Goal: Task Accomplishment & Management: Contribute content

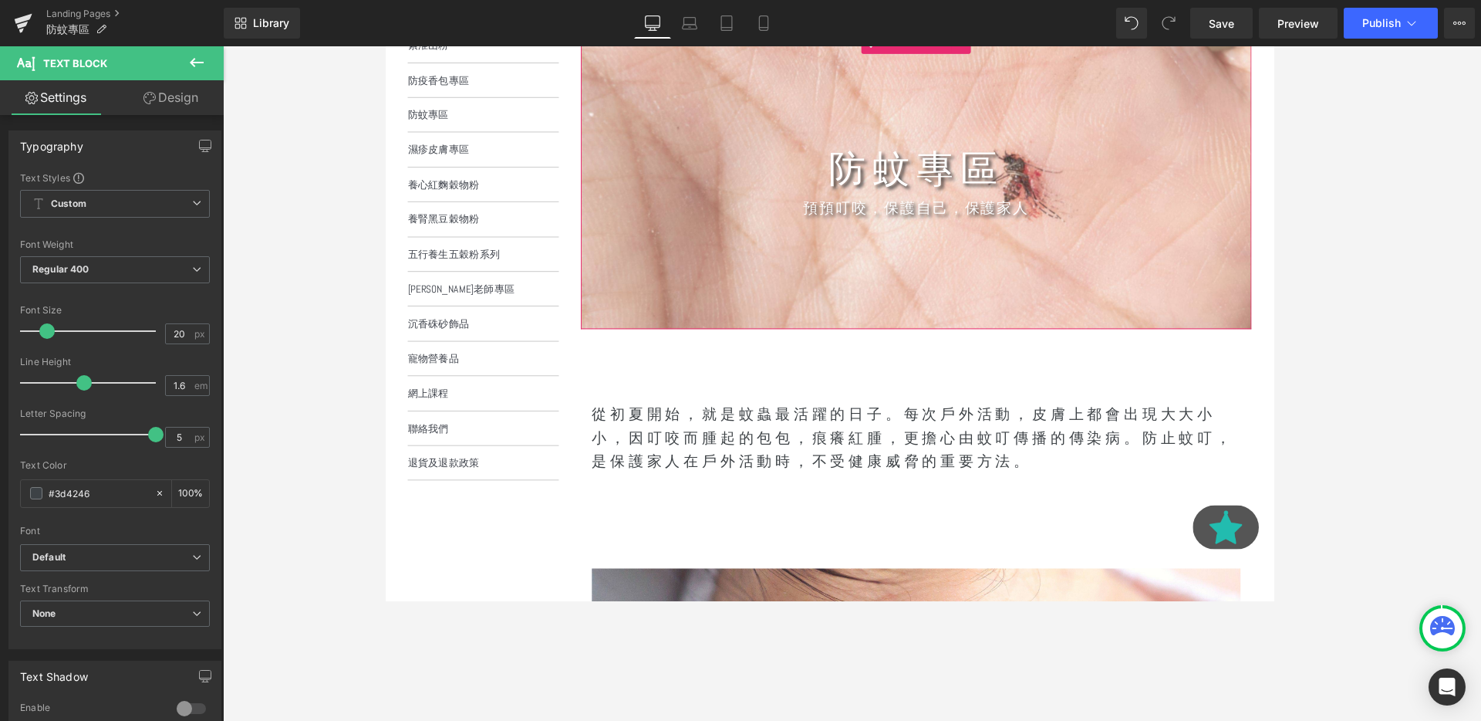
scroll to position [375, 0]
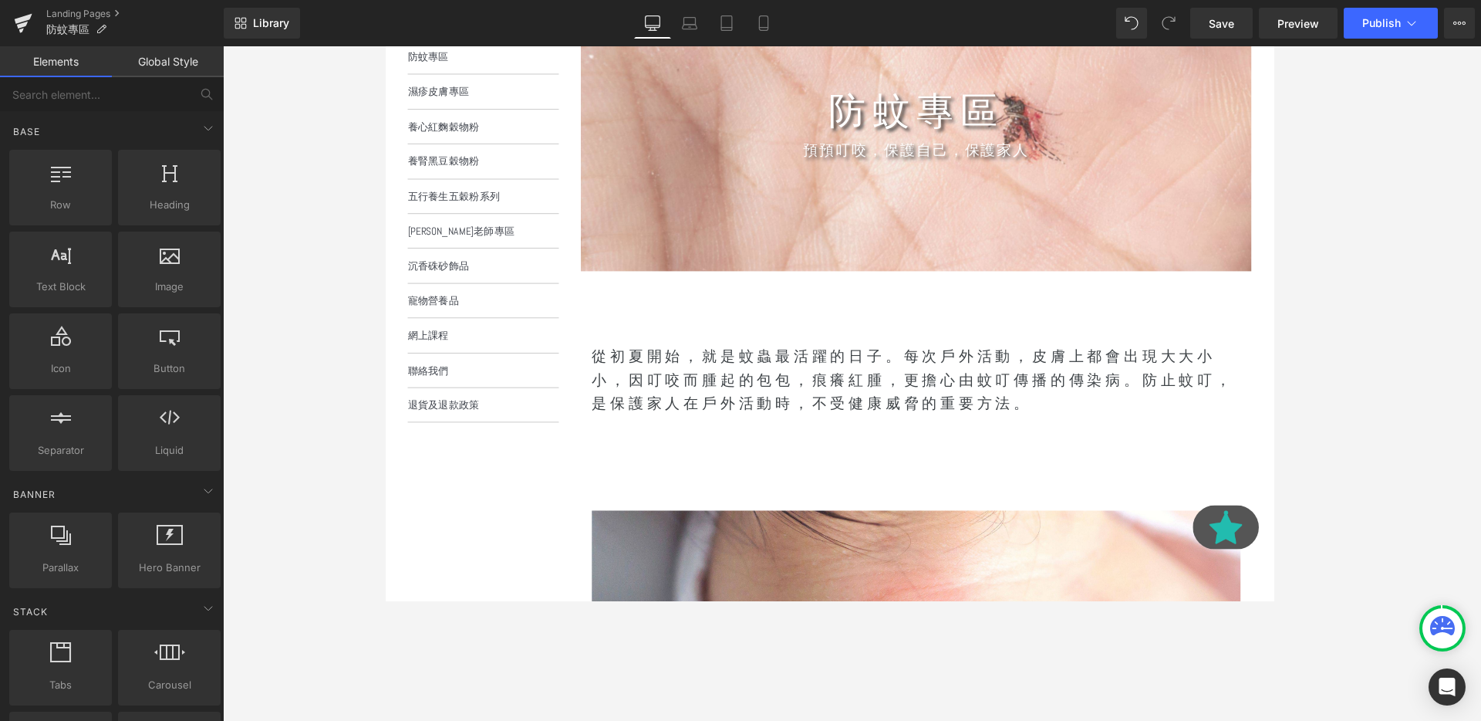
click at [828, 372] on p "從初夏開始，就是蚊蟲最活躍的日子。每次戶外活動，皮膚上都會出現大大小小，因叮咬而腫起的包包，痕癢紅腫，更擔心由蚊叮傳播的傳染病。防止蚊叮，是保護家人在戶外活動…" at bounding box center [943, 397] width 682 height 74
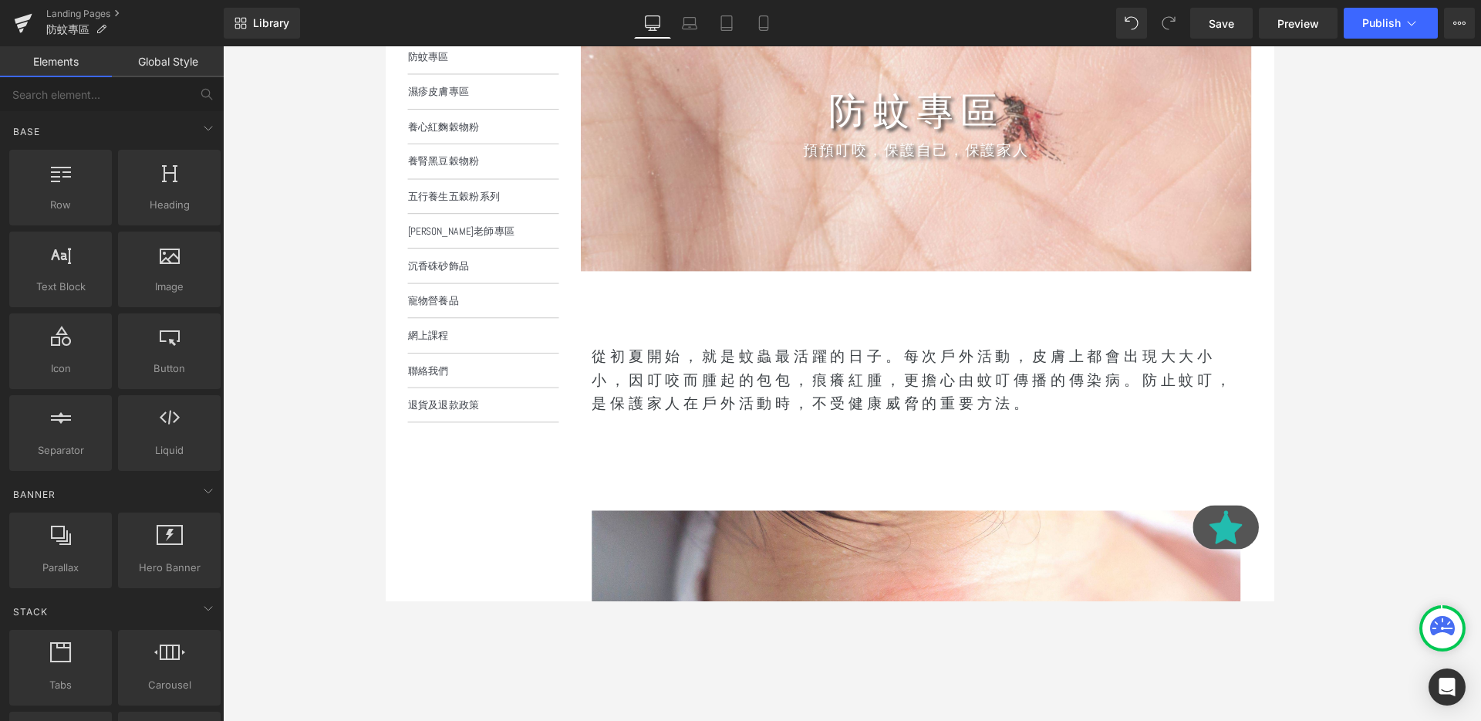
click at [385, 46] on div "150px" at bounding box center [385, 46] width 0 height 0
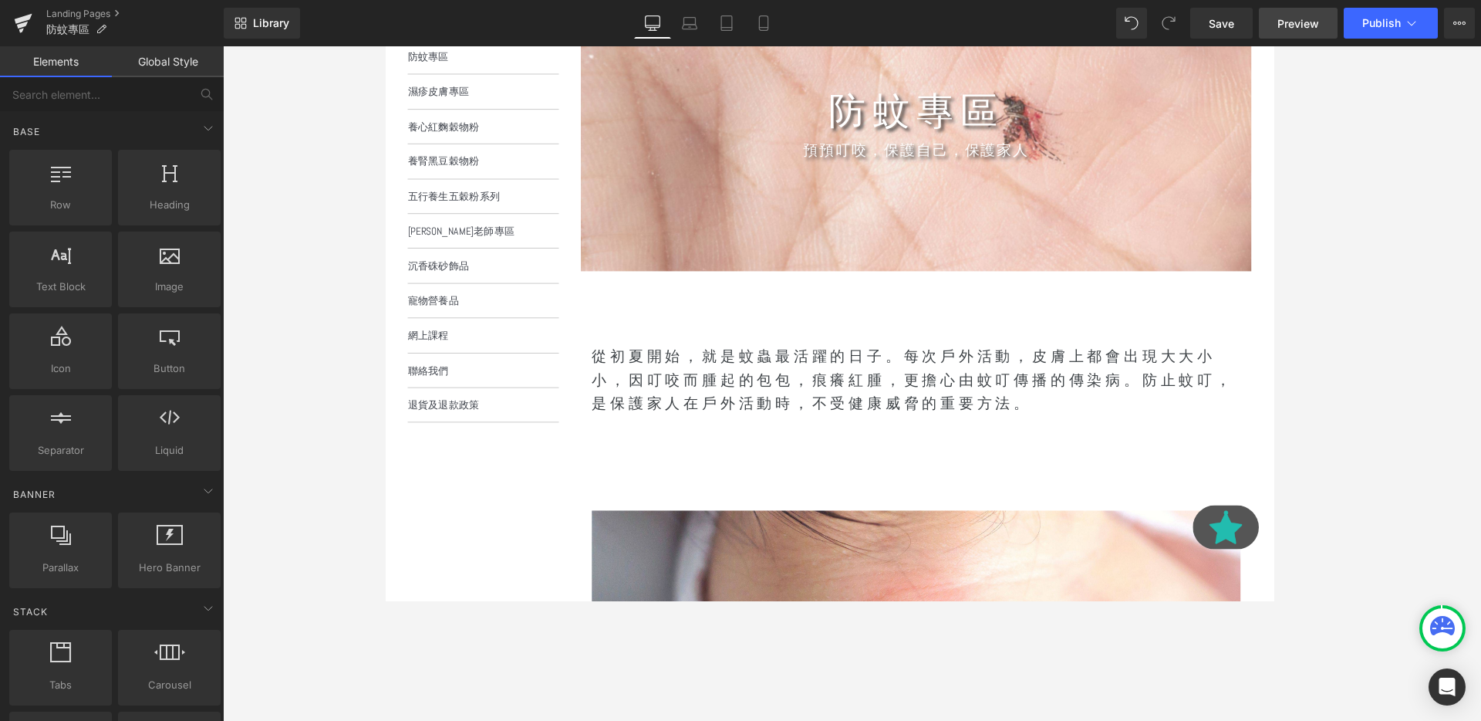
click at [1285, 37] on link "Preview" at bounding box center [1298, 23] width 79 height 31
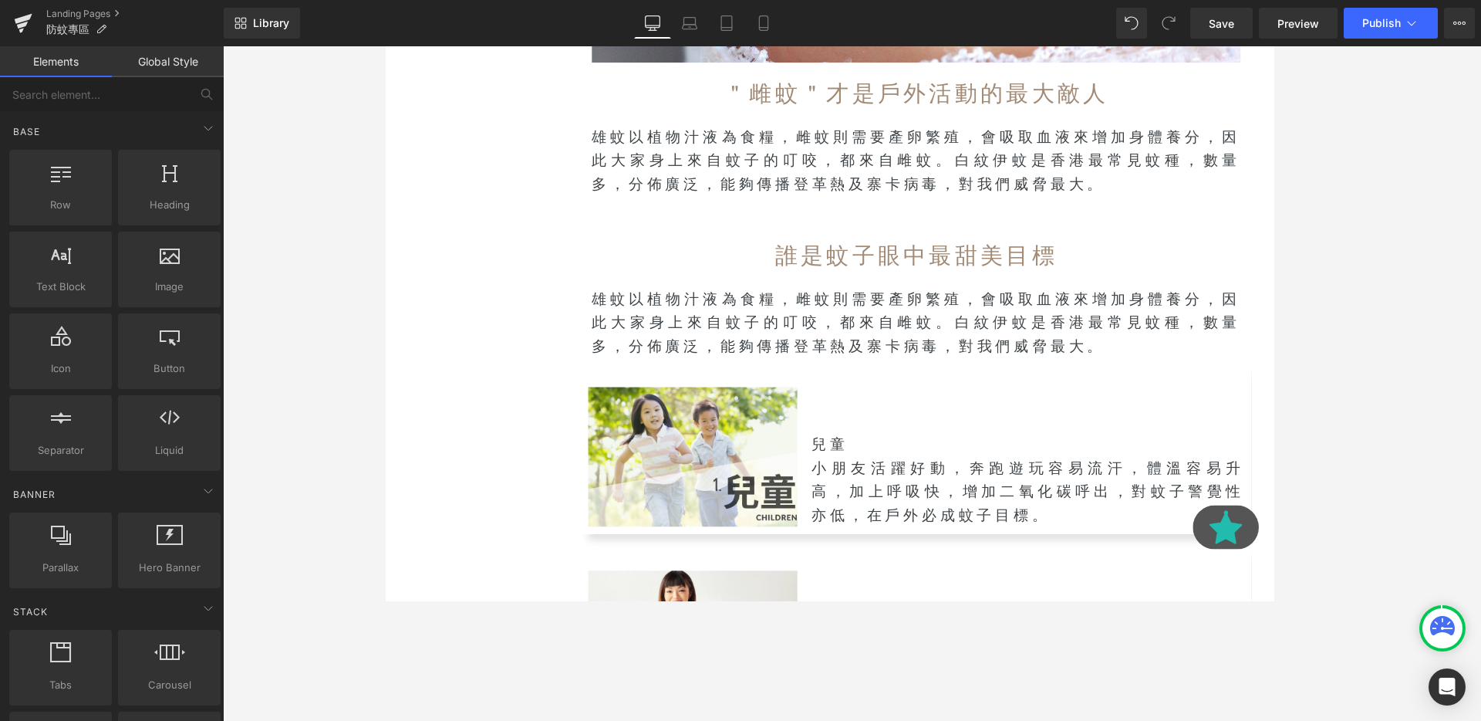
scroll to position [1011, 0]
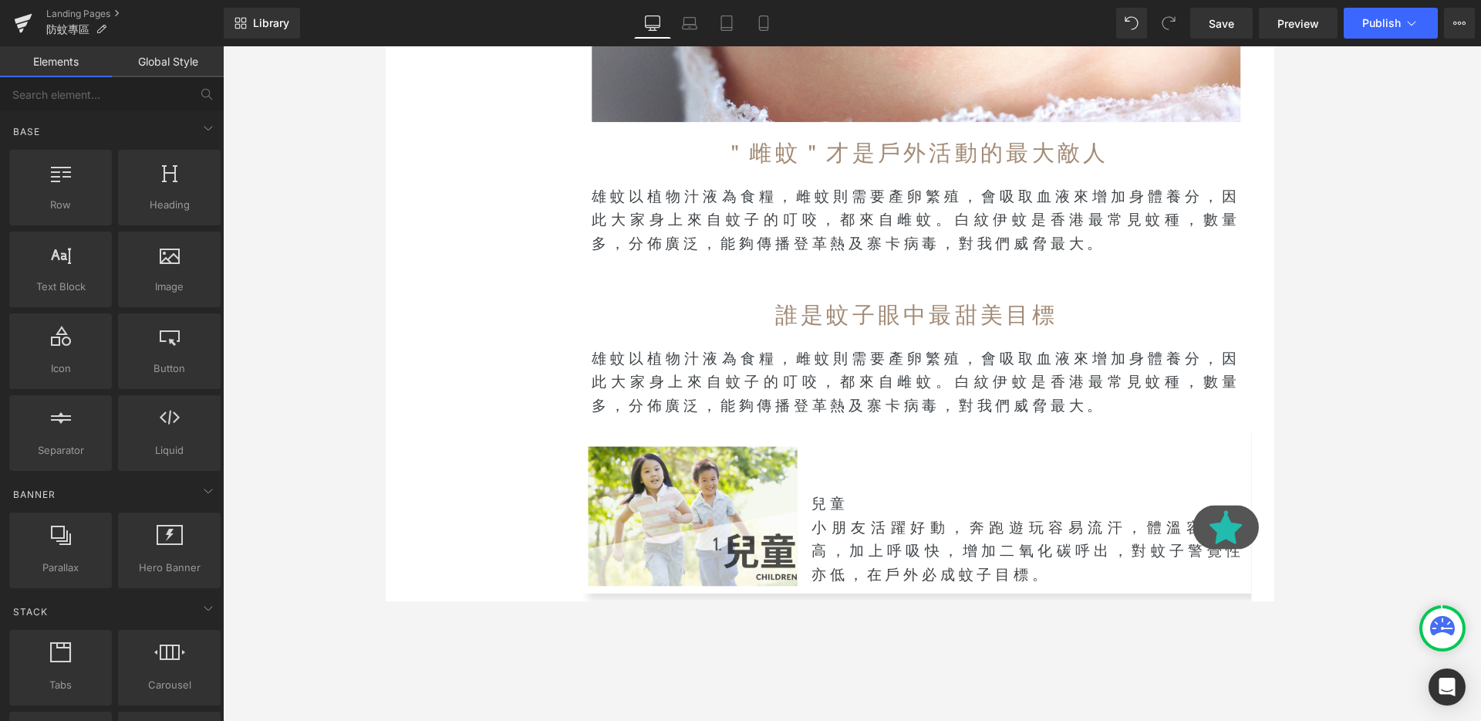
click at [988, 336] on h1 "誰是蚊子眼中最甜美目標" at bounding box center [943, 329] width 682 height 35
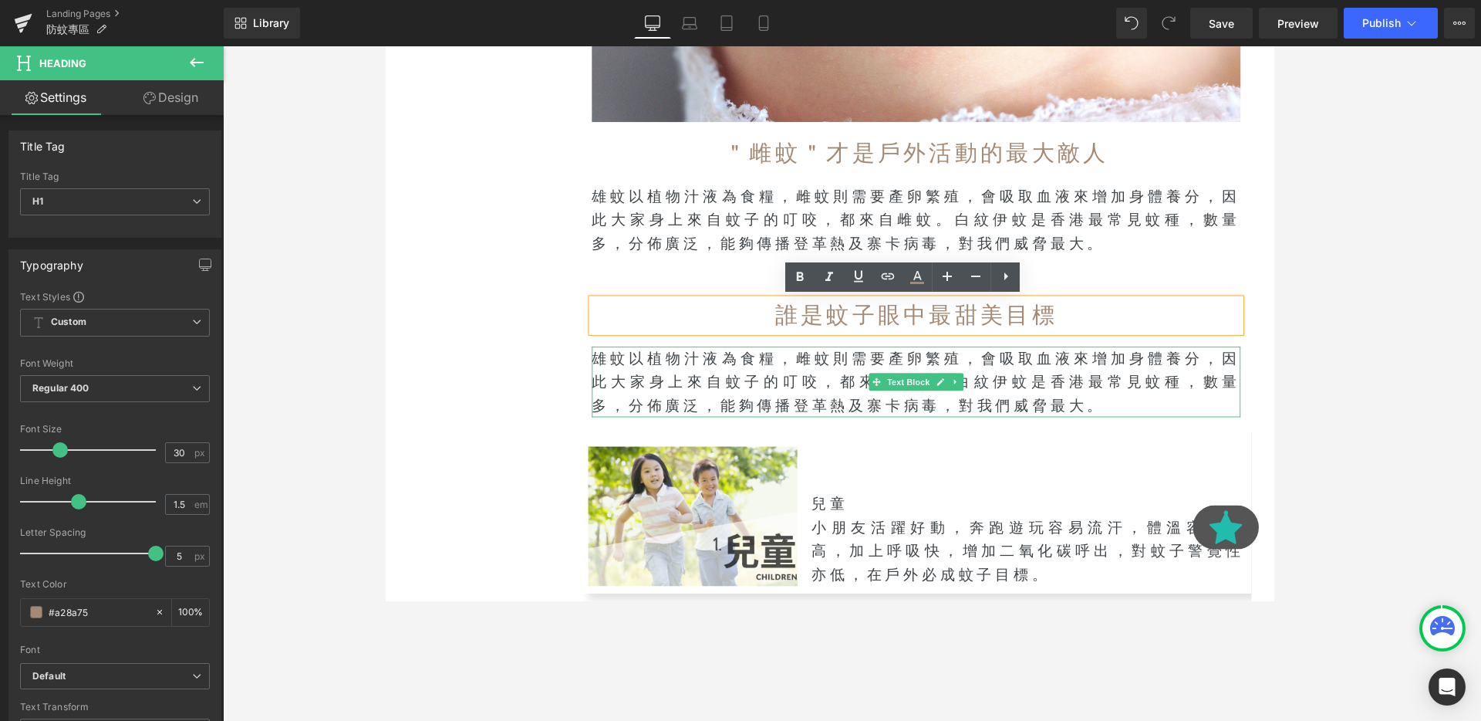
click at [1018, 387] on p "雄蚊以植物汁液為食糧，雌蚊則需要產卵繁殖，會吸取血液來增加身體養分，因此大家身上來自蚊子的叮咬，都來自雌蚊。白紋伊蚊是香港最常見蚊種，數量多，分佈廣泛，能夠傳…" at bounding box center [943, 399] width 682 height 74
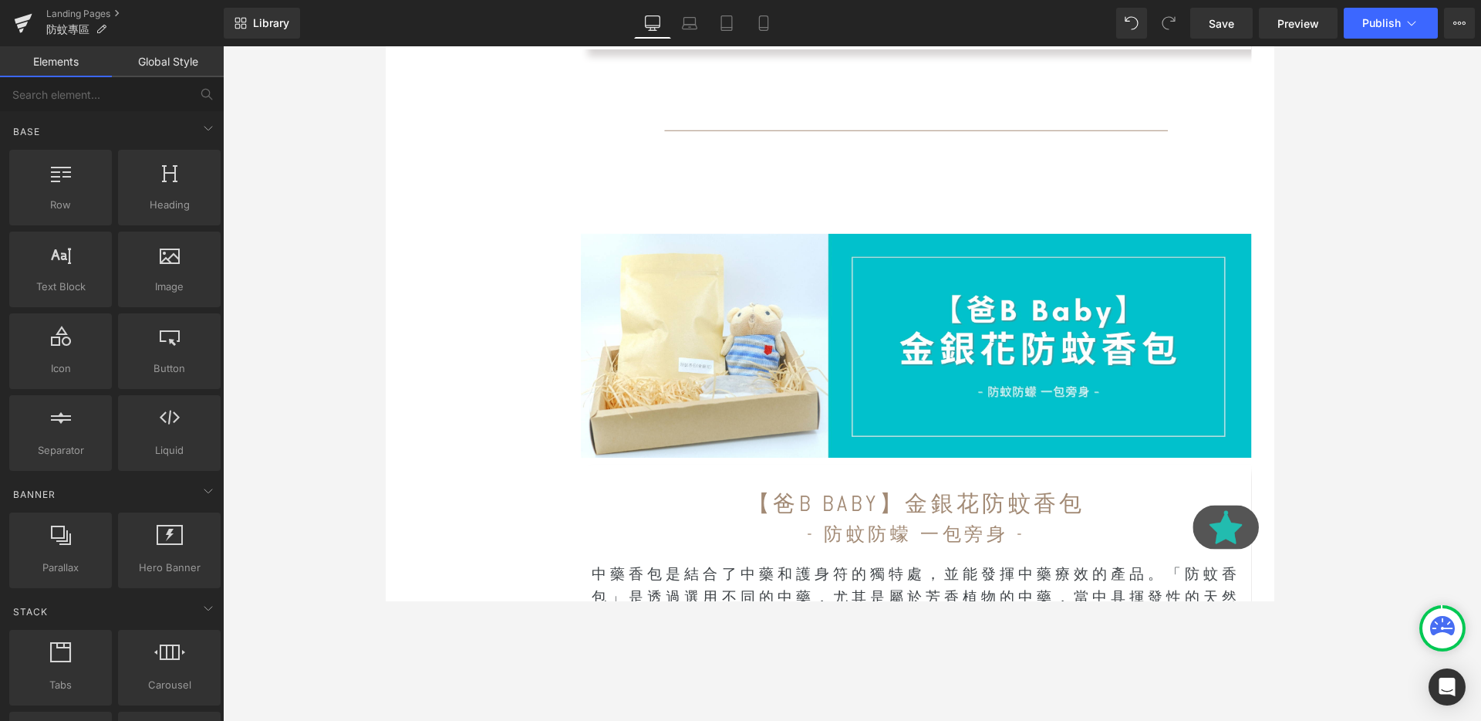
scroll to position [3341, 0]
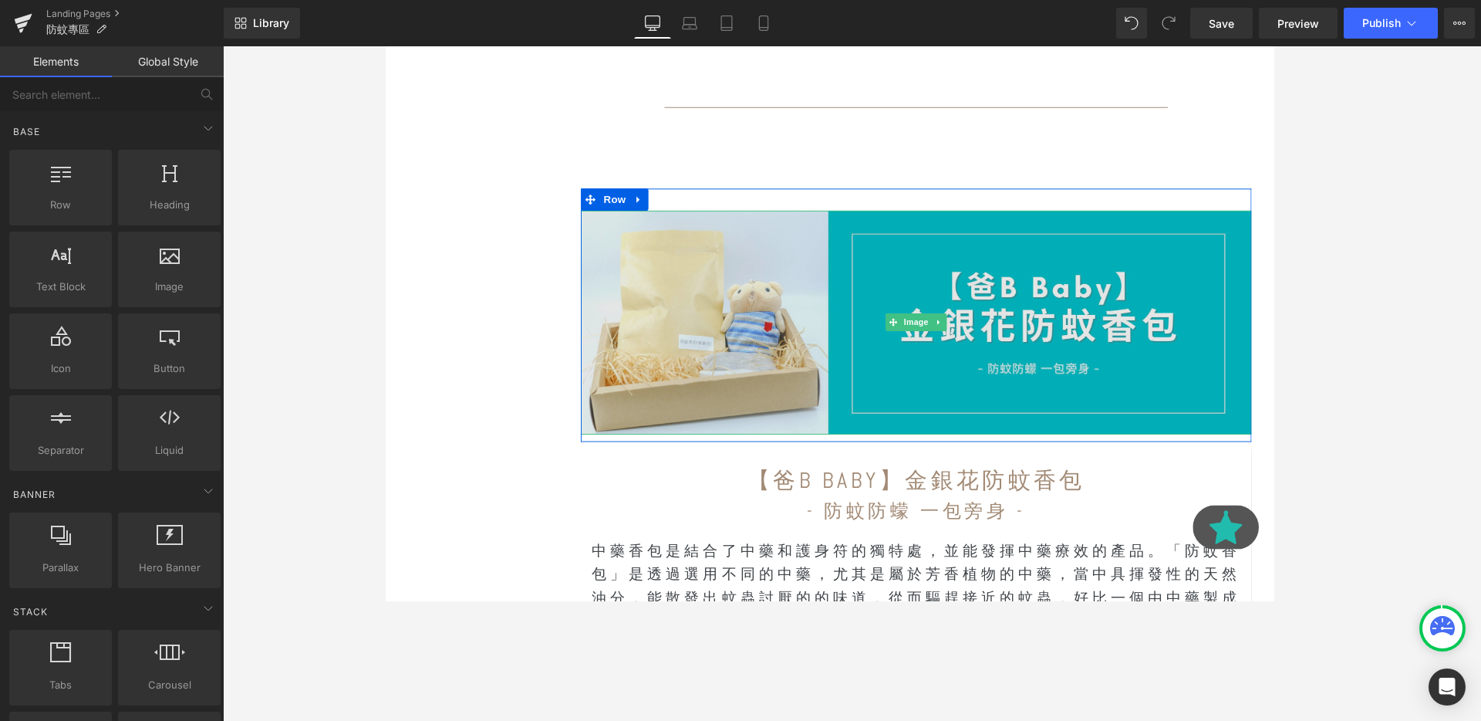
click at [980, 272] on img at bounding box center [942, 336] width 705 height 235
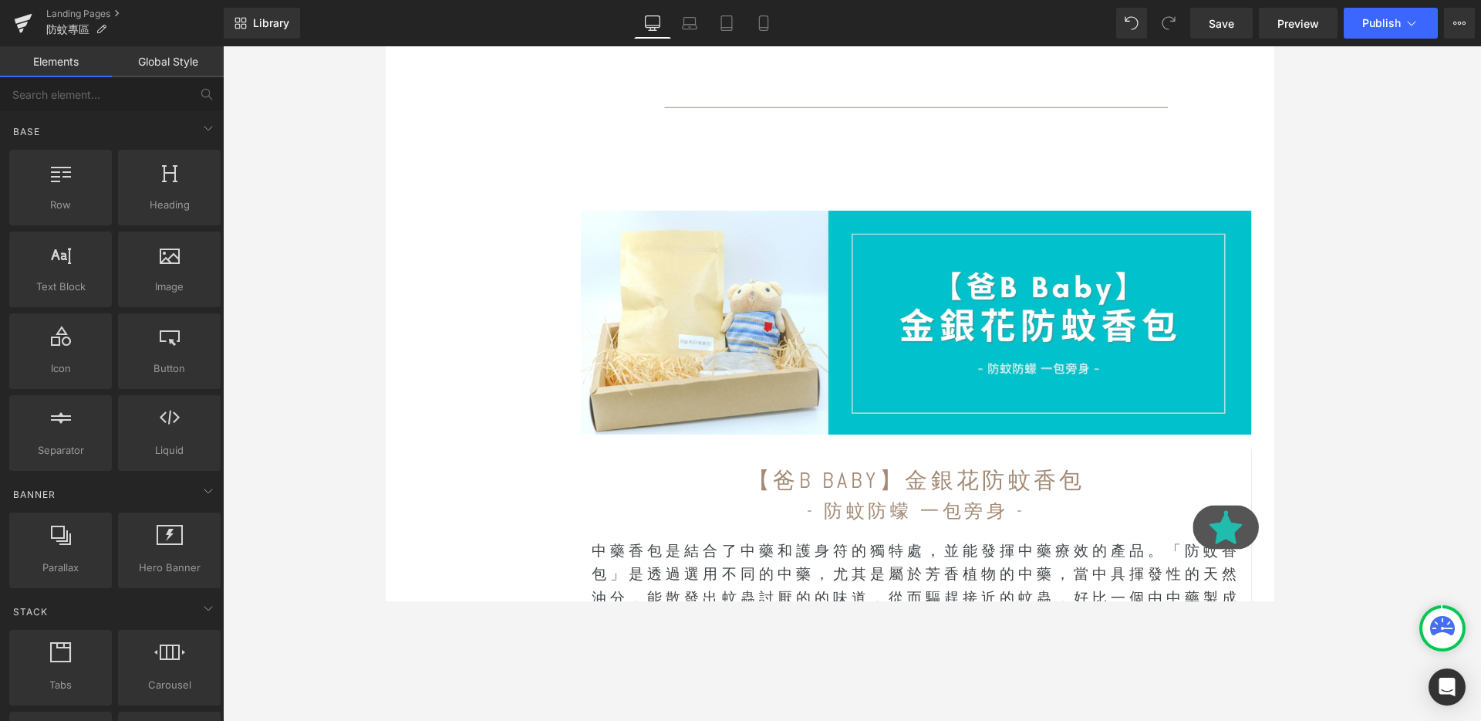
click at [900, 103] on div "Separator" at bounding box center [942, 111] width 705 height 16
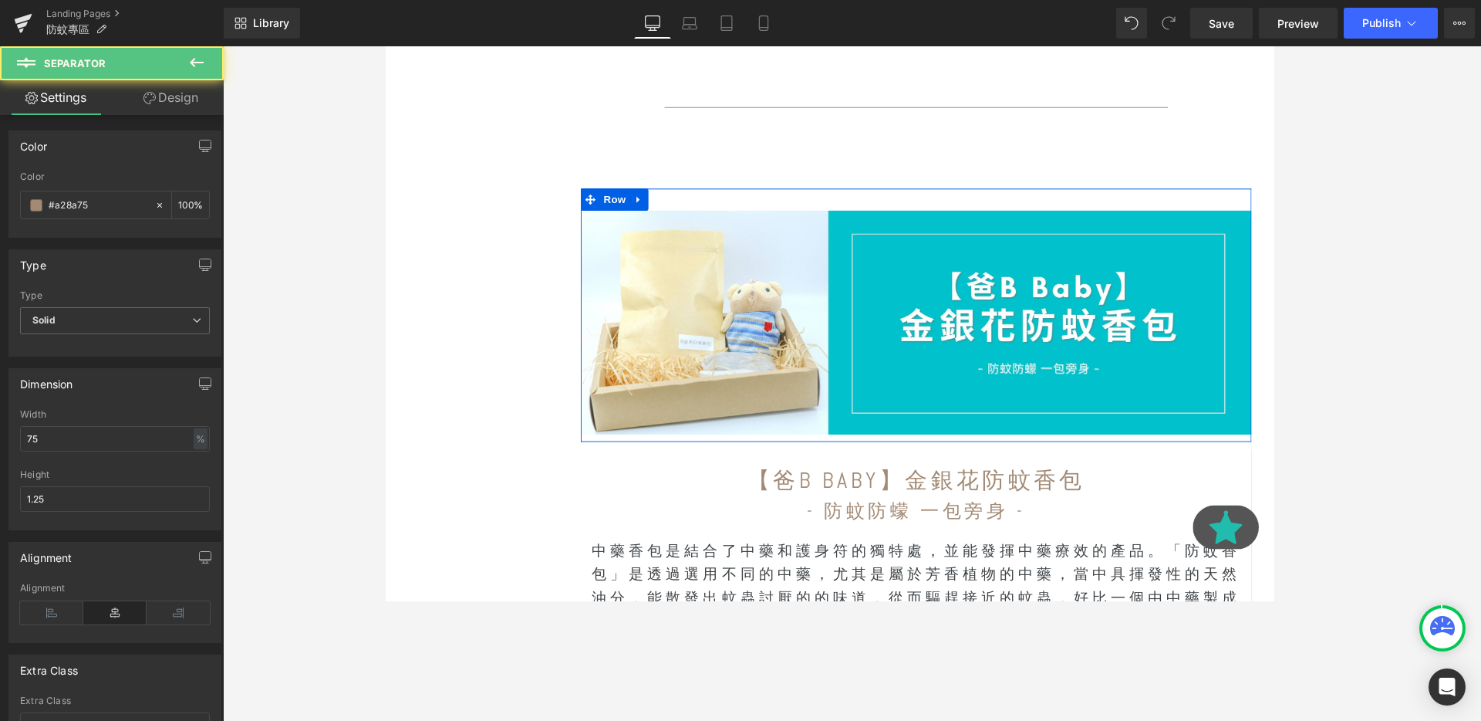
click at [664, 201] on div "Image Row" at bounding box center [942, 329] width 705 height 266
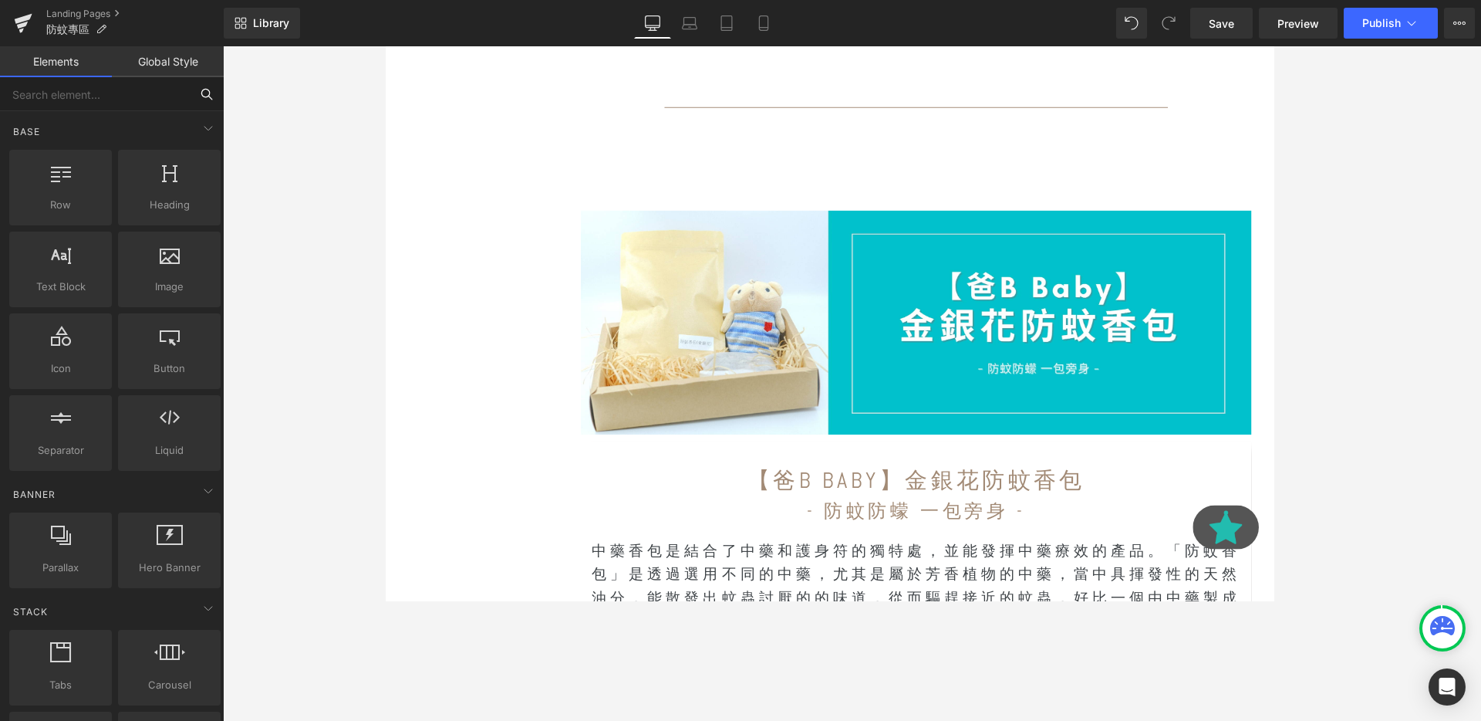
click at [171, 79] on input "text" at bounding box center [95, 94] width 190 height 34
click at [146, 59] on link "Global Style" at bounding box center [168, 61] width 112 height 31
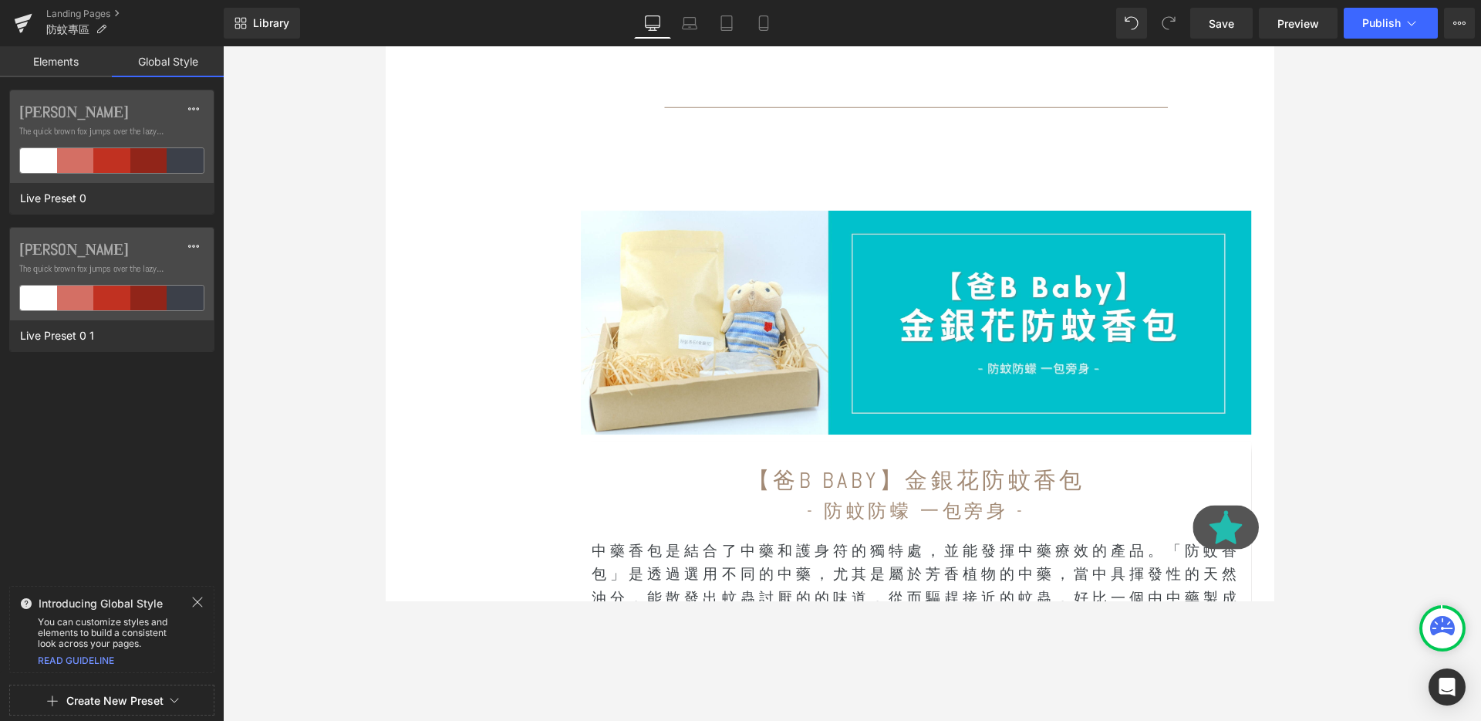
click at [77, 59] on link "Elements" at bounding box center [56, 61] width 112 height 31
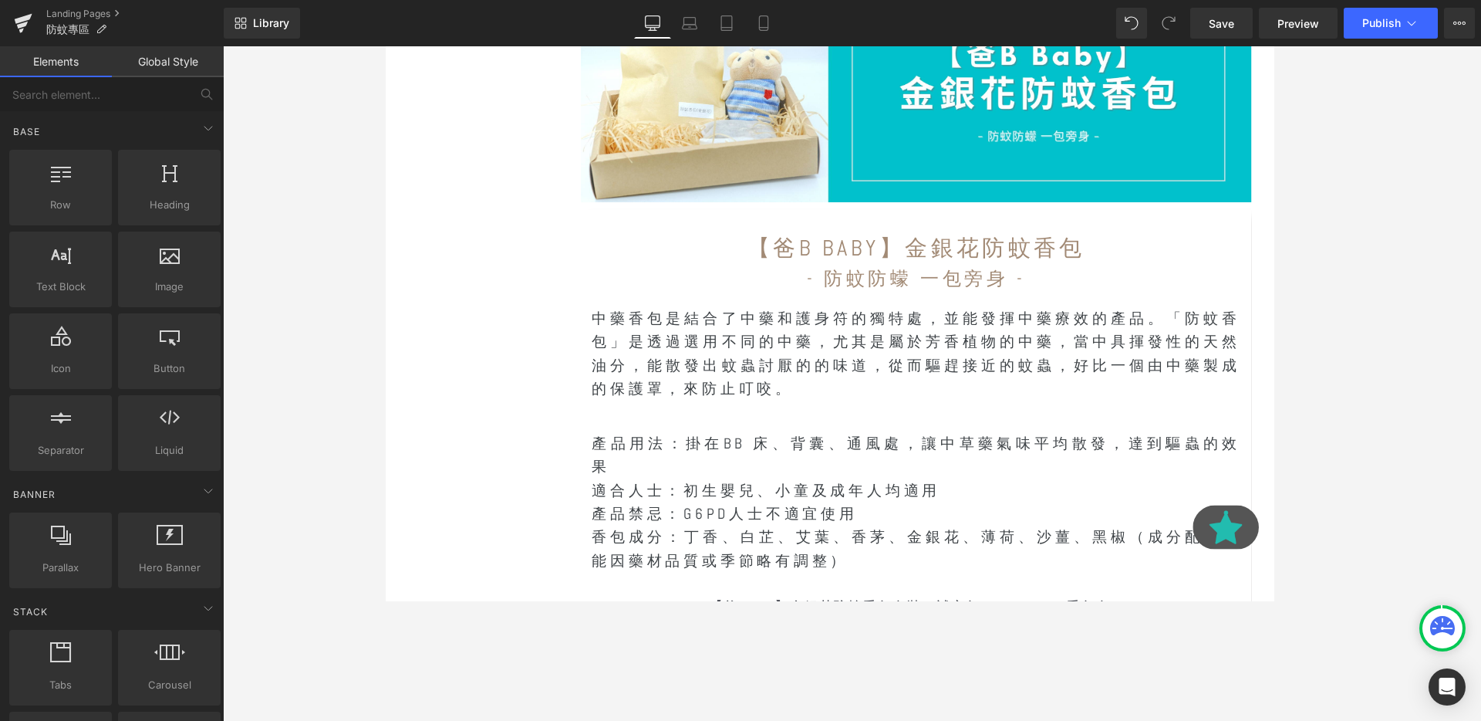
scroll to position [3732, 0]
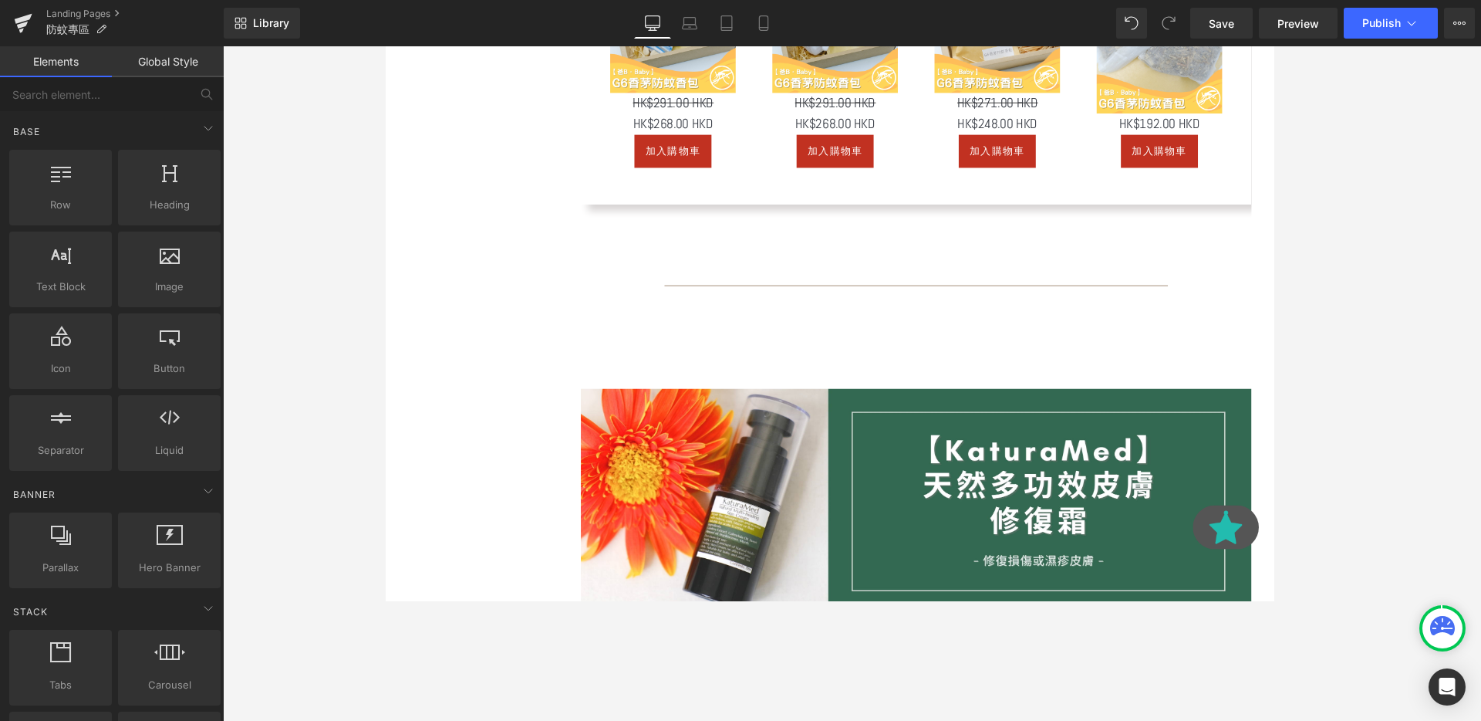
scroll to position [5707, 0]
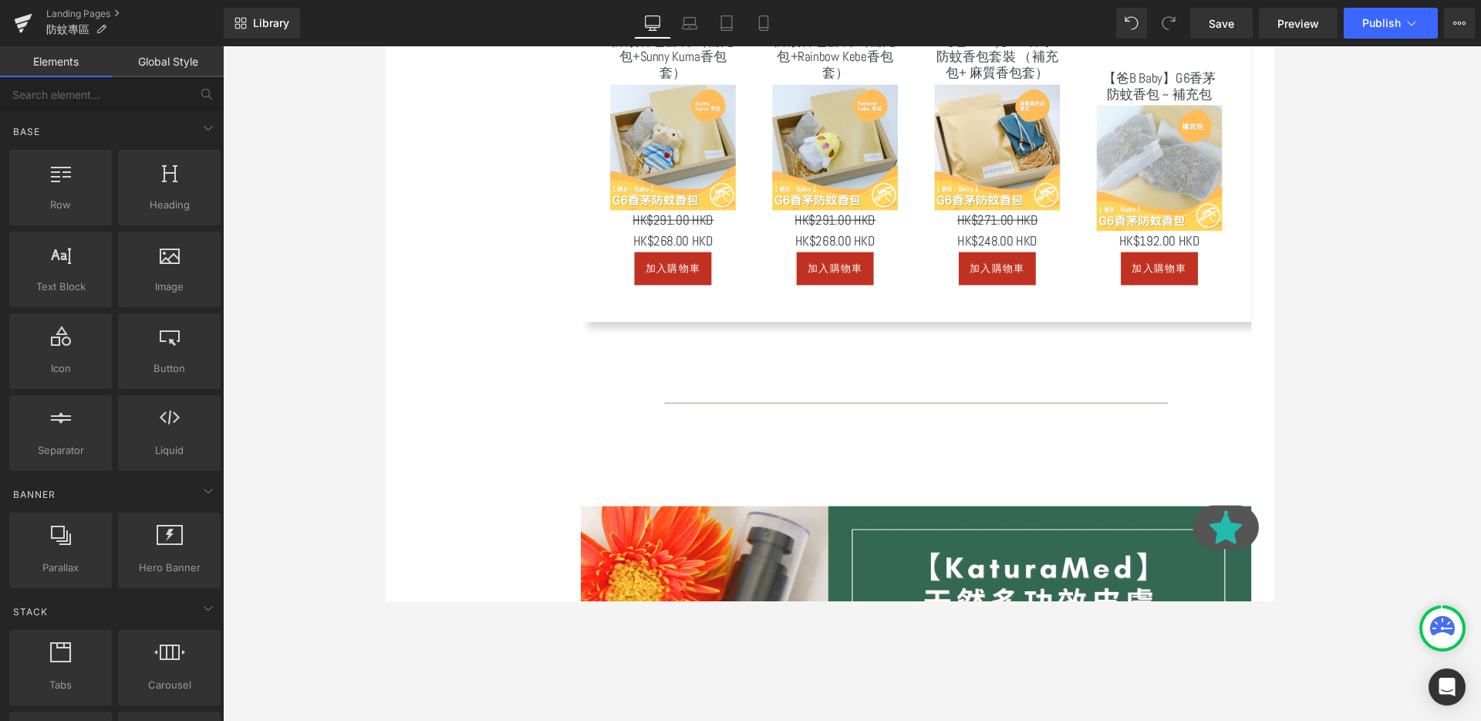
click at [1118, 307] on div "【爸B Baby】G6香茅防蚊香包 ~ 補充包 (P) Title Sale Off (P) Image $0 HK$192.00 HKD (P) Price…" at bounding box center [1198, 156] width 170 height 328
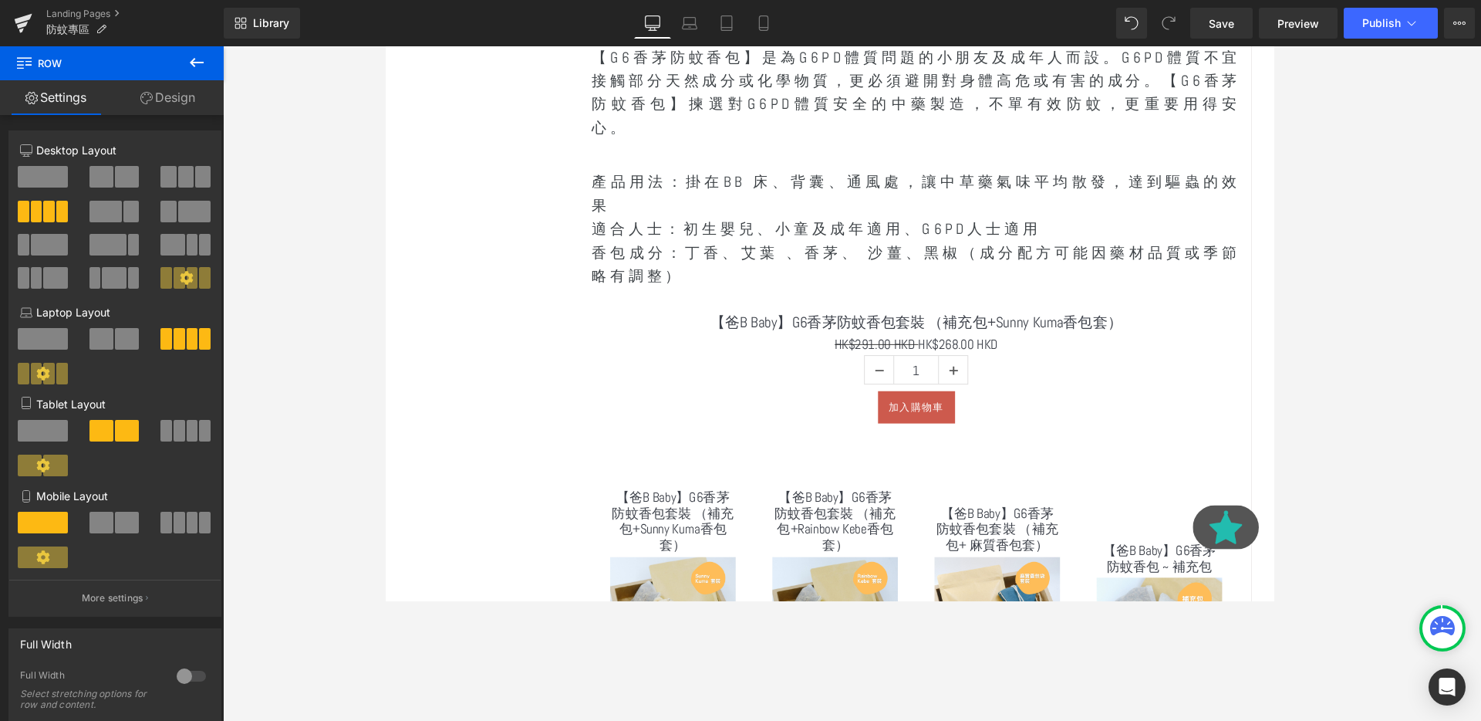
scroll to position [5462, 0]
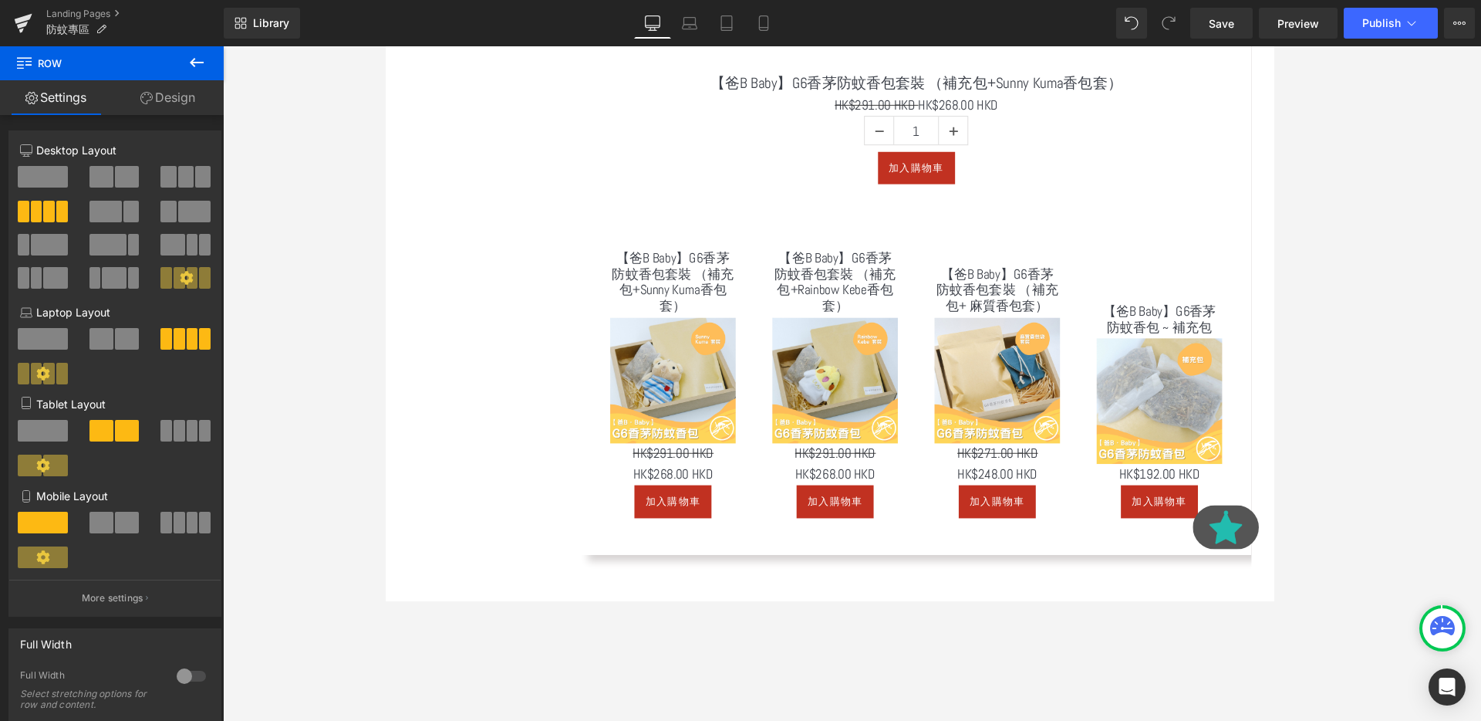
click at [204, 66] on icon at bounding box center [196, 62] width 19 height 19
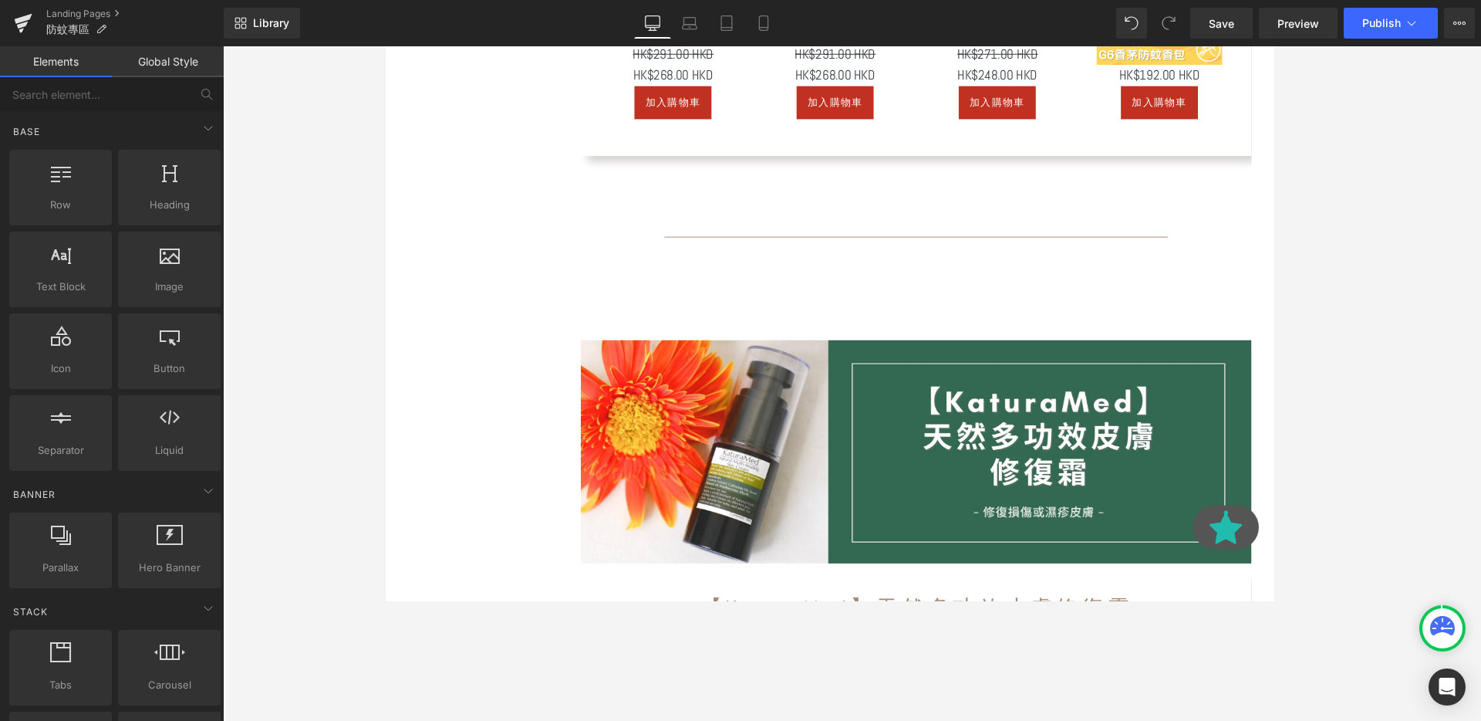
scroll to position [6101, 0]
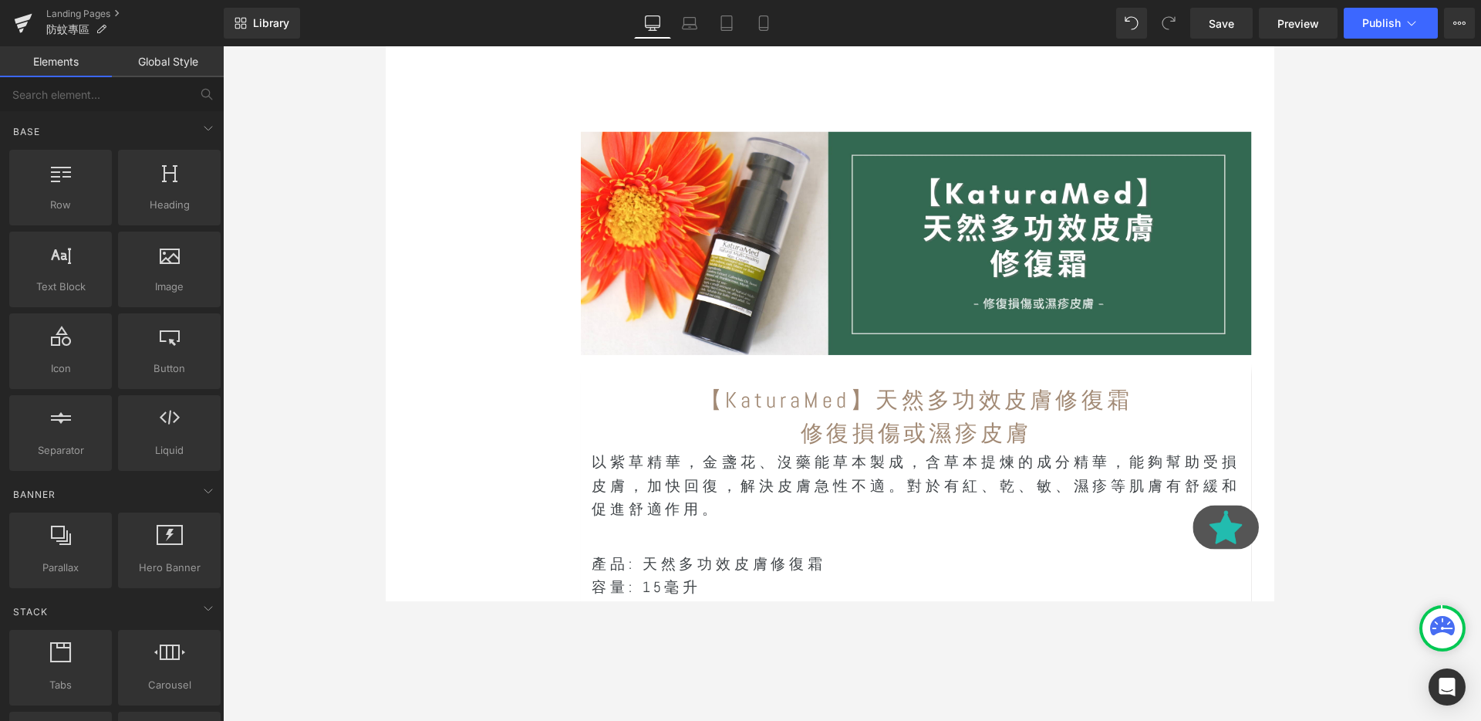
click at [1044, 464] on h1 "修復損傷或濕疹皮膚" at bounding box center [943, 453] width 682 height 35
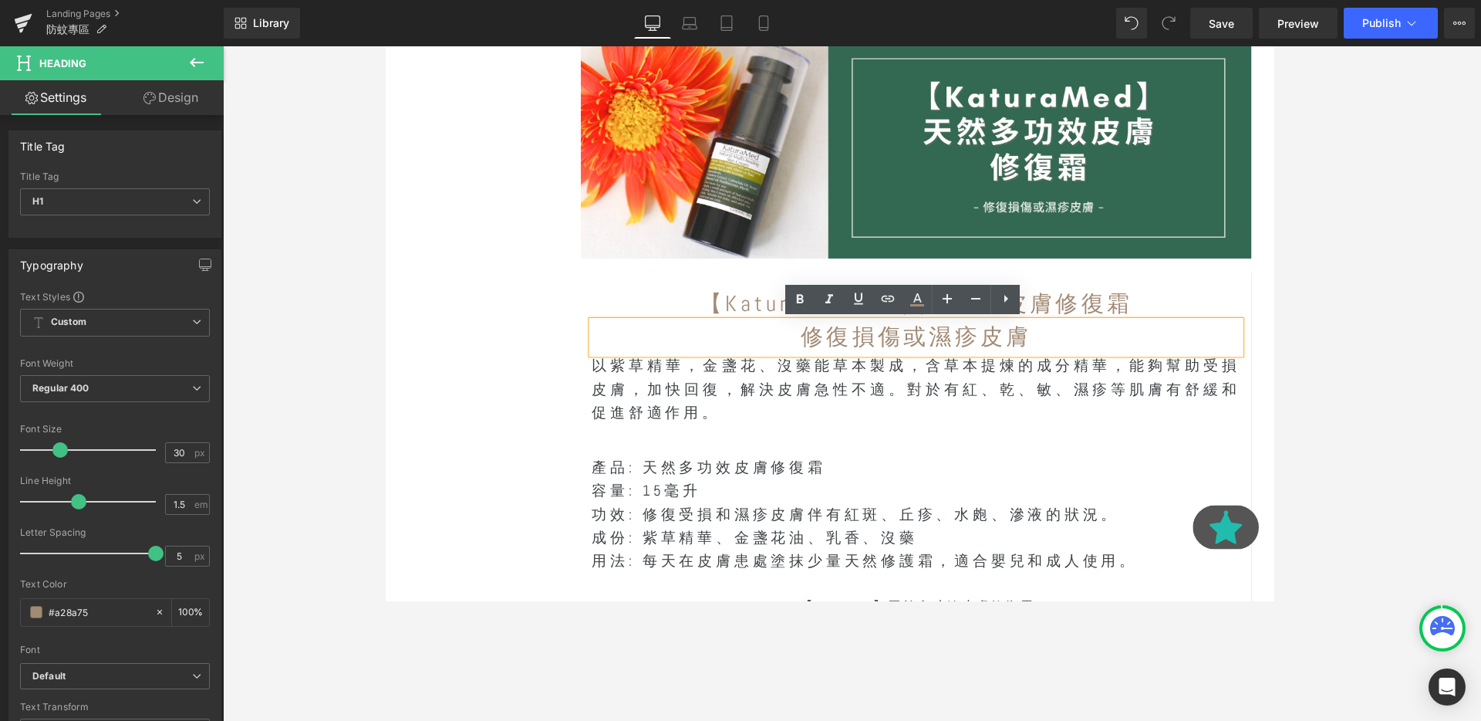
click at [1028, 444] on p at bounding box center [943, 456] width 682 height 25
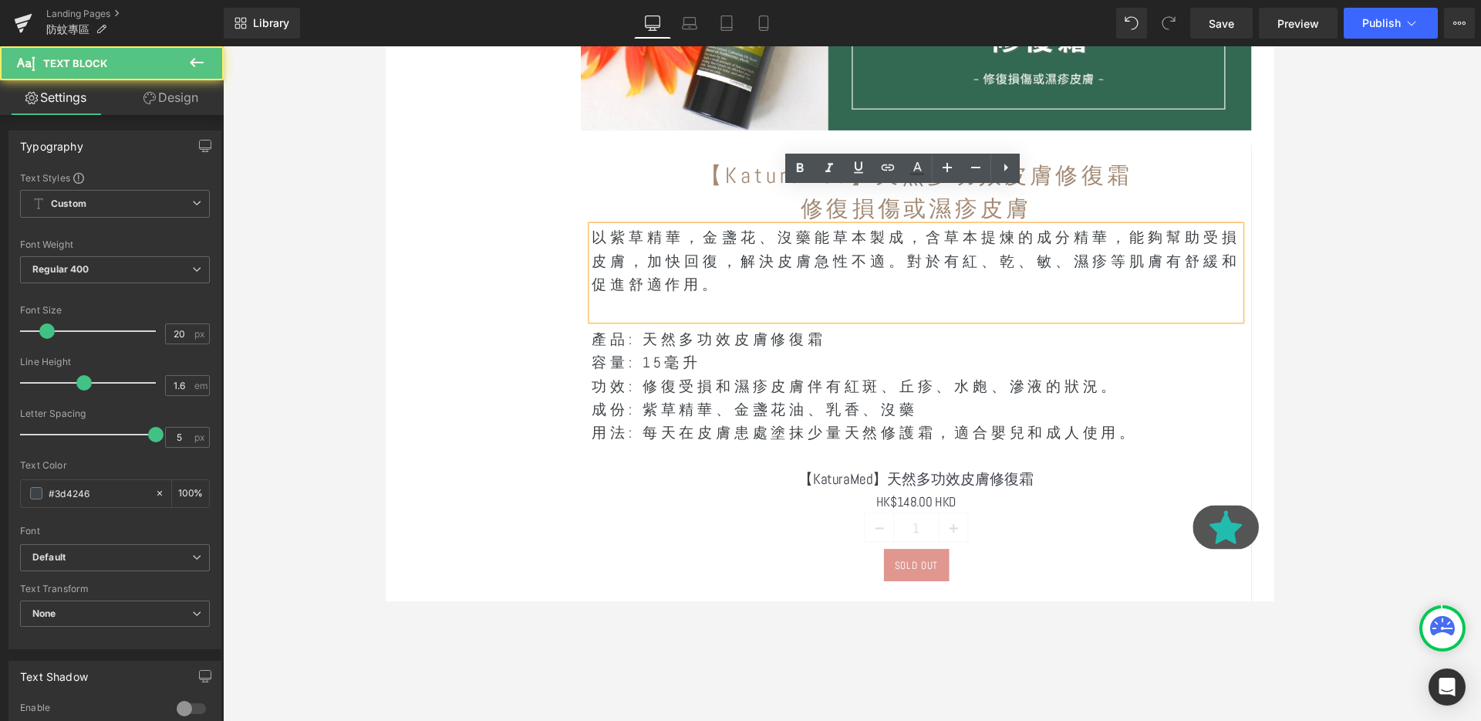
scroll to position [6375, 0]
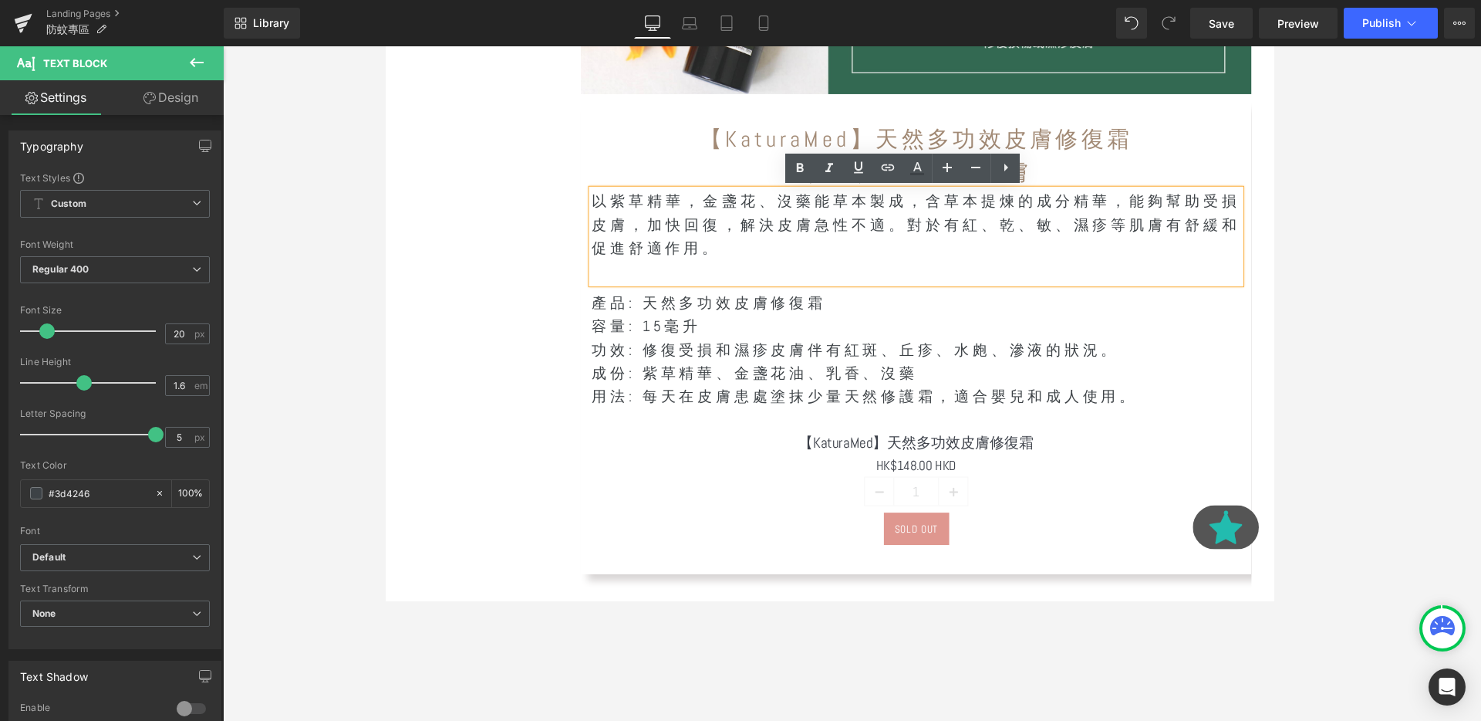
click at [798, 363] on p "功效: 修復受損和濕疹皮膚伴有紅斑、丘疹、水皰、滲液的狀況。" at bounding box center [943, 365] width 682 height 25
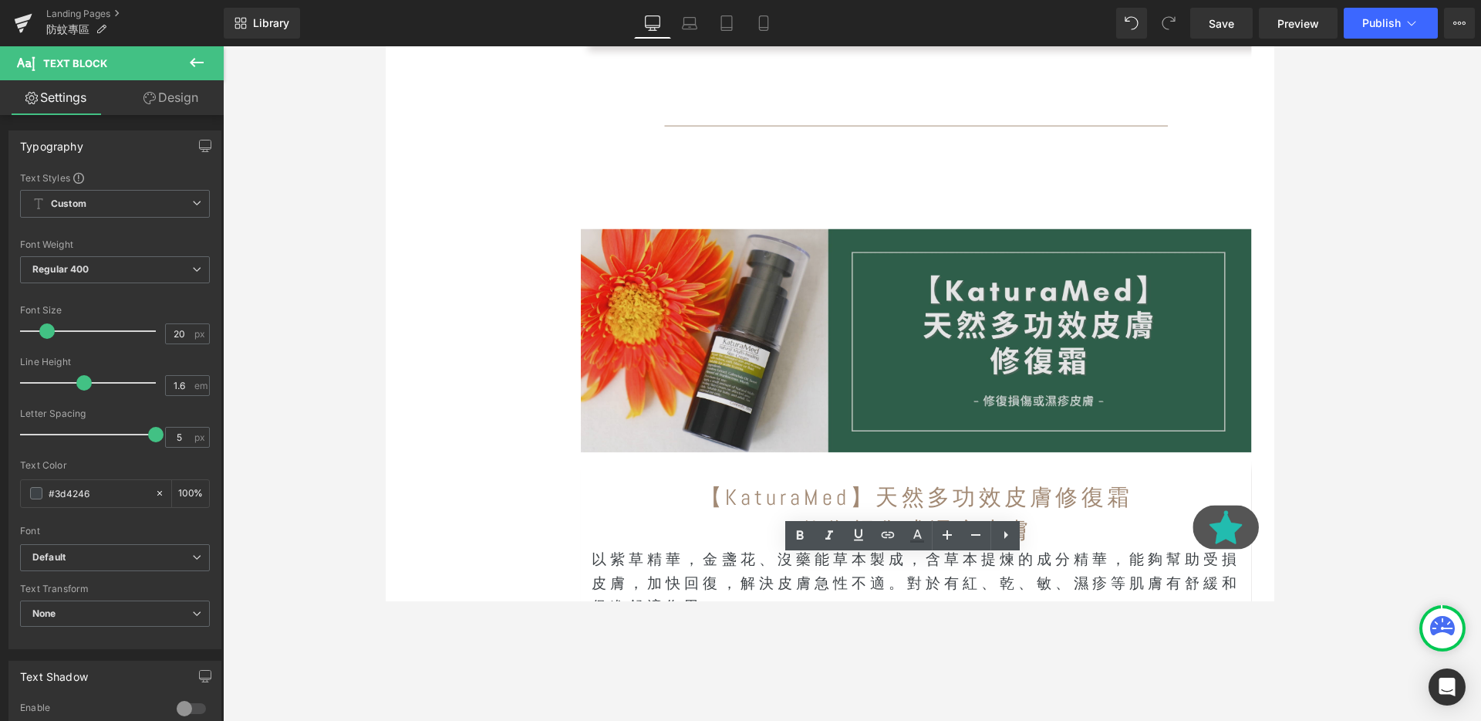
scroll to position [5810, 0]
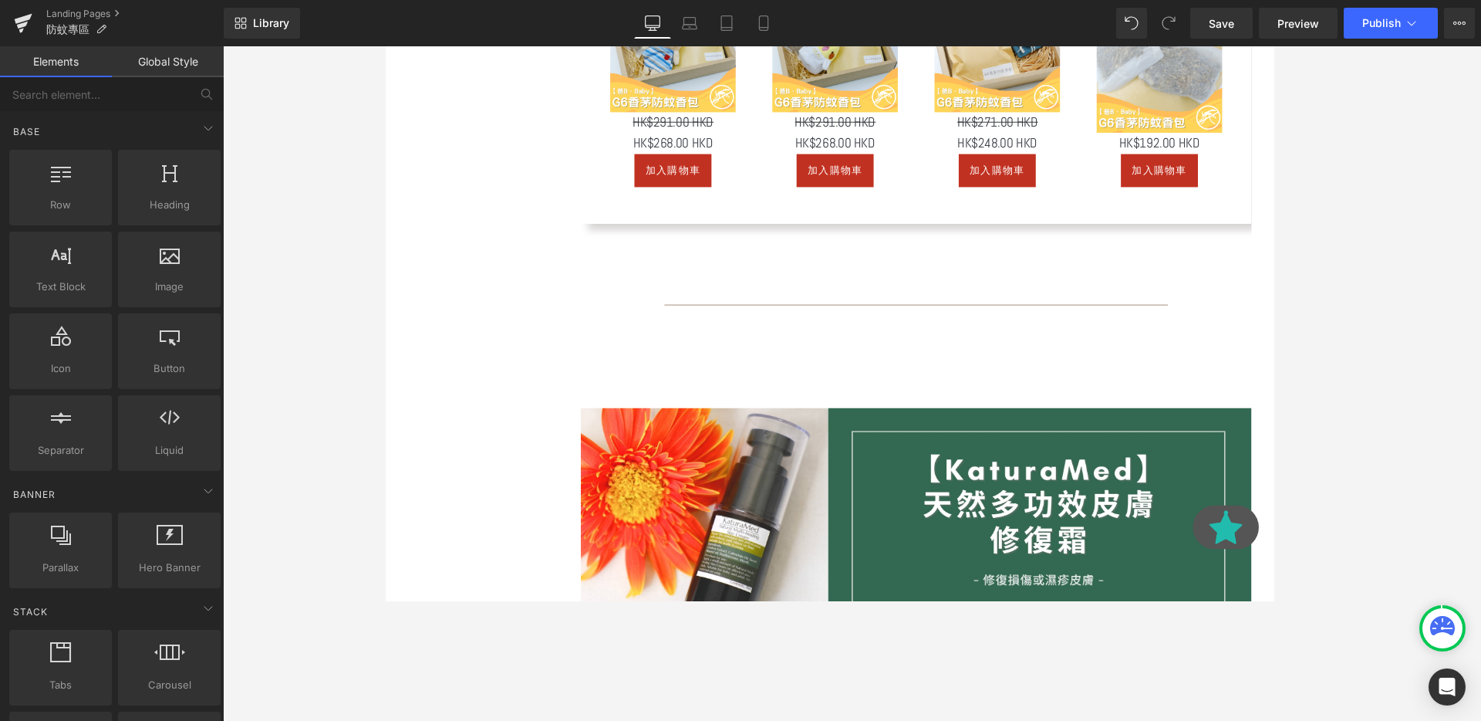
click at [861, 318] on hr at bounding box center [942, 322] width 529 height 8
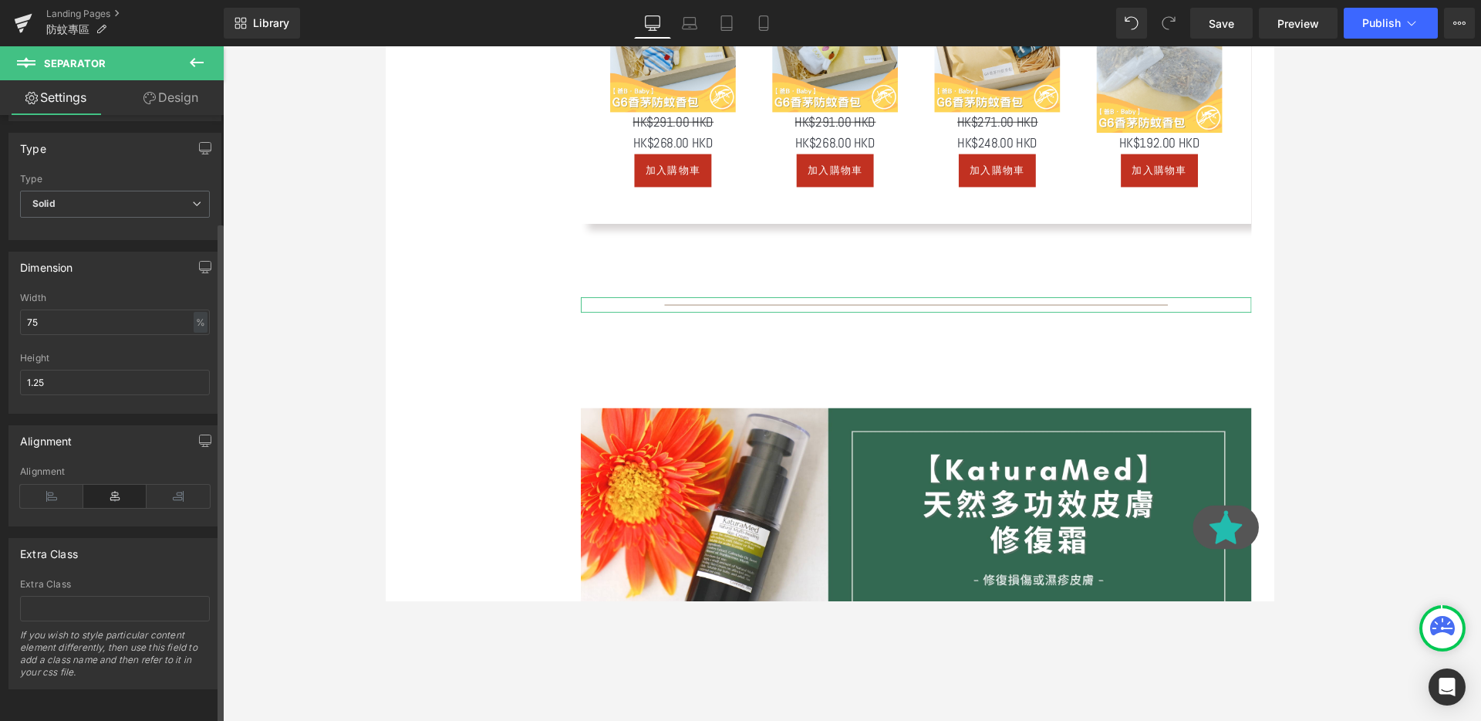
scroll to position [0, 0]
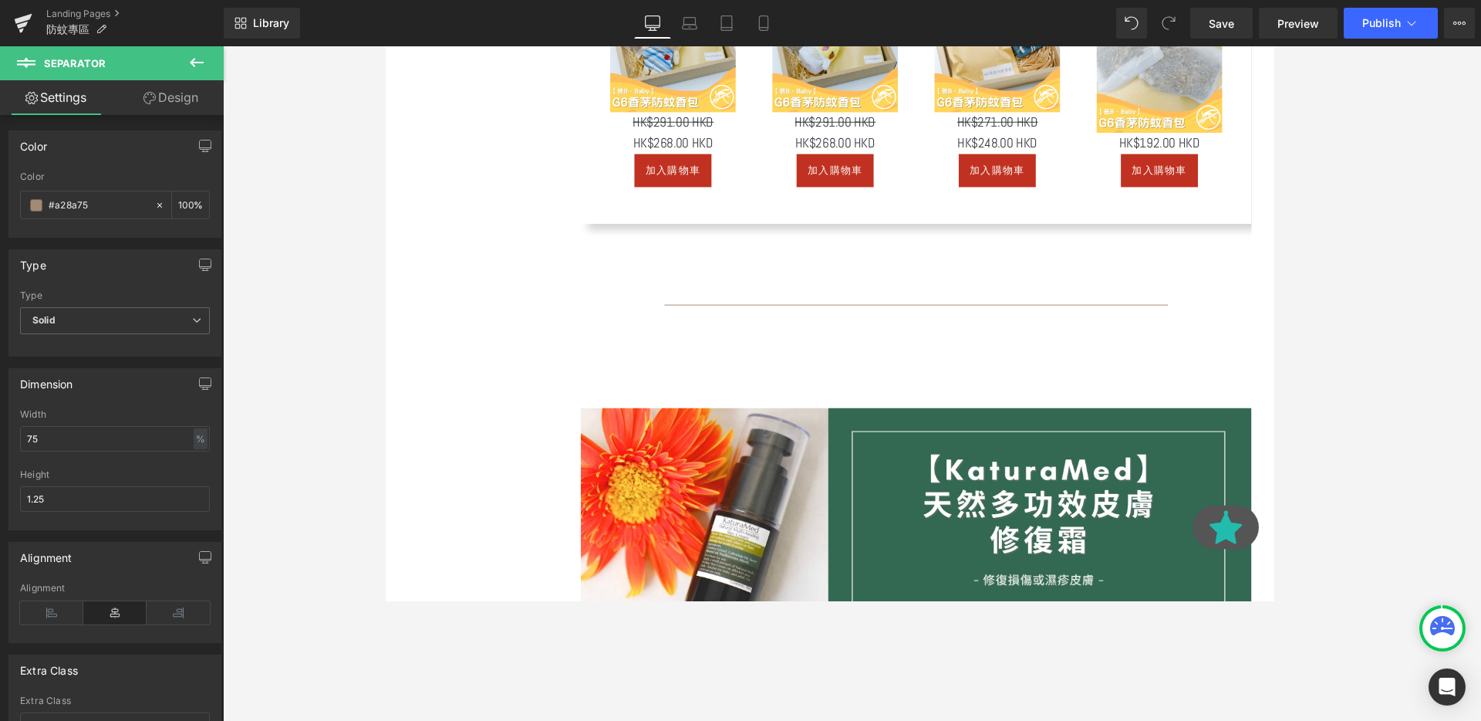
click at [199, 63] on icon at bounding box center [196, 62] width 19 height 19
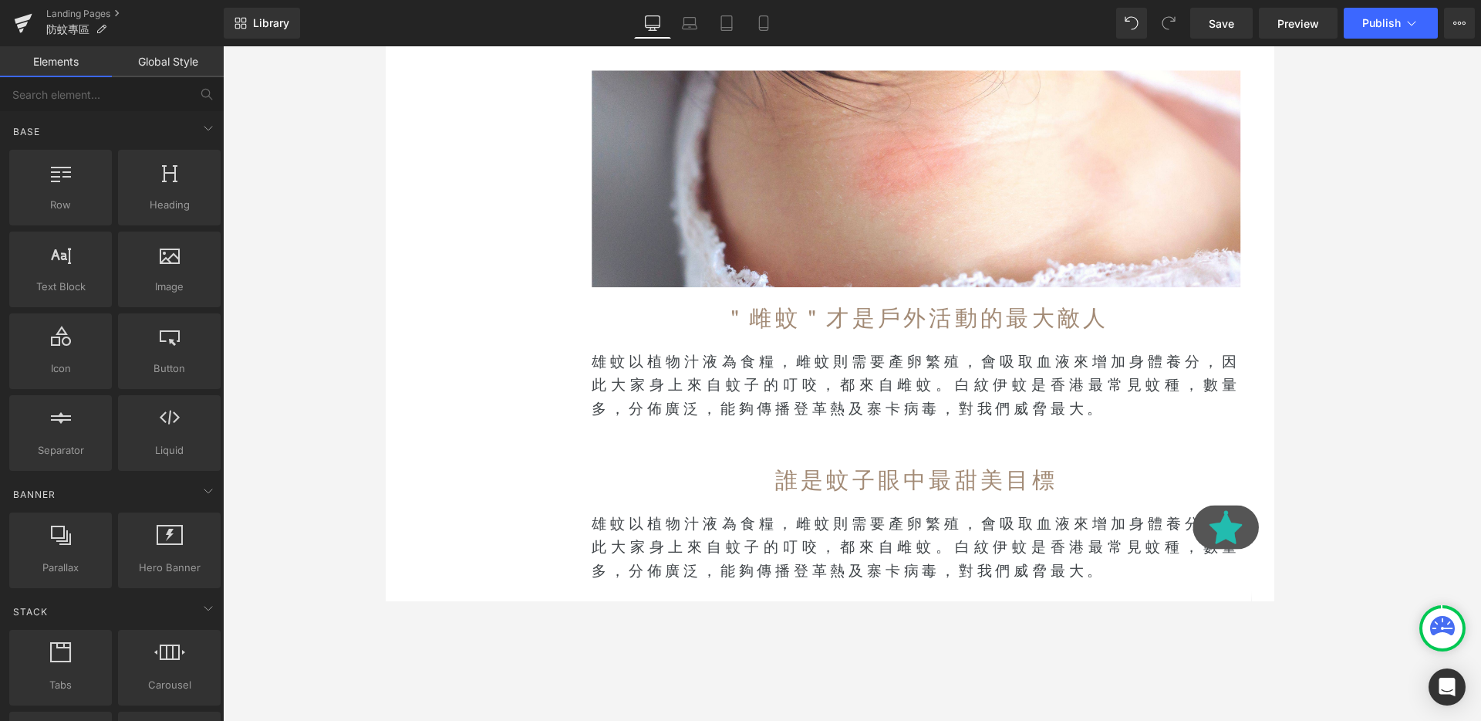
scroll to position [678, 0]
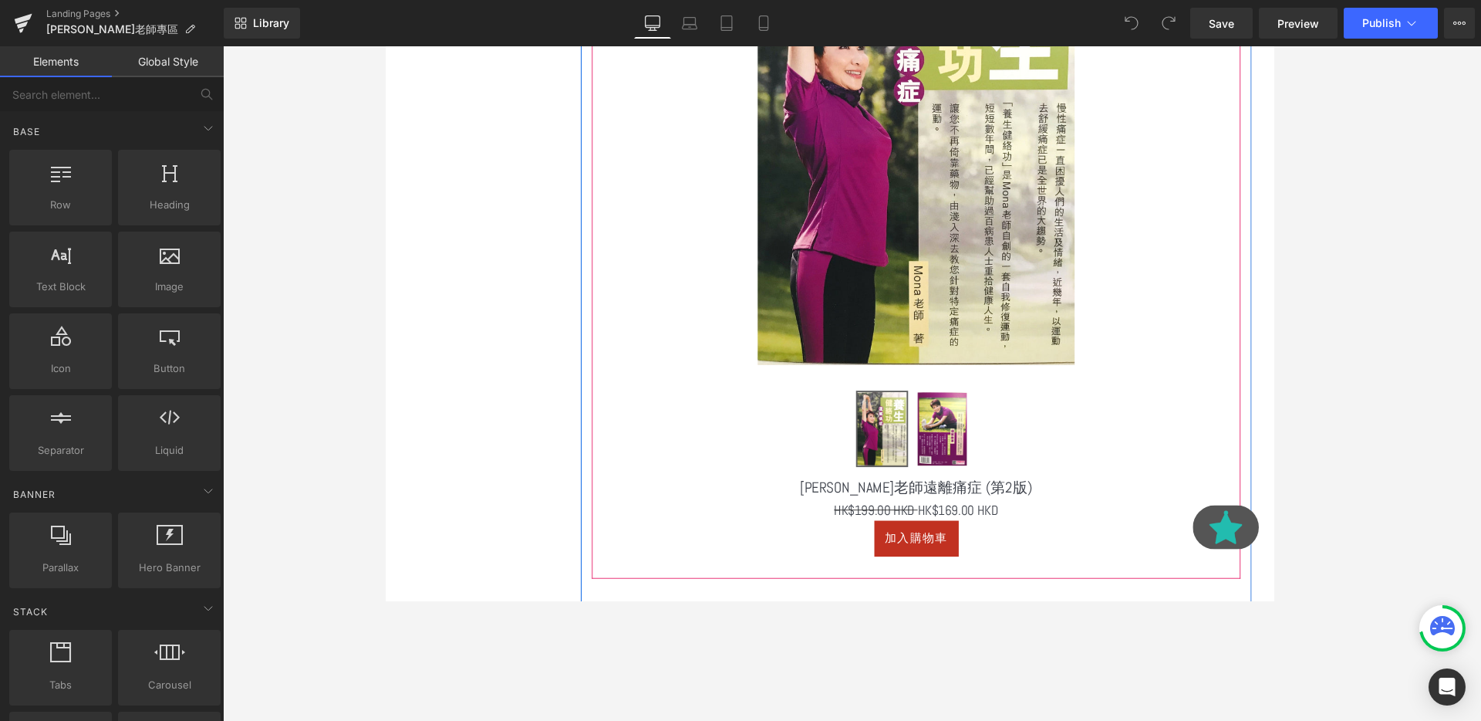
scroll to position [3371, 0]
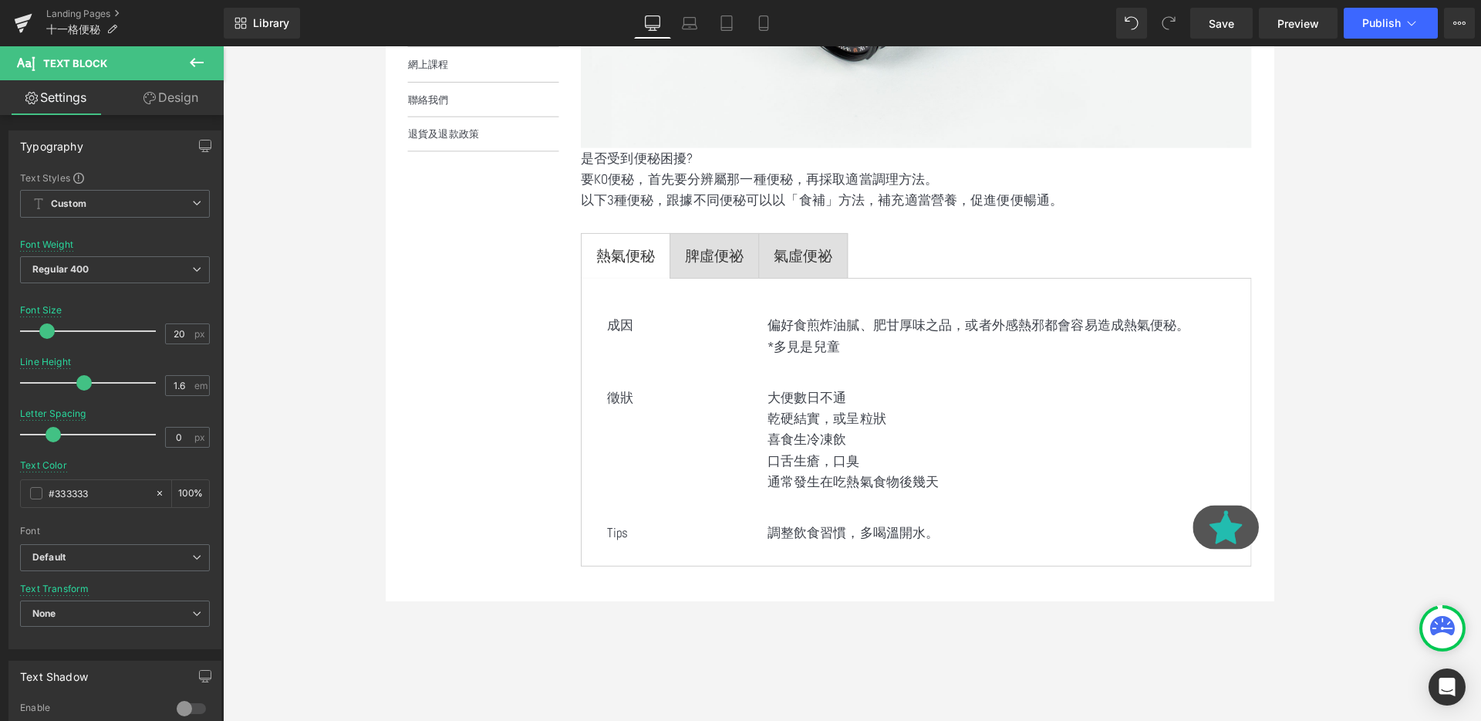
scroll to position [633, 0]
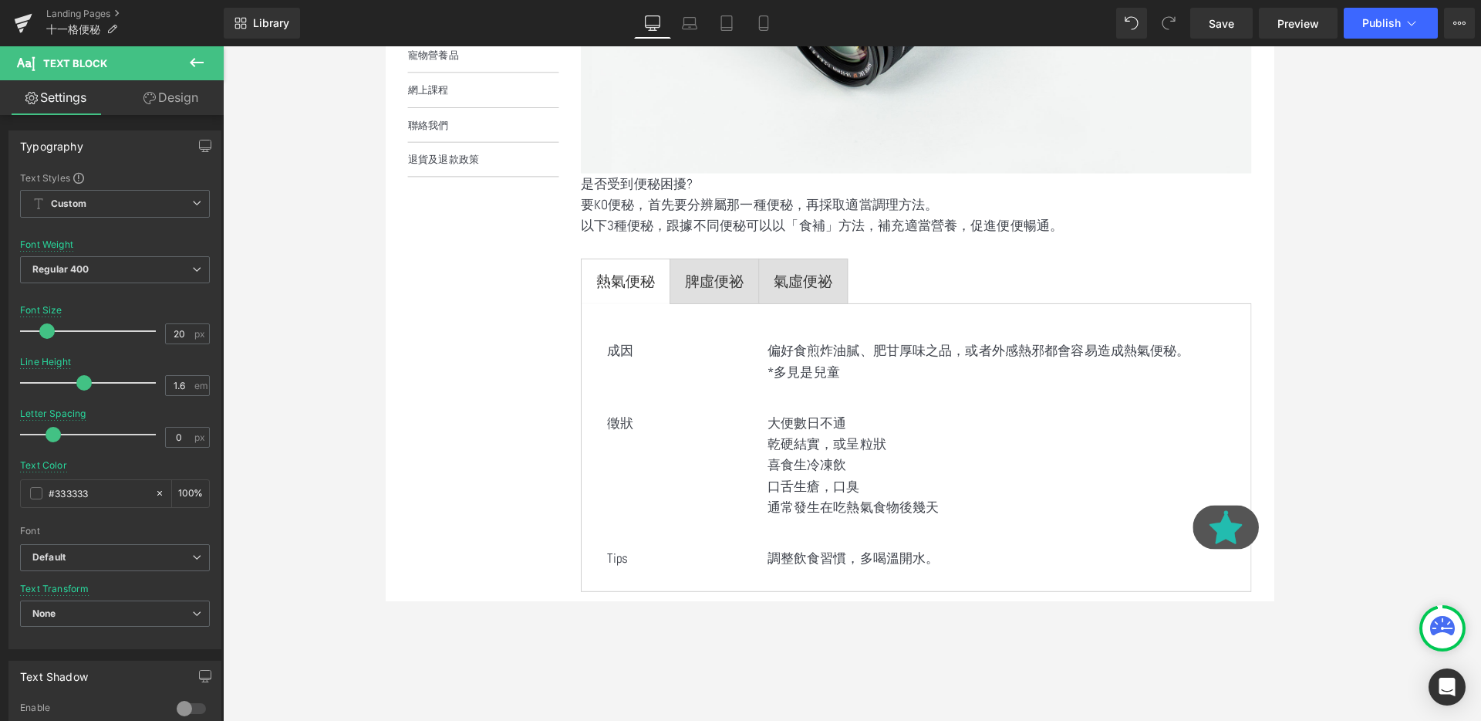
click at [809, 302] on div "氣虛便祕 Text Block" at bounding box center [824, 293] width 62 height 25
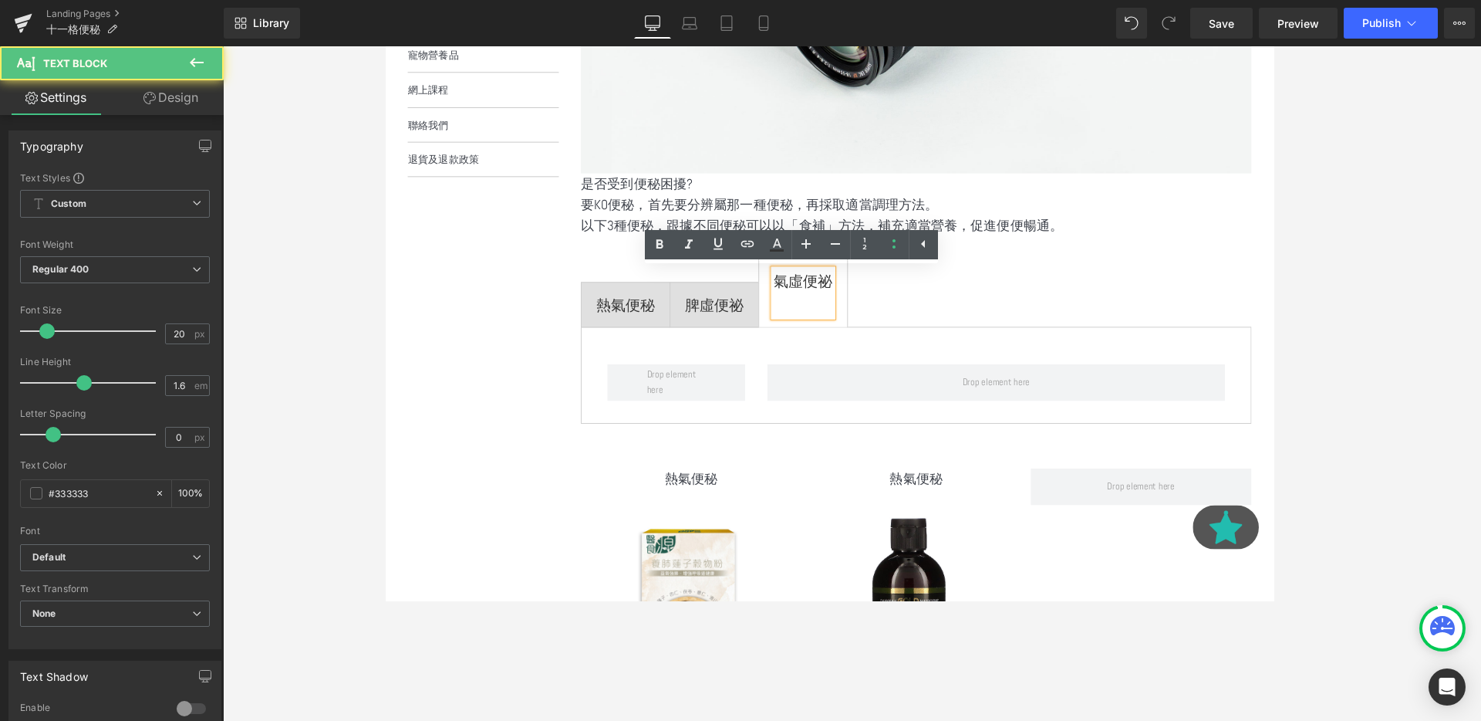
scroll to position [2608, 933]
click at [749, 295] on span "脾虛便祕 Text Block" at bounding box center [730, 318] width 93 height 46
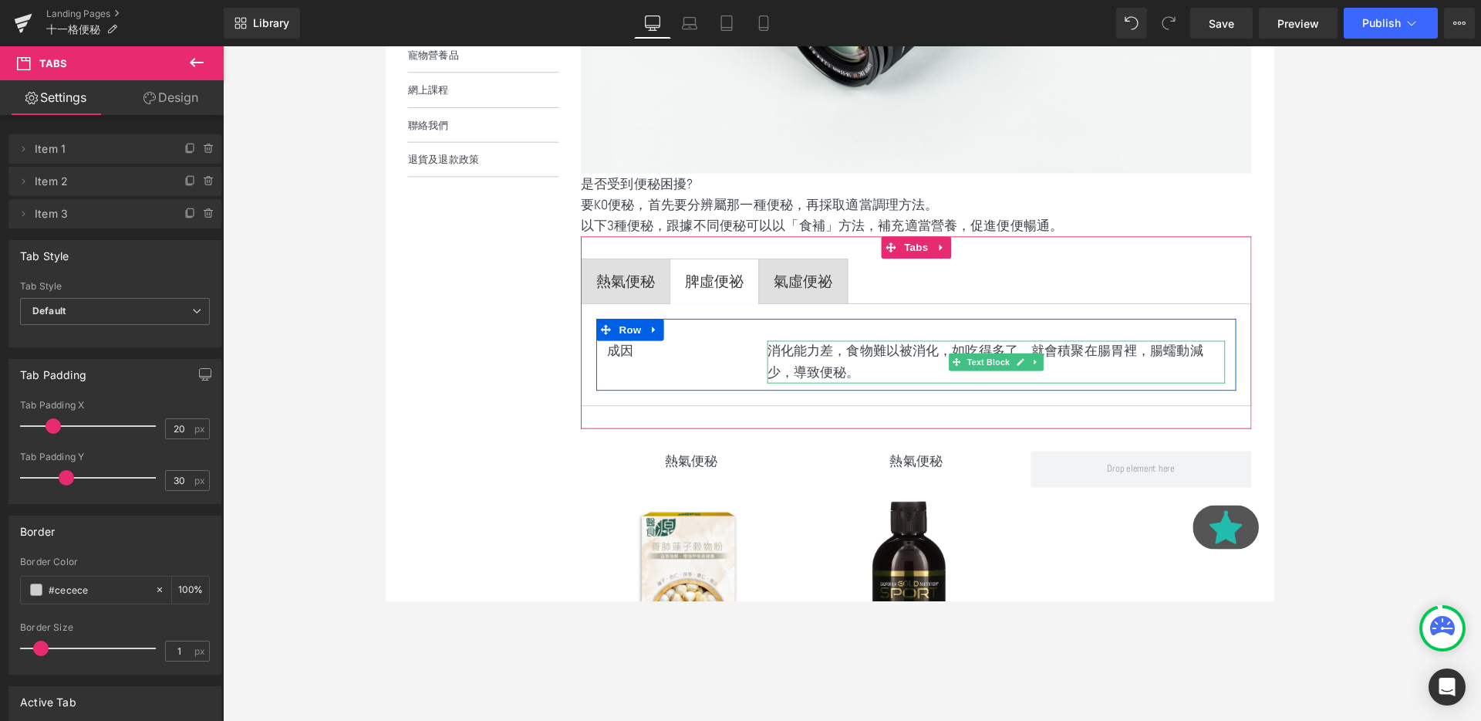
scroll to position [701, 0]
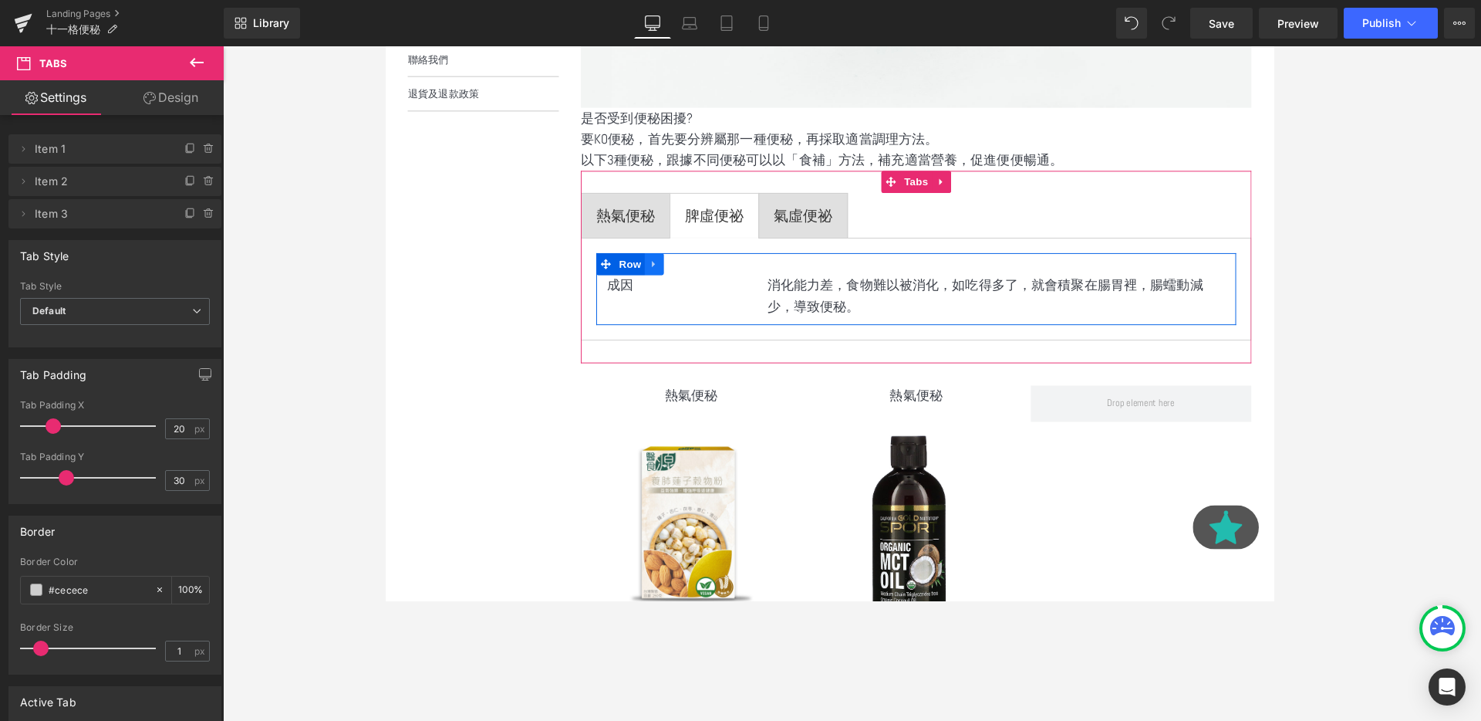
click at [659, 277] on link at bounding box center [667, 275] width 20 height 23
click at [690, 277] on icon at bounding box center [687, 275] width 11 height 11
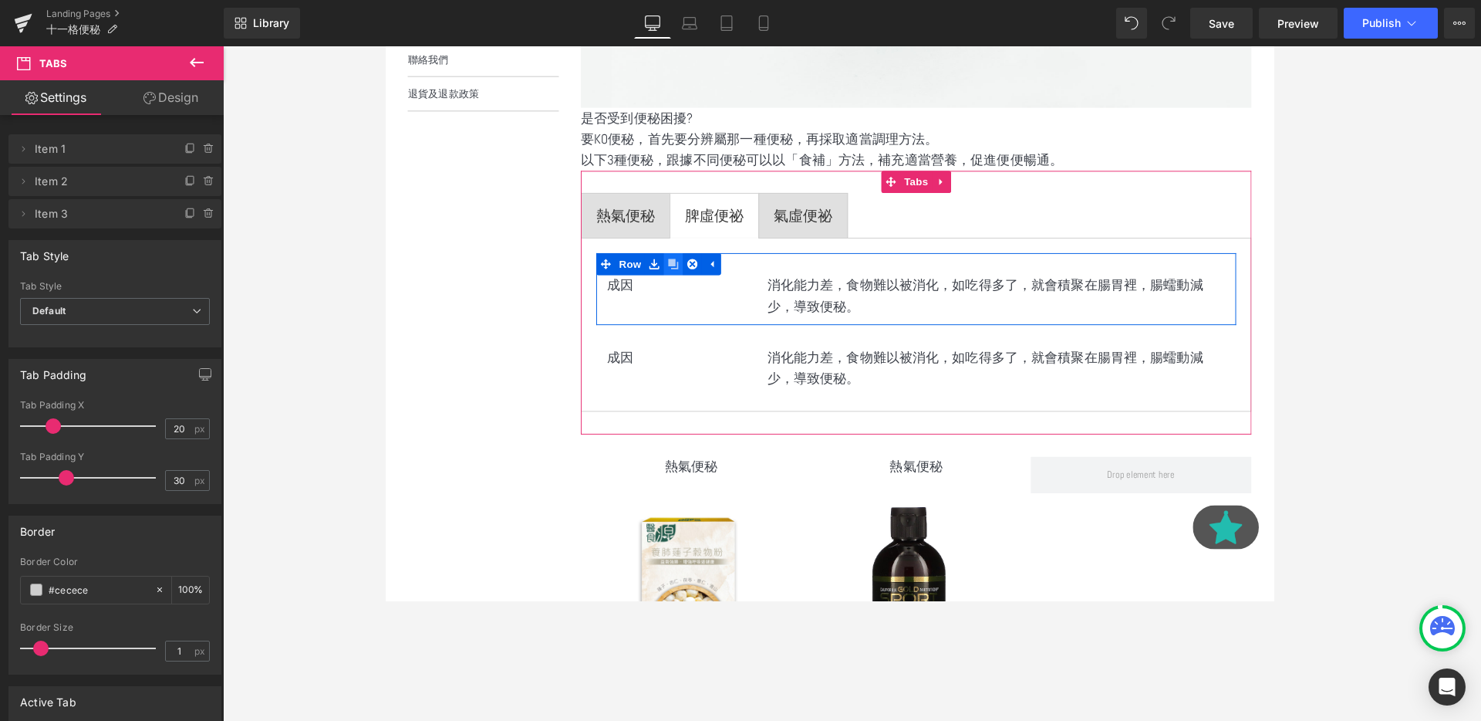
click at [690, 277] on icon at bounding box center [687, 275] width 11 height 11
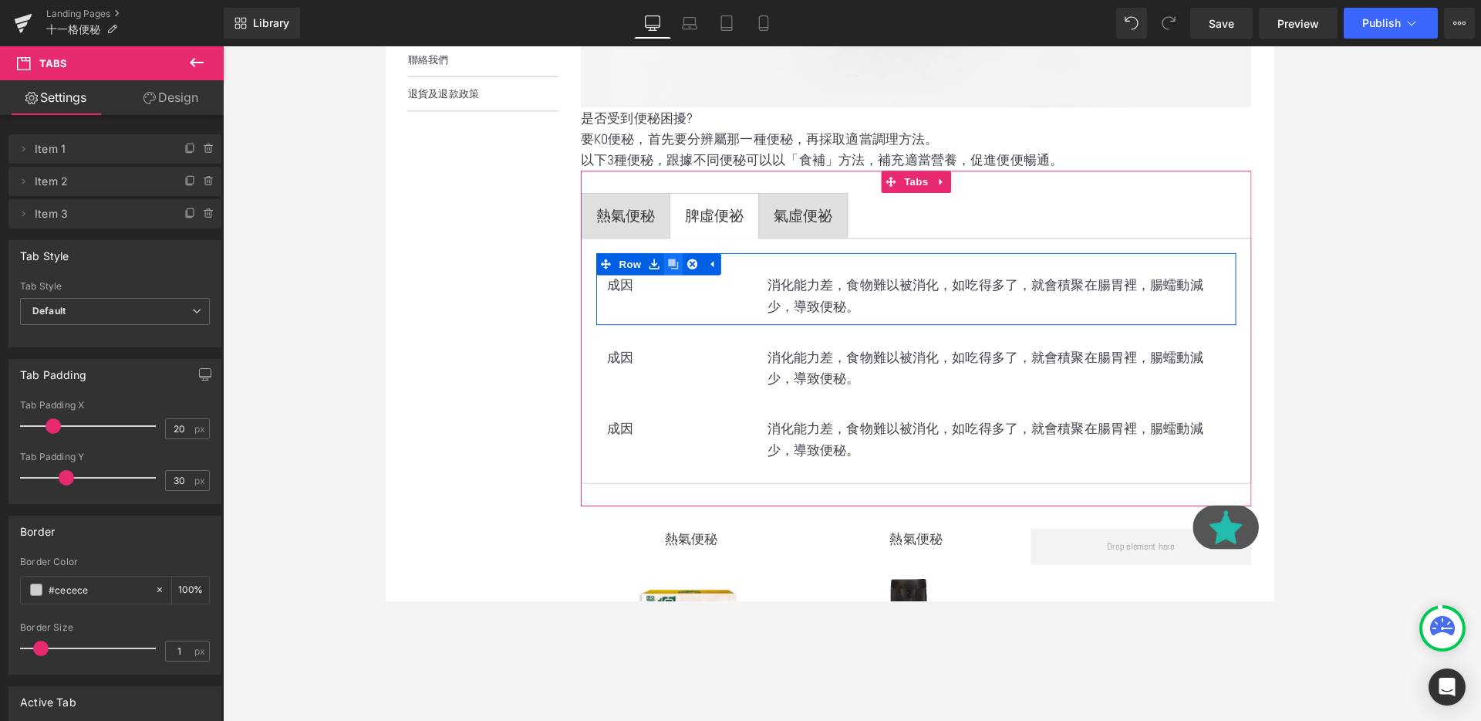
scroll to position [2740, 933]
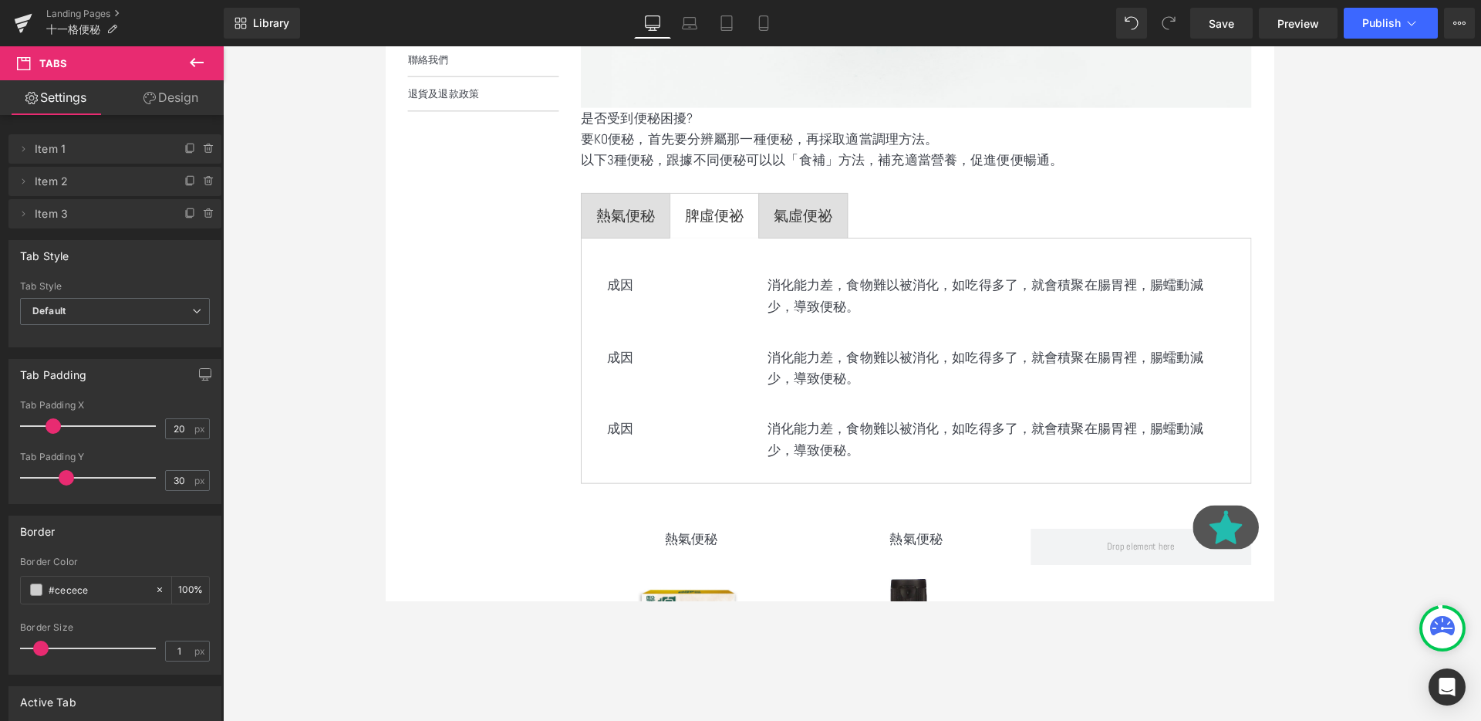
click at [660, 391] on div "成因 Text Block 消化能力差，食物難以被消化，如吃得多了，就會積聚在腸胃裡，腸蠕動減少，導致便秘。 Text Block Row" at bounding box center [942, 377] width 673 height 76
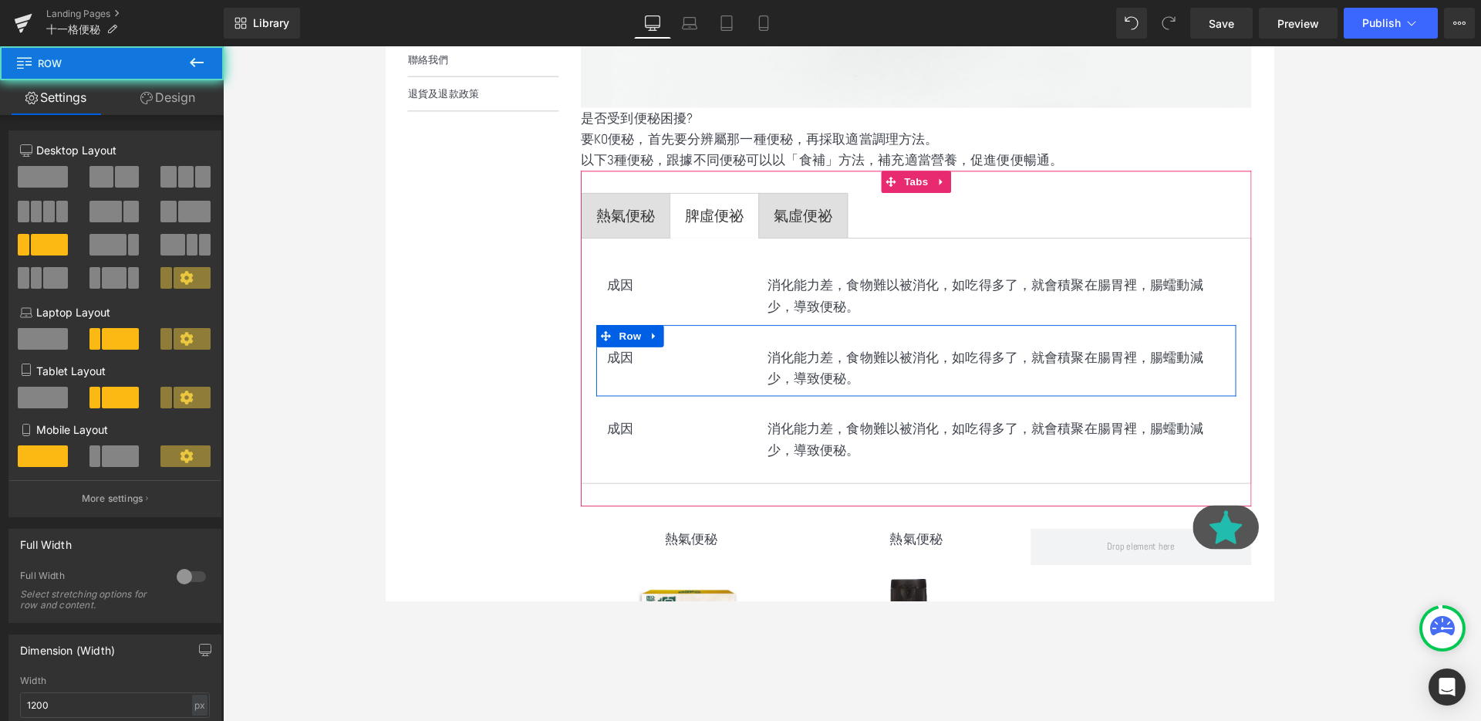
click at [660, 391] on div "成因 Text Block 消化能力差，食物難以被消化，如吃得多了，就會積聚在腸胃裡，腸蠕動減少，導致便秘。 Text Block Row" at bounding box center [942, 377] width 673 height 76
click at [643, 379] on span at bounding box center [649, 373] width 16 height 19
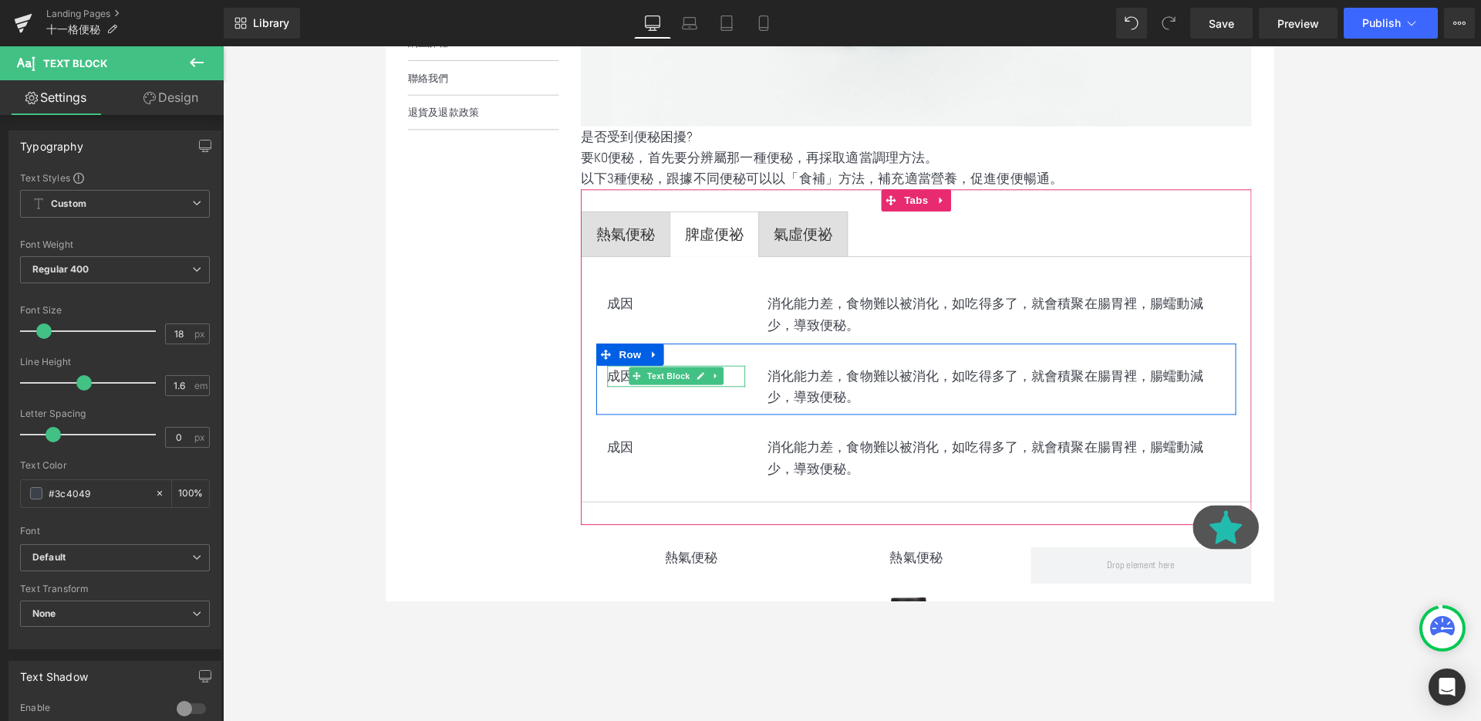
scroll to position [679, 0]
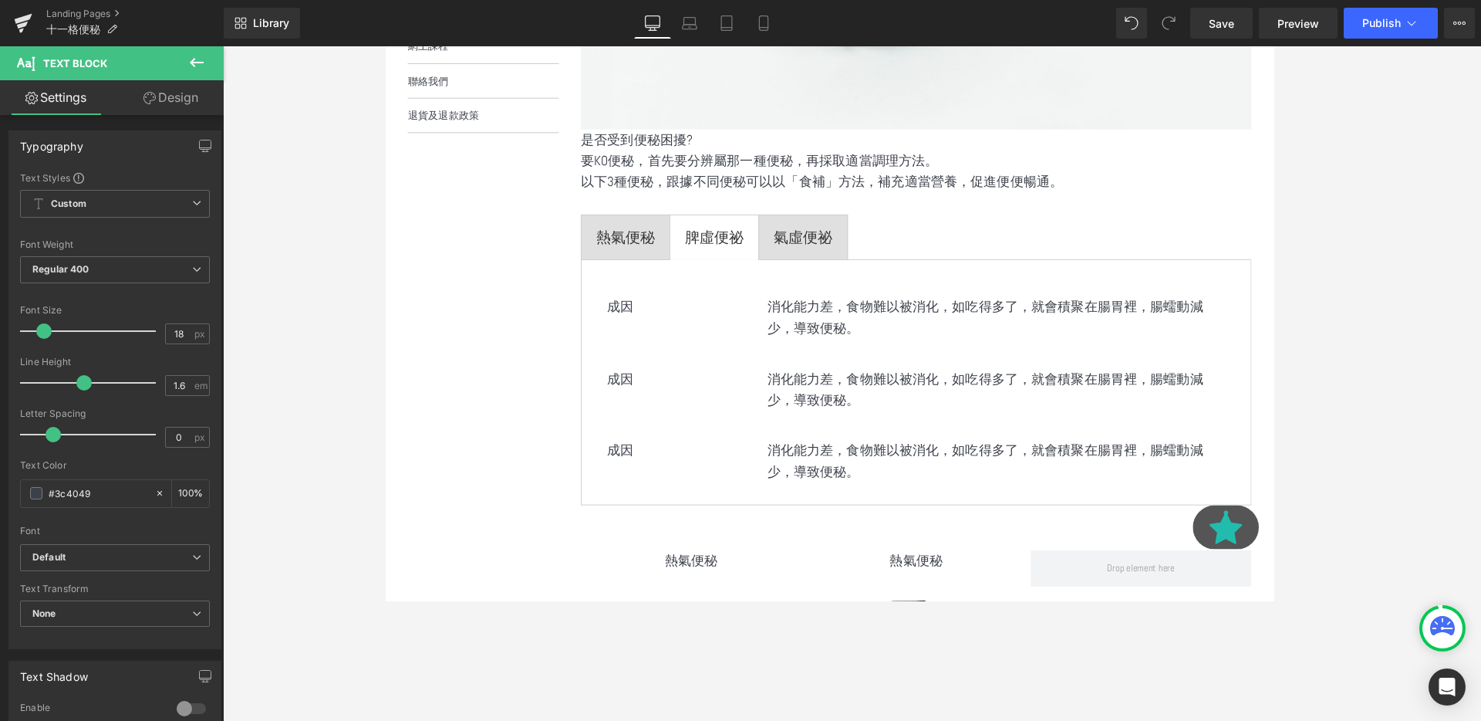
click at [644, 474] on div "成因 Text Block" at bounding box center [690, 471] width 145 height 22
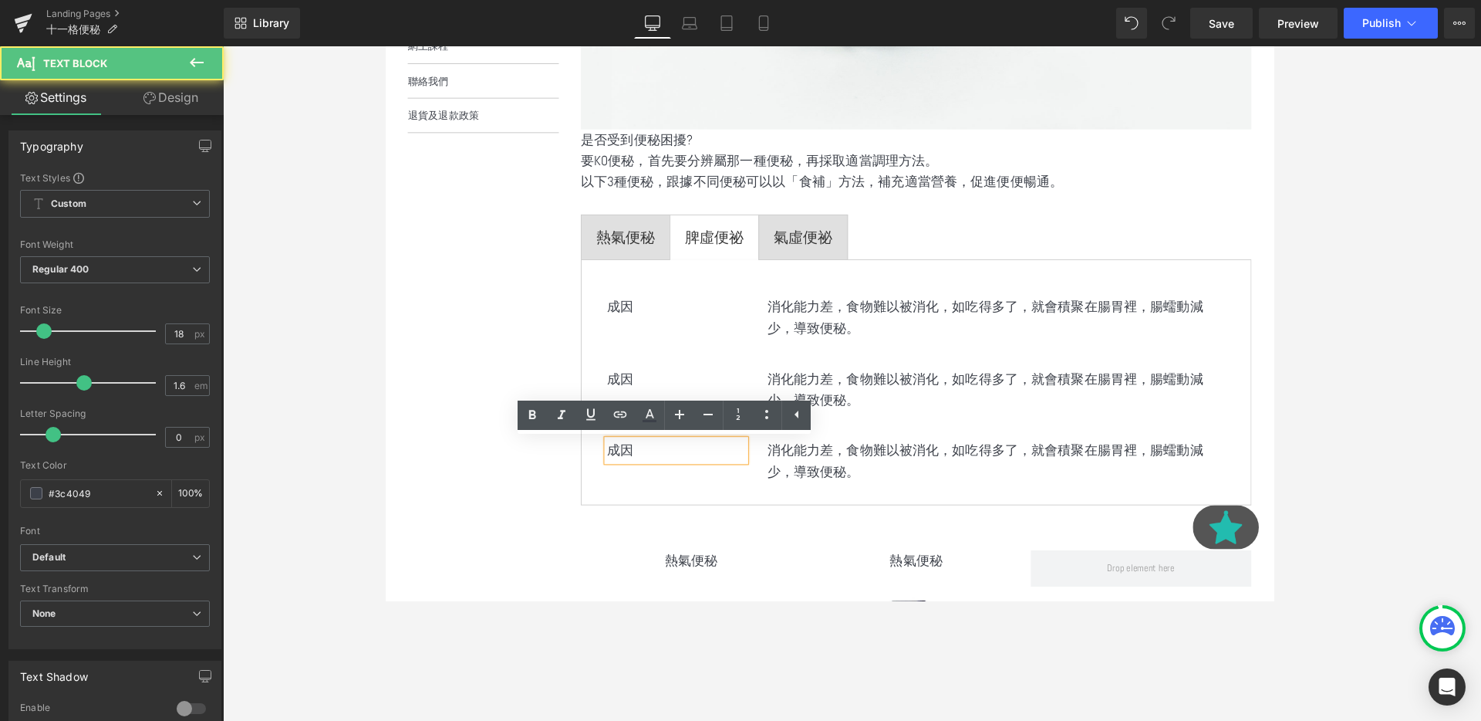
click at [748, 495] on div "成因 Text Block 消化能力差，食物難以被消化，如吃得多了，就會積聚在腸胃裡，腸蠕動減少，導致便秘。 Text Block Row" at bounding box center [942, 475] width 673 height 76
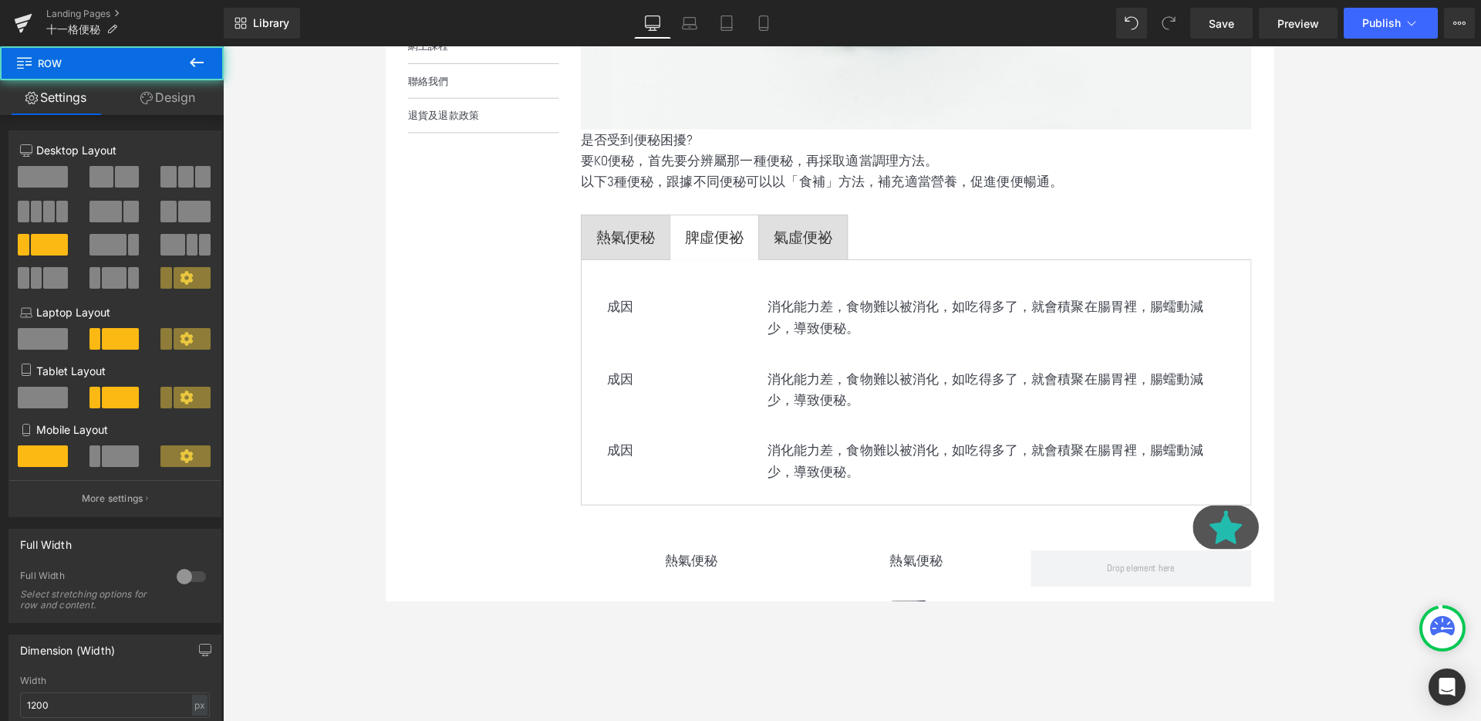
click at [854, 495] on p "消化能力差，食物難以被消化，如吃得多了，就會積聚在腸胃裡，腸蠕動減少，導致便秘。" at bounding box center [1026, 482] width 481 height 45
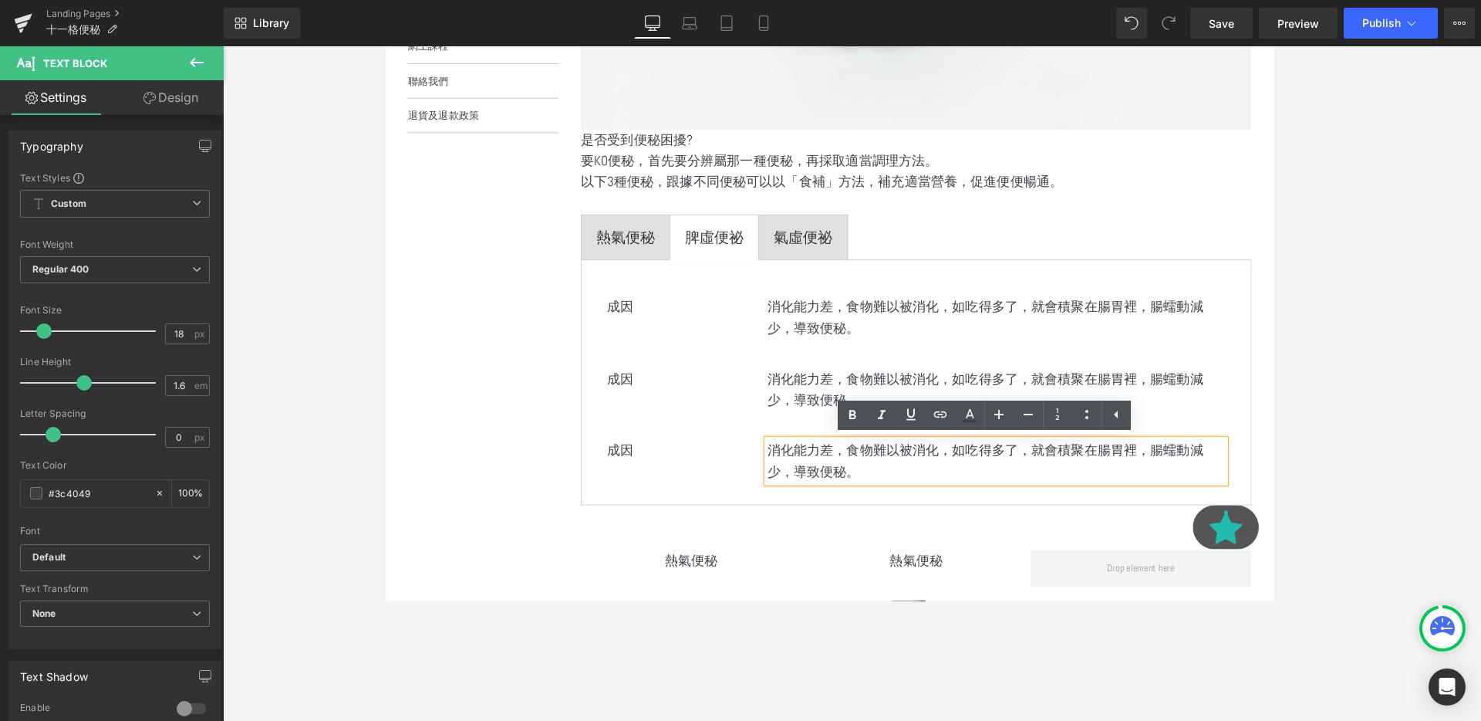
click at [674, 451] on div "成因 Text Block 消化能力差，食物難以被消化，如吃得多了，就會積聚在腸胃裡，腸蠕動減少，導致便秘。 Text Block Row" at bounding box center [942, 475] width 673 height 76
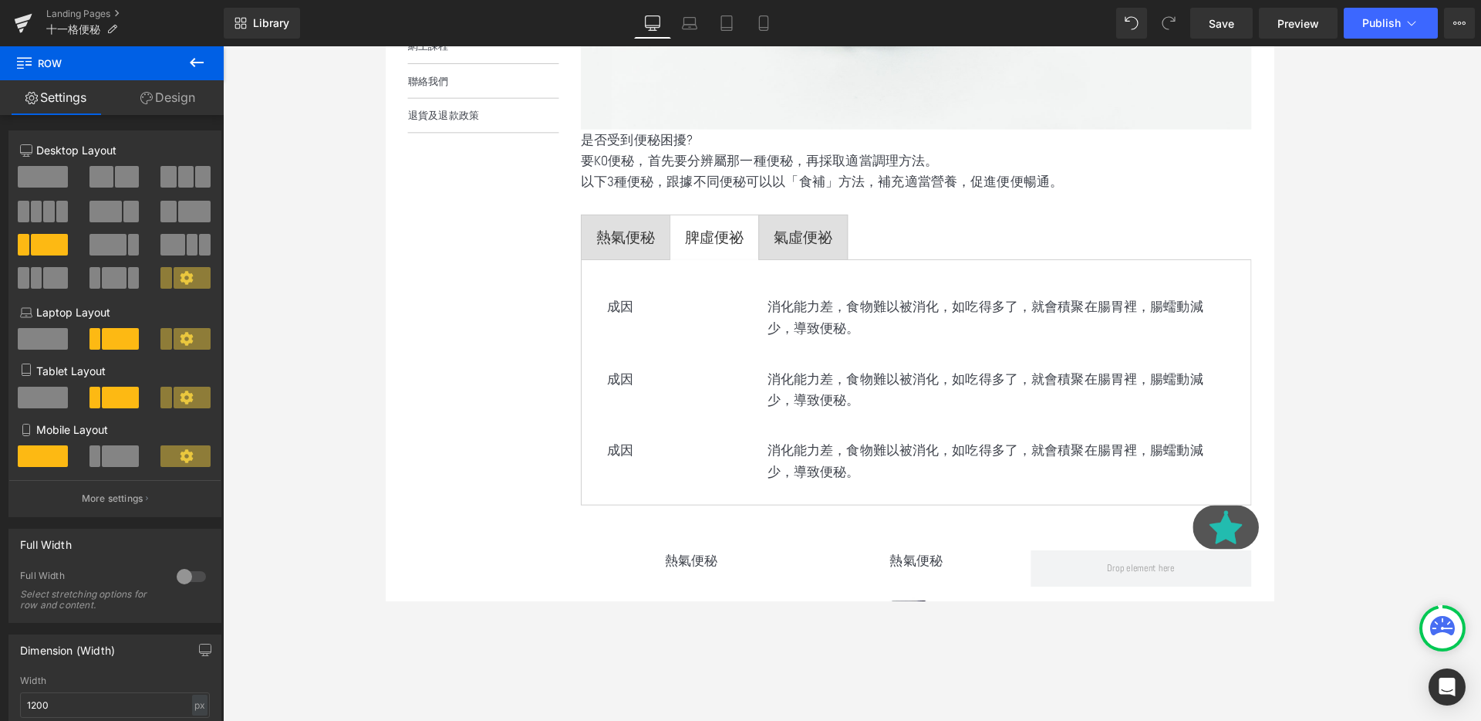
click at [682, 464] on span "Text Block" at bounding box center [682, 471] width 51 height 19
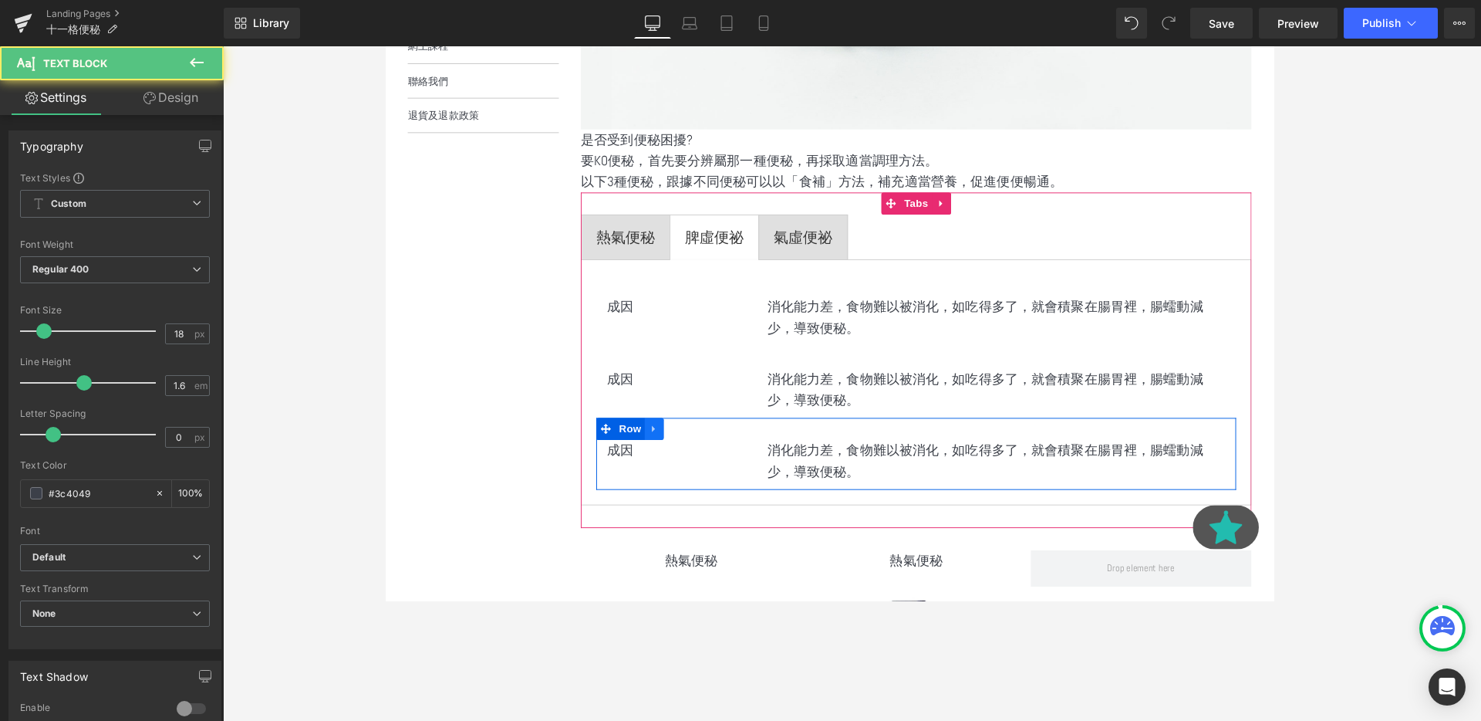
click at [664, 451] on icon at bounding box center [667, 449] width 11 height 12
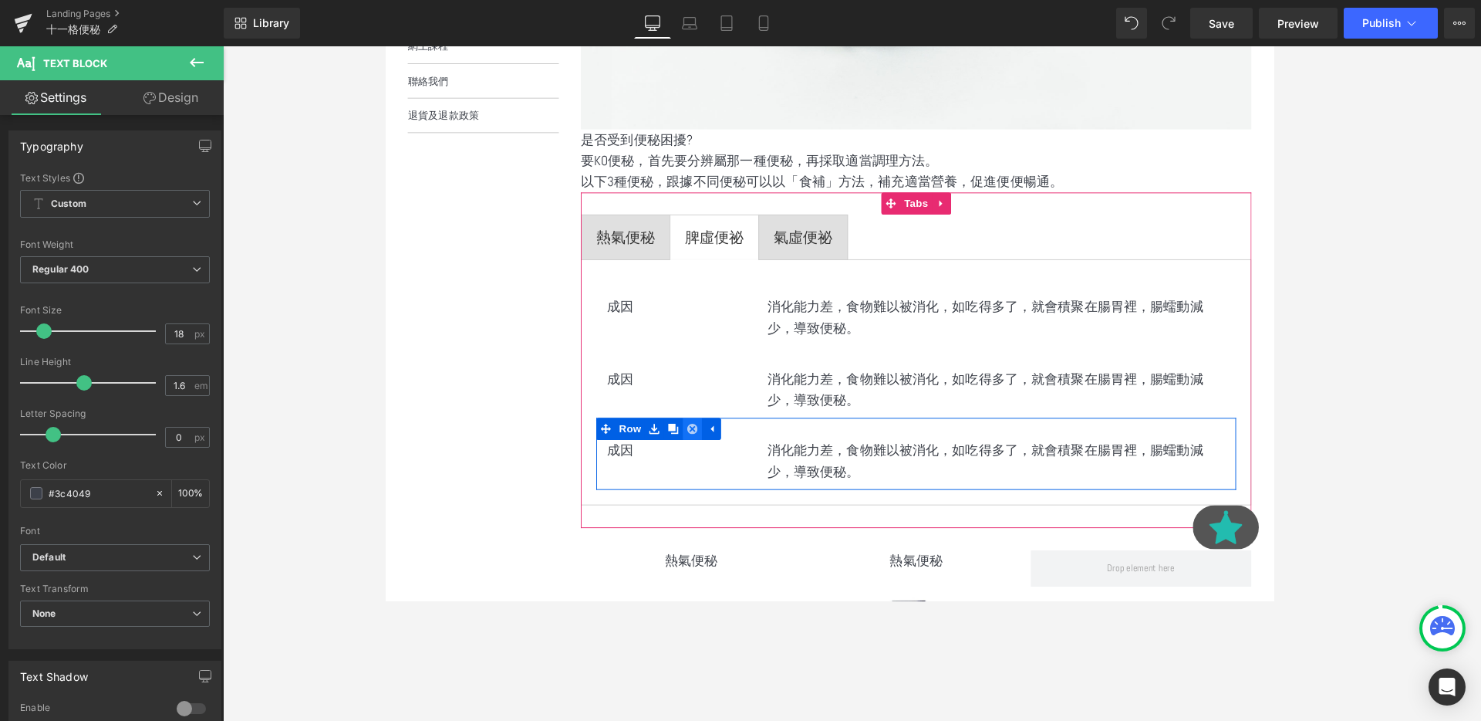
click at [709, 447] on icon at bounding box center [707, 449] width 11 height 12
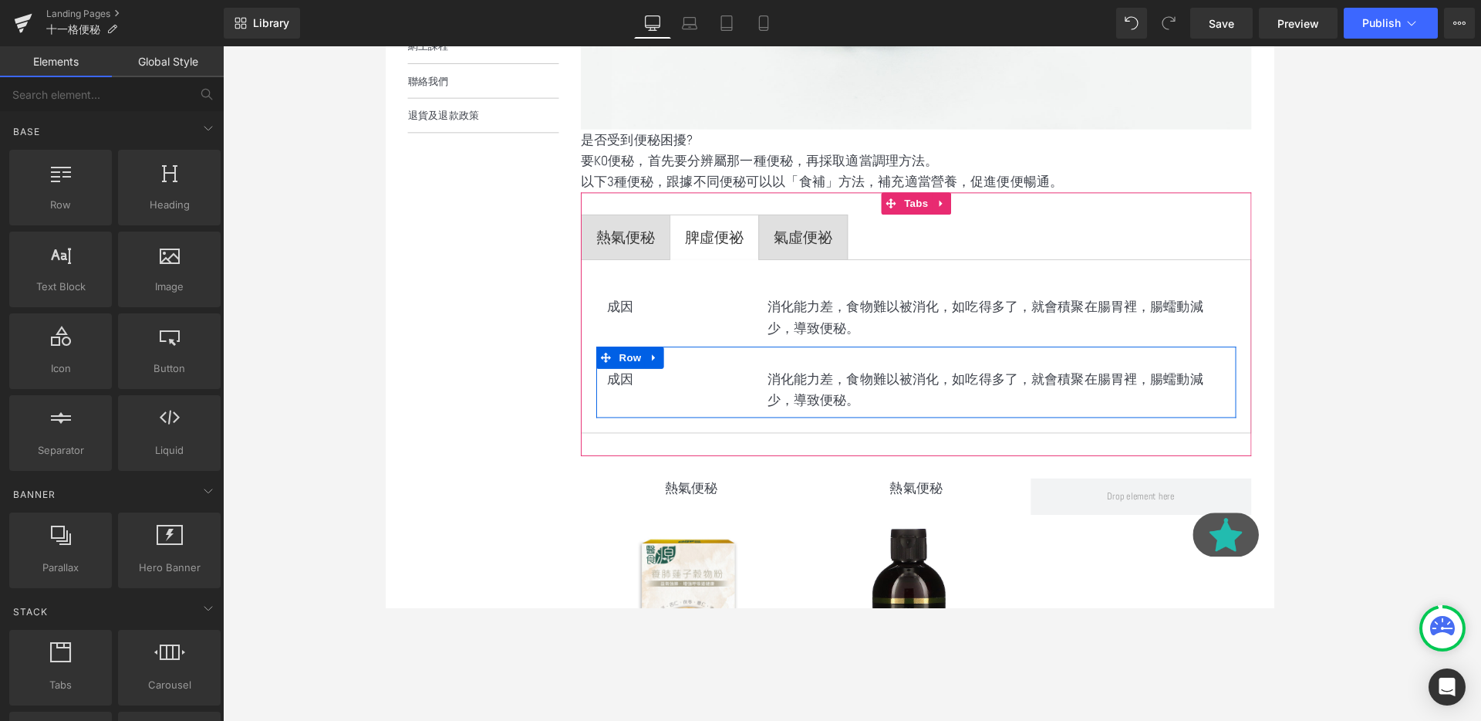
scroll to position [2665, 933]
click at [642, 389] on span at bounding box center [649, 396] width 16 height 19
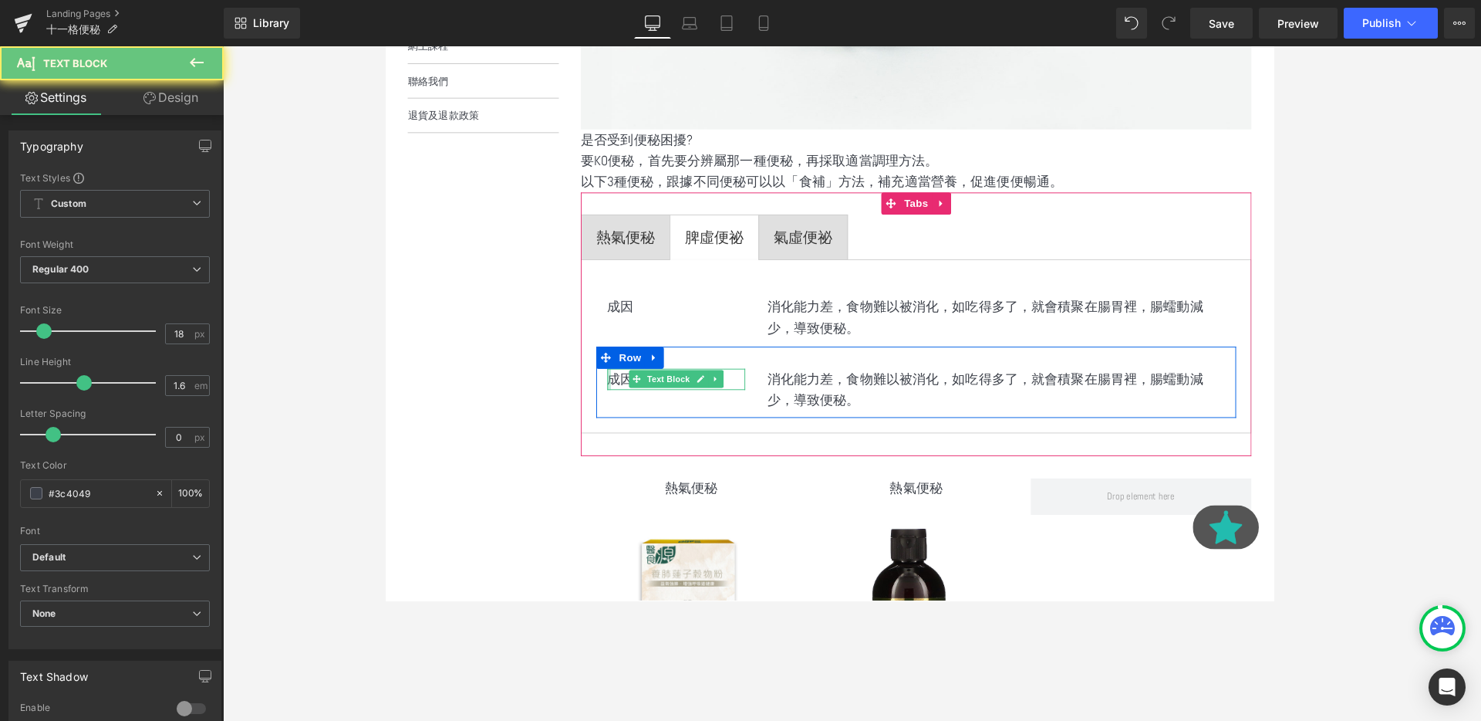
click at [621, 401] on div at bounding box center [620, 396] width 4 height 22
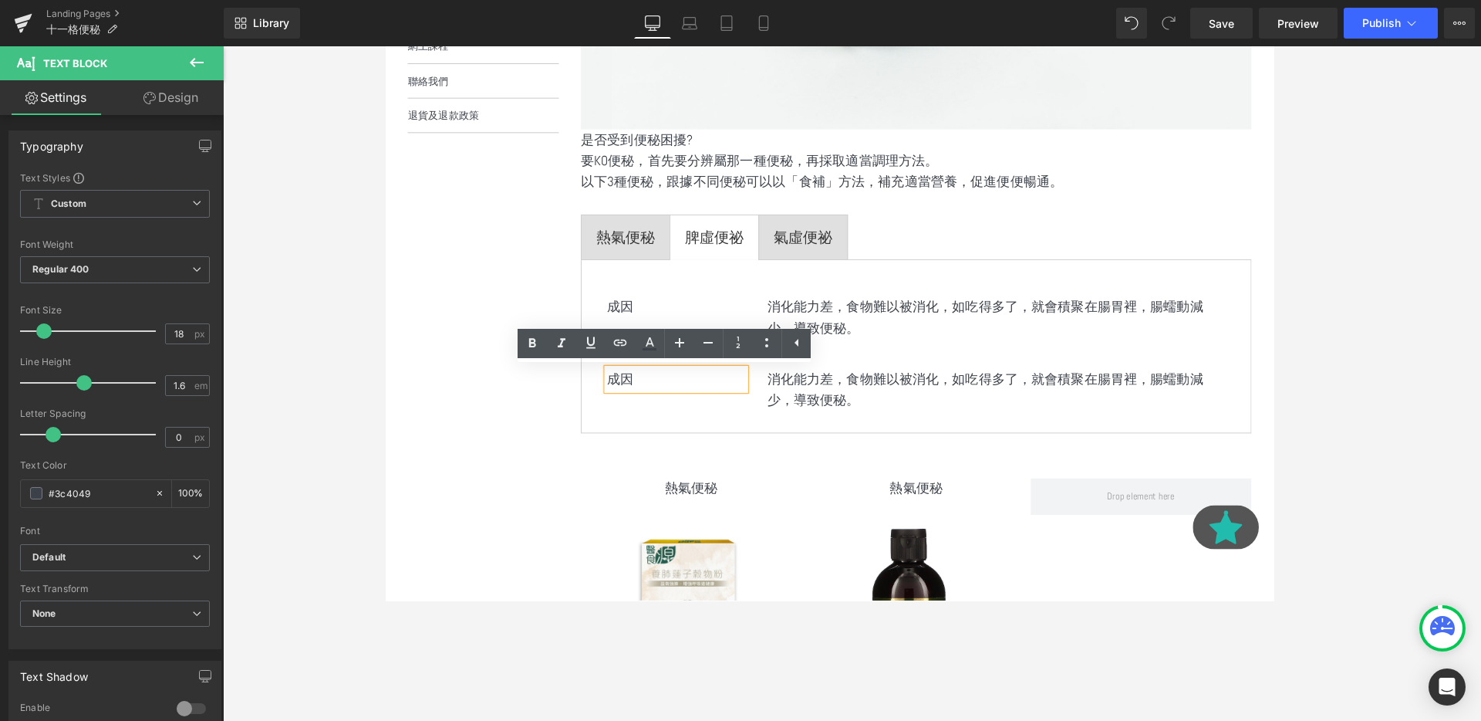
click at [632, 401] on p "成因" at bounding box center [690, 396] width 145 height 22
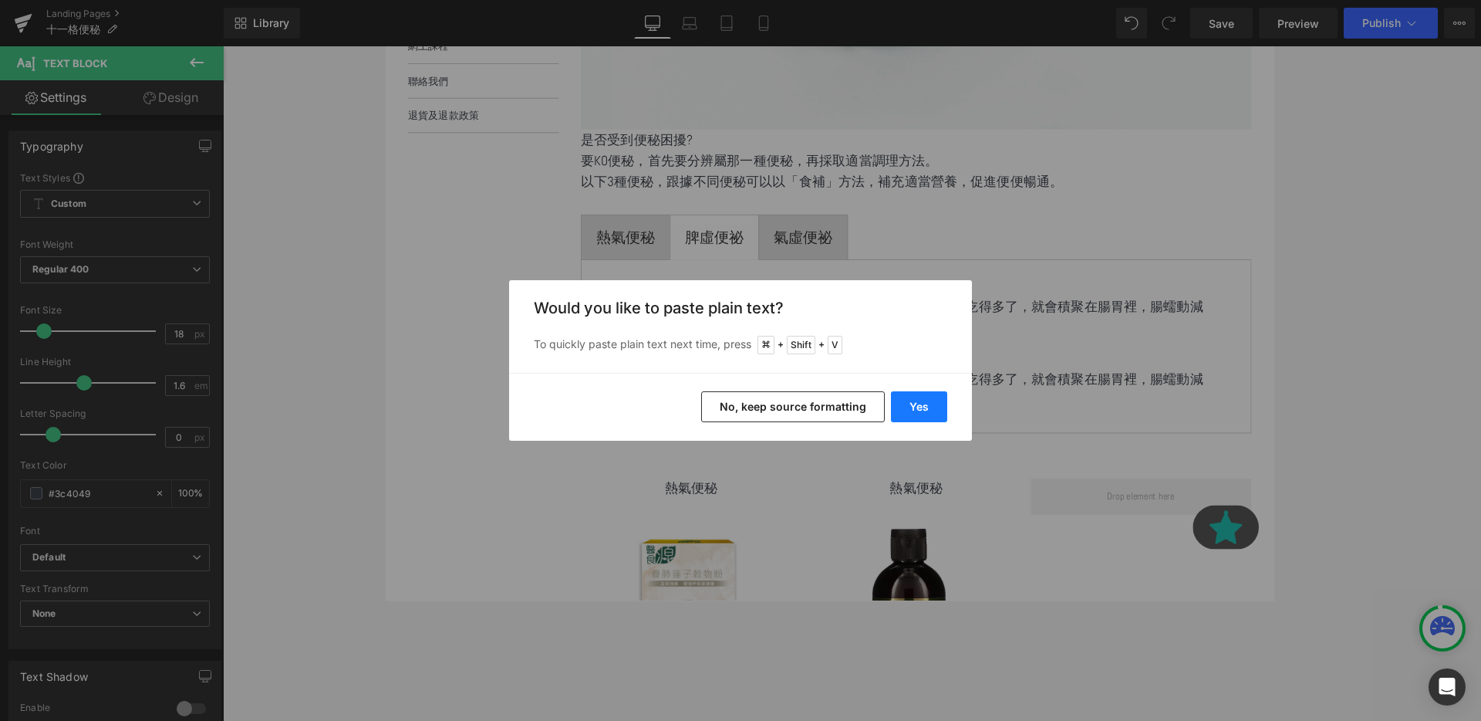
click at [917, 410] on button "Yes" at bounding box center [919, 406] width 56 height 31
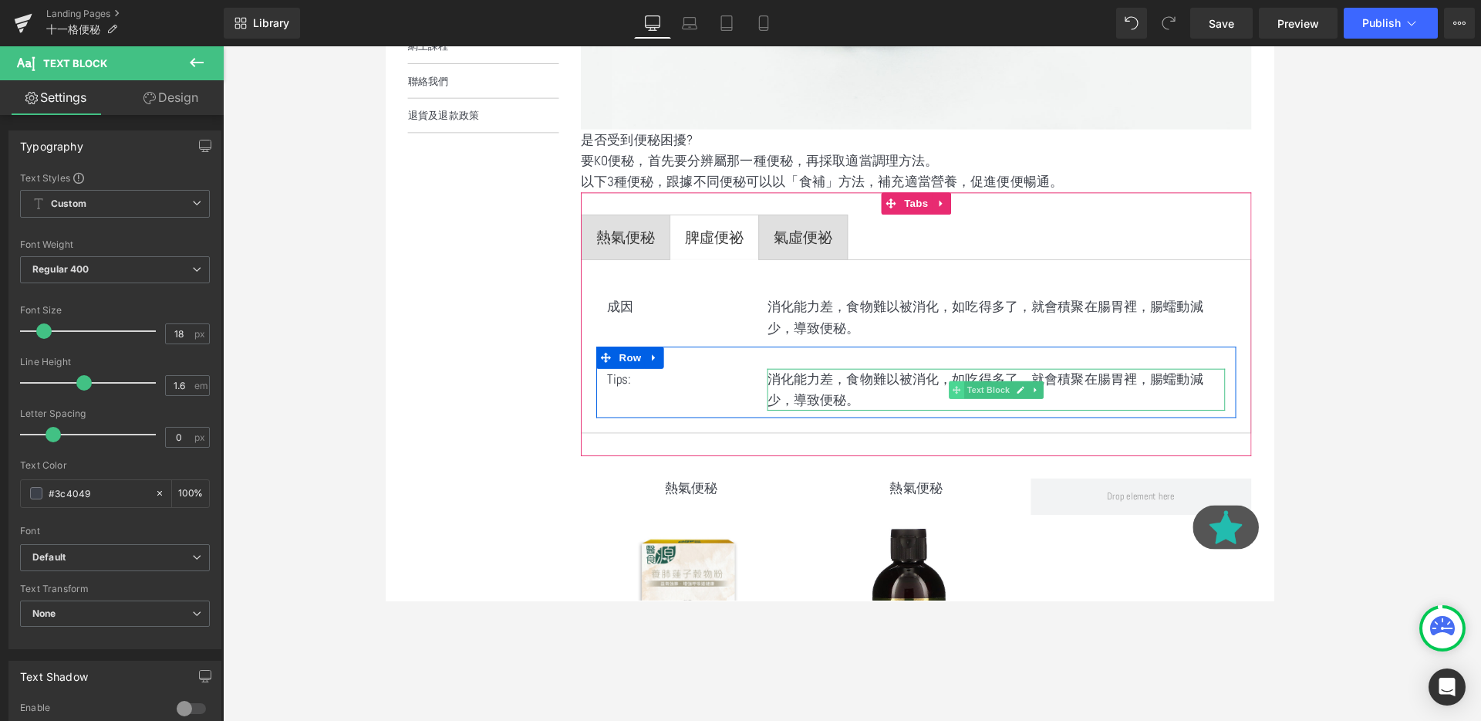
click at [988, 410] on icon at bounding box center [985, 407] width 8 height 9
click at [621, 398] on div at bounding box center [620, 396] width 4 height 22
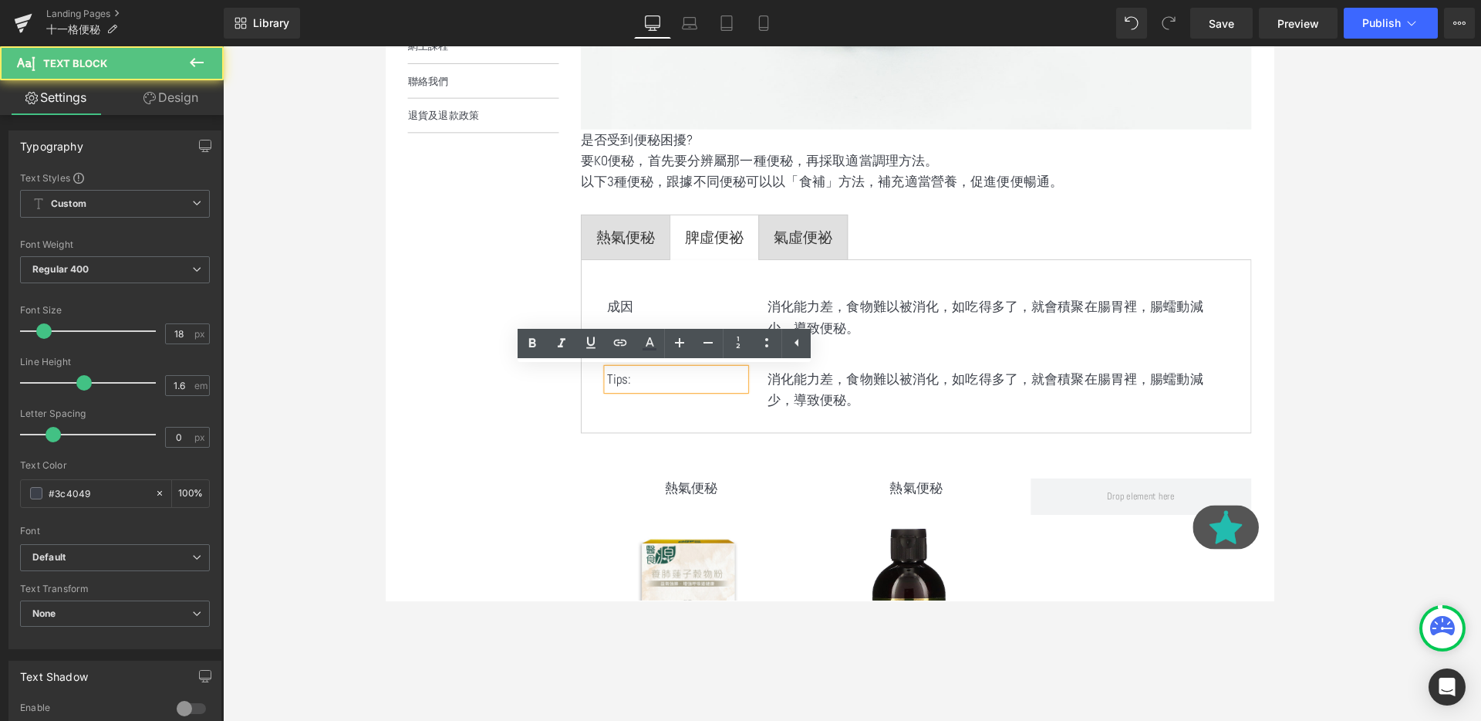
click at [637, 399] on p "Tips:" at bounding box center [690, 396] width 145 height 22
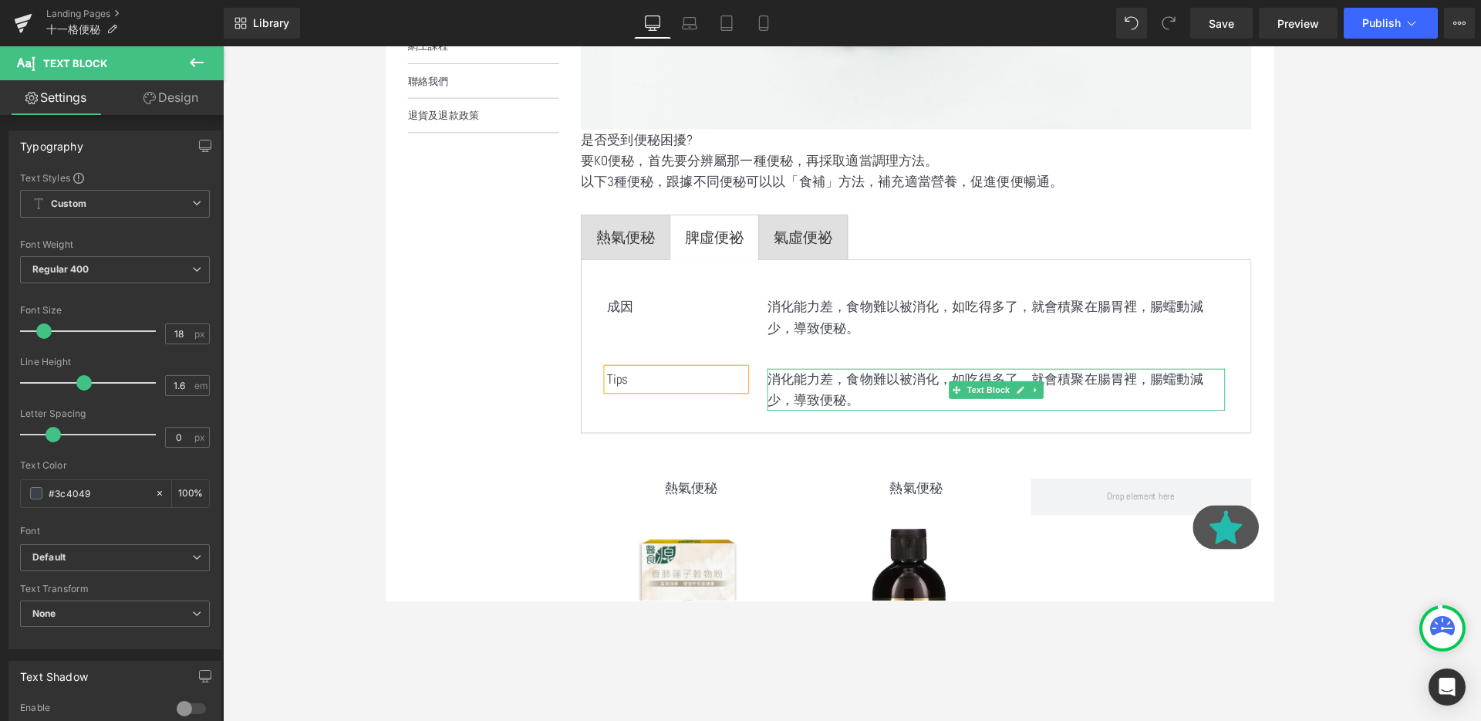
click at [837, 412] on p "消化能力差，食物難以被消化，如吃得多了，就會積聚在腸胃裡，腸蠕動減少，導致便秘。" at bounding box center [1026, 407] width 481 height 45
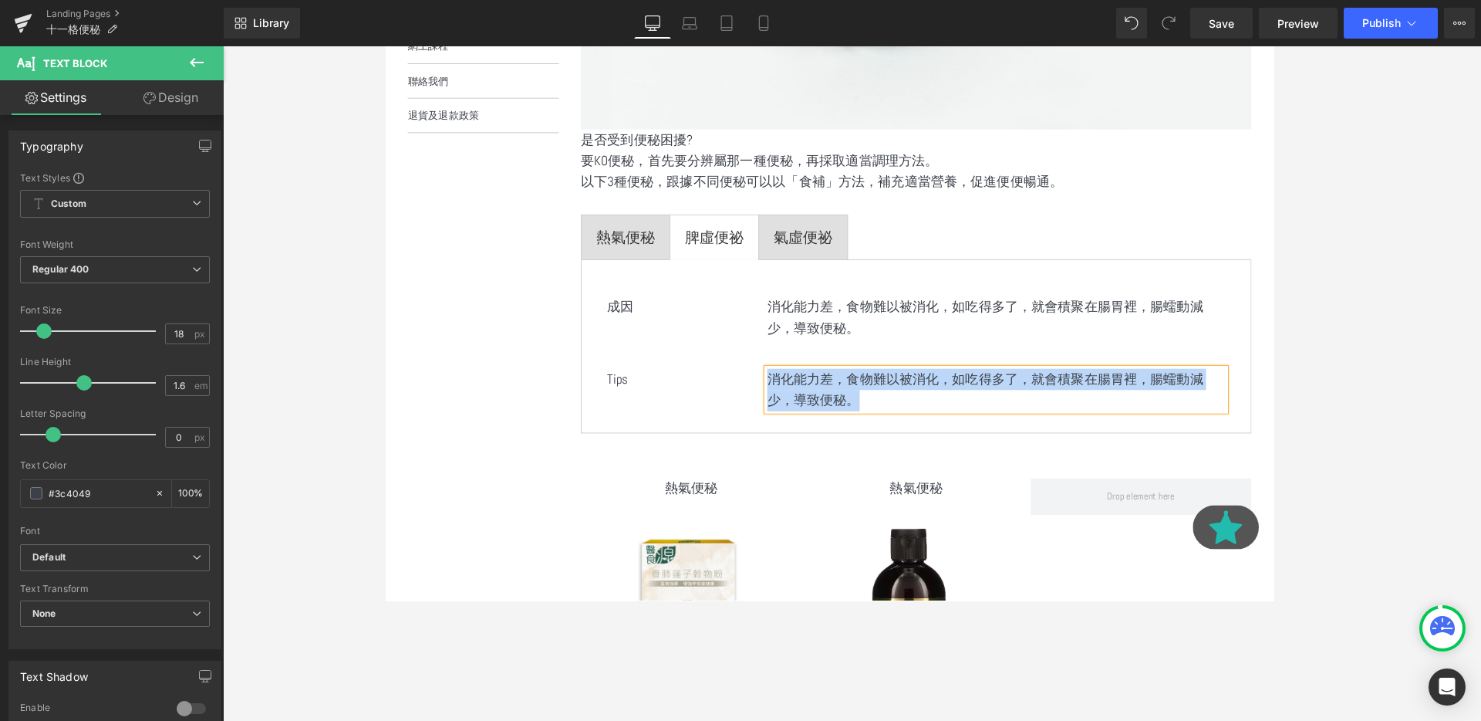
paste div
click at [776, 221] on div "熱氣便秘 Text Block 脾虛便祕 Text Block 氣虛便祕 Text Block 成因 Text Block 消化能力差，食物難以被消化，如吃得…" at bounding box center [942, 338] width 705 height 277
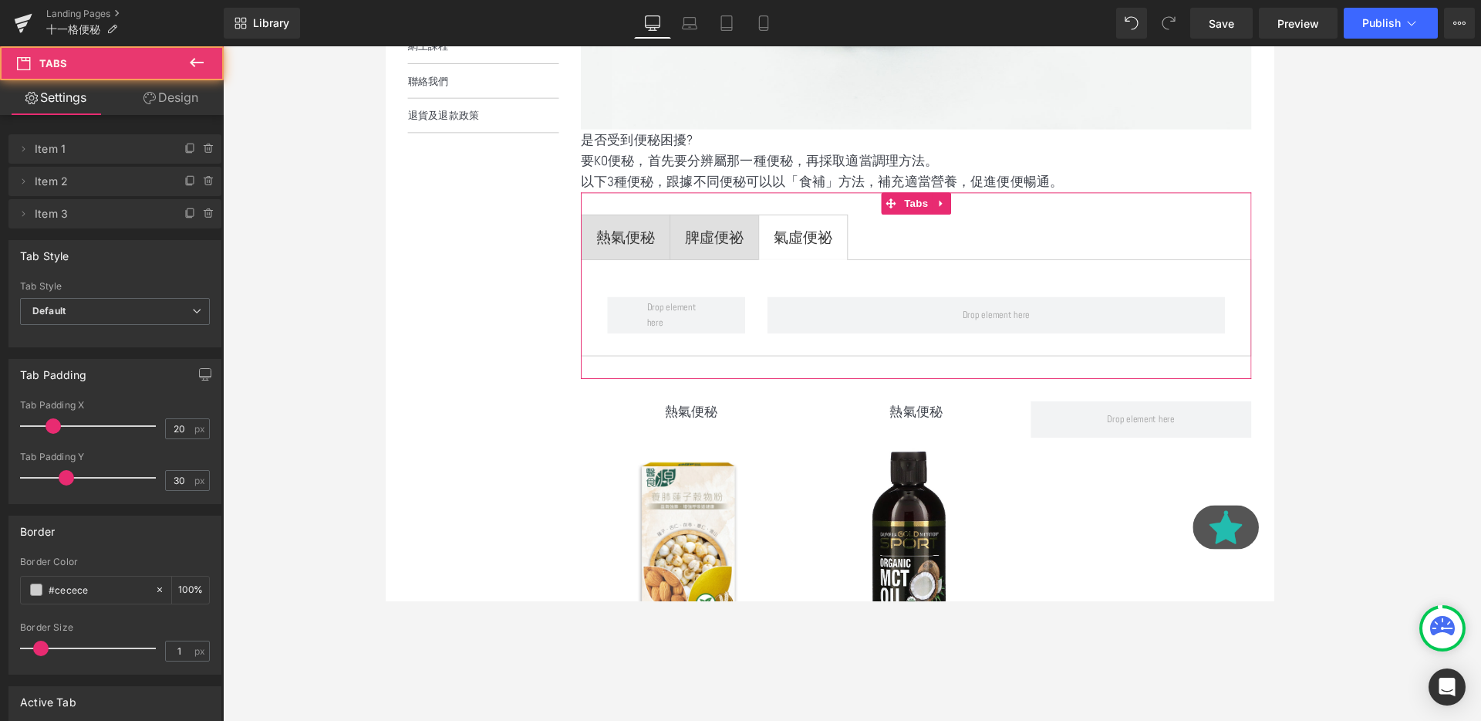
scroll to position [2584, 933]
click at [823, 235] on div "氣虛便祕 Text Block" at bounding box center [824, 247] width 62 height 25
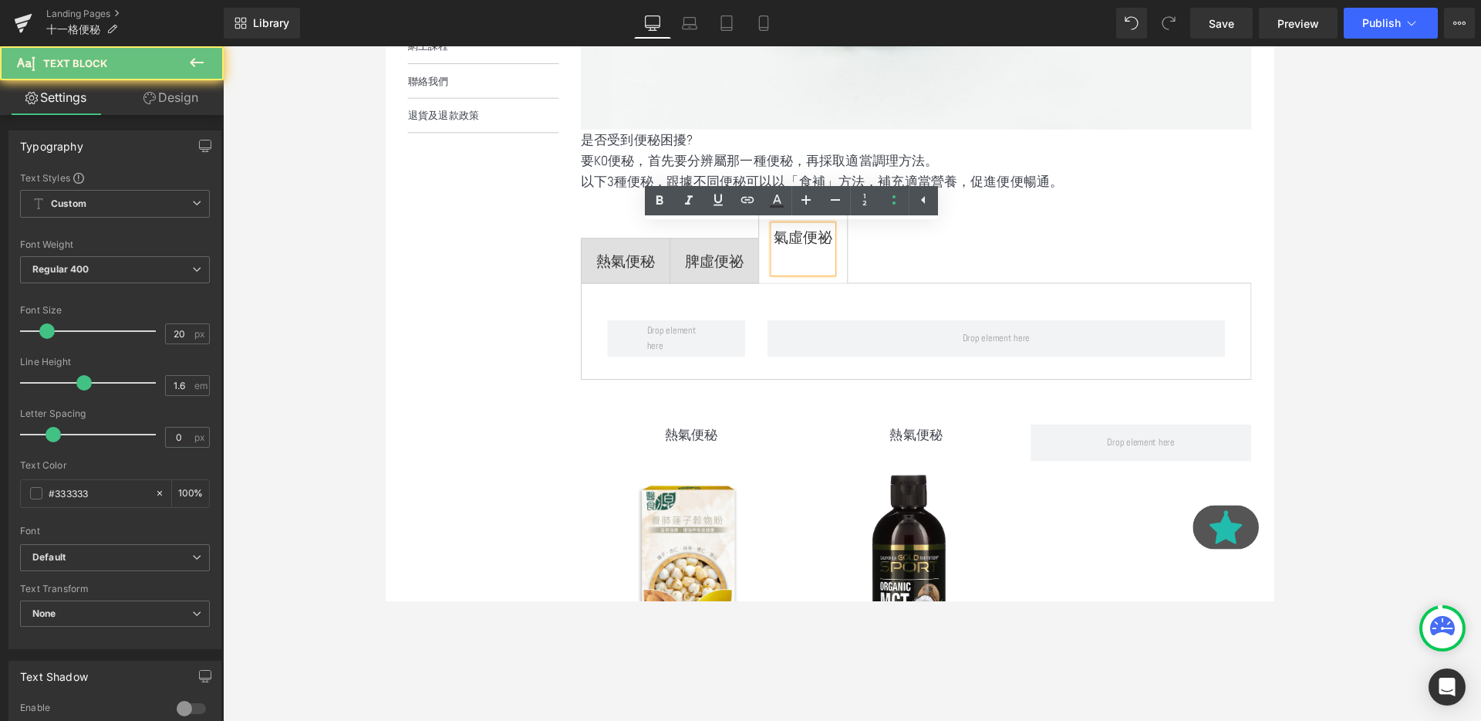
scroll to position [8, 8]
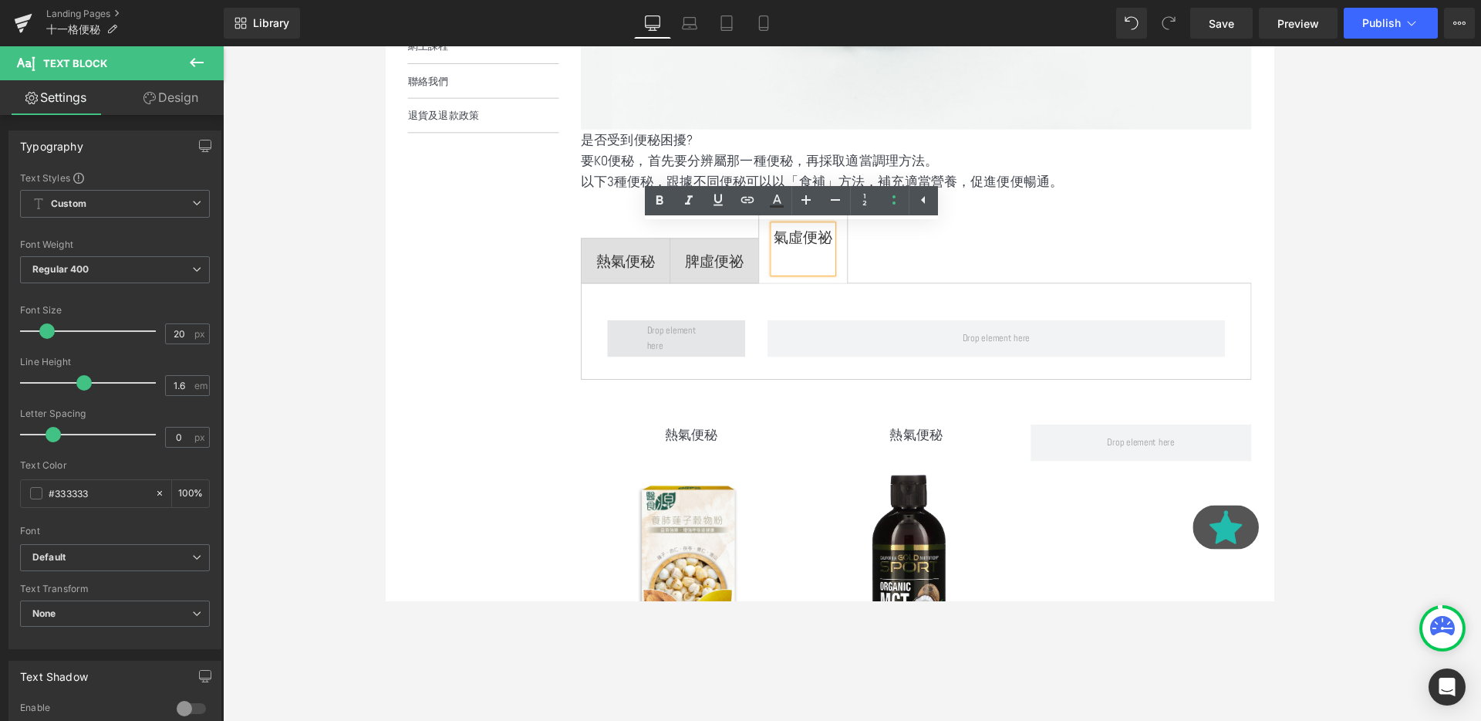
click at [697, 359] on span at bounding box center [690, 353] width 73 height 40
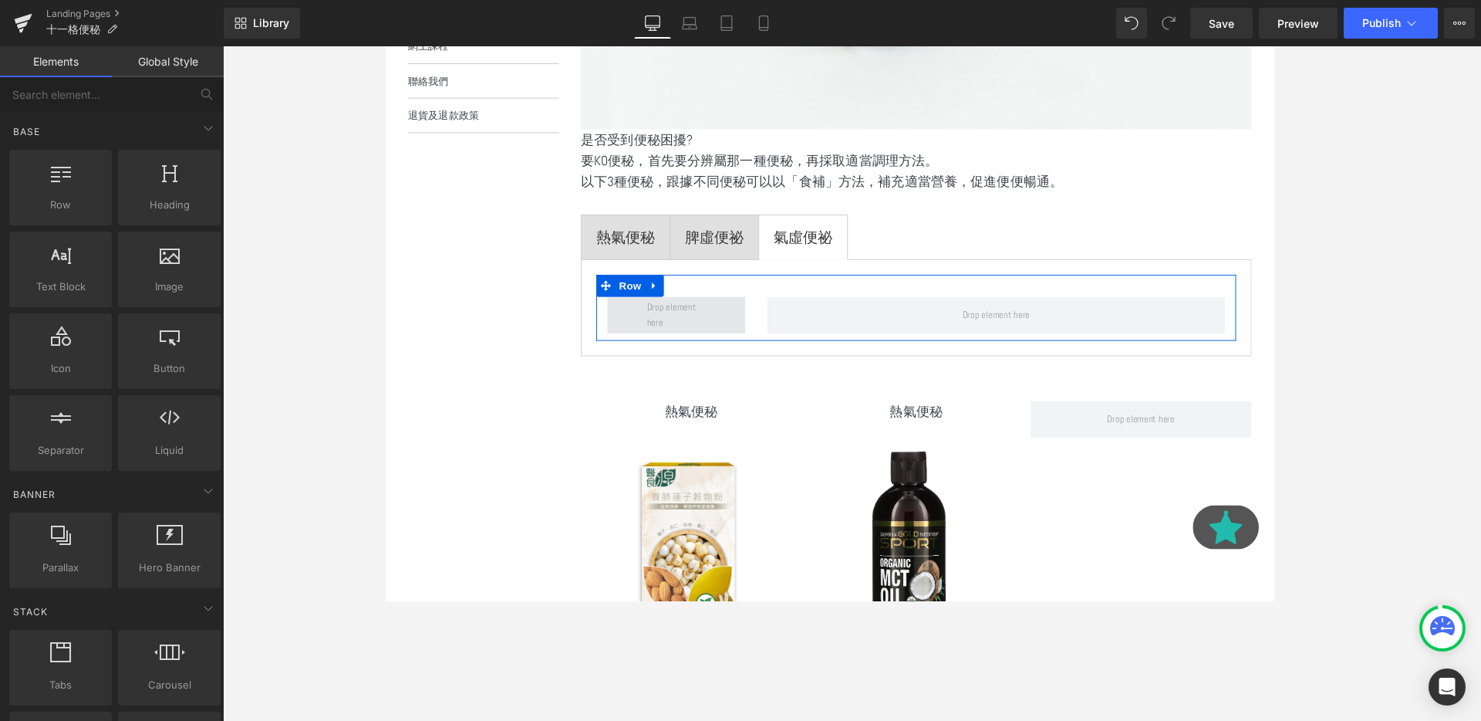
scroll to position [2584, 933]
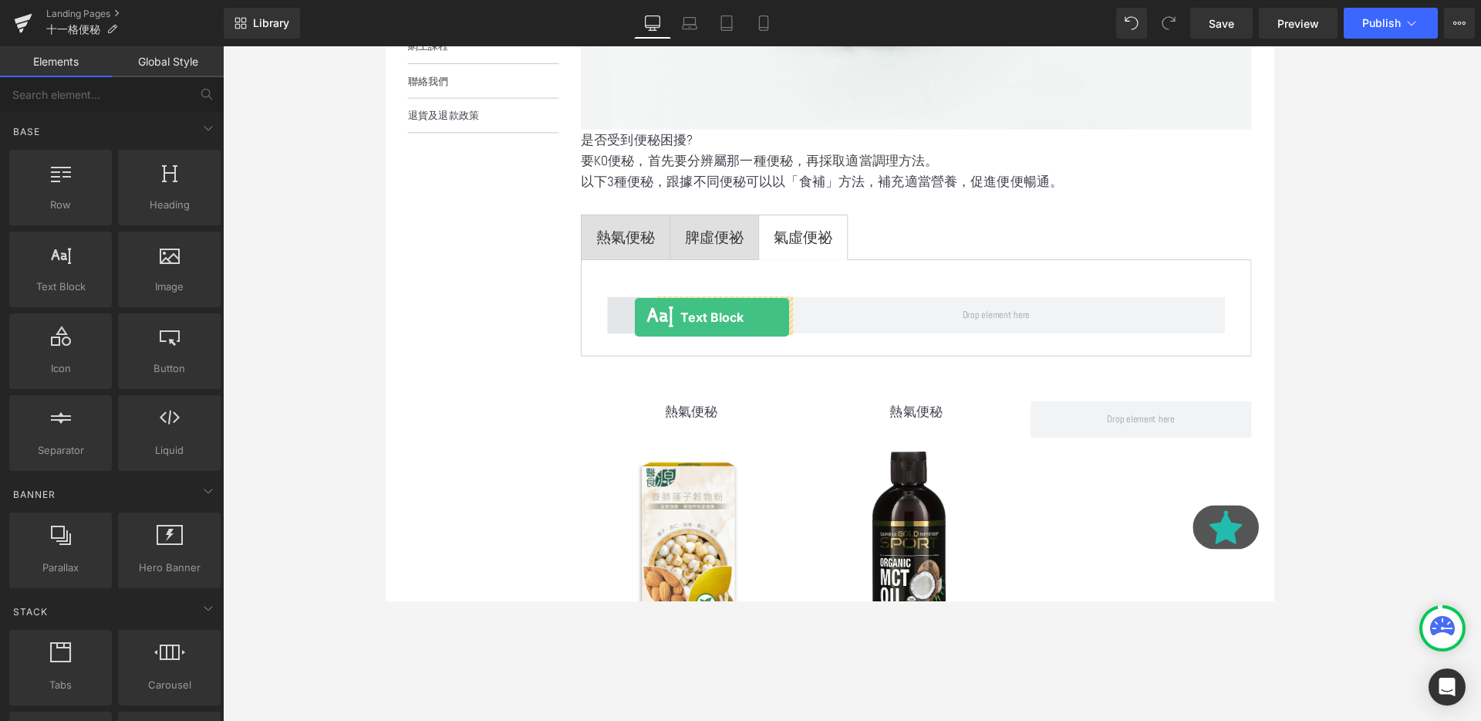
drag, startPoint x: 453, startPoint y: 330, endPoint x: 656, endPoint y: 329, distance: 202.9
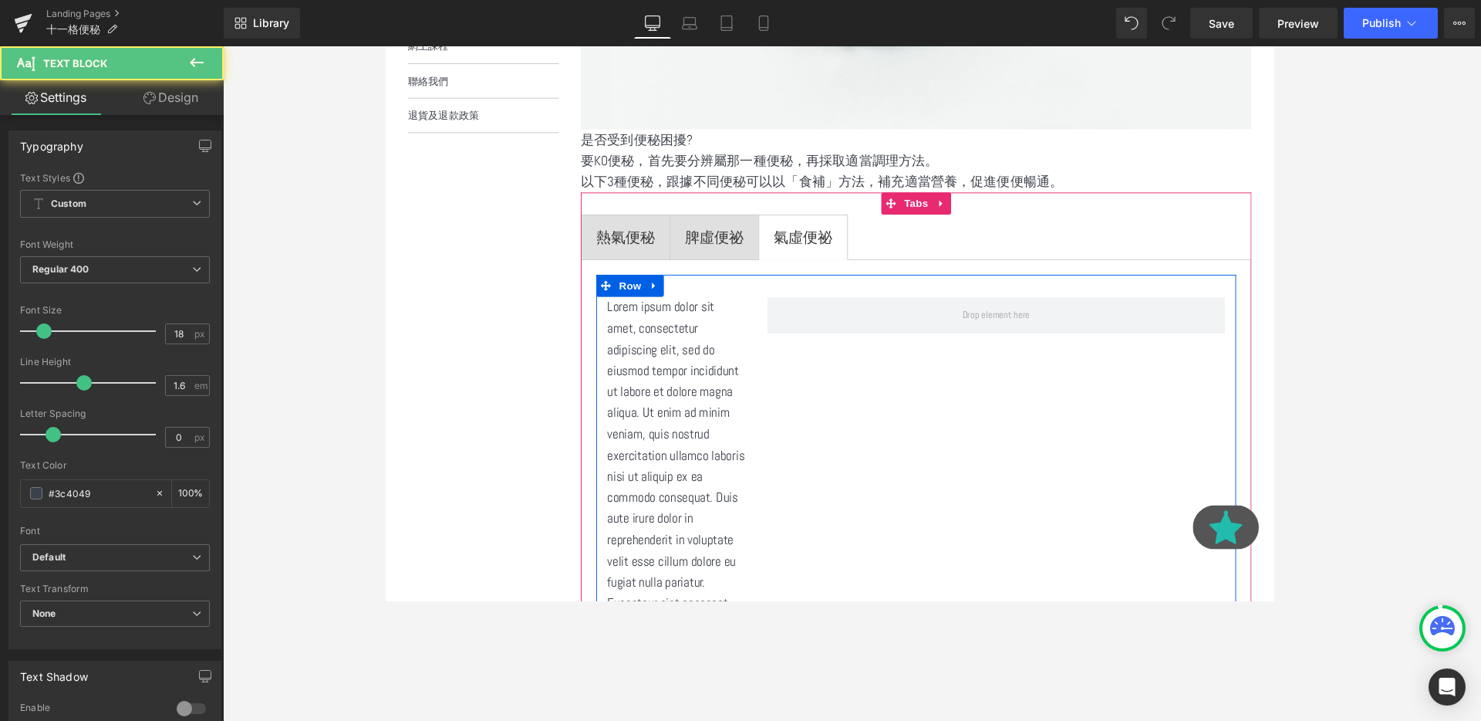
scroll to position [2967, 933]
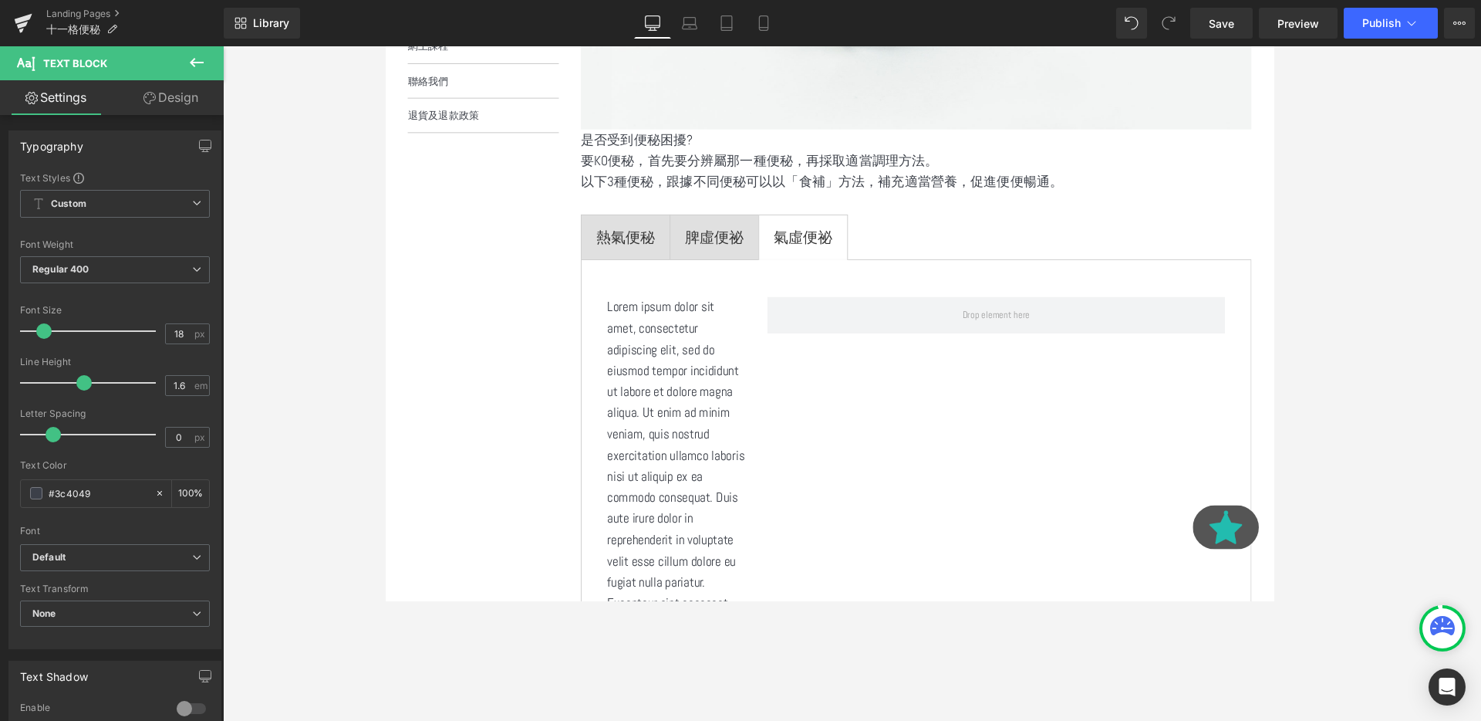
click at [208, 58] on button at bounding box center [197, 63] width 54 height 34
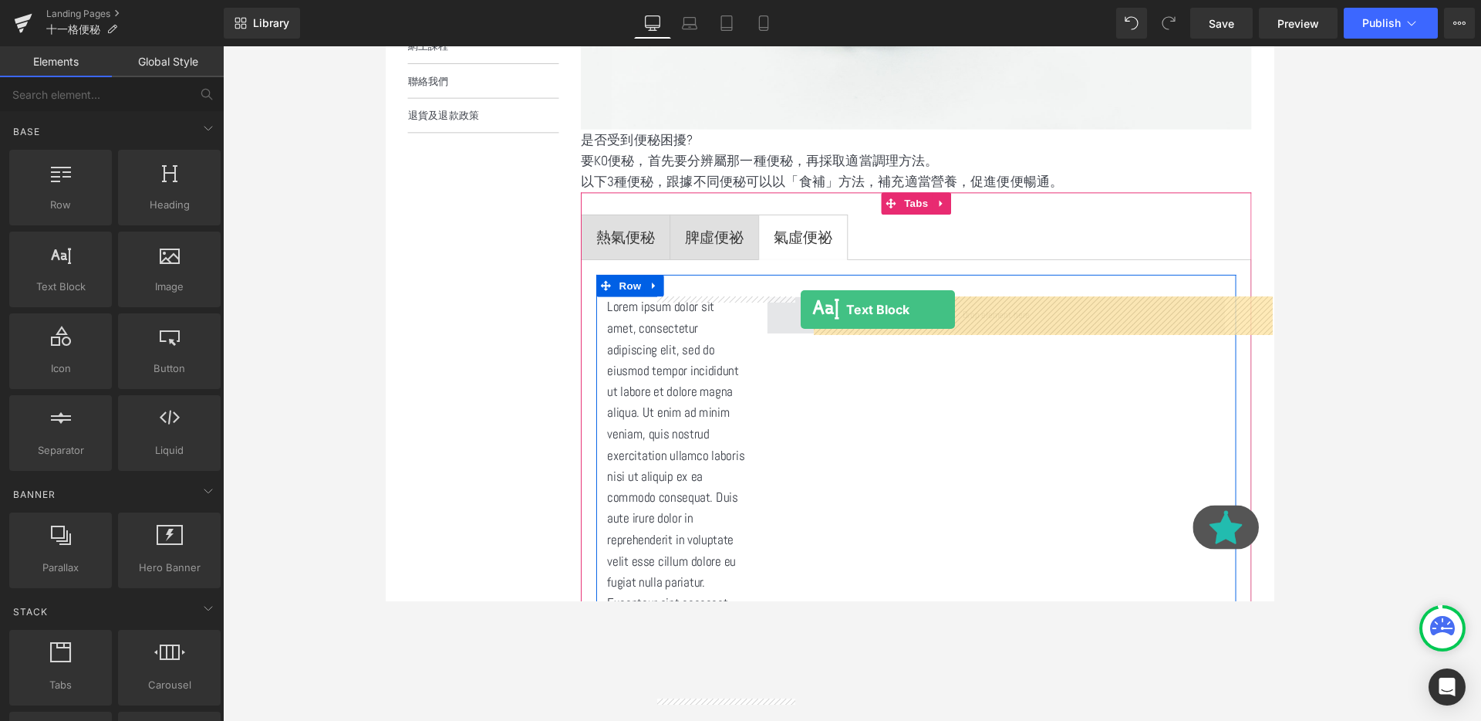
drag, startPoint x: 444, startPoint y: 329, endPoint x: 822, endPoint y: 322, distance: 378.1
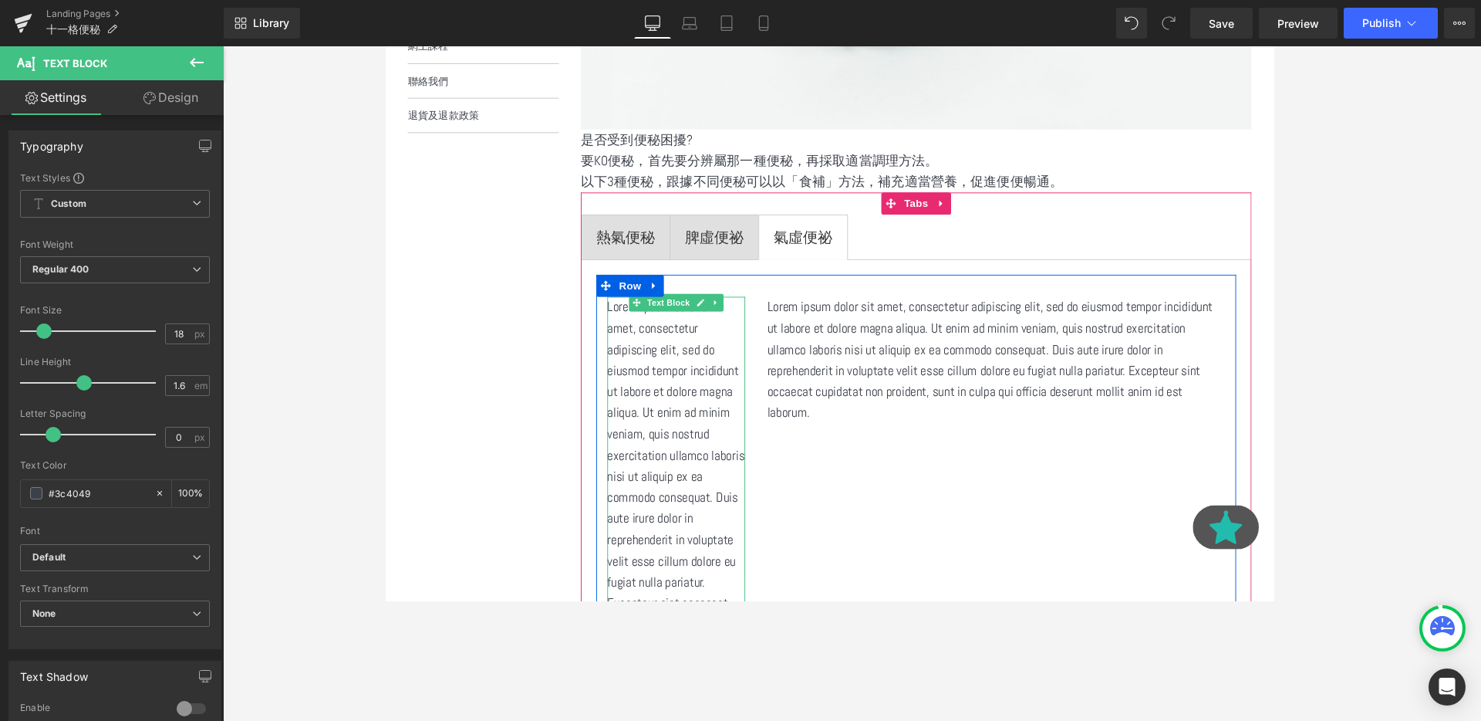
click at [695, 372] on p "Lorem ipsum dolor sit amet, consectetur adipiscing elit, sed do eiusmod tempor …" at bounding box center [690, 520] width 145 height 422
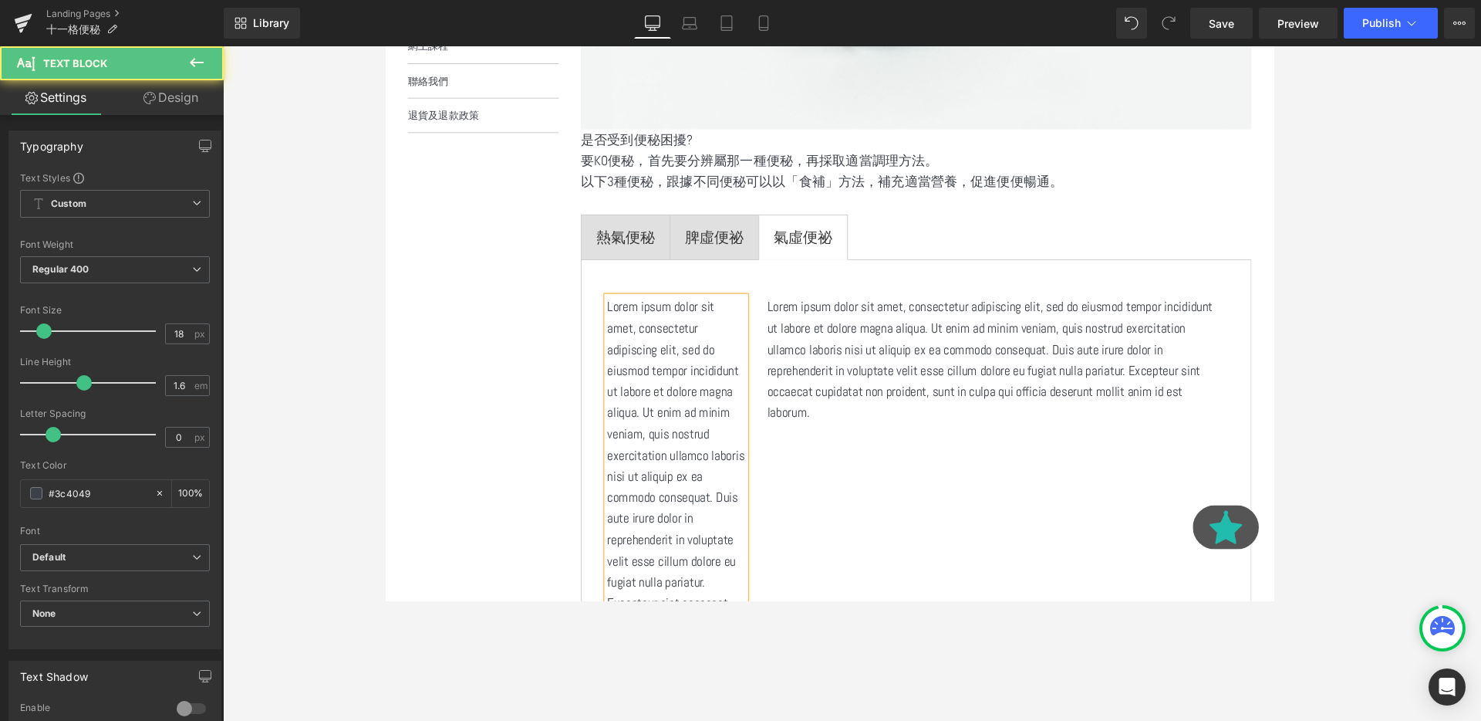
scroll to position [2679, 933]
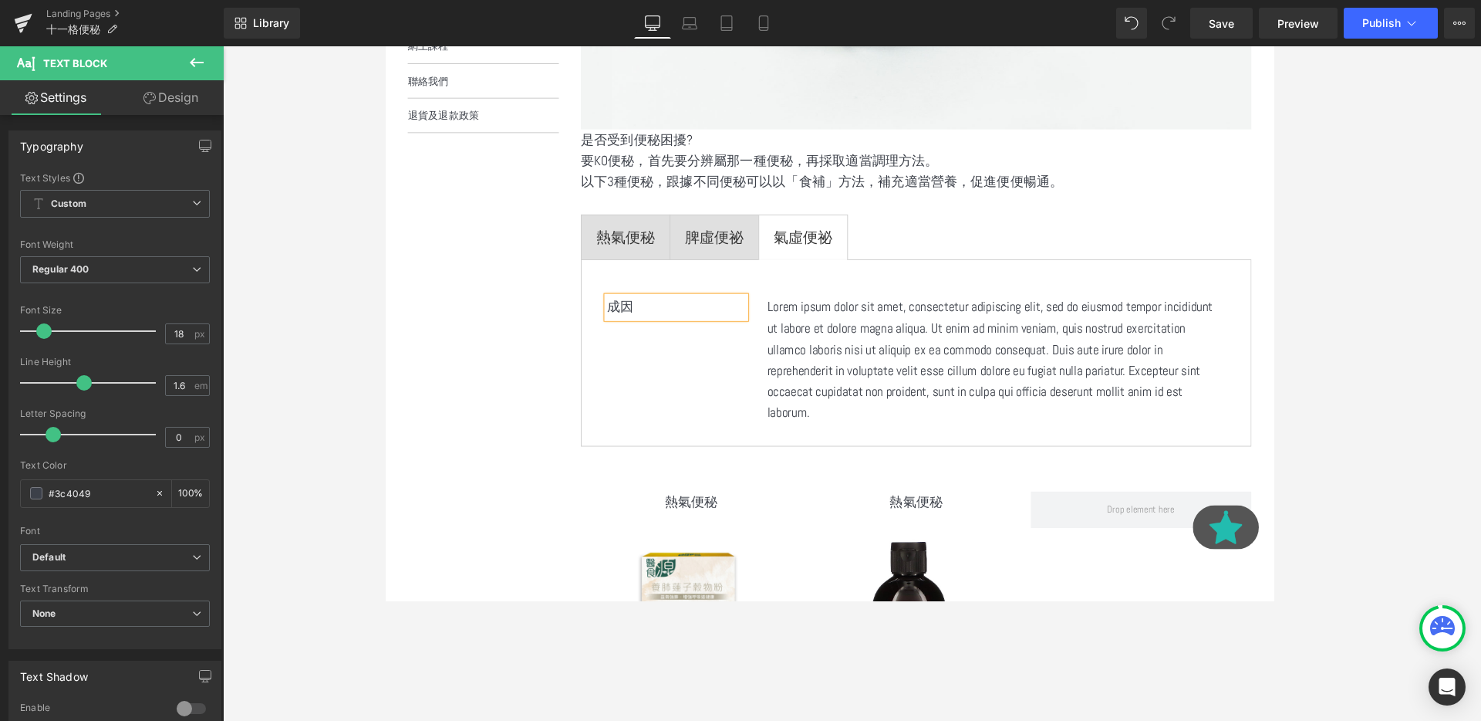
click at [851, 336] on p "Lorem ipsum dolor sit amet, consectetur adipiscing elit, sed do eiusmod tempor …" at bounding box center [1026, 375] width 481 height 133
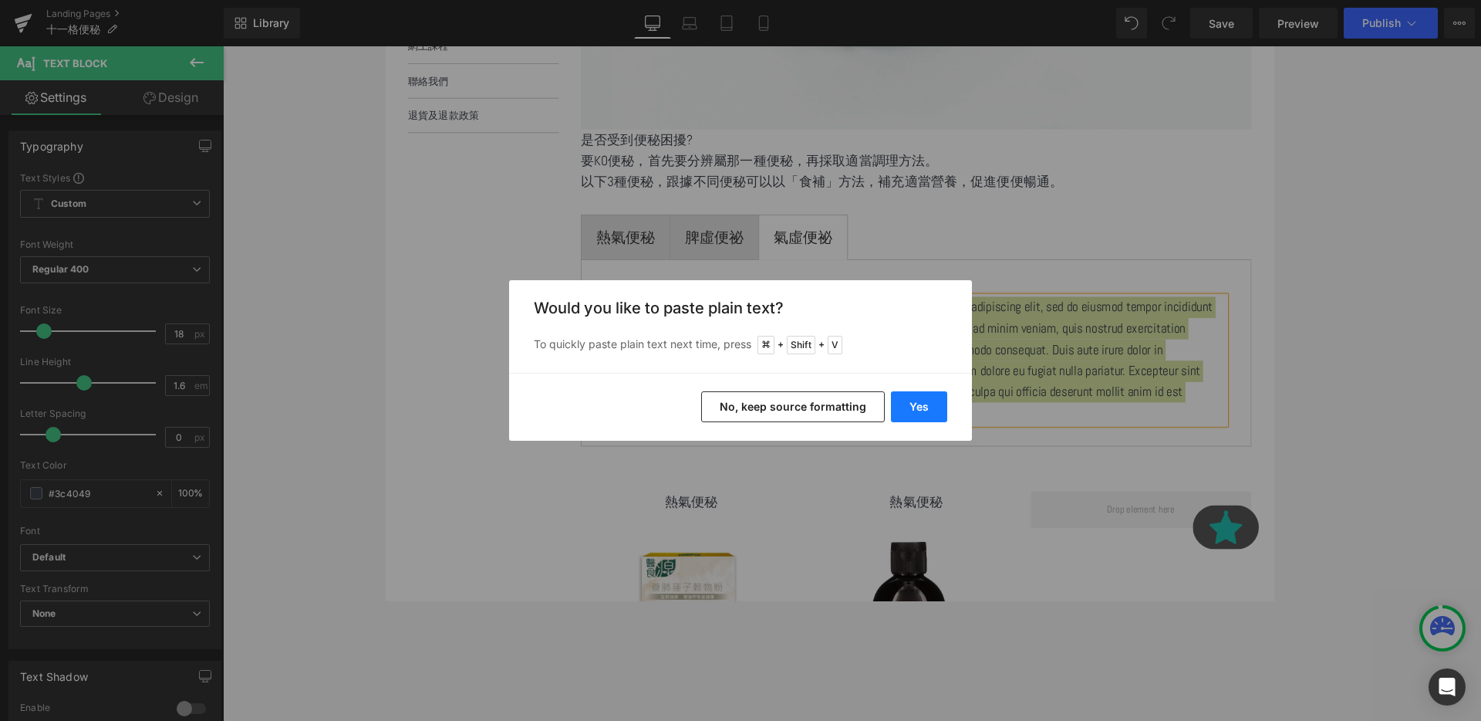
click at [897, 403] on button "Yes" at bounding box center [919, 406] width 56 height 31
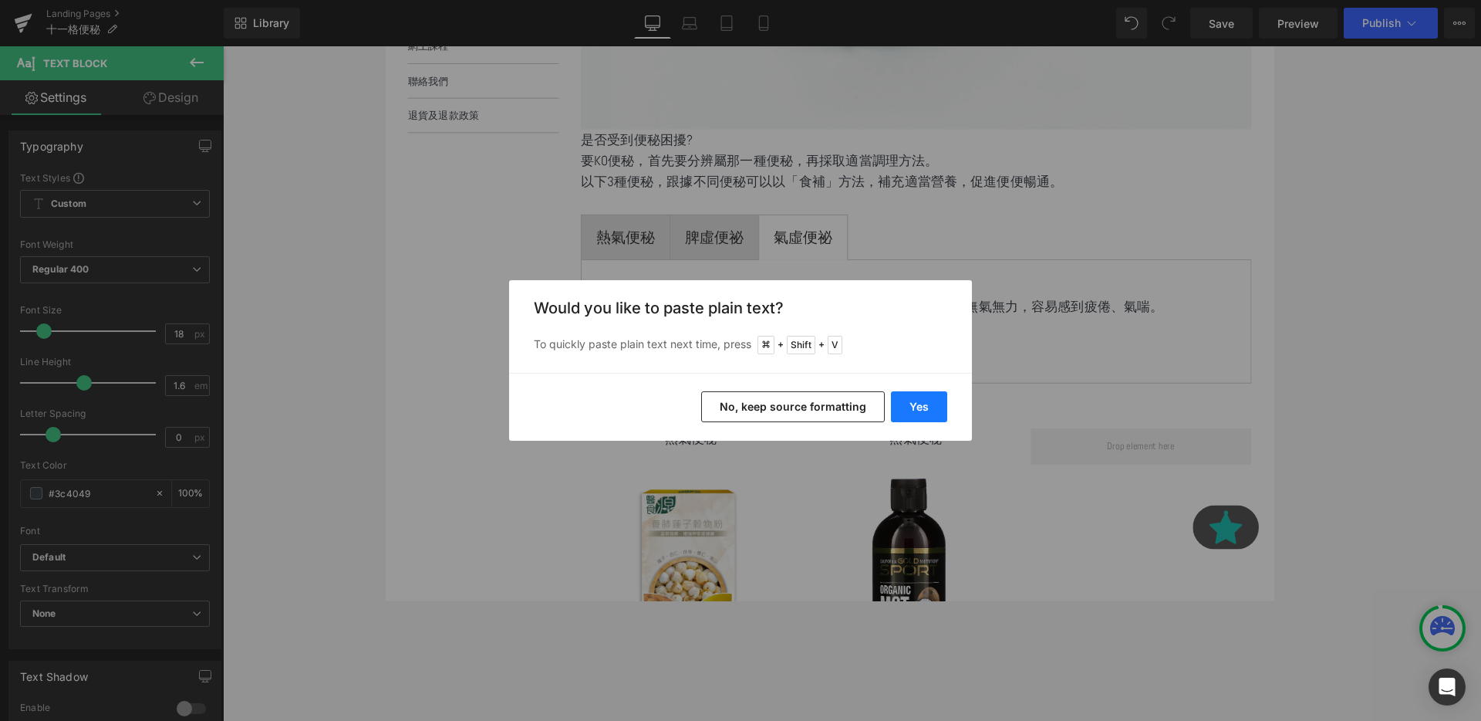
scroll to position [2612, 933]
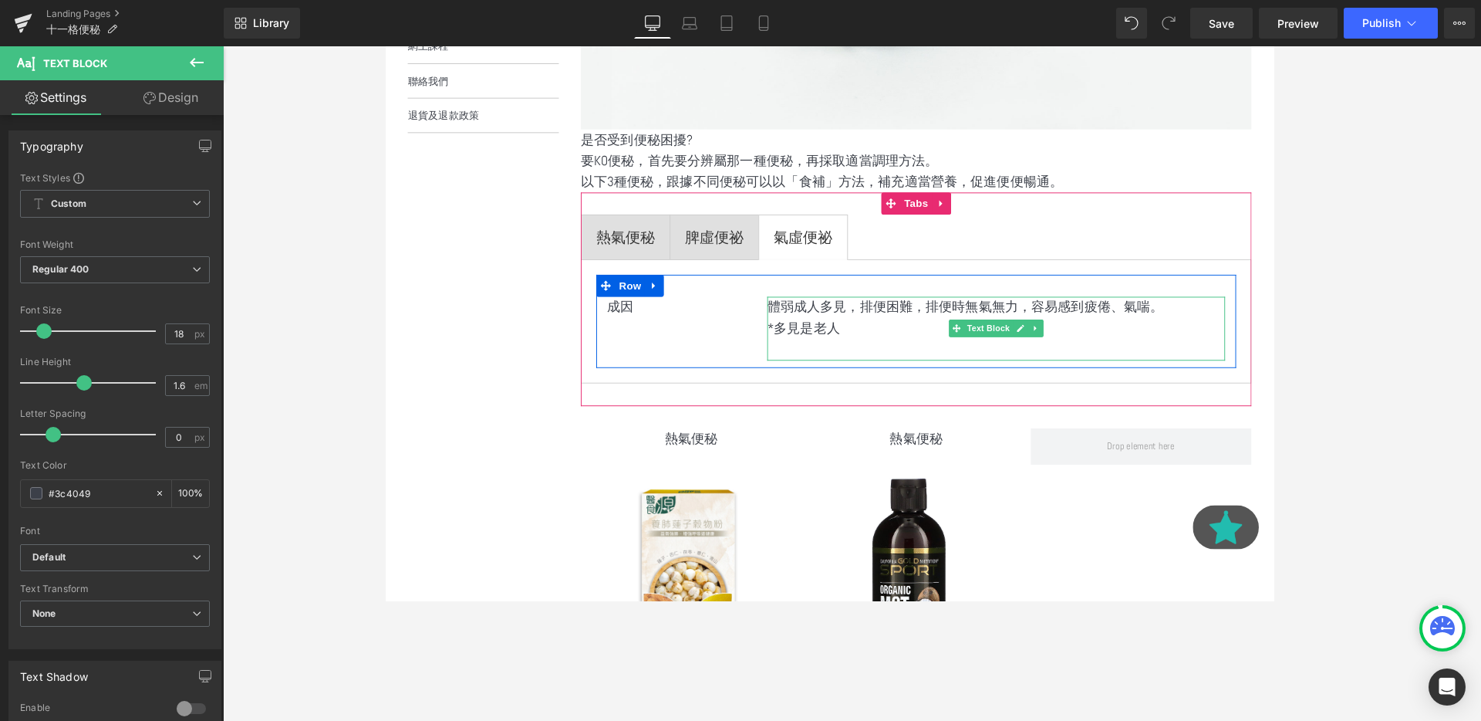
click at [920, 351] on p "*多見是老人" at bounding box center [1026, 343] width 481 height 22
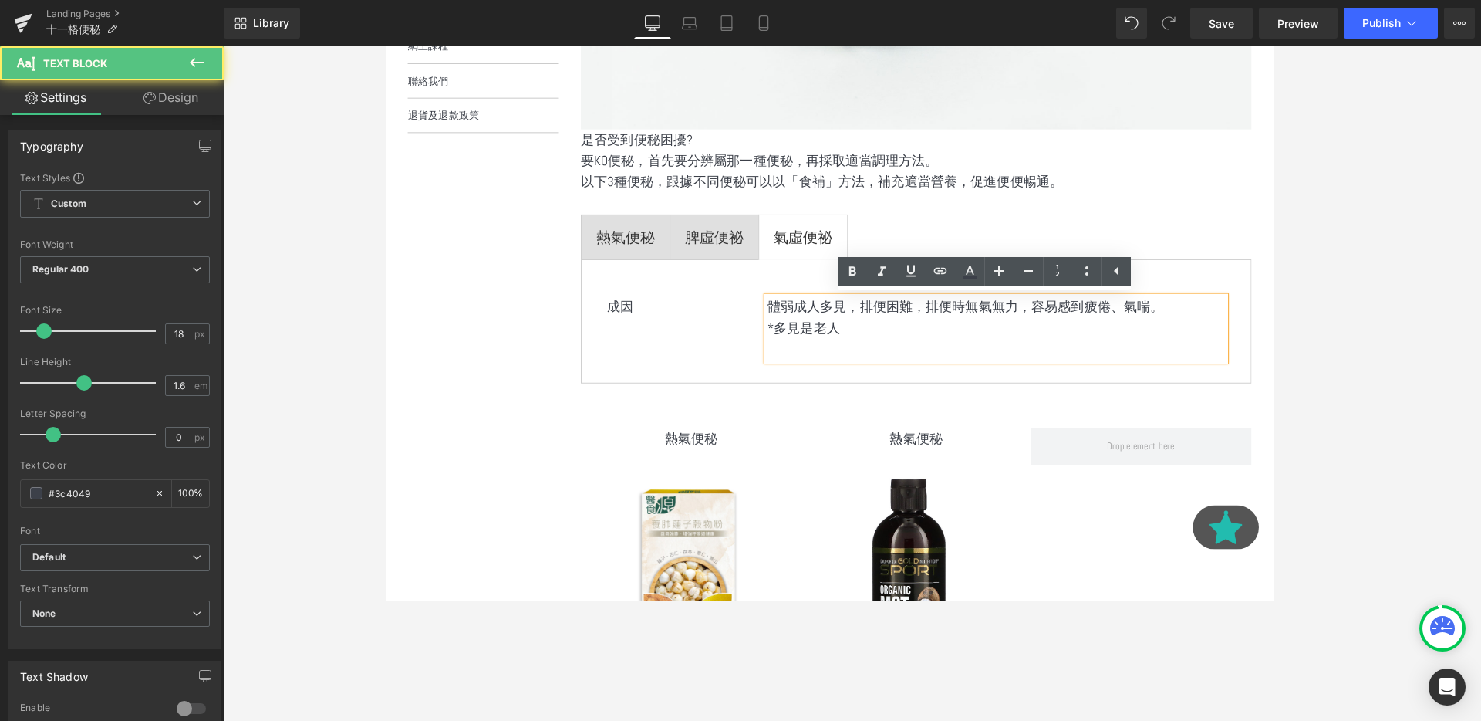
click at [775, 343] on div "體弱成人多見，排便困難，排便時無氣無力，容易感到疲倦、氣喘。 *多見是老人 Text Block" at bounding box center [1027, 342] width 505 height 66
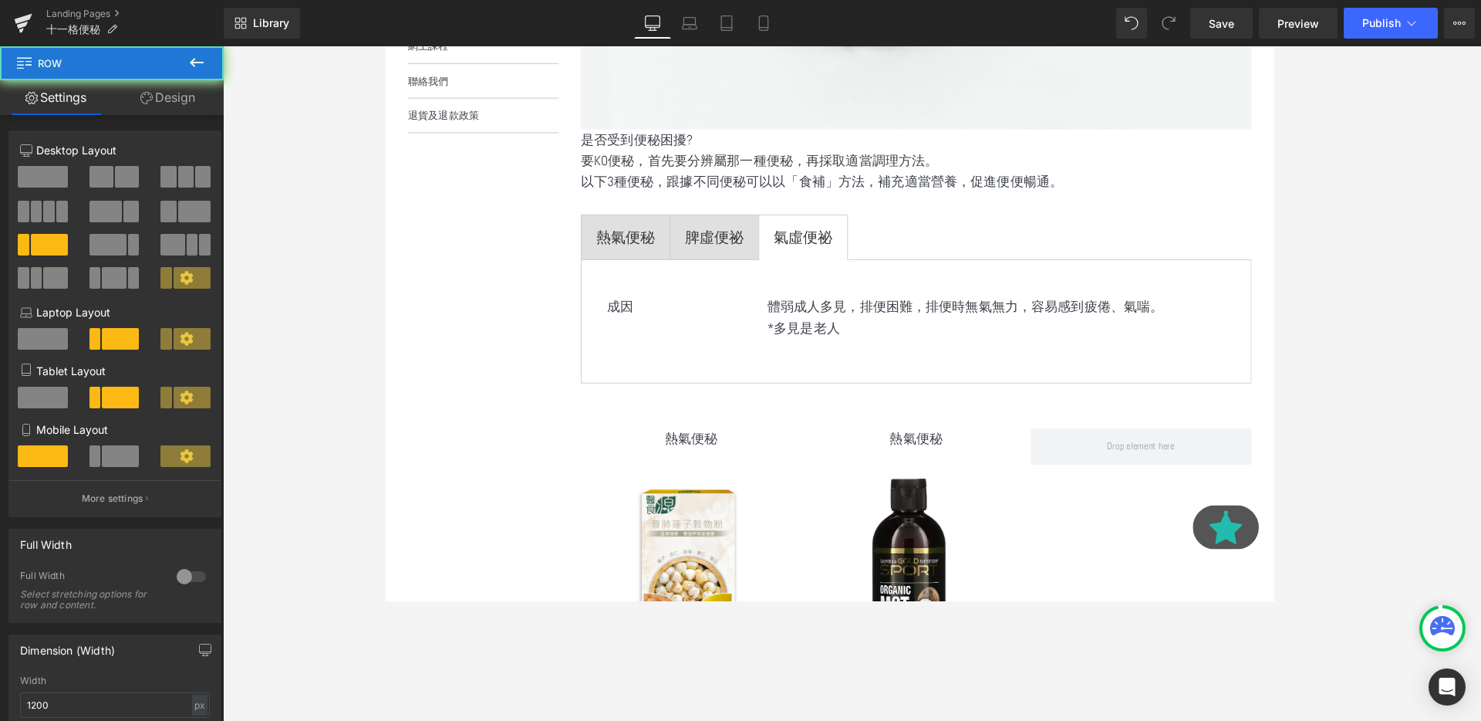
click at [813, 353] on p "*多見是老人" at bounding box center [1026, 343] width 481 height 22
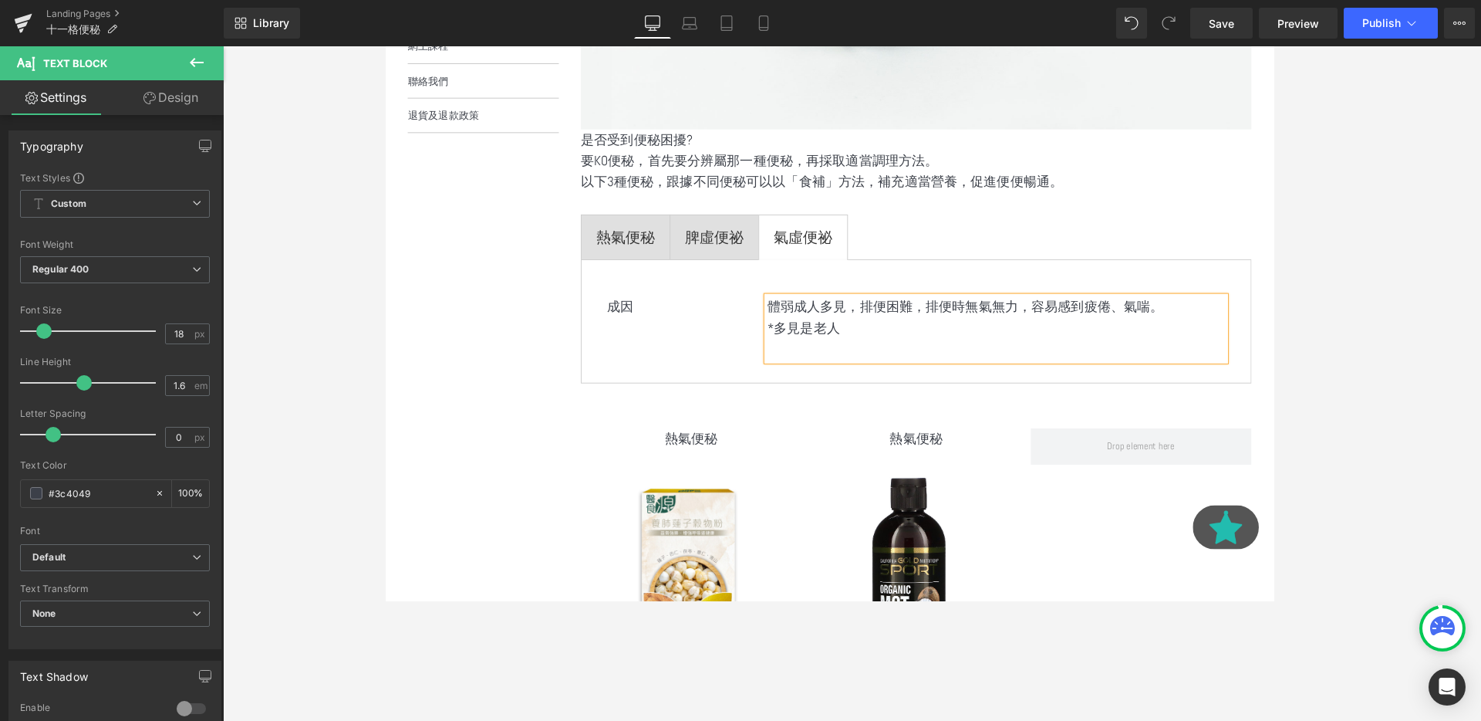
scroll to position [2589, 933]
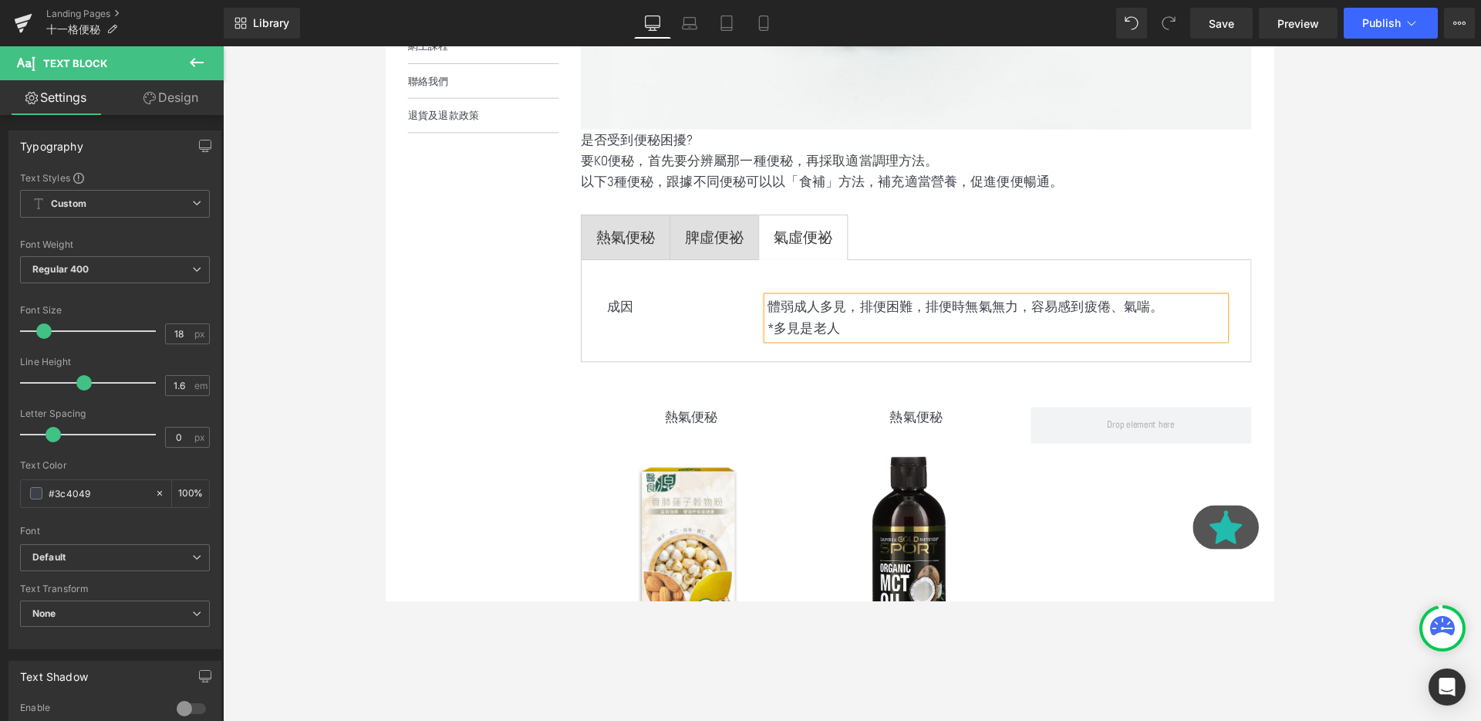
click at [618, 314] on div "成因 Text Block" at bounding box center [690, 320] width 145 height 22
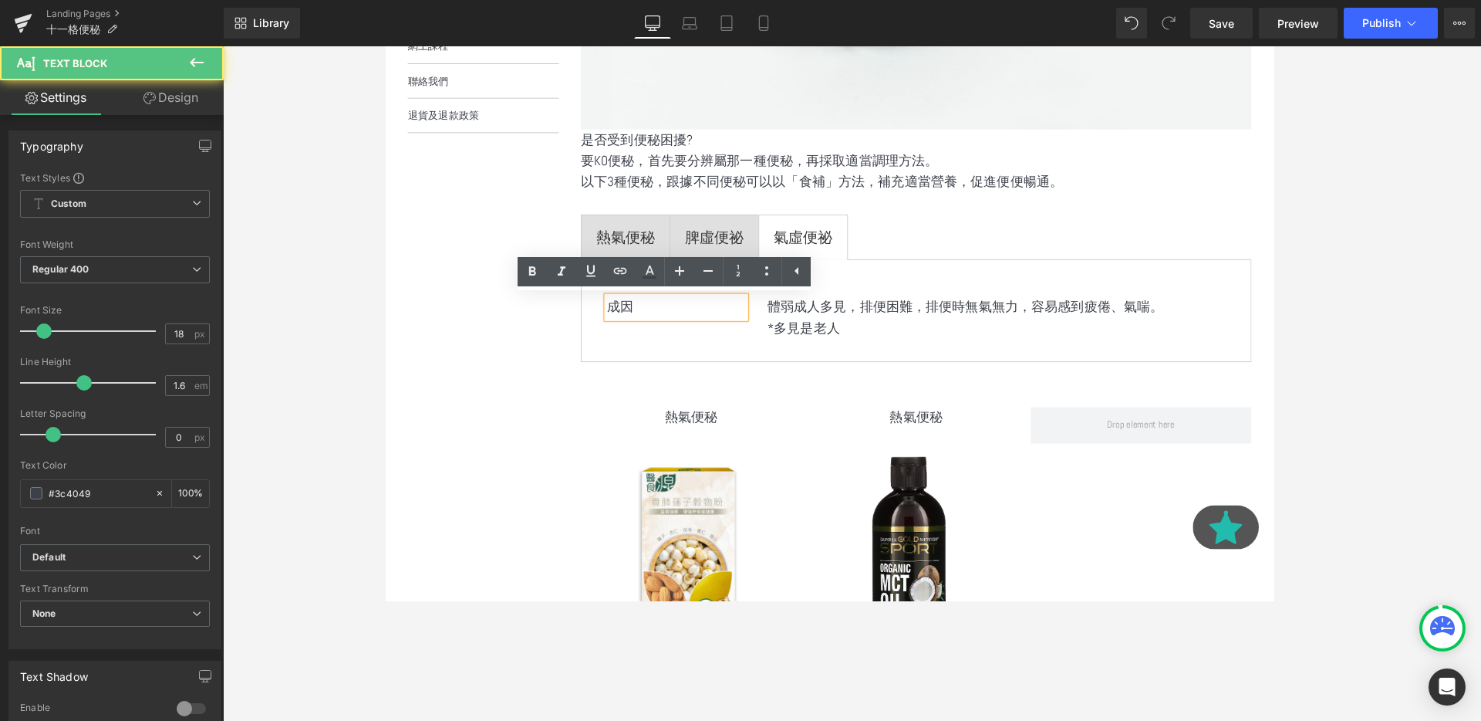
click at [726, 368] on div "成因 Text Block 體弱成人多見，排便困難，排便時無氣無力，容易感到疲倦、氣喘。 *多見是老人 Text Block Row" at bounding box center [942, 324] width 705 height 108
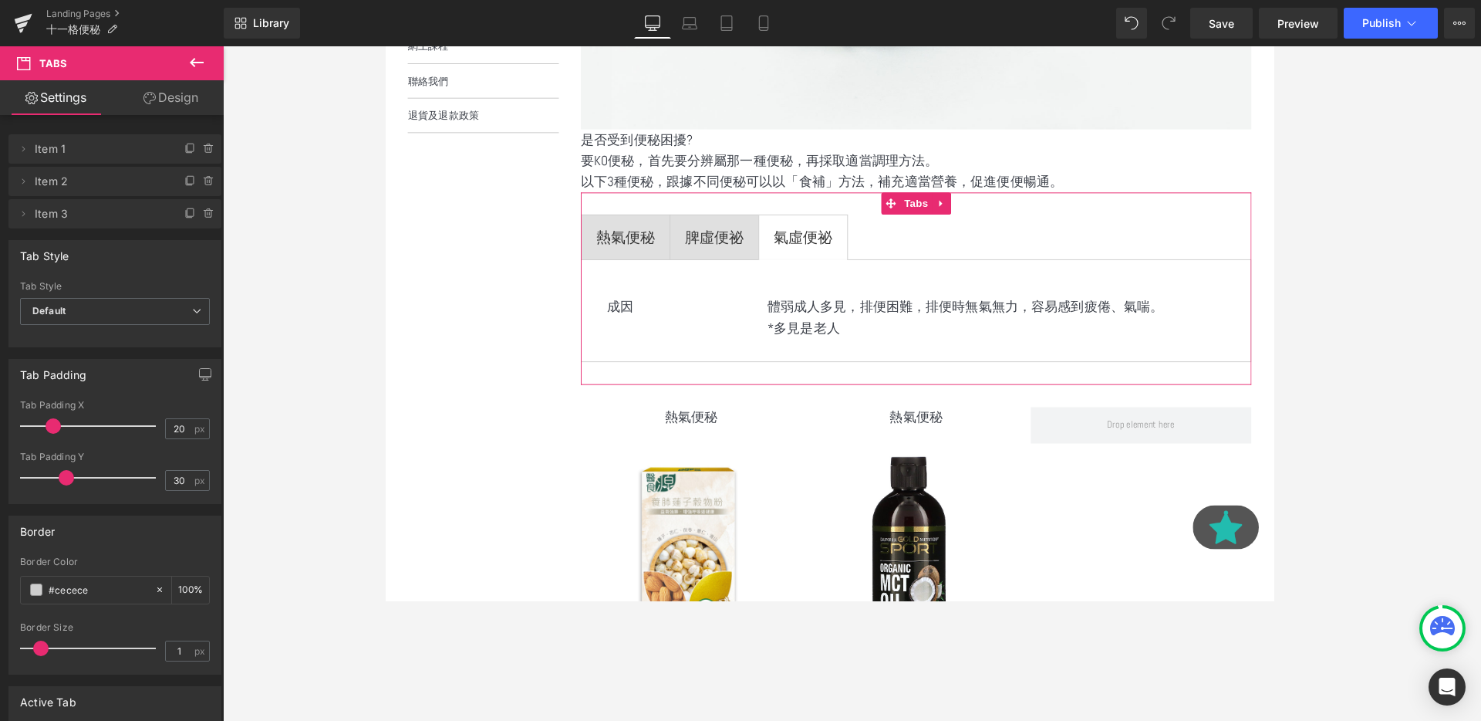
click at [781, 298] on div "成因 Text Block 體弱成人多見，排便困難，排便時無氣無力，容易感到疲倦、氣喘。 *多見是老人 Text Block Row" at bounding box center [942, 324] width 673 height 76
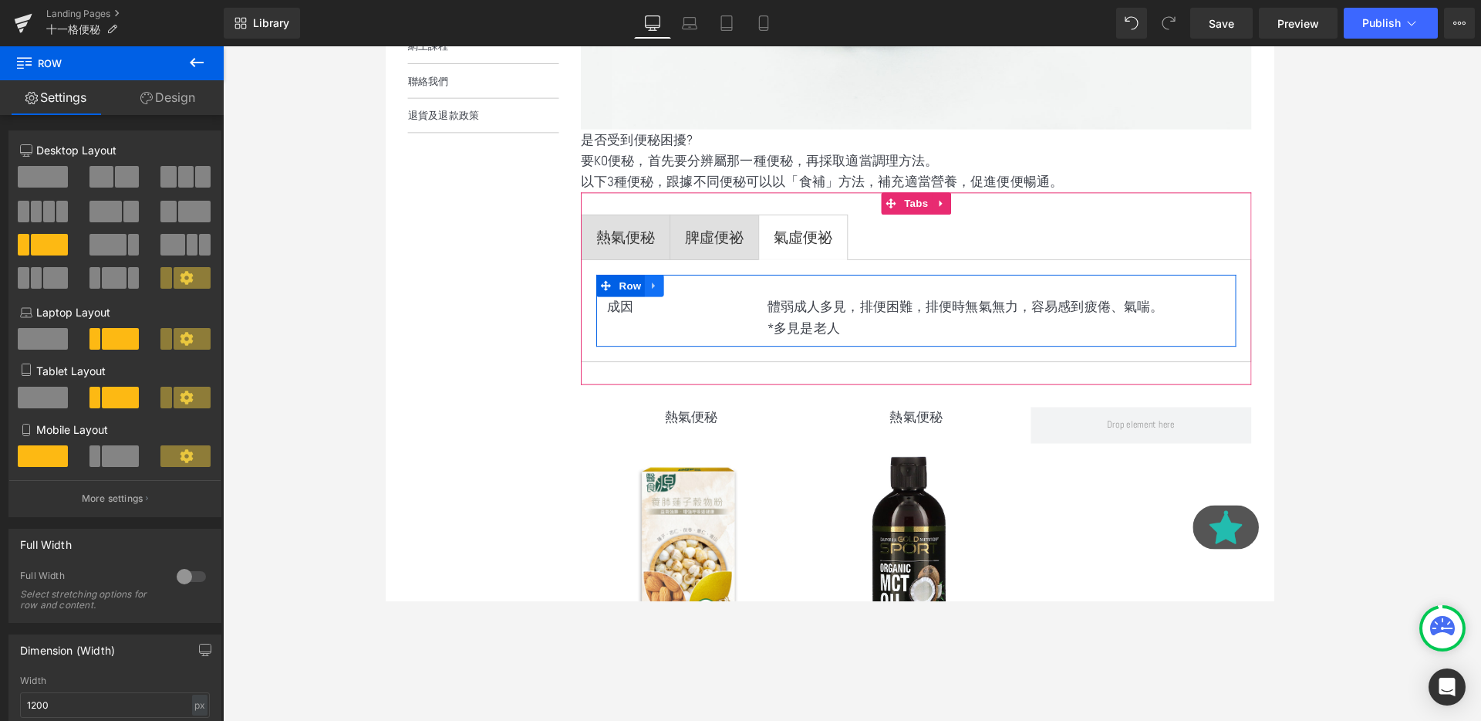
click at [670, 297] on icon at bounding box center [667, 298] width 11 height 12
click at [693, 295] on icon at bounding box center [687, 297] width 11 height 11
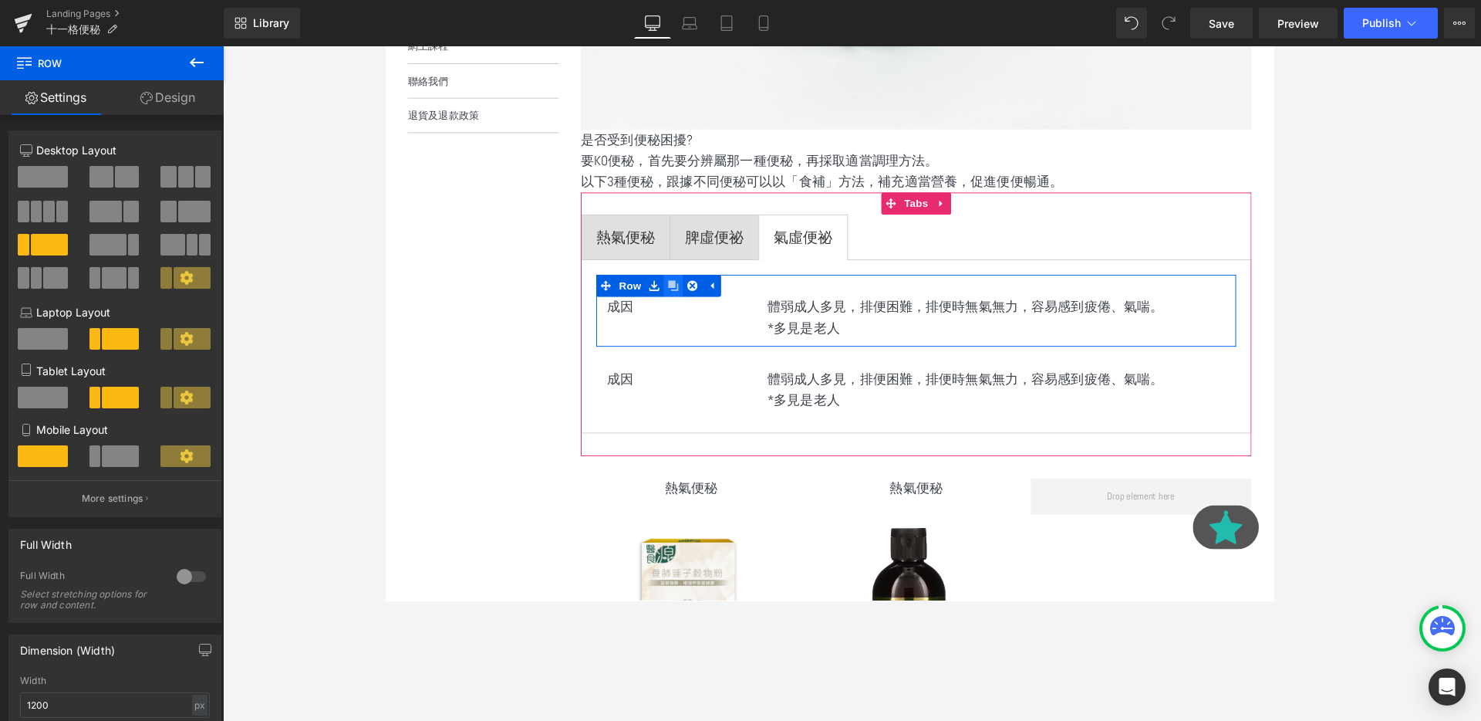
click at [693, 295] on icon at bounding box center [687, 297] width 11 height 11
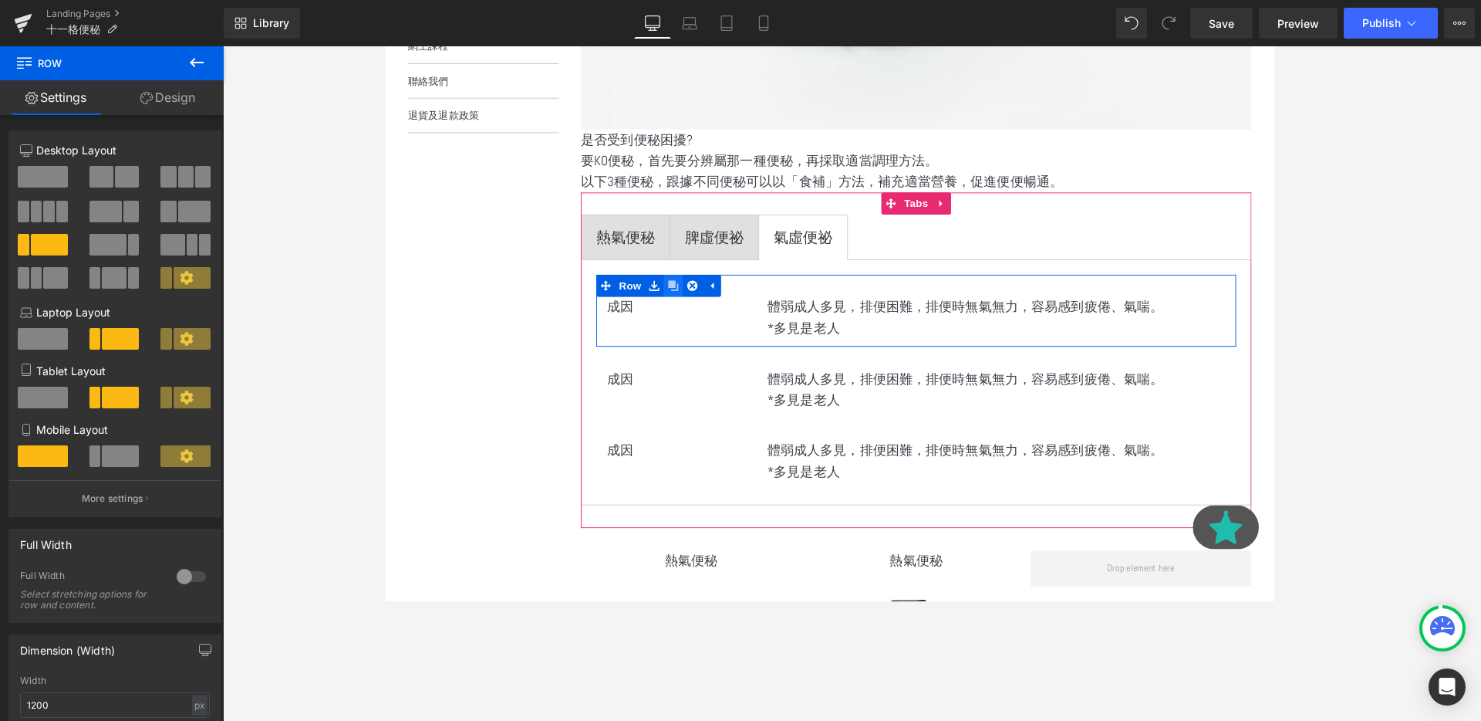
scroll to position [2740, 933]
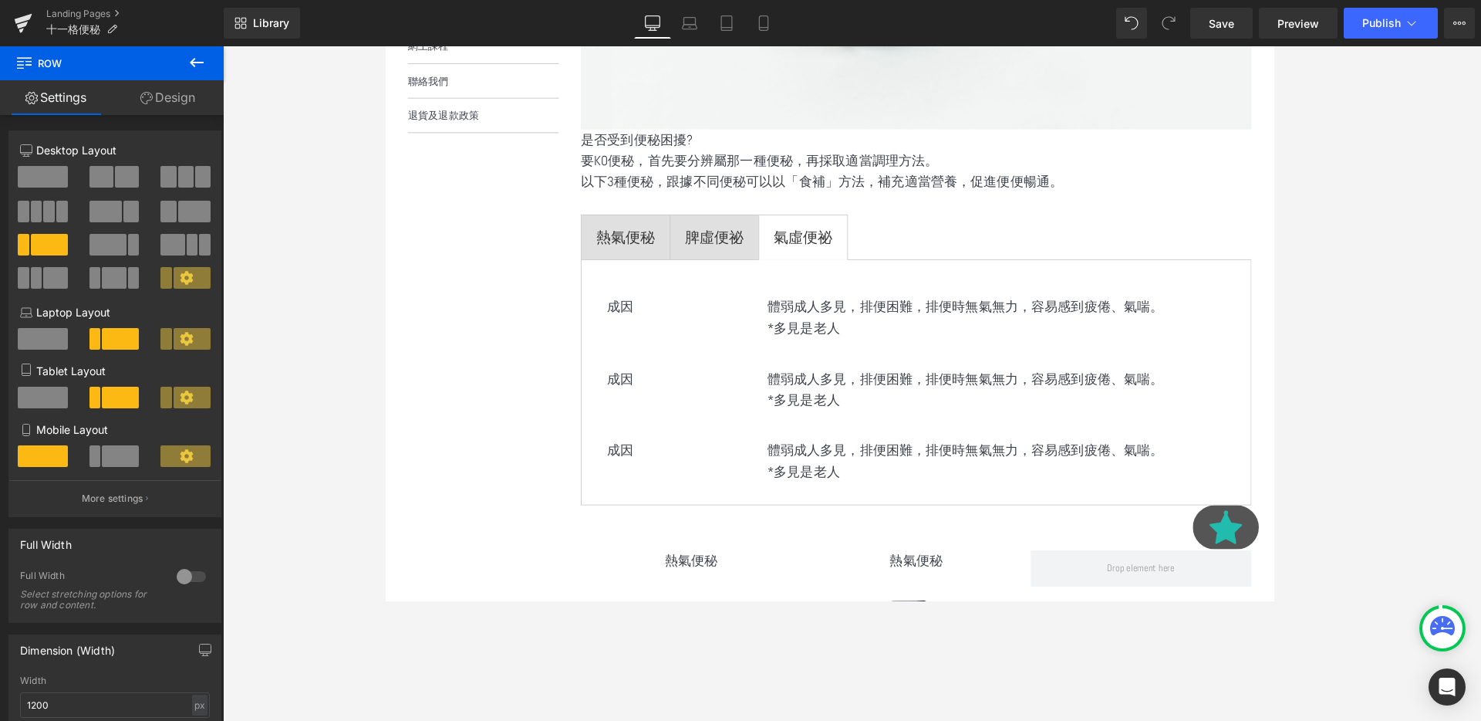
click at [652, 390] on span at bounding box center [649, 396] width 16 height 19
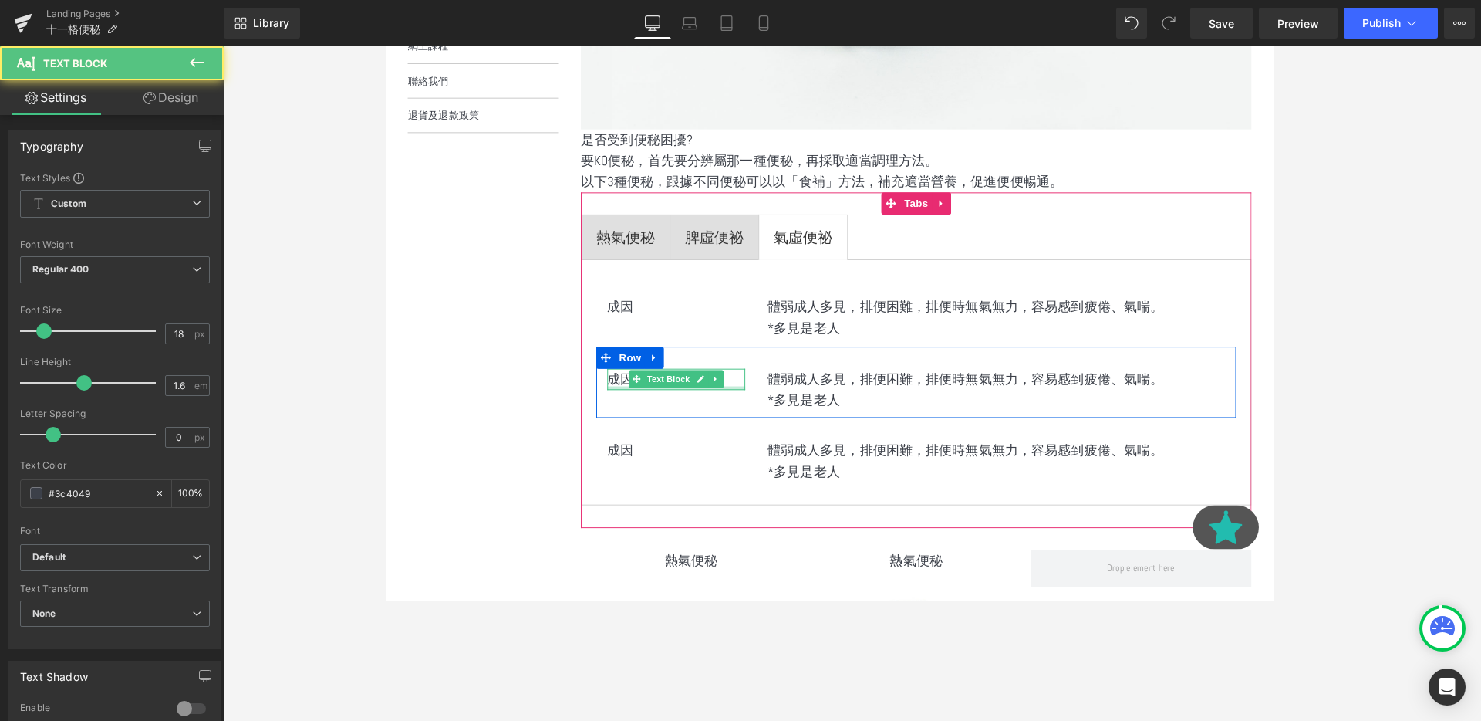
click at [630, 403] on div at bounding box center [690, 405] width 145 height 4
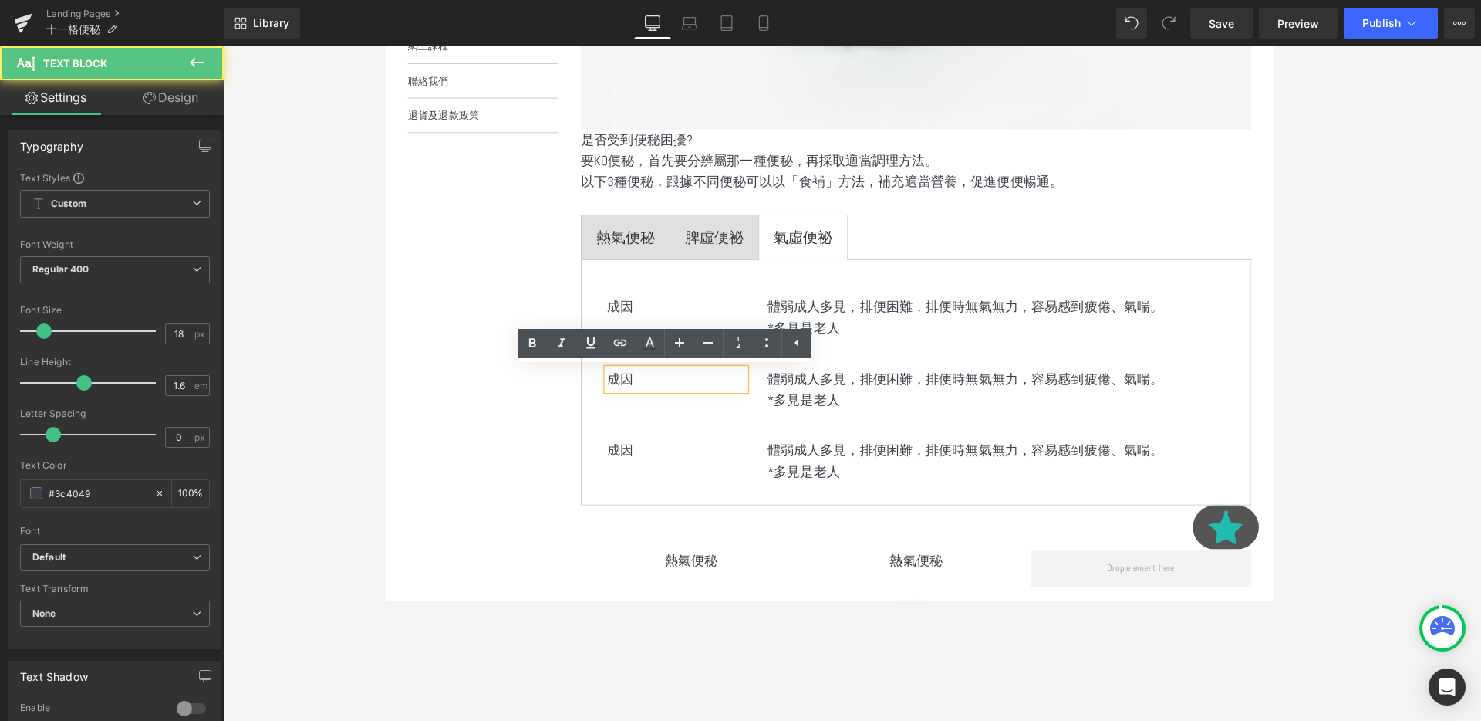
click at [630, 403] on p "成因" at bounding box center [690, 396] width 145 height 22
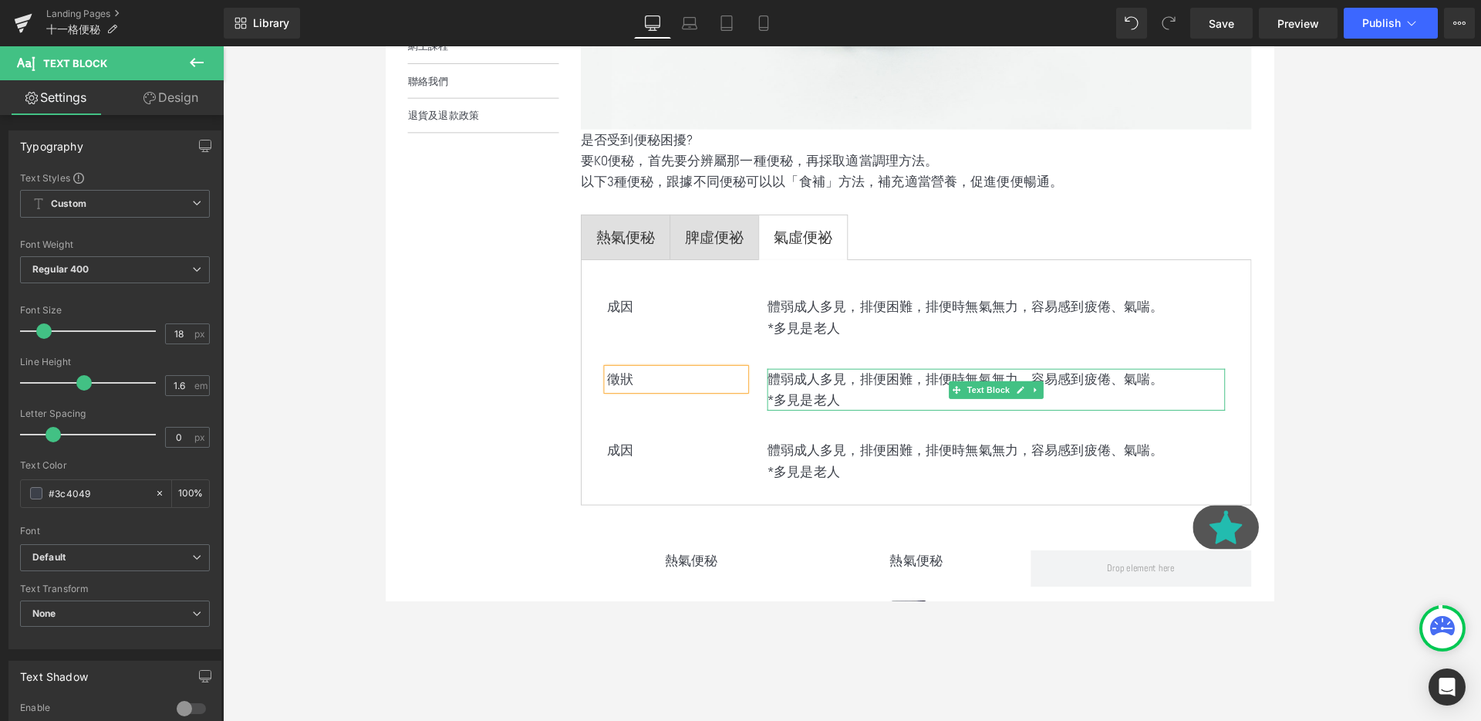
click at [852, 419] on p "*多見是老人" at bounding box center [1026, 418] width 481 height 22
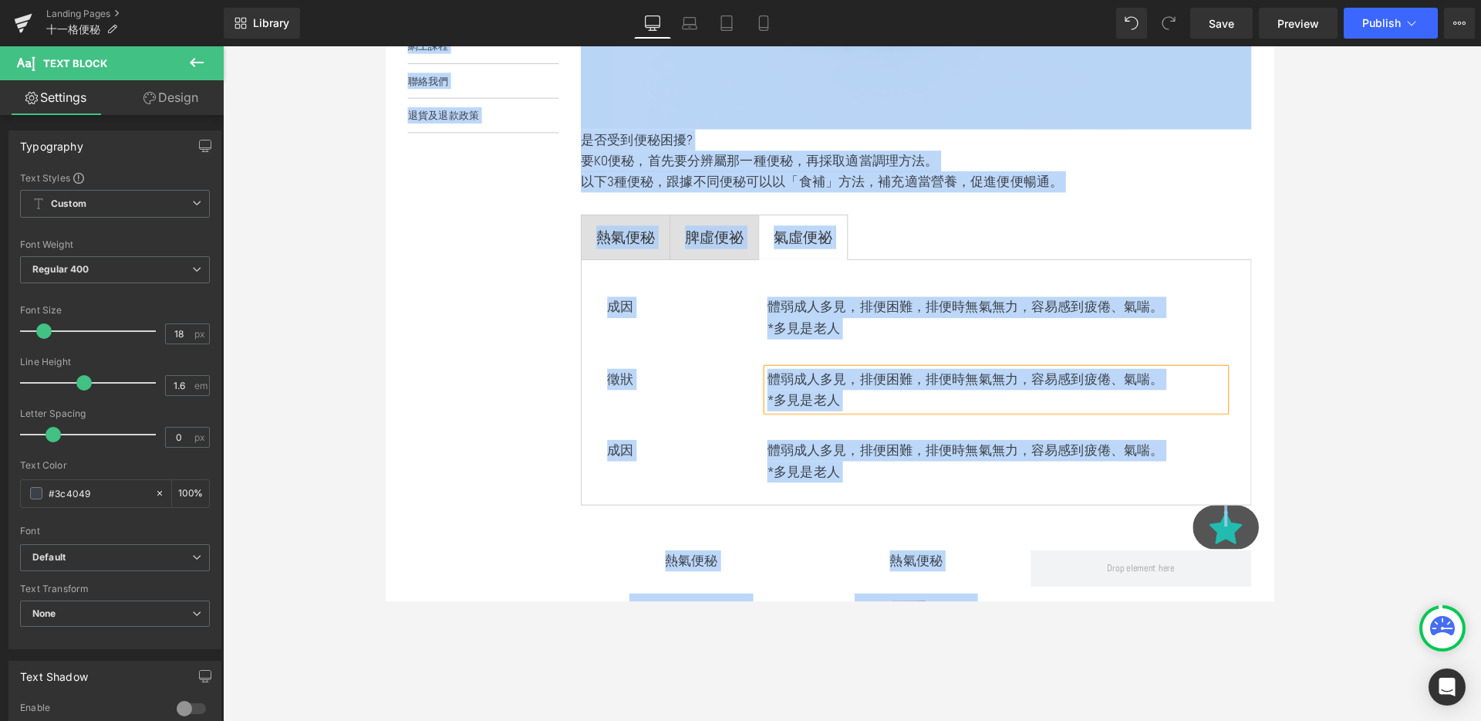
click at [852, 419] on p "*多見是老人" at bounding box center [1026, 418] width 481 height 22
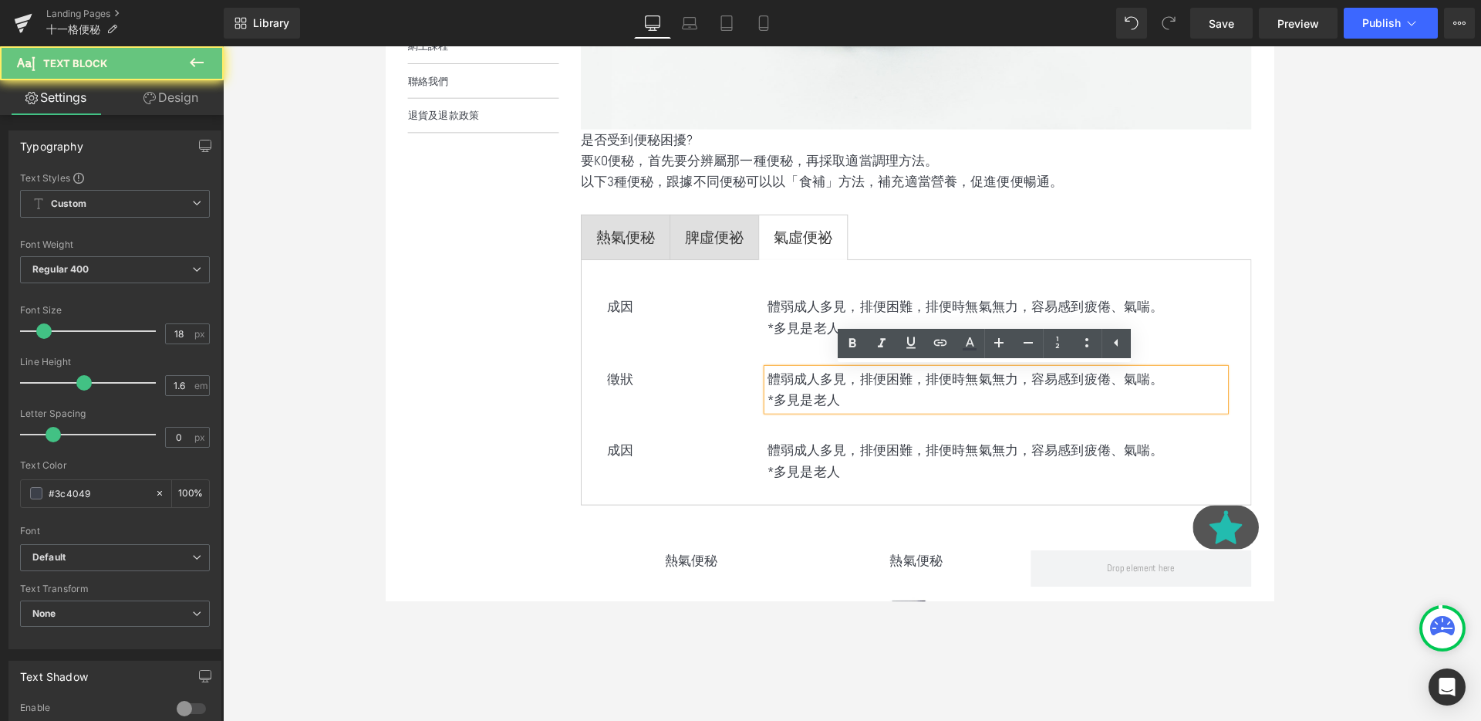
click at [893, 418] on p "*多見是老人" at bounding box center [1026, 418] width 481 height 22
drag, startPoint x: 893, startPoint y: 418, endPoint x: 784, endPoint y: 390, distance: 113.0
click at [786, 390] on div "體弱成人多見，排便困難，排便時無氣無力，容易感到疲倦、氣喘。 *多見是老人" at bounding box center [1026, 407] width 481 height 45
click at [786, 391] on p "體弱成人多見，排便困難，排便時無氣無力，容易感到疲倦、氣喘。" at bounding box center [1026, 396] width 481 height 22
drag, startPoint x: 786, startPoint y: 391, endPoint x: 882, endPoint y: 417, distance: 99.0
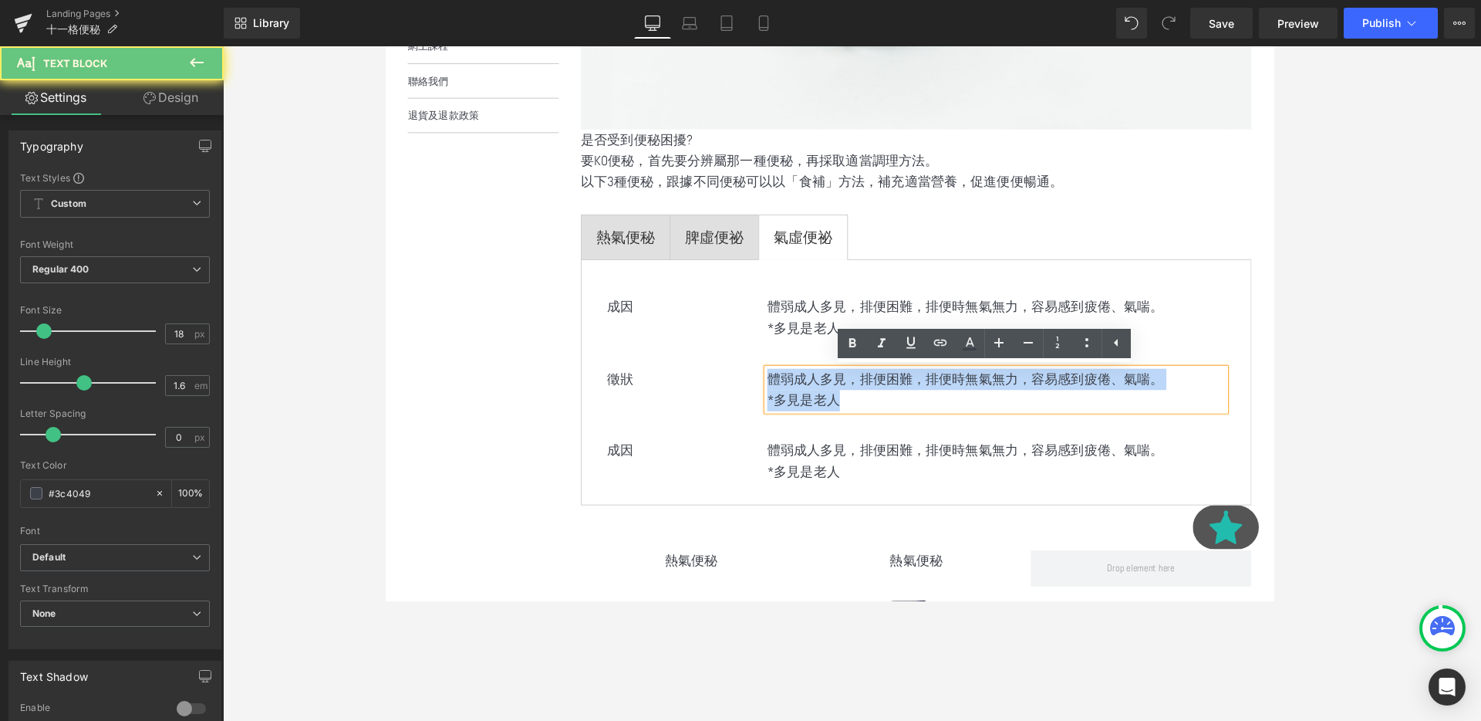
click at [884, 418] on div "體弱成人多見，排便困難，排便時無氣無力，容易感到疲倦、氣喘。 *多見是老人" at bounding box center [1026, 407] width 481 height 45
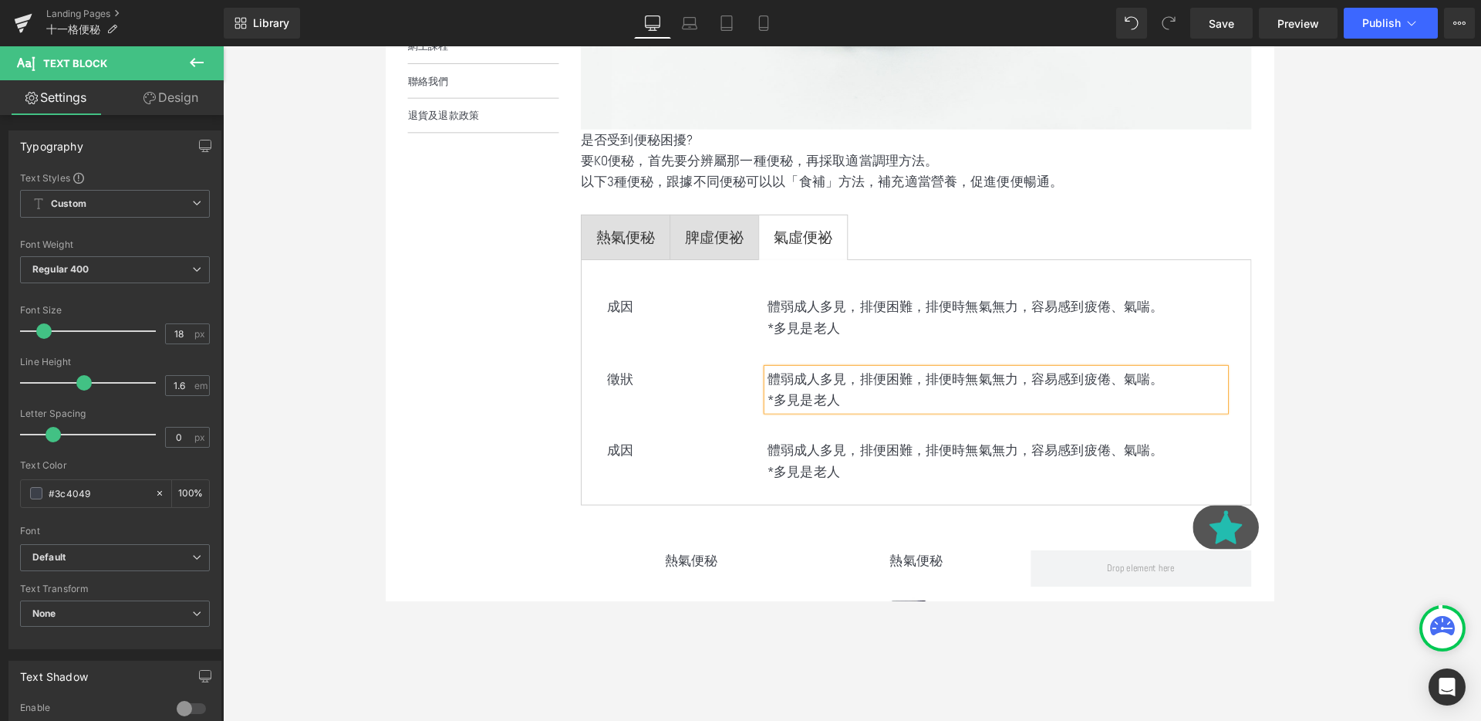
scroll to position [2718, 933]
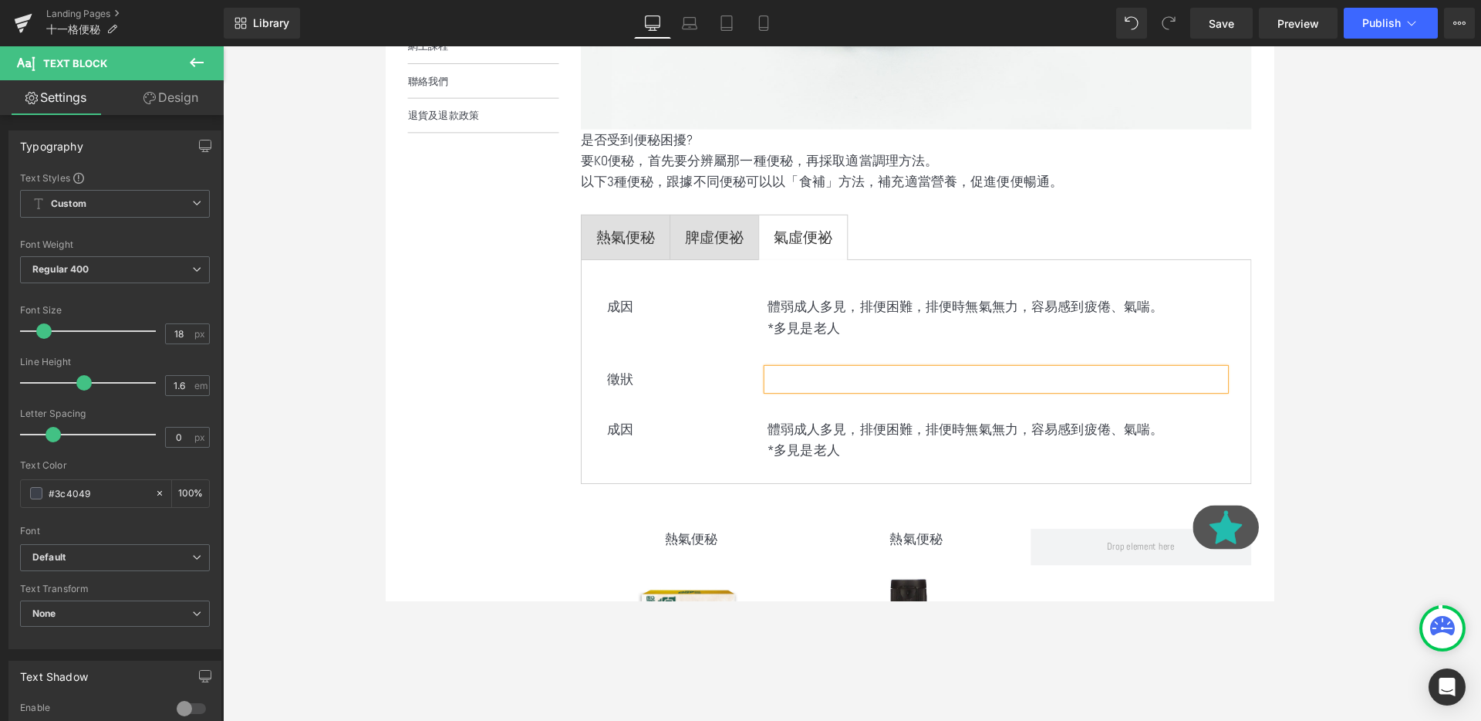
click at [824, 395] on p at bounding box center [1026, 396] width 481 height 22
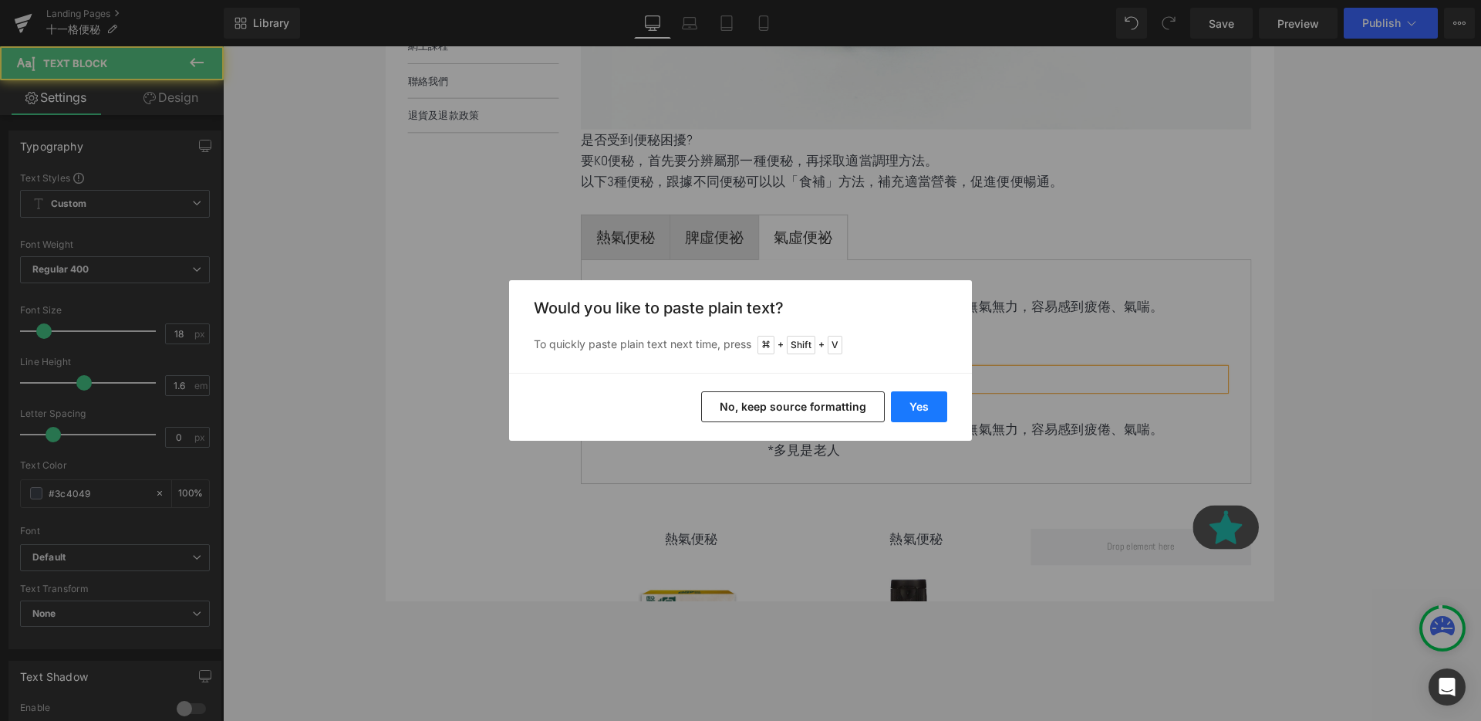
click at [912, 403] on button "Yes" at bounding box center [919, 406] width 56 height 31
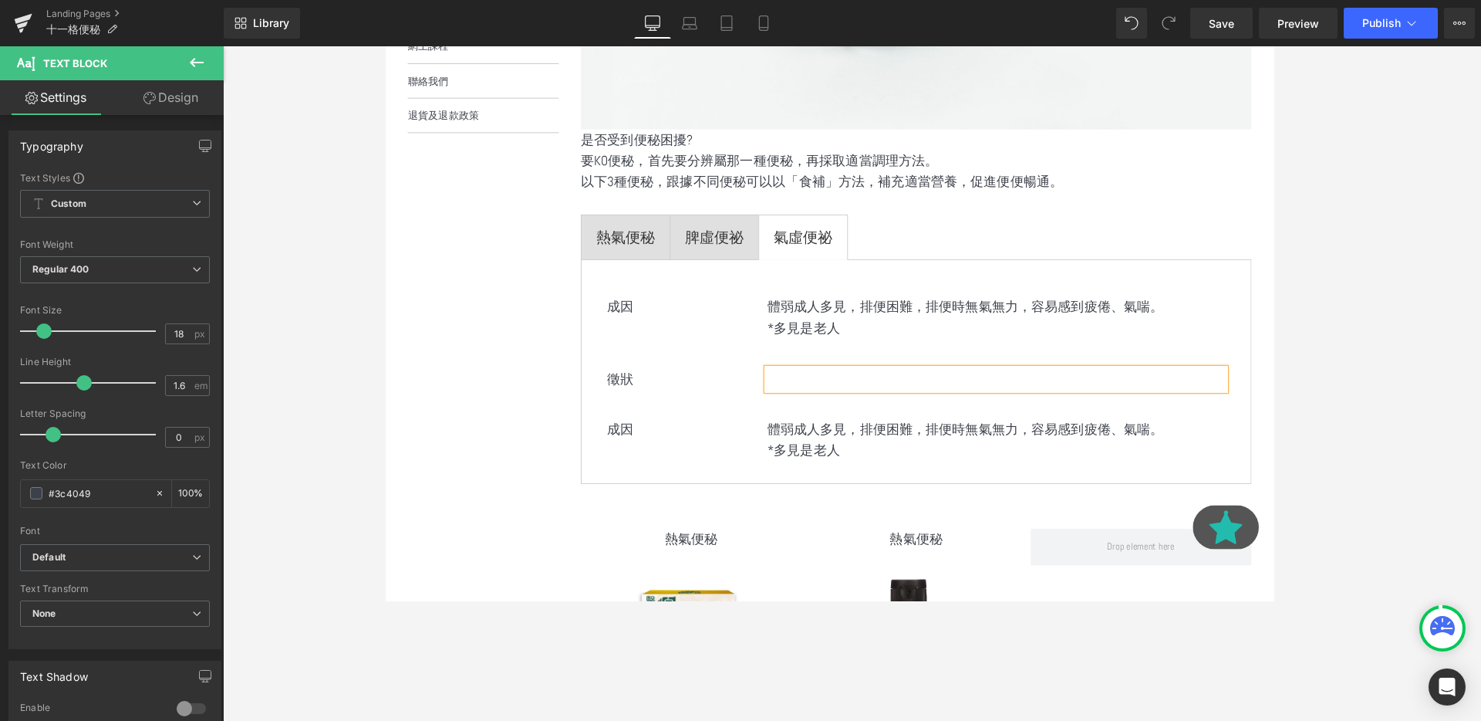
scroll to position [2829, 933]
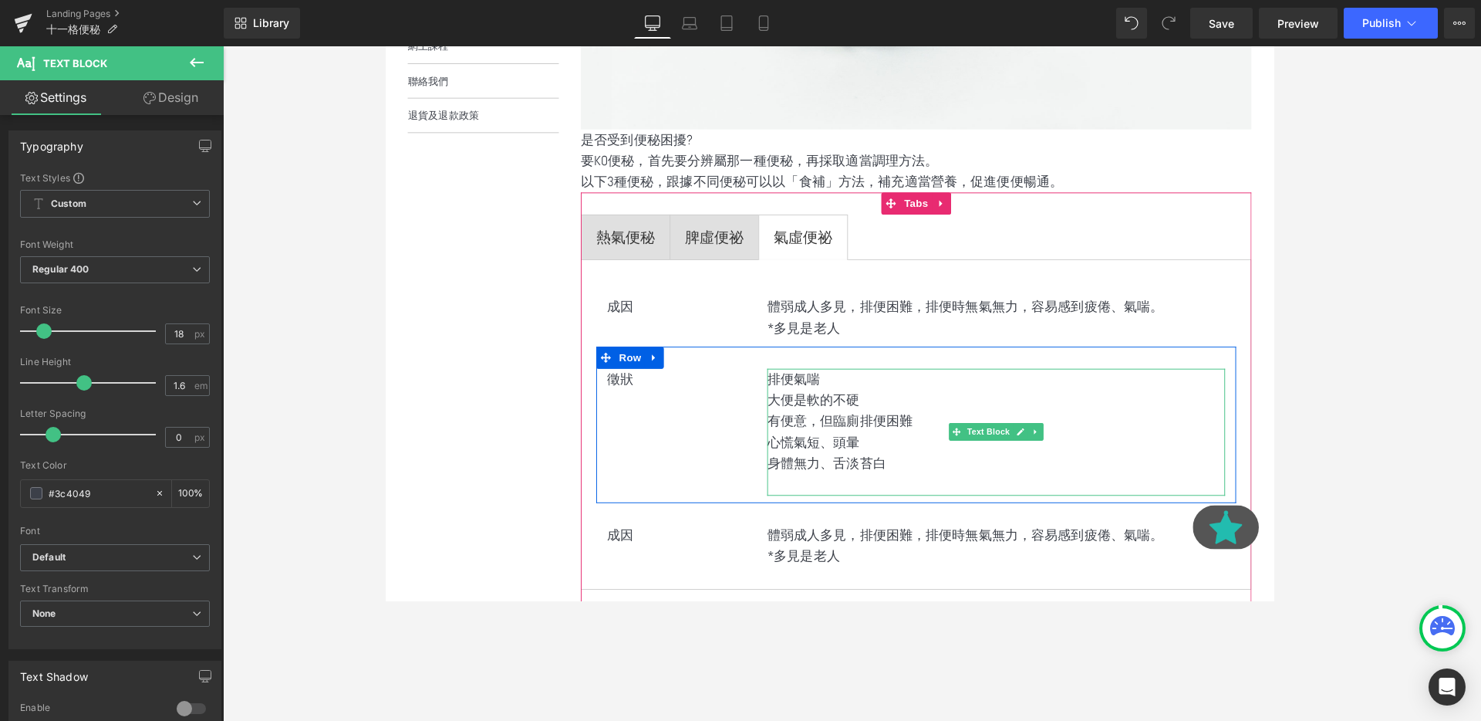
click at [913, 487] on p "身體無力、舌淡苔白" at bounding box center [1026, 485] width 481 height 22
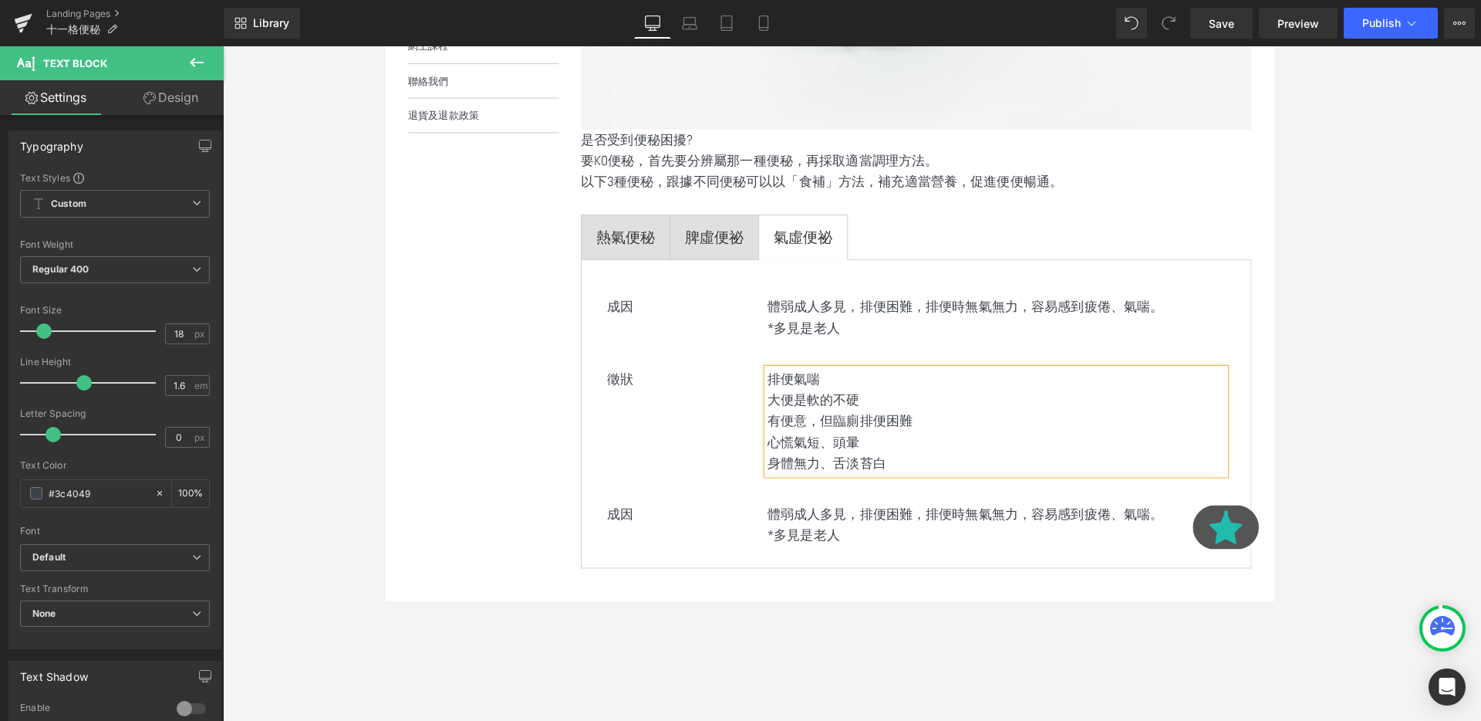
scroll to position [2807, 933]
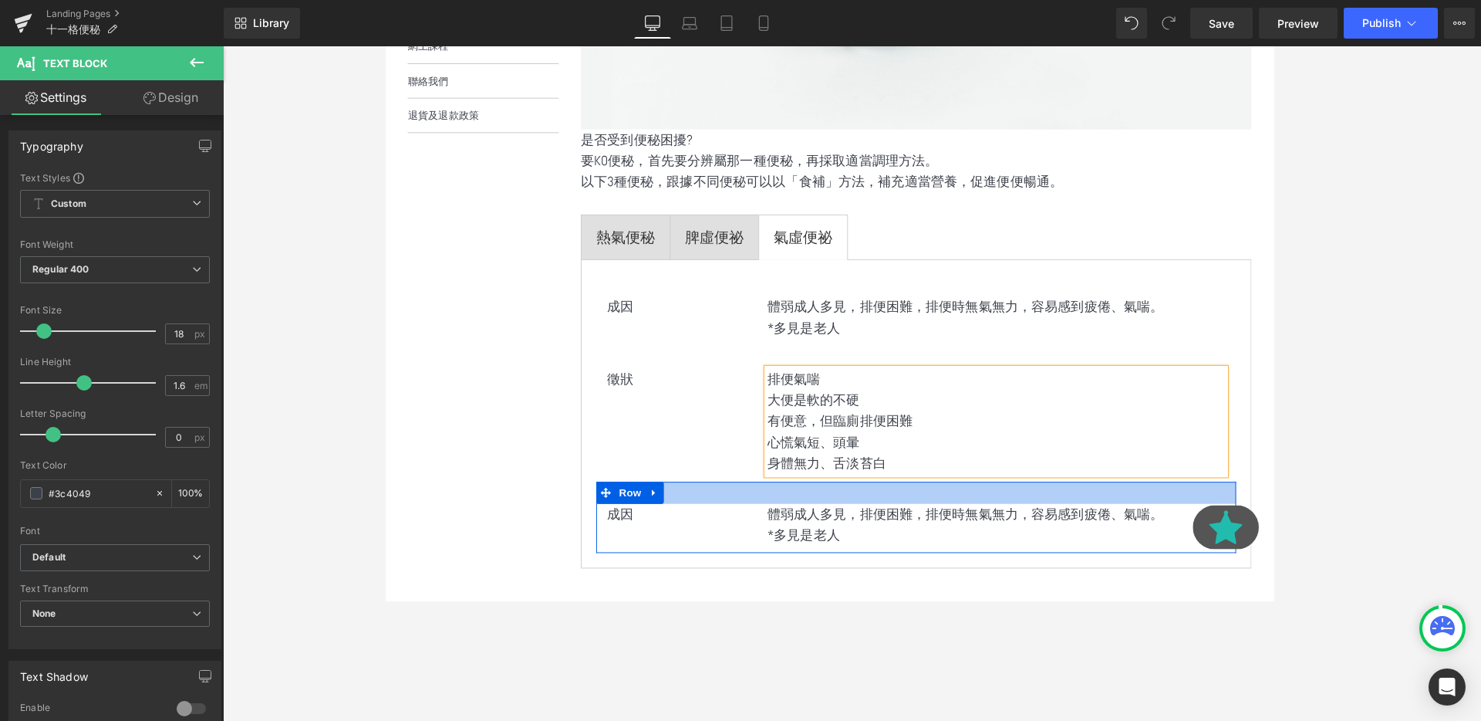
click at [890, 521] on div at bounding box center [942, 515] width 673 height 23
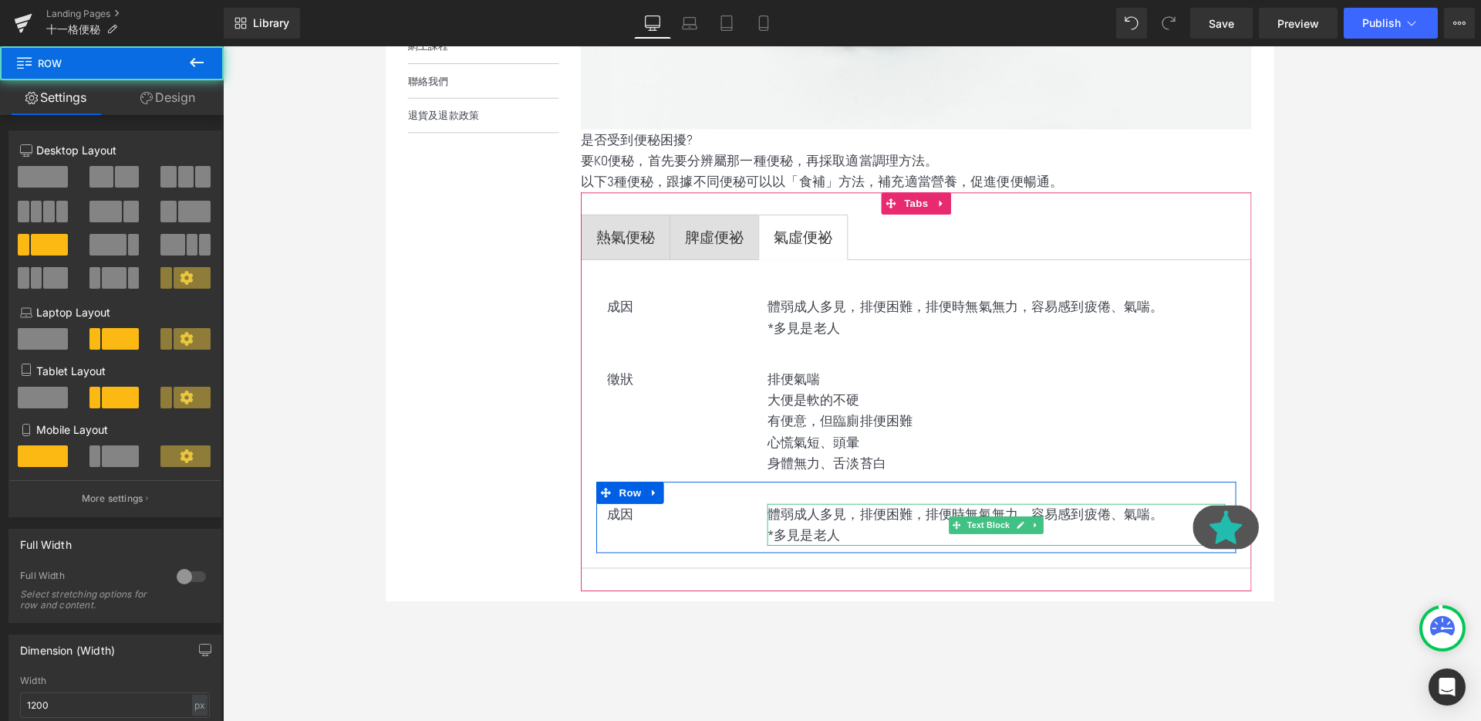
click at [888, 562] on p "*多見是老人" at bounding box center [1026, 560] width 481 height 22
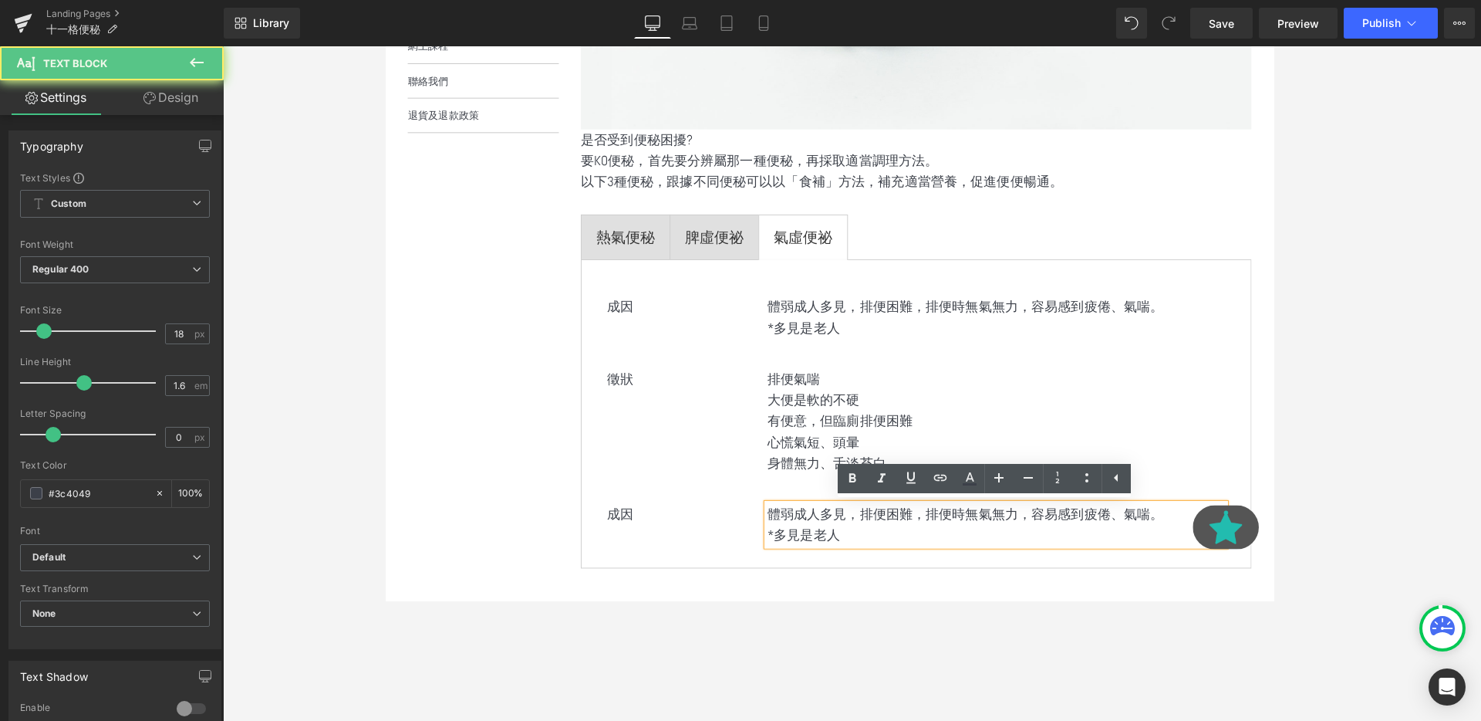
click at [839, 476] on p "身體無力、舌淡苔白" at bounding box center [1026, 485] width 481 height 22
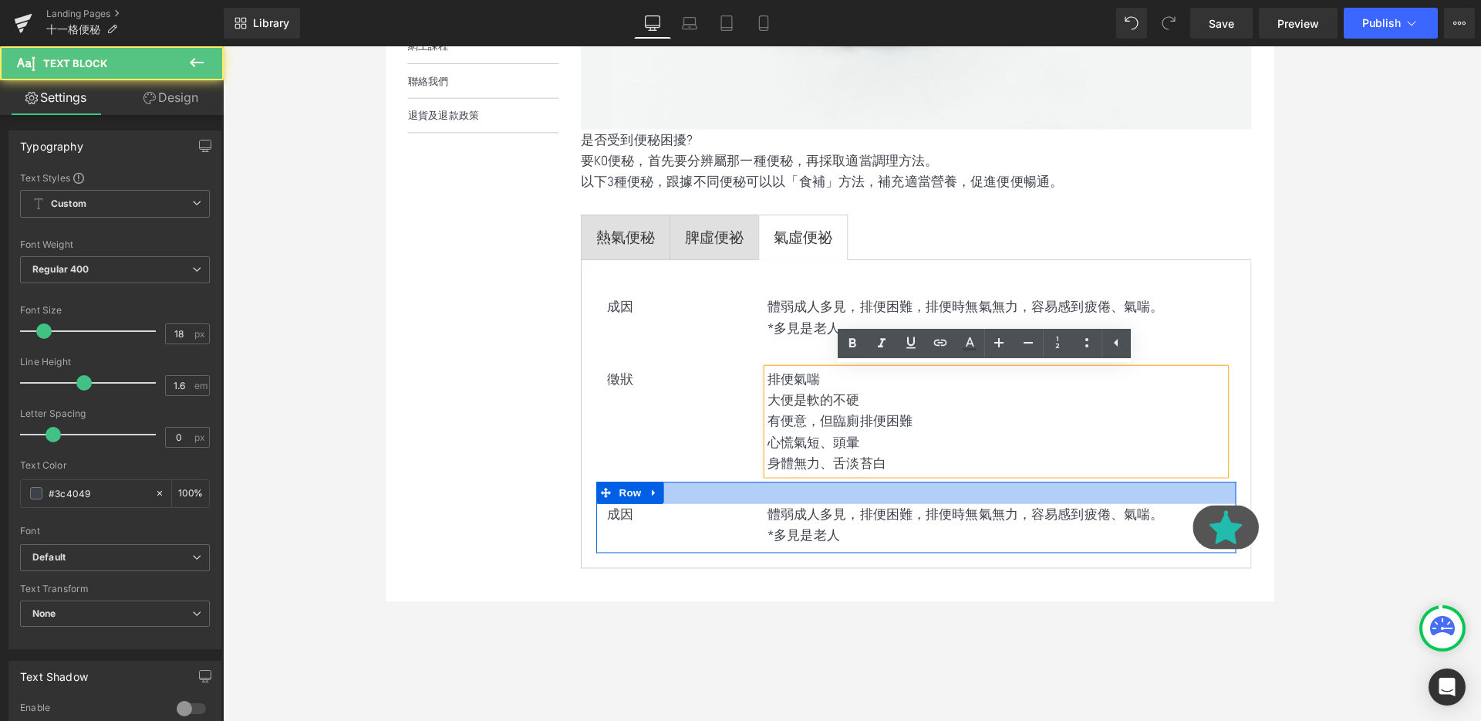
click at [795, 510] on div at bounding box center [942, 515] width 673 height 23
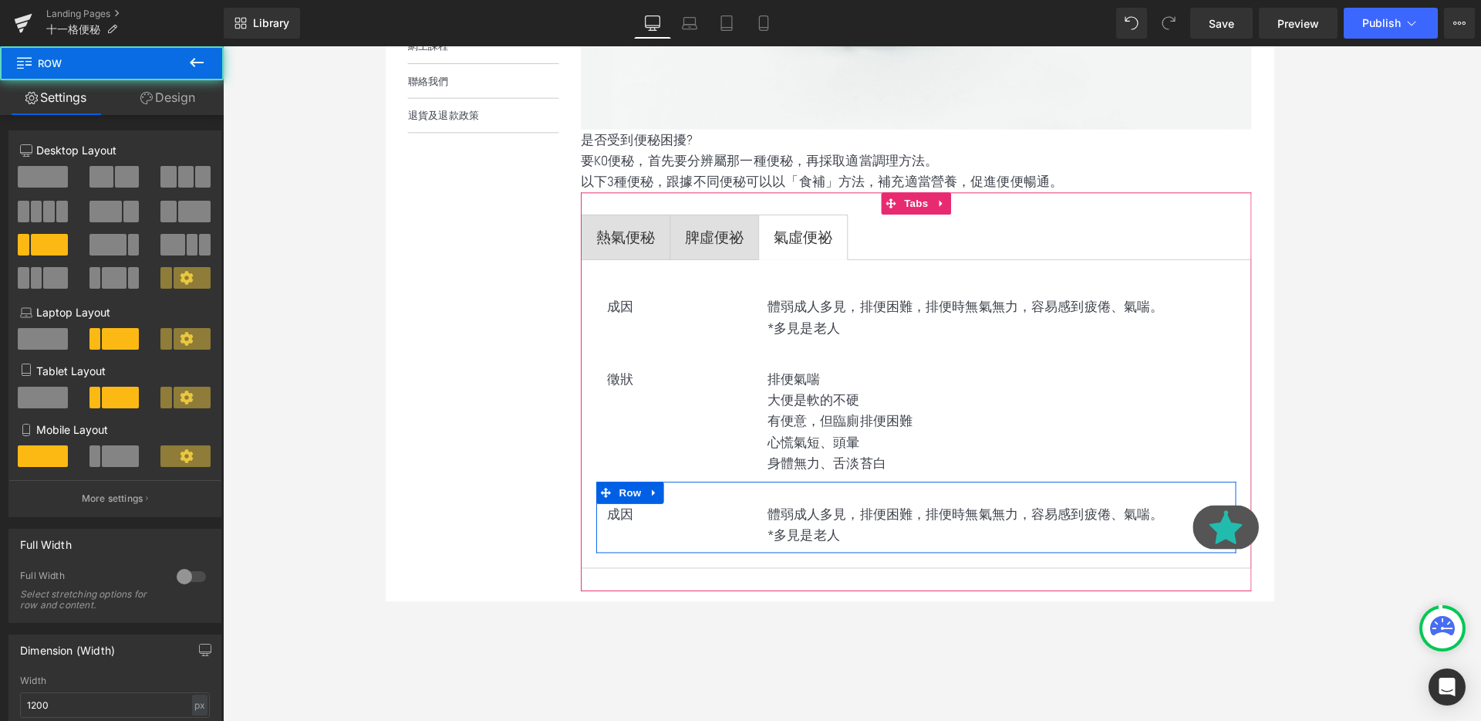
click at [811, 518] on div at bounding box center [942, 515] width 673 height 23
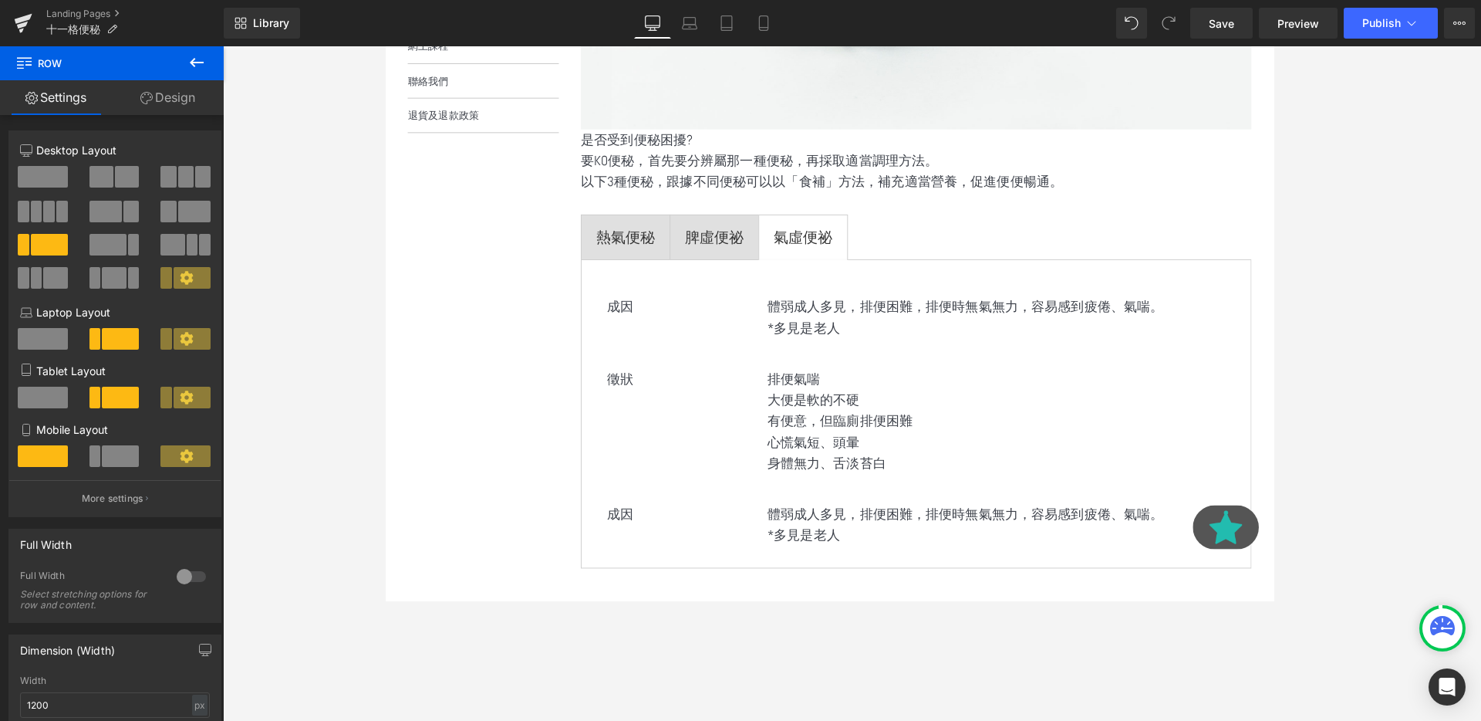
click at [655, 564] on div "成因 Text Block 體弱成人多見，排便困難，排便時無氣無力，容易感到疲倦、氣喘。 *多見是老人 Text Block Row" at bounding box center [942, 542] width 673 height 76
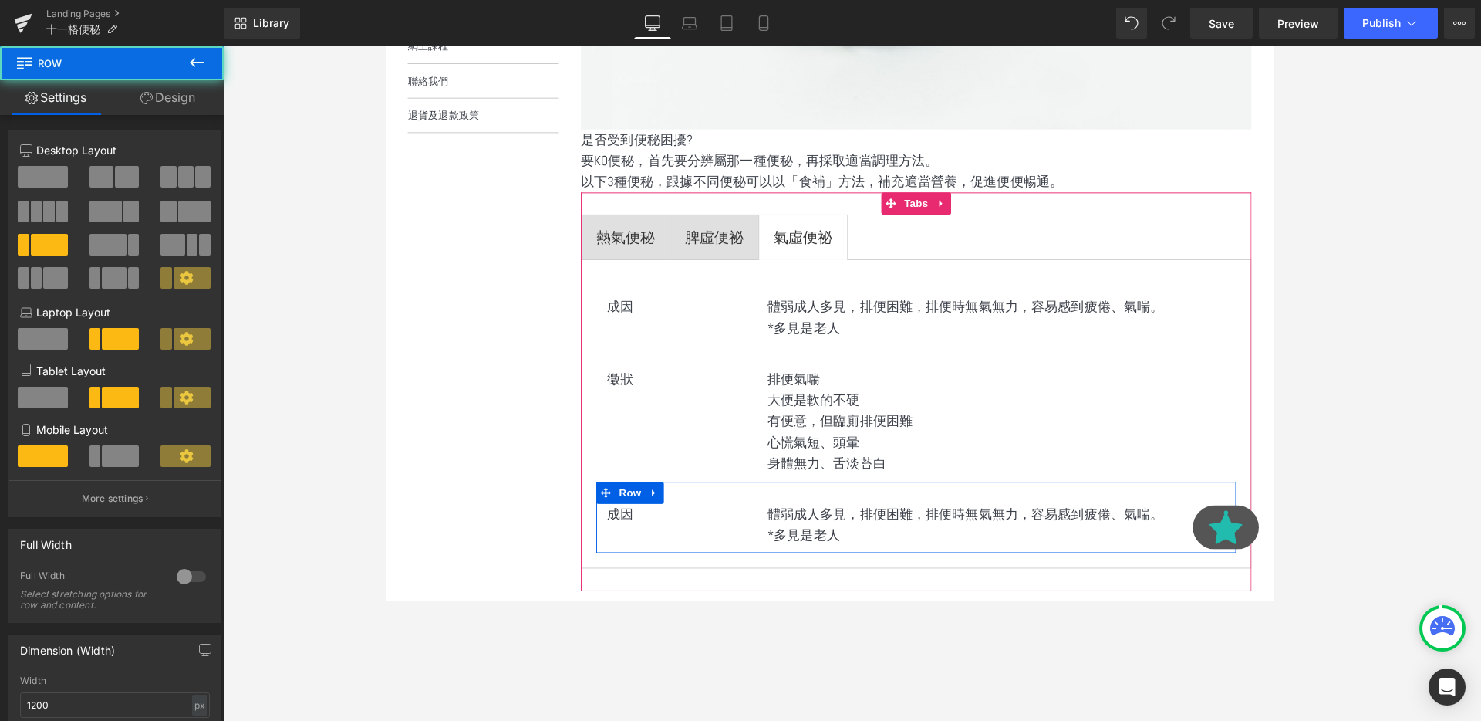
click at [646, 543] on span at bounding box center [649, 537] width 16 height 19
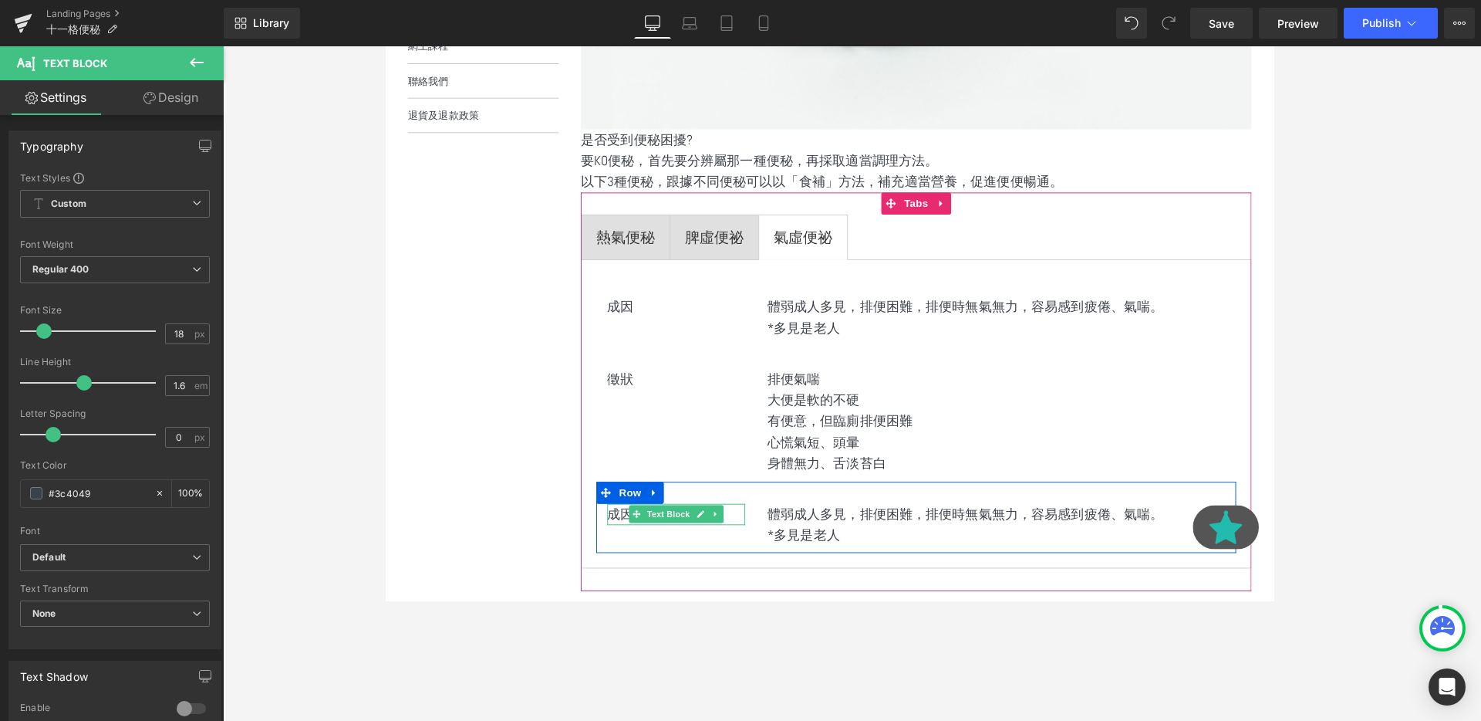
click at [633, 538] on p "成因" at bounding box center [690, 538] width 145 height 22
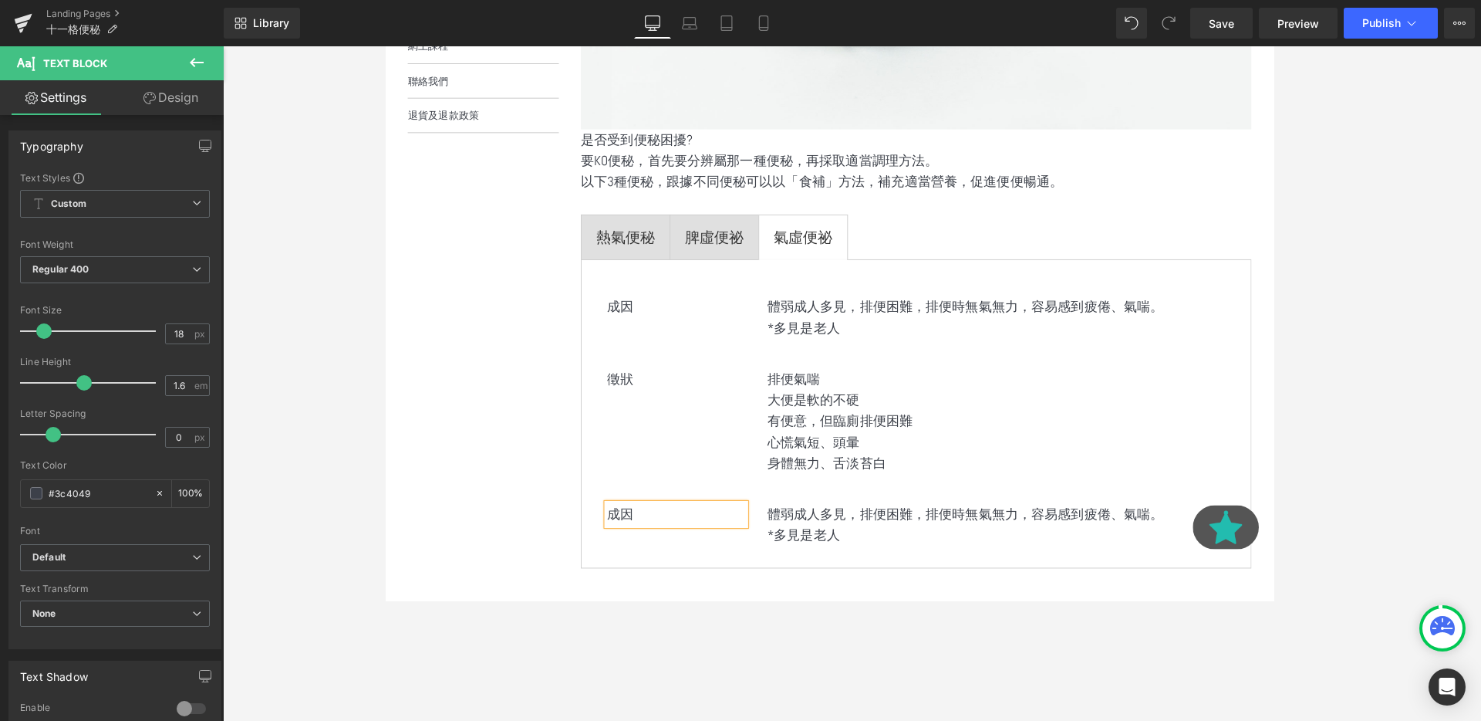
click at [633, 538] on p "成因" at bounding box center [690, 538] width 145 height 22
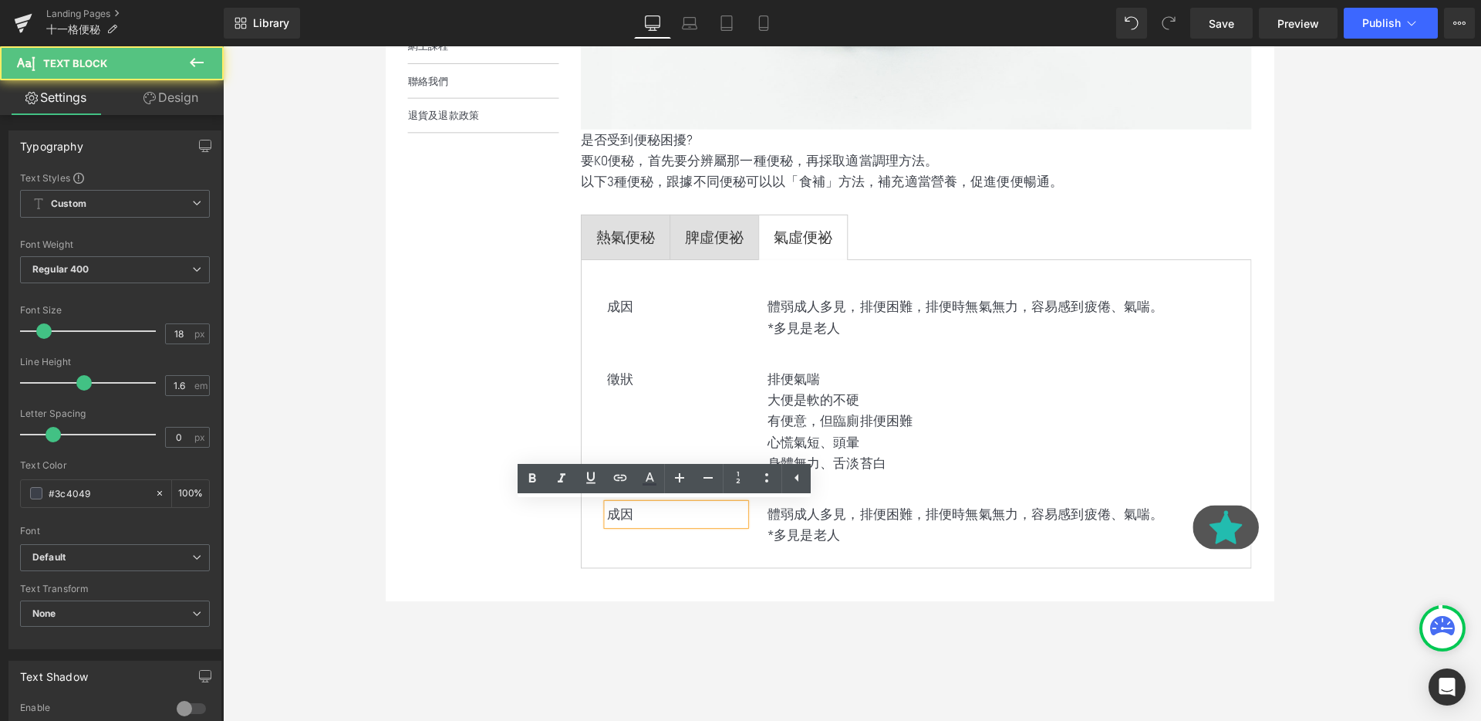
click at [633, 538] on p "成因" at bounding box center [690, 538] width 145 height 22
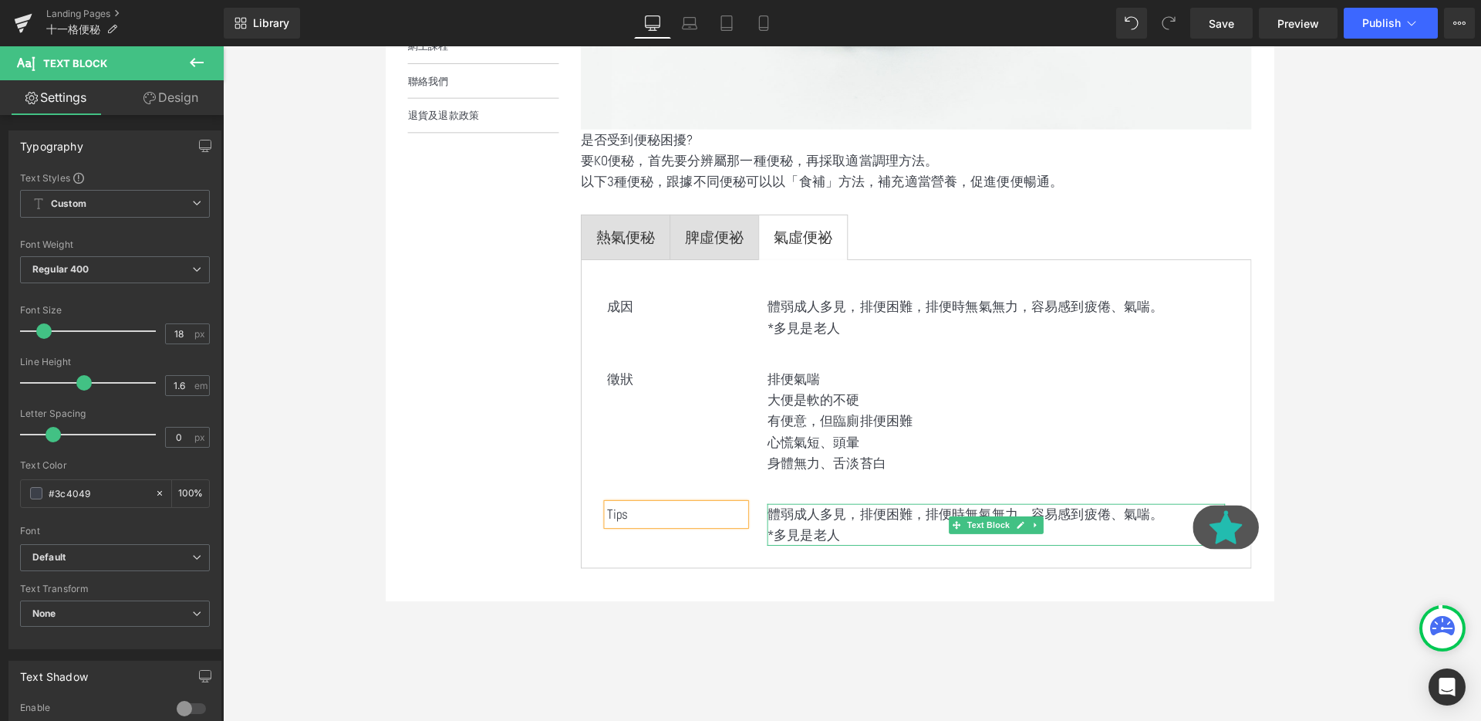
click at [883, 563] on p "*多見是老人" at bounding box center [1026, 560] width 481 height 22
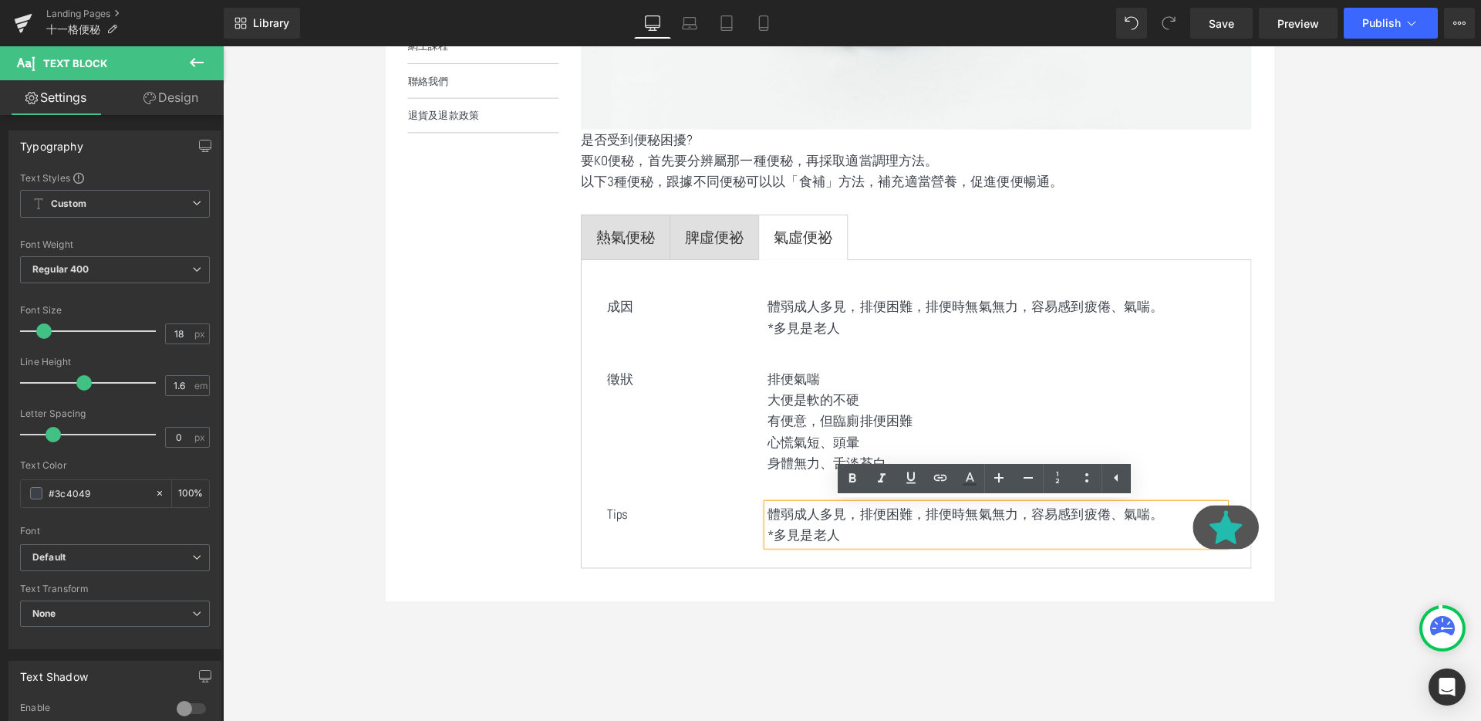
click at [866, 540] on p "體弱成人多見，排便困難，排便時無氣無力，容易感到疲倦、氣喘。" at bounding box center [1026, 538] width 481 height 22
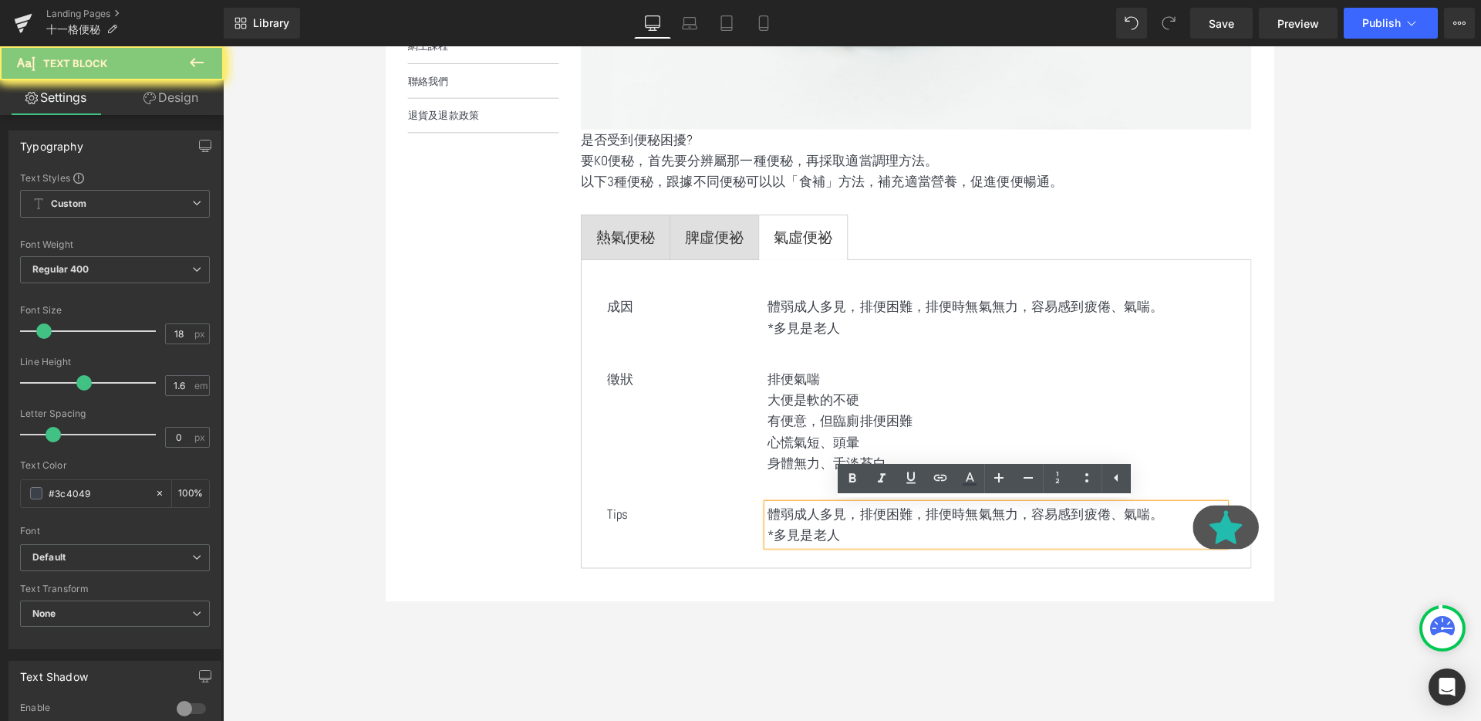
click at [866, 540] on p "體弱成人多見，排便困難，排便時無氣無力，容易感到疲倦、氣喘。" at bounding box center [1026, 538] width 481 height 22
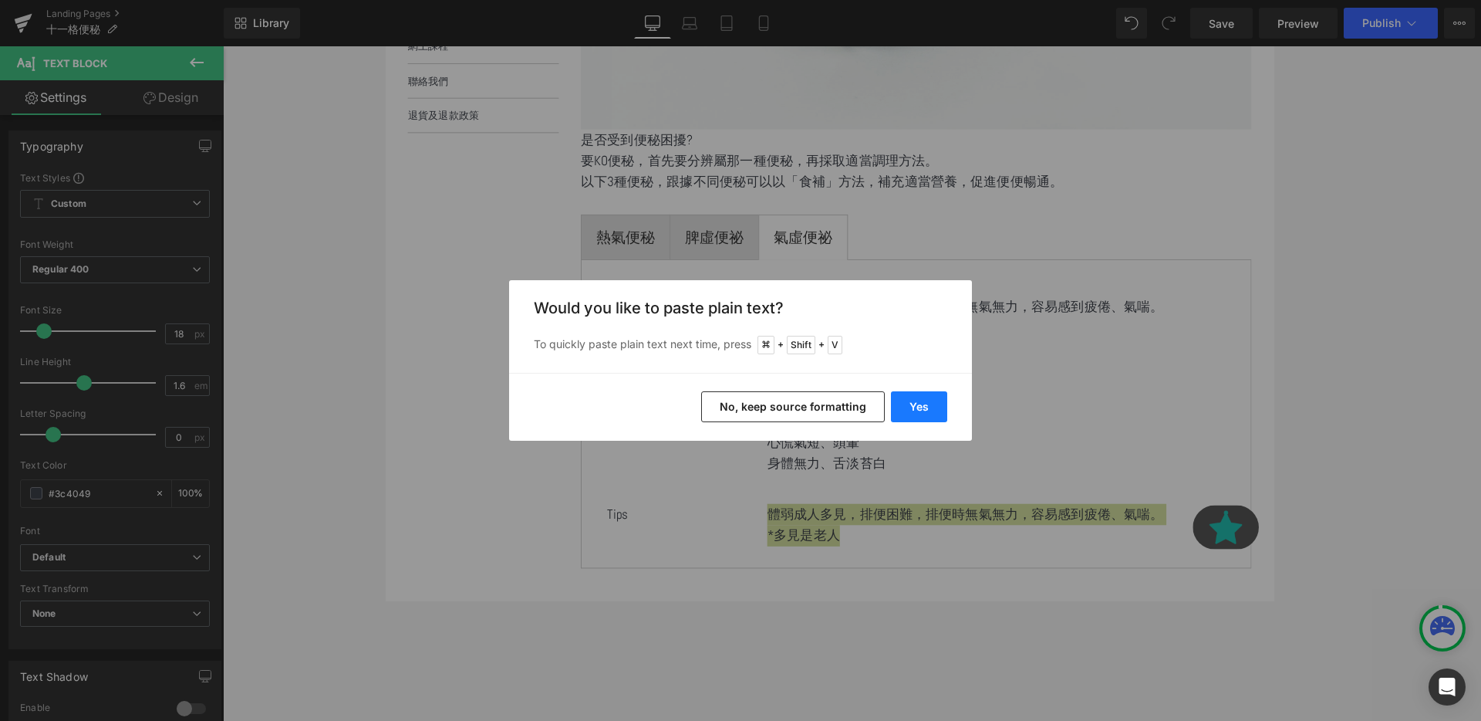
click at [921, 407] on button "Yes" at bounding box center [919, 406] width 56 height 31
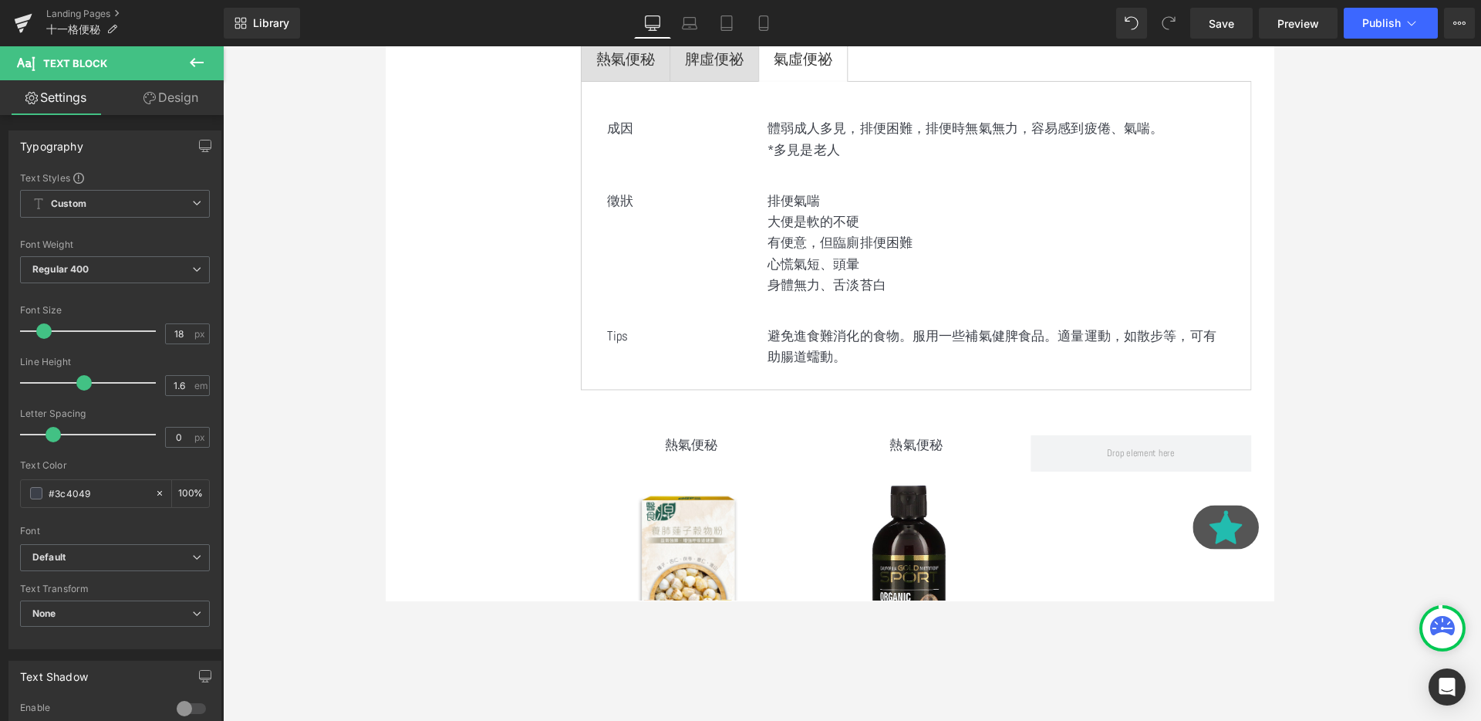
scroll to position [851, 0]
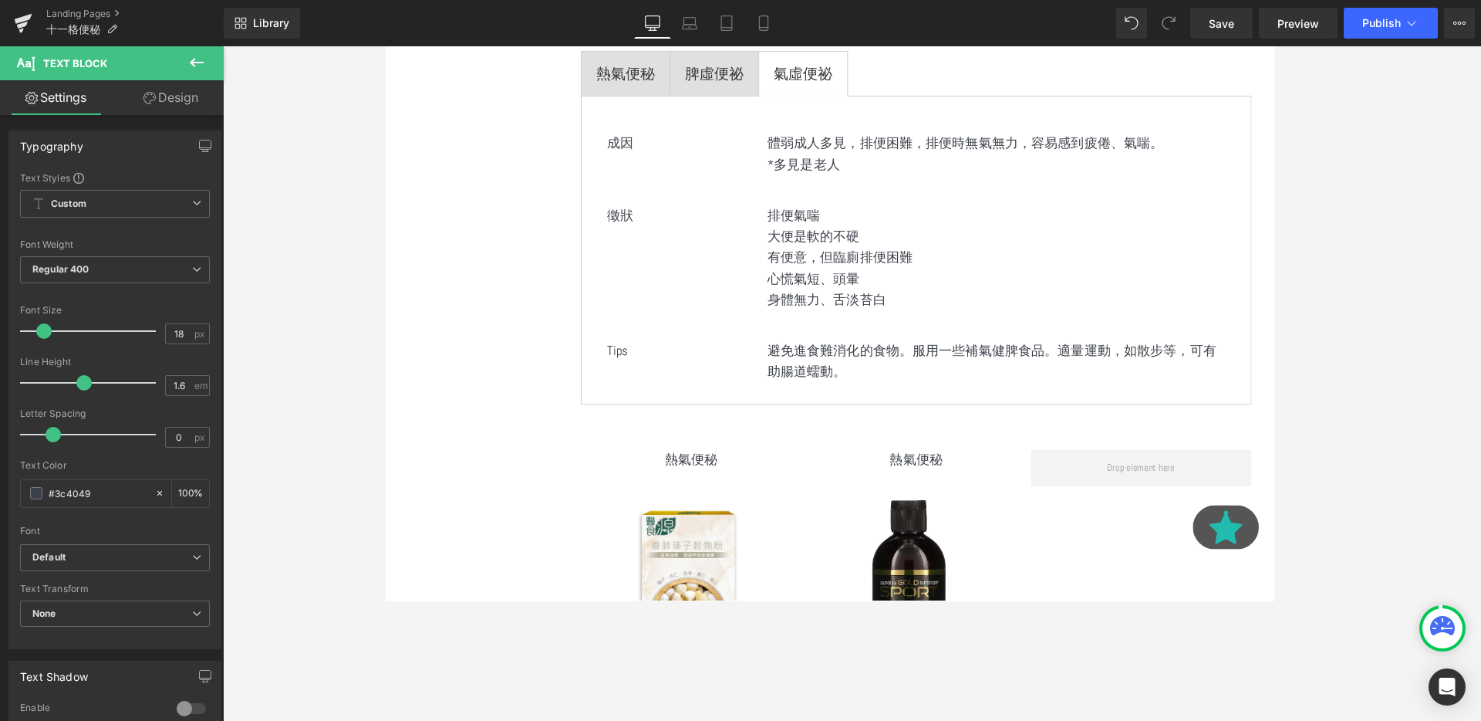
click at [741, 496] on div "Sale Off (P) Image 【醫食源】養肺蓮子穀物粉 (預訂, 預計9月下旬到貨) (P) Title HK$175.00 HKD HK$160.0…" at bounding box center [706, 656] width 232 height 328
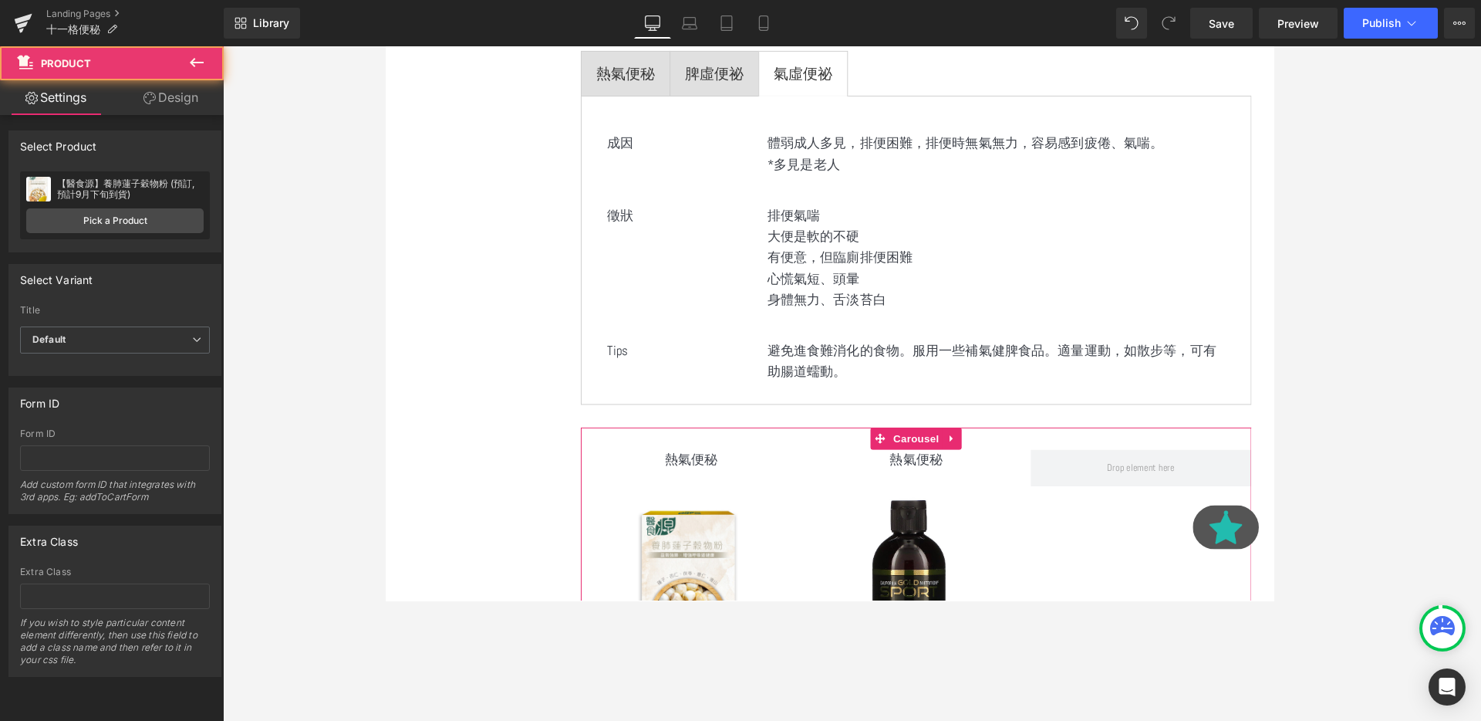
click at [671, 483] on link "Text Block" at bounding box center [666, 481] width 67 height 19
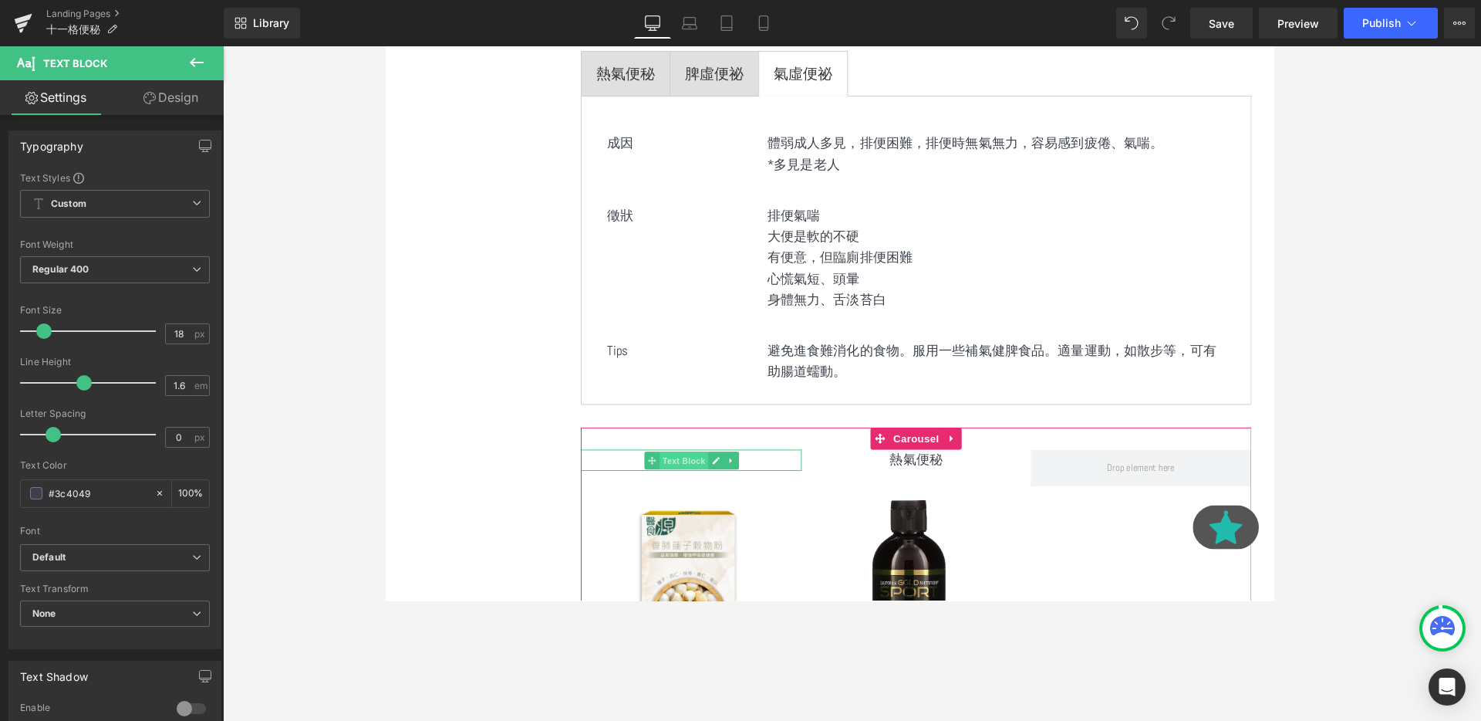
click at [696, 487] on span "Text Block" at bounding box center [698, 481] width 51 height 19
click at [651, 484] on p "熱氣便秘" at bounding box center [706, 481] width 232 height 22
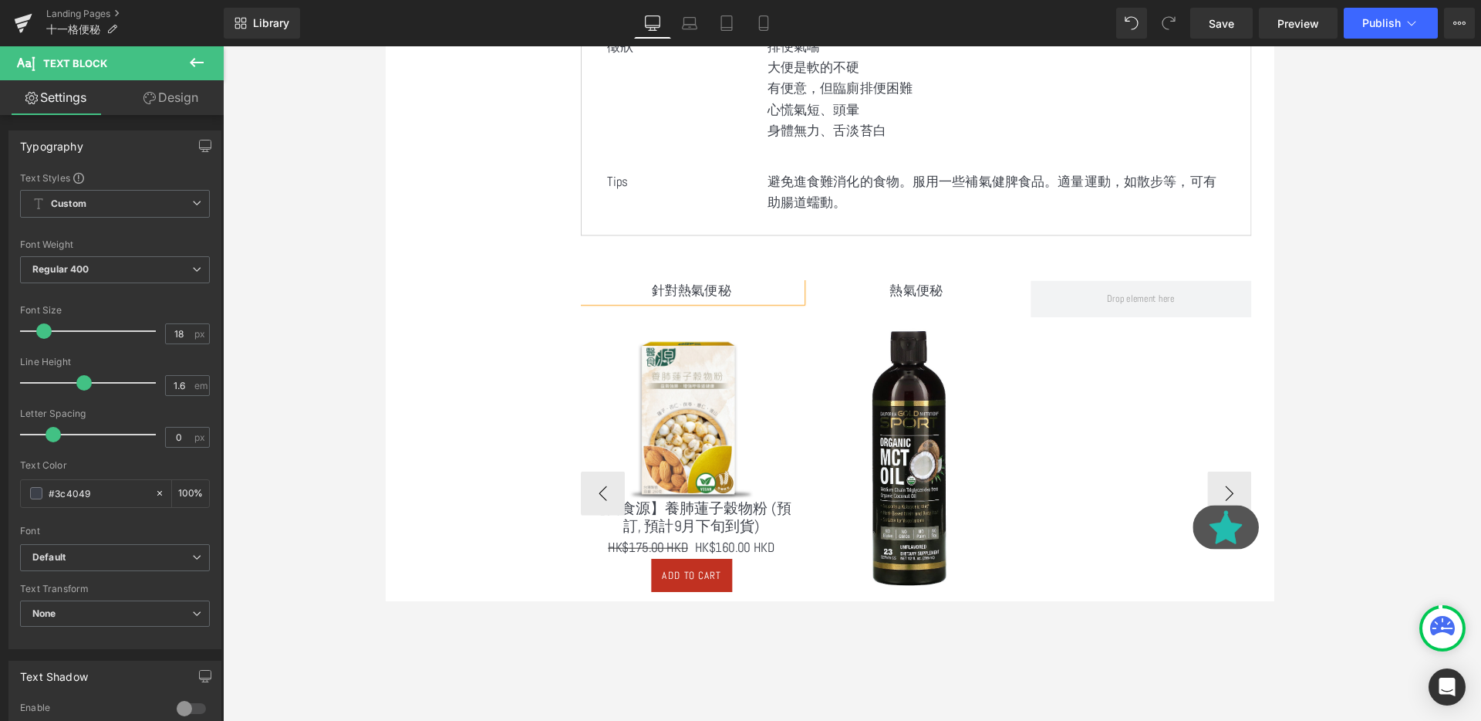
click at [957, 309] on span "Text Block" at bounding box center [934, 304] width 51 height 19
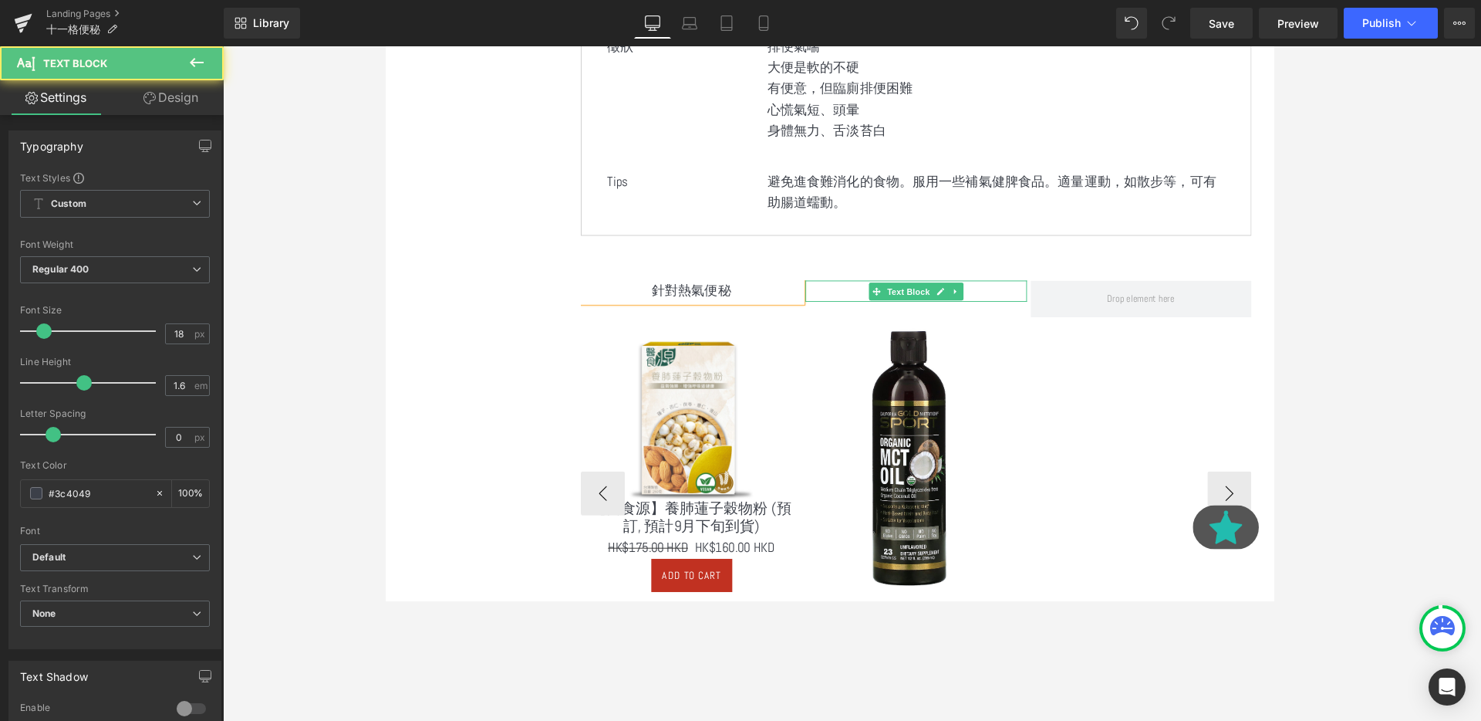
click at [1022, 306] on p "熱氣便秘" at bounding box center [942, 303] width 232 height 22
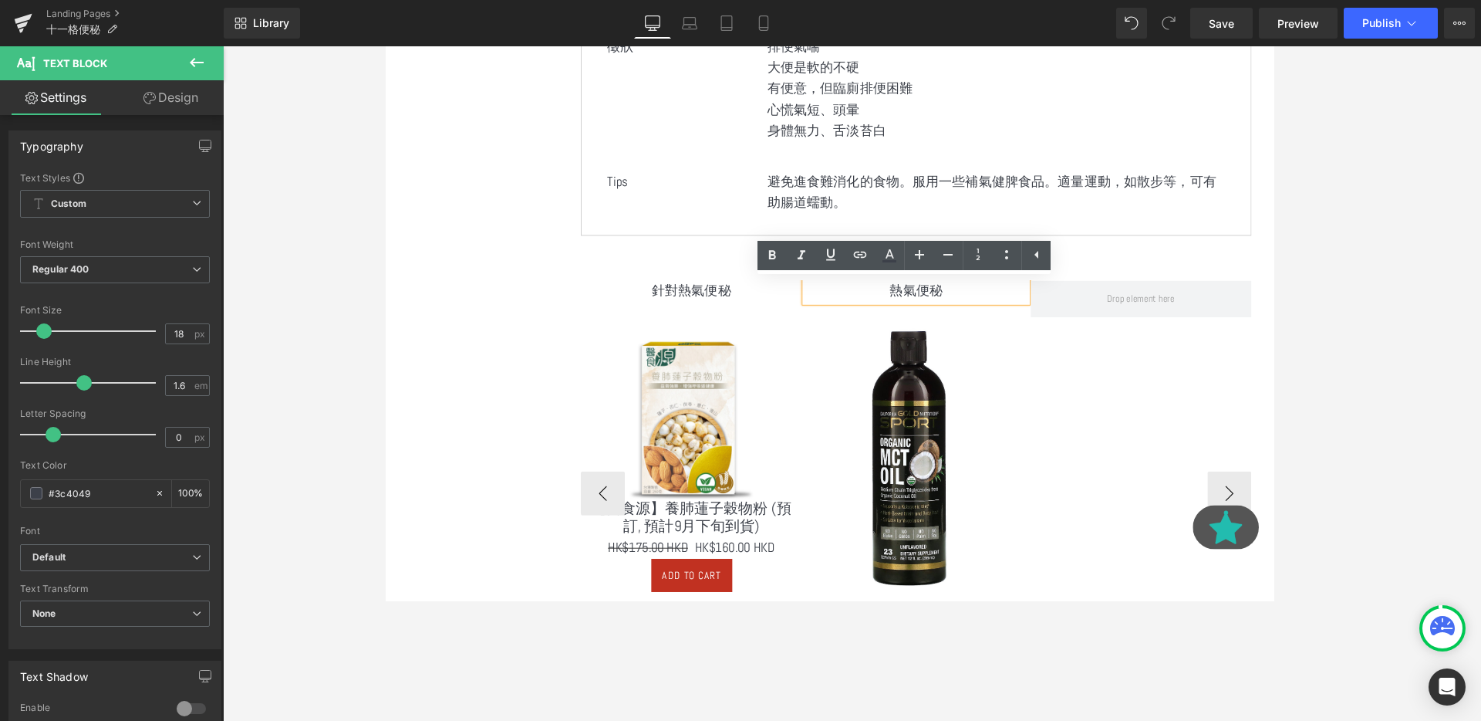
click at [1022, 306] on p "熱氣便秘" at bounding box center [942, 303] width 232 height 22
click at [916, 302] on p "熱氣便秘" at bounding box center [942, 303] width 232 height 22
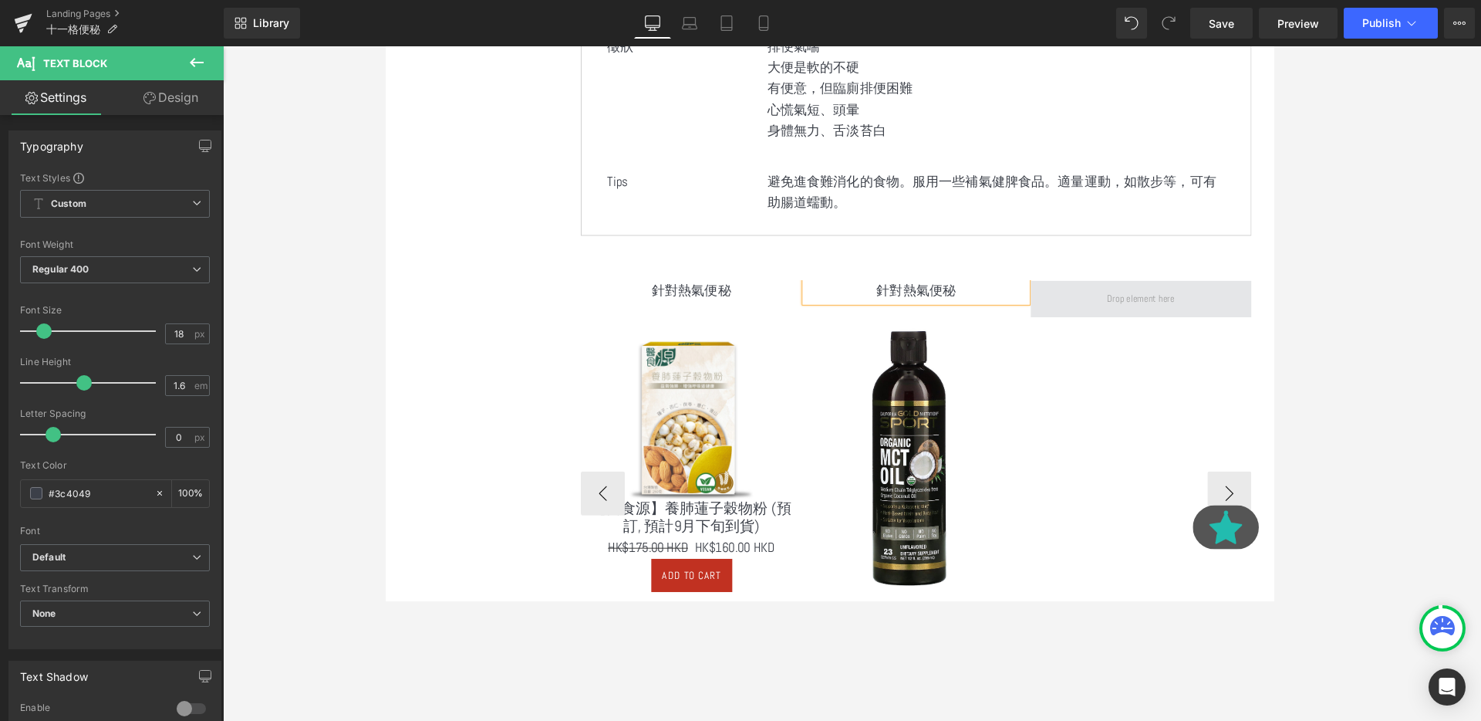
click at [1096, 322] on span at bounding box center [1179, 311] width 232 height 39
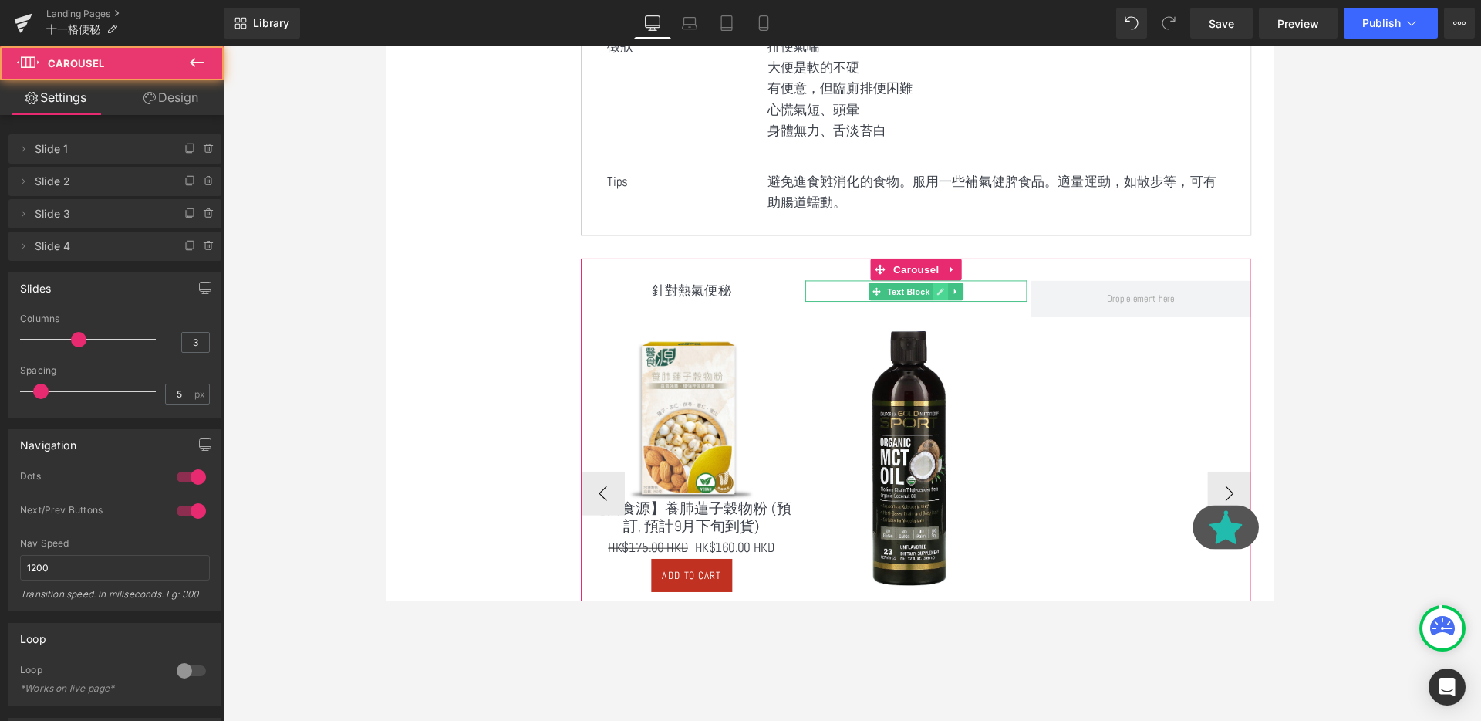
click at [961, 302] on link at bounding box center [968, 304] width 16 height 19
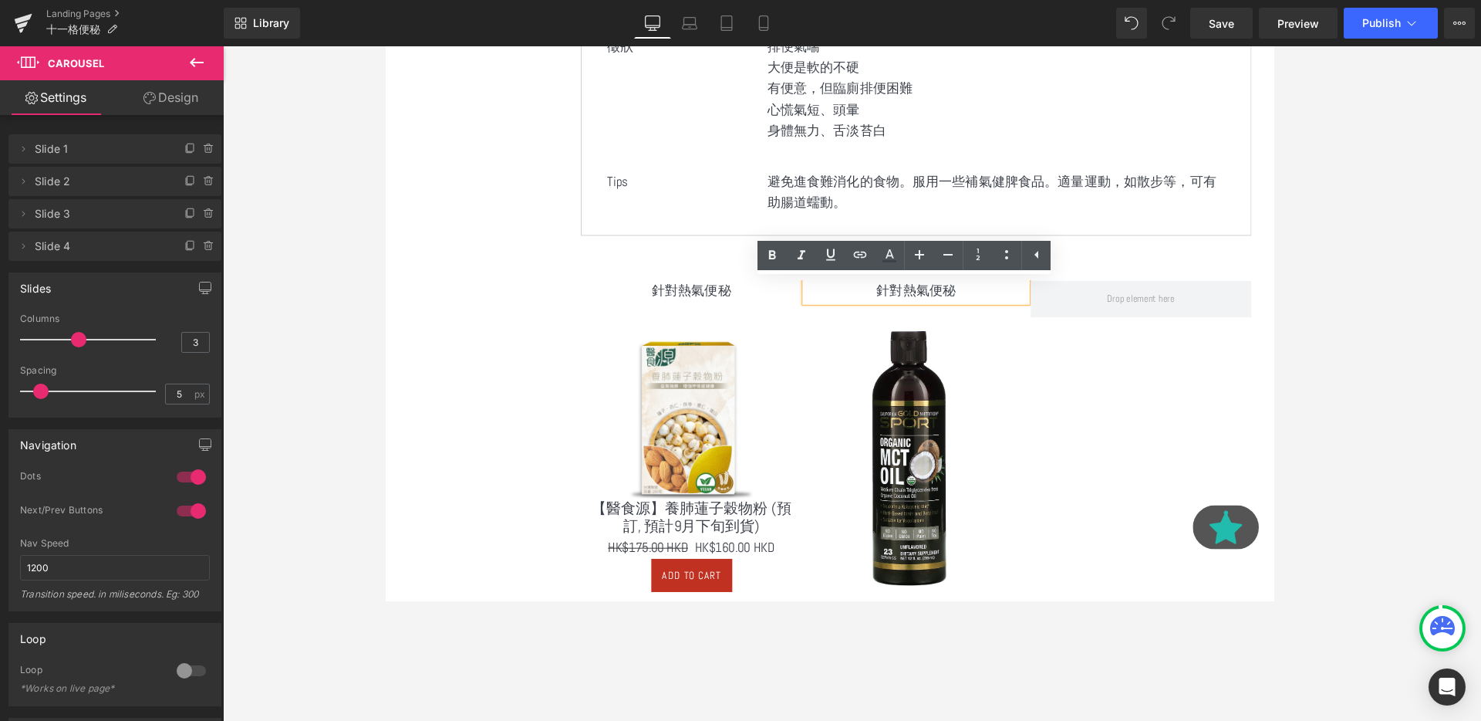
click at [385, 46] on span "Quick settings" at bounding box center [385, 46] width 0 height 0
click at [967, 312] on p "針對熱氣便秘" at bounding box center [942, 303] width 232 height 22
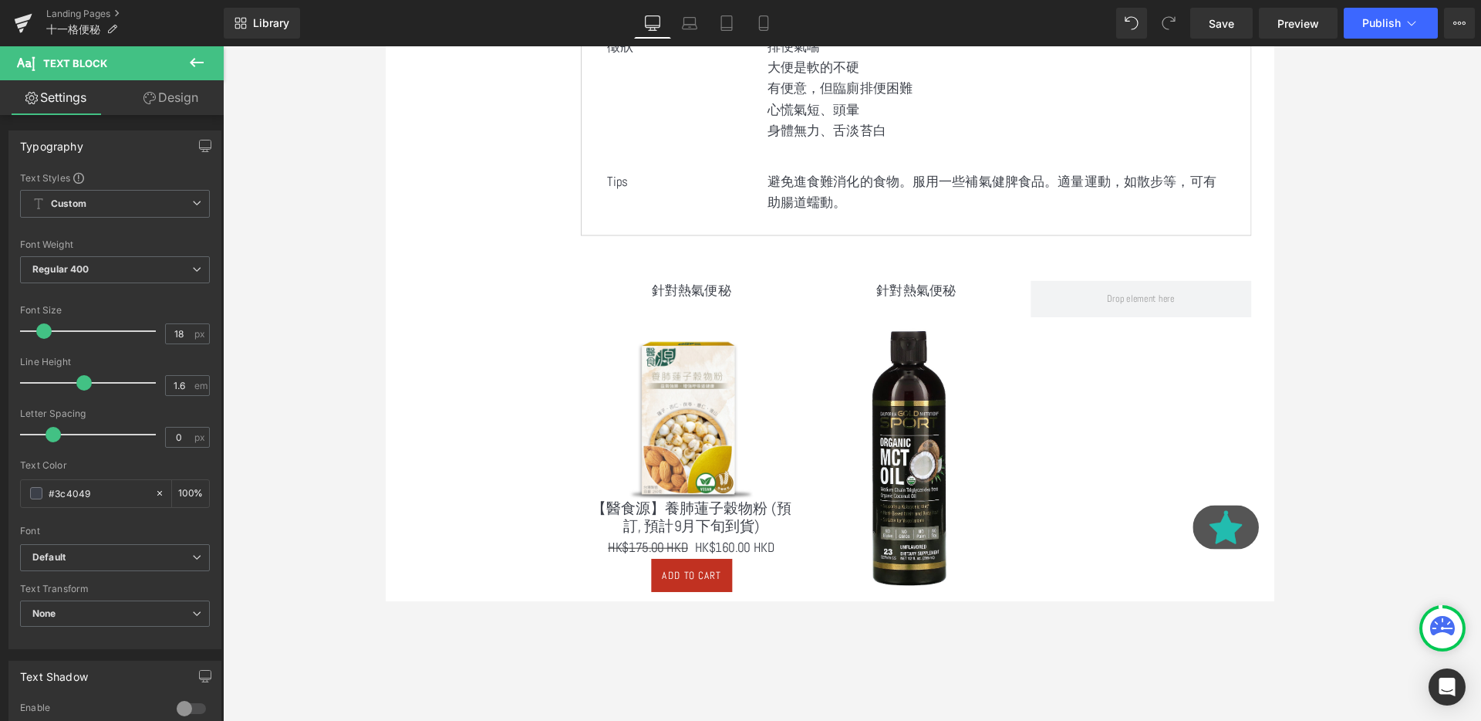
click at [197, 59] on icon at bounding box center [196, 62] width 19 height 19
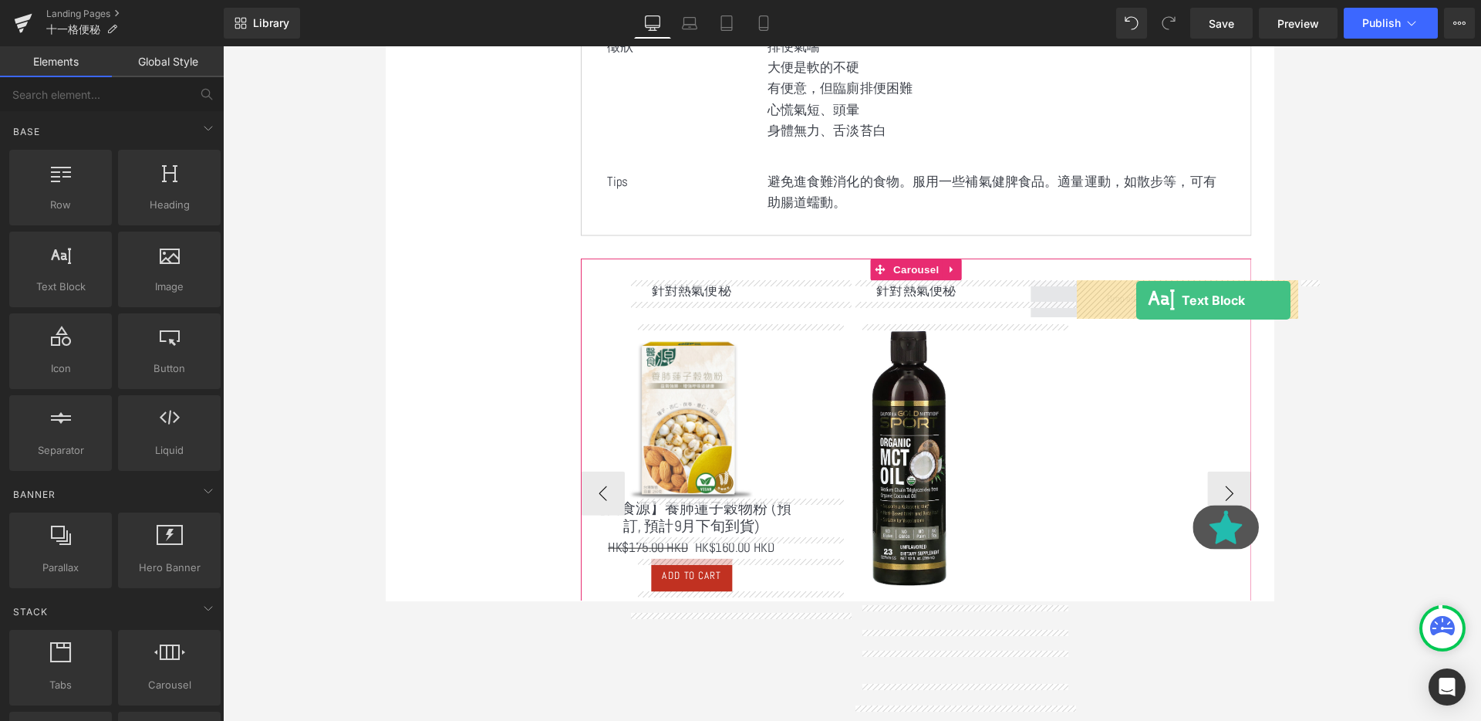
drag, startPoint x: 485, startPoint y: 310, endPoint x: 1173, endPoint y: 313, distance: 688.2
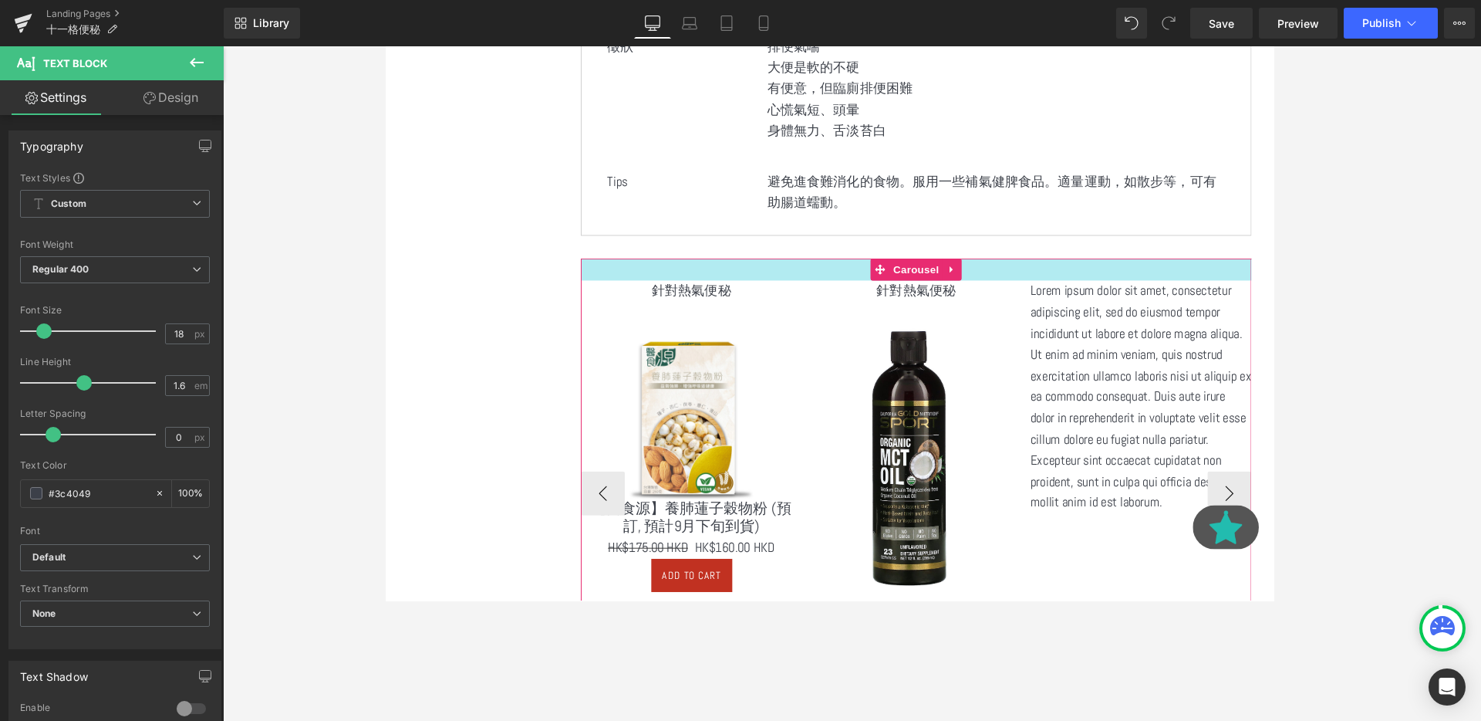
click at [692, 306] on div "針對熱氣便秘 Text Block" at bounding box center [706, 303] width 232 height 22
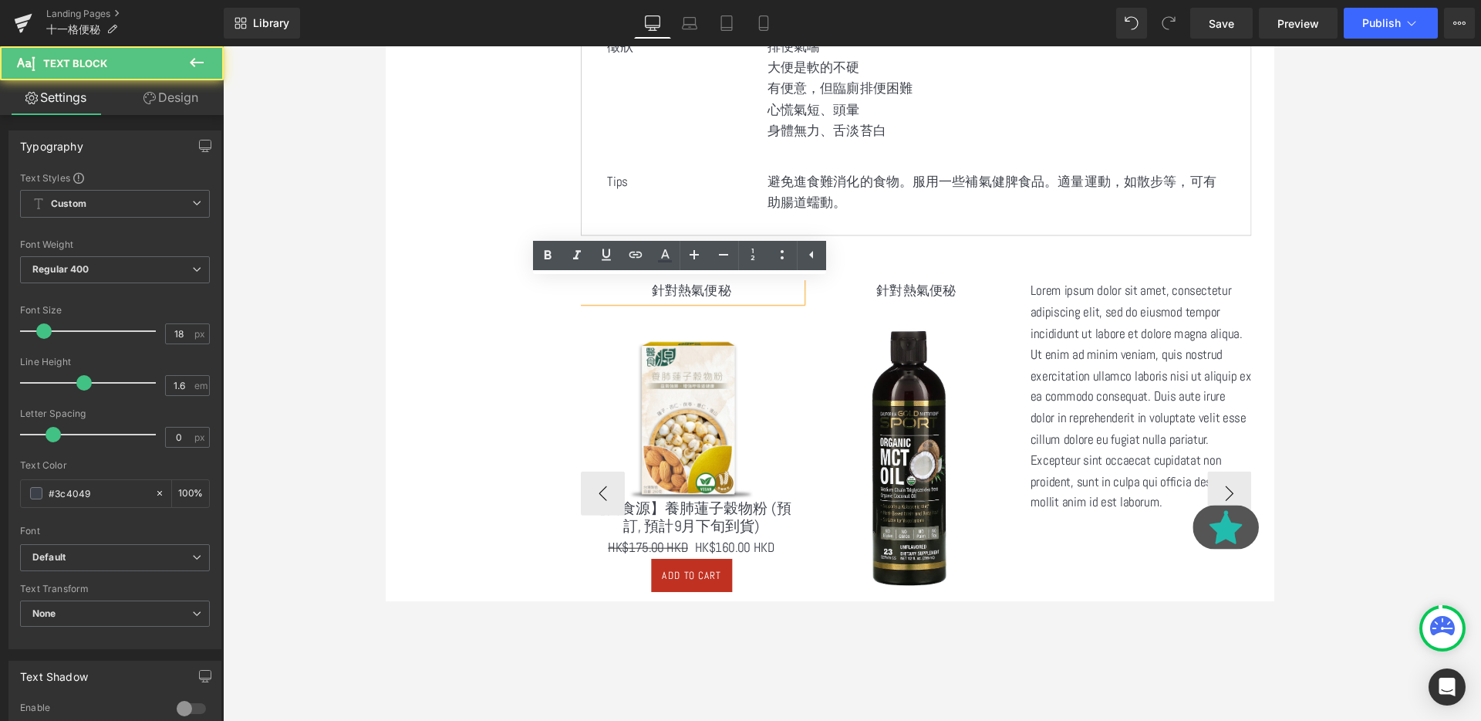
click at [692, 306] on p "針對熱氣便秘" at bounding box center [706, 303] width 232 height 22
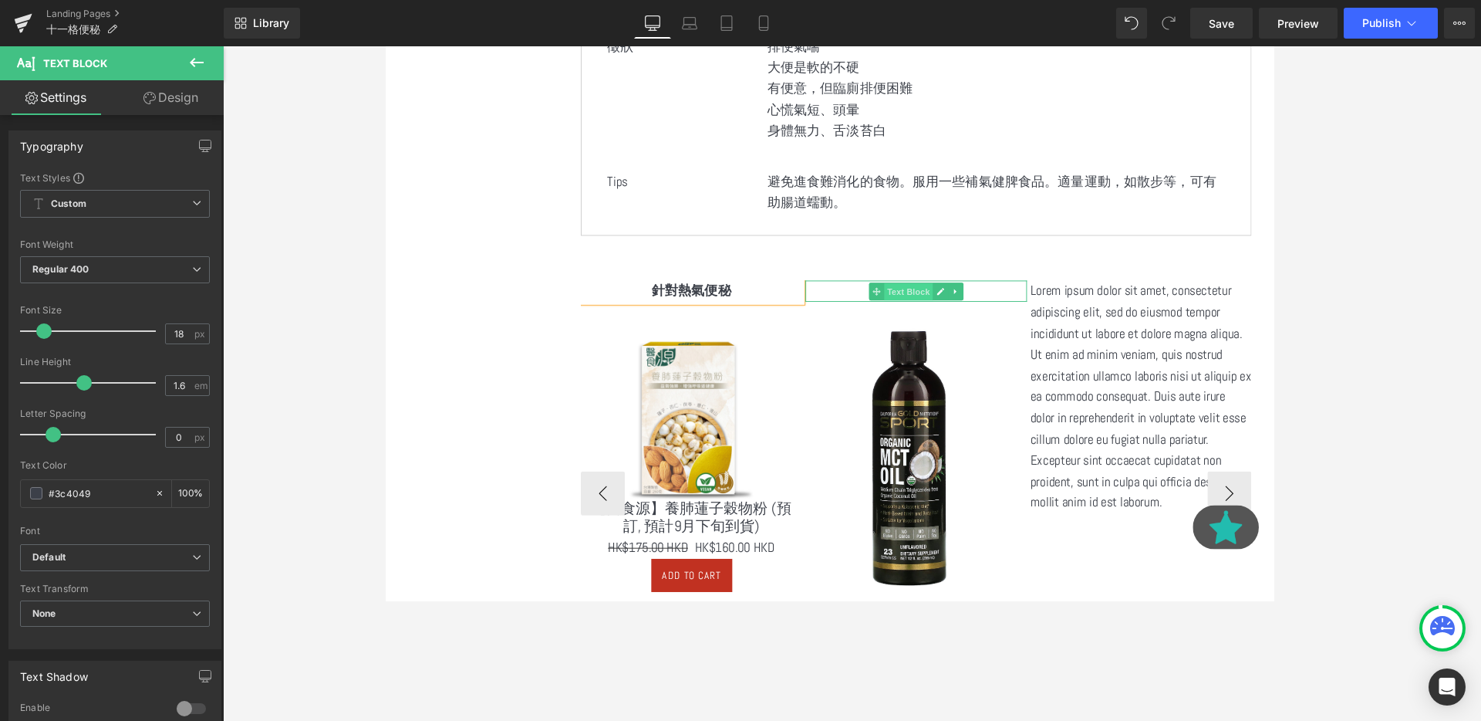
click at [948, 301] on span "Text Block" at bounding box center [934, 304] width 51 height 19
click at [1014, 306] on p "針對熱氣便秘" at bounding box center [942, 303] width 232 height 22
click at [1165, 345] on p "Lorem ipsum dolor sit amet, consectetur adipiscing elit, sed do eiusmod tempor …" at bounding box center [1179, 414] width 232 height 245
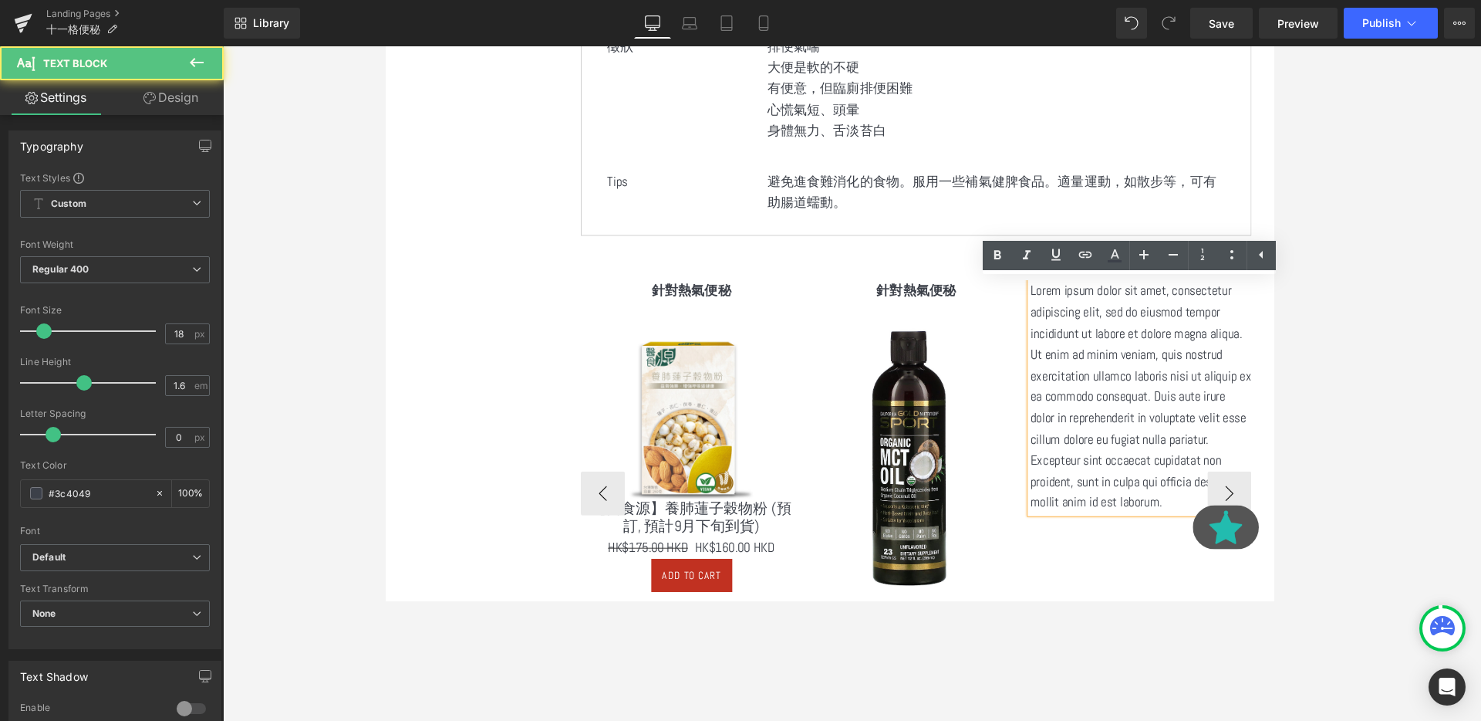
click at [1120, 363] on p "Lorem ipsum dolor sit amet, consectetur adipiscing elit, sed do eiusmod tempor …" at bounding box center [1179, 414] width 232 height 245
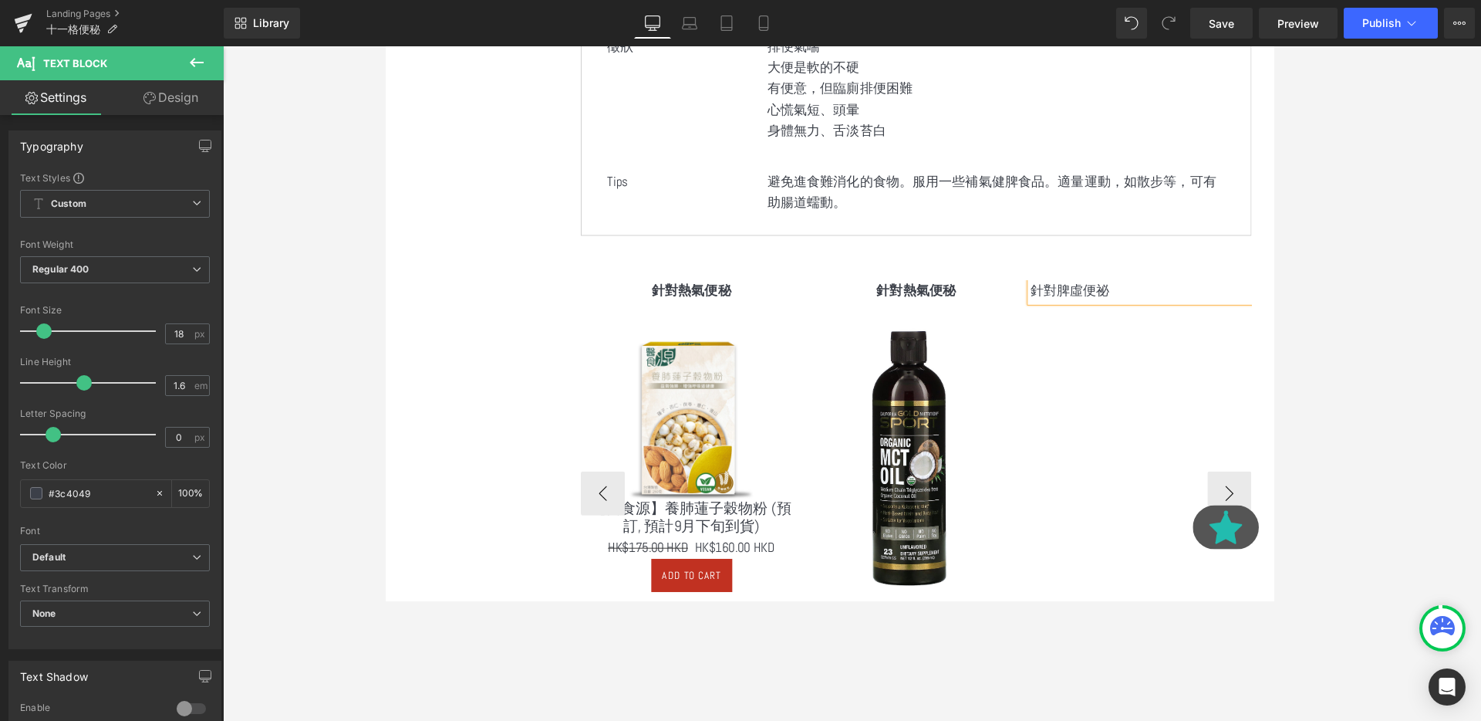
click at [1106, 403] on div "針對熱氣便秘 Text Block Sale Off (P) Image 【醫食源】養肺蓮子穀物粉 (預訂, 預計9月下旬到貨) (P) Title HK$1…" at bounding box center [1063, 515] width 946 height 447
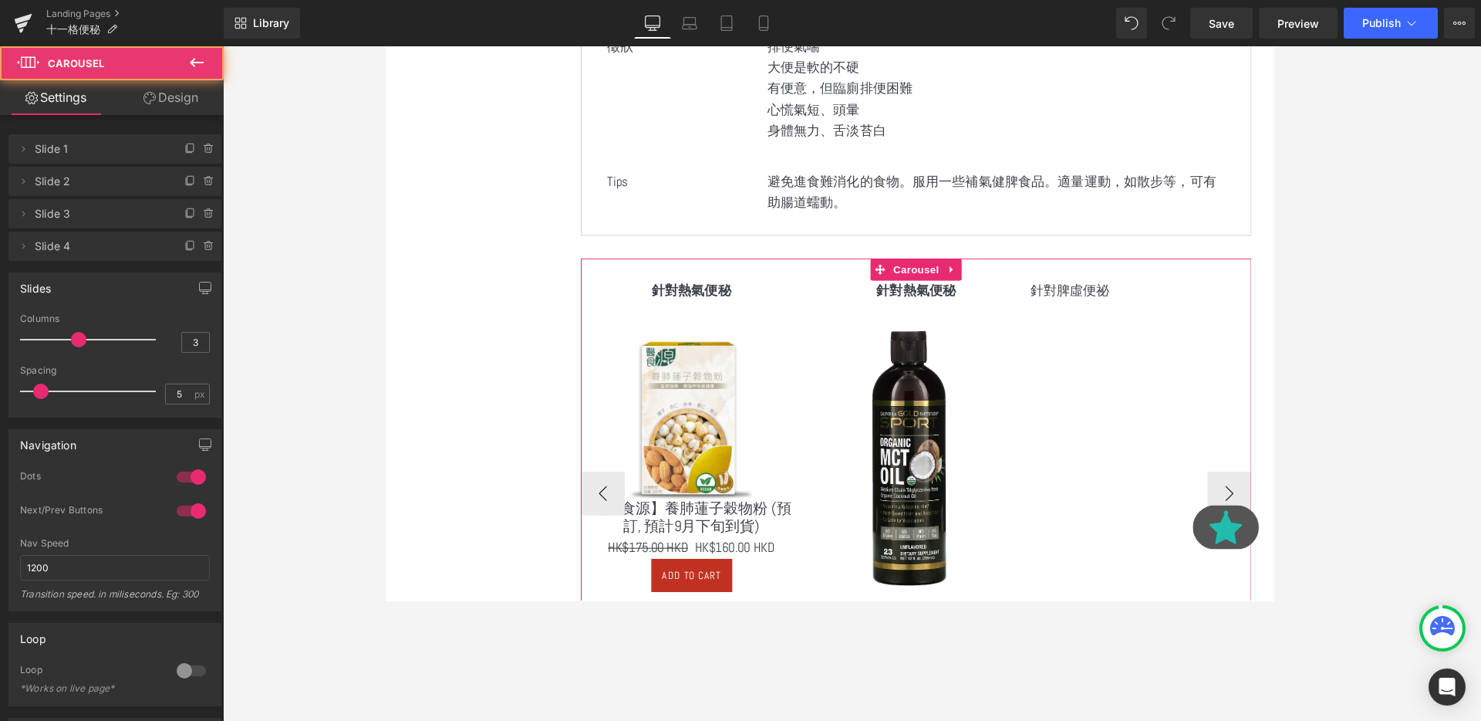
click at [1112, 299] on p "針對脾虛便祕" at bounding box center [1179, 303] width 232 height 22
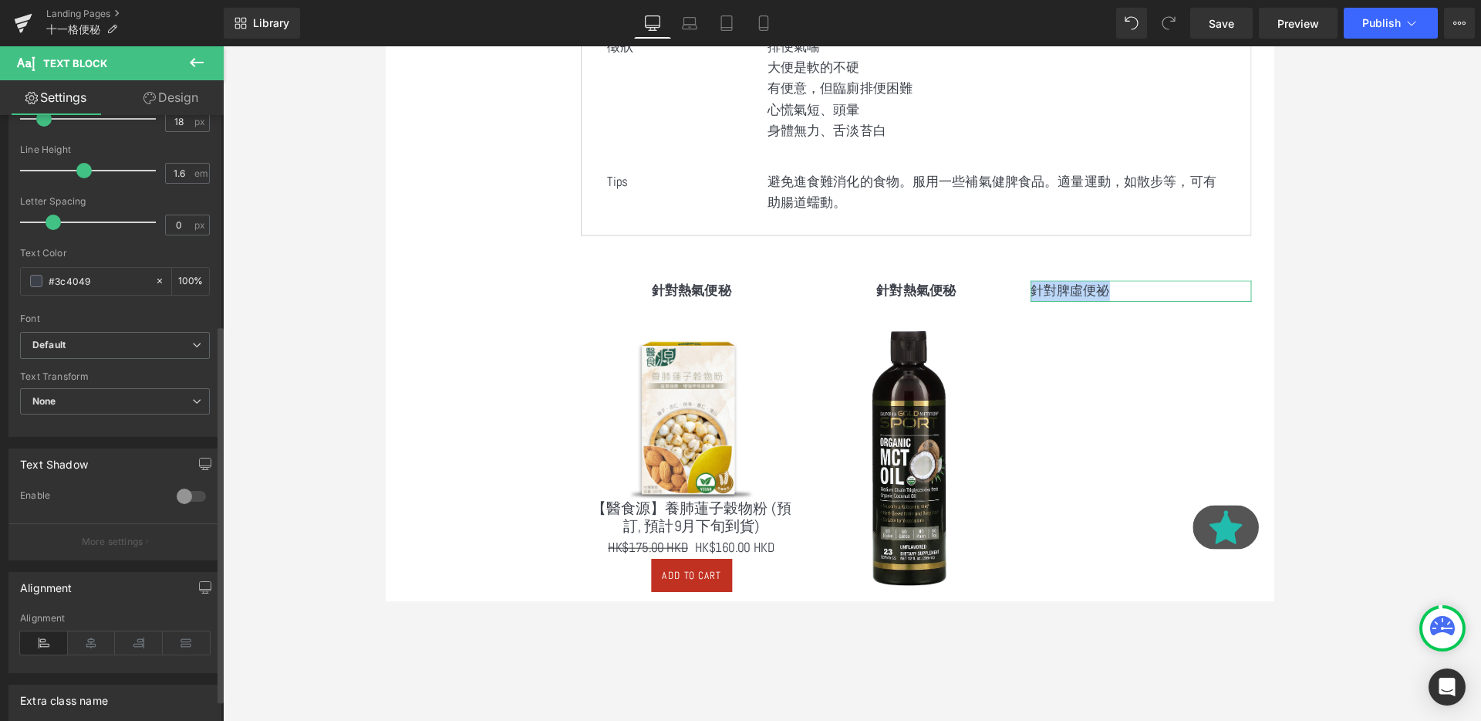
scroll to position [371, 0]
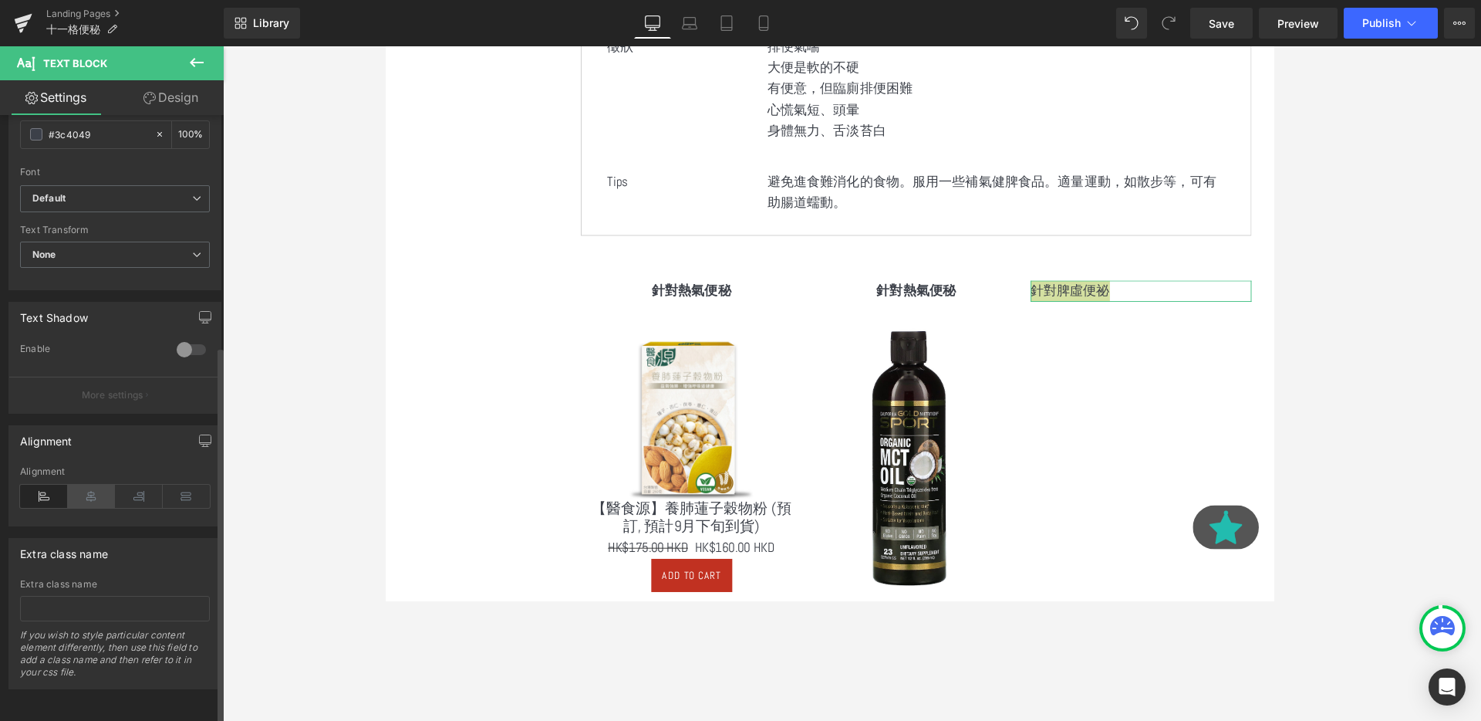
click at [104, 484] on icon at bounding box center [92, 495] width 48 height 23
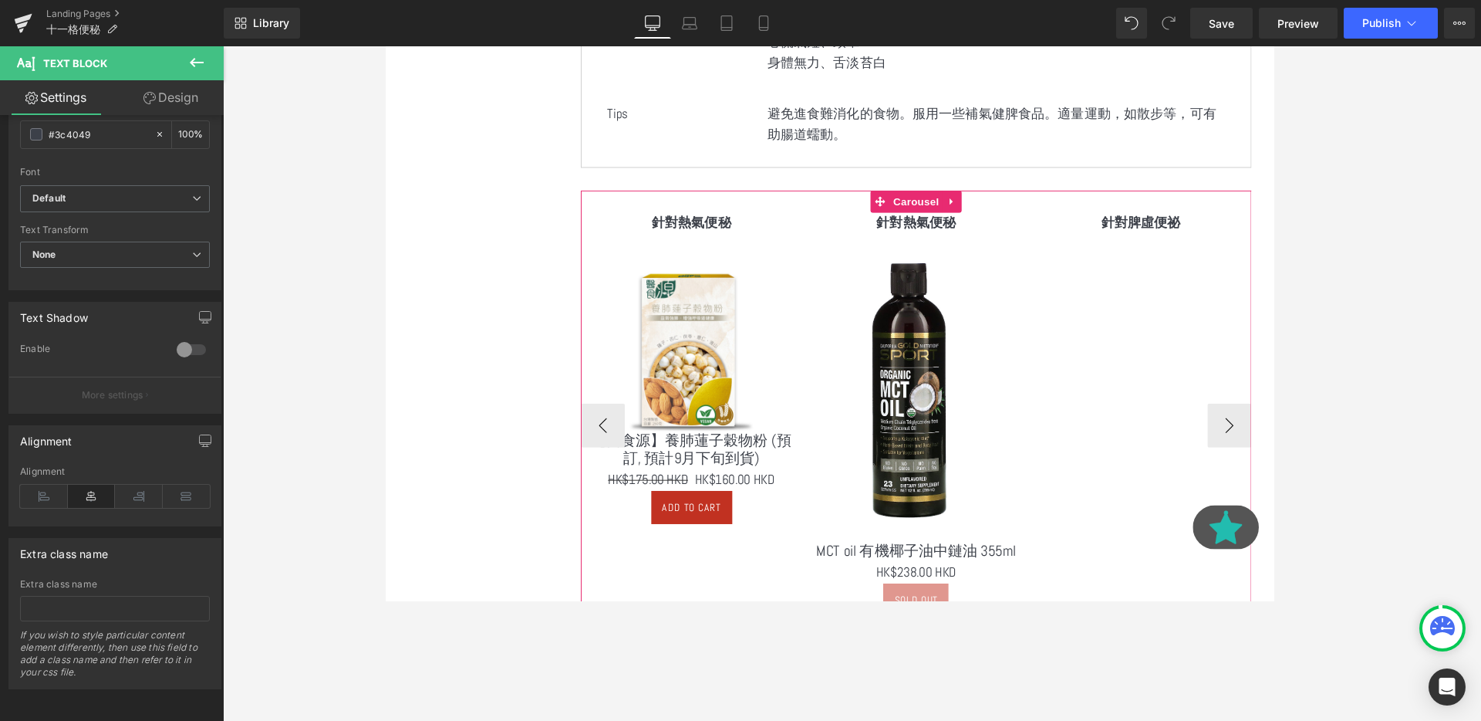
scroll to position [1101, 0]
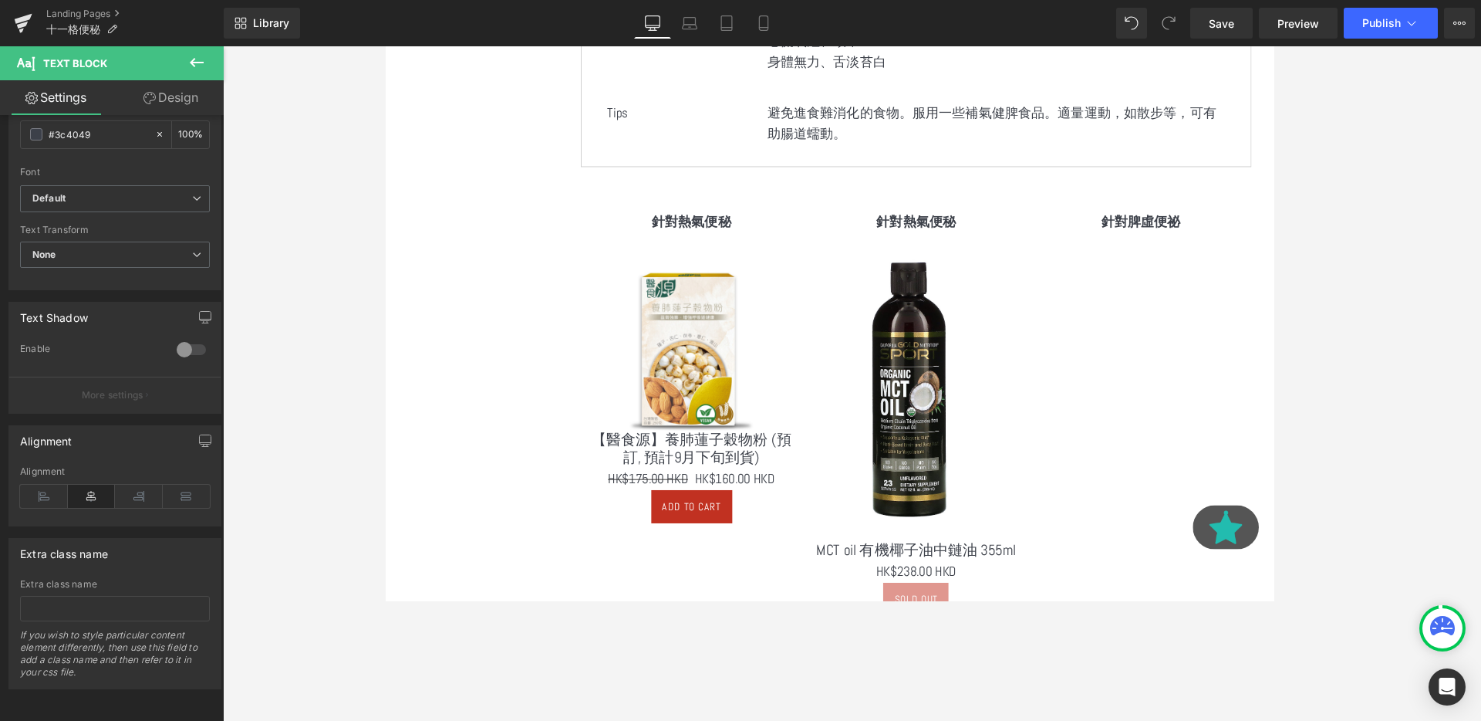
click at [185, 59] on button at bounding box center [197, 63] width 54 height 34
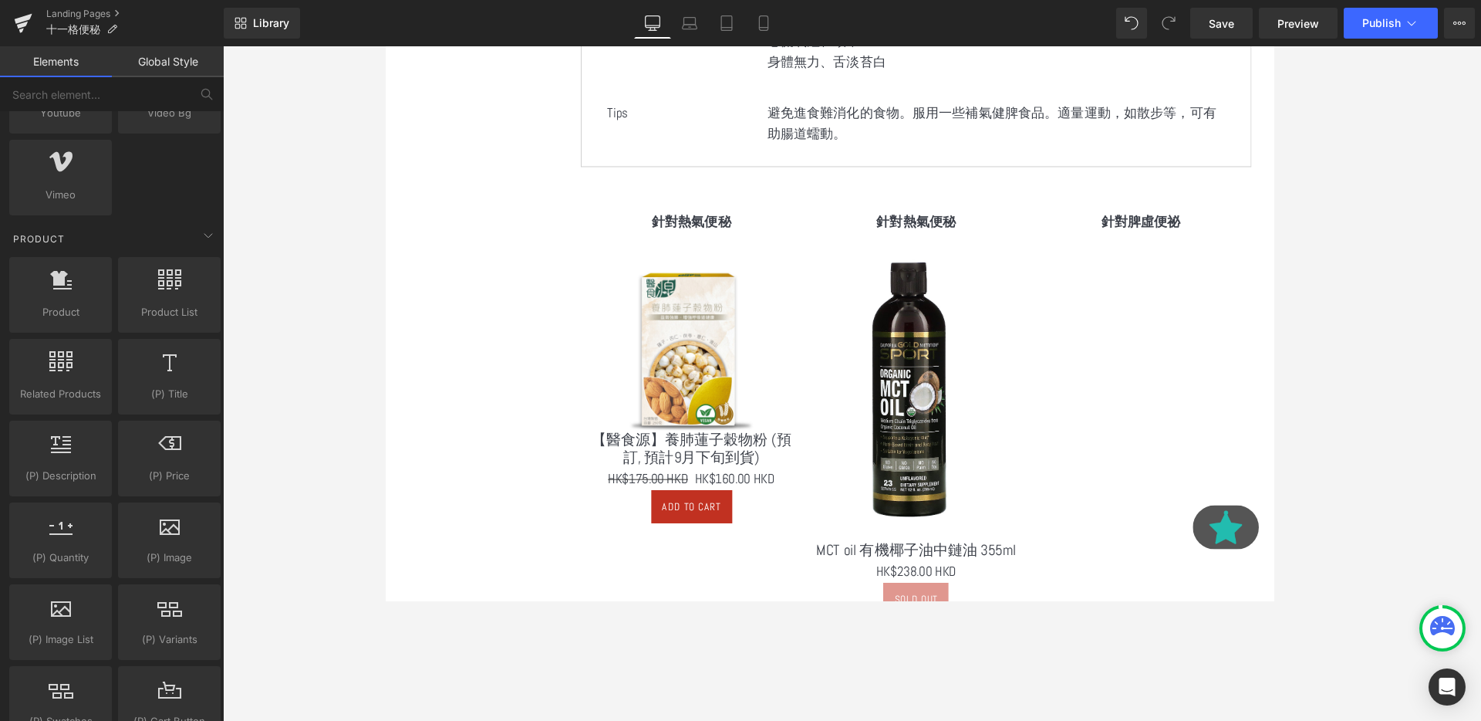
scroll to position [1158, 0]
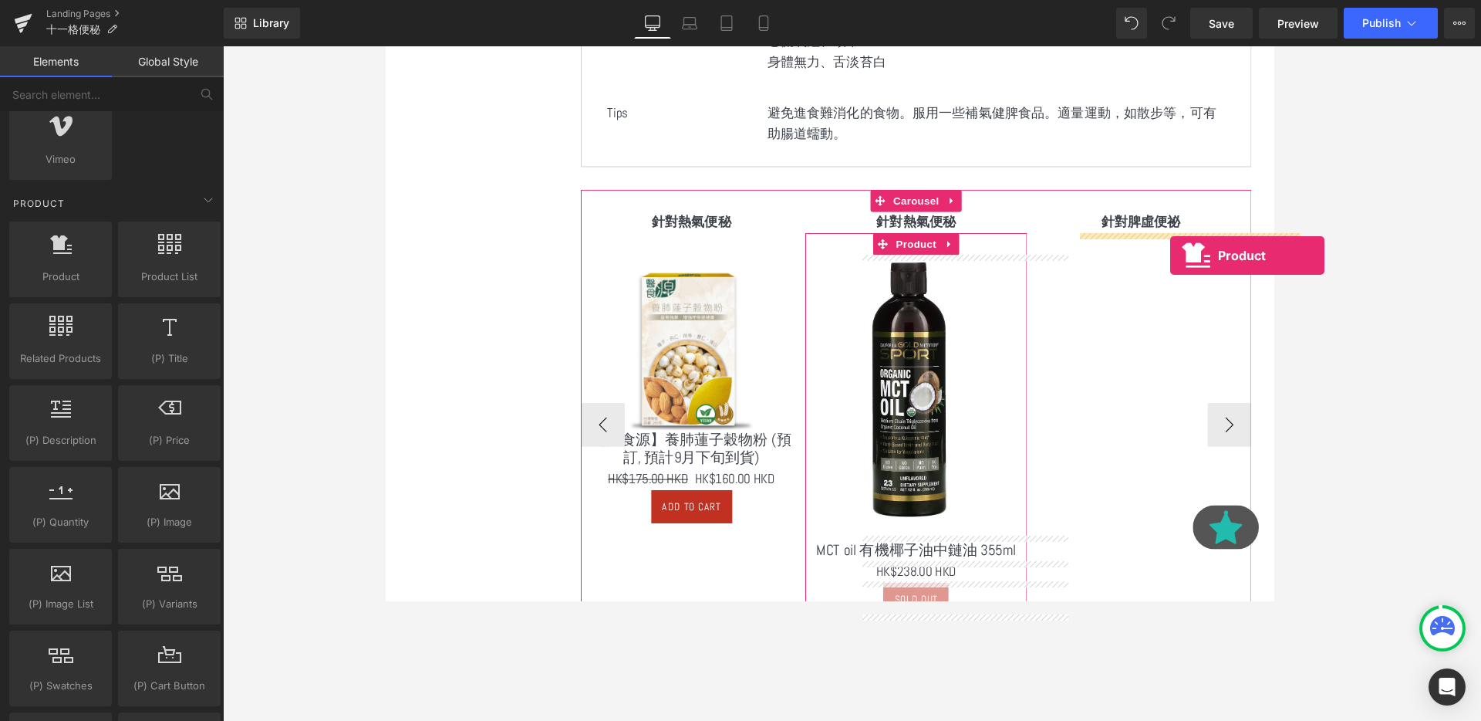
drag, startPoint x: 455, startPoint y: 318, endPoint x: 1210, endPoint y: 265, distance: 757.1
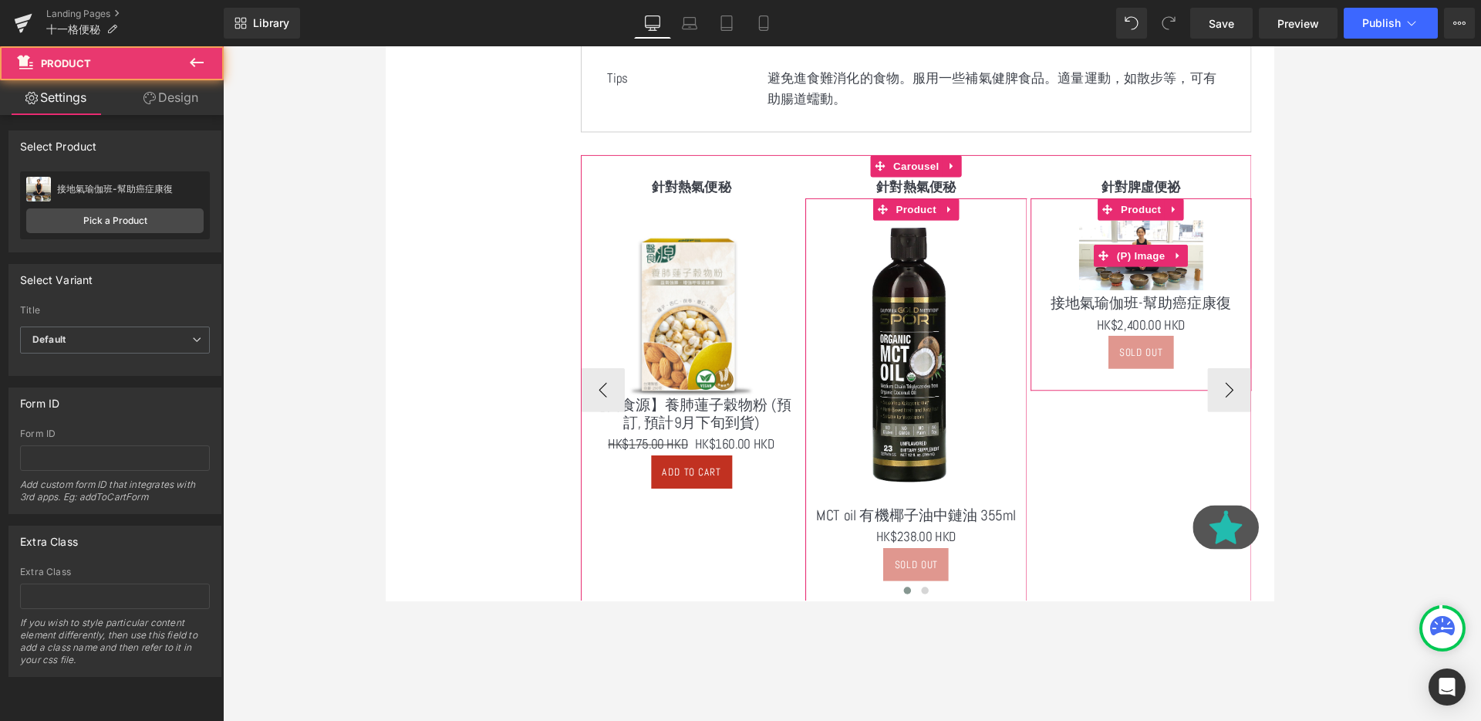
scroll to position [1145, 0]
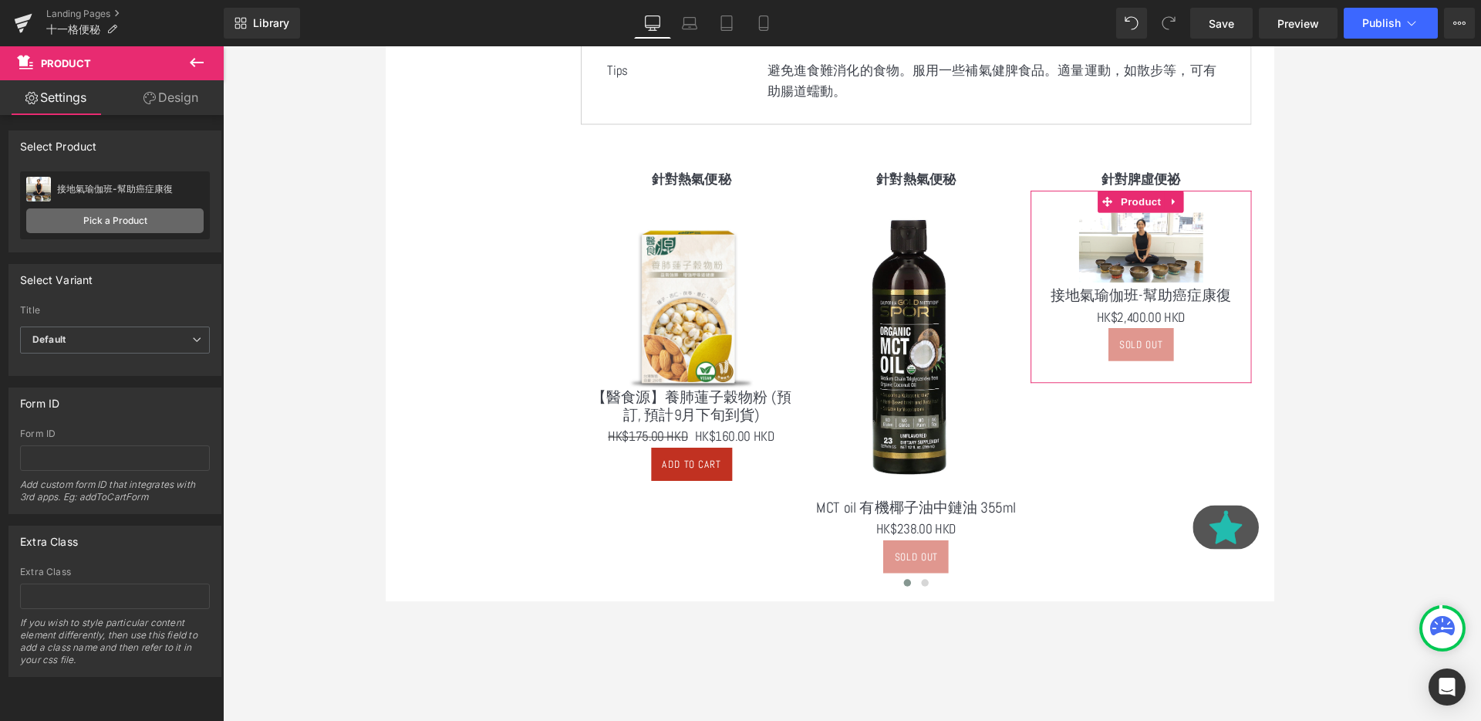
click at [130, 225] on link "Pick a Product" at bounding box center [114, 220] width 177 height 25
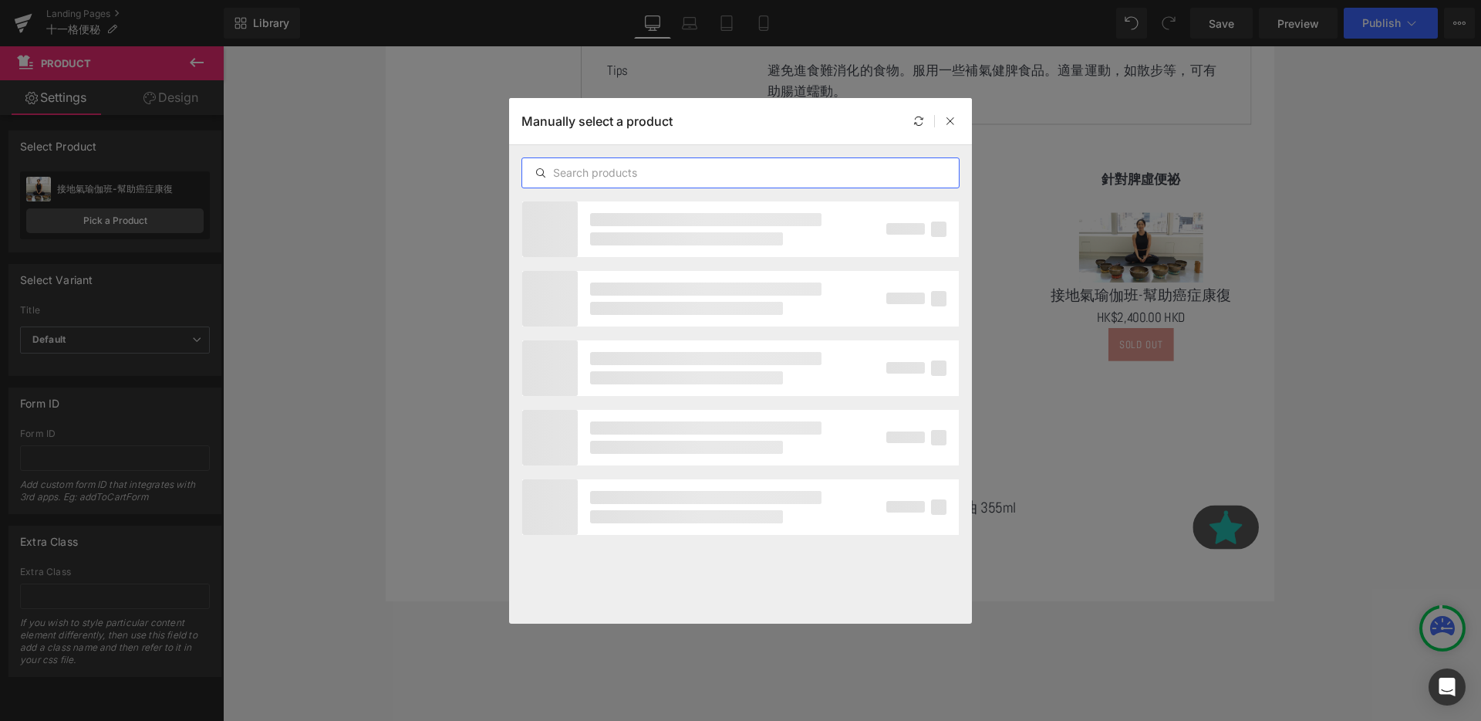
click at [614, 174] on input "text" at bounding box center [740, 173] width 437 height 19
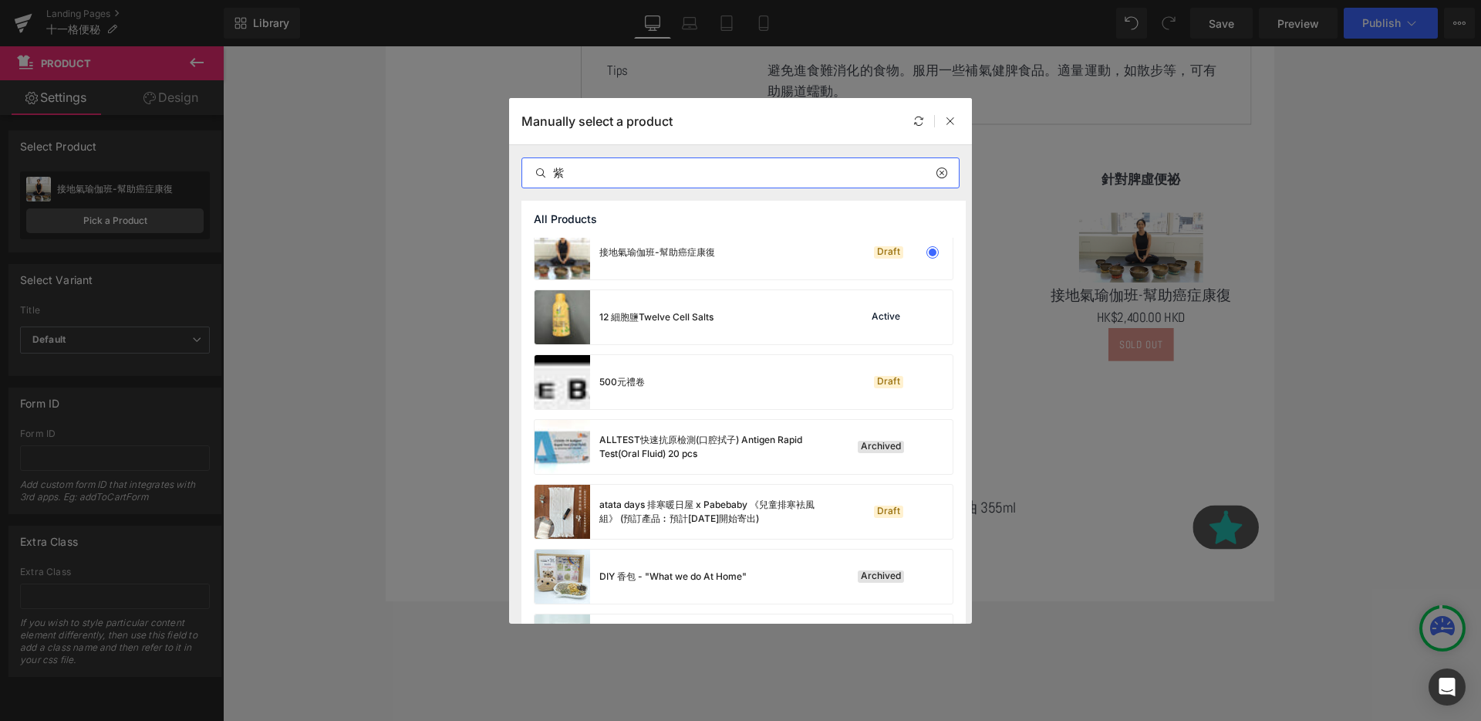
scroll to position [0, 0]
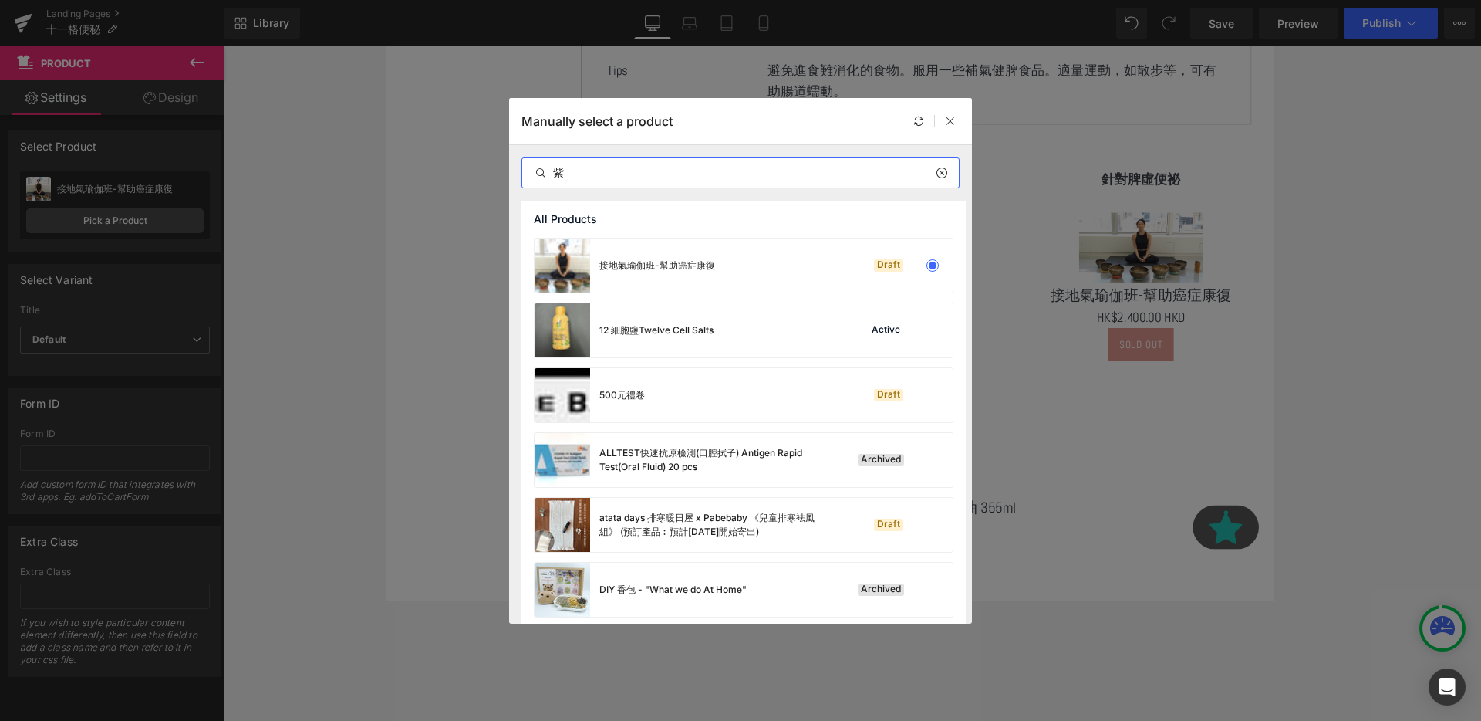
click at [606, 161] on div "紫" at bounding box center [741, 172] width 438 height 31
click at [605, 181] on input "紫" at bounding box center [740, 173] width 437 height 19
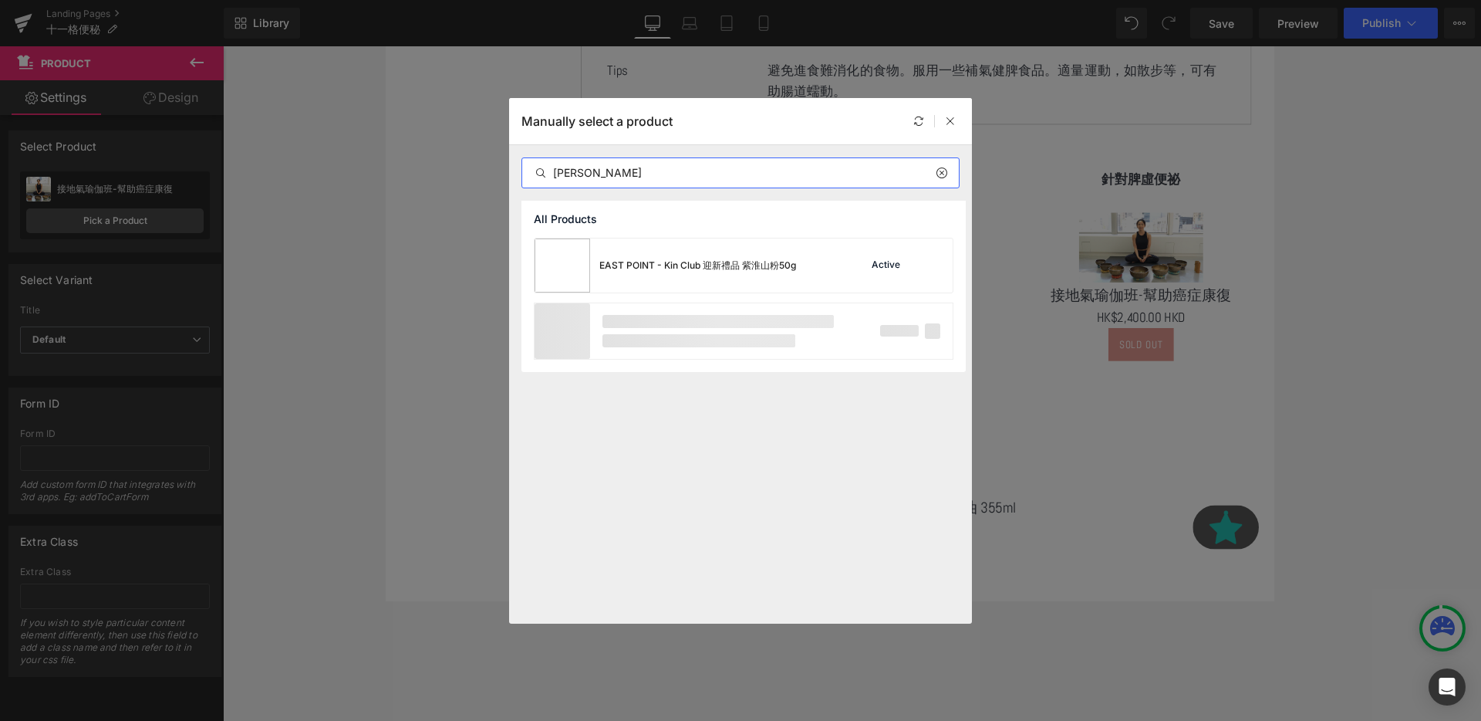
type input "紫"
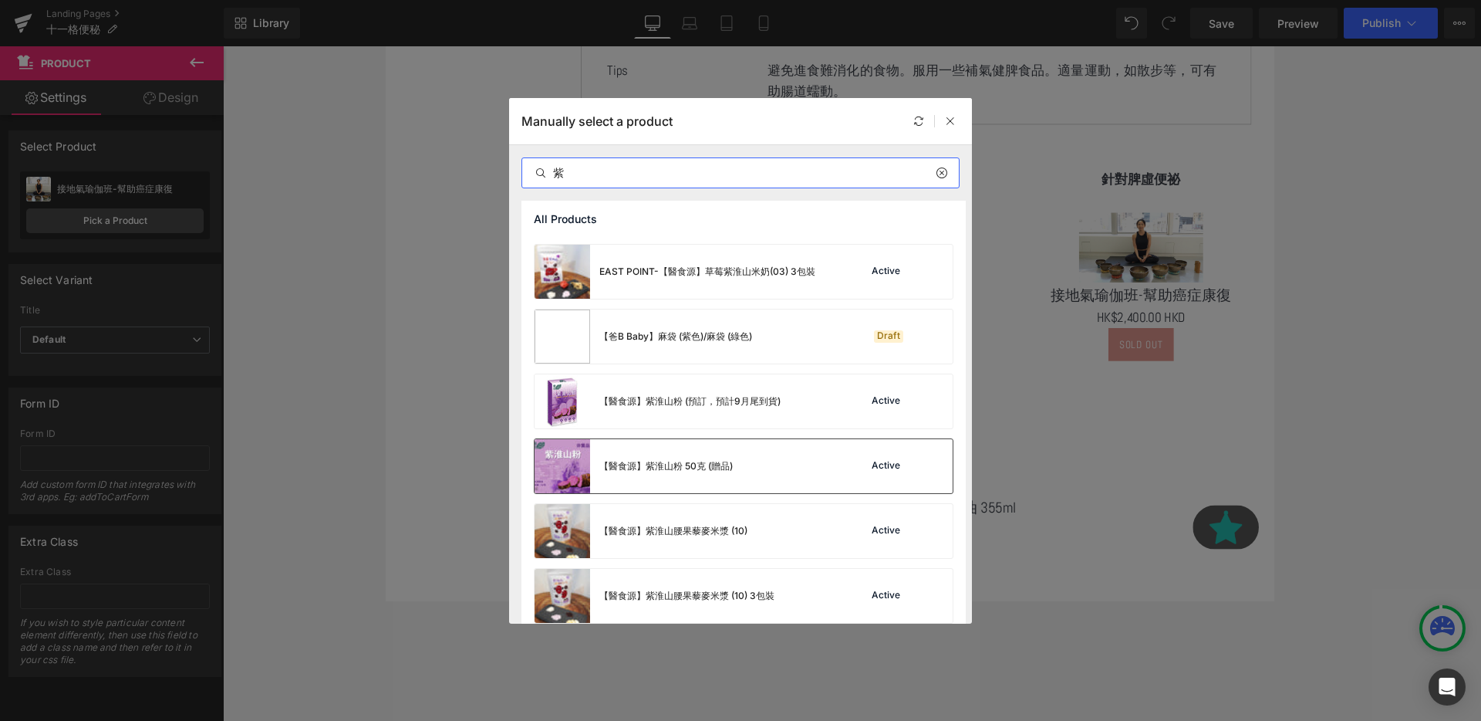
scroll to position [579, 0]
click at [816, 415] on div "【醫食源】紫淮山粉 (預訂，預計9月尾到貨) Active" at bounding box center [744, 400] width 418 height 54
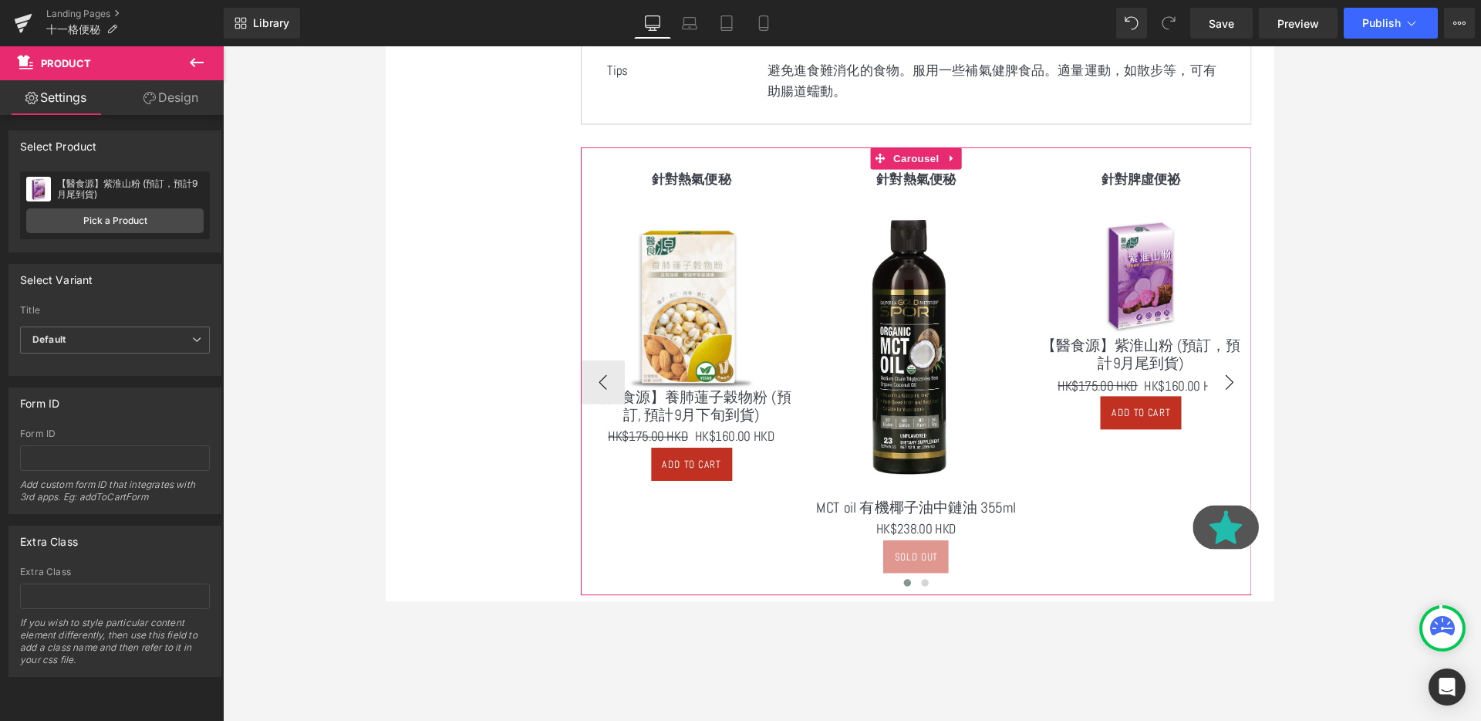
click at [1280, 390] on button "›" at bounding box center [1272, 399] width 46 height 46
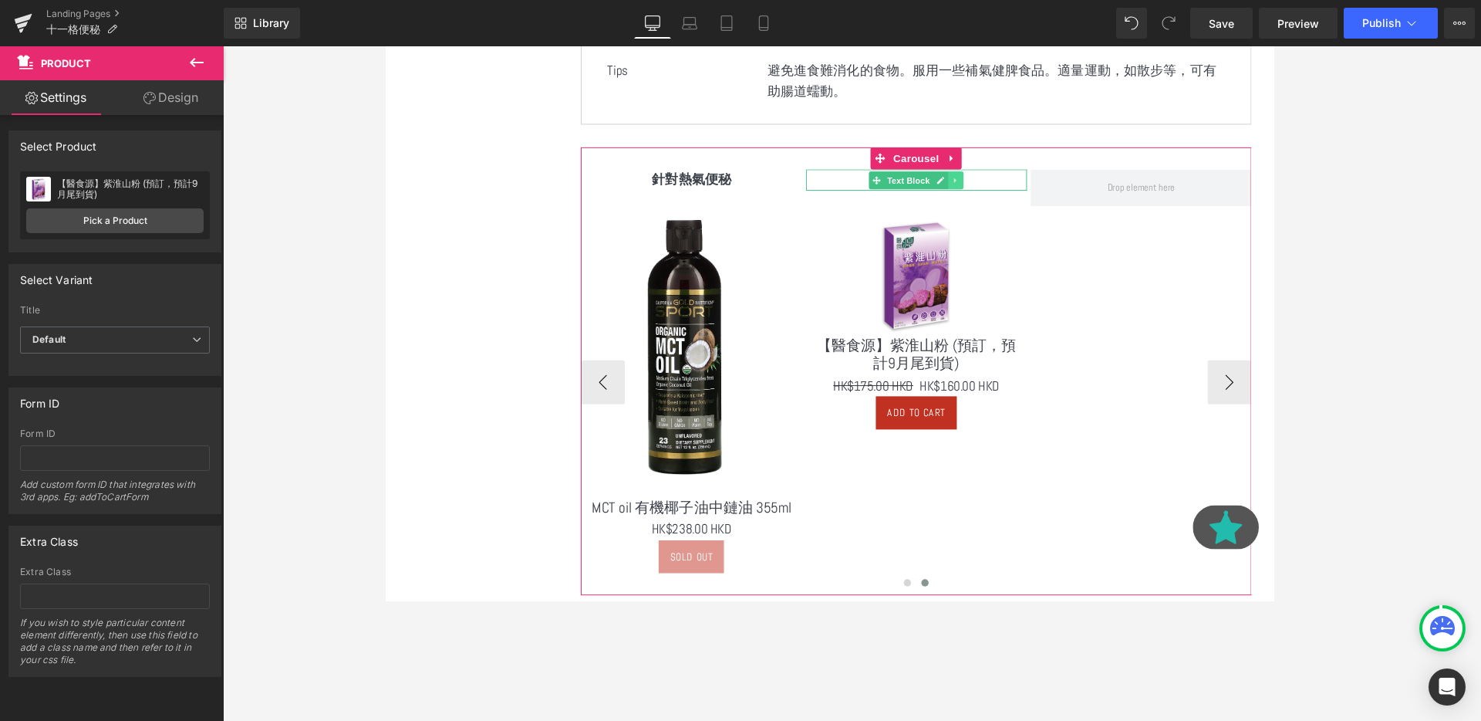
click at [988, 184] on link at bounding box center [985, 187] width 16 height 19
click at [977, 187] on icon at bounding box center [976, 187] width 8 height 8
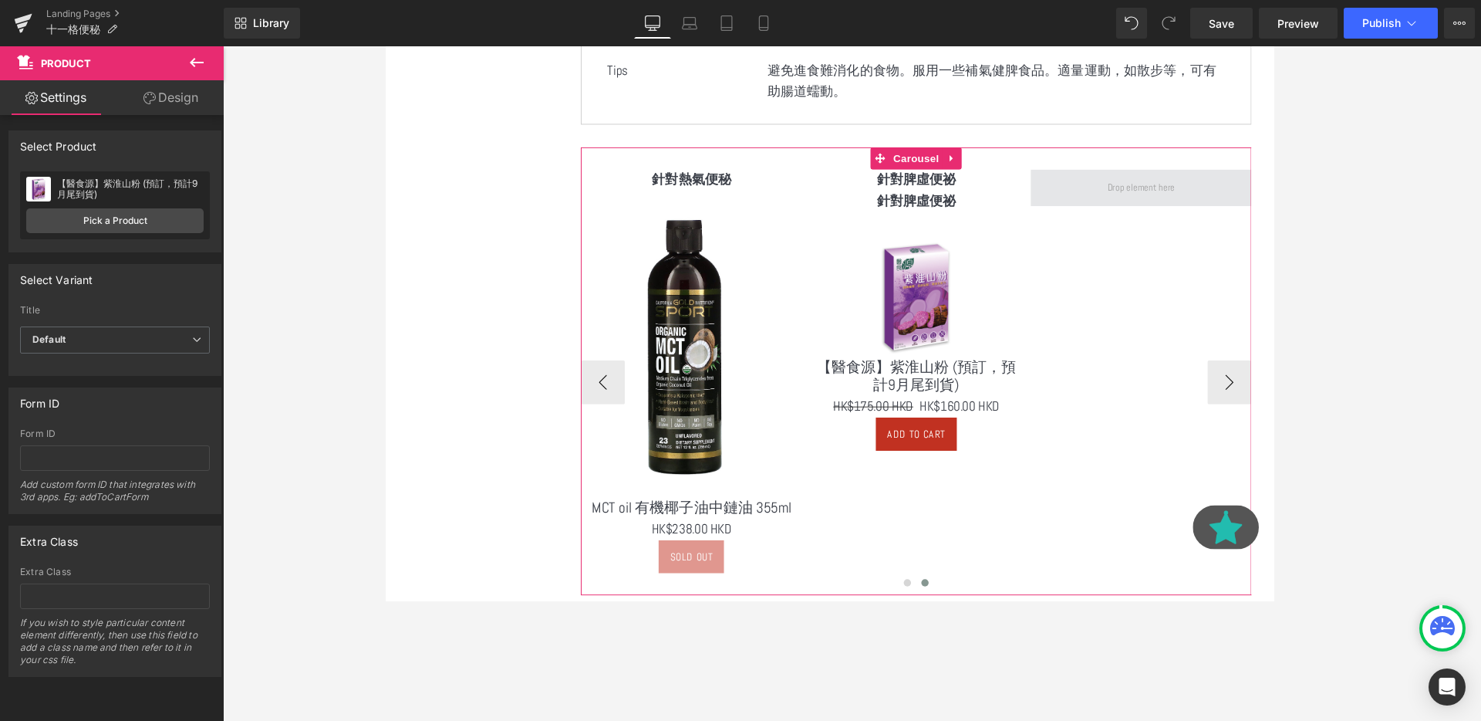
drag, startPoint x: 967, startPoint y: 208, endPoint x: 1204, endPoint y: 190, distance: 237.5
click at [1204, 190] on div "針對熱氣便秘 Text Block Sale Off (P) Image 【醫食源】養肺蓮子穀物粉 (預訂, 預計9月下旬到貨) (P) Title HK$1…" at bounding box center [827, 399] width 946 height 447
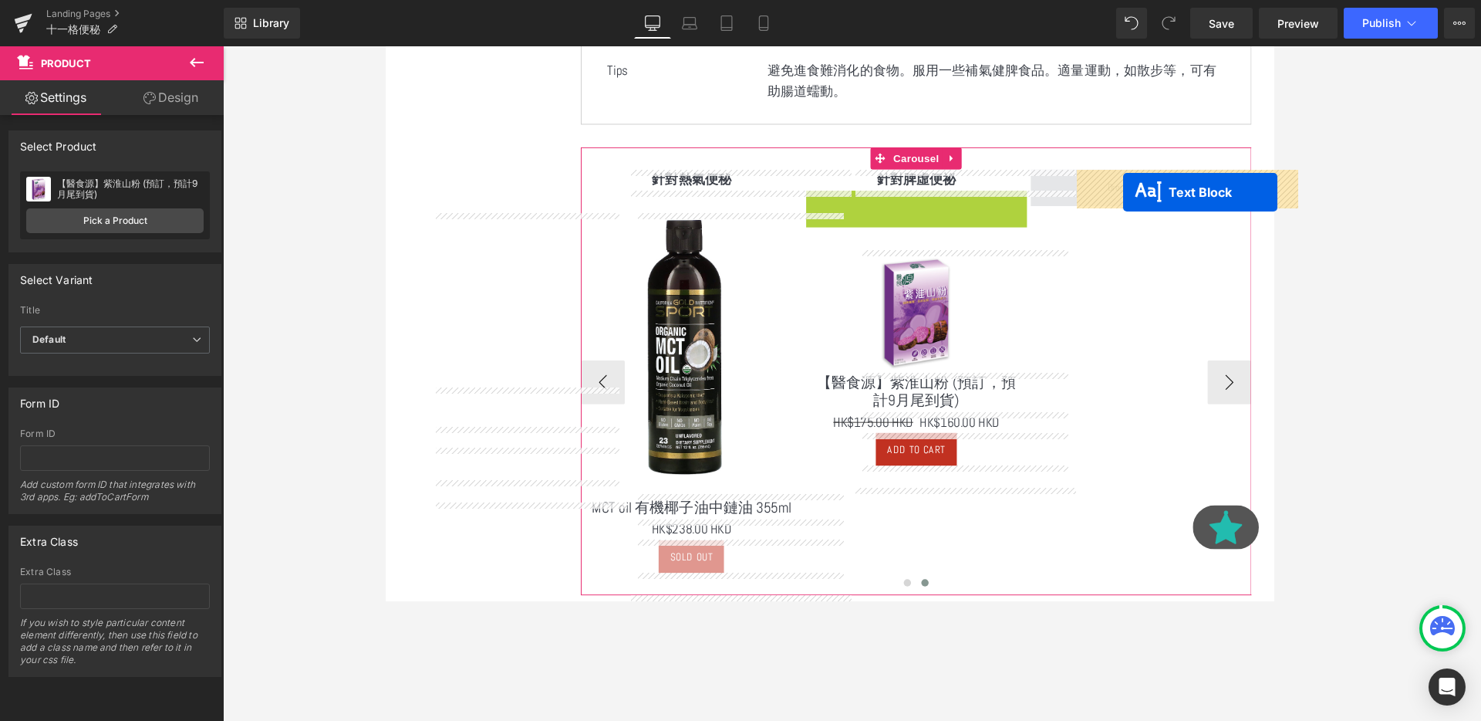
drag, startPoint x: 901, startPoint y: 209, endPoint x: 1160, endPoint y: 196, distance: 259.5
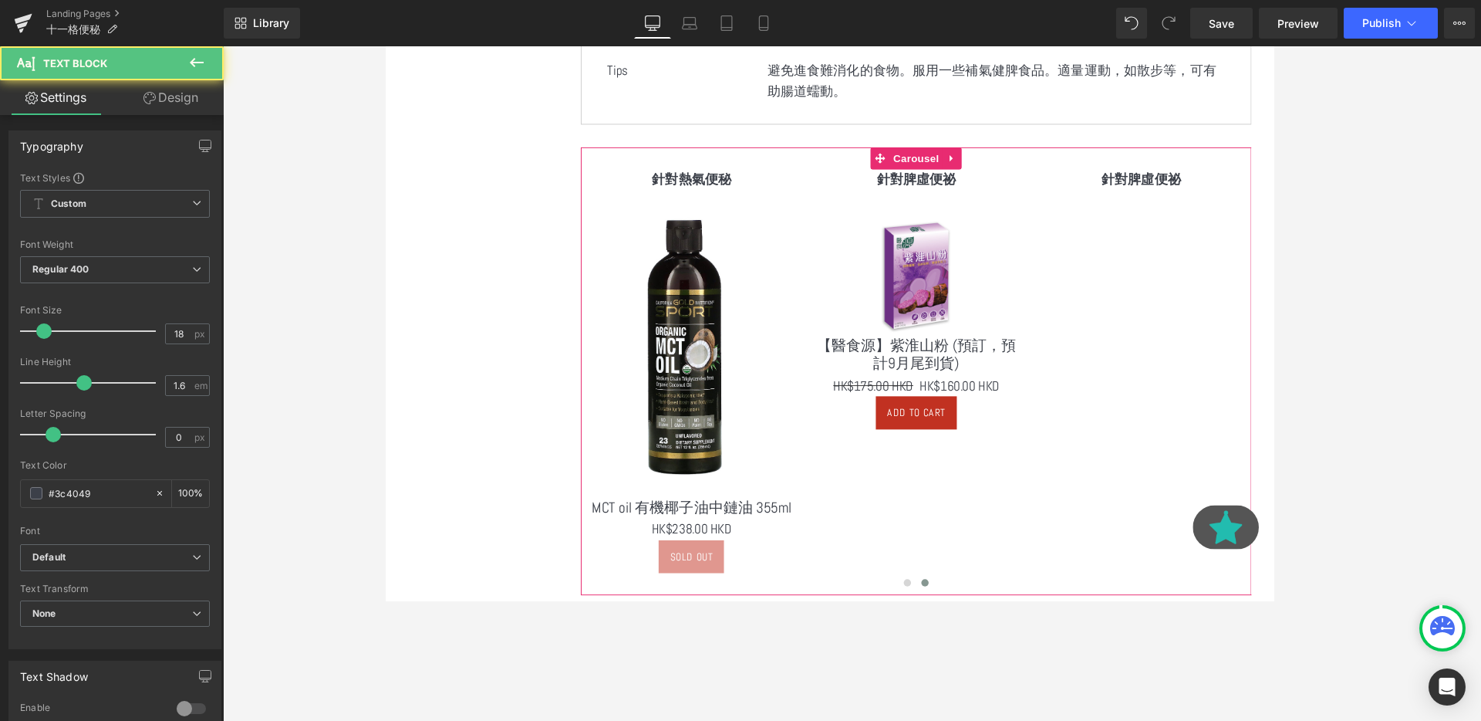
drag, startPoint x: 963, startPoint y: 281, endPoint x: 1005, endPoint y: 269, distance: 44.0
click at [962, 281] on div "Sale Off (P) Image" at bounding box center [943, 286] width 217 height 130
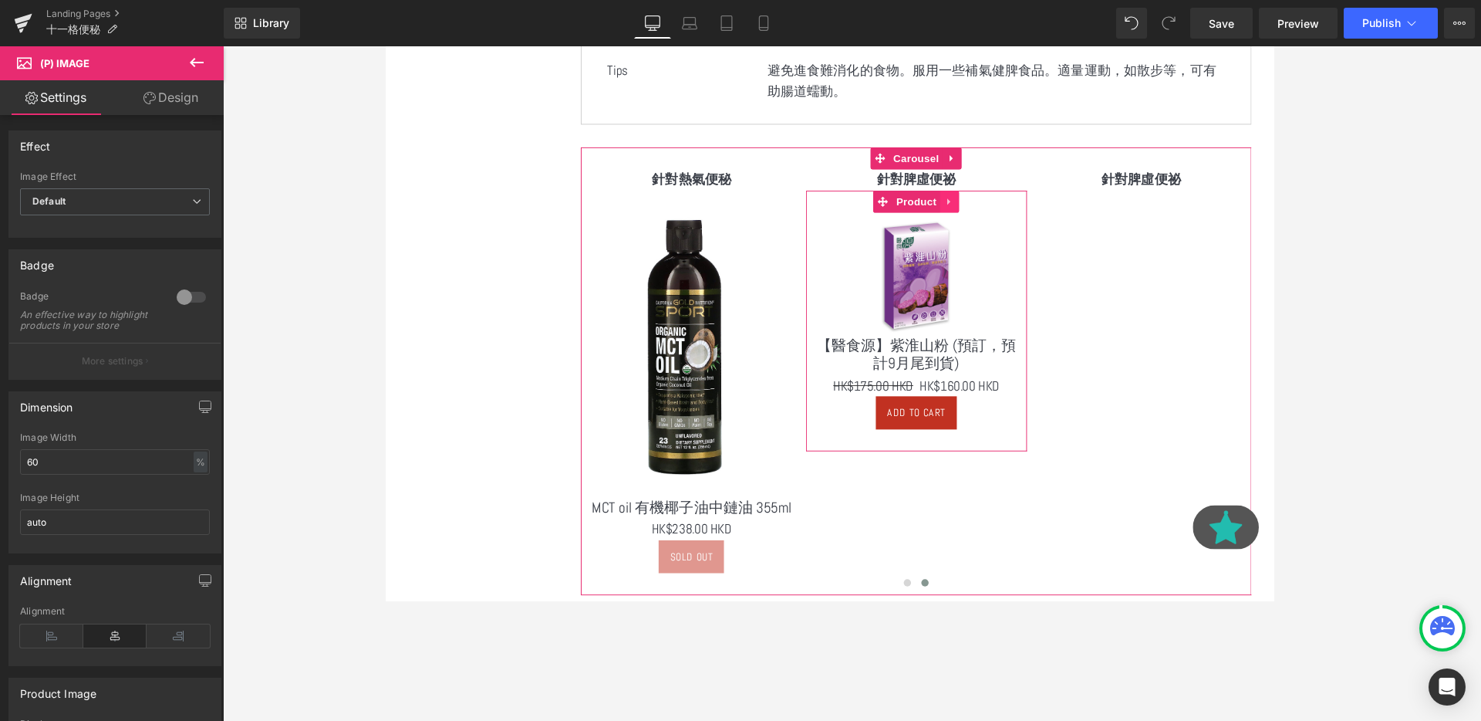
click at [973, 204] on icon at bounding box center [978, 210] width 11 height 12
click at [967, 214] on icon at bounding box center [968, 209] width 11 height 11
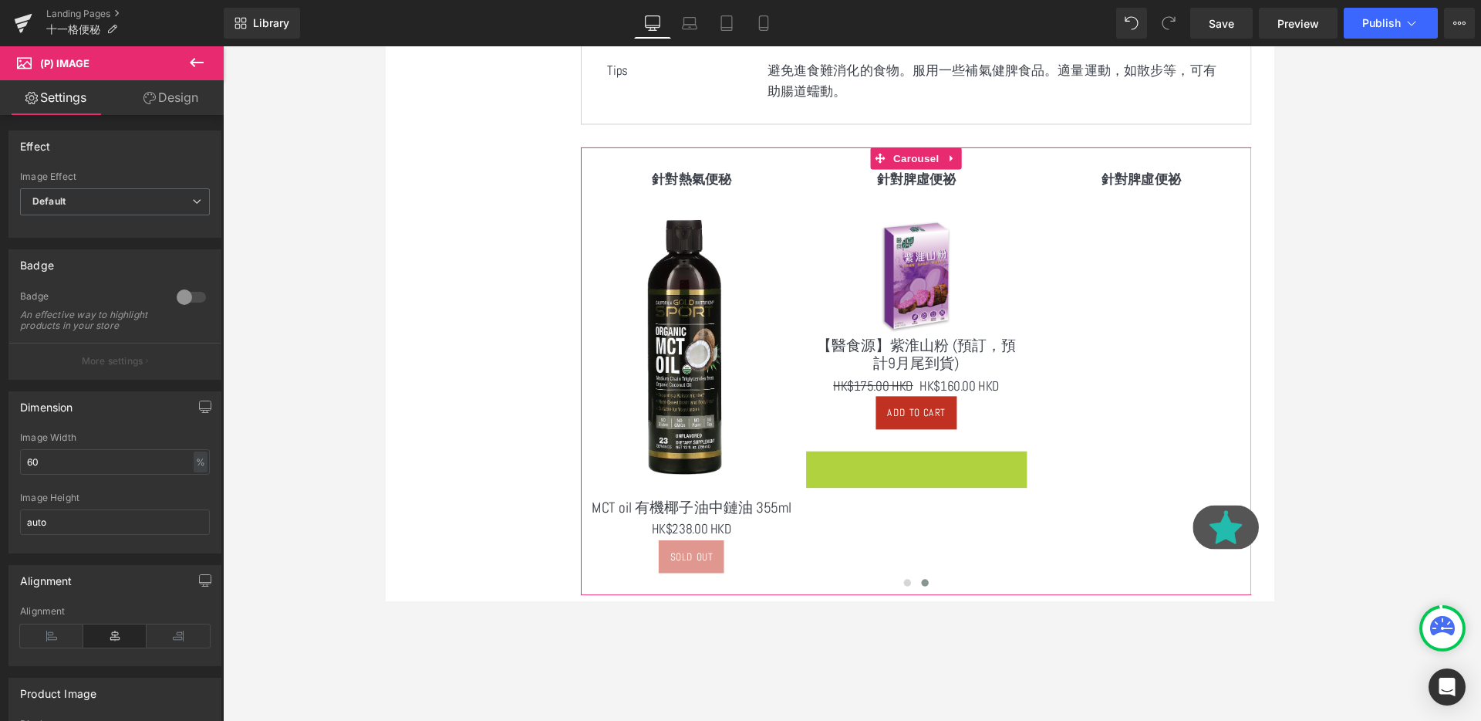
scroll to position [2807, 933]
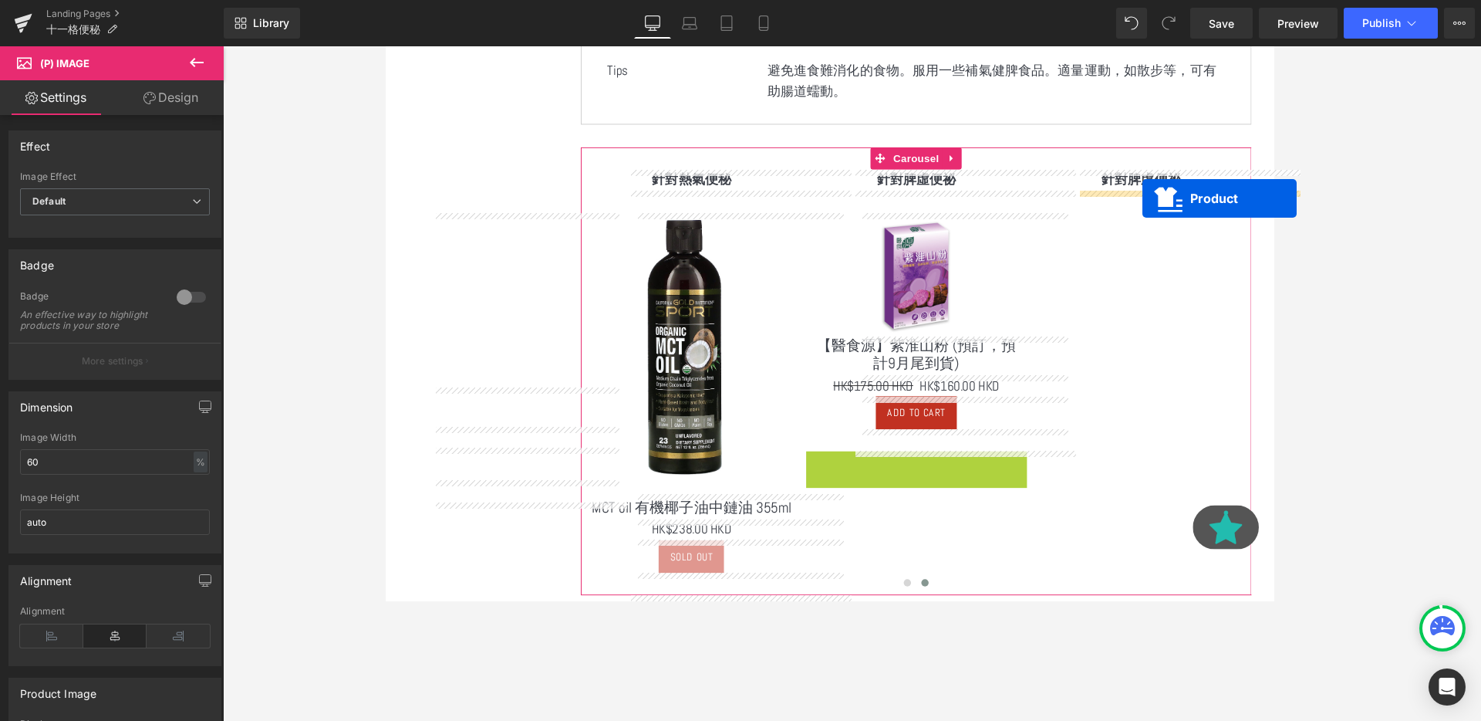
drag, startPoint x: 908, startPoint y: 483, endPoint x: 1180, endPoint y: 204, distance: 389.5
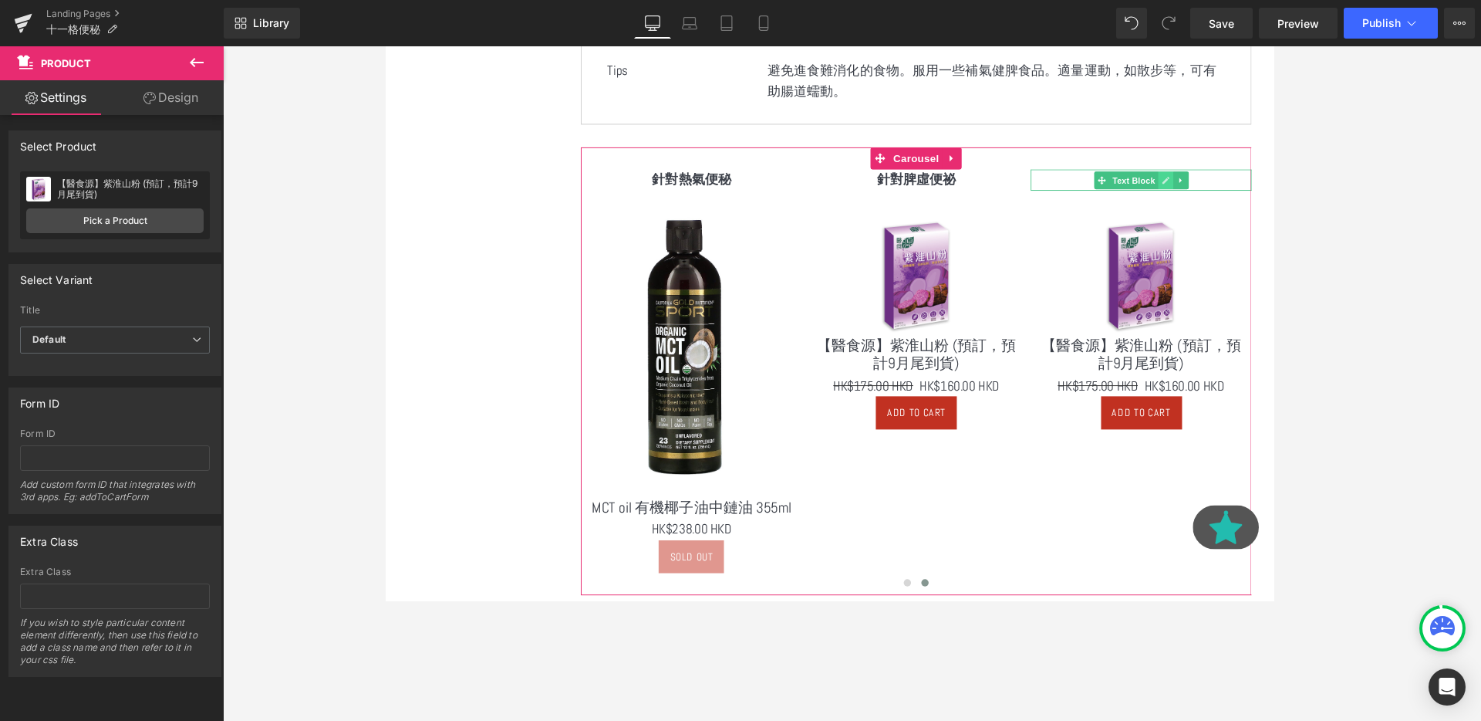
click at [1210, 178] on link at bounding box center [1205, 187] width 16 height 19
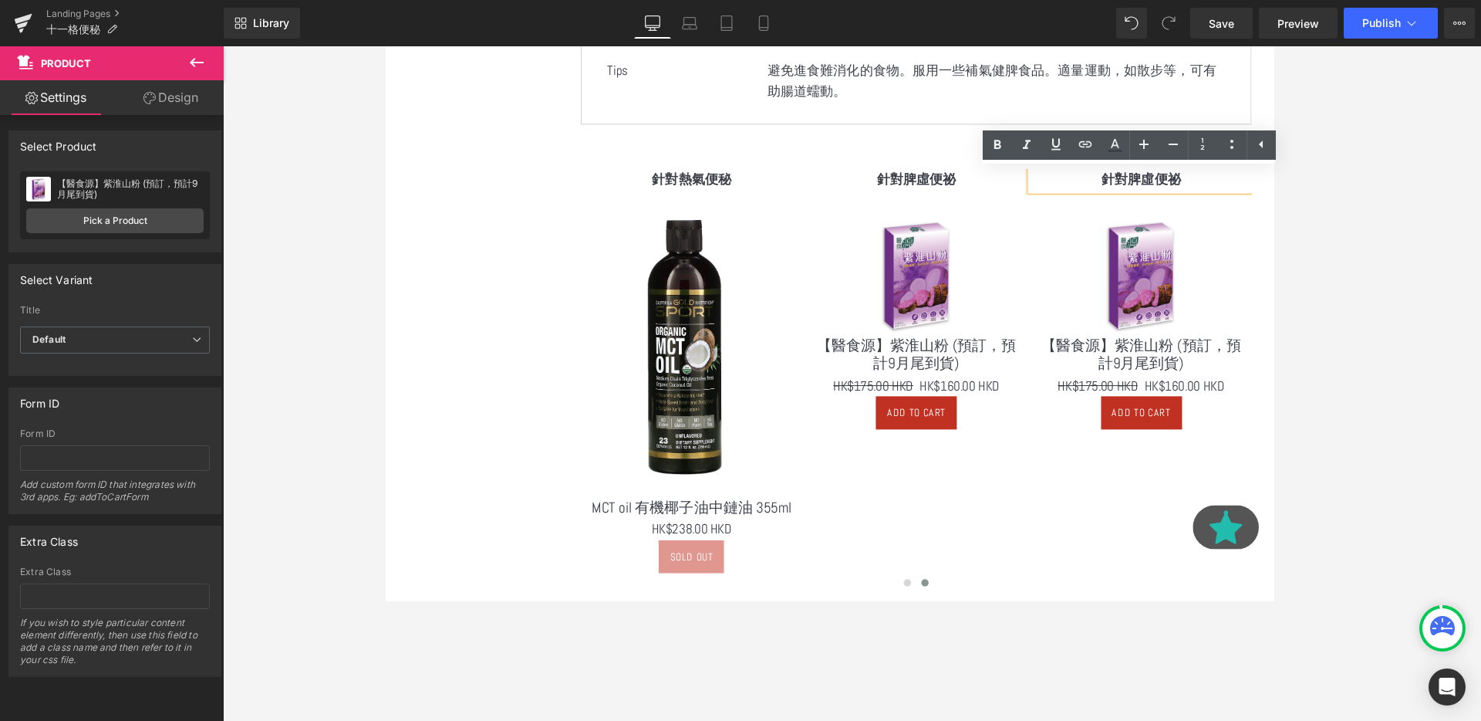
click at [1247, 181] on p "針對脾虛便祕" at bounding box center [1179, 187] width 232 height 22
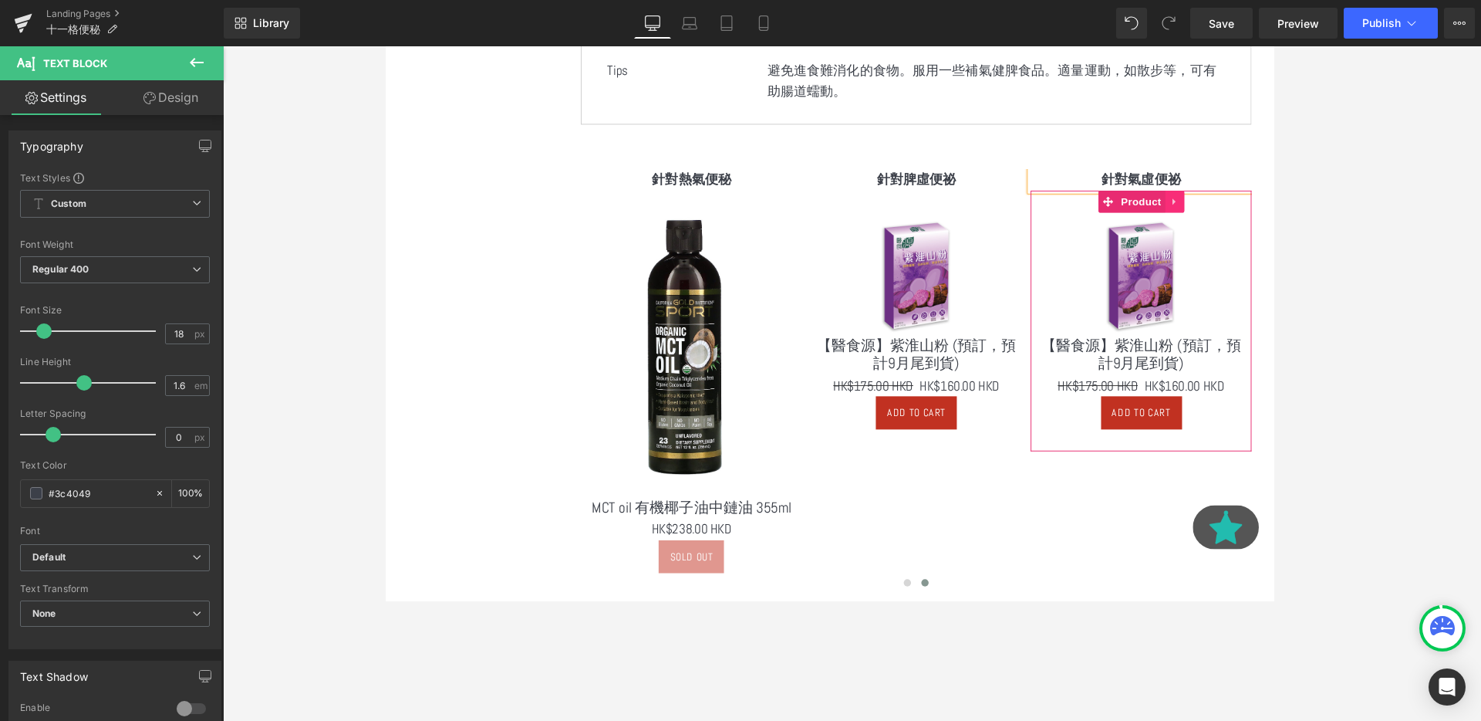
click at [1213, 211] on icon at bounding box center [1213, 210] width 3 height 7
click at [1161, 210] on span "Product" at bounding box center [1149, 209] width 50 height 23
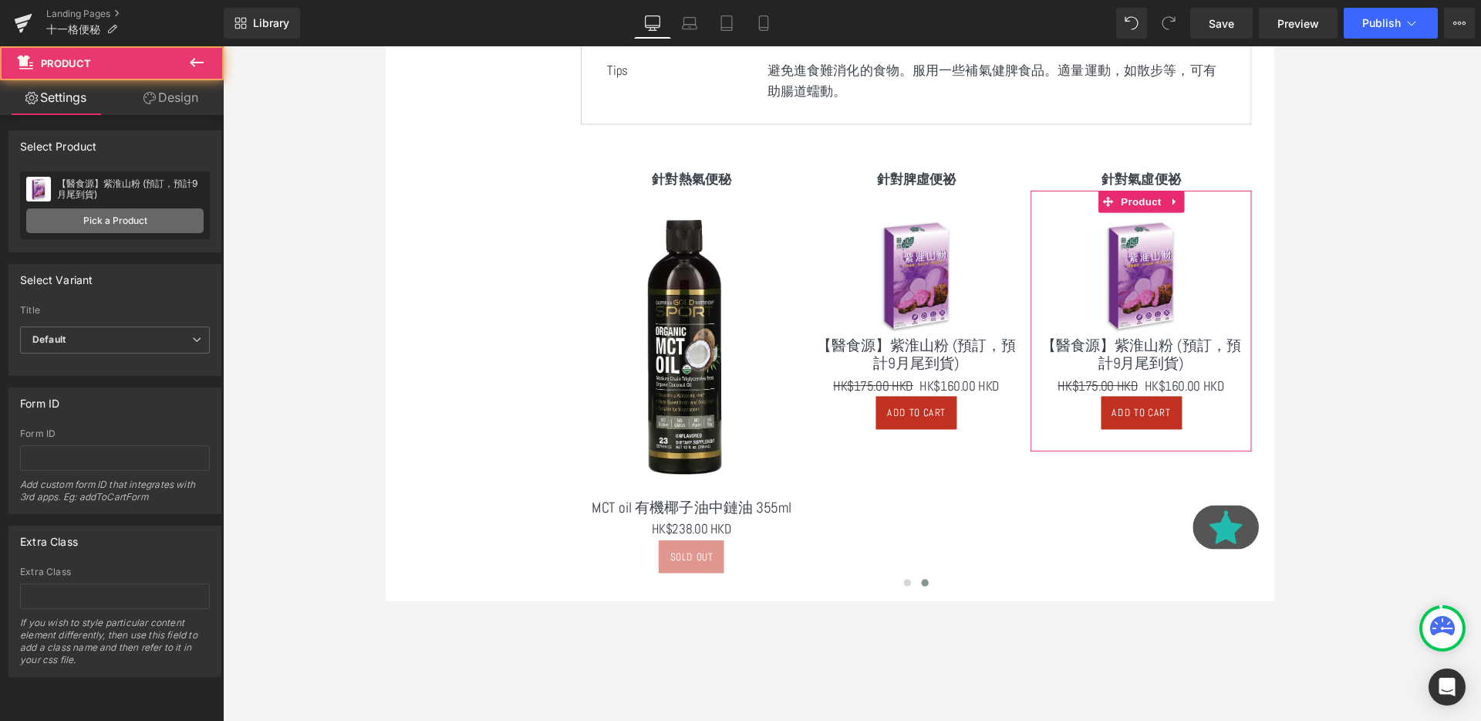
click at [135, 219] on link "Pick a Product" at bounding box center [114, 220] width 177 height 25
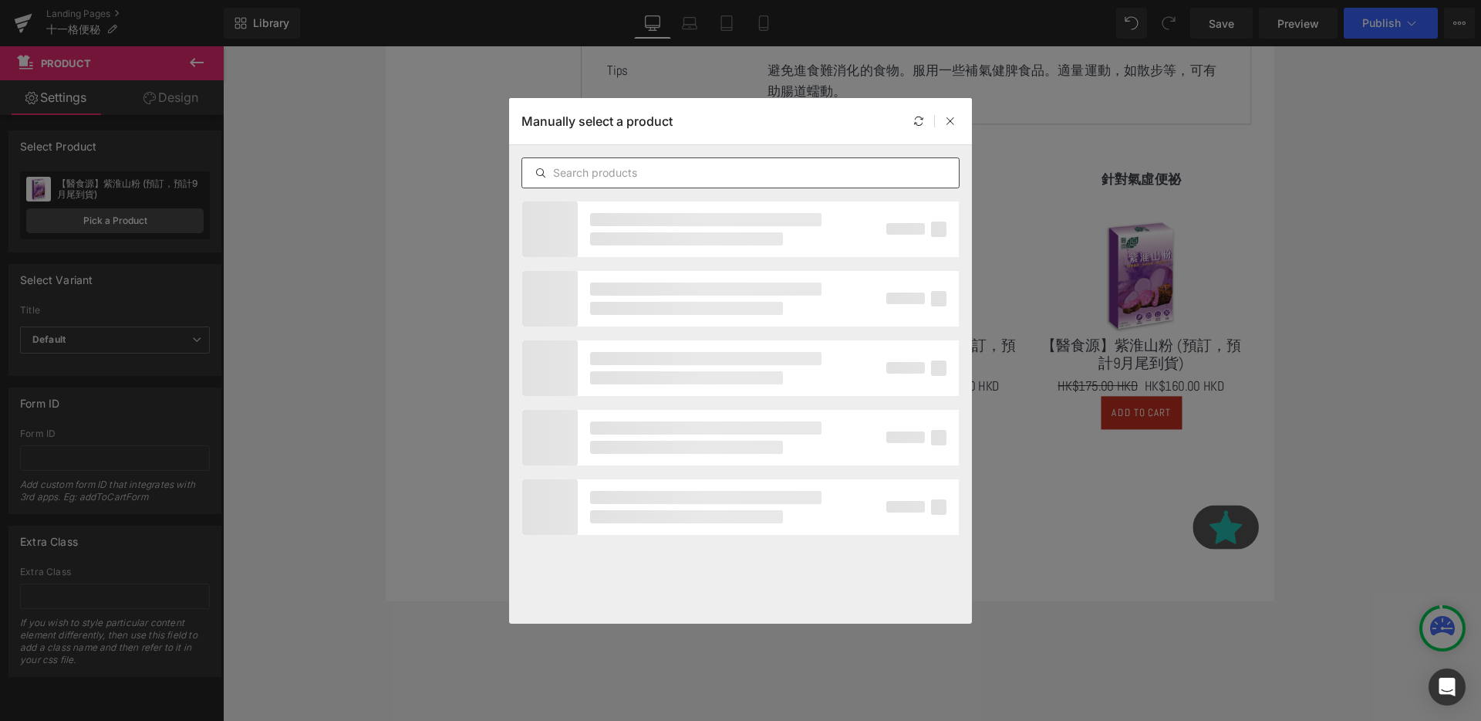
click at [591, 183] on div at bounding box center [741, 172] width 438 height 31
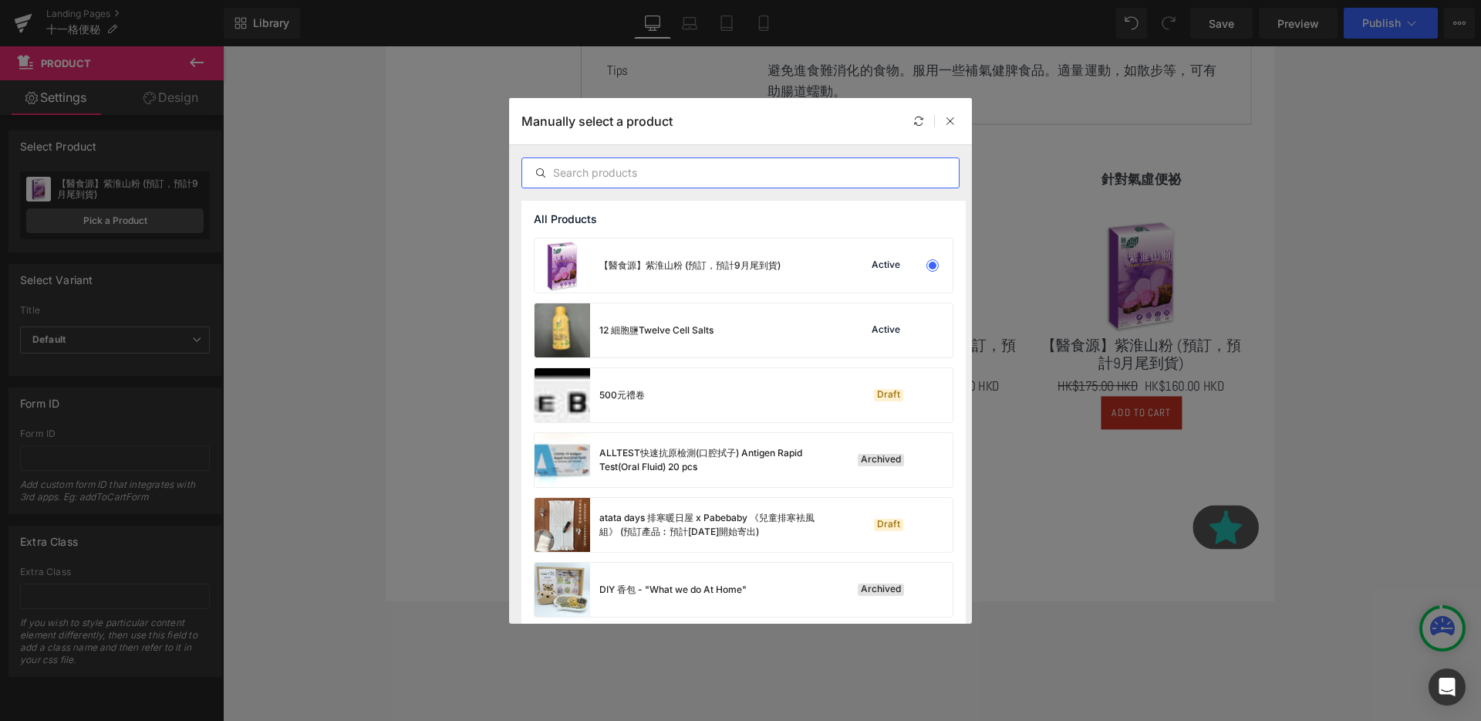
click at [606, 180] on input "text" at bounding box center [740, 173] width 437 height 19
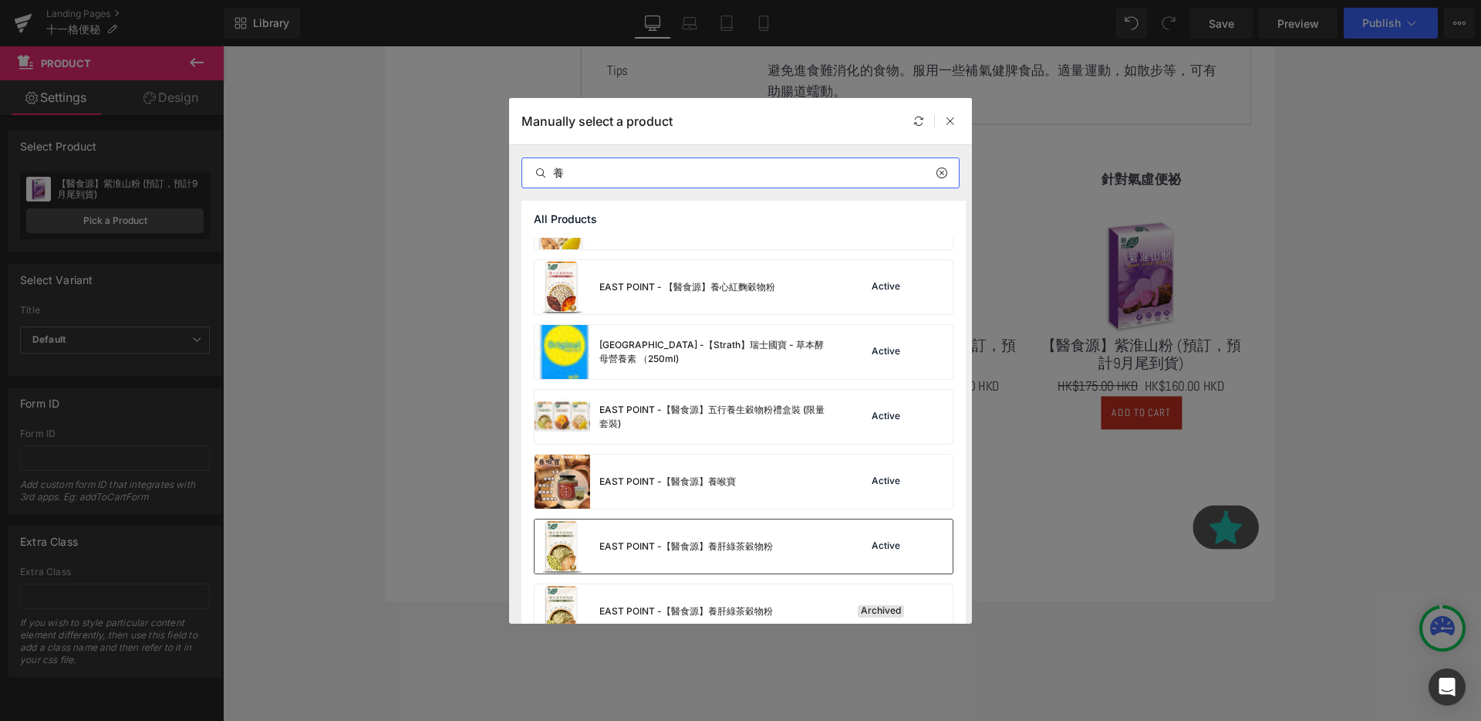
scroll to position [530, 0]
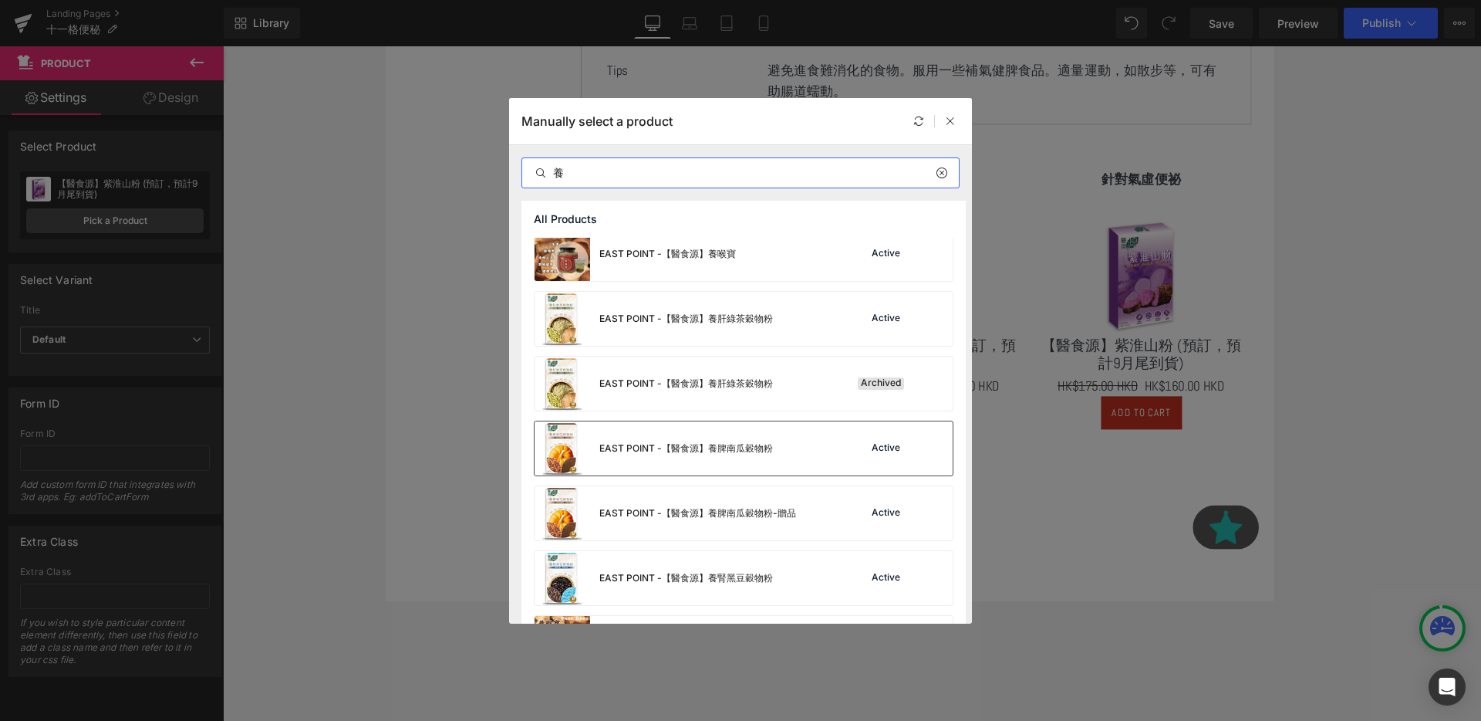
type input "養"
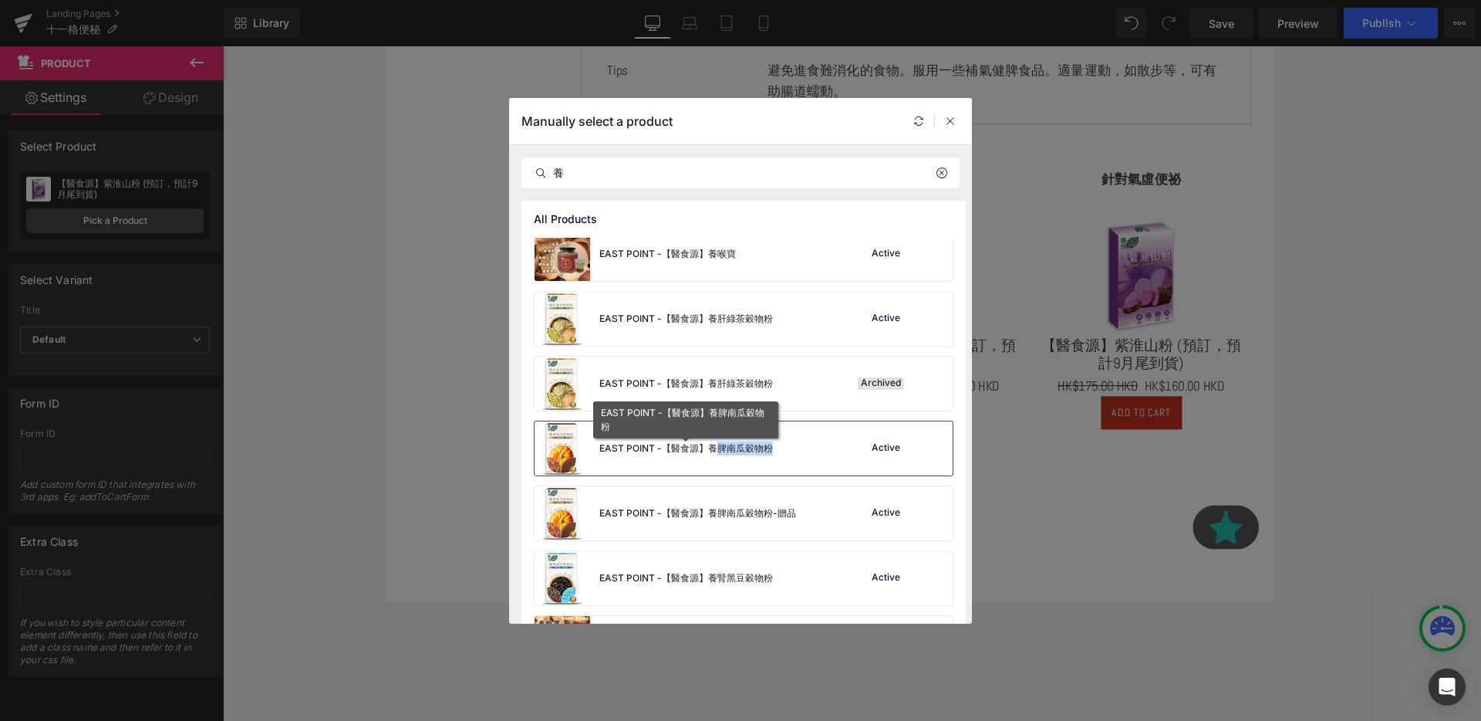
drag, startPoint x: 788, startPoint y: 444, endPoint x: 713, endPoint y: 447, distance: 75.7
click at [713, 447] on div "EAST POINT -【醫食源】養脾南瓜穀物粉 Active" at bounding box center [744, 448] width 418 height 54
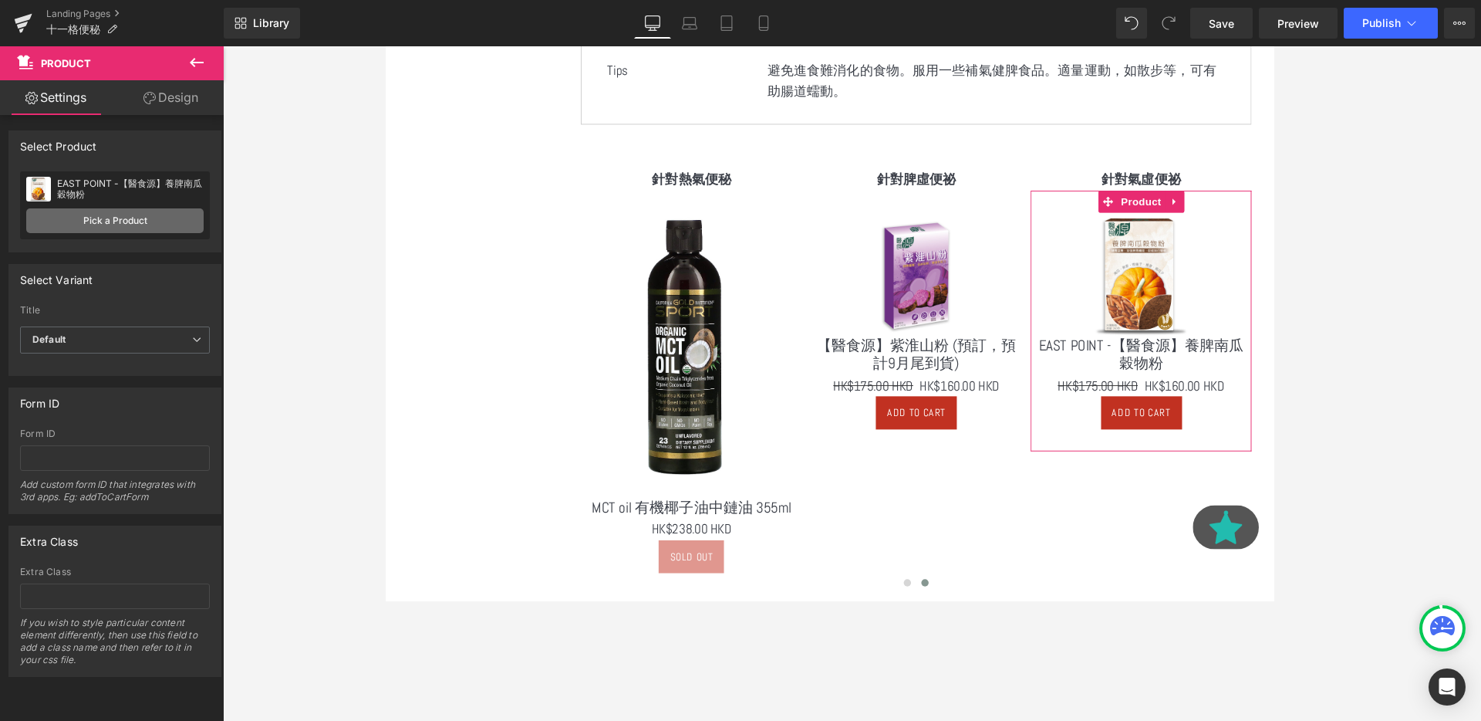
click at [148, 216] on link "Pick a Product" at bounding box center [114, 220] width 177 height 25
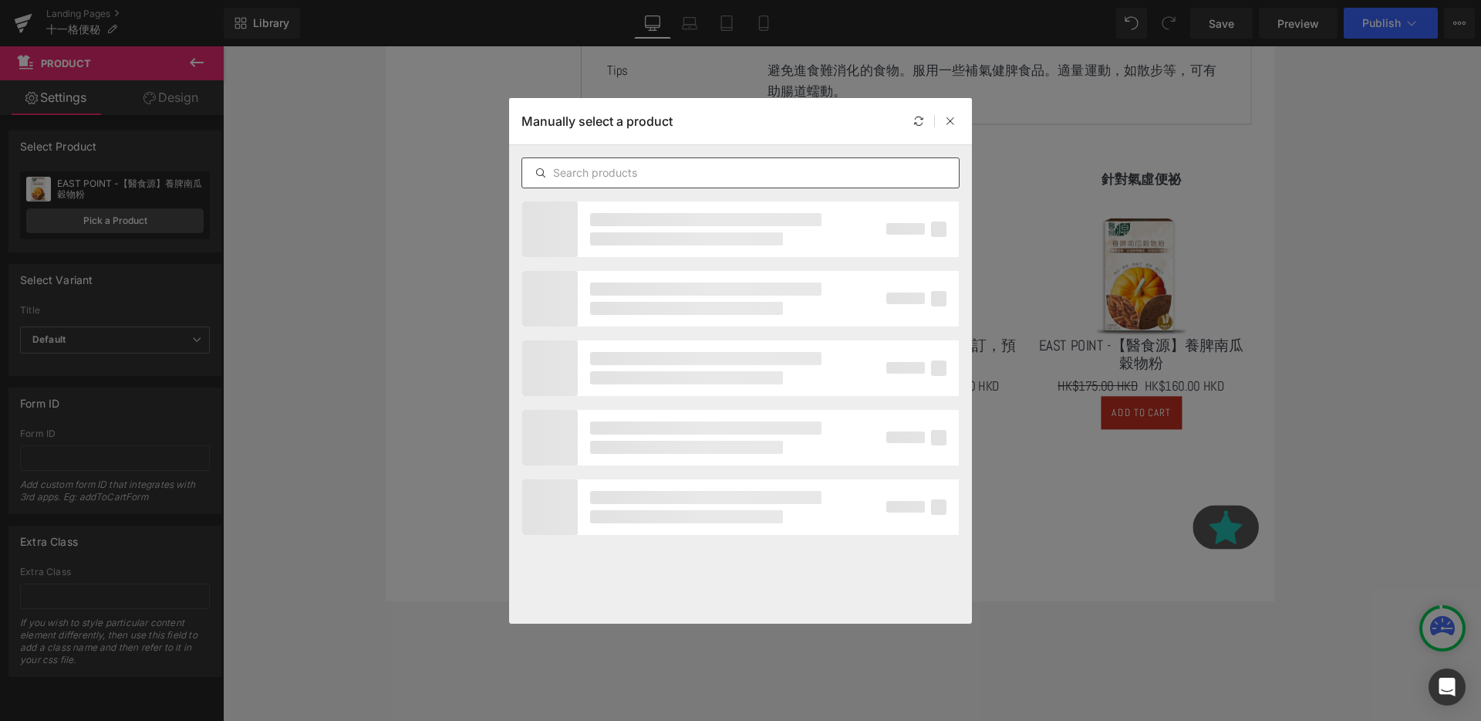
click at [656, 176] on input "text" at bounding box center [740, 173] width 437 height 19
paste input "避免進食難消化的食物。服用一些補氣健脾食品。適量運動，如散步等，可有助腸道蠕動。"
type input "避免進食難消化的食物。服用一些補氣健脾食品。適量運動，如散步等，可有助腸道蠕動。"
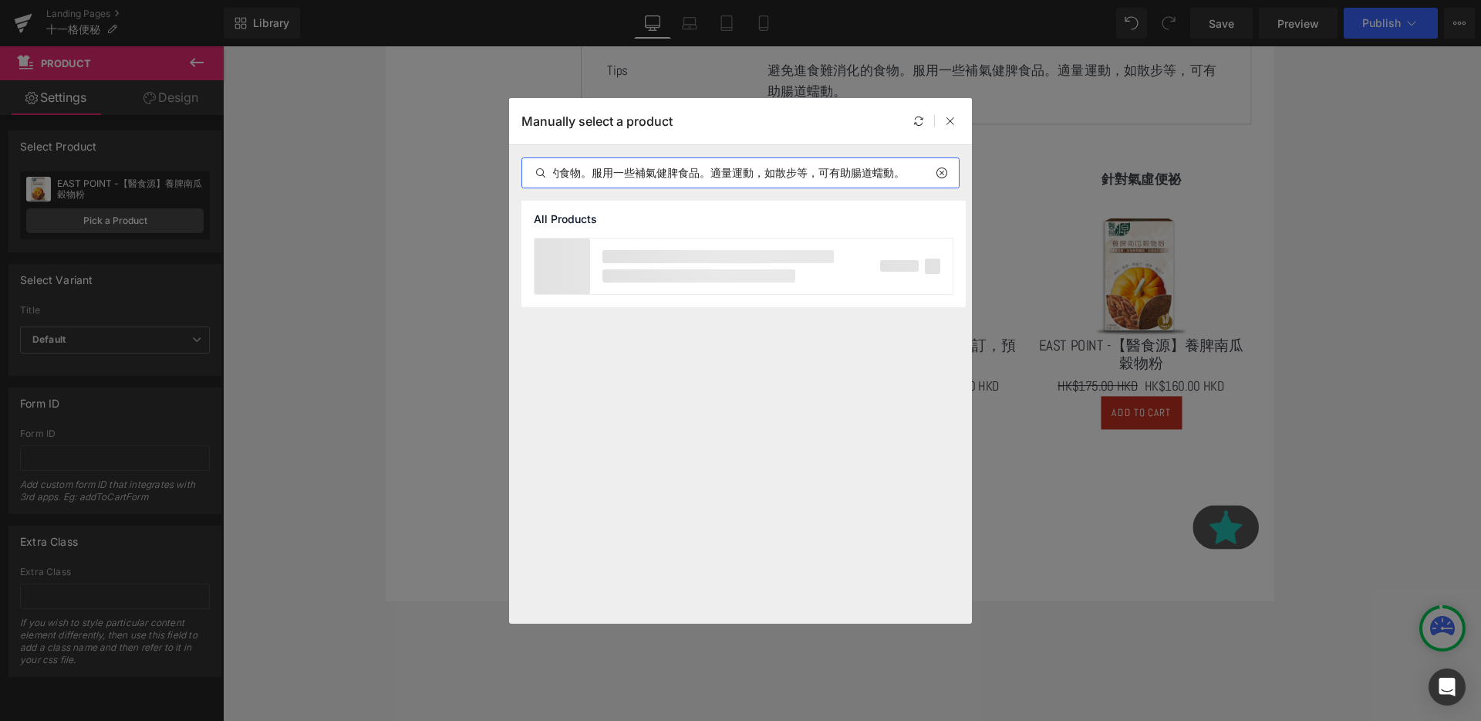
scroll to position [0, 0]
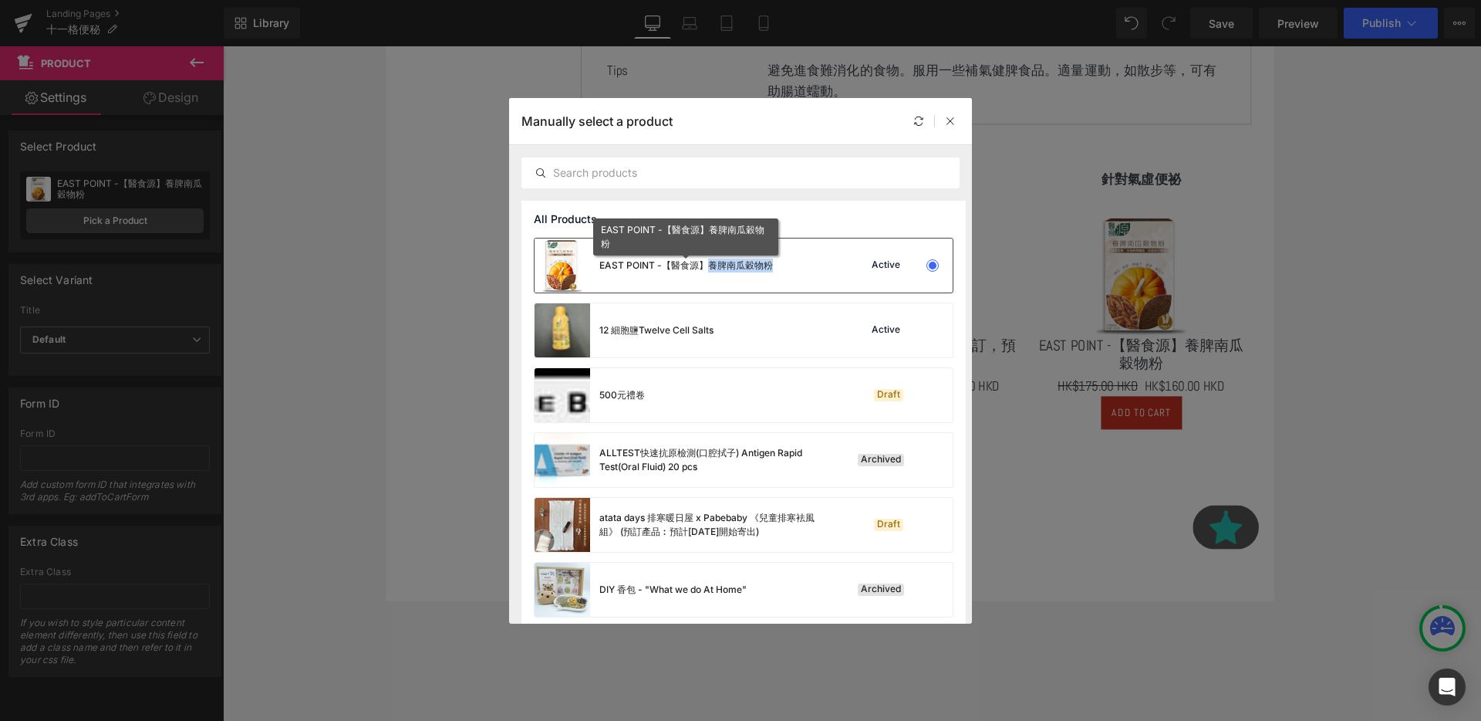
copy div "養脾南瓜穀物粉"
drag, startPoint x: 779, startPoint y: 264, endPoint x: 711, endPoint y: 267, distance: 68.0
click at [711, 267] on div "EAST POINT -【醫食源】養脾南瓜穀物粉 Active" at bounding box center [744, 265] width 418 height 54
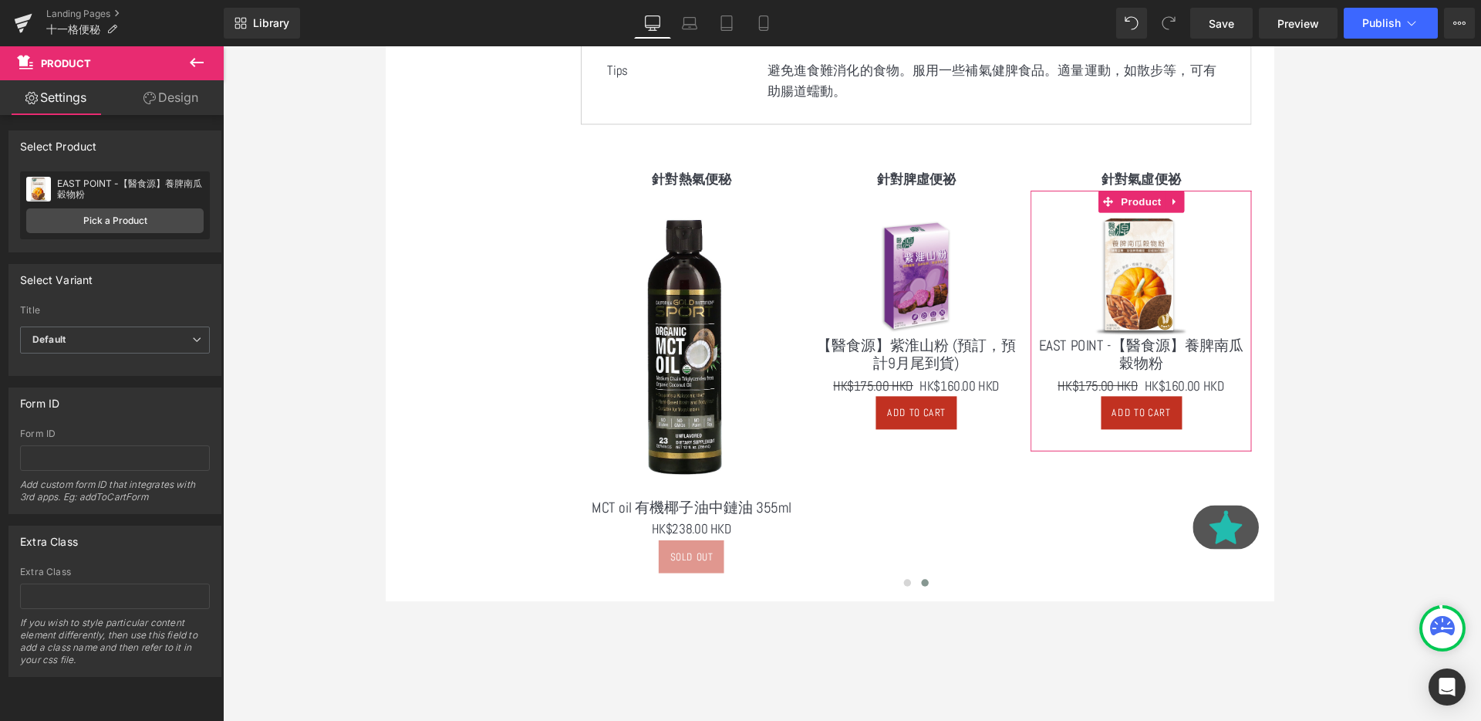
click at [186, 207] on div "EAST POINT -【醫食源】養脾南瓜穀物粉 EAST POINT -【醫食源】養脾南瓜穀物粉 Pick a Product" at bounding box center [115, 205] width 190 height 68
click at [170, 221] on link "Pick a Product" at bounding box center [114, 220] width 177 height 25
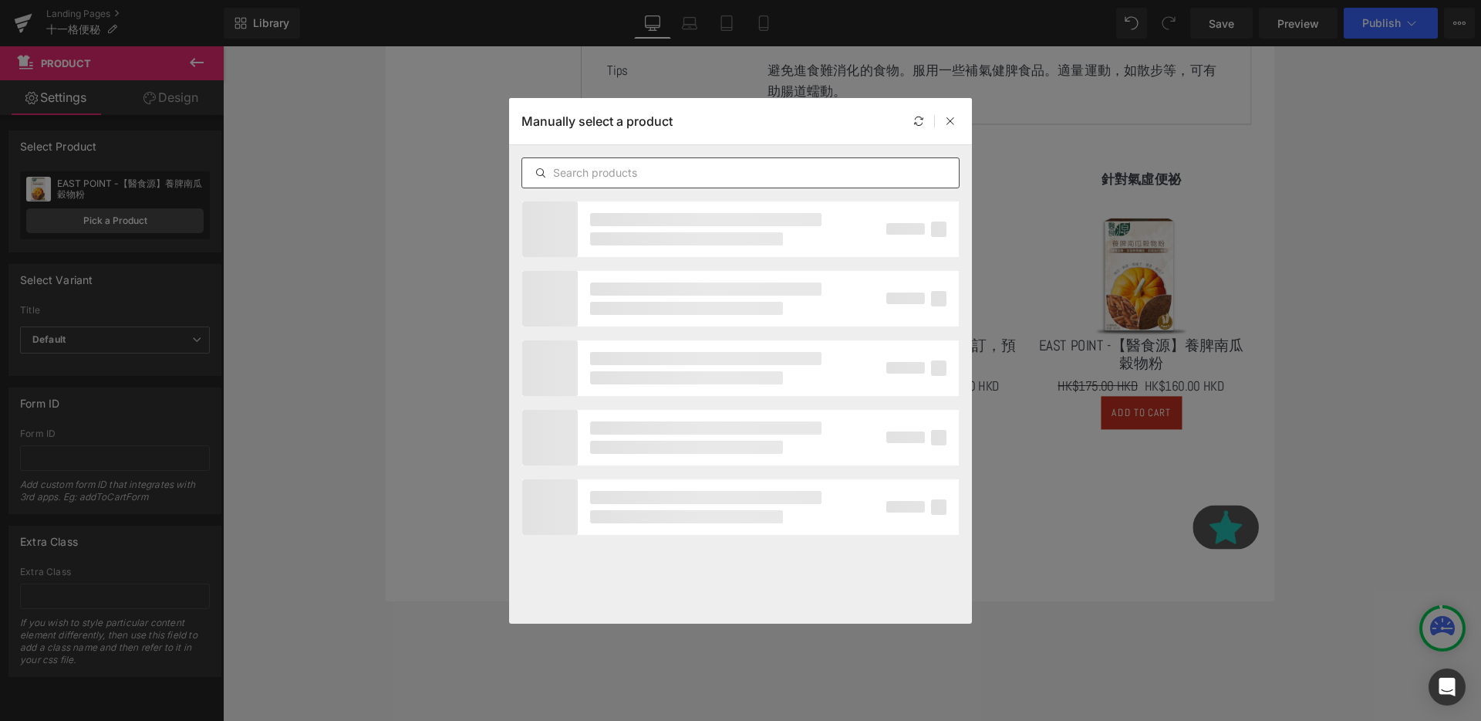
click at [876, 172] on input "text" at bounding box center [740, 173] width 437 height 19
paste input "養脾南瓜穀物粉"
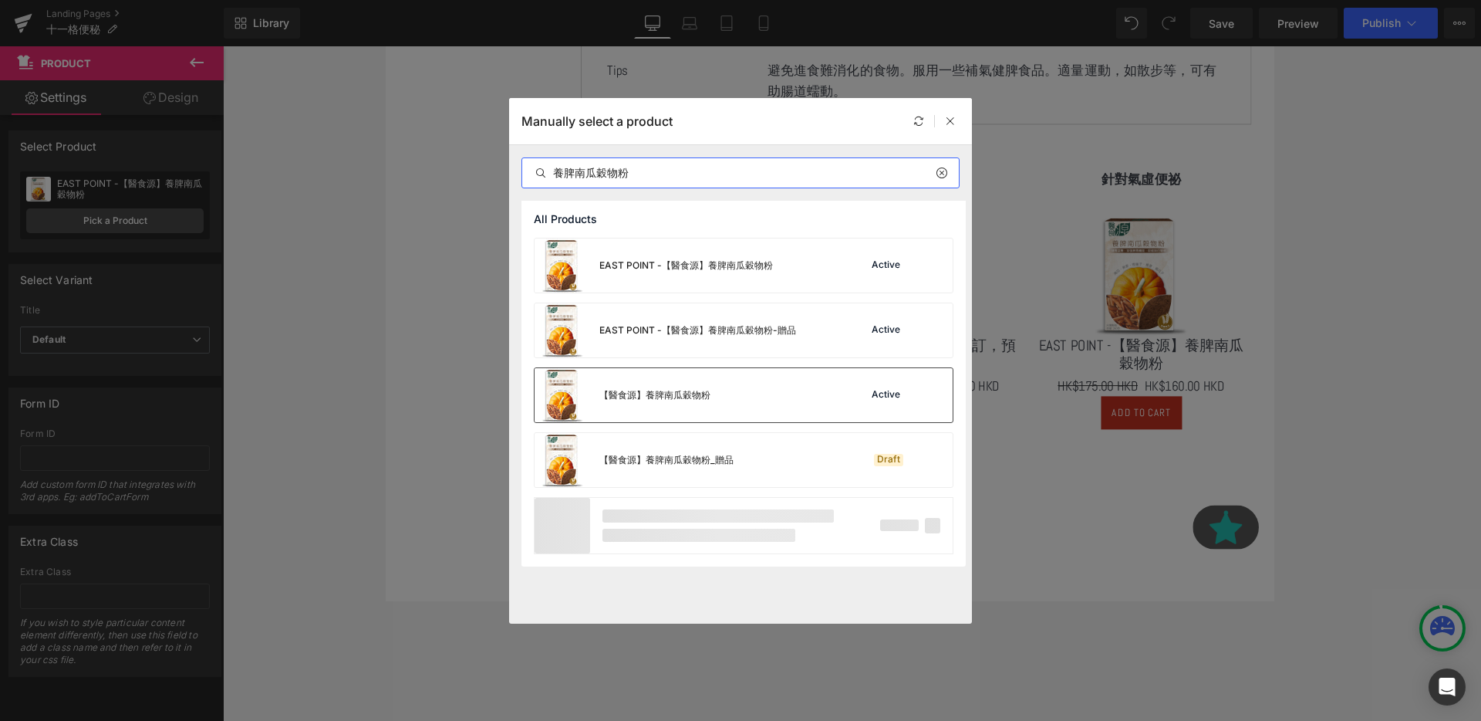
type input "養脾南瓜穀物粉"
click at [785, 379] on div "【醫食源】養脾南瓜穀物粉 Active" at bounding box center [744, 395] width 418 height 54
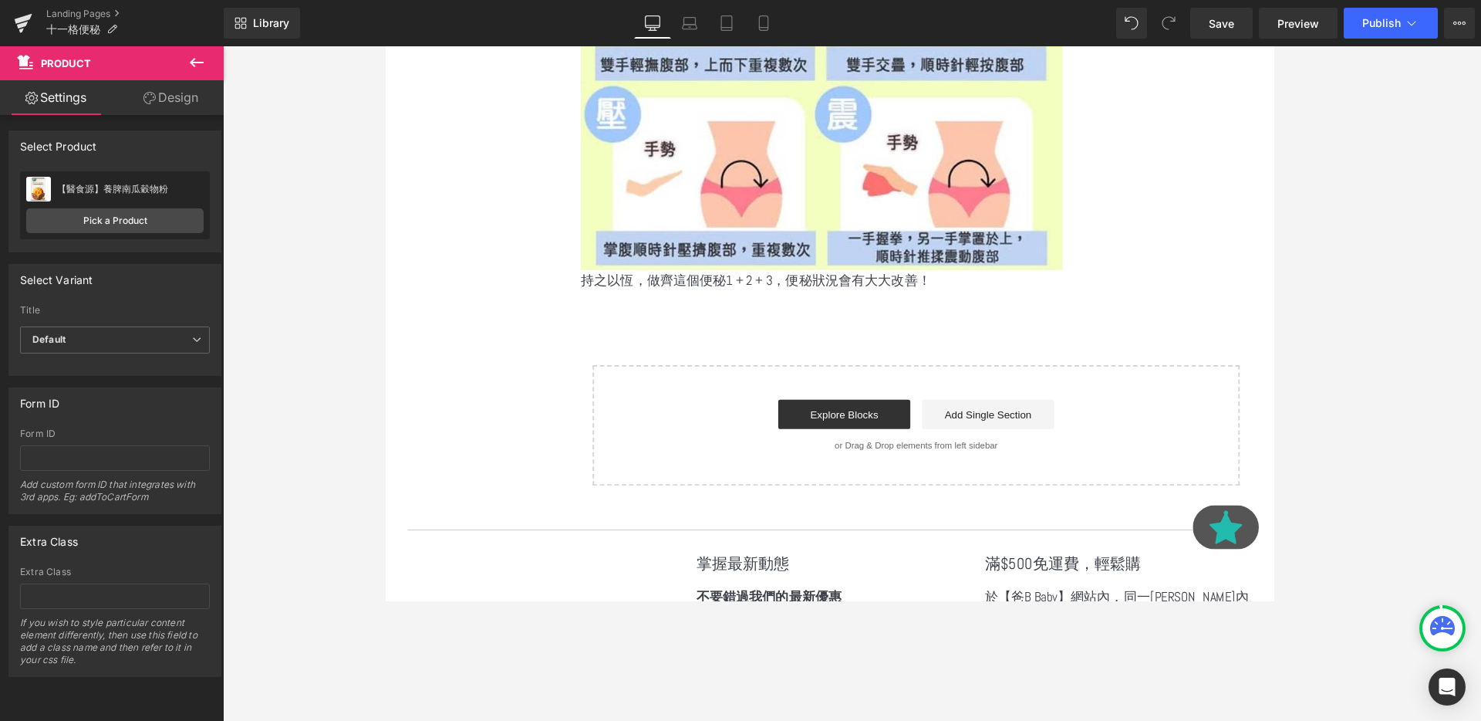
scroll to position [2146, 0]
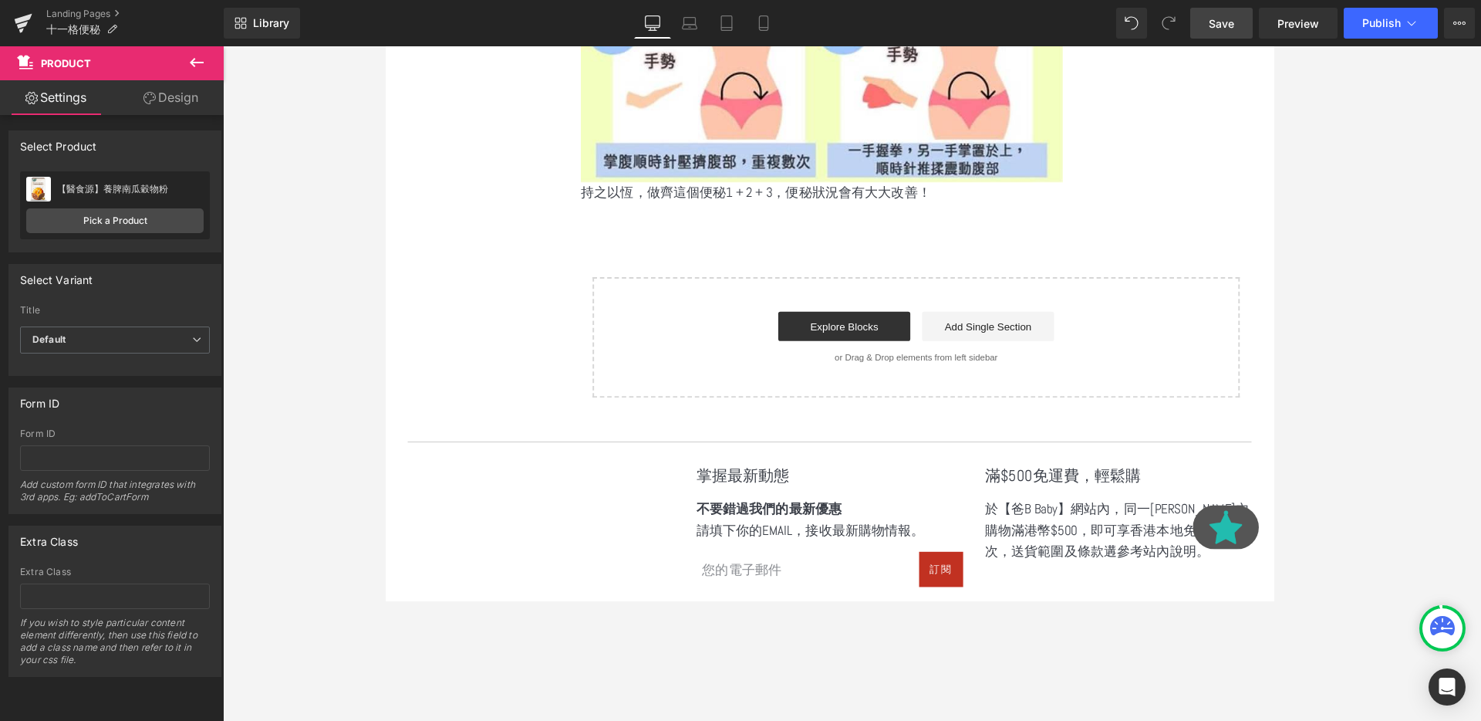
click at [1235, 20] on link "Save" at bounding box center [1221, 23] width 62 height 31
click at [1314, 40] on div "Library Desktop Desktop Laptop Tablet Mobile Save Preview Publish Scheduled Upg…" at bounding box center [853, 23] width 1258 height 46
click at [1305, 33] on link "Preview" at bounding box center [1298, 23] width 79 height 31
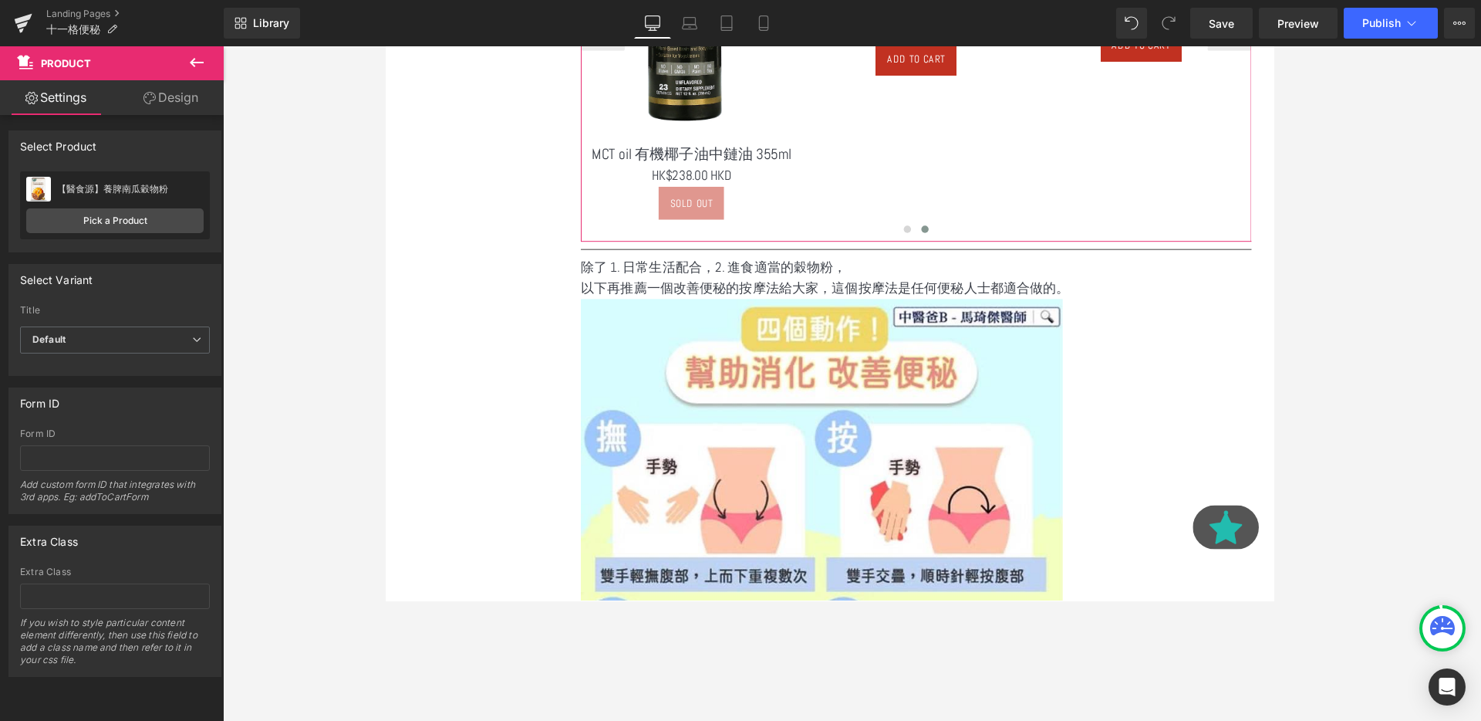
scroll to position [1559, 0]
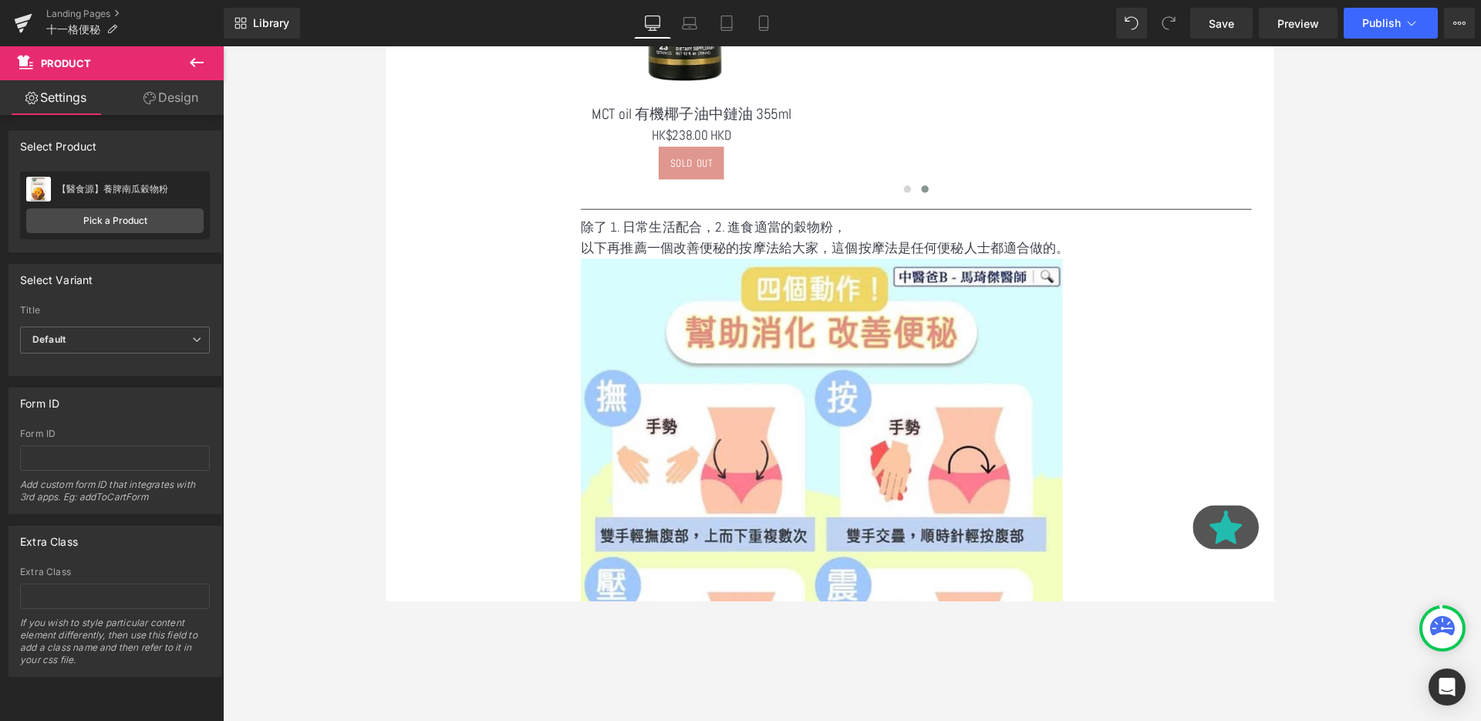
click at [660, 245] on p "除了 1. 日常生活配合，2. 進食適當的穀物粉，" at bounding box center [942, 236] width 705 height 22
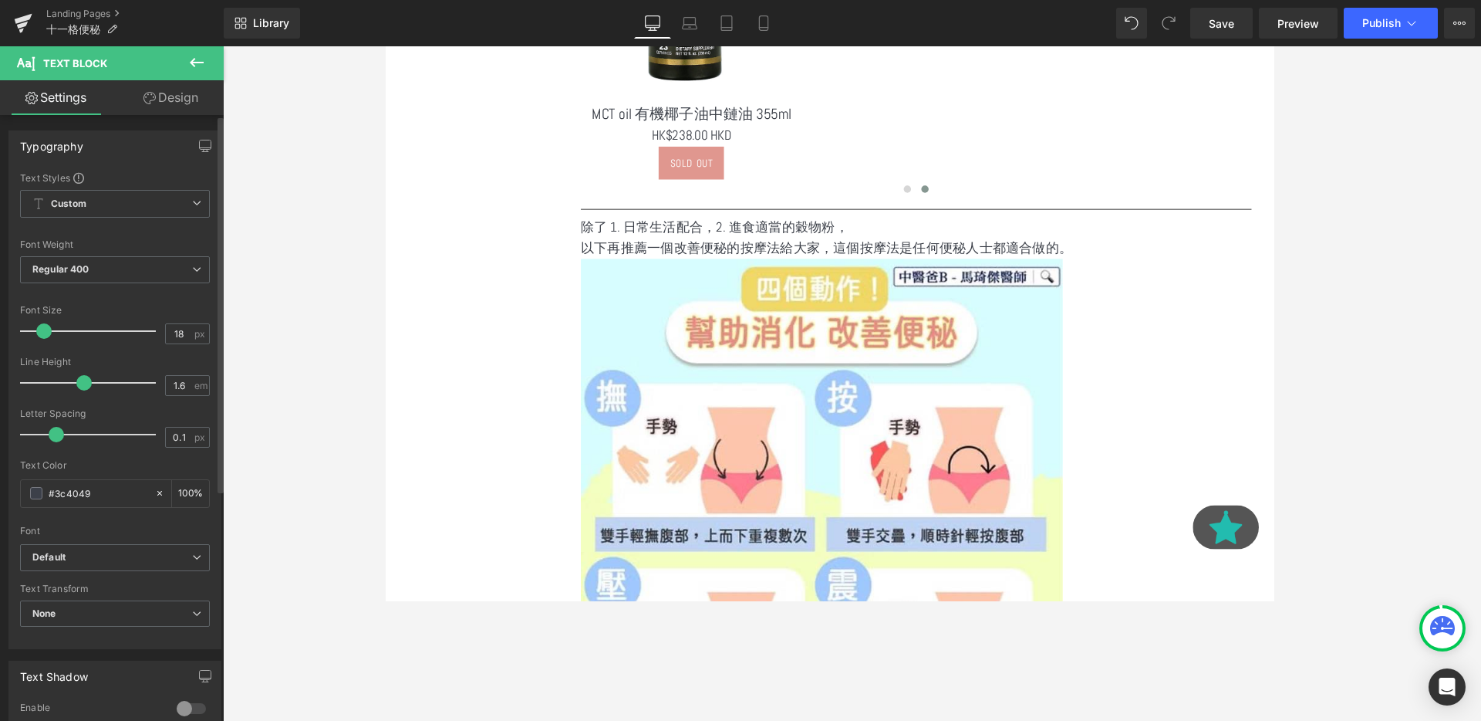
type input "0.2"
click at [60, 430] on span at bounding box center [58, 434] width 15 height 15
click at [809, 264] on p "以下再推薦一個改善便秘的按摩法給大家，這個按摩法是任何便秘人士都適合做的。" at bounding box center [942, 258] width 705 height 22
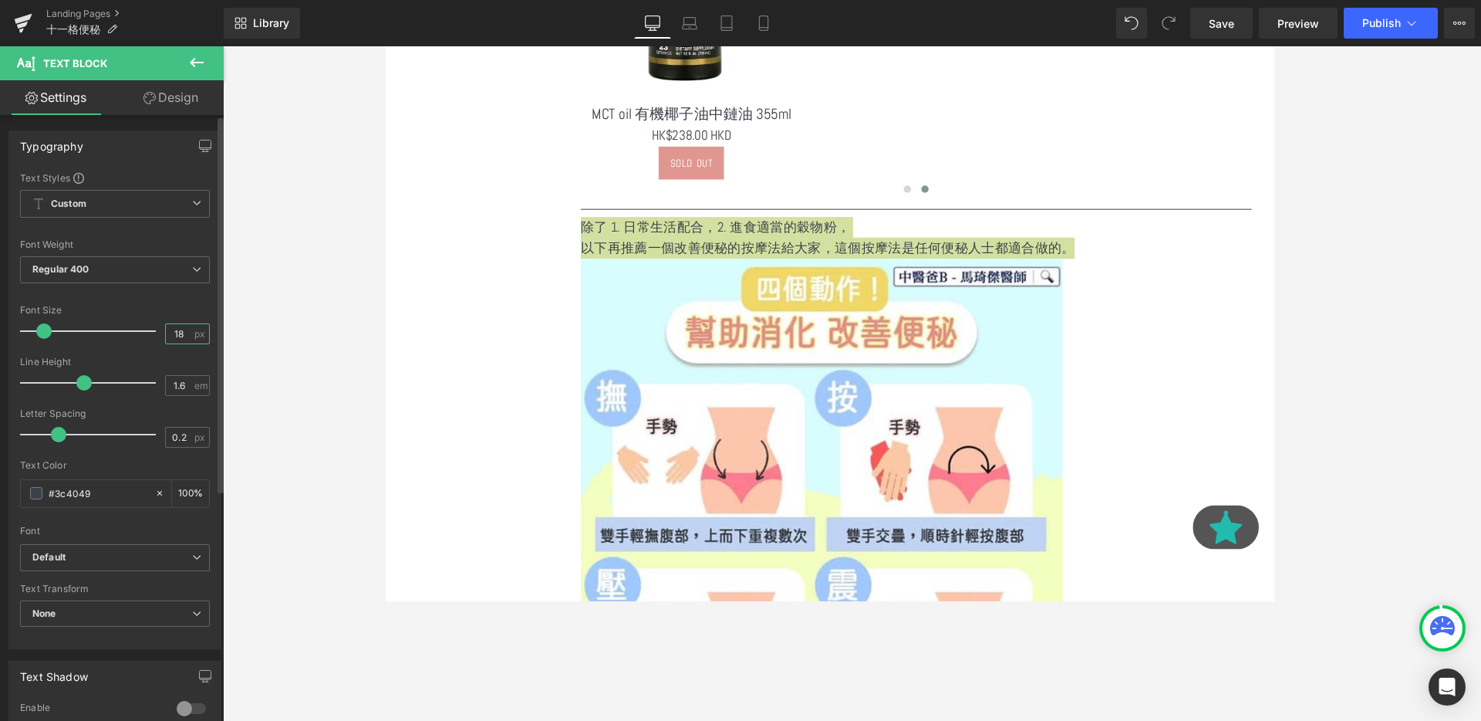
click at [173, 336] on input "18" at bounding box center [179, 333] width 27 height 19
type input "20"
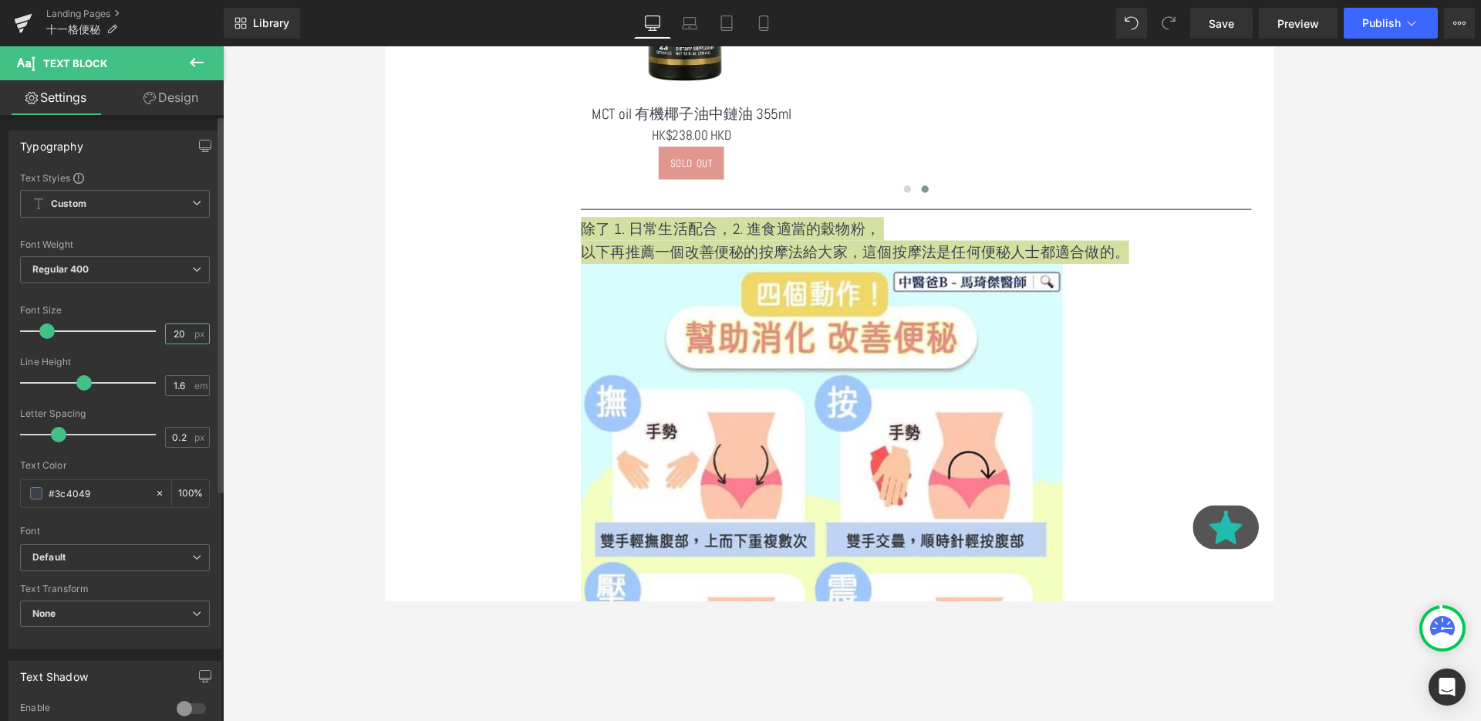
scroll to position [2811, 933]
type input "4"
drag, startPoint x: 66, startPoint y: 434, endPoint x: 171, endPoint y: 433, distance: 105.7
click at [171, 433] on div "Letter Spacing 4 px" at bounding box center [115, 434] width 190 height 52
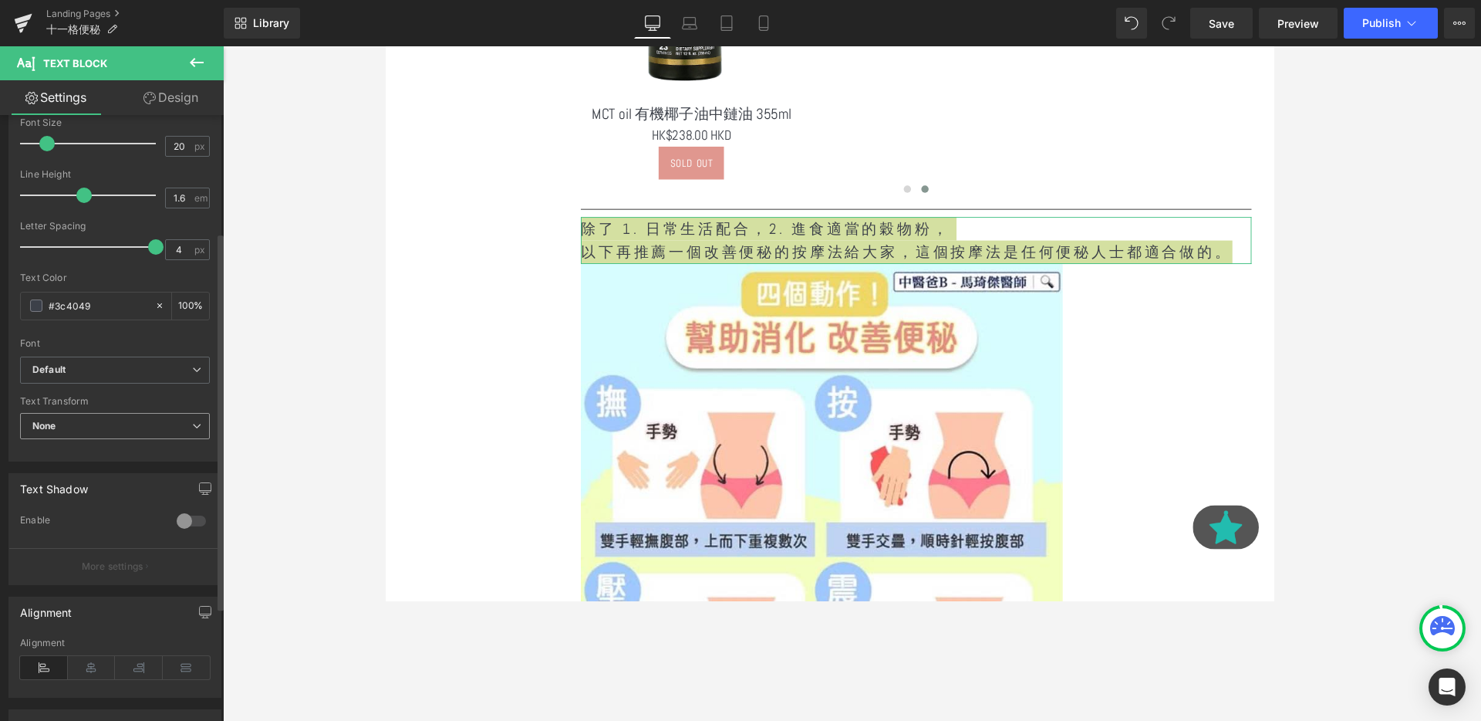
scroll to position [371, 0]
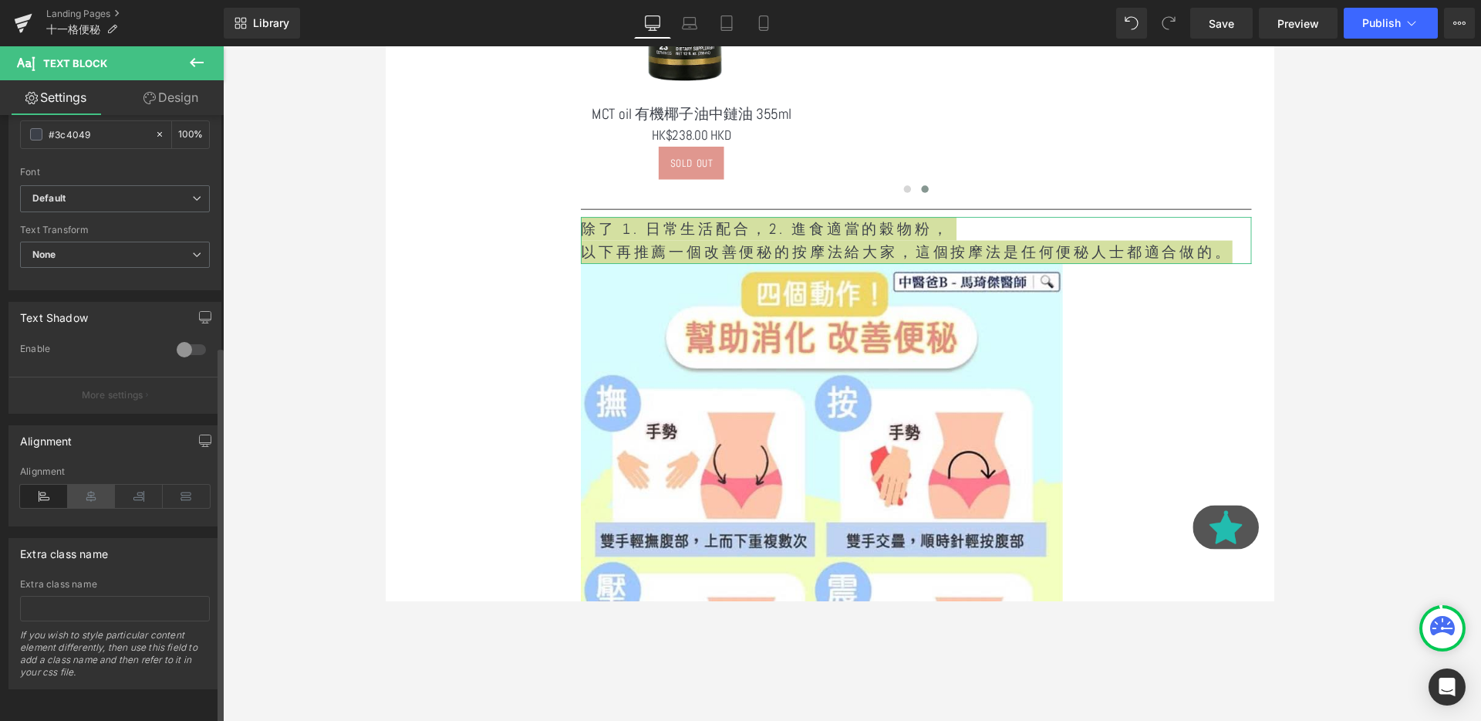
click at [75, 484] on icon at bounding box center [92, 495] width 48 height 23
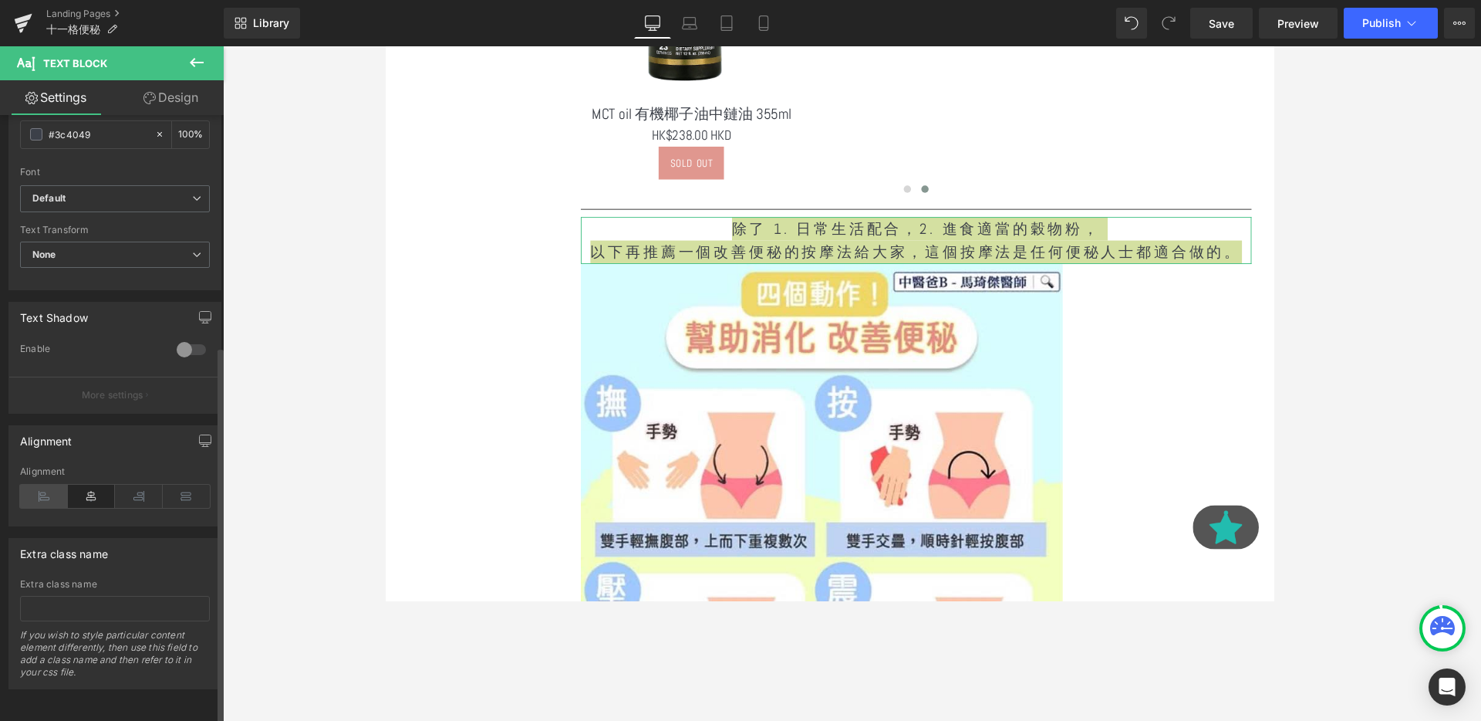
click at [41, 484] on icon at bounding box center [44, 495] width 48 height 23
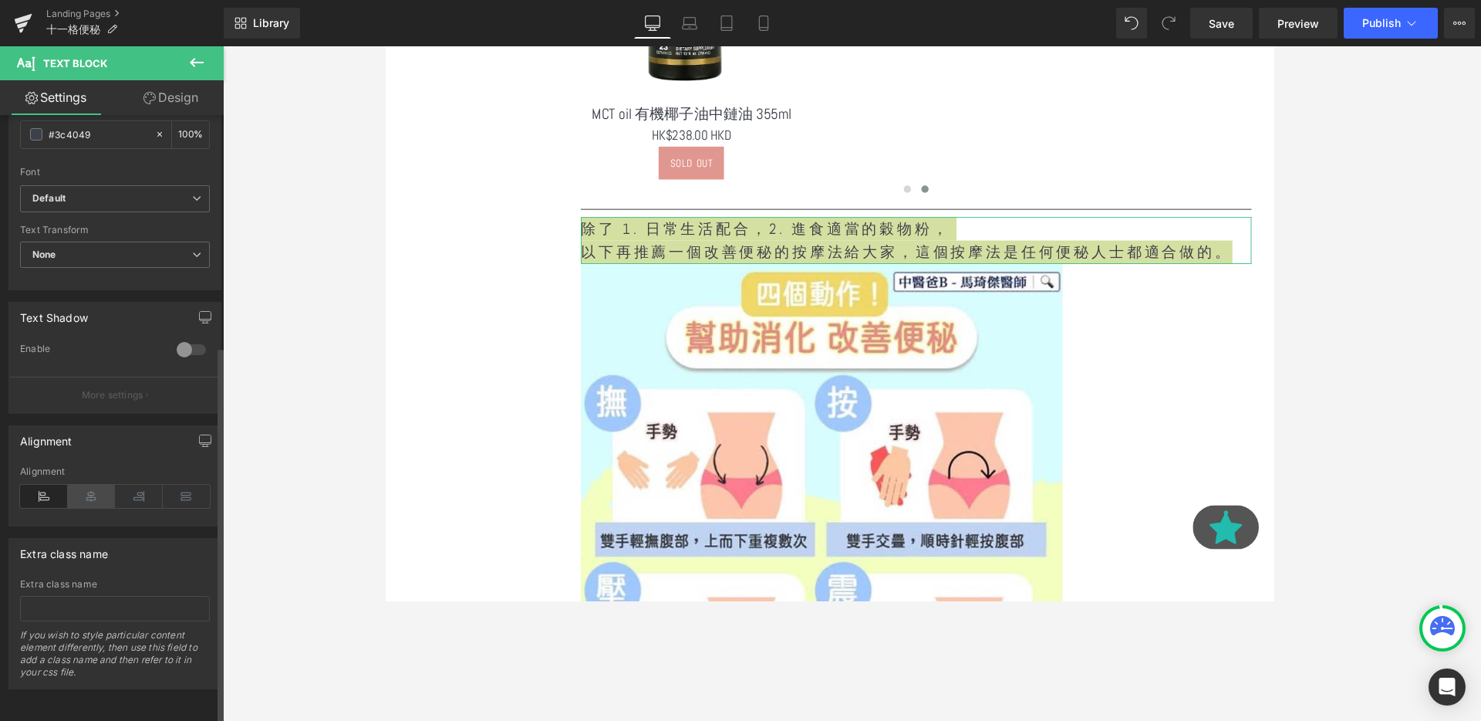
click at [91, 487] on icon at bounding box center [92, 495] width 48 height 23
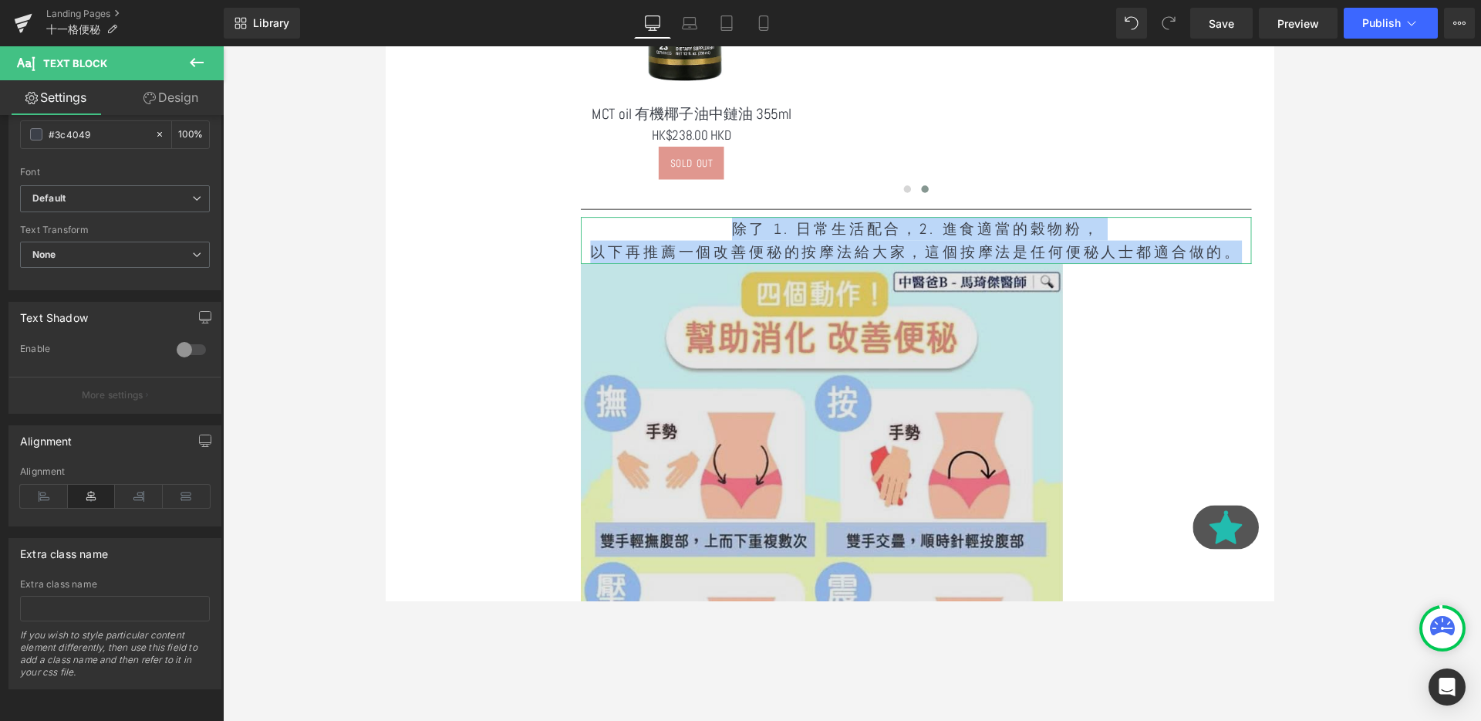
click at [861, 369] on img at bounding box center [942, 528] width 705 height 507
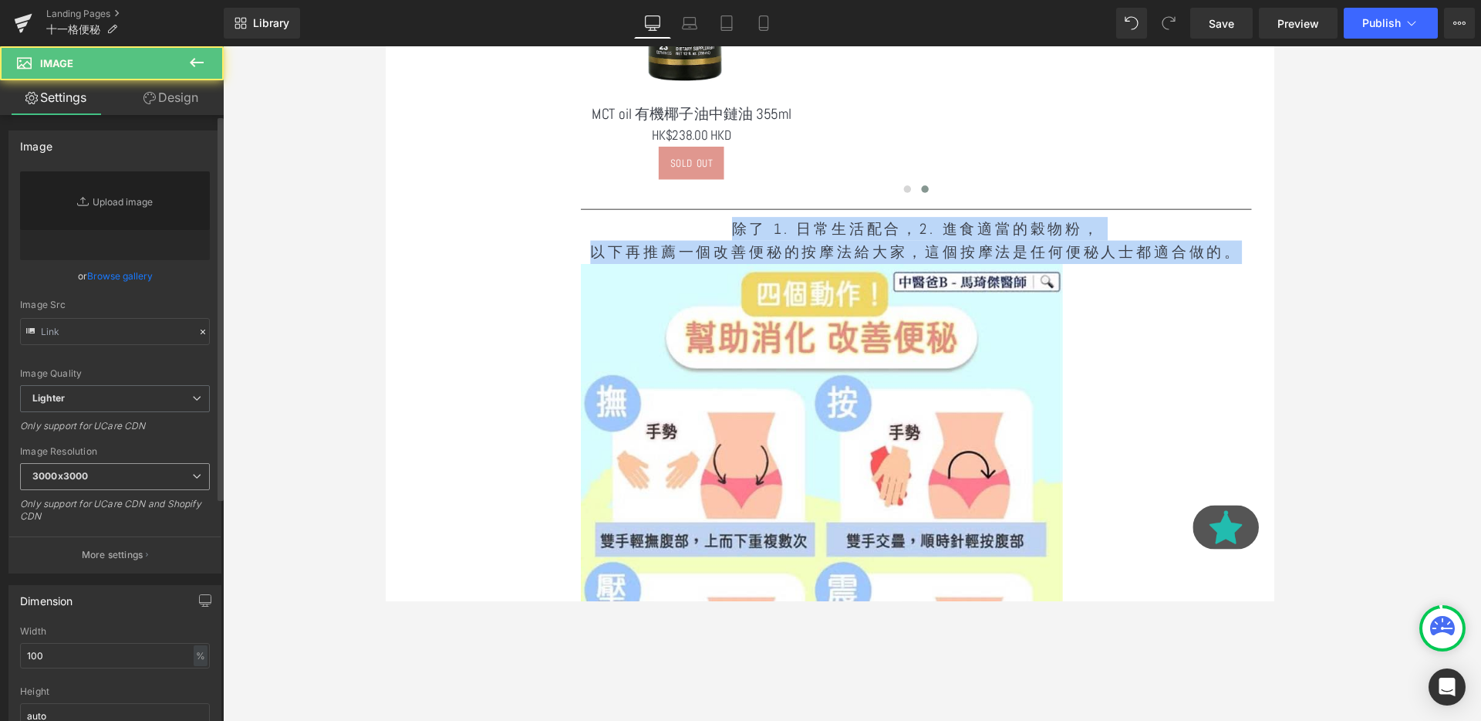
type input "https://ucarecdn.com/86bb7d12-e1cf-4f9b-a3f5-8020b7d3ddac/-/format/auto/-/previ…"
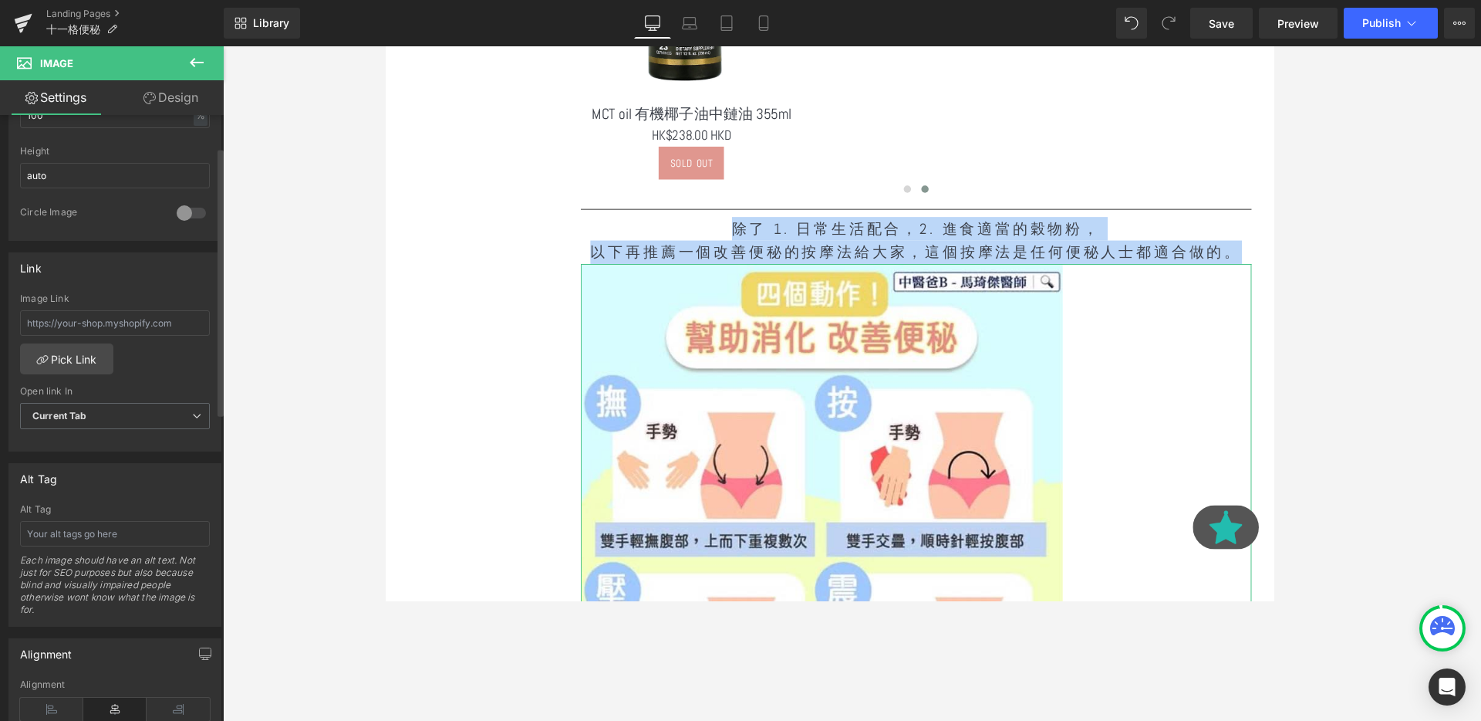
scroll to position [664, 0]
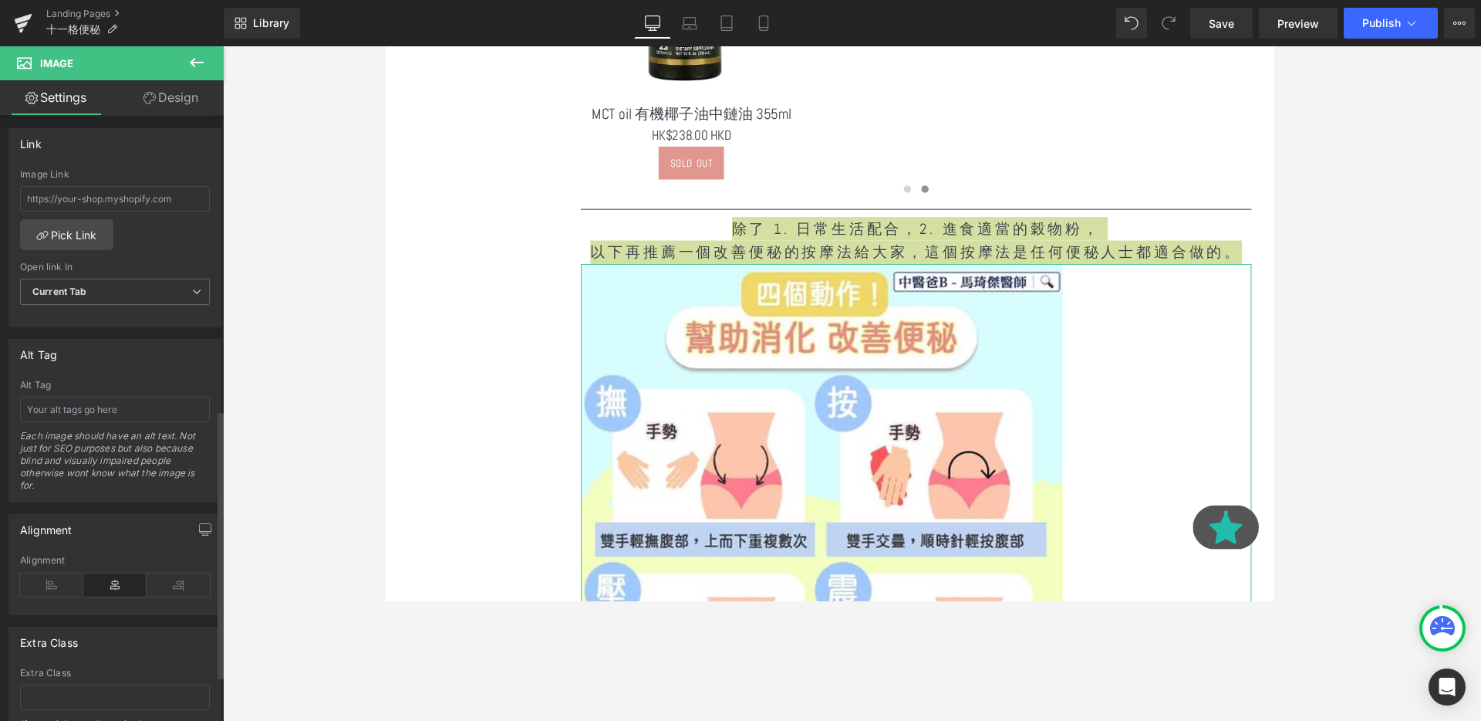
click at [106, 592] on icon at bounding box center [114, 584] width 63 height 23
click at [110, 592] on icon at bounding box center [114, 584] width 63 height 23
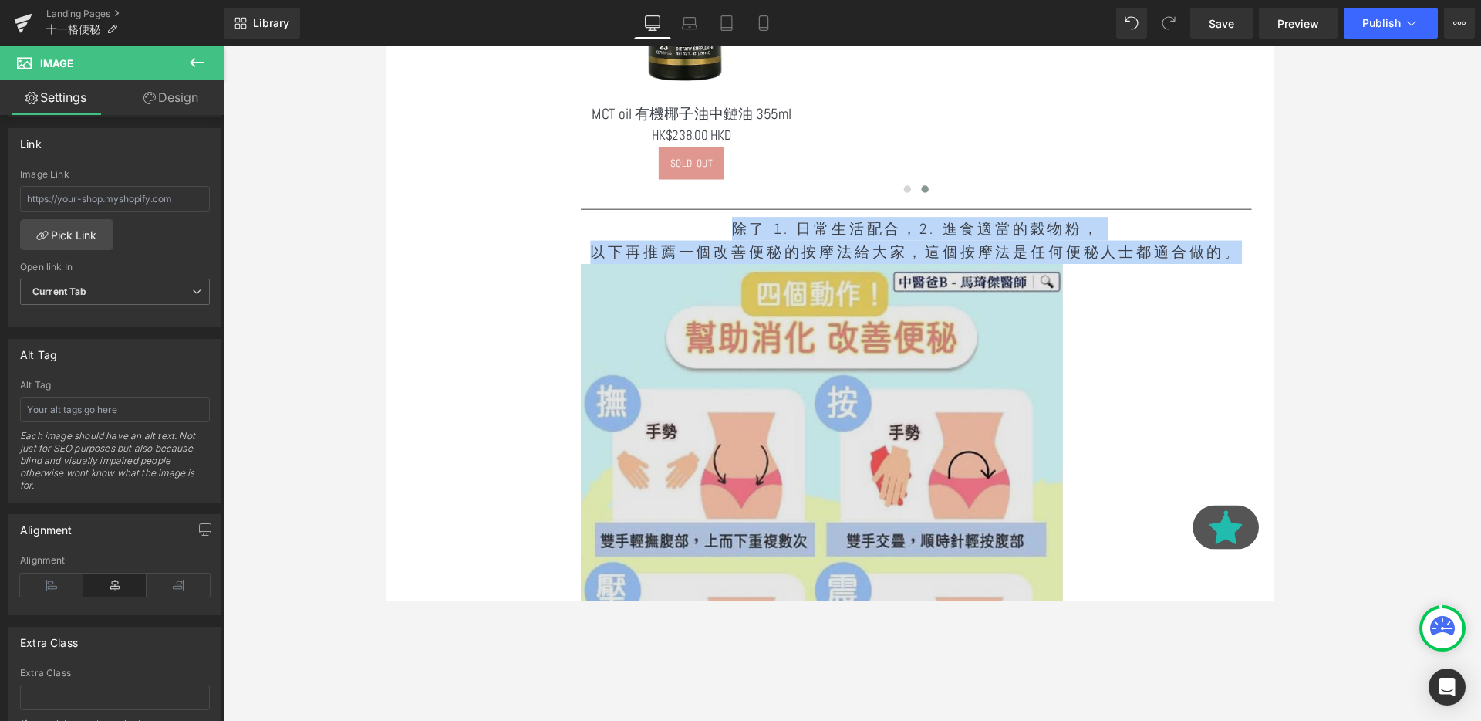
click at [829, 313] on img at bounding box center [942, 528] width 705 height 507
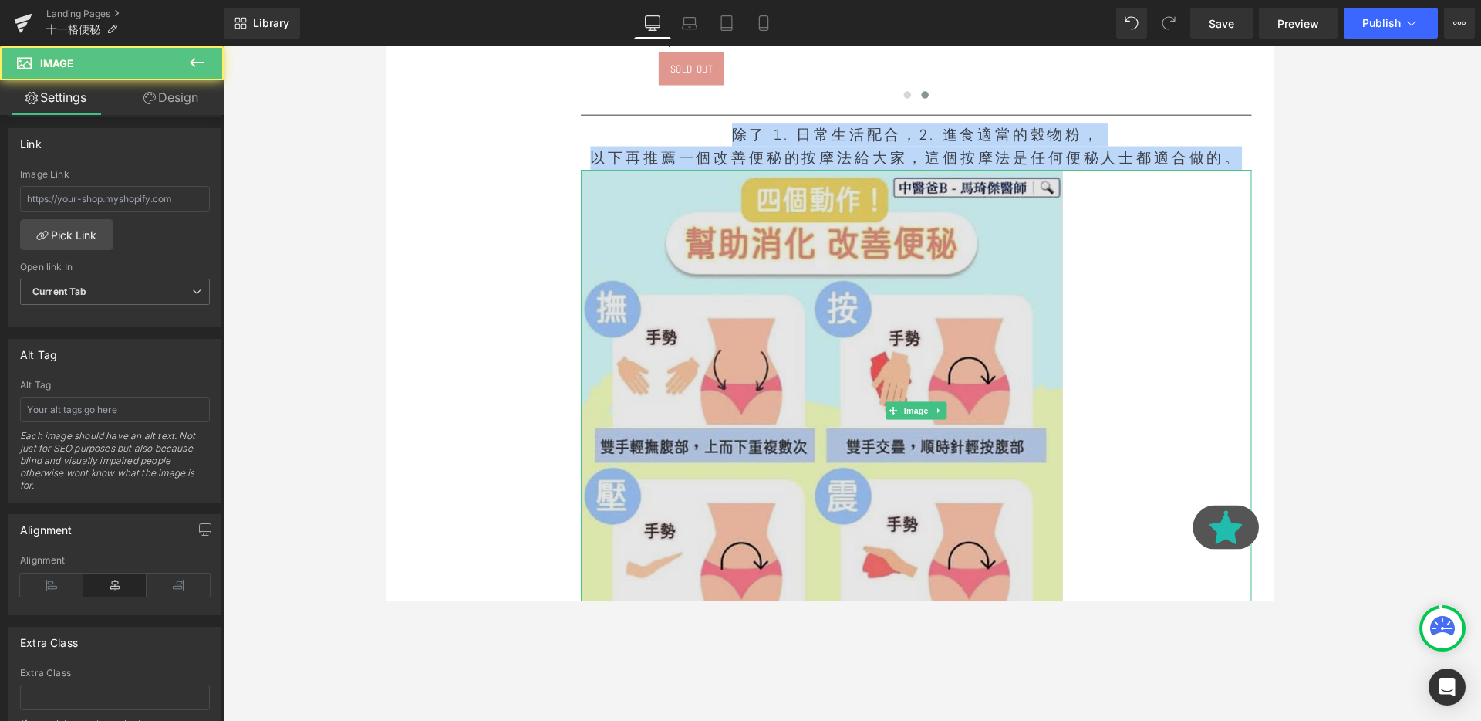
scroll to position [1854, 0]
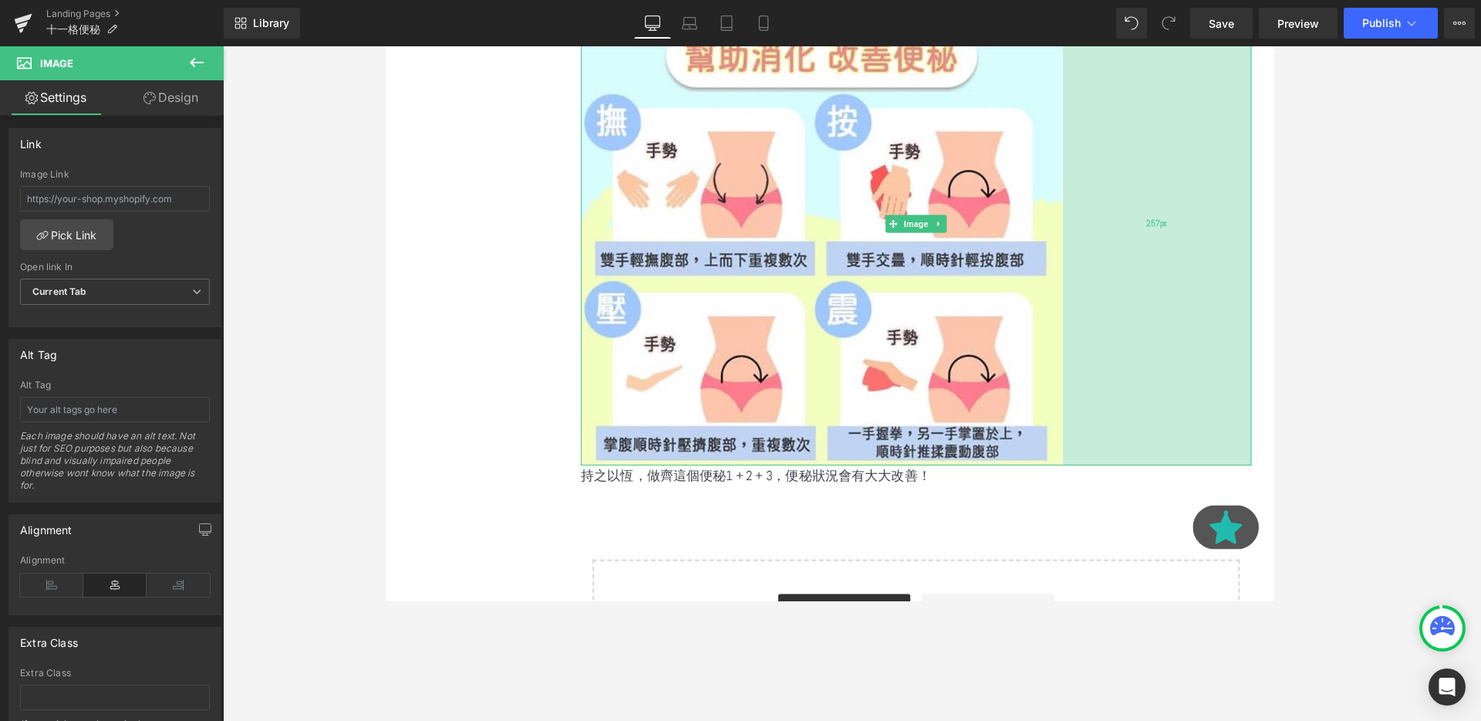
click at [1199, 382] on div "257px" at bounding box center [1196, 233] width 198 height 507
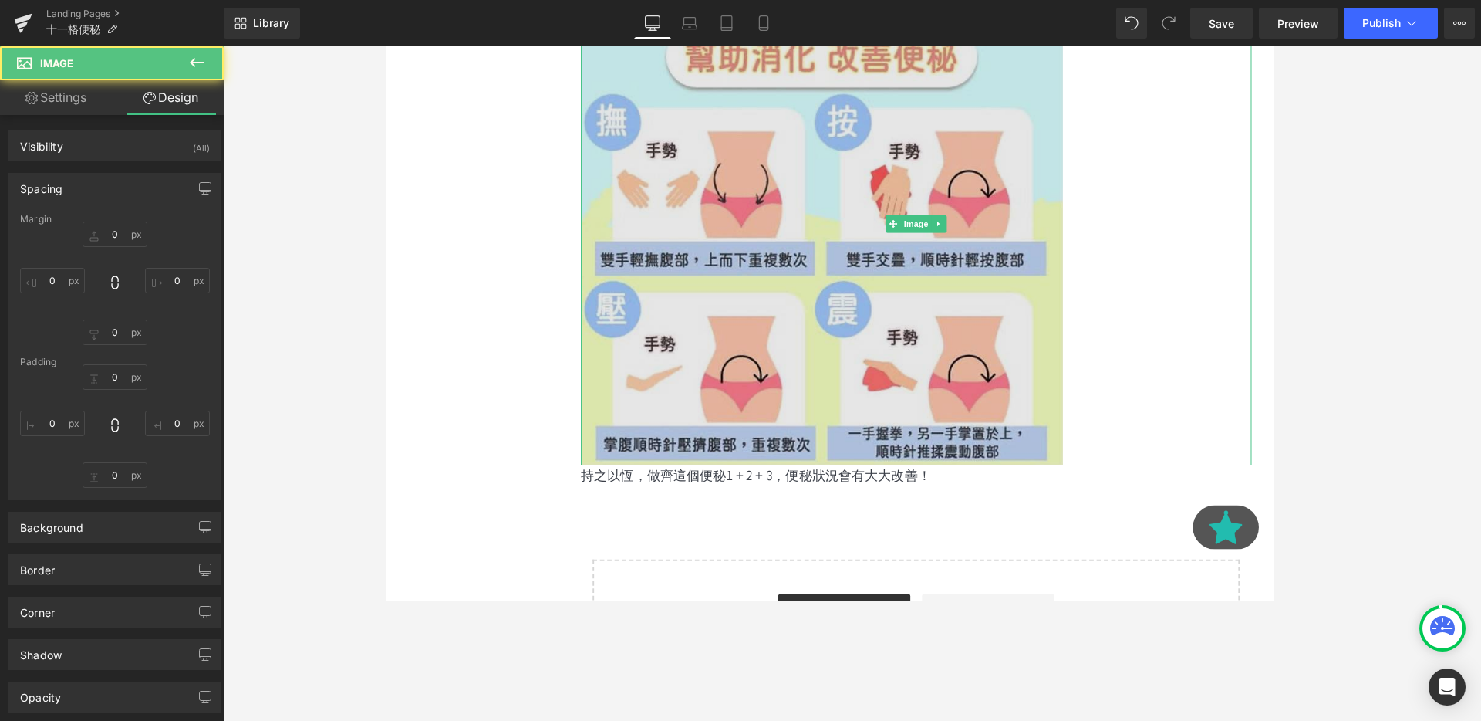
click at [1064, 374] on img at bounding box center [942, 233] width 705 height 507
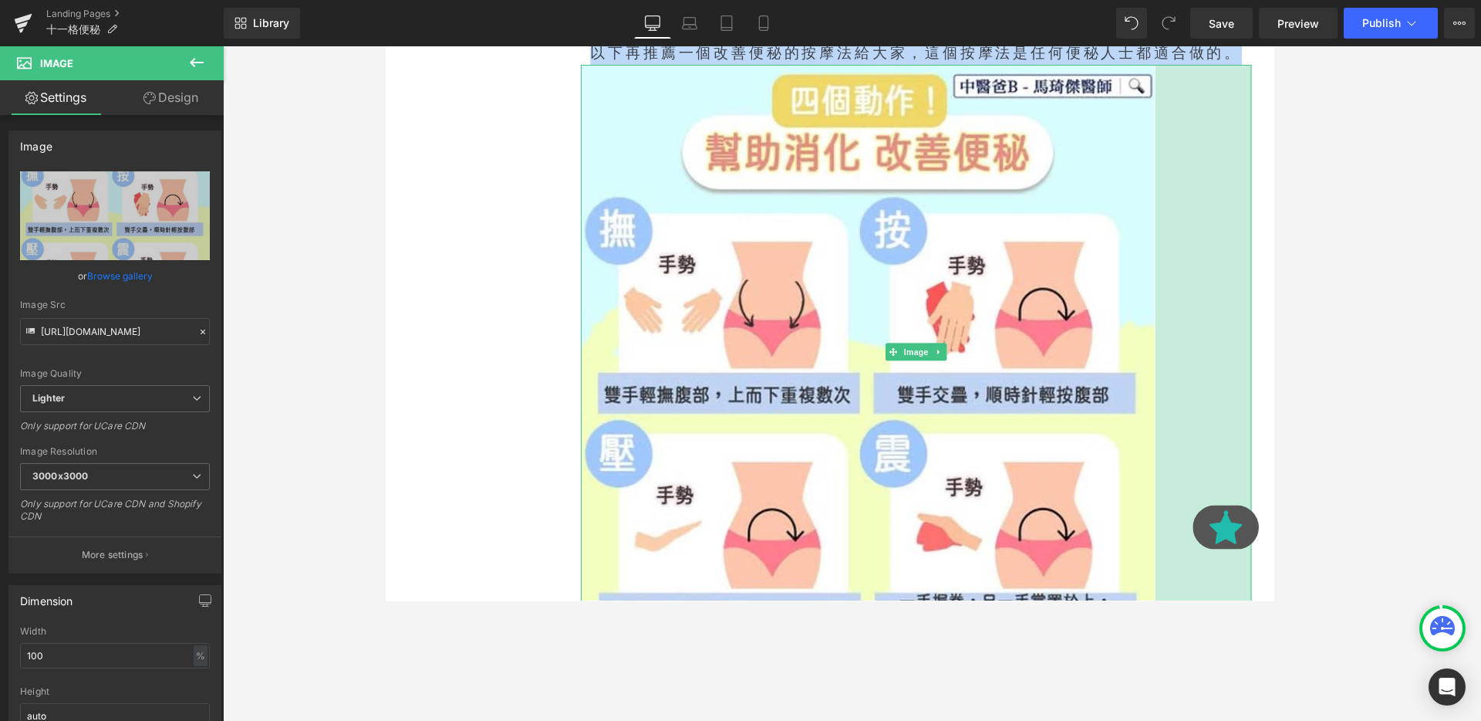
scroll to position [8, 8]
drag, startPoint x: 1219, startPoint y: 289, endPoint x: 1344, endPoint y: 185, distance: 162.7
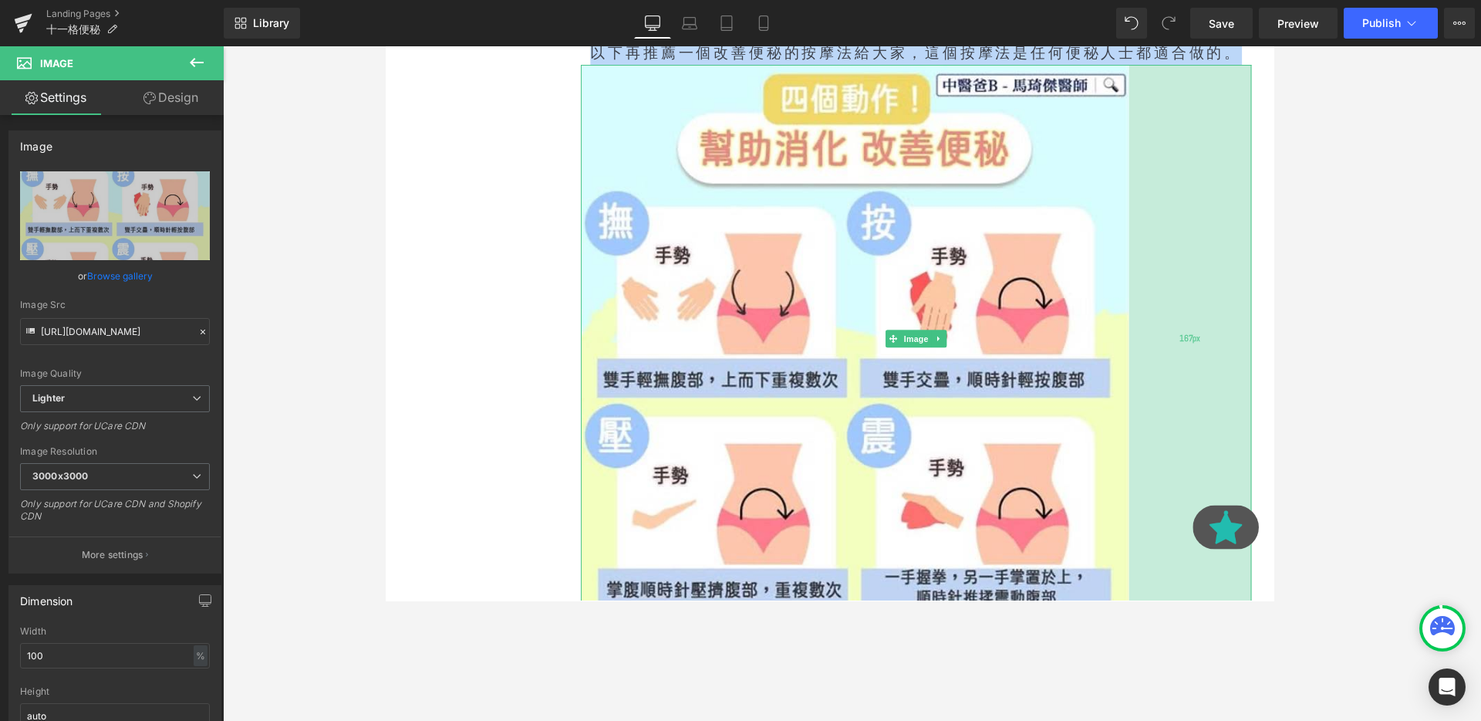
click at [1288, 150] on div "167px" at bounding box center [1230, 354] width 129 height 576
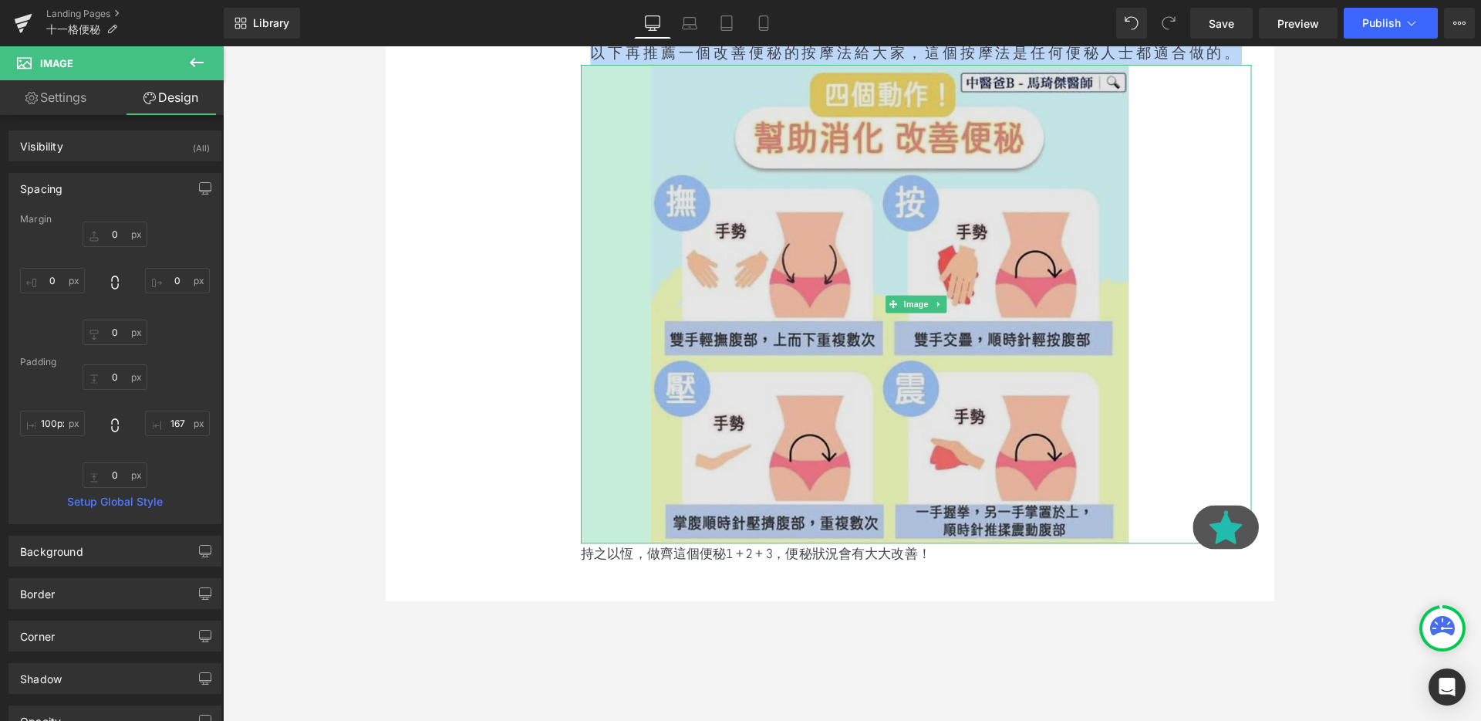
drag, startPoint x: 591, startPoint y: 272, endPoint x: 668, endPoint y: 272, distance: 77.1
click at [668, 272] on div "Image 95px 167px" at bounding box center [942, 317] width 705 height 503
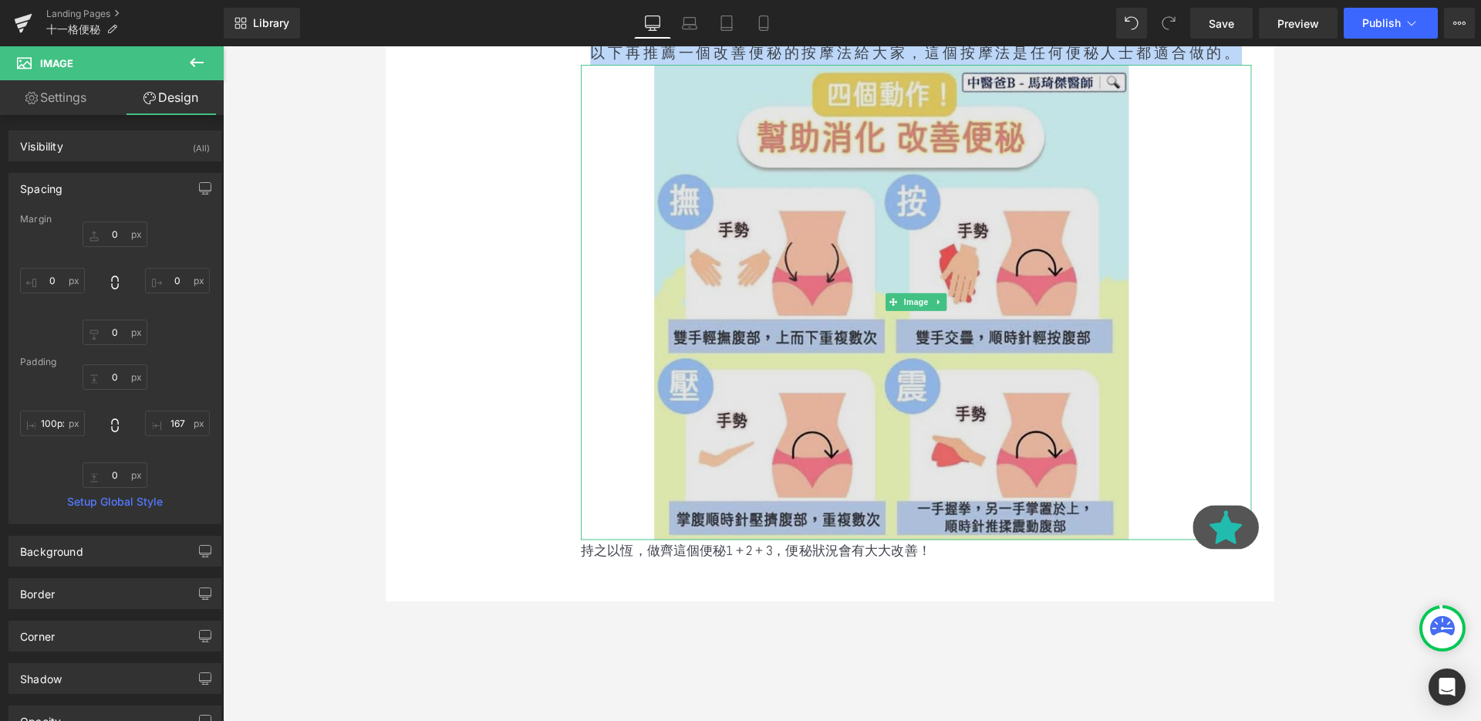
scroll to position [2804, 933]
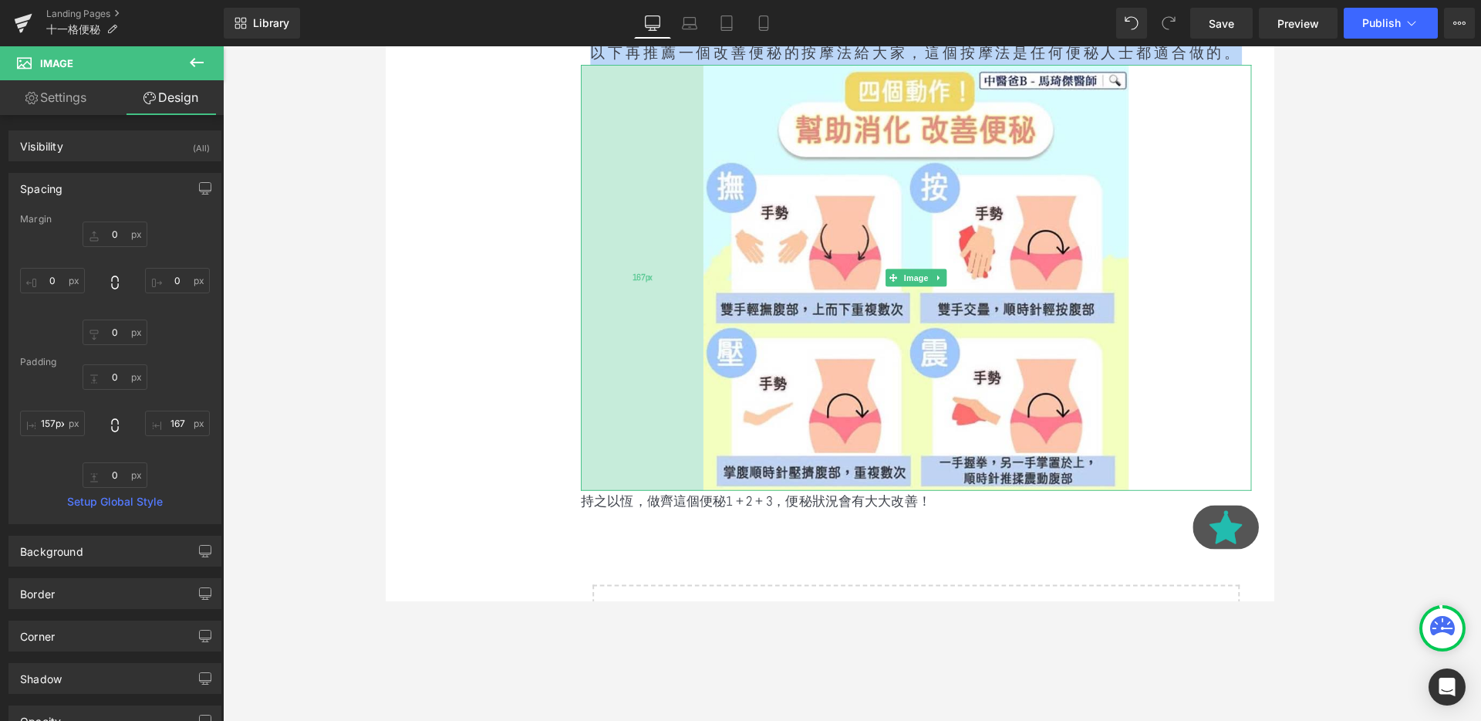
type input "156px"
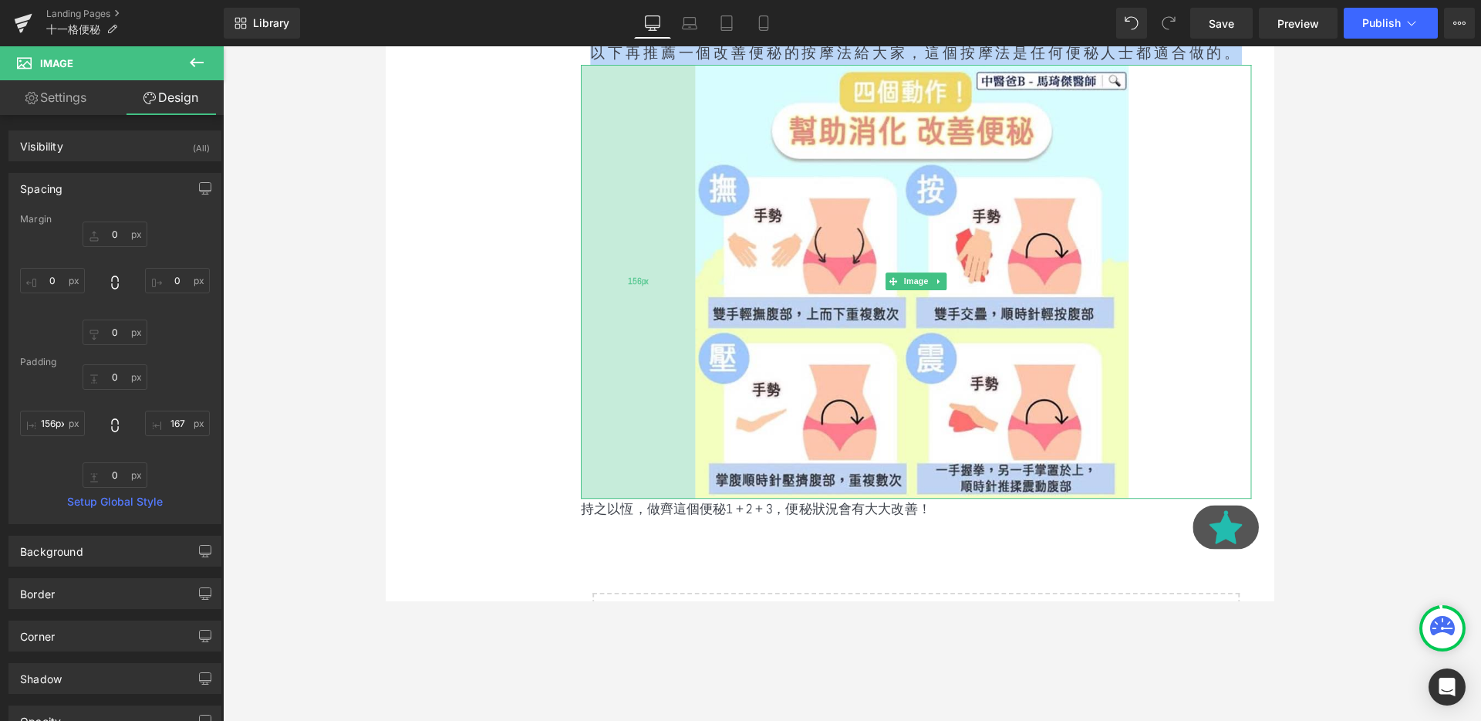
scroll to position [8, 8]
drag, startPoint x: 666, startPoint y: 271, endPoint x: 709, endPoint y: 265, distance: 43.5
click at [709, 265] on div "156px" at bounding box center [650, 294] width 120 height 456
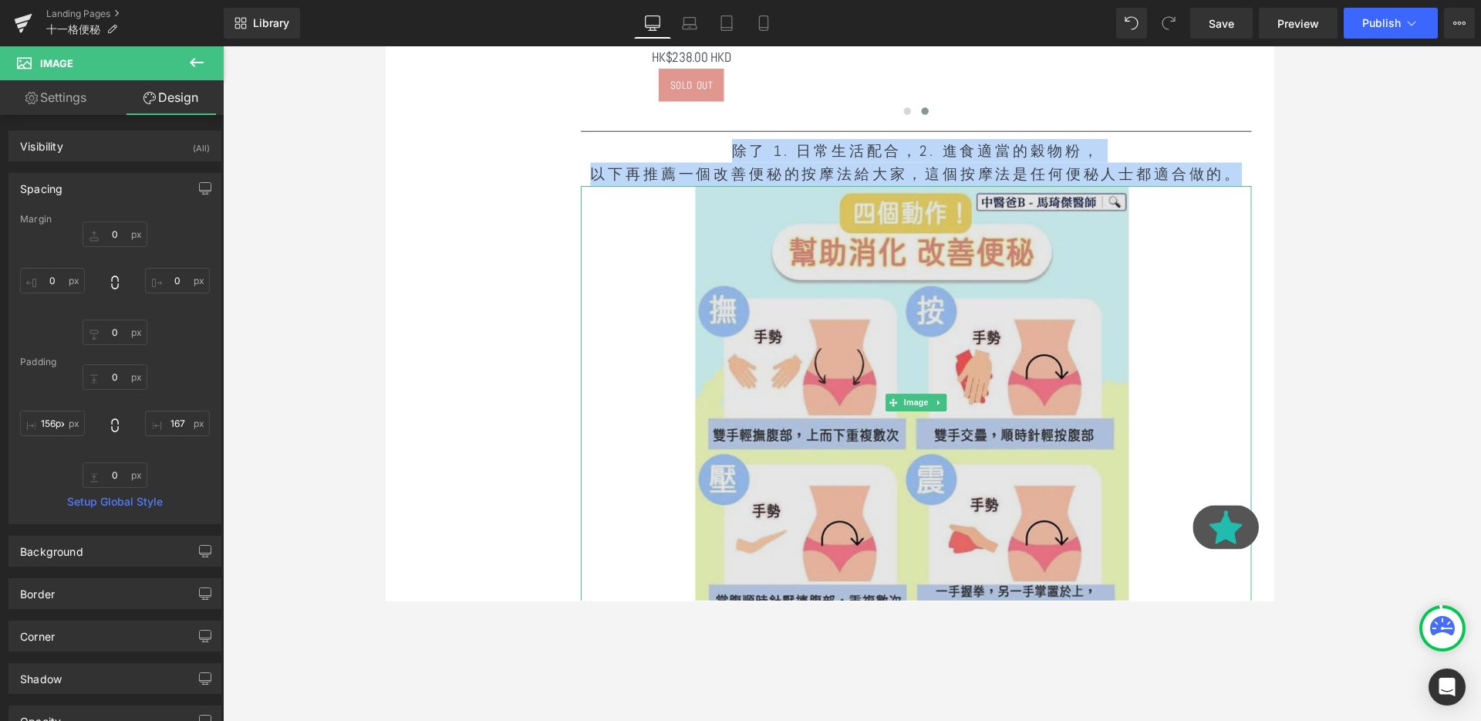
scroll to position [1634, 0]
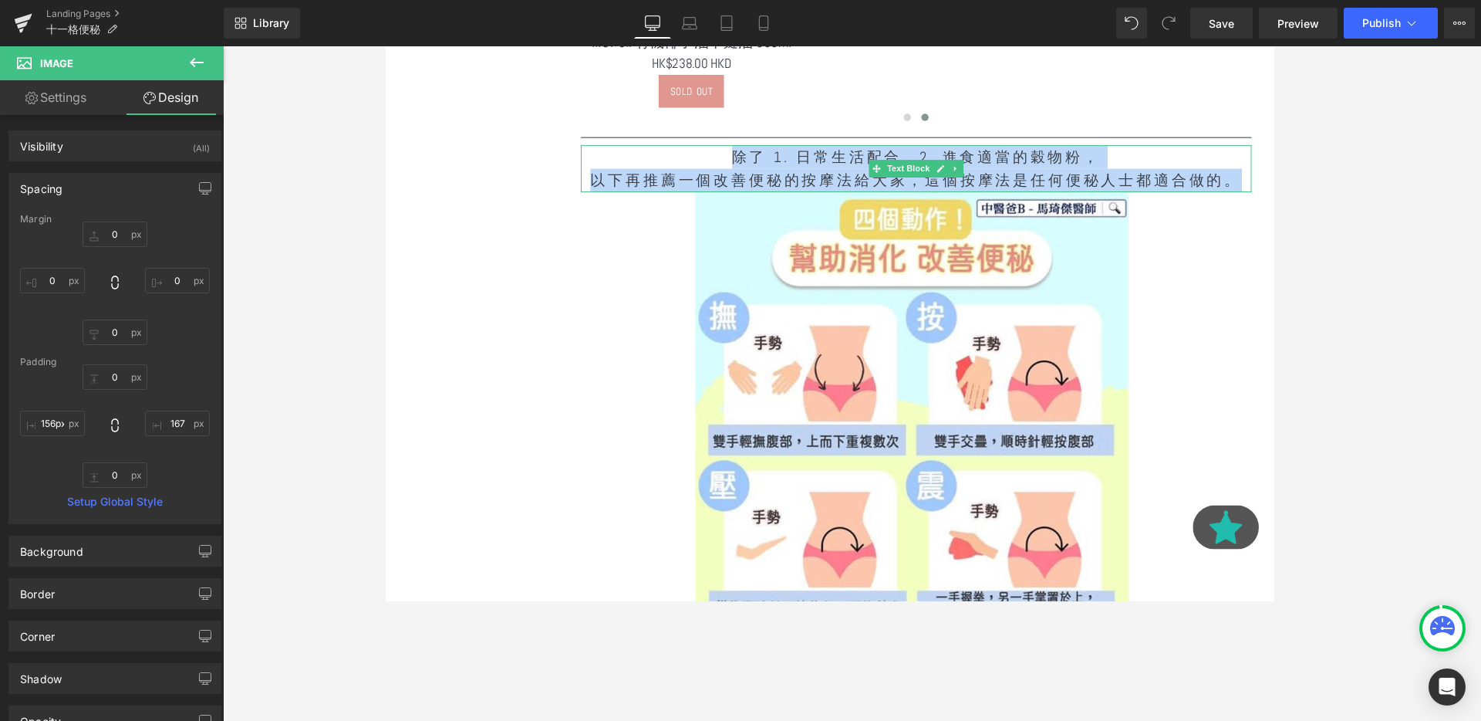
click at [1209, 190] on p "以下再推薦一個改善便秘的按摩法給大家，這個按摩法是任何便秘人士都適合做的。" at bounding box center [942, 187] width 705 height 25
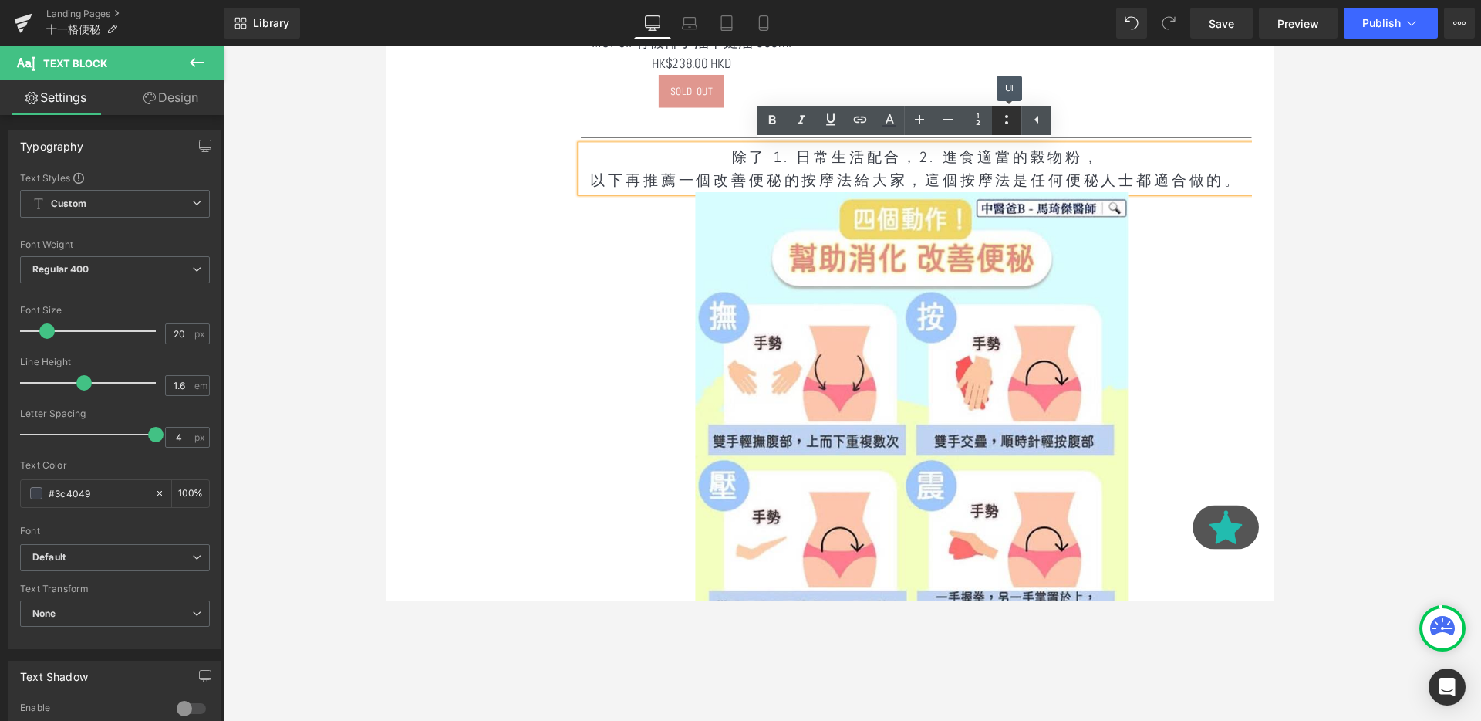
click at [1014, 119] on icon at bounding box center [1007, 119] width 19 height 19
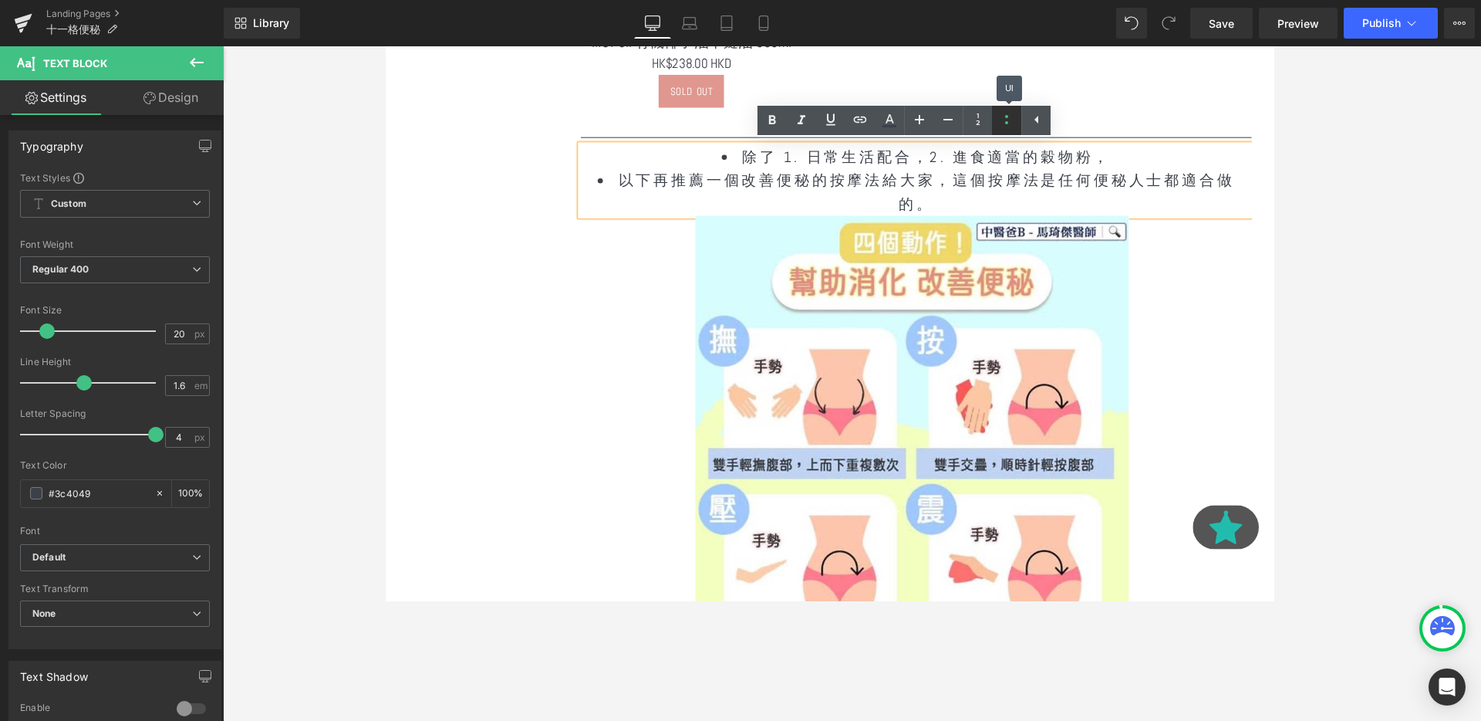
click at [1014, 119] on icon at bounding box center [1007, 119] width 19 height 19
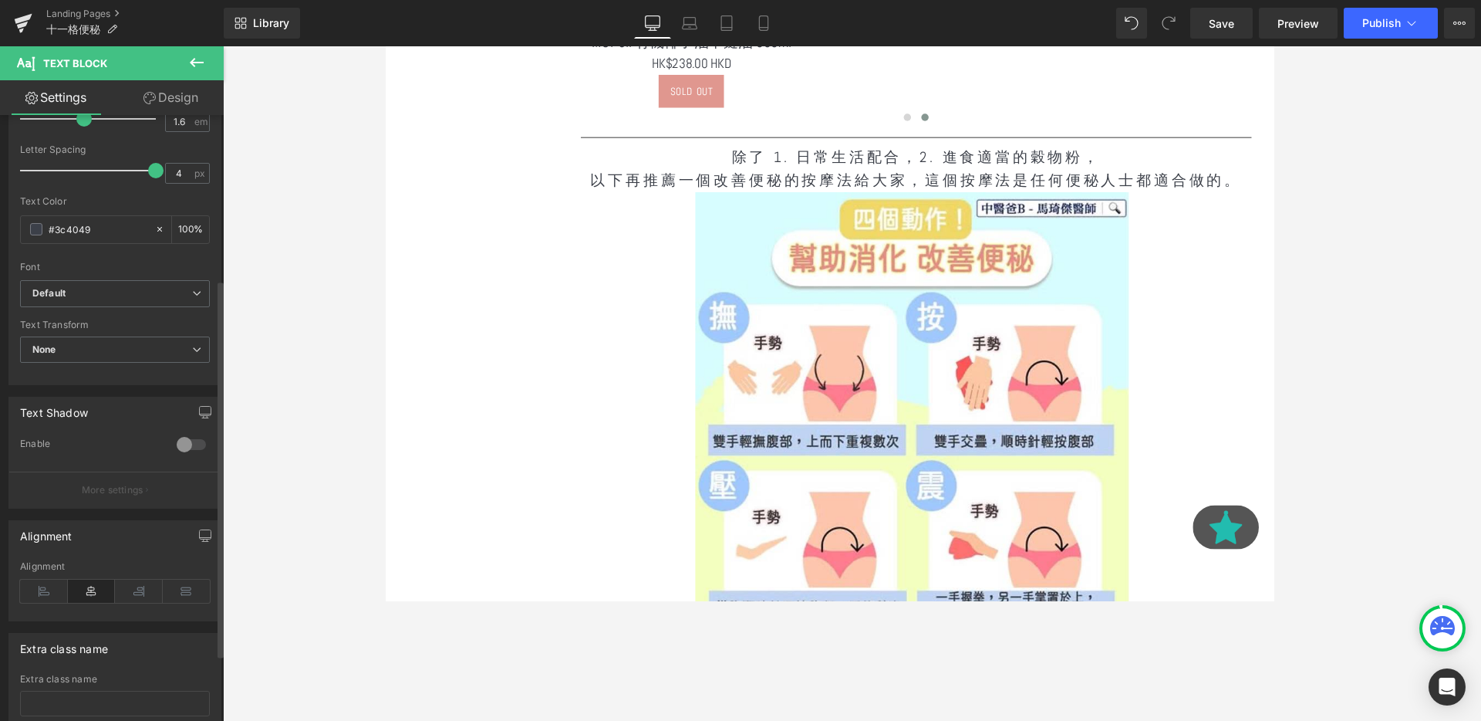
scroll to position [0, 0]
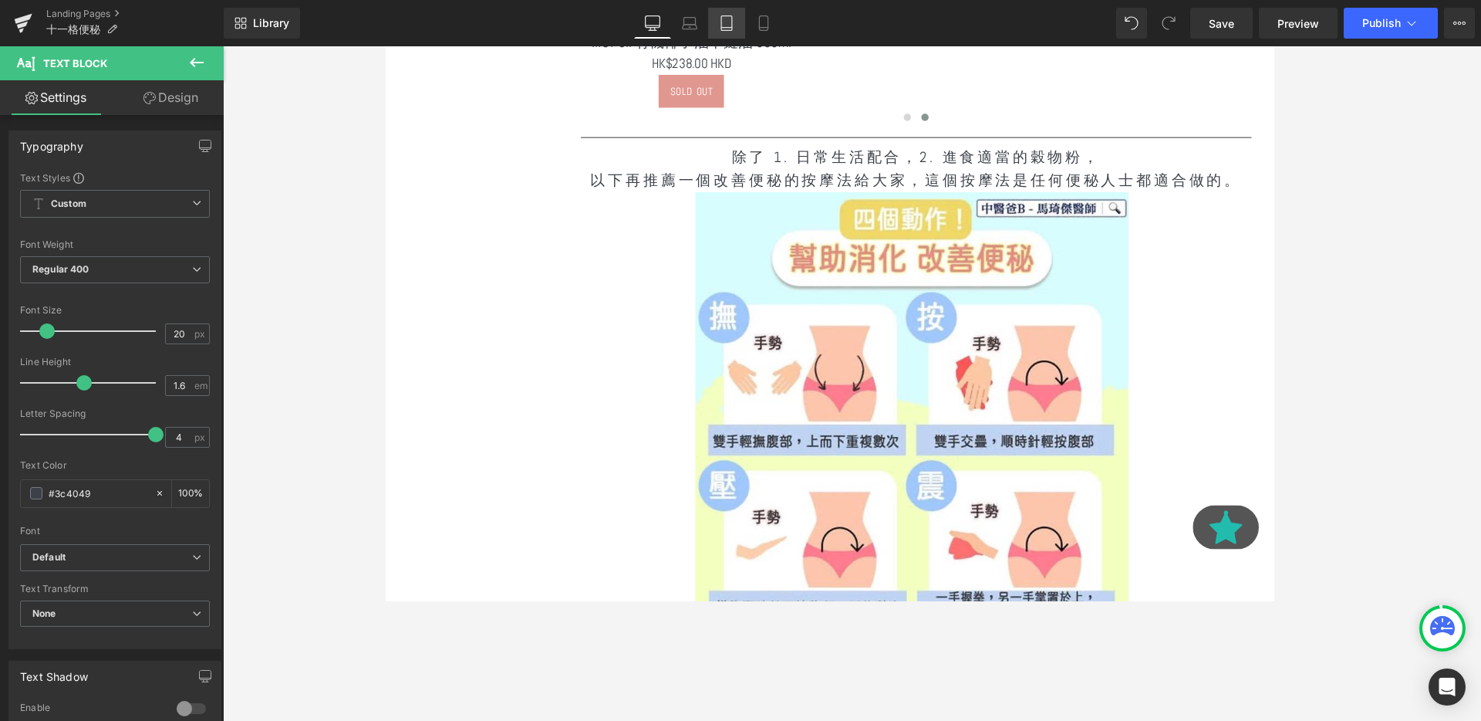
click at [728, 24] on icon at bounding box center [726, 22] width 15 height 15
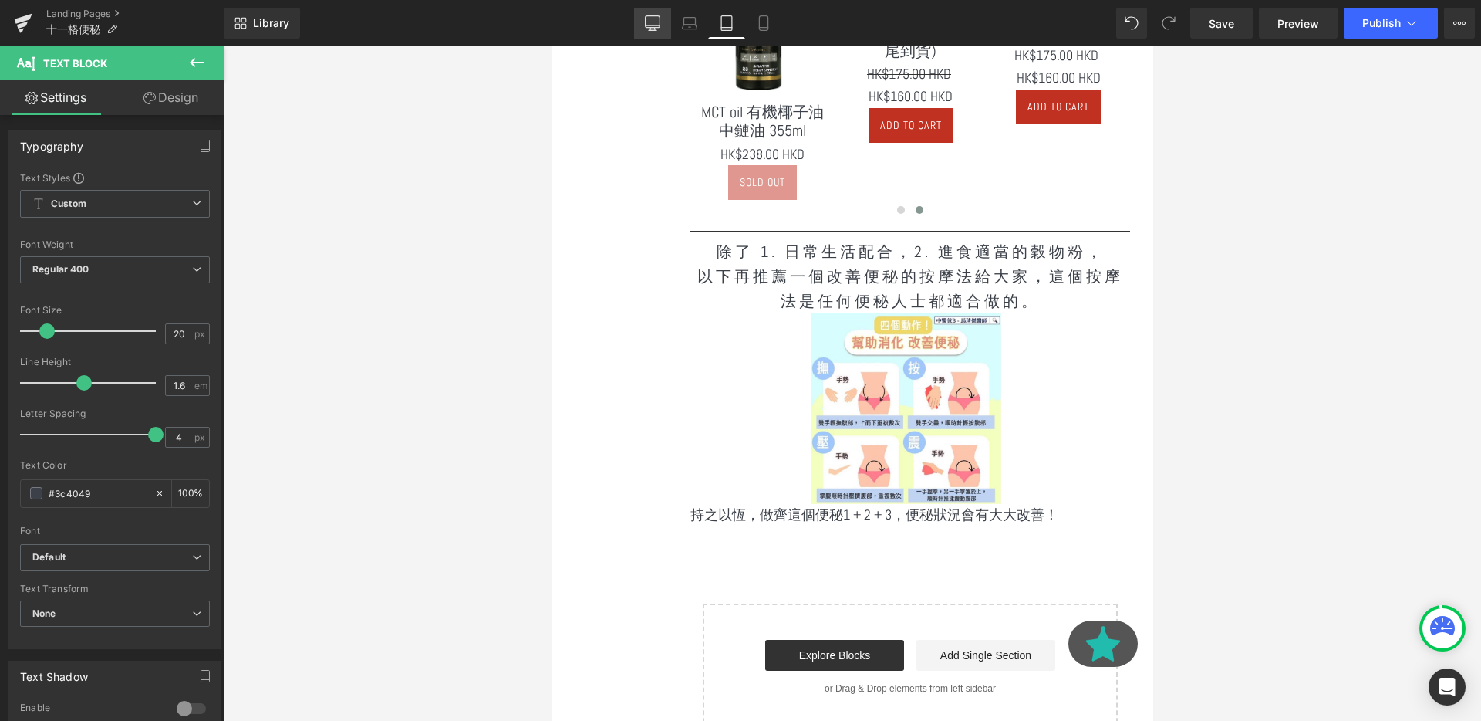
click at [648, 32] on link "Desktop" at bounding box center [652, 23] width 37 height 31
type input "100"
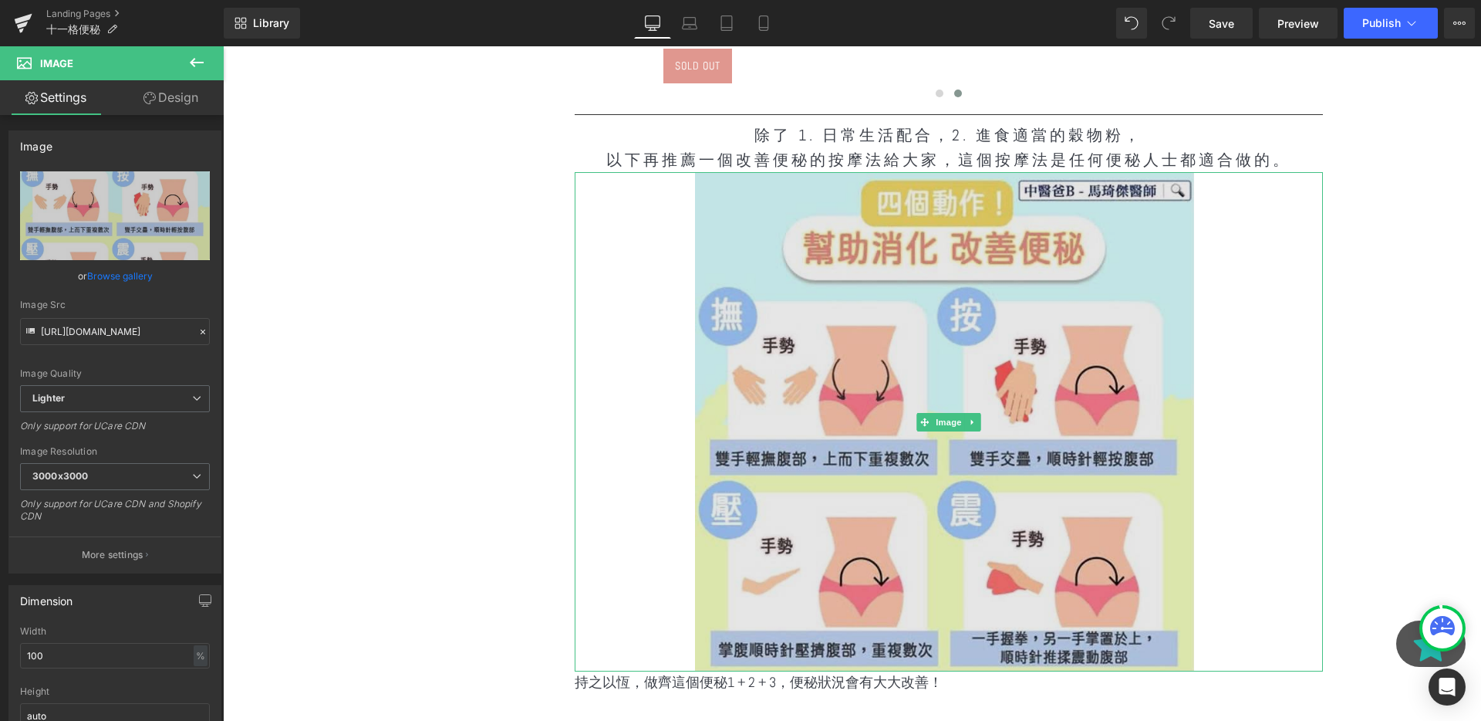
click at [1225, 366] on img at bounding box center [949, 421] width 748 height 499
click at [1216, 370] on img at bounding box center [949, 421] width 748 height 499
click at [1128, 151] on span "以下再推薦一個改善便秘的按摩法給大家，這個按摩法是任何便秘人士都適合做的。" at bounding box center [948, 160] width 685 height 20
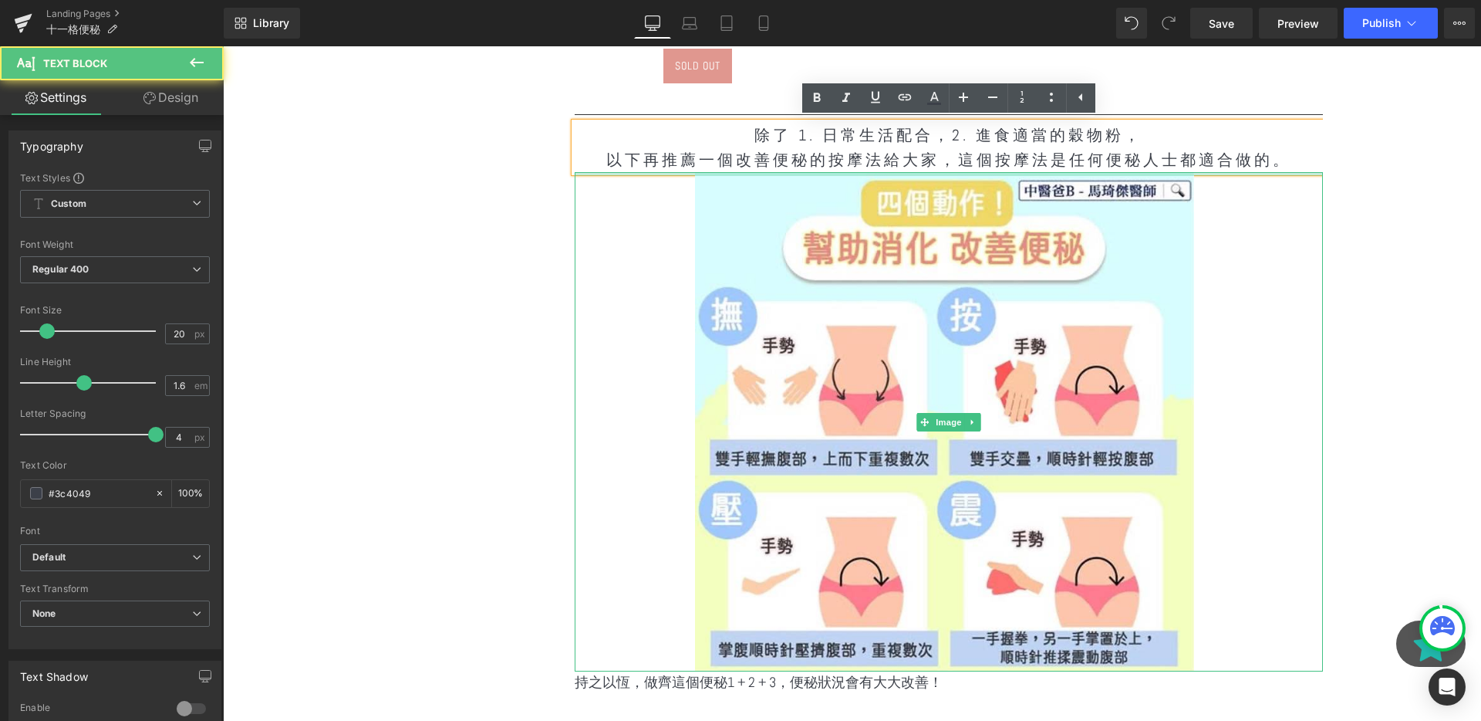
click at [1030, 130] on span "除了 1. 日常生活配合，2. 進食適當的穀物粉，" at bounding box center [949, 135] width 388 height 20
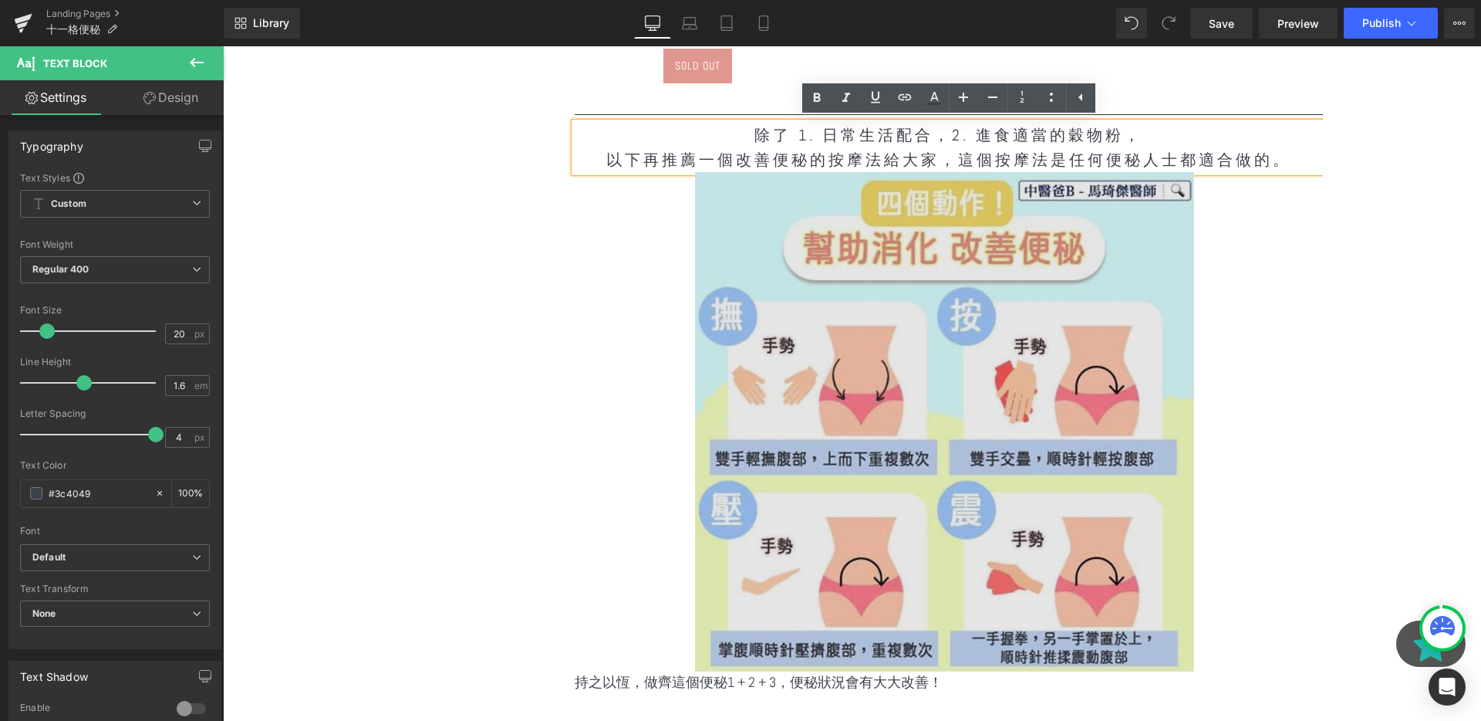
click at [1043, 315] on img at bounding box center [949, 421] width 748 height 499
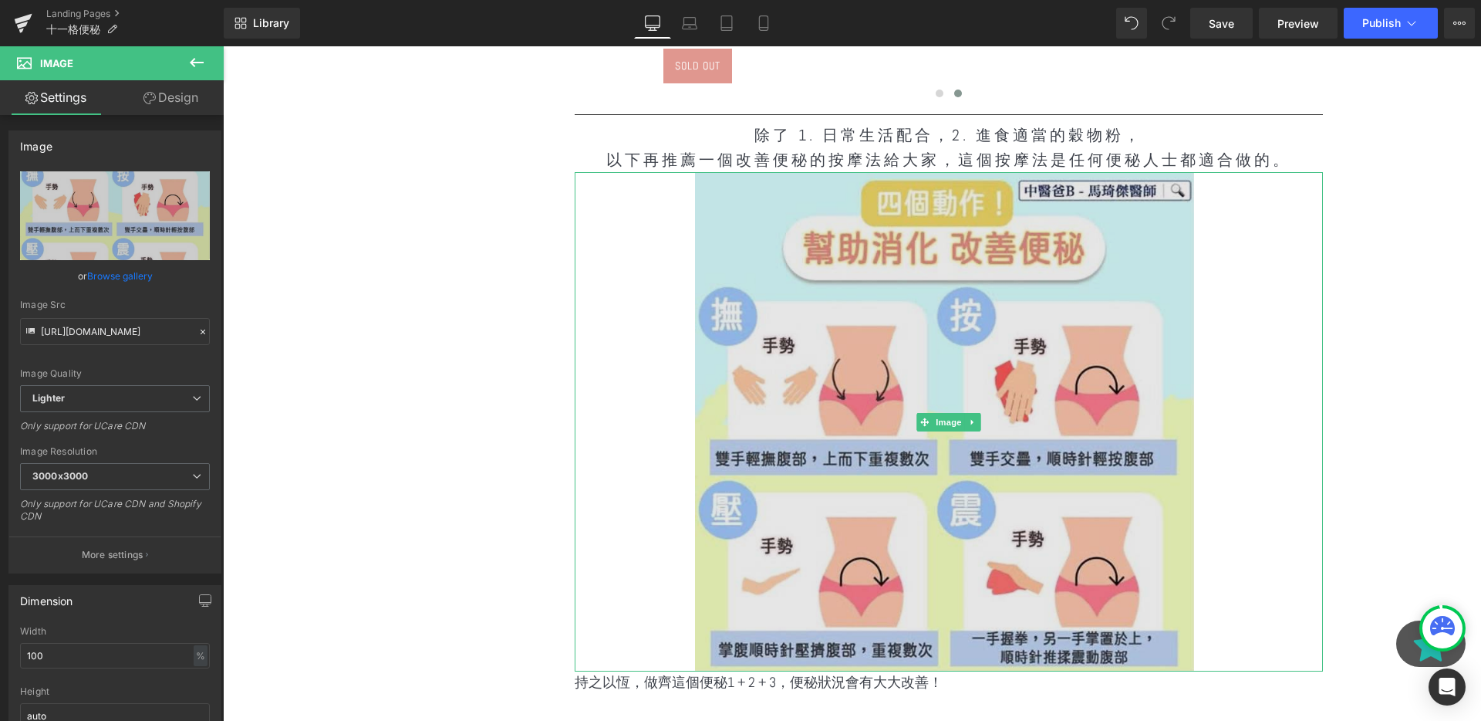
click at [1220, 350] on img at bounding box center [949, 421] width 748 height 499
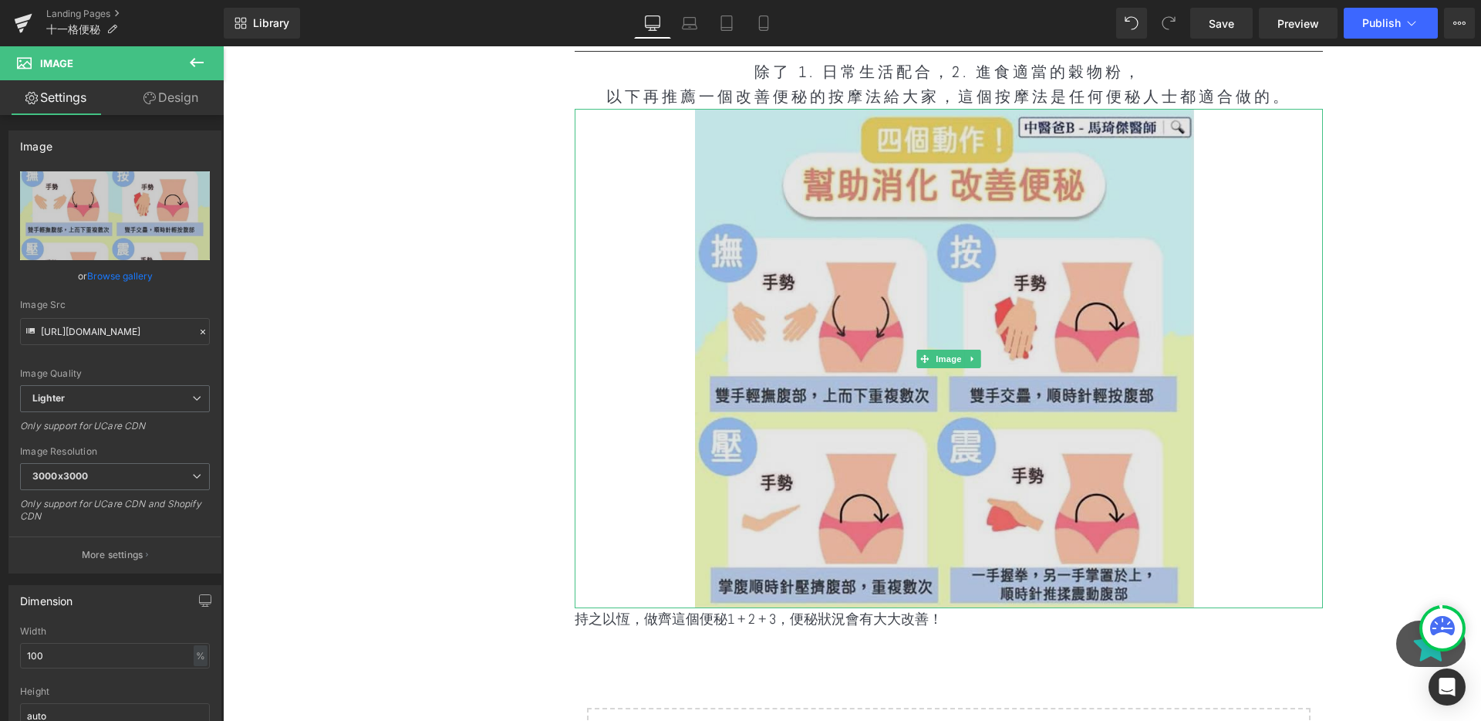
click at [1224, 373] on img at bounding box center [949, 358] width 748 height 499
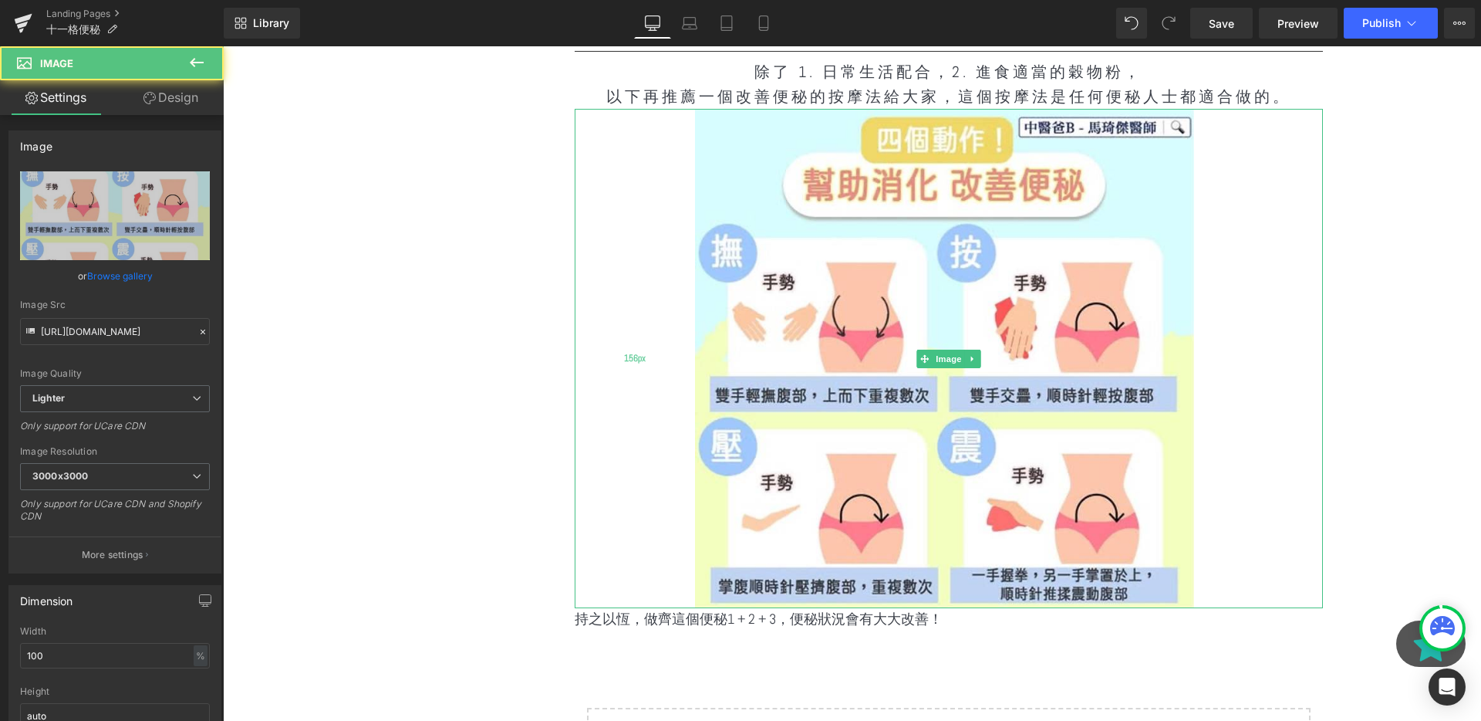
click at [688, 243] on img at bounding box center [949, 358] width 748 height 499
click at [936, 360] on span "Image" at bounding box center [949, 358] width 32 height 19
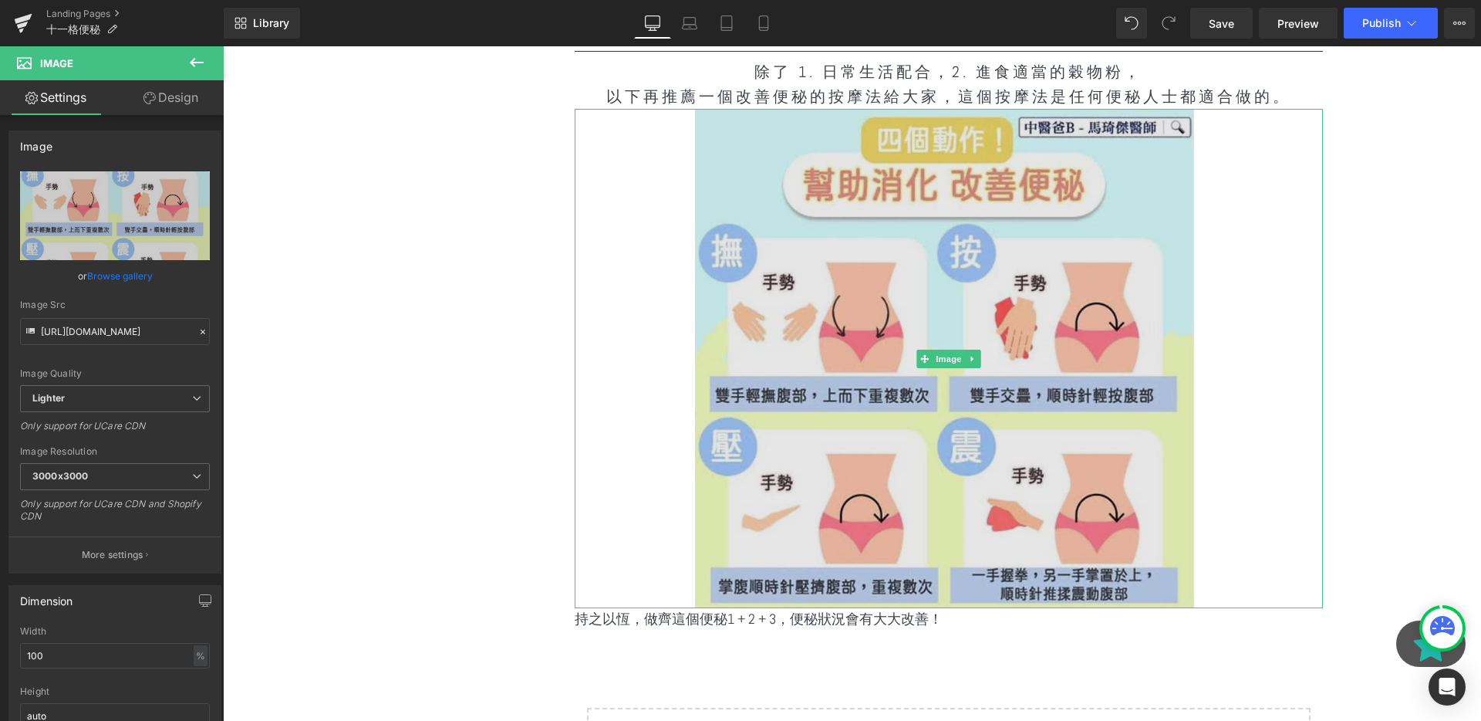
click at [689, 369] on img at bounding box center [949, 358] width 748 height 499
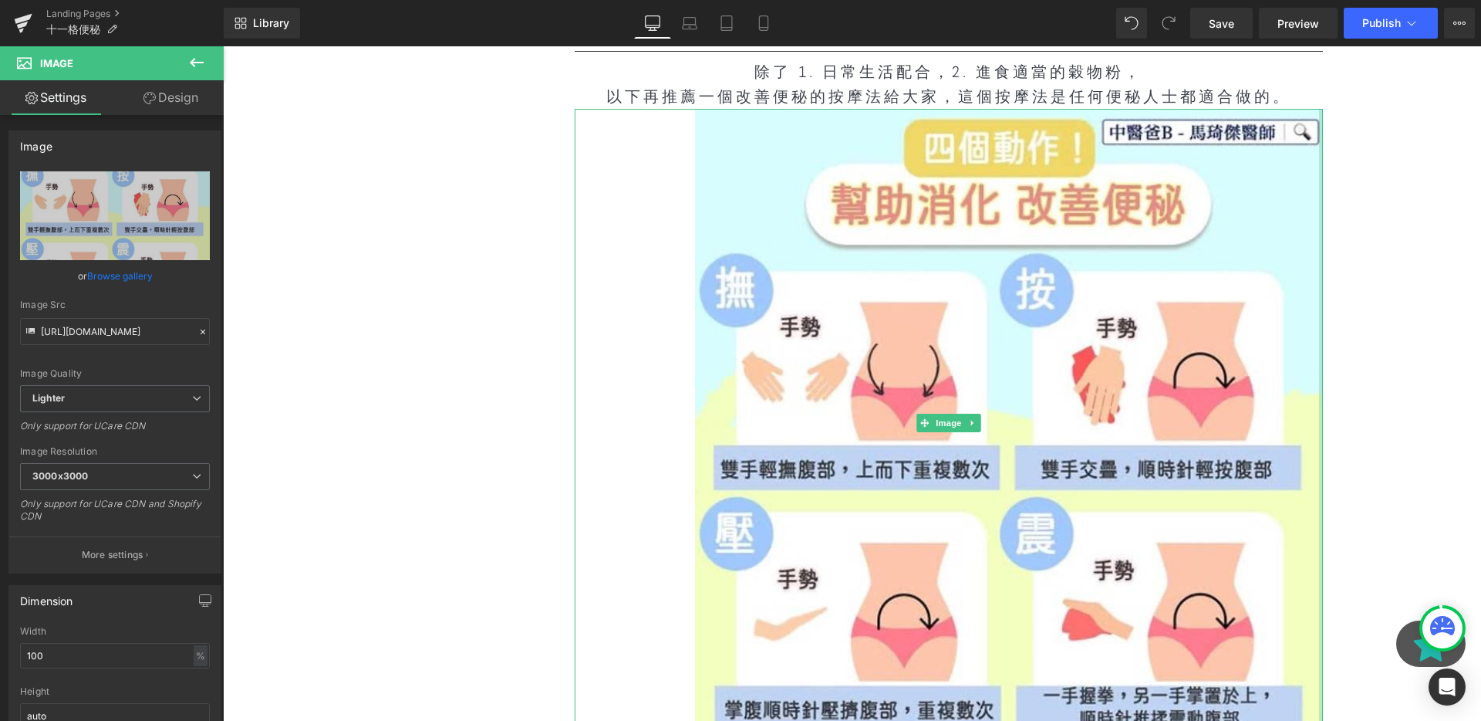
drag, startPoint x: 1320, startPoint y: 437, endPoint x: 1480, endPoint y: 420, distance: 161.4
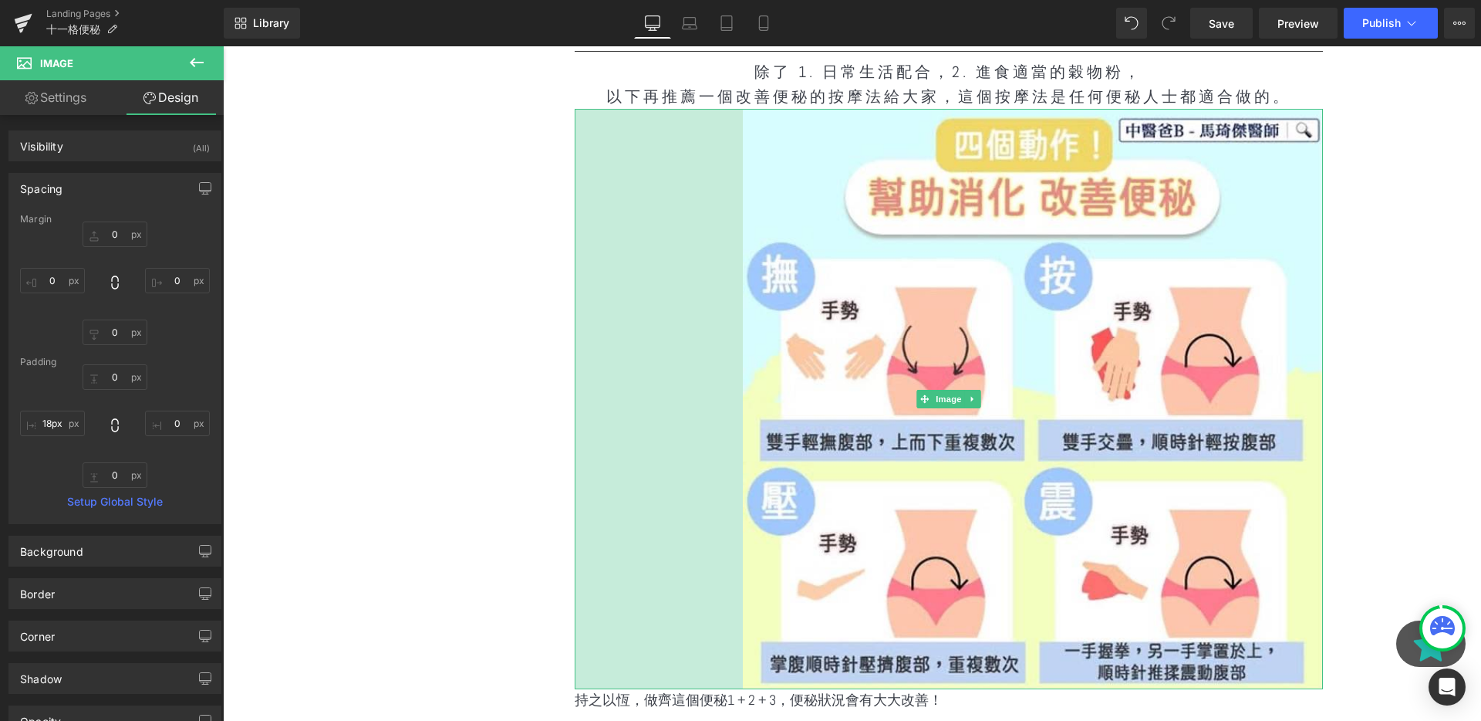
type input "0px"
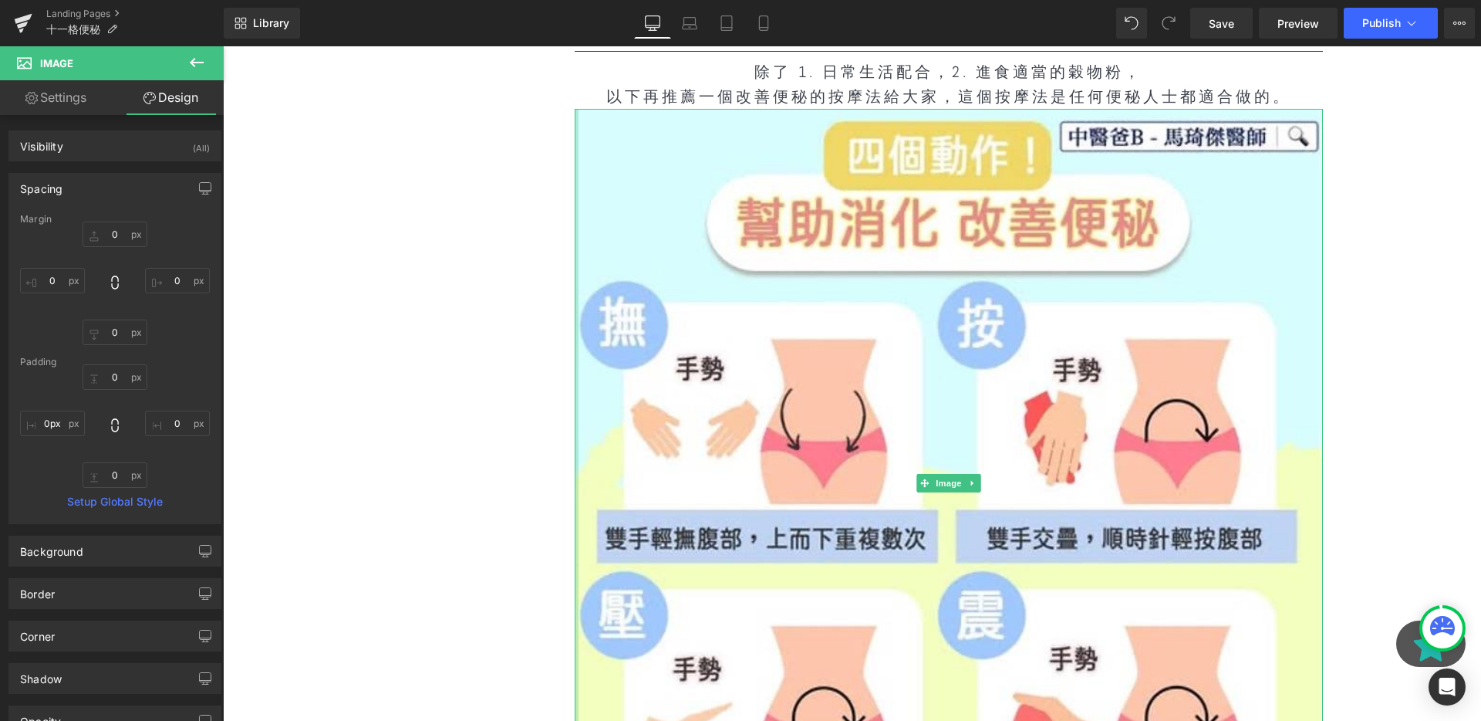
drag, startPoint x: 576, startPoint y: 436, endPoint x: 401, endPoint y: 434, distance: 175.1
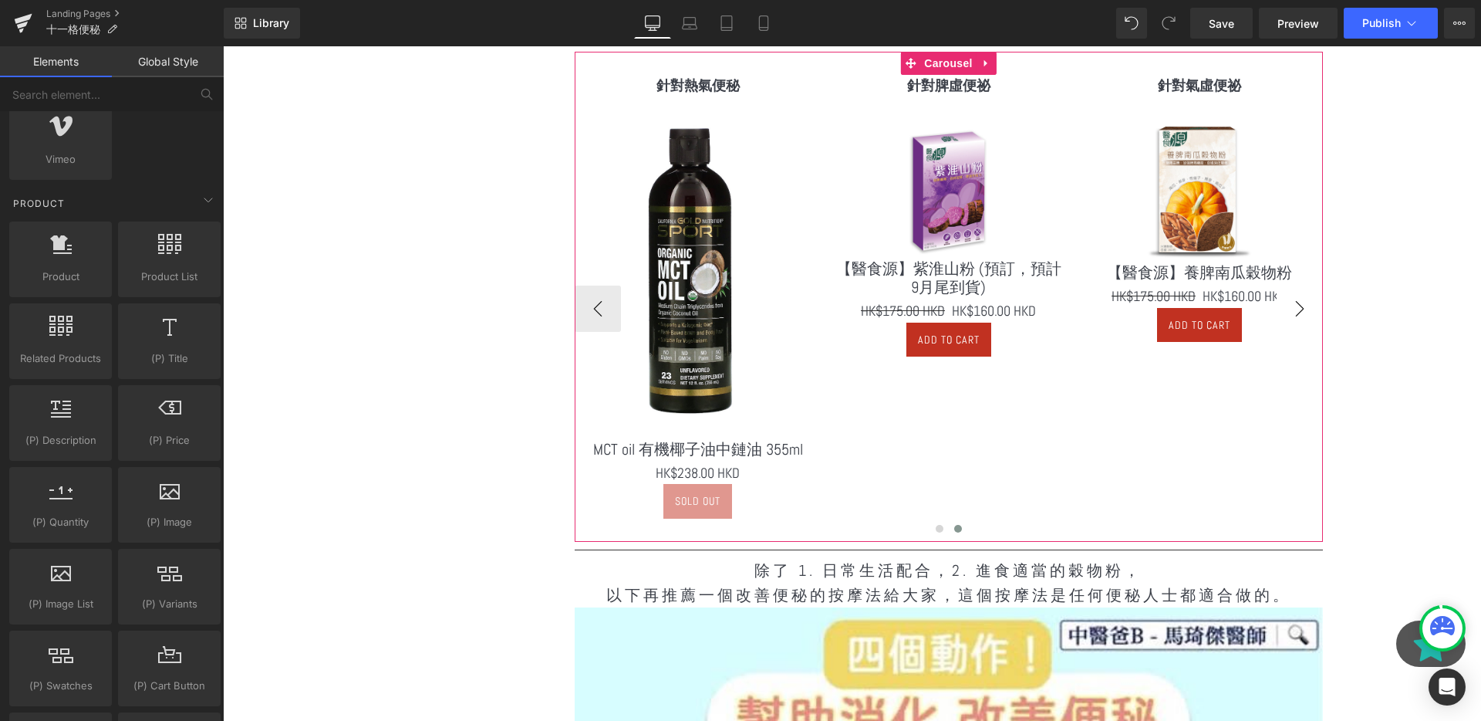
click at [1292, 309] on button "›" at bounding box center [1300, 308] width 46 height 46
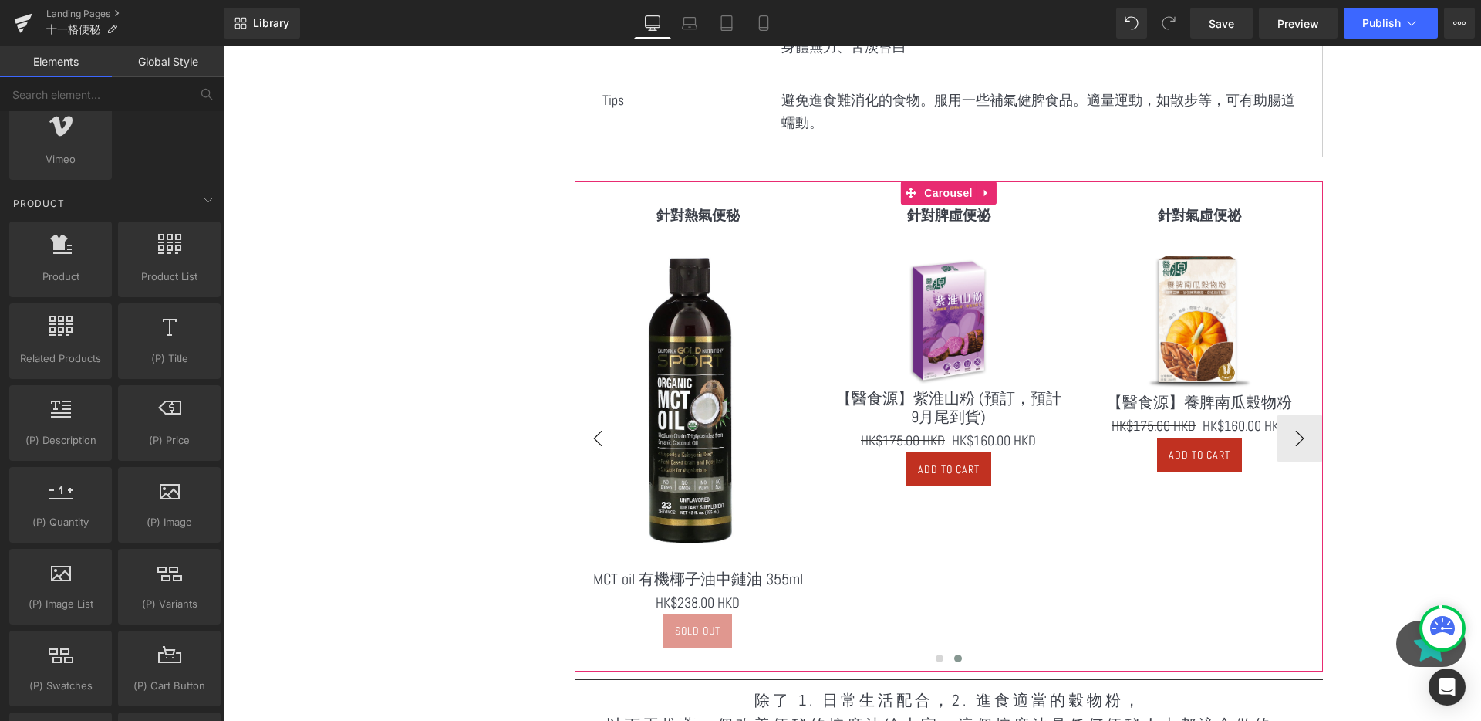
click at [599, 424] on button "‹" at bounding box center [598, 438] width 46 height 46
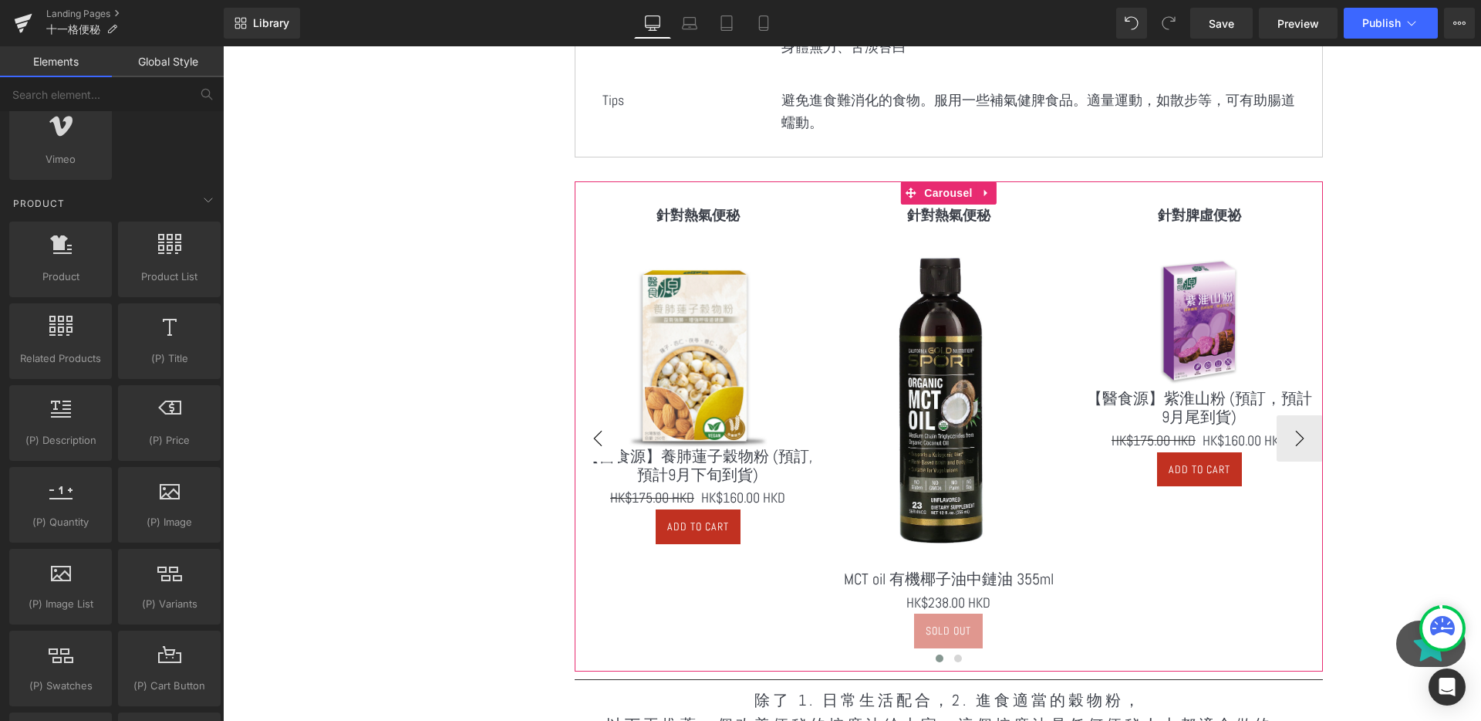
click at [606, 427] on button "‹" at bounding box center [598, 438] width 46 height 46
click at [1305, 417] on button "›" at bounding box center [1300, 438] width 46 height 46
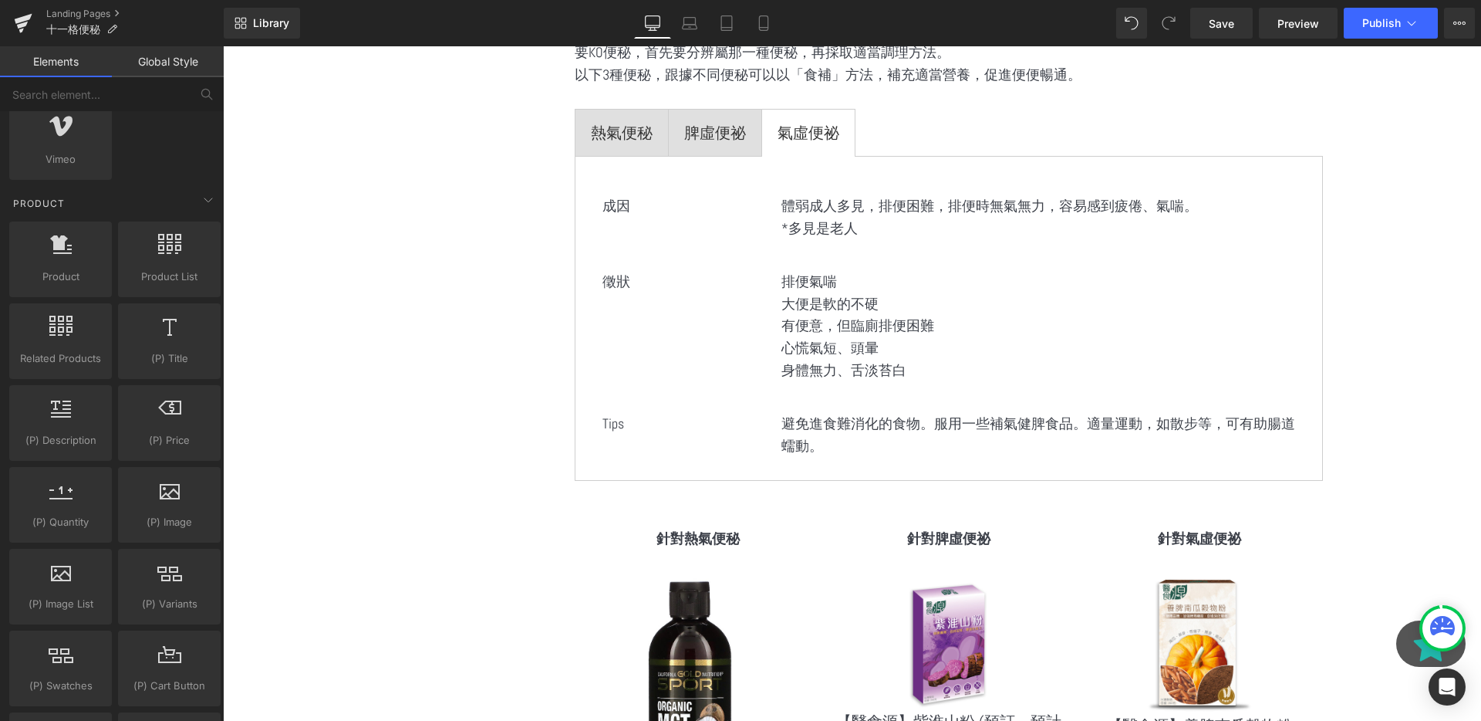
scroll to position [683, 0]
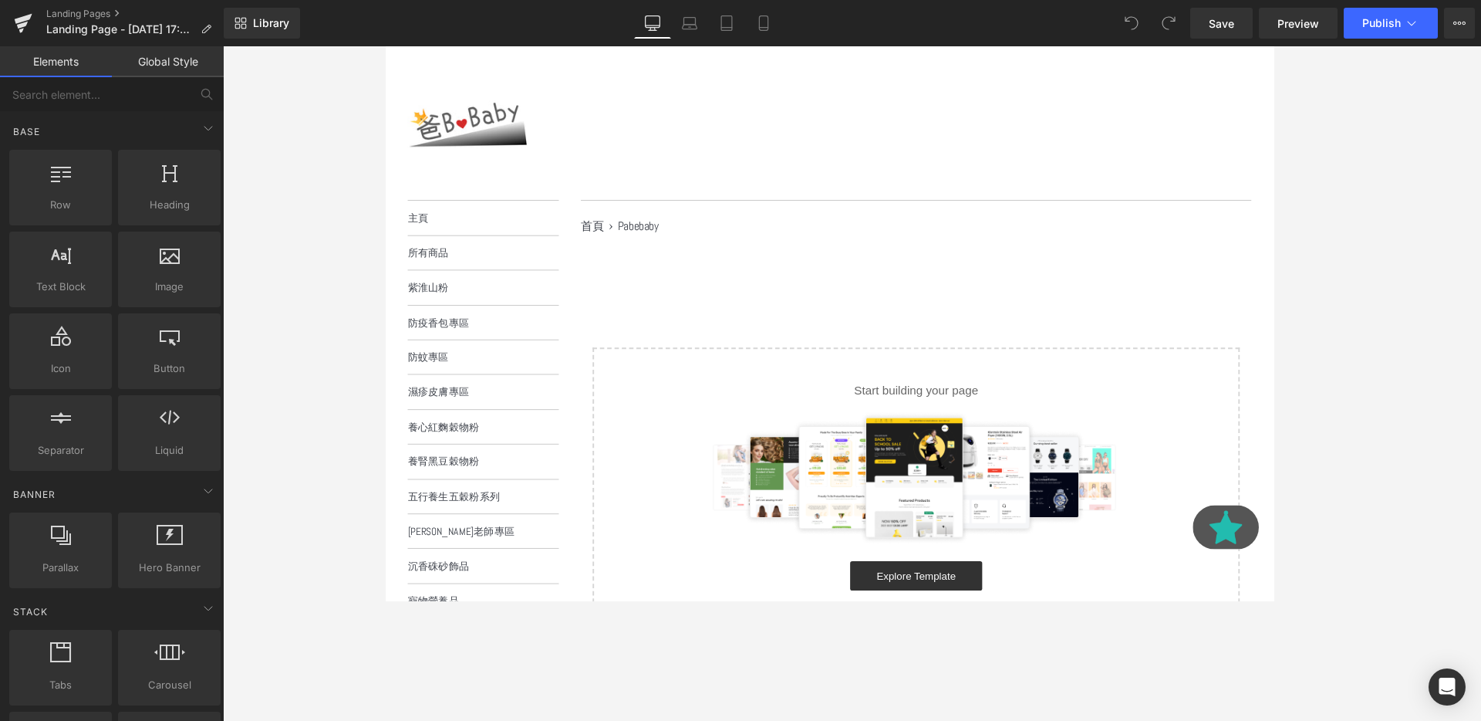
scroll to position [76, 0]
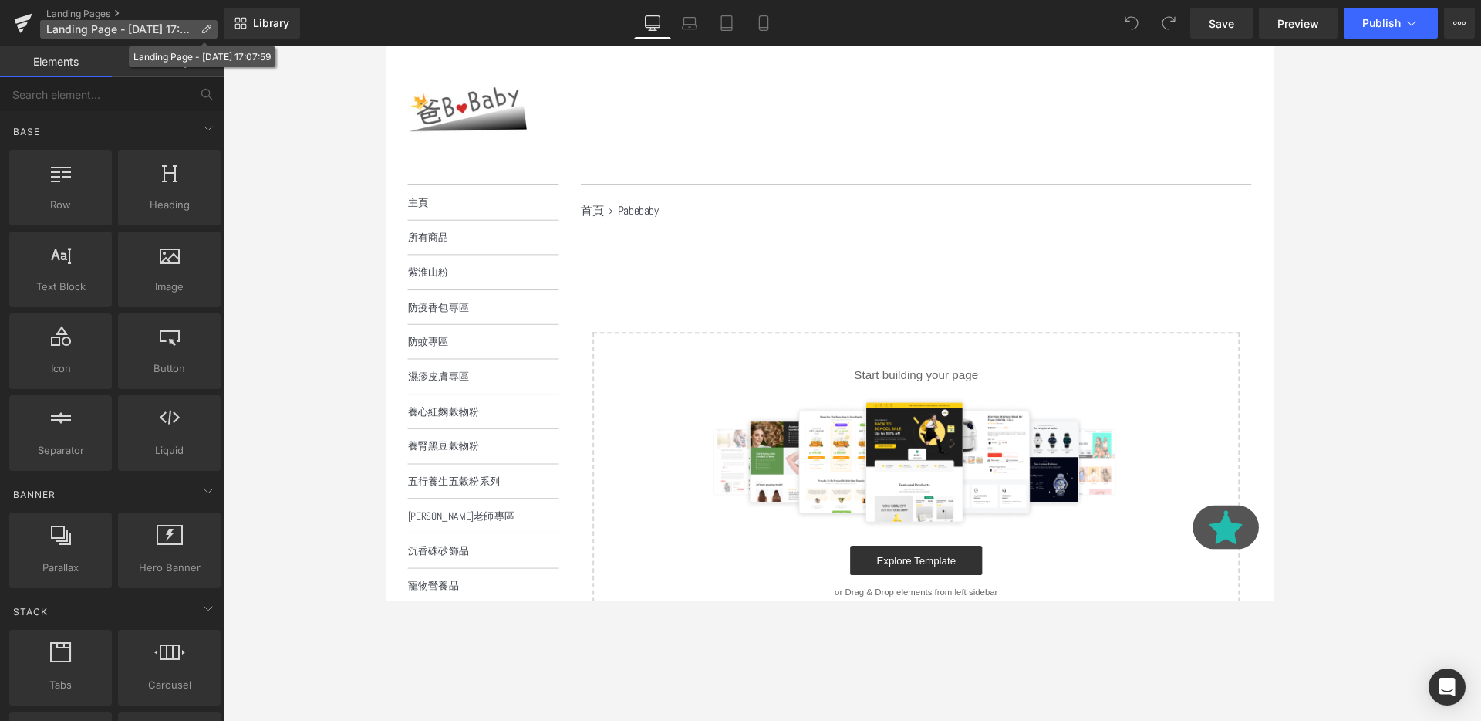
click at [133, 22] on p "Landing Page - Sep 22, 17:07:59" at bounding box center [128, 29] width 177 height 19
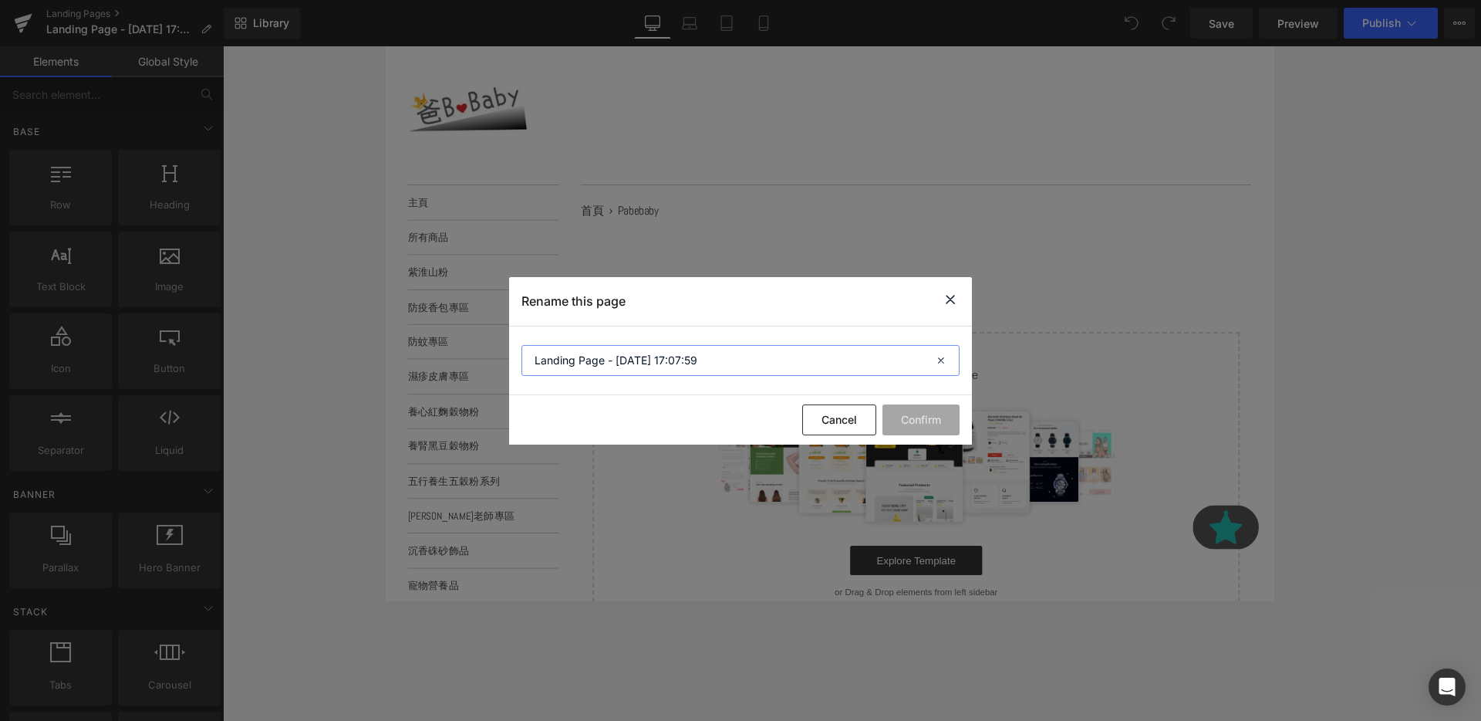
click at [720, 360] on input "Landing Page - Sep 22, 17:07:59" at bounding box center [741, 360] width 438 height 31
type input "十一格流感"
click at [930, 421] on button "Confirm" at bounding box center [921, 419] width 77 height 31
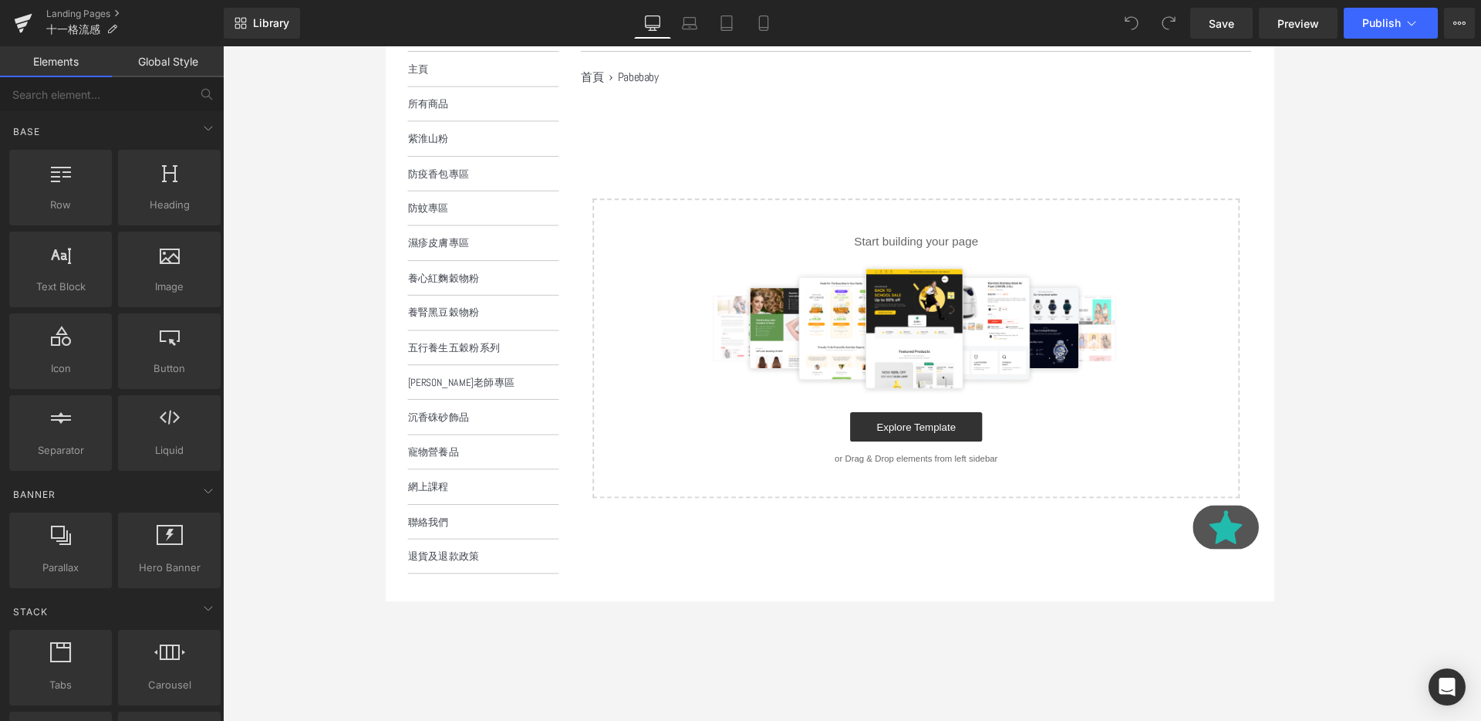
scroll to position [193, 0]
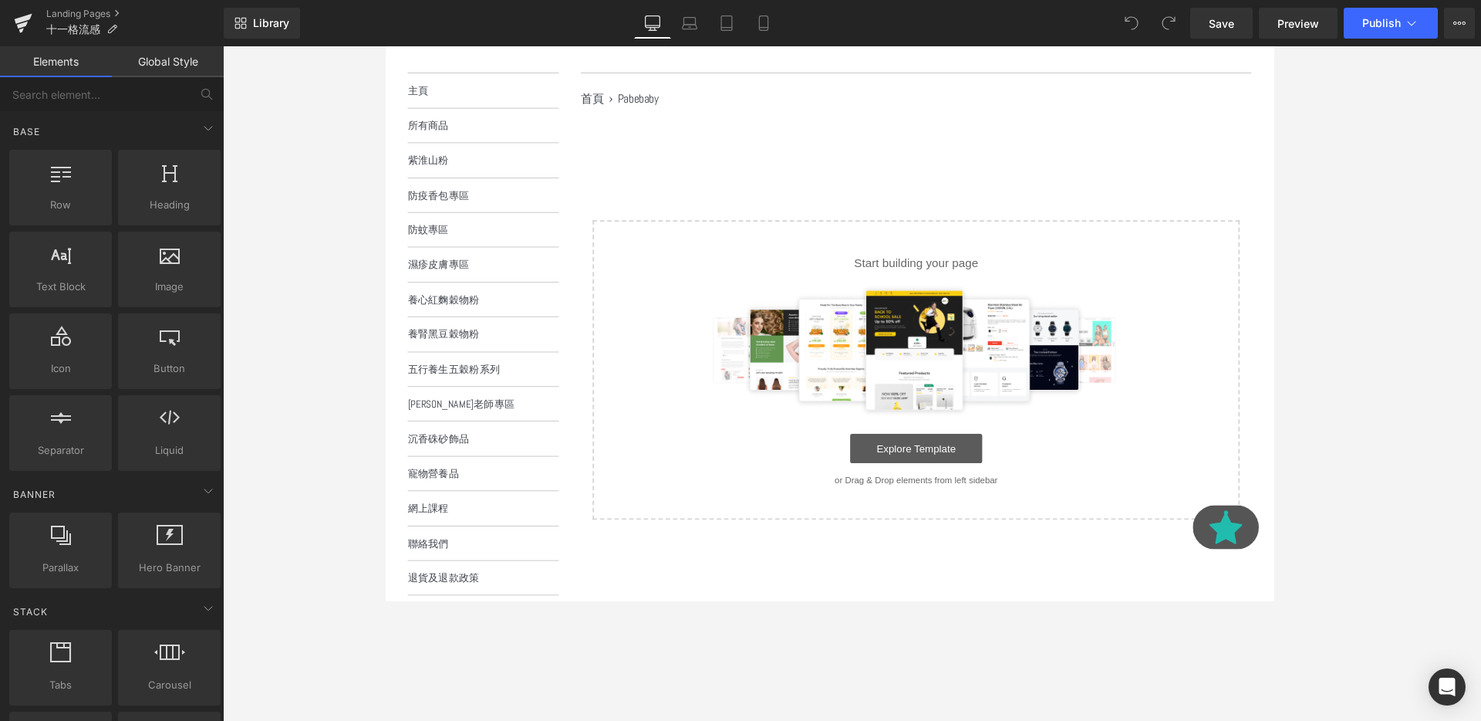
click at [908, 478] on link "Explore Template" at bounding box center [942, 469] width 139 height 31
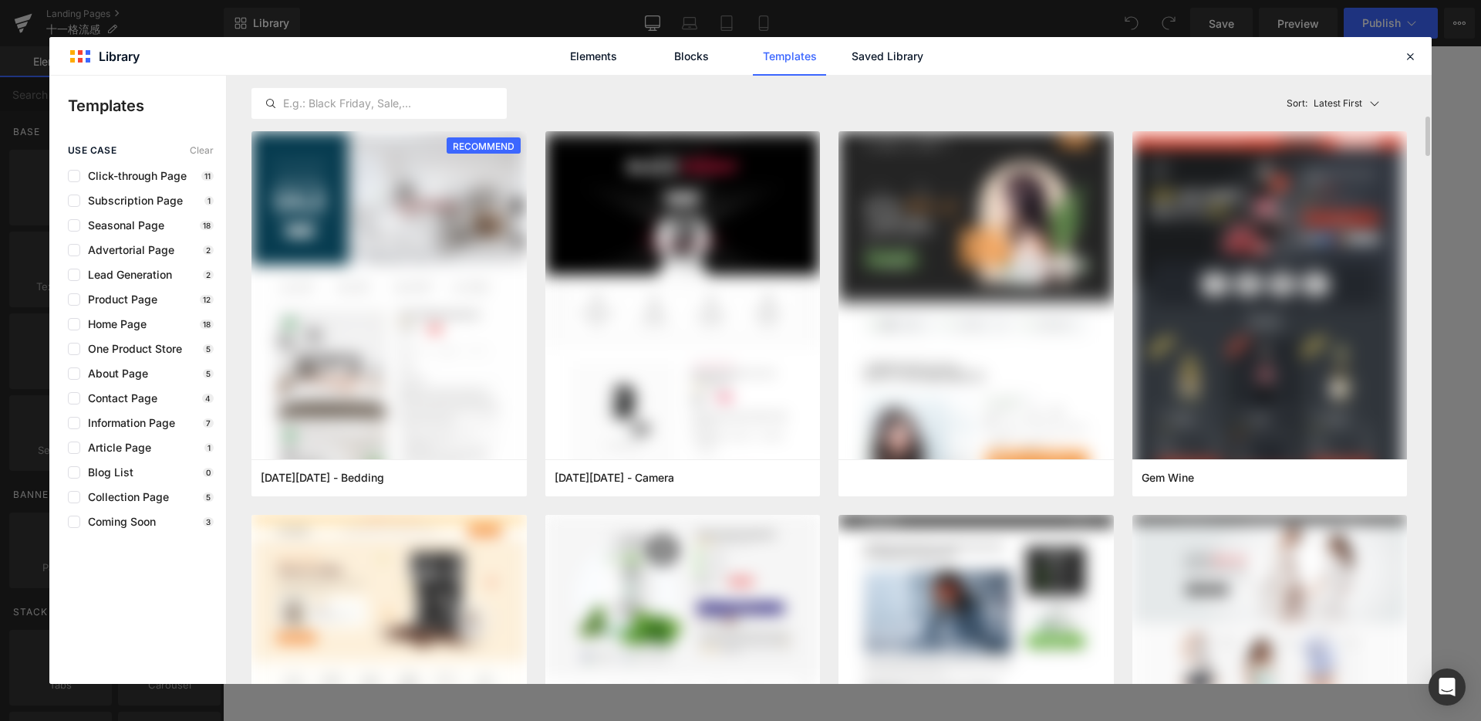
scroll to position [39, 0]
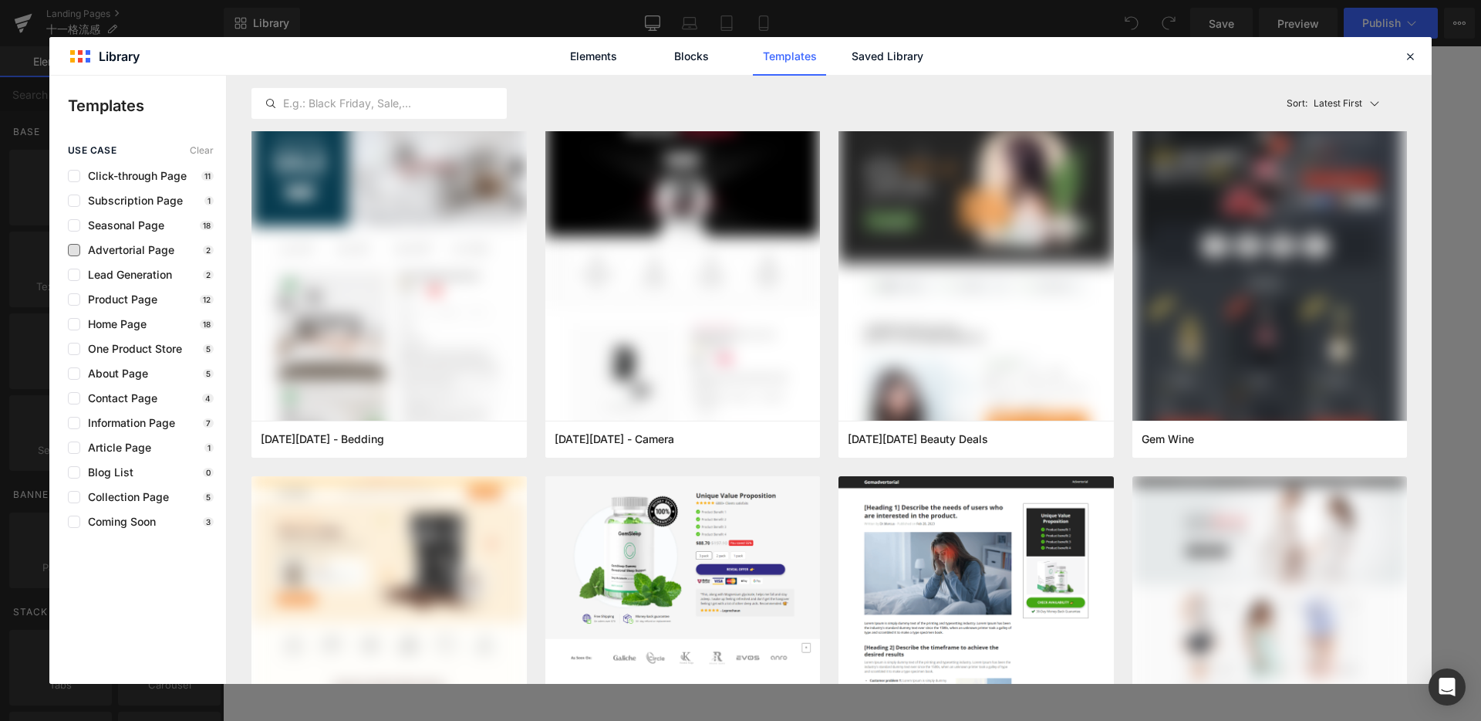
click at [105, 246] on span "Advertorial Page" at bounding box center [127, 250] width 94 height 12
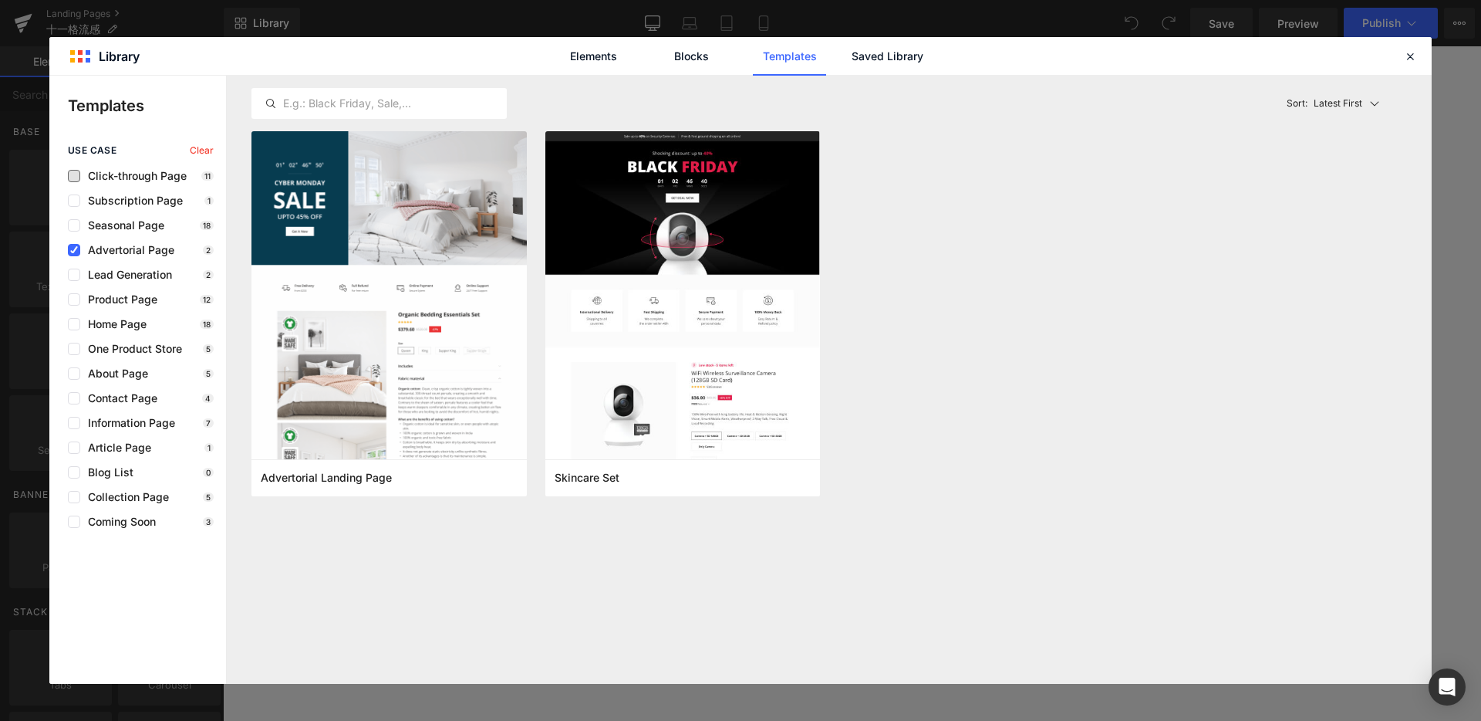
click at [151, 252] on span "Advertorial Page" at bounding box center [127, 250] width 94 height 12
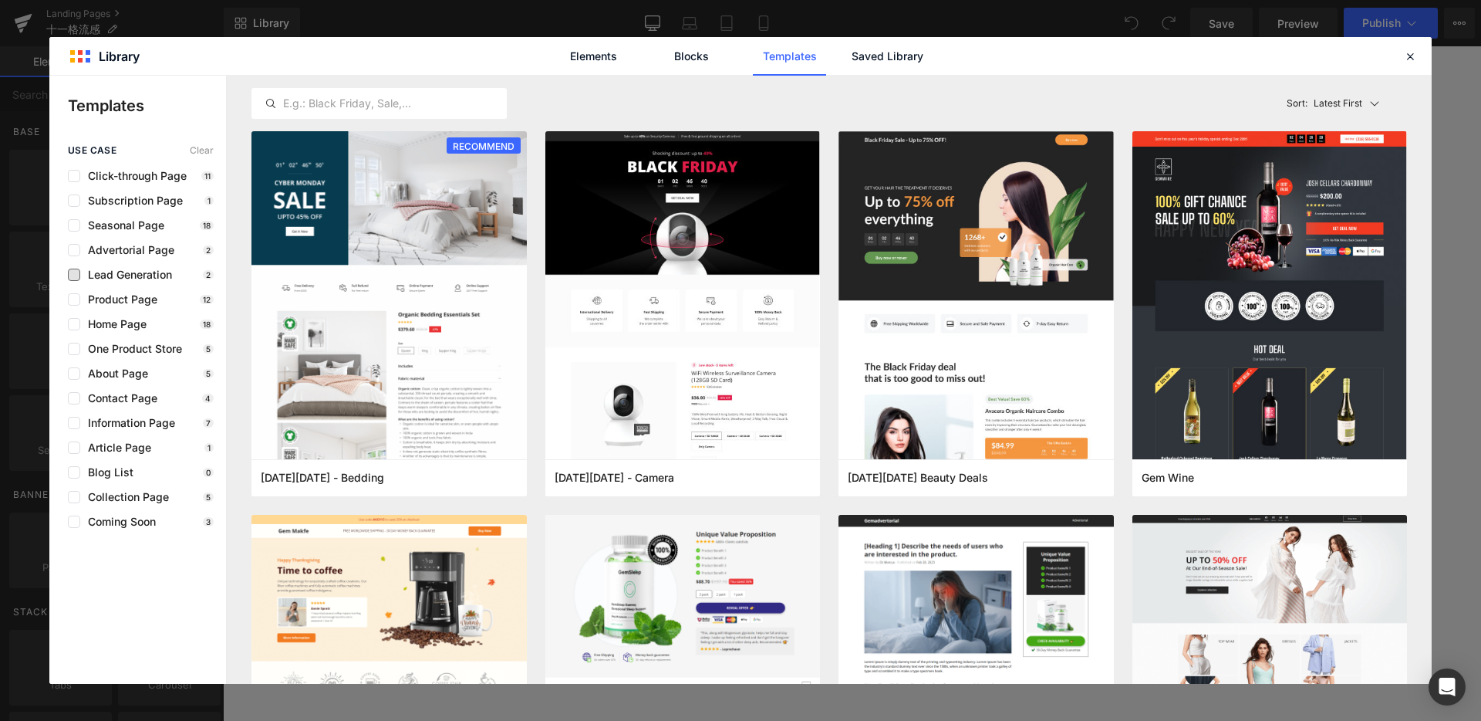
click at [116, 275] on span "Lead Generation" at bounding box center [126, 274] width 92 height 12
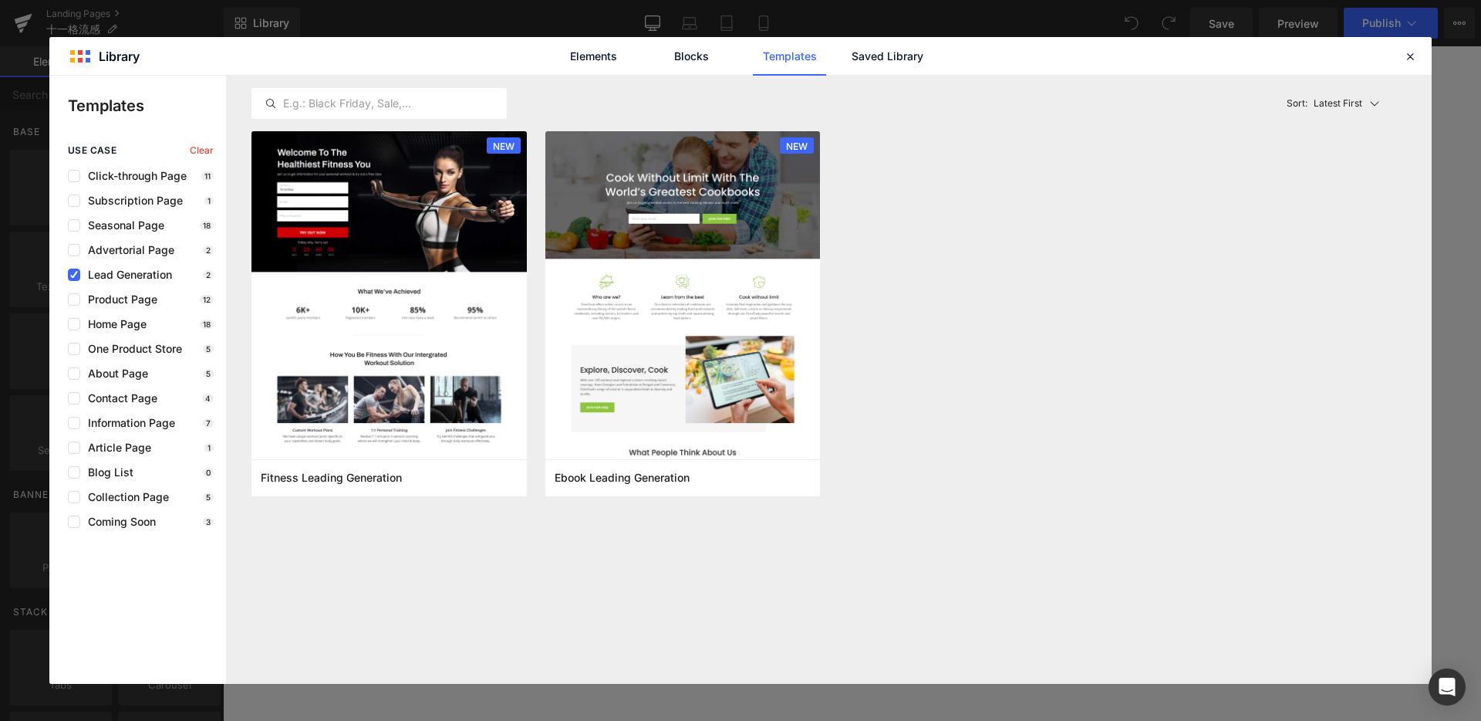
click at [116, 275] on span "Lead Generation" at bounding box center [126, 274] width 92 height 12
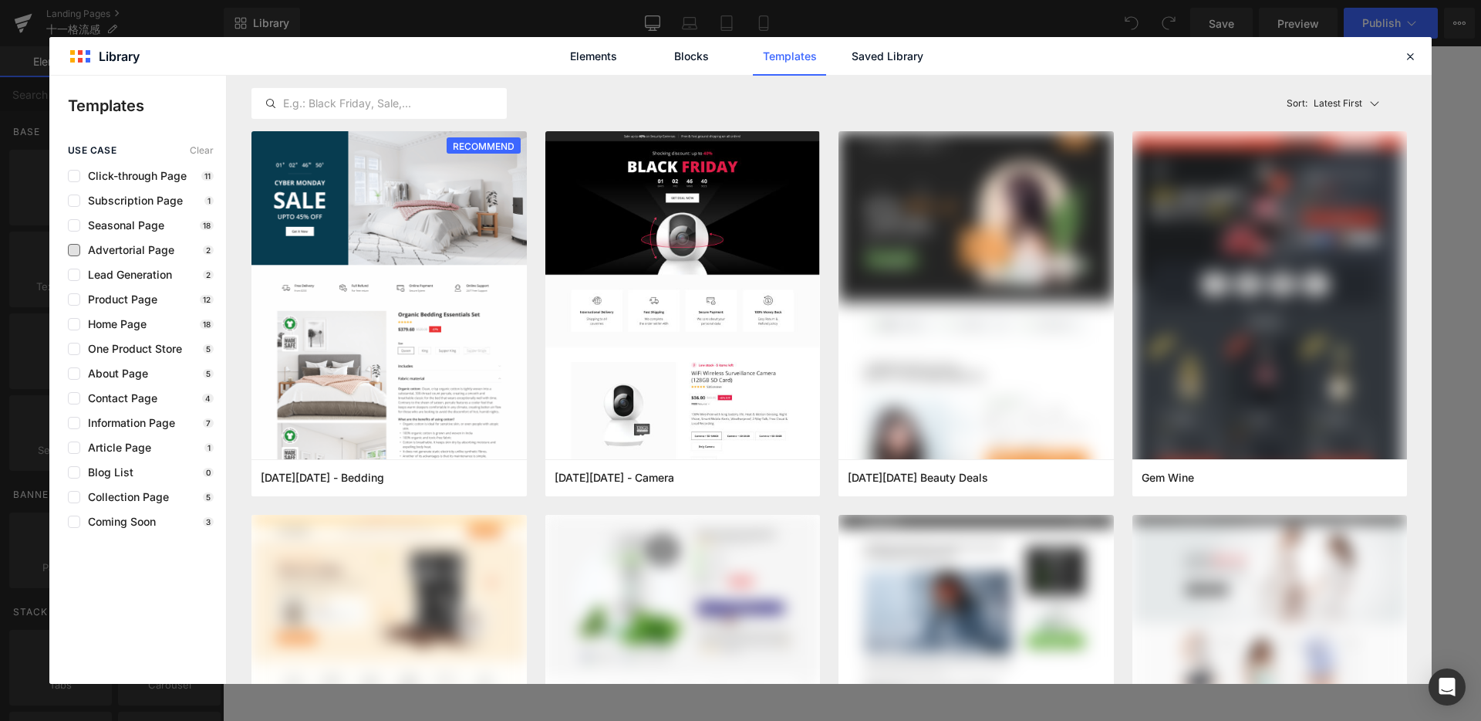
click at [108, 252] on span "Advertorial Page" at bounding box center [127, 250] width 94 height 12
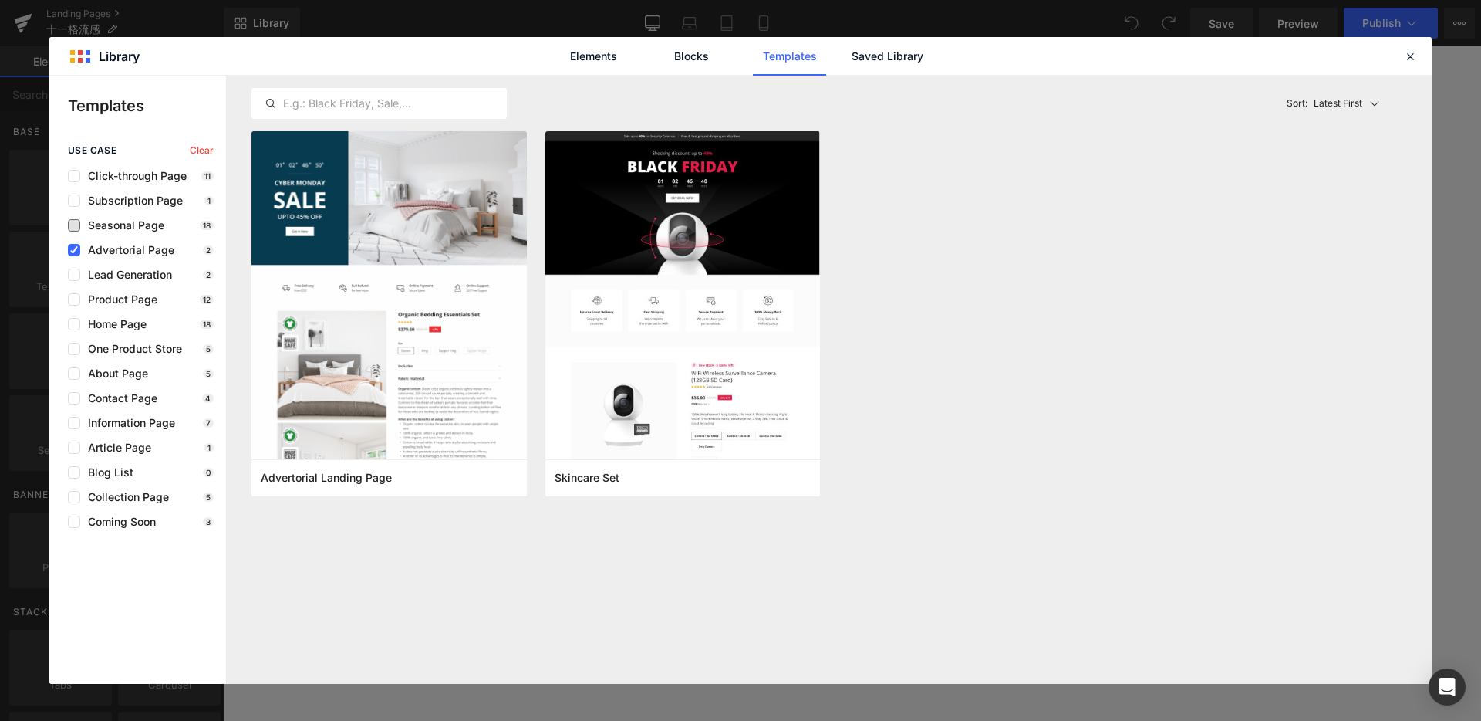
click at [105, 225] on span "Seasonal Page" at bounding box center [122, 225] width 84 height 12
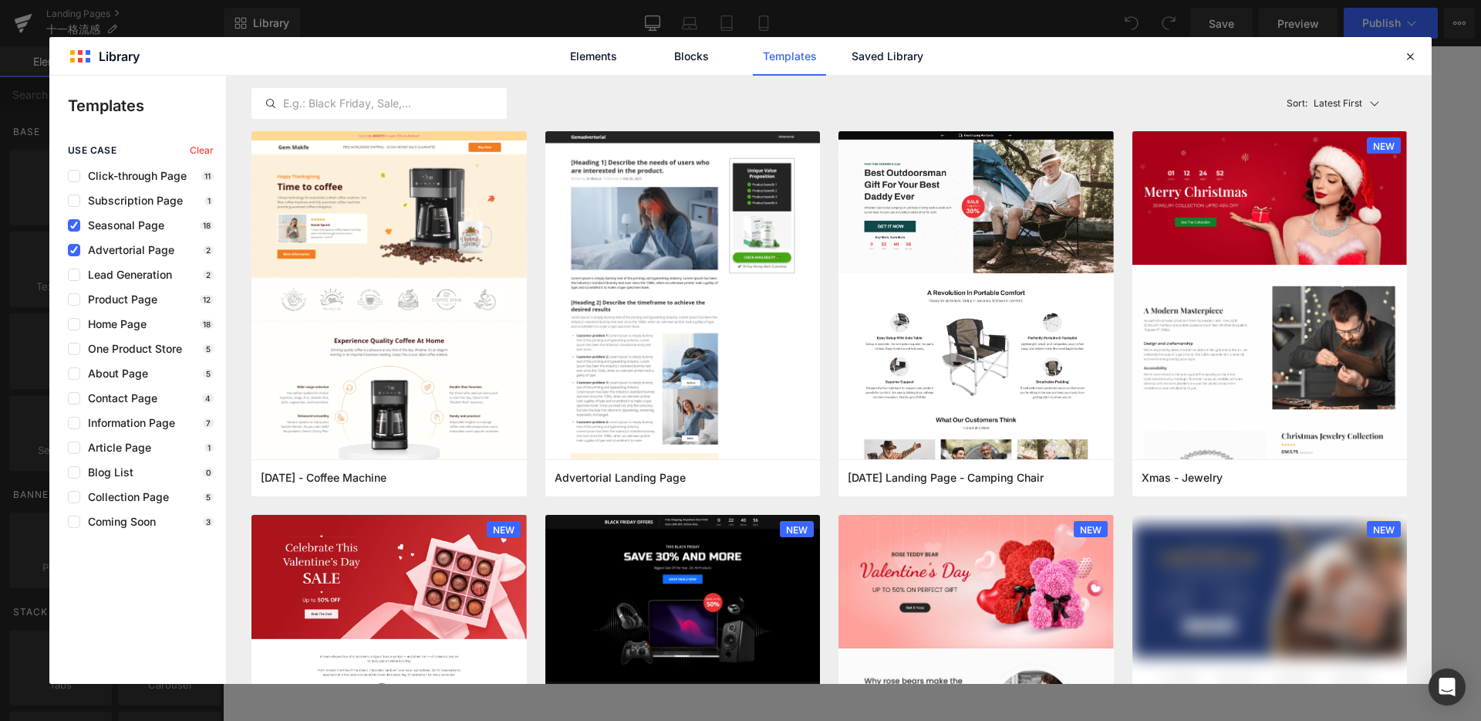
click at [107, 250] on span "Advertorial Page" at bounding box center [127, 250] width 94 height 12
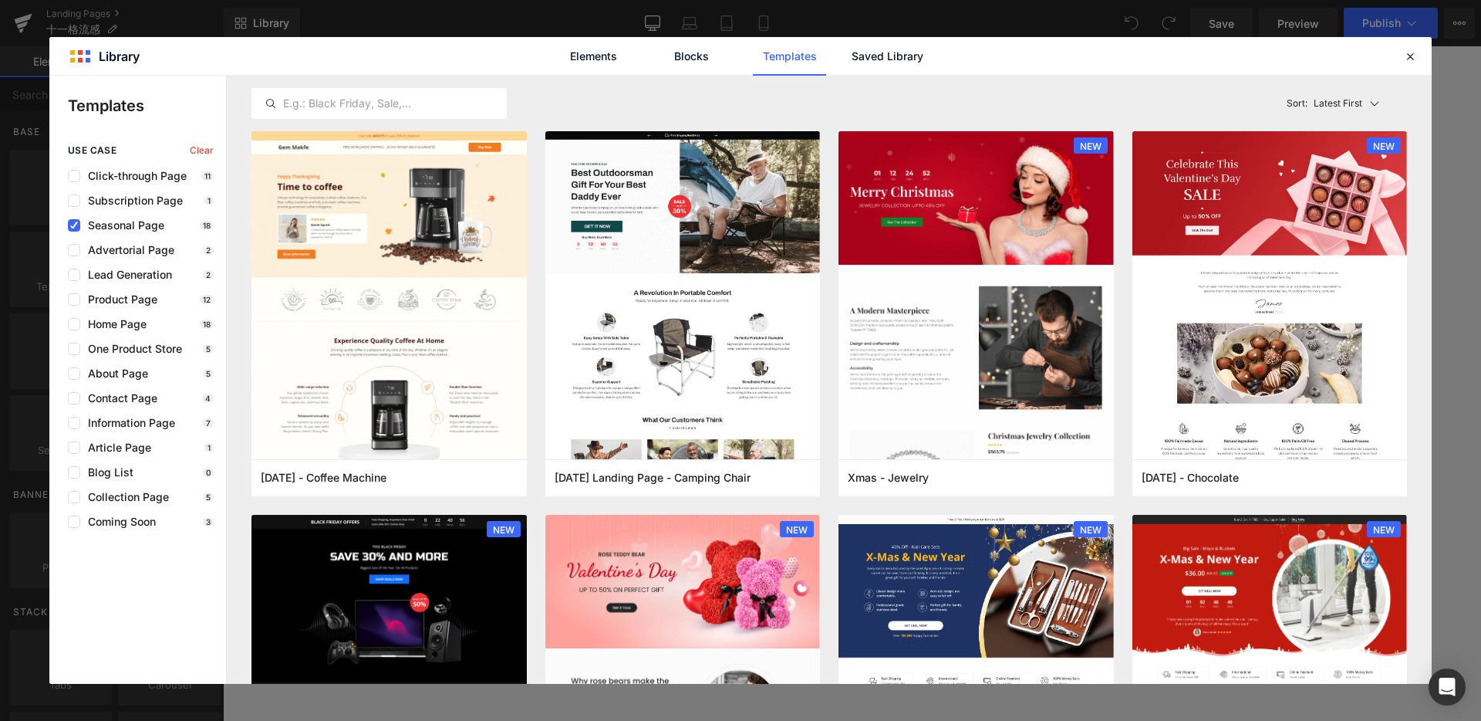
click at [136, 233] on div "use case Clear Click-through Page 11 Subscription Page 1 Seasonal Page 18 Adver…" at bounding box center [137, 336] width 177 height 383
click at [116, 208] on div "use case Clear Click-through Page 11 Subscription Page 1 Seasonal Page 18 Adver…" at bounding box center [137, 336] width 177 height 383
click at [104, 178] on span "Click-through Page" at bounding box center [133, 176] width 106 height 12
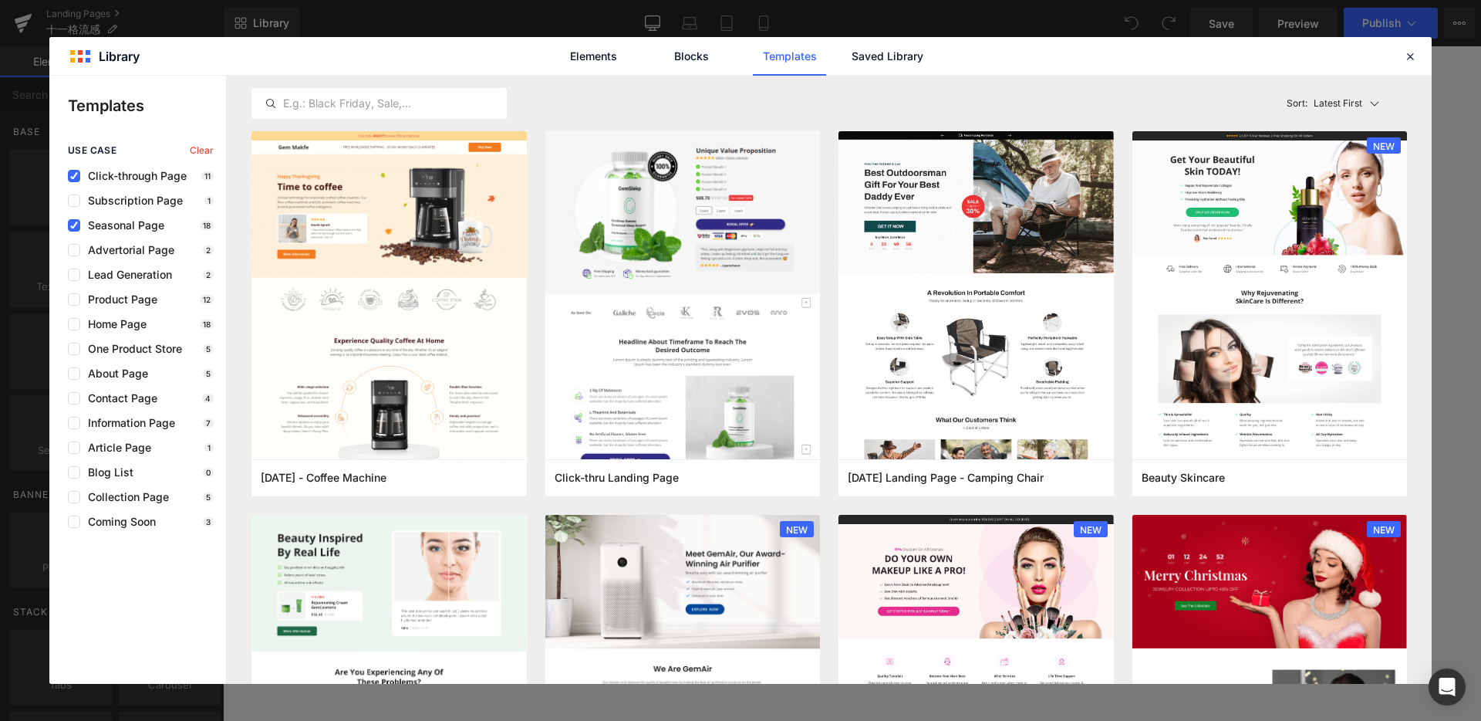
click at [94, 227] on span "Seasonal Page" at bounding box center [122, 225] width 84 height 12
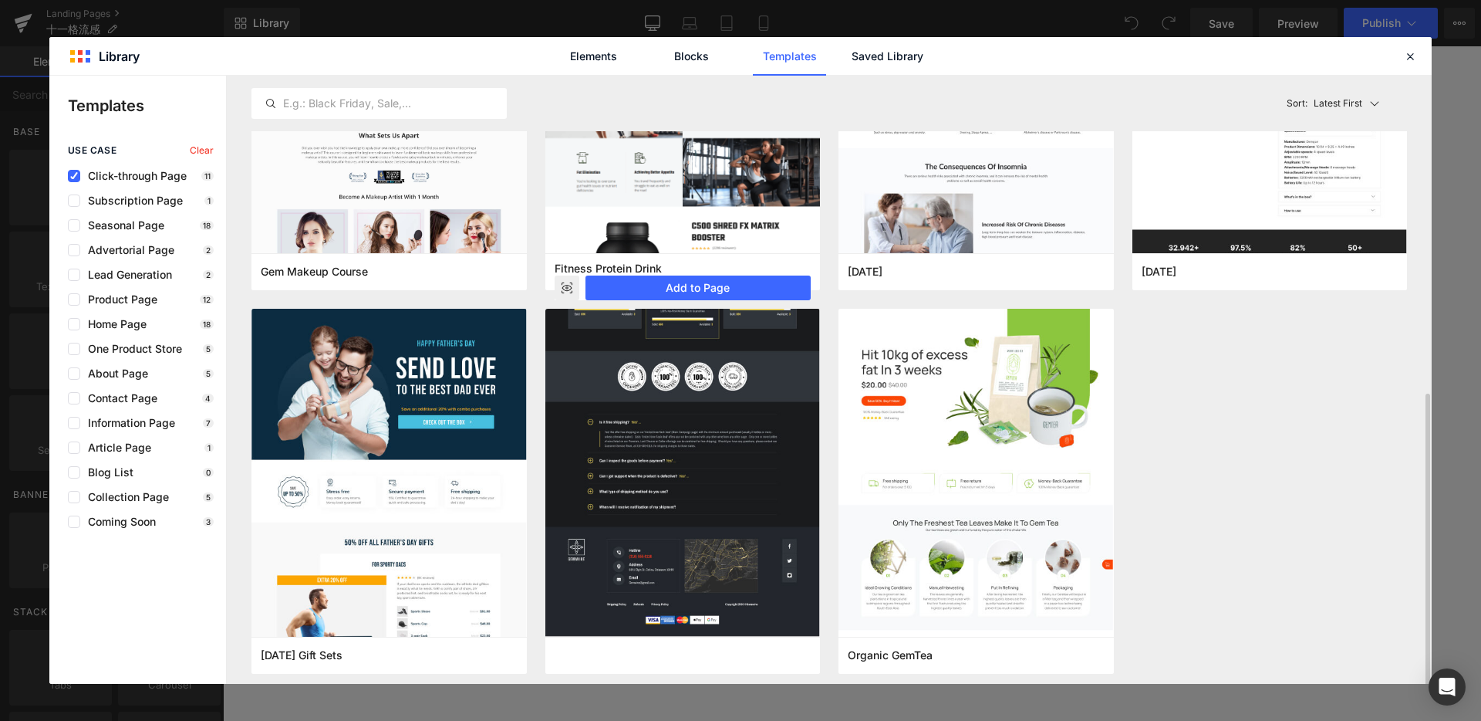
scroll to position [603, 0]
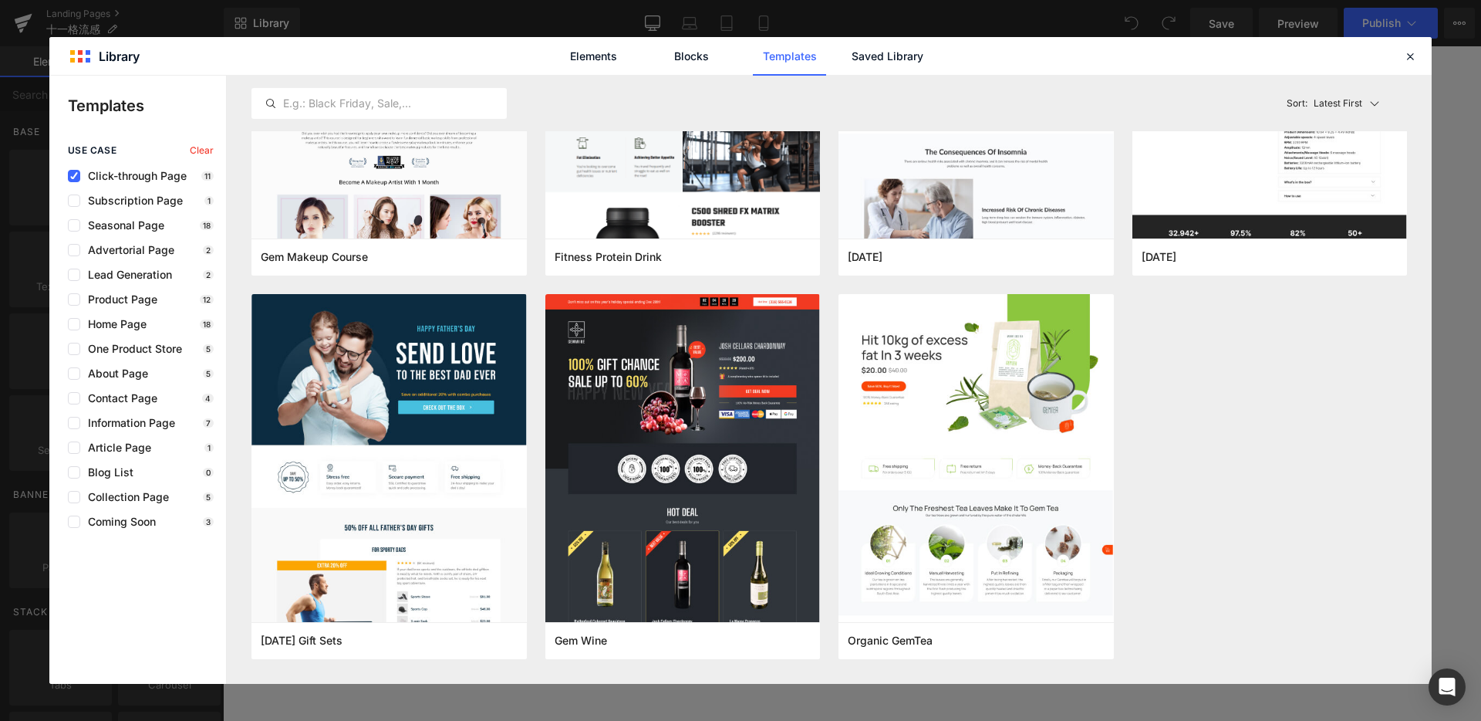
click at [124, 183] on div "use case Clear Click-through Page 11 Subscription Page 1 Seasonal Page 18 Adver…" at bounding box center [137, 336] width 177 height 383
click at [119, 345] on span "One Product Store" at bounding box center [131, 349] width 102 height 12
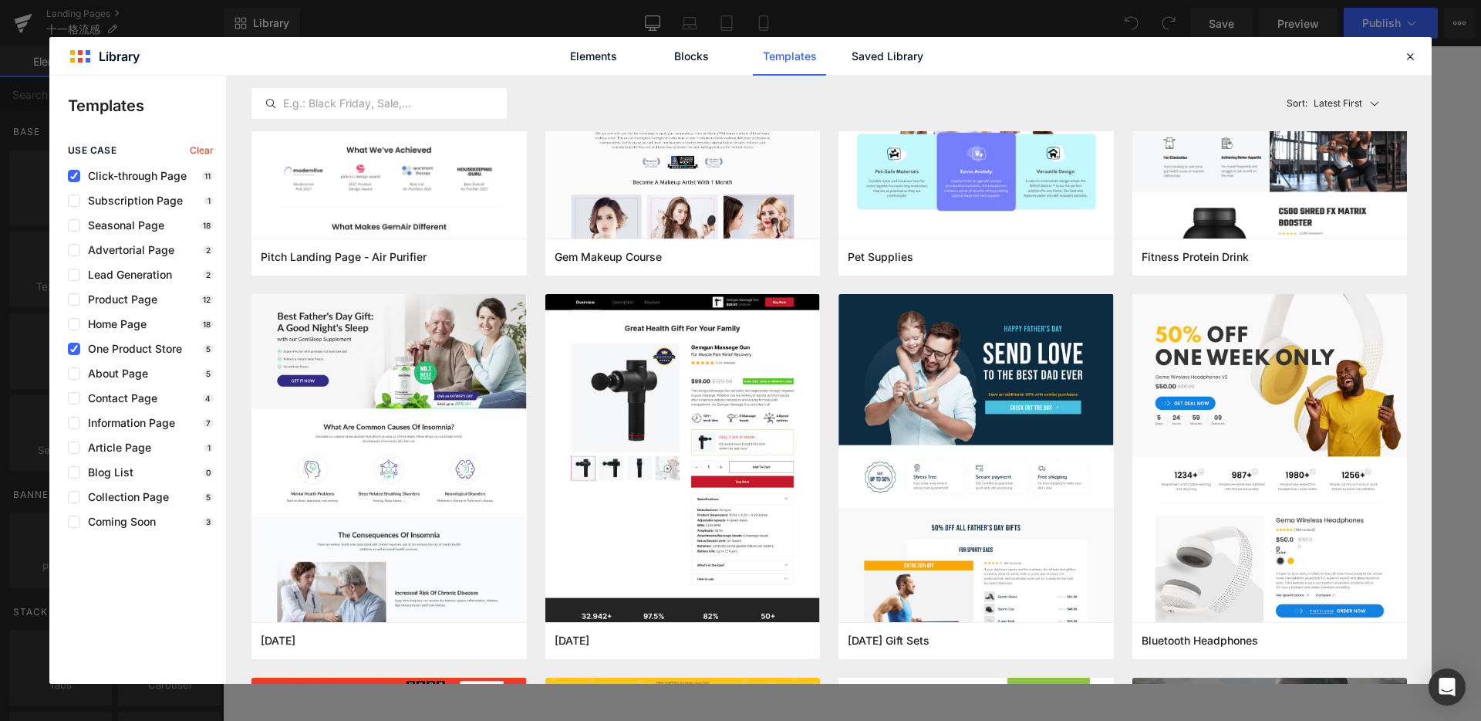
click at [122, 176] on span "Click-through Page" at bounding box center [133, 176] width 106 height 12
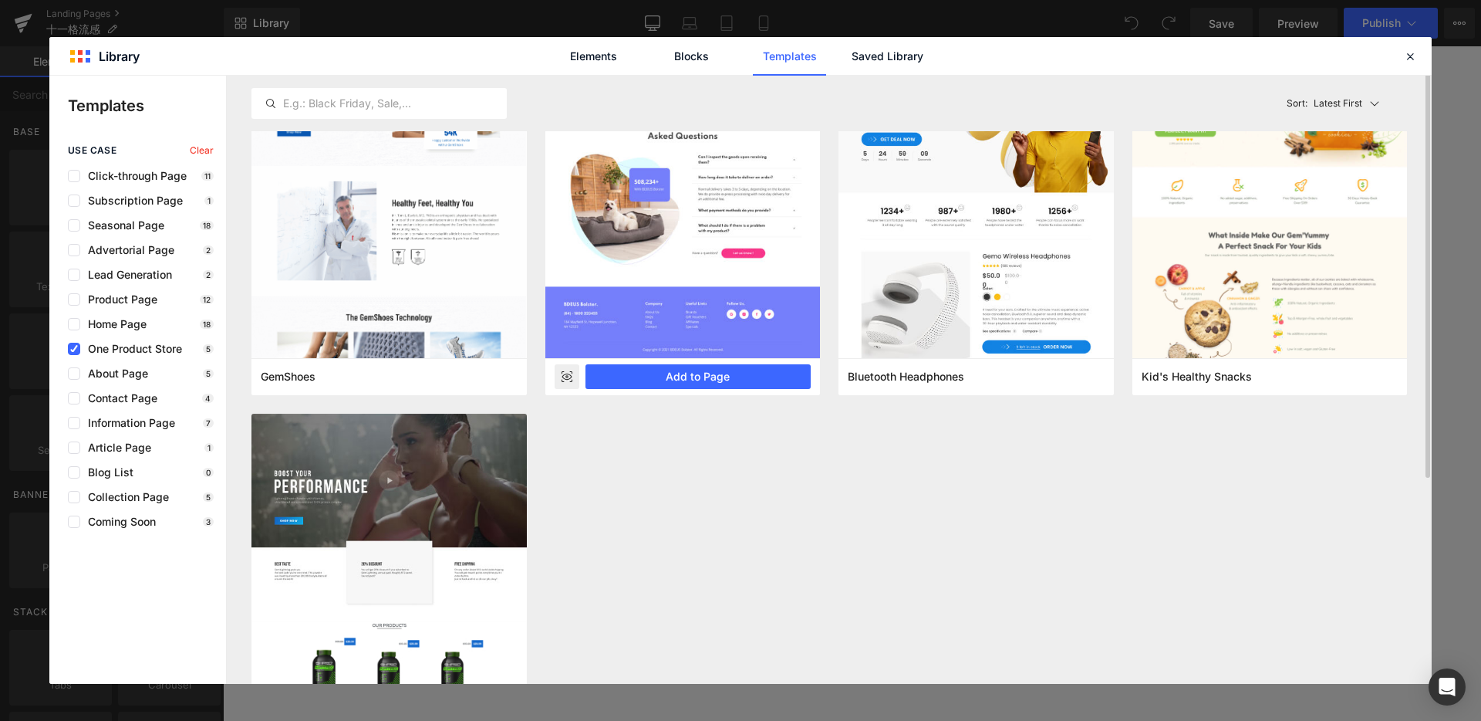
scroll to position [129, 0]
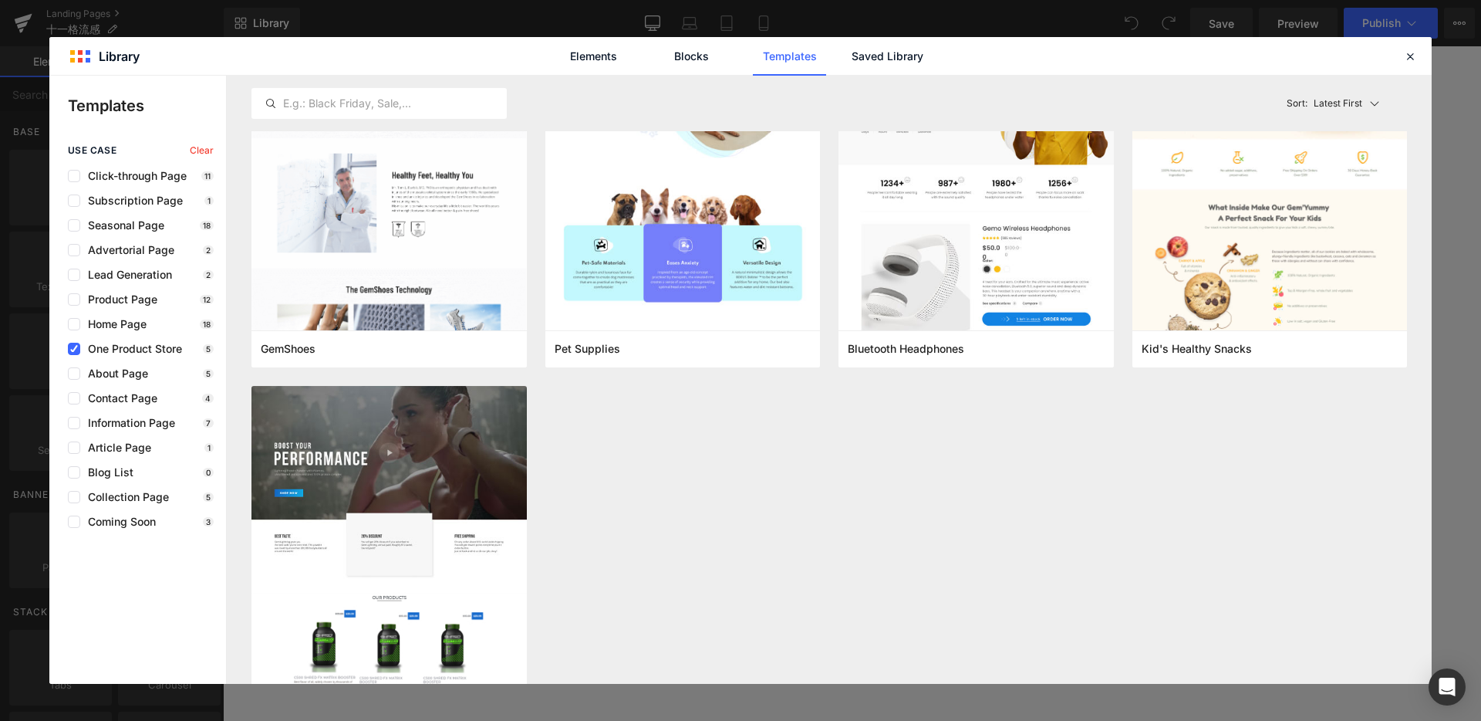
click at [124, 350] on span "One Product Store" at bounding box center [131, 349] width 102 height 12
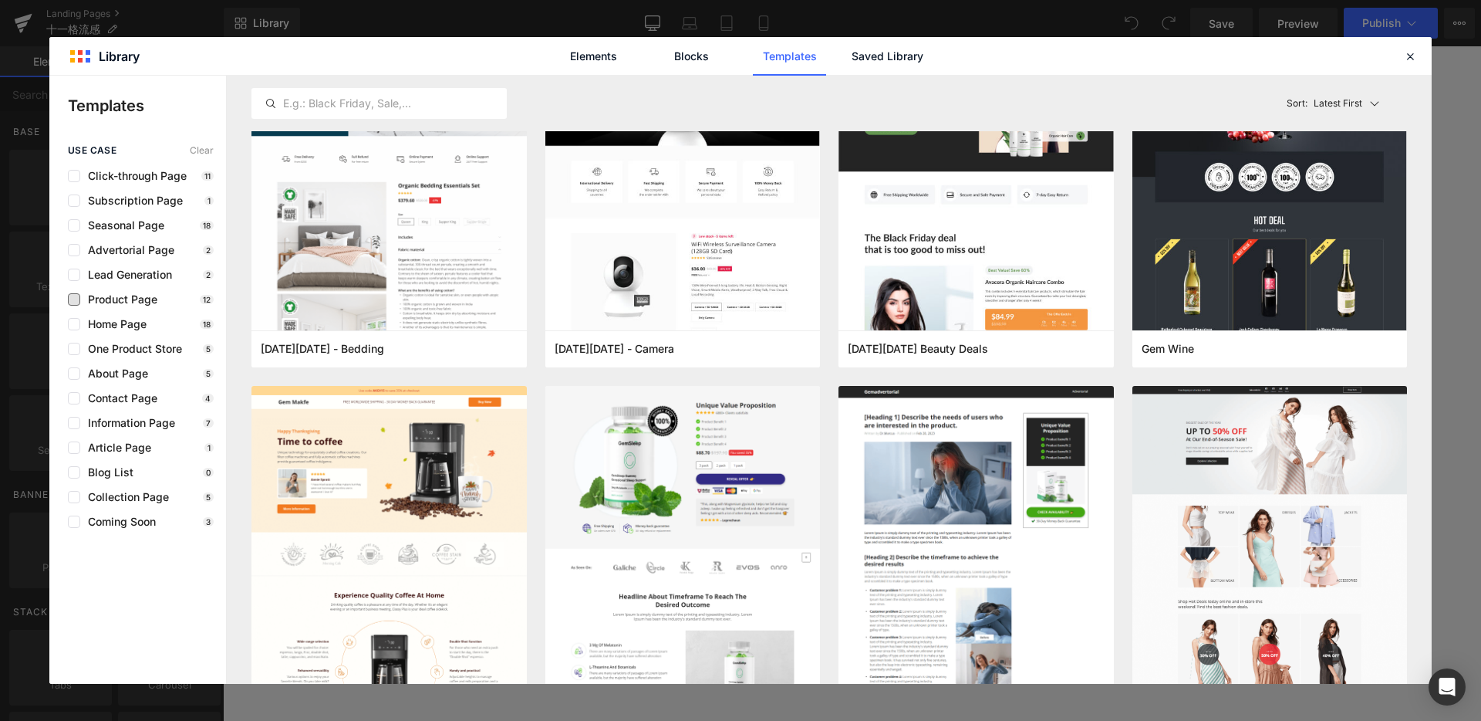
click at [122, 299] on span "Product Page" at bounding box center [118, 299] width 77 height 12
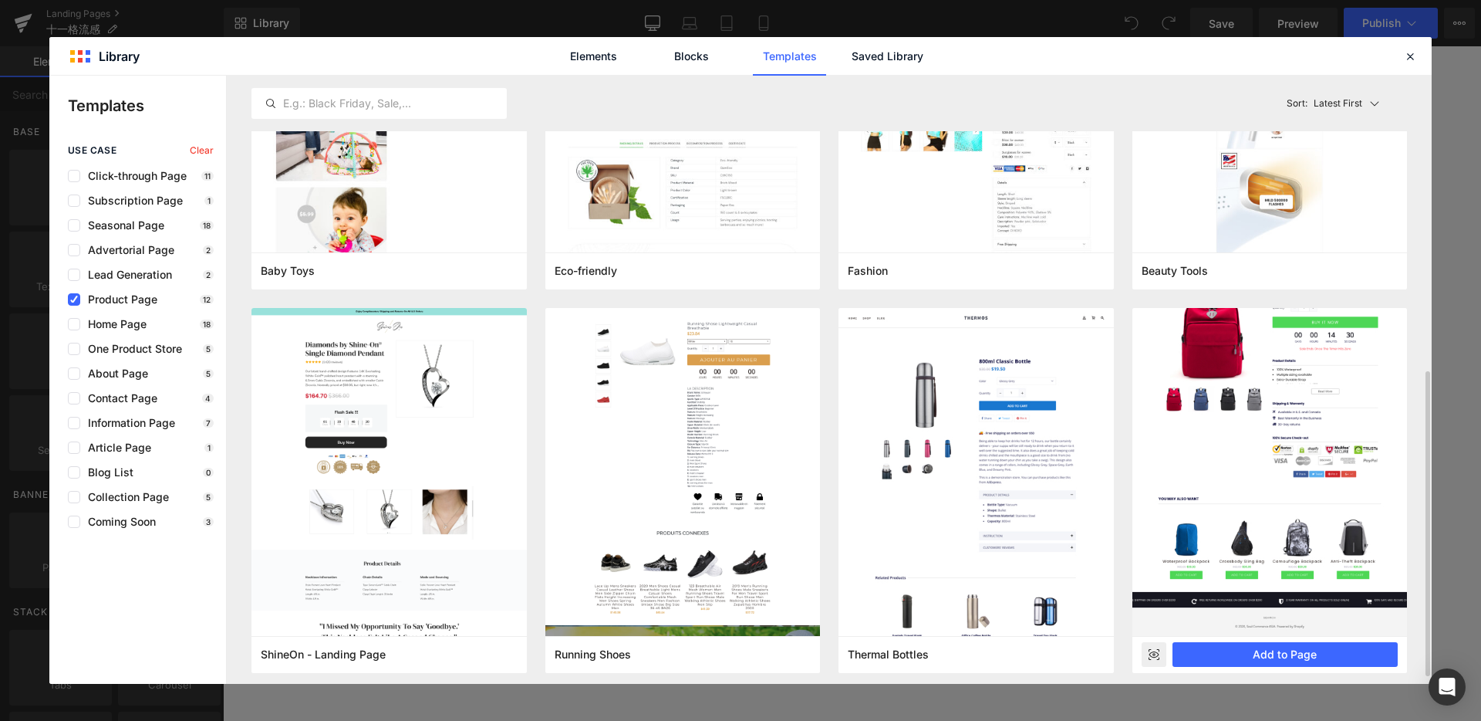
scroll to position [603, 0]
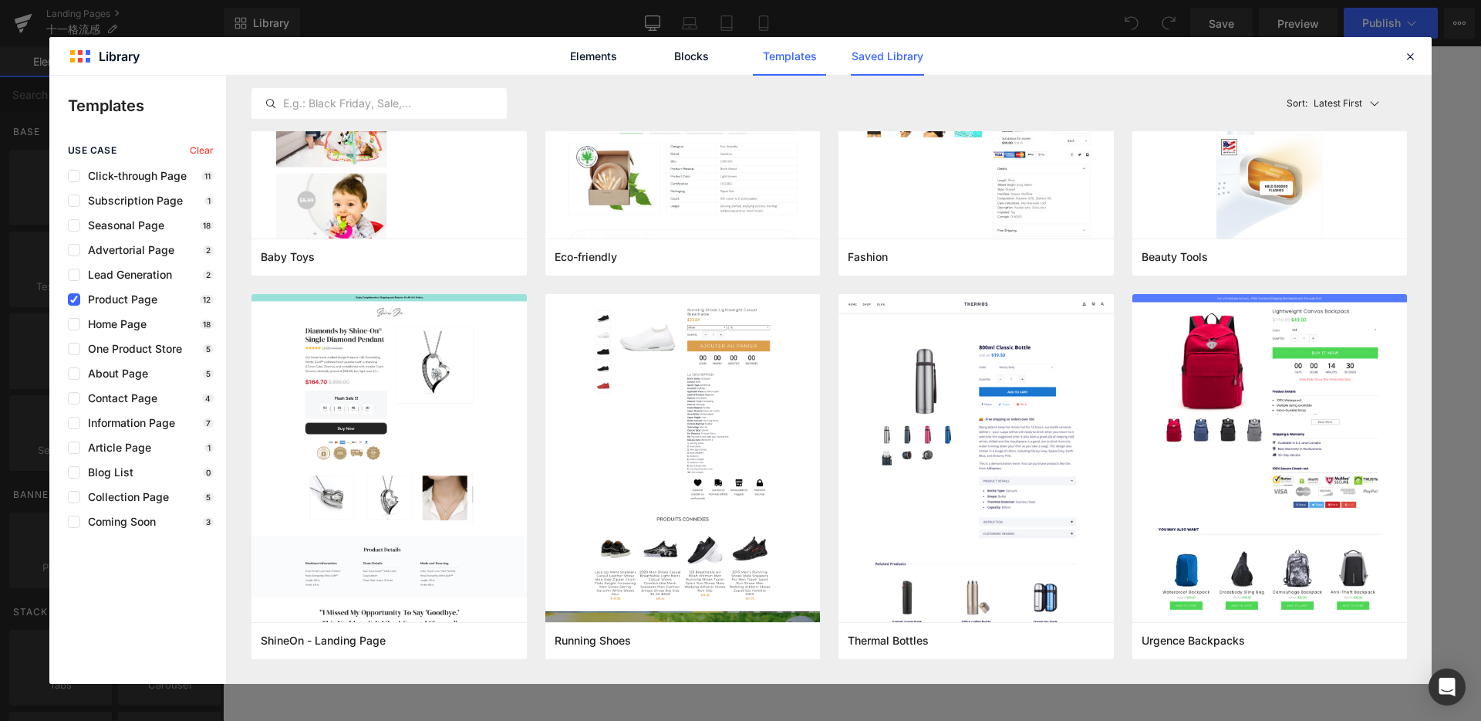
click at [874, 59] on link "Saved Library" at bounding box center [887, 56] width 73 height 39
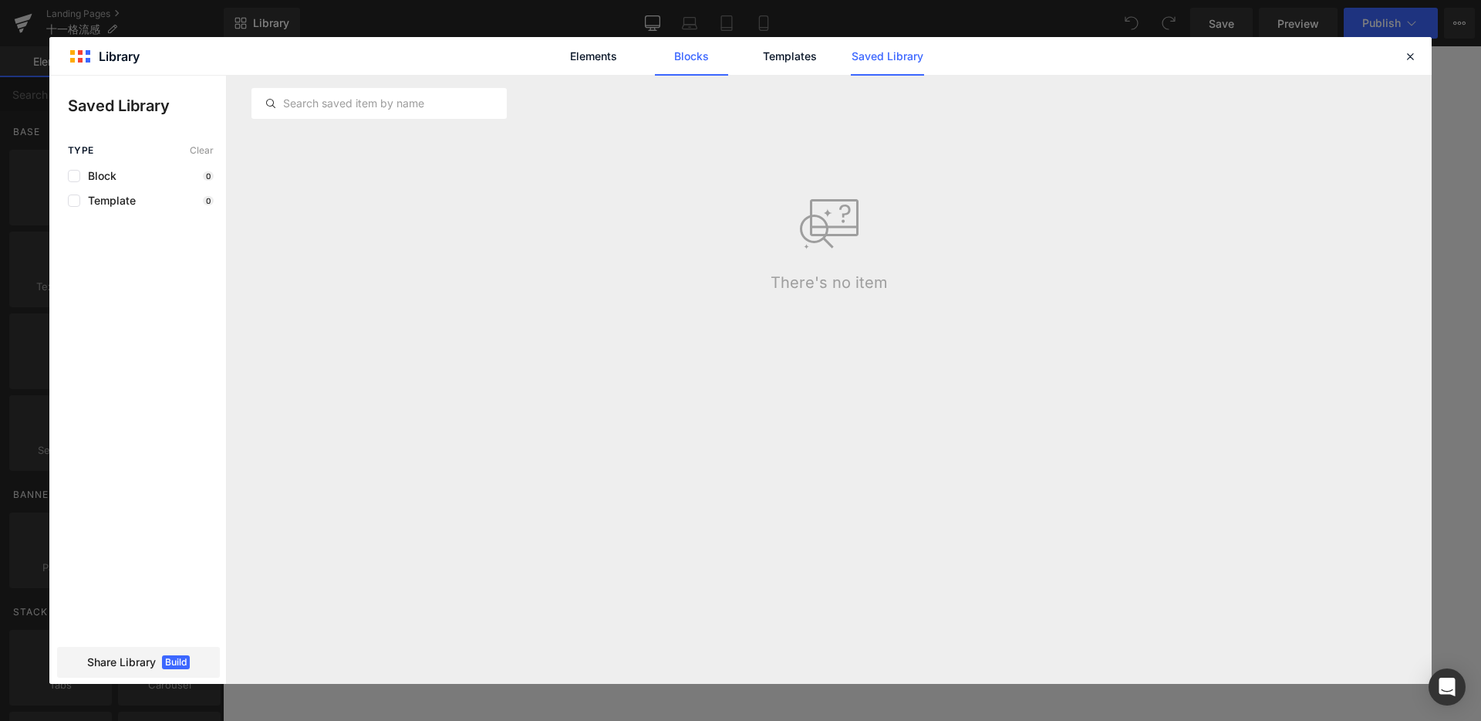
click at [698, 56] on link "Blocks" at bounding box center [691, 56] width 73 height 39
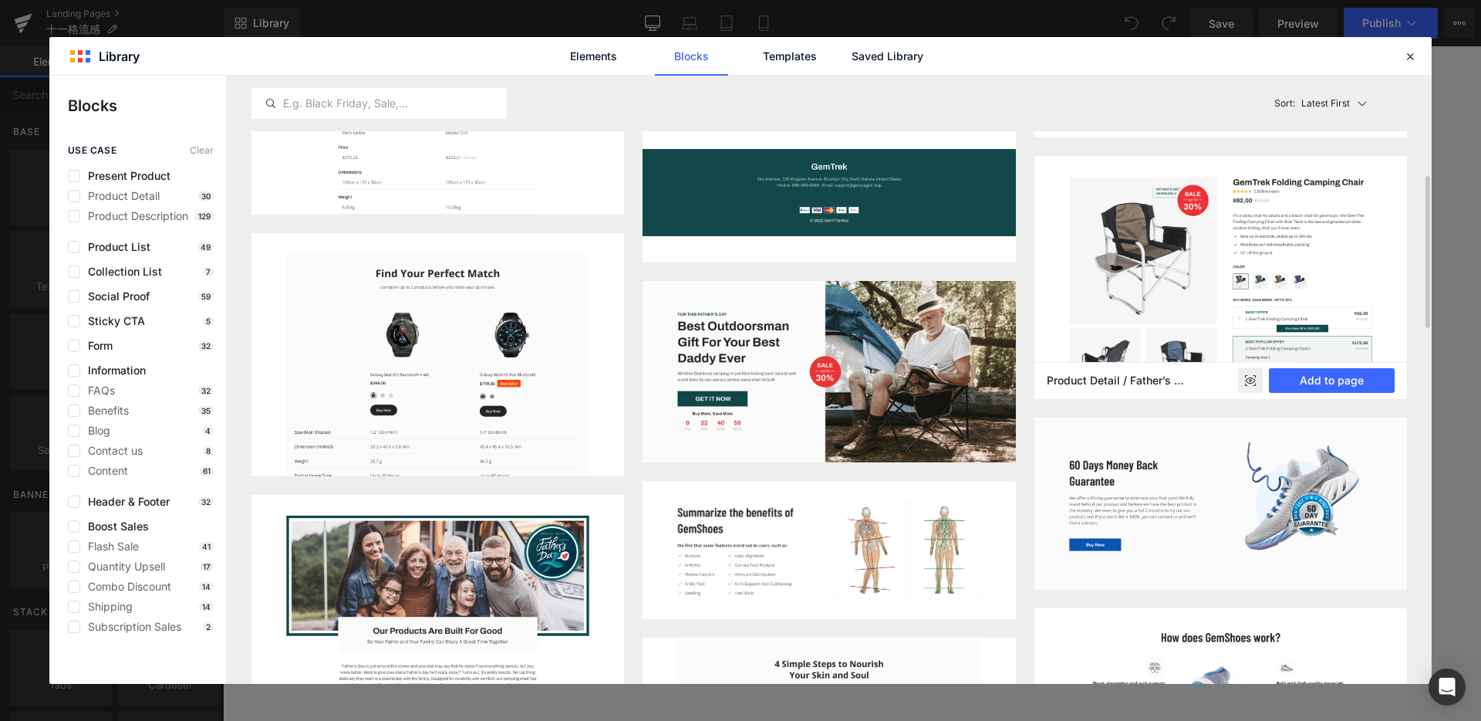
scroll to position [0, 0]
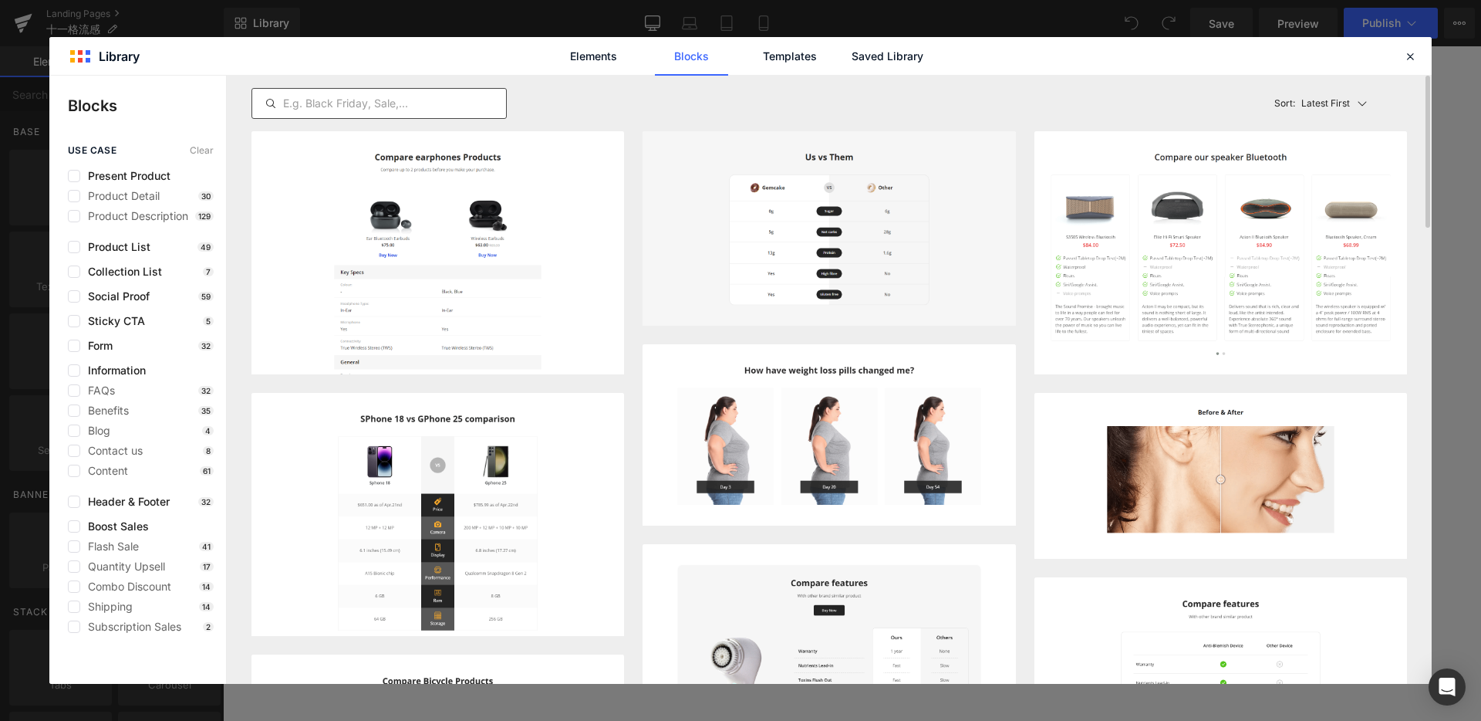
click at [301, 100] on input "text" at bounding box center [379, 103] width 254 height 19
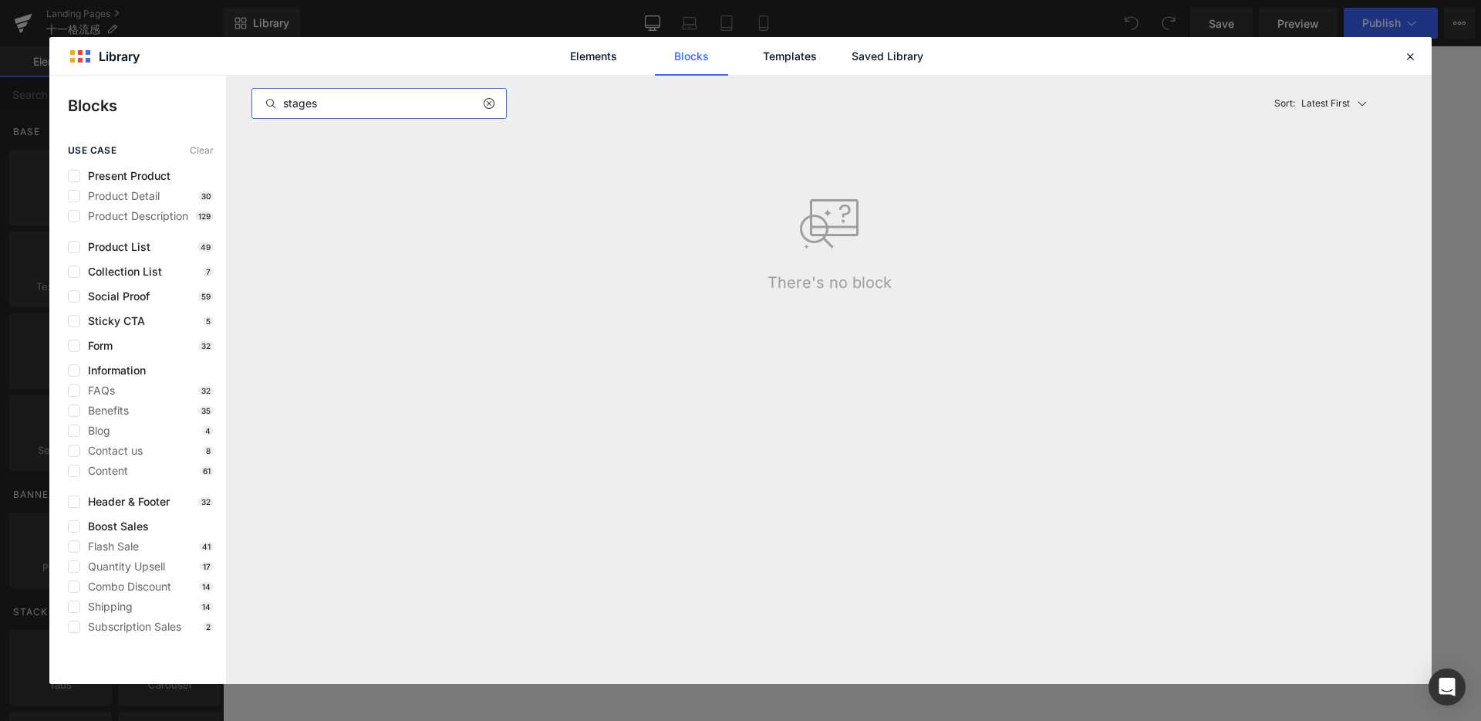
type input "stage"
type input "s"
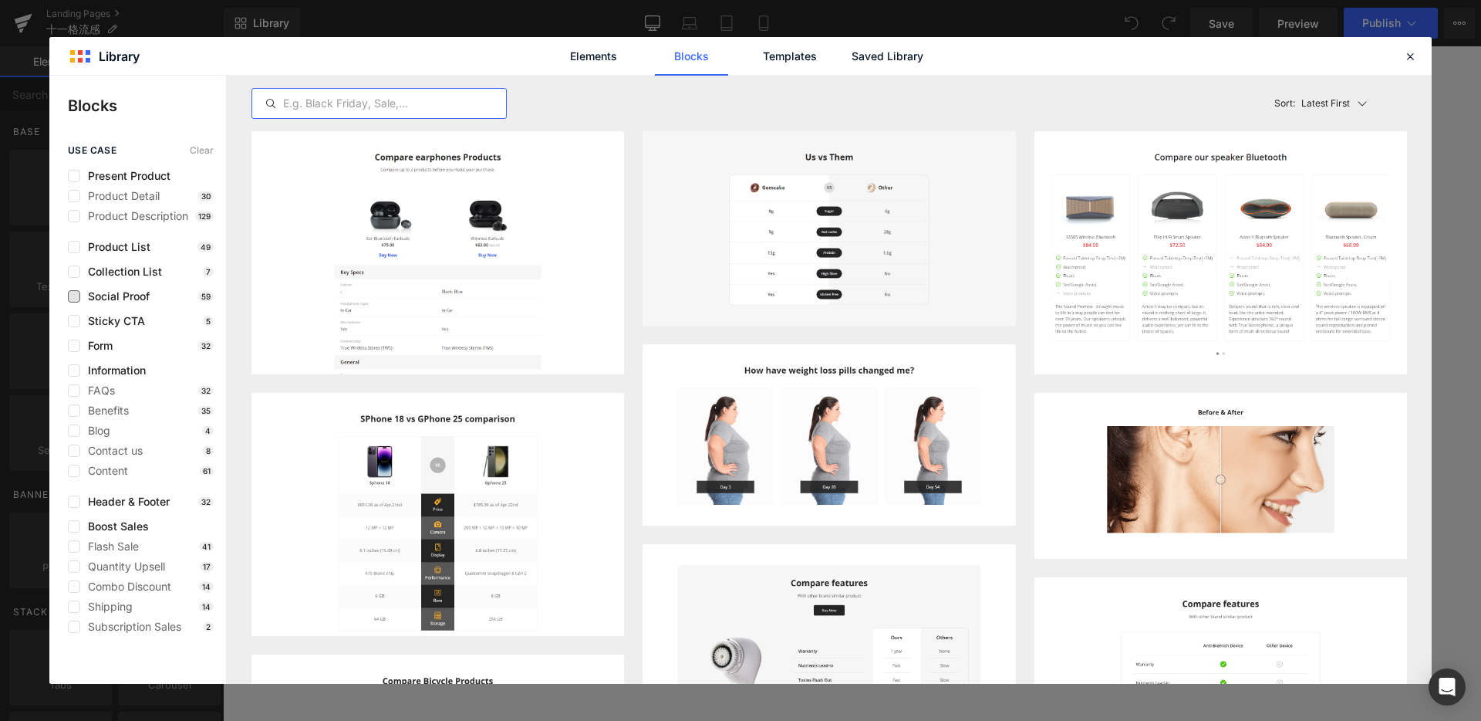
click at [131, 296] on span "Social Proof" at bounding box center [114, 296] width 69 height 12
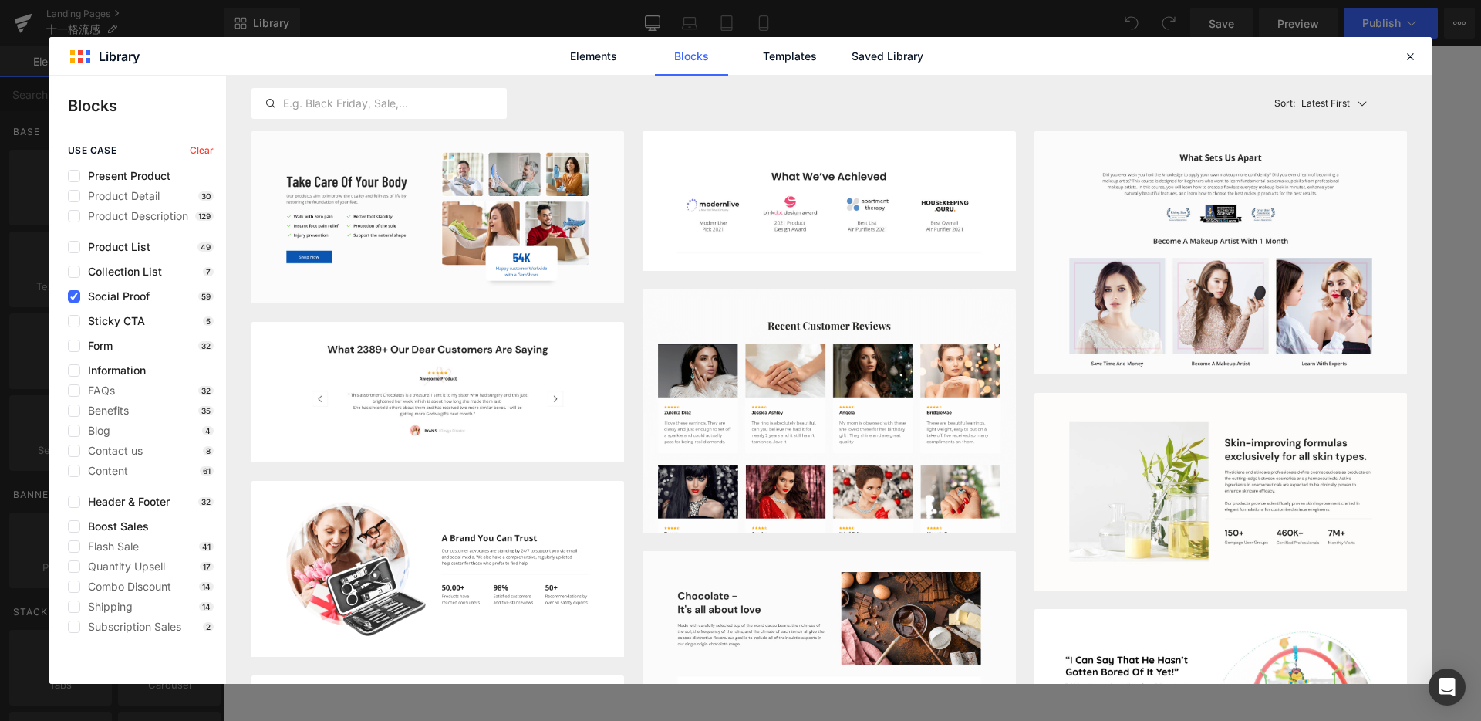
click at [131, 296] on span "Social Proof" at bounding box center [114, 296] width 69 height 12
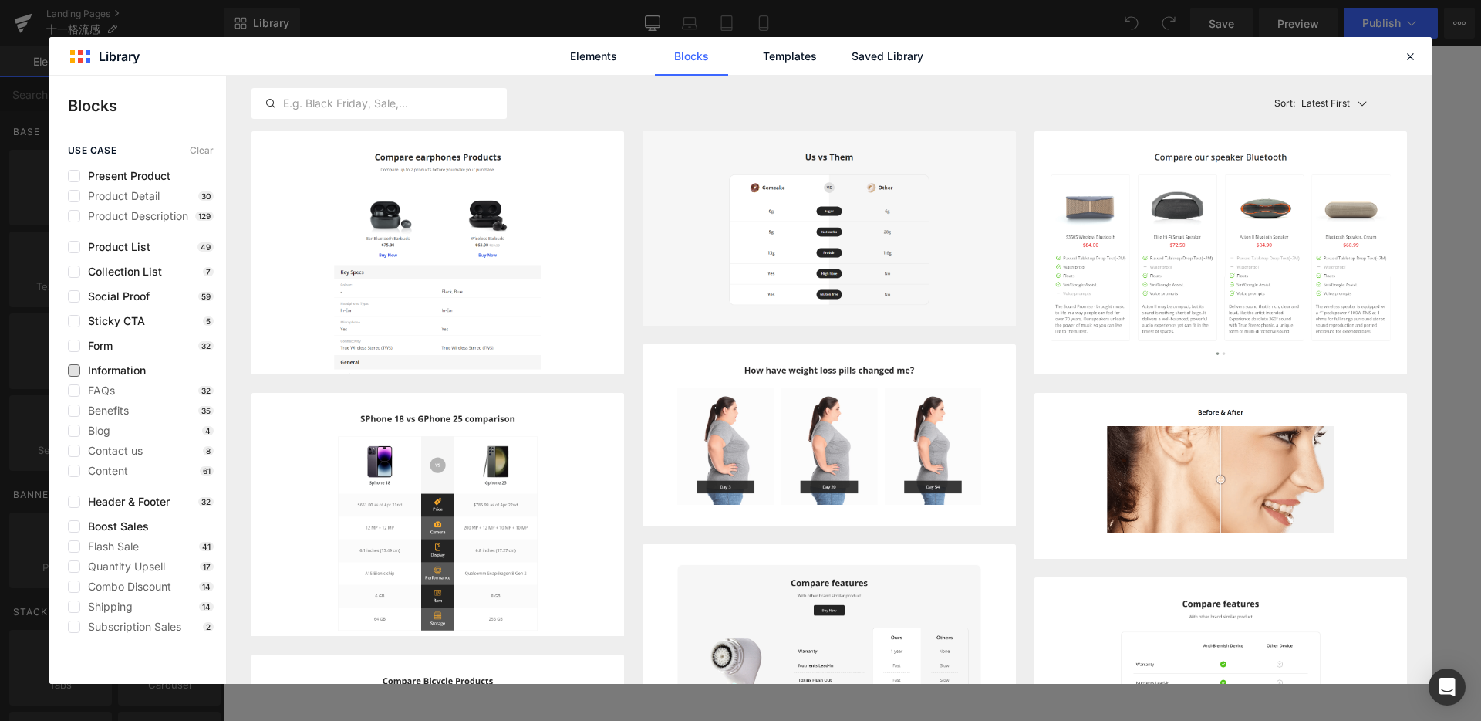
click at [102, 373] on span "Information" at bounding box center [113, 370] width 66 height 12
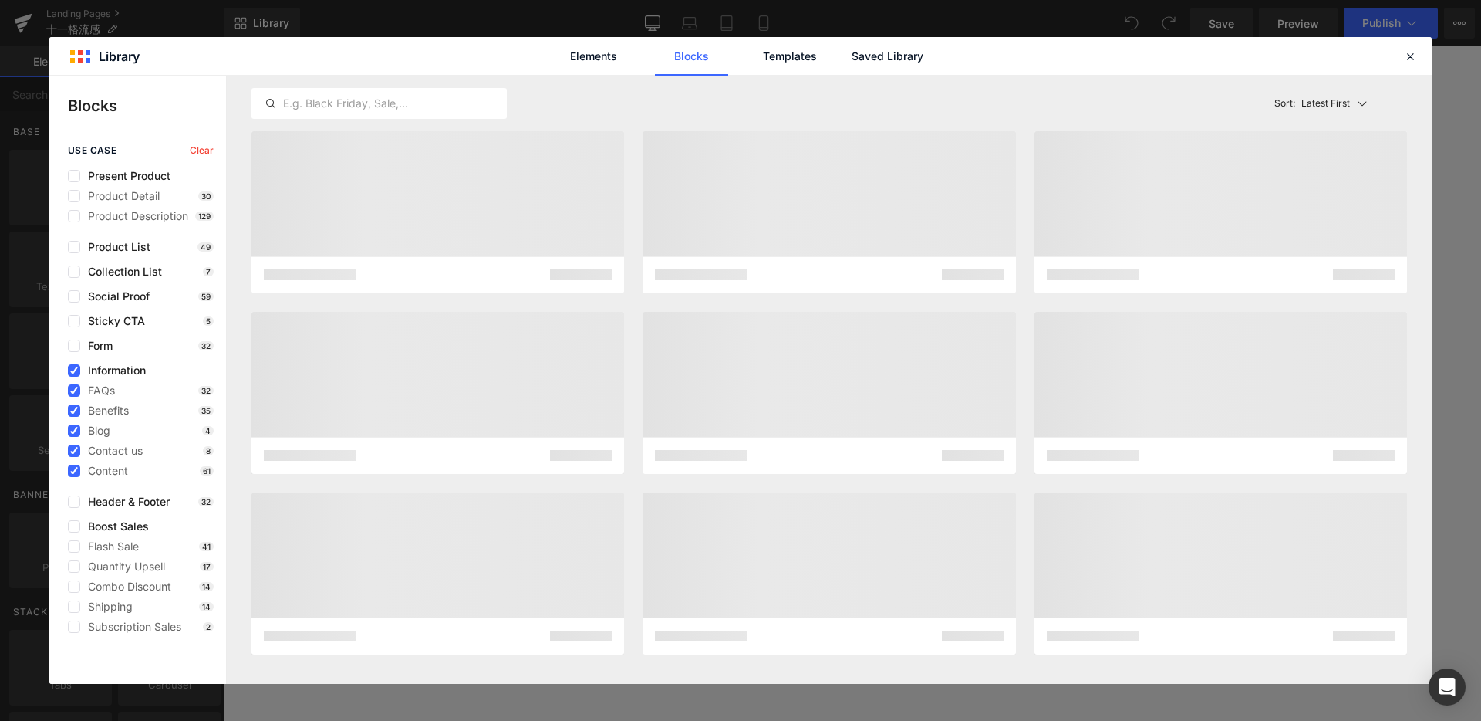
click at [102, 373] on span "Information" at bounding box center [113, 370] width 66 height 12
click at [89, 346] on span "Form" at bounding box center [96, 345] width 32 height 12
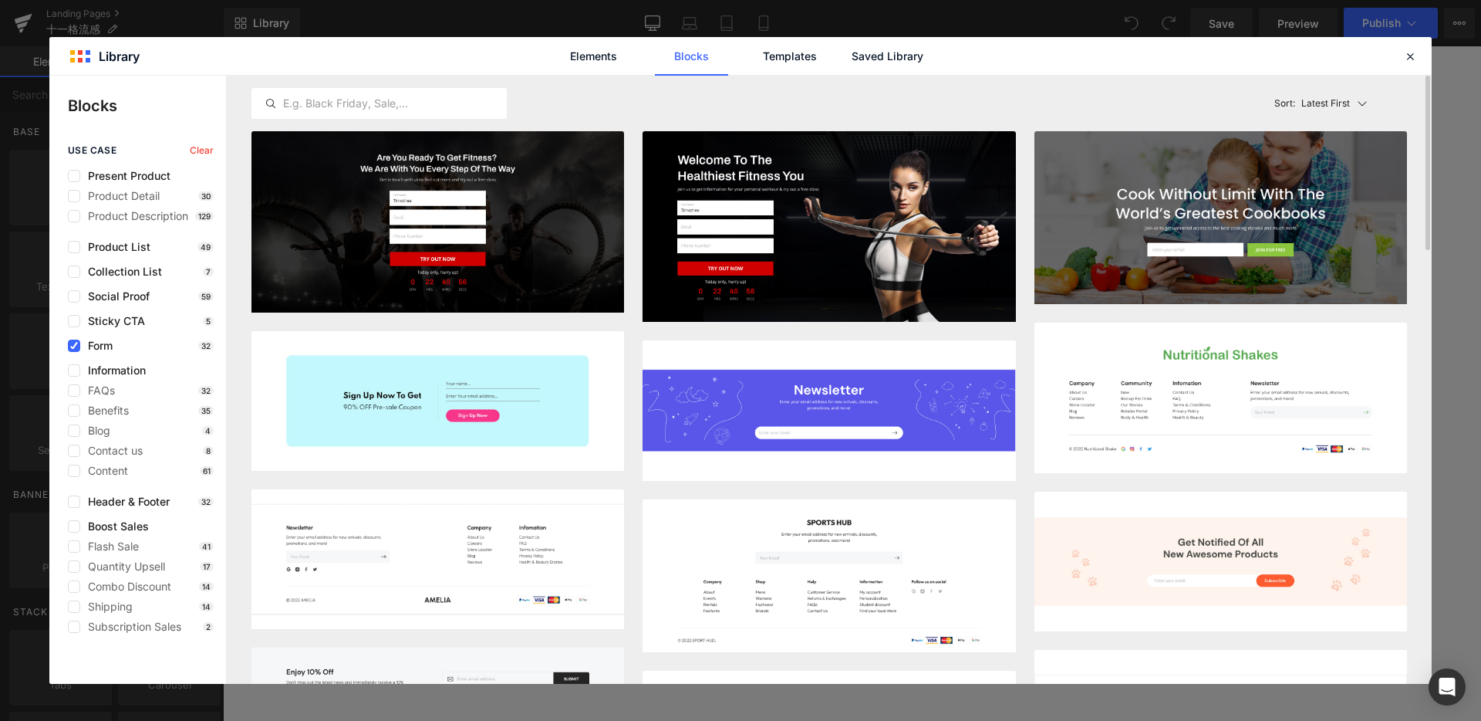
click at [96, 352] on div "use case Clear Present Product Product Detail 30 Product Description 129 Produc…" at bounding box center [137, 389] width 177 height 488
click at [95, 333] on div "use case Clear Present Product Product Detail 30 Product Description 129 Produc…" at bounding box center [137, 389] width 177 height 488
click at [103, 342] on span "Form" at bounding box center [96, 345] width 32 height 12
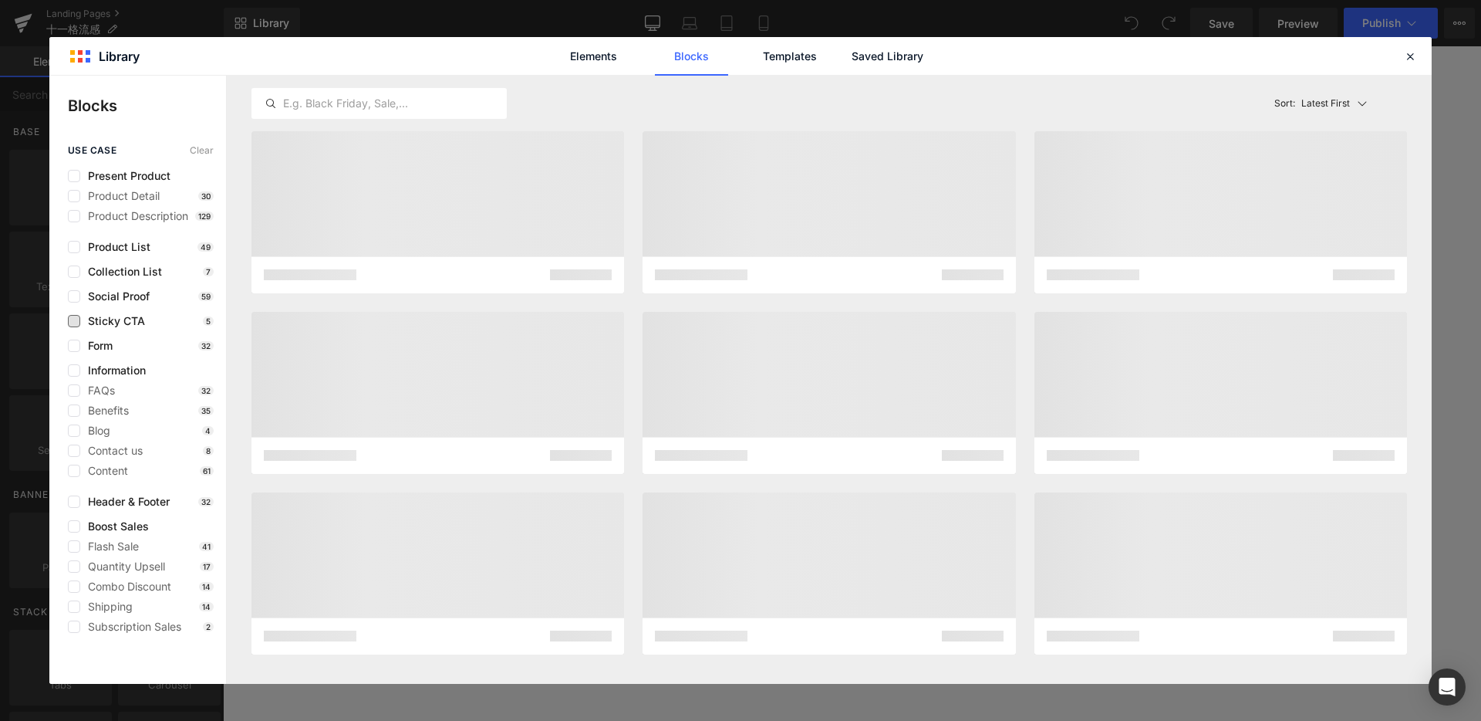
click at [111, 318] on span "Sticky CTA" at bounding box center [112, 321] width 65 height 12
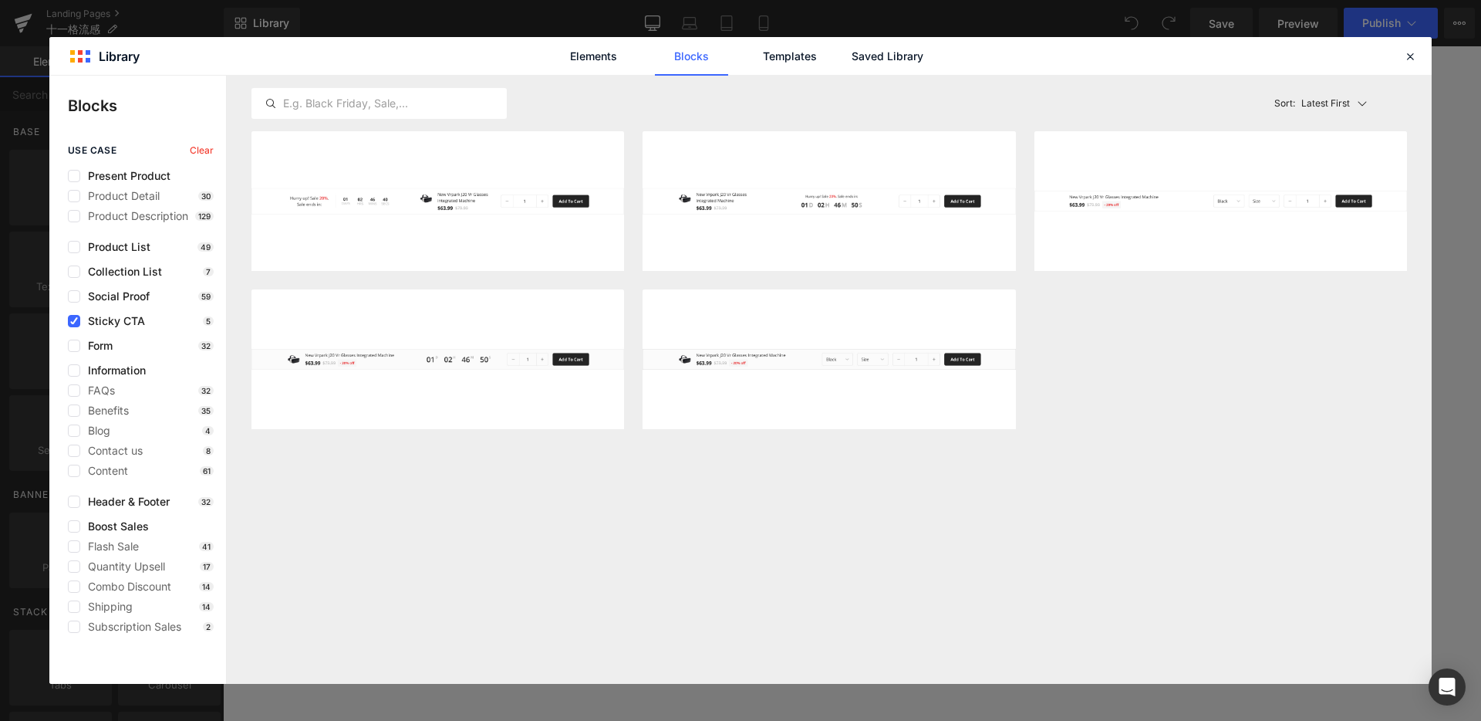
click at [114, 319] on span "Sticky CTA" at bounding box center [112, 321] width 65 height 12
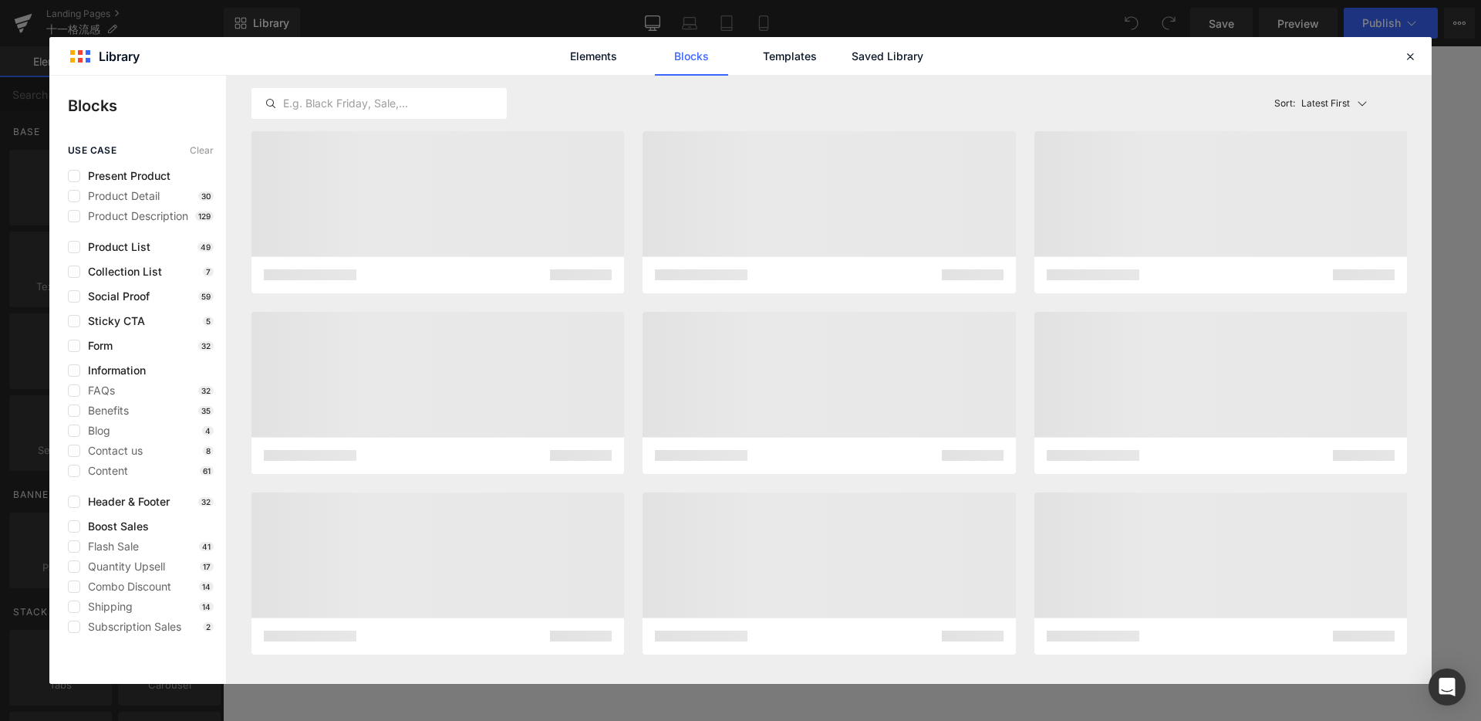
click at [103, 287] on div "use case Clear Present Product Product Detail 30 Product Description 129 Produc…" at bounding box center [137, 389] width 177 height 488
click at [114, 294] on span "Social Proof" at bounding box center [114, 296] width 69 height 12
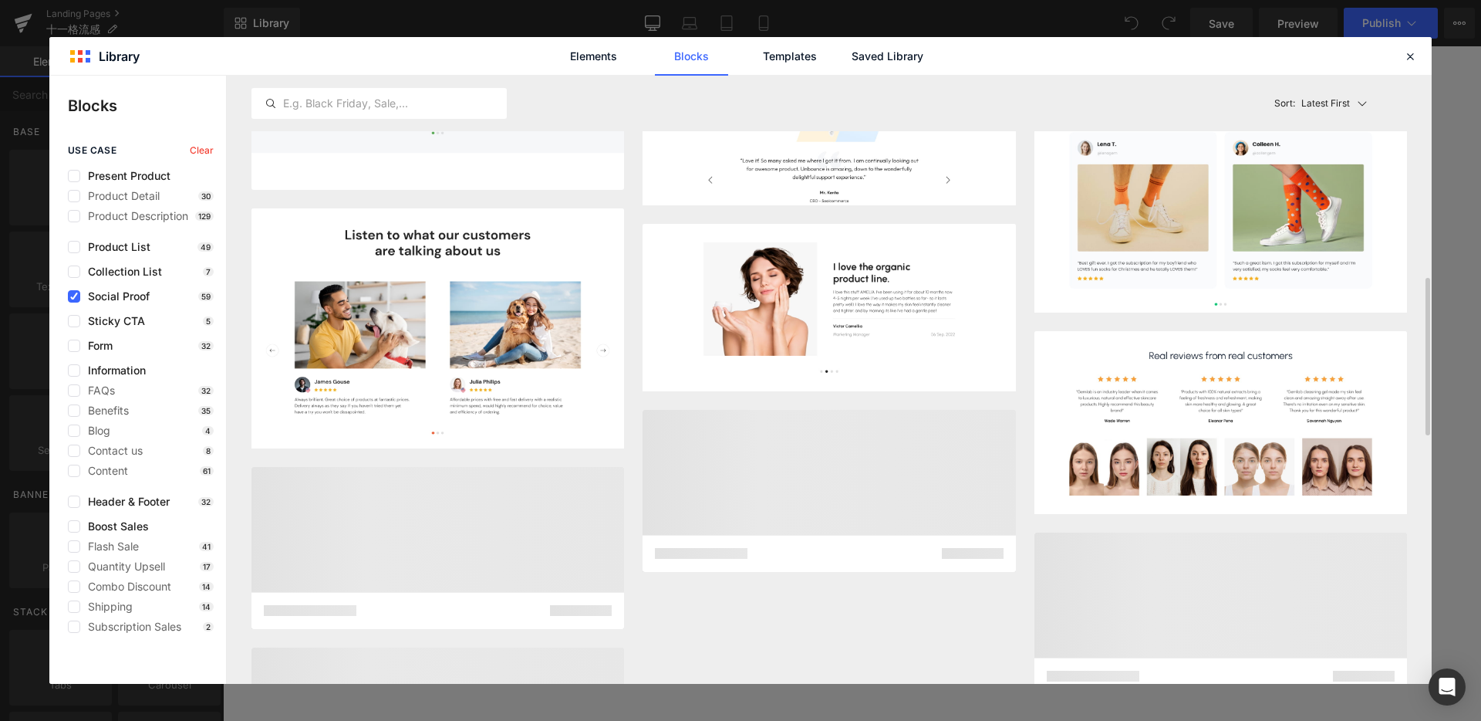
scroll to position [417, 0]
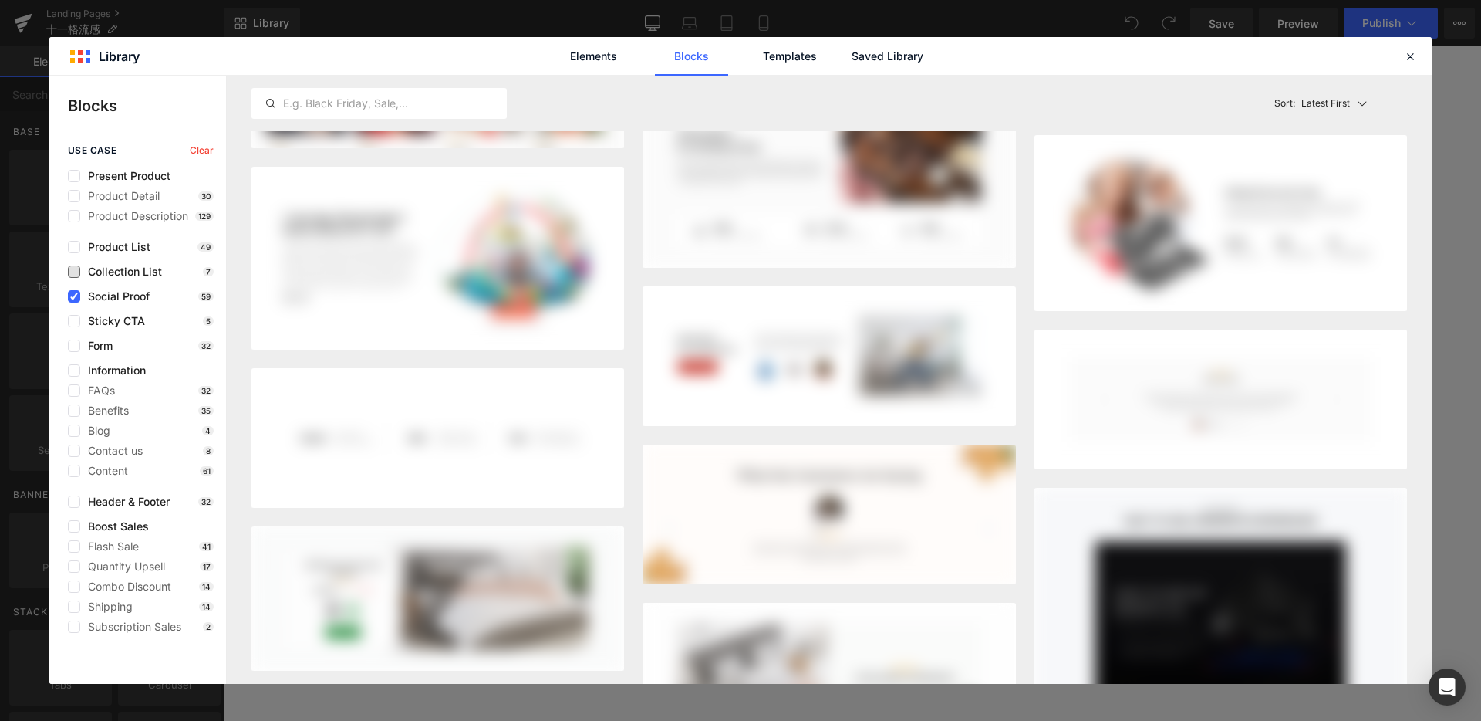
click at [98, 301] on span "Social Proof" at bounding box center [114, 296] width 69 height 12
click at [133, 270] on span "Collection List" at bounding box center [121, 271] width 82 height 12
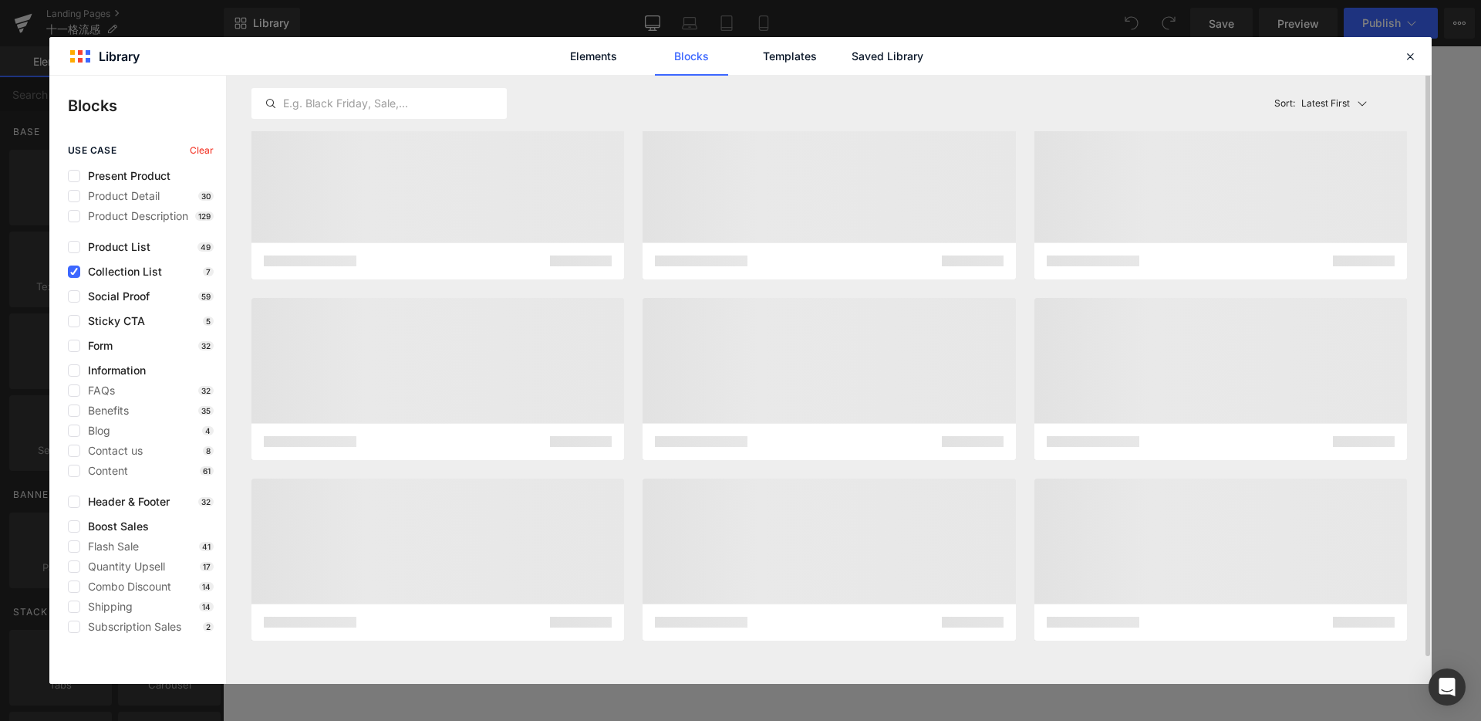
scroll to position [0, 0]
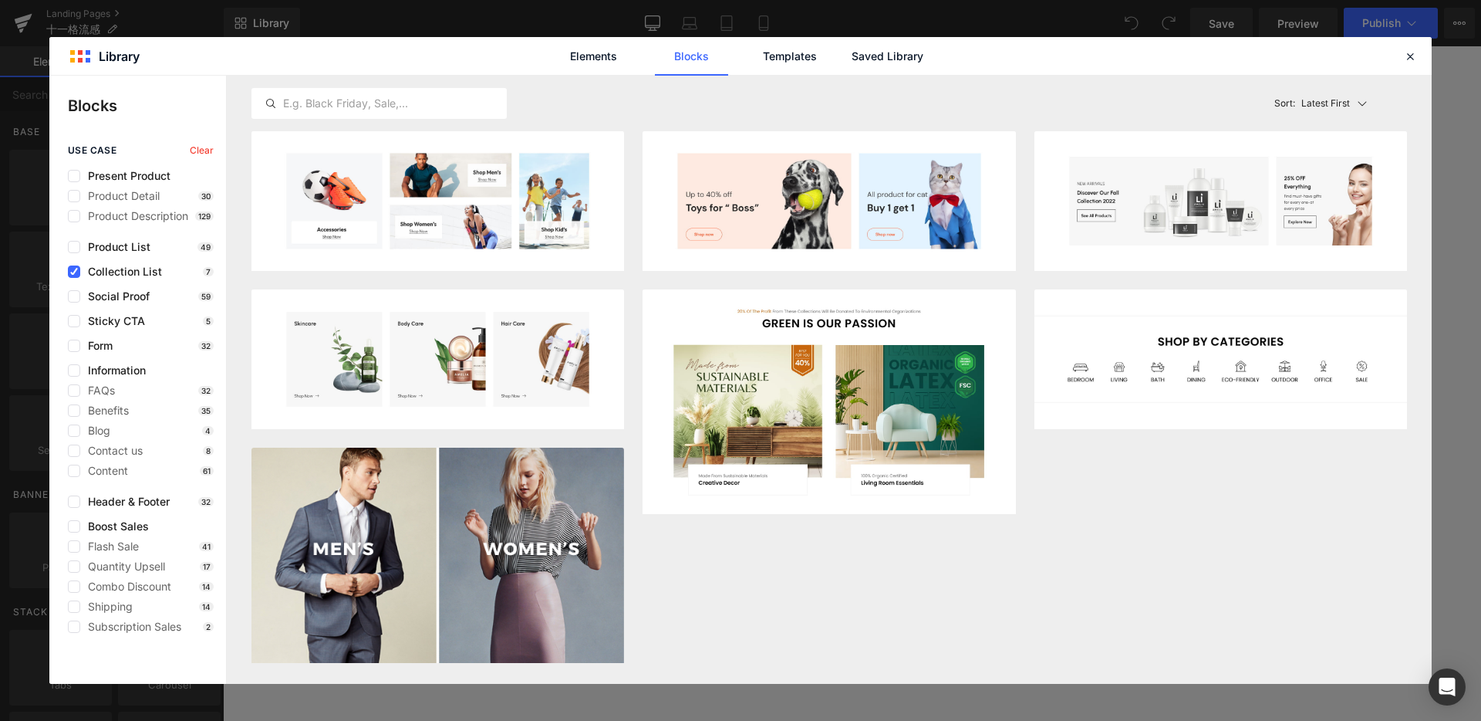
click at [127, 269] on span "Collection List" at bounding box center [121, 271] width 82 height 12
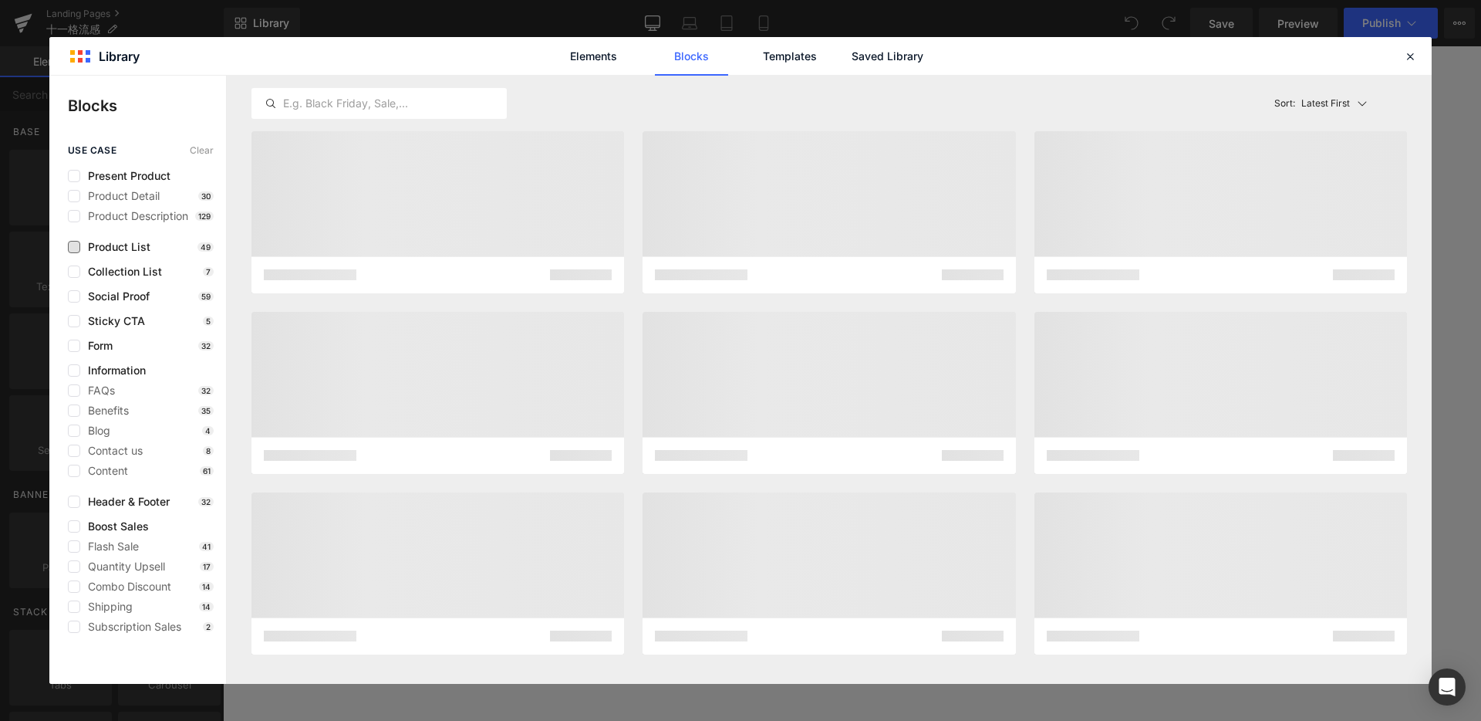
click at [119, 242] on span "Product List" at bounding box center [115, 247] width 70 height 12
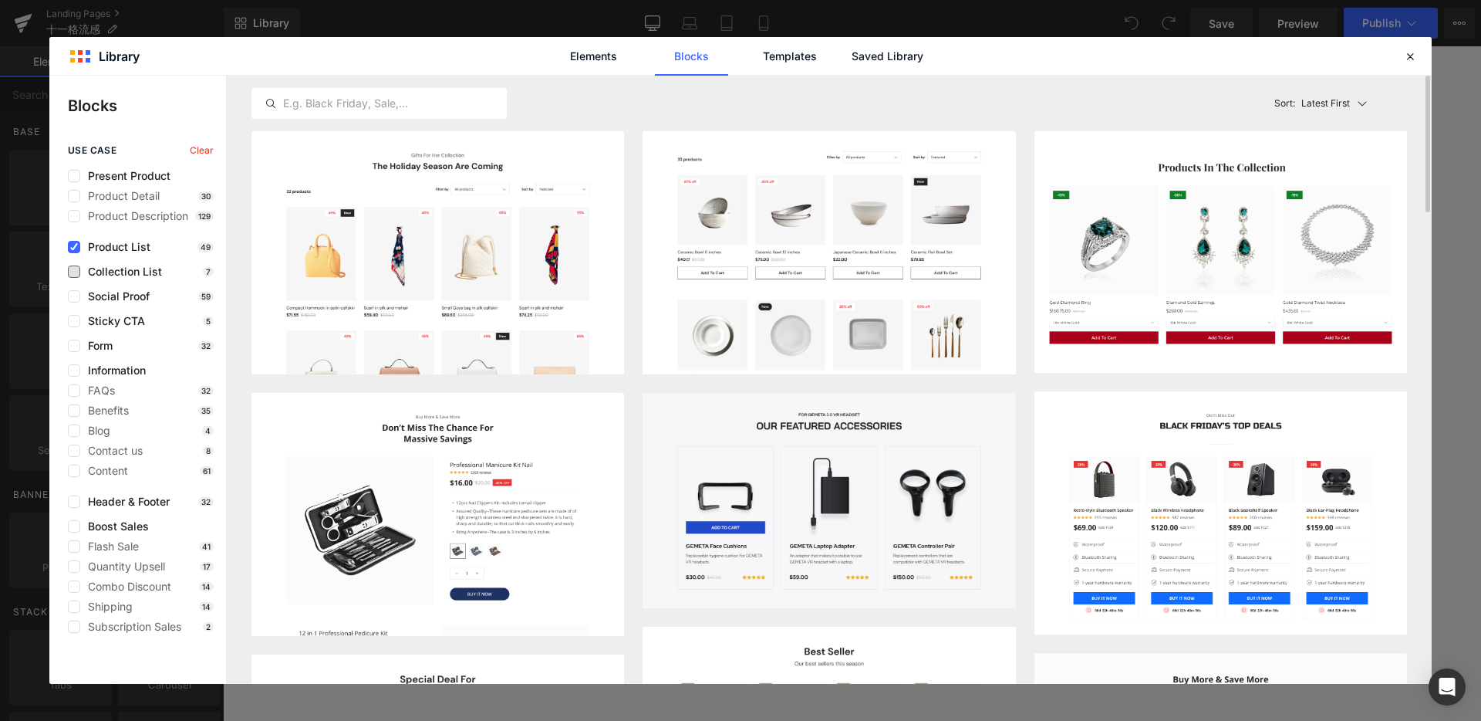
click at [147, 275] on span "Collection List" at bounding box center [121, 271] width 82 height 12
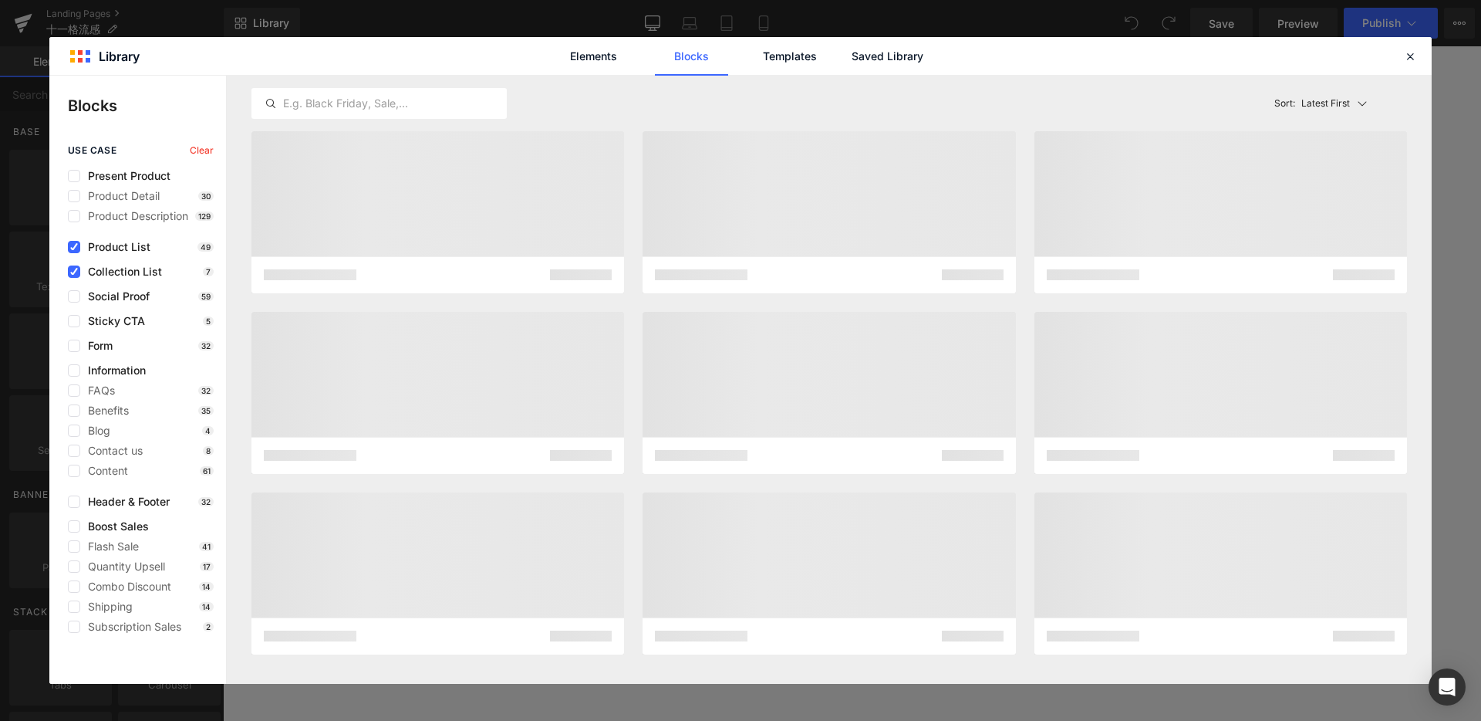
click at [111, 241] on span "Product List" at bounding box center [115, 247] width 70 height 12
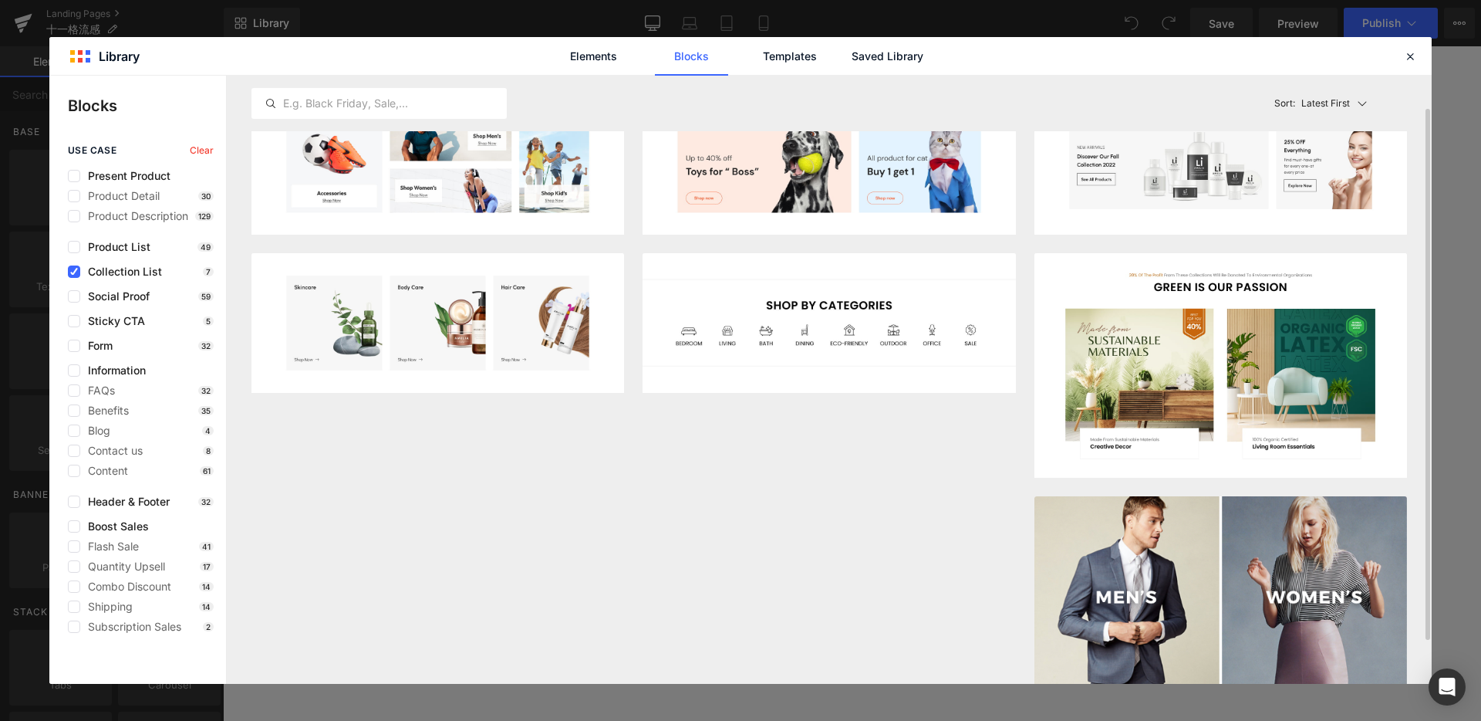
scroll to position [39, 0]
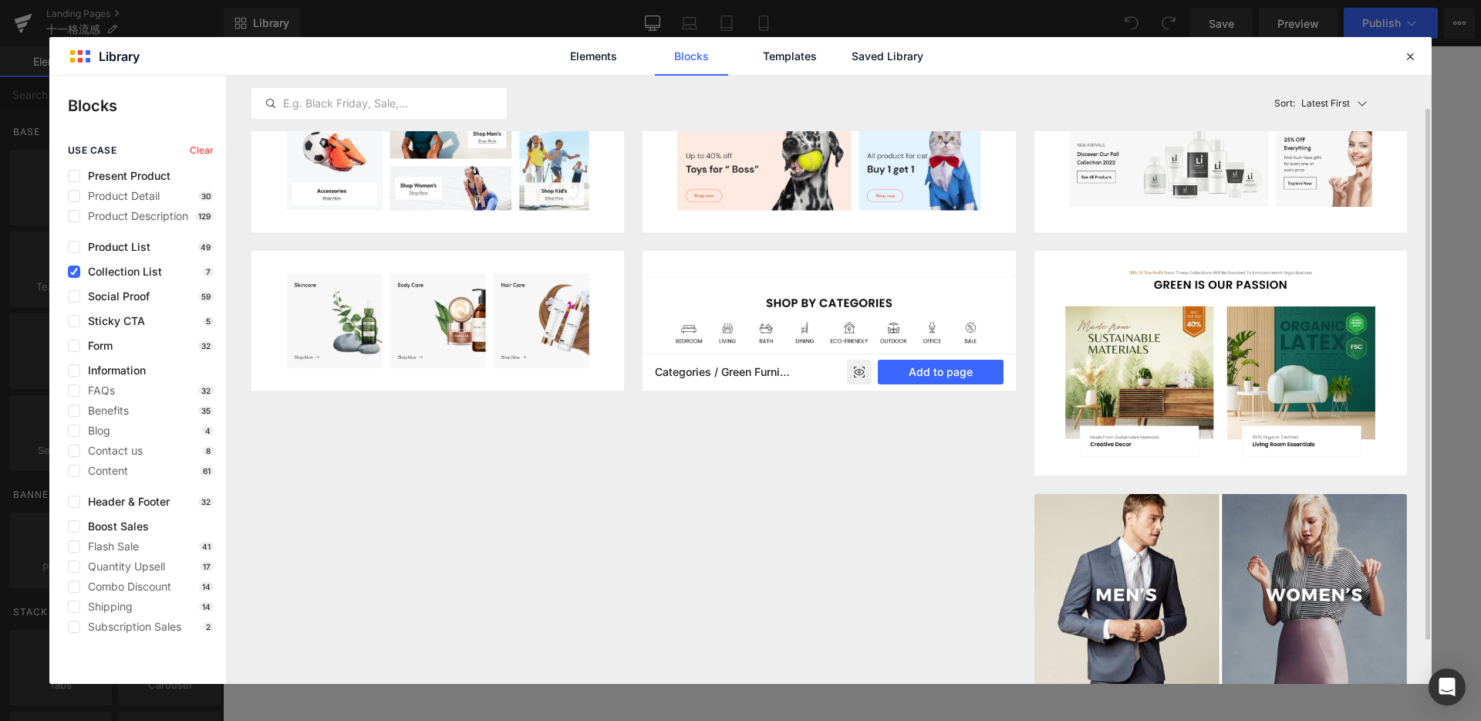
click at [861, 380] on rect at bounding box center [859, 372] width 25 height 25
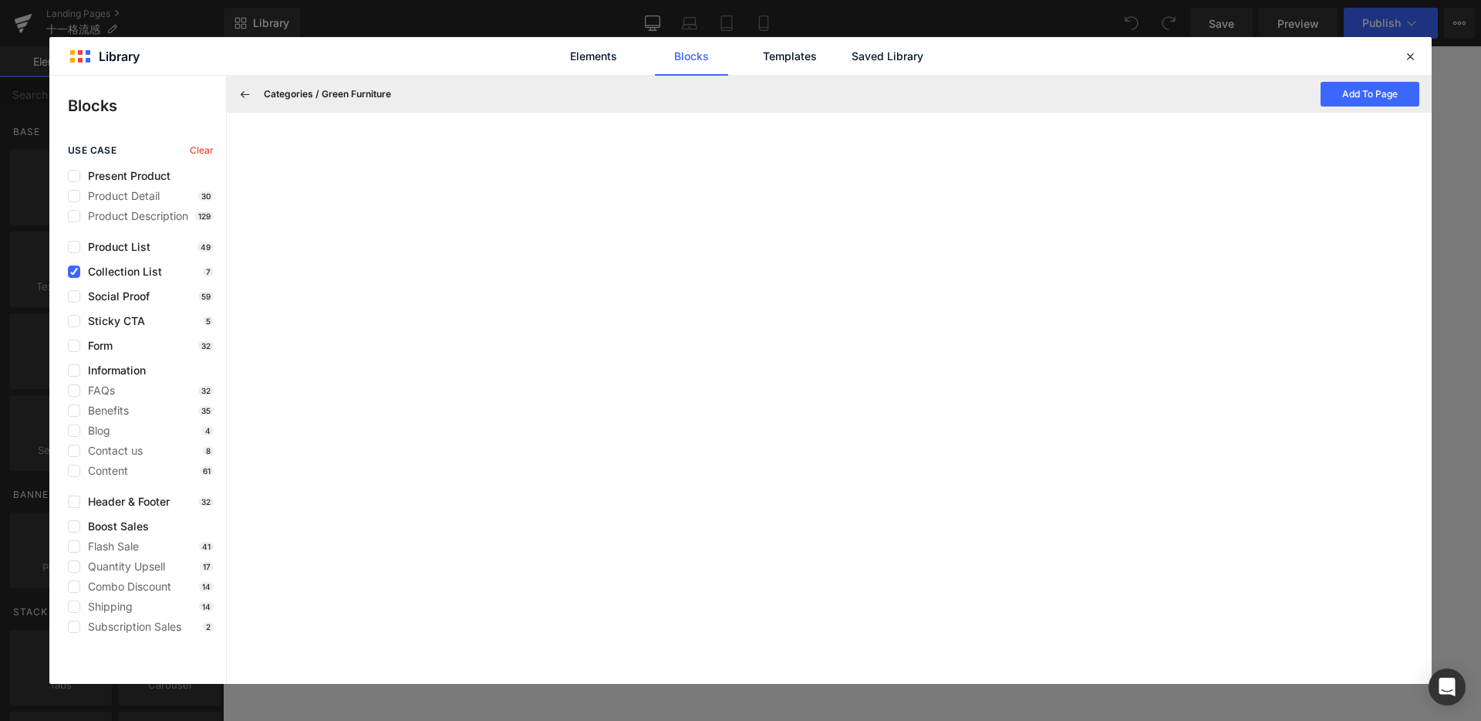
click at [78, 279] on div "use case Clear Present Product Product Detail 30 Product Description 129 Produc…" at bounding box center [137, 389] width 177 height 488
click at [73, 272] on icon at bounding box center [74, 272] width 8 height 0
click at [74, 272] on input "checkbox" at bounding box center [74, 272] width 0 height 0
click at [847, 61] on div "Elements Blocks Templates Saved Library" at bounding box center [741, 56] width 392 height 39
click at [795, 61] on link "Templates" at bounding box center [789, 56] width 73 height 39
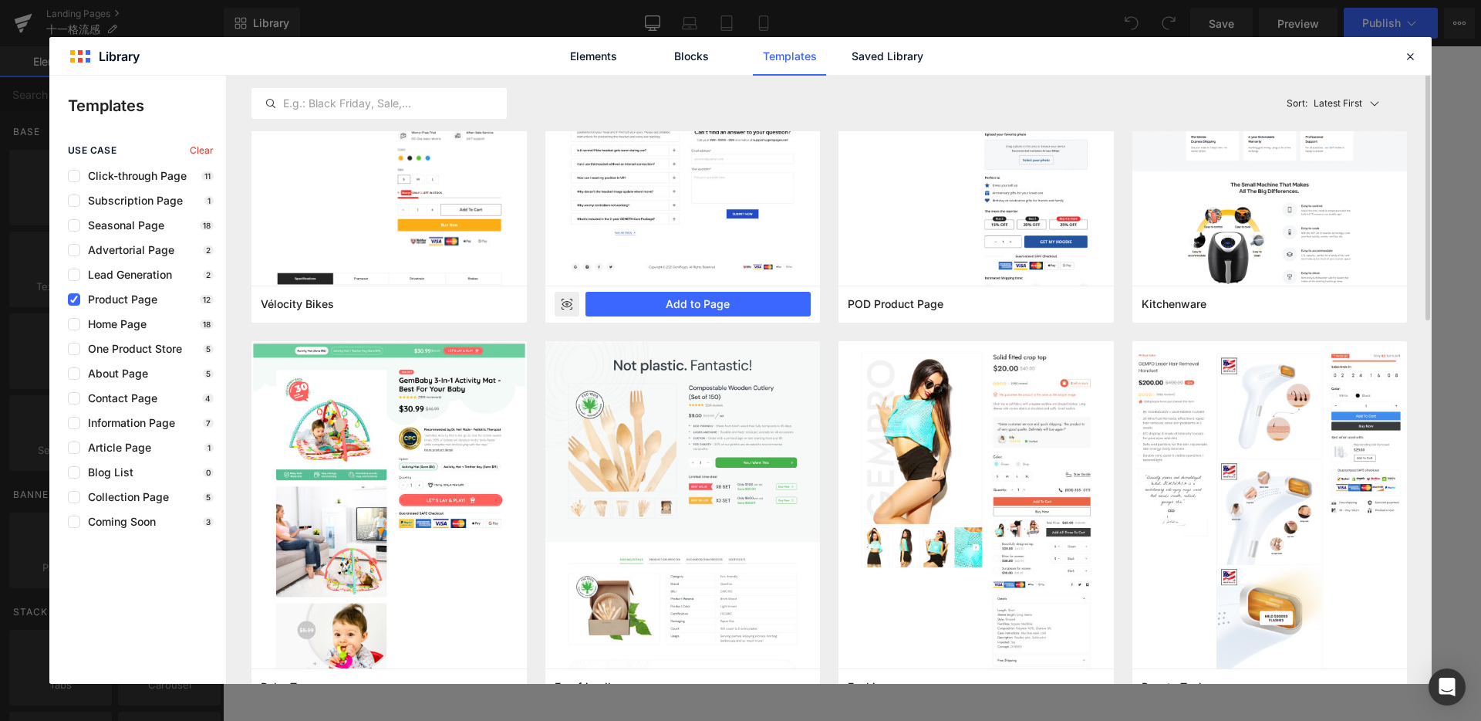
scroll to position [0, 0]
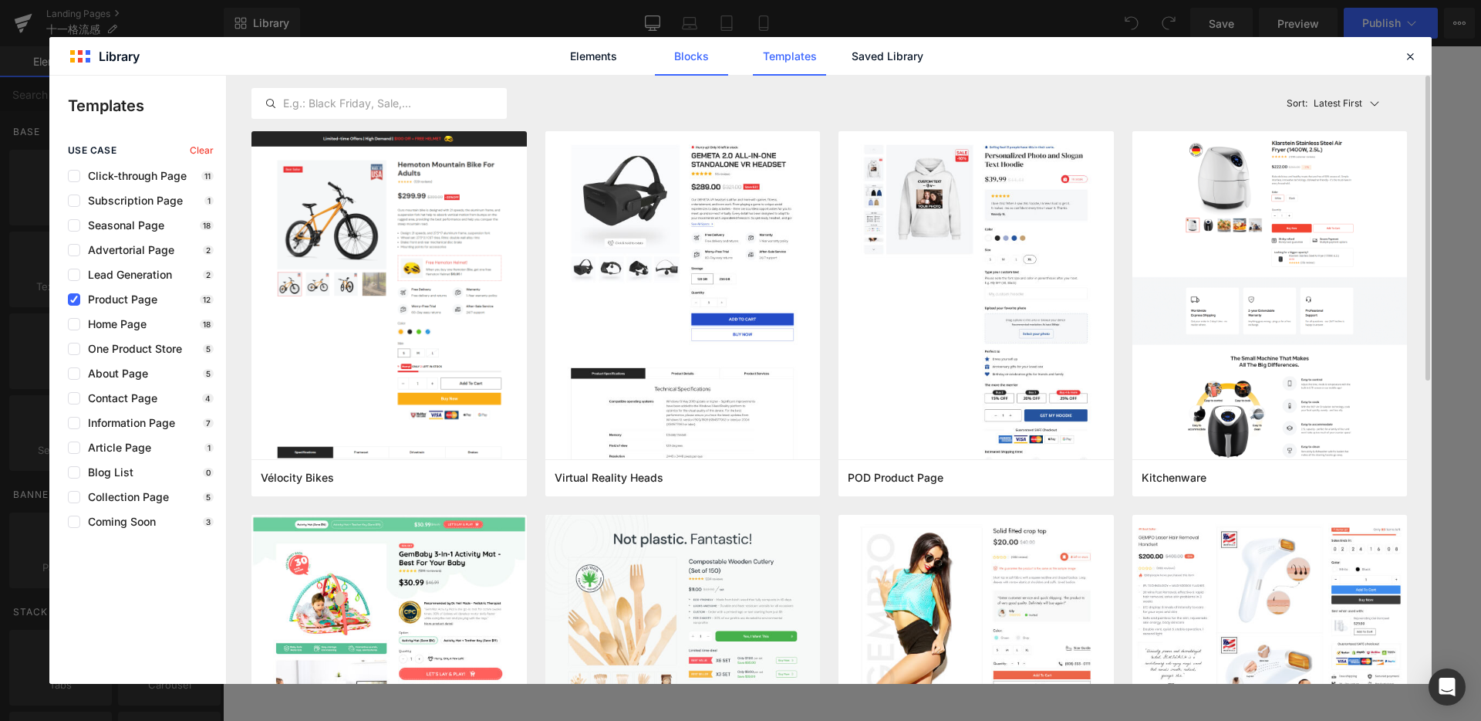
click at [674, 62] on link "Blocks" at bounding box center [691, 56] width 73 height 39
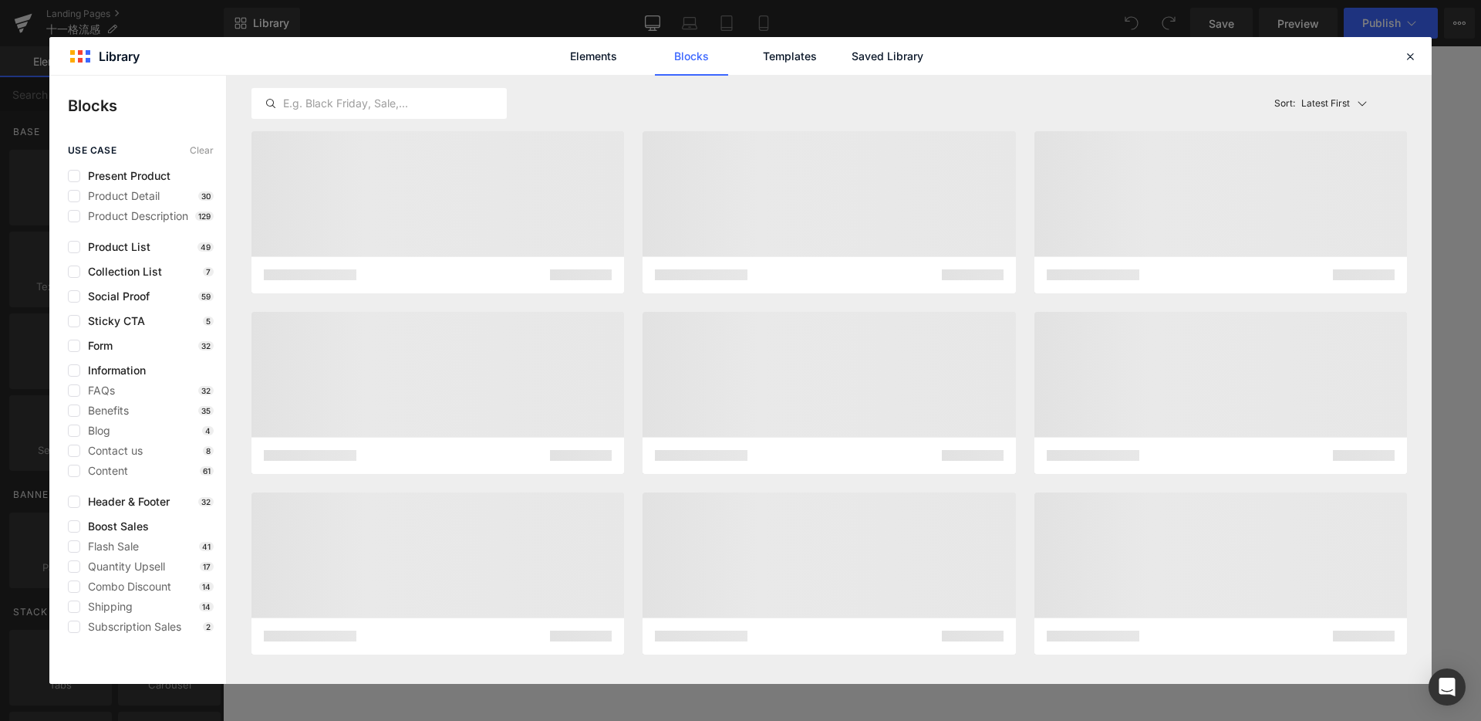
click at [755, 71] on link "Templates" at bounding box center [789, 56] width 73 height 39
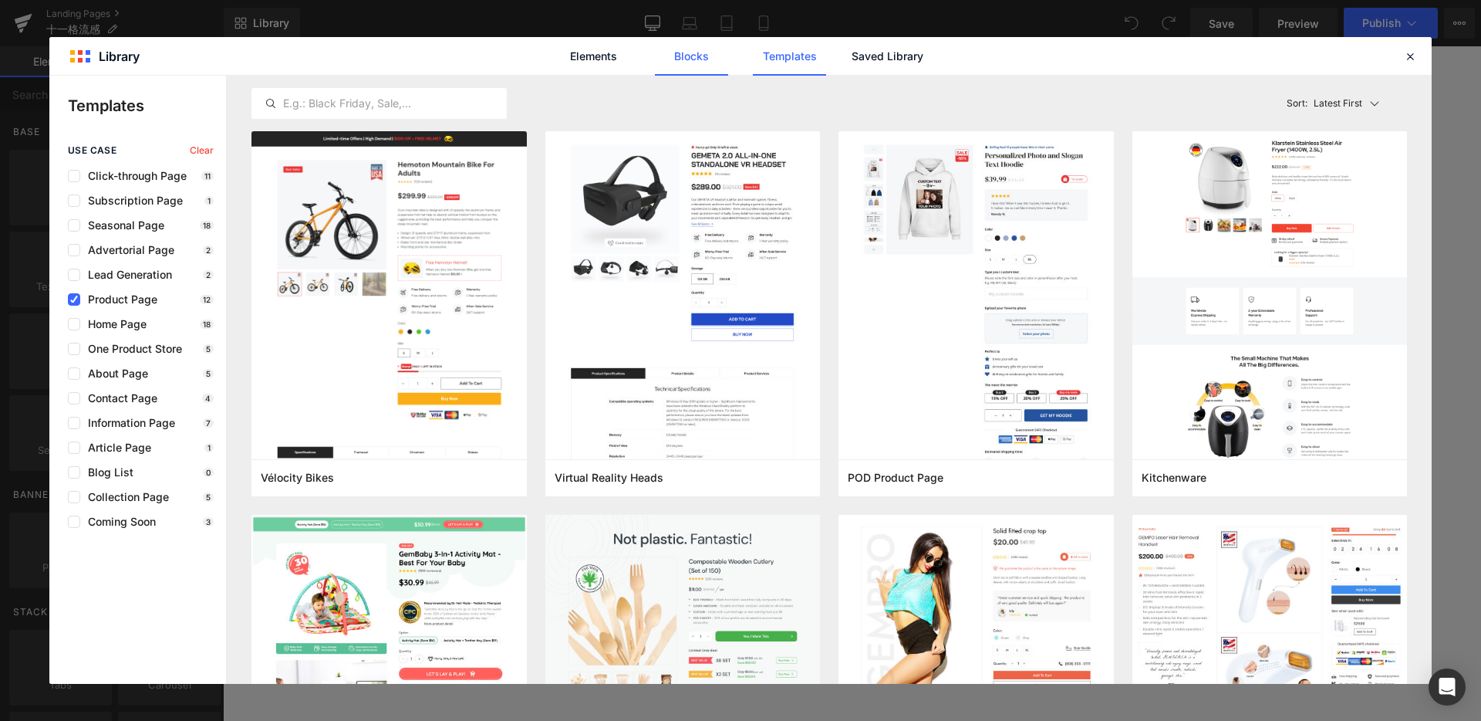
click at [713, 44] on link "Blocks" at bounding box center [691, 56] width 73 height 39
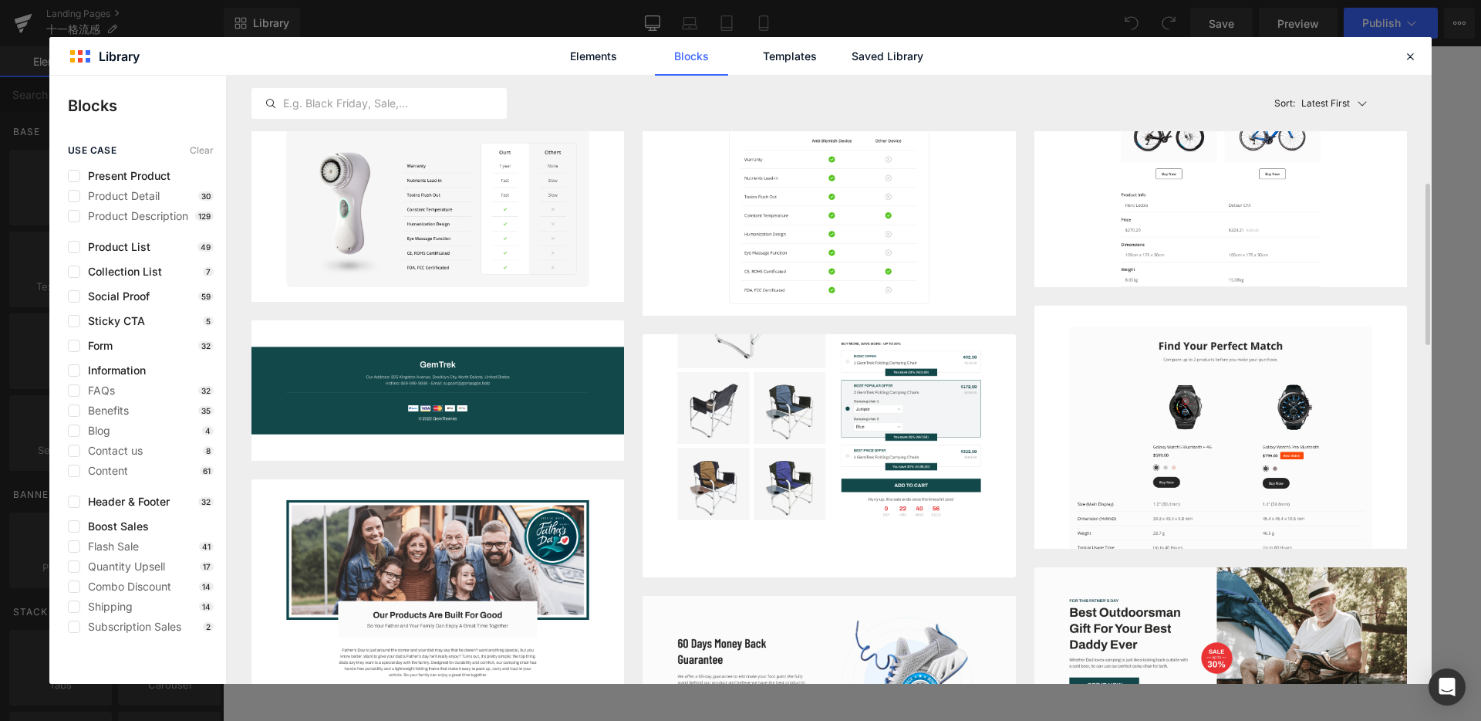
scroll to position [577, 0]
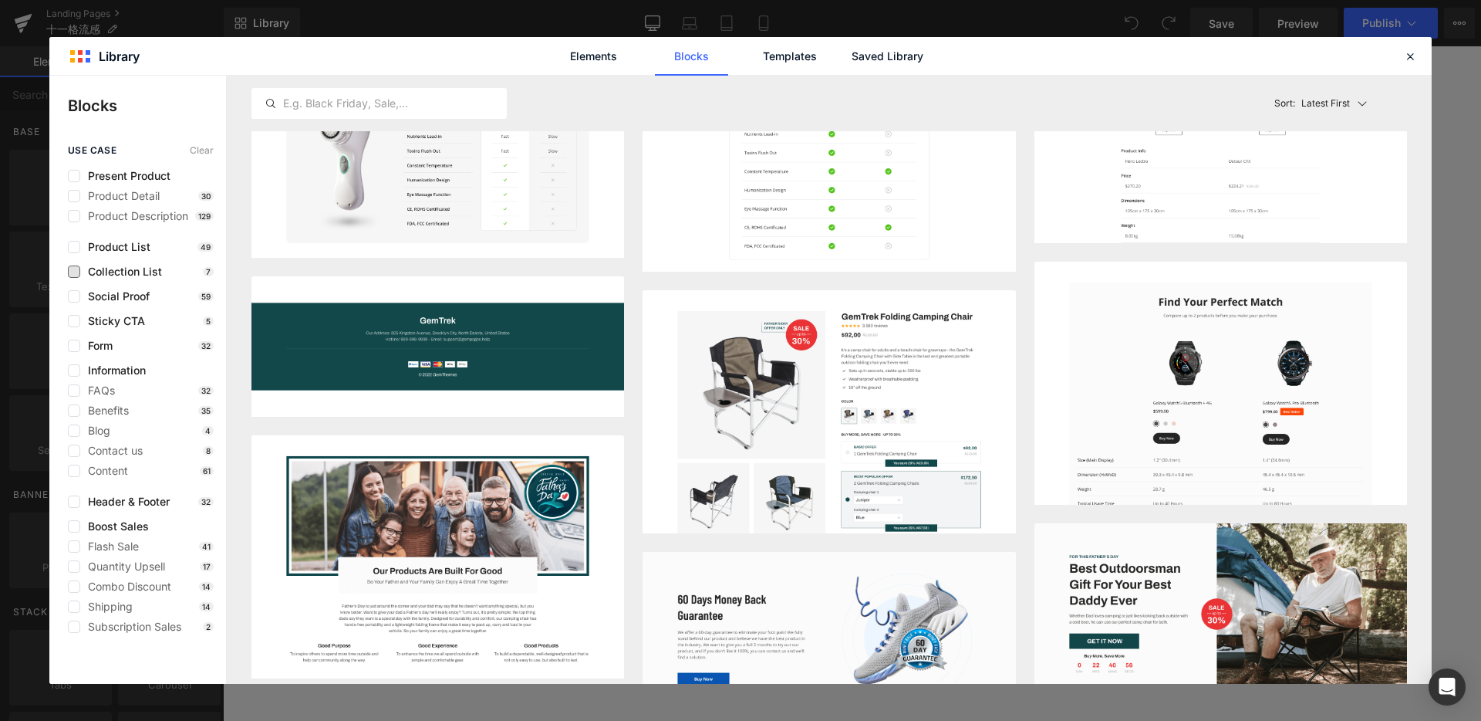
click at [100, 272] on span "Collection List" at bounding box center [121, 271] width 82 height 12
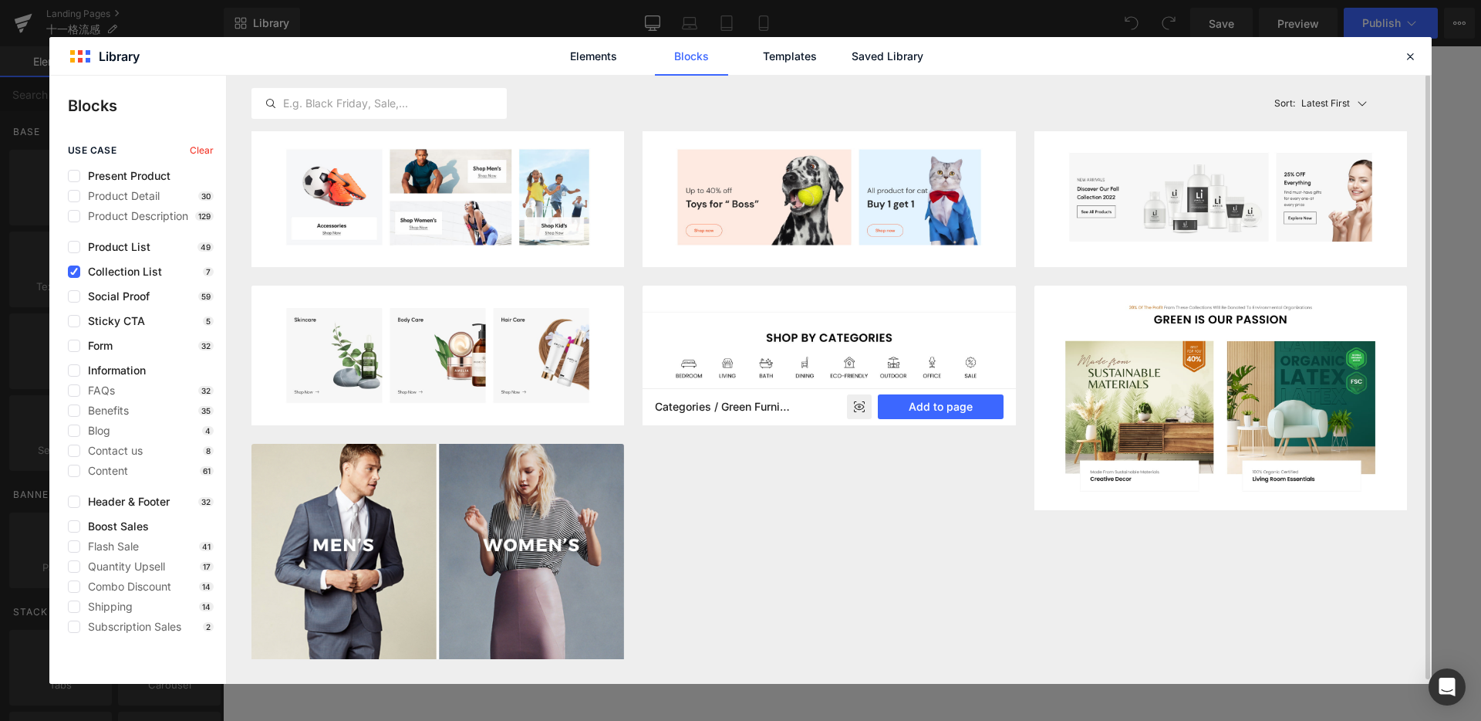
scroll to position [0, 0]
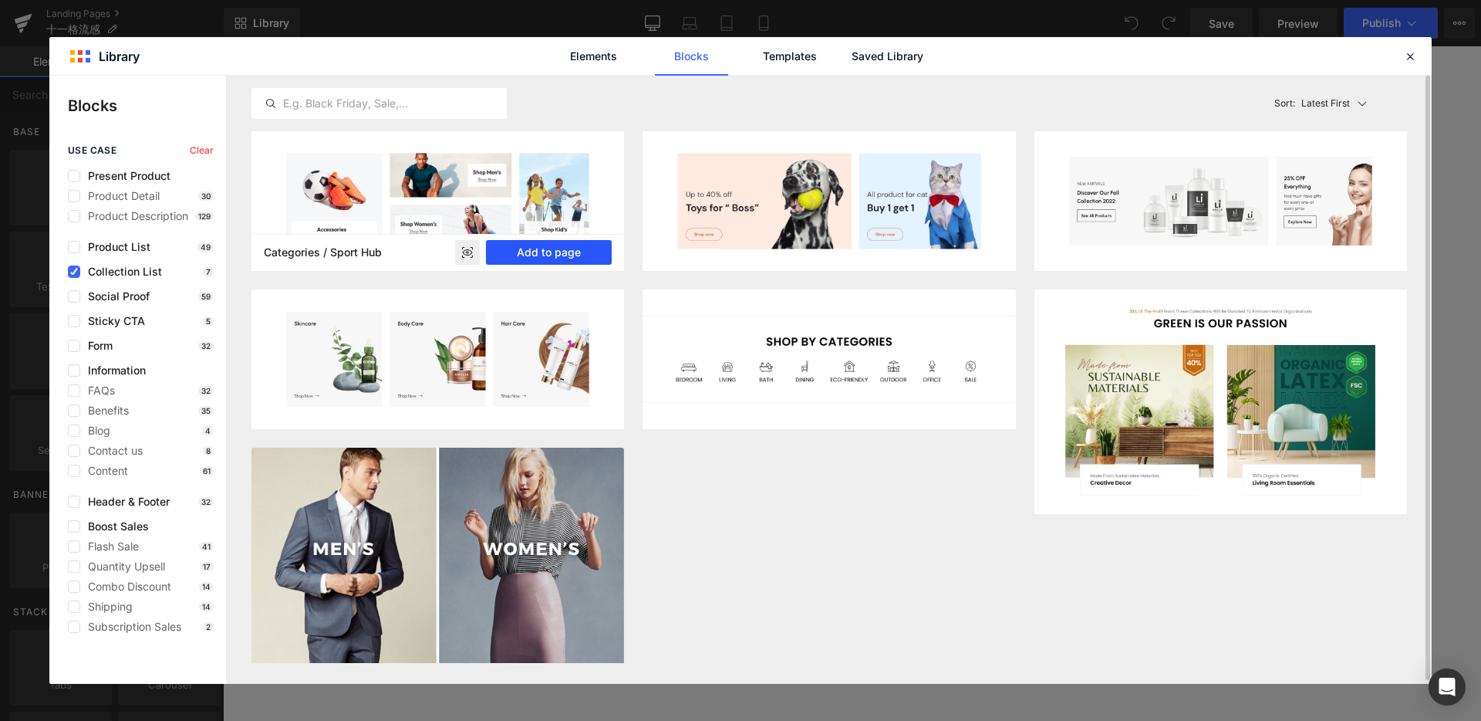
click at [574, 248] on button "Add to page" at bounding box center [549, 252] width 126 height 25
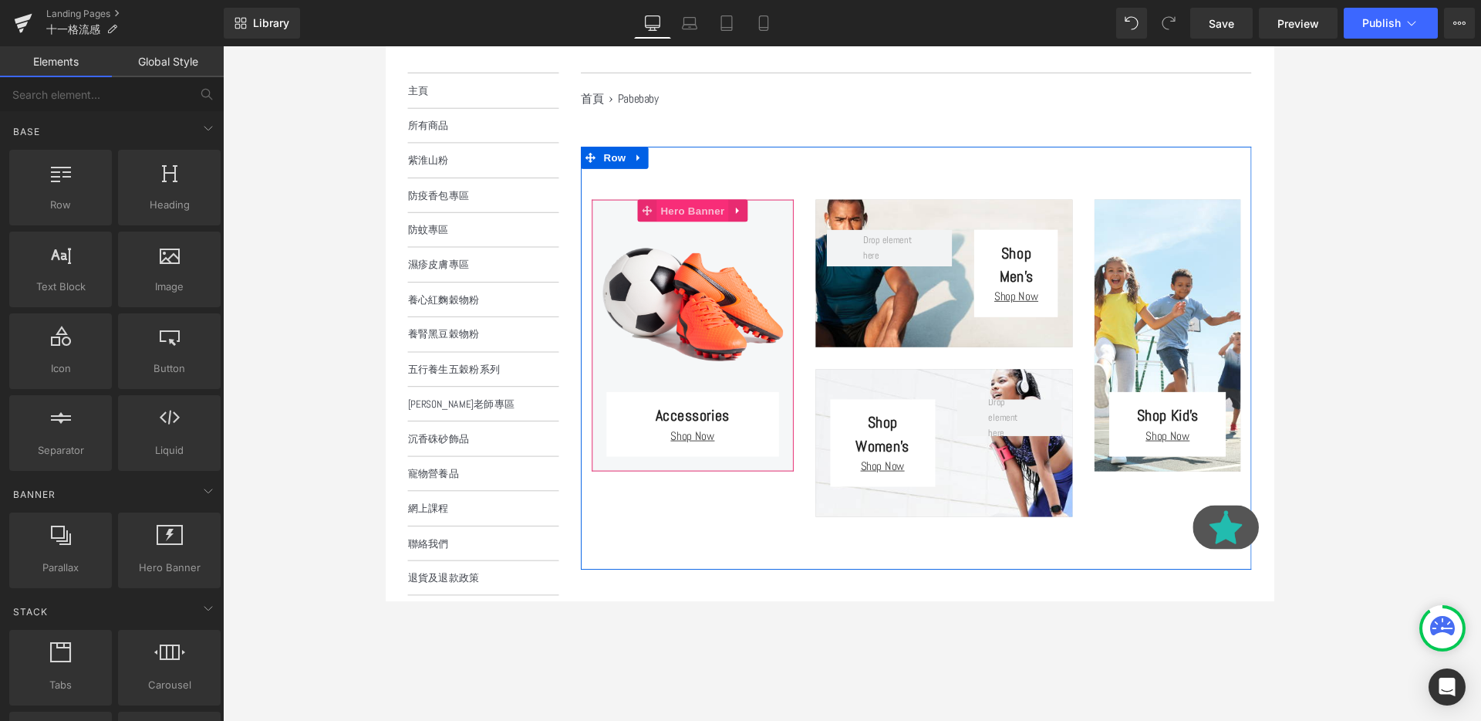
click at [700, 216] on span "Hero Banner" at bounding box center [707, 219] width 75 height 23
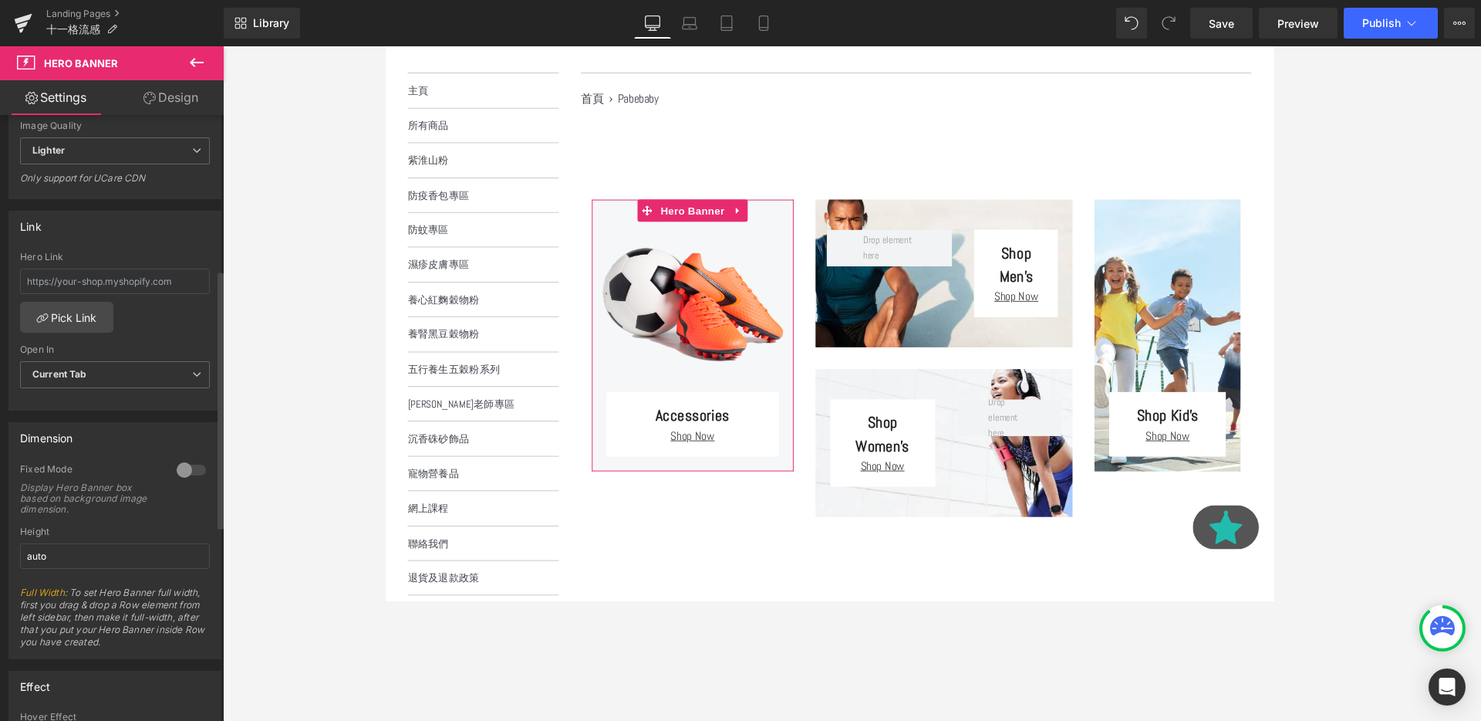
scroll to position [388, 0]
click at [129, 287] on input "text" at bounding box center [115, 279] width 190 height 25
click at [135, 362] on span "Current Tab" at bounding box center [115, 373] width 190 height 27
click at [135, 362] on span "Current Tab" at bounding box center [112, 373] width 184 height 27
click at [134, 277] on input "text" at bounding box center [115, 279] width 190 height 25
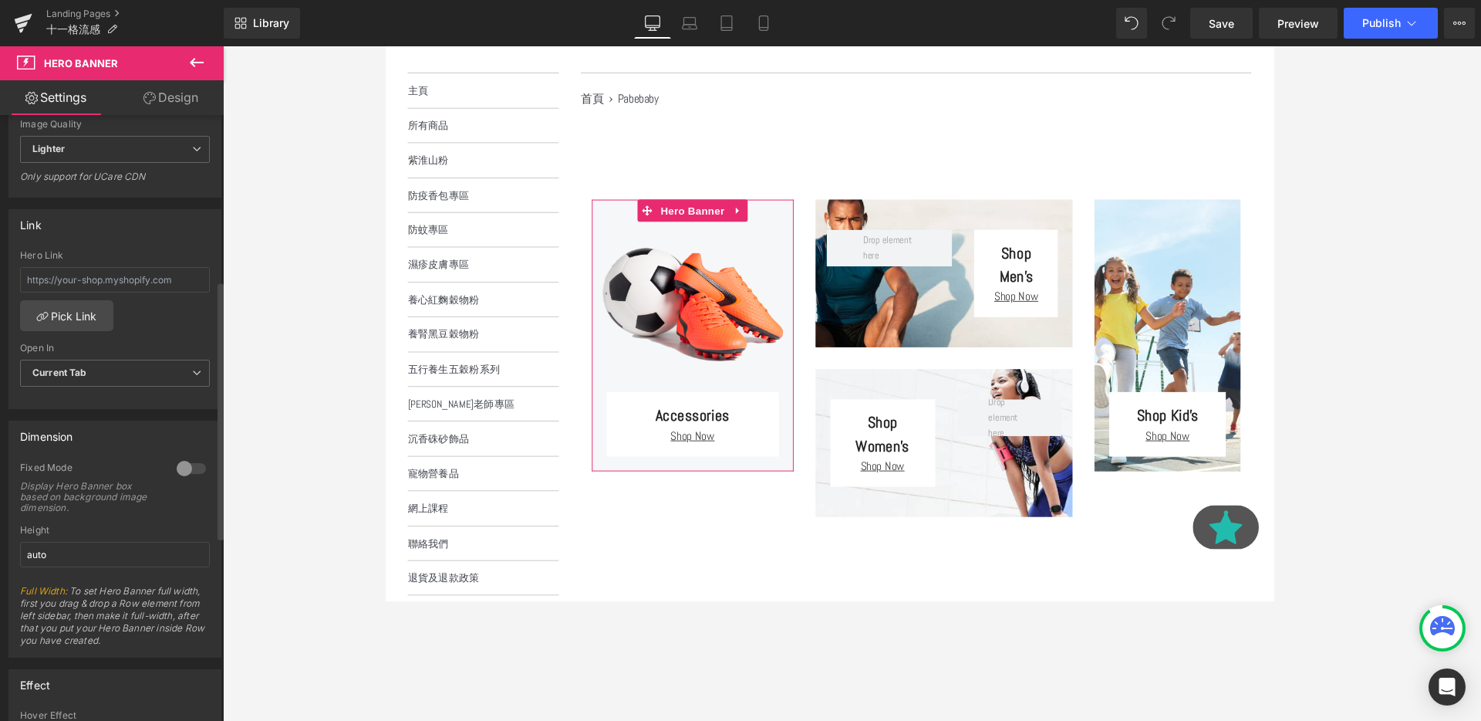
click at [170, 319] on div "Hero Link Pick Link Current Tab New Tab Open In Current Tab Current Tab New Tab" at bounding box center [114, 329] width 211 height 158
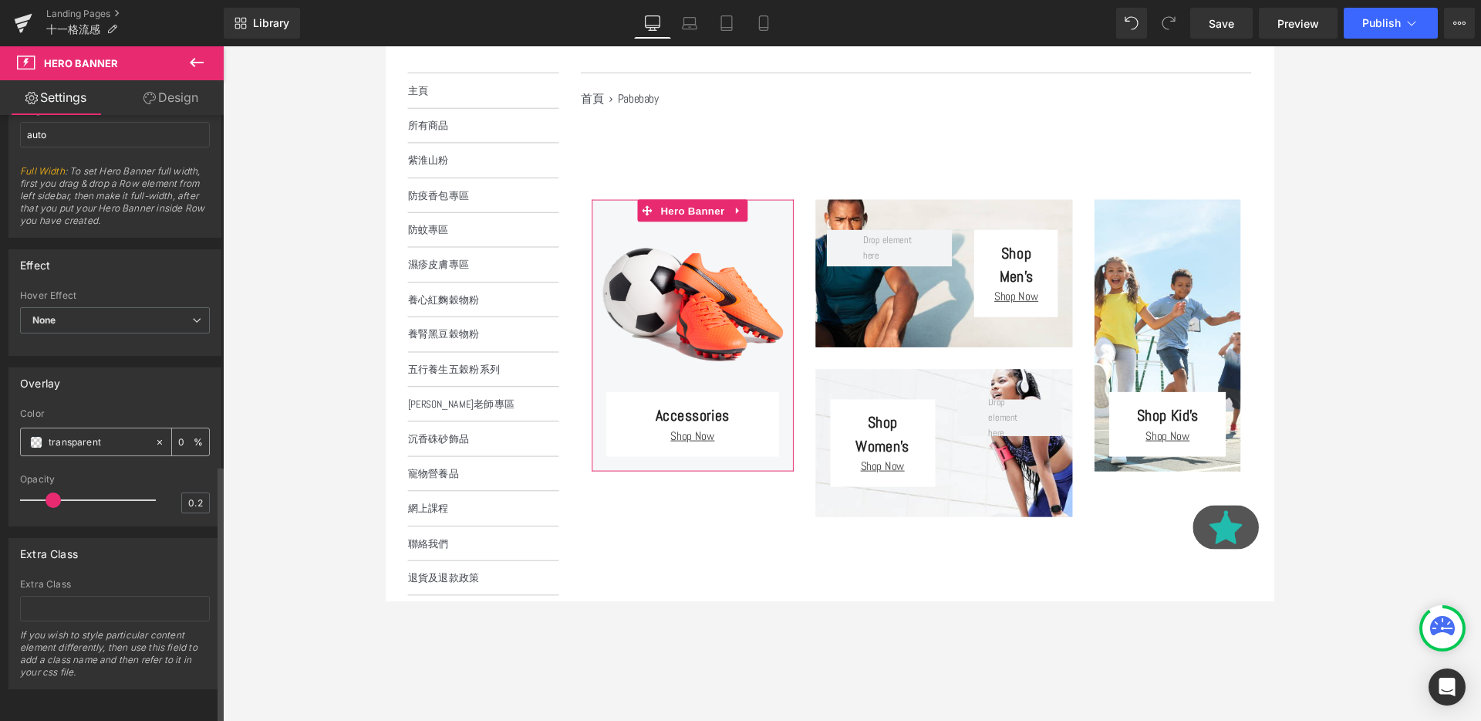
scroll to position [802, 0]
click at [124, 306] on div "Hover Effect" at bounding box center [115, 300] width 190 height 11
click at [140, 319] on span "None" at bounding box center [115, 325] width 190 height 27
click at [140, 319] on span "None" at bounding box center [112, 325] width 184 height 27
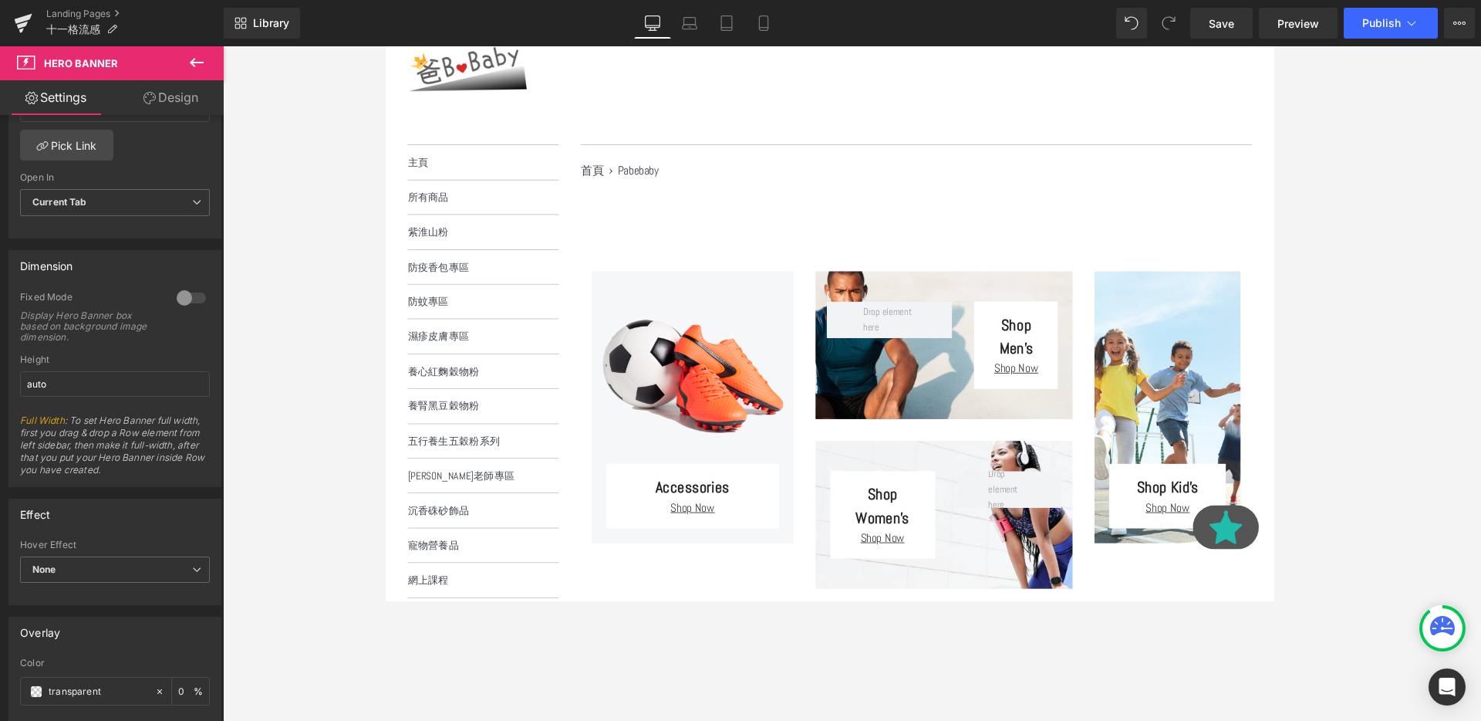
scroll to position [90, 0]
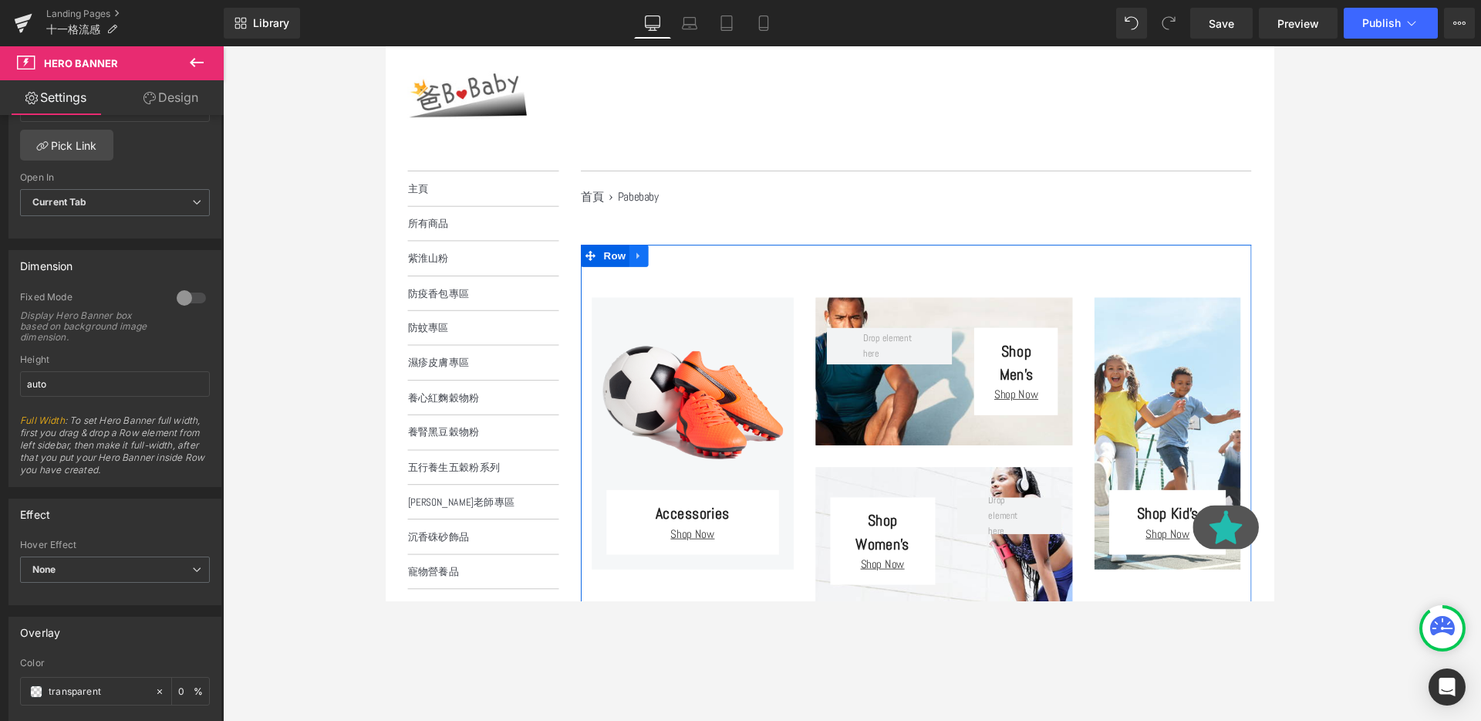
click at [661, 266] on link at bounding box center [651, 266] width 20 height 23
click at [686, 268] on icon at bounding box center [691, 267] width 11 height 12
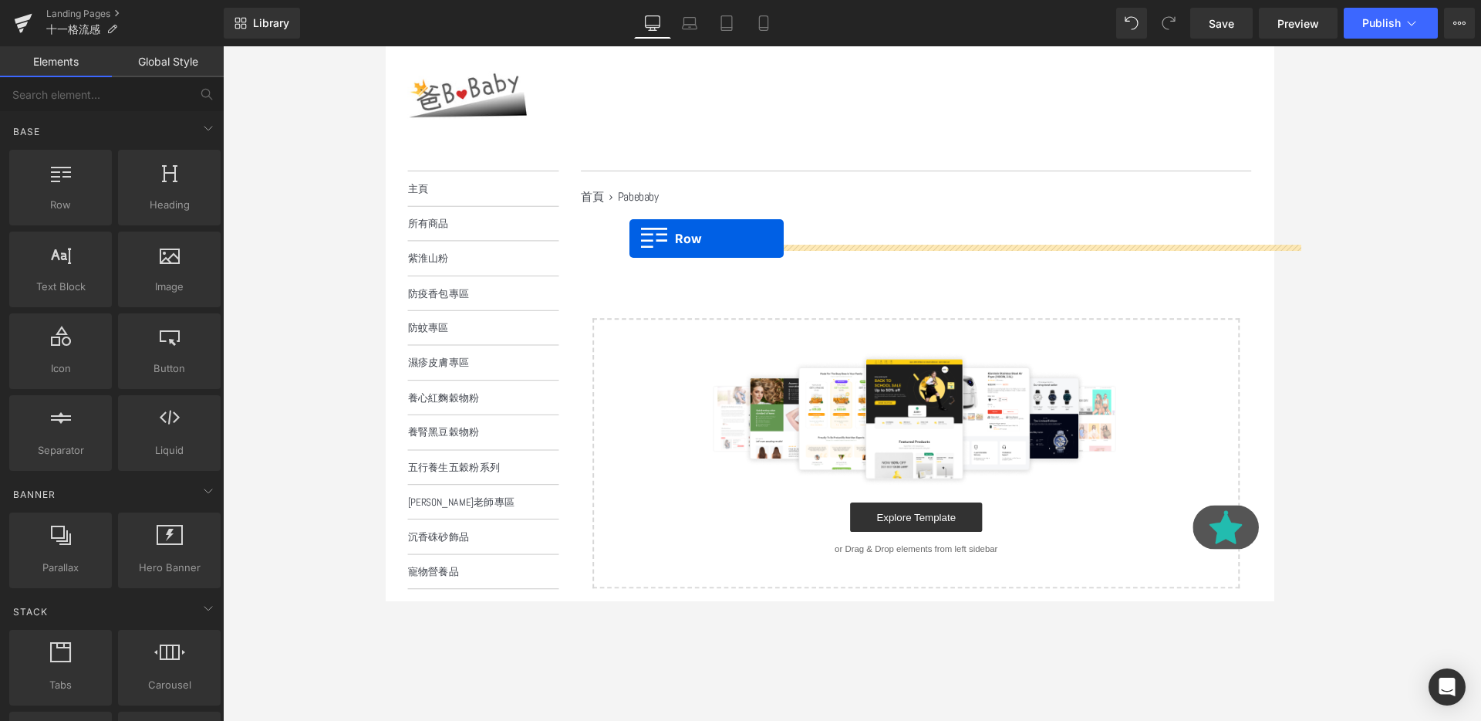
drag, startPoint x: 435, startPoint y: 241, endPoint x: 642, endPoint y: 248, distance: 206.9
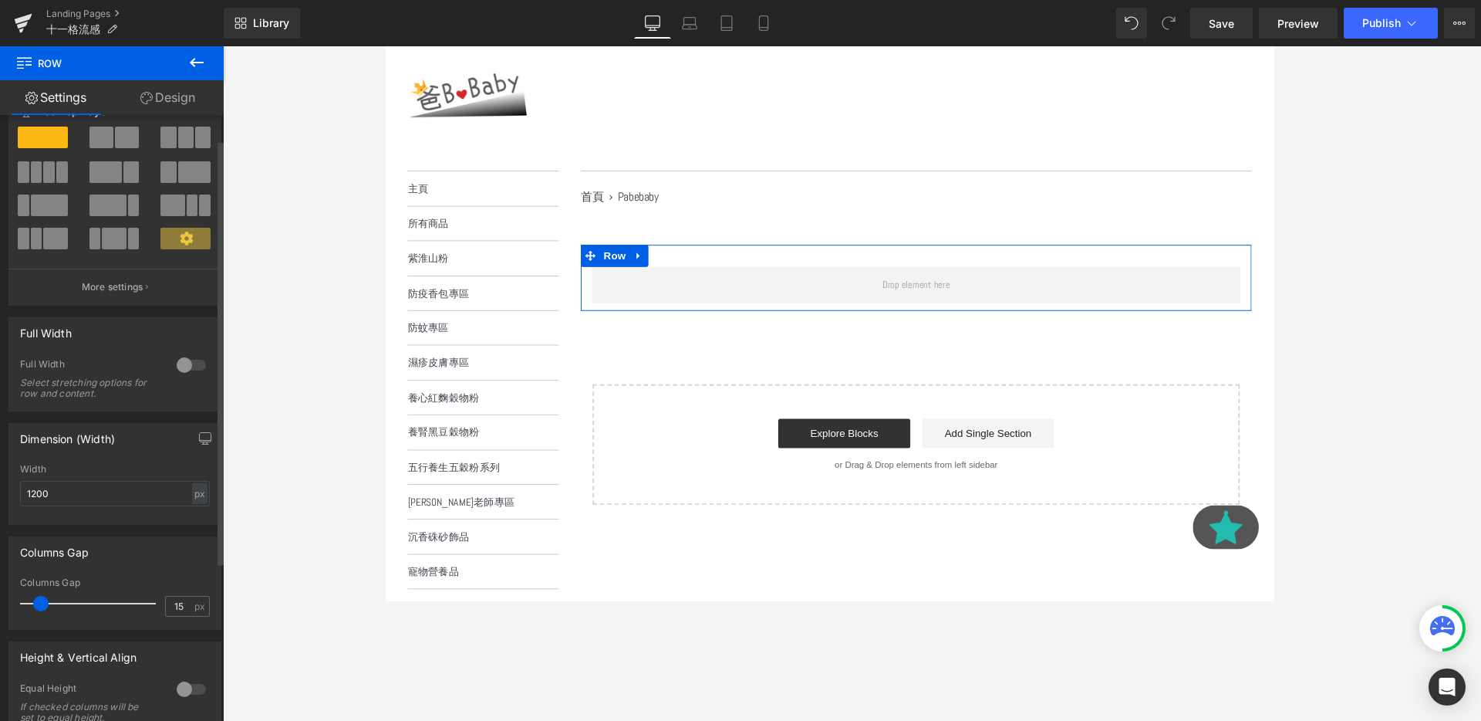
scroll to position [46, 0]
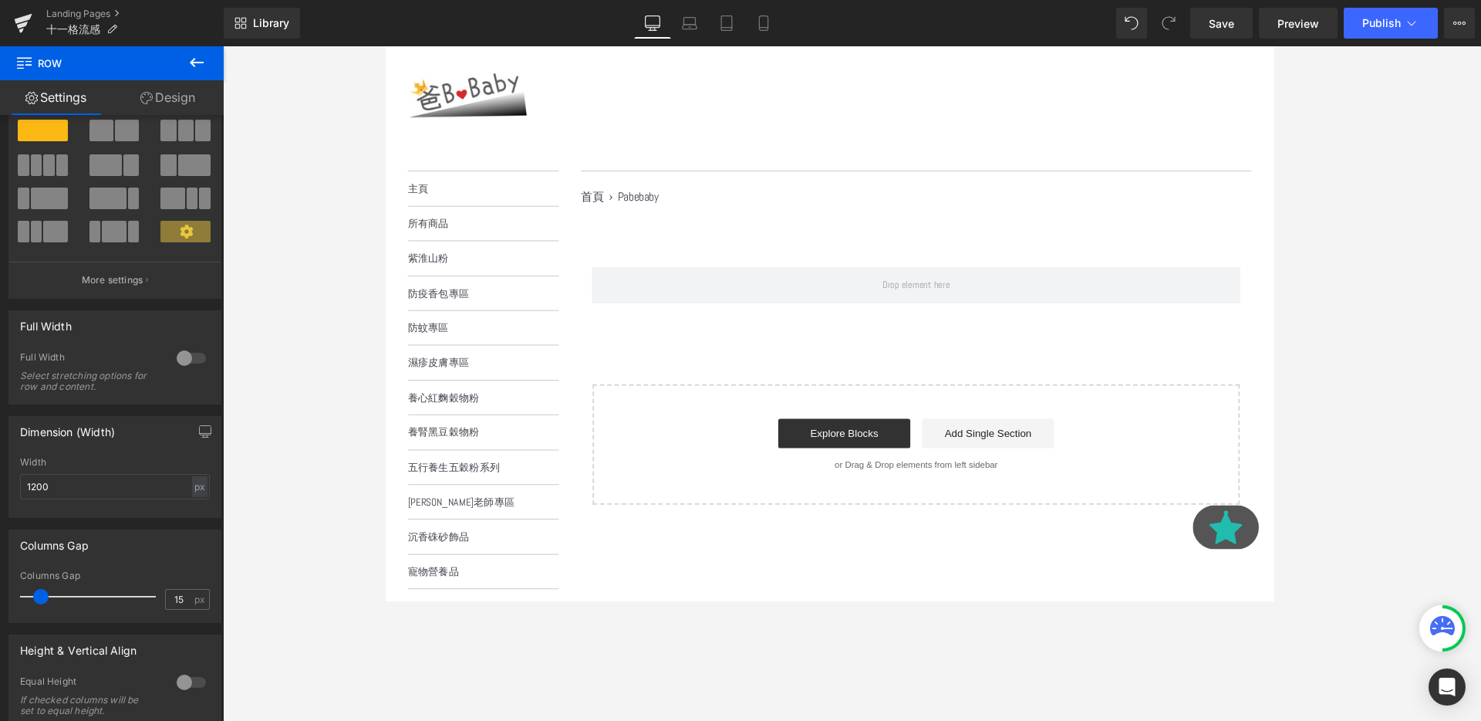
click at [191, 61] on icon at bounding box center [197, 62] width 14 height 9
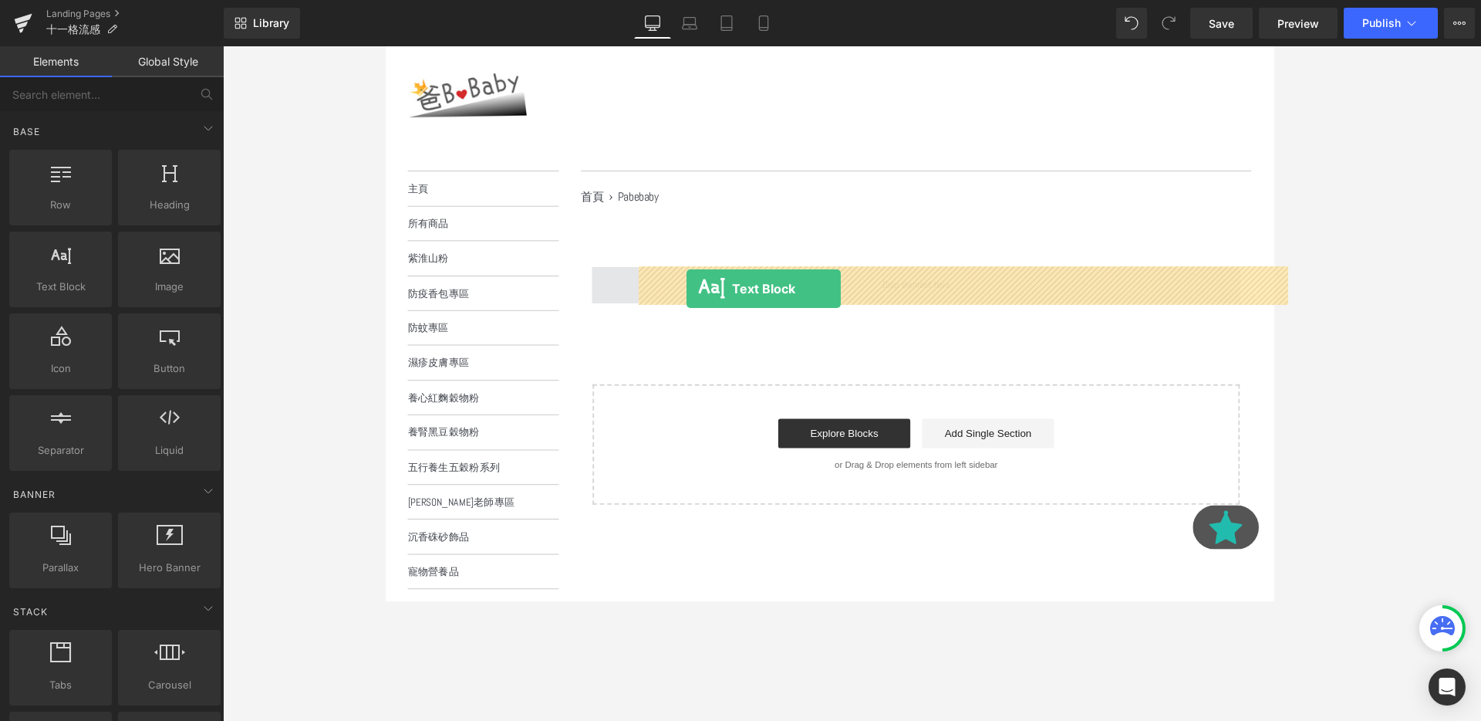
drag, startPoint x: 464, startPoint y: 316, endPoint x: 702, endPoint y: 301, distance: 238.1
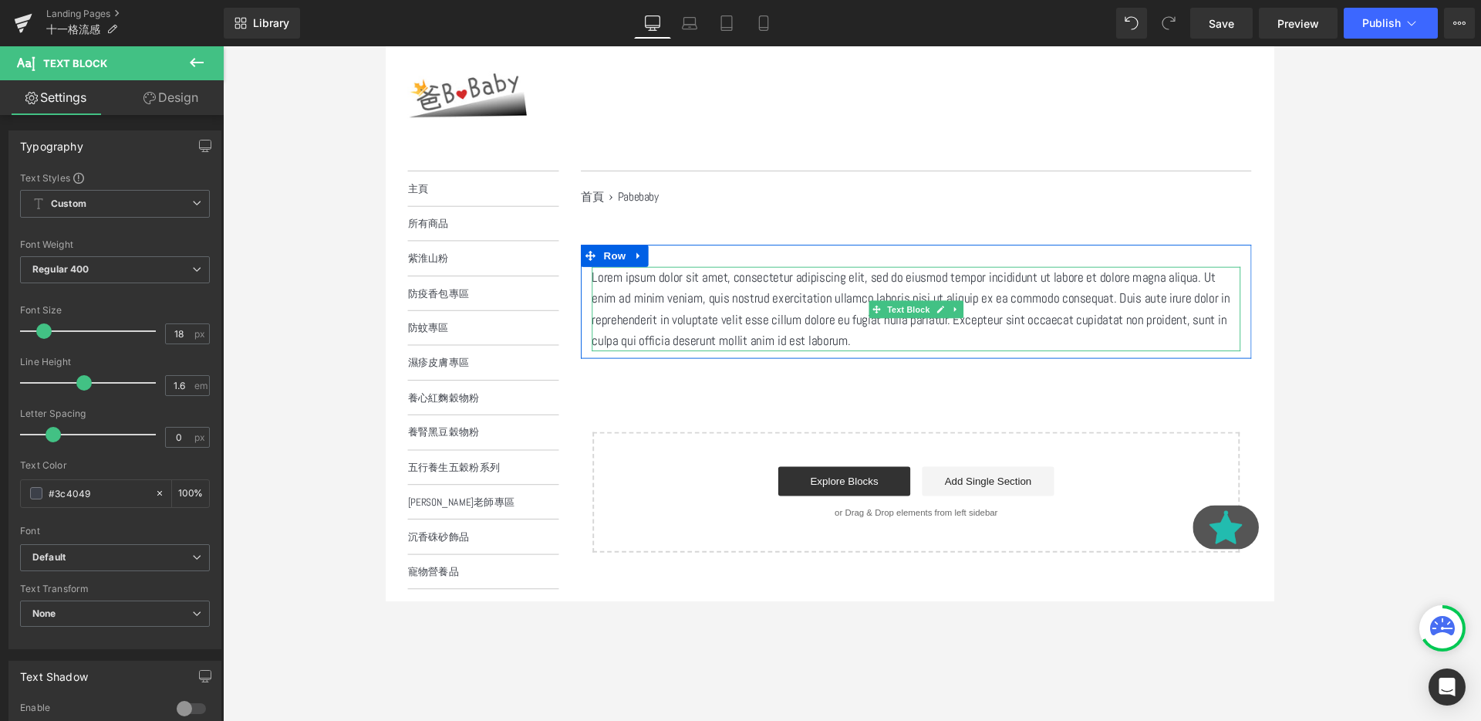
click at [736, 322] on p "Lorem ipsum dolor sit amet, consectetur adipiscing elit, sed do eiusmod tempor …" at bounding box center [943, 322] width 682 height 89
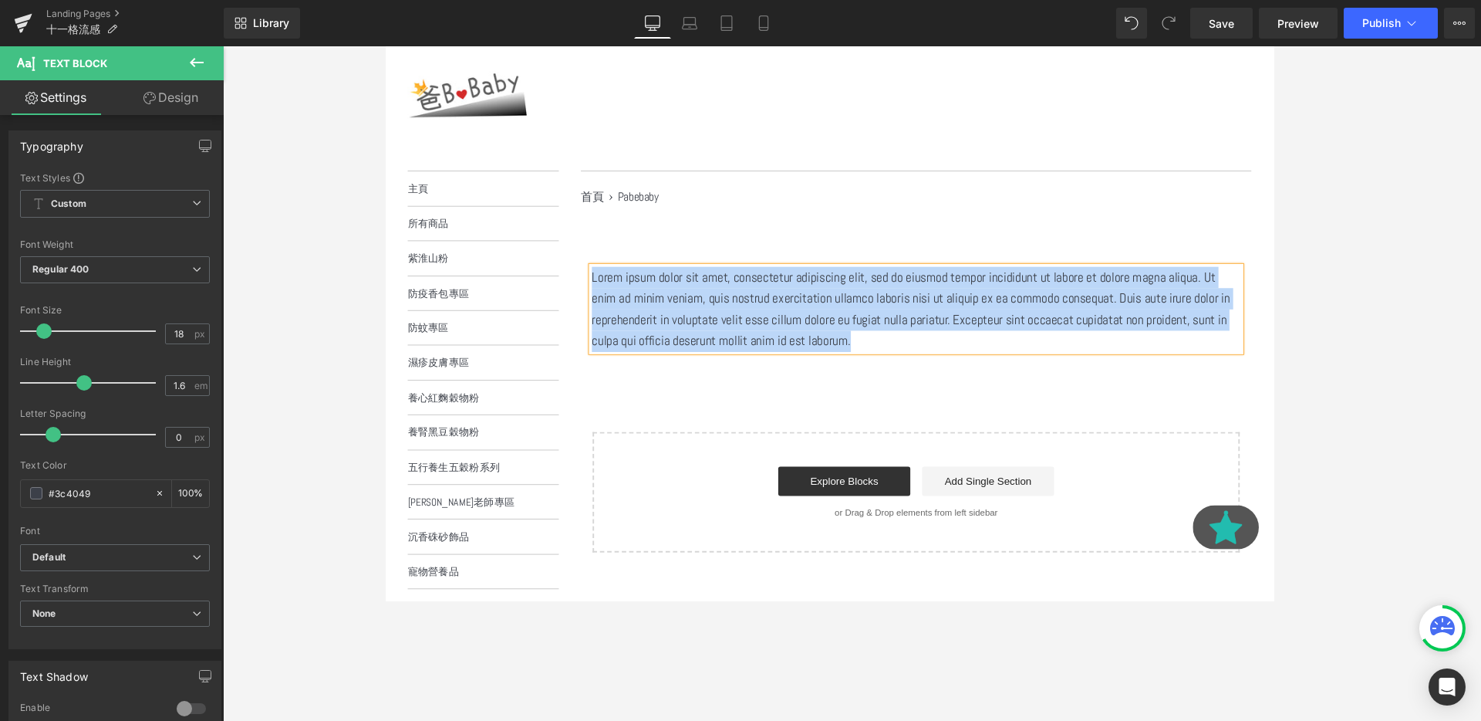
paste div
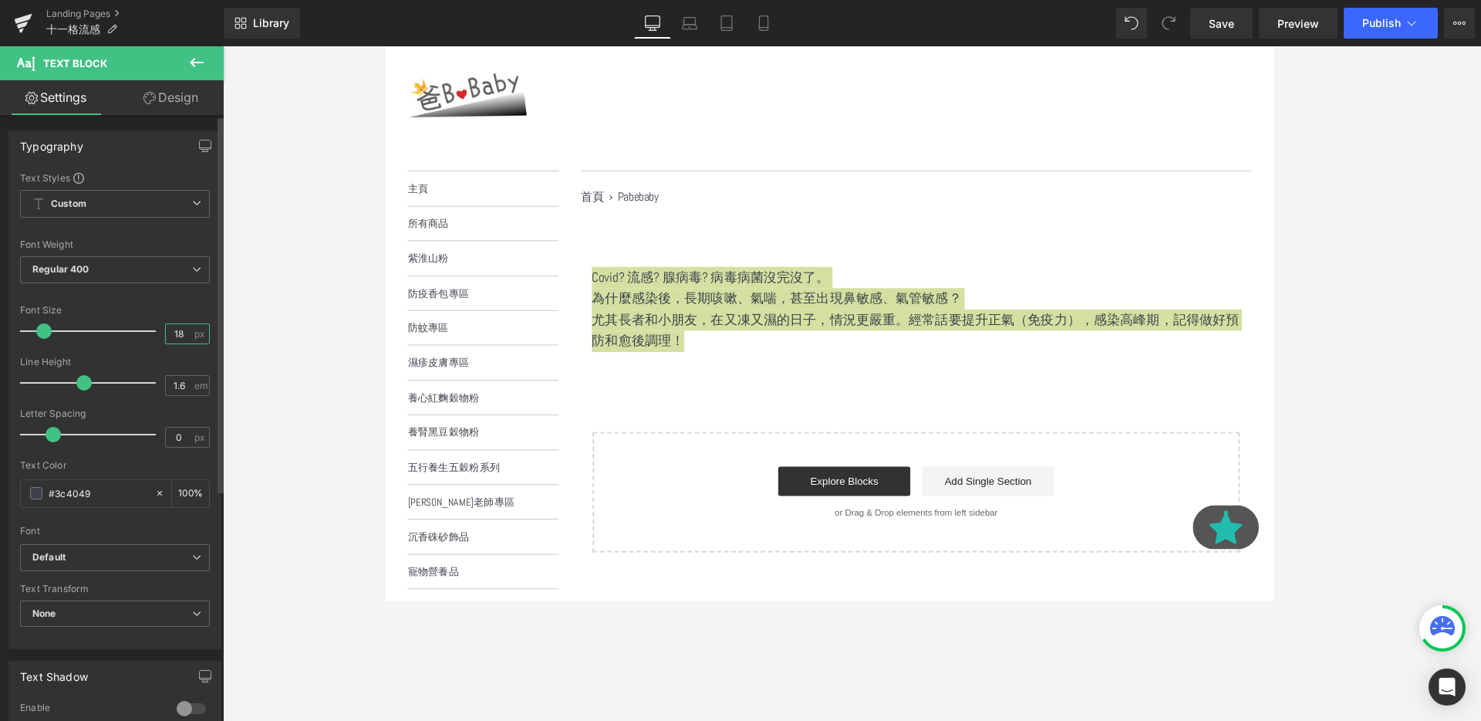
click at [174, 335] on input "18" at bounding box center [179, 333] width 27 height 19
type input "20"
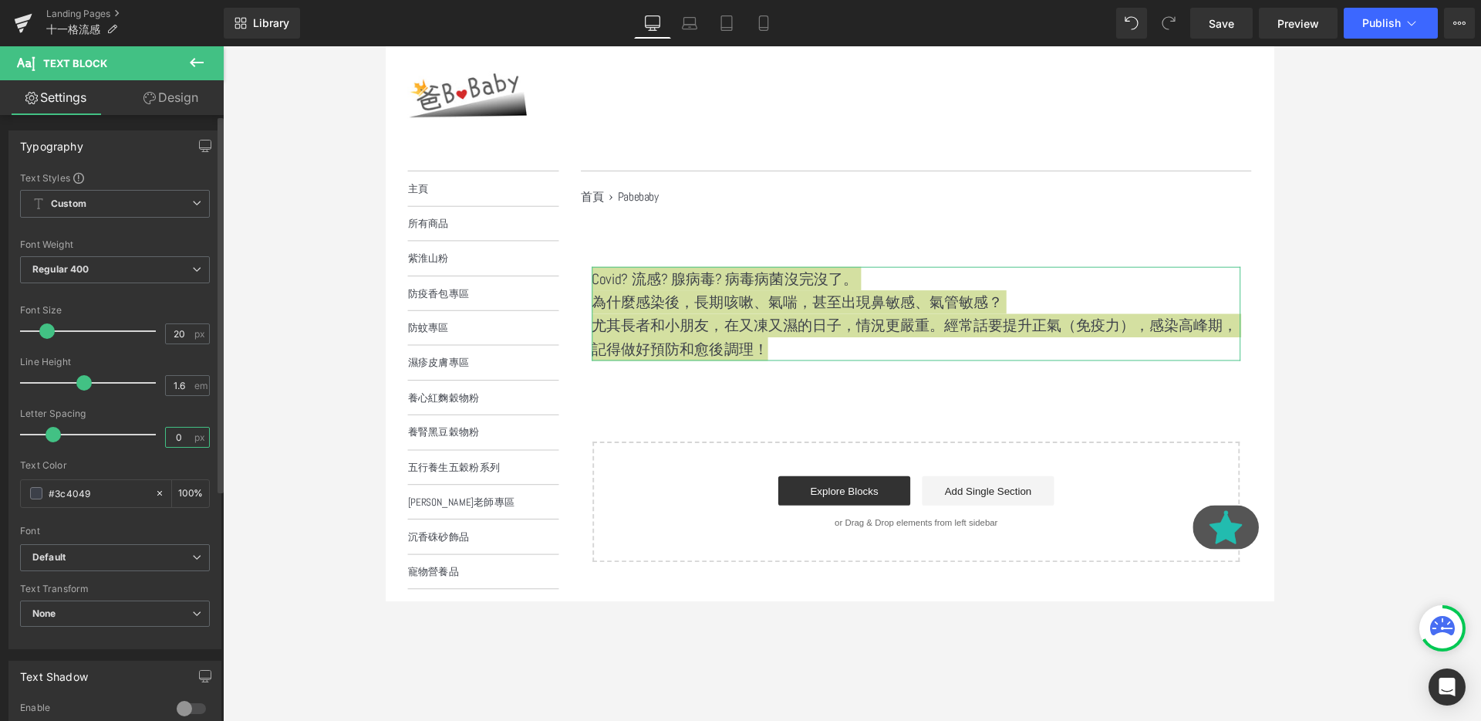
click at [184, 434] on input "0" at bounding box center [179, 436] width 27 height 19
type input "5"
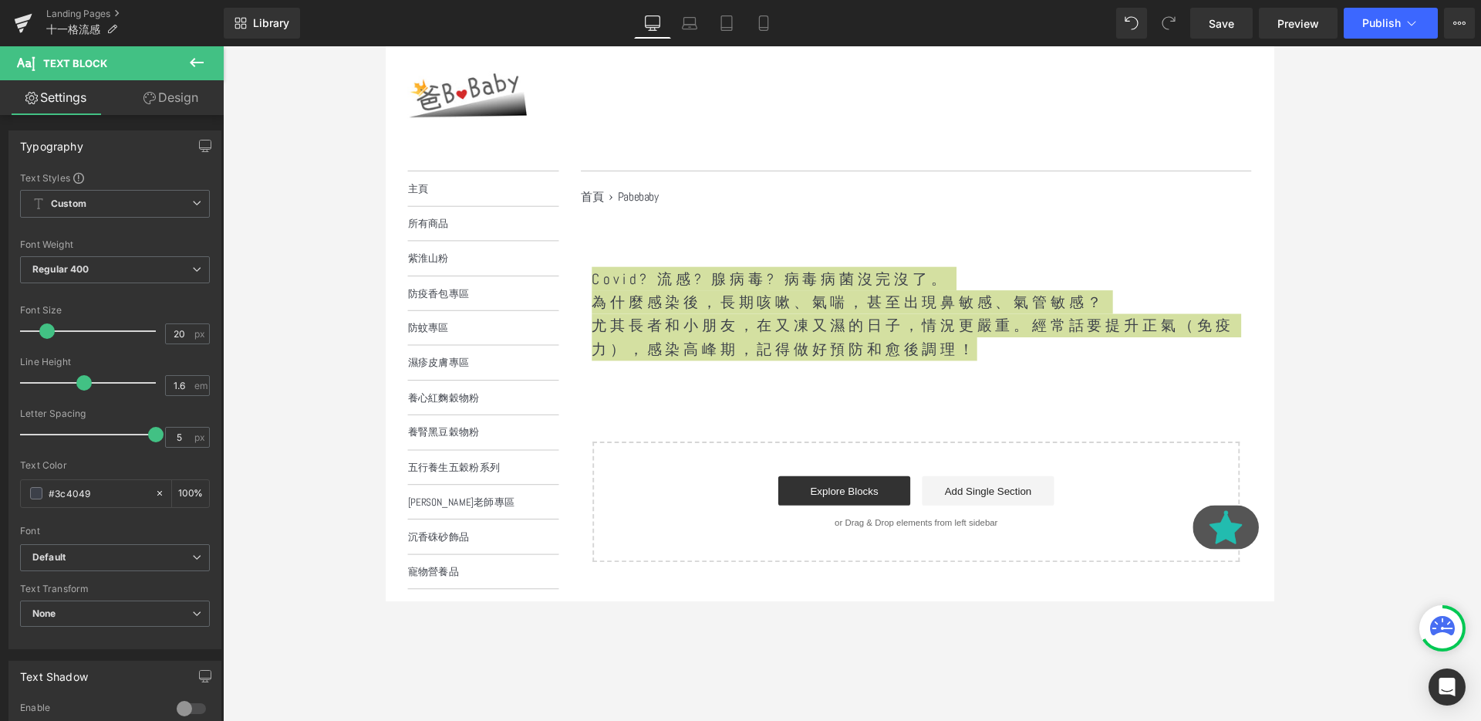
click at [199, 58] on icon at bounding box center [196, 62] width 19 height 19
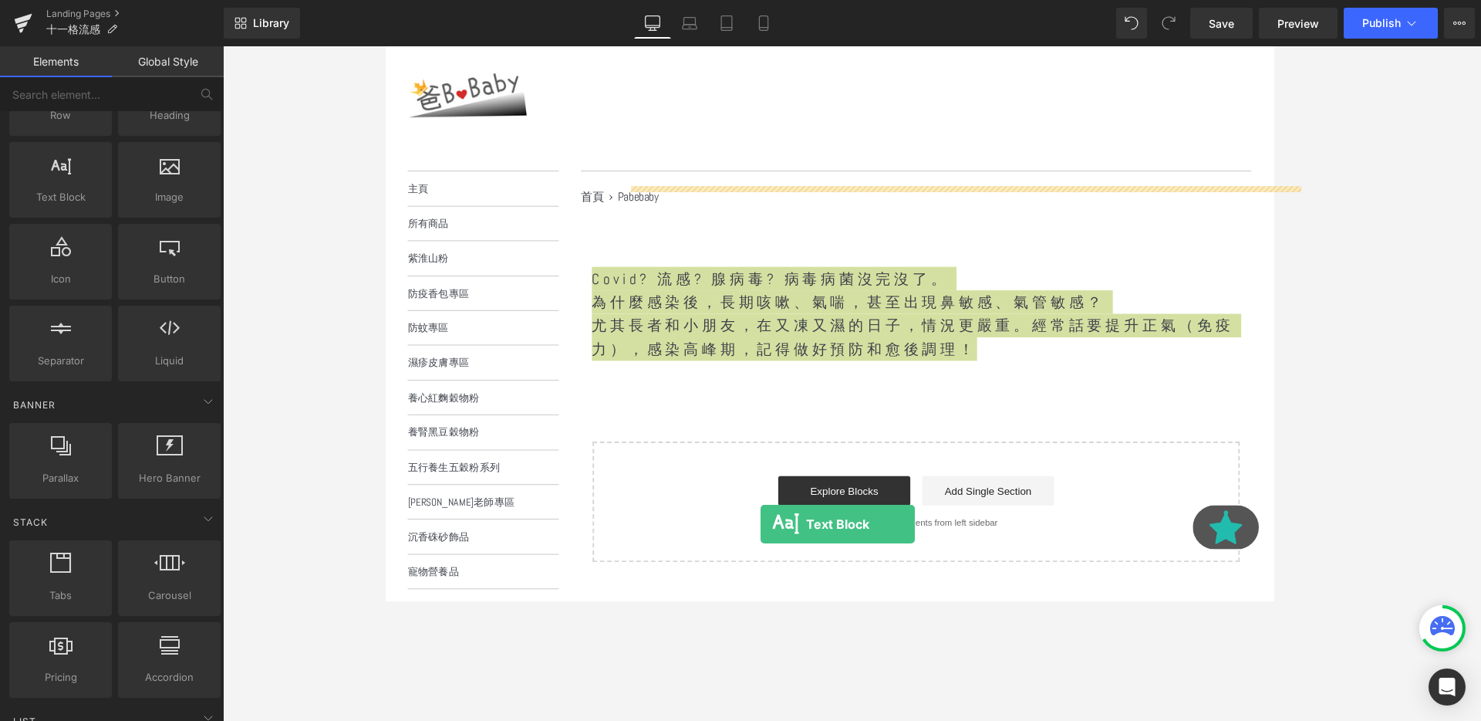
scroll to position [152, 0]
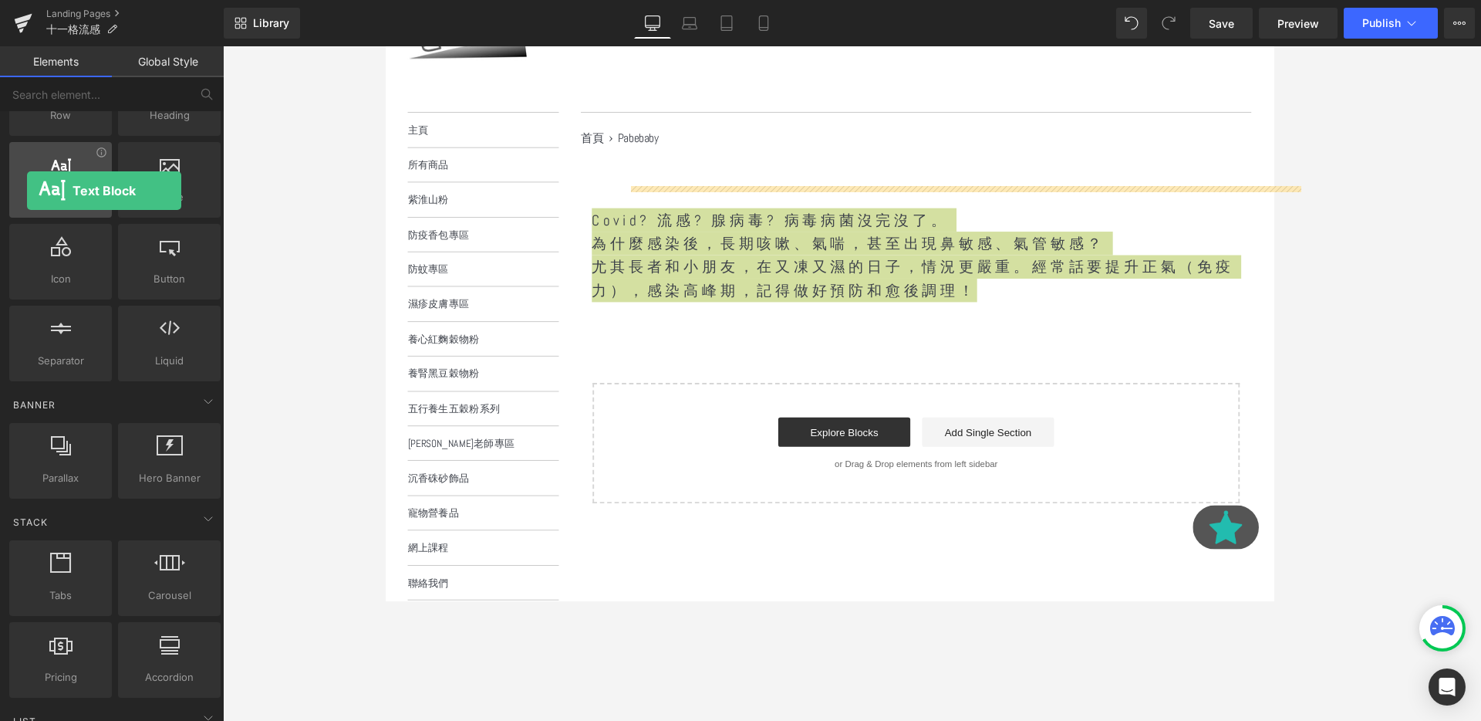
drag, startPoint x: 59, startPoint y: 210, endPoint x: 29, endPoint y: 184, distance: 39.3
click at [29, 184] on div "Text Block texts, paragraphs, contents, blocks" at bounding box center [60, 180] width 103 height 76
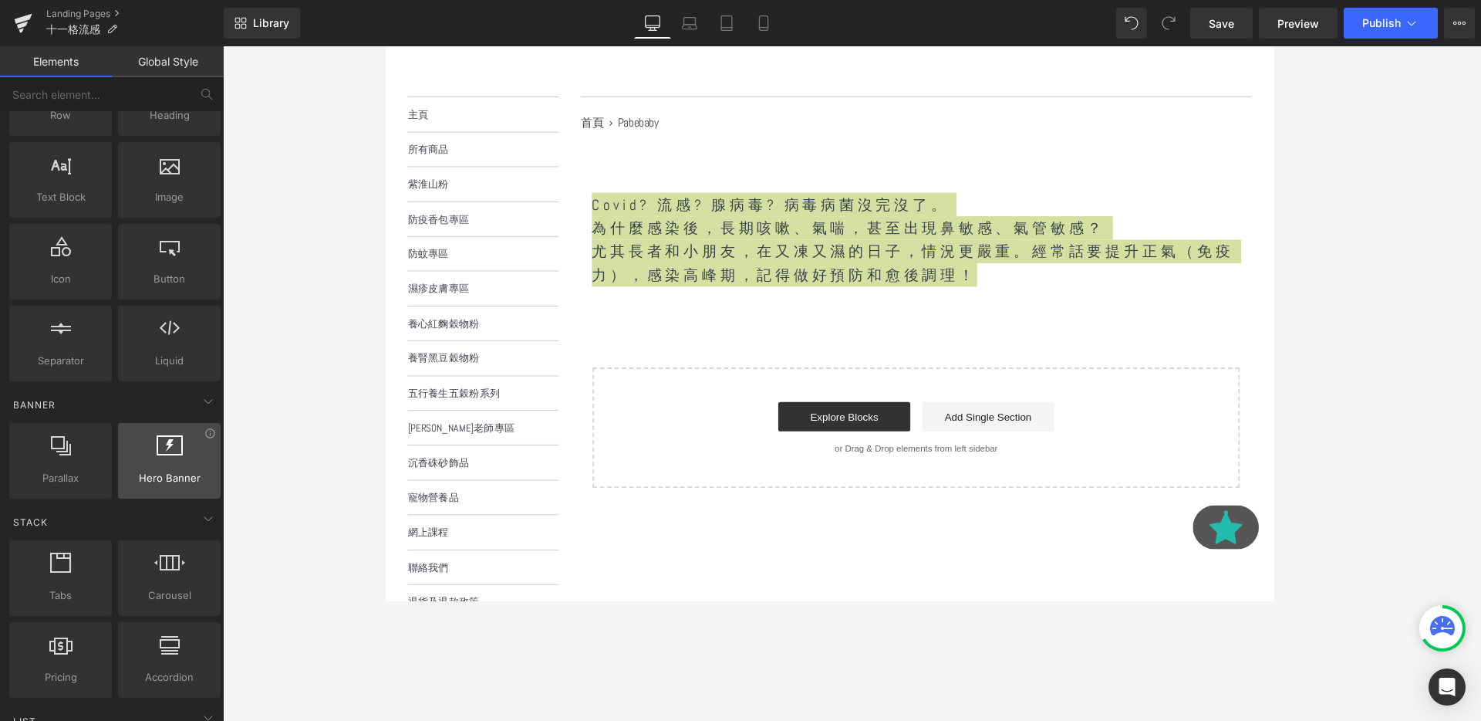
scroll to position [160, 0]
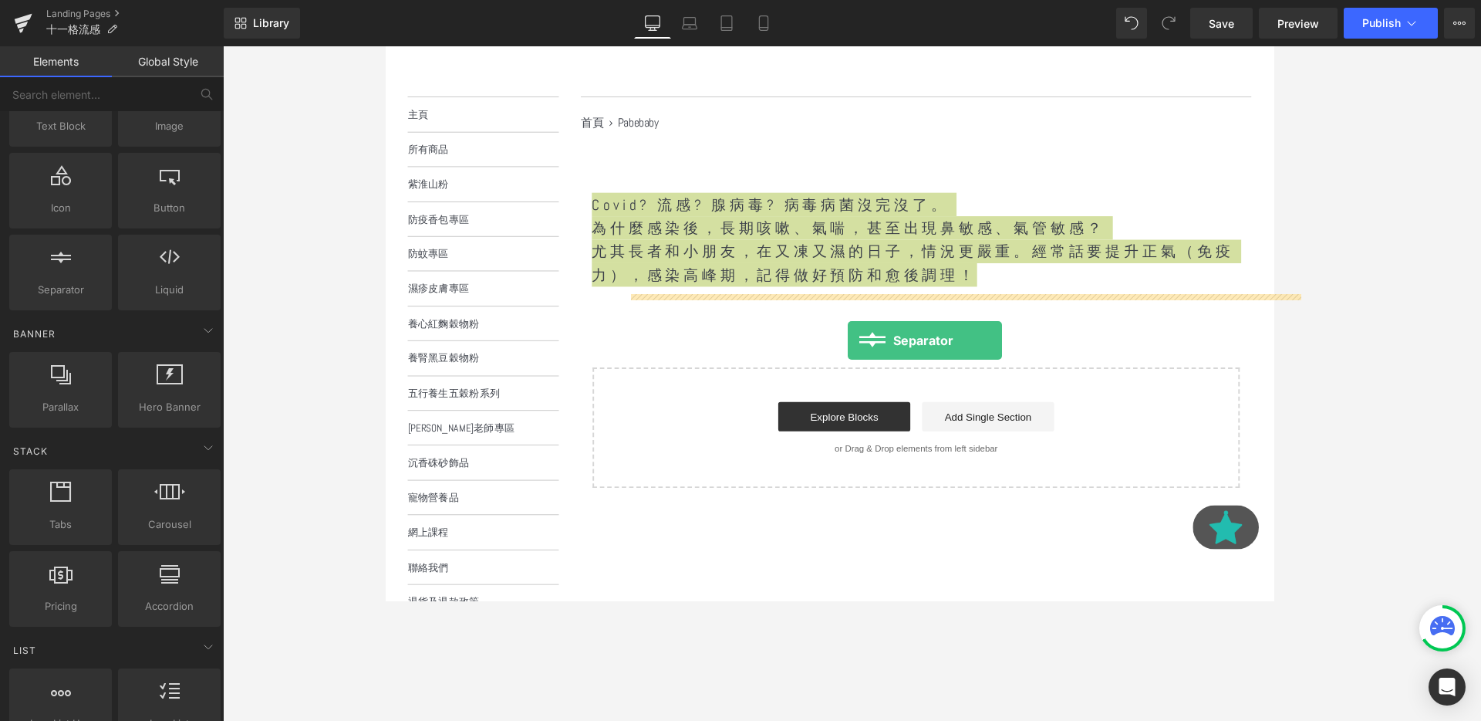
drag, startPoint x: 476, startPoint y: 338, endPoint x: 871, endPoint y: 355, distance: 395.4
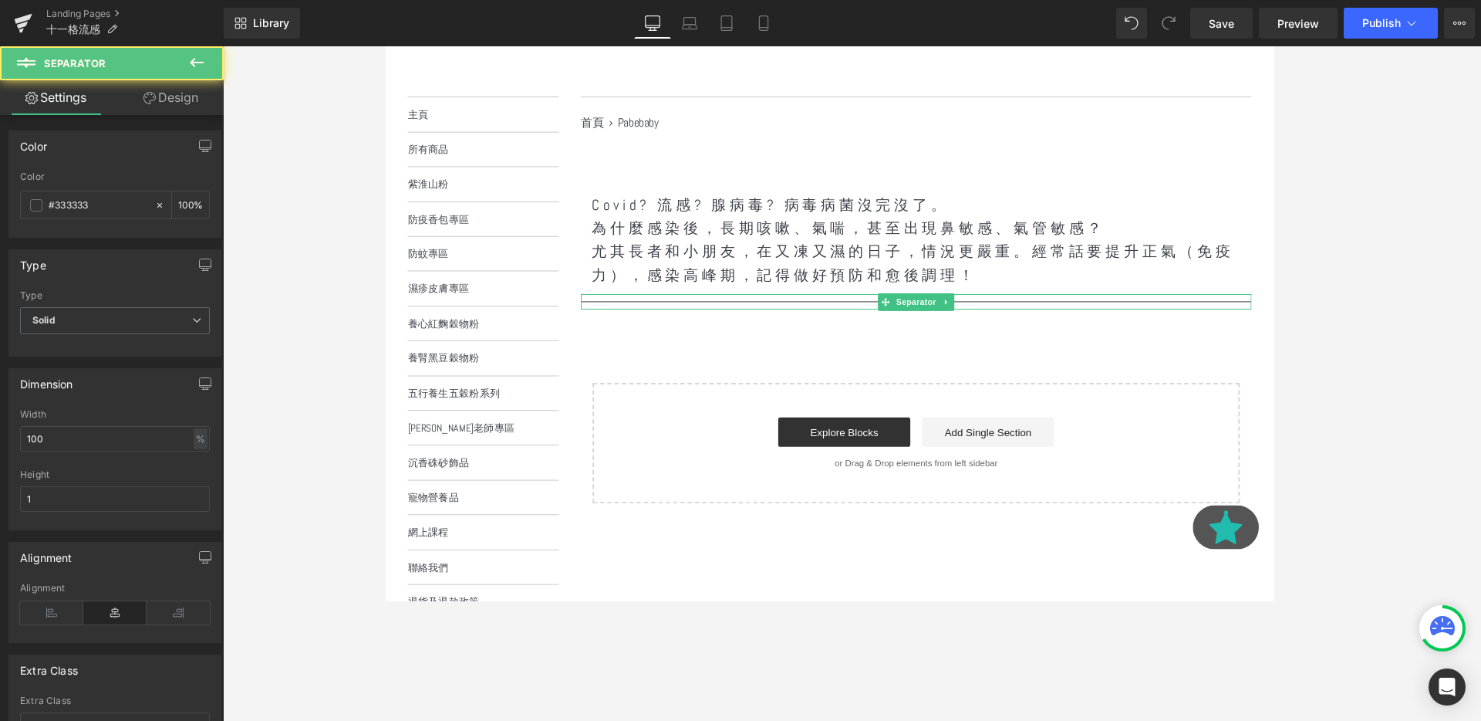
click at [862, 314] on hr at bounding box center [942, 318] width 705 height 8
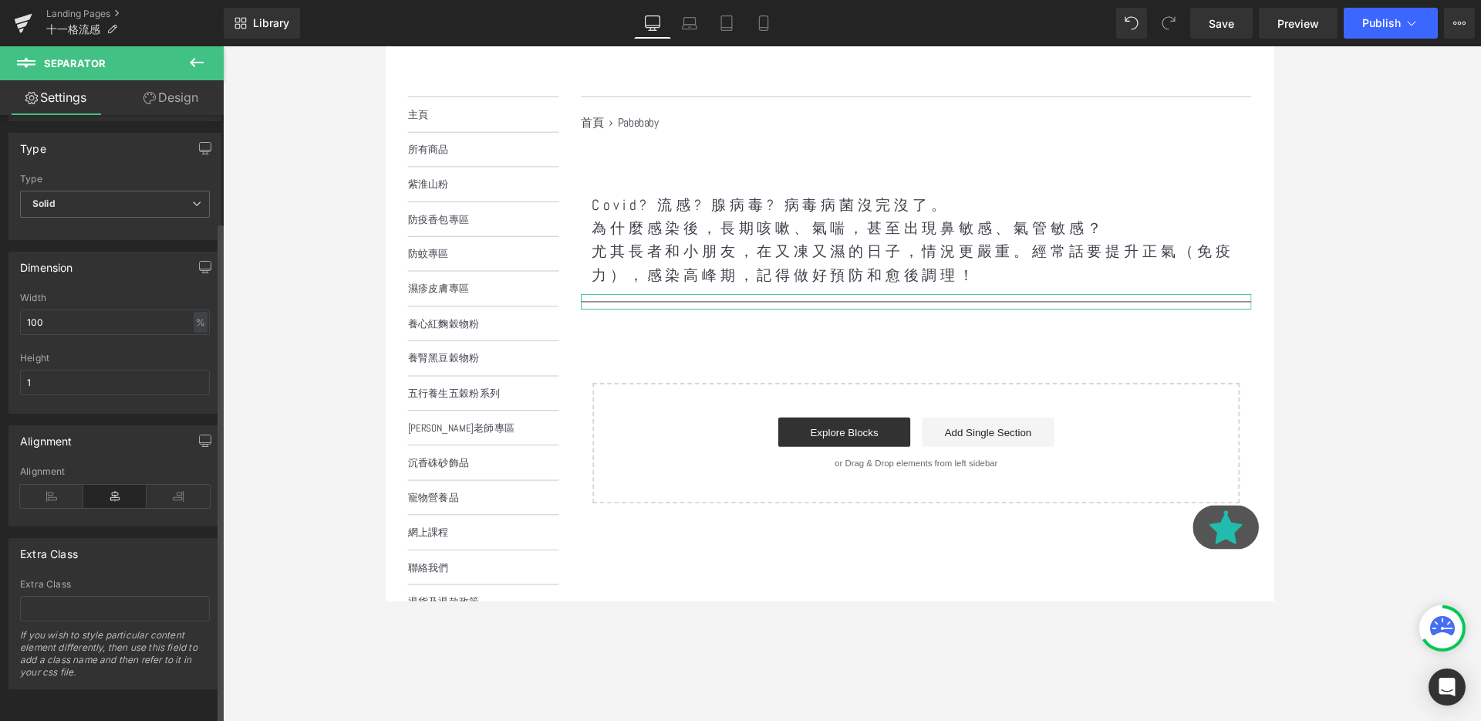
scroll to position [129, 0]
click at [68, 380] on input "1" at bounding box center [115, 382] width 190 height 25
type input "5"
type input "0"
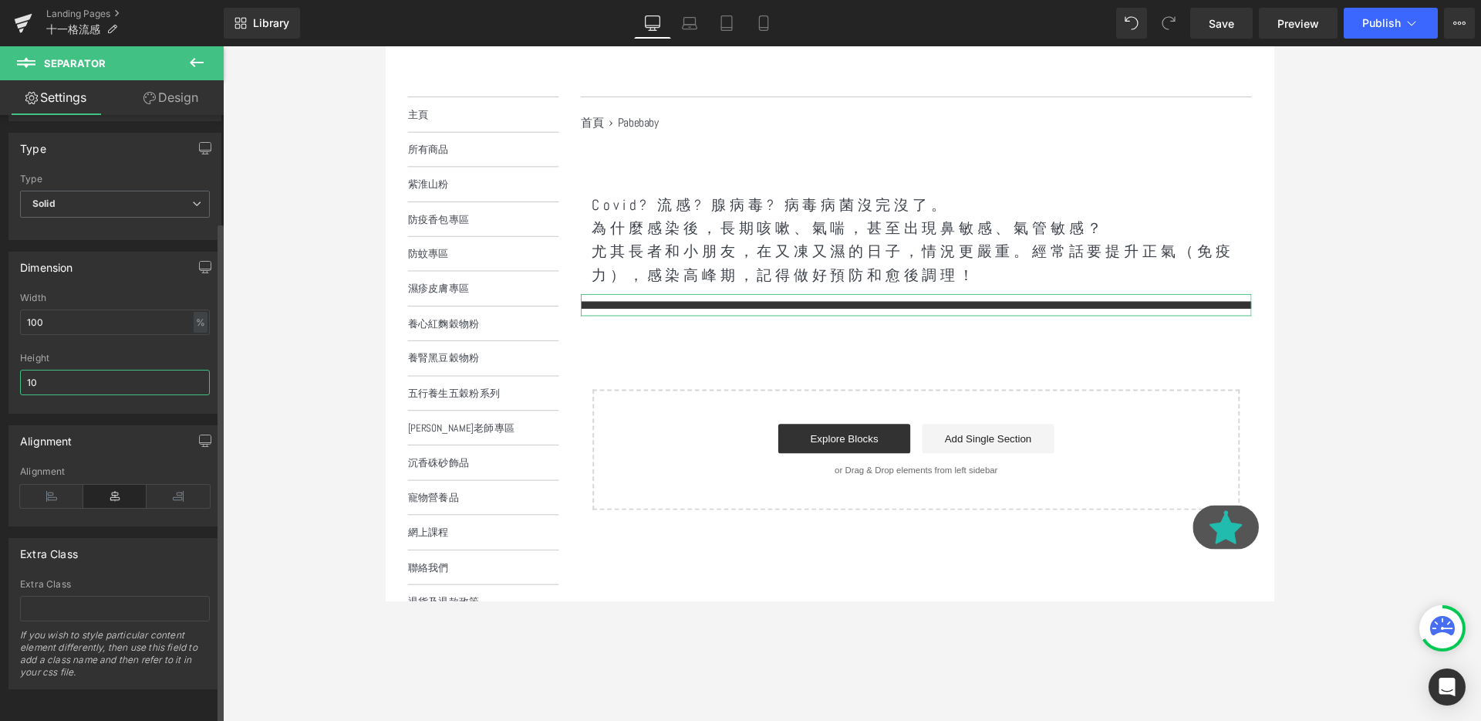
type input "1"
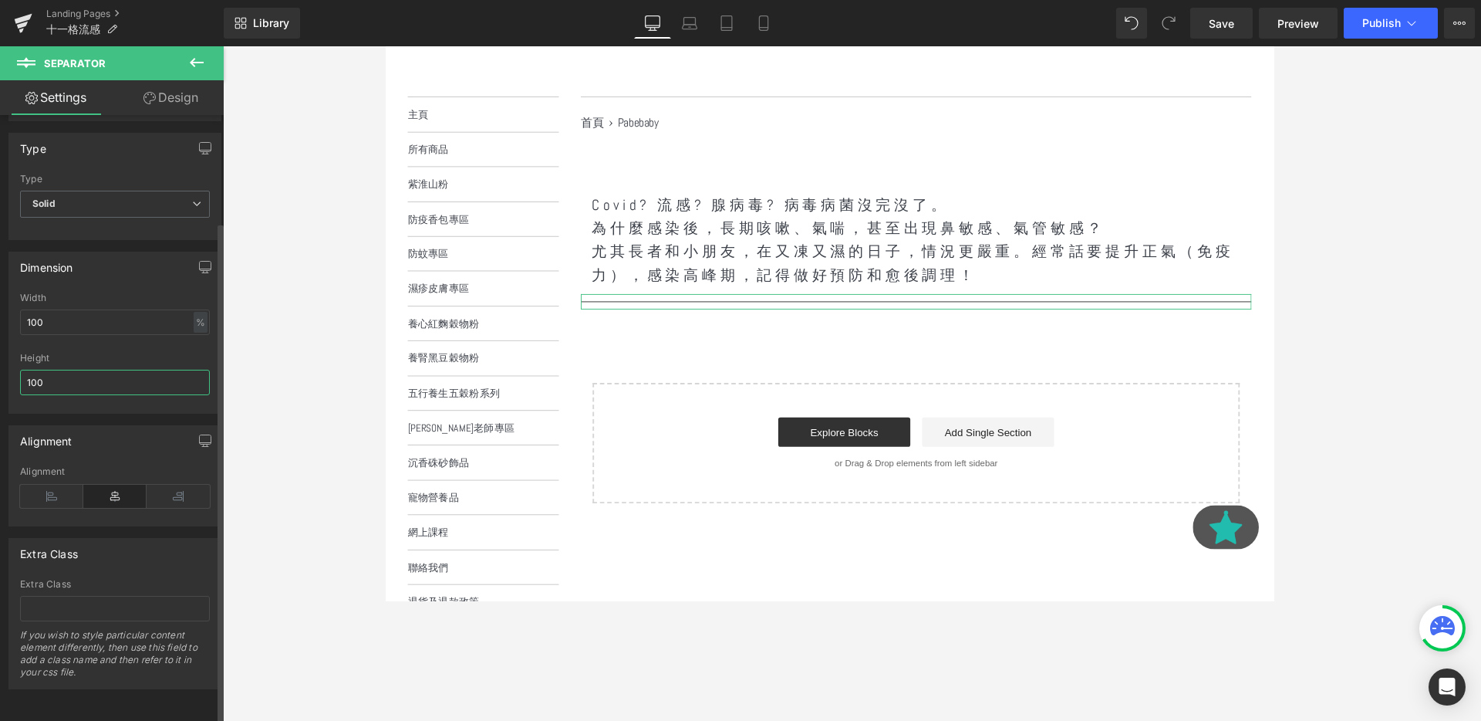
type input "100"
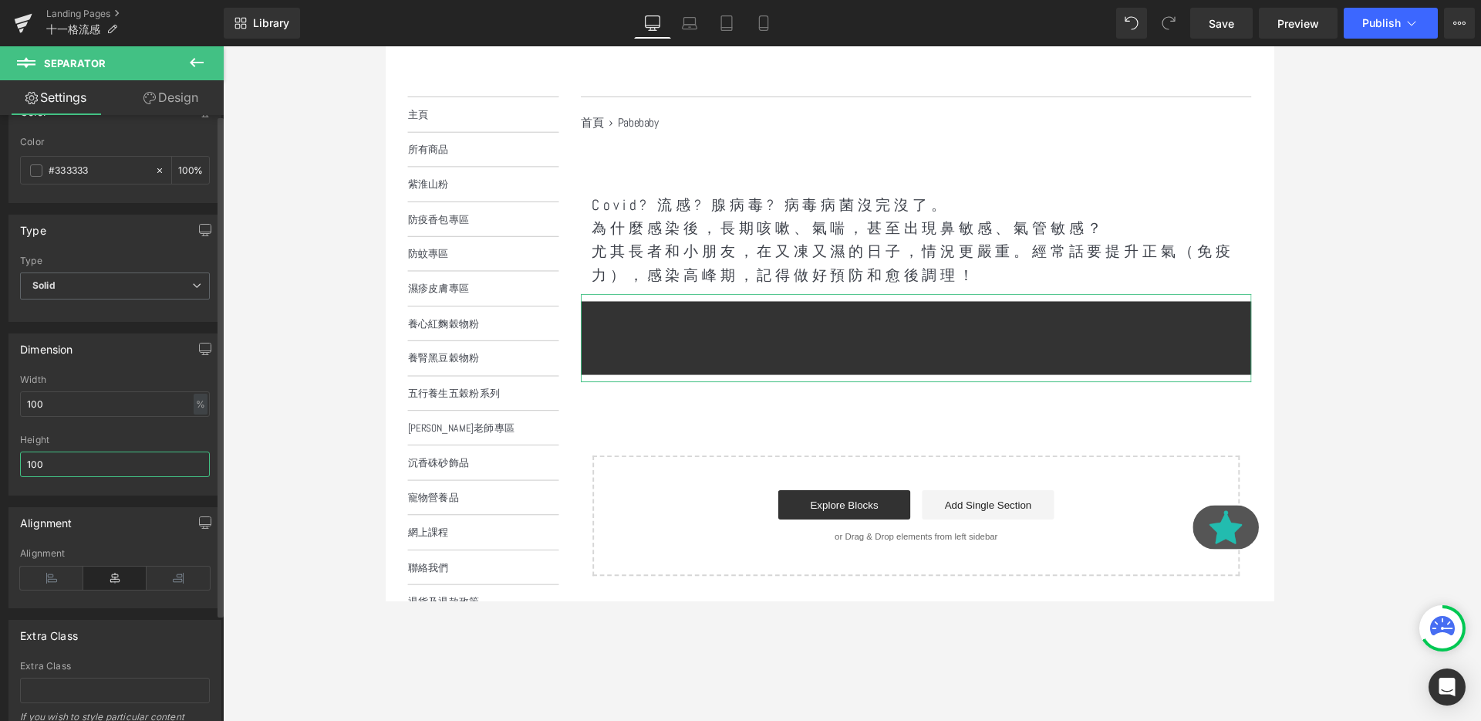
scroll to position [0, 0]
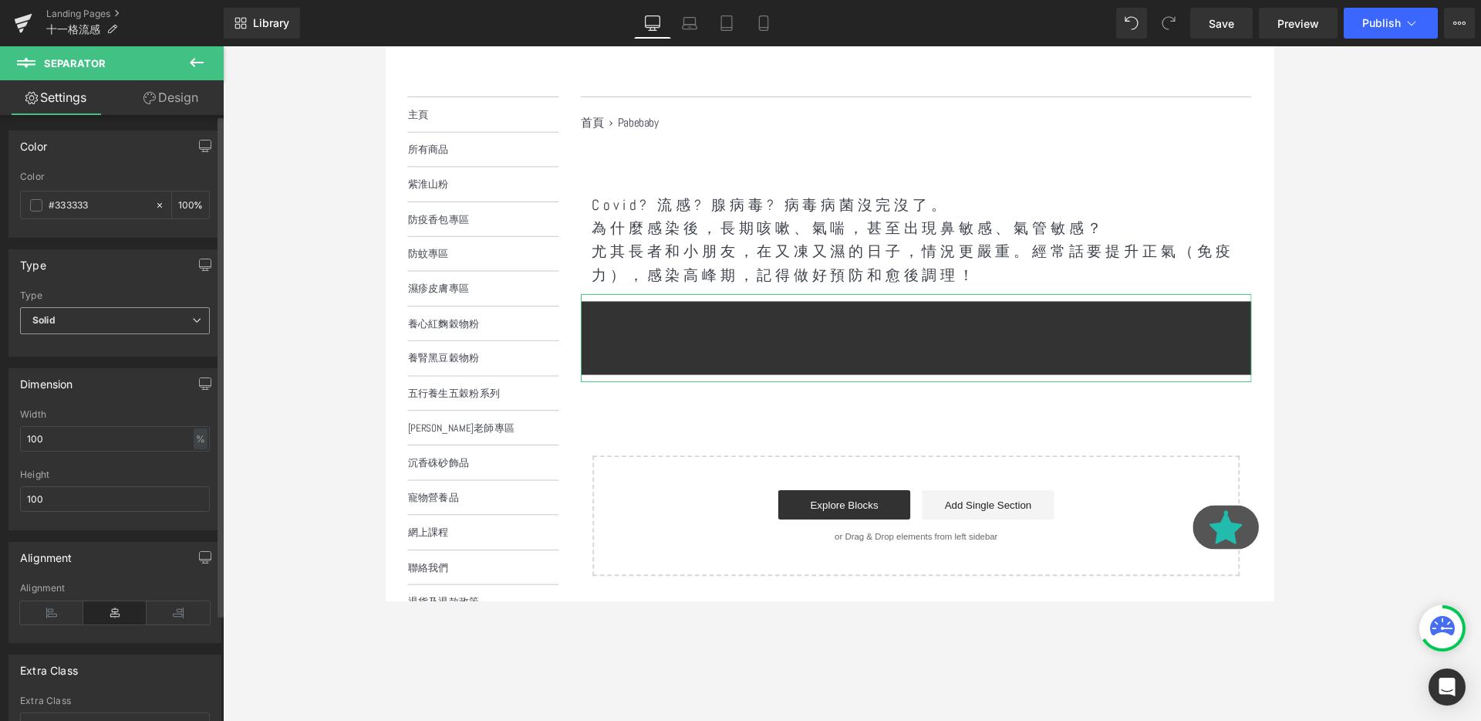
click at [101, 335] on div "Solid Solid Dashed Dotted" at bounding box center [115, 324] width 190 height 35
click at [80, 325] on span "Solid" at bounding box center [115, 320] width 190 height 27
click at [85, 385] on li "Dotted" at bounding box center [112, 394] width 184 height 23
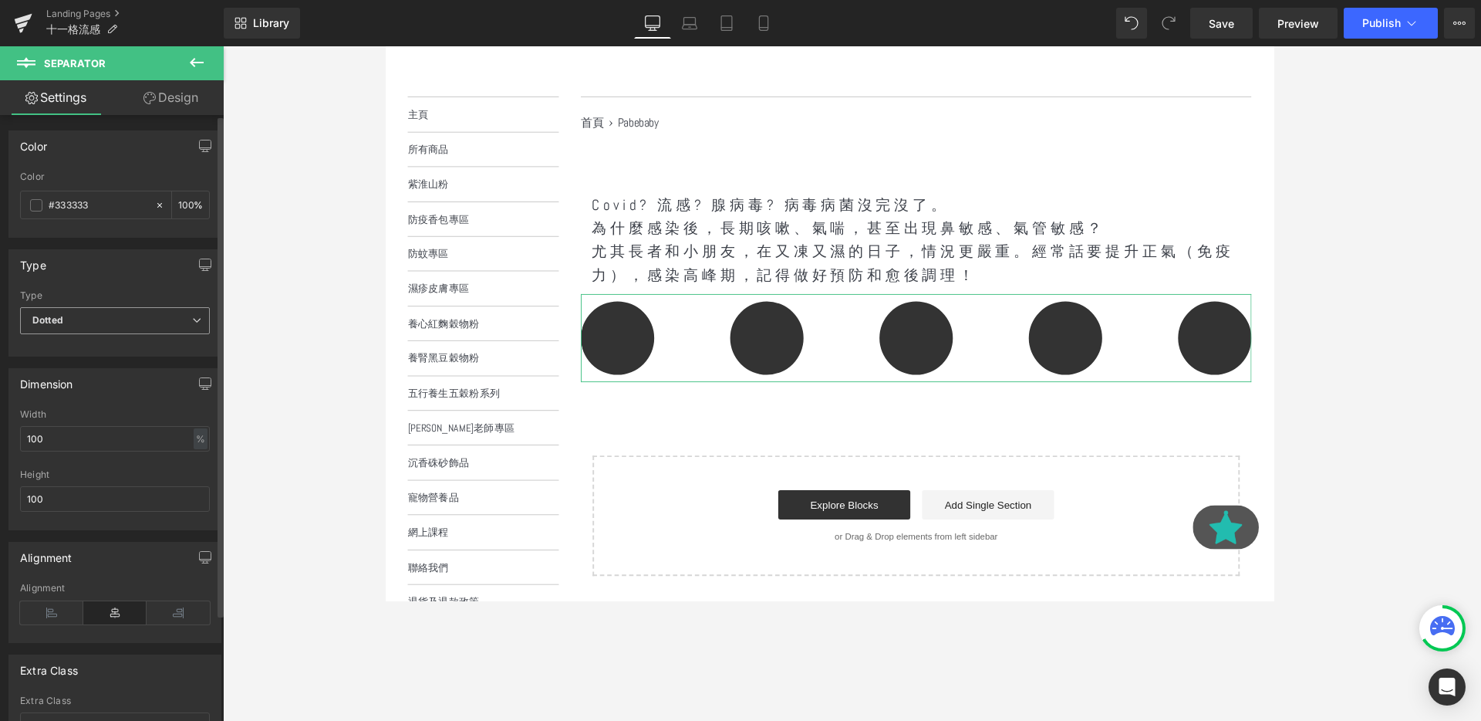
click at [120, 309] on span "Dotted" at bounding box center [115, 320] width 190 height 27
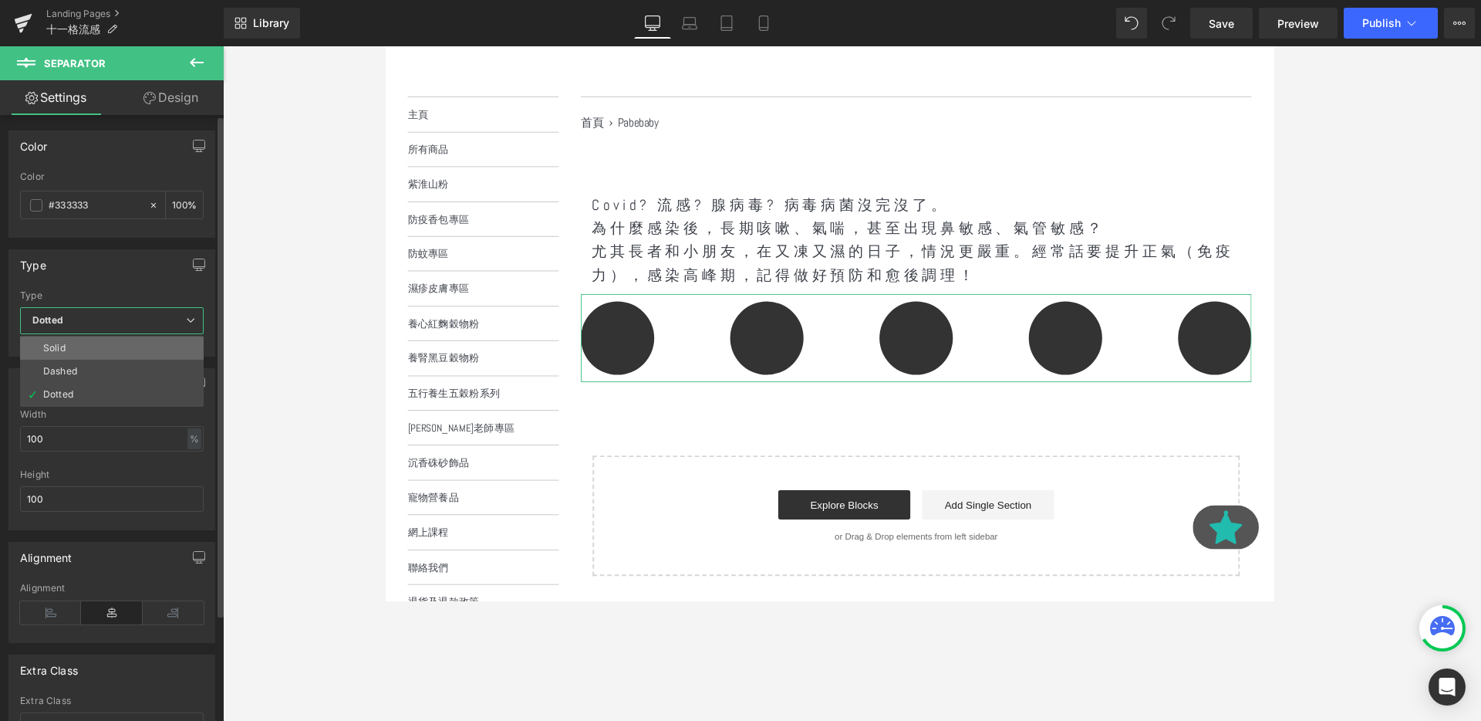
click at [104, 346] on li "Solid" at bounding box center [112, 347] width 184 height 23
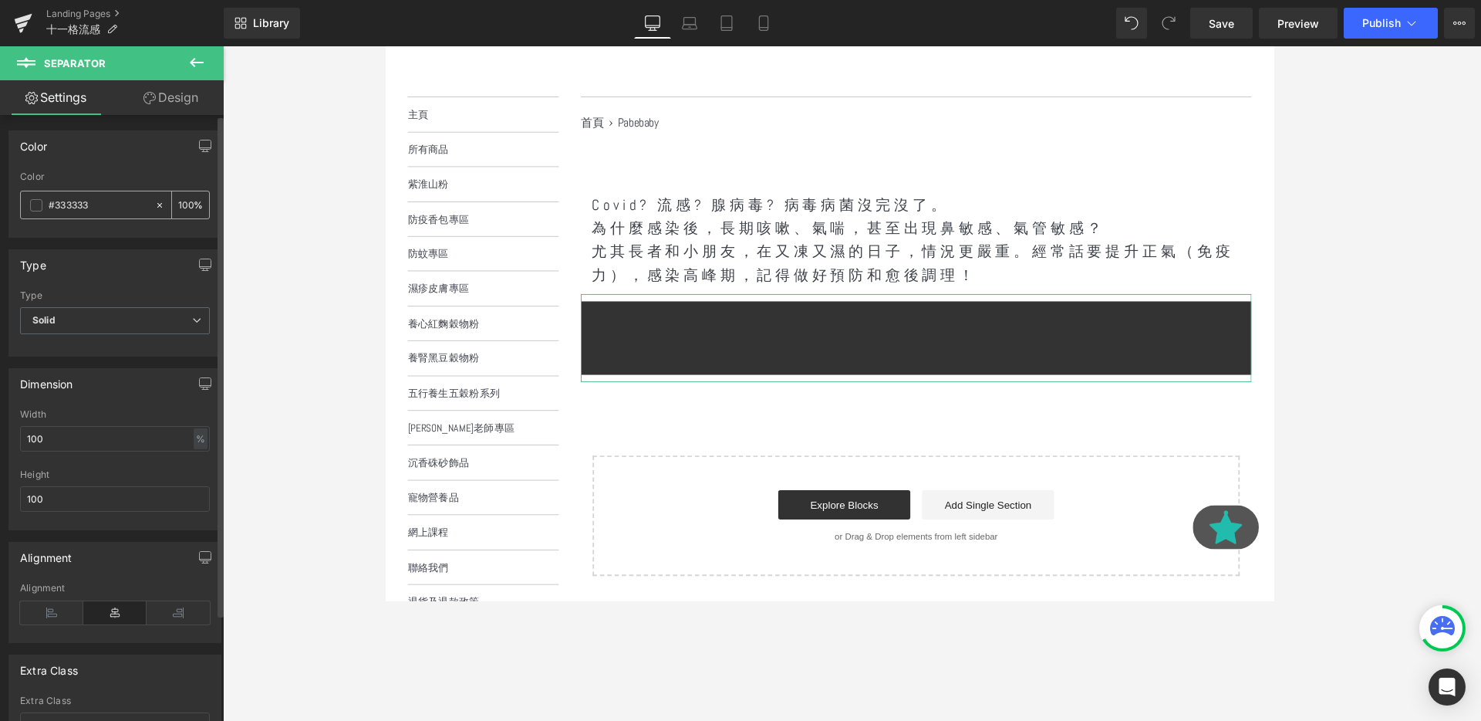
click at [132, 207] on input "#333333" at bounding box center [98, 205] width 99 height 17
click at [194, 208] on div "100 %" at bounding box center [190, 204] width 37 height 27
click at [184, 206] on input "100" at bounding box center [185, 204] width 15 height 17
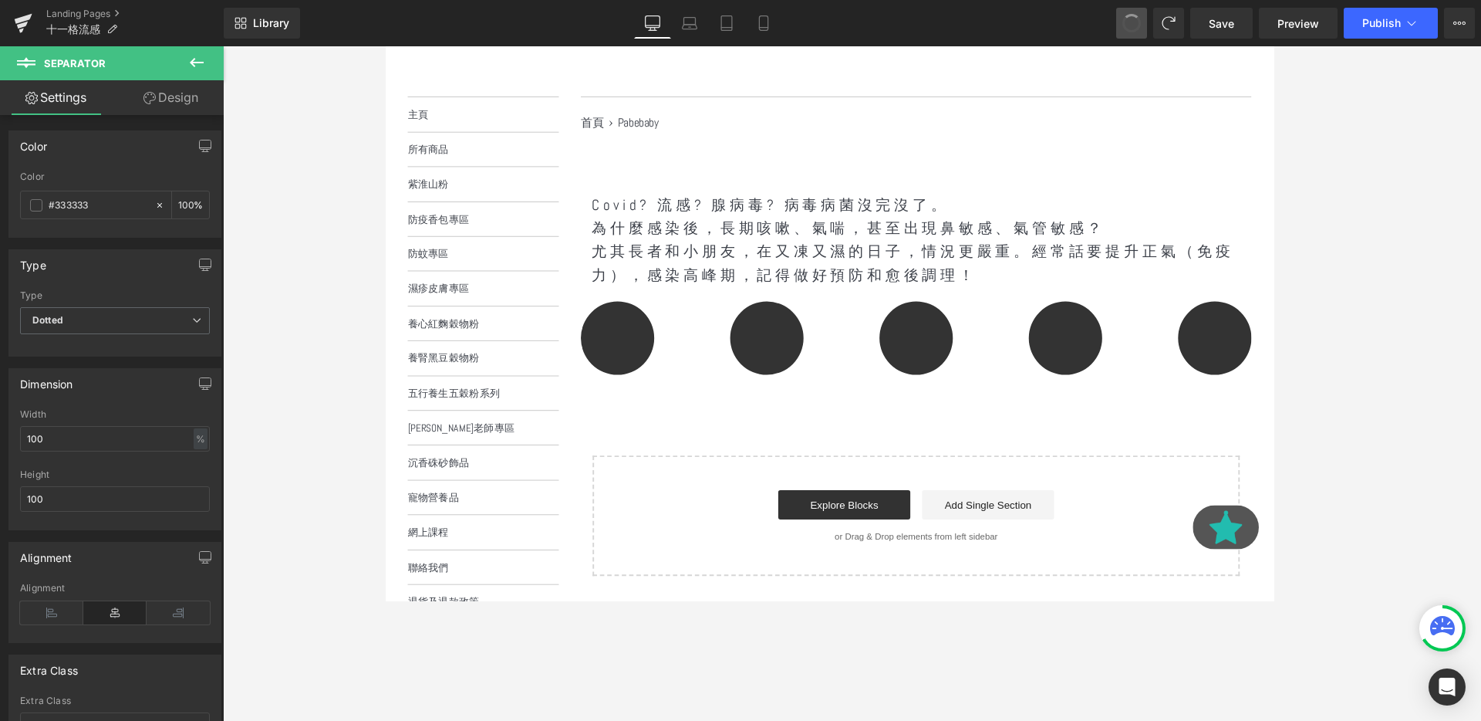
click at [1136, 27] on span at bounding box center [1132, 23] width 26 height 26
type input "100"
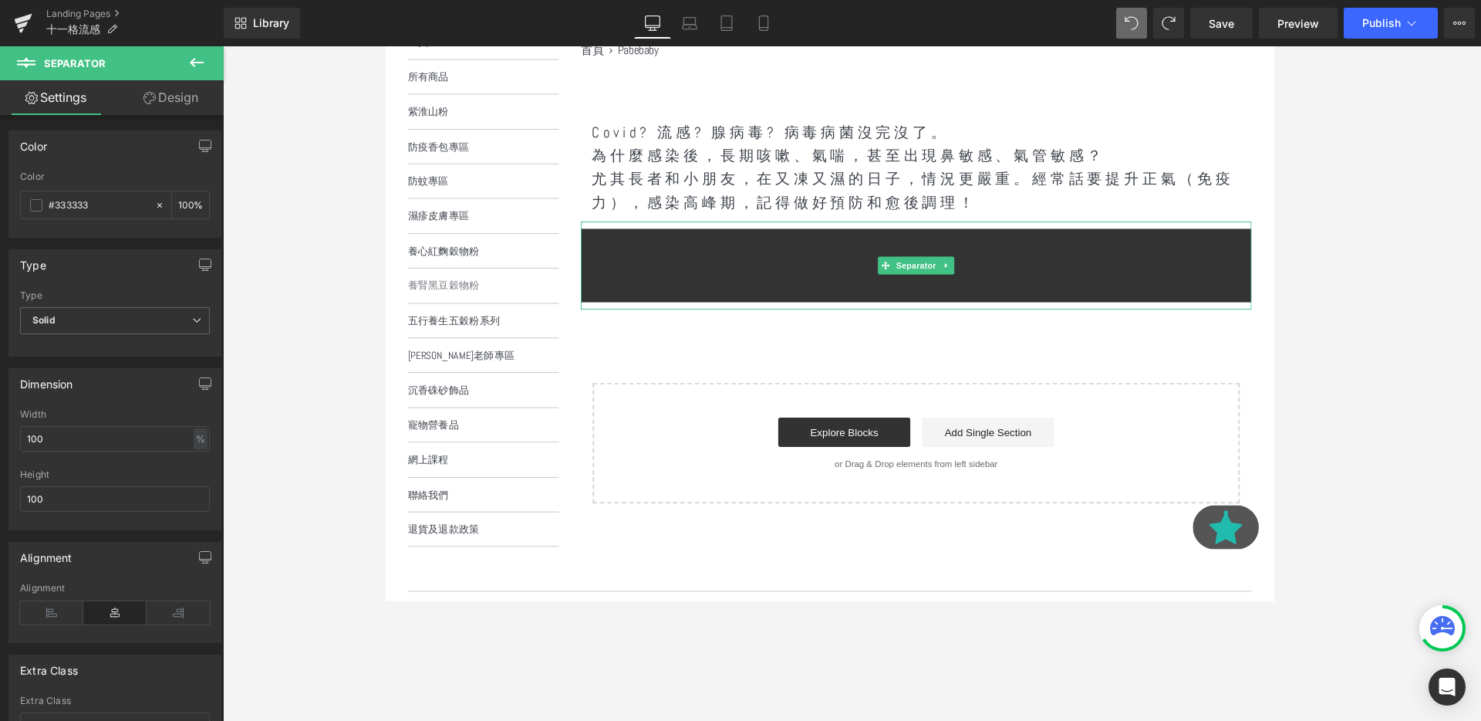
scroll to position [251, 0]
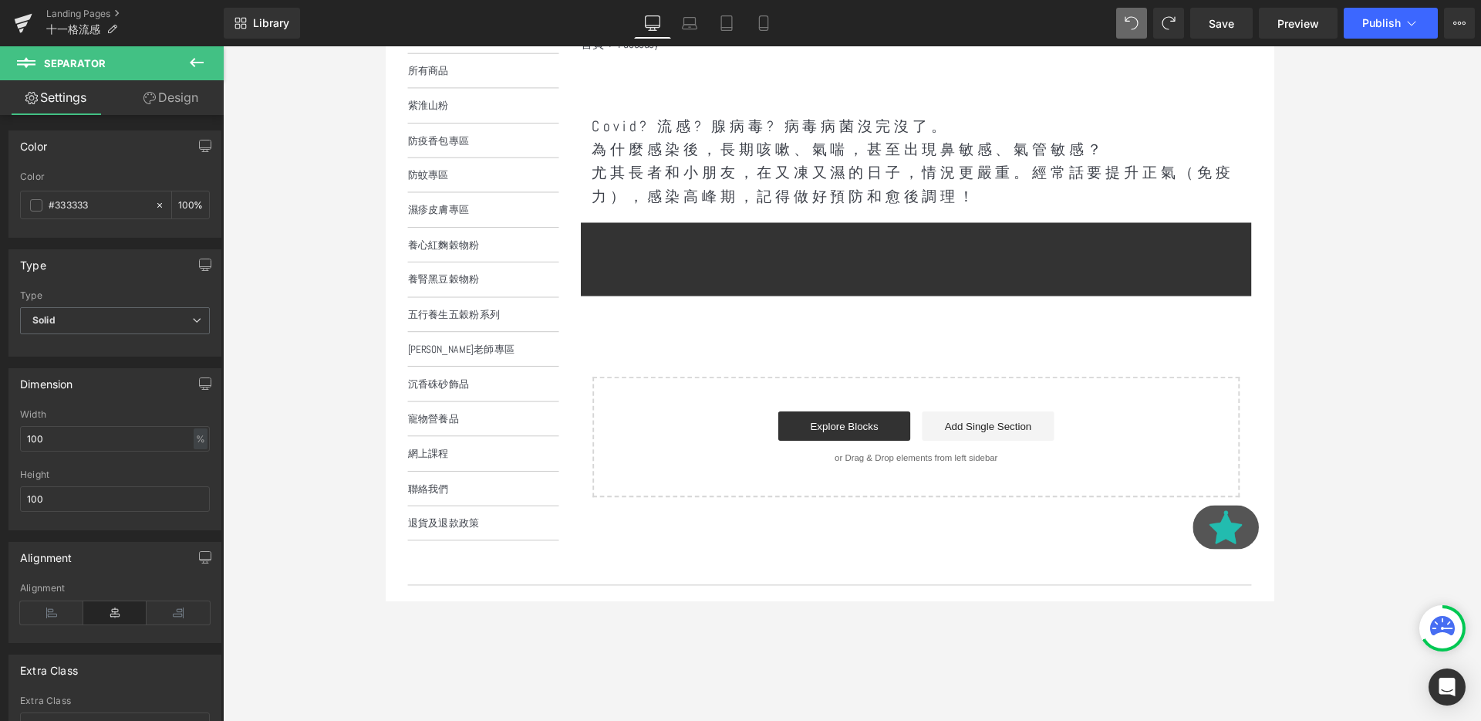
click at [195, 72] on button at bounding box center [197, 63] width 54 height 34
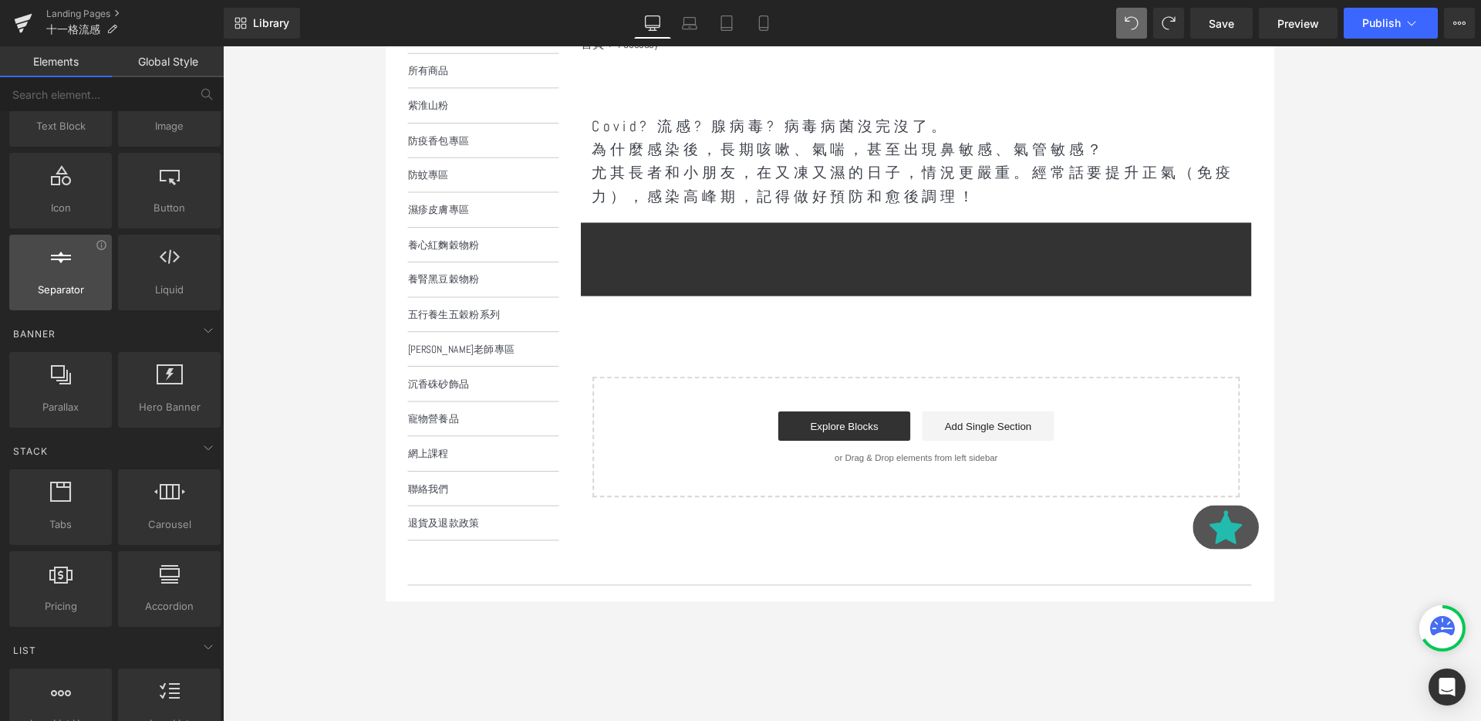
scroll to position [0, 0]
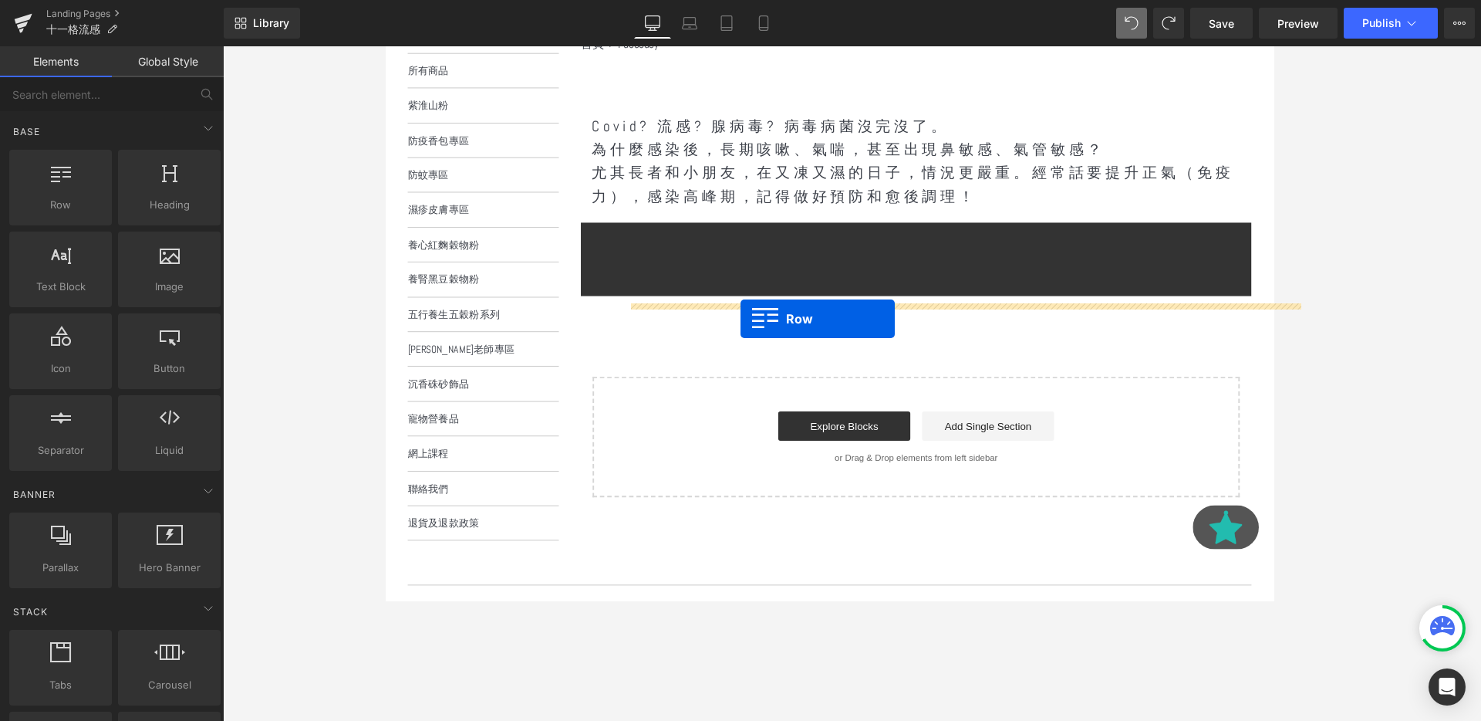
drag, startPoint x: 437, startPoint y: 225, endPoint x: 758, endPoint y: 333, distance: 338.6
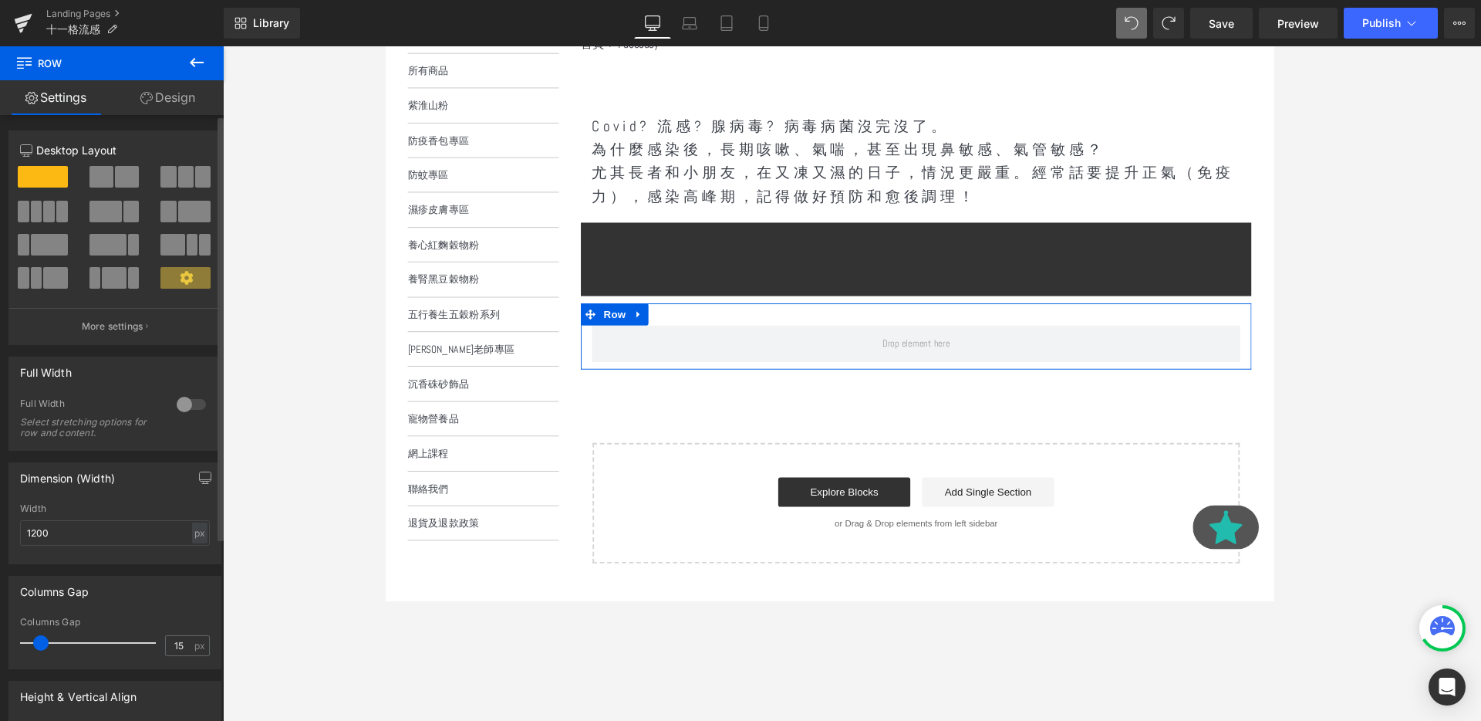
click at [46, 211] on span at bounding box center [49, 212] width 12 height 22
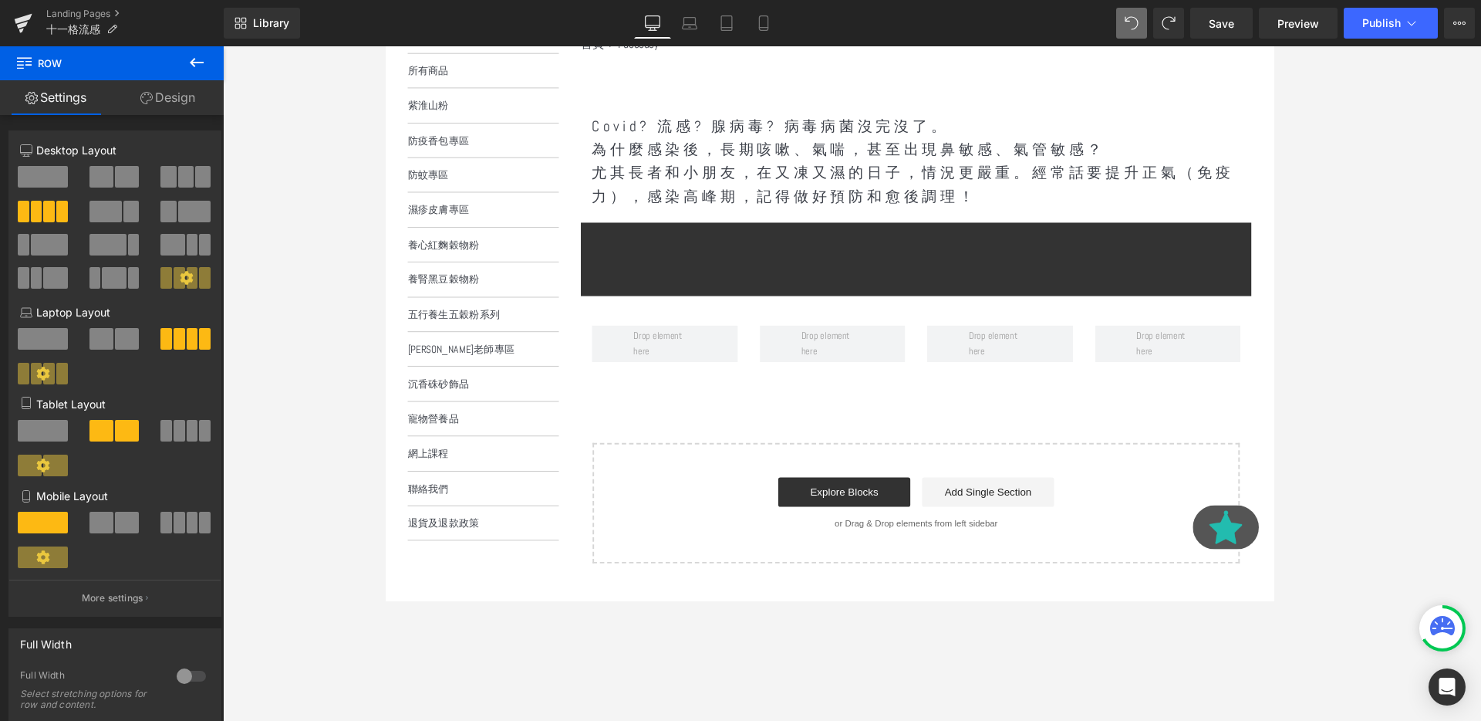
click at [201, 71] on icon at bounding box center [196, 62] width 19 height 19
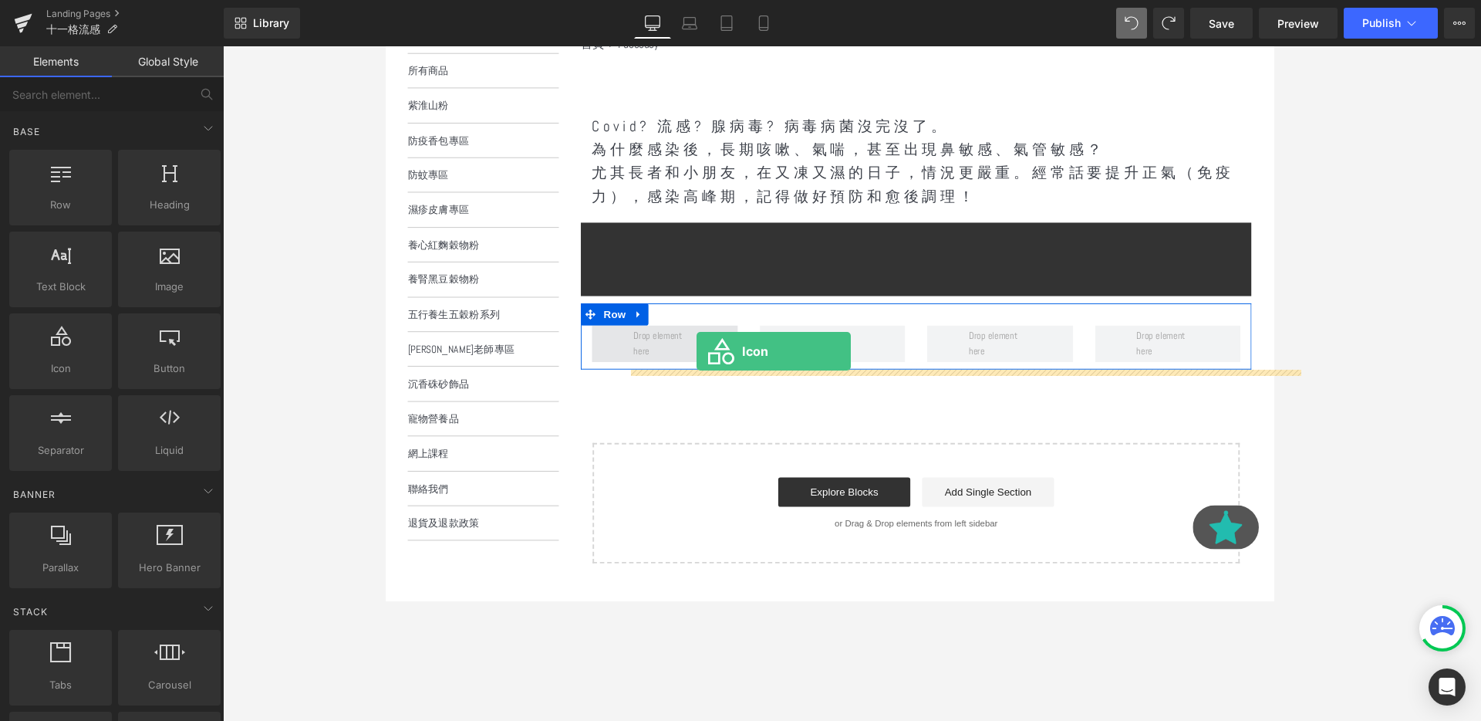
drag, startPoint x: 454, startPoint y: 399, endPoint x: 712, endPoint y: 366, distance: 259.7
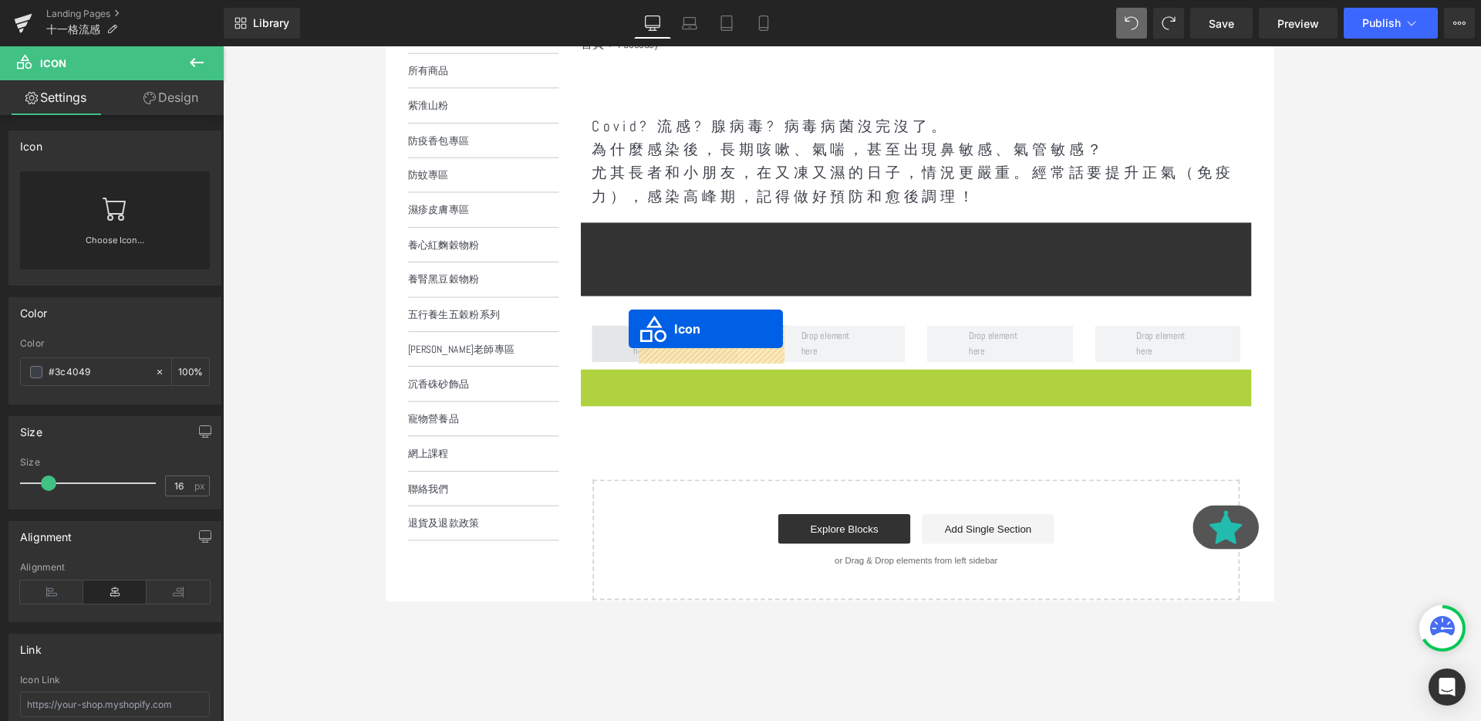
drag, startPoint x: 949, startPoint y: 406, endPoint x: 640, endPoint y: 343, distance: 314.9
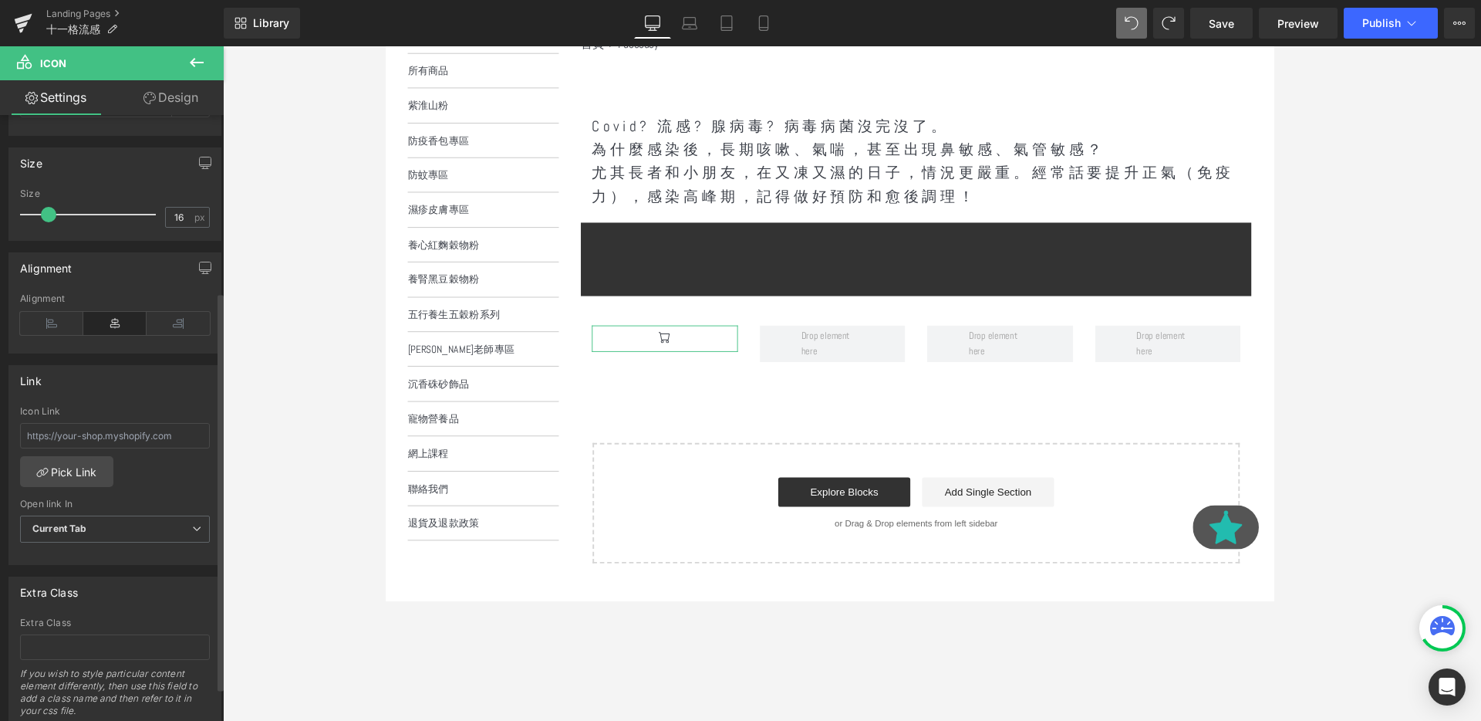
scroll to position [319, 0]
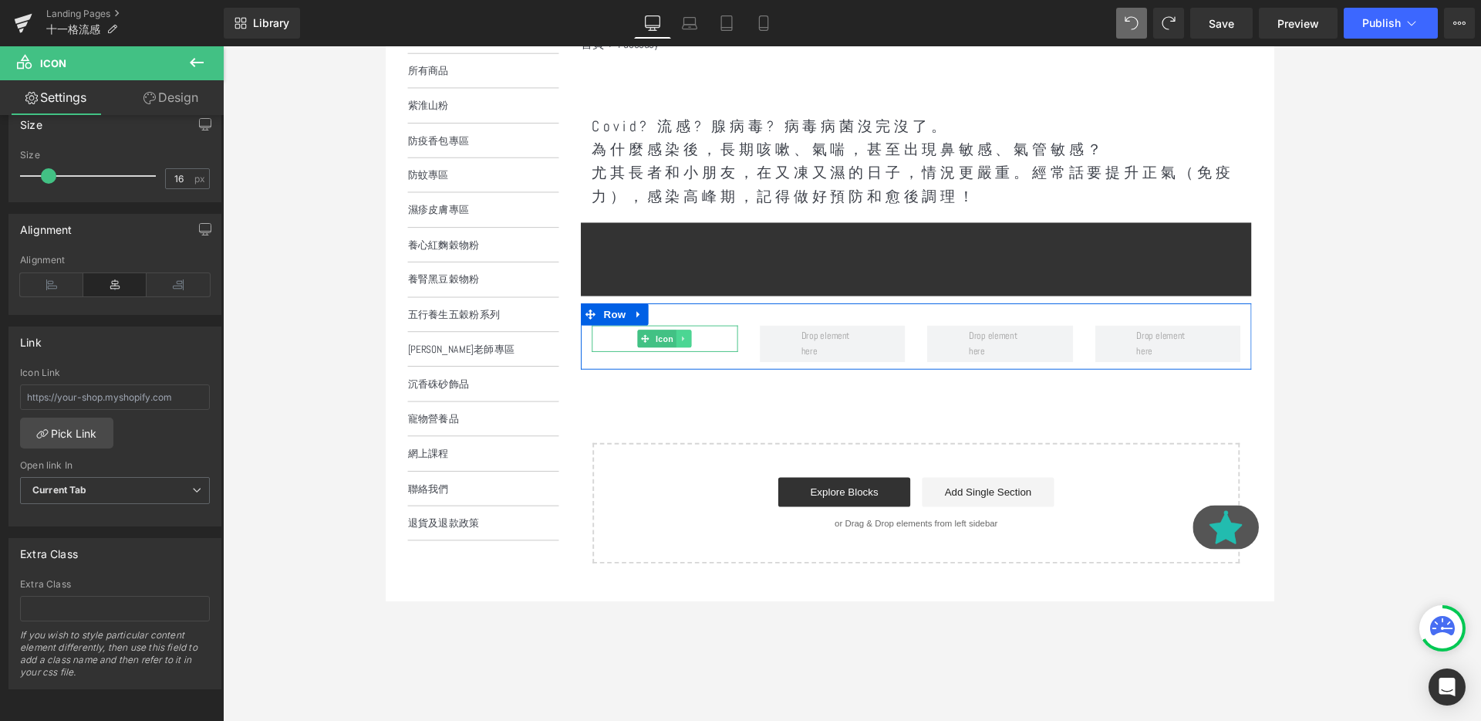
click at [701, 353] on icon at bounding box center [698, 353] width 8 height 9
click at [702, 353] on icon at bounding box center [706, 353] width 8 height 8
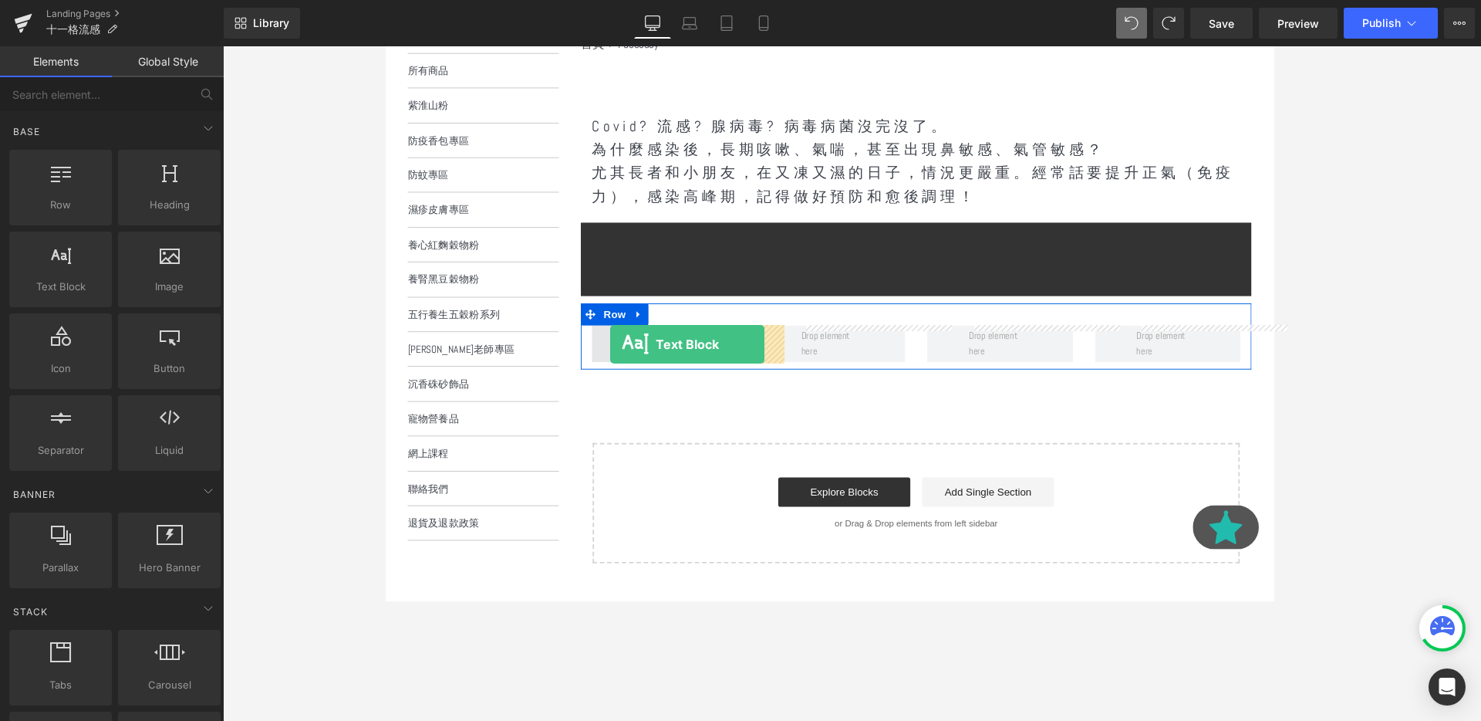
drag, startPoint x: 443, startPoint y: 318, endPoint x: 621, endPoint y: 360, distance: 183.0
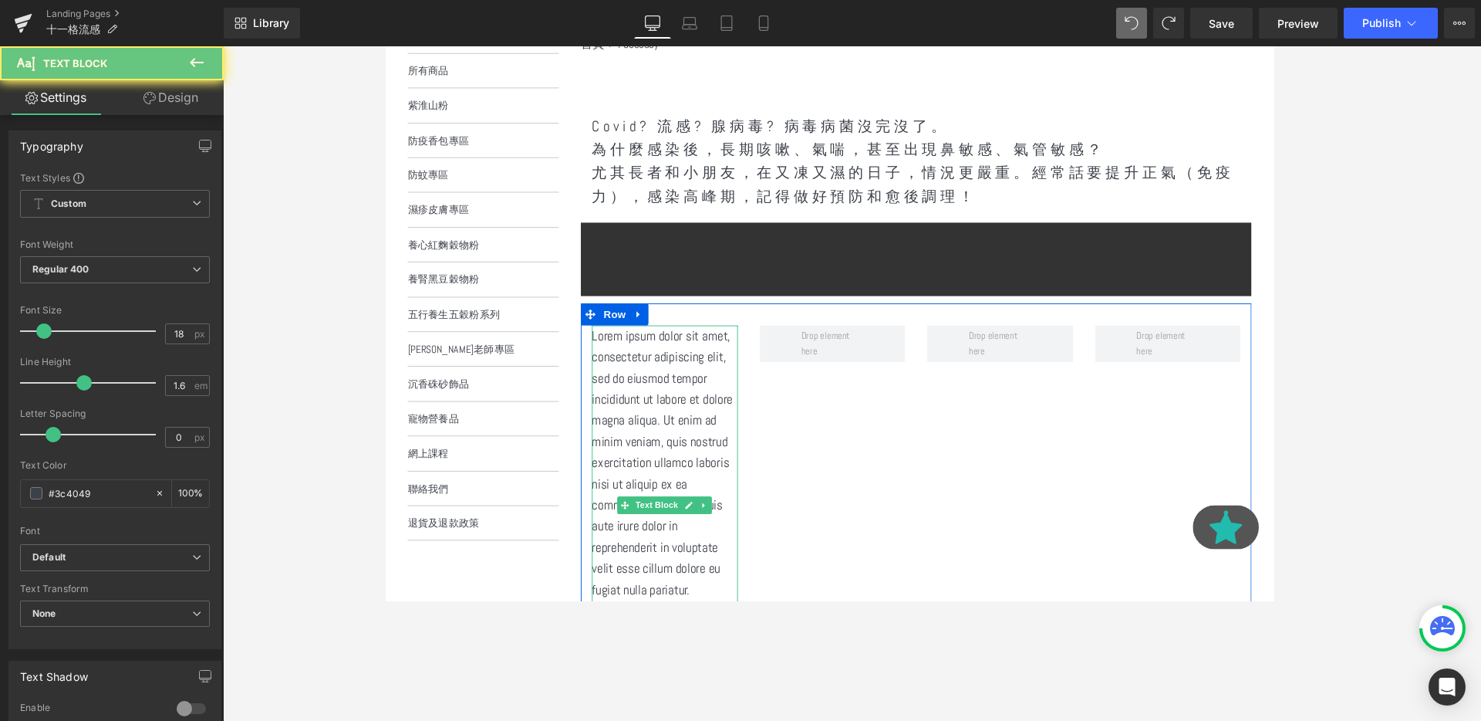
click at [656, 384] on p "Lorem ipsum dolor sit amet, consectetur adipiscing elit, sed do eiusmod tempor …" at bounding box center [679, 528] width 154 height 378
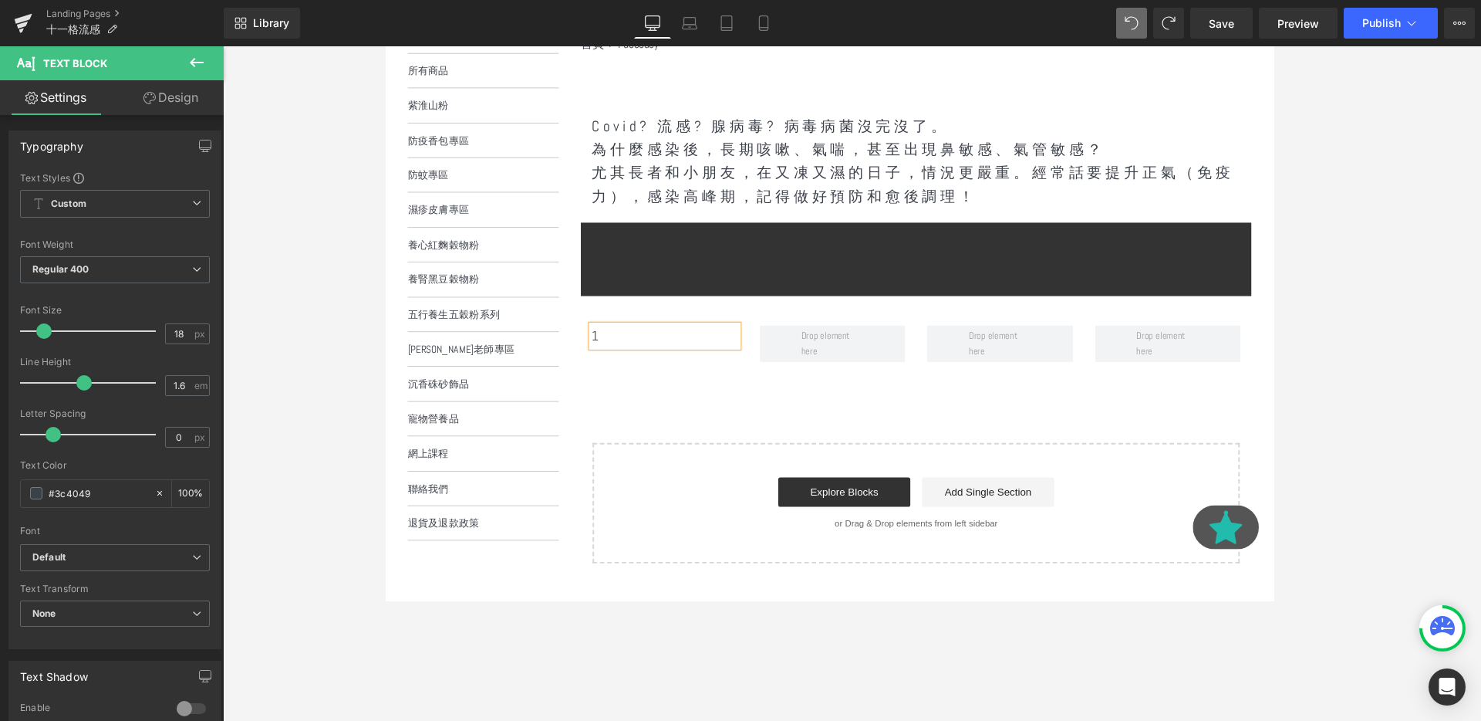
click at [778, 451] on div "Covid? 流感? 腺病毒? 病毒病菌沒完沒了。 為什麼感染後，長期咳嗽、氣喘，甚至出現鼻敏感、氣管敏感？ 尤其長者和小朋友，在又凍又濕的日子，情況更嚴…" at bounding box center [942, 341] width 705 height 495
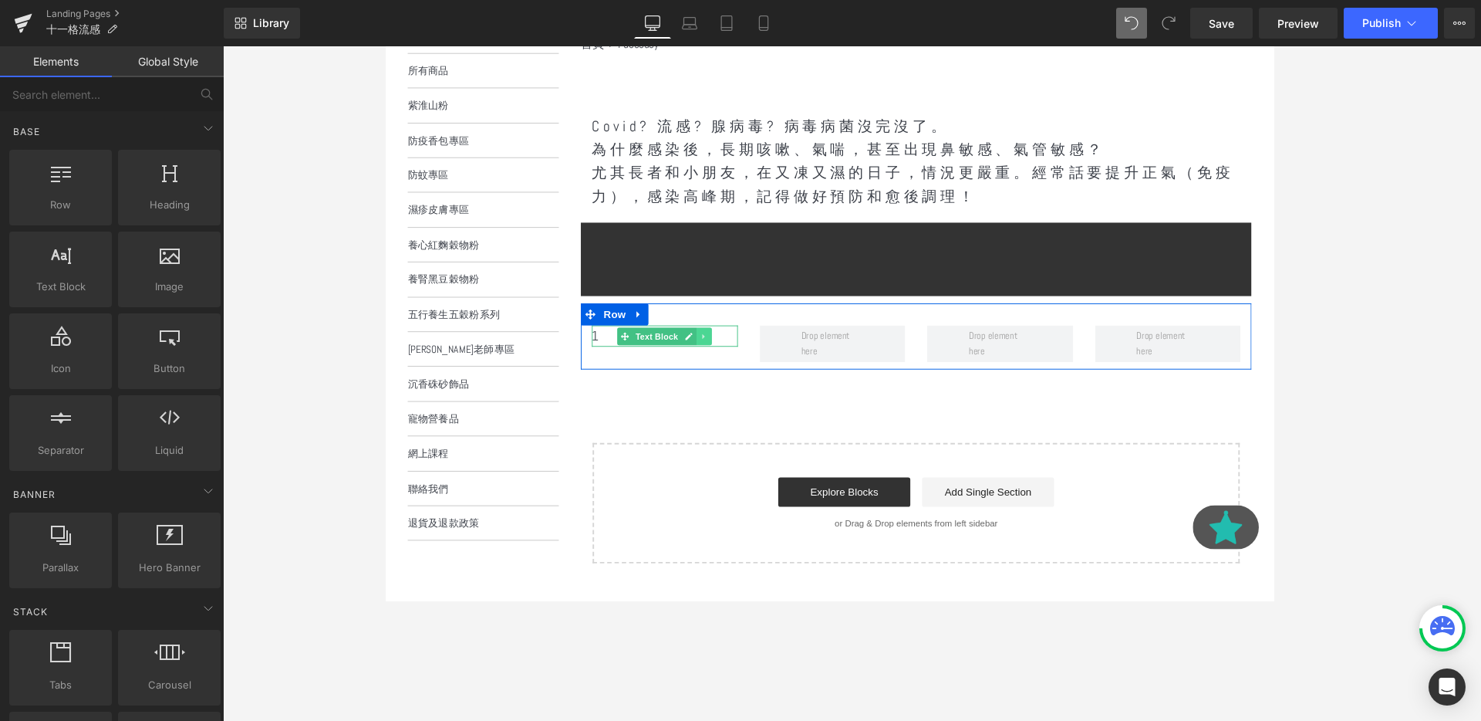
click at [726, 352] on link at bounding box center [720, 351] width 16 height 19
click at [635, 344] on link "Text Block" at bounding box center [638, 351] width 67 height 19
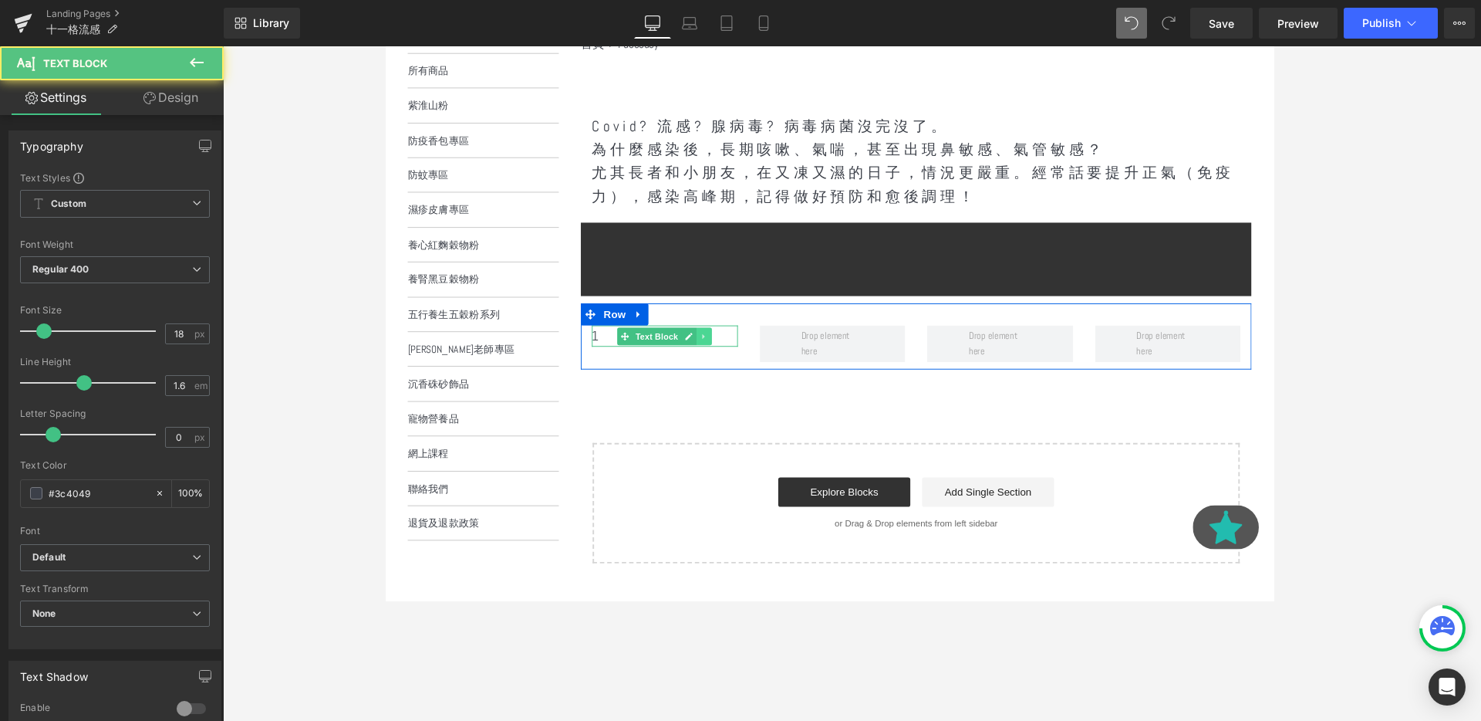
click at [720, 344] on link at bounding box center [720, 351] width 16 height 19
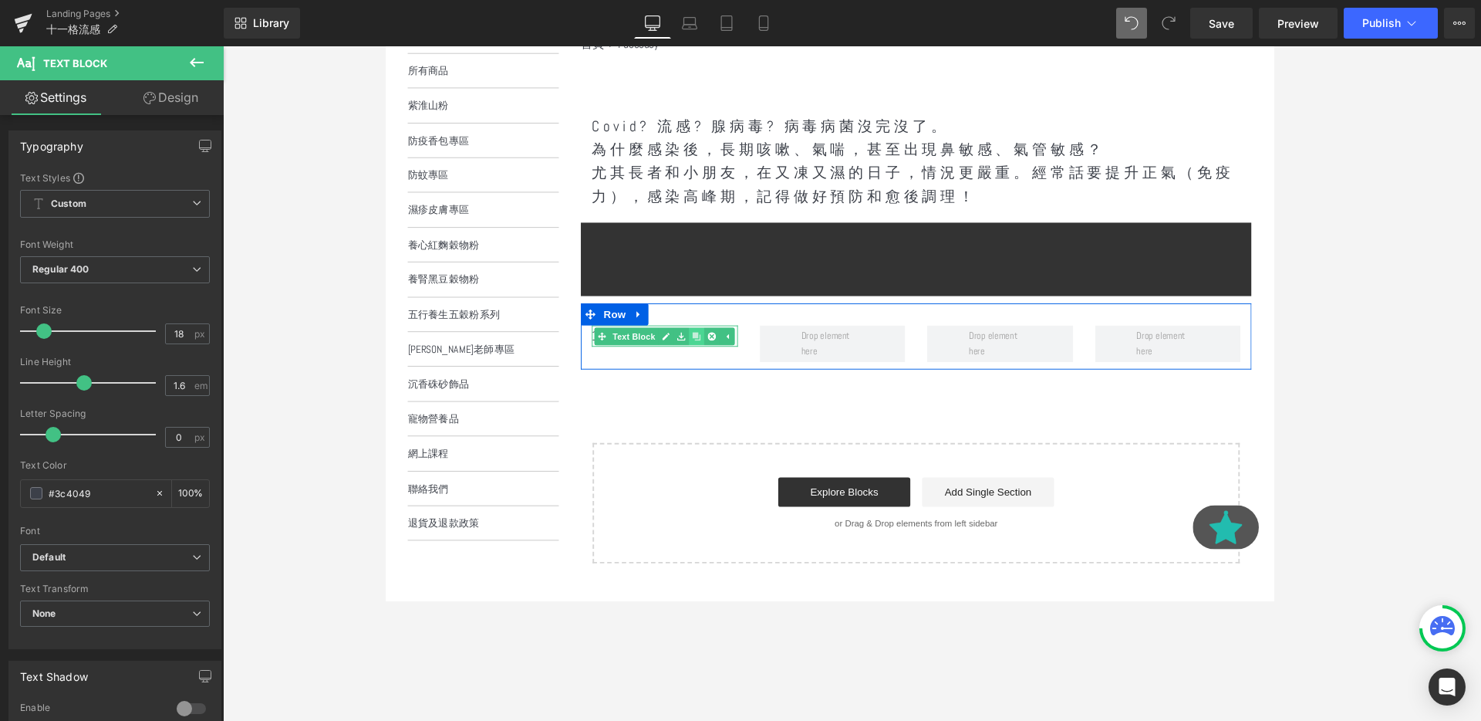
click at [707, 347] on icon at bounding box center [711, 350] width 8 height 8
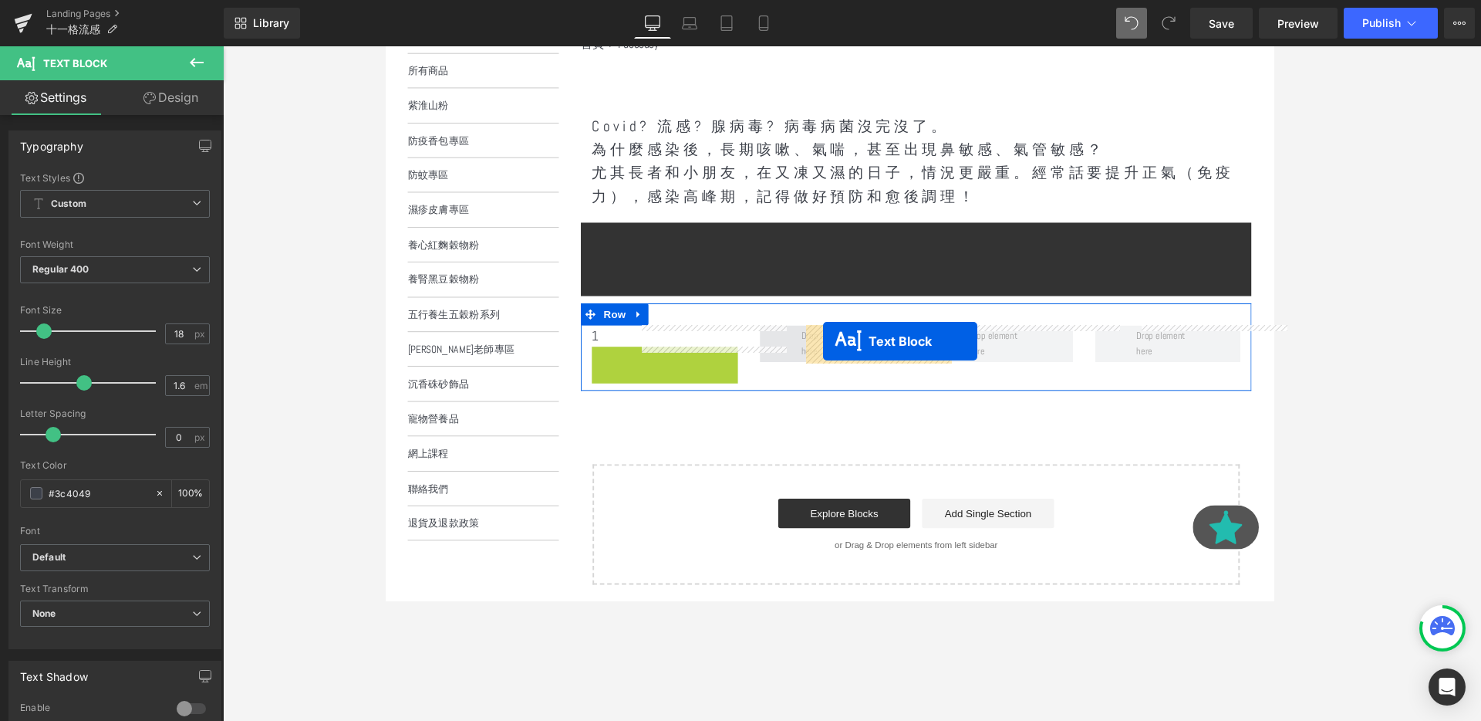
drag, startPoint x: 636, startPoint y: 369, endPoint x: 845, endPoint y: 356, distance: 208.7
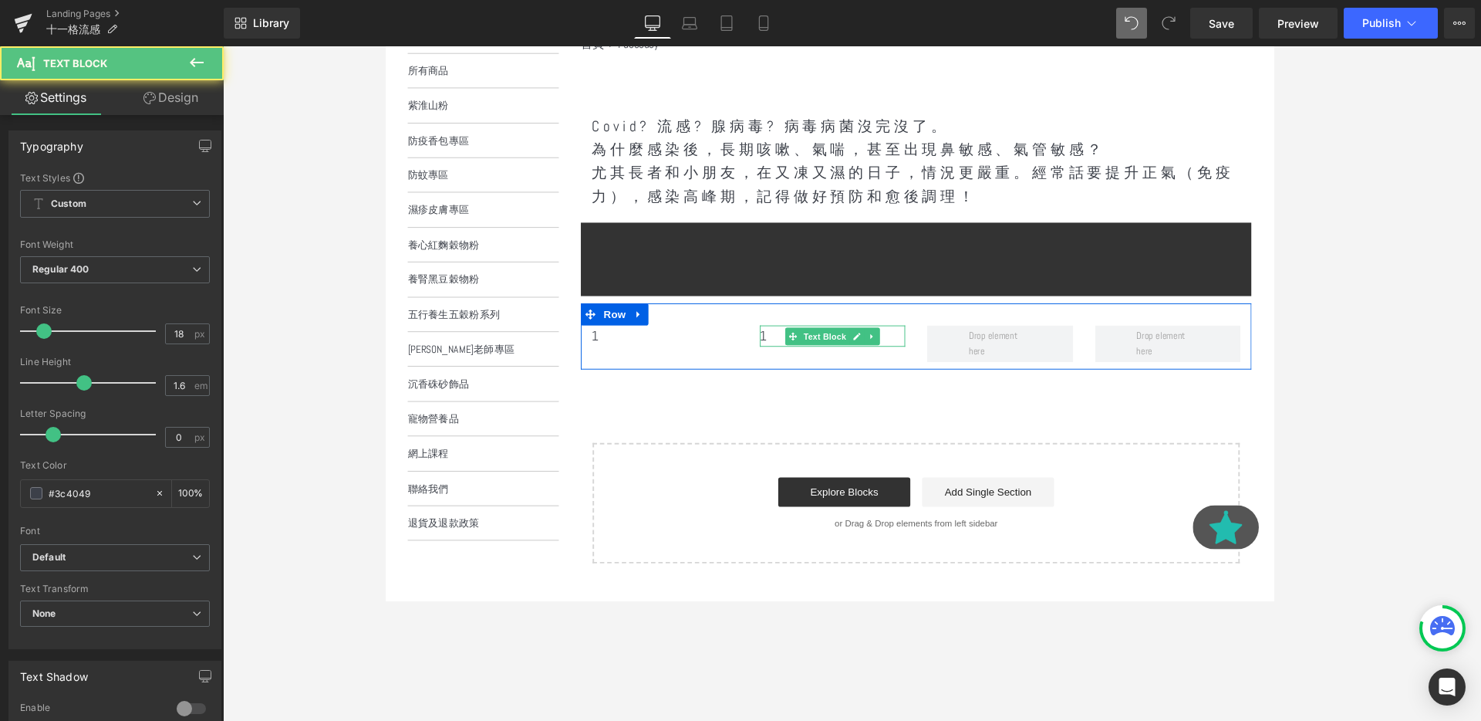
click at [791, 351] on p "1" at bounding box center [855, 350] width 154 height 22
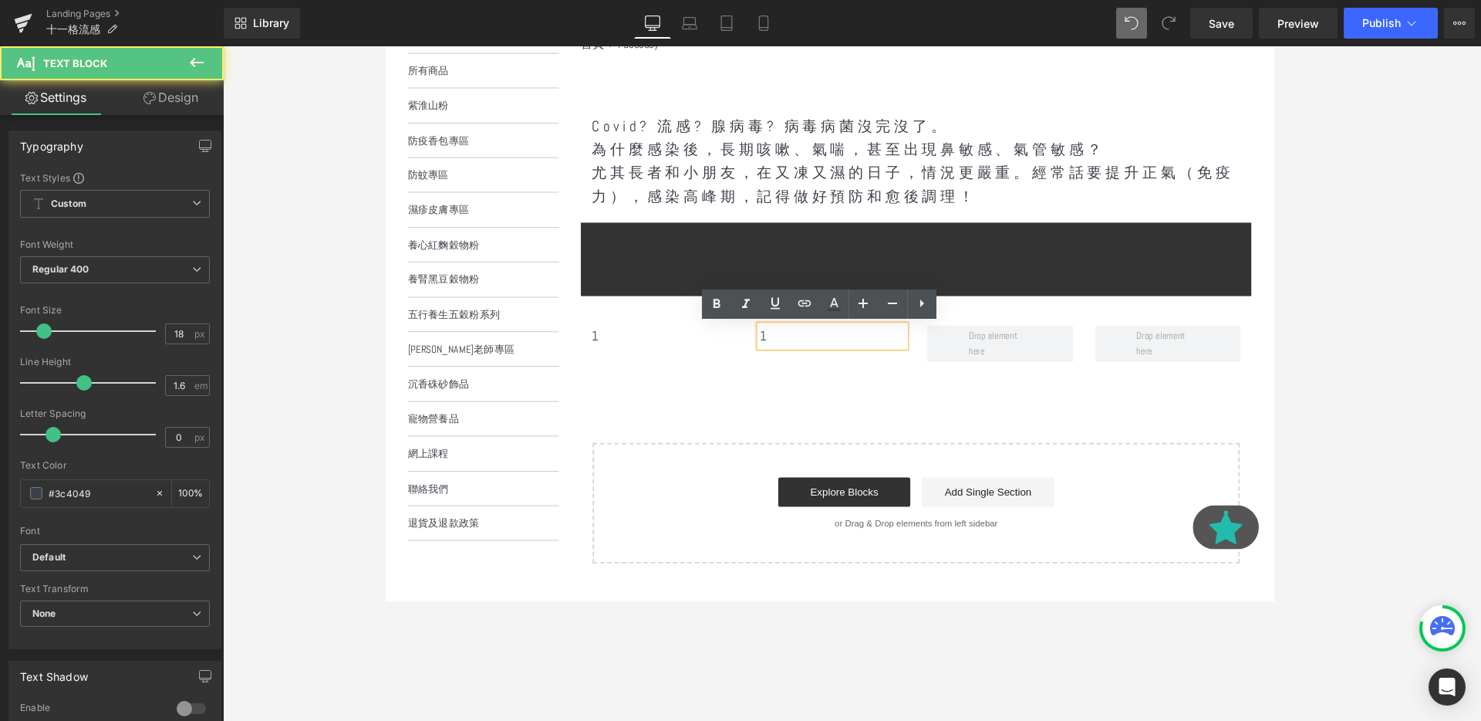
click at [791, 351] on p "1" at bounding box center [855, 350] width 154 height 22
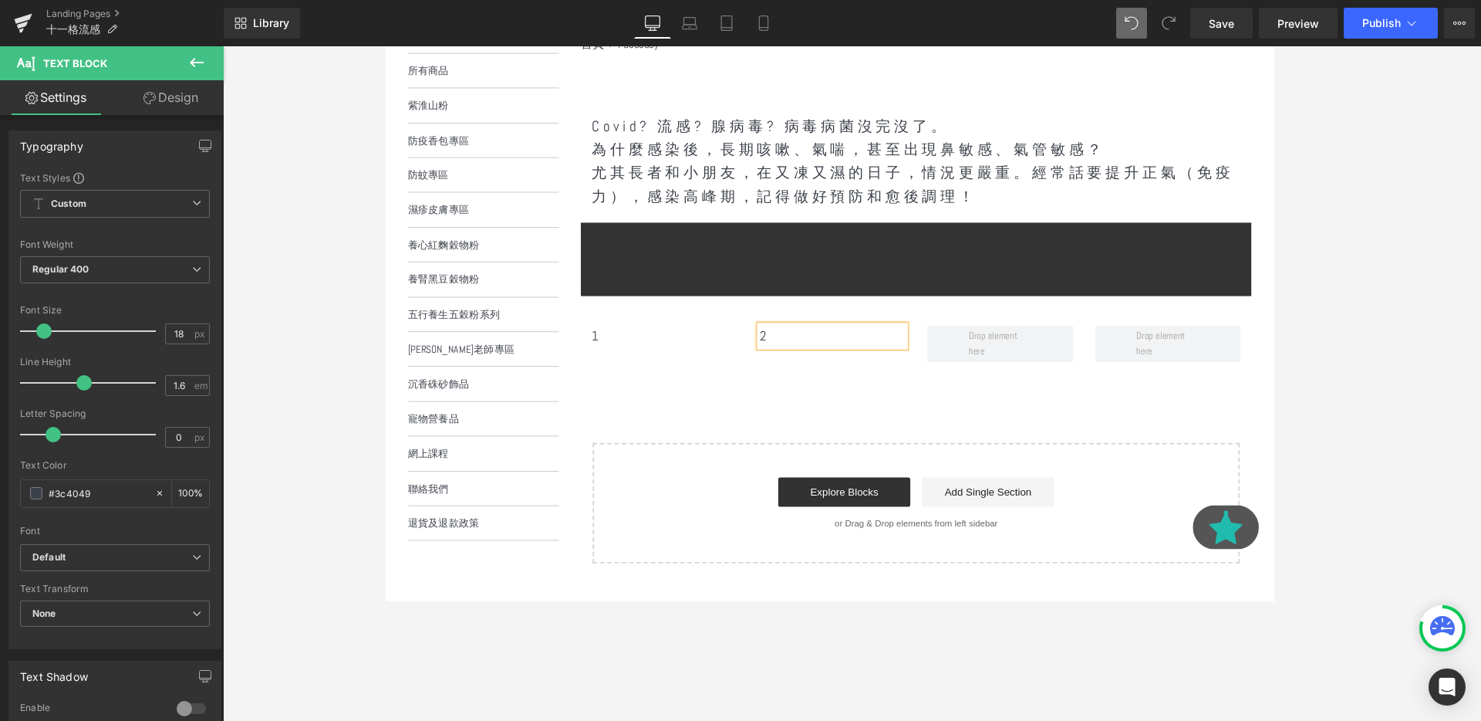
click at [845, 414] on div "Covid? 流感? 腺病毒? 病毒病菌沒完沒了。 為什麼感染後，長期咳嗽、氣喘，甚至出現鼻敏感、氣管敏感？ 尤其長者和小朋友，在又凍又濕的日子，情況更嚴…" at bounding box center [942, 341] width 705 height 495
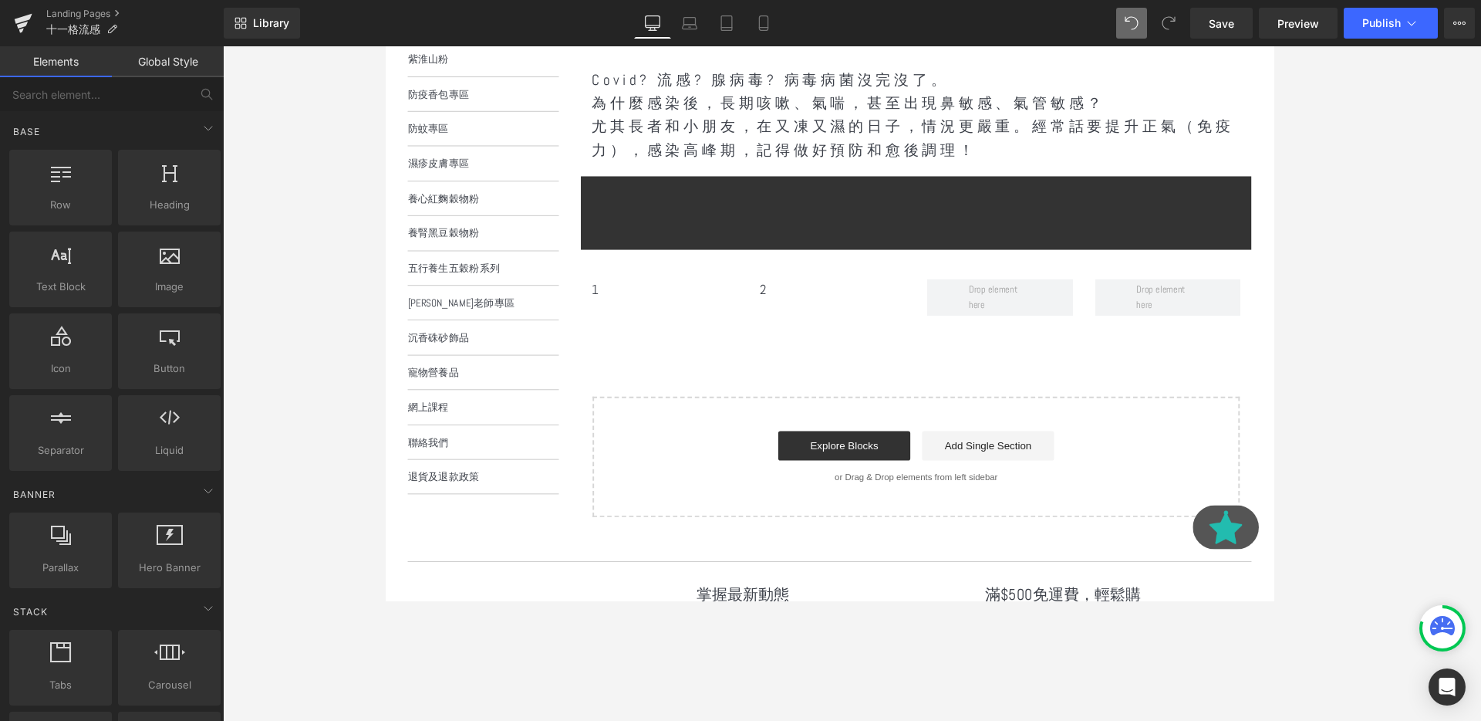
scroll to position [304, 0]
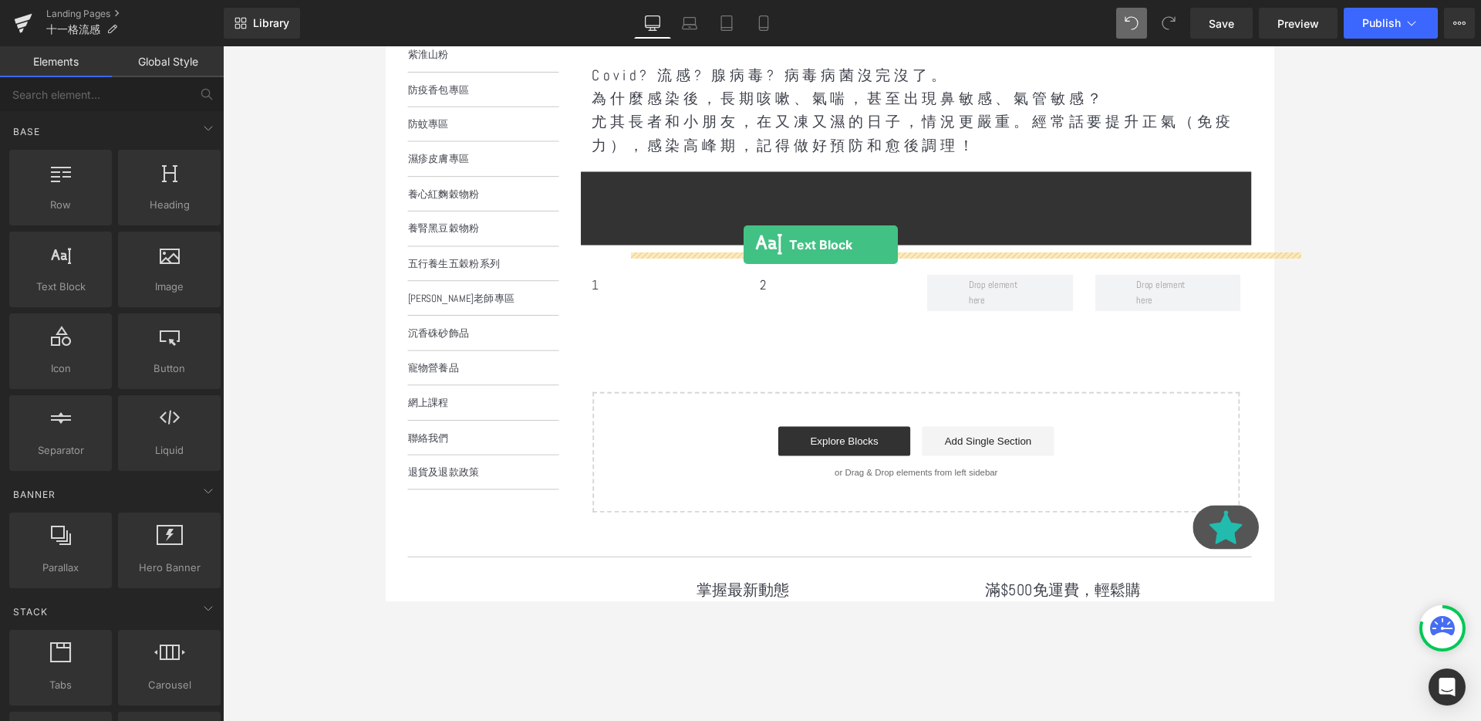
drag, startPoint x: 457, startPoint y: 299, endPoint x: 761, endPoint y: 255, distance: 306.4
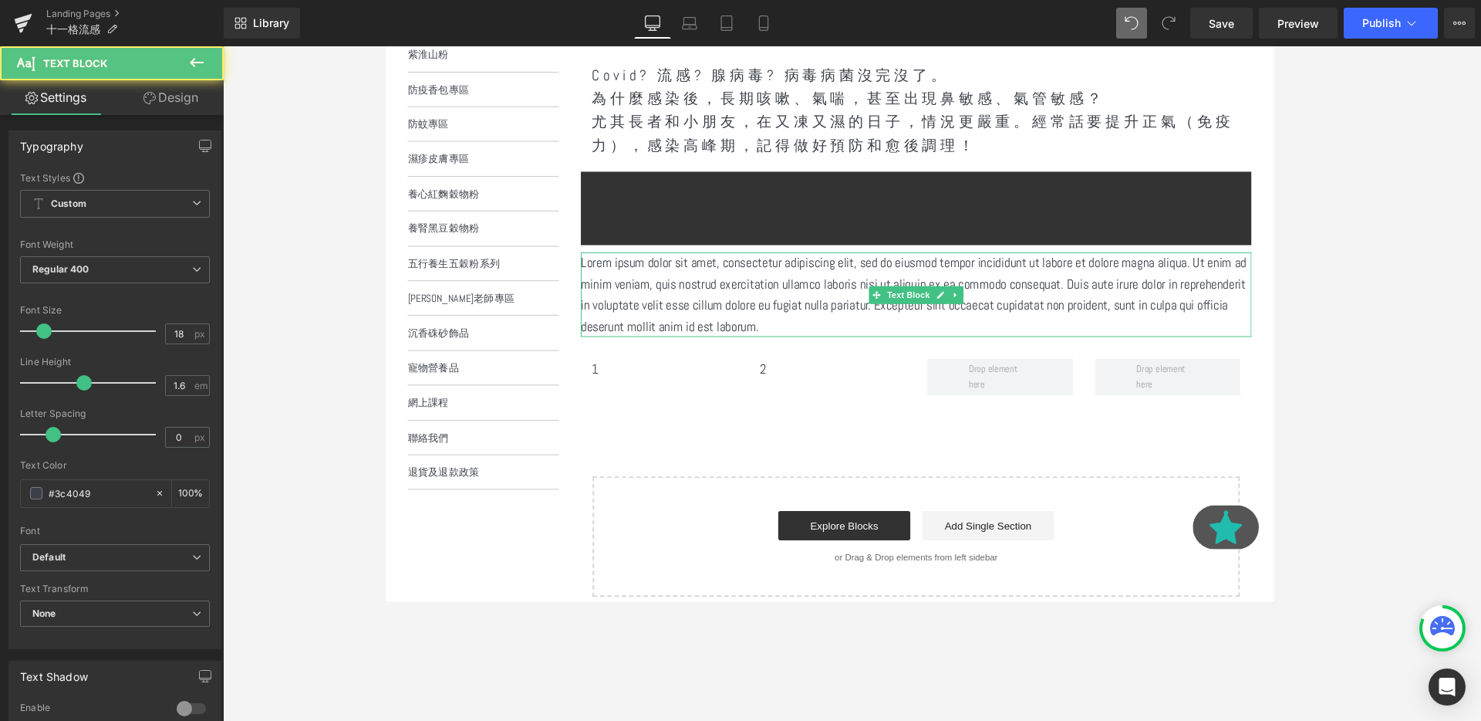
click at [723, 304] on p "Lorem ipsum dolor sit amet, consectetur adipiscing elit, sed do eiusmod tempor …" at bounding box center [942, 307] width 705 height 89
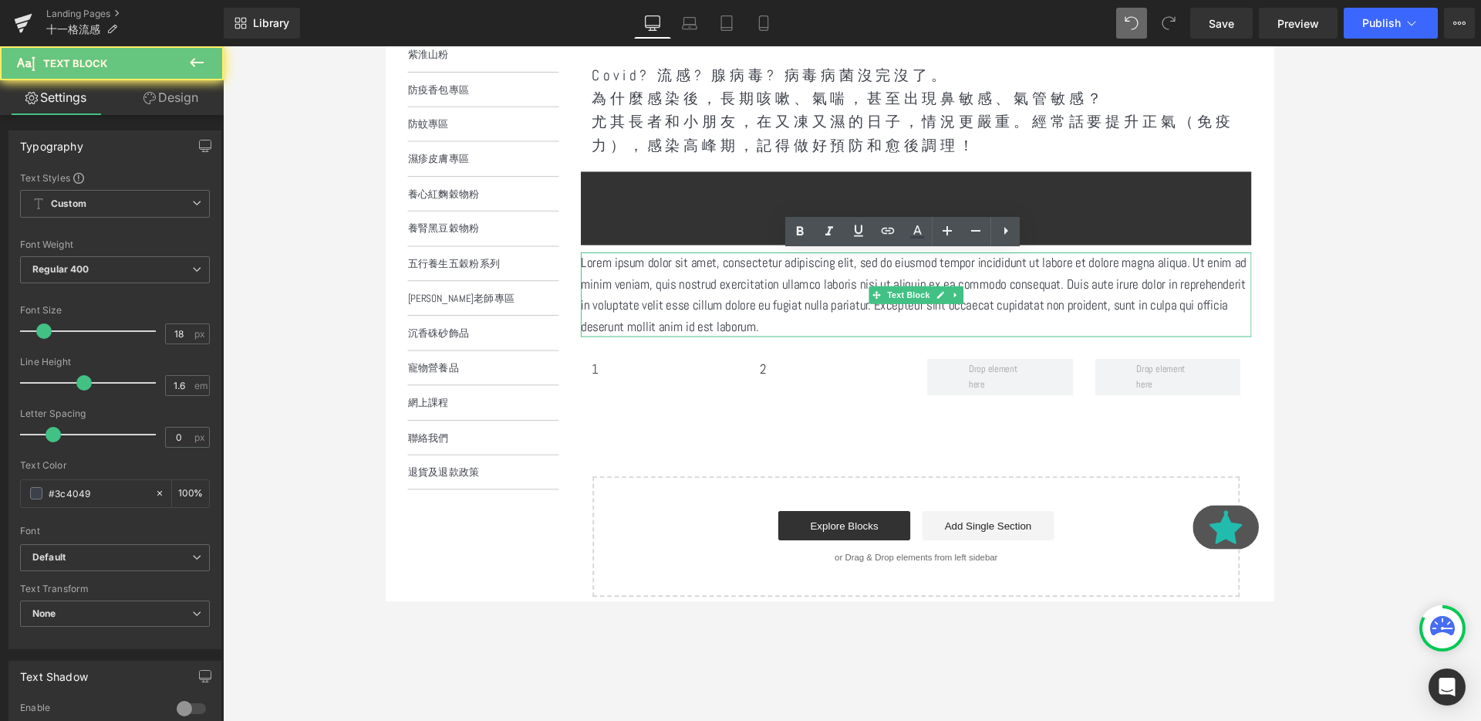
click at [723, 304] on p "Lorem ipsum dolor sit amet, consectetur adipiscing elit, sed do eiusmod tempor …" at bounding box center [942, 307] width 705 height 89
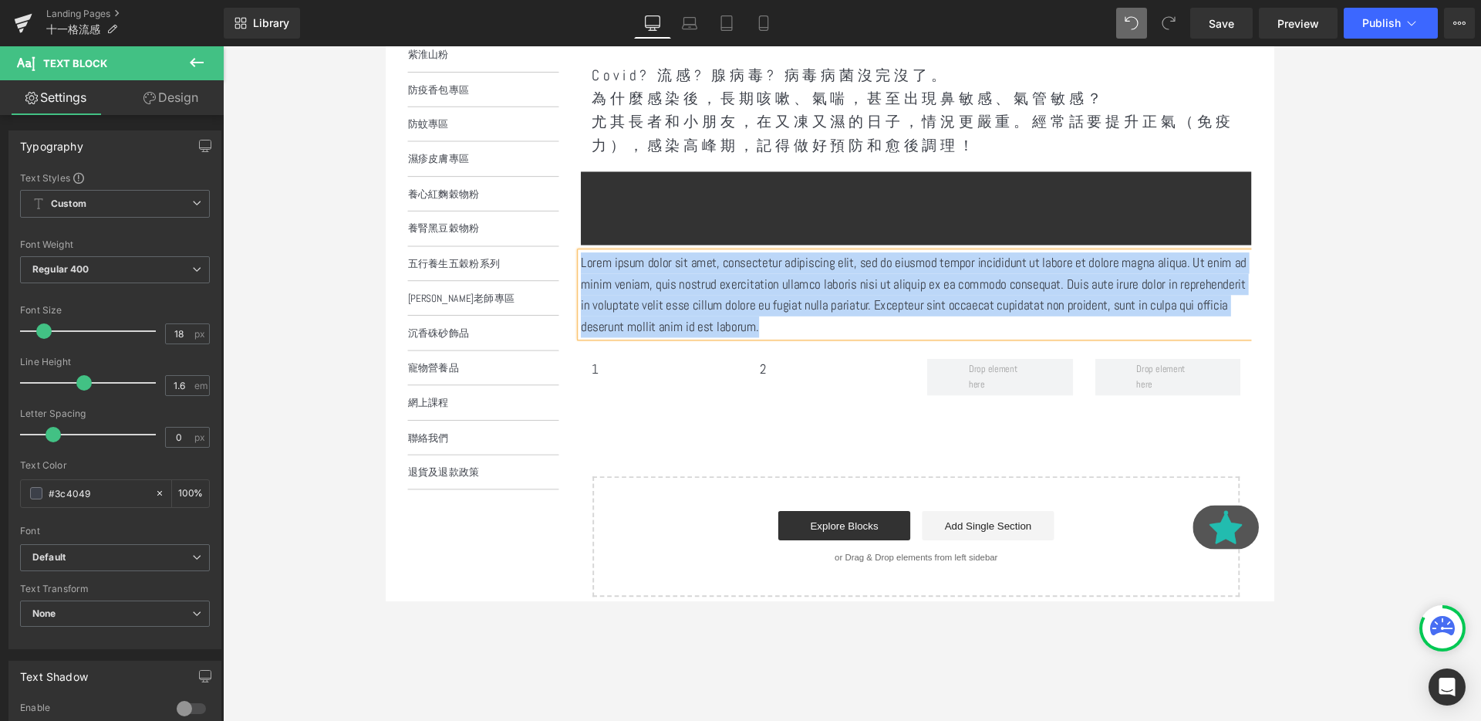
paste div
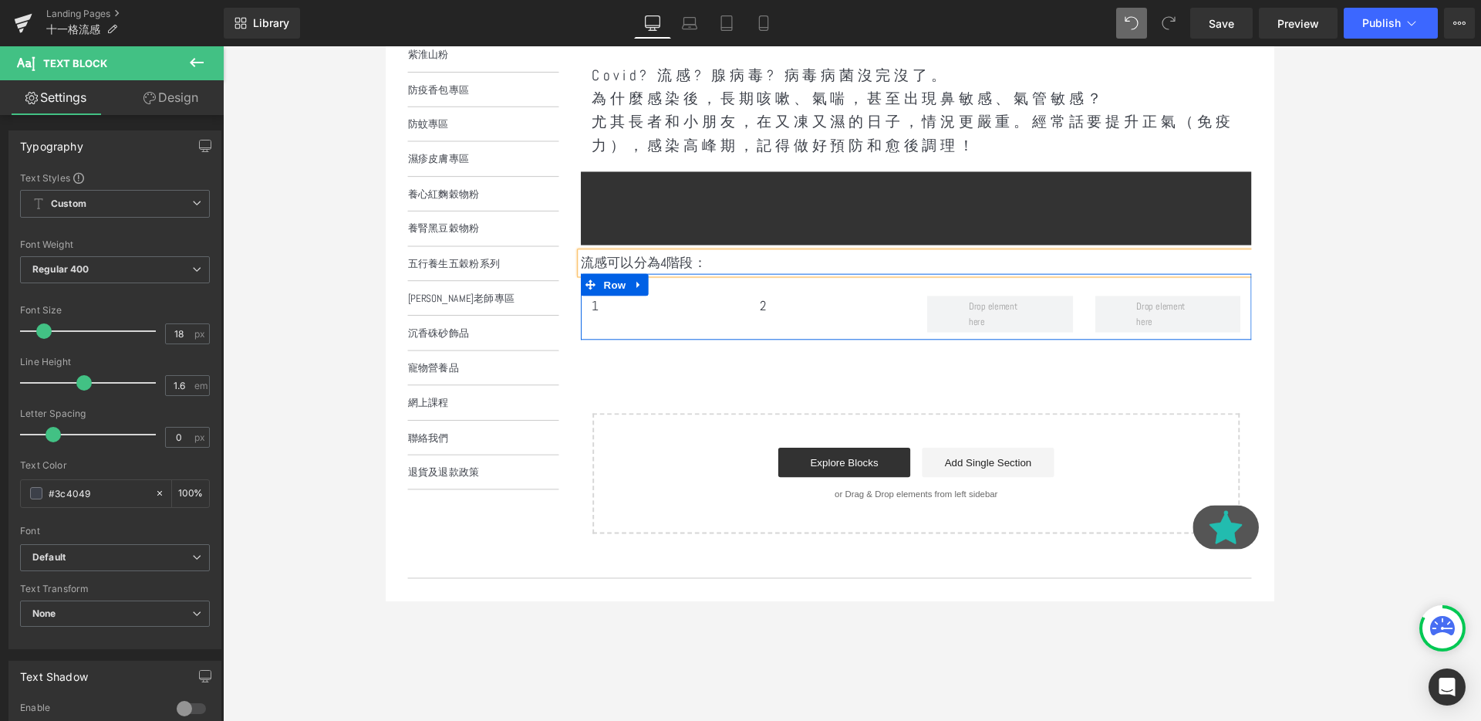
click at [778, 361] on div "Covid? 流感? 腺病毒? 病毒病菌沒完沒了。 為什麼感染後，長期咳嗽、氣喘，甚至出現鼻敏感、氣管敏感？ 尤其長者和小朋友，在又凍又濕的日子，情況更嚴…" at bounding box center [942, 300] width 705 height 518
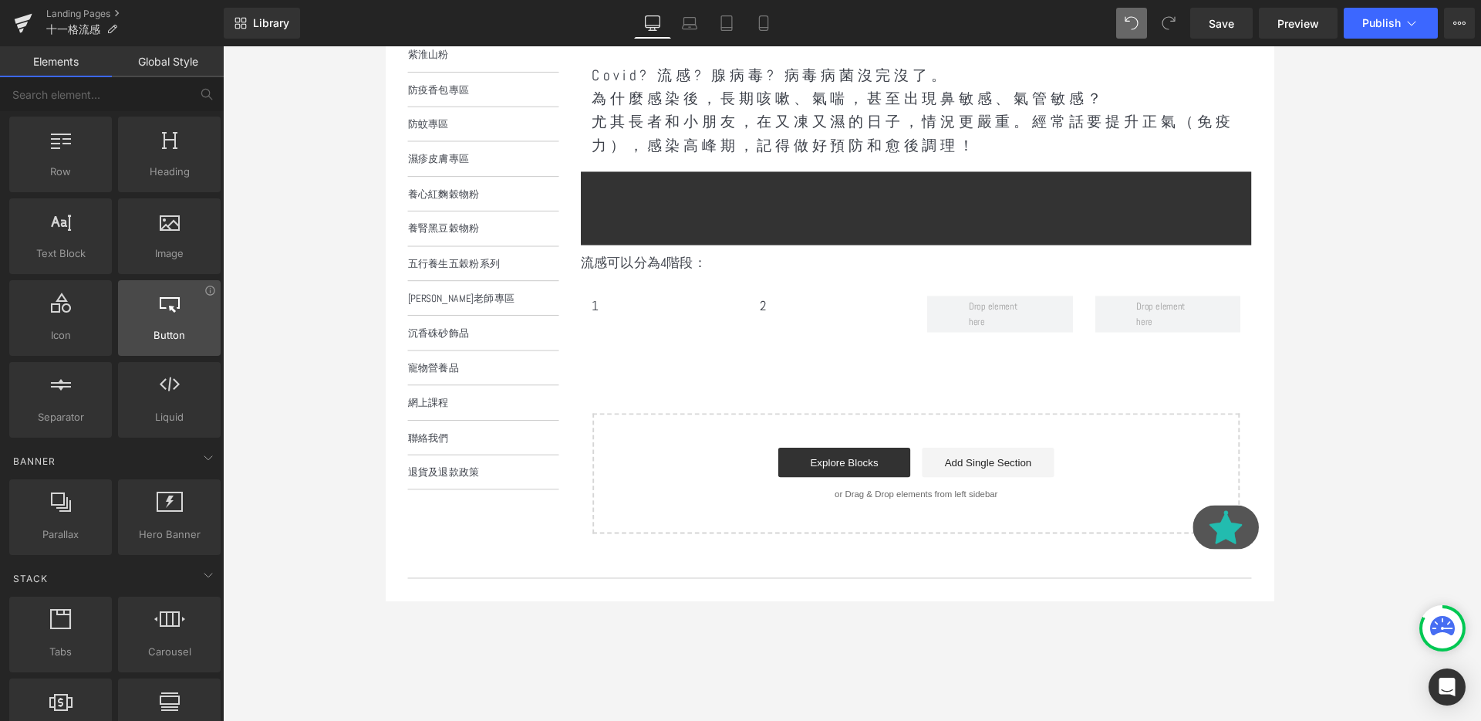
scroll to position [35, 0]
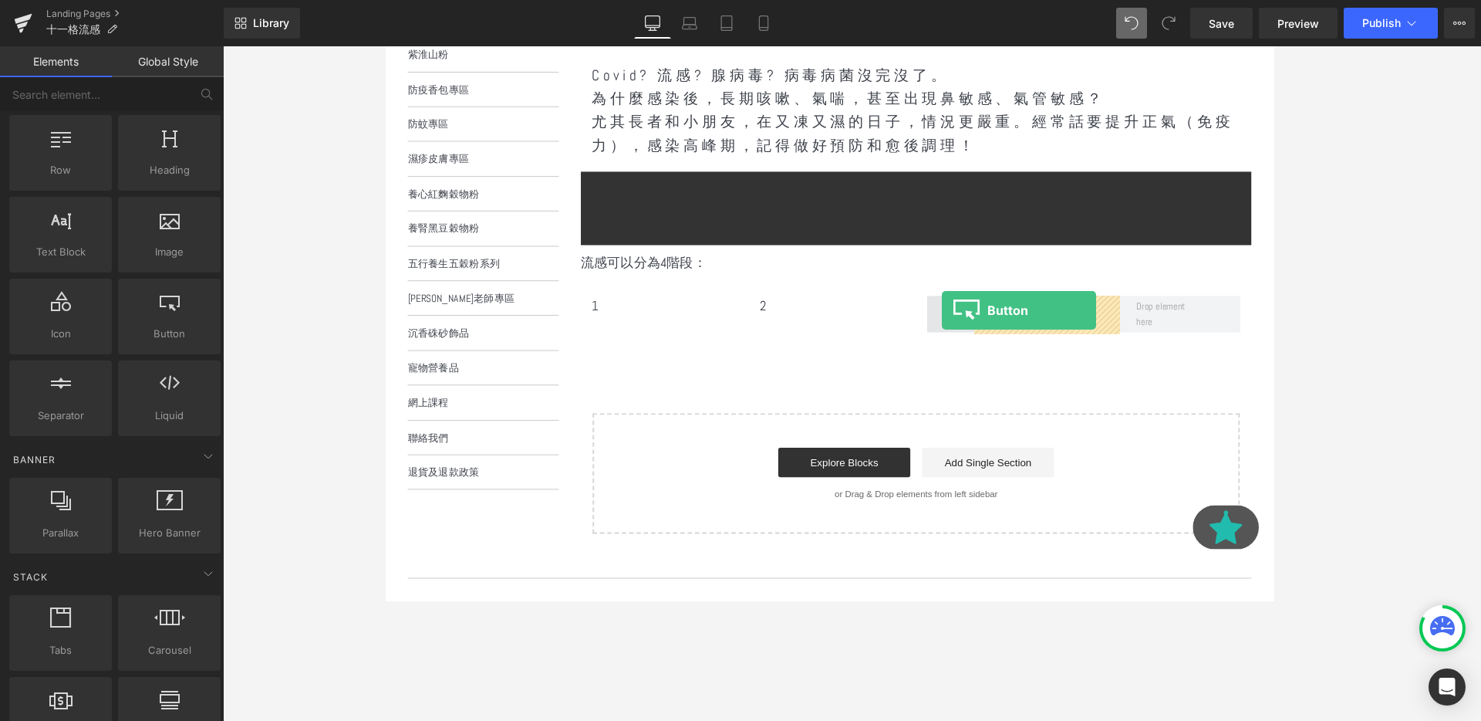
drag, startPoint x: 559, startPoint y: 379, endPoint x: 970, endPoint y: 323, distance: 414.2
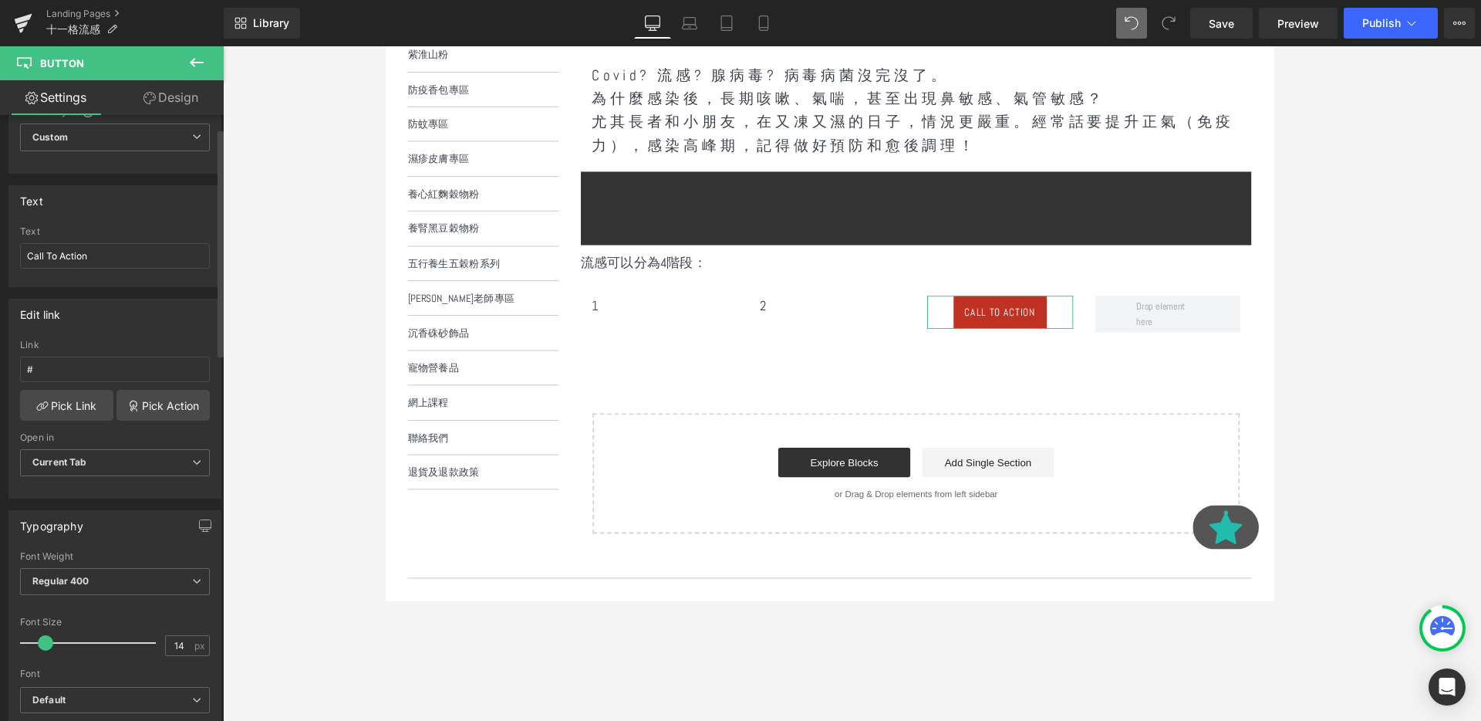
scroll to position [68, 0]
click at [164, 410] on link "Pick Action" at bounding box center [162, 403] width 93 height 31
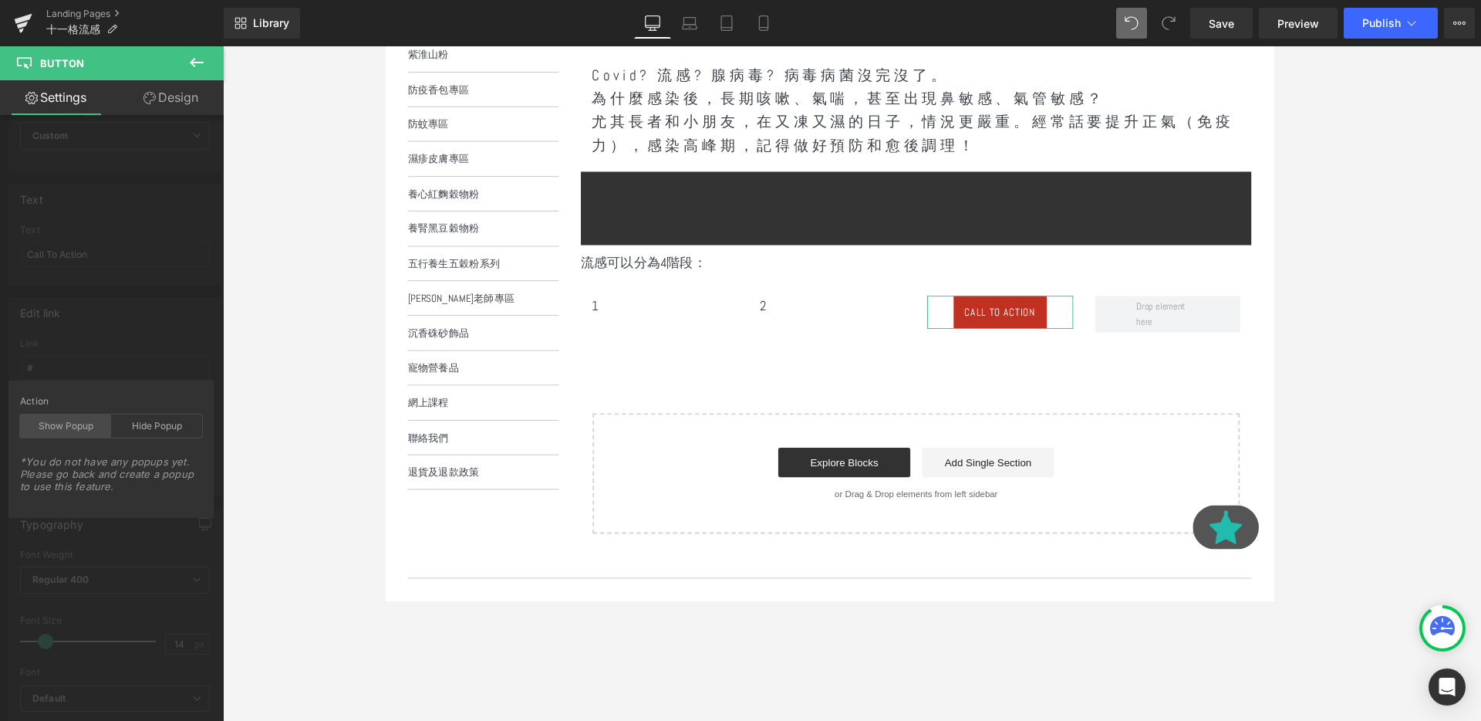
click at [102, 433] on div "Show Popup" at bounding box center [65, 425] width 91 height 23
click at [187, 58] on icon at bounding box center [196, 62] width 19 height 19
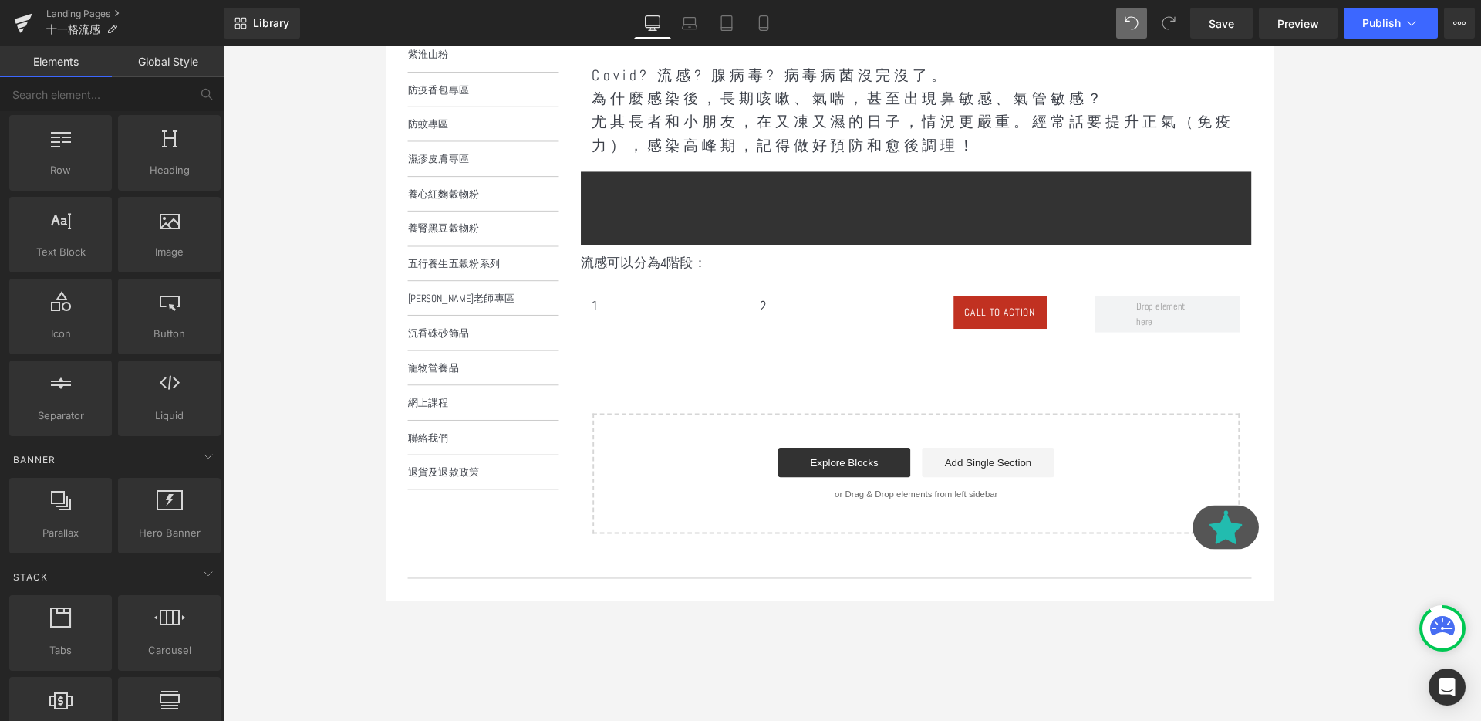
click at [671, 218] on hr at bounding box center [942, 220] width 705 height 85
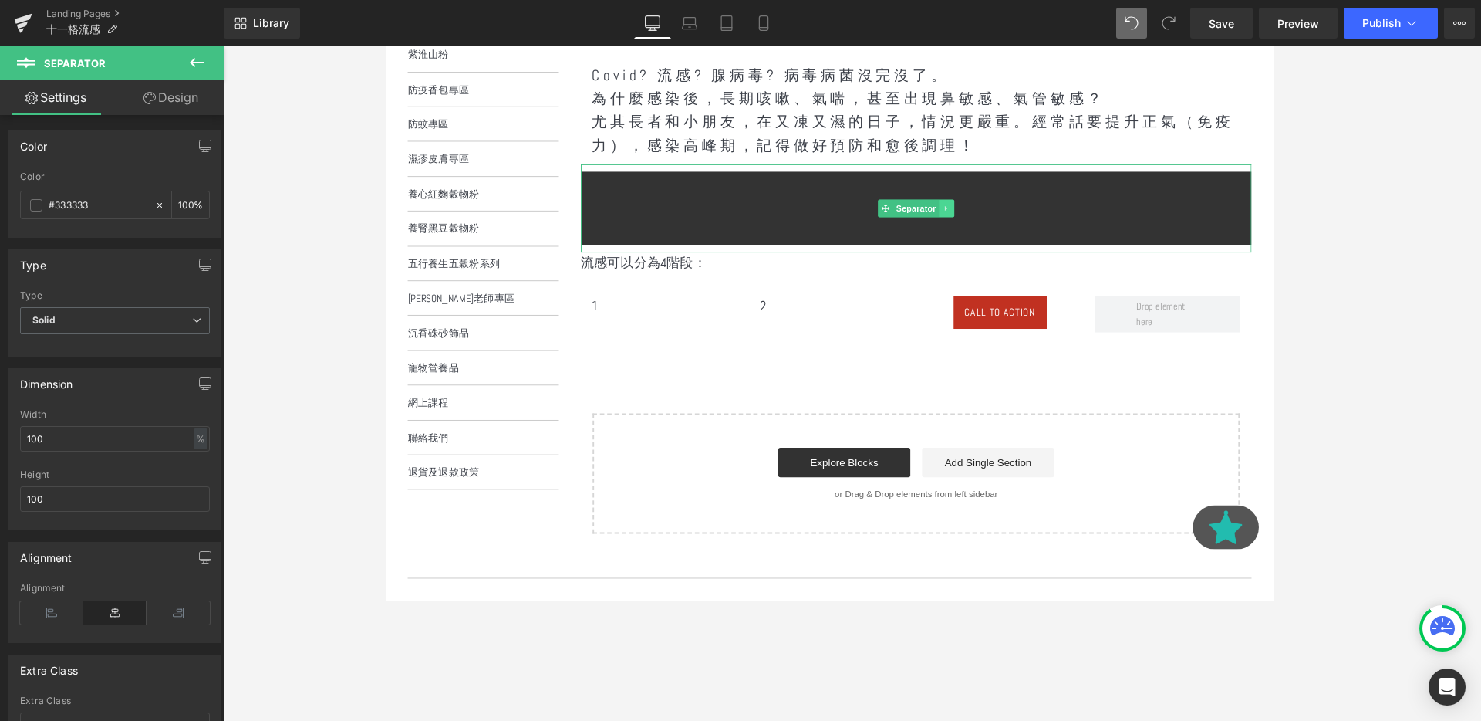
click at [982, 214] on link at bounding box center [975, 217] width 16 height 19
click at [969, 218] on icon at bounding box center [967, 217] width 8 height 8
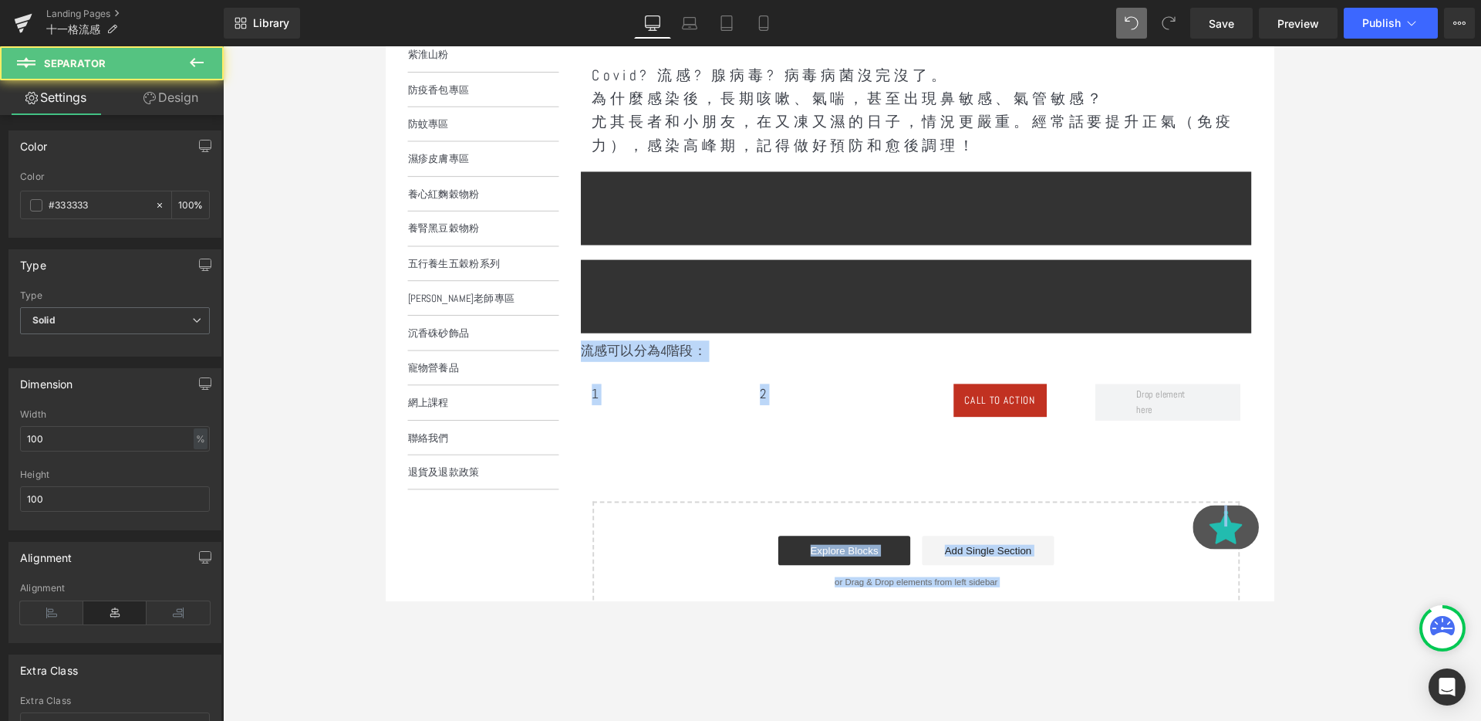
drag, startPoint x: 932, startPoint y: 289, endPoint x: 918, endPoint y: 410, distance: 121.9
click at [918, 411] on body "跳到內容 搜尋 登入 註冊 購物車 ( 0 ) Hong Kong Dollar Malaysian Ringgit Singapore Dollar US …" at bounding box center [851, 342] width 933 height 1200
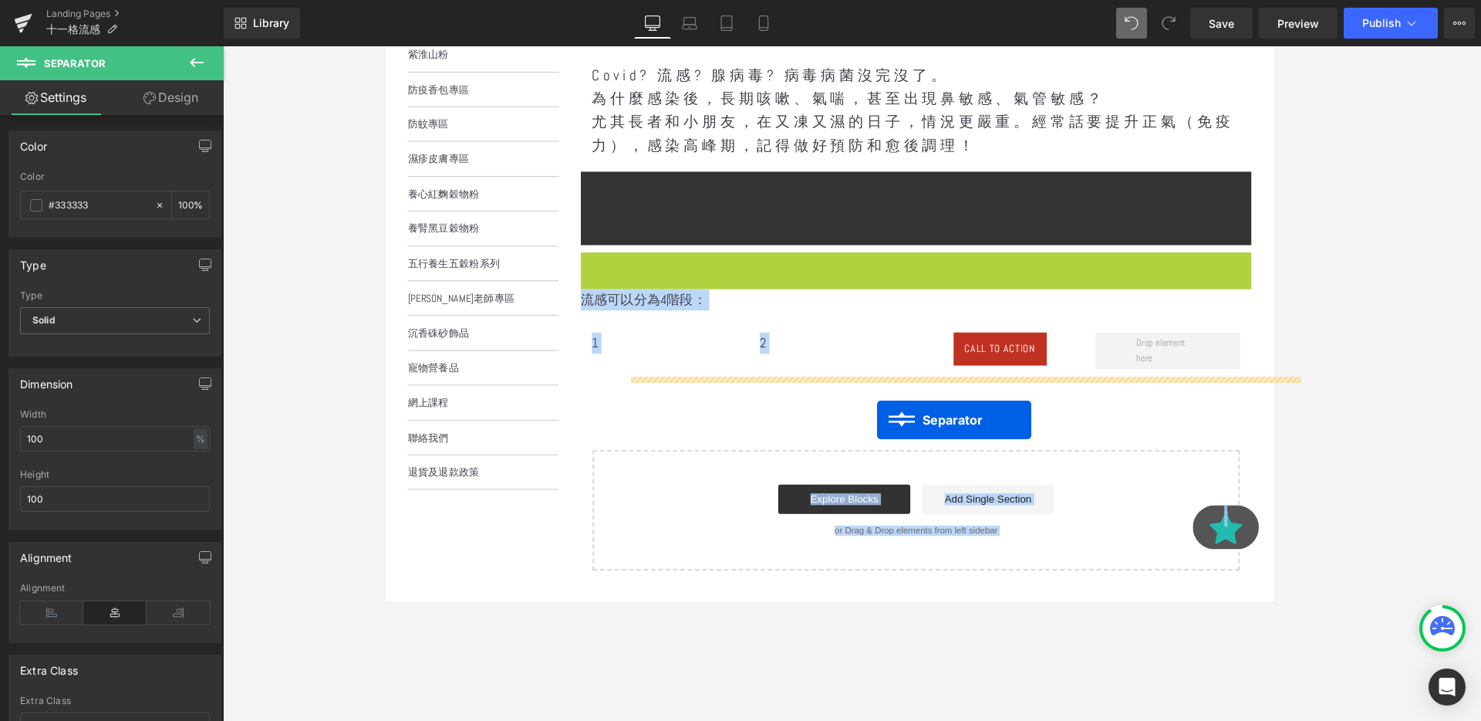
drag, startPoint x: 908, startPoint y: 311, endPoint x: 902, endPoint y: 439, distance: 128.2
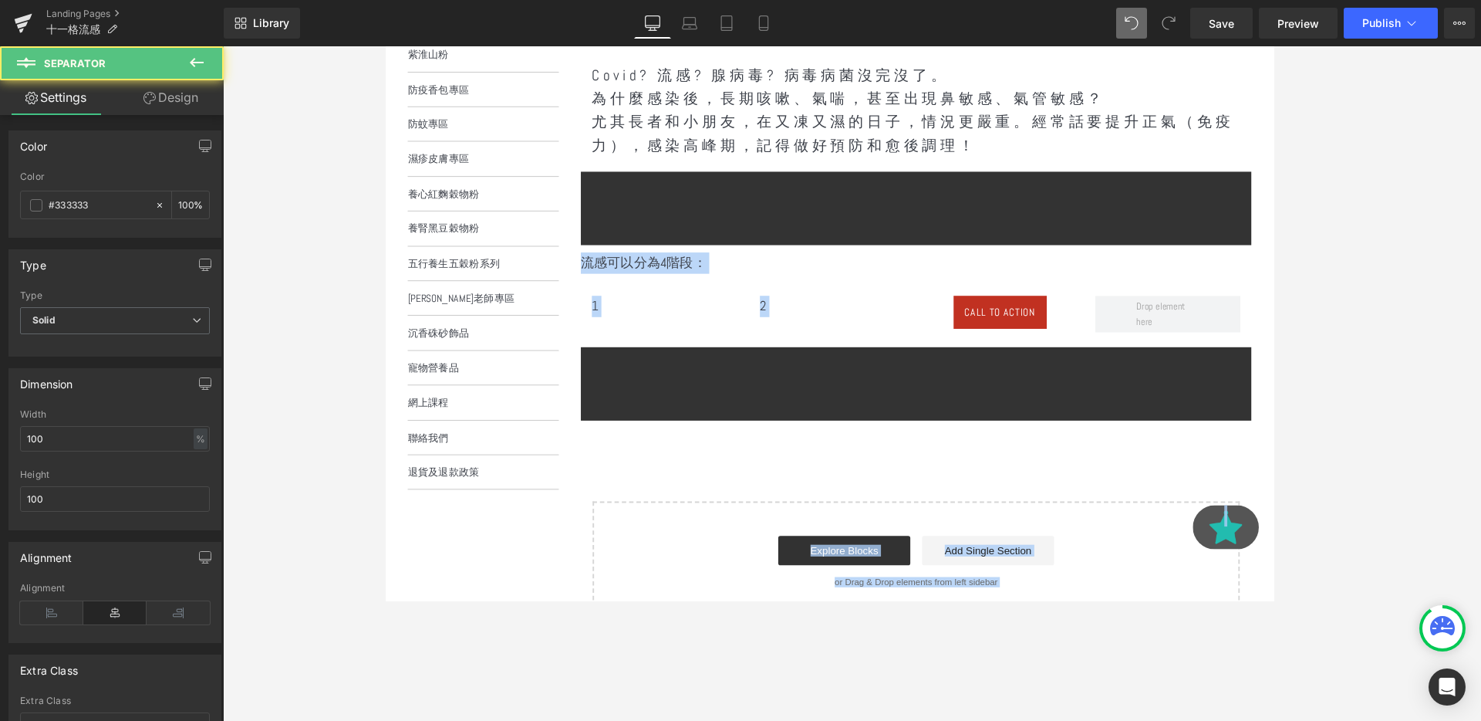
click at [961, 474] on div "Covid? 流感? 腺病毒? 病毒病菌沒完沒了。 為什麼感染後，長期咳嗽、氣喘，甚至出現鼻敏感、氣管敏感？ 尤其長者和小朋友，在又凍又濕的日子，情況更嚴…" at bounding box center [942, 346] width 705 height 610
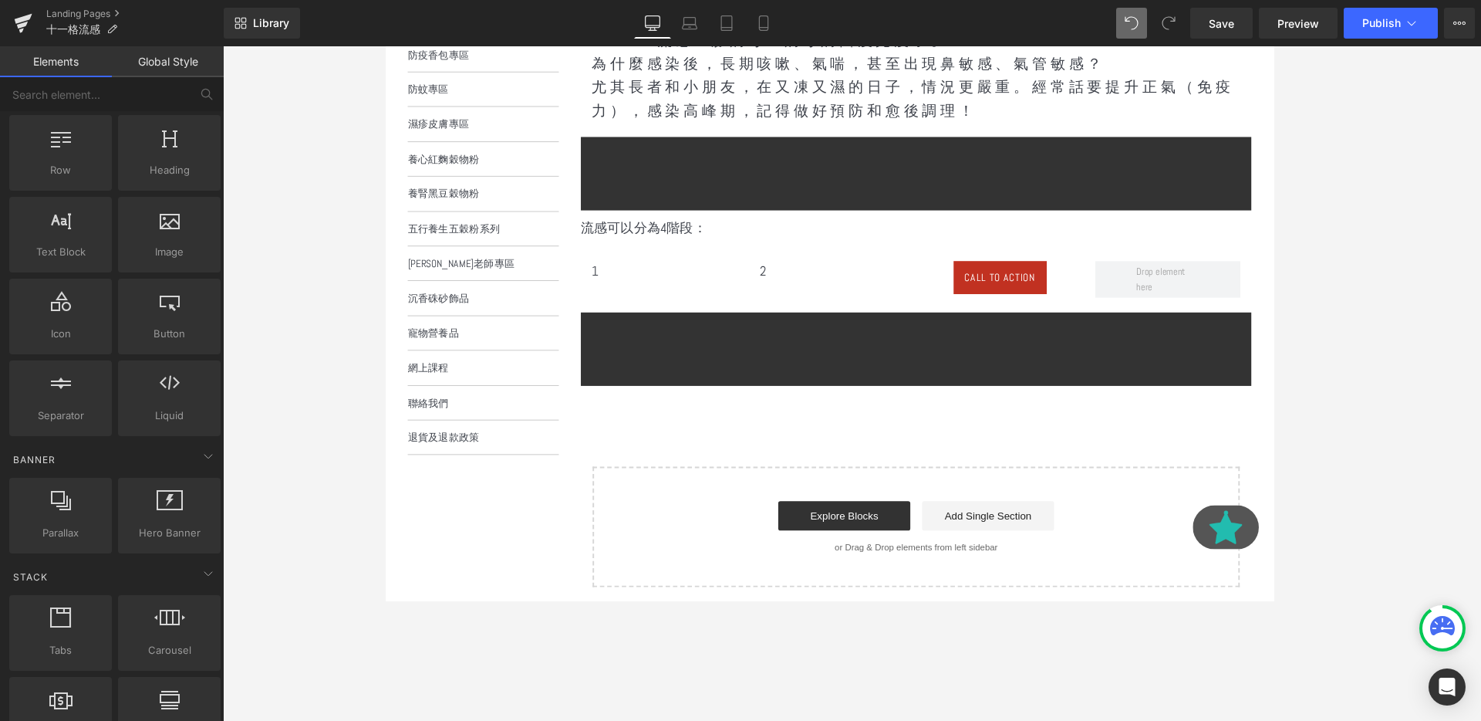
scroll to position [349, 0]
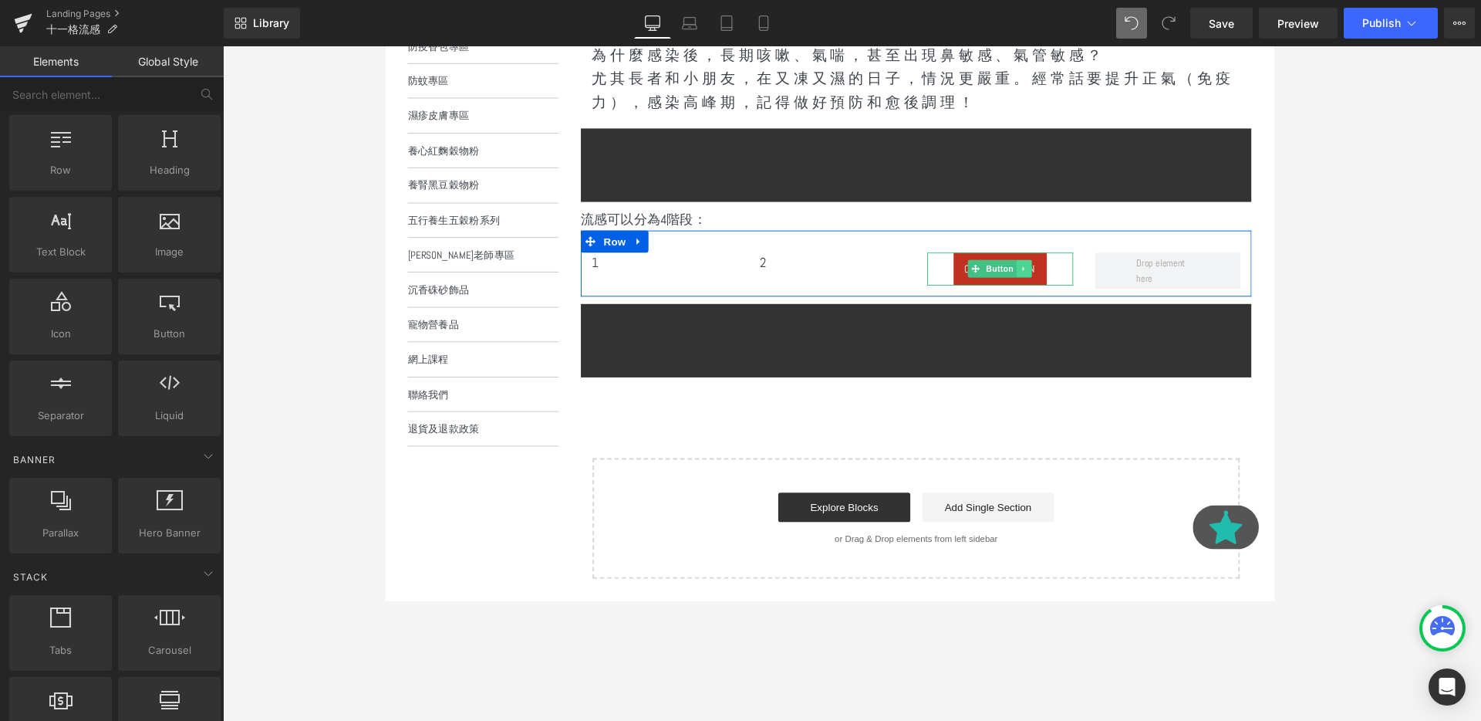
click at [1058, 281] on icon at bounding box center [1056, 279] width 8 height 9
click at [1046, 275] on icon at bounding box center [1048, 279] width 8 height 9
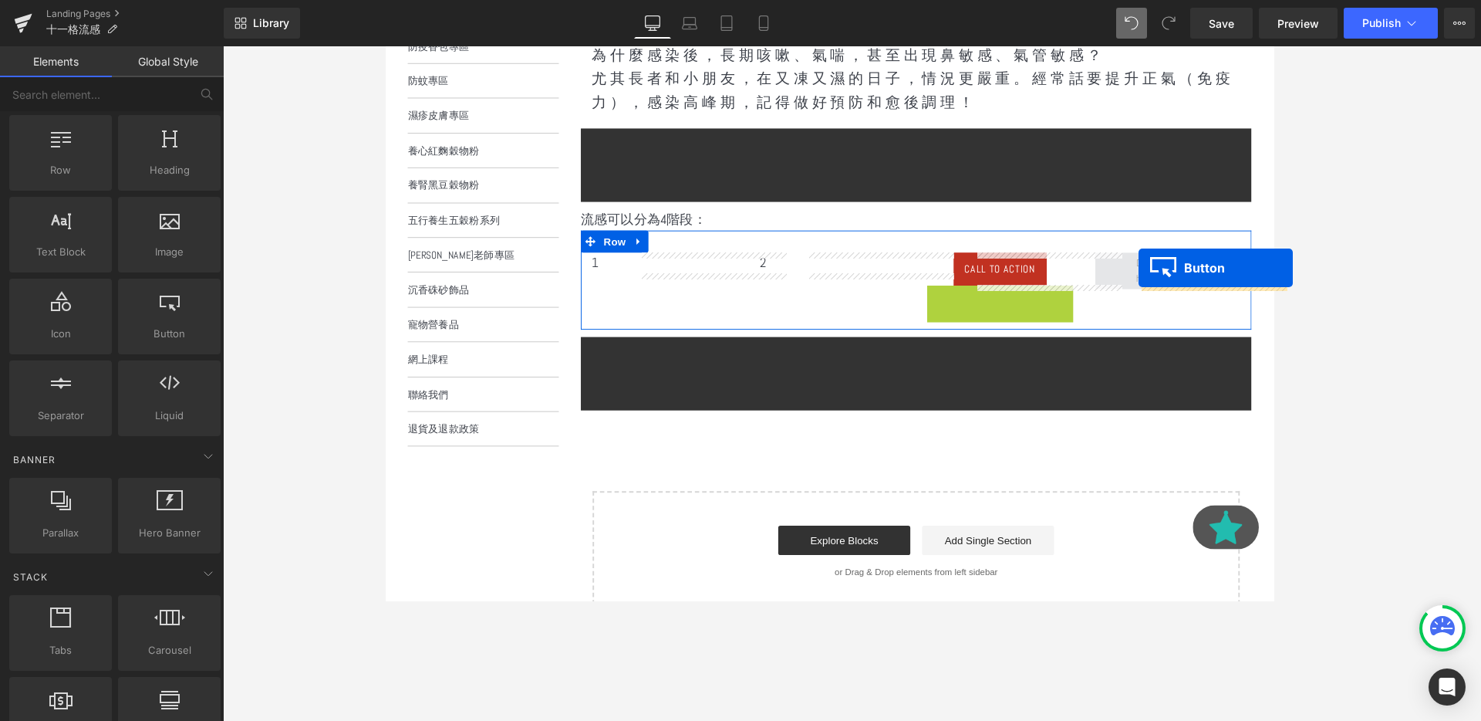
drag, startPoint x: 1007, startPoint y: 313, endPoint x: 1177, endPoint y: 279, distance: 173.8
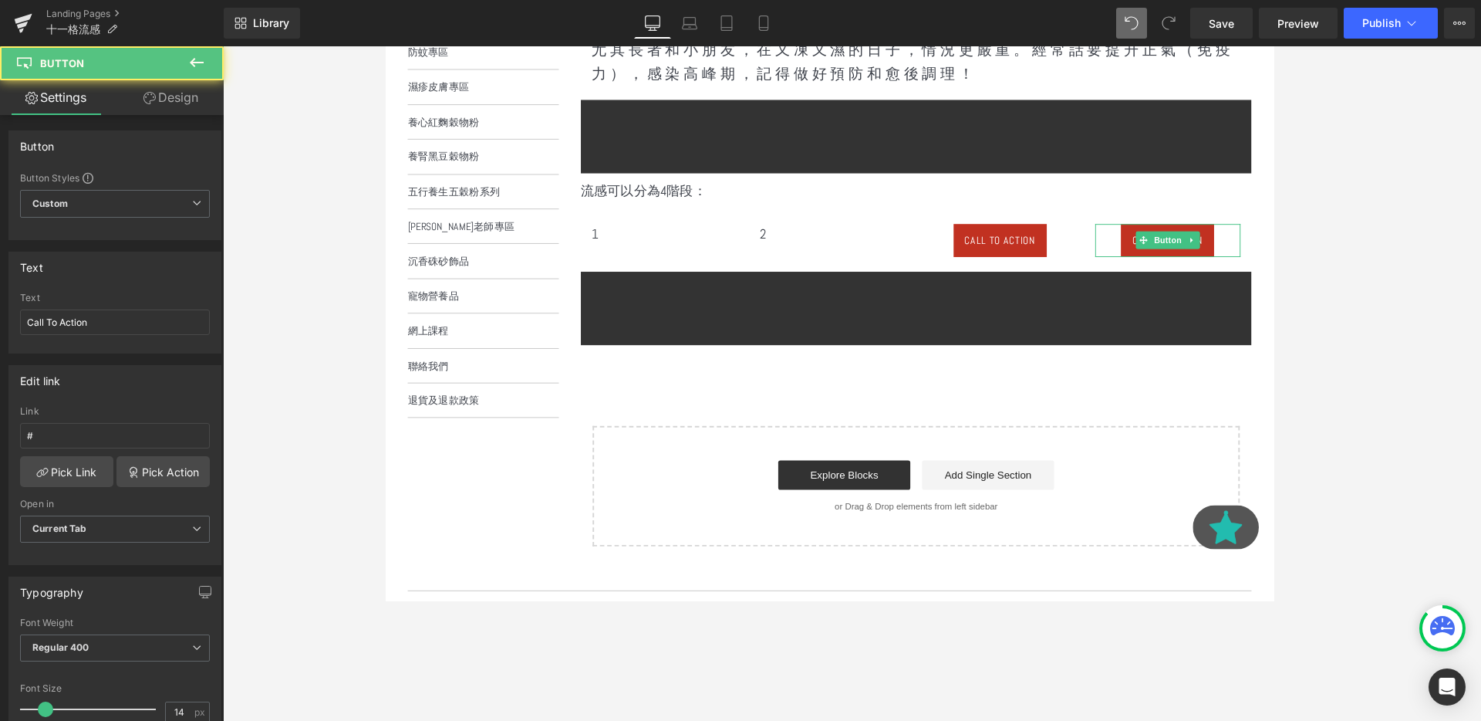
scroll to position [385, 0]
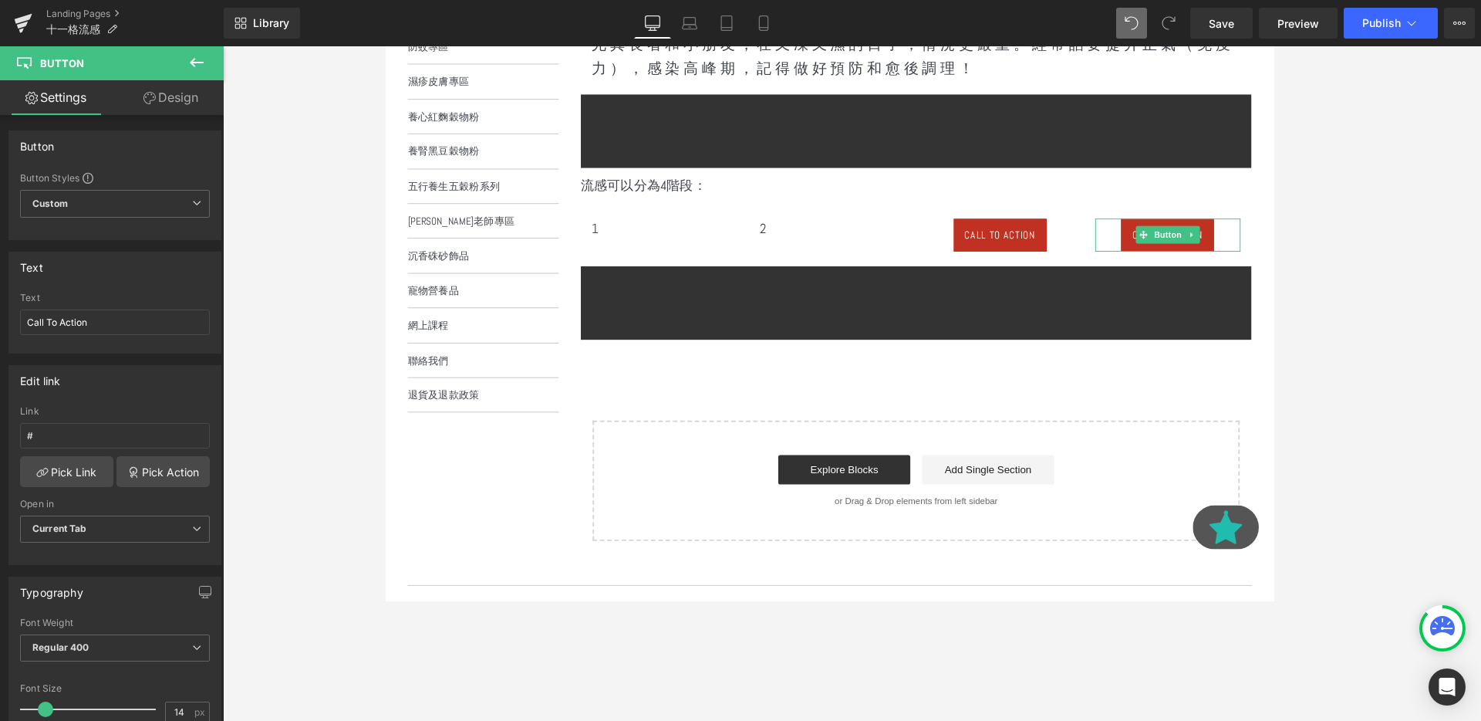
click at [939, 376] on div "Covid? 流感? 腺病毒? 病毒病菌沒完沒了。 為什麼感染後，長期咳嗽、氣喘，甚至出現鼻敏感、氣管敏感？ 尤其長者和小朋友，在又凍又濕的日子，情況更嚴…" at bounding box center [942, 263] width 705 height 606
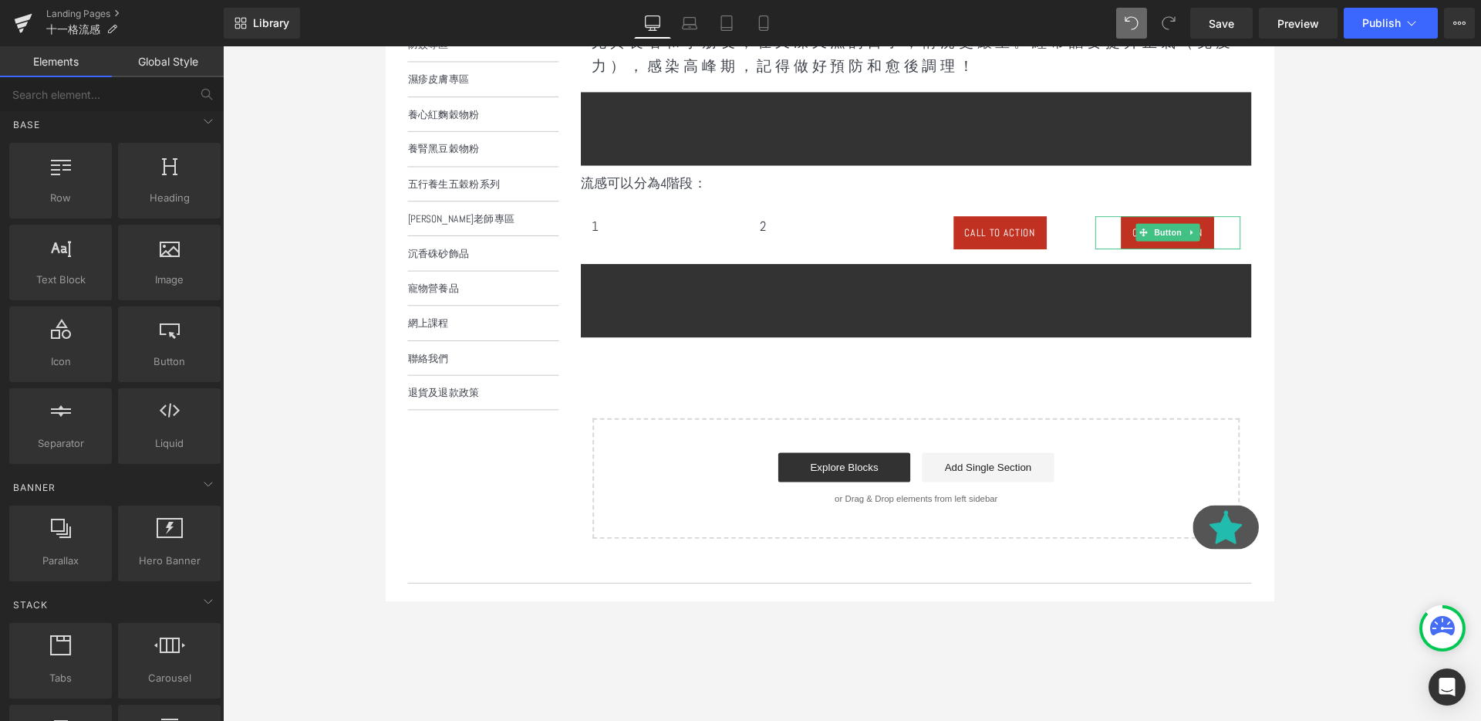
scroll to position [451, 0]
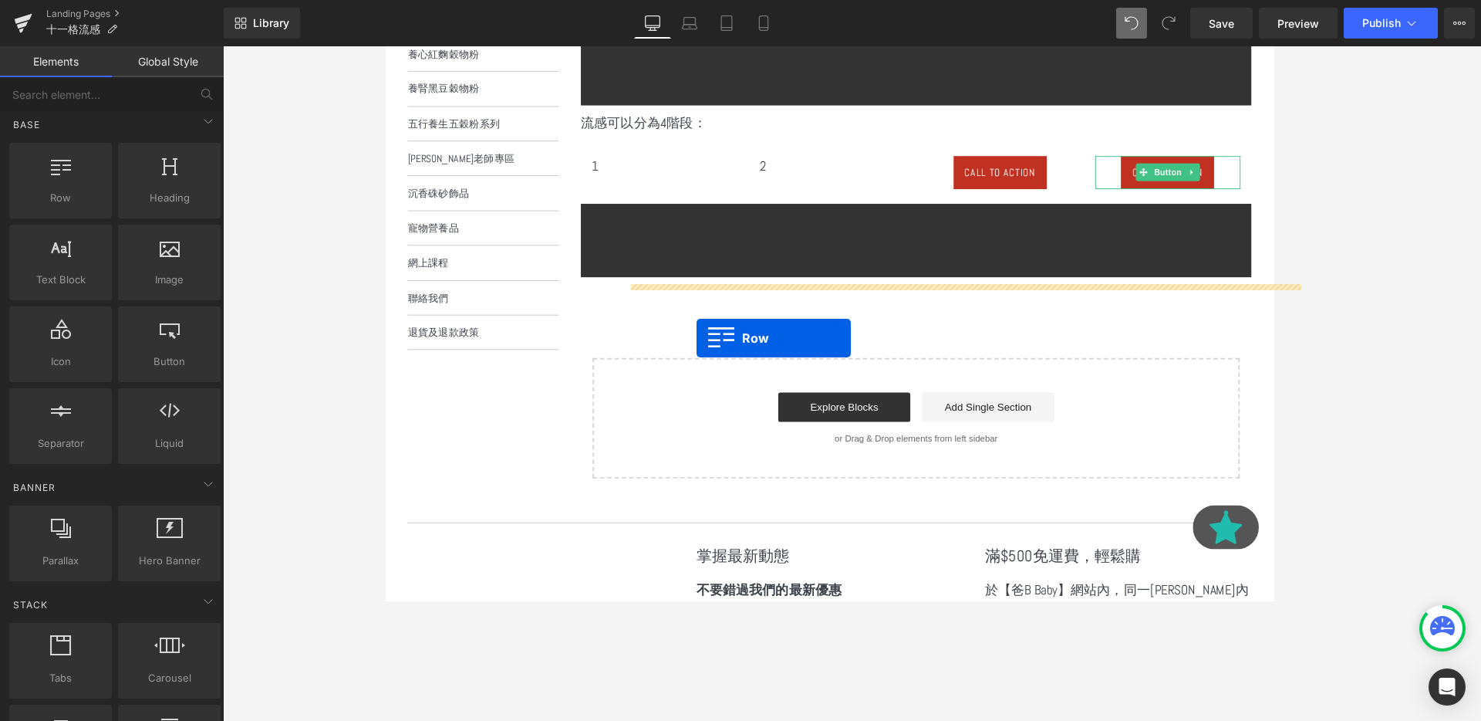
drag, startPoint x: 457, startPoint y: 241, endPoint x: 711, endPoint y: 345, distance: 274.4
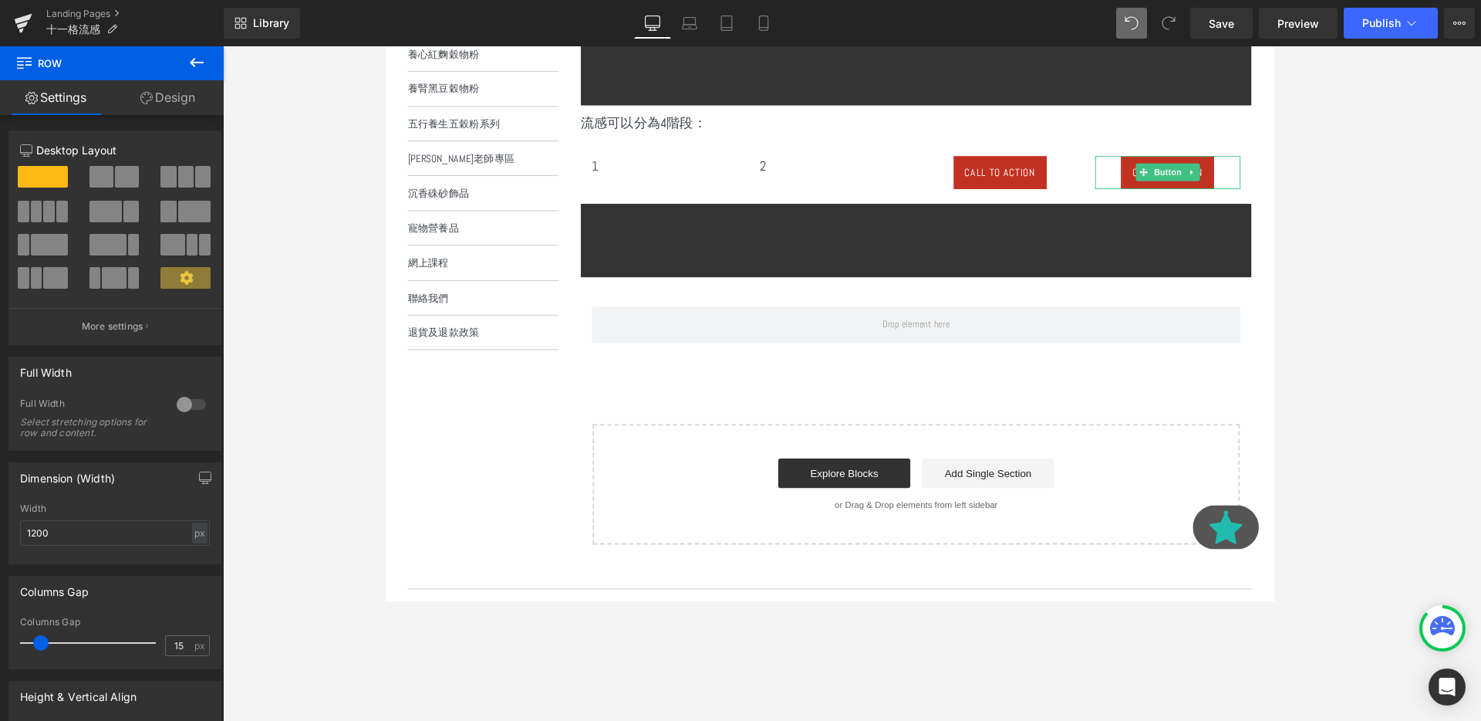
click at [201, 58] on icon at bounding box center [196, 62] width 19 height 19
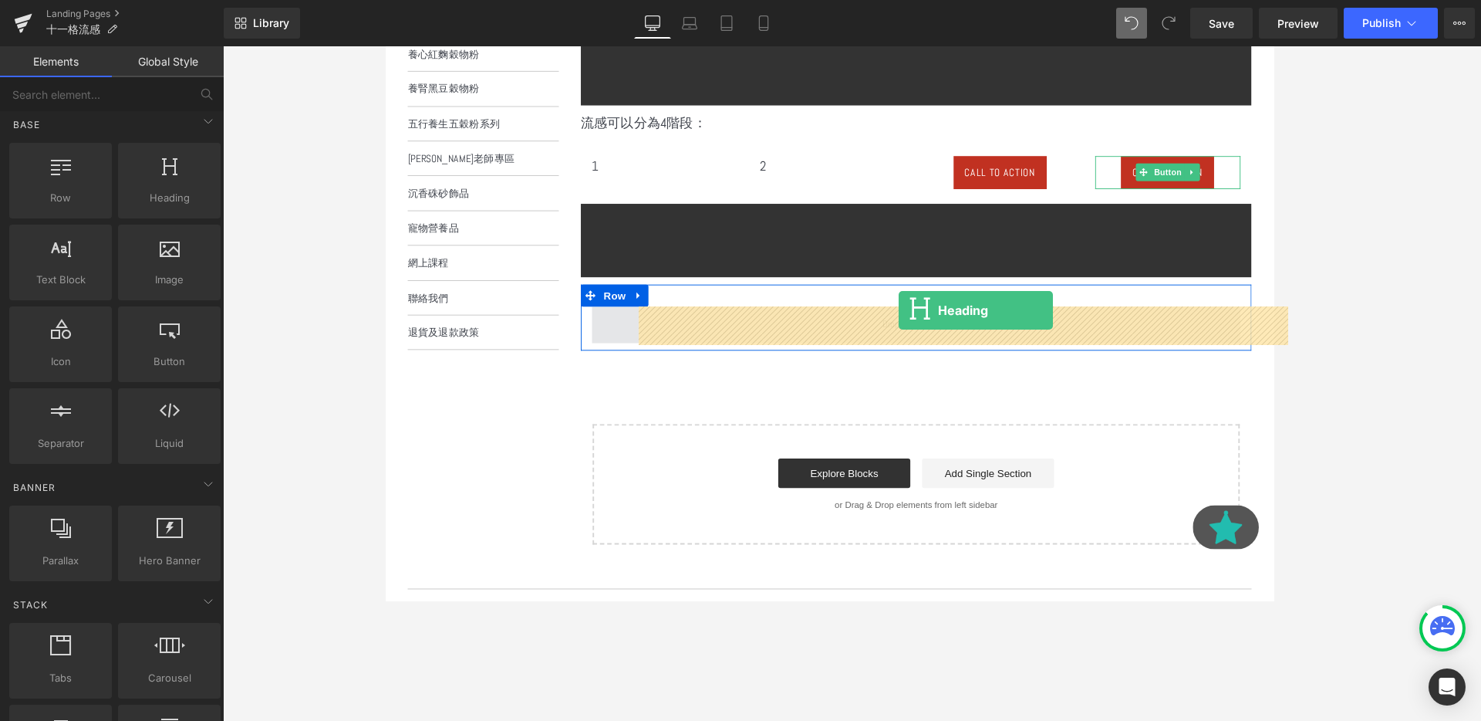
drag, startPoint x: 555, startPoint y: 228, endPoint x: 925, endPoint y: 325, distance: 382.9
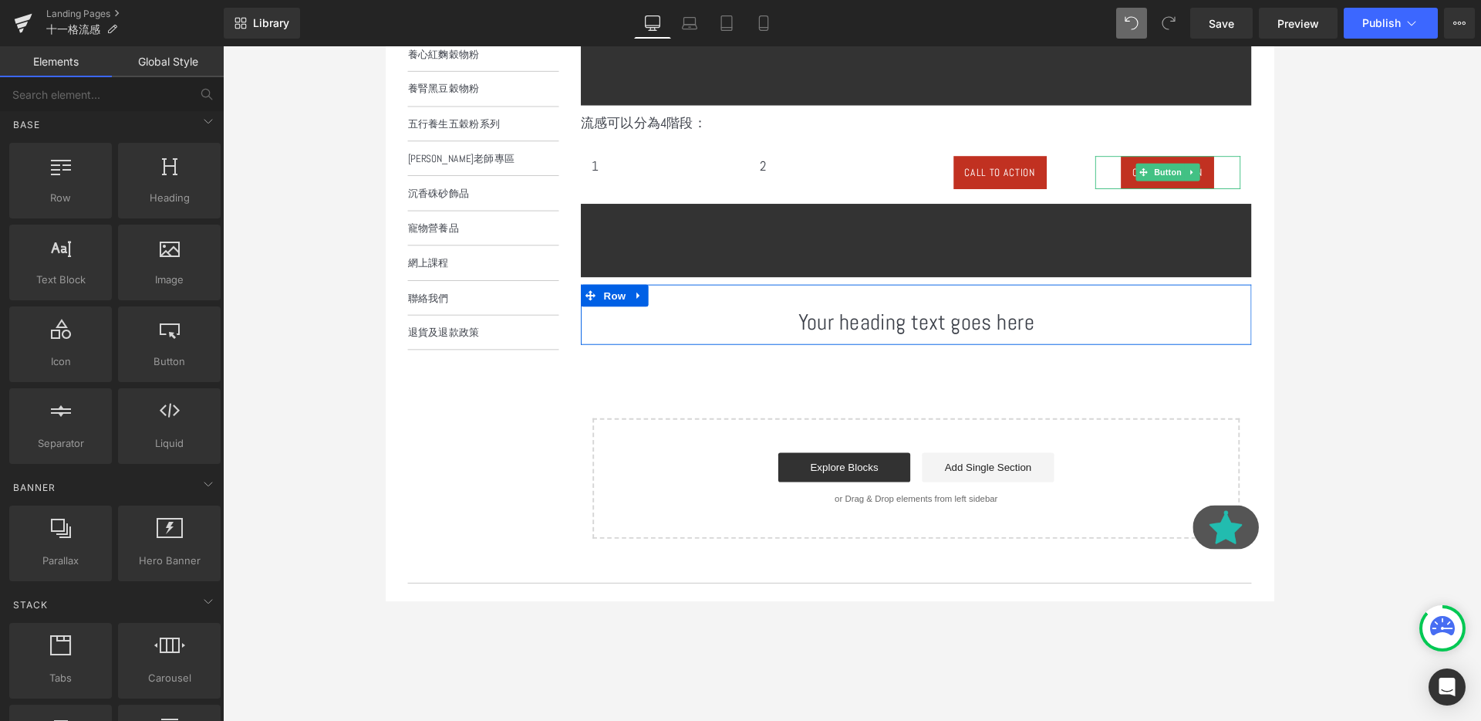
click at [911, 341] on div "Your heading text goes here Heading" at bounding box center [943, 336] width 682 height 32
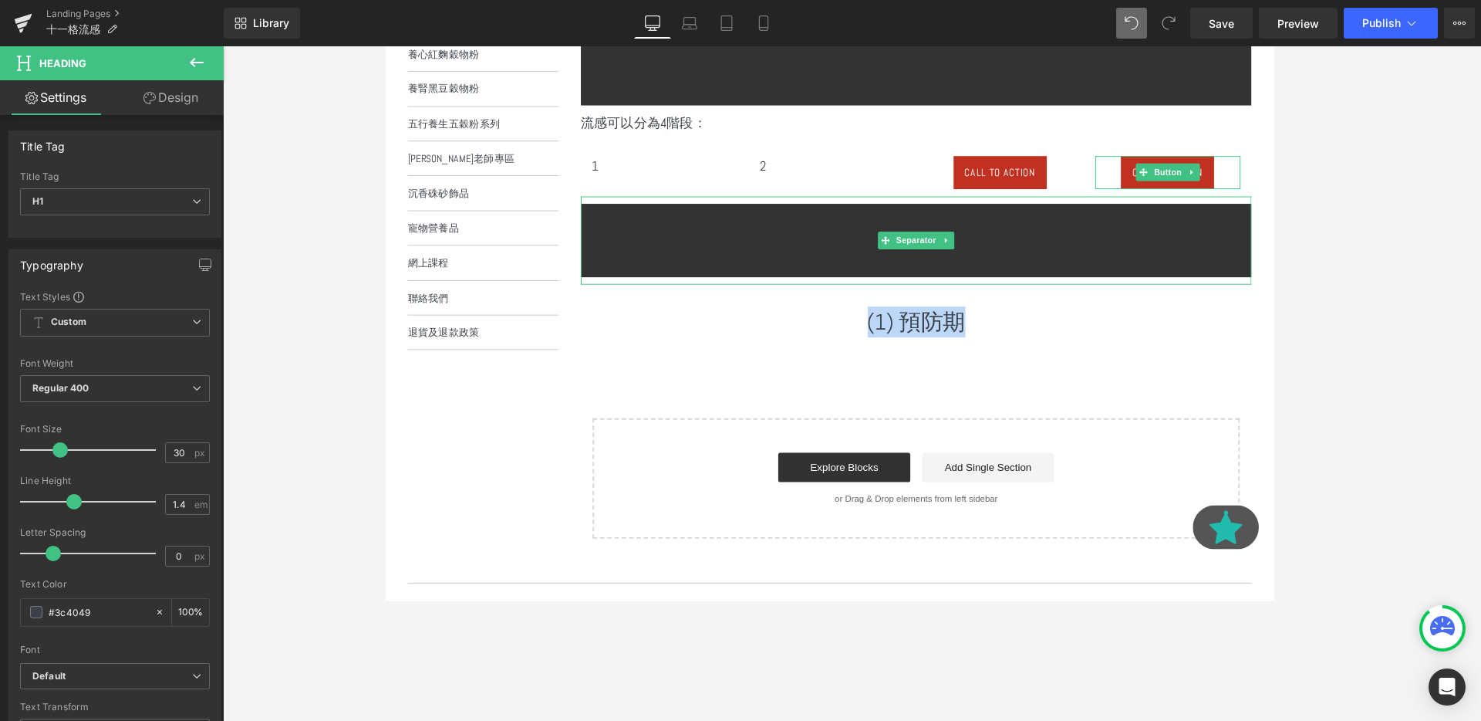
scroll to position [493, 0]
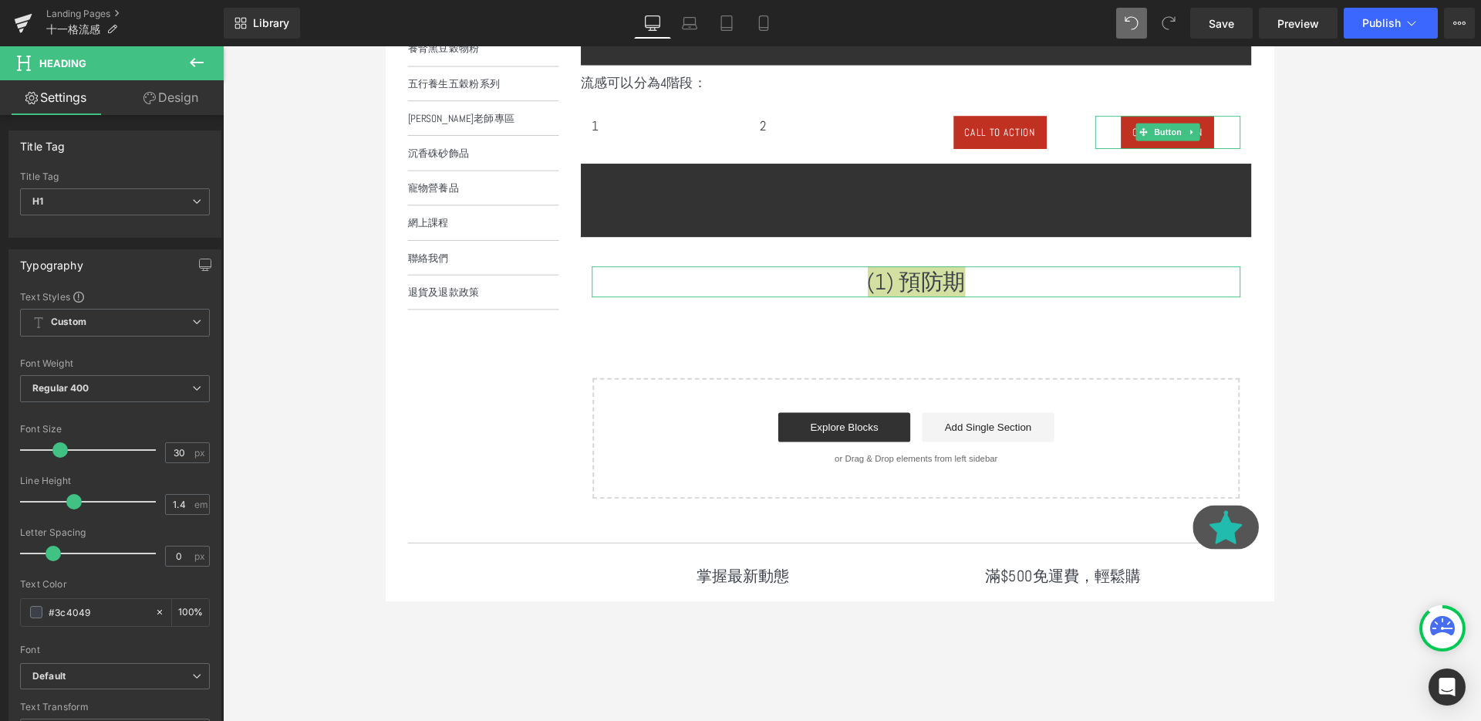
click at [146, 98] on icon at bounding box center [149, 98] width 12 height 12
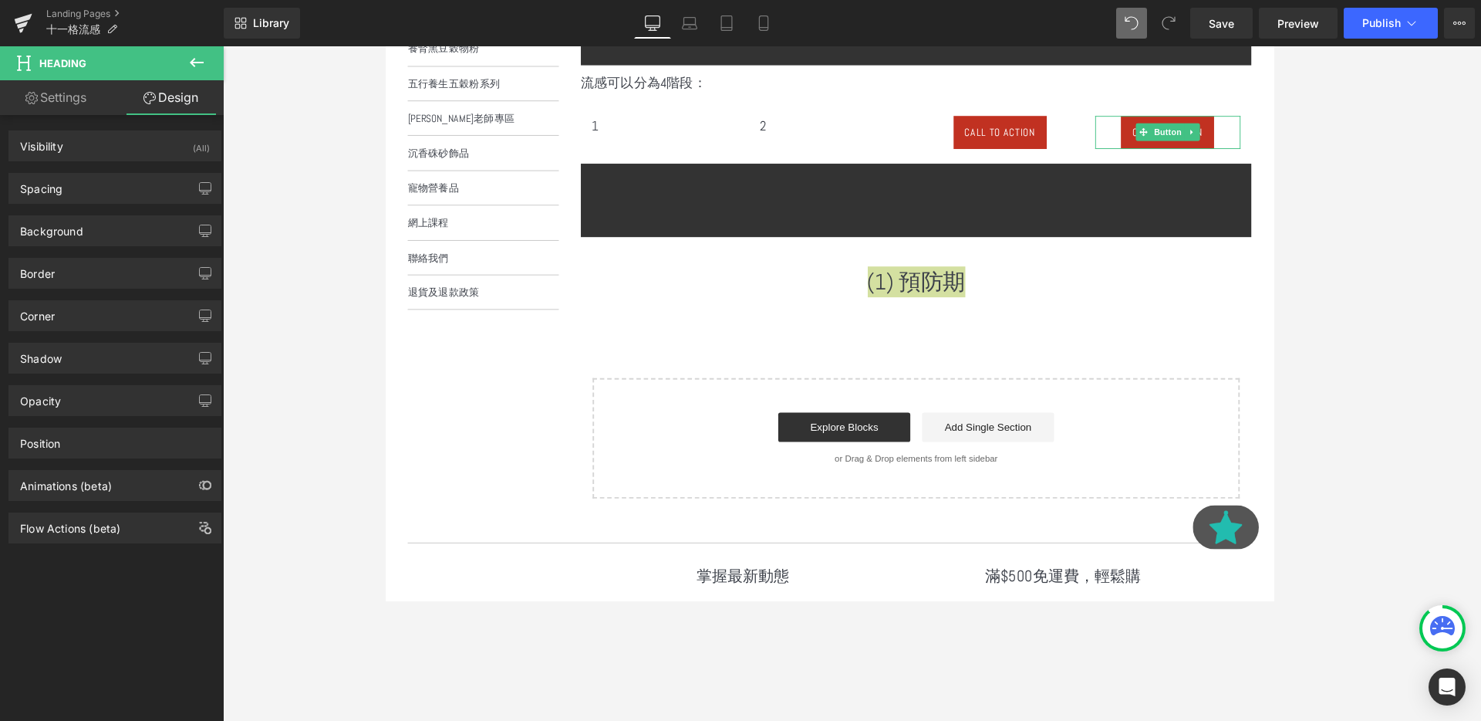
click at [15, 126] on div "Visibility (All) 0|0|0|0 1 Show on Desktop 1 Show on Laptop 1 Show on Tablet 1 …" at bounding box center [115, 140] width 231 height 42
click at [59, 110] on link "Settings" at bounding box center [56, 97] width 112 height 35
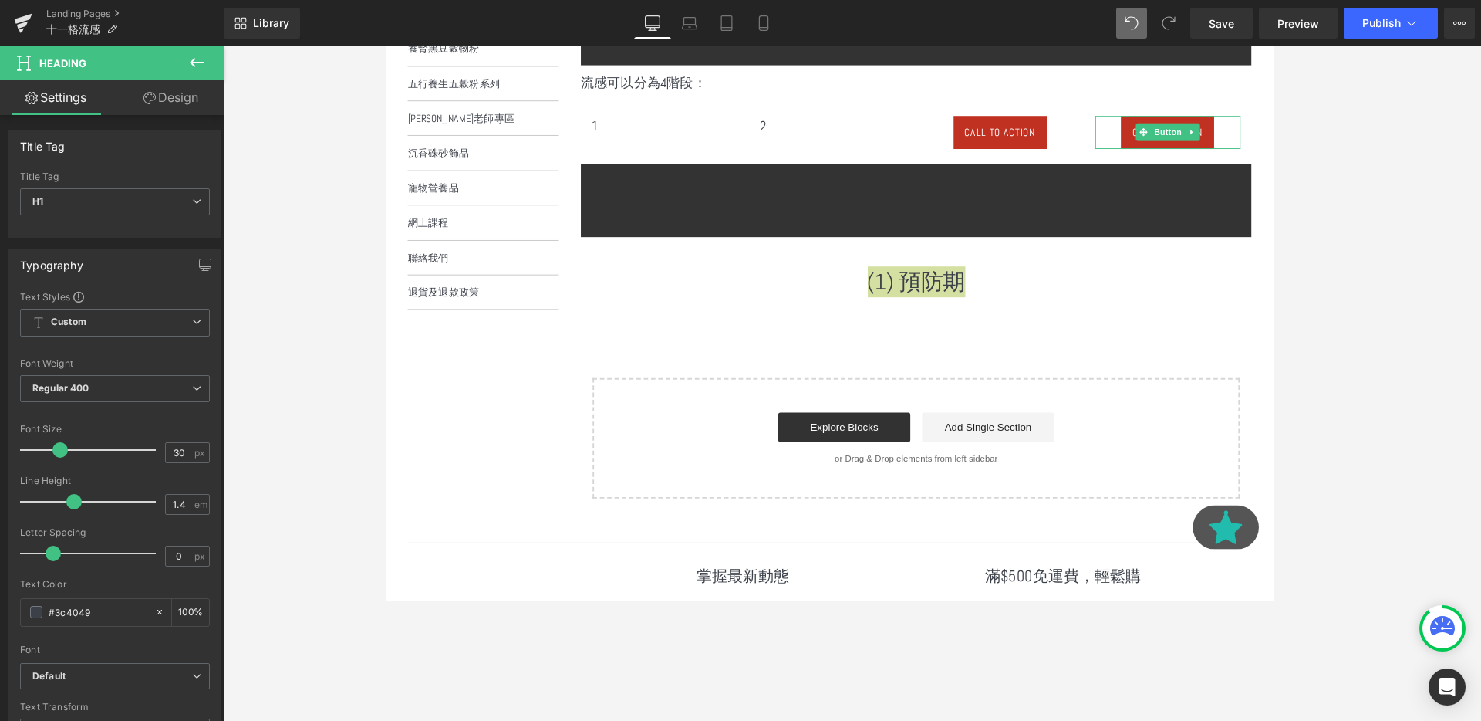
click at [212, 61] on button at bounding box center [197, 63] width 54 height 34
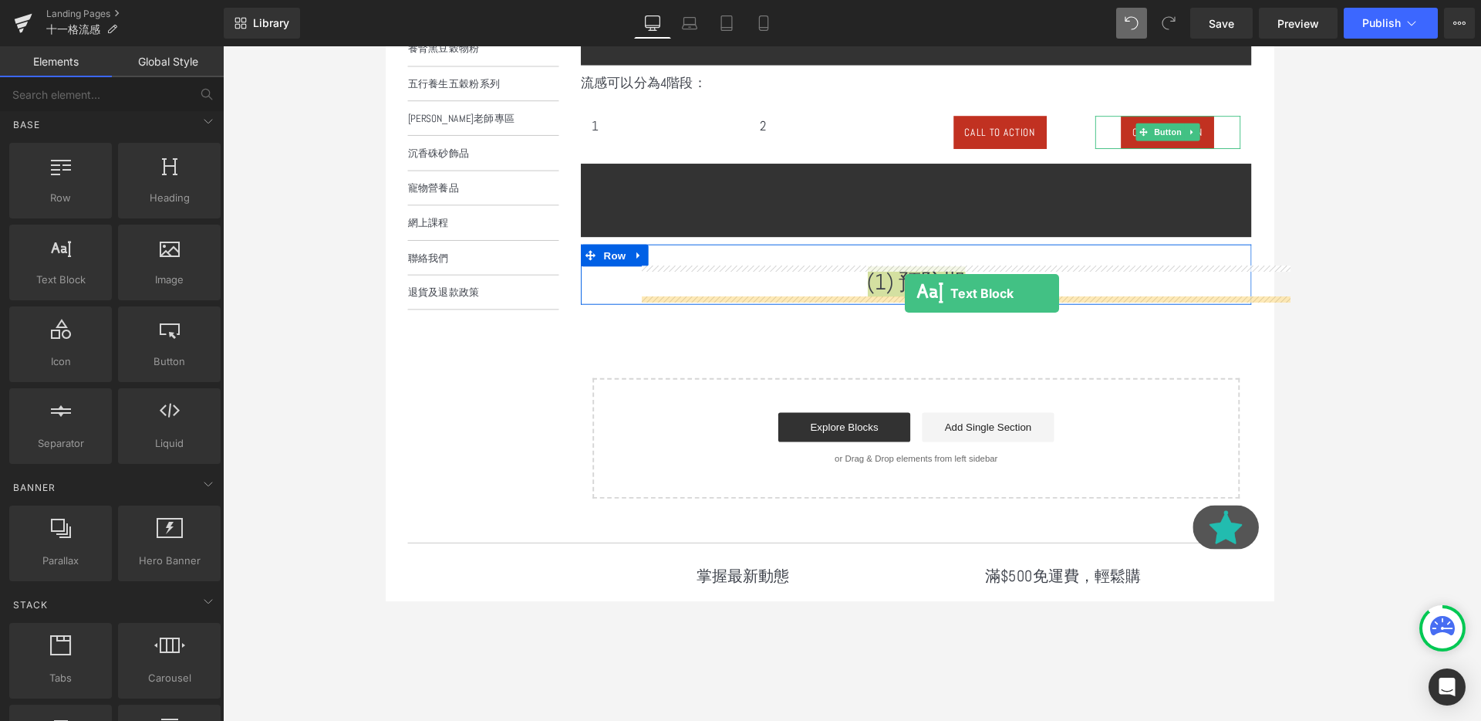
drag, startPoint x: 468, startPoint y: 336, endPoint x: 931, endPoint y: 306, distance: 463.9
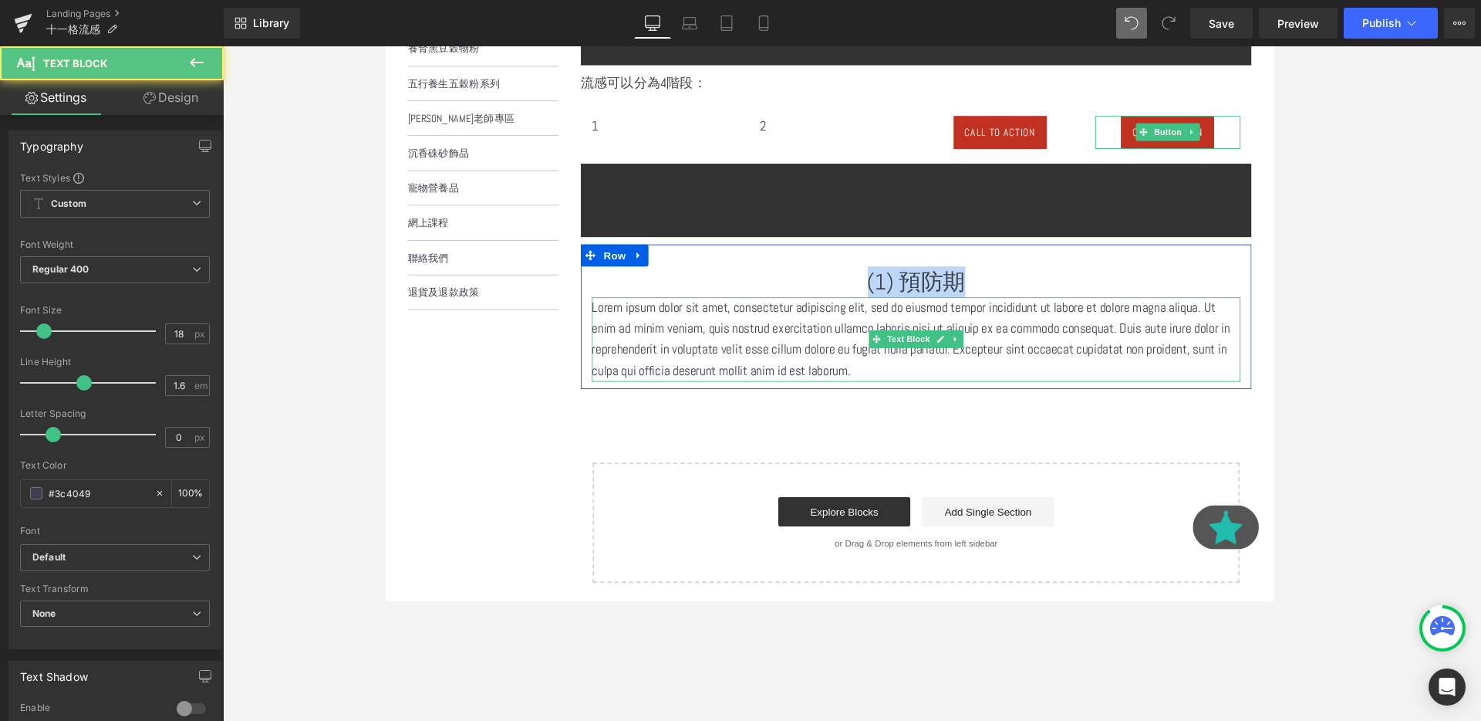
click at [797, 333] on p "Lorem ipsum dolor sit amet, consectetur adipiscing elit, sed do eiusmod tempor …" at bounding box center [943, 354] width 682 height 89
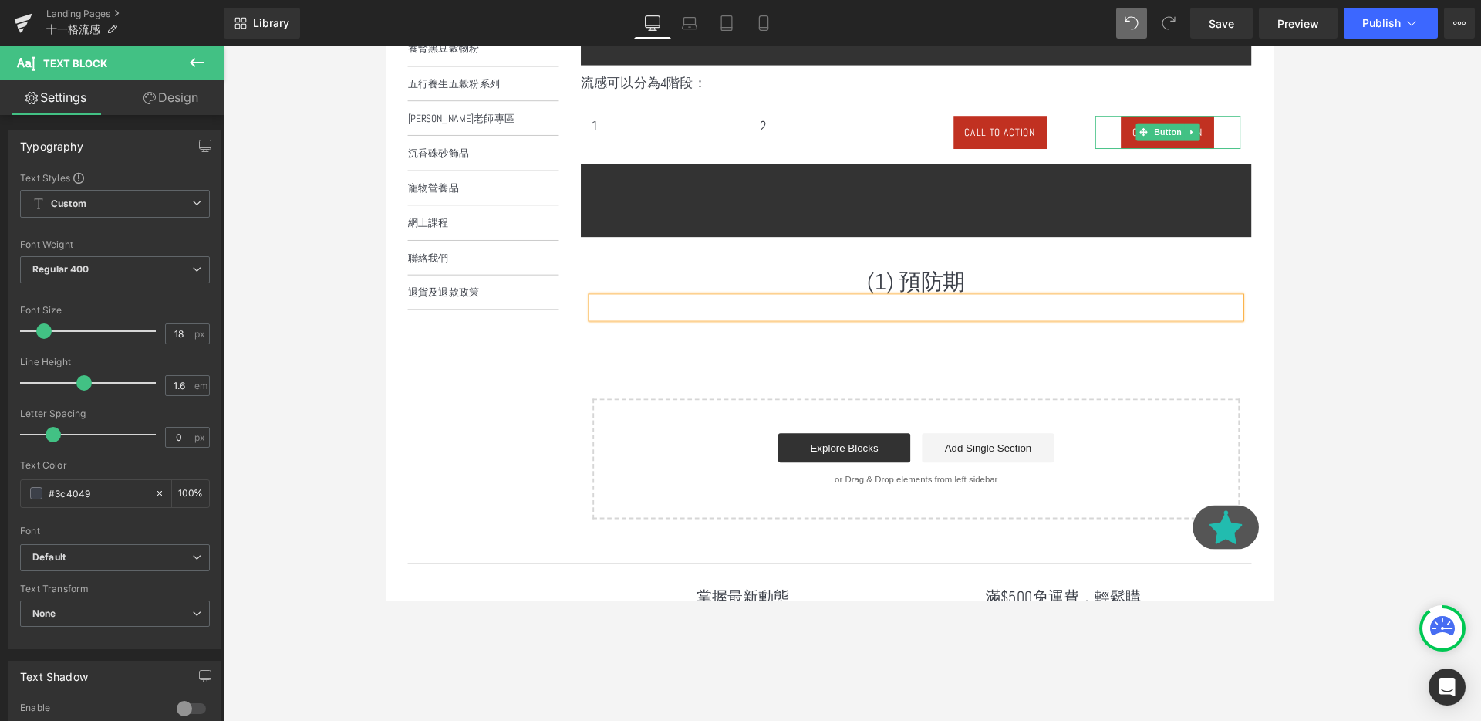
click at [728, 328] on div at bounding box center [943, 321] width 682 height 22
click at [197, 56] on icon at bounding box center [196, 62] width 19 height 19
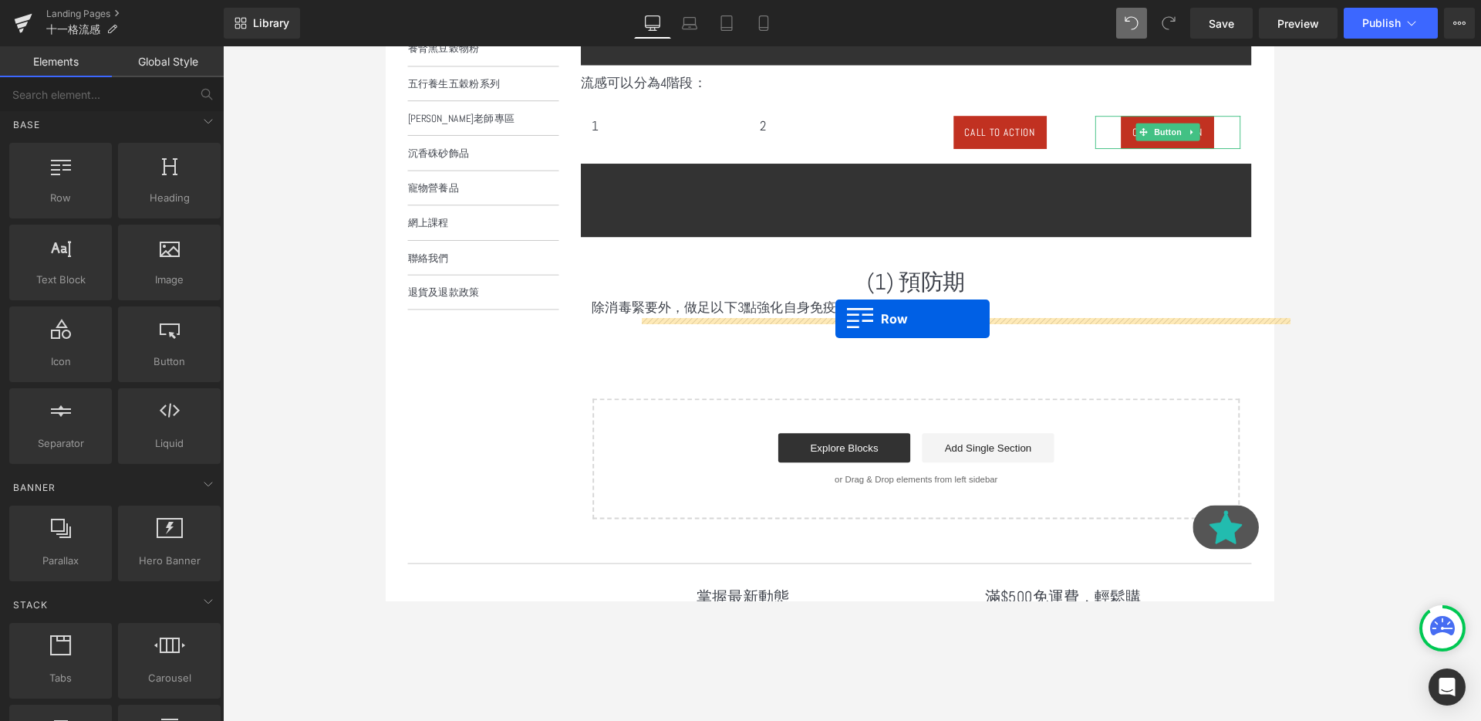
drag, startPoint x: 756, startPoint y: 221, endPoint x: 858, endPoint y: 333, distance: 150.7
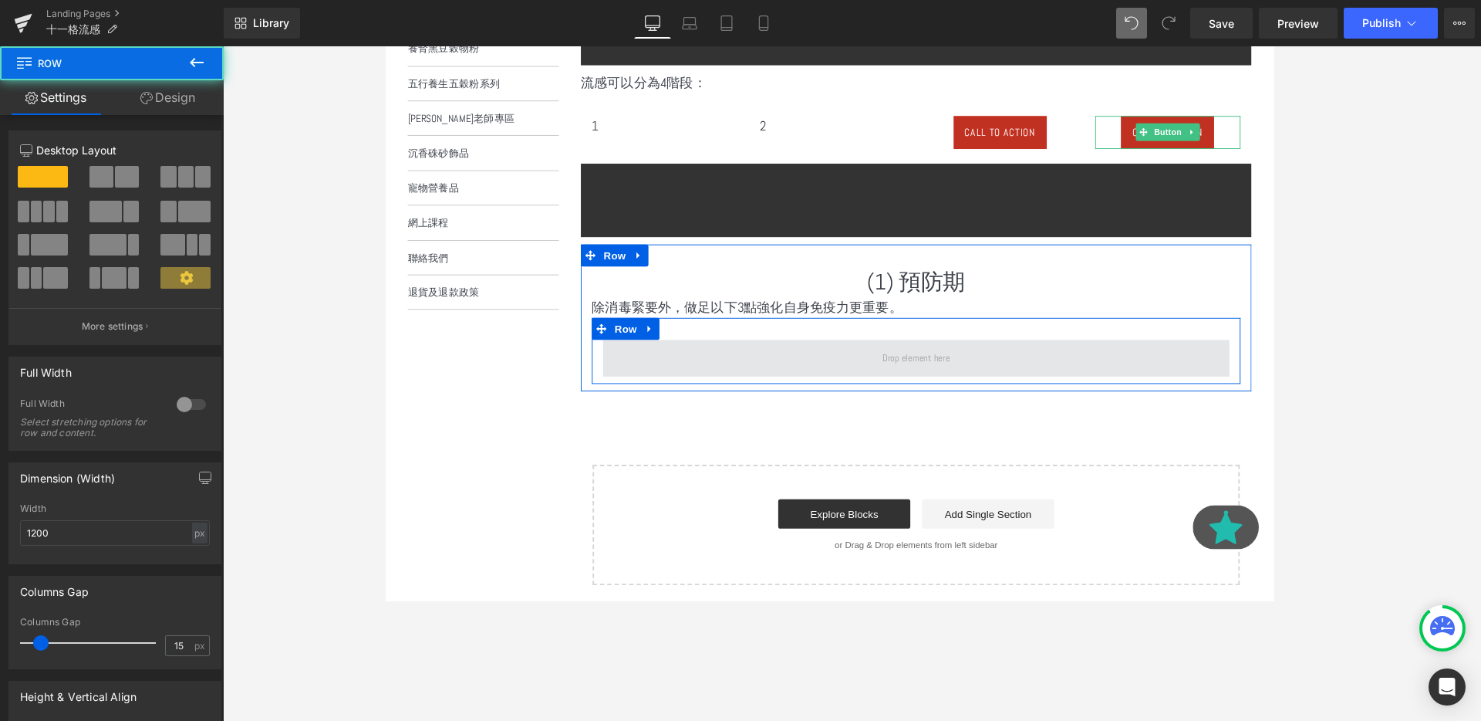
click at [863, 378] on span at bounding box center [942, 374] width 659 height 39
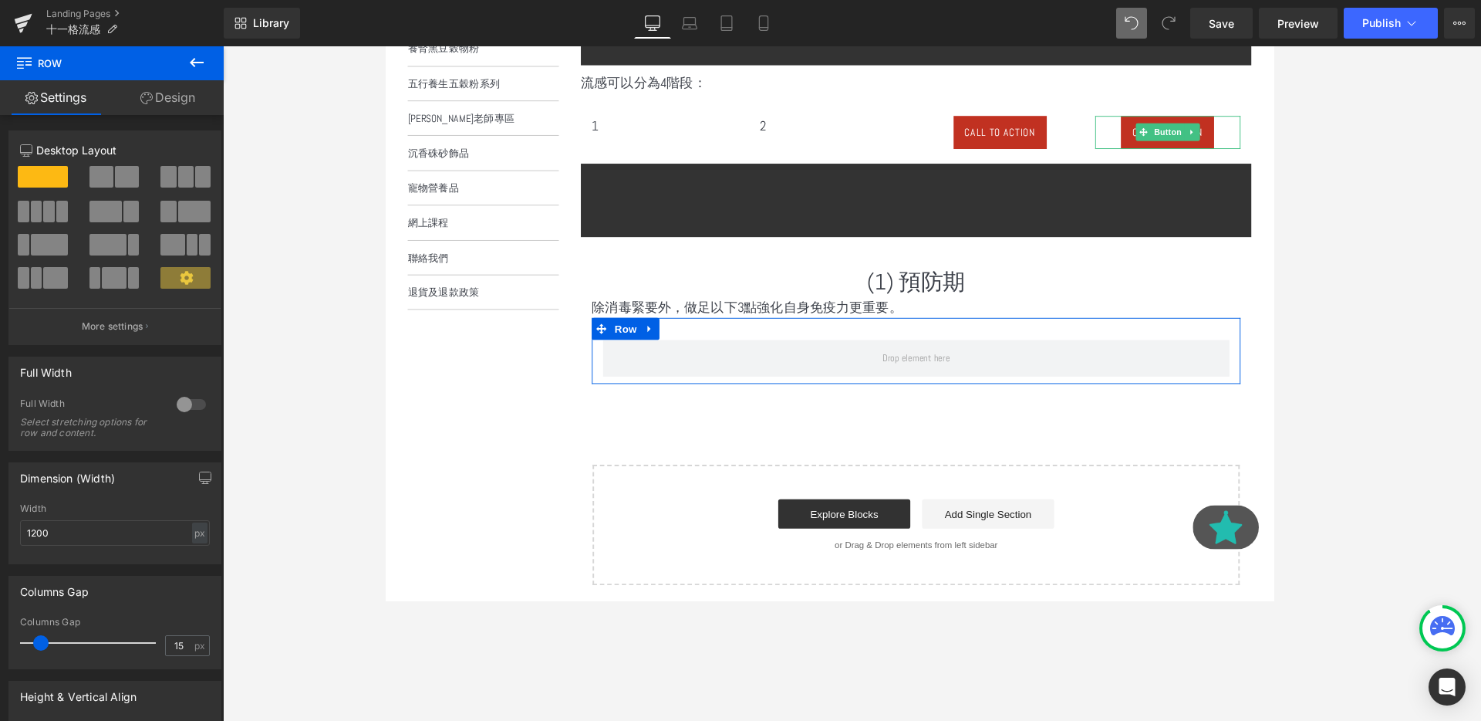
click at [185, 164] on div at bounding box center [115, 233] width 190 height 150
click at [185, 172] on span at bounding box center [185, 177] width 15 height 22
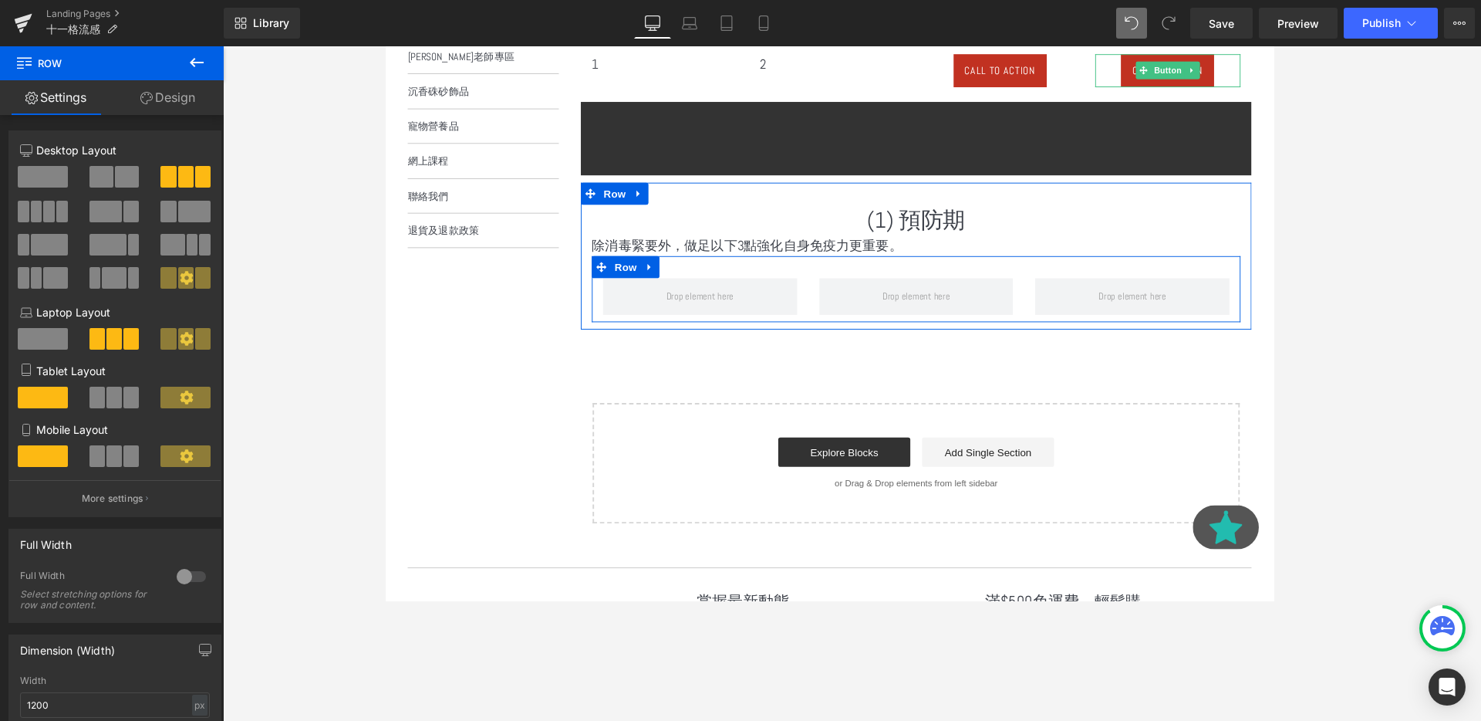
scroll to position [561, 0]
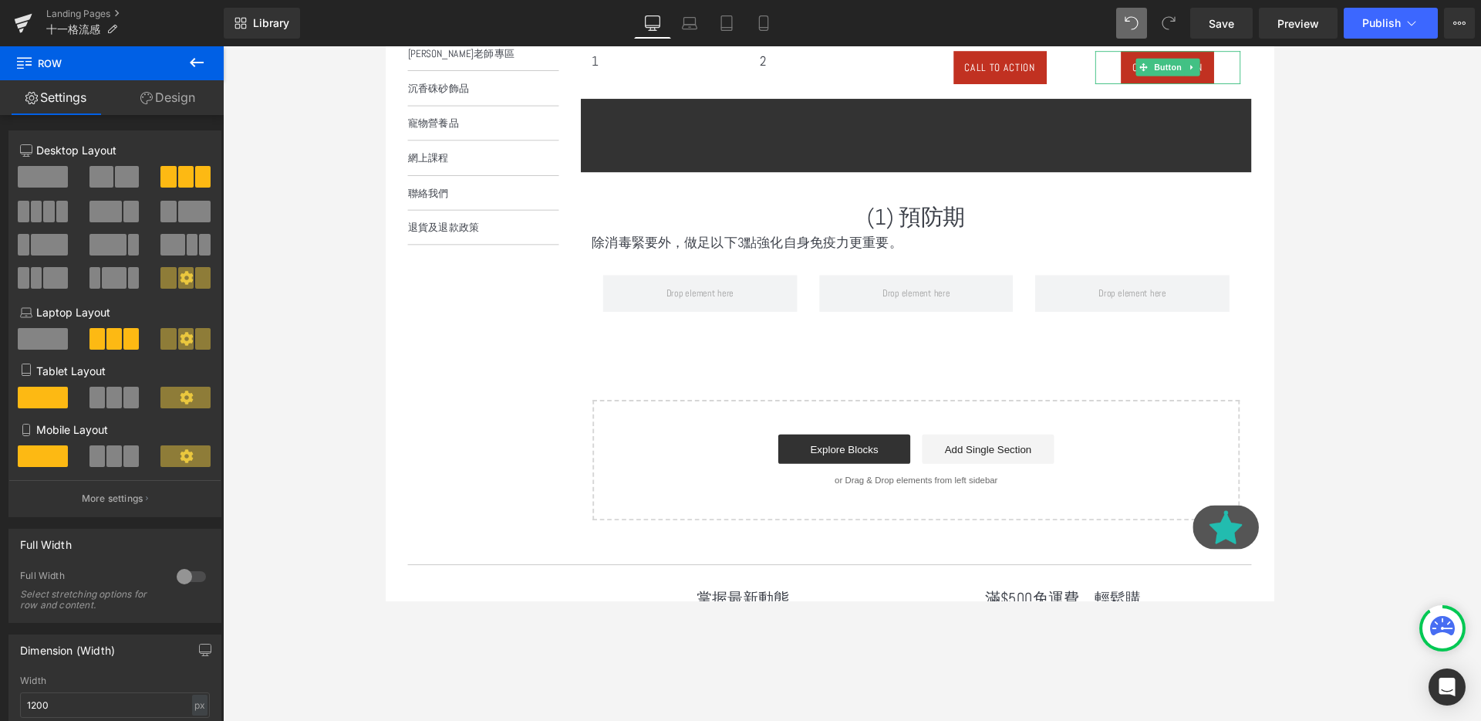
click at [186, 70] on button at bounding box center [197, 63] width 54 height 34
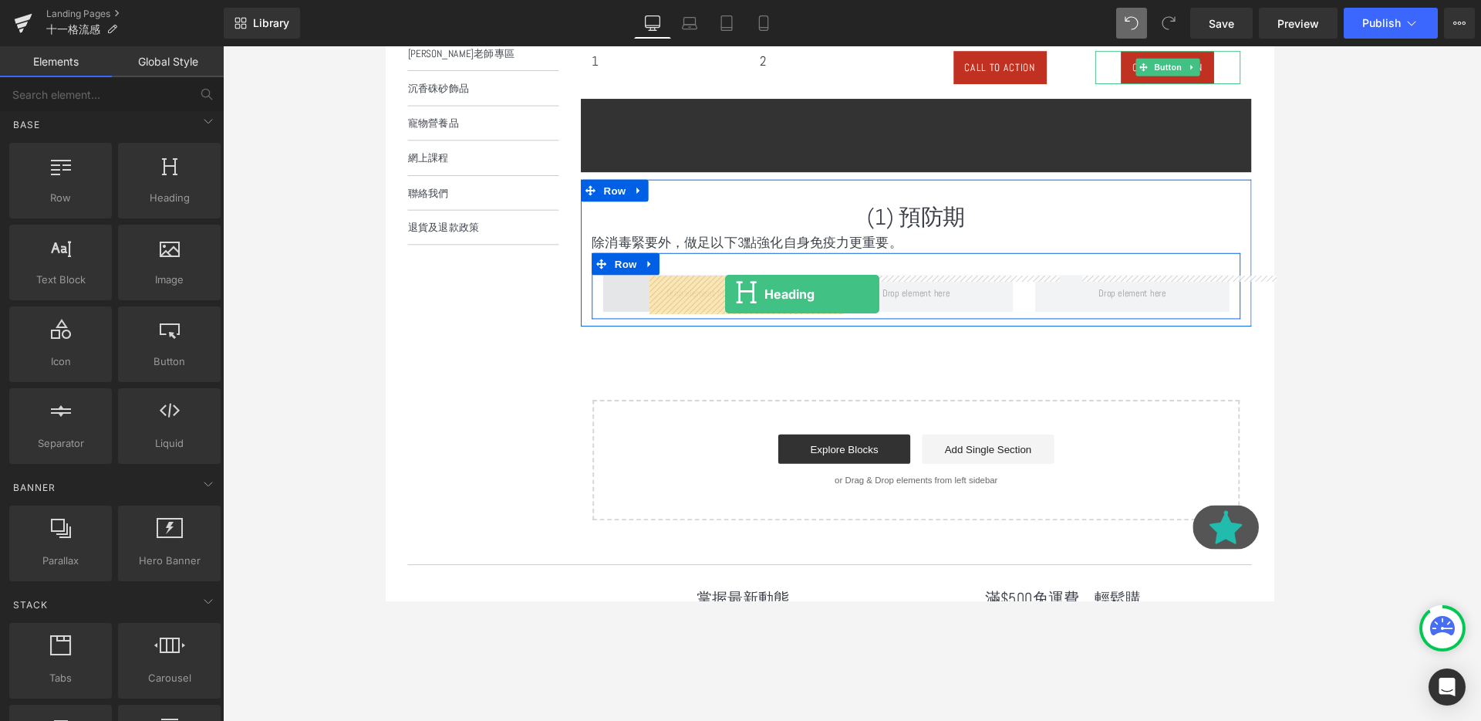
drag, startPoint x: 549, startPoint y: 216, endPoint x: 741, endPoint y: 304, distance: 211.3
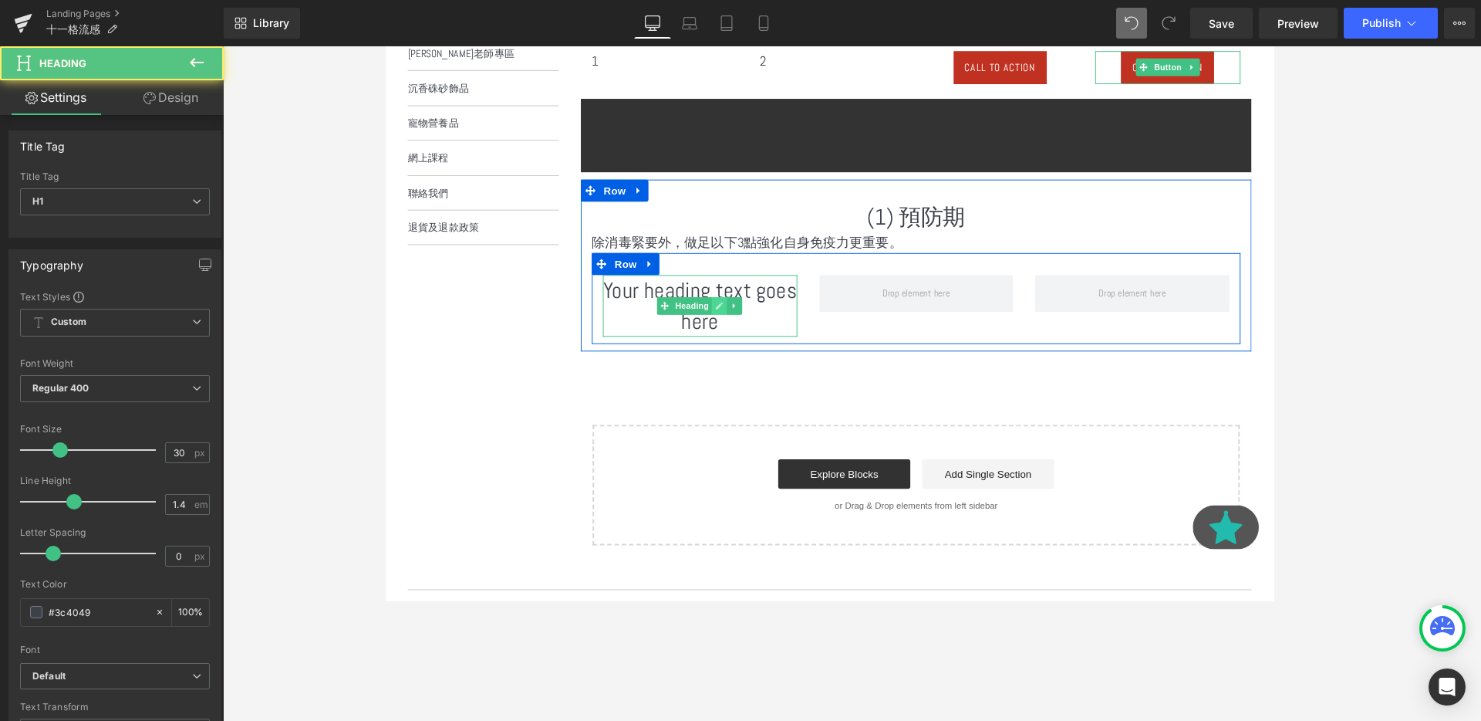
click at [740, 312] on link at bounding box center [736, 319] width 16 height 19
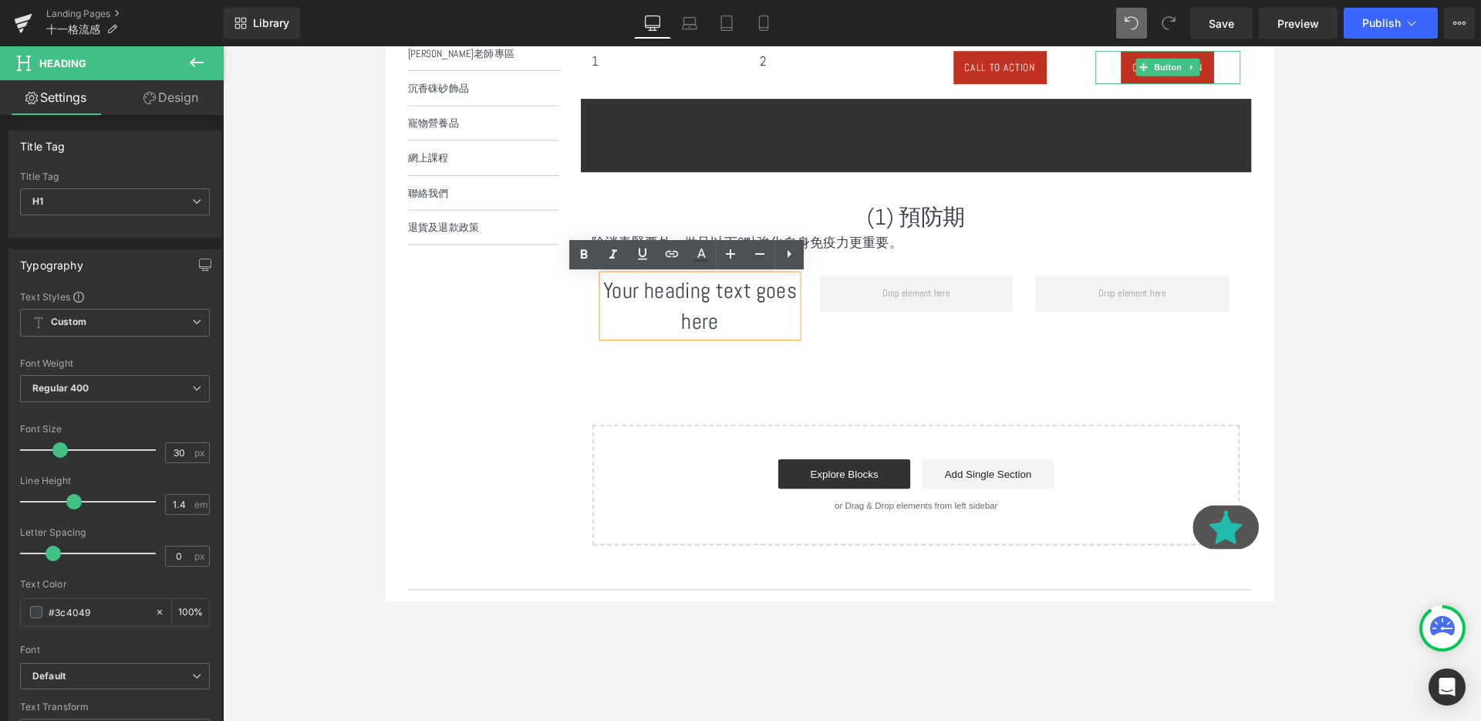
click at [681, 290] on h1 "Your heading text goes here" at bounding box center [715, 319] width 204 height 65
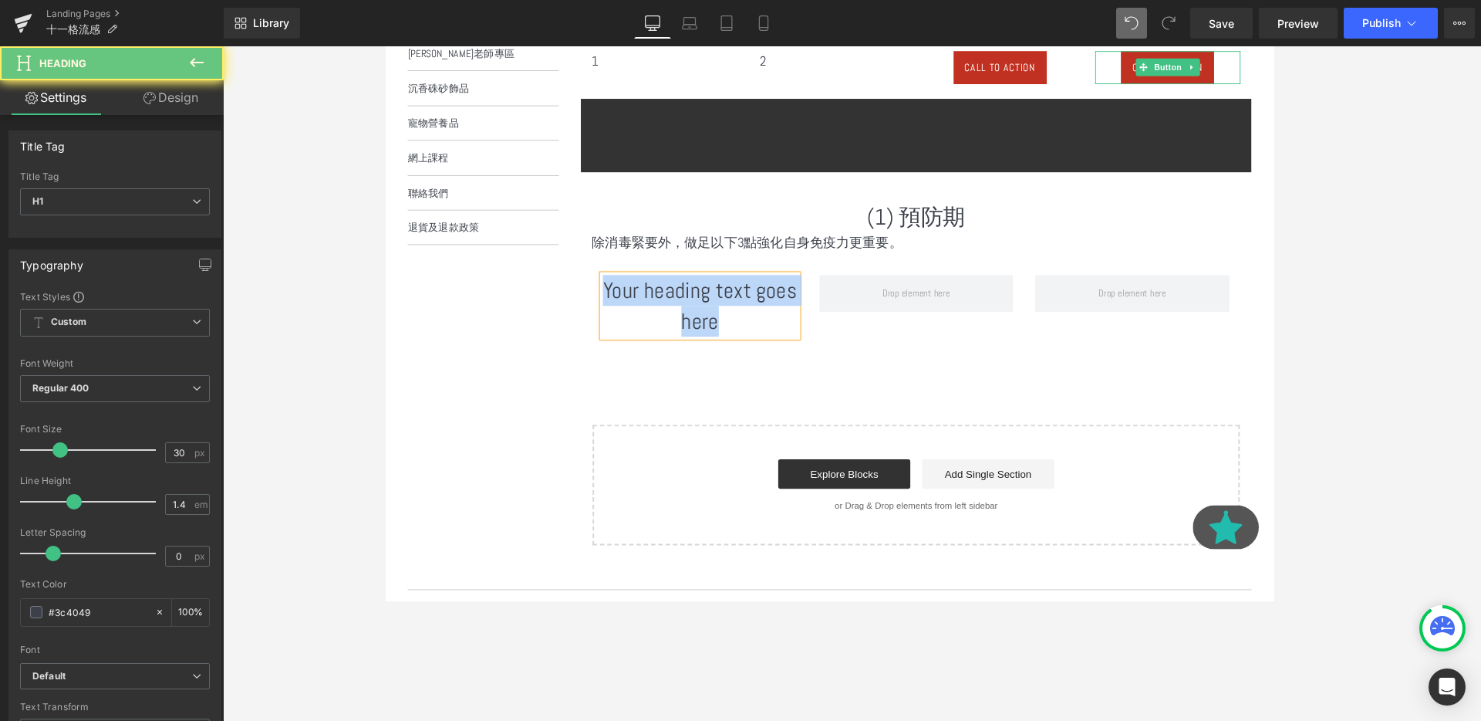
paste div
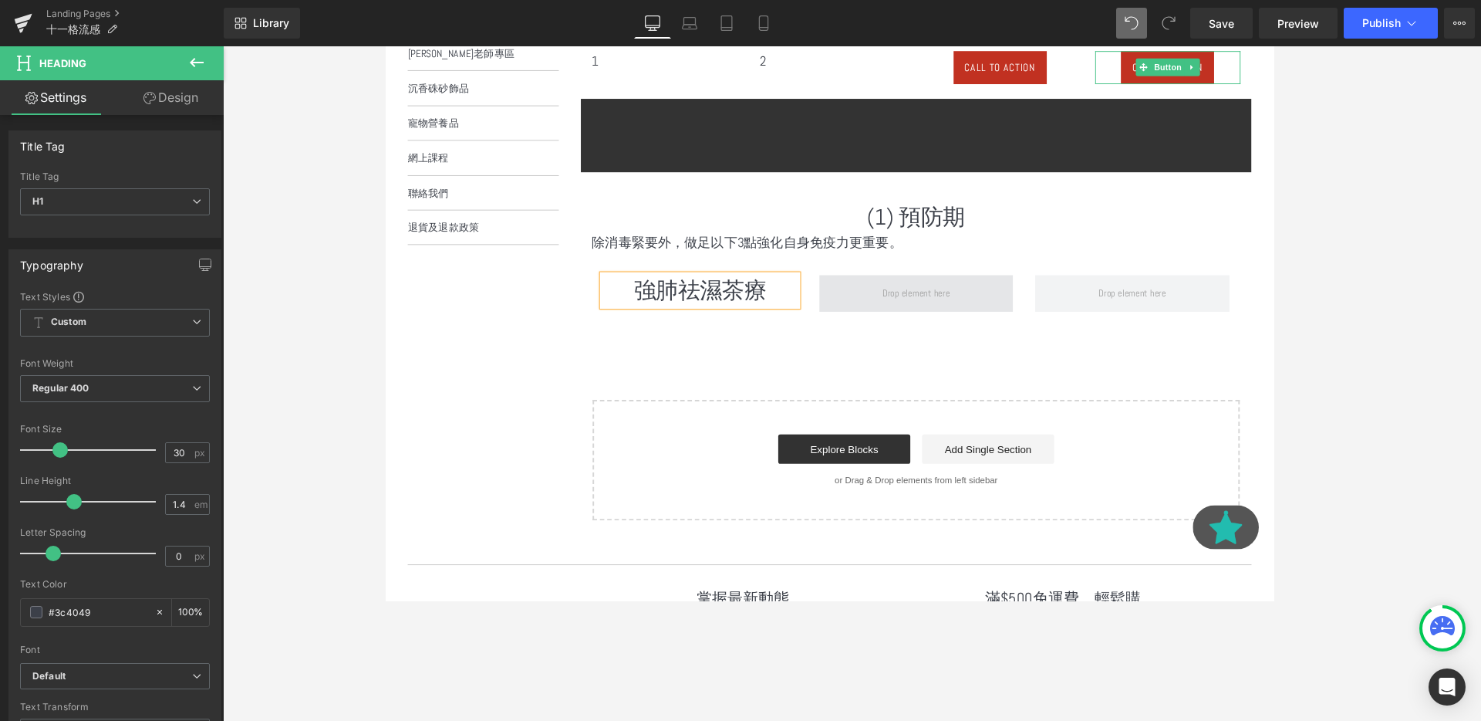
click at [903, 320] on span at bounding box center [943, 306] width 204 height 39
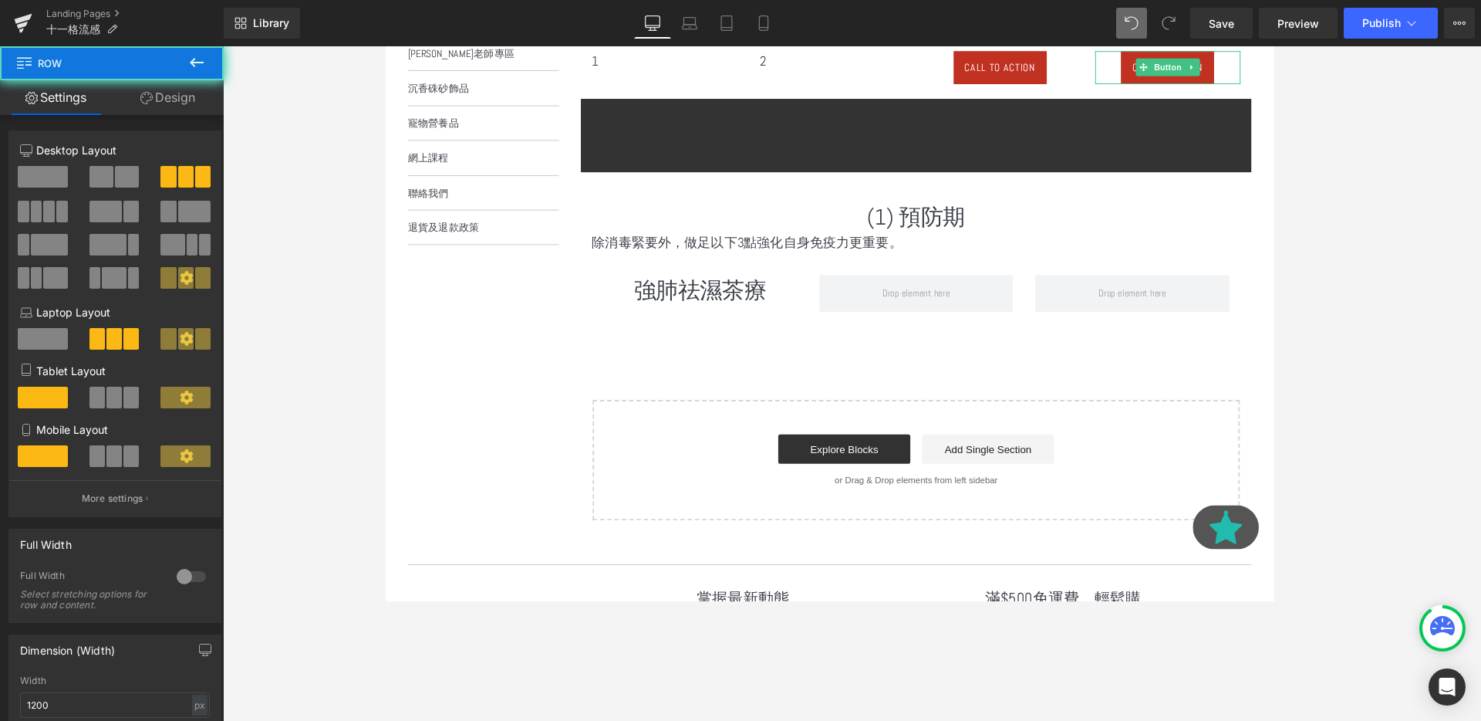
click at [724, 282] on div "強肺祛濕茶療 Heading Row" at bounding box center [943, 298] width 682 height 69
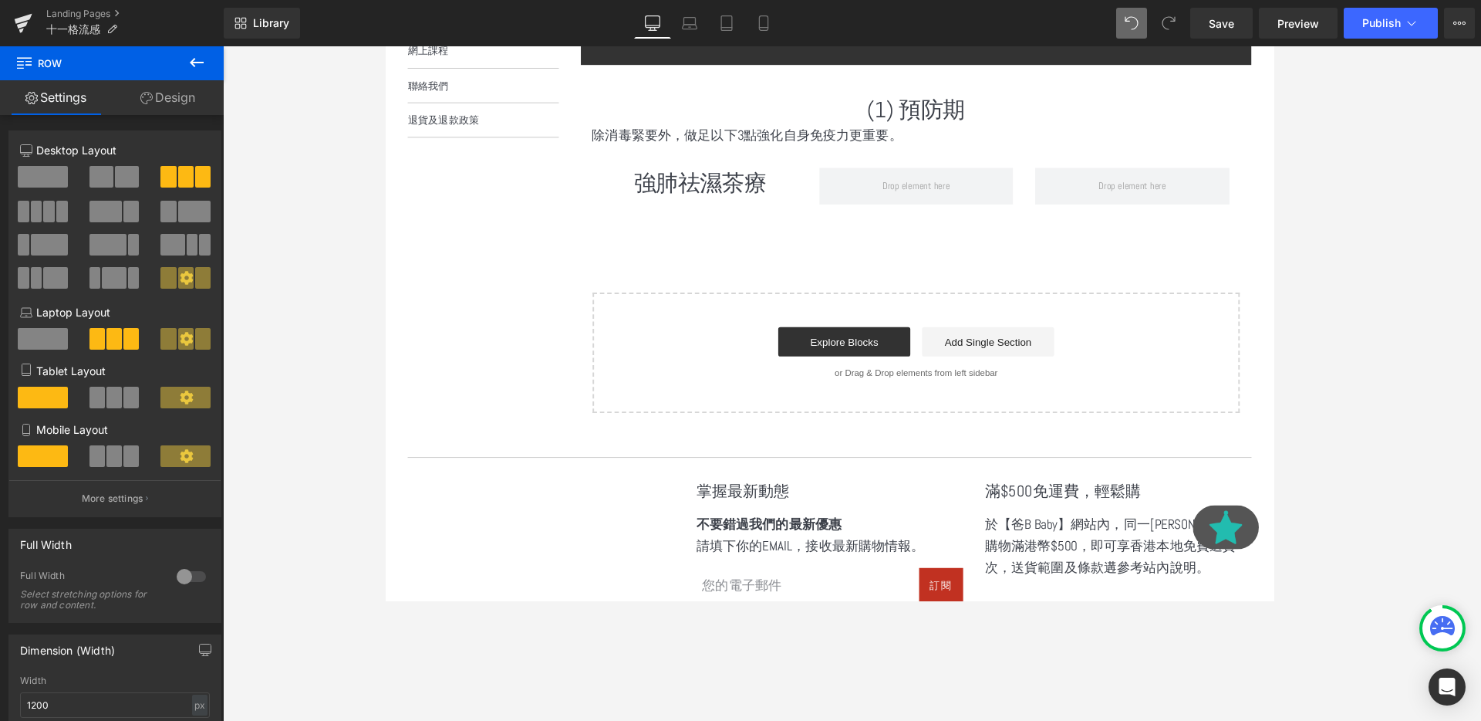
scroll to position [689, 0]
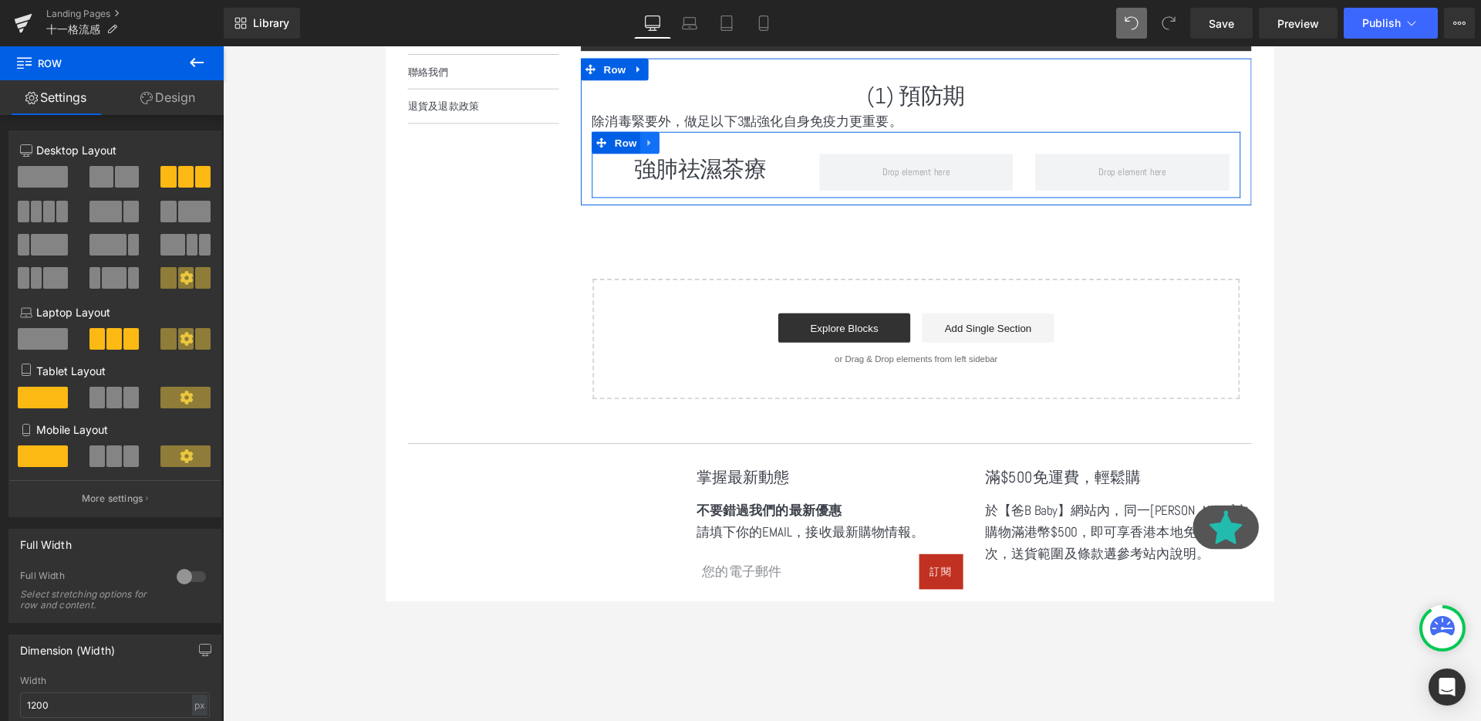
click at [665, 149] on icon at bounding box center [662, 148] width 11 height 12
click at [697, 152] on icon at bounding box center [702, 148] width 11 height 12
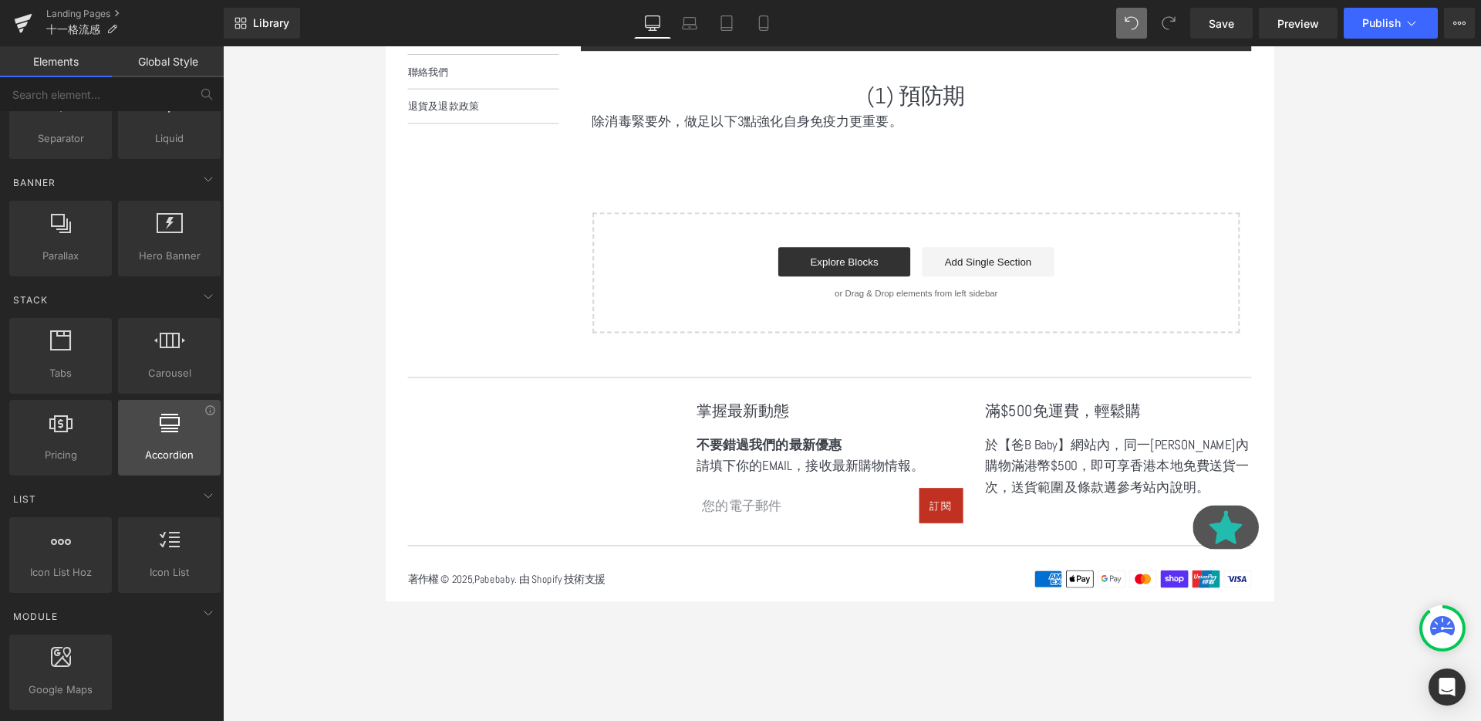
scroll to position [345, 0]
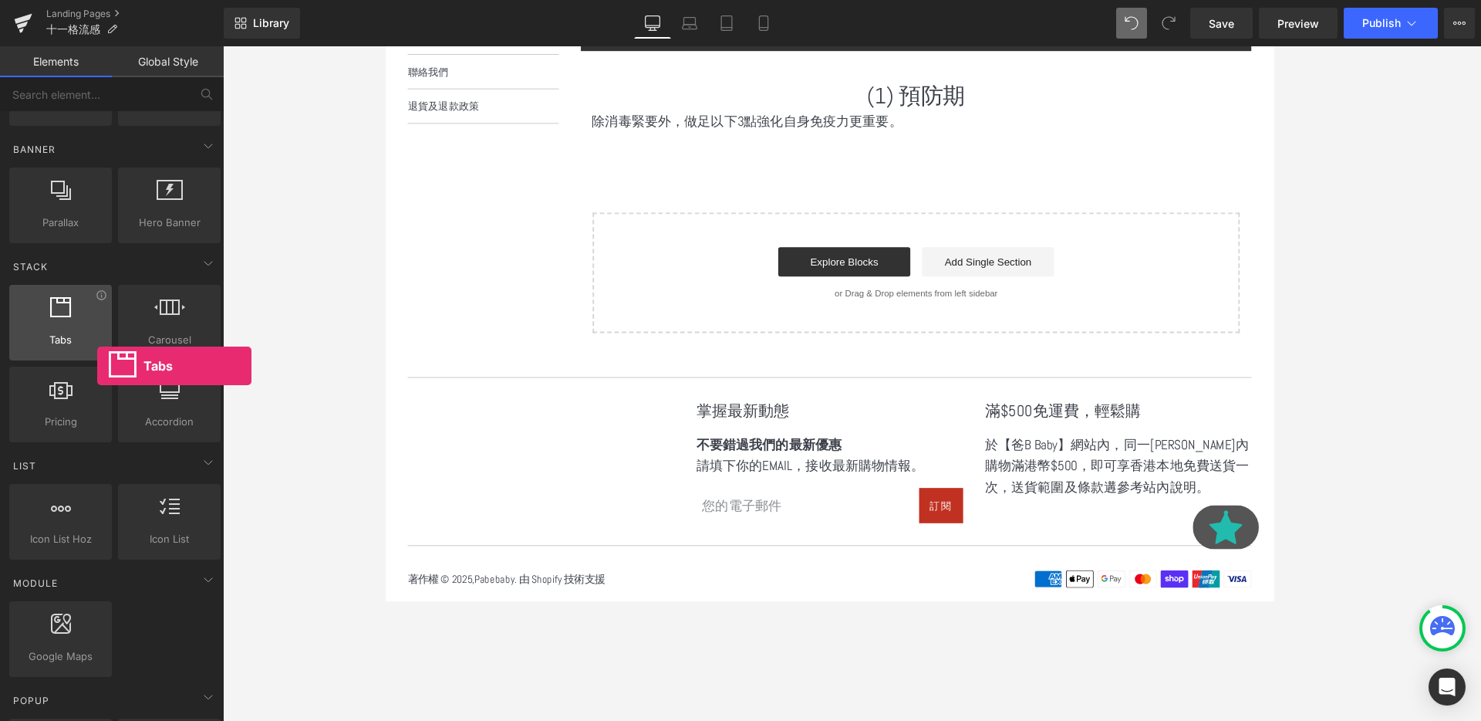
drag, startPoint x: 72, startPoint y: 325, endPoint x: 95, endPoint y: 332, distance: 24.2
click at [96, 332] on div "Tabs tabs, vertical, horizontal, accordions" at bounding box center [60, 323] width 103 height 76
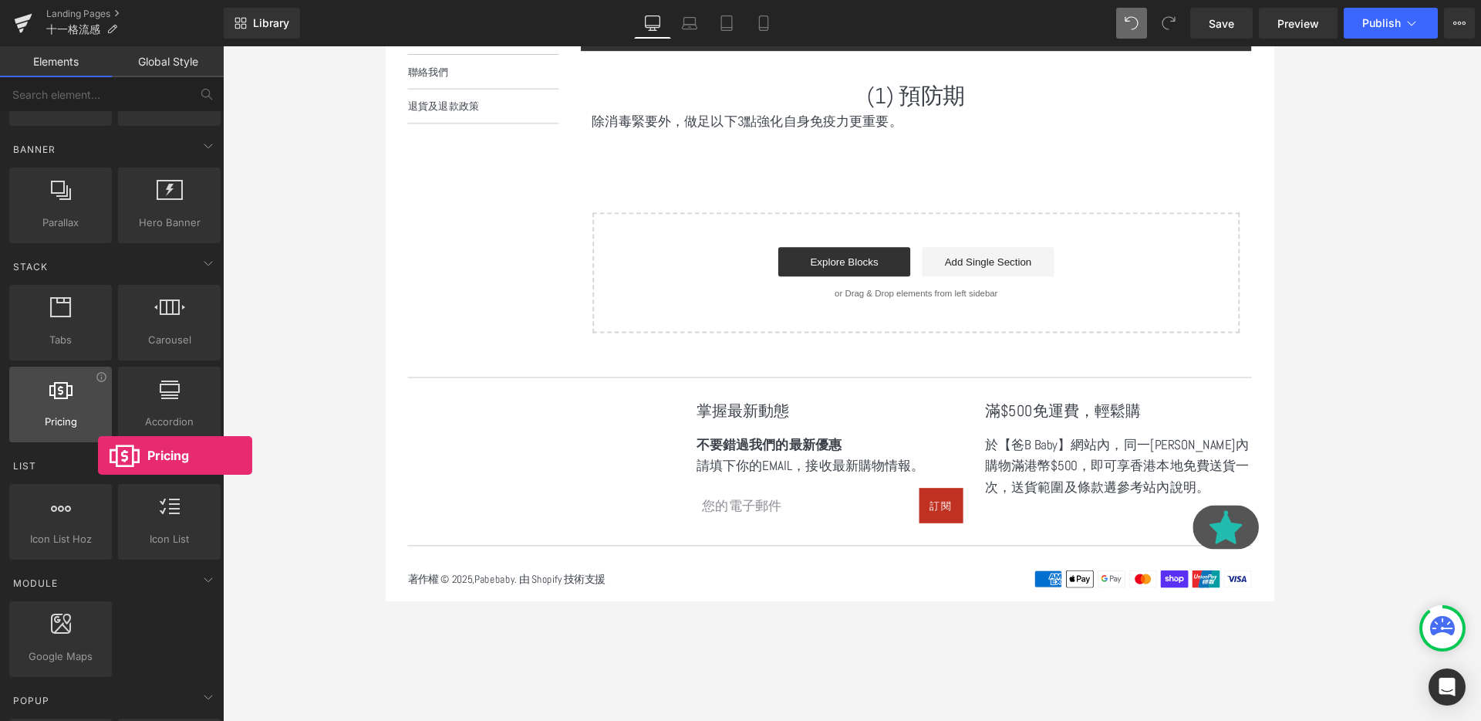
drag, startPoint x: 78, startPoint y: 407, endPoint x: 98, endPoint y: 421, distance: 24.8
click at [98, 421] on div "Pricing pricing, plan, subscription, table" at bounding box center [60, 404] width 103 height 76
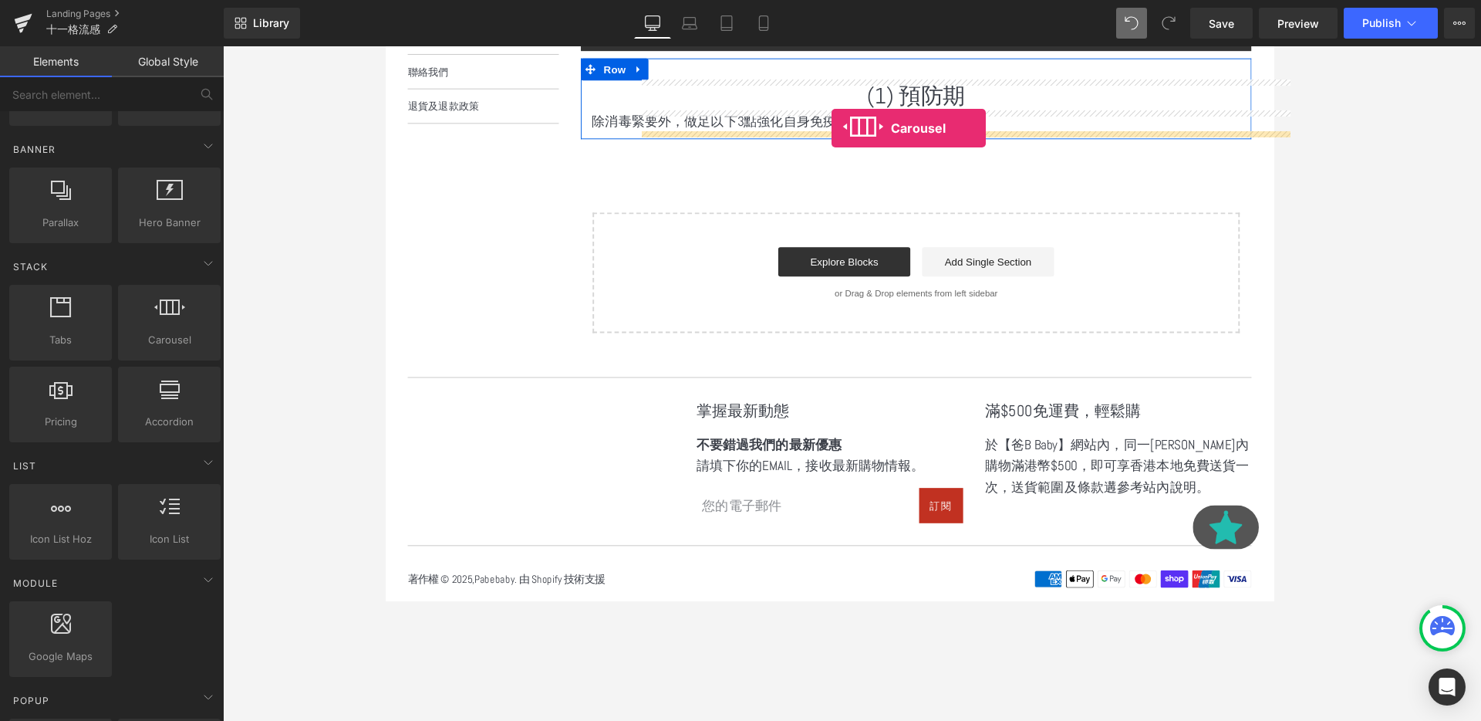
drag, startPoint x: 568, startPoint y: 376, endPoint x: 854, endPoint y: 131, distance: 376.5
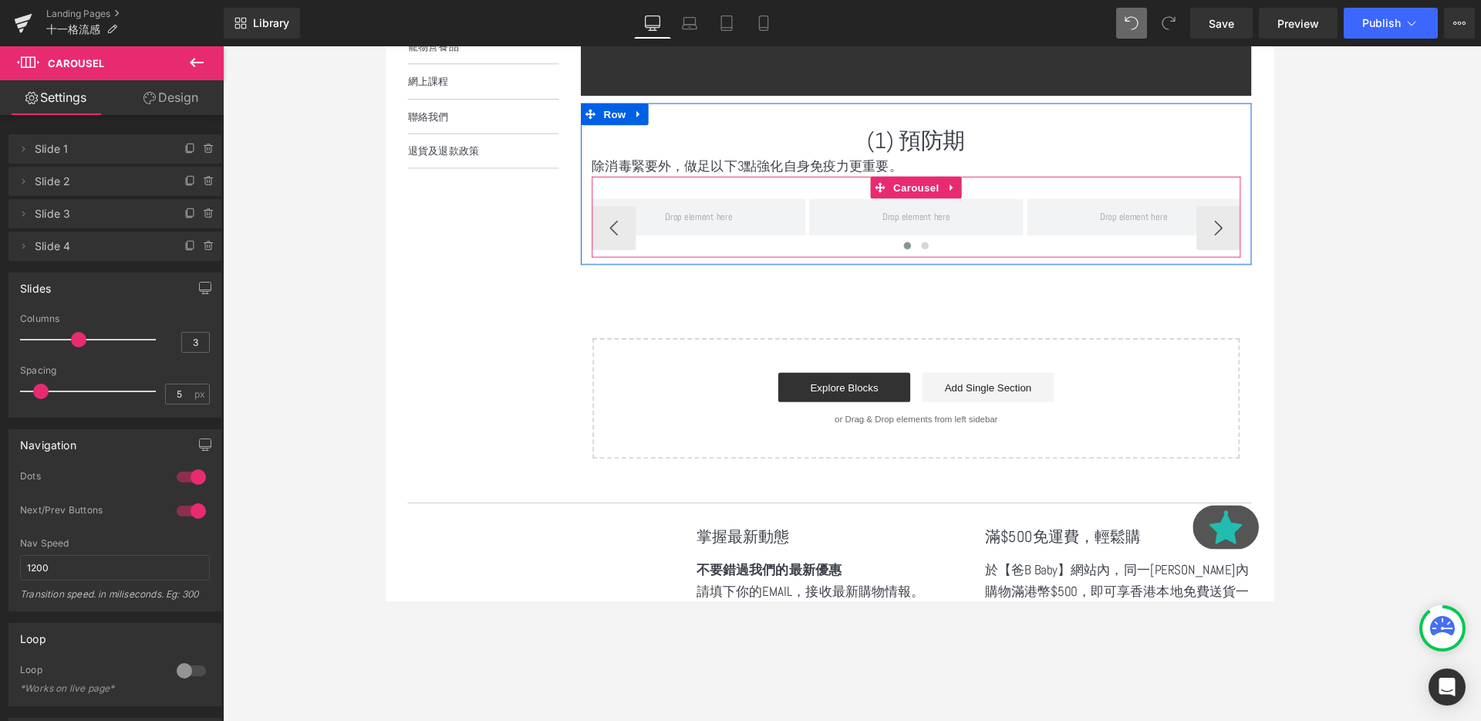
scroll to position [624, 0]
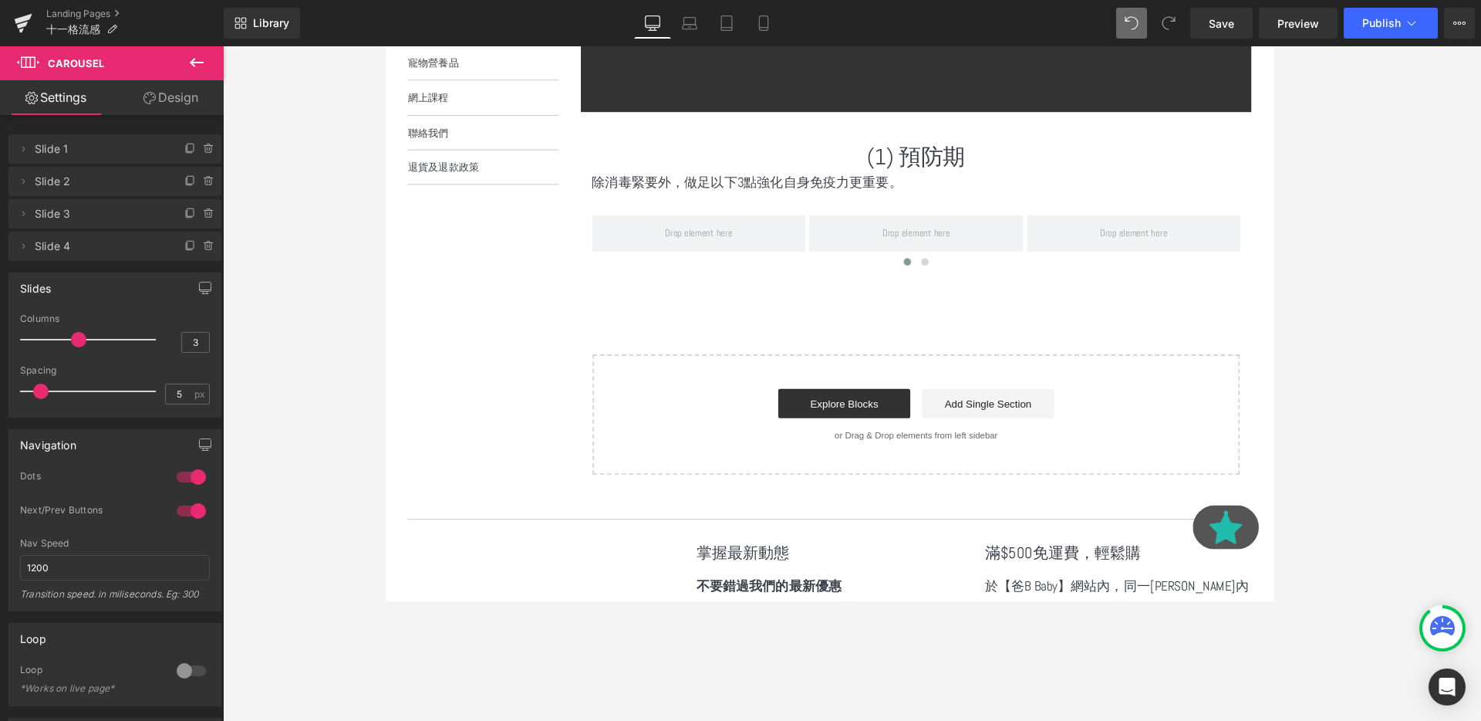
click at [194, 62] on icon at bounding box center [196, 62] width 19 height 19
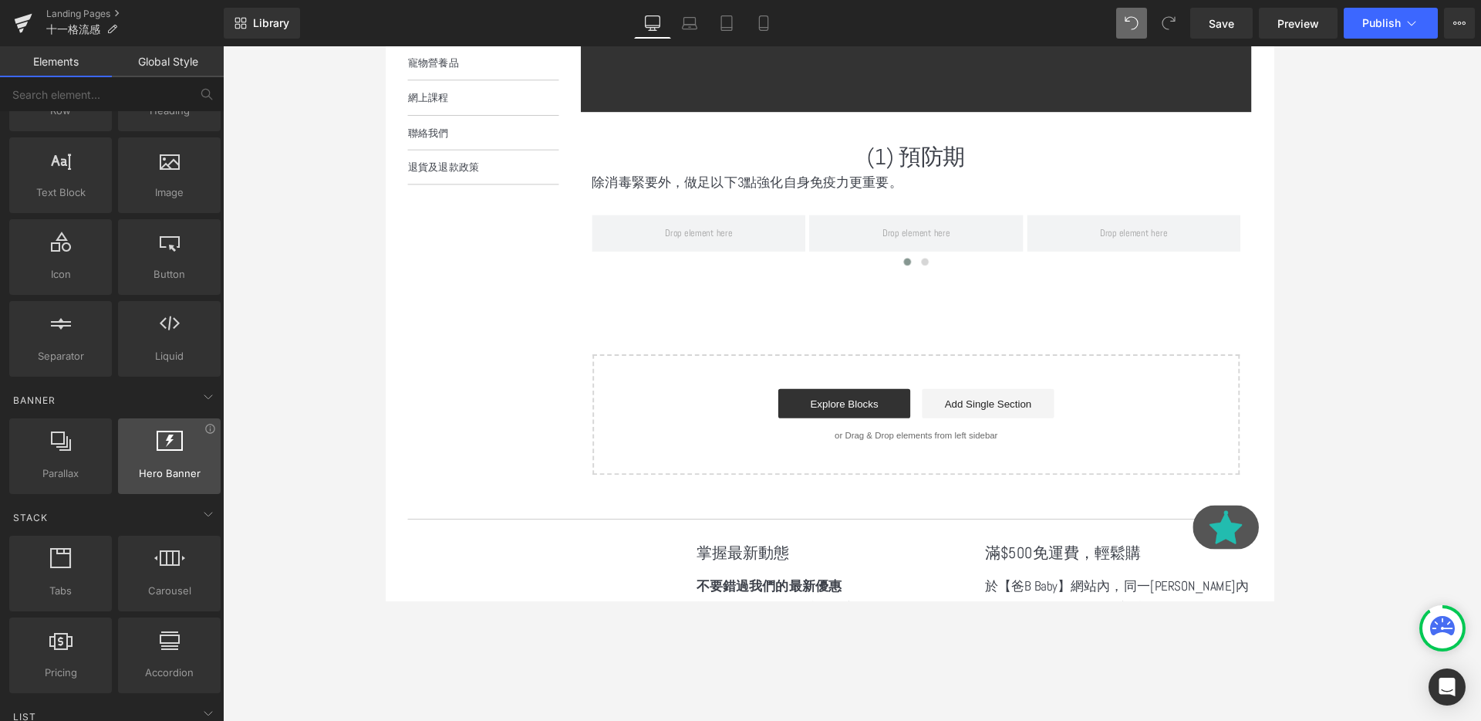
scroll to position [0, 0]
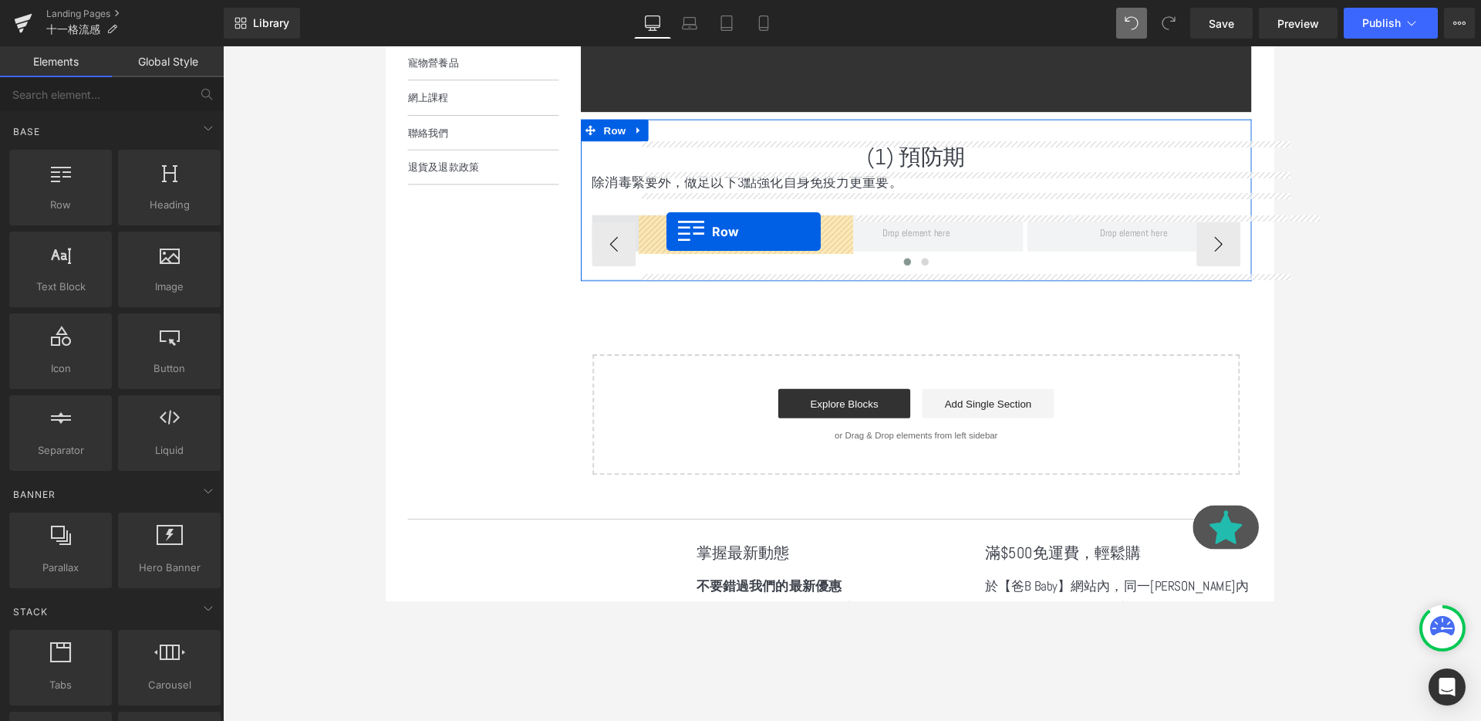
drag, startPoint x: 459, startPoint y: 241, endPoint x: 680, endPoint y: 240, distance: 221.4
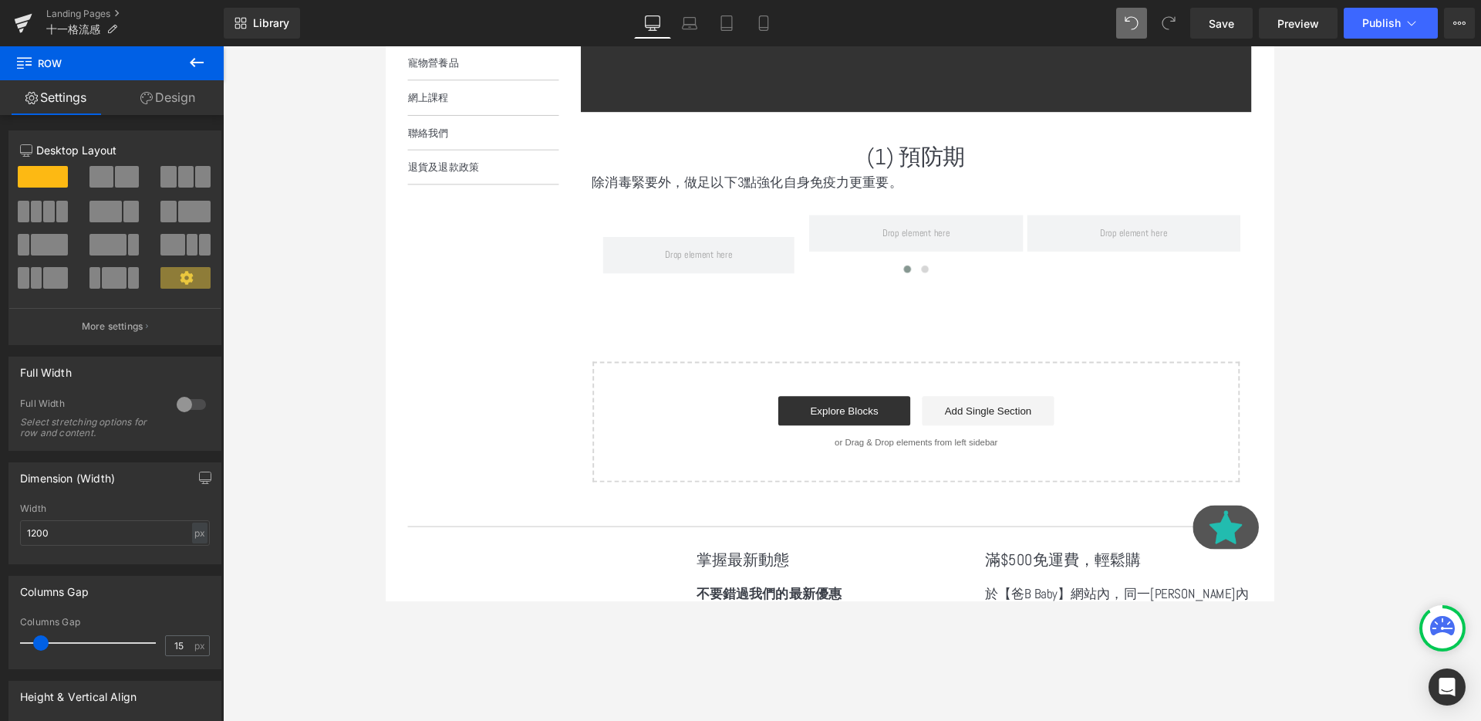
click at [201, 48] on button at bounding box center [197, 63] width 54 height 34
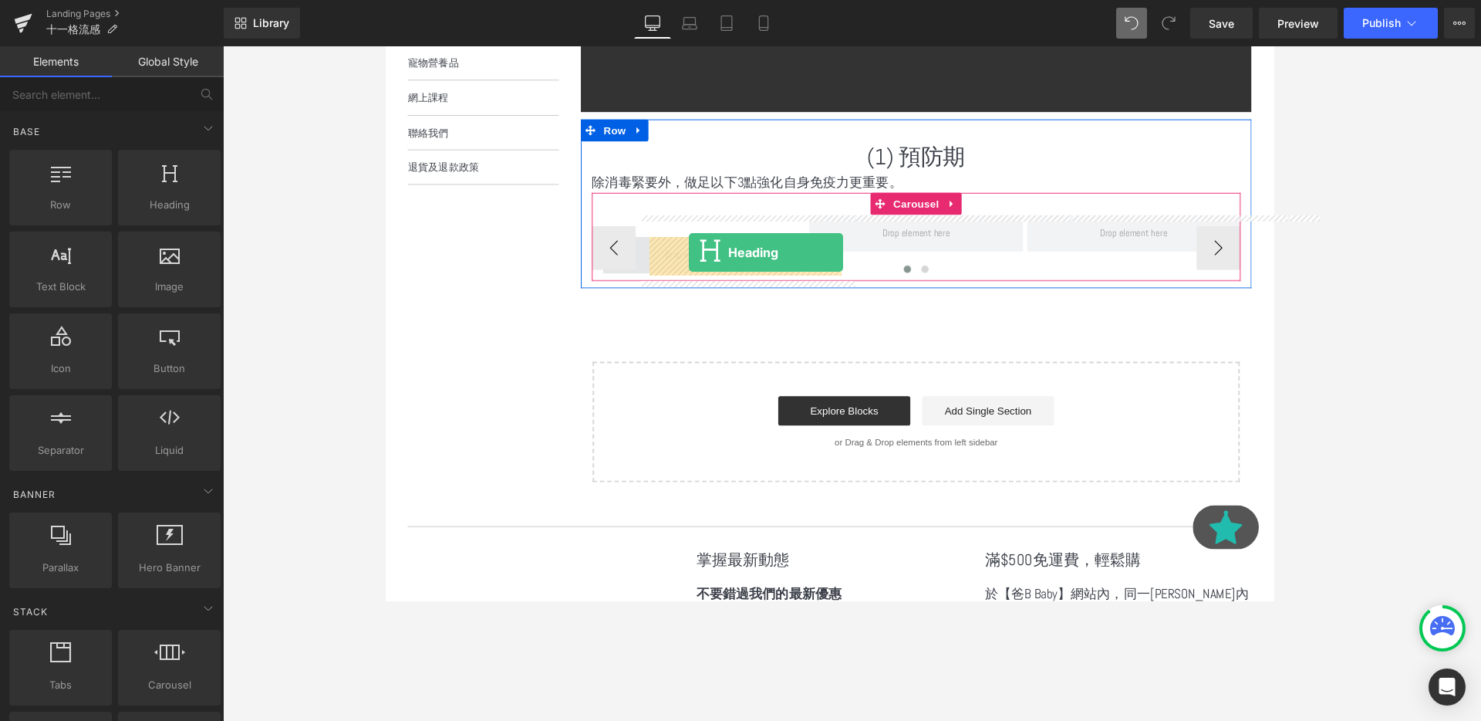
drag, startPoint x: 543, startPoint y: 258, endPoint x: 704, endPoint y: 262, distance: 161.3
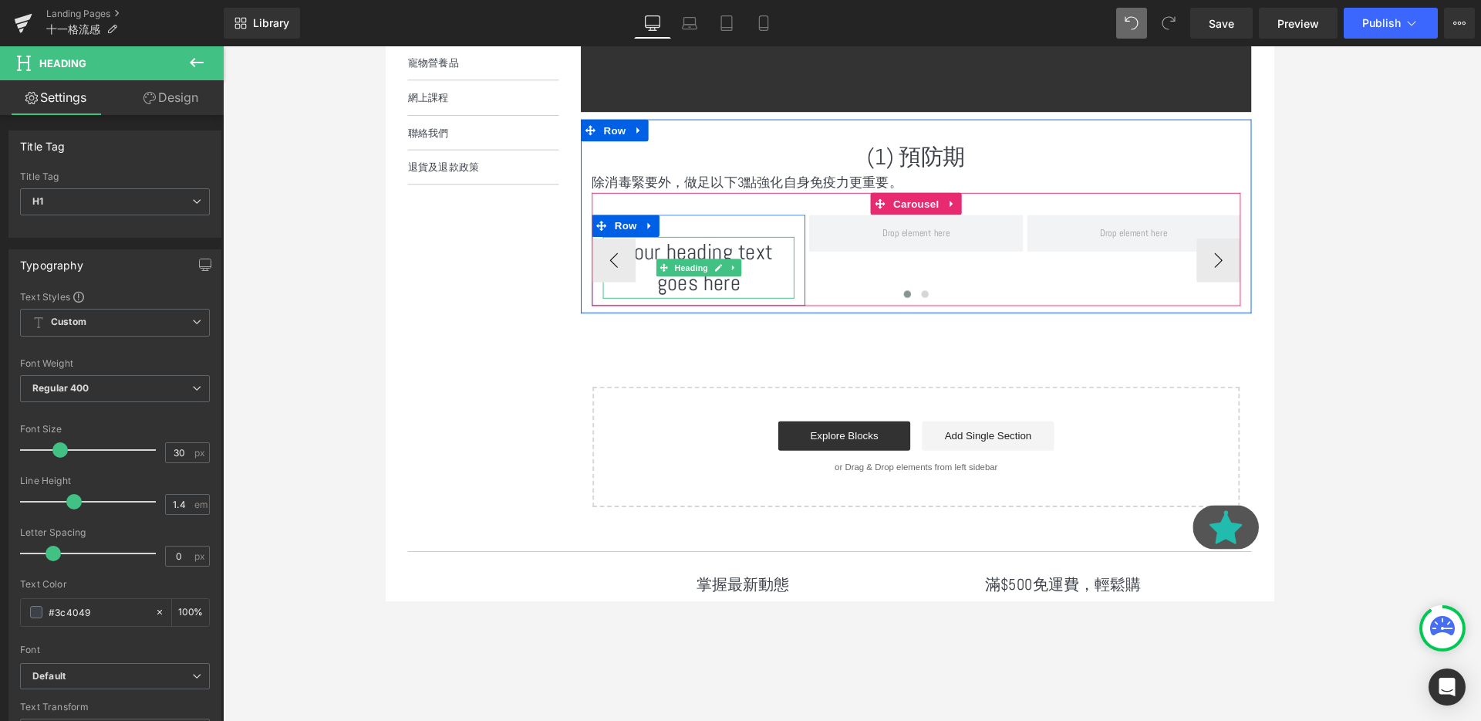
scroll to position [646, 0]
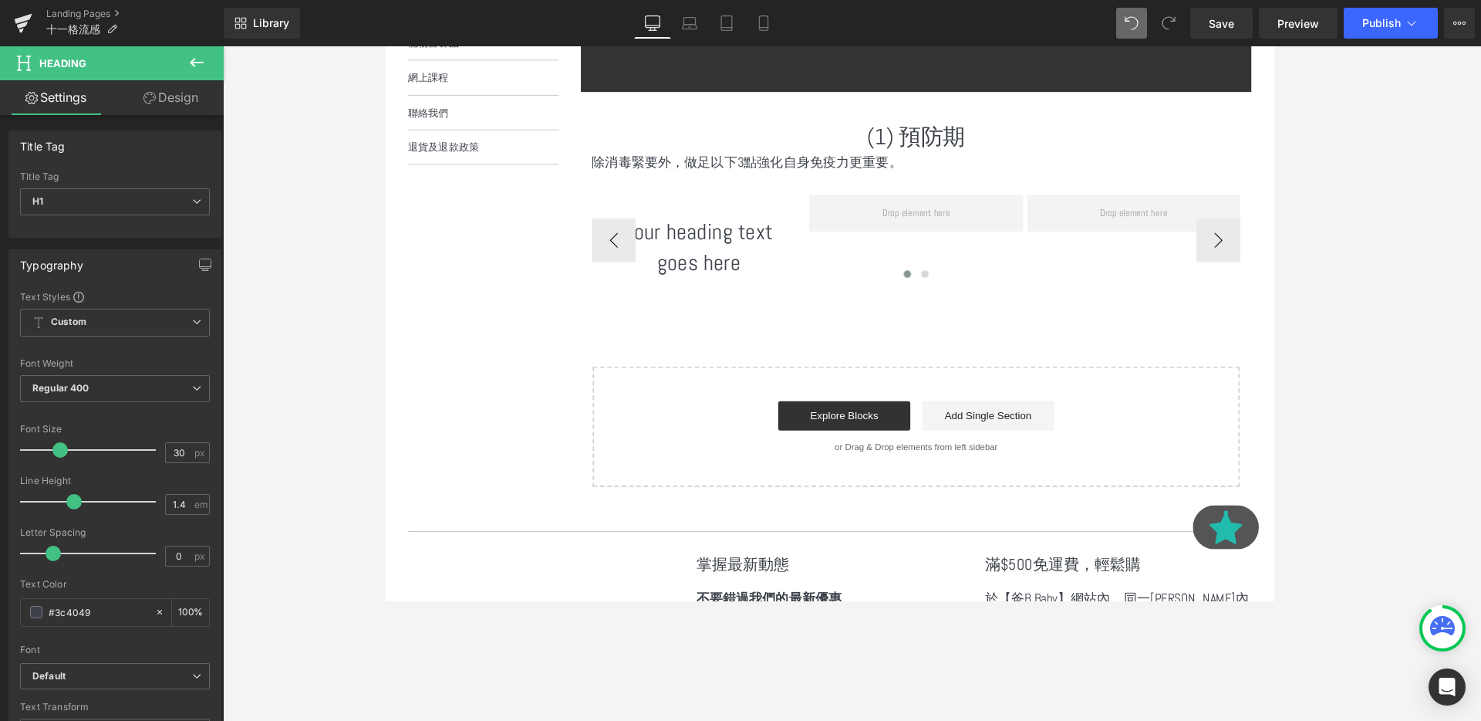
click at [663, 248] on h1 "Your heading text goes here" at bounding box center [713, 257] width 201 height 65
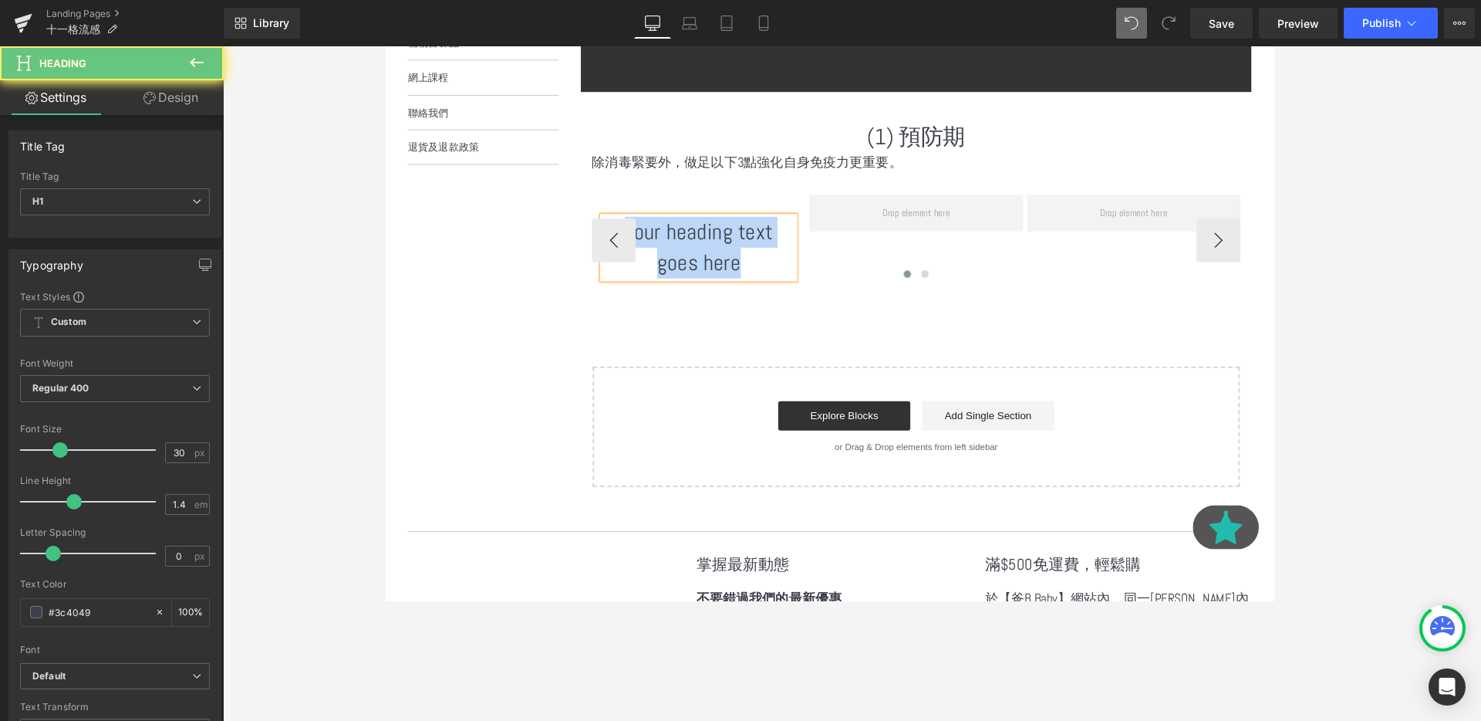
paste div
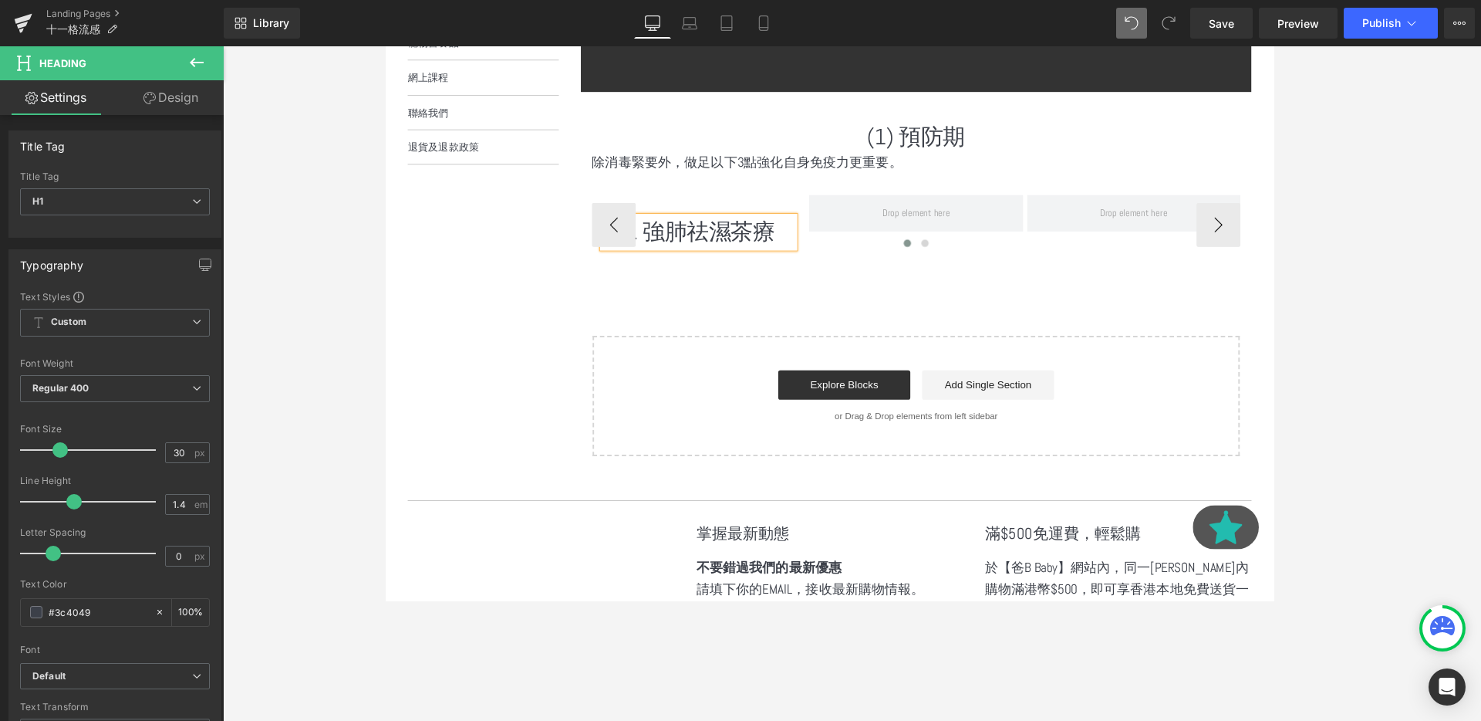
click at [725, 241] on h1 "a. 強肺祛濕茶療" at bounding box center [713, 241] width 201 height 32
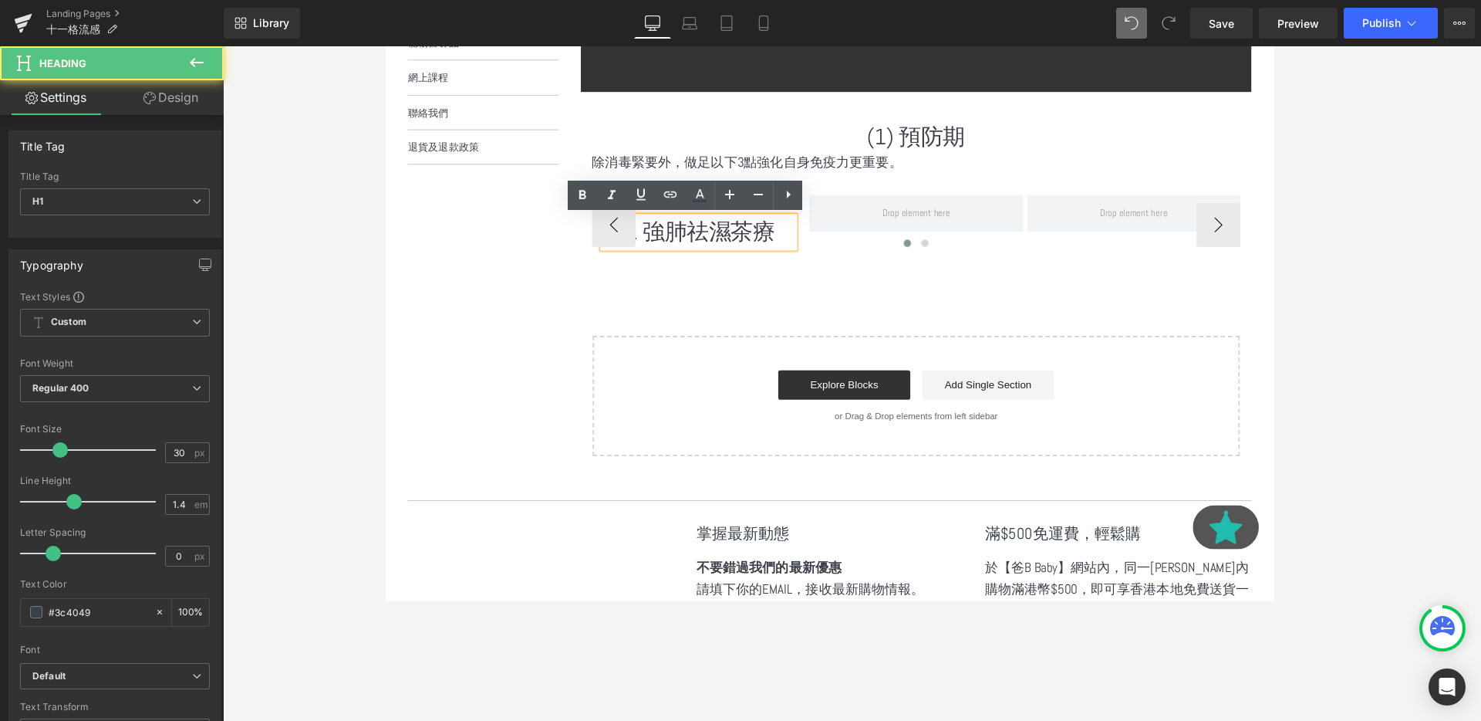
click at [658, 245] on div at bounding box center [943, 256] width 682 height 22
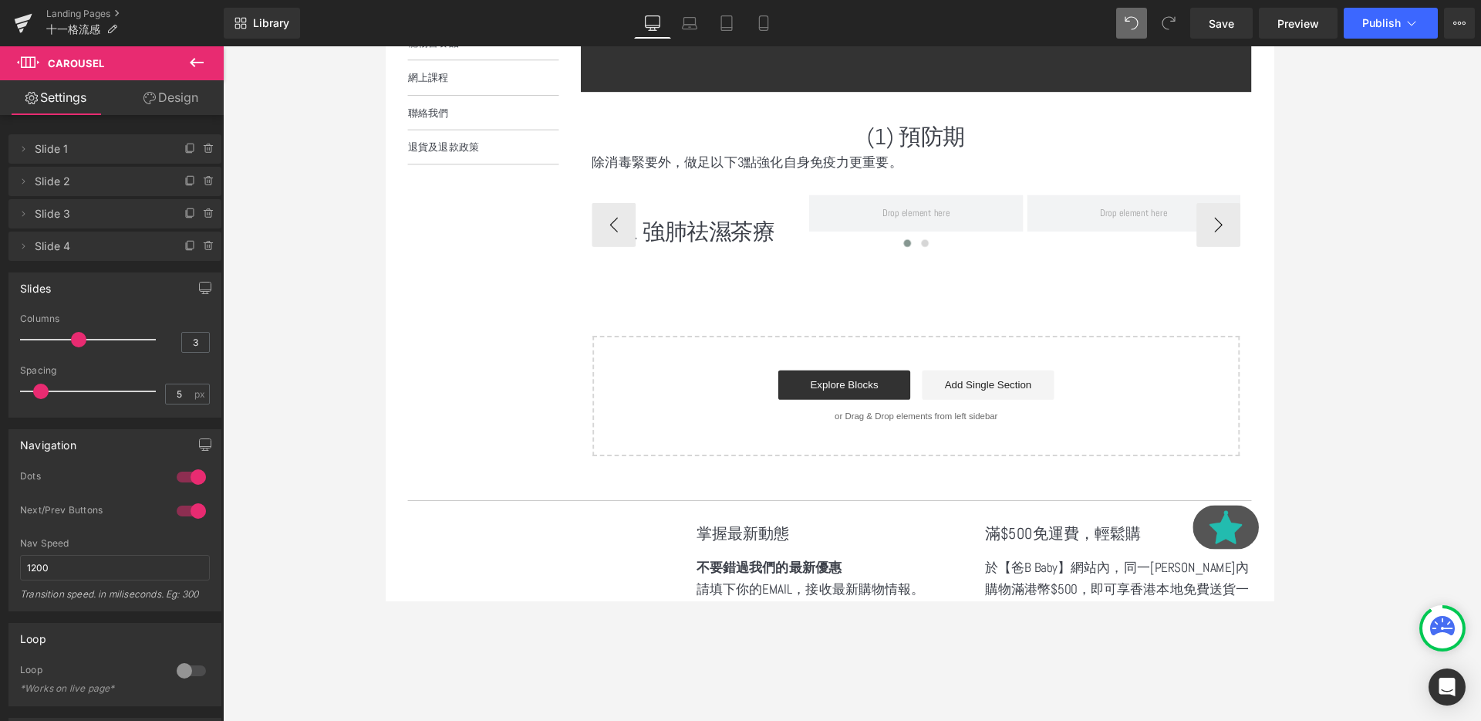
click at [674, 248] on div at bounding box center [943, 256] width 682 height 22
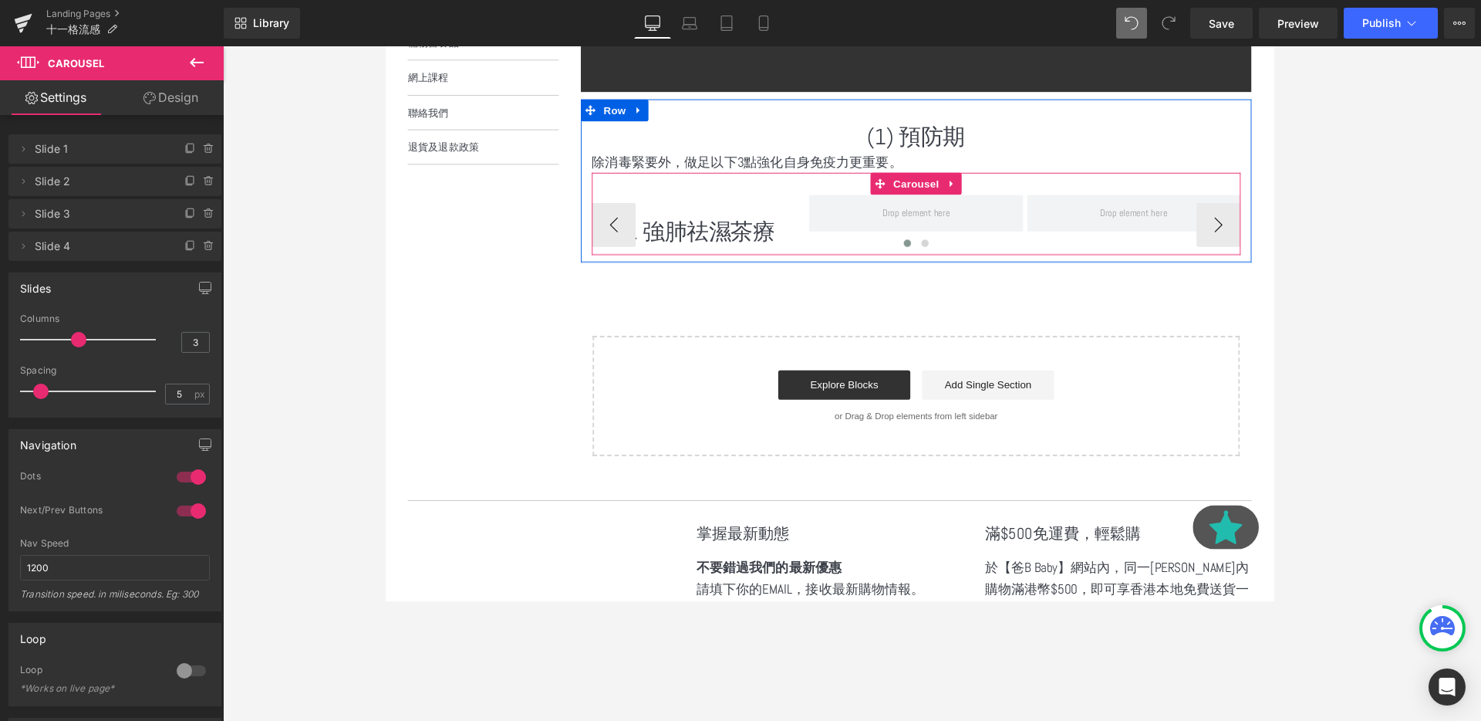
click at [674, 248] on div at bounding box center [943, 256] width 682 height 22
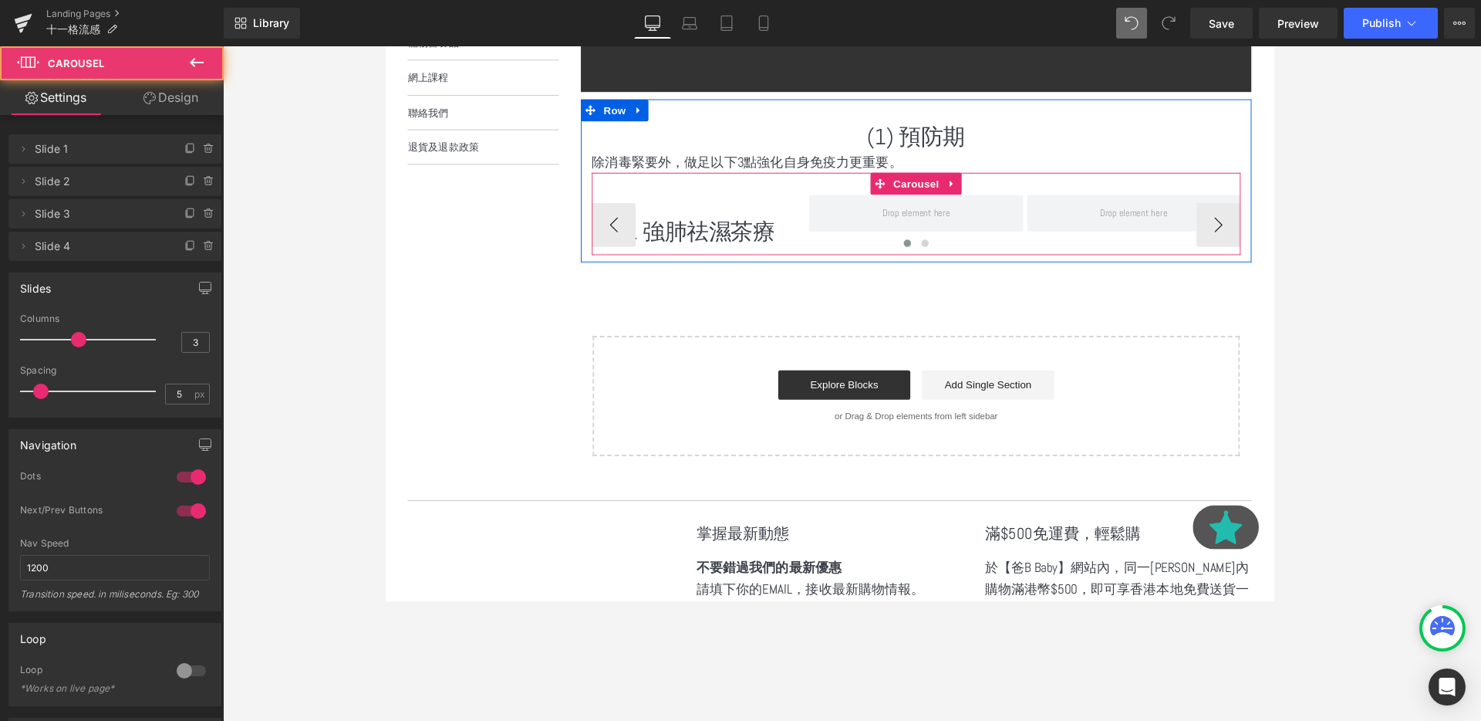
click at [674, 248] on div at bounding box center [943, 256] width 682 height 22
click at [754, 241] on icon at bounding box center [751, 241] width 8 height 9
click at [385, 46] on icon at bounding box center [385, 46] width 0 height 0
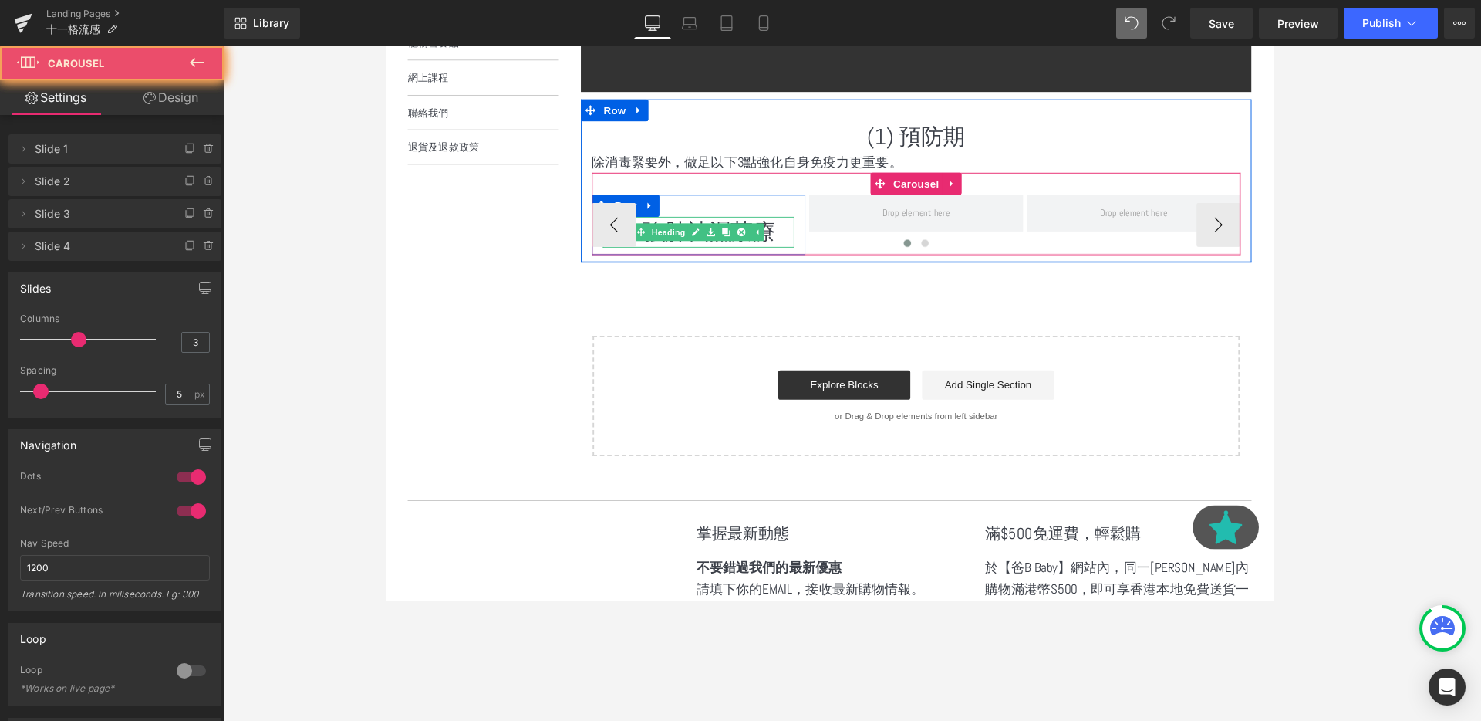
click at [755, 241] on icon at bounding box center [759, 241] width 8 height 9
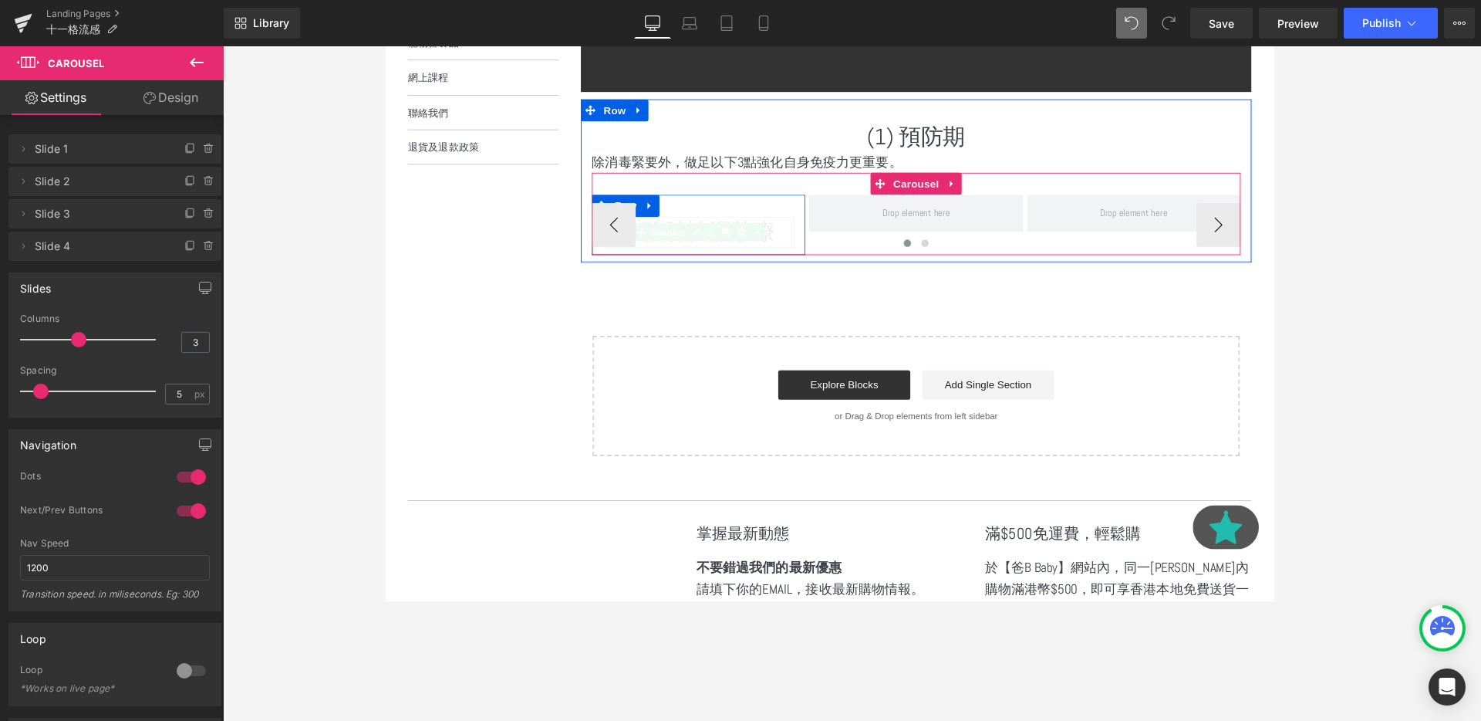
click at [385, 46] on span at bounding box center [385, 46] width 0 height 0
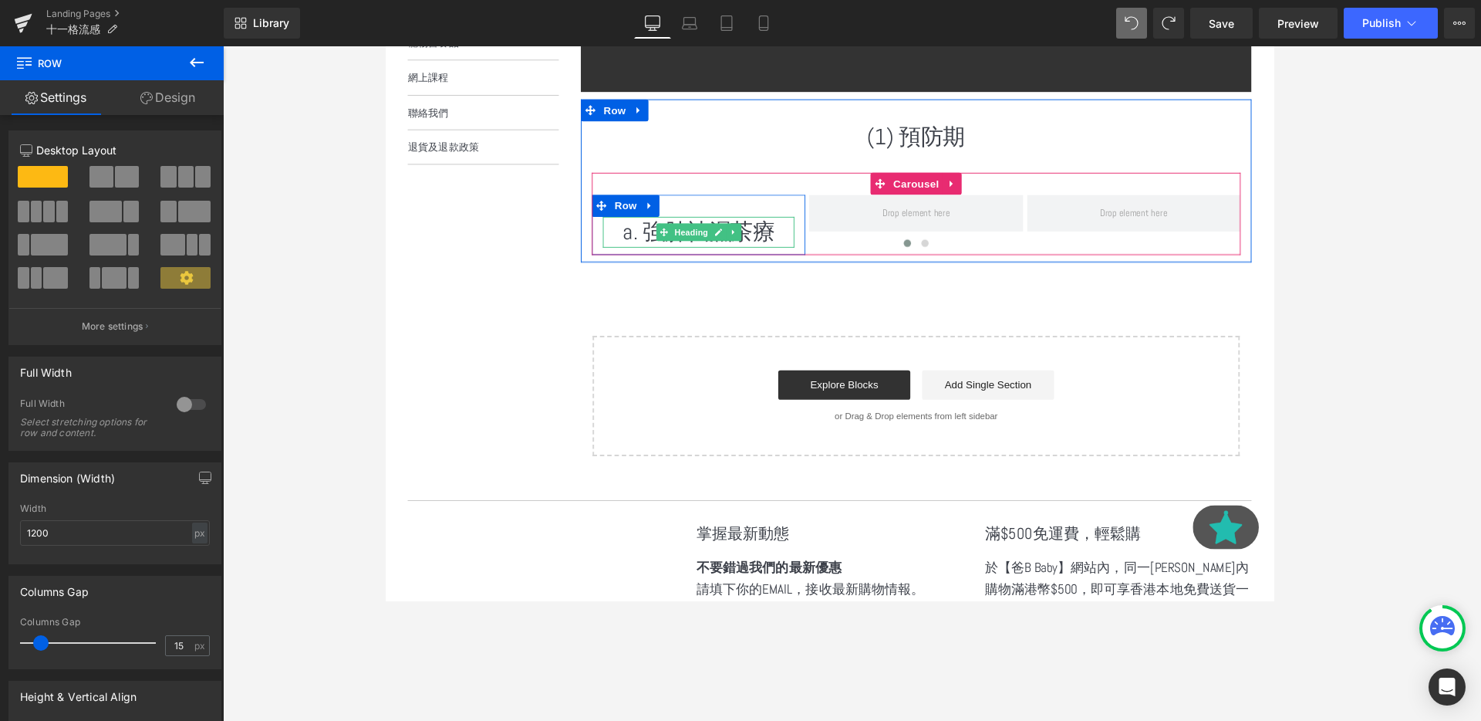
click at [809, 239] on h1 "a. 強肺祛濕茶療" at bounding box center [713, 241] width 201 height 32
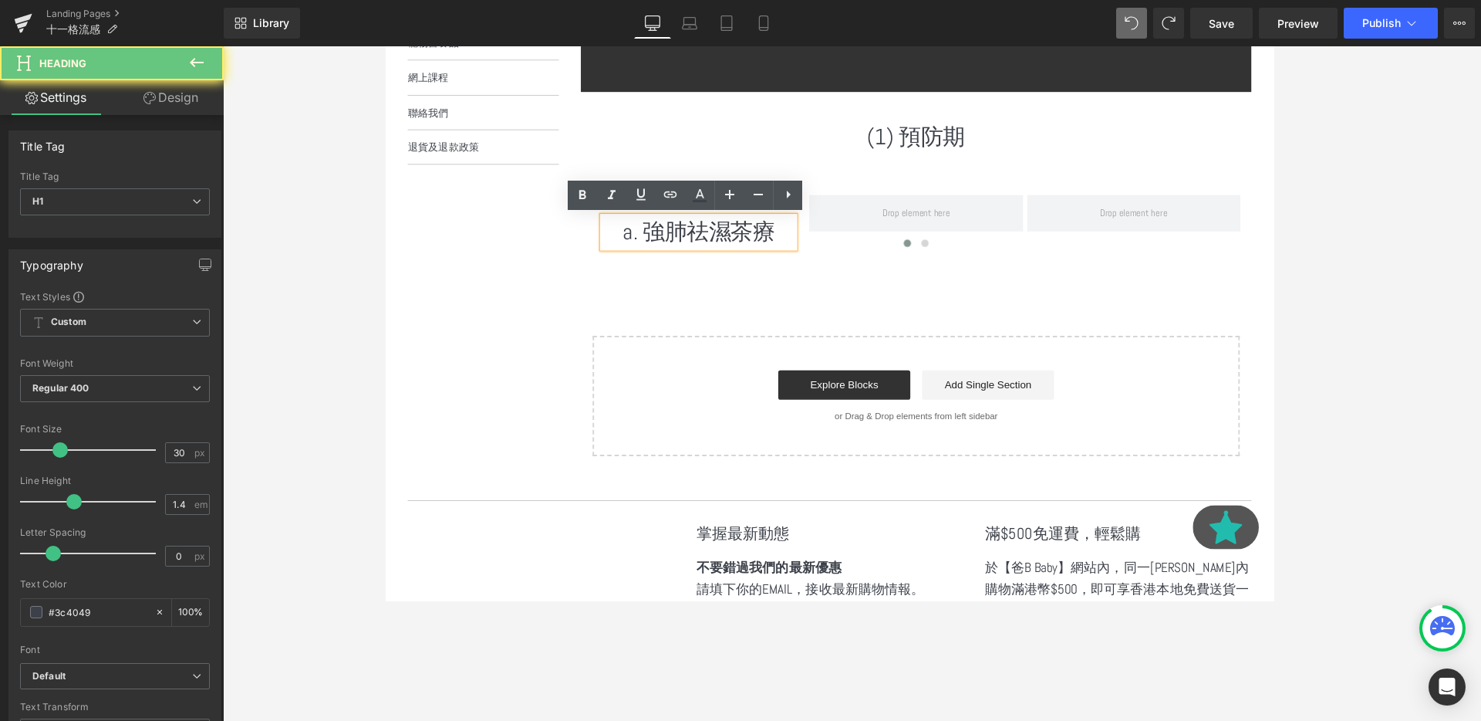
click at [793, 239] on h1 "a. 強肺祛濕茶療" at bounding box center [713, 241] width 201 height 32
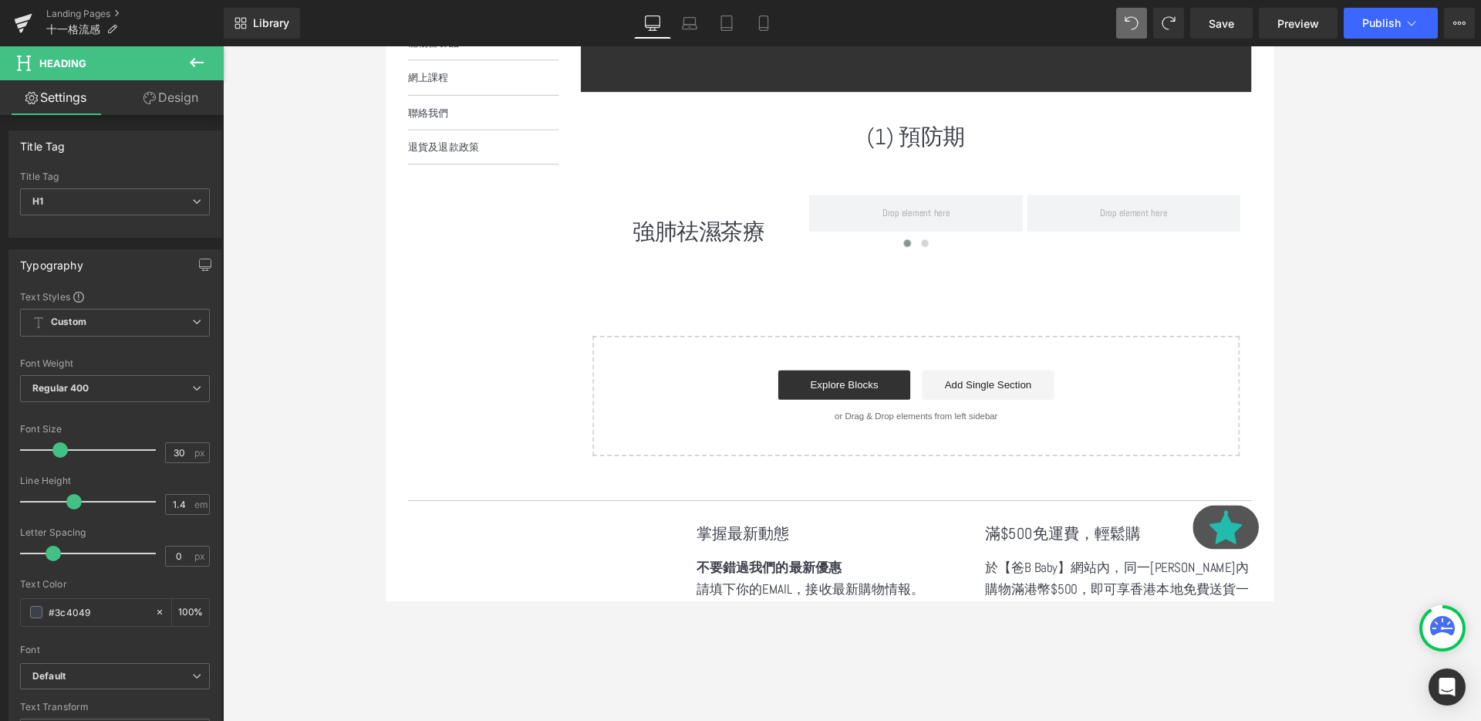
click at [192, 70] on icon at bounding box center [196, 62] width 19 height 19
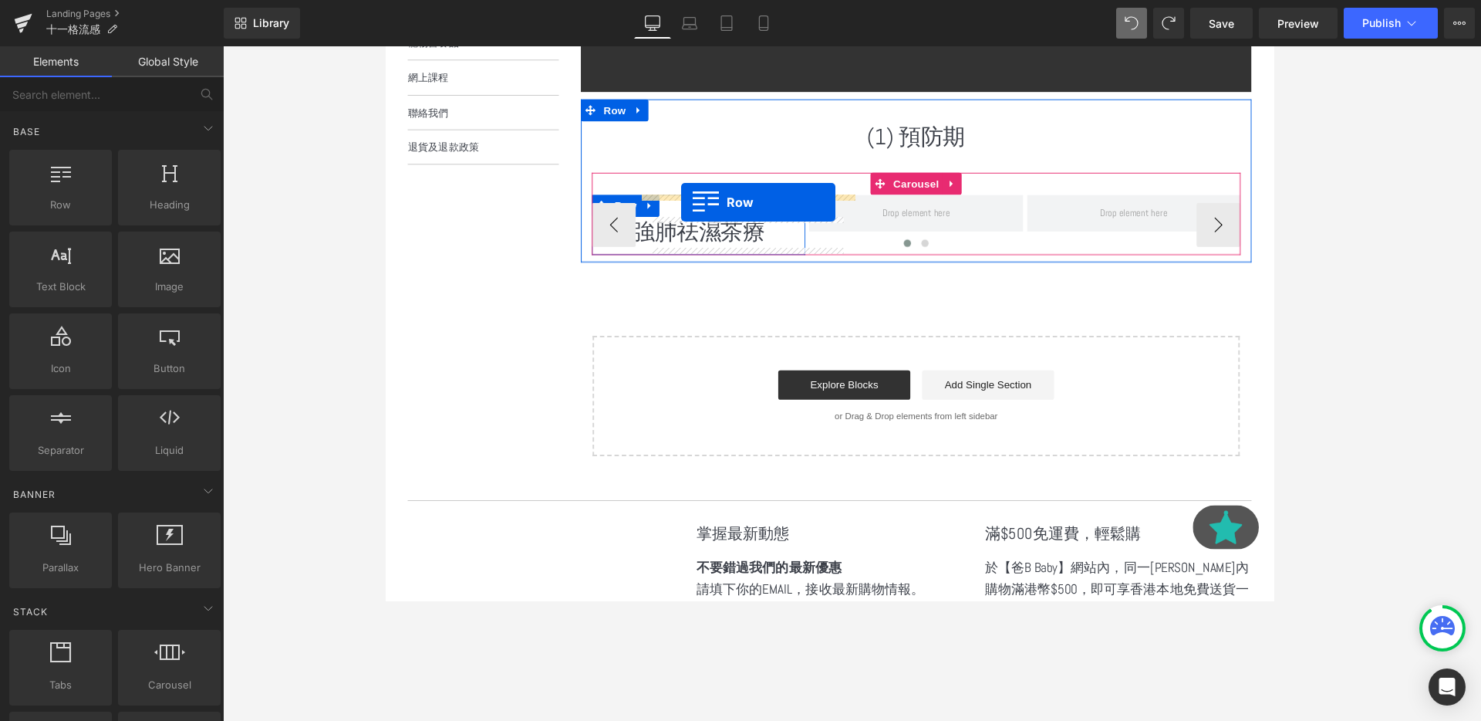
drag, startPoint x: 469, startPoint y: 220, endPoint x: 696, endPoint y: 210, distance: 227.0
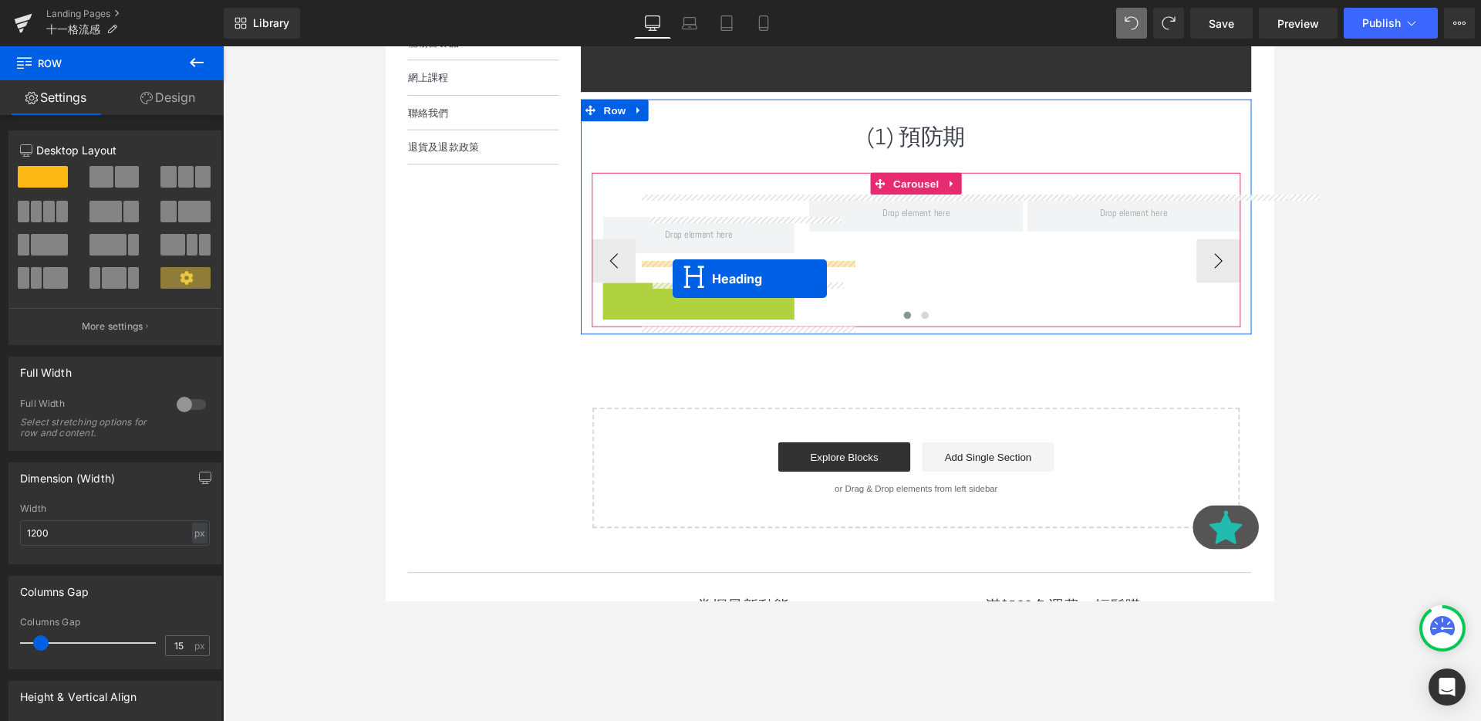
drag, startPoint x: 677, startPoint y: 311, endPoint x: 687, endPoint y: 290, distance: 23.1
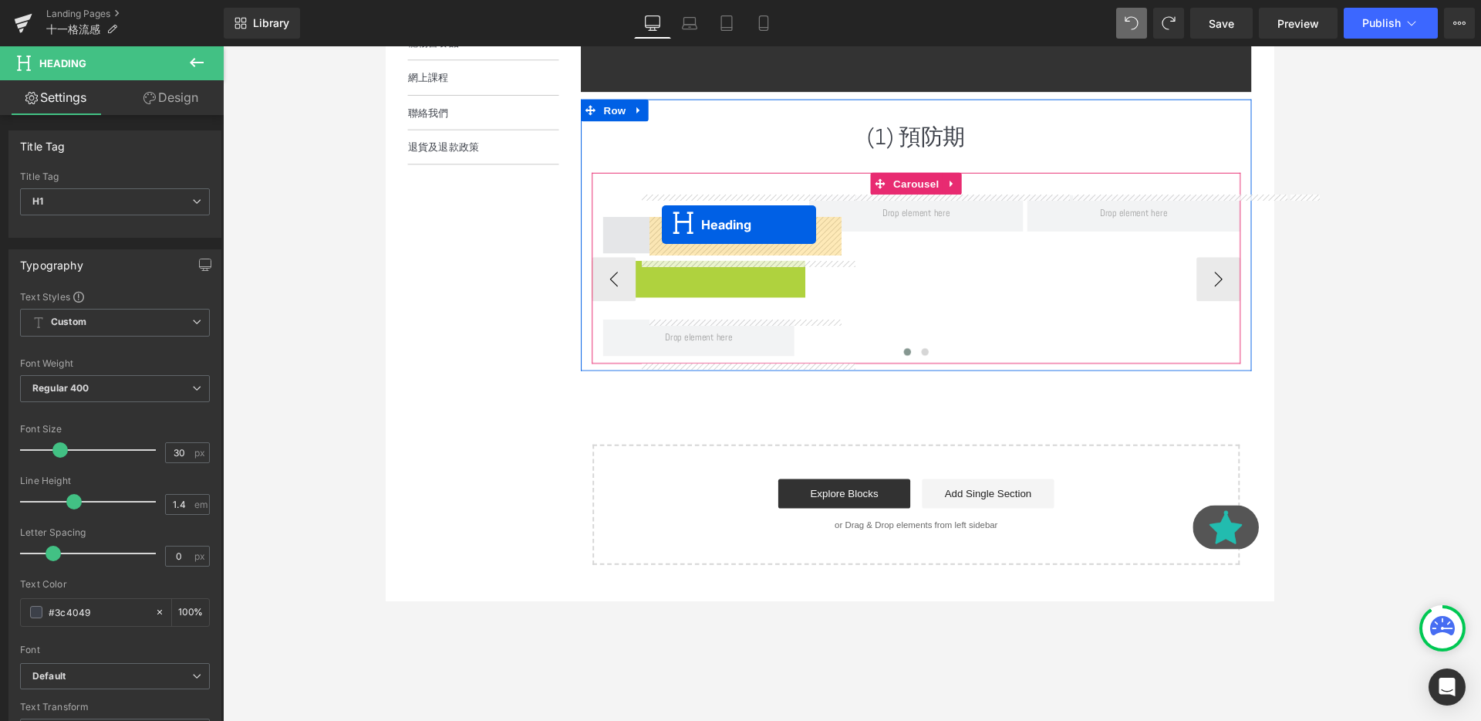
drag, startPoint x: 673, startPoint y: 287, endPoint x: 676, endPoint y: 235, distance: 52.6
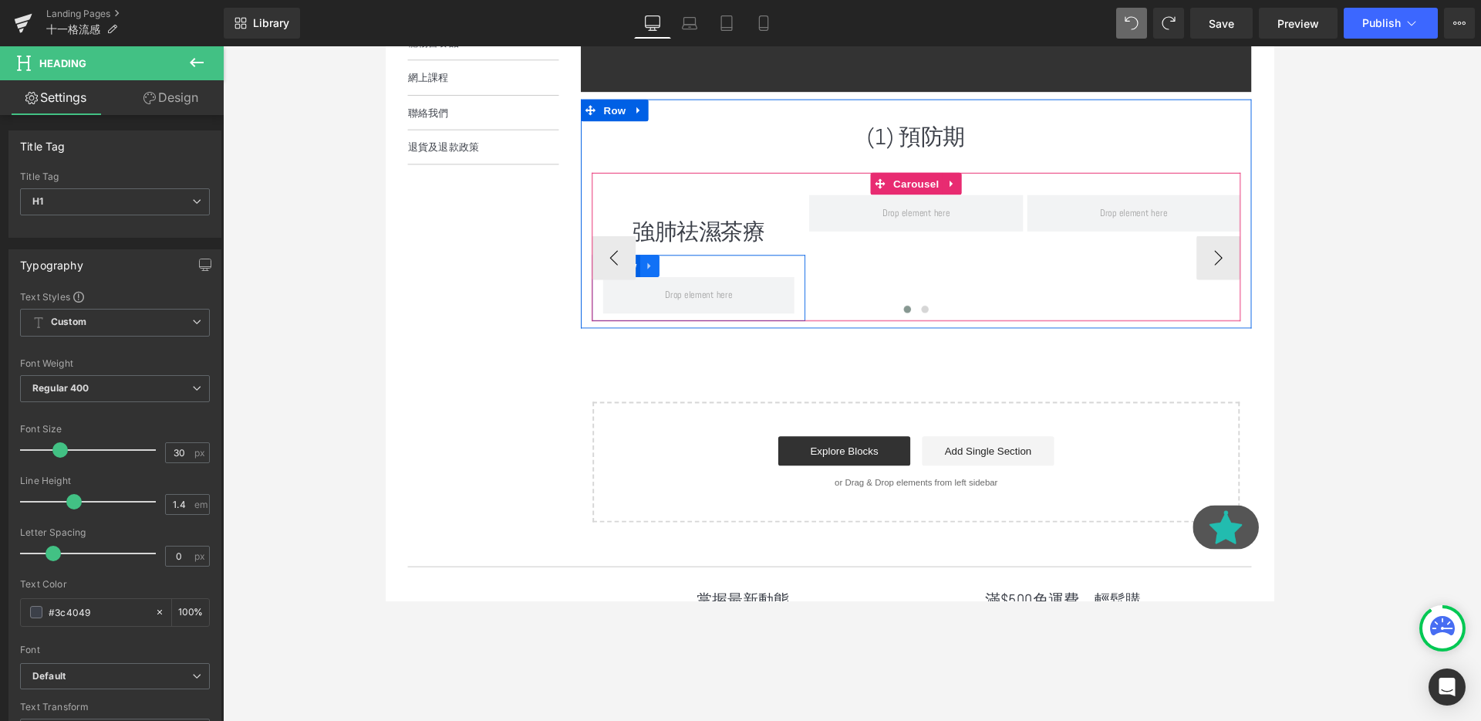
click at [663, 282] on icon at bounding box center [662, 278] width 11 height 12
click at [706, 279] on icon at bounding box center [702, 277] width 11 height 11
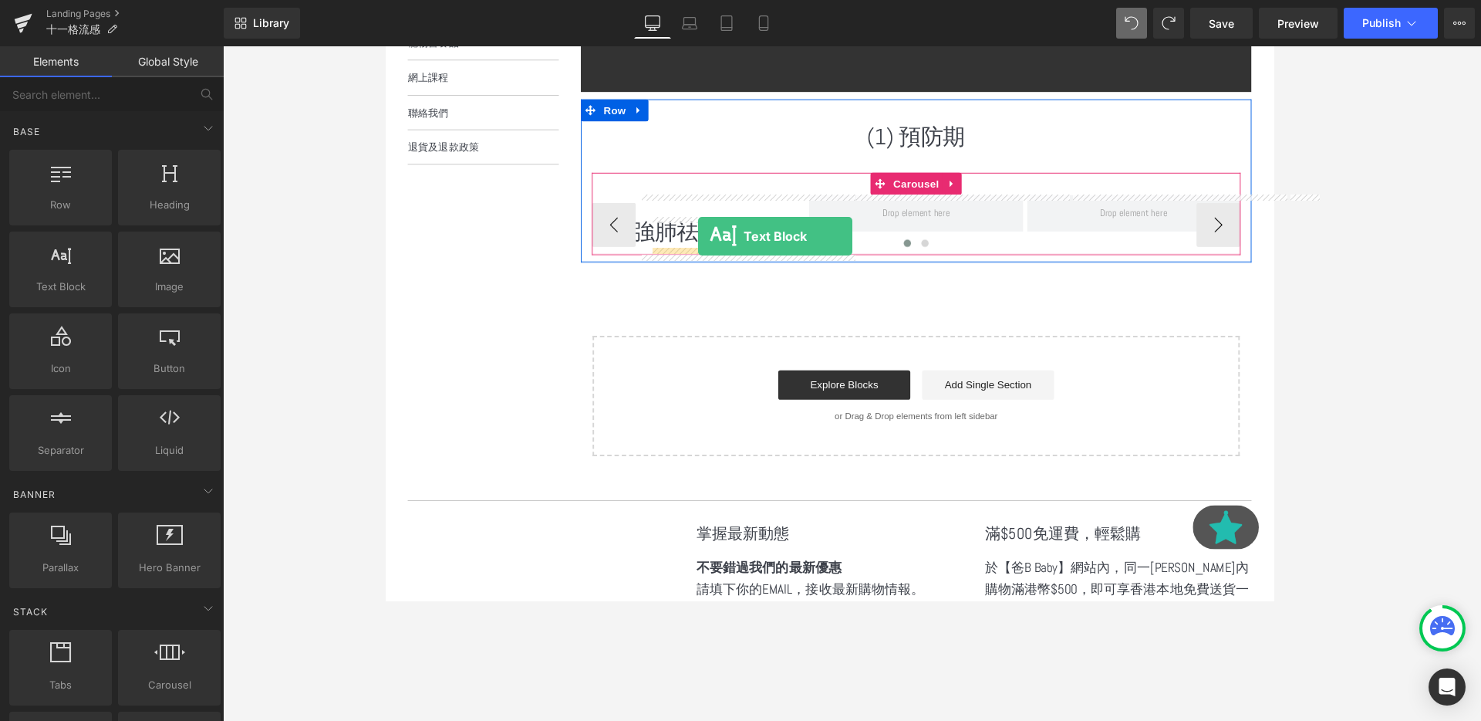
drag, startPoint x: 474, startPoint y: 340, endPoint x: 714, endPoint y: 246, distance: 257.7
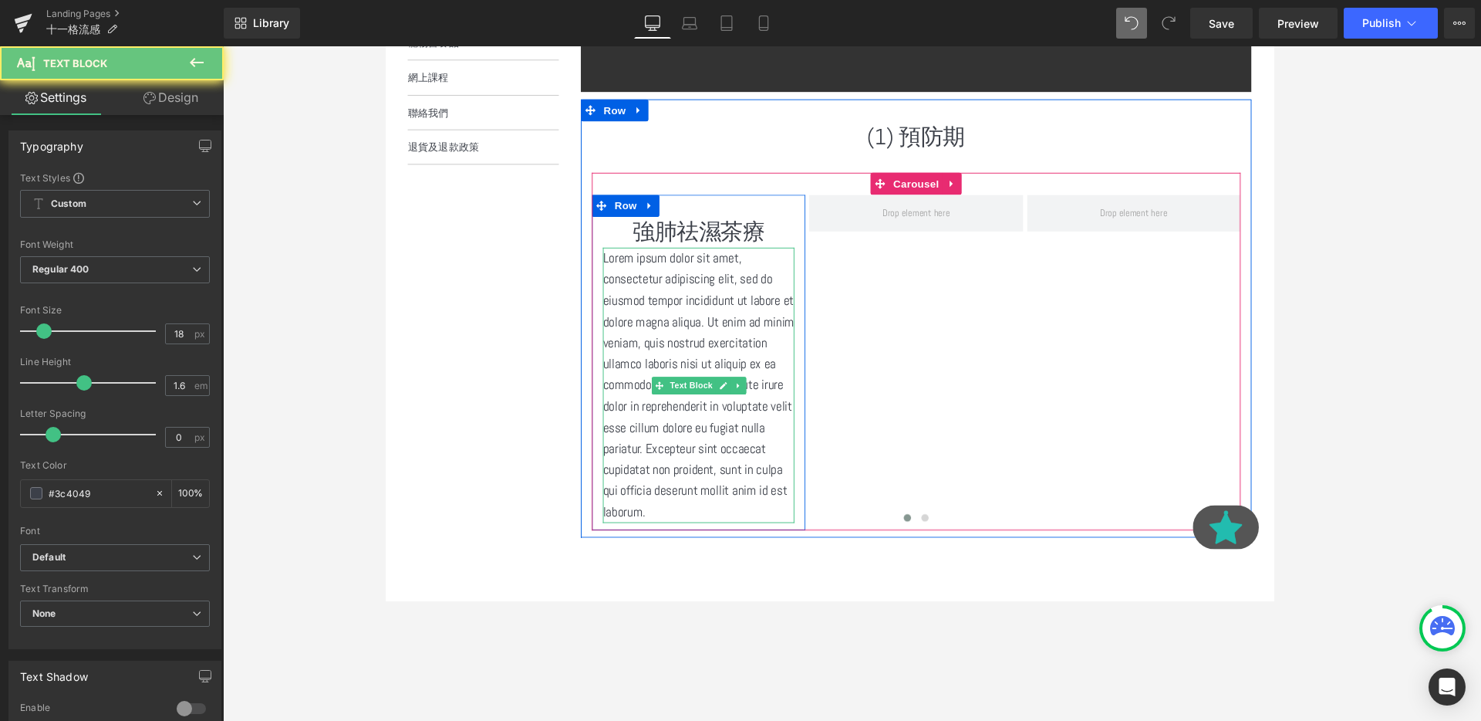
click at [717, 289] on p "Lorem ipsum dolor sit amet, consectetur adipiscing elit, sed do eiusmod tempor …" at bounding box center [713, 402] width 201 height 289
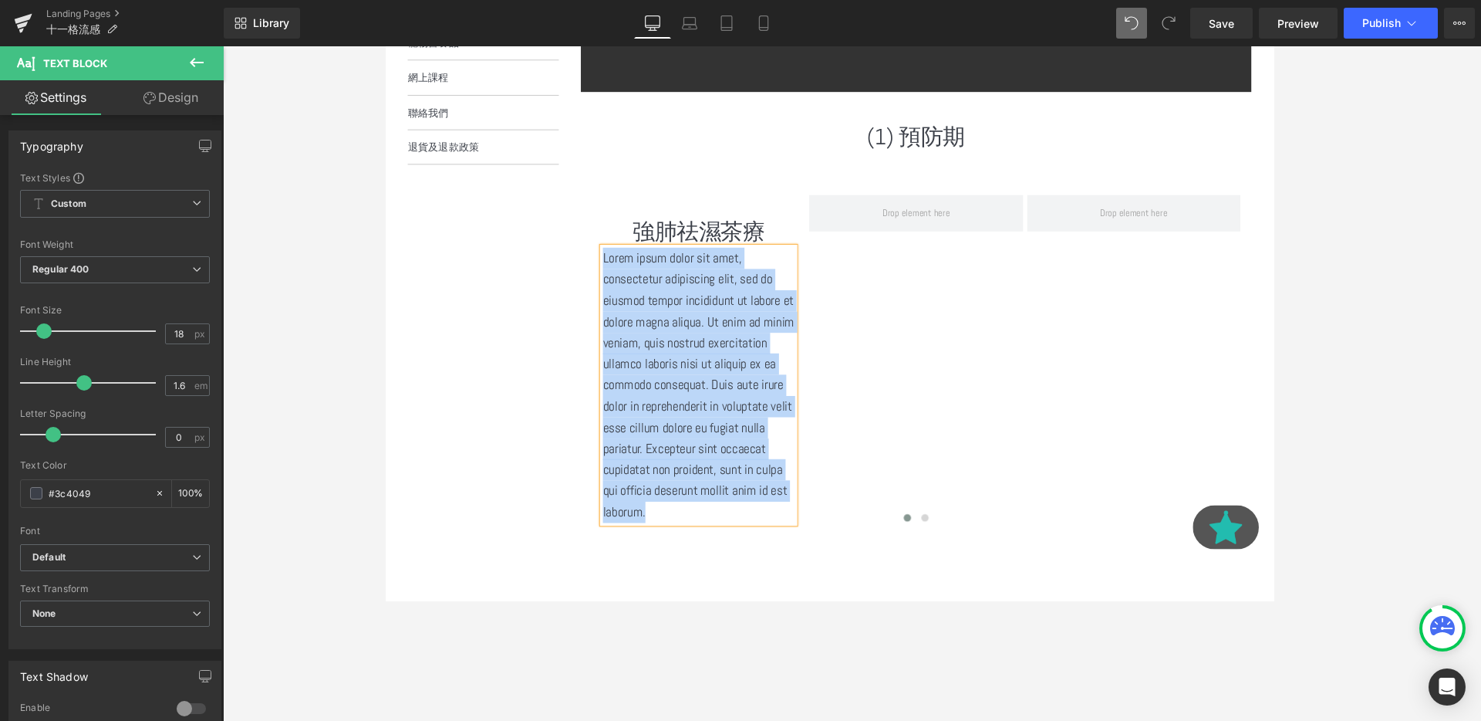
paste div
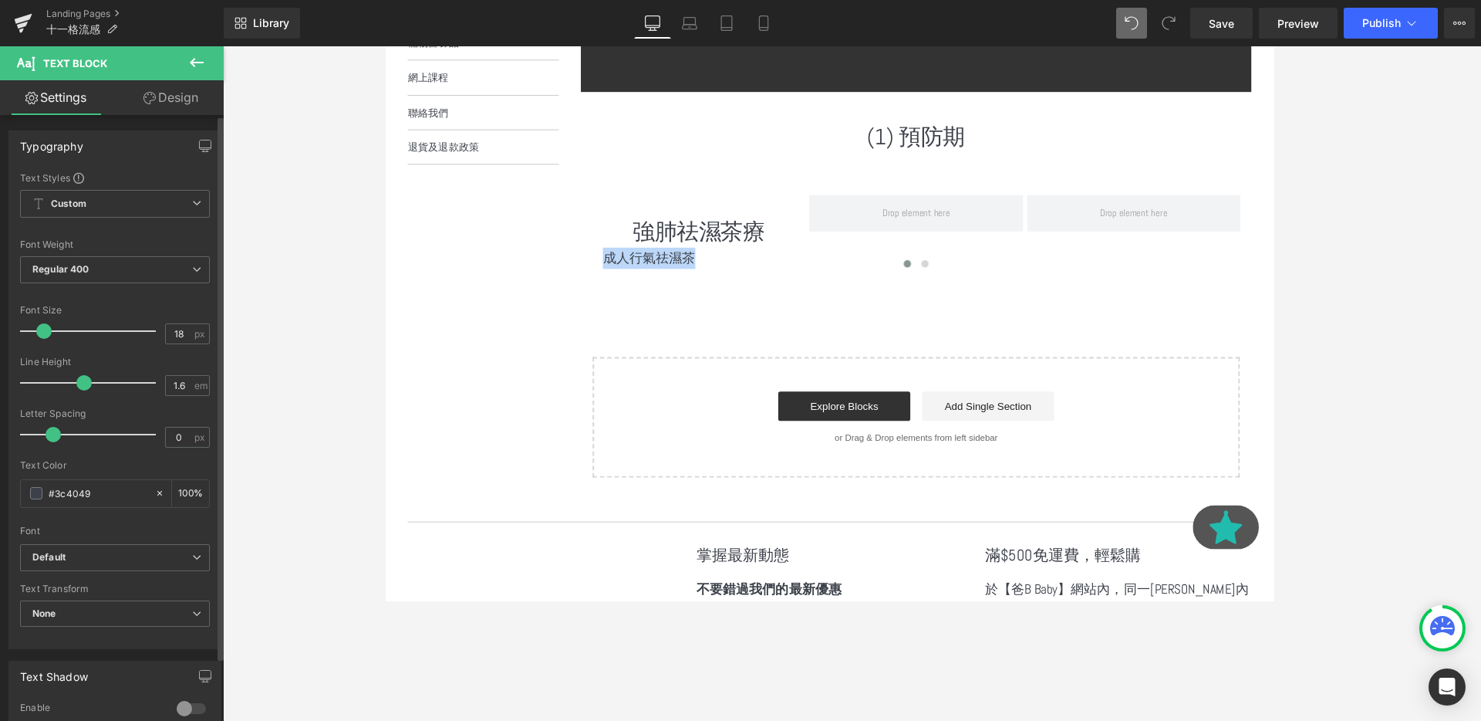
scroll to position [371, 0]
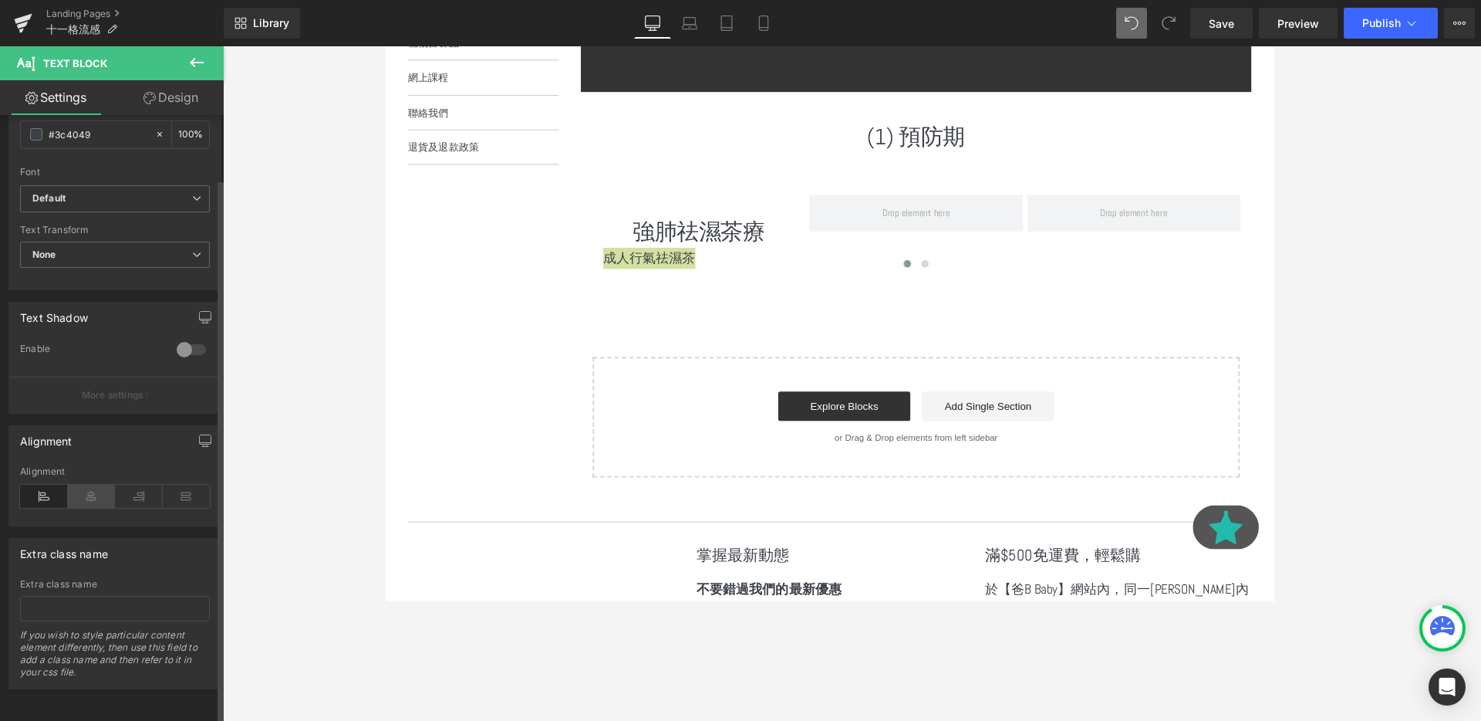
click at [91, 484] on icon at bounding box center [92, 495] width 48 height 23
click at [766, 268] on div at bounding box center [943, 278] width 682 height 22
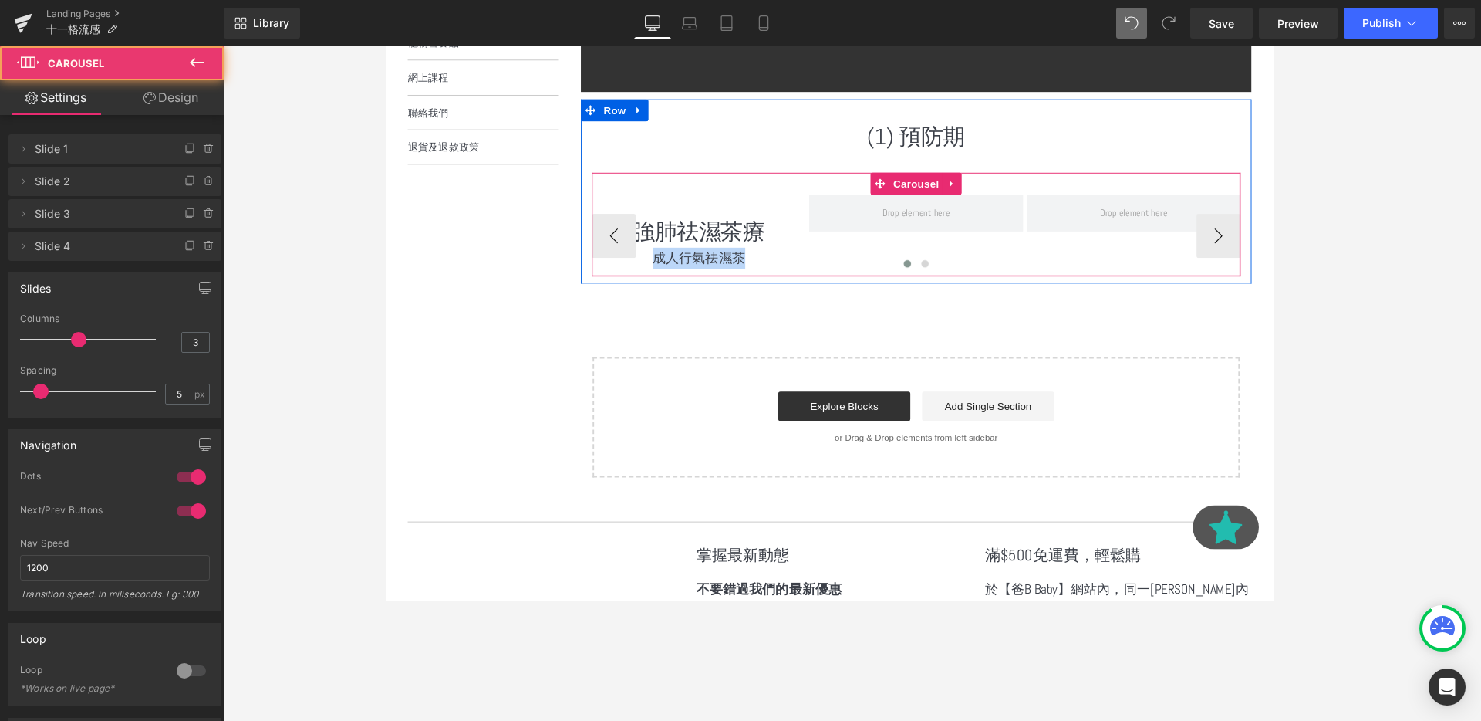
click at [756, 272] on div at bounding box center [943, 278] width 682 height 22
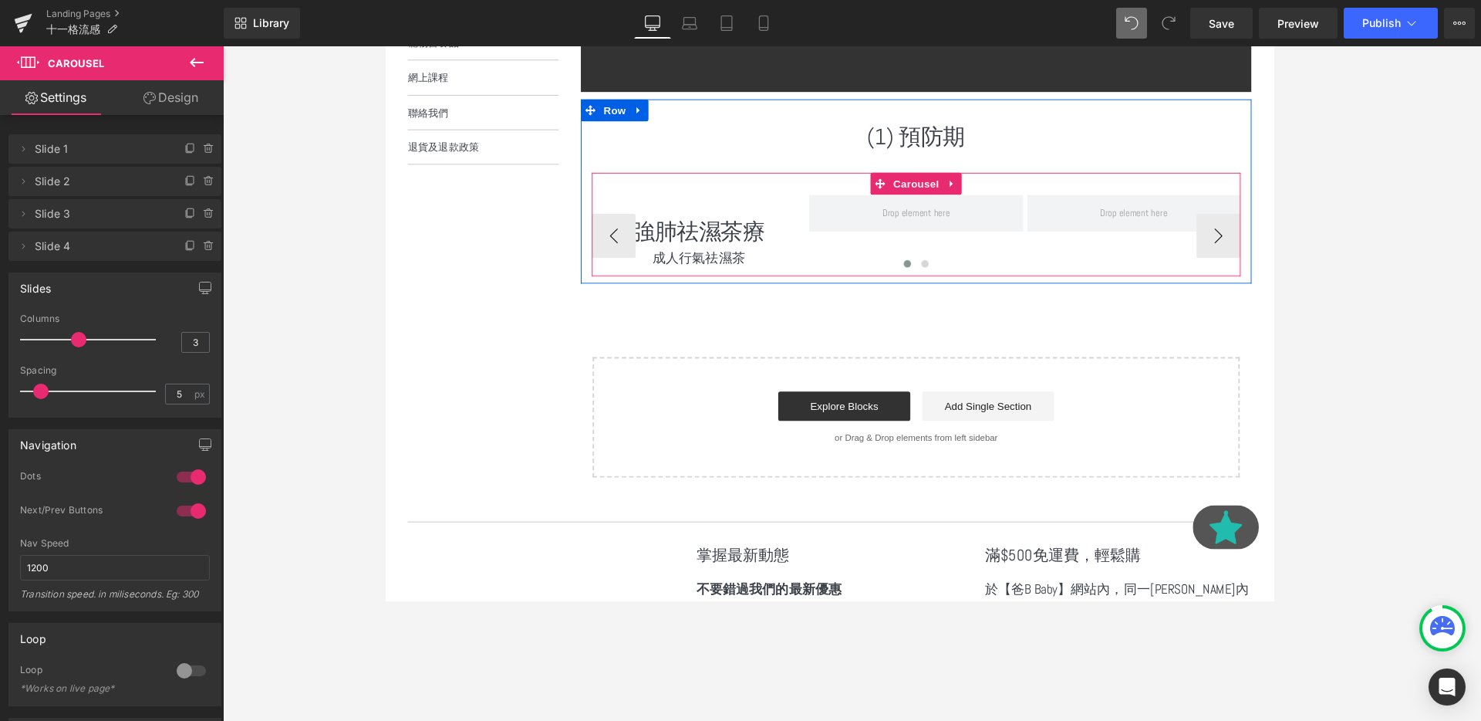
click at [724, 267] on div at bounding box center [943, 278] width 682 height 22
click at [751, 280] on div at bounding box center [943, 278] width 682 height 22
click at [730, 262] on span "Text Block" at bounding box center [705, 269] width 51 height 19
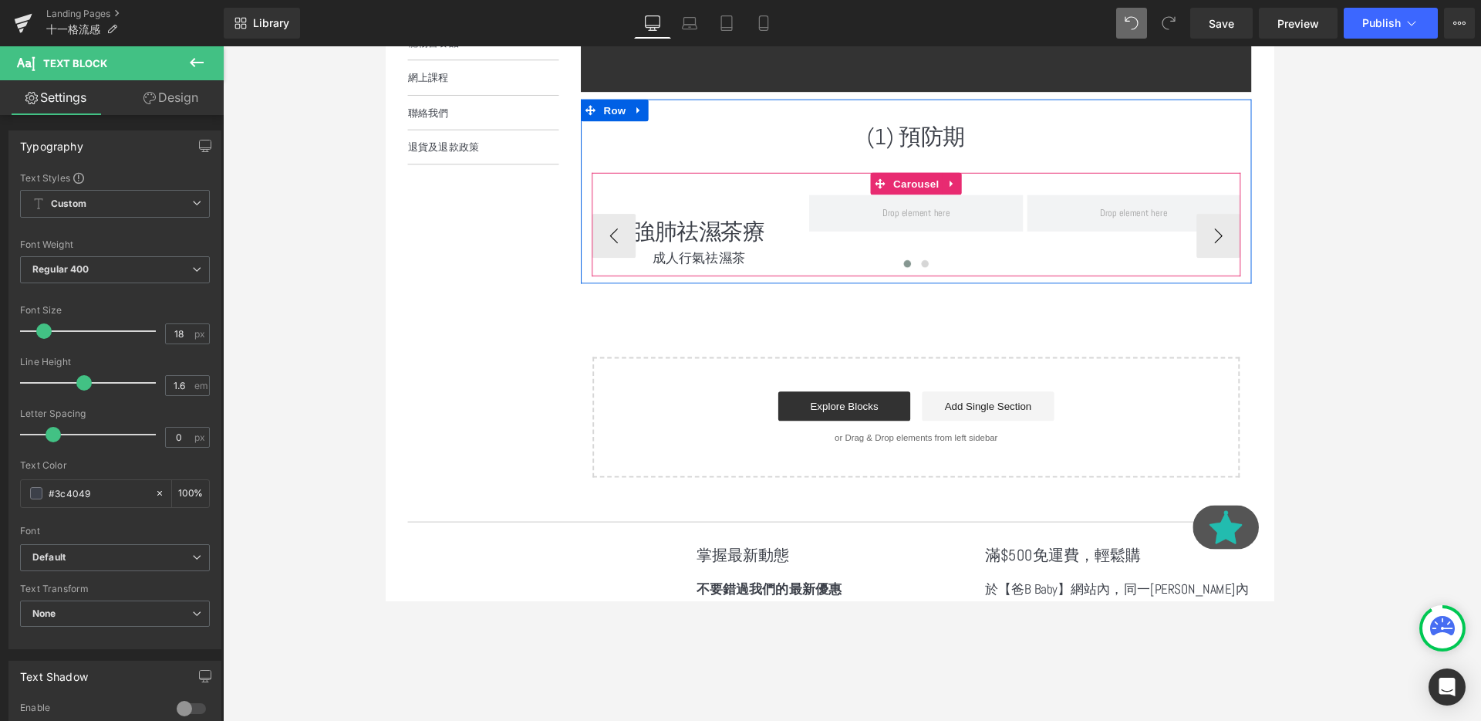
click at [782, 267] on div at bounding box center [943, 278] width 682 height 22
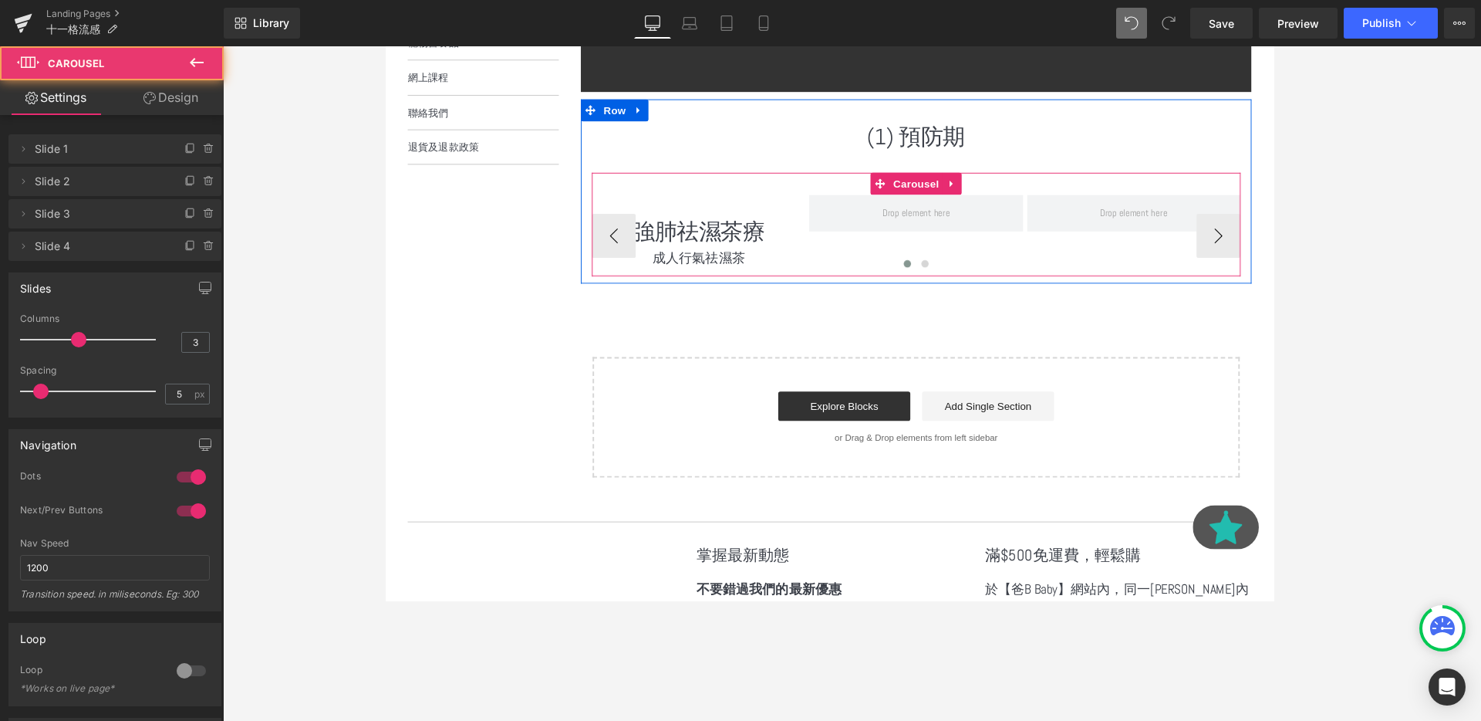
click at [721, 270] on div at bounding box center [943, 278] width 682 height 22
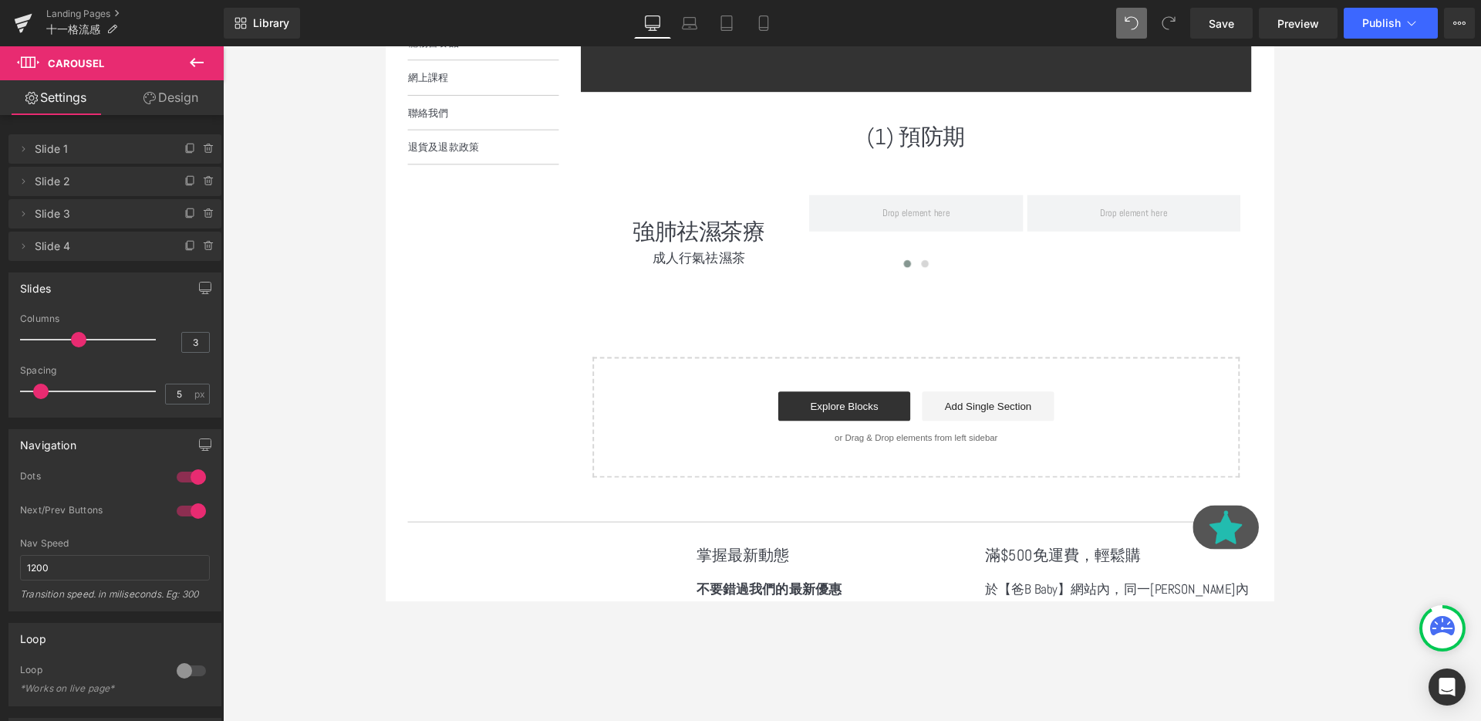
click at [194, 65] on icon at bounding box center [197, 62] width 14 height 9
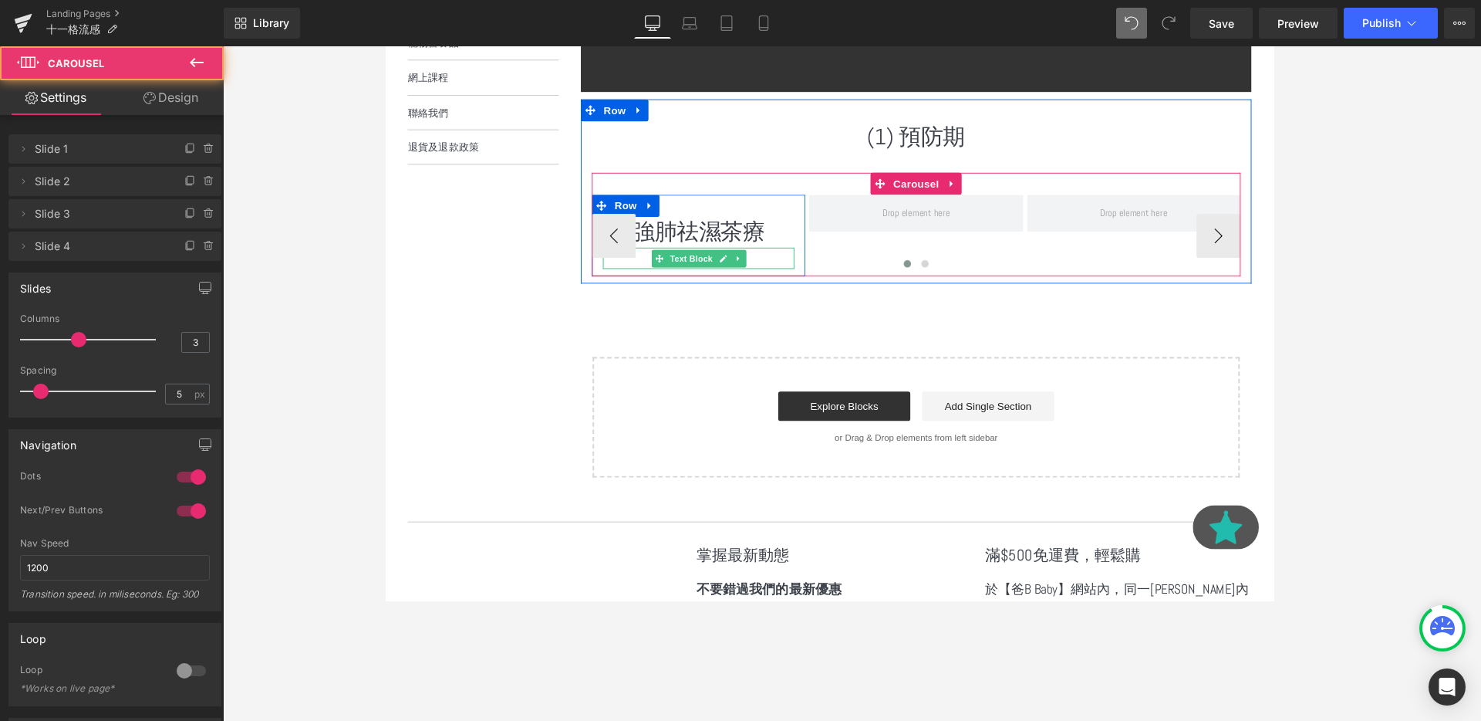
click at [738, 267] on div at bounding box center [943, 278] width 682 height 22
click at [739, 262] on link at bounding box center [739, 269] width 16 height 19
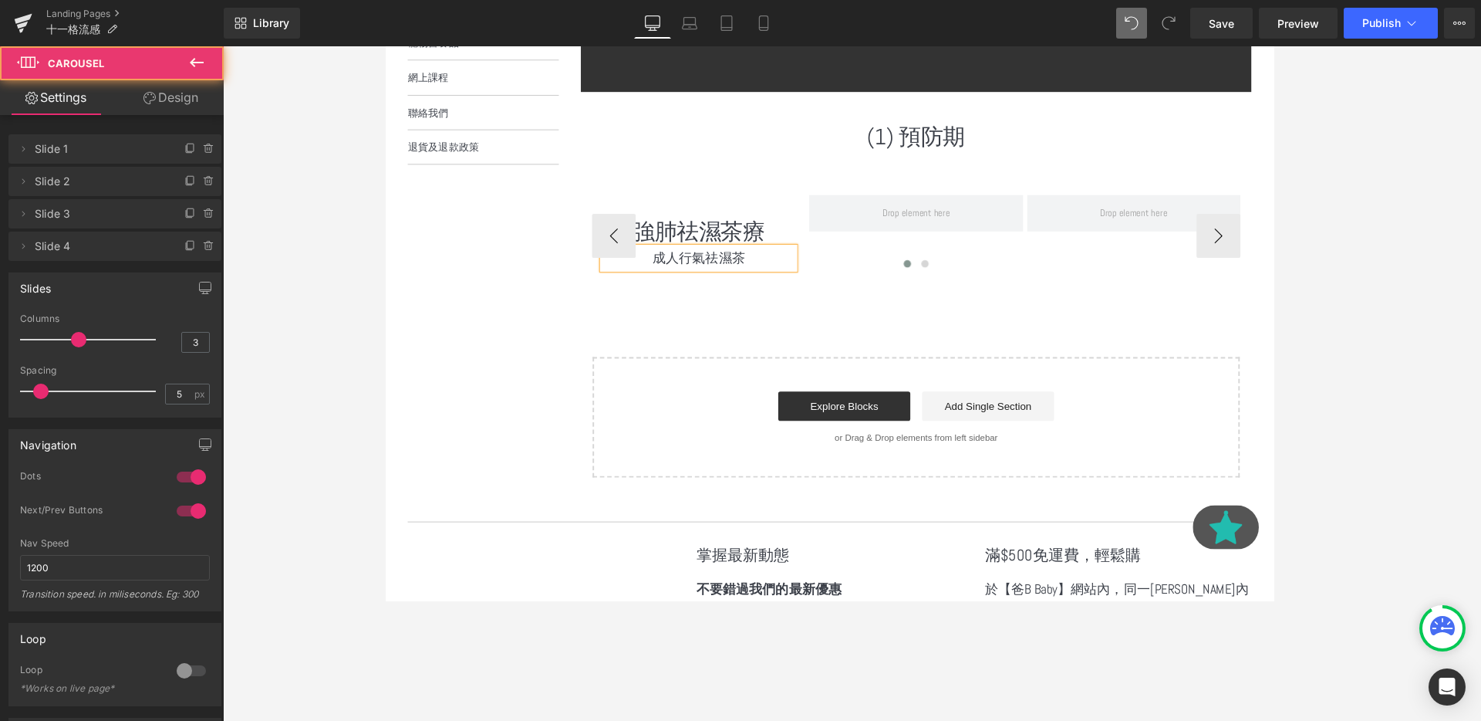
click at [745, 267] on div at bounding box center [943, 278] width 682 height 22
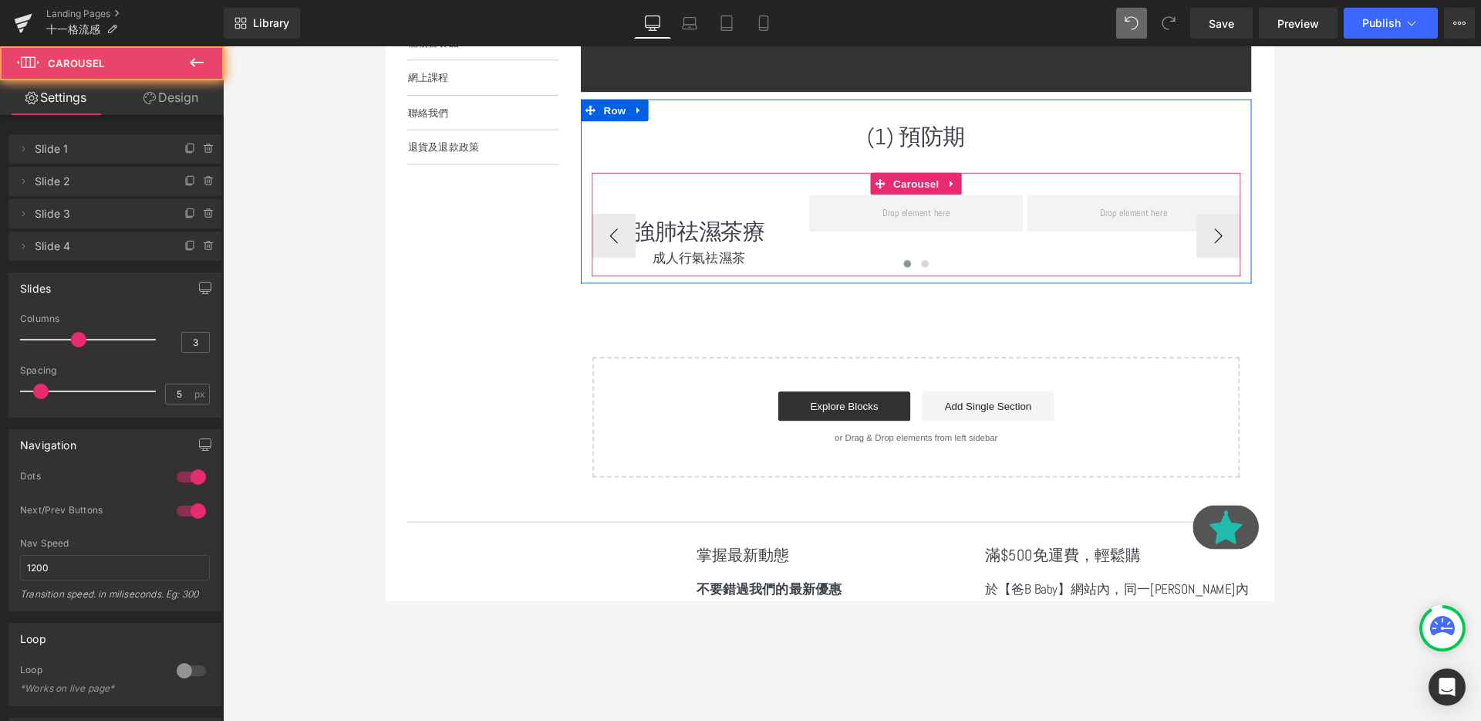
click at [745, 267] on div at bounding box center [943, 278] width 682 height 22
click at [737, 267] on div at bounding box center [943, 278] width 682 height 22
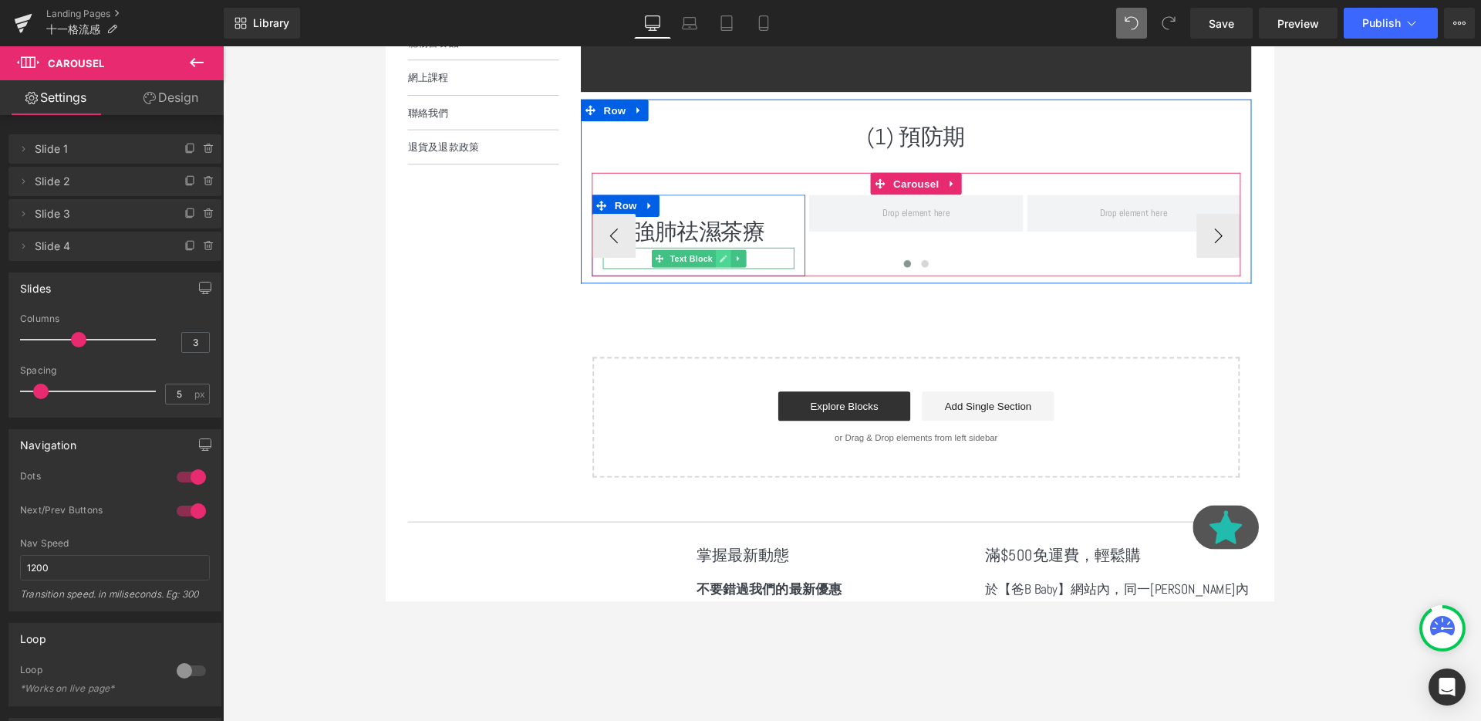
click at [737, 263] on link at bounding box center [739, 269] width 16 height 19
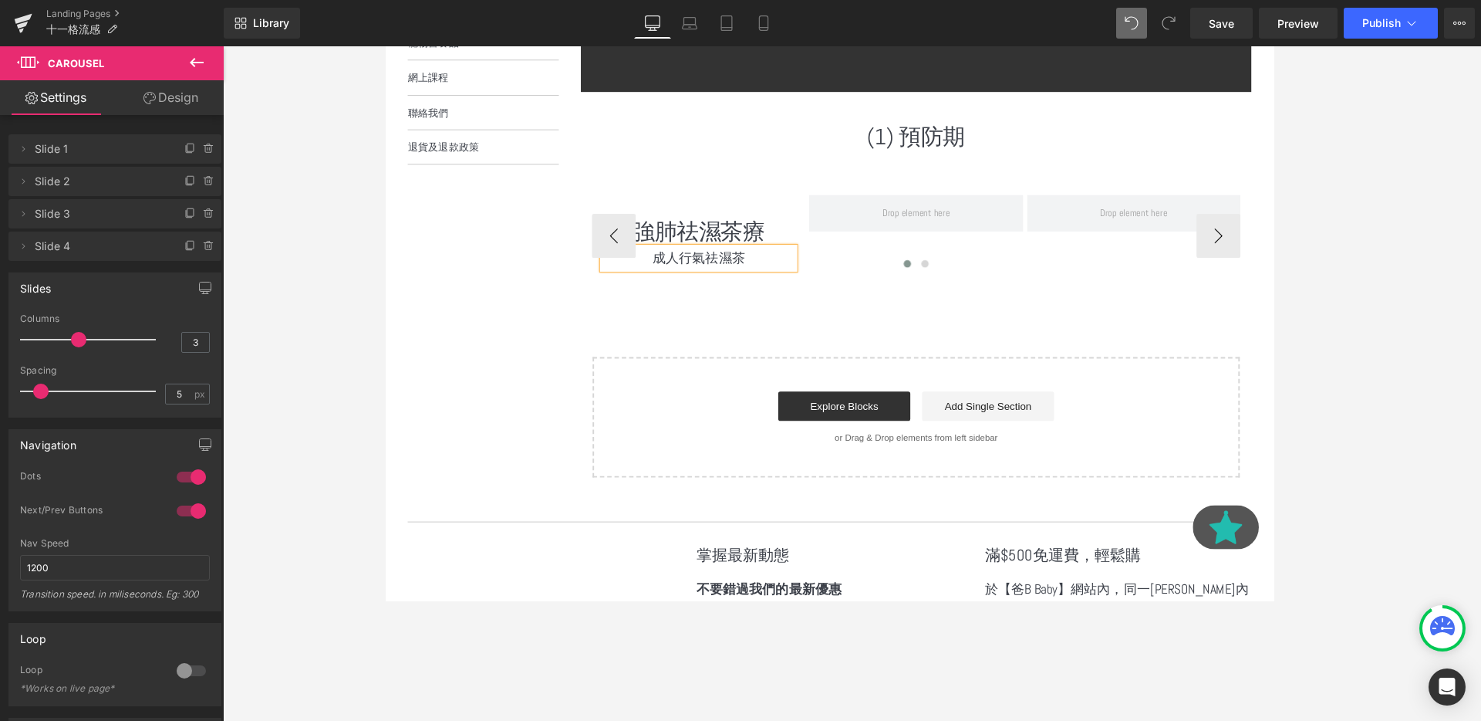
click at [737, 265] on p "成人行氣祛濕茶" at bounding box center [713, 269] width 201 height 22
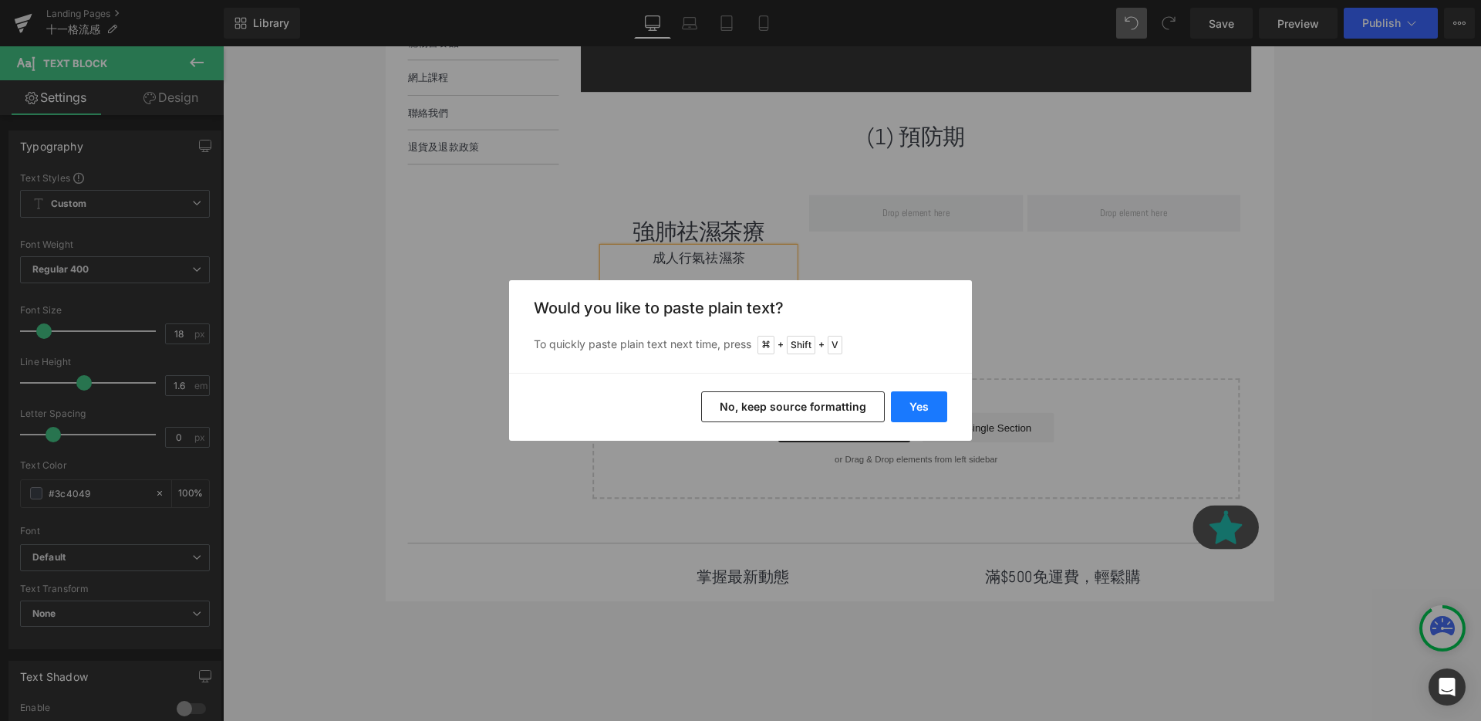
click at [922, 400] on button "Yes" at bounding box center [919, 406] width 56 height 31
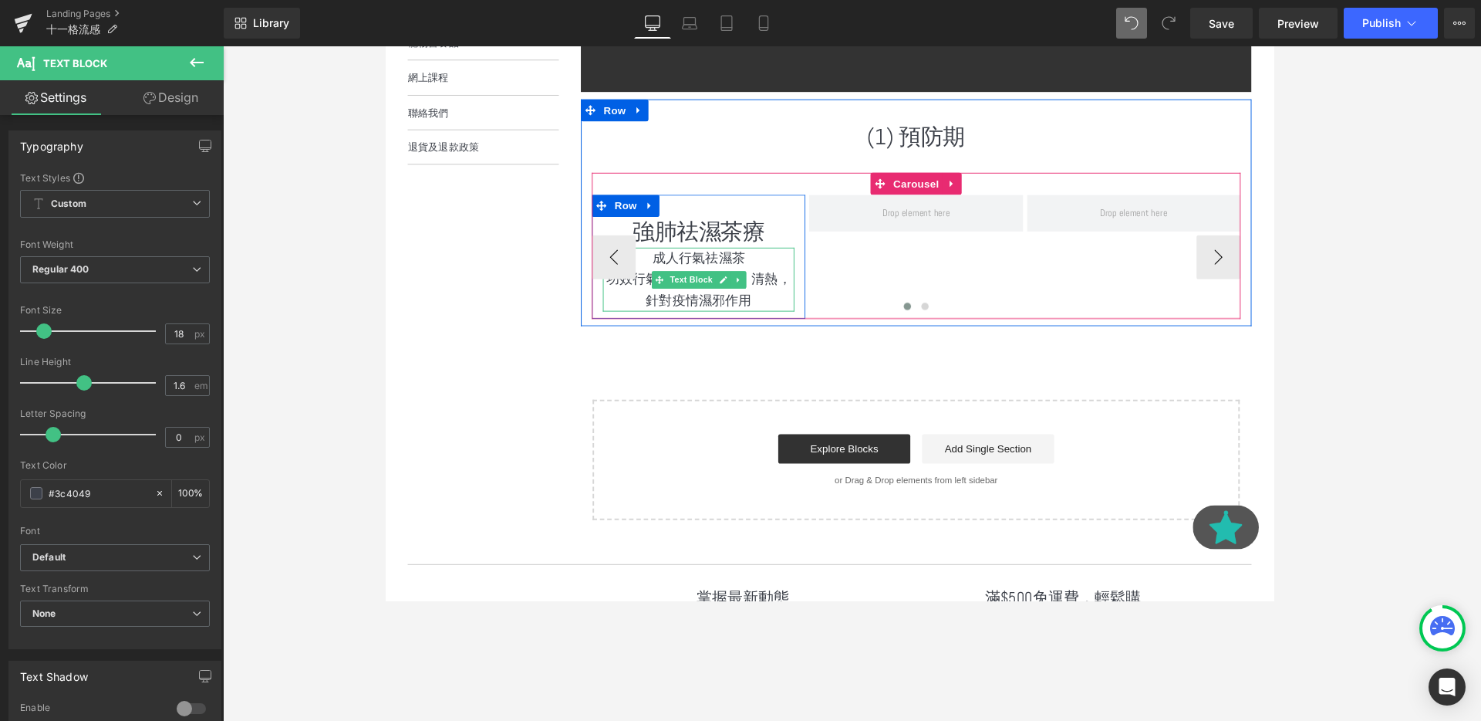
click at [650, 298] on p "功效行氣、祛濕、健脾、清熱，針對疫情濕邪作用" at bounding box center [713, 302] width 201 height 45
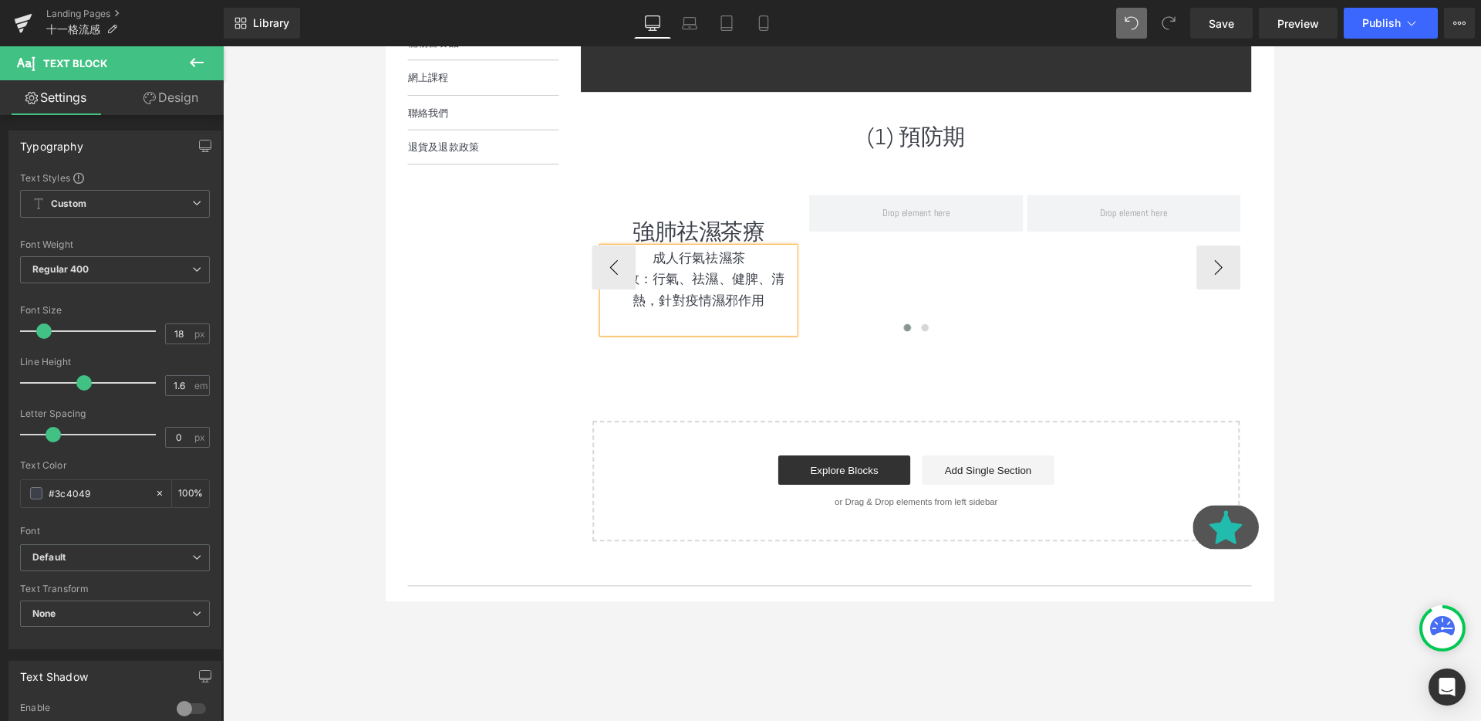
click at [710, 334] on div at bounding box center [943, 345] width 682 height 22
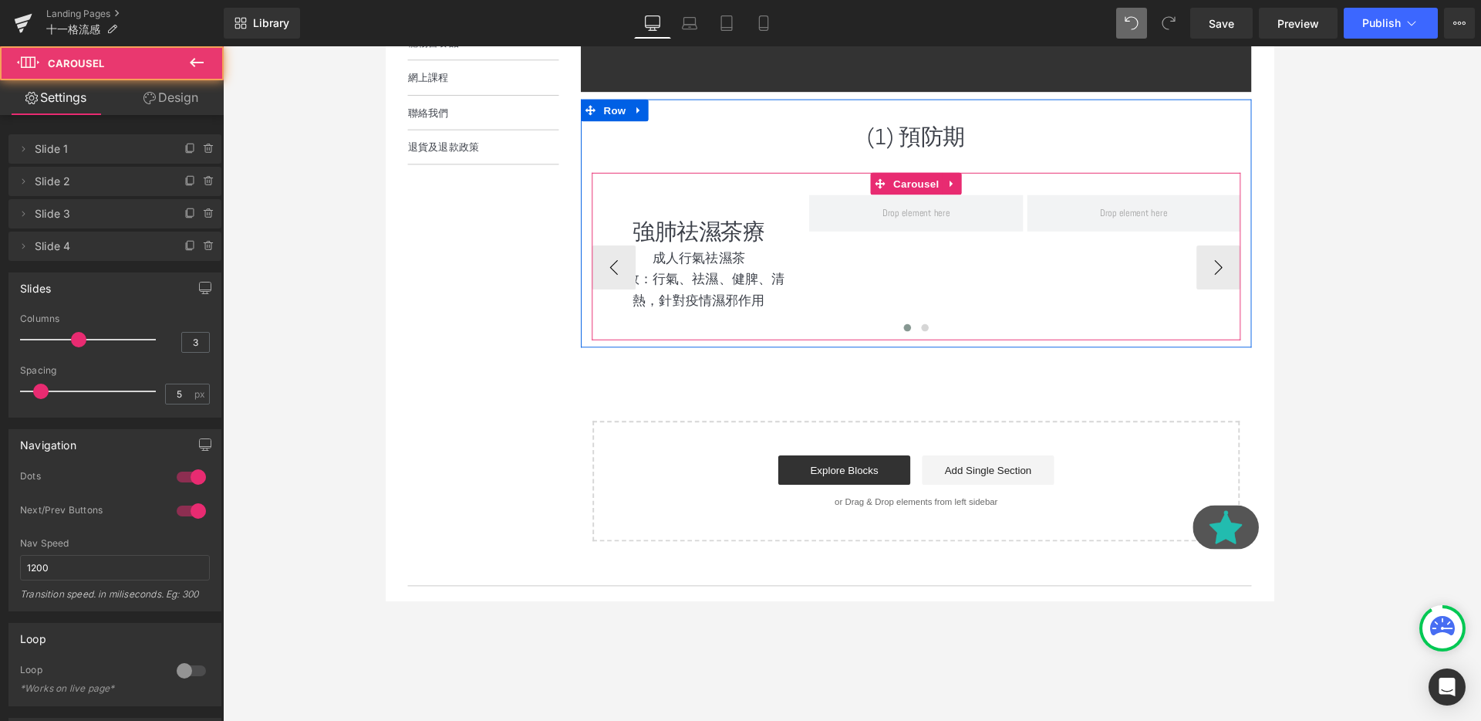
click at [747, 340] on div at bounding box center [943, 345] width 682 height 22
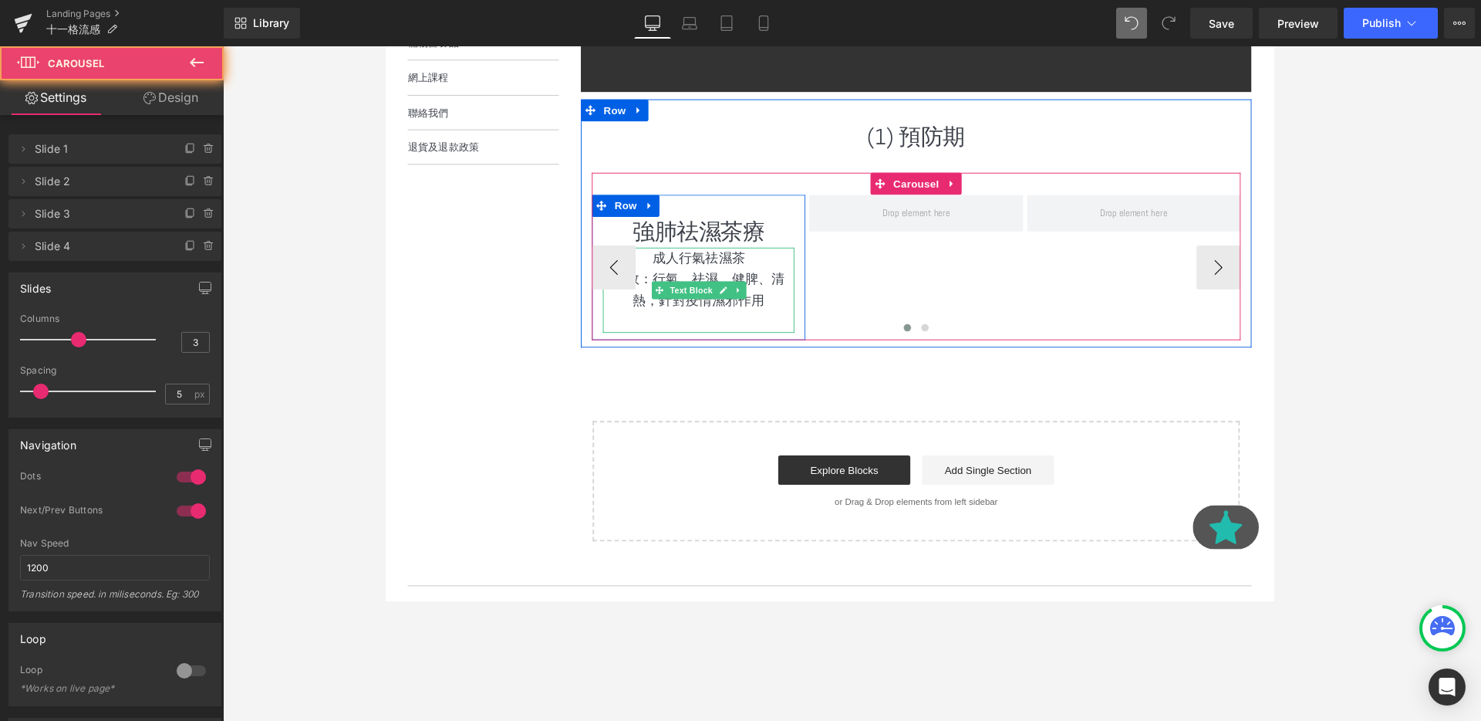
click at [728, 329] on p at bounding box center [713, 336] width 201 height 22
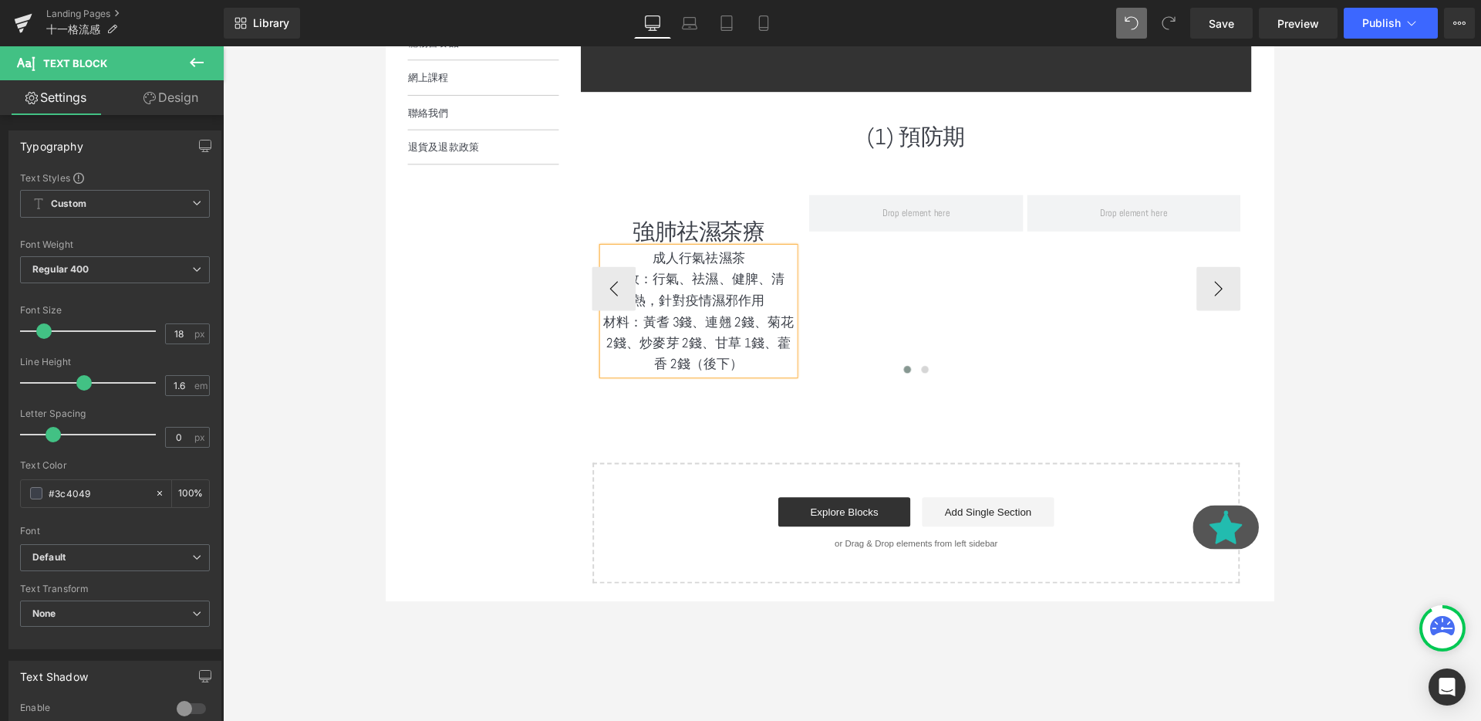
click at [751, 370] on p "材料：黃耆 3錢、連翹 2錢、菊花 2錢、炒麥芽 2錢、甘草 1錢、藿香 2錢（後下）" at bounding box center [713, 358] width 201 height 66
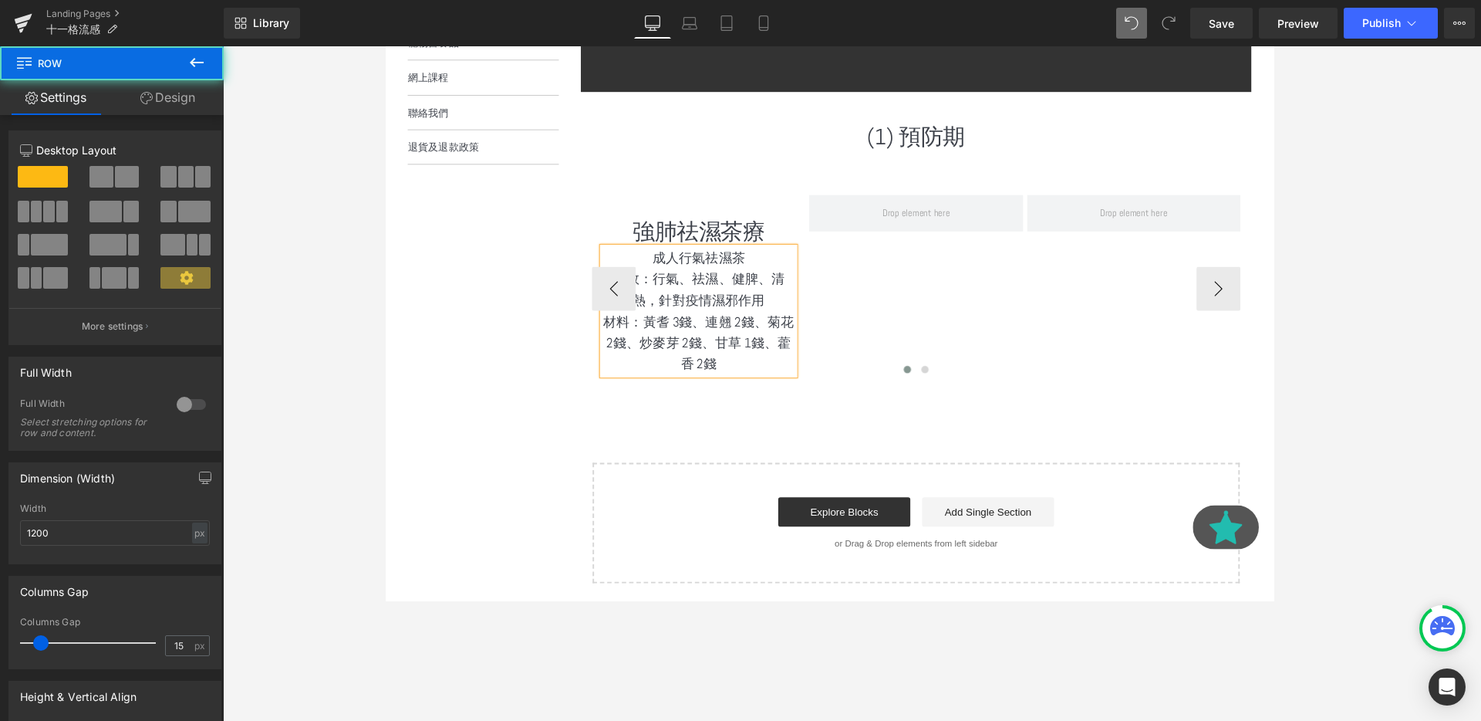
drag, startPoint x: 819, startPoint y: 319, endPoint x: 859, endPoint y: 322, distance: 41.1
click at [859, 322] on div "強肺祛濕茶療 Heading 成人行氣祛濕茶 功效：行氣、祛濕、健脾、清熱，針對疫情濕邪作用 材料：黃耆 3錢、連翹 2錢、菊花 2錢、炒麥芽 2錢、甘草 1…" at bounding box center [1059, 300] width 915 height 197
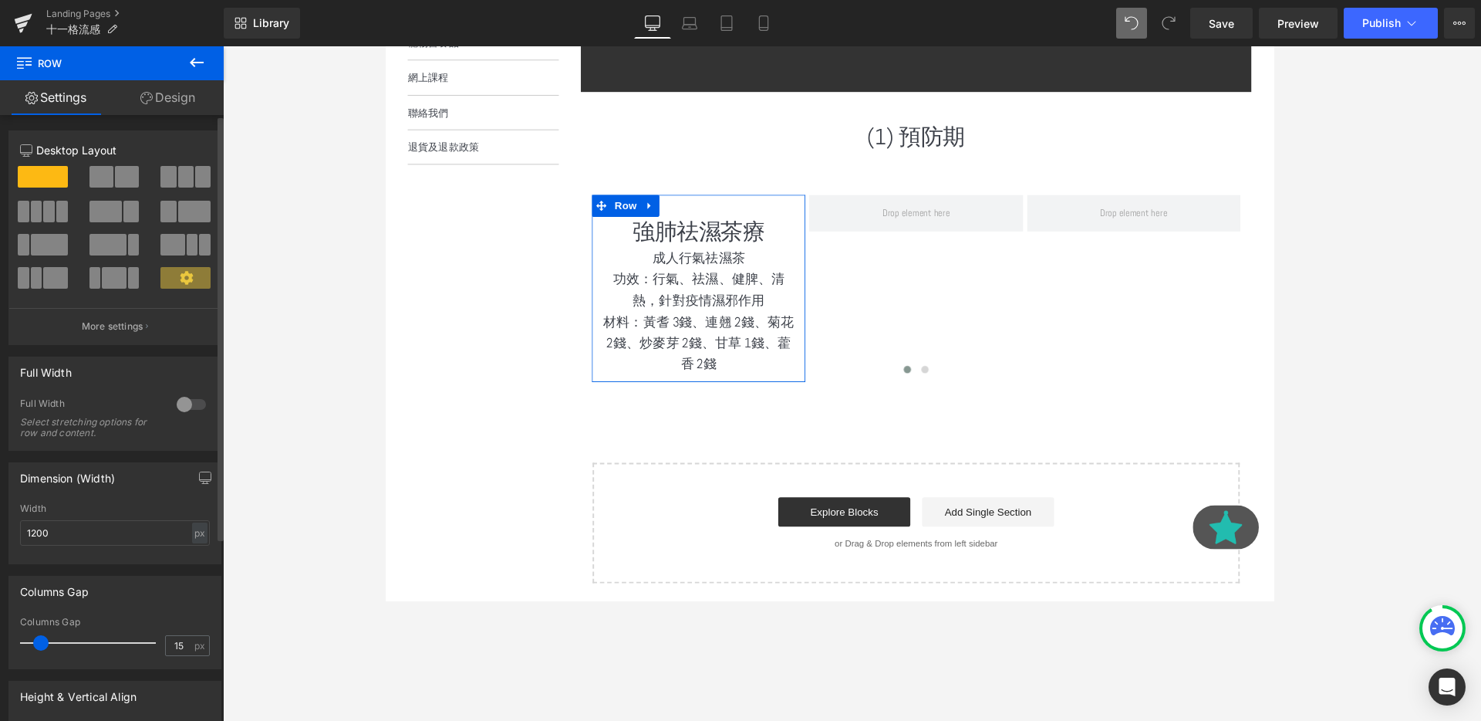
click at [116, 178] on span at bounding box center [127, 177] width 24 height 22
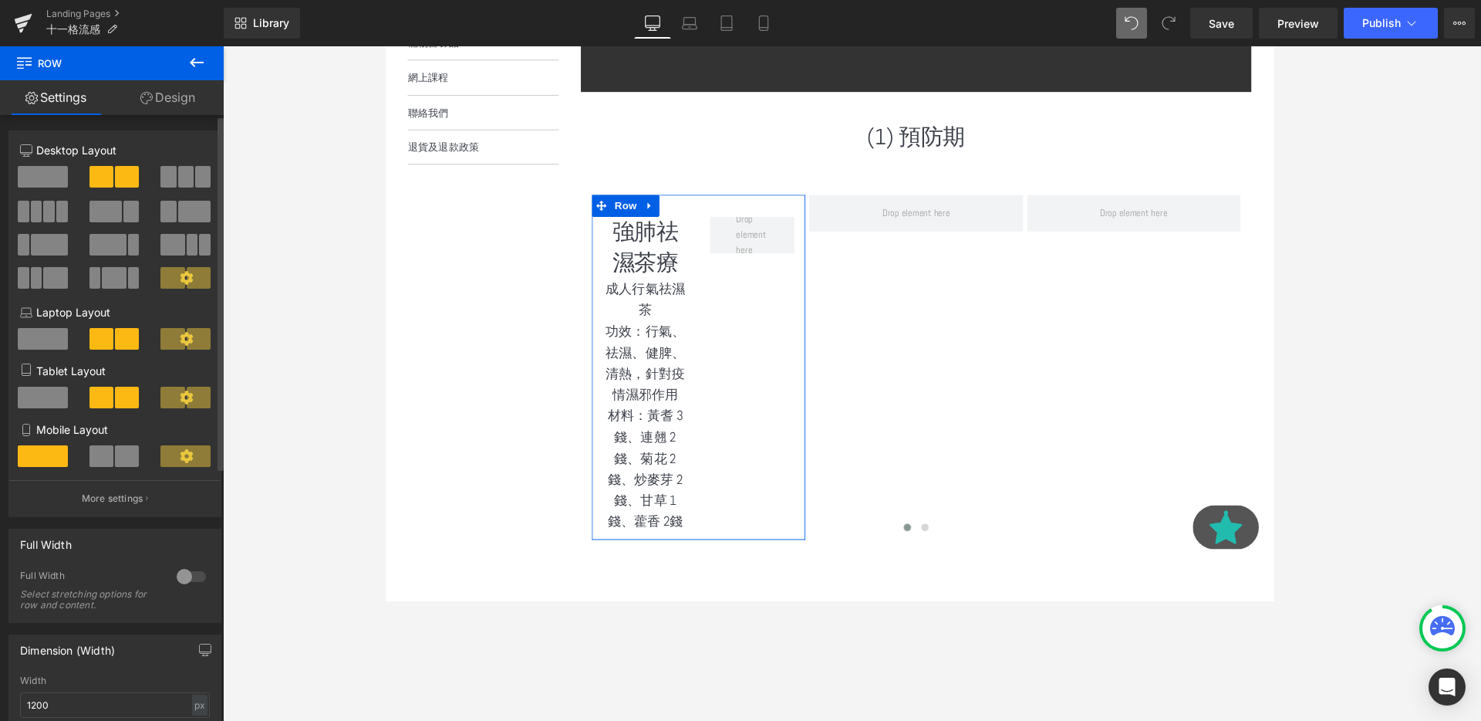
click at [55, 179] on span at bounding box center [43, 177] width 50 height 22
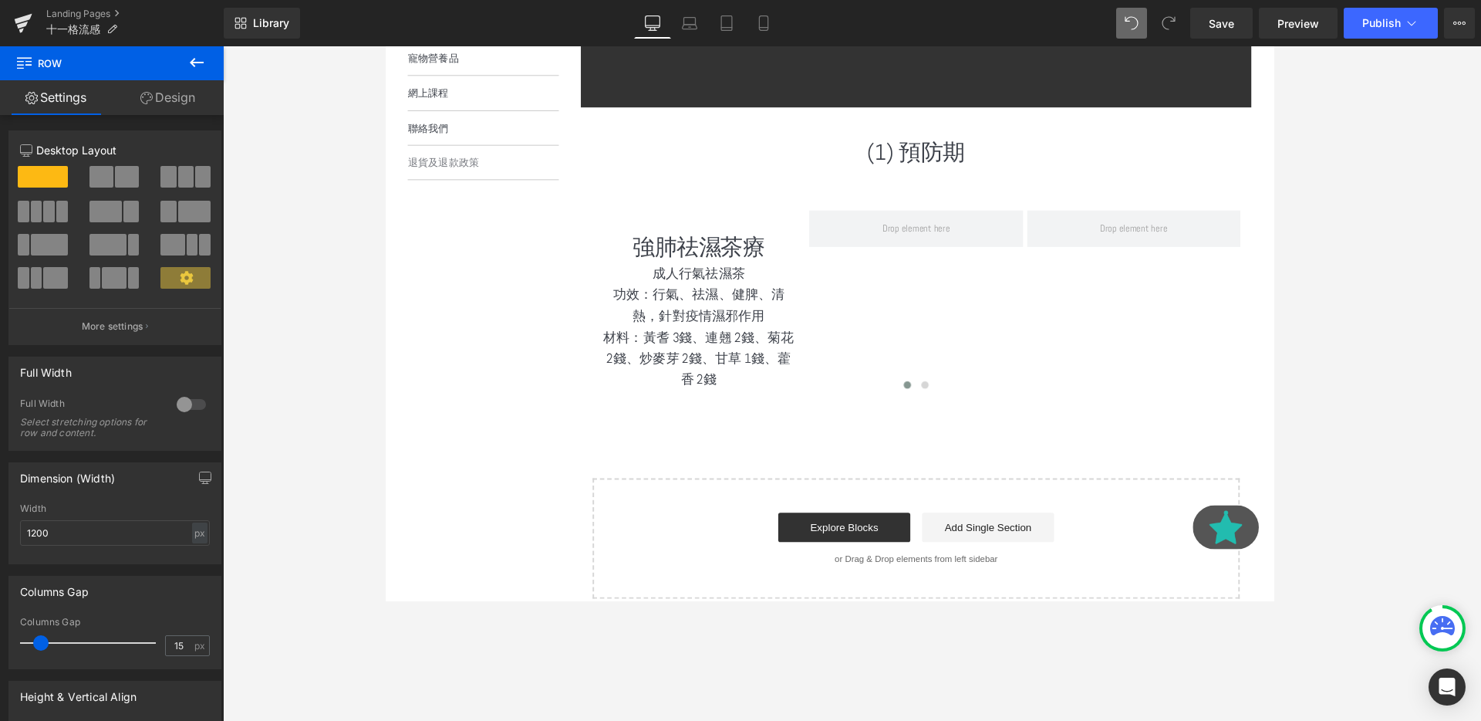
scroll to position [671, 0]
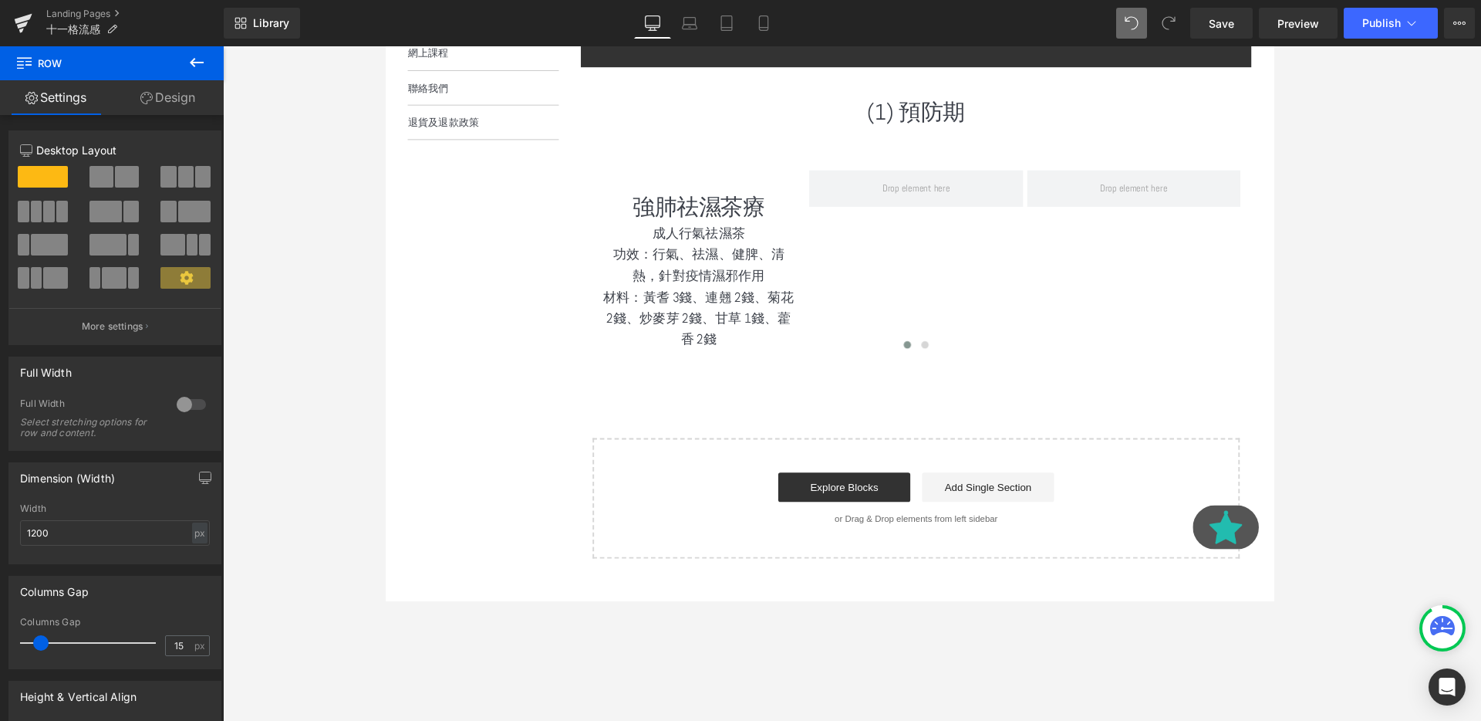
click at [197, 63] on icon at bounding box center [196, 62] width 19 height 19
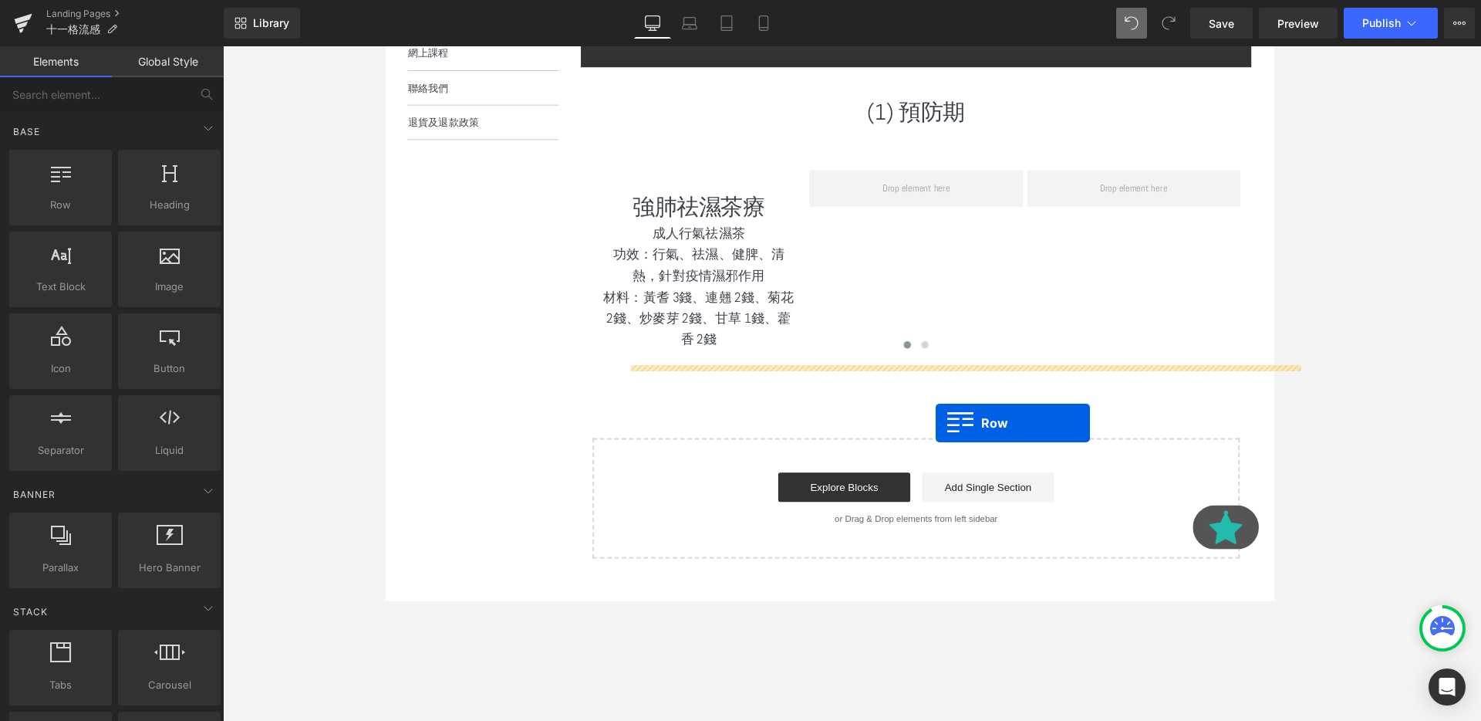
drag, startPoint x: 466, startPoint y: 226, endPoint x: 961, endPoint y: 441, distance: 540.0
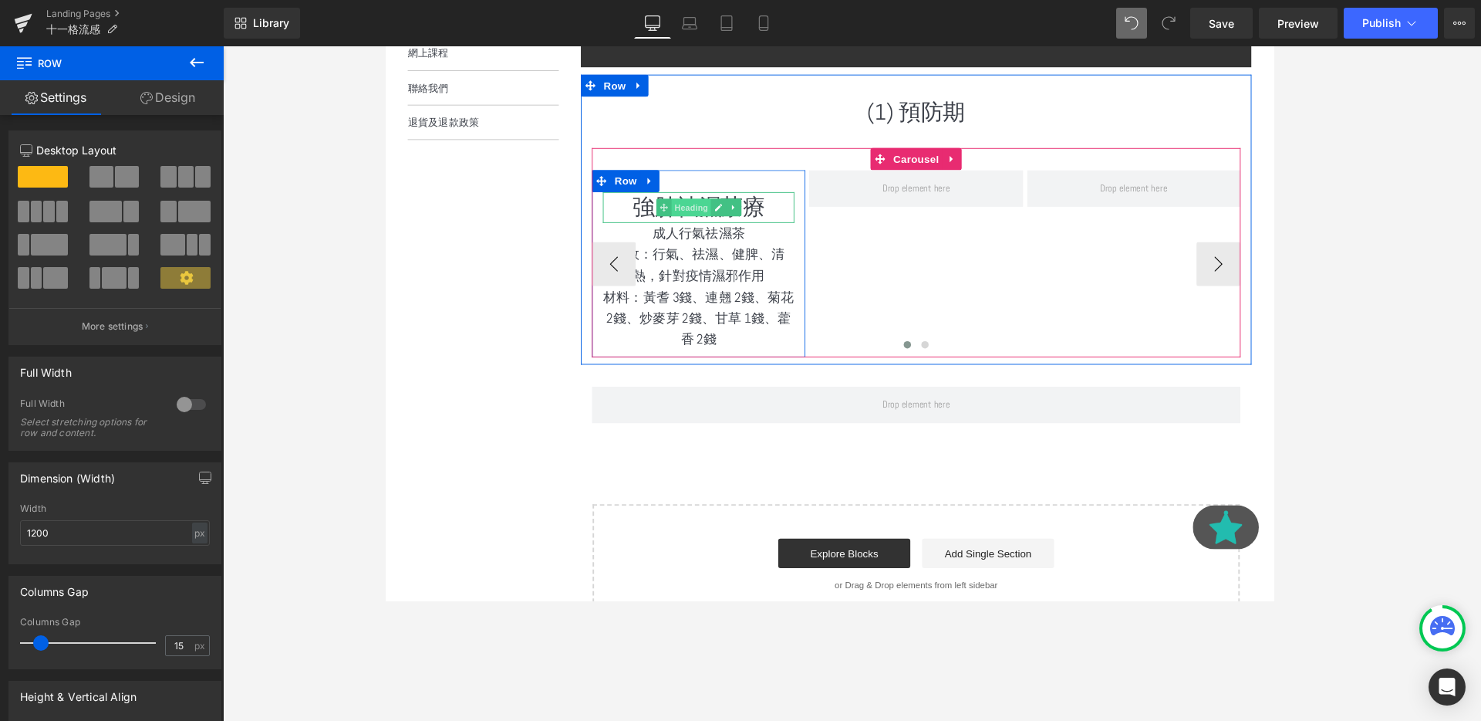
click at [692, 214] on span "Heading" at bounding box center [706, 216] width 42 height 19
click at [756, 214] on link at bounding box center [751, 216] width 16 height 19
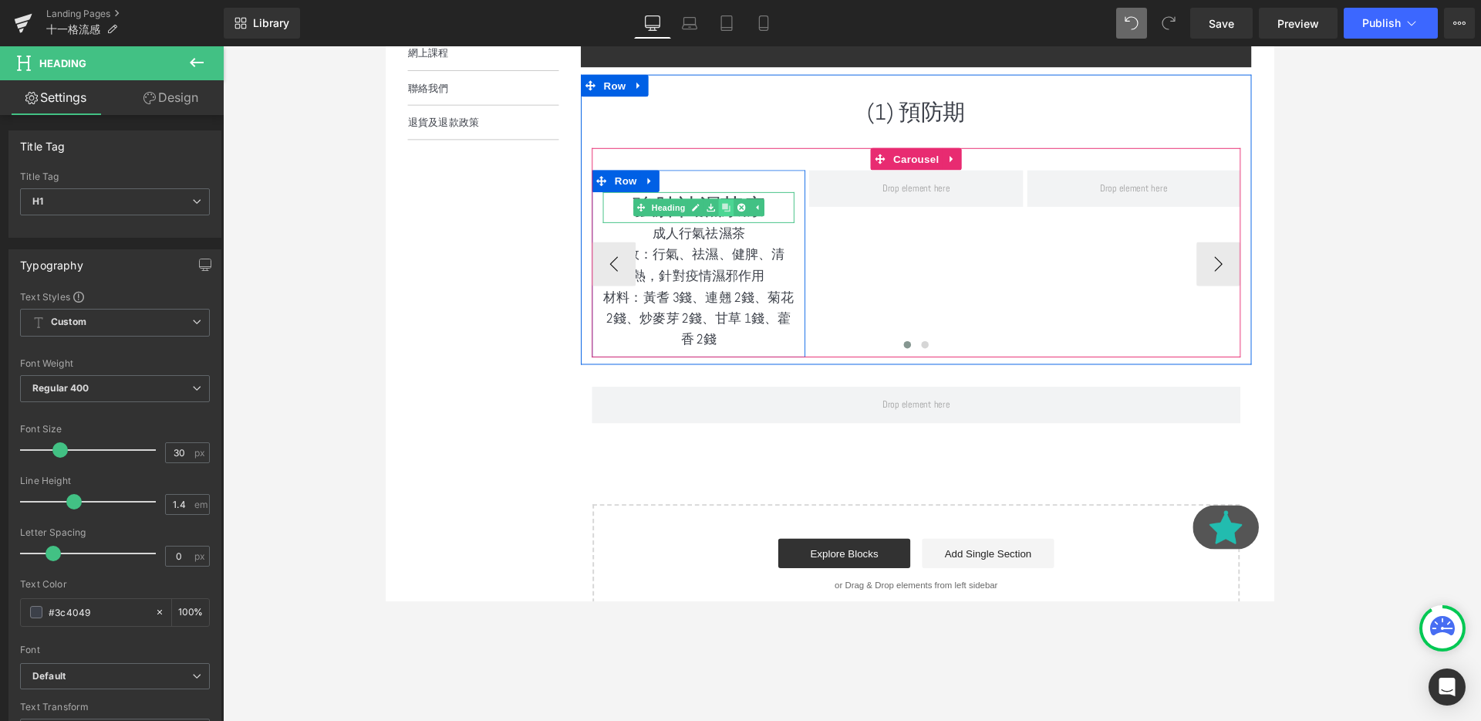
click at [746, 216] on icon at bounding box center [742, 216] width 8 height 8
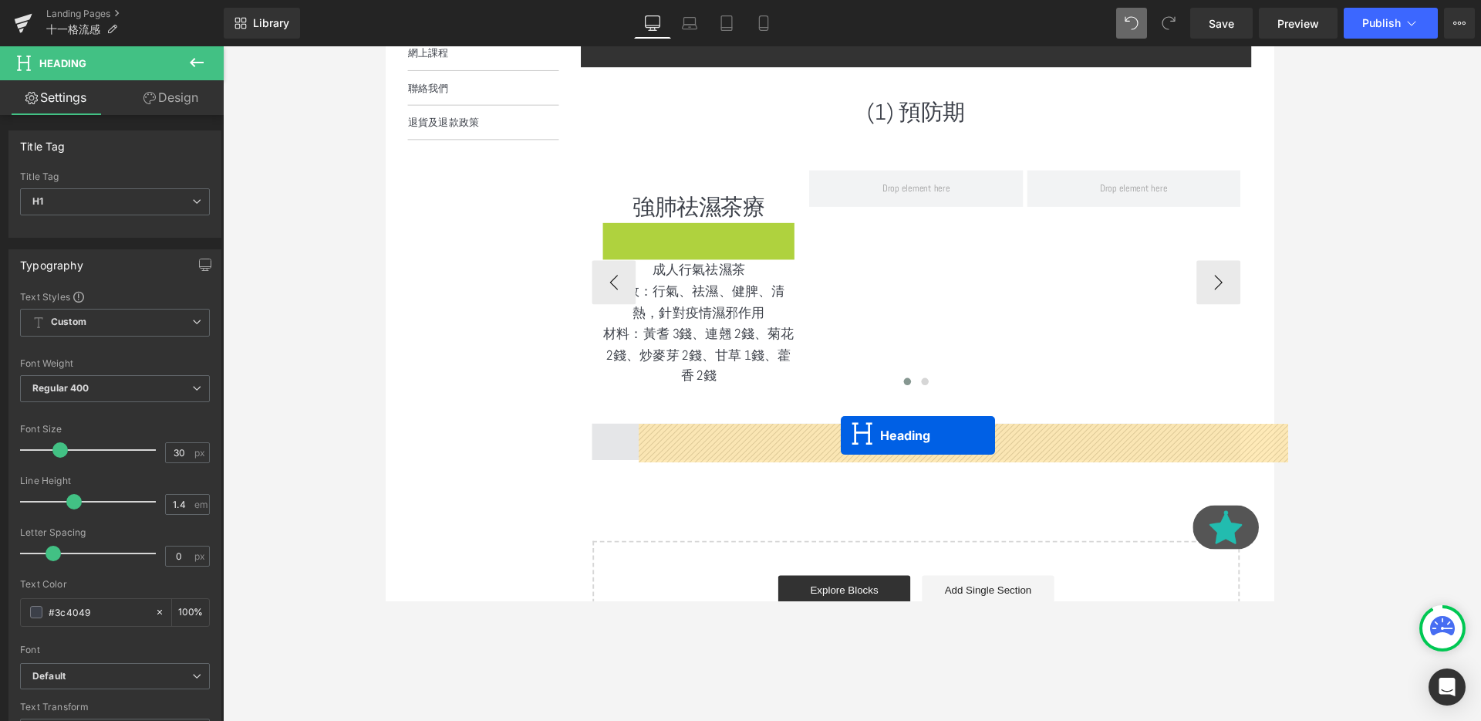
drag, startPoint x: 675, startPoint y: 249, endPoint x: 864, endPoint y: 455, distance: 279.6
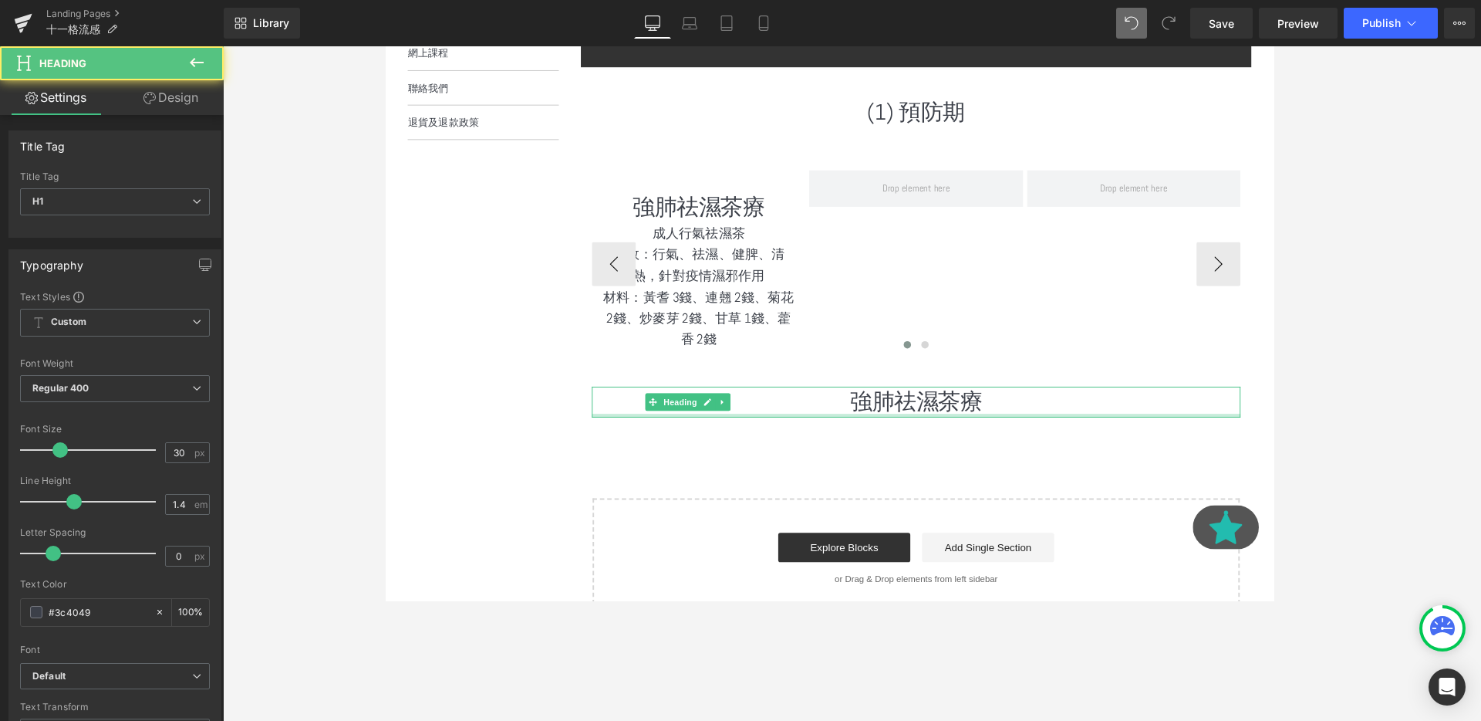
scroll to position [734, 0]
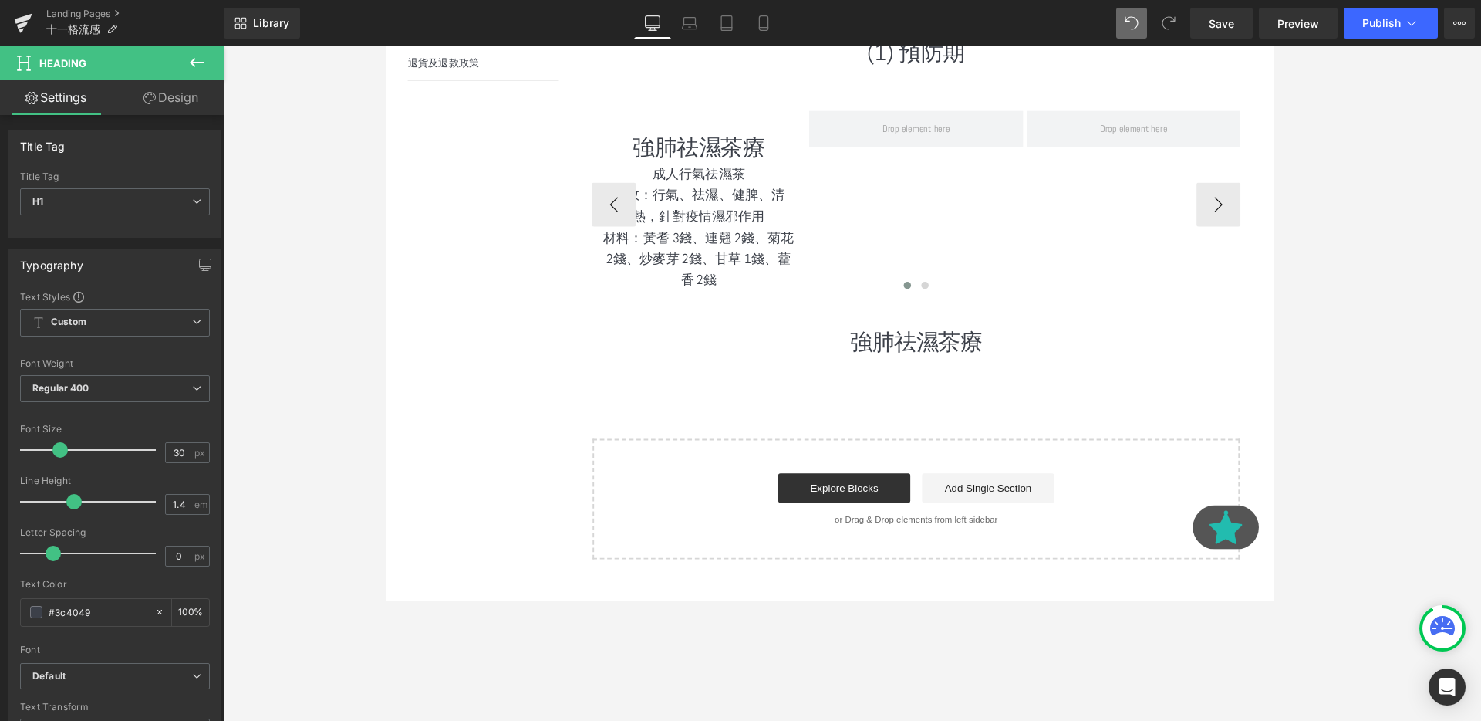
click at [196, 59] on icon at bounding box center [196, 62] width 19 height 19
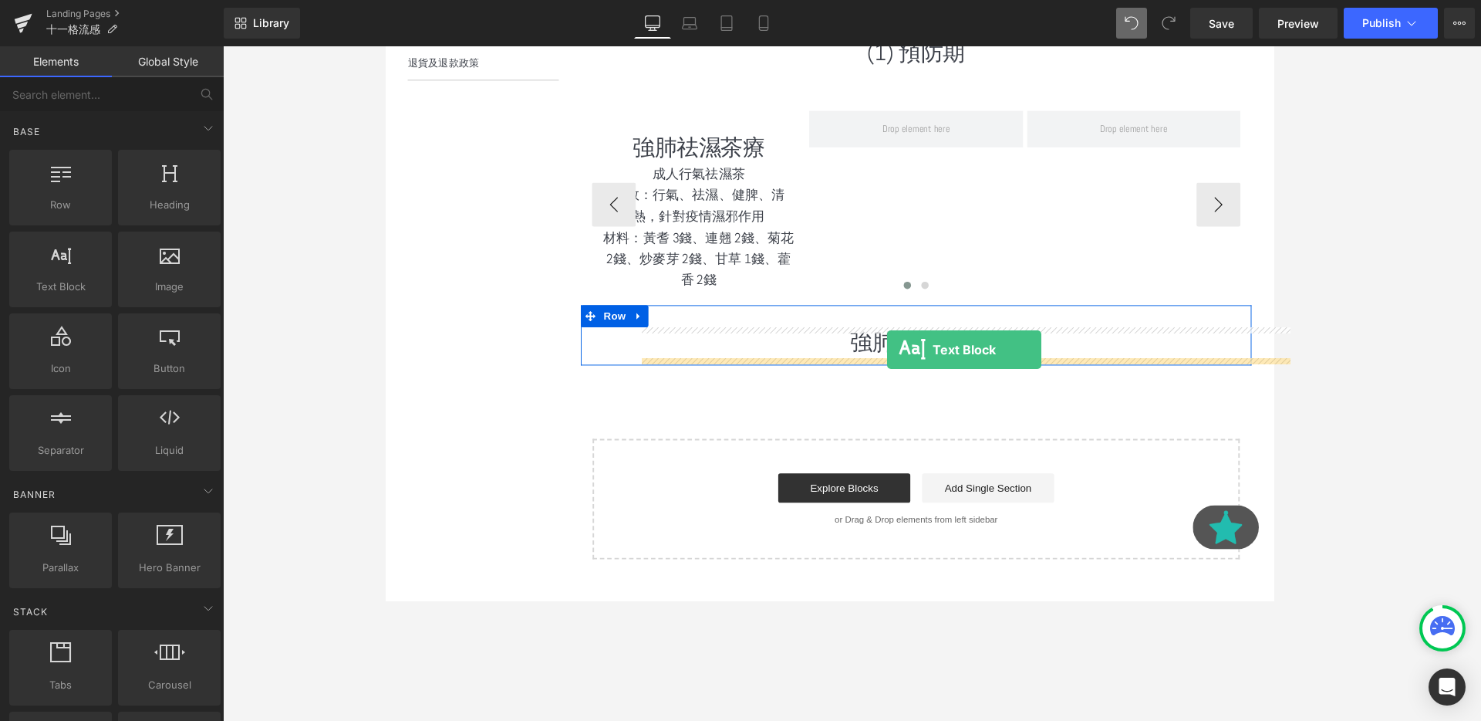
drag, startPoint x: 472, startPoint y: 328, endPoint x: 913, endPoint y: 365, distance: 442.1
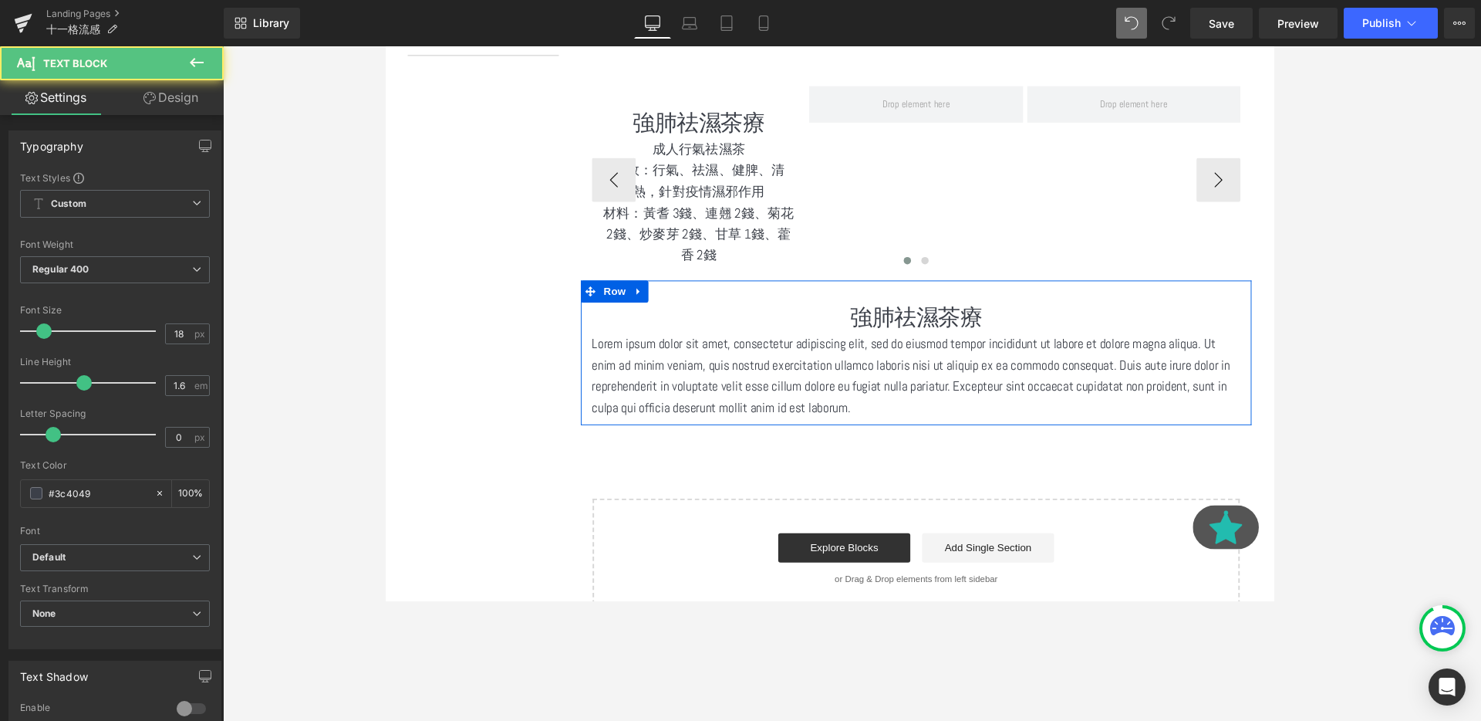
scroll to position [782, 0]
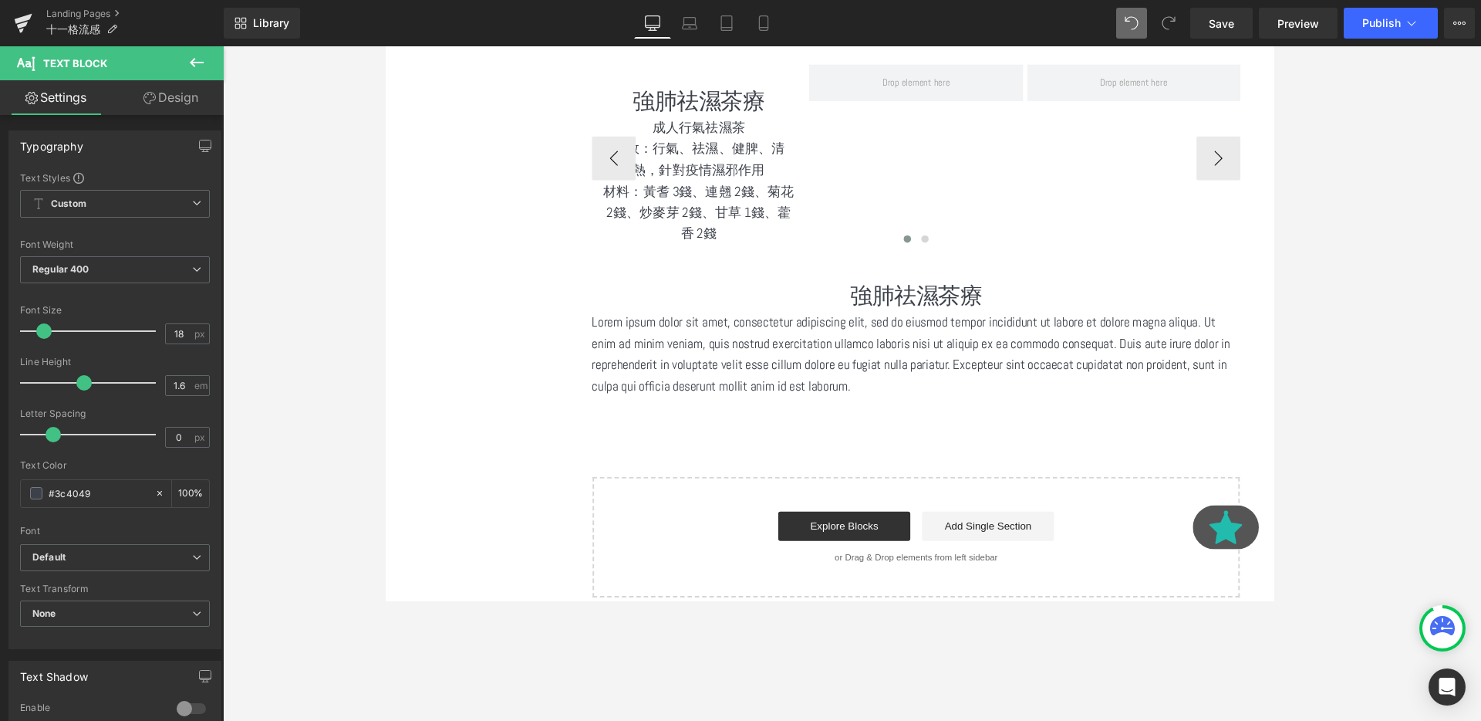
click at [753, 361] on p "Lorem ipsum dolor sit amet, consectetur adipiscing elit, sed do eiusmod tempor …" at bounding box center [943, 370] width 682 height 89
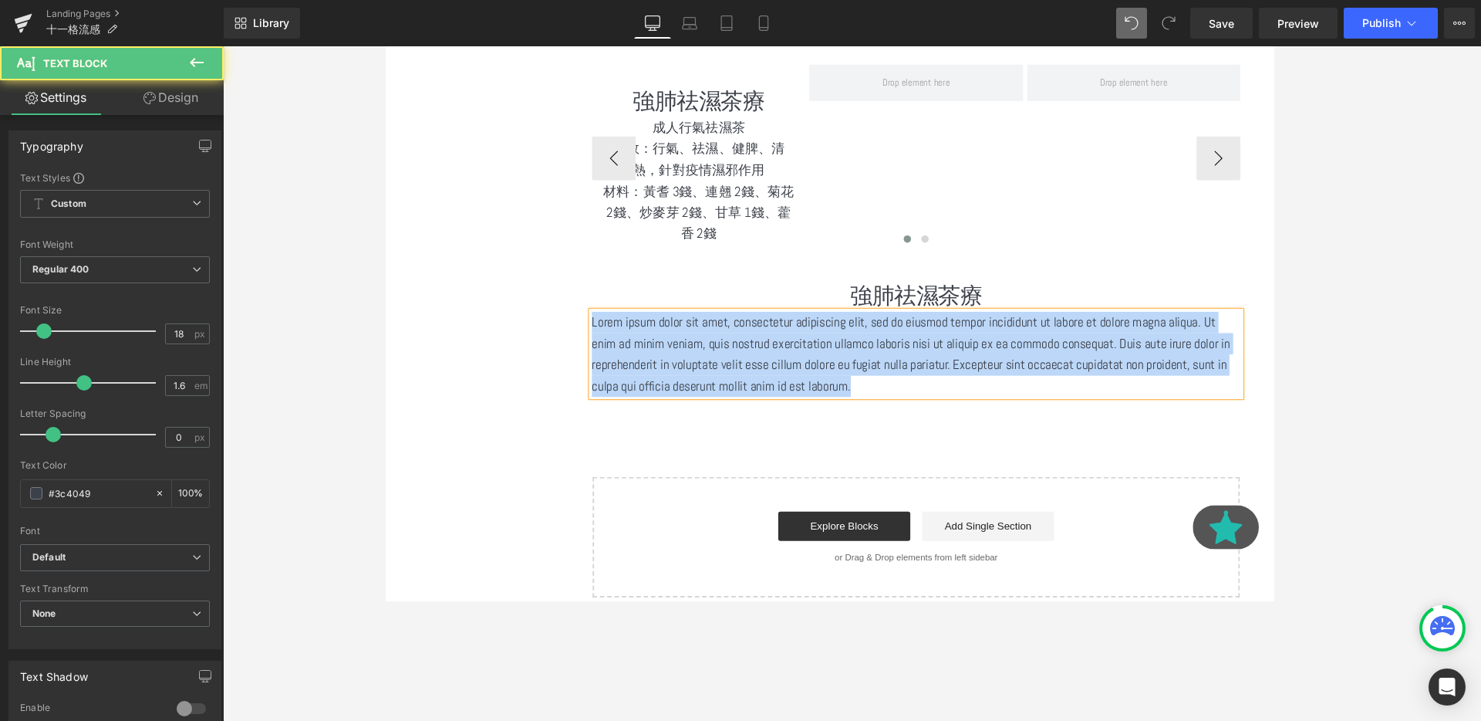
paste div
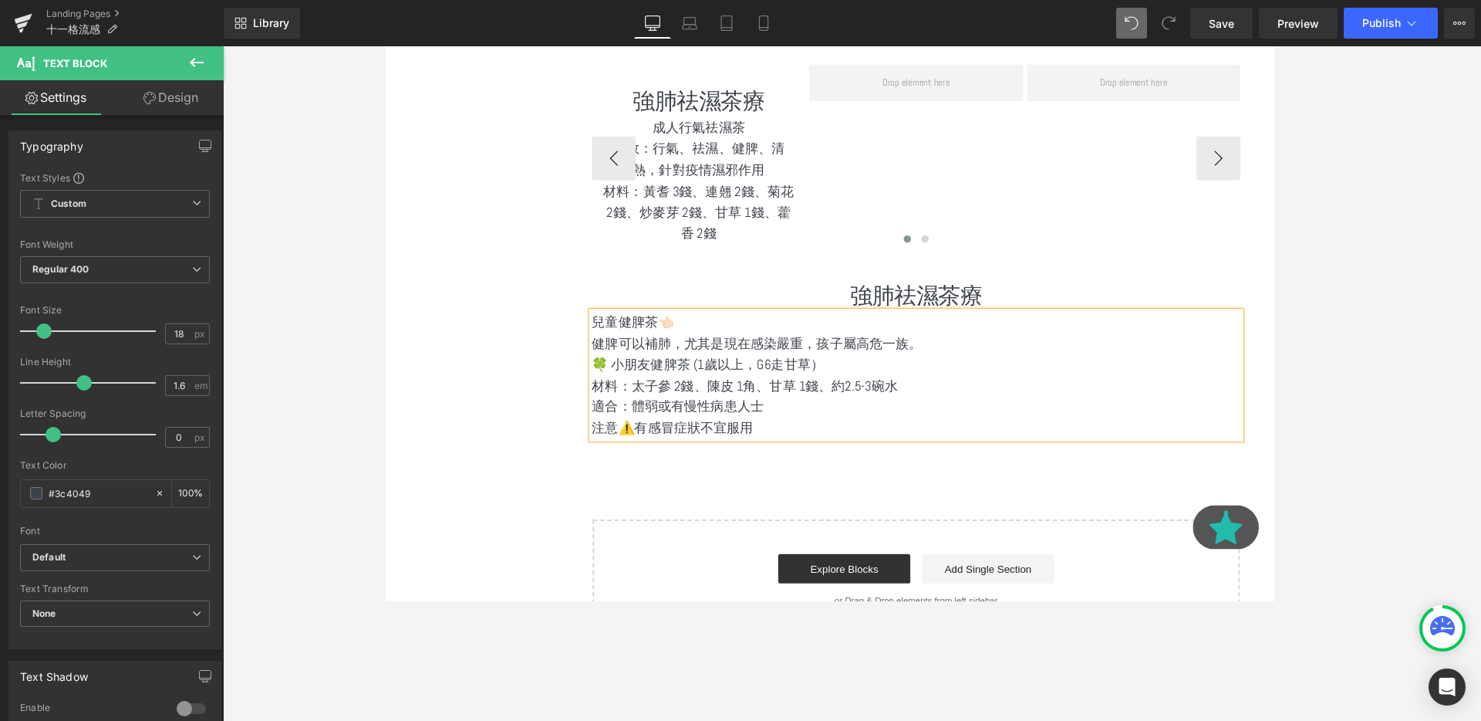
click at [689, 336] on p "兒童健脾茶👈🏻" at bounding box center [943, 337] width 682 height 22
click at [660, 339] on p "兒童健脾茶👈🏻" at bounding box center [943, 337] width 682 height 22
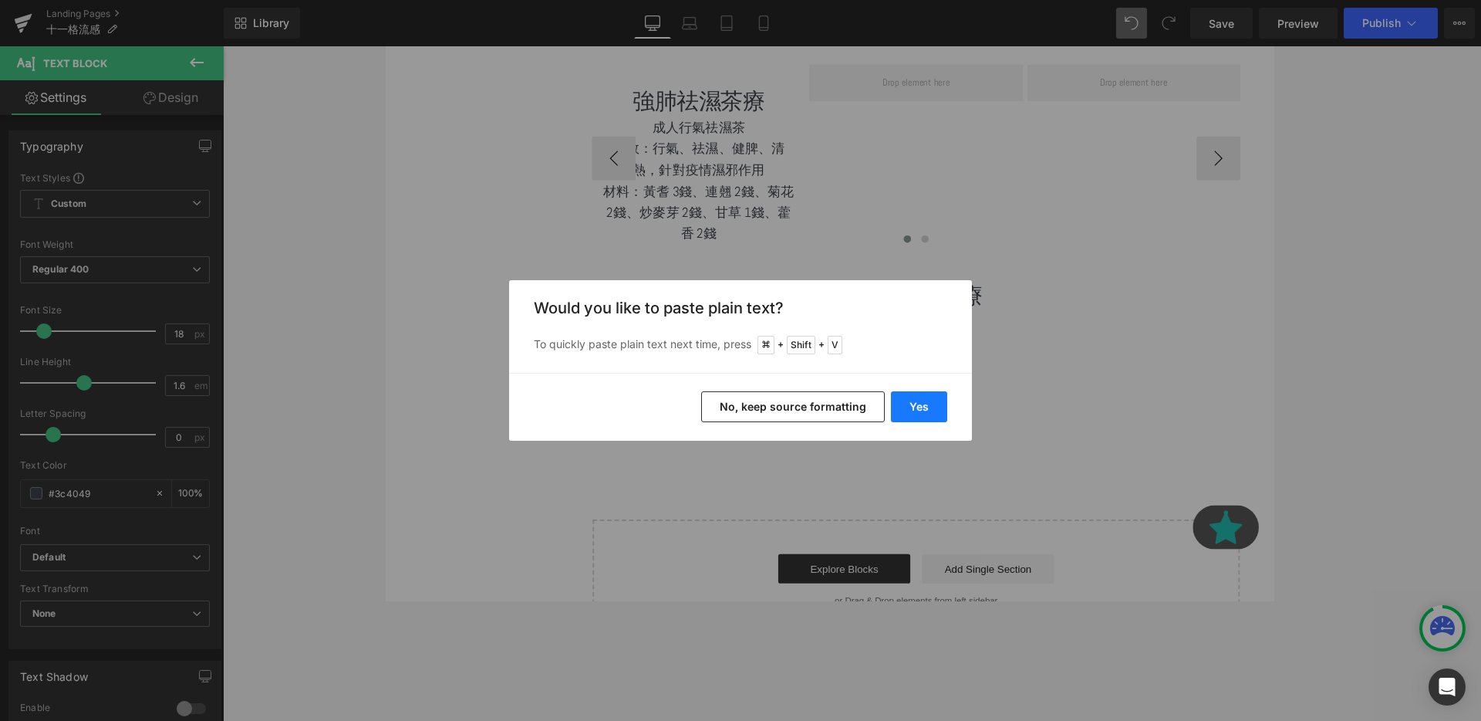
click at [900, 403] on button "Yes" at bounding box center [919, 406] width 56 height 31
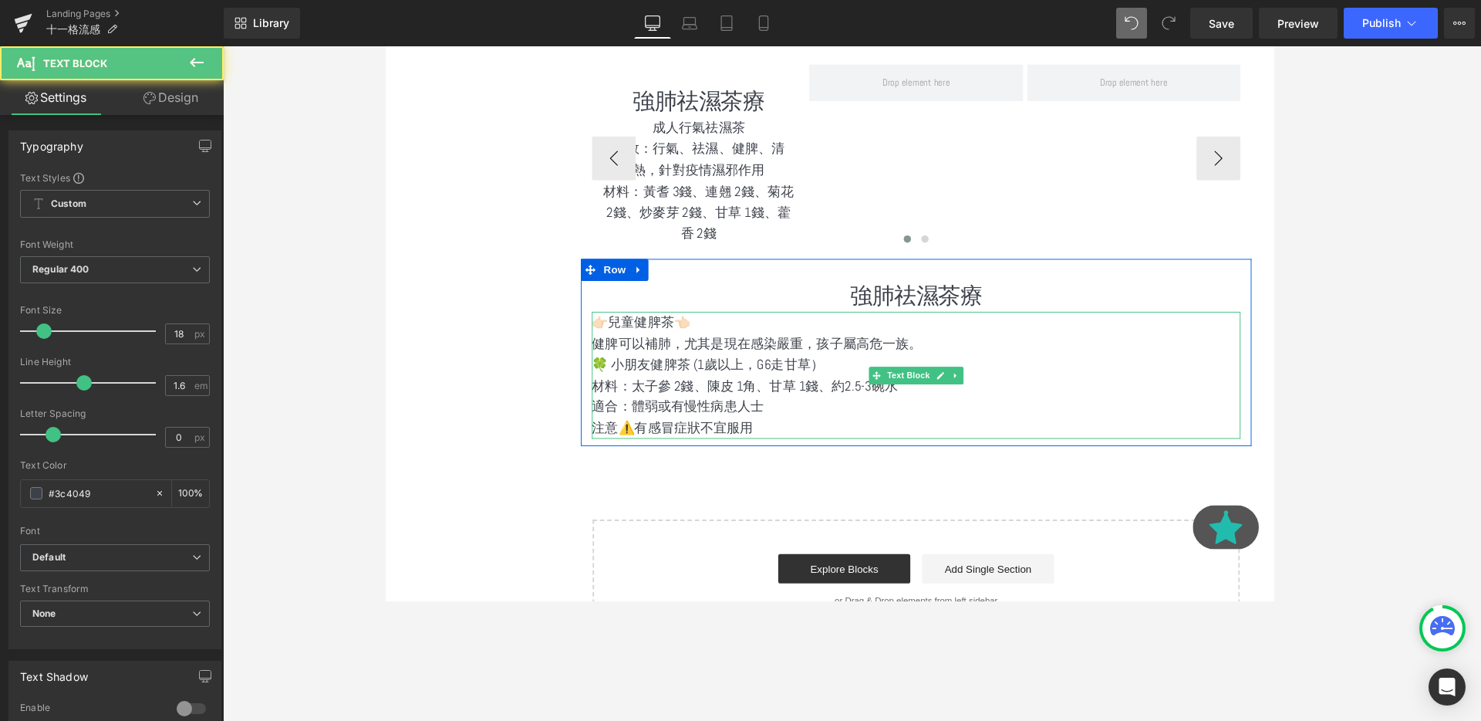
click at [844, 406] on p "材料：太子參 2錢、陳皮 1角、甘草 1錢、約2.5-3碗水" at bounding box center [943, 404] width 682 height 22
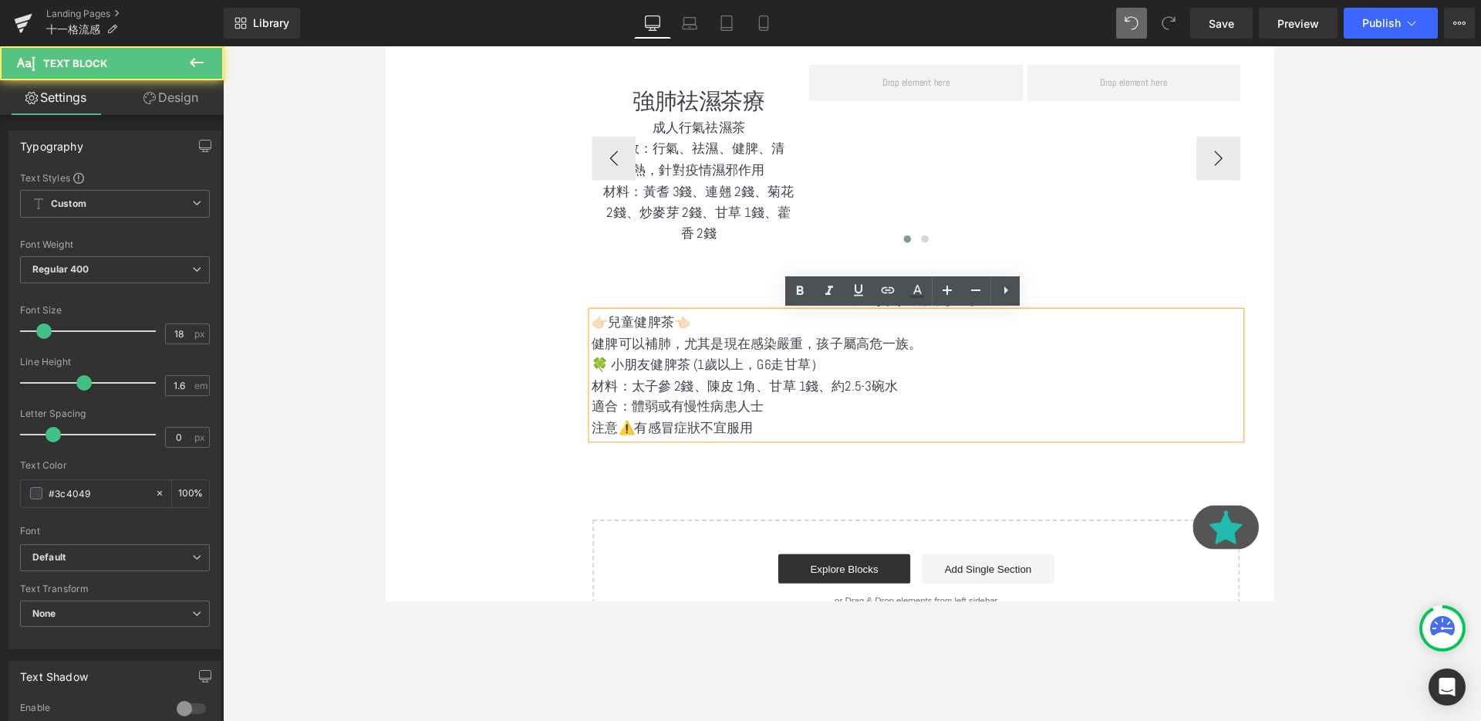
click at [844, 435] on p "適合：體弱或有慢性病患人士" at bounding box center [943, 425] width 682 height 22
click at [385, 46] on div at bounding box center [385, 46] width 0 height 0
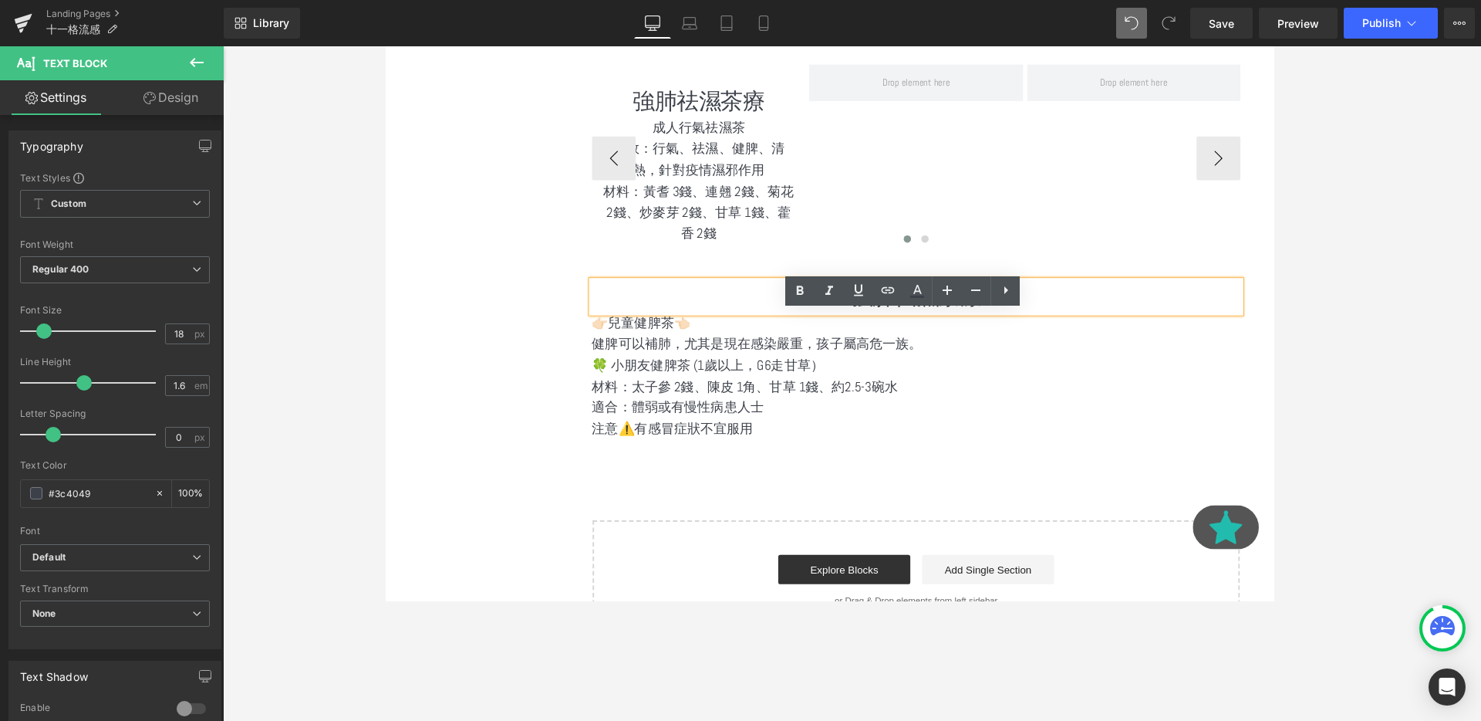
click at [1096, 370] on div "👉🏻兒童健脾茶👈🏻 健脾可以補肺，尤其是現在感染嚴重，孩子屬高危一族。 🍀 小朋友健脾茶 (1歲以上，G6走甘草） 材料：太子參 2錢、陳皮 1角、甘草…" at bounding box center [943, 392] width 682 height 133
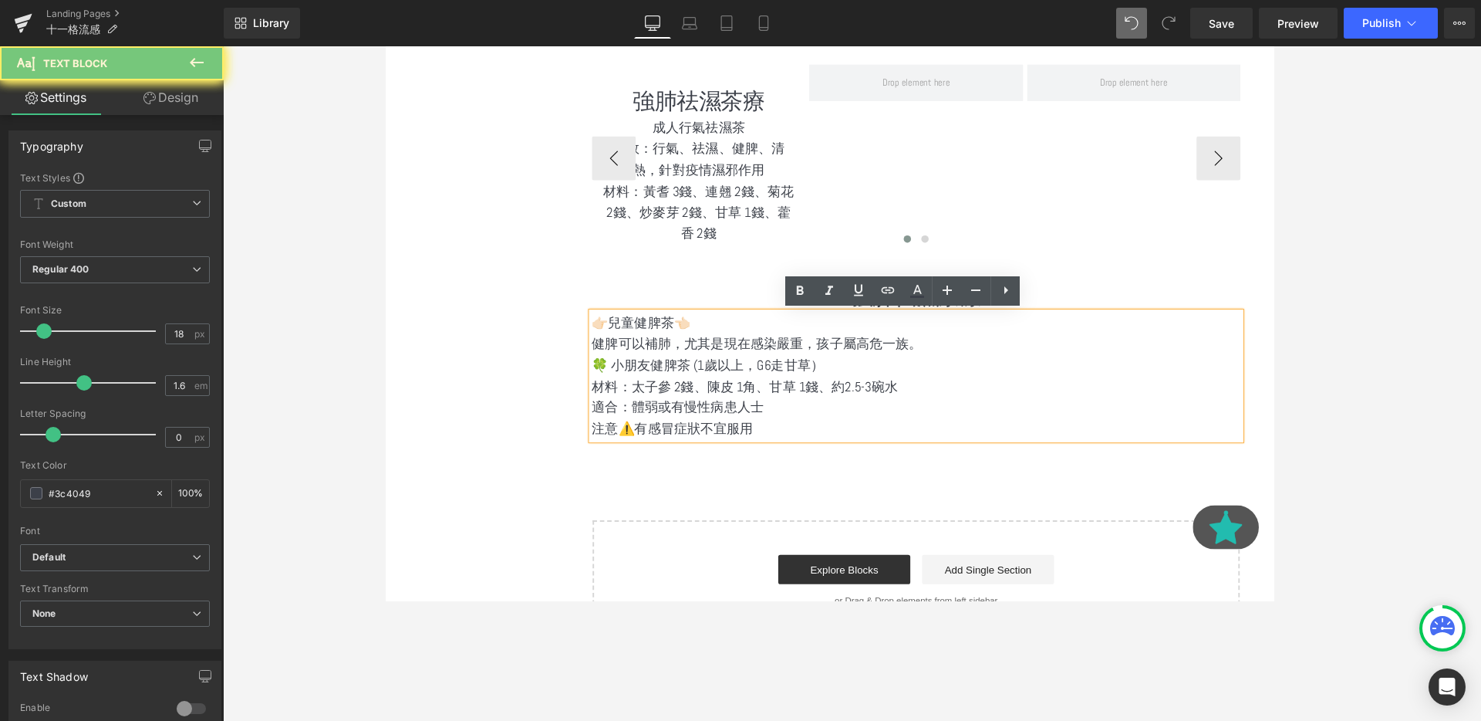
click at [549, 333] on div "選單 主頁 所有商品 紫淮山粉 防疫香包專區 防蚊專區 濕疹皮膚專區 養心紅麴穀物粉 養腎黑豆穀物粉 五行養生五穀粉系列" at bounding box center [840, 90] width 910 height 1210
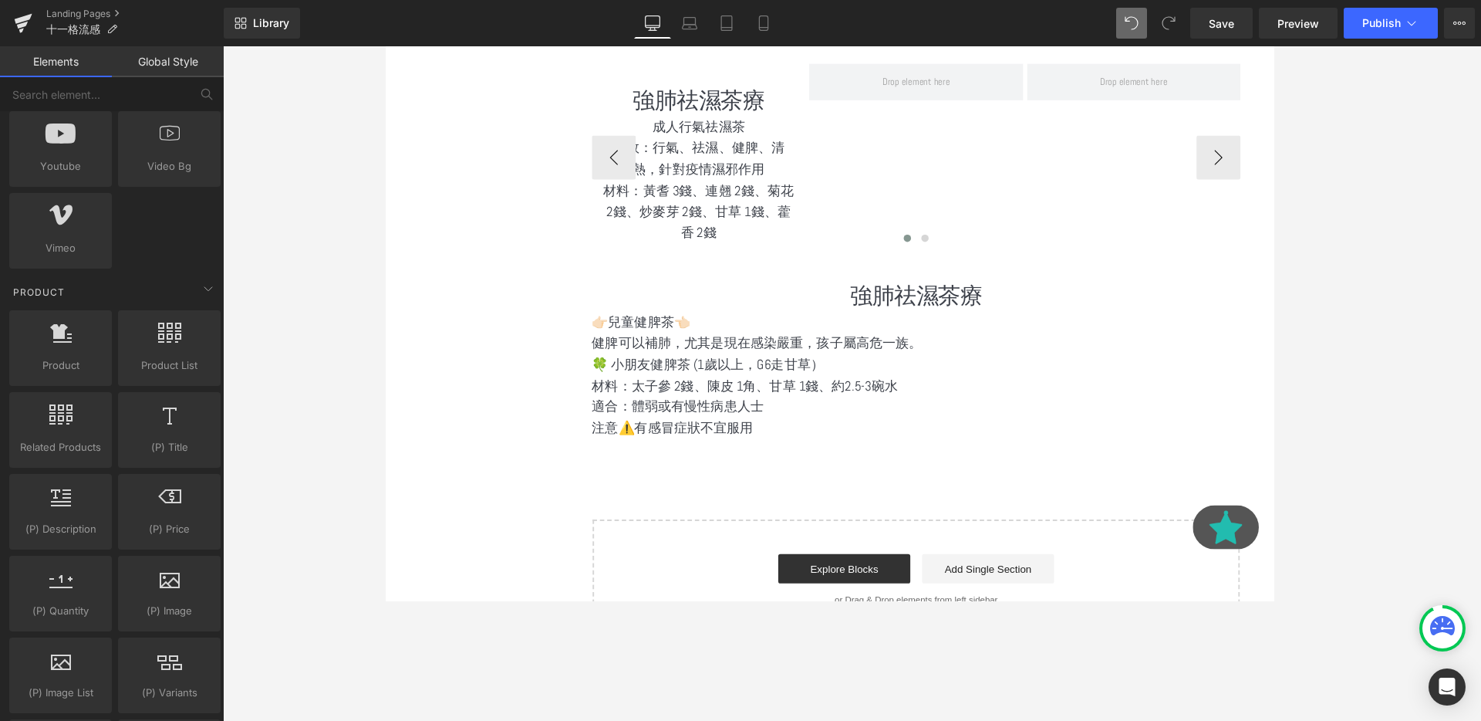
scroll to position [1071, 0]
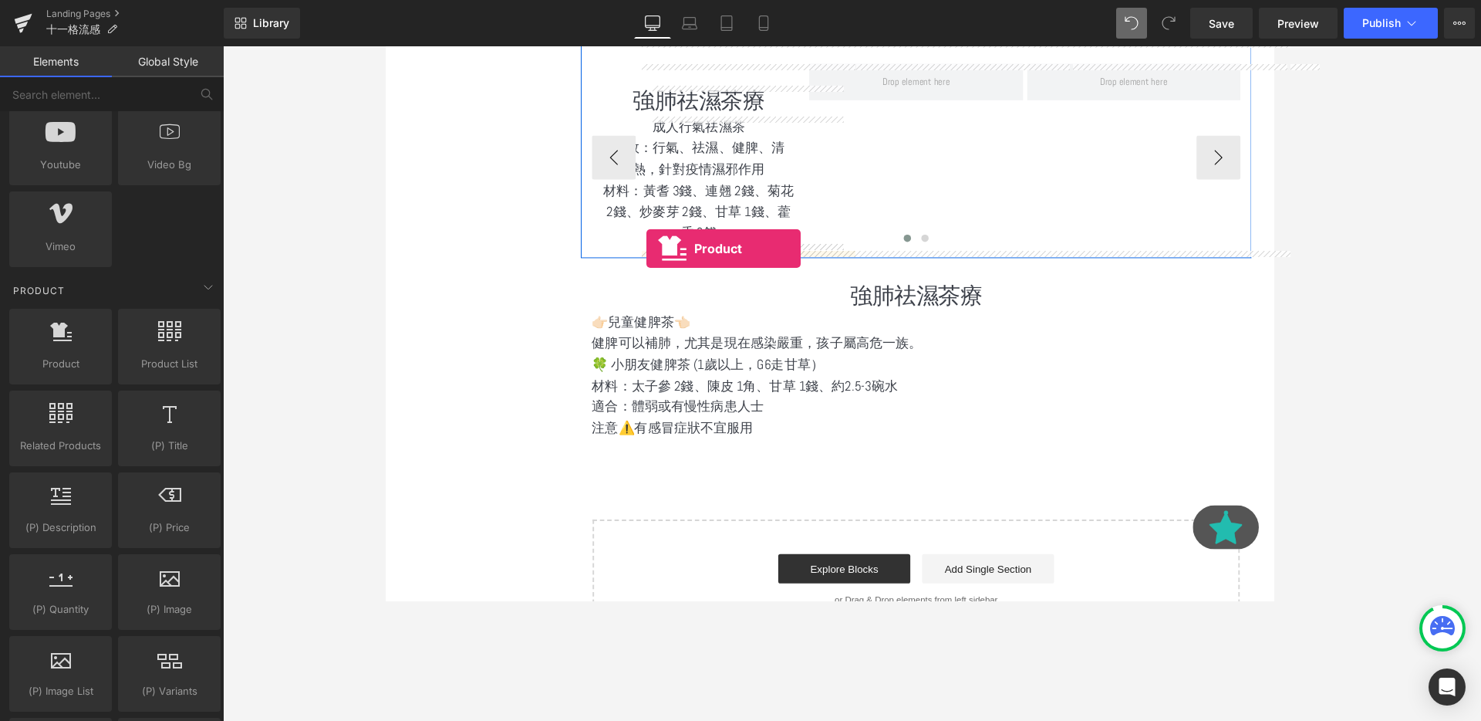
drag, startPoint x: 457, startPoint y: 405, endPoint x: 660, endPoint y: 258, distance: 250.1
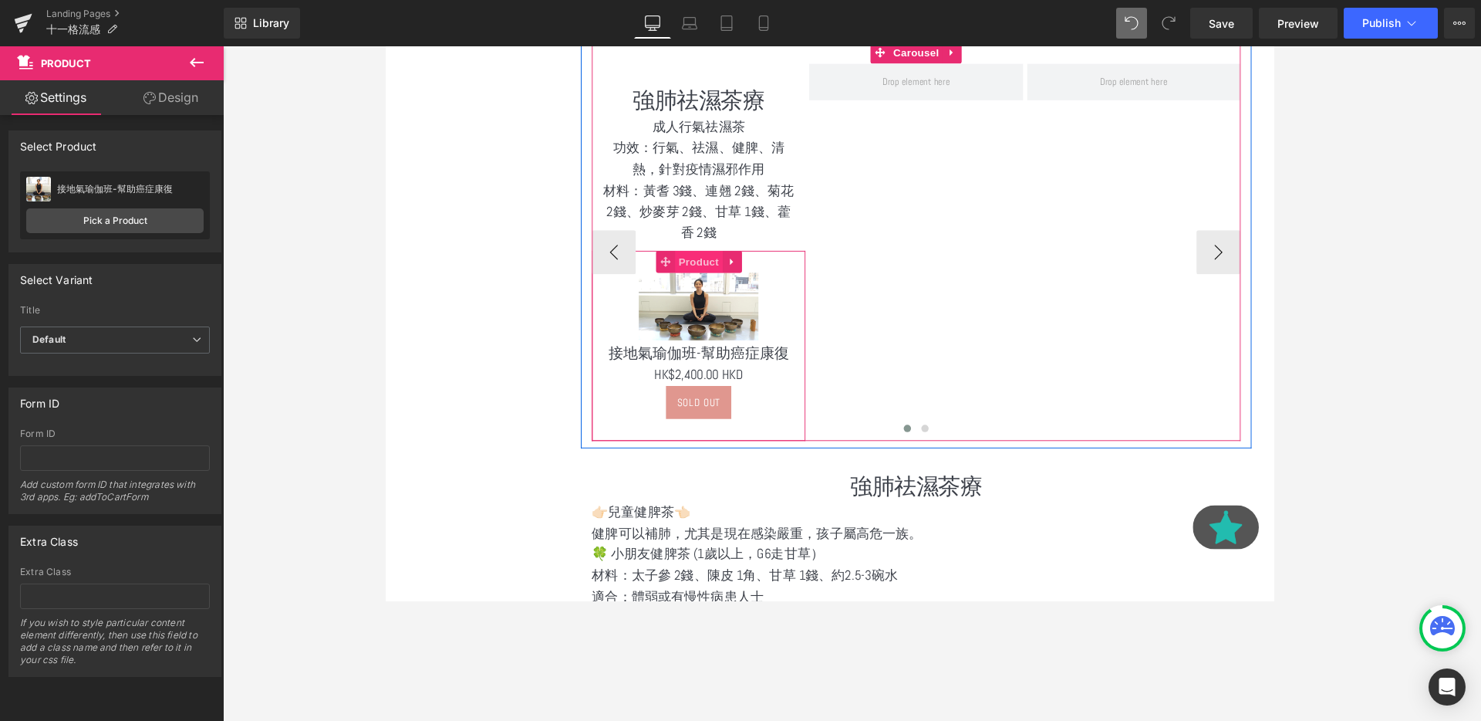
click at [696, 273] on span "Product" at bounding box center [714, 273] width 50 height 23
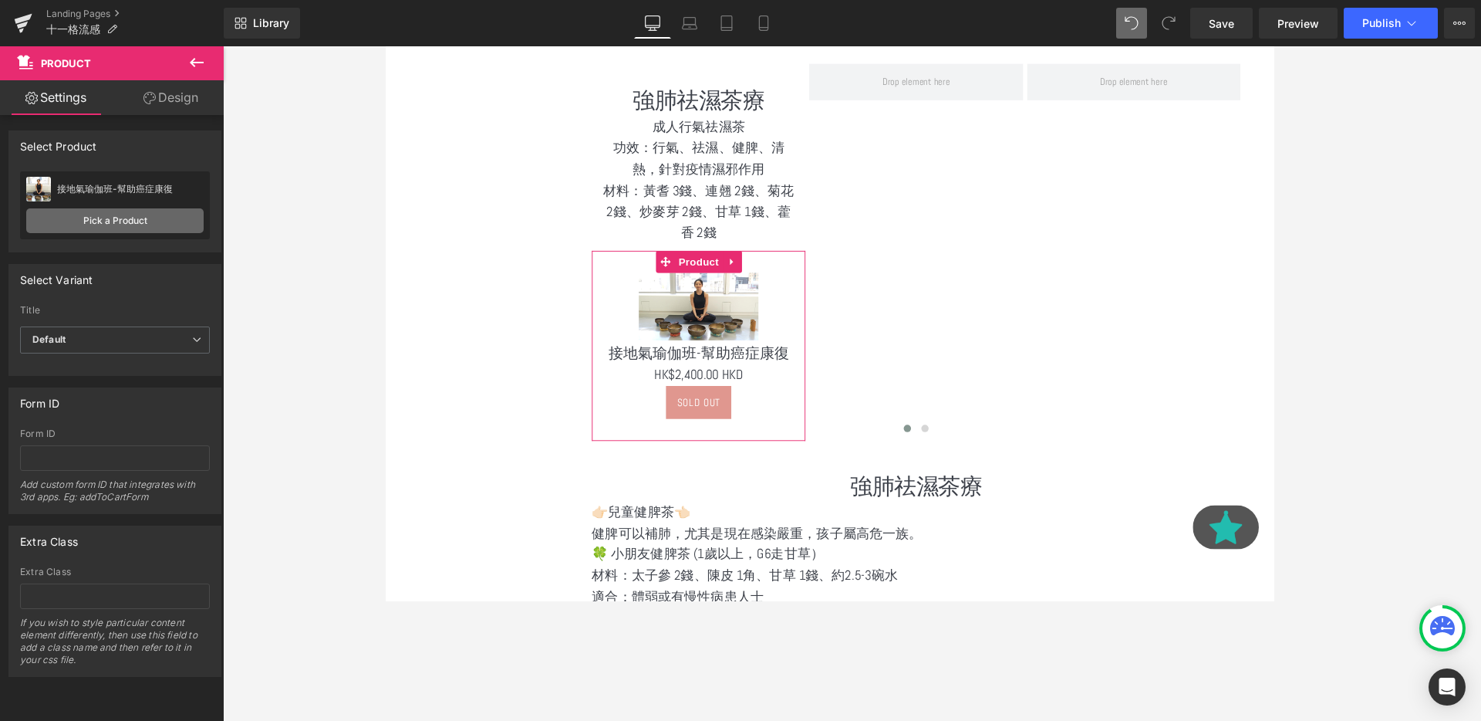
click at [98, 221] on link "Pick a Product" at bounding box center [114, 220] width 177 height 25
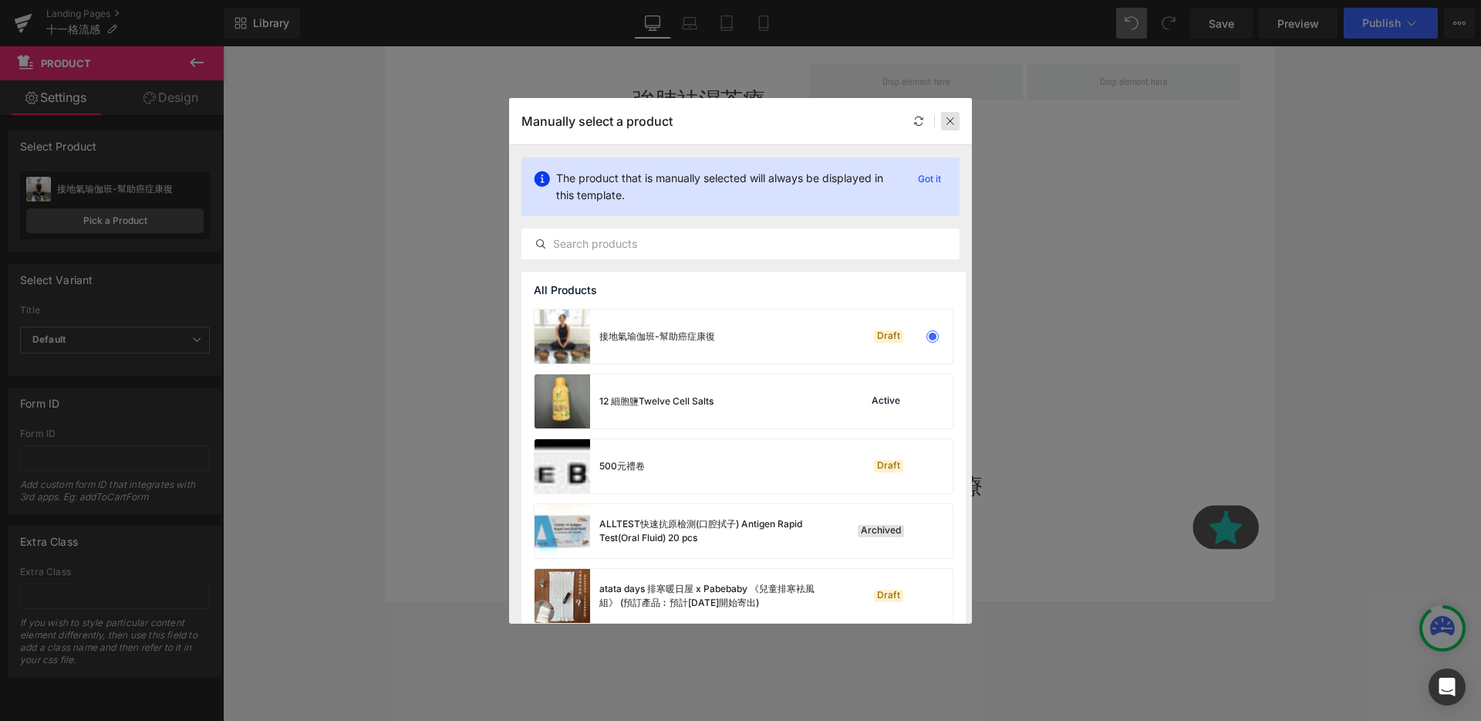
click at [949, 123] on icon at bounding box center [950, 121] width 11 height 11
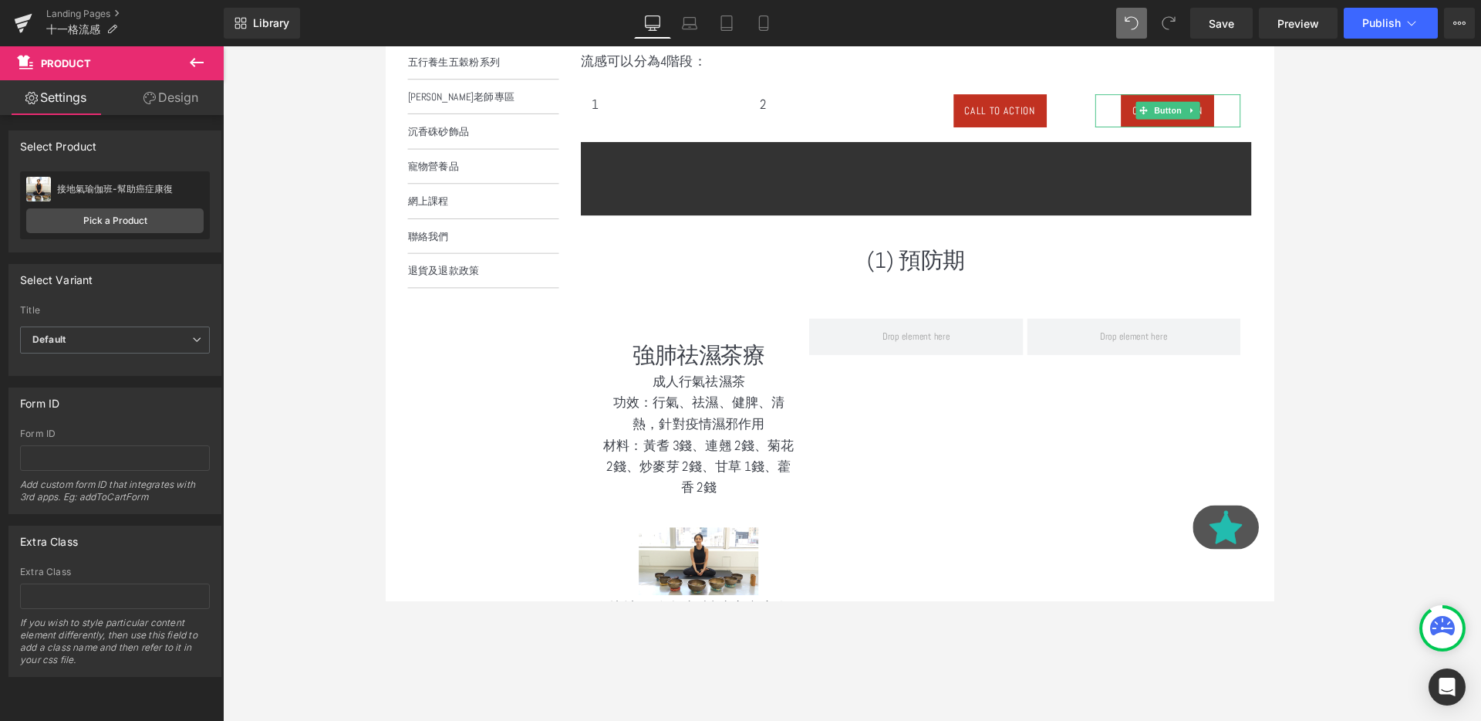
scroll to position [538, 0]
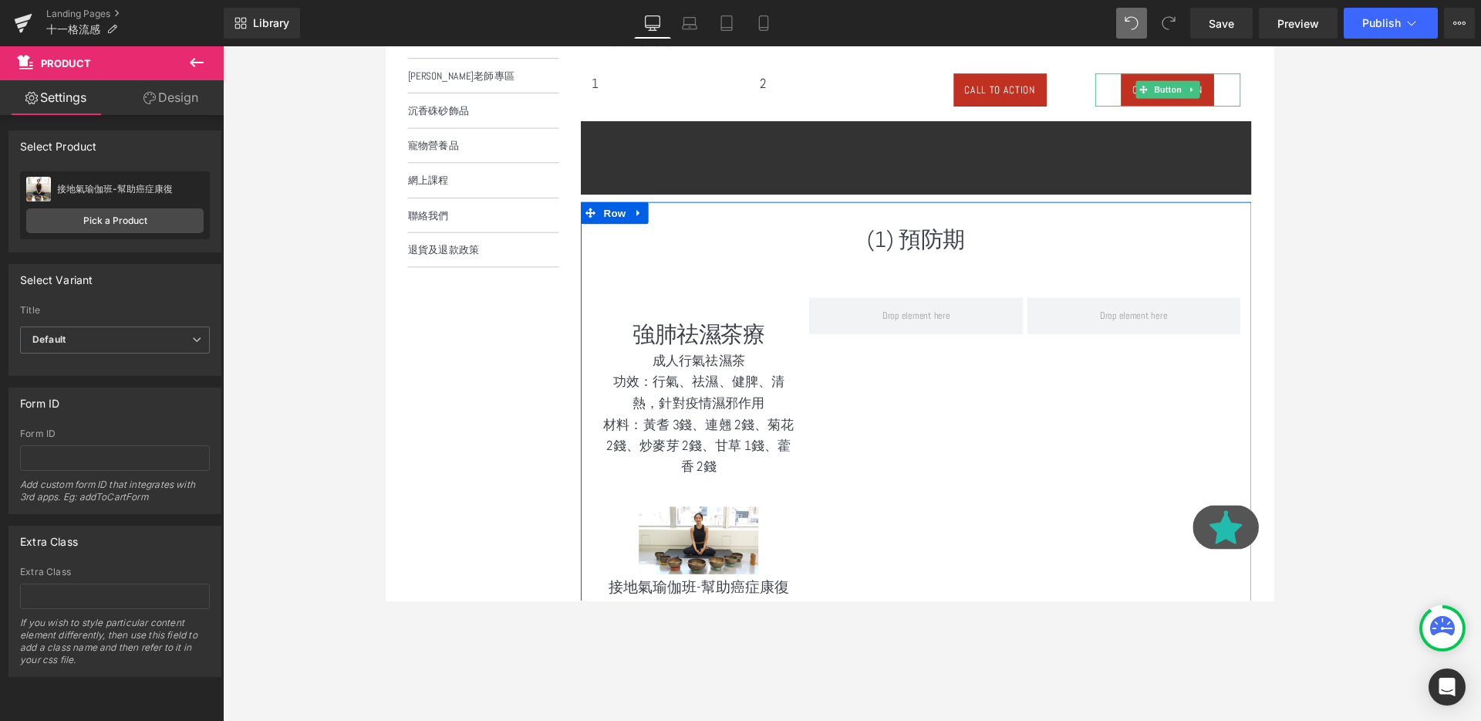
drag, startPoint x: 765, startPoint y: 346, endPoint x: 834, endPoint y: 254, distance: 115.3
click at [834, 254] on div "(1) 預防期 Heading Text Block 強肺祛濕茶療 Heading 成人行氣祛濕茶 功效：行氣、祛濕、健脾、清熱，針對疫情濕邪作用 材料：黃耆…" at bounding box center [942, 470] width 705 height 474
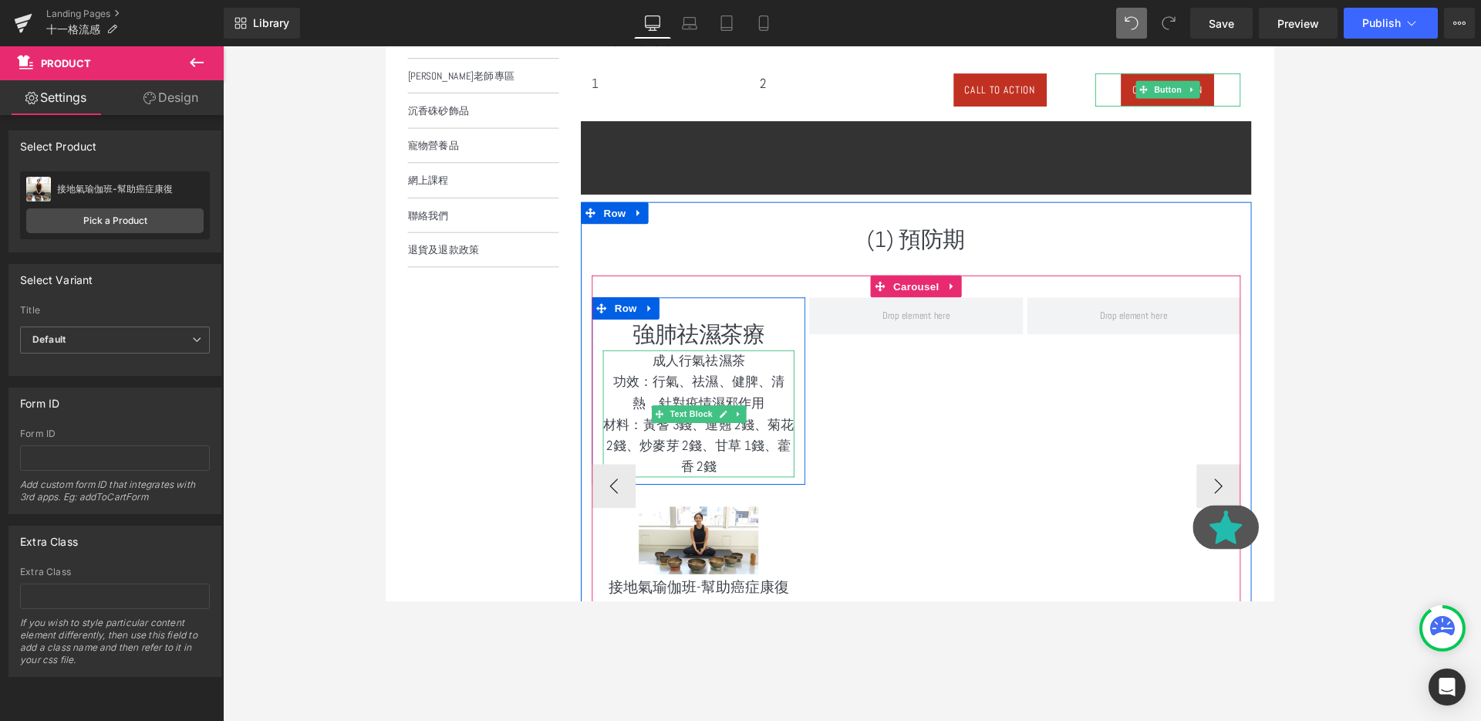
click at [763, 380] on p "成人行氣祛濕茶" at bounding box center [713, 377] width 201 height 22
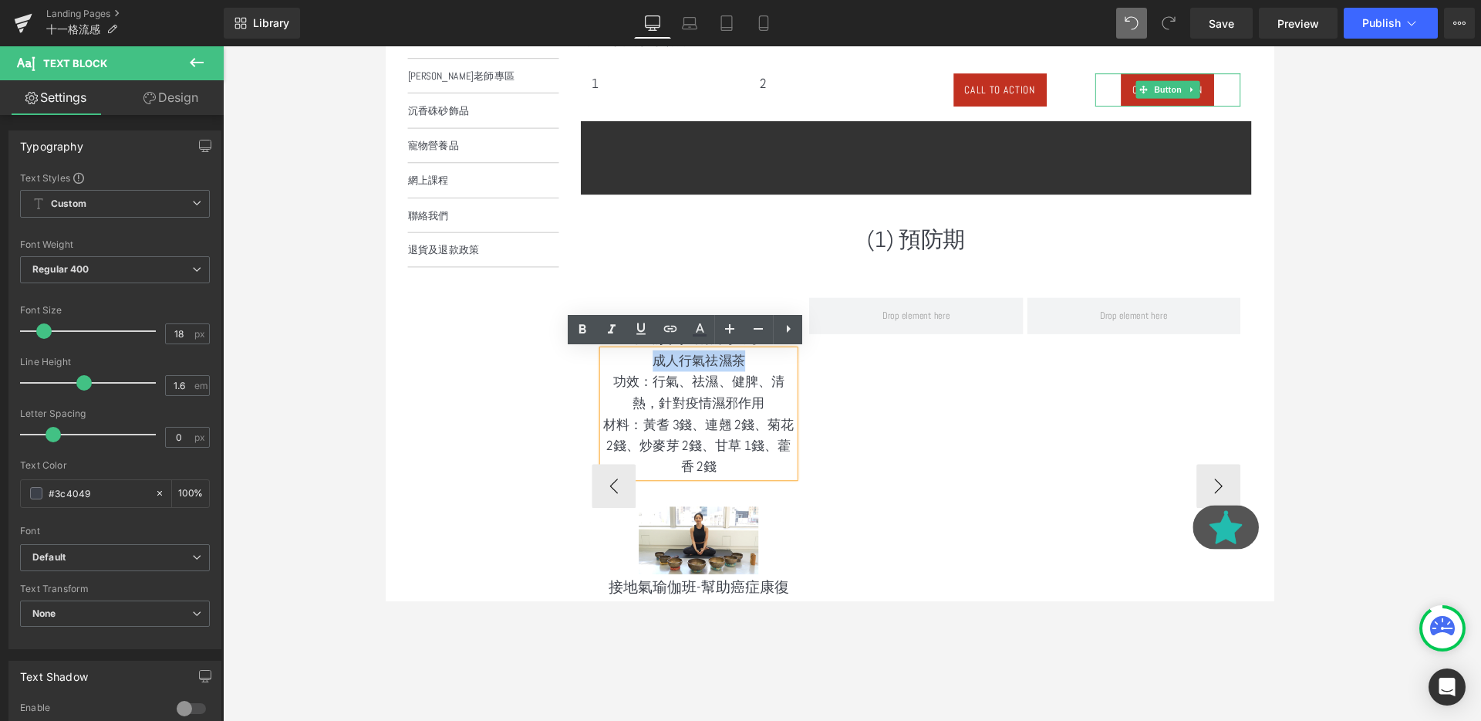
drag, startPoint x: 763, startPoint y: 380, endPoint x: 660, endPoint y: 380, distance: 102.6
click at [660, 380] on p "成人行氣祛濕茶" at bounding box center [713, 377] width 201 height 22
copy p "成人行氣祛濕茶"
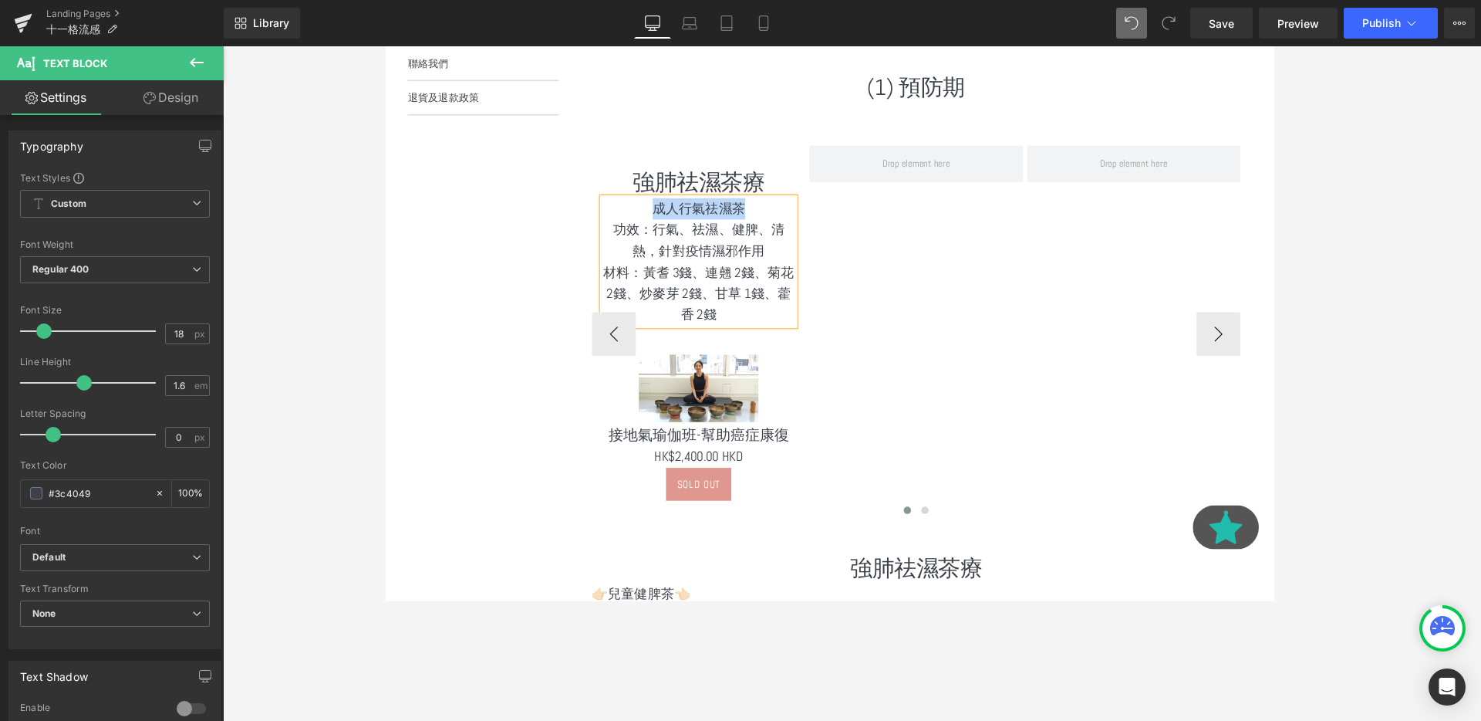
scroll to position [748, 0]
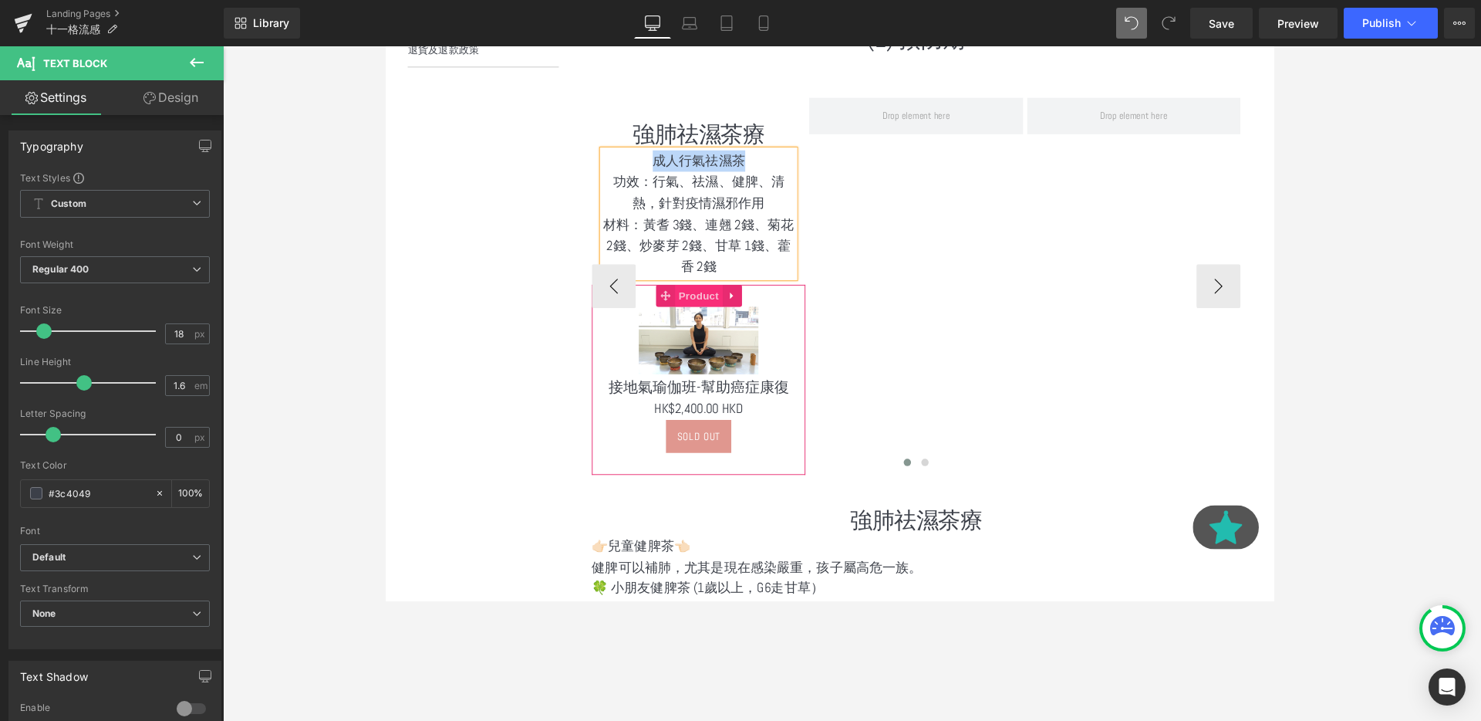
click at [711, 311] on span "Product" at bounding box center [714, 308] width 50 height 23
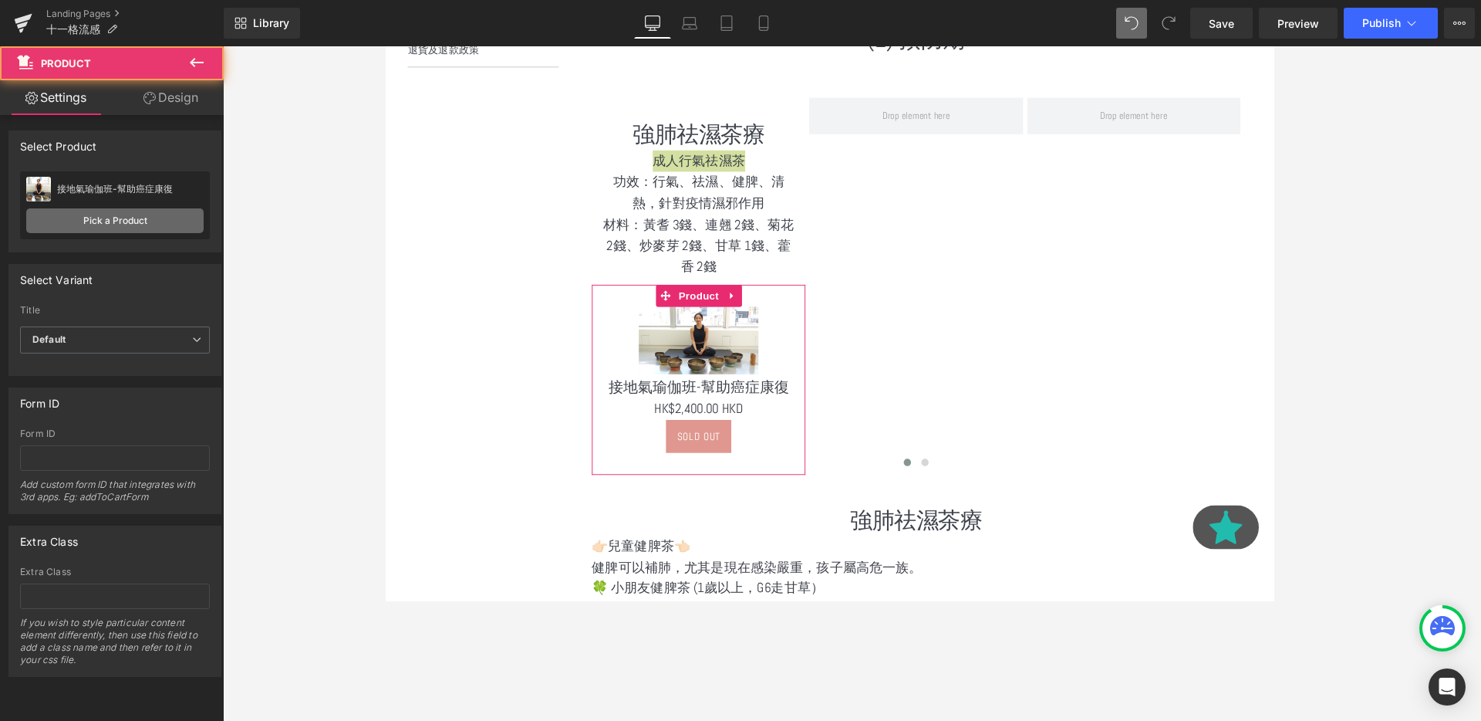
click at [167, 222] on link "Pick a Product" at bounding box center [114, 220] width 177 height 25
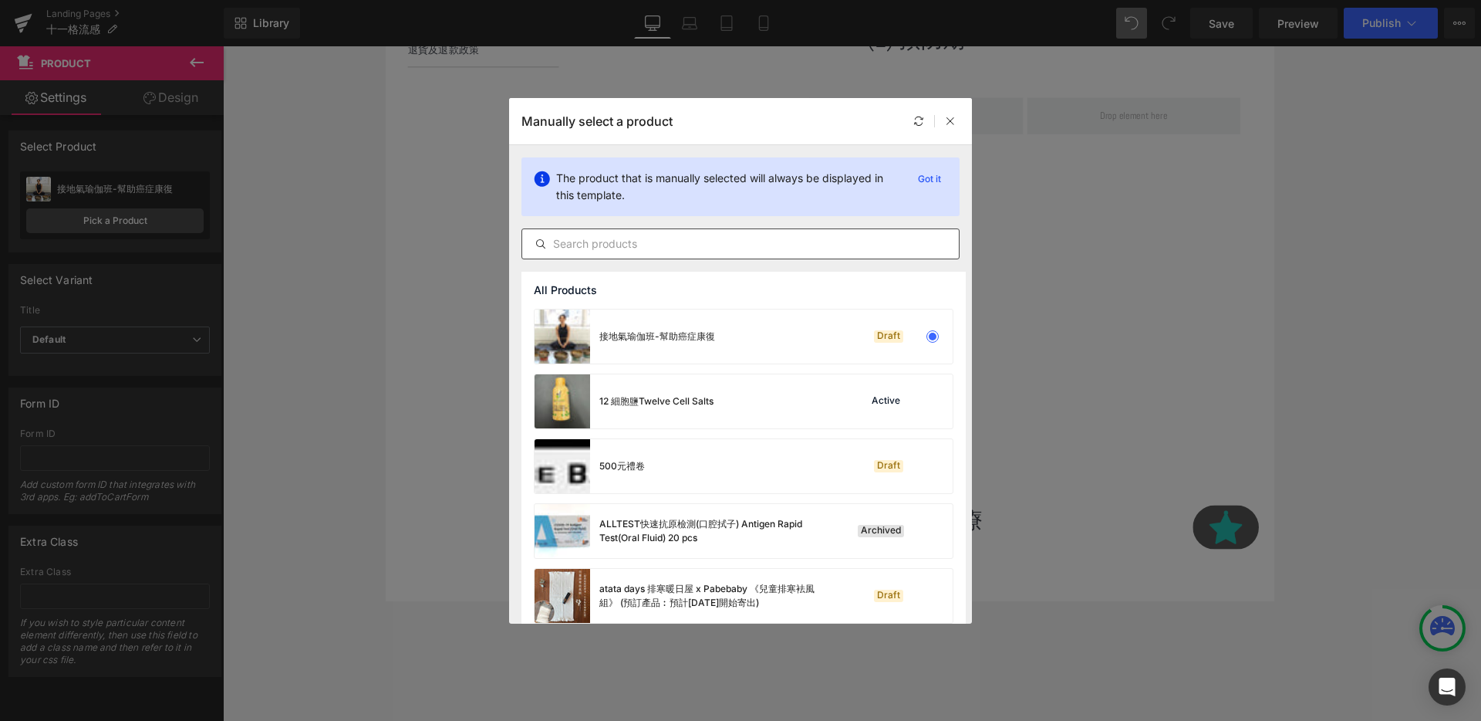
click at [607, 245] on input "text" at bounding box center [740, 244] width 437 height 19
paste input "成人行氣祛濕茶"
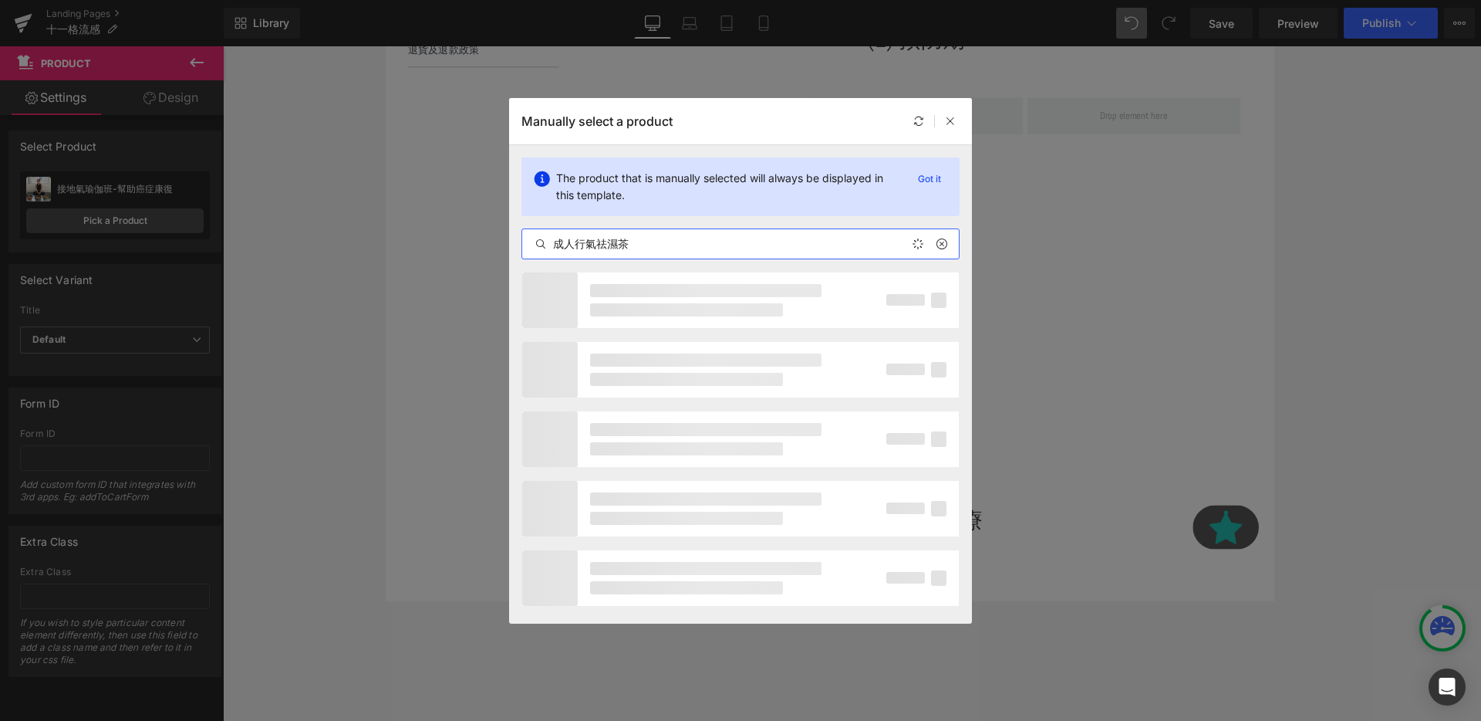
type input "成人行氣祛濕茶"
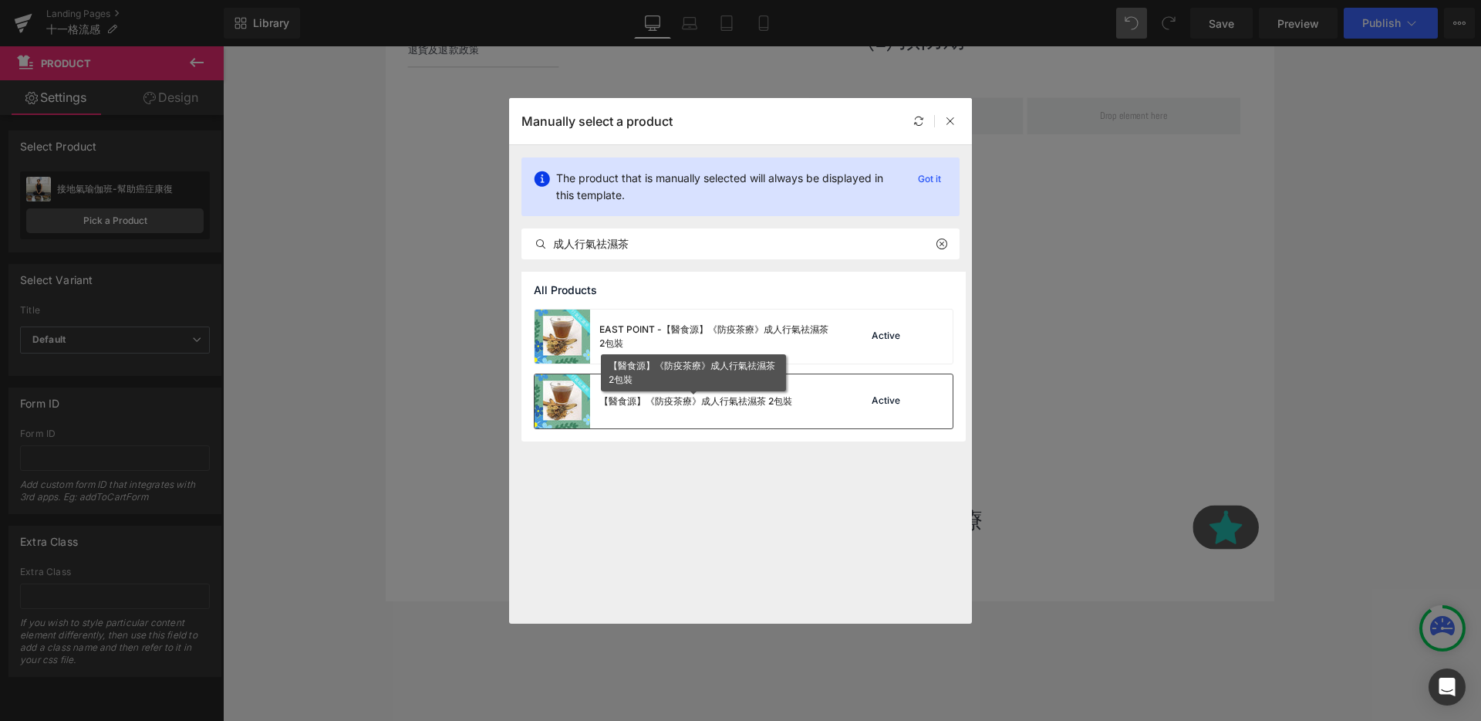
click at [722, 403] on div "【醫食源】《防疫茶療》成人行氣祛濕茶 2包裝" at bounding box center [695, 401] width 193 height 14
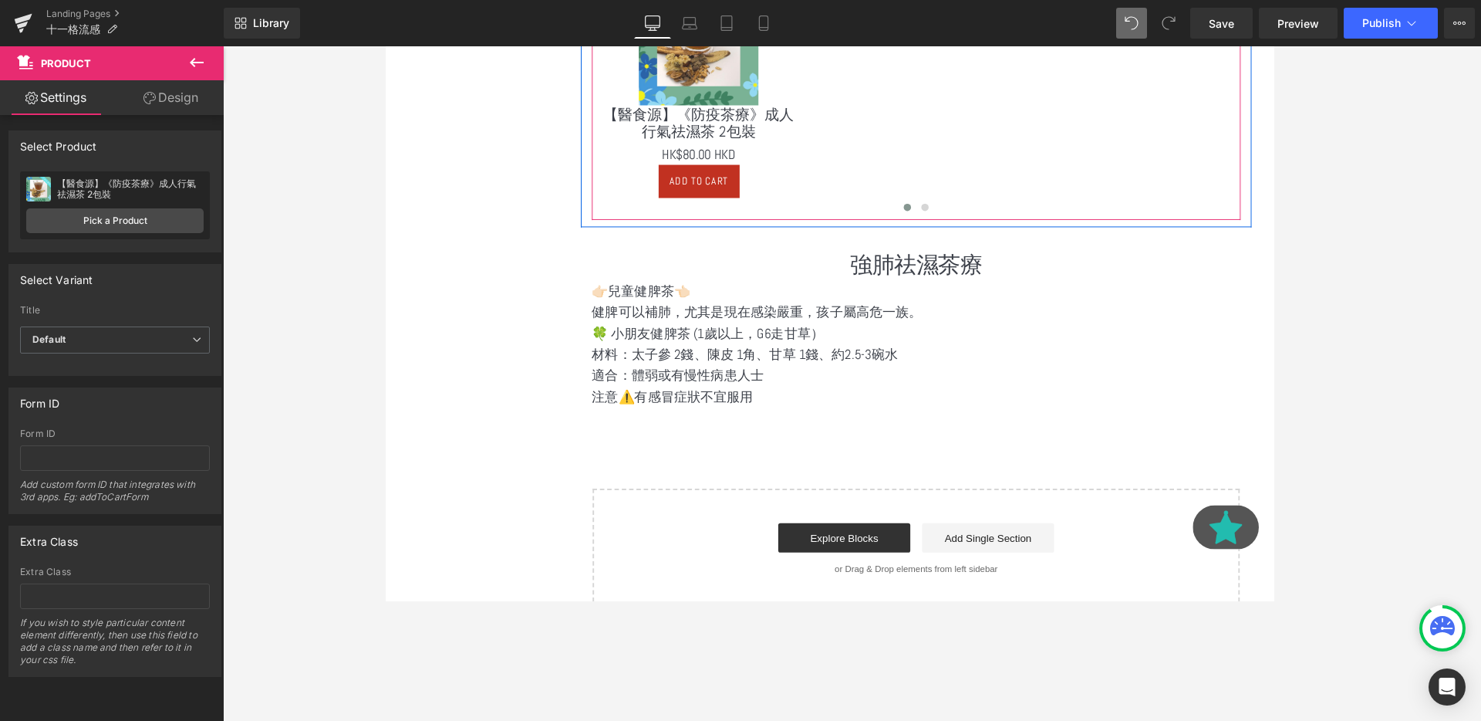
scroll to position [1153, 0]
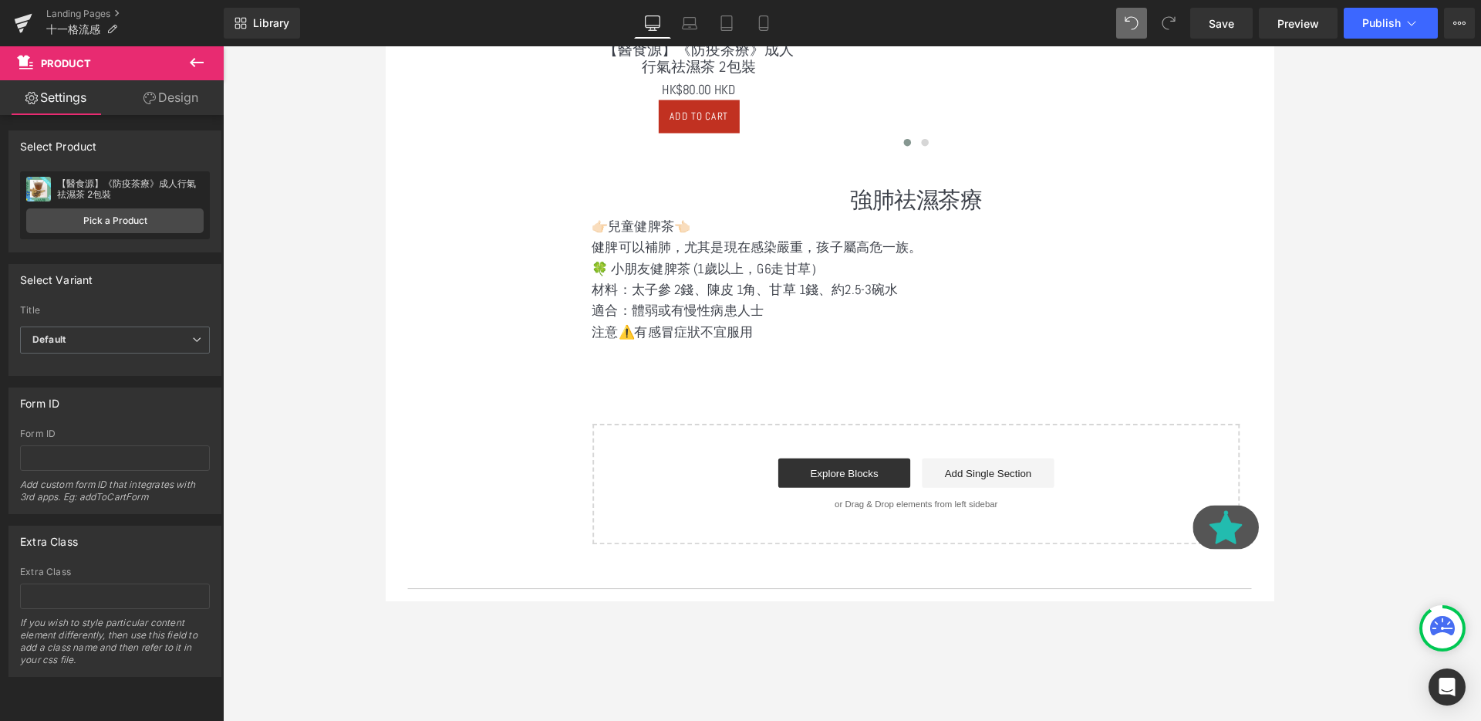
click at [207, 57] on button at bounding box center [197, 63] width 54 height 34
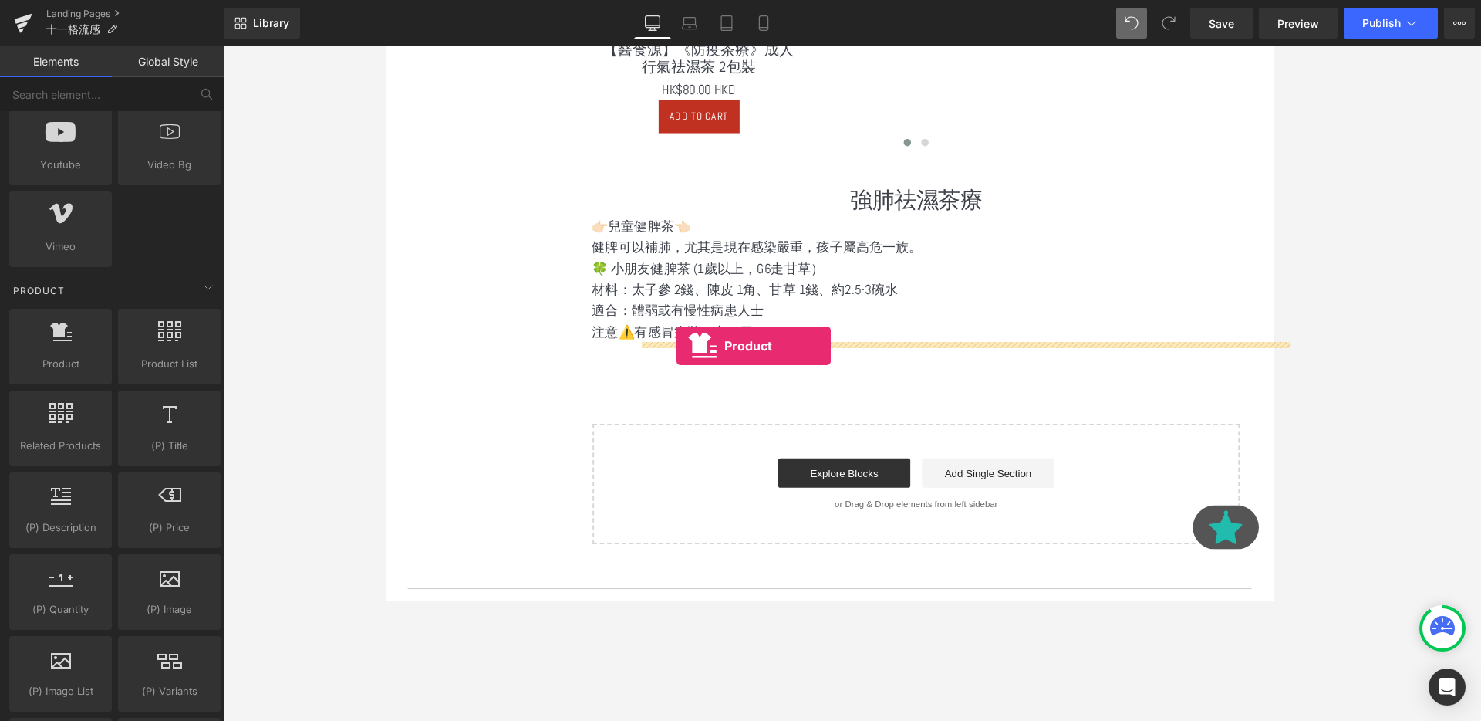
drag, startPoint x: 467, startPoint y: 381, endPoint x: 691, endPoint y: 361, distance: 225.4
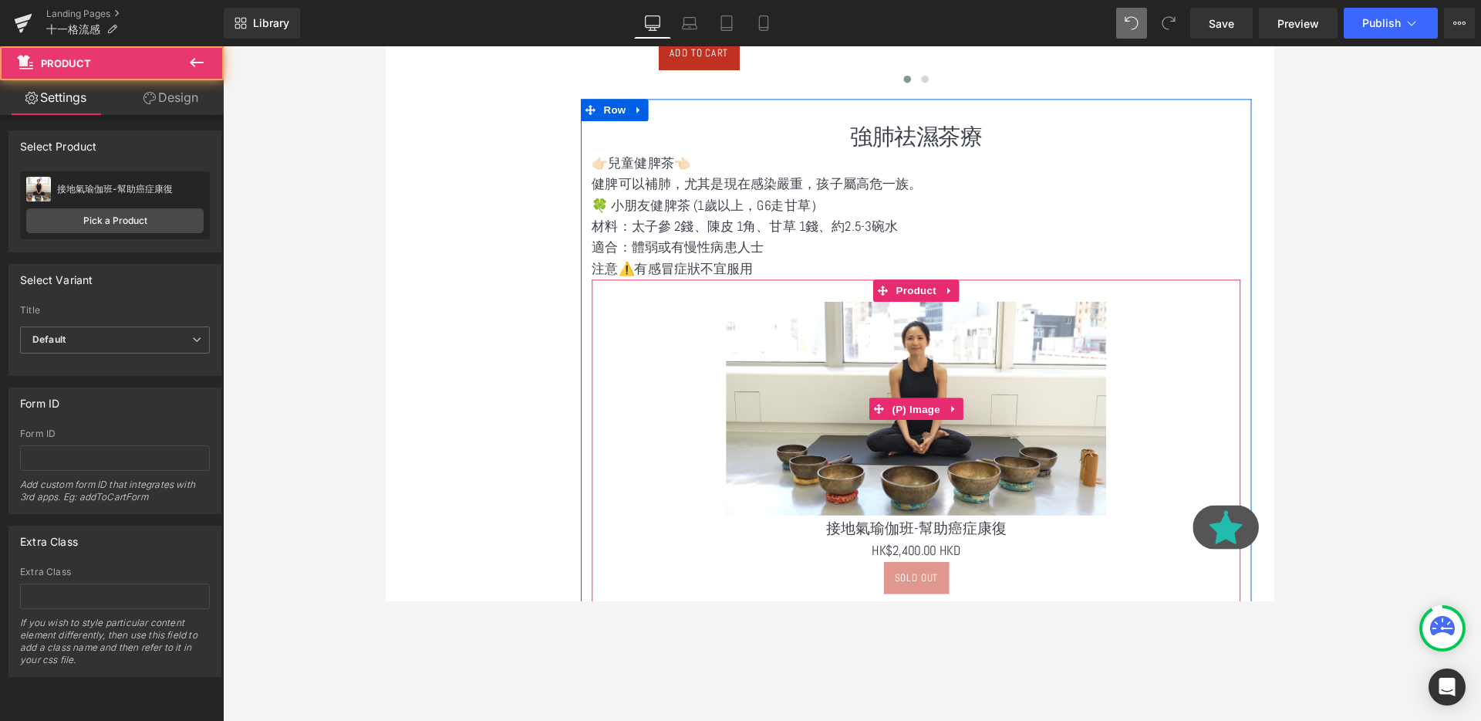
scroll to position [1231, 0]
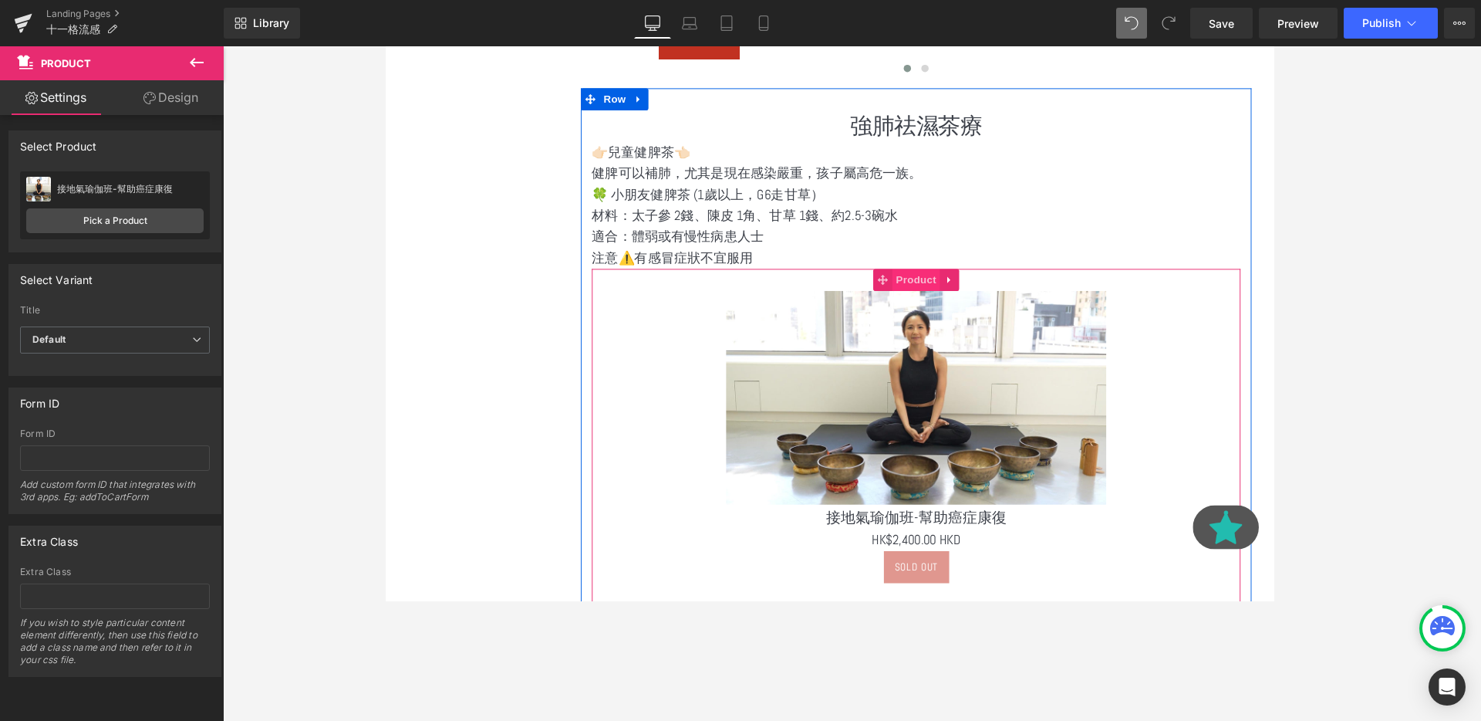
click at [951, 293] on span "Product" at bounding box center [943, 291] width 50 height 23
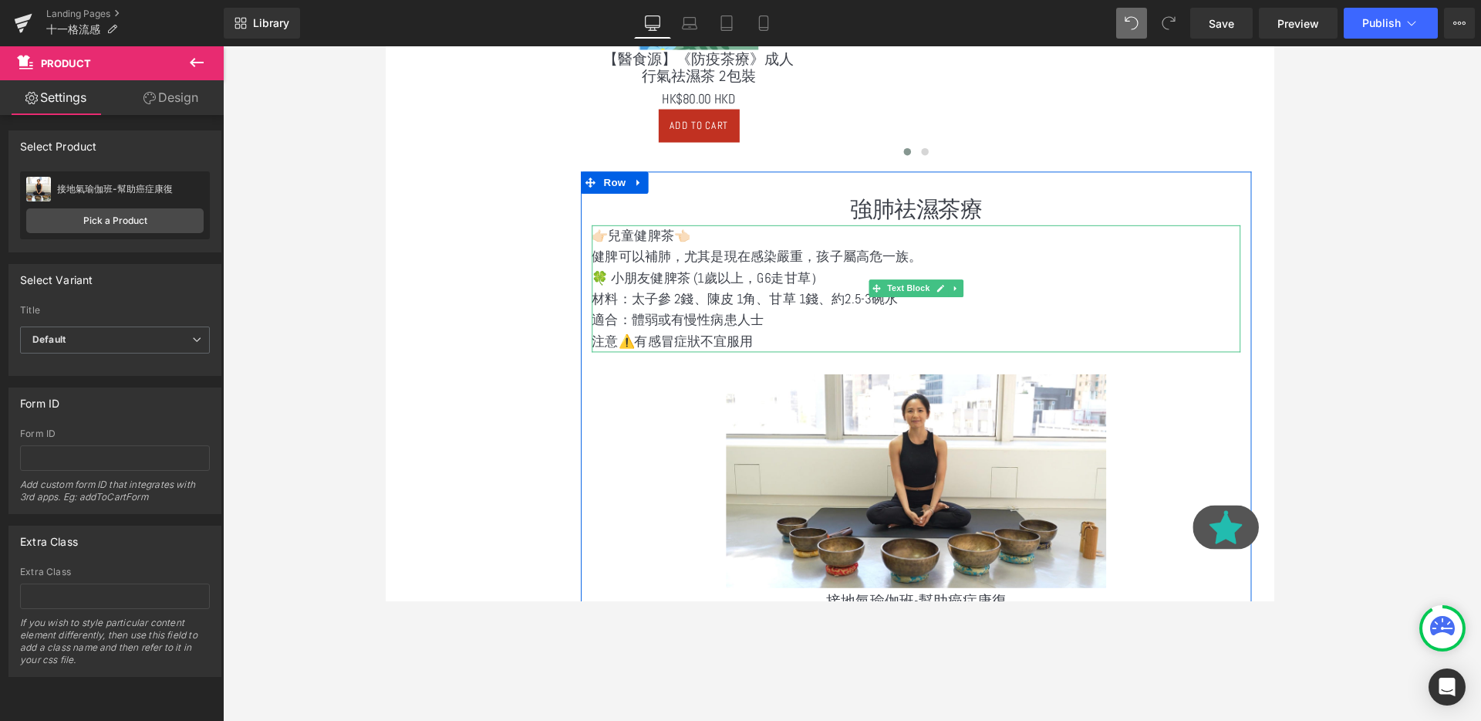
scroll to position [1135, 0]
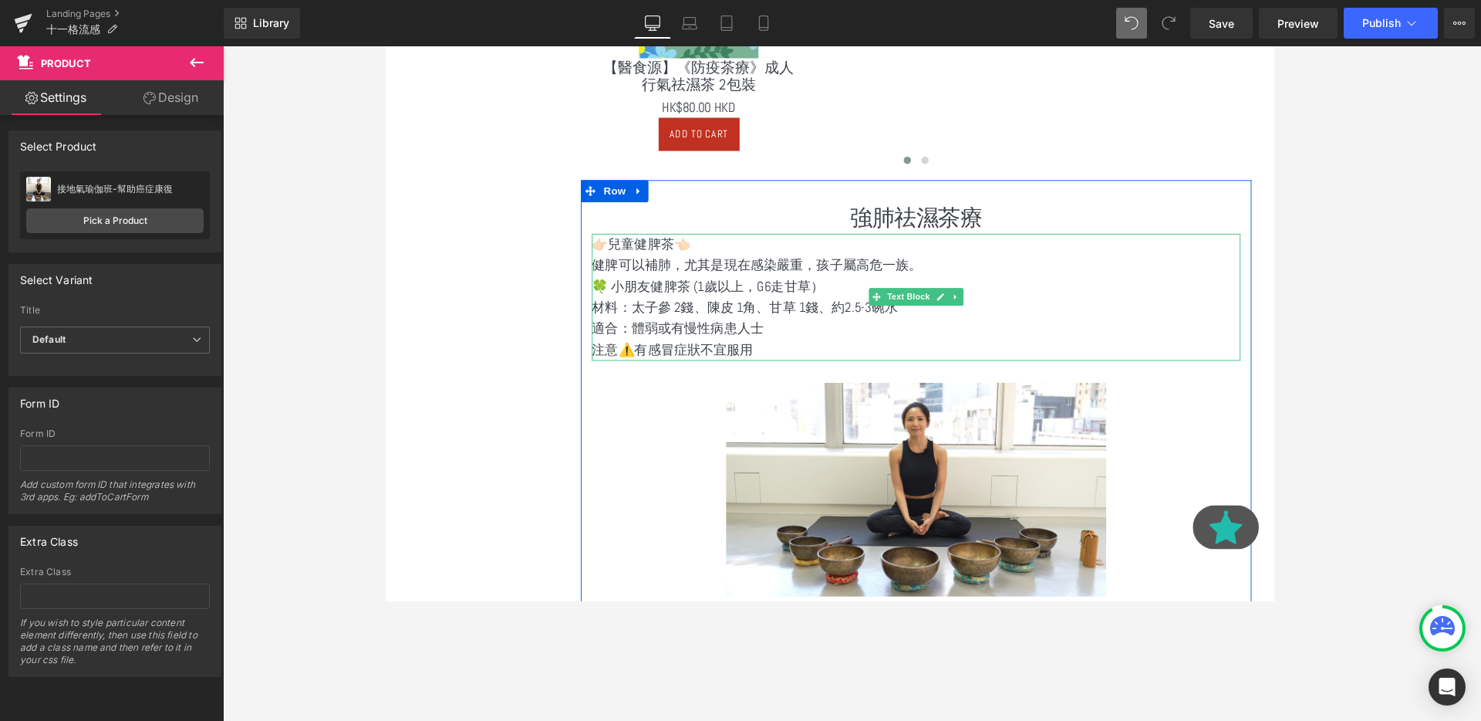
click at [619, 255] on p "👉🏻兒童健脾茶👈🏻" at bounding box center [943, 254] width 682 height 22
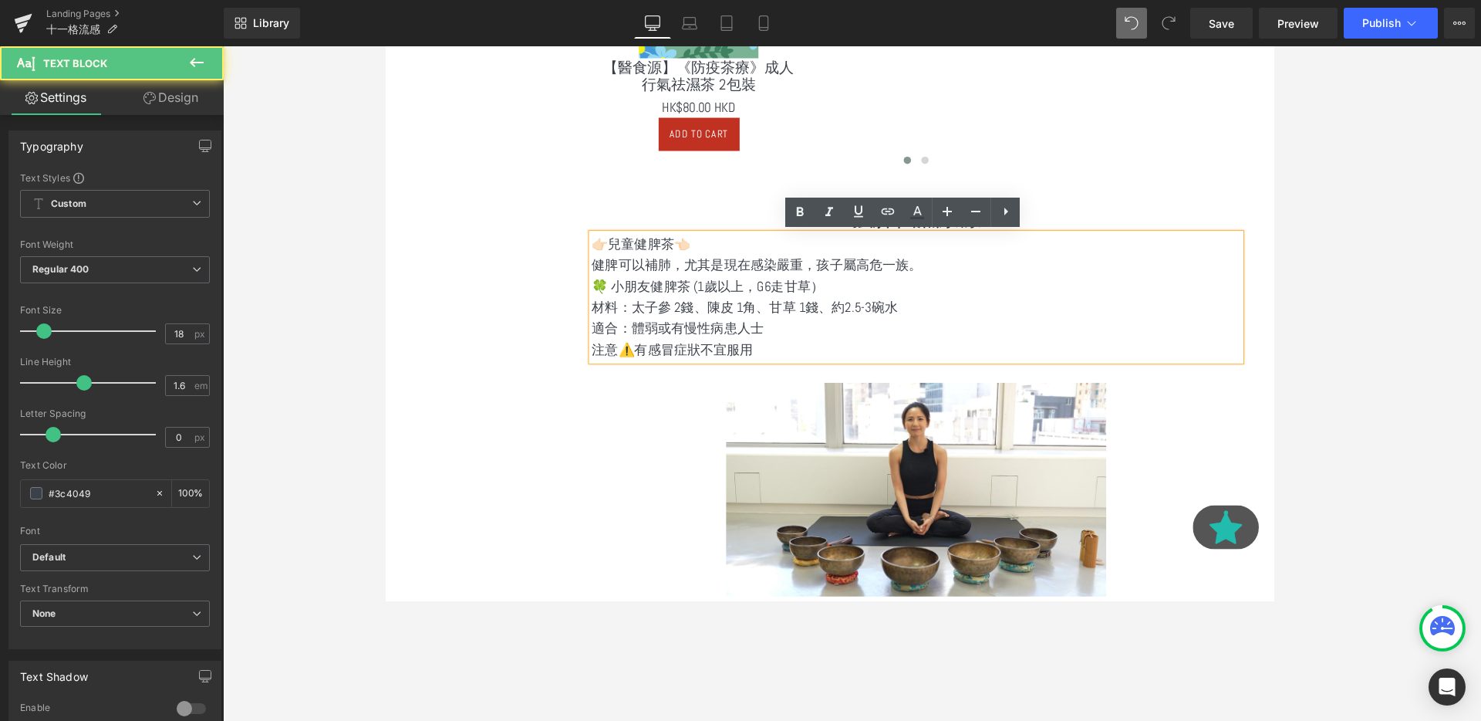
click at [619, 255] on p "👉🏻兒童健脾茶👈🏻" at bounding box center [943, 254] width 682 height 22
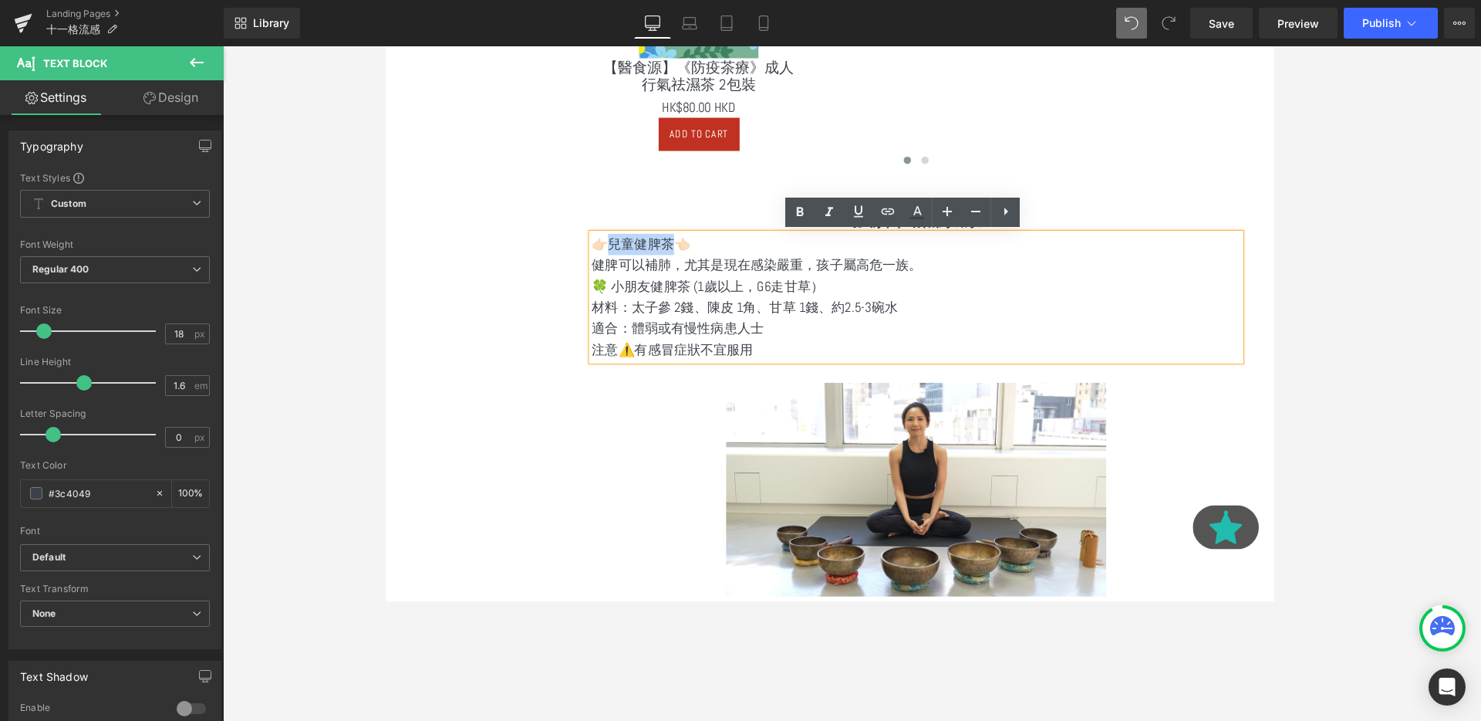
drag, startPoint x: 619, startPoint y: 255, endPoint x: 685, endPoint y: 255, distance: 65.6
click at [685, 255] on p "👉🏻兒童健脾茶👈🏻" at bounding box center [943, 254] width 682 height 22
copy p "健脾茶👈🏻"
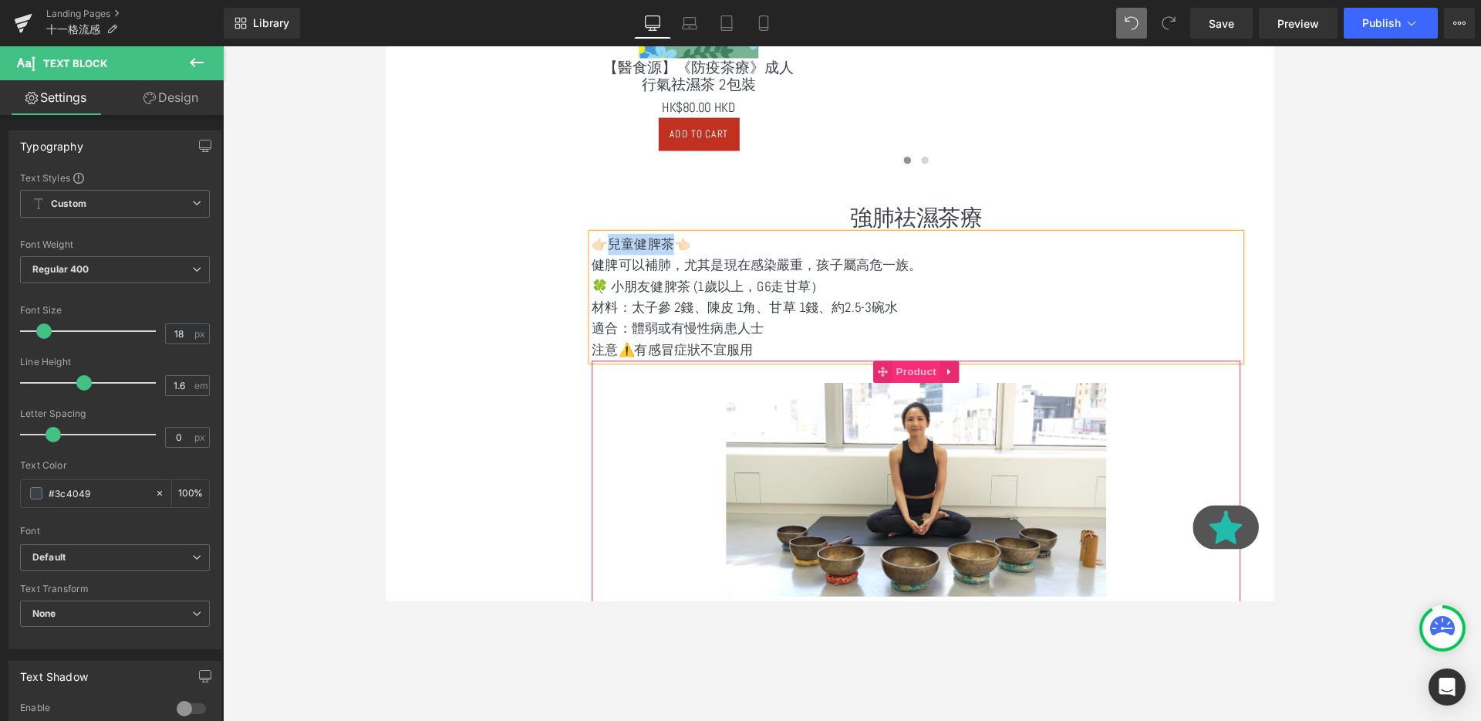
click at [952, 390] on span "Product" at bounding box center [943, 387] width 50 height 23
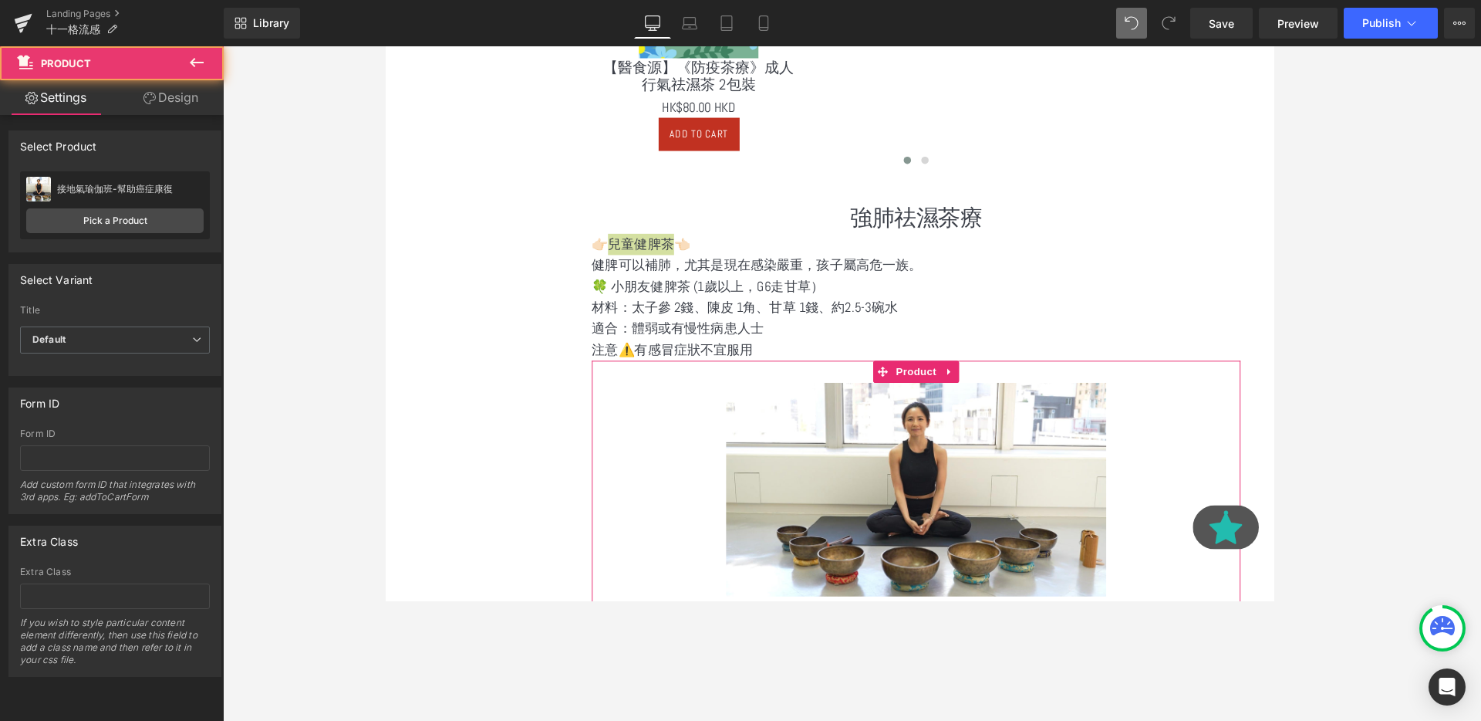
click at [145, 203] on div "接地氣瑜伽班-幫助癌症康復 接地氣瑜伽班-幫助癌症康復 Pick a Product" at bounding box center [115, 205] width 190 height 68
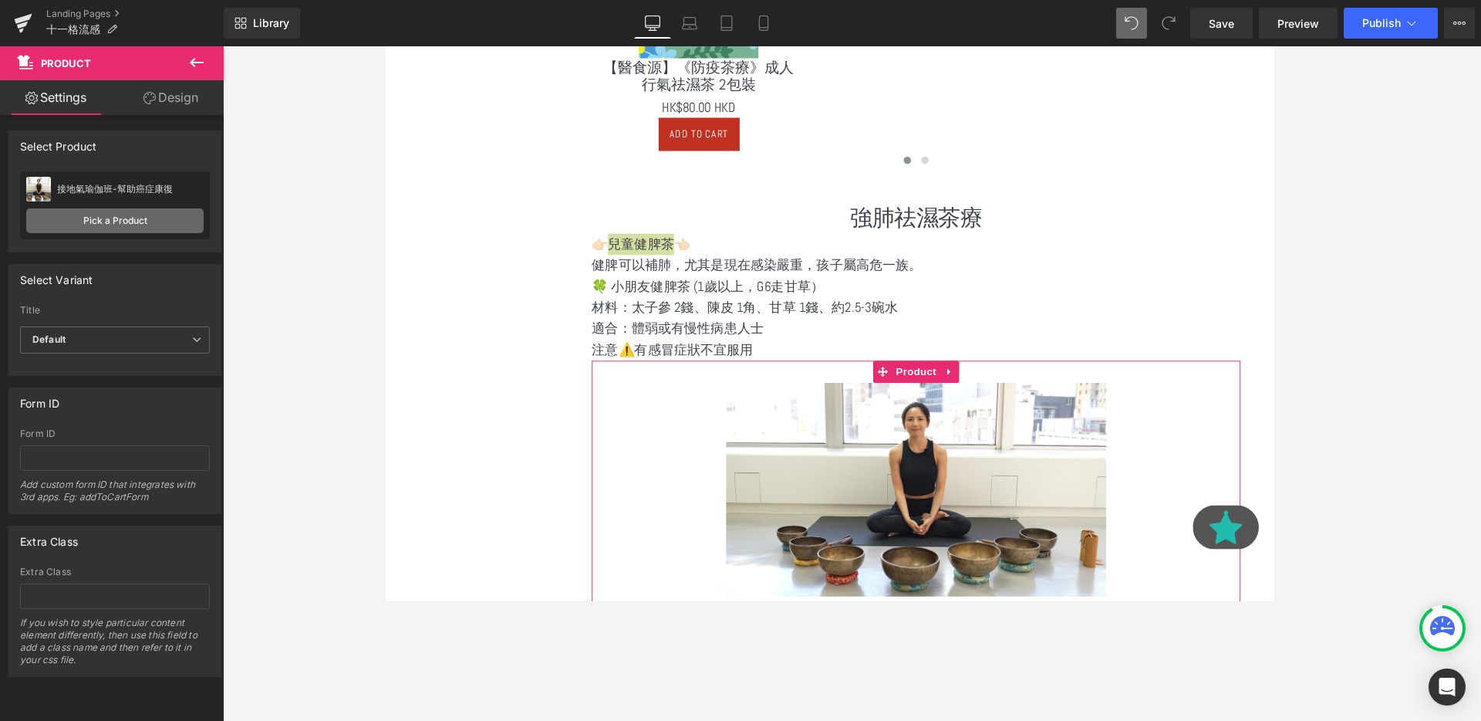
click at [134, 216] on link "Pick a Product" at bounding box center [114, 220] width 177 height 25
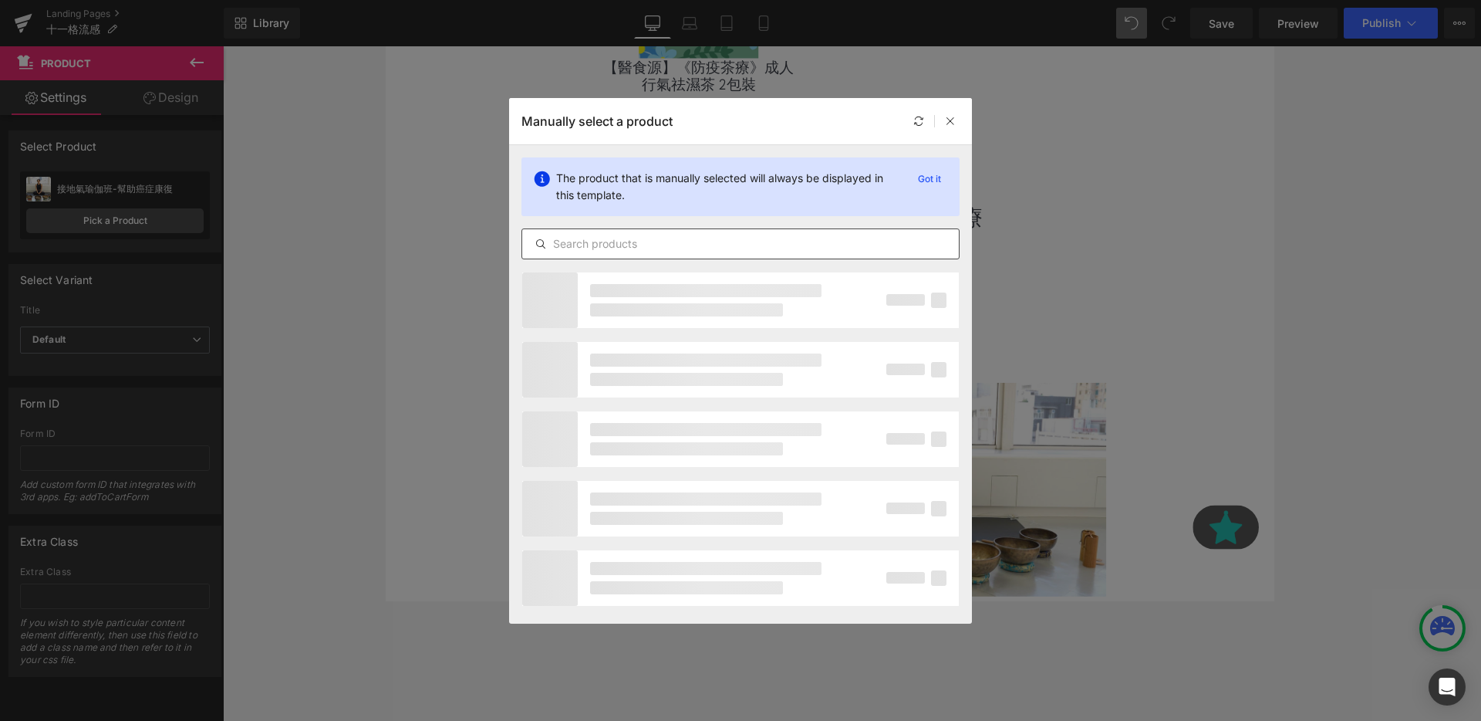
click at [632, 248] on input "text" at bounding box center [740, 244] width 437 height 19
paste input "兒童健脾茶"
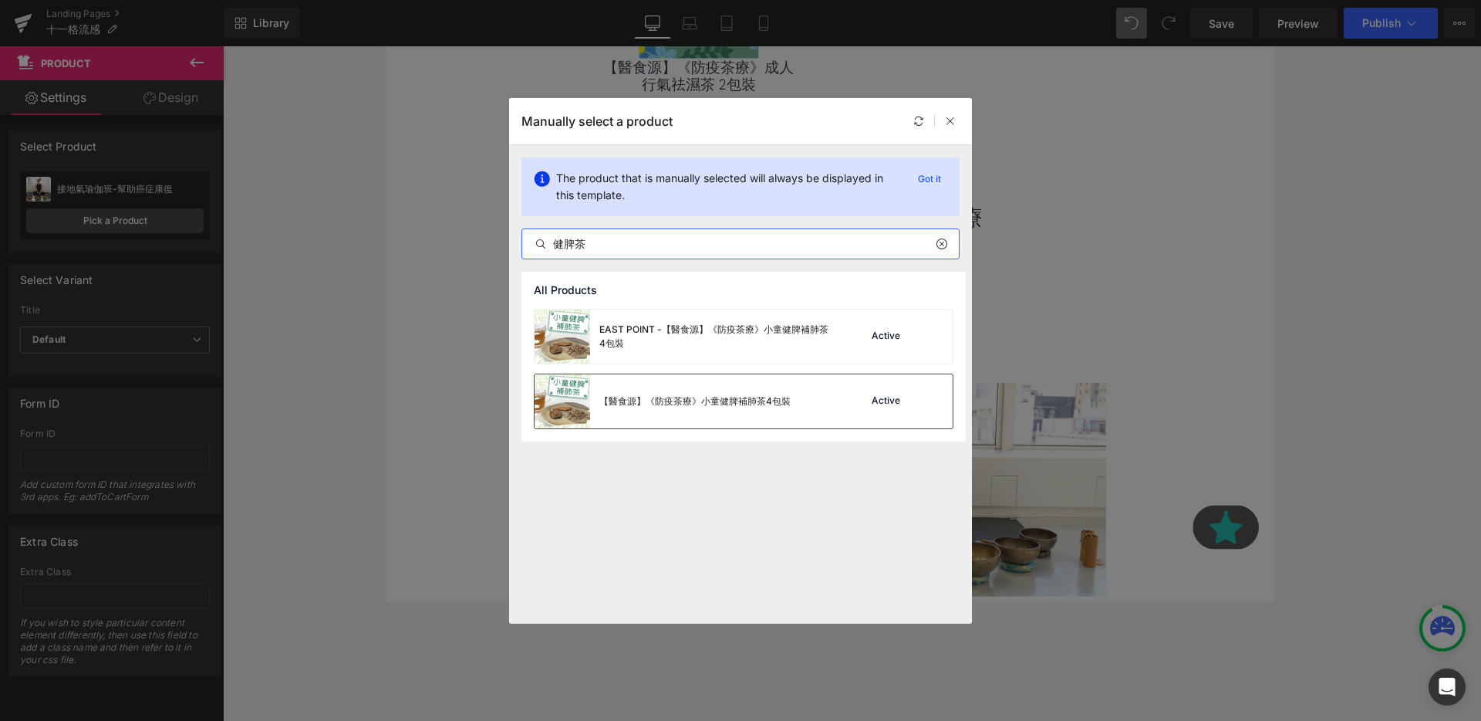
type input "健脾茶"
click at [703, 418] on div "【醫食源】《防疫茶療》小童健脾補肺茶4包裝" at bounding box center [663, 401] width 256 height 54
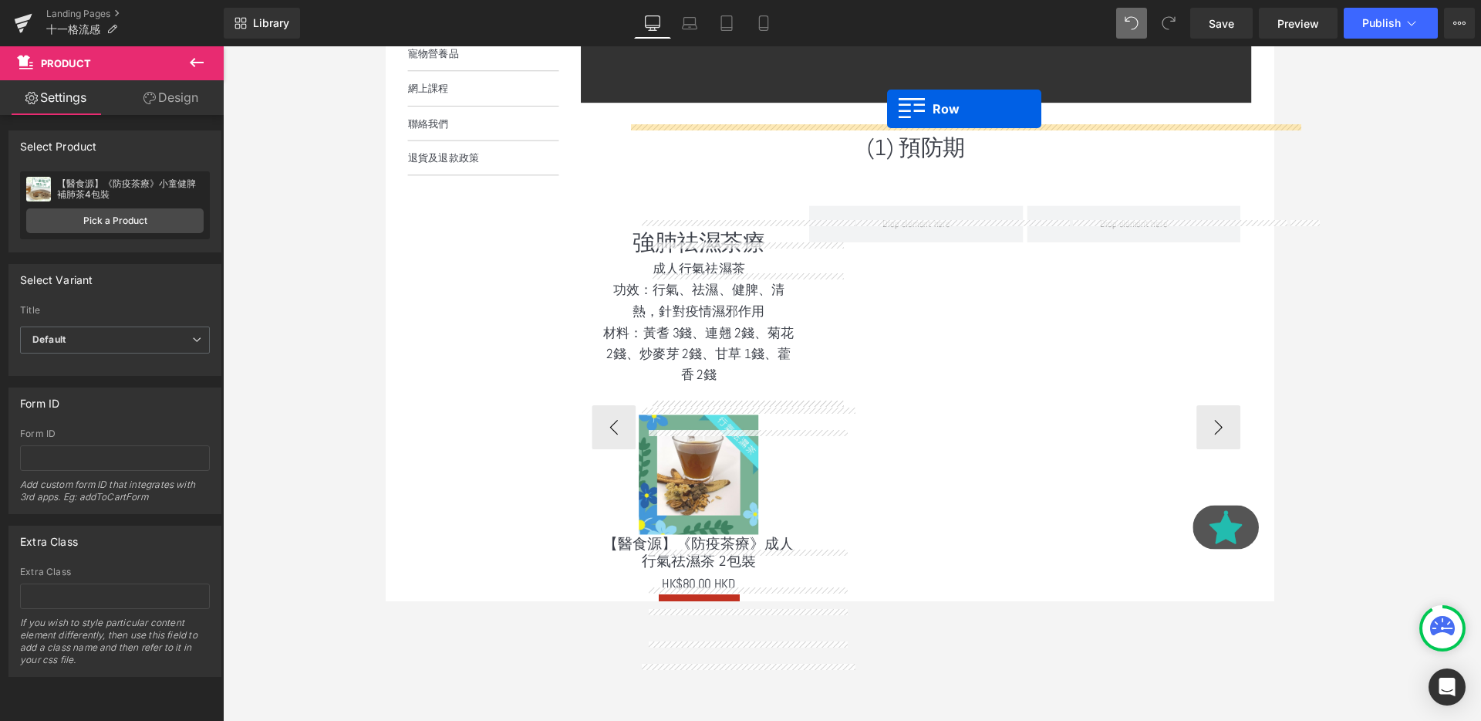
scroll to position [619, 0]
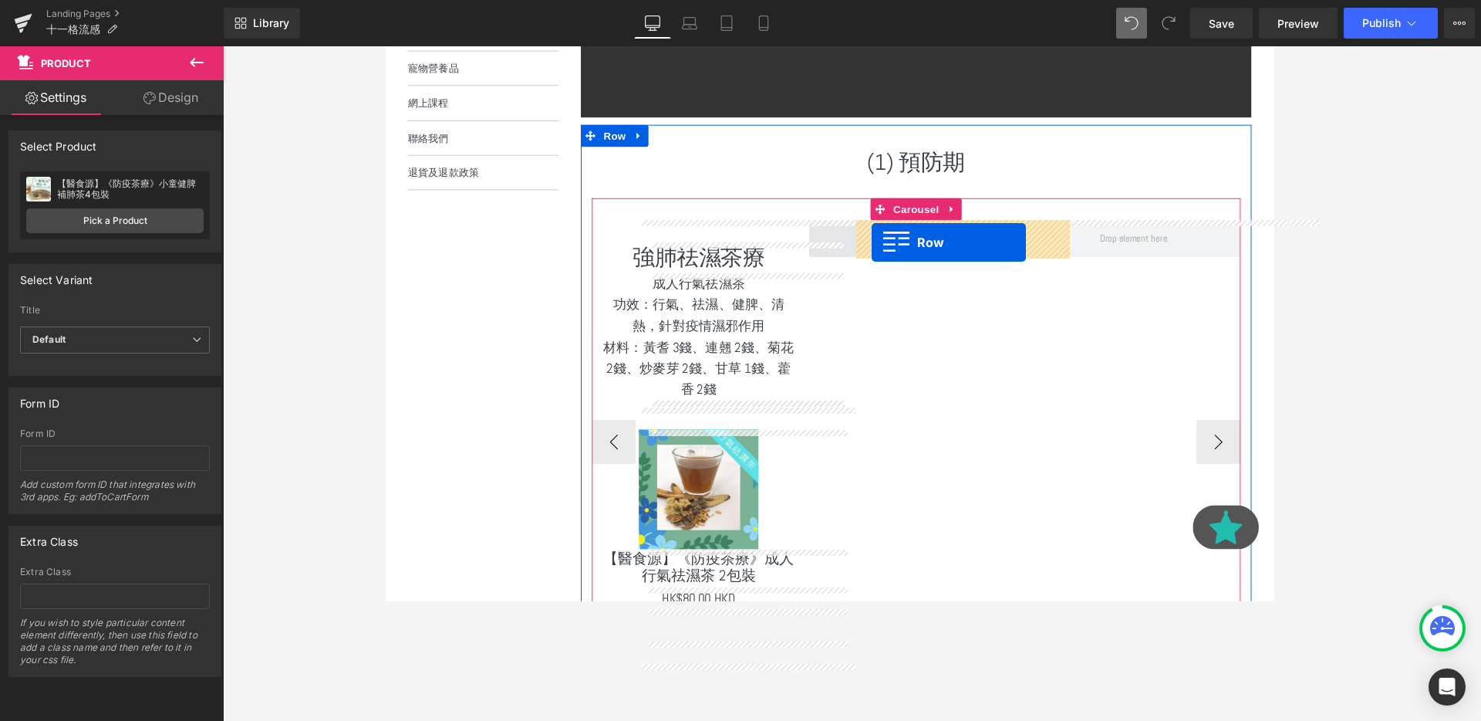
drag, startPoint x: 624, startPoint y: 543, endPoint x: 896, endPoint y: 251, distance: 399.6
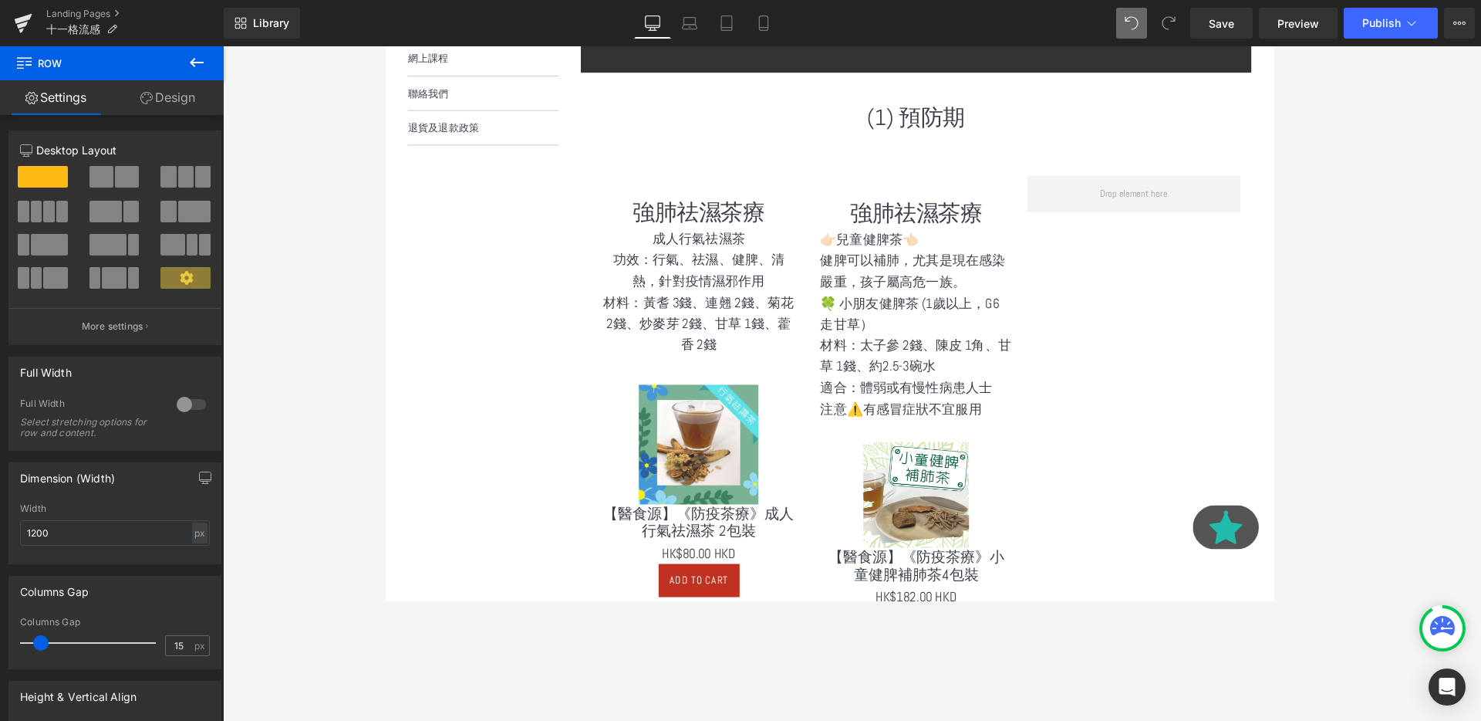
scroll to position [642, 0]
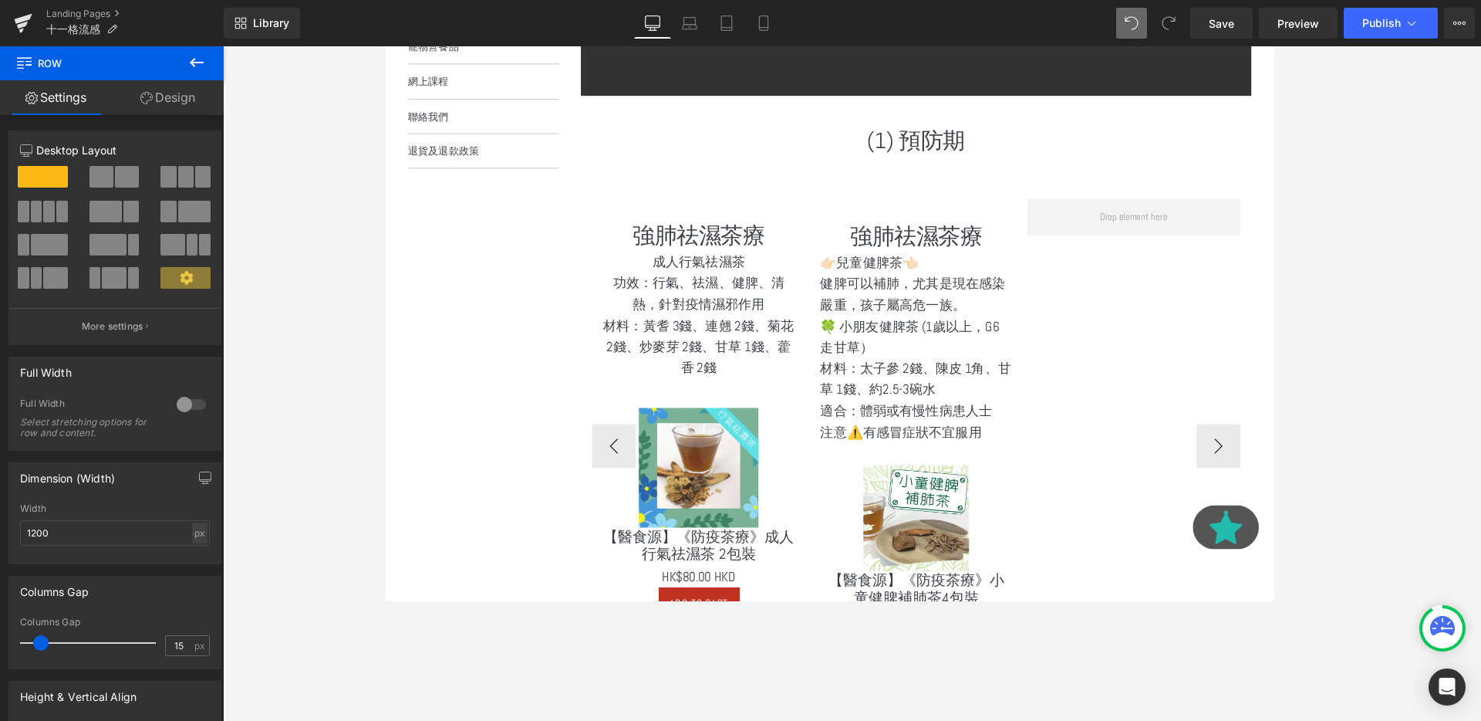
click at [944, 360] on div "👉🏻兒童健脾茶👈🏻 健脾可以補肺，尤其是現在感染嚴重，孩子屬高危一族。 🍀 小朋友健脾茶 (1歲以上，G6走甘草） 材料：太子參 2錢、陳皮 1角、甘草…" at bounding box center [942, 362] width 201 height 200
click at [944, 360] on p "🍀 小朋友健脾茶 (1歲以上，G6走甘草）" at bounding box center [942, 351] width 201 height 45
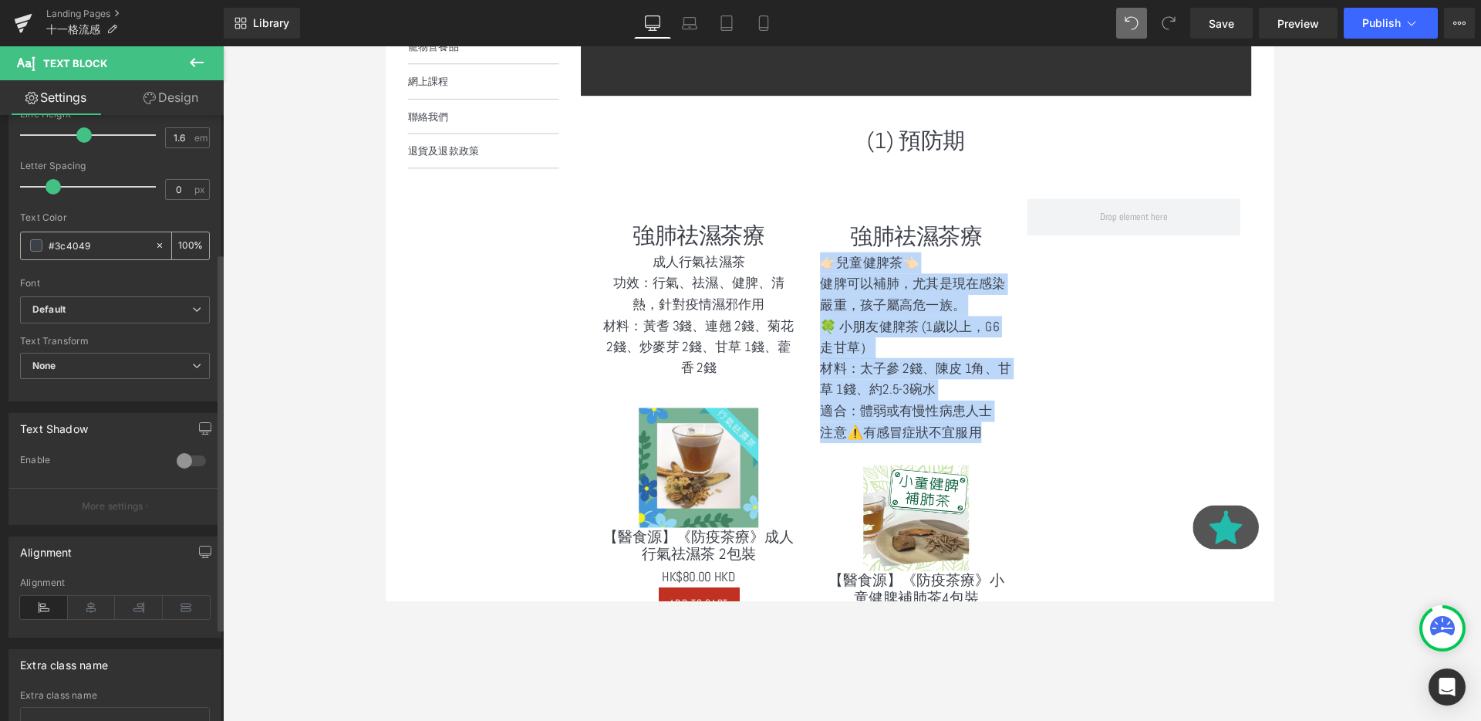
scroll to position [356, 0]
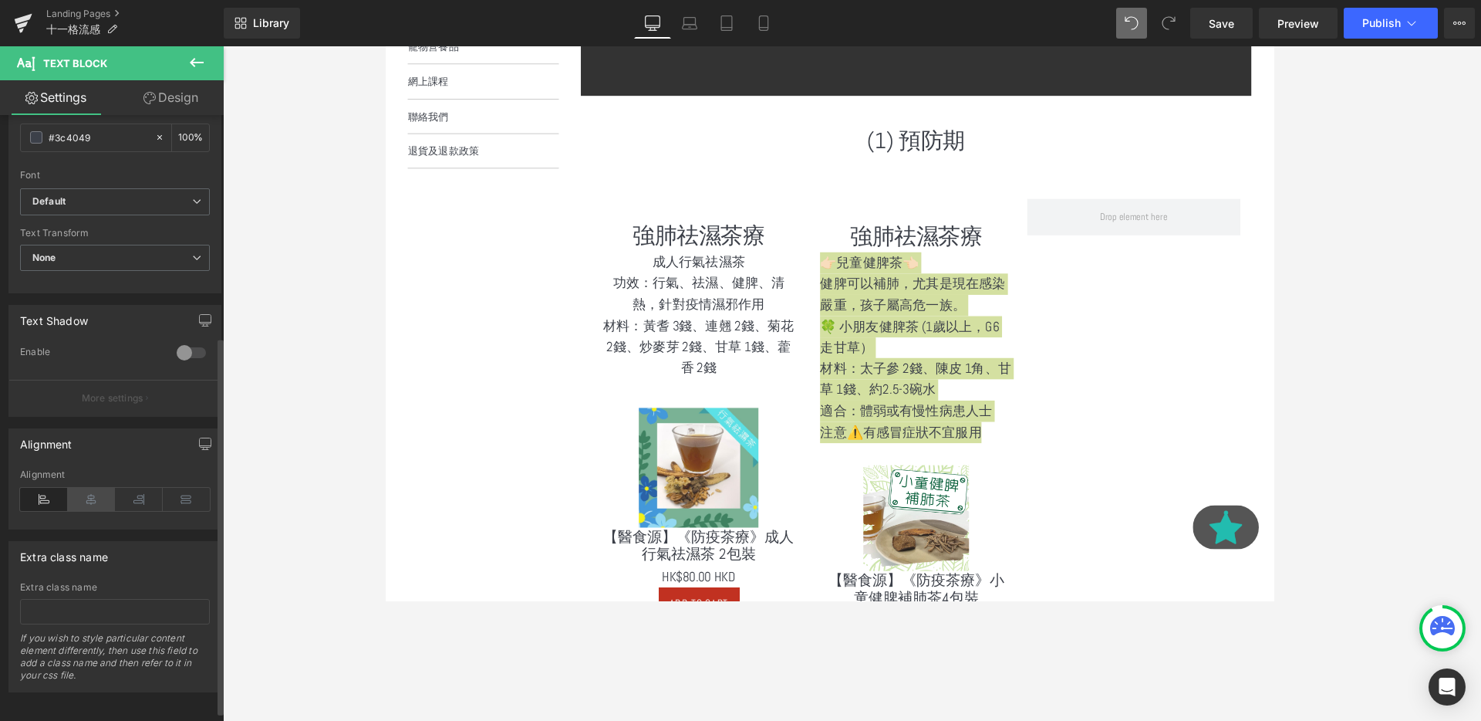
click at [83, 501] on icon at bounding box center [92, 499] width 48 height 23
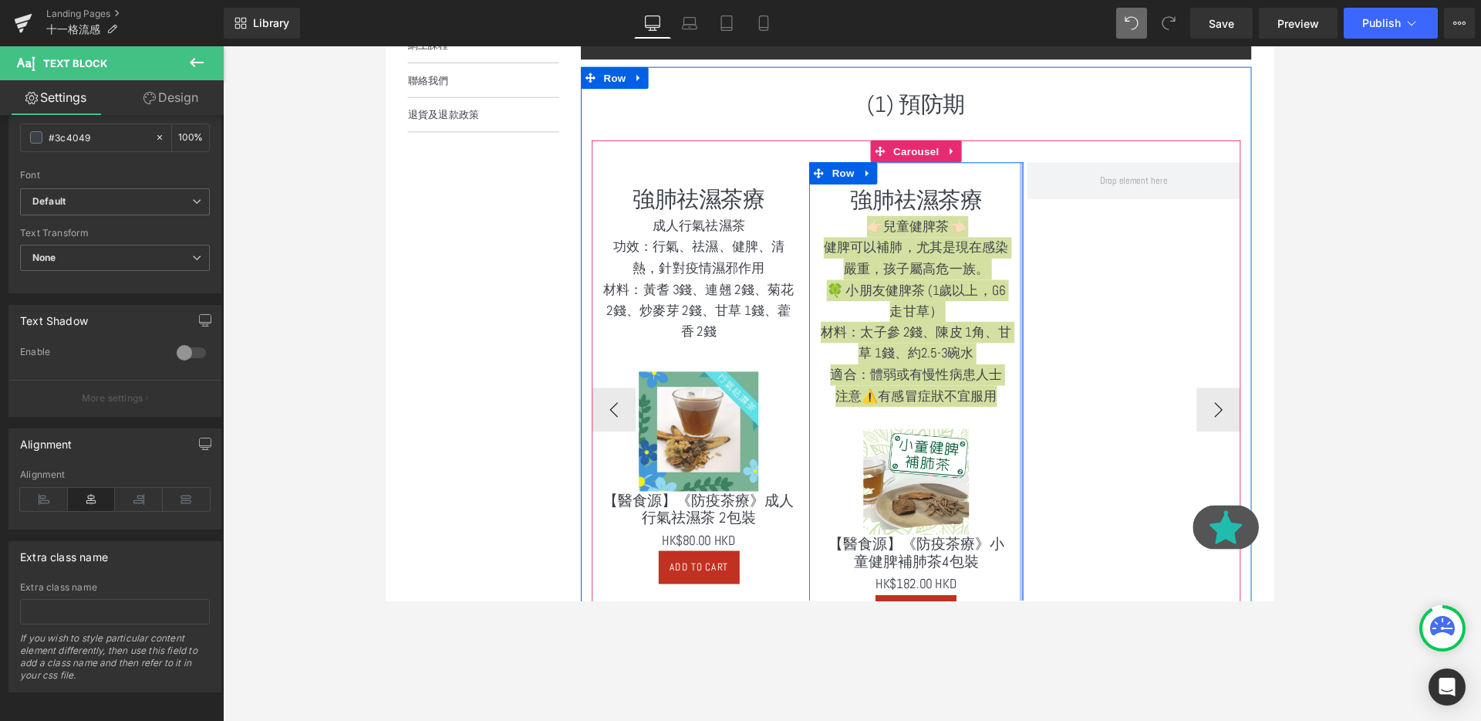
scroll to position [691, 0]
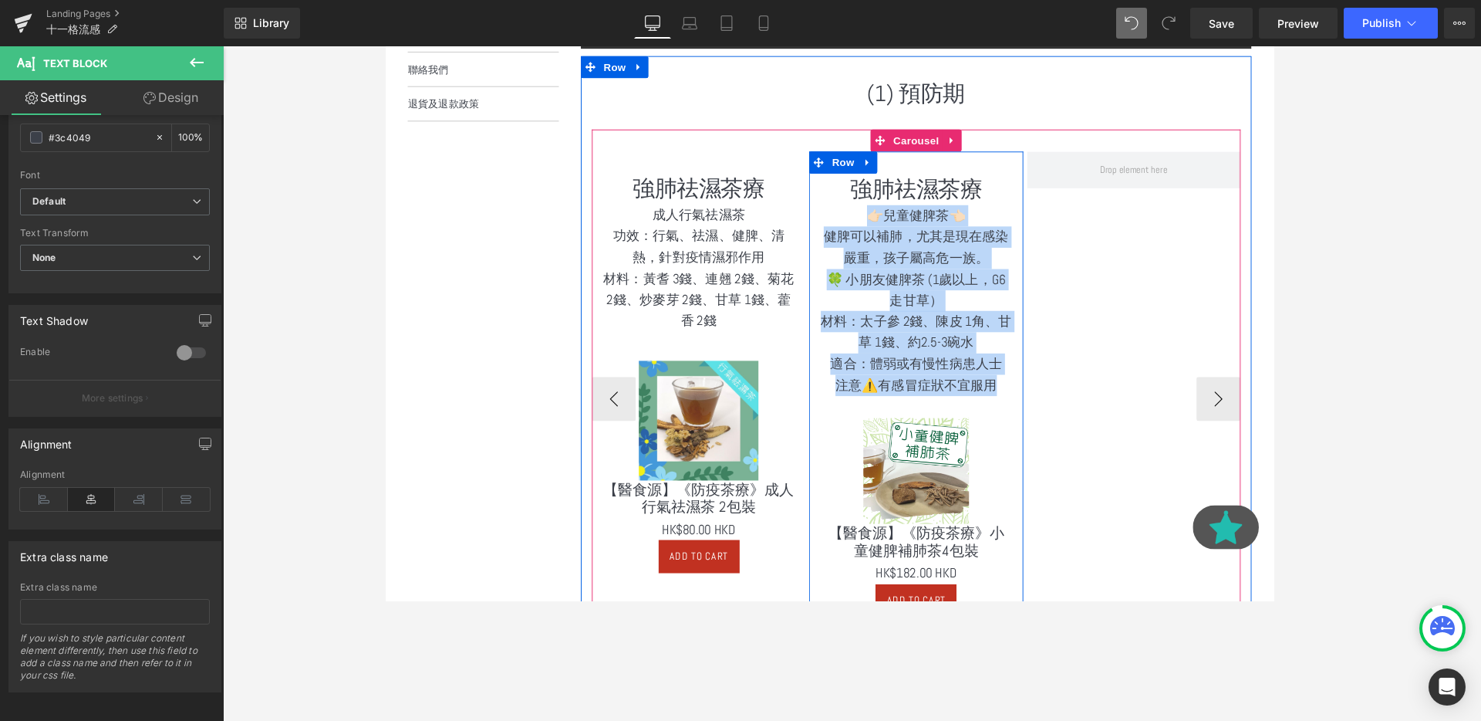
click at [902, 252] on p "健脾可以補肺，尤其是現在感染嚴重，孩子屬高危一族。" at bounding box center [942, 257] width 201 height 45
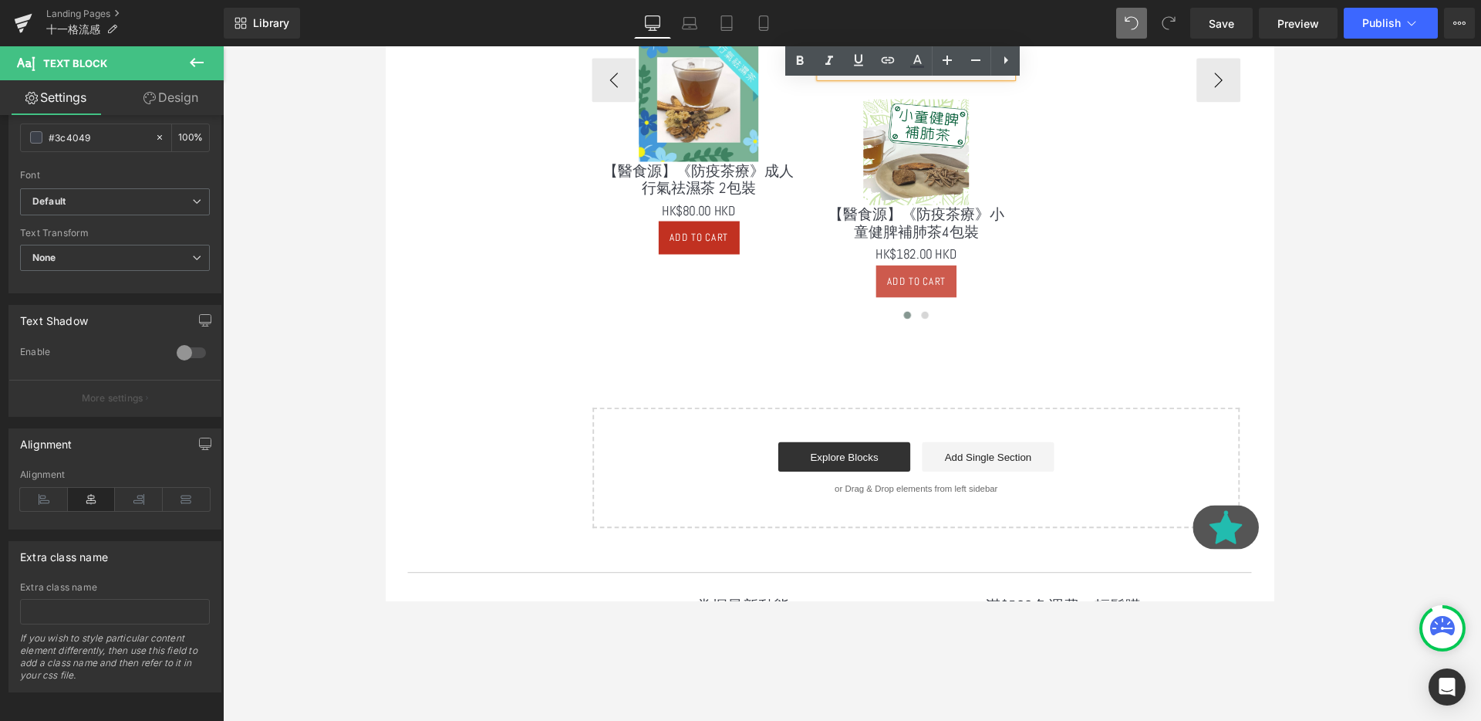
scroll to position [1034, 0]
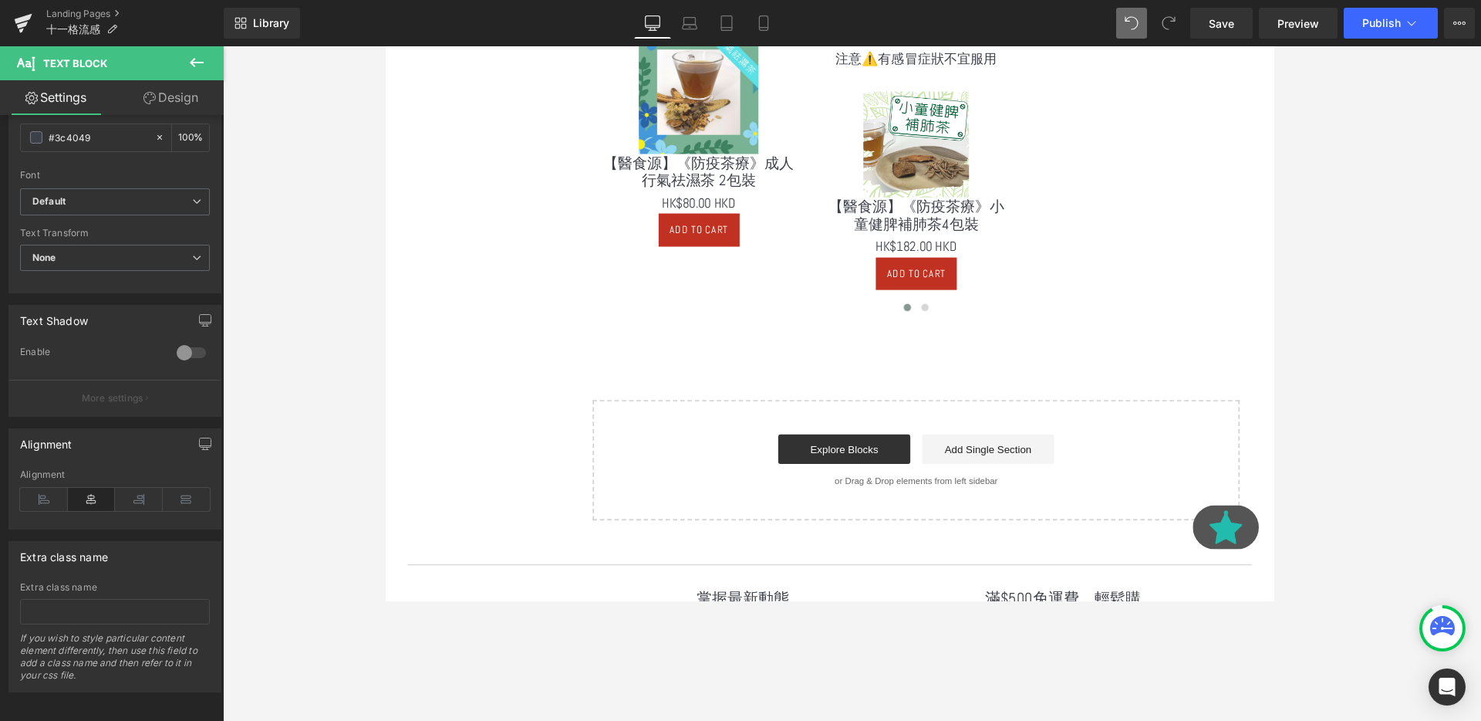
click at [208, 61] on button at bounding box center [197, 63] width 54 height 34
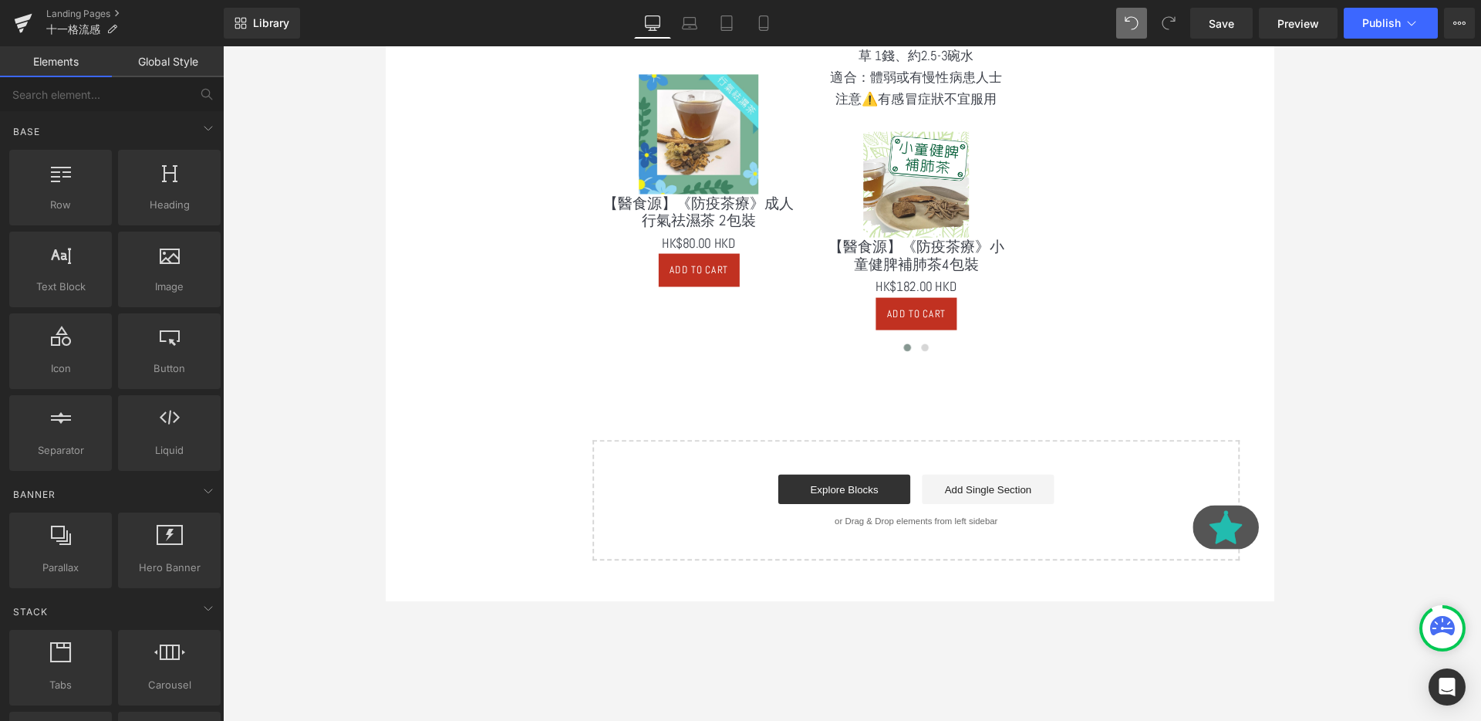
scroll to position [1080, 0]
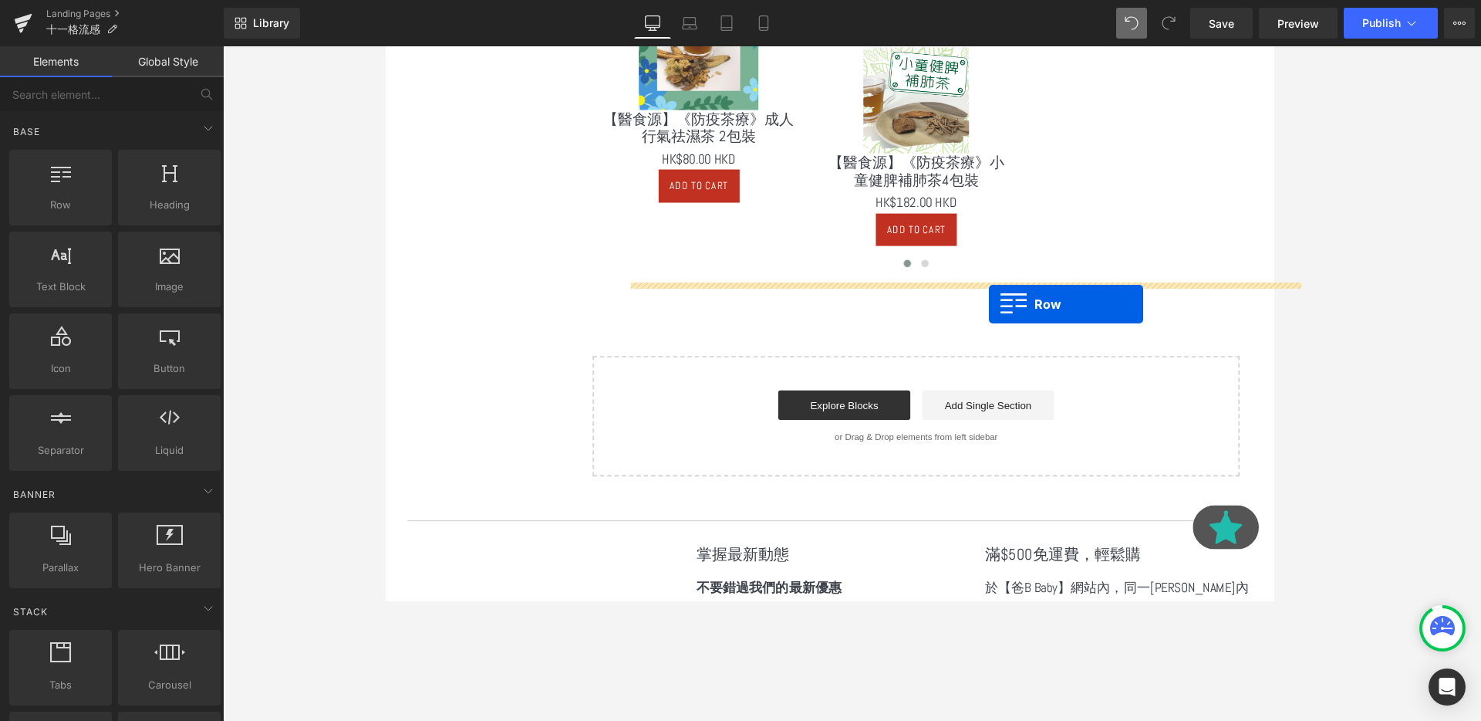
drag, startPoint x: 458, startPoint y: 243, endPoint x: 1018, endPoint y: 316, distance: 564.1
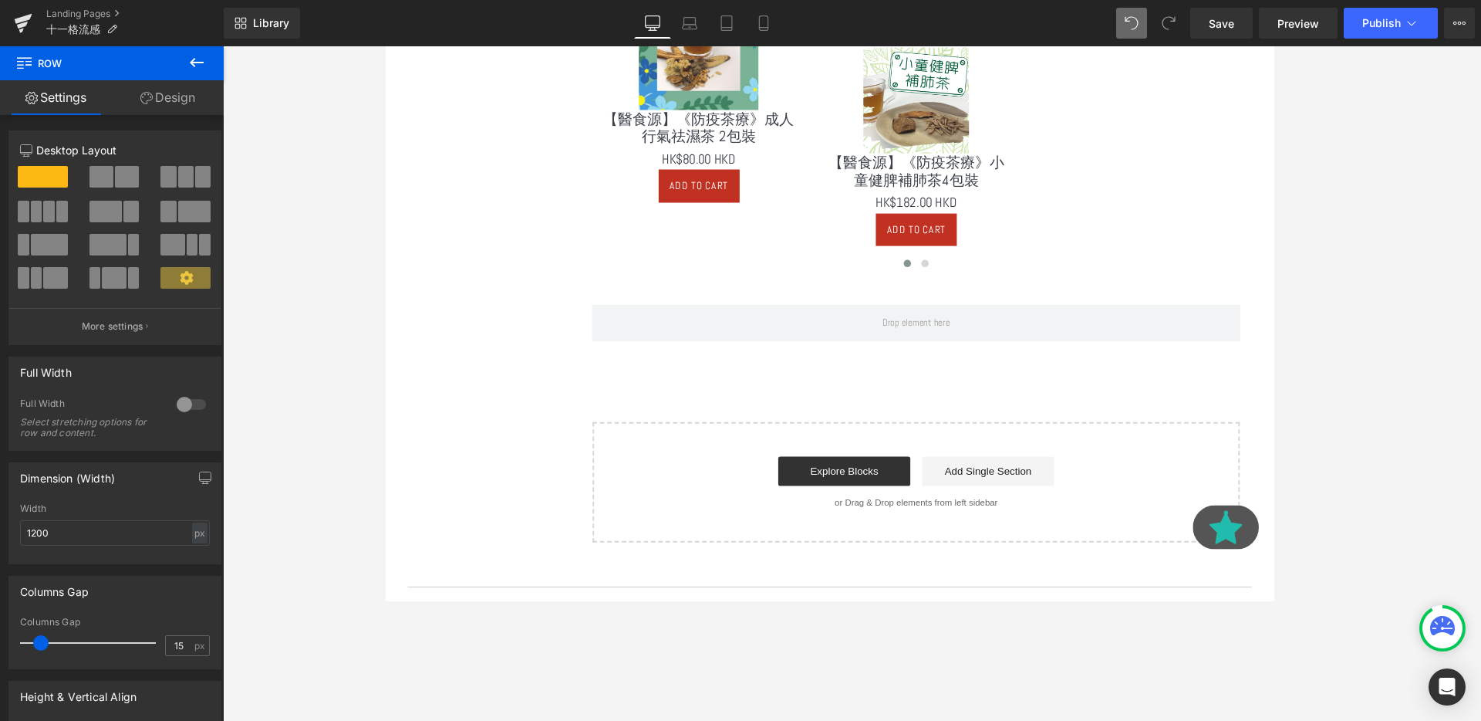
click at [191, 54] on icon at bounding box center [196, 62] width 19 height 19
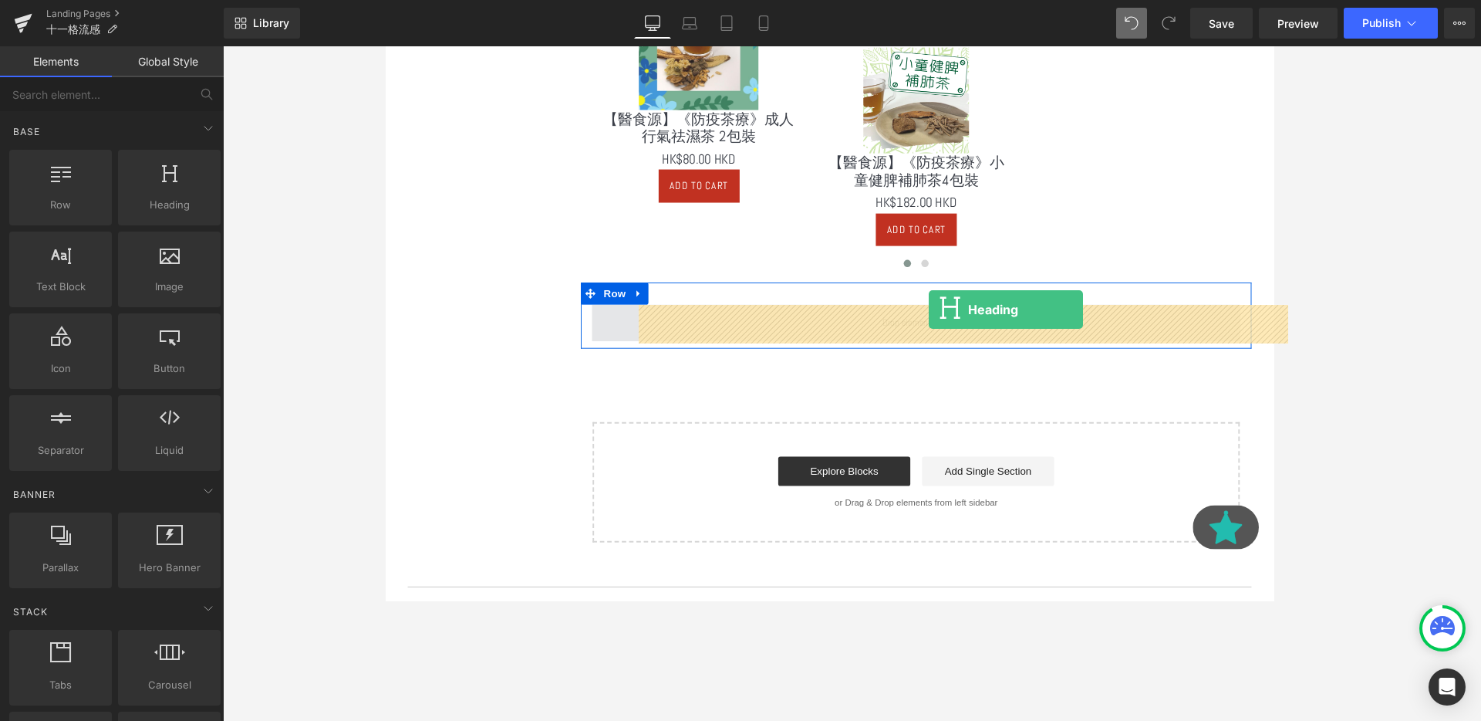
drag, startPoint x: 564, startPoint y: 227, endPoint x: 957, endPoint y: 327, distance: 405.3
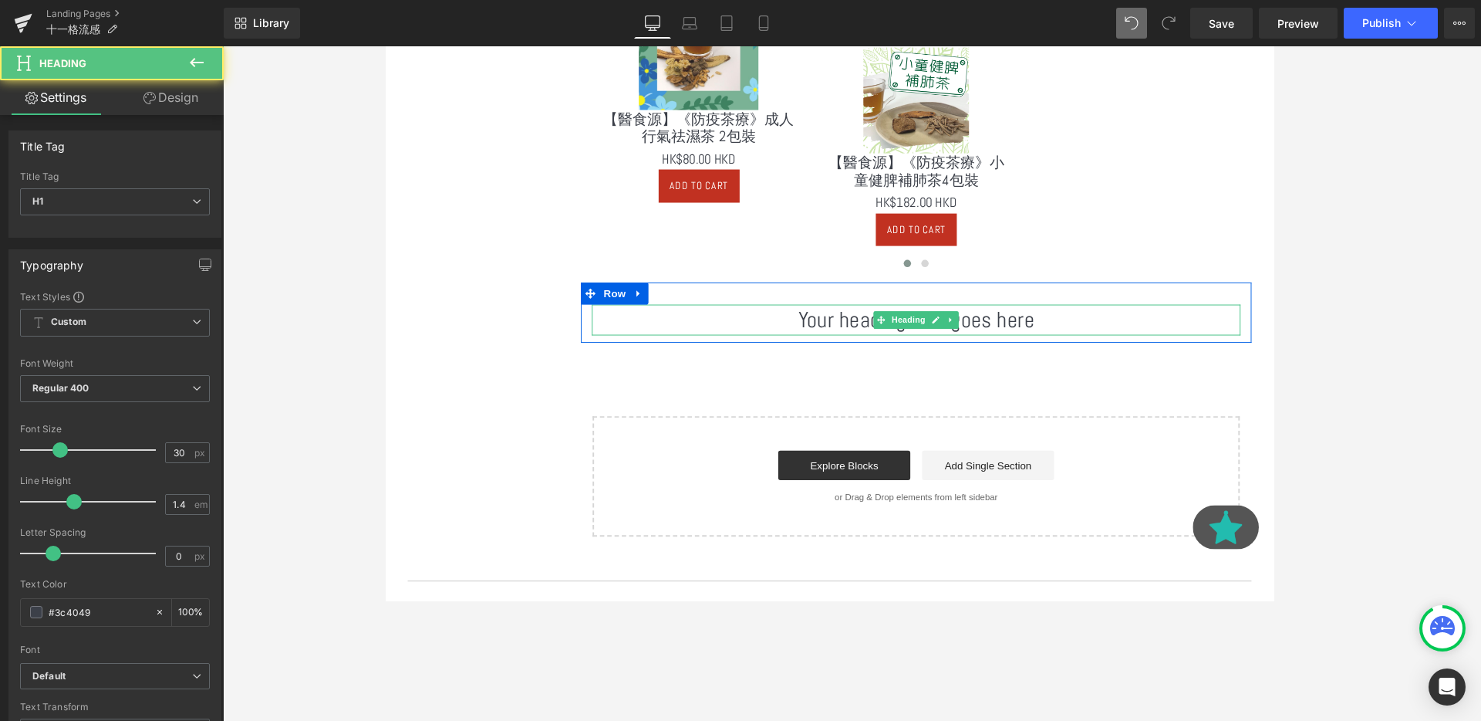
click at [888, 342] on h1 "Your heading text goes here" at bounding box center [943, 334] width 682 height 32
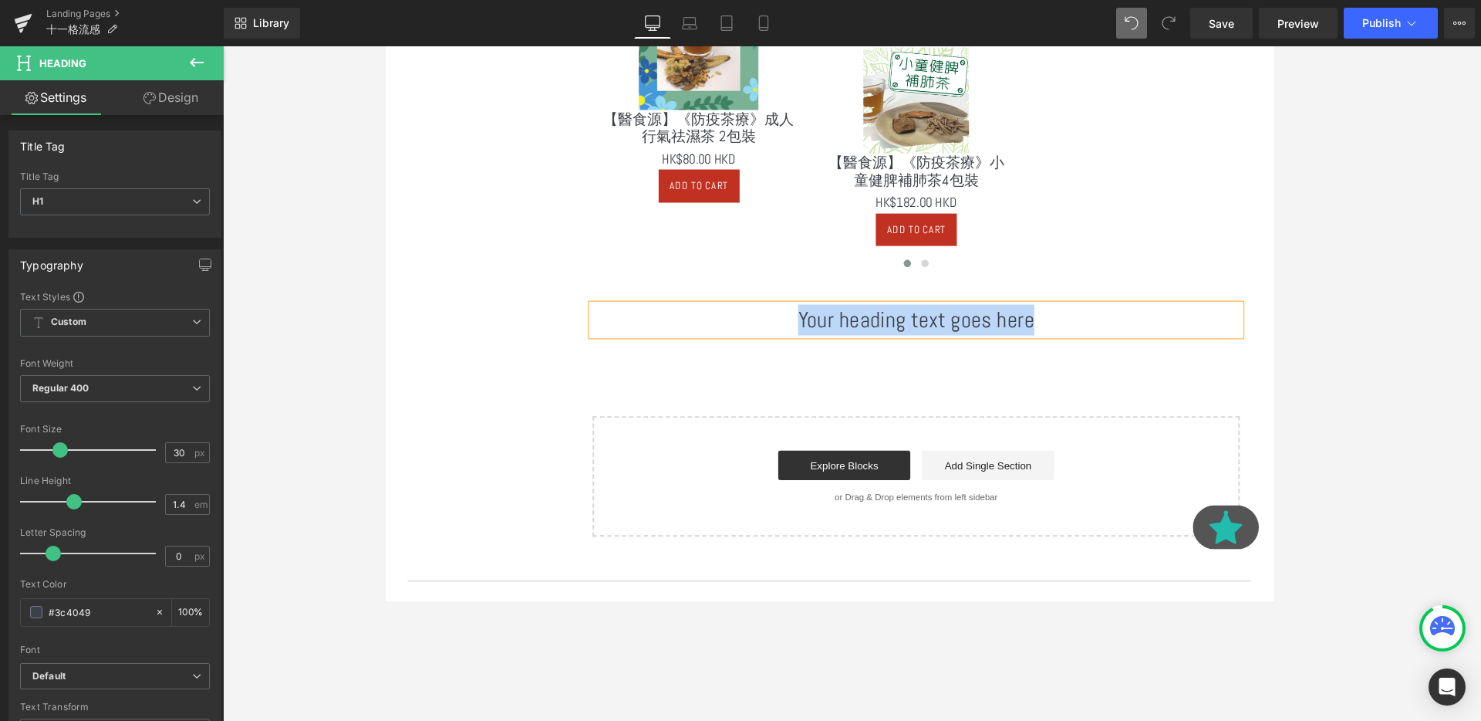
paste div
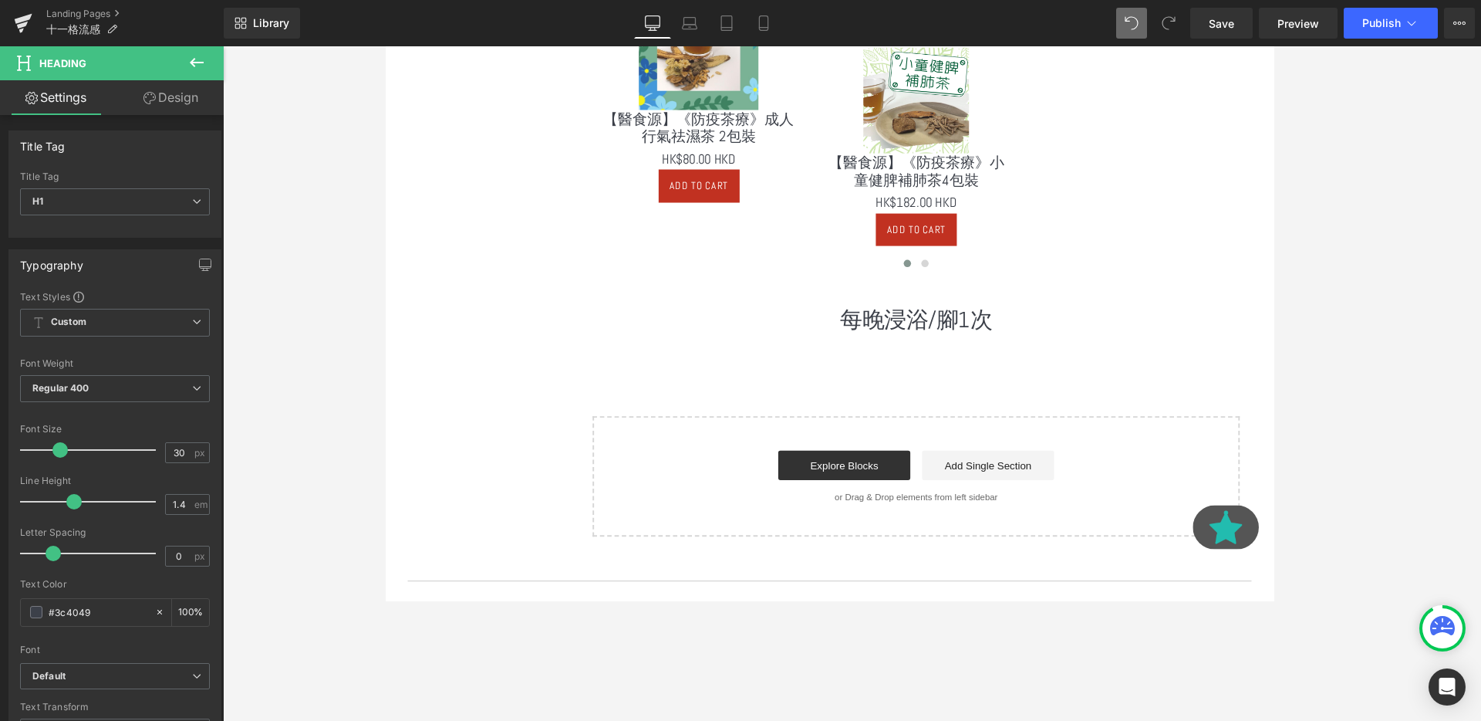
click at [191, 64] on icon at bounding box center [197, 62] width 14 height 9
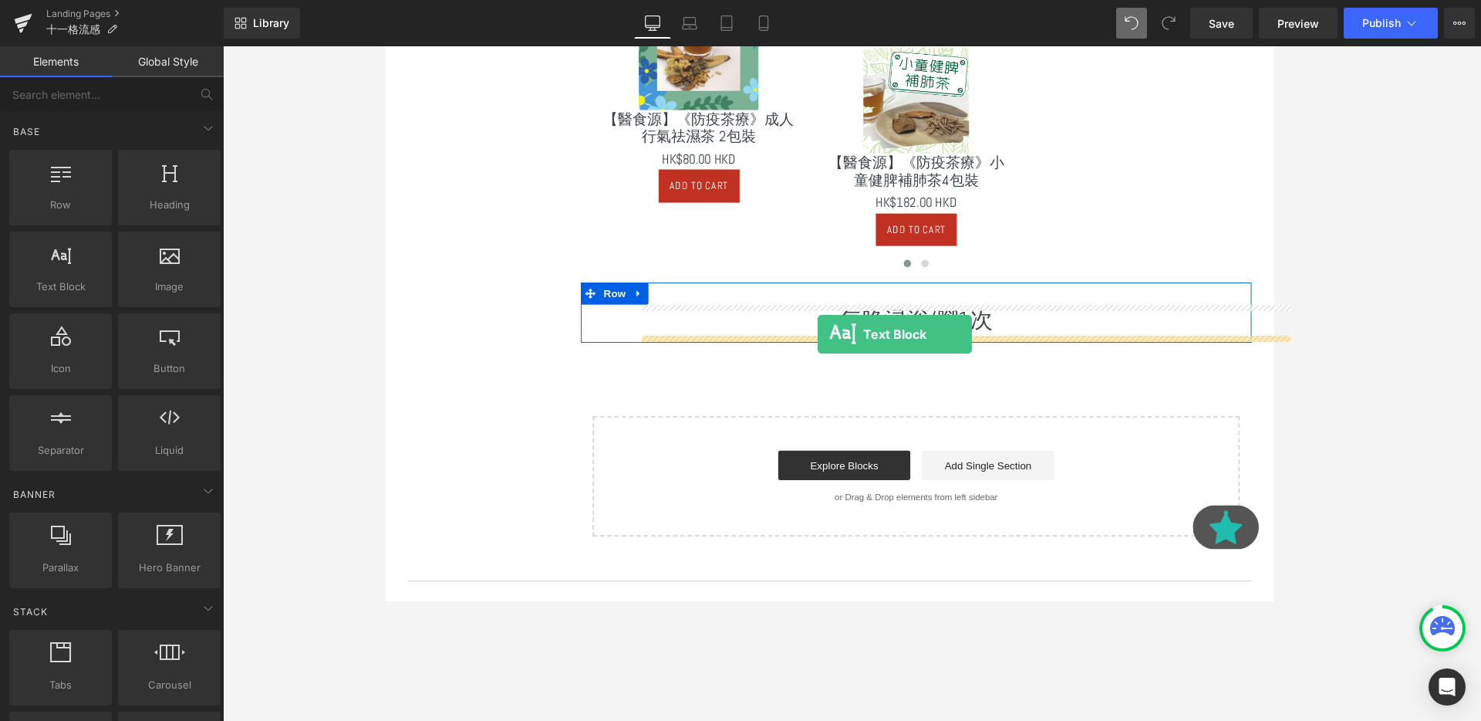
drag, startPoint x: 457, startPoint y: 303, endPoint x: 840, endPoint y: 347, distance: 385.9
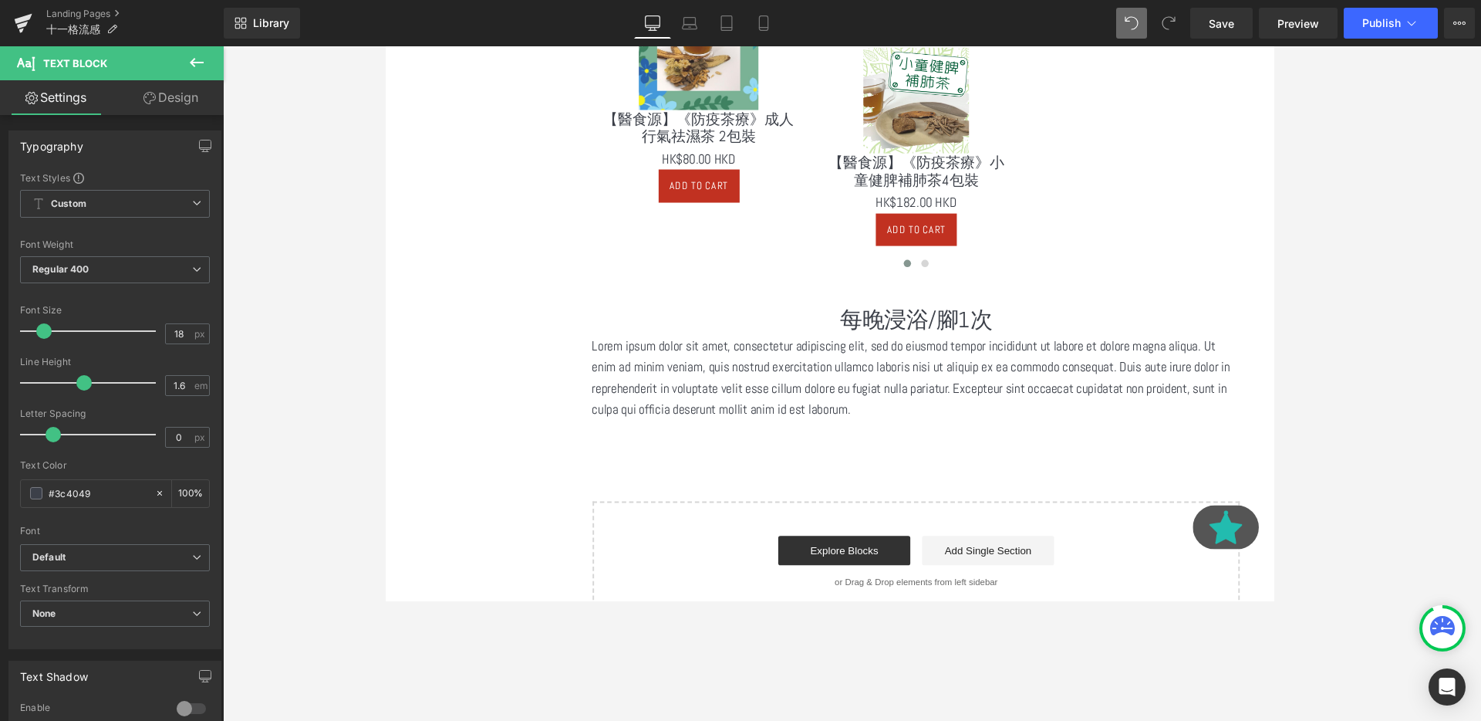
click at [753, 340] on h1 "每晚浸浴/腳1次" at bounding box center [943, 334] width 682 height 32
click at [774, 373] on p "Lorem ipsum dolor sit amet, consectetur adipiscing elit, sed do eiusmod tempor …" at bounding box center [943, 394] width 682 height 89
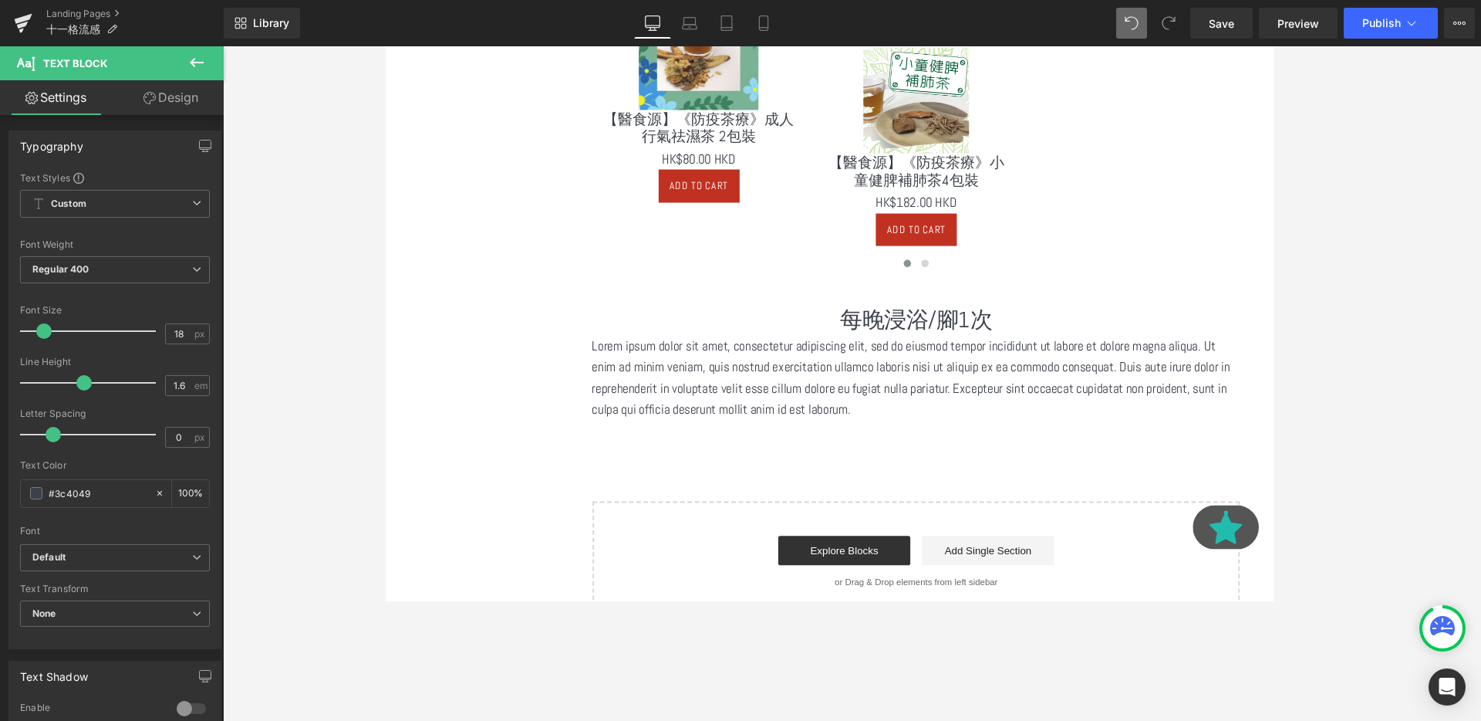
click at [774, 373] on p "Lorem ipsum dolor sit amet, consectetur adipiscing elit, sed do eiusmod tempor …" at bounding box center [943, 394] width 682 height 89
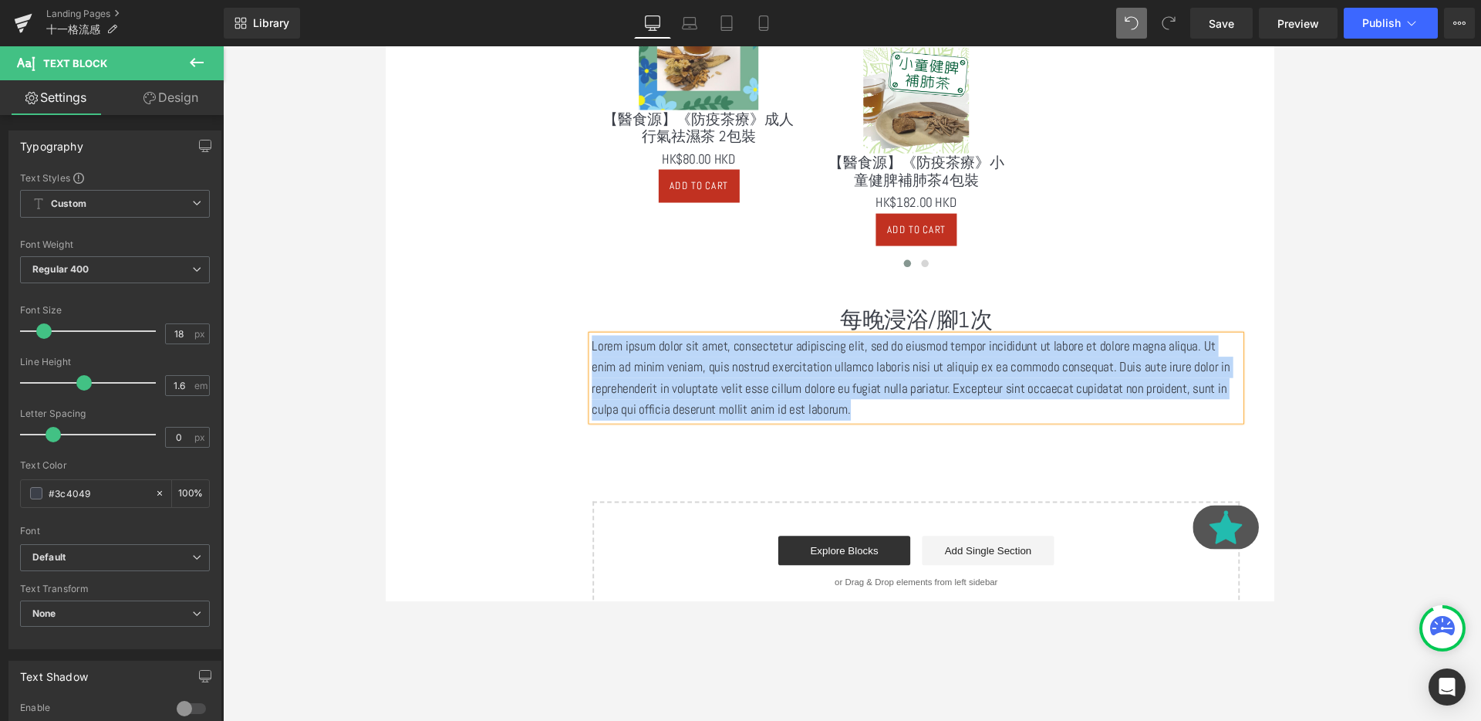
paste div
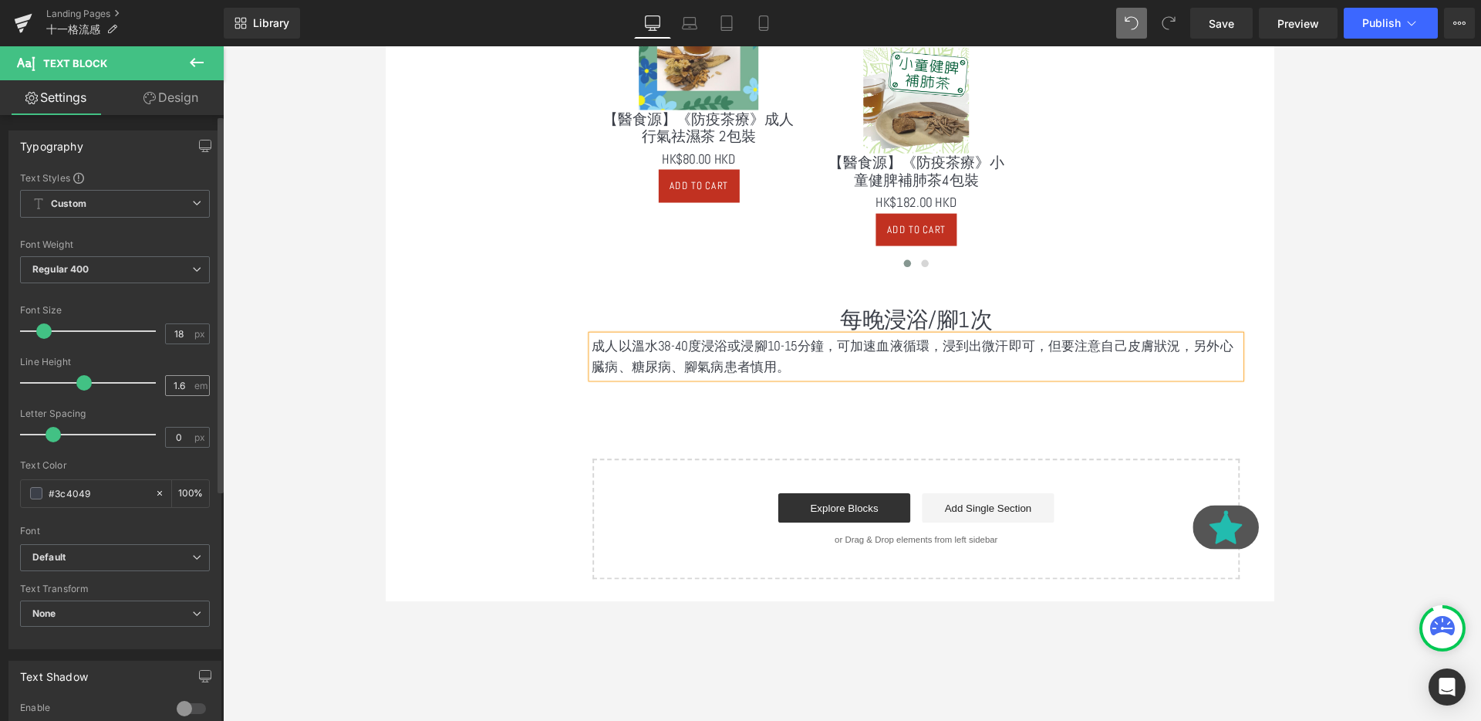
scroll to position [371, 0]
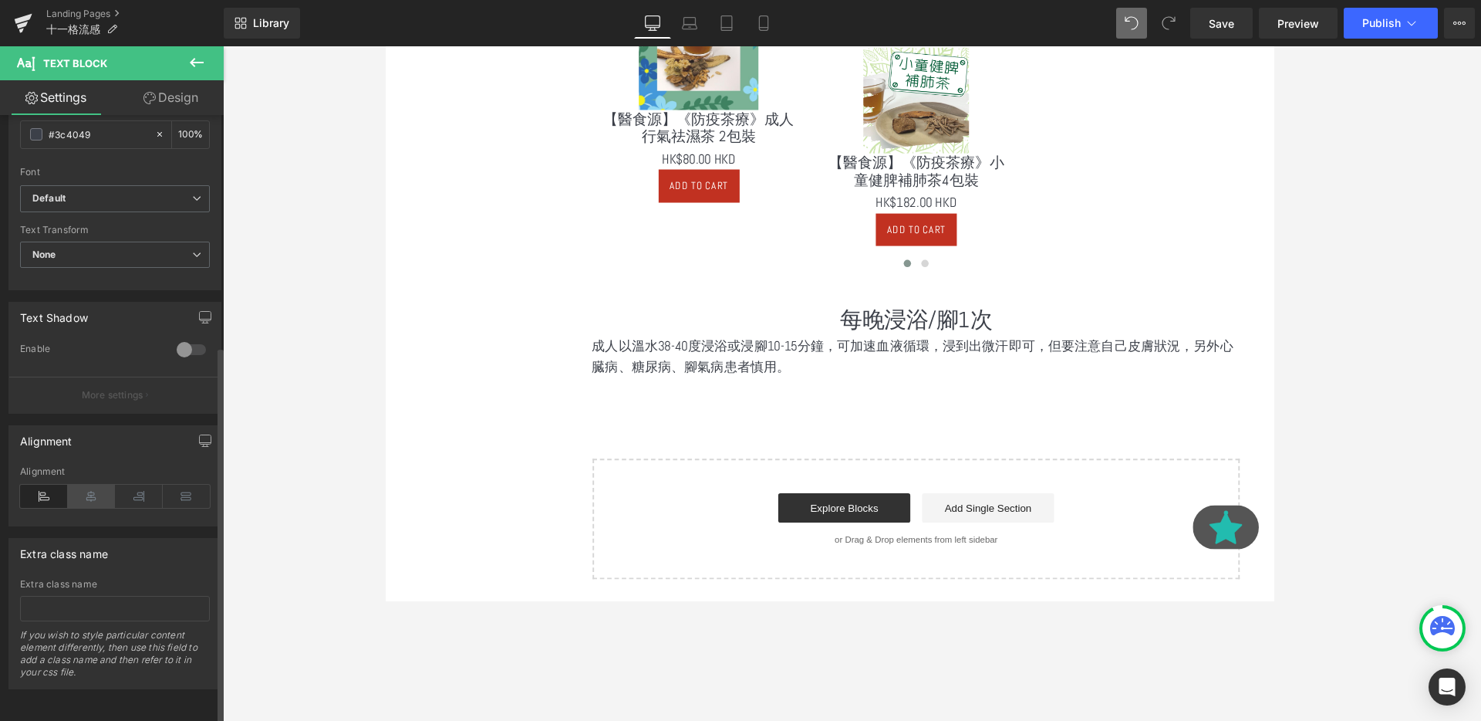
click at [102, 484] on icon at bounding box center [92, 495] width 48 height 23
click at [194, 61] on icon at bounding box center [196, 62] width 19 height 19
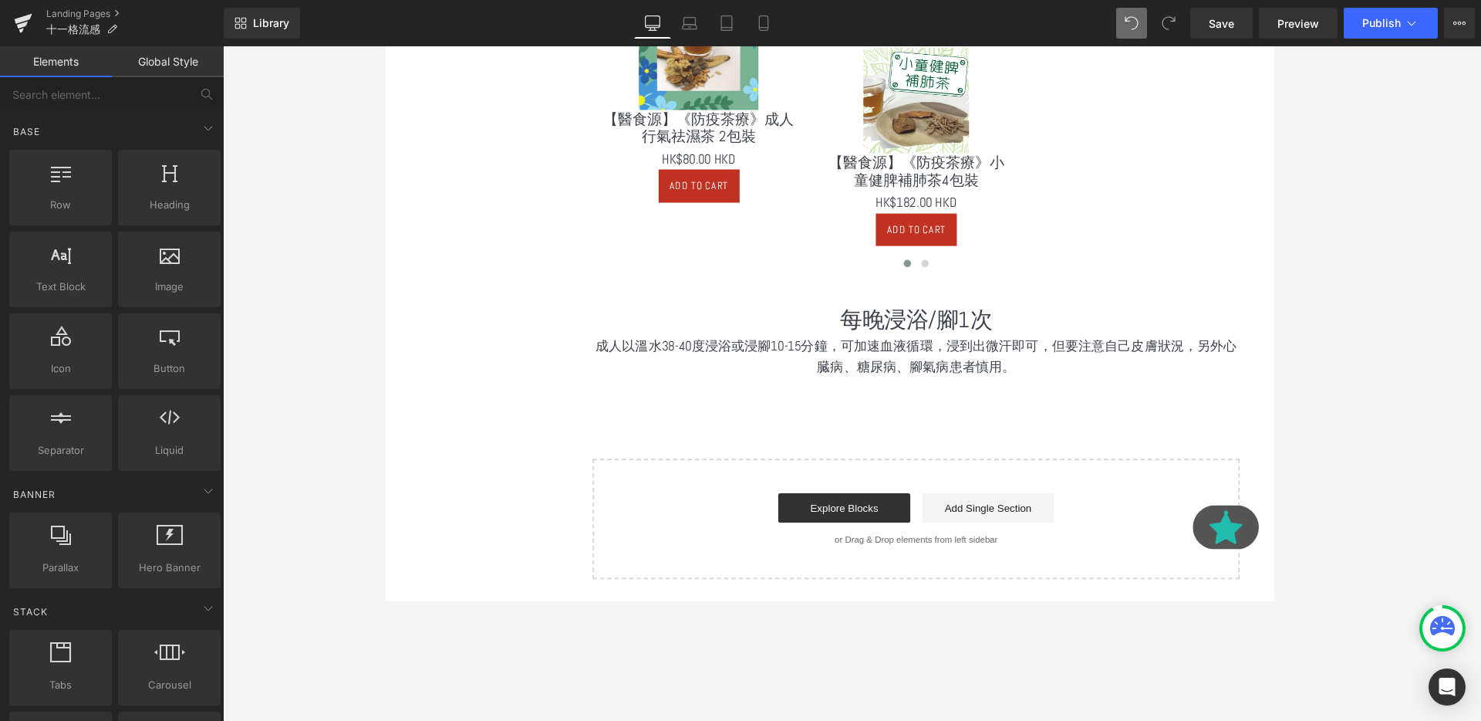
click at [385, 46] on div at bounding box center [385, 46] width 0 height 0
click at [1127, 377] on p "成人以溫水38-40度浸浴或浸腳10-15分鐘，可加速血液循環，浸到出微汗即可，但要注意自己皮膚狀況，另外心臓病、糖尿病、腳氣病患者慎用。" at bounding box center [943, 372] width 682 height 45
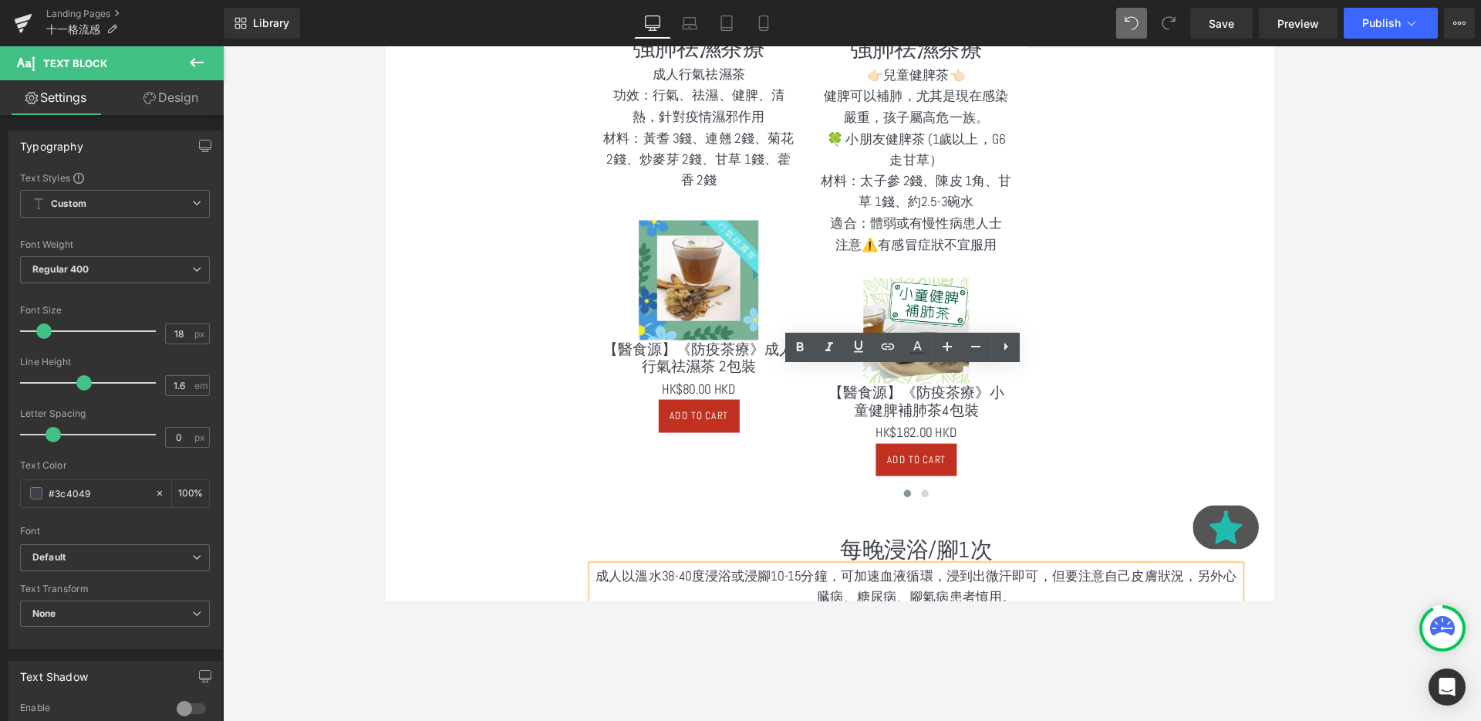
scroll to position [1076, 0]
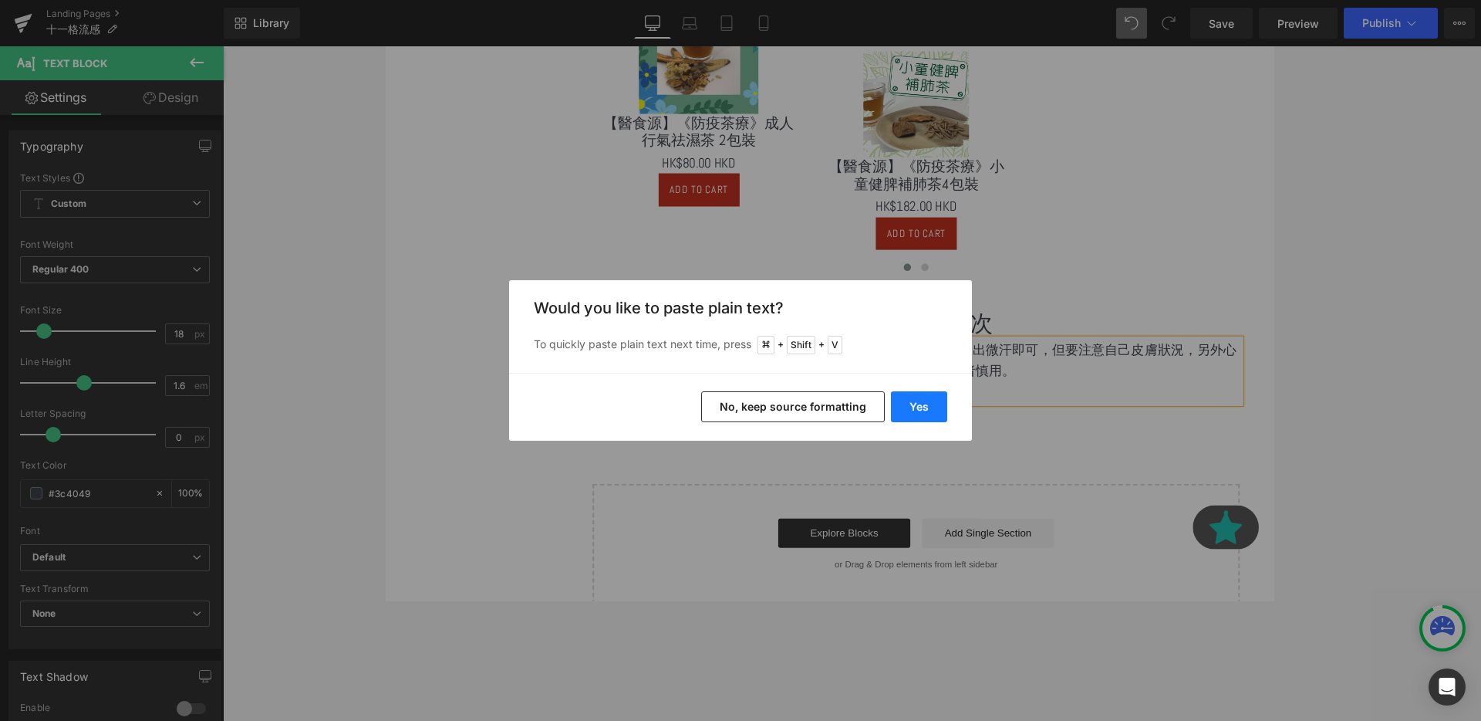
click at [920, 403] on button "Yes" at bounding box center [919, 406] width 56 height 31
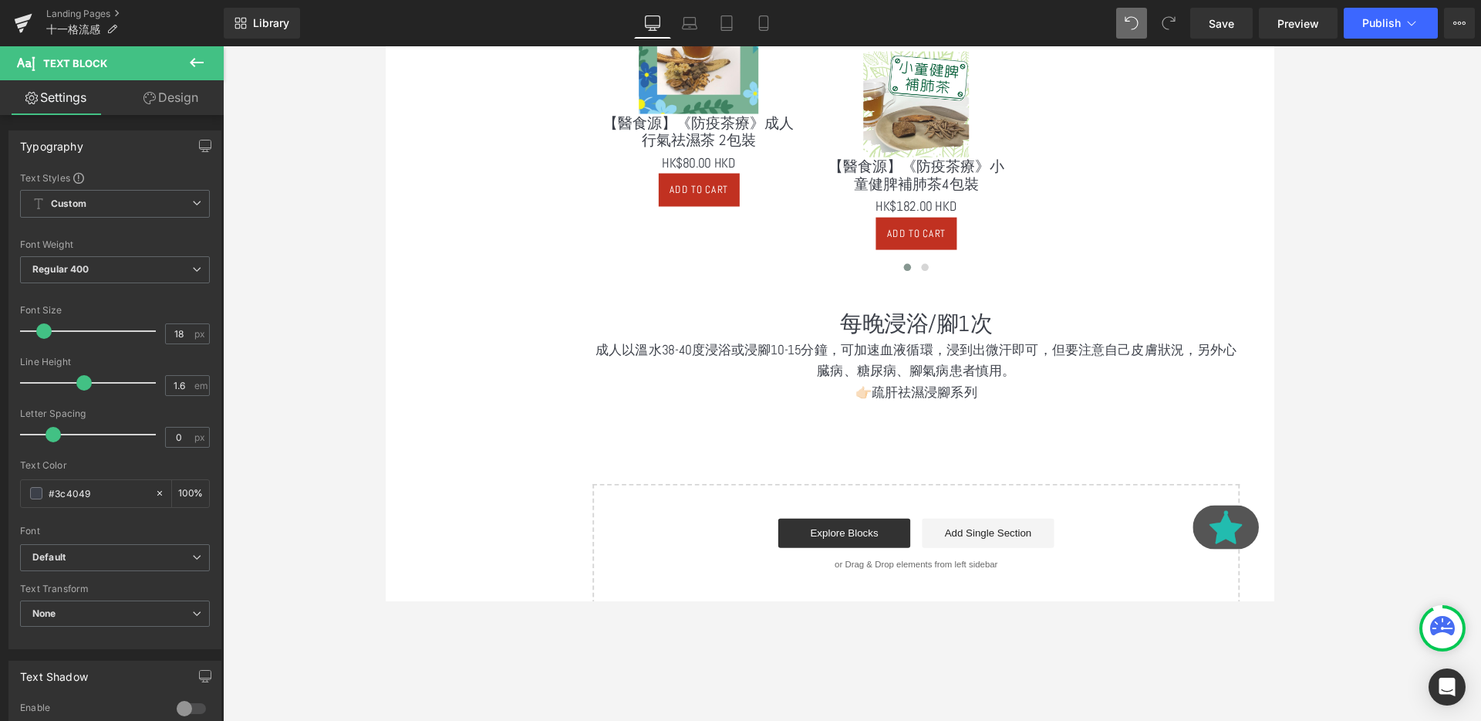
click at [208, 69] on button at bounding box center [197, 63] width 54 height 34
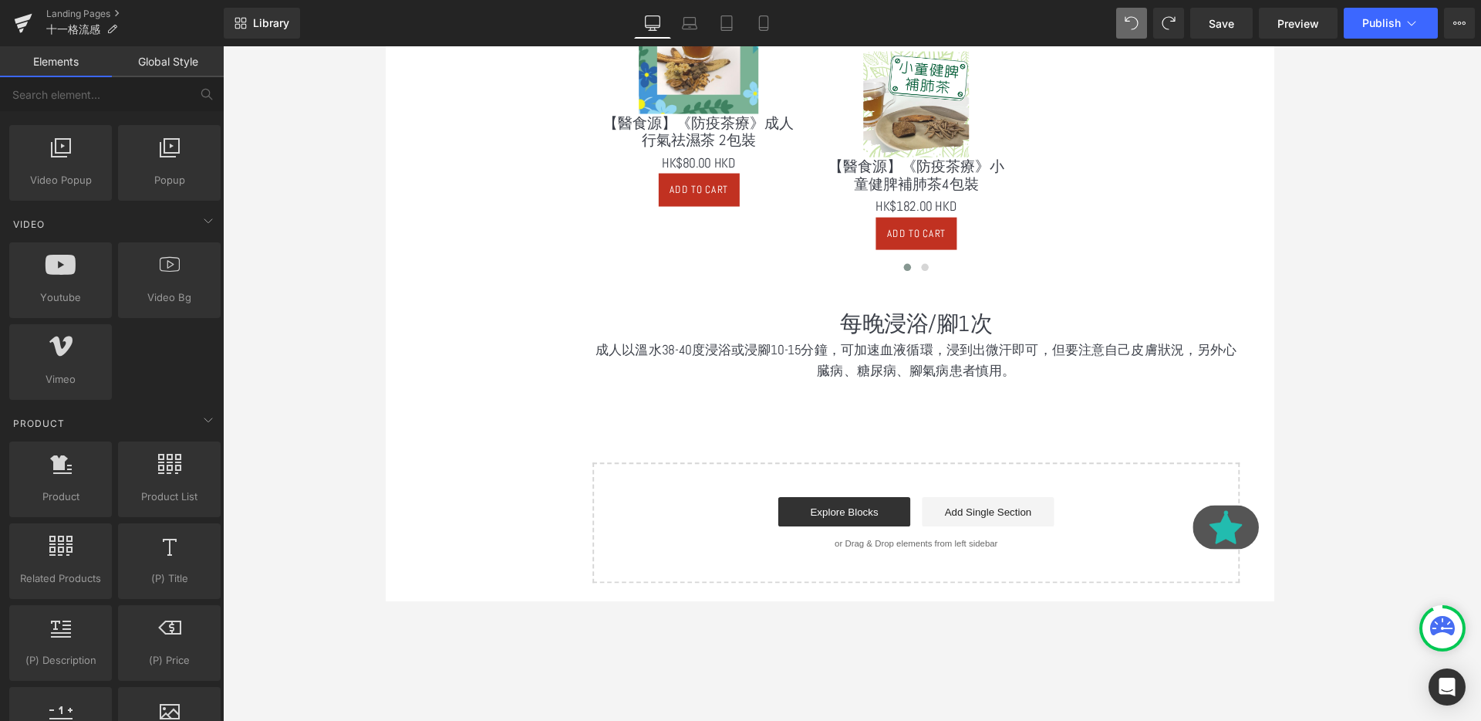
scroll to position [979, 0]
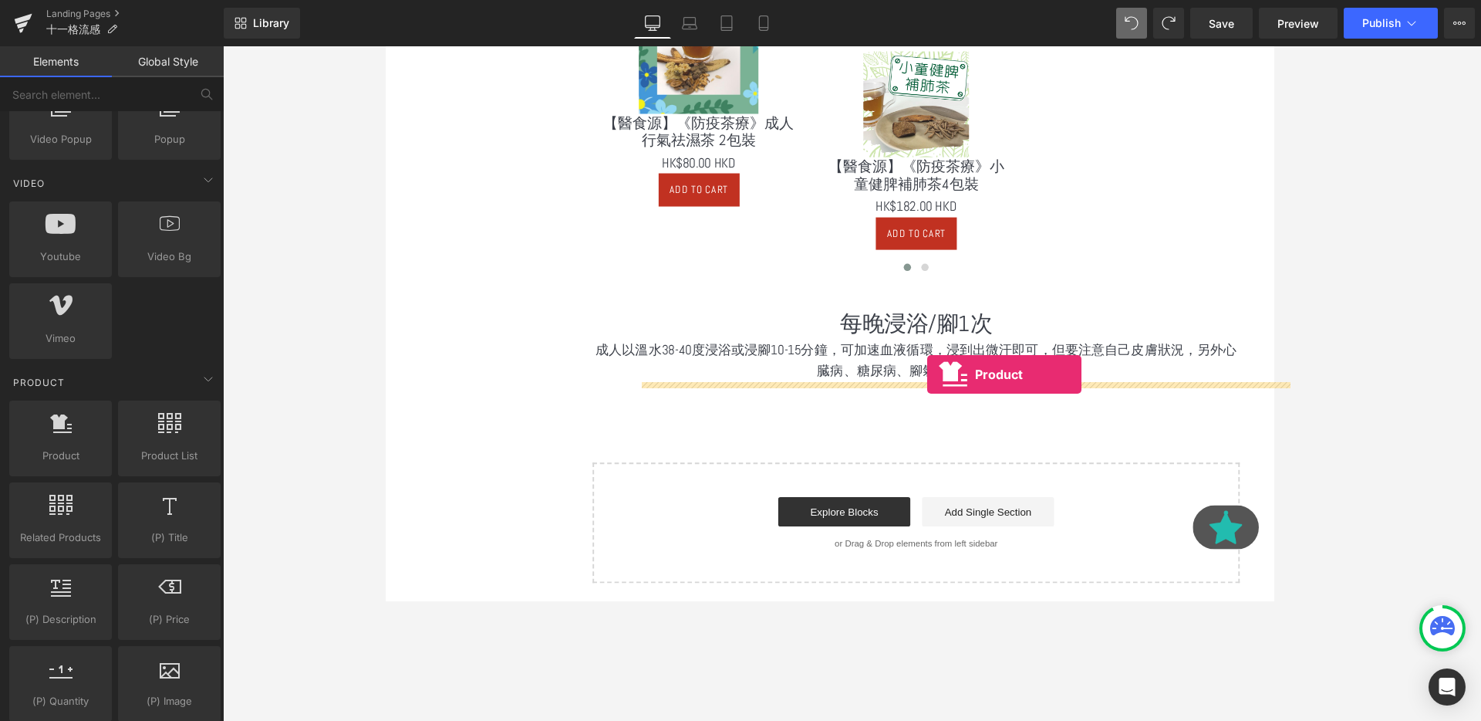
drag, startPoint x: 456, startPoint y: 486, endPoint x: 954, endPoint y: 389, distance: 507.0
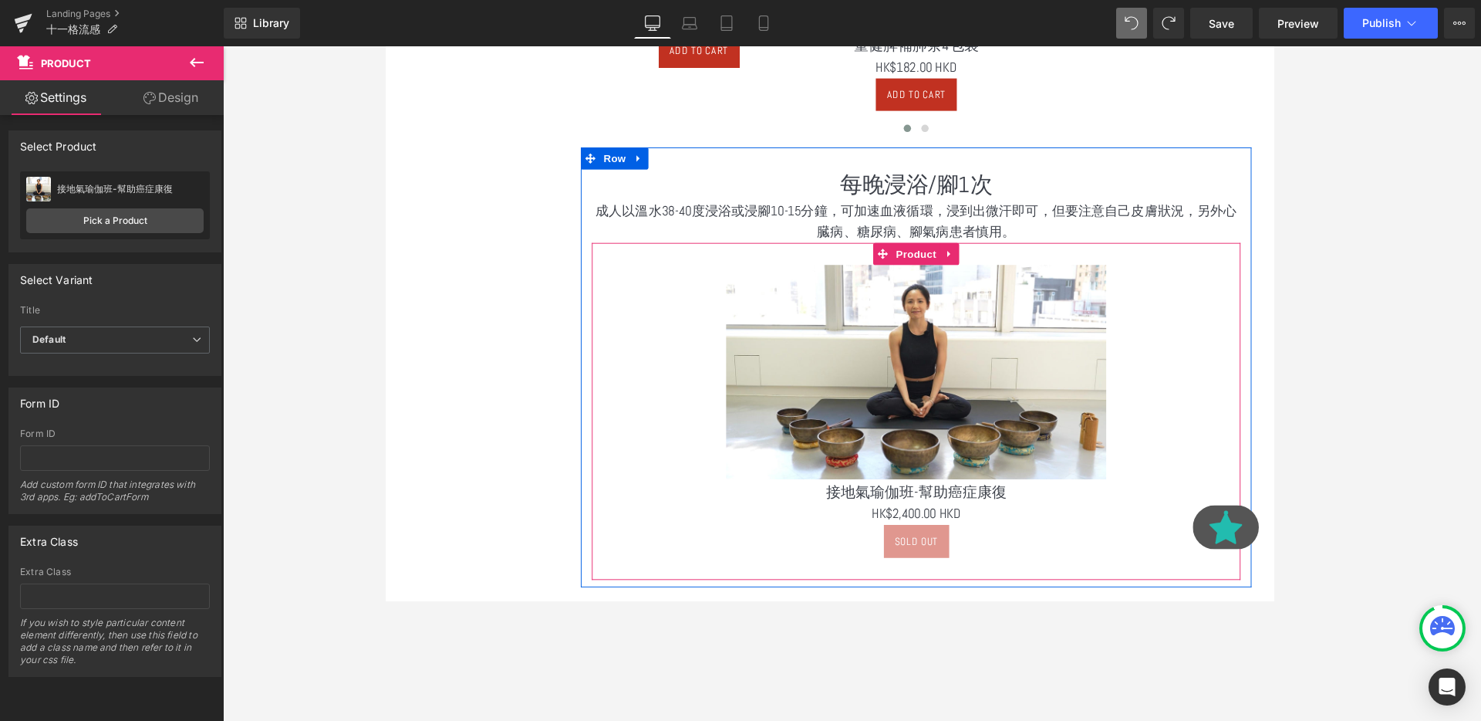
scroll to position [1194, 0]
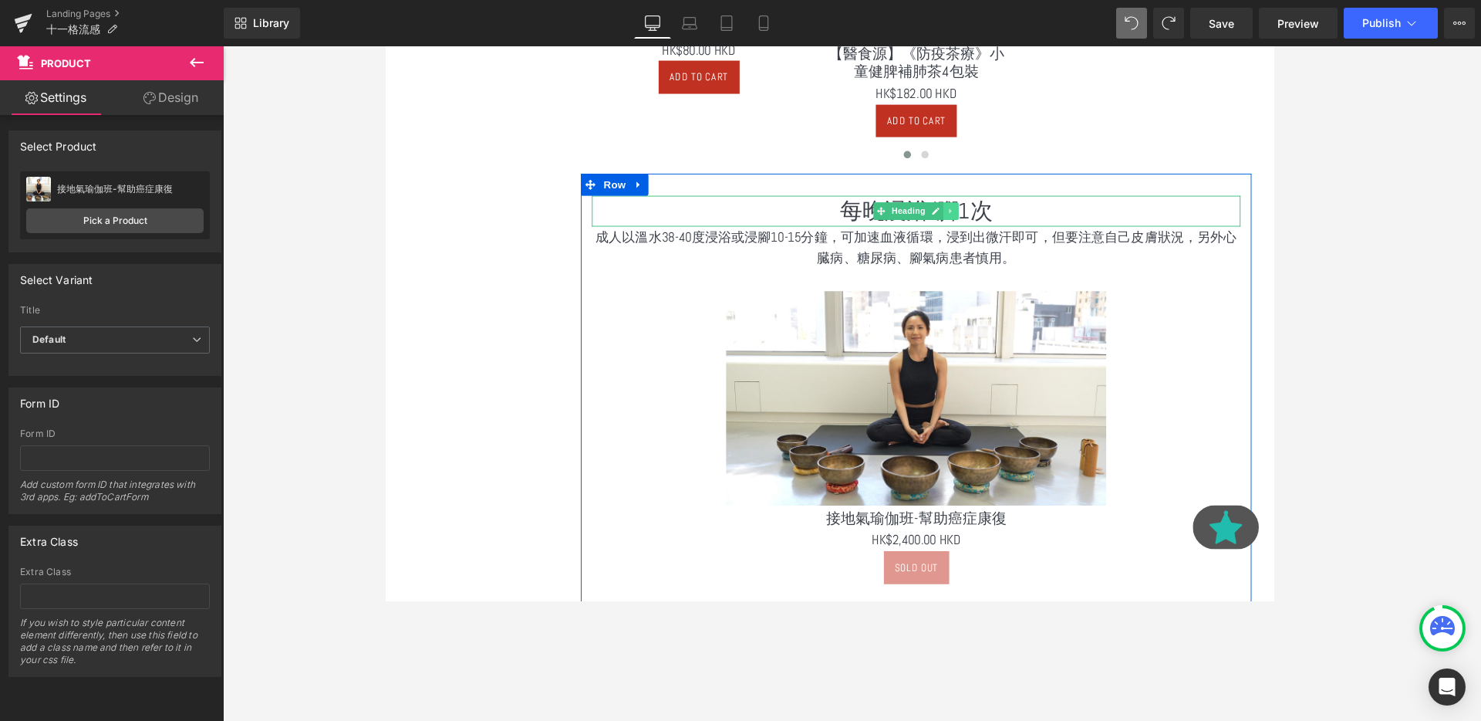
click at [981, 219] on icon at bounding box center [979, 219] width 8 height 9
click at [974, 219] on icon at bounding box center [971, 219] width 8 height 9
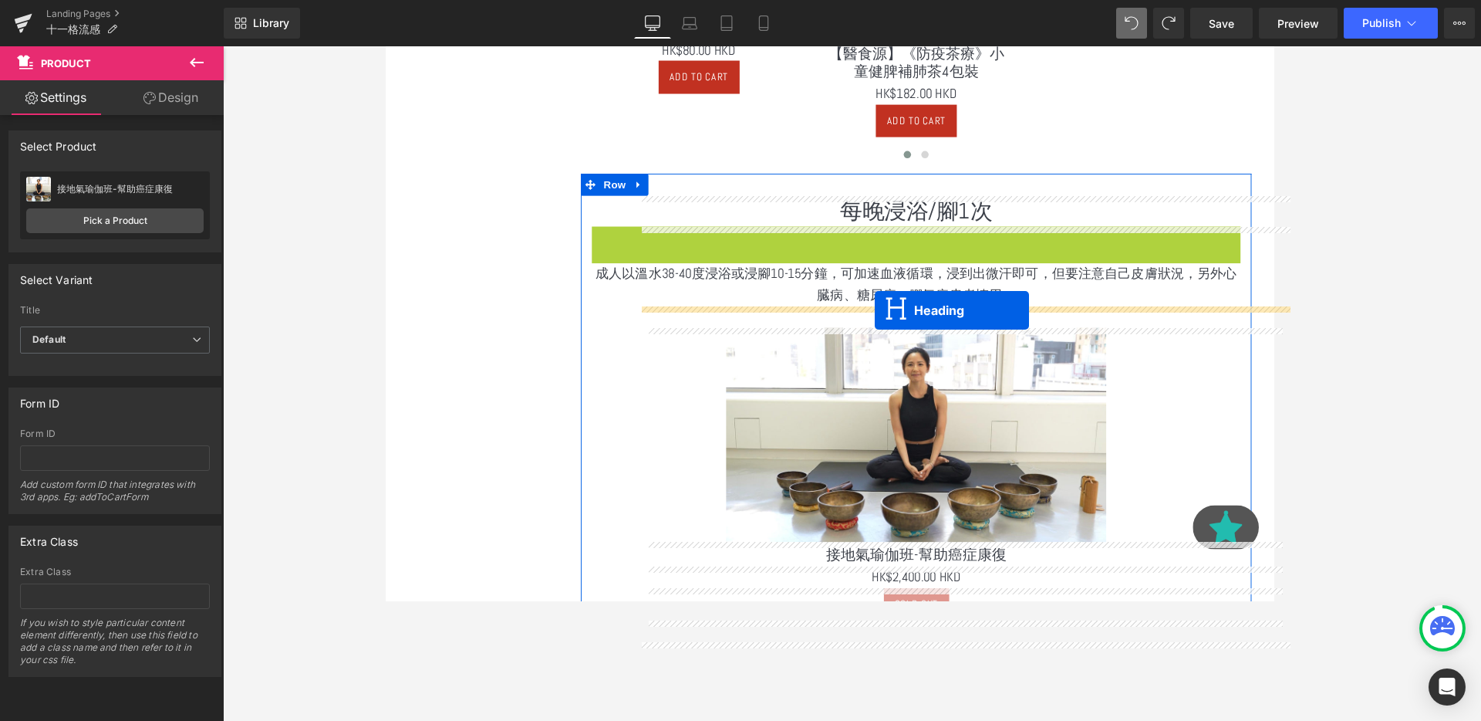
drag, startPoint x: 906, startPoint y: 252, endPoint x: 900, endPoint y: 323, distance: 71.3
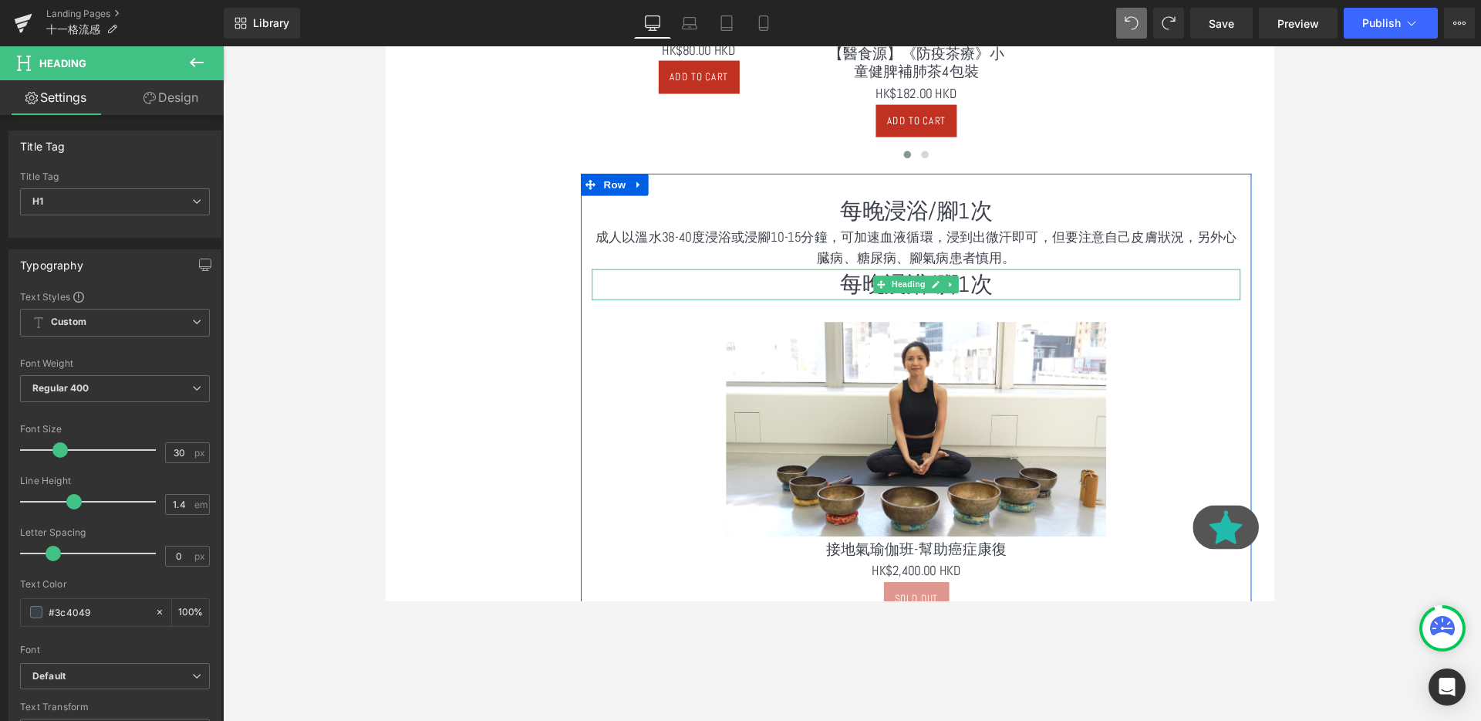
click at [1043, 299] on h1 "每晚浸浴/腳1次" at bounding box center [943, 297] width 682 height 32
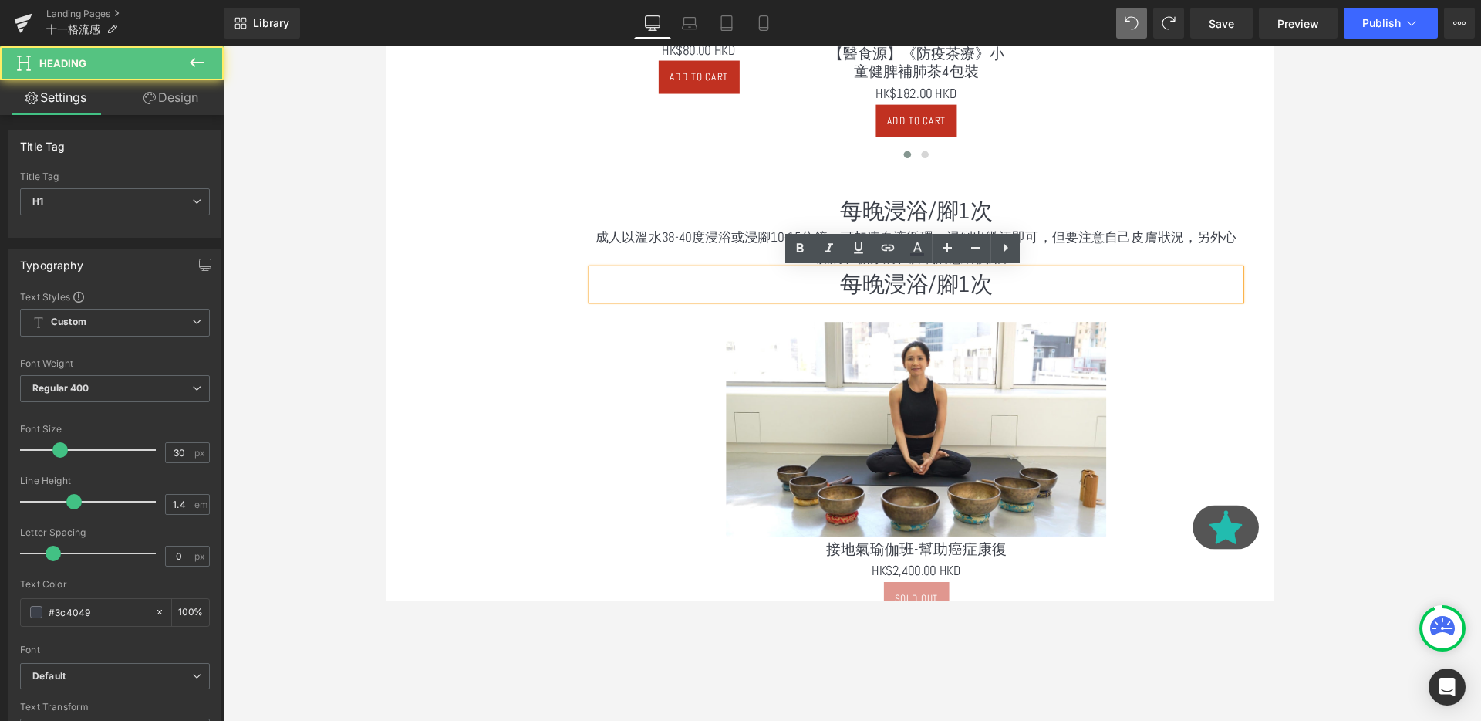
click at [1043, 299] on h1 "每晚浸浴/腳1次" at bounding box center [943, 297] width 682 height 32
click at [1028, 299] on h1 "每晚浸浴/腳1次" at bounding box center [943, 297] width 682 height 32
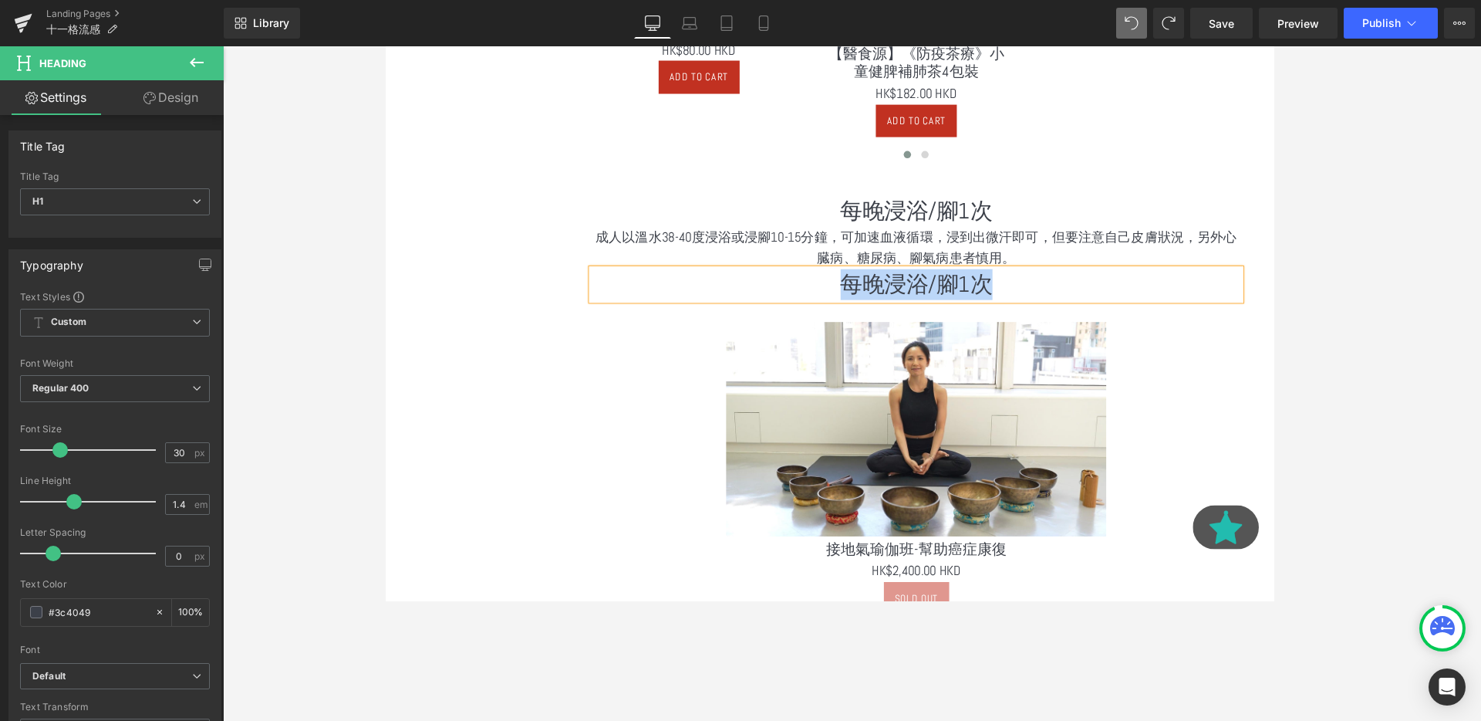
paste div
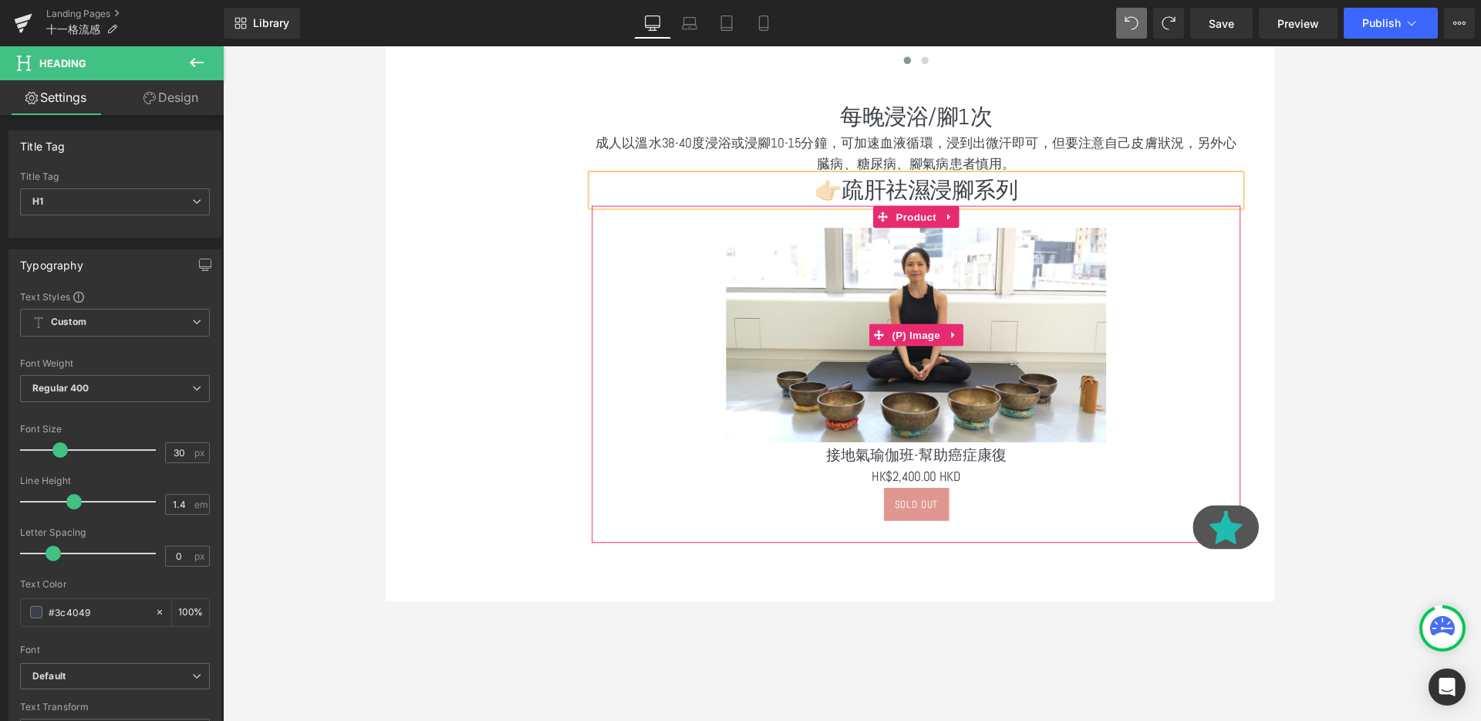
scroll to position [1305, 0]
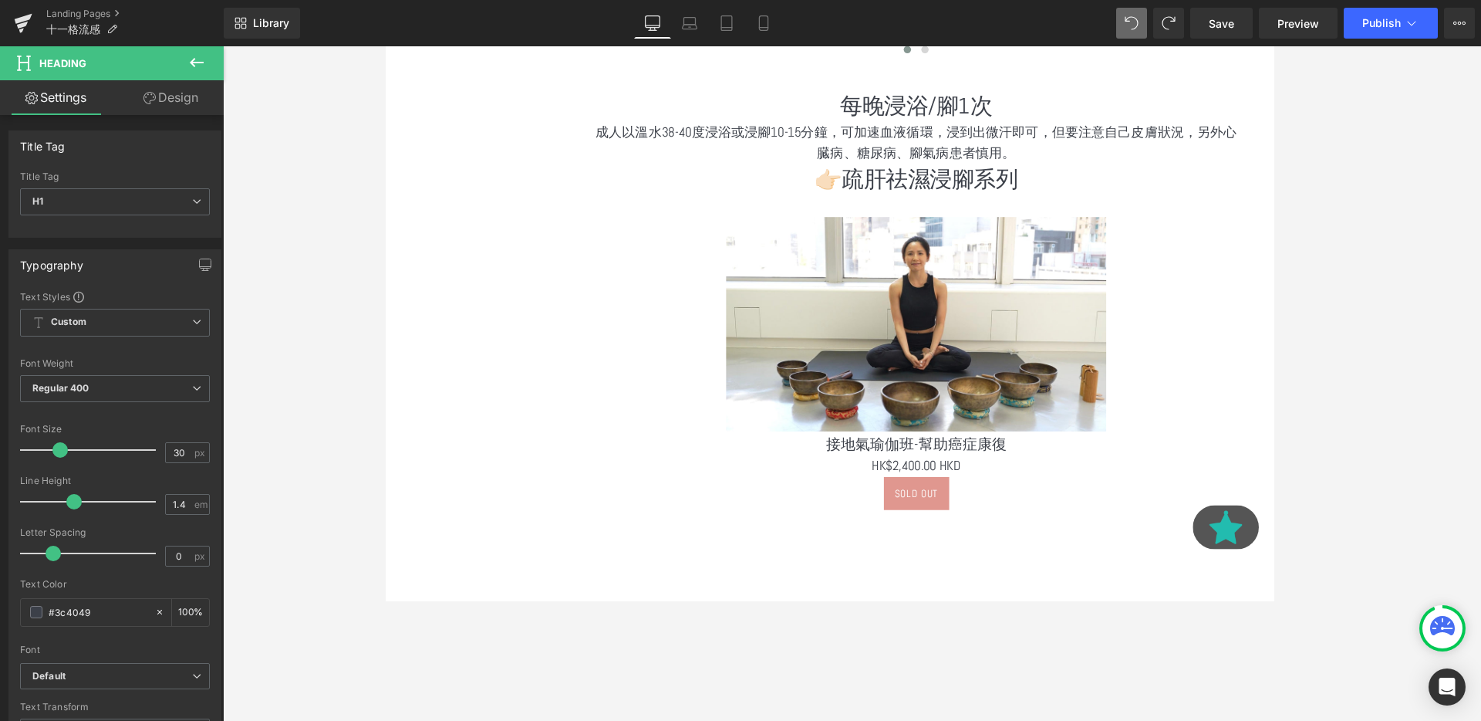
click at [206, 69] on button at bounding box center [197, 63] width 54 height 34
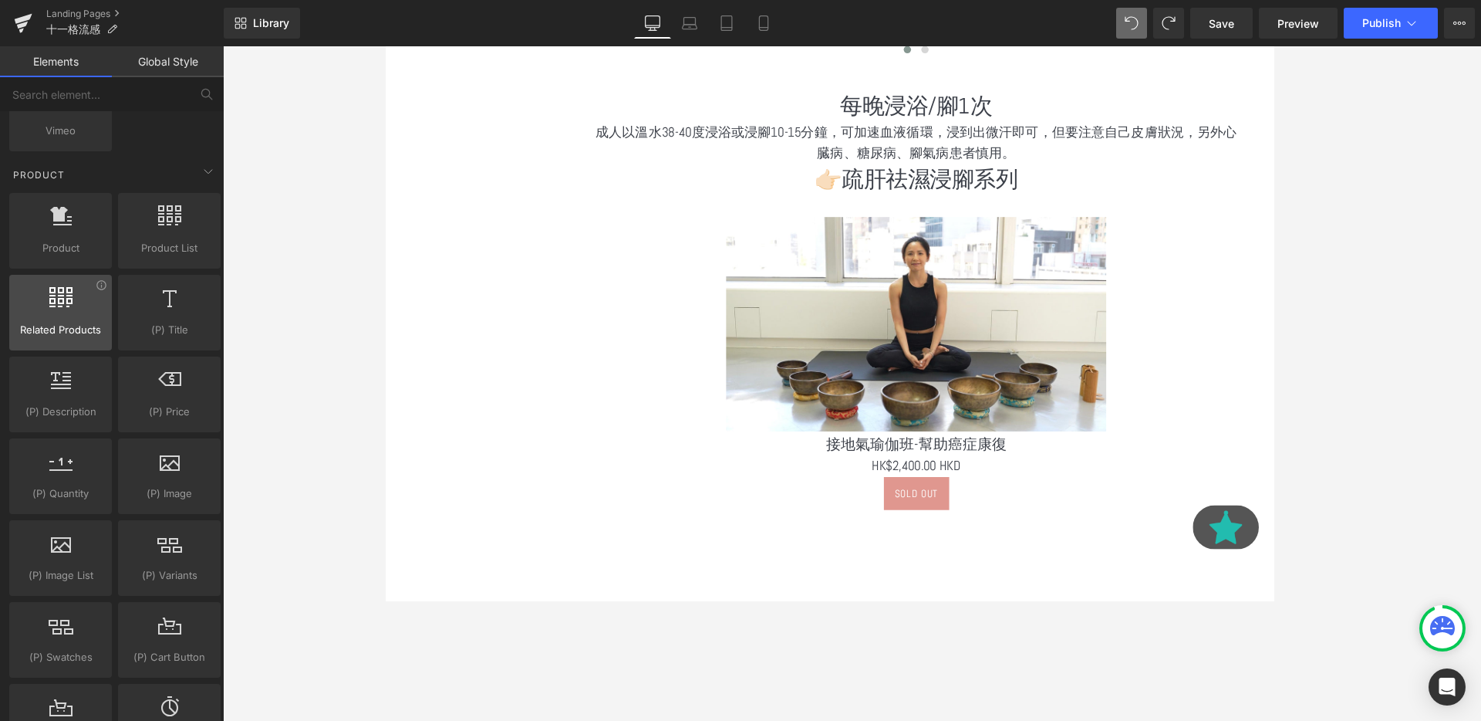
scroll to position [1207, 0]
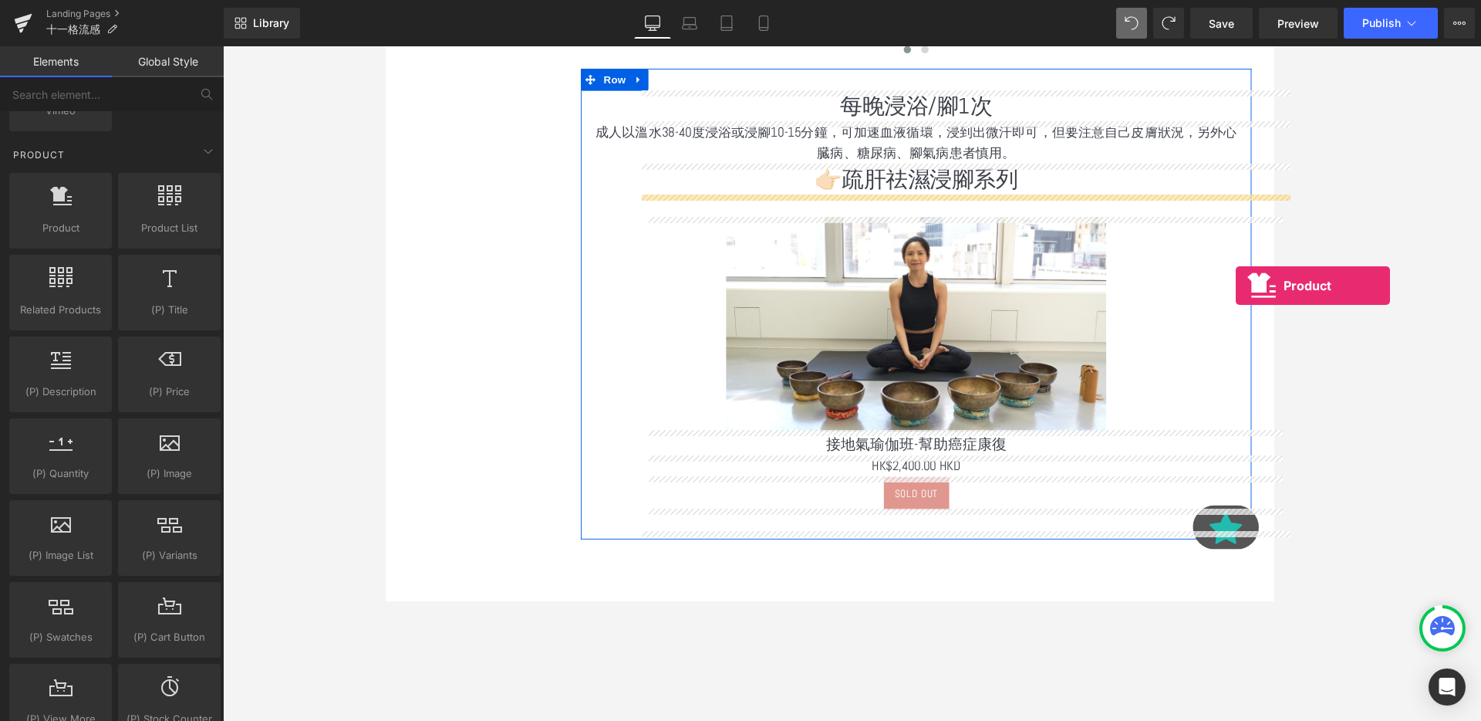
drag, startPoint x: 448, startPoint y: 279, endPoint x: 1279, endPoint y: 298, distance: 831.1
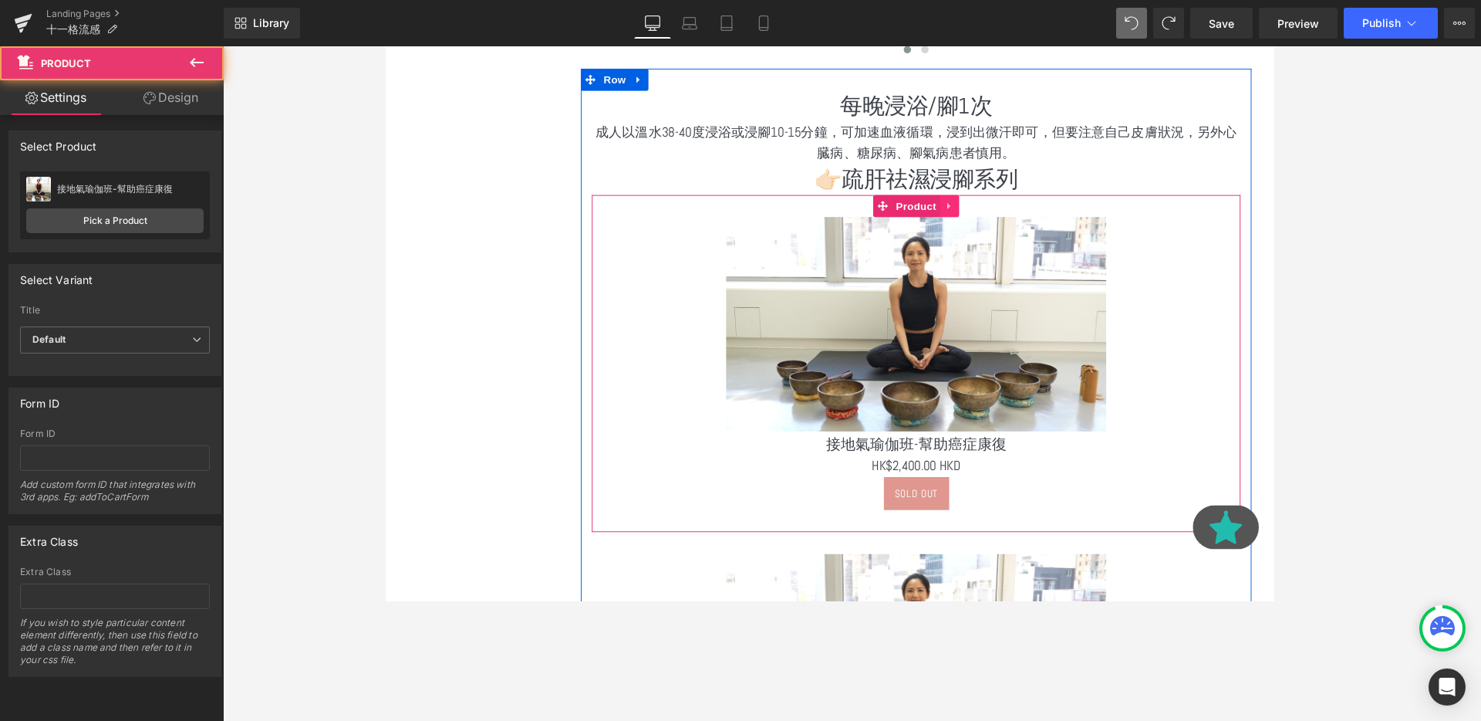
click at [976, 210] on icon at bounding box center [978, 214] width 11 height 12
click at [995, 212] on link at bounding box center [988, 213] width 20 height 23
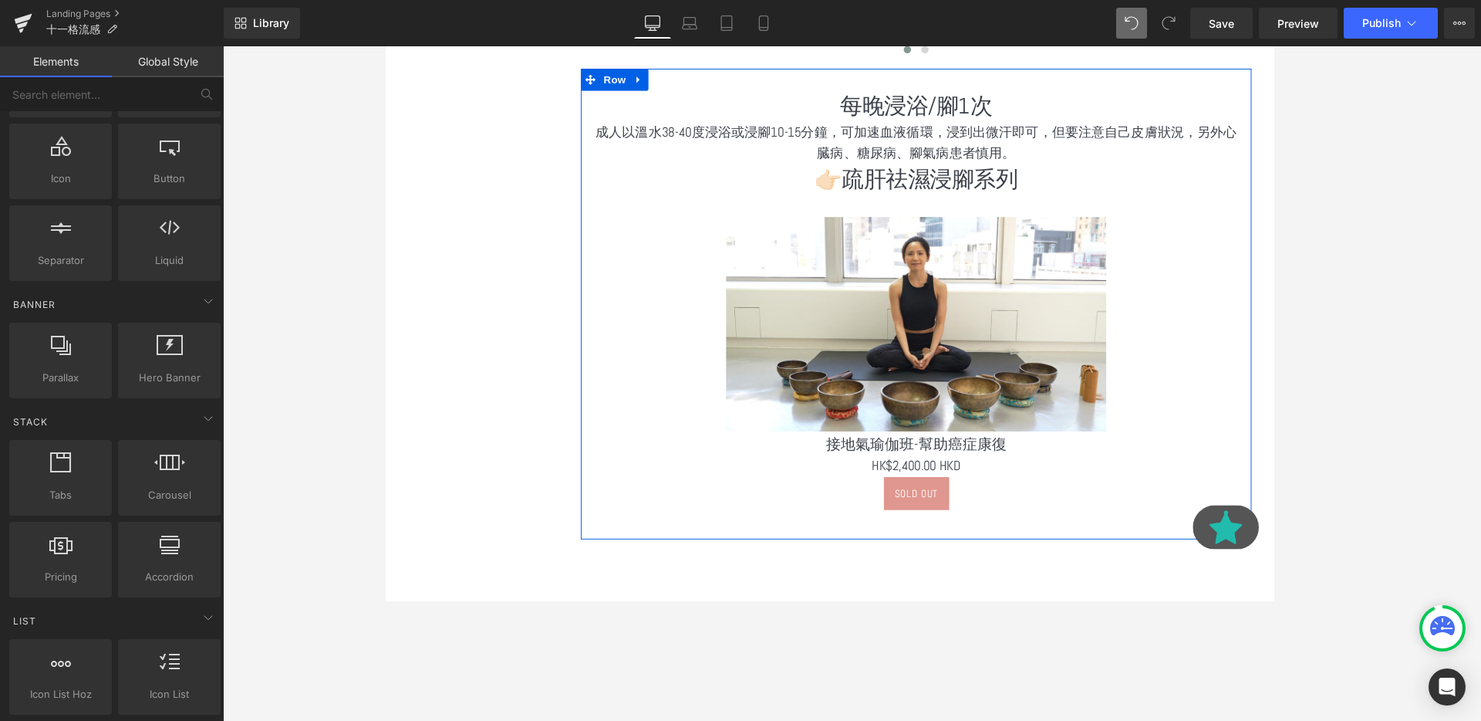
scroll to position [0, 0]
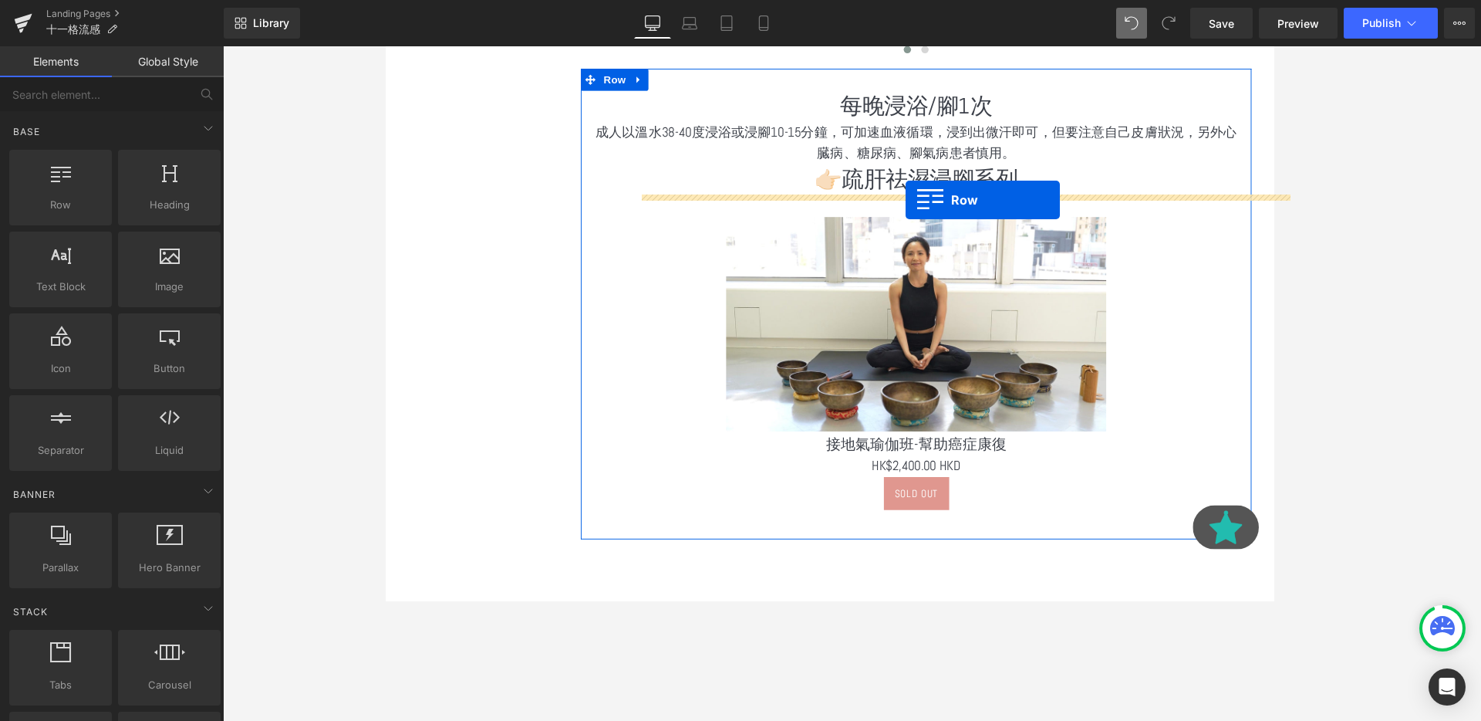
drag, startPoint x: 456, startPoint y: 242, endPoint x: 932, endPoint y: 208, distance: 477.3
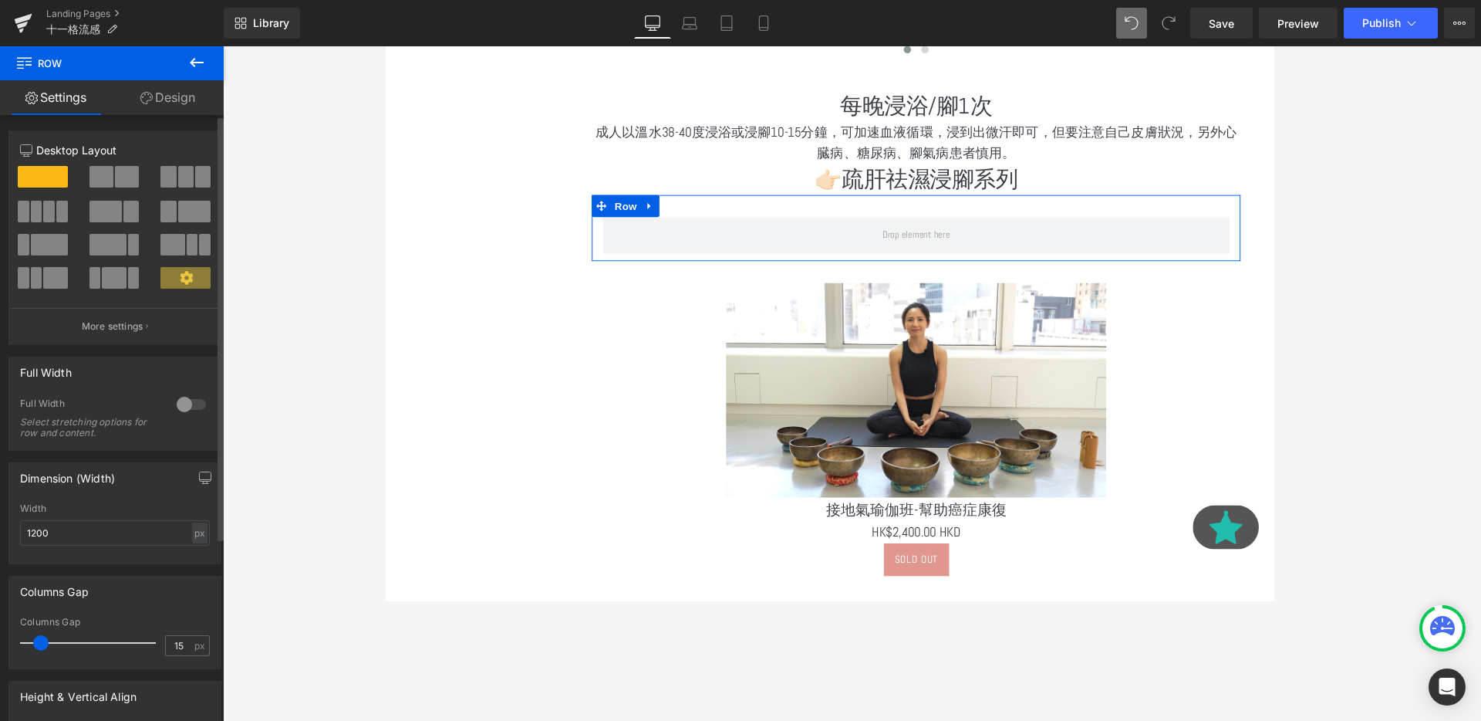
click at [115, 177] on span at bounding box center [127, 177] width 24 height 22
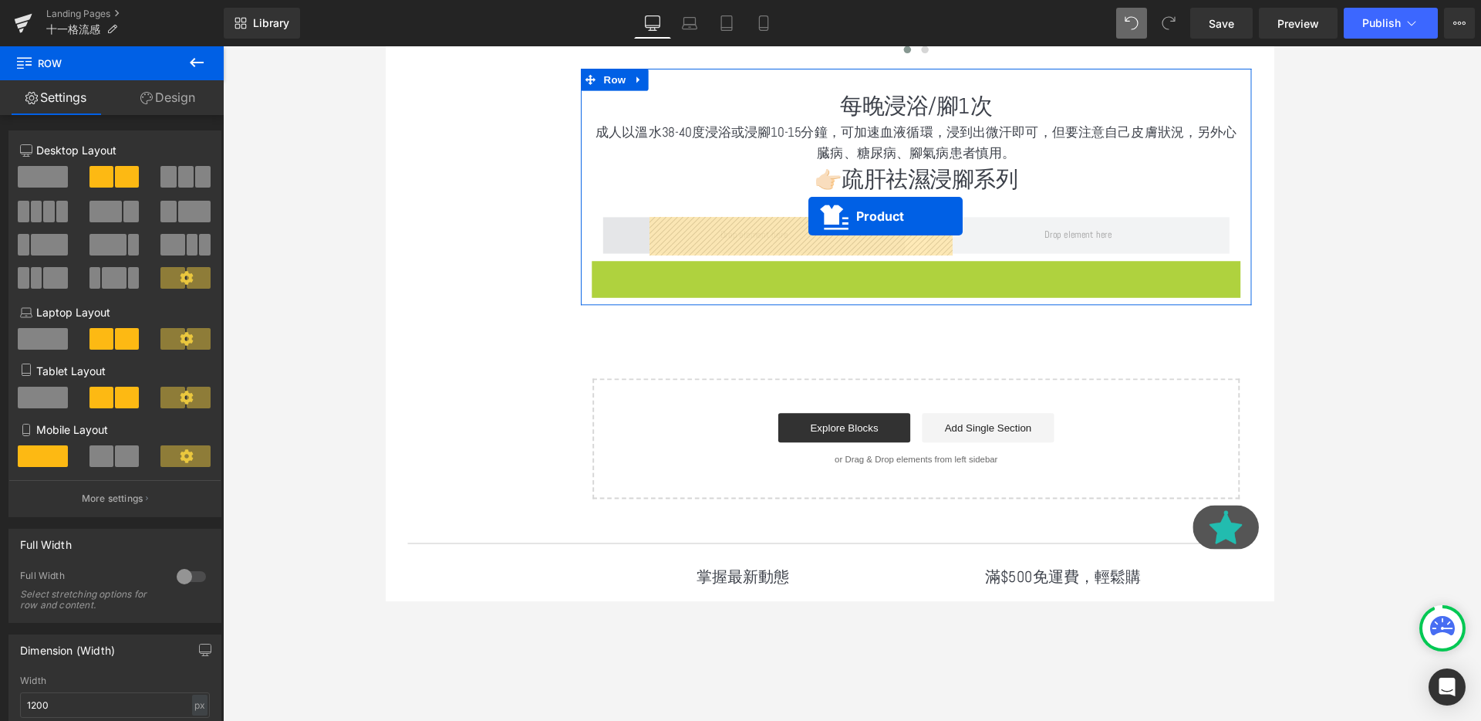
drag, startPoint x: 908, startPoint y: 282, endPoint x: 830, endPoint y: 227, distance: 95.2
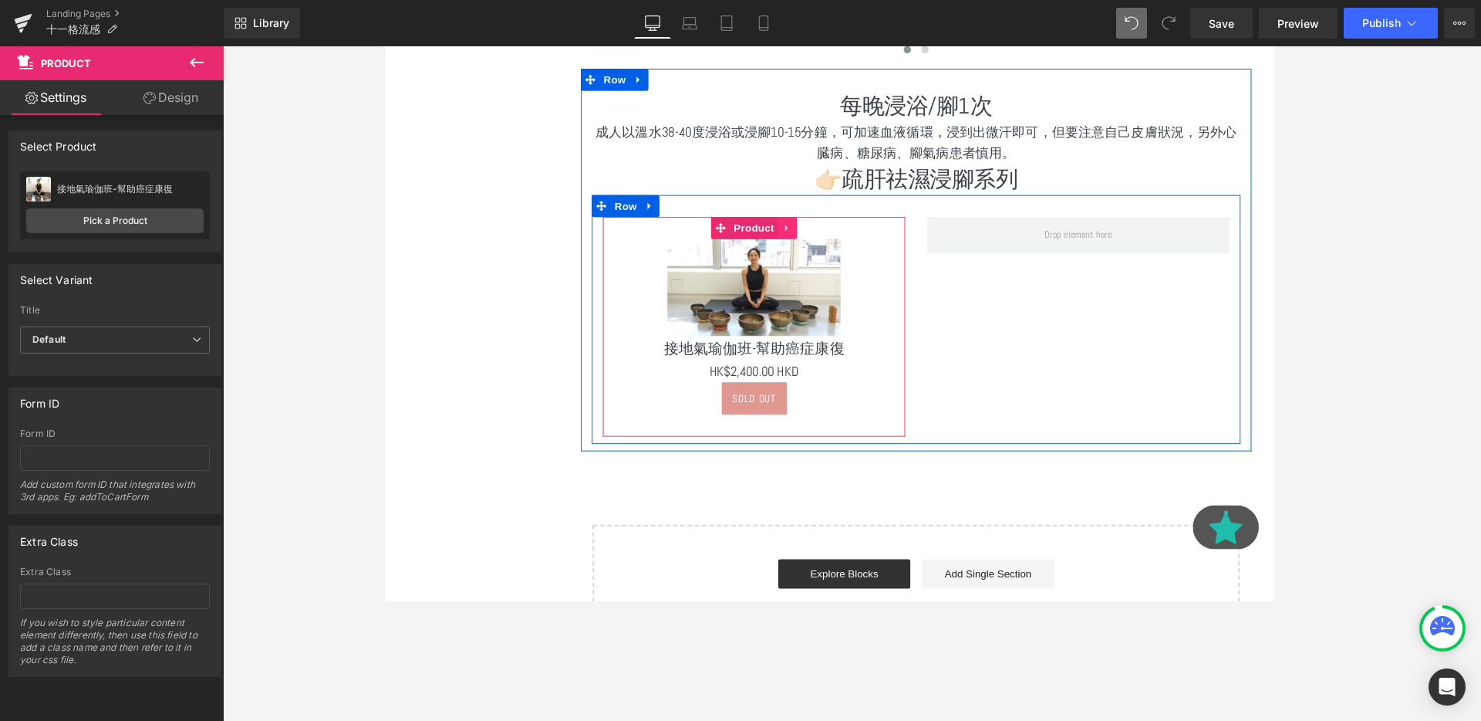
click at [805, 236] on icon at bounding box center [806, 237] width 3 height 7
click at [798, 236] on icon at bounding box center [797, 236] width 11 height 11
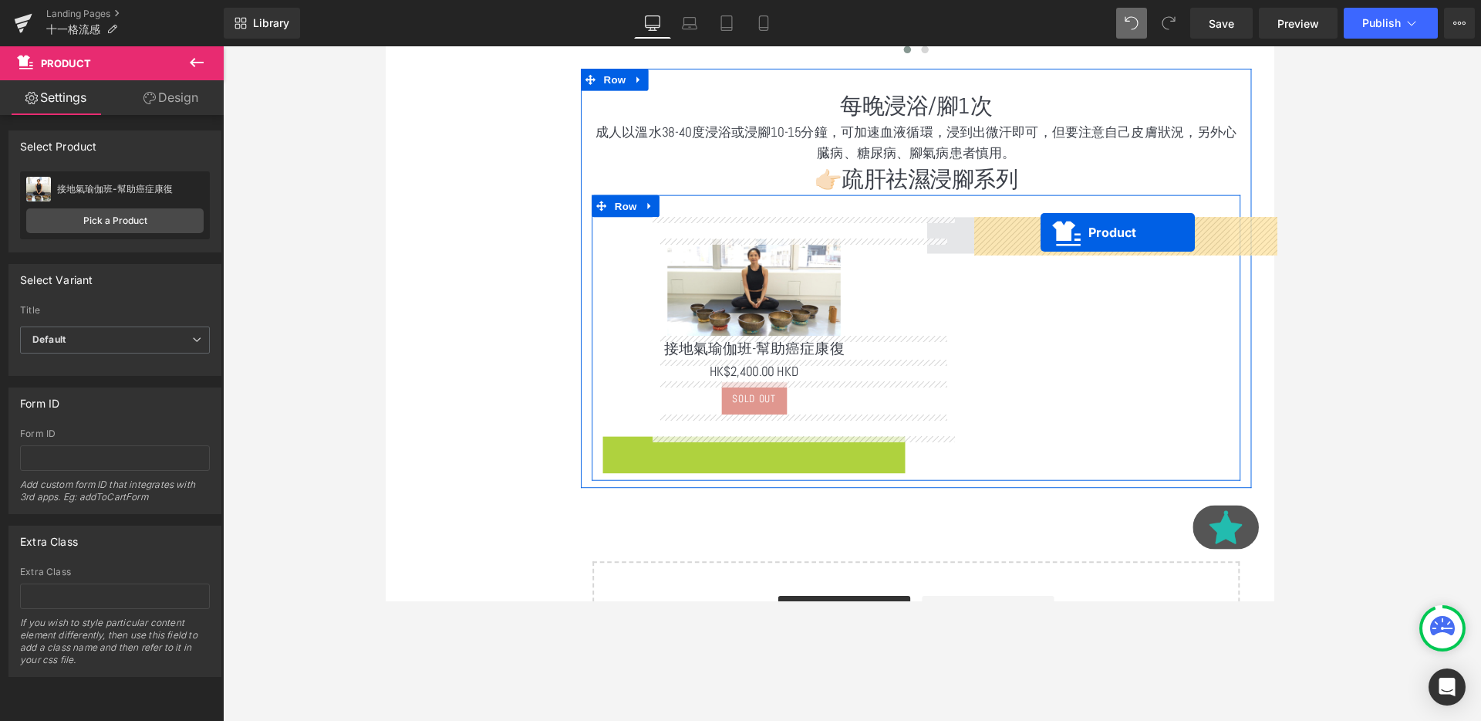
drag, startPoint x: 739, startPoint y: 464, endPoint x: 1073, endPoint y: 241, distance: 402.1
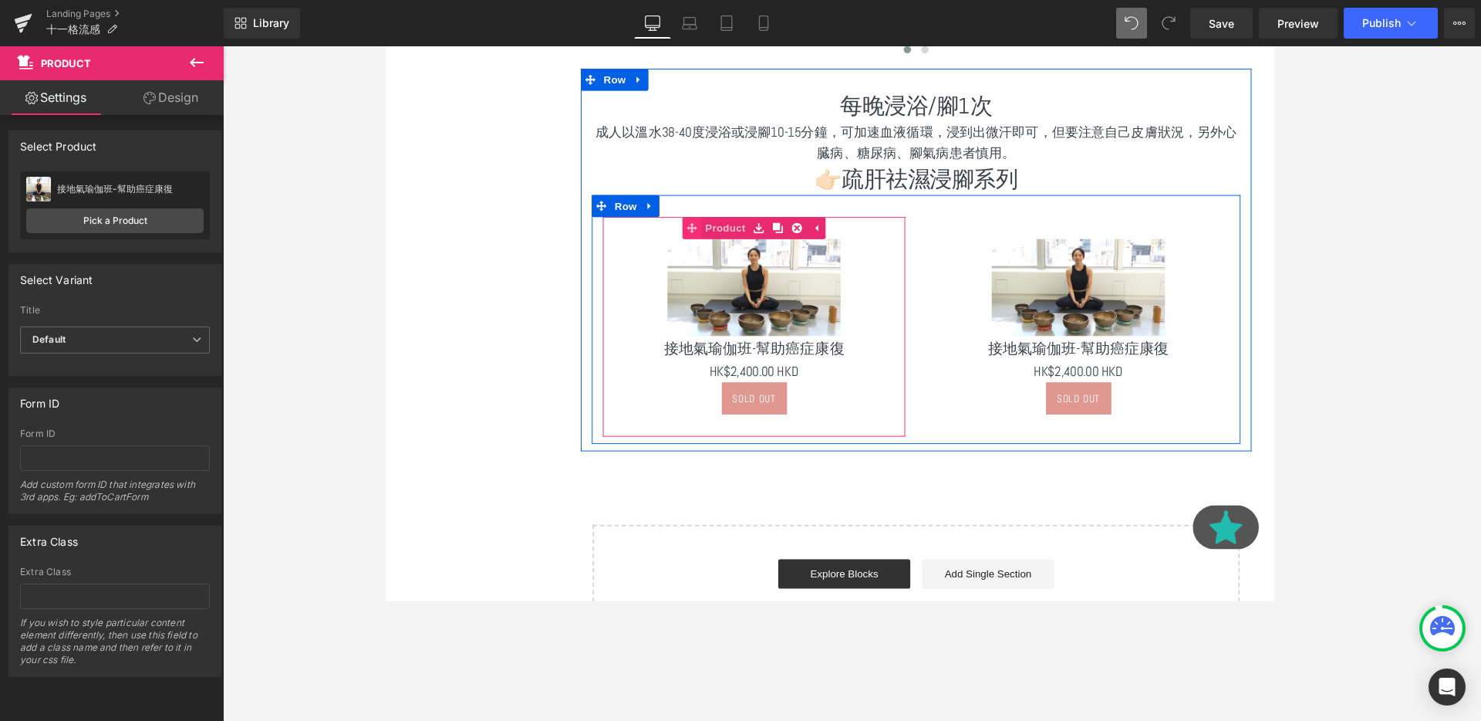
click at [740, 238] on link "Product" at bounding box center [732, 236] width 70 height 23
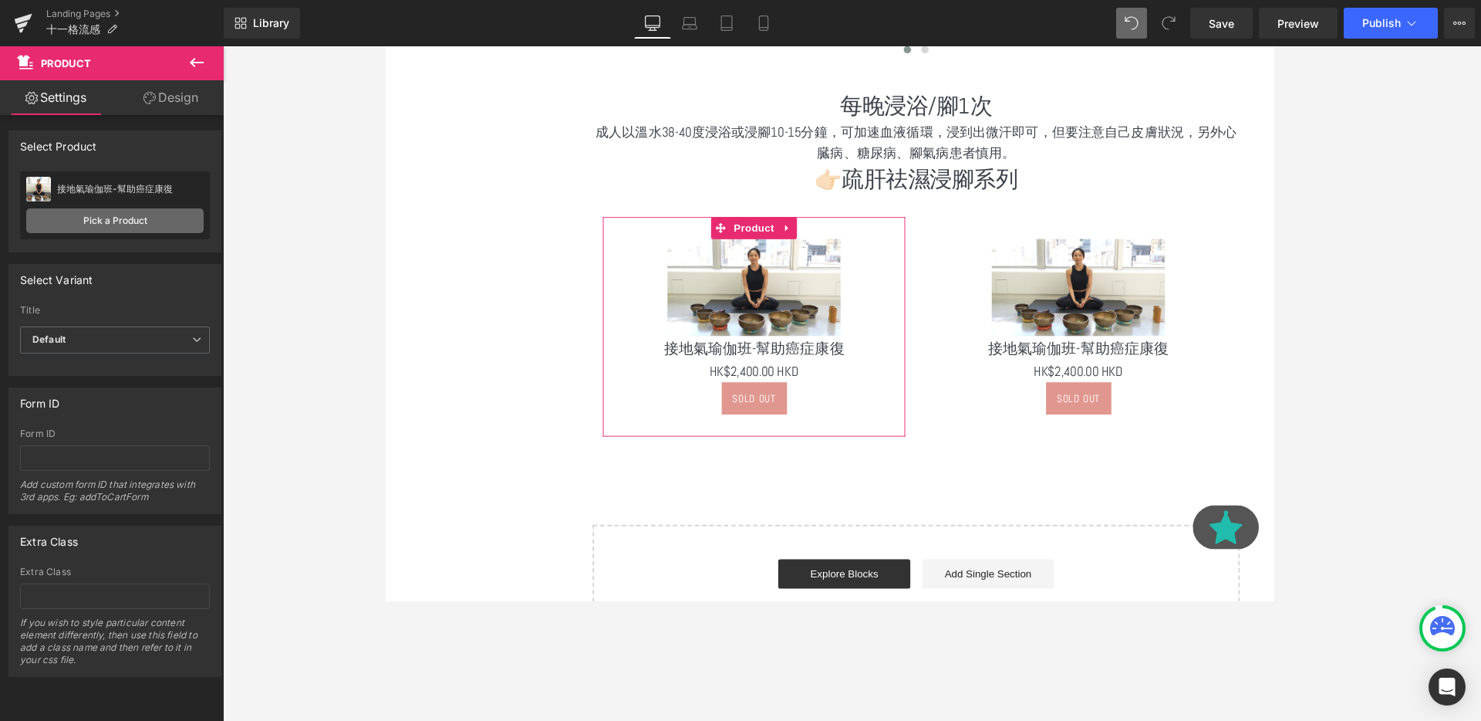
click at [101, 221] on link "Pick a Product" at bounding box center [114, 220] width 177 height 25
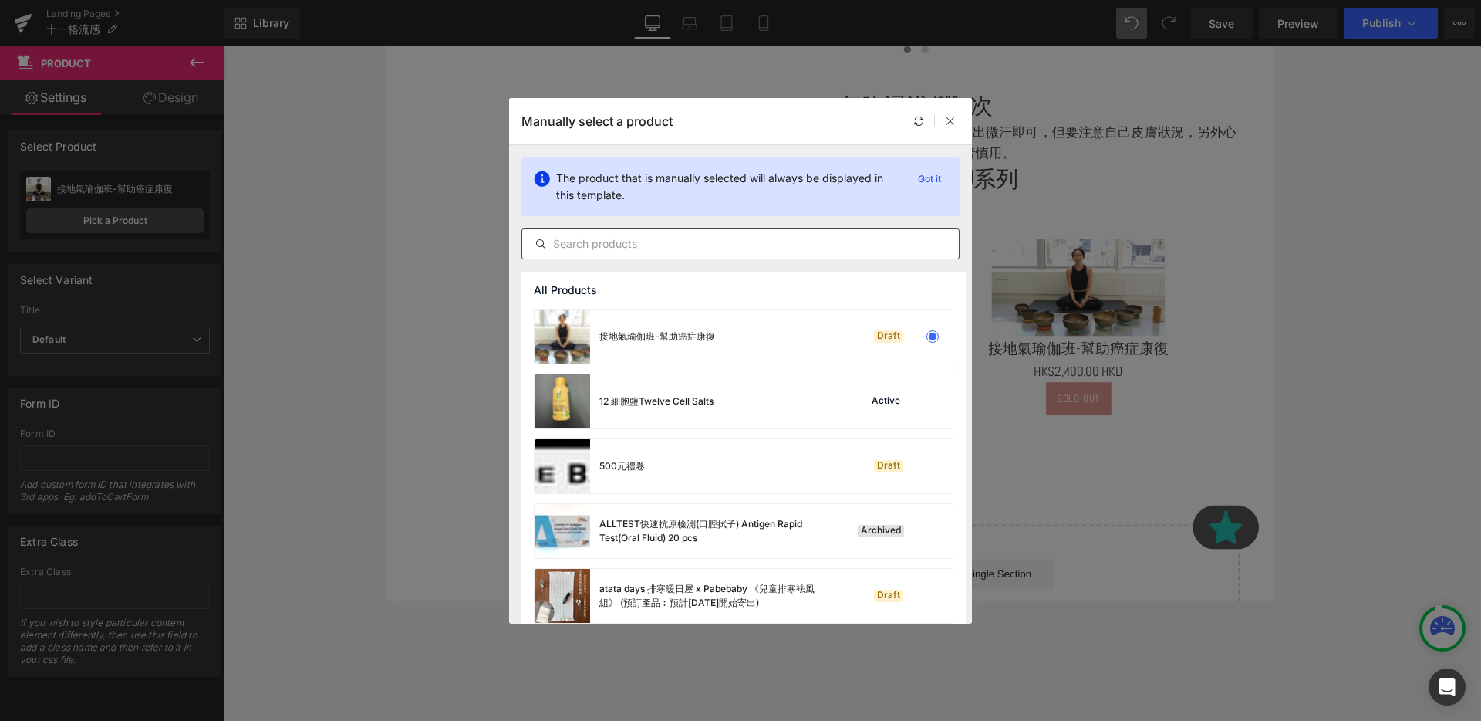
click at [702, 252] on input "text" at bounding box center [740, 244] width 437 height 19
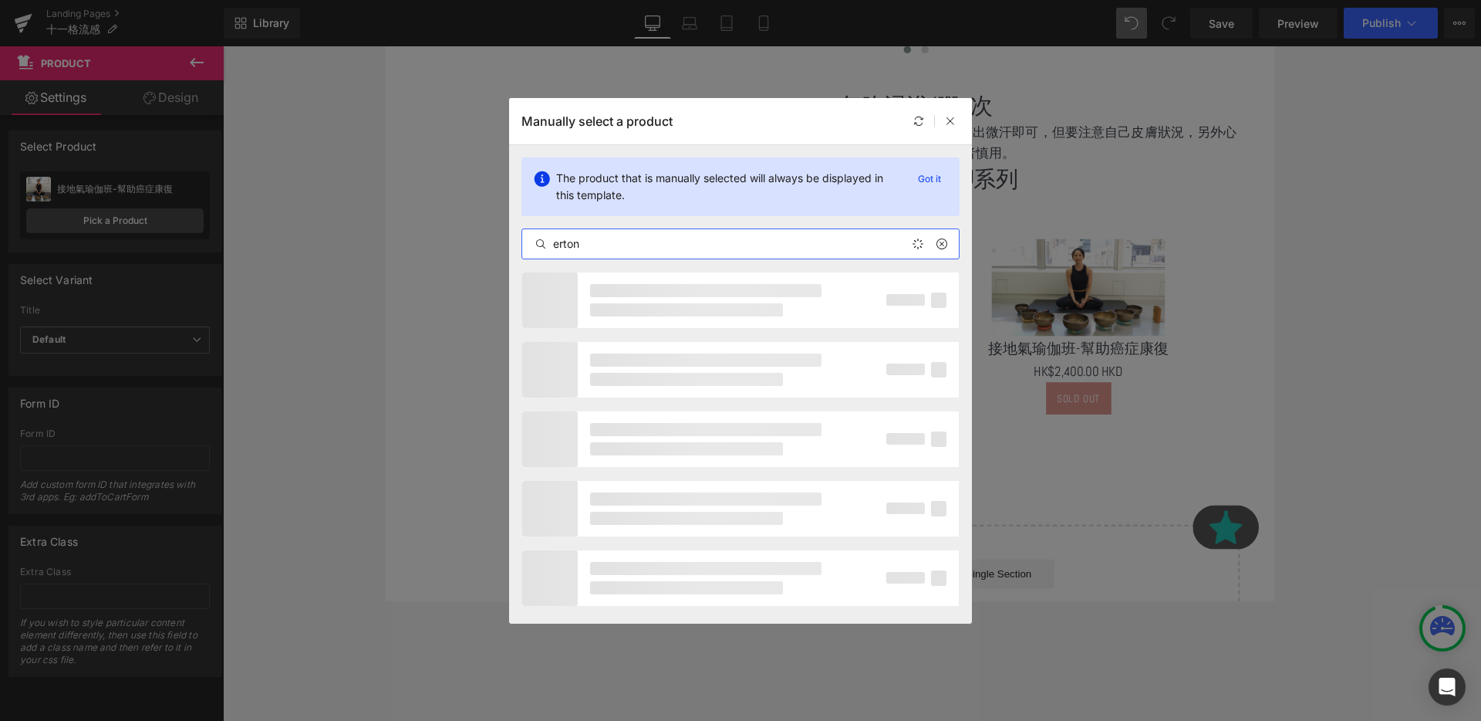
type input "ertong"
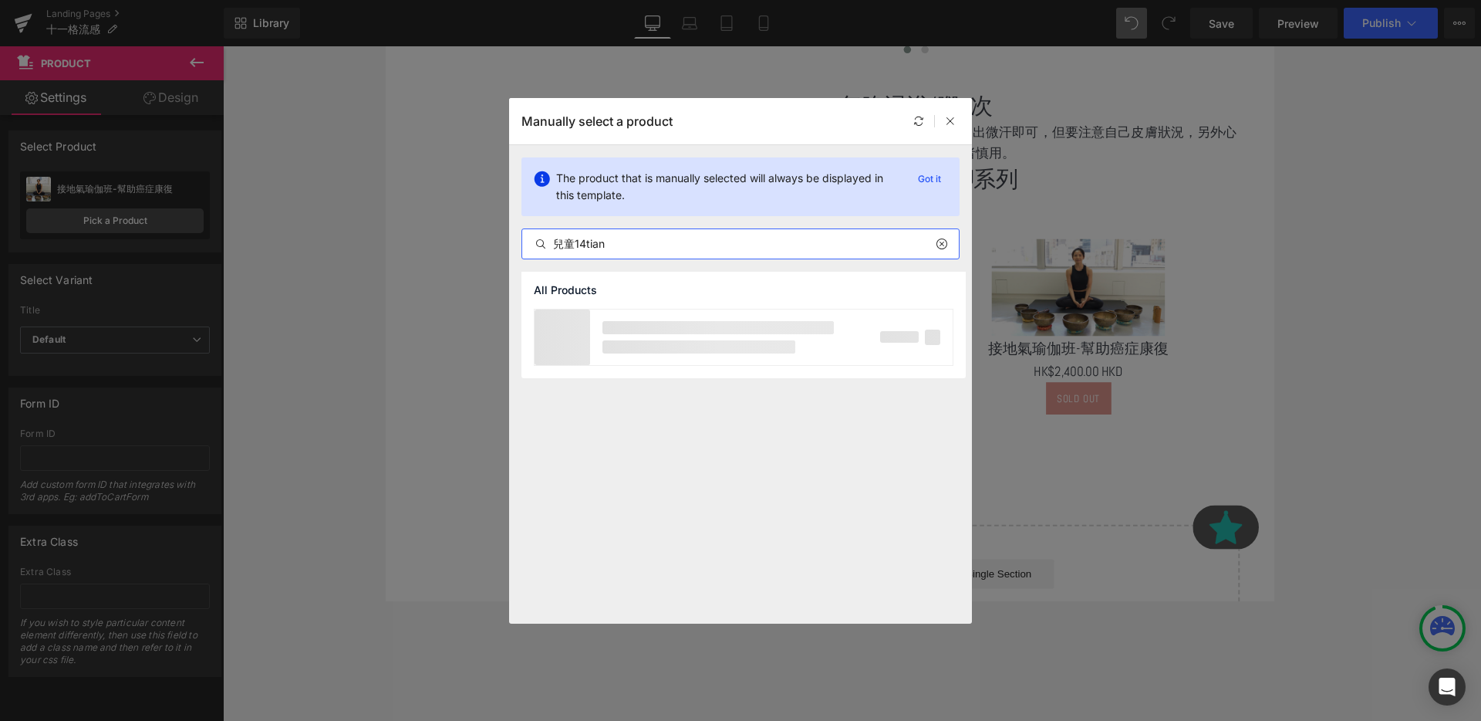
type input "兒童14天"
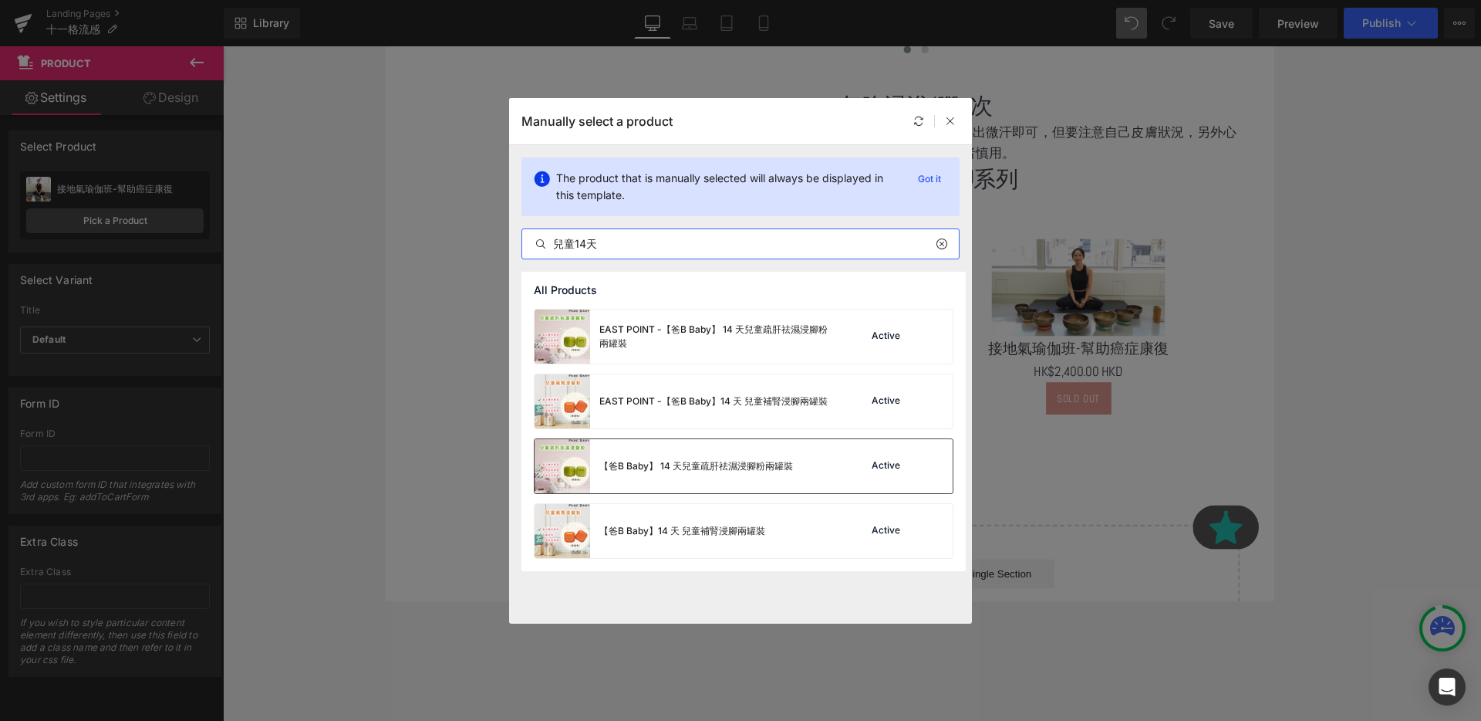
click at [765, 476] on div "【爸B Baby】 14 天兒童疏肝祛濕浸腳粉兩罐裝" at bounding box center [664, 466] width 258 height 54
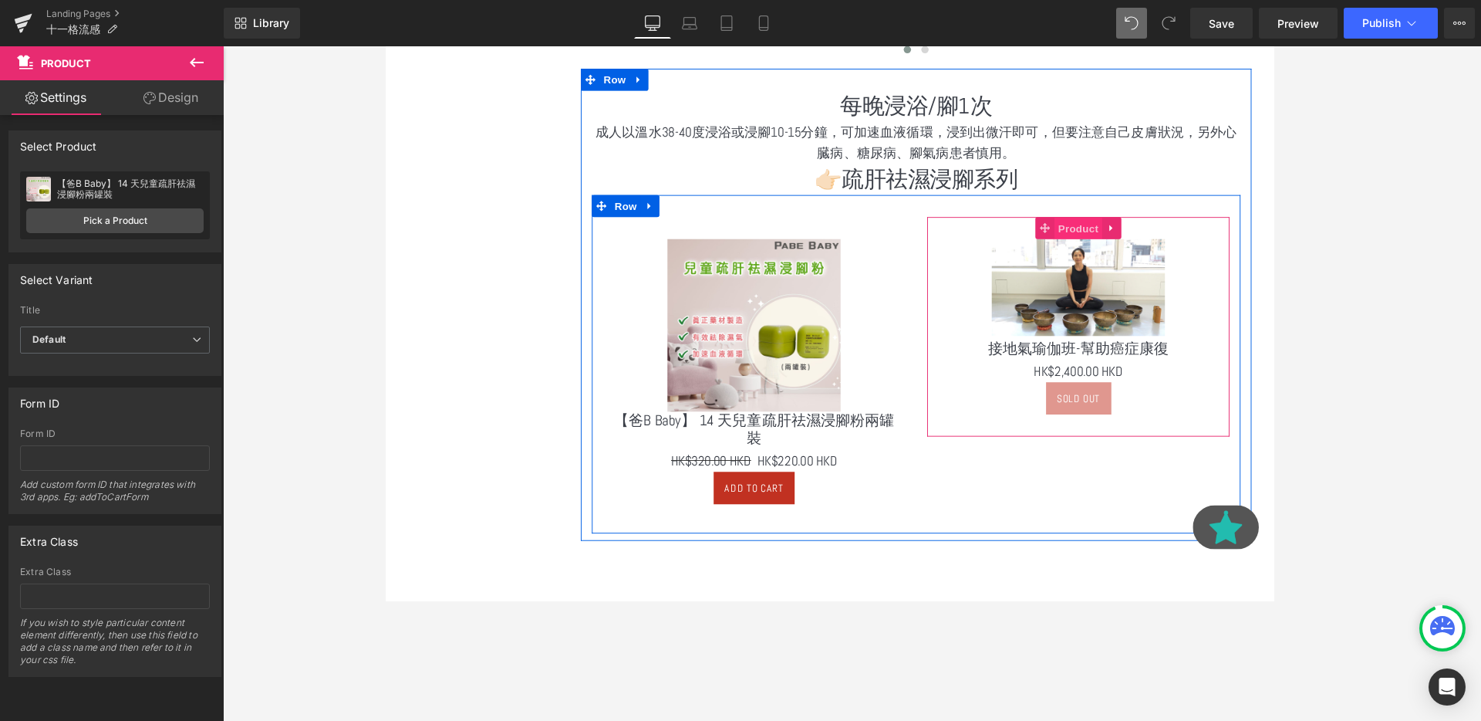
click at [1105, 235] on span "Product" at bounding box center [1114, 237] width 50 height 23
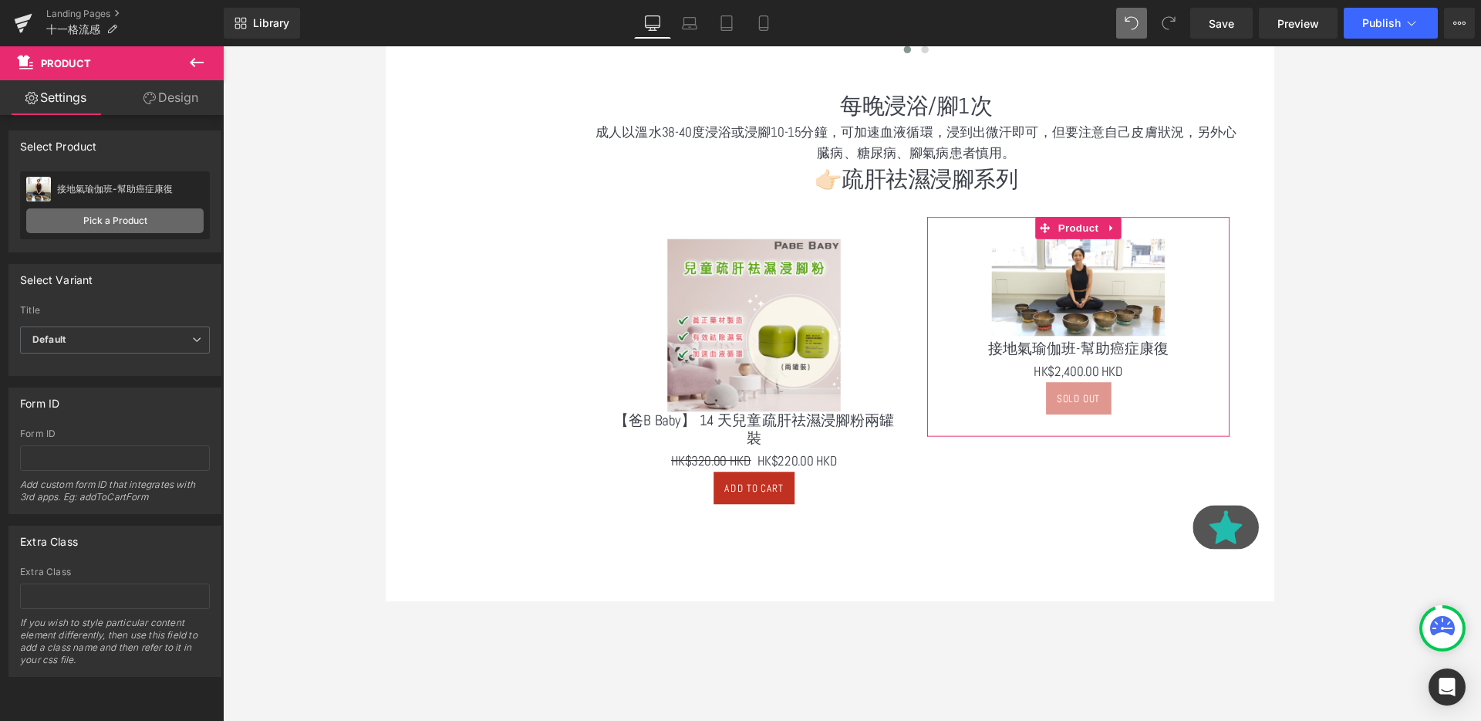
click at [110, 212] on link "Pick a Product" at bounding box center [114, 220] width 177 height 25
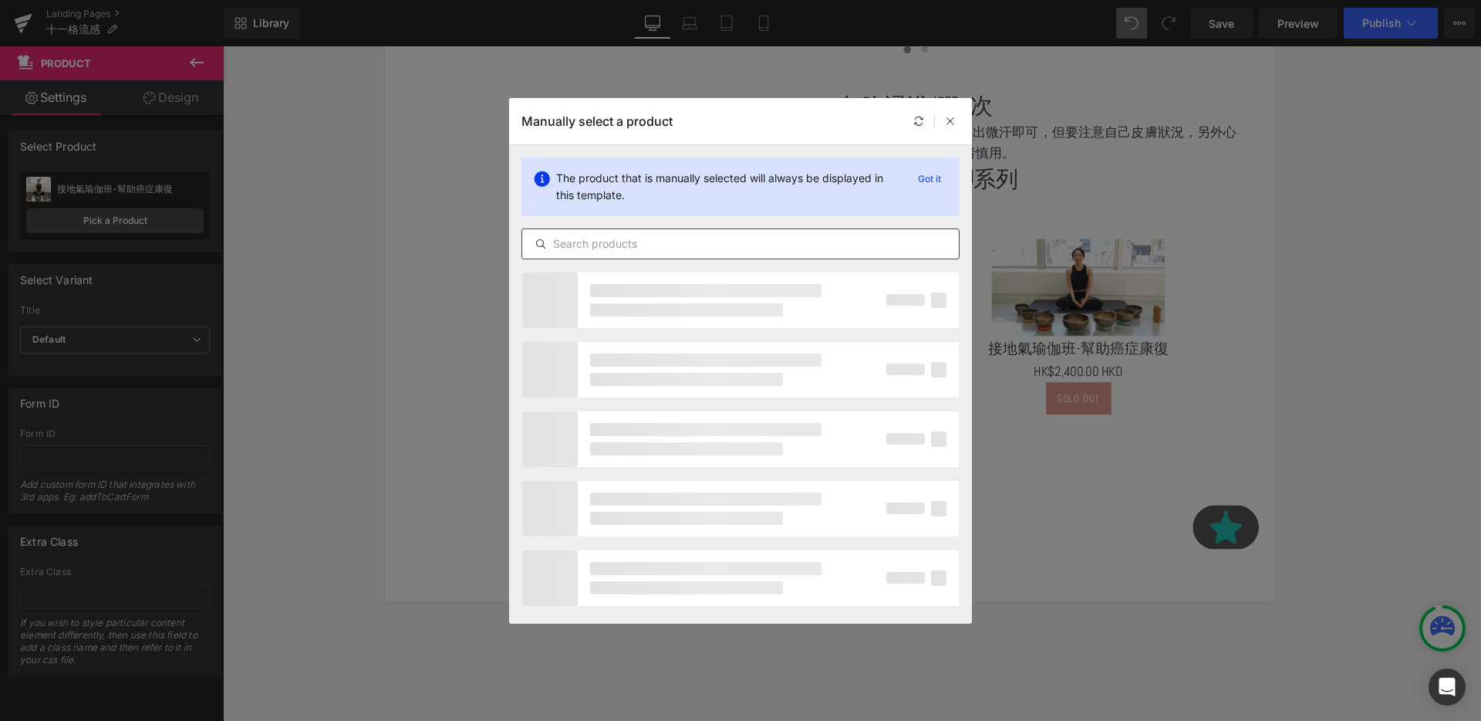
click at [687, 236] on input "text" at bounding box center [740, 244] width 437 height 19
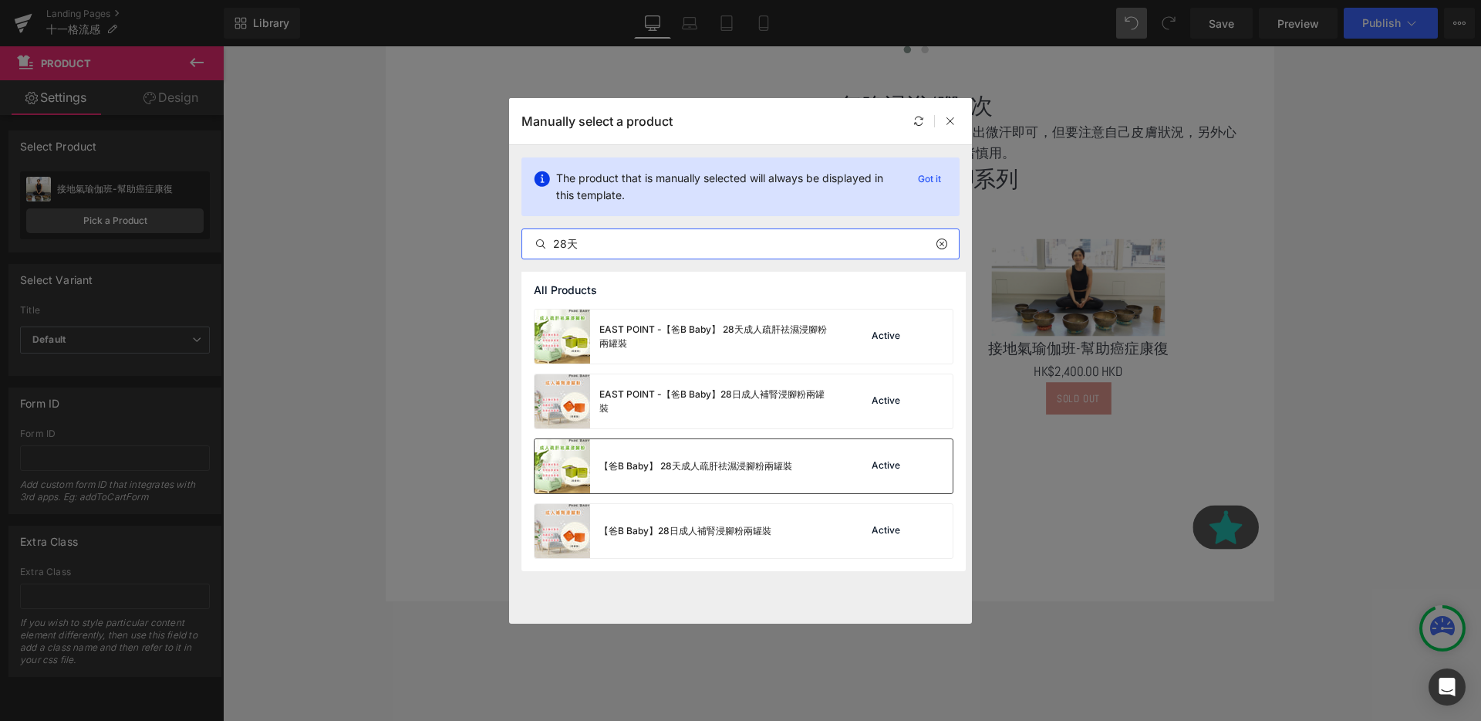
type input "28天"
click at [849, 461] on div "Active" at bounding box center [901, 466] width 105 height 22
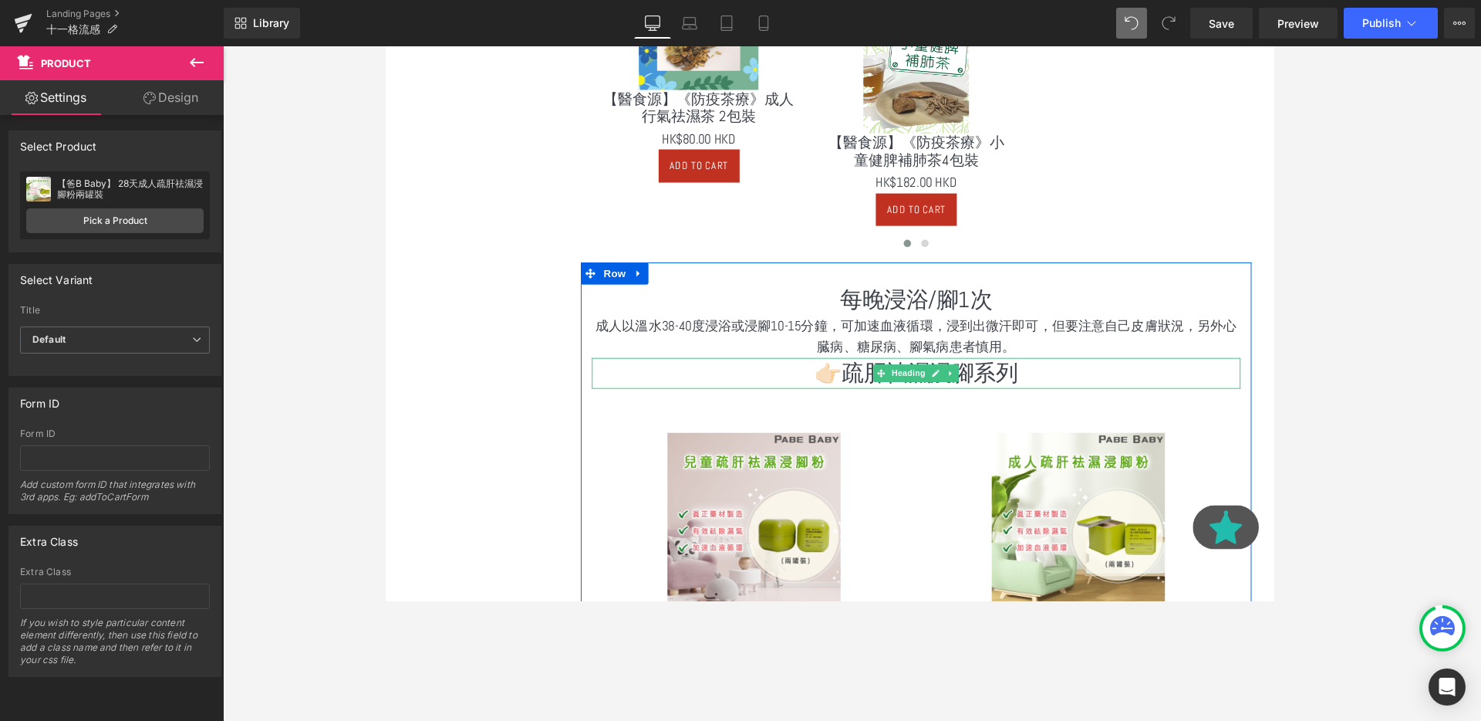
scroll to position [1085, 0]
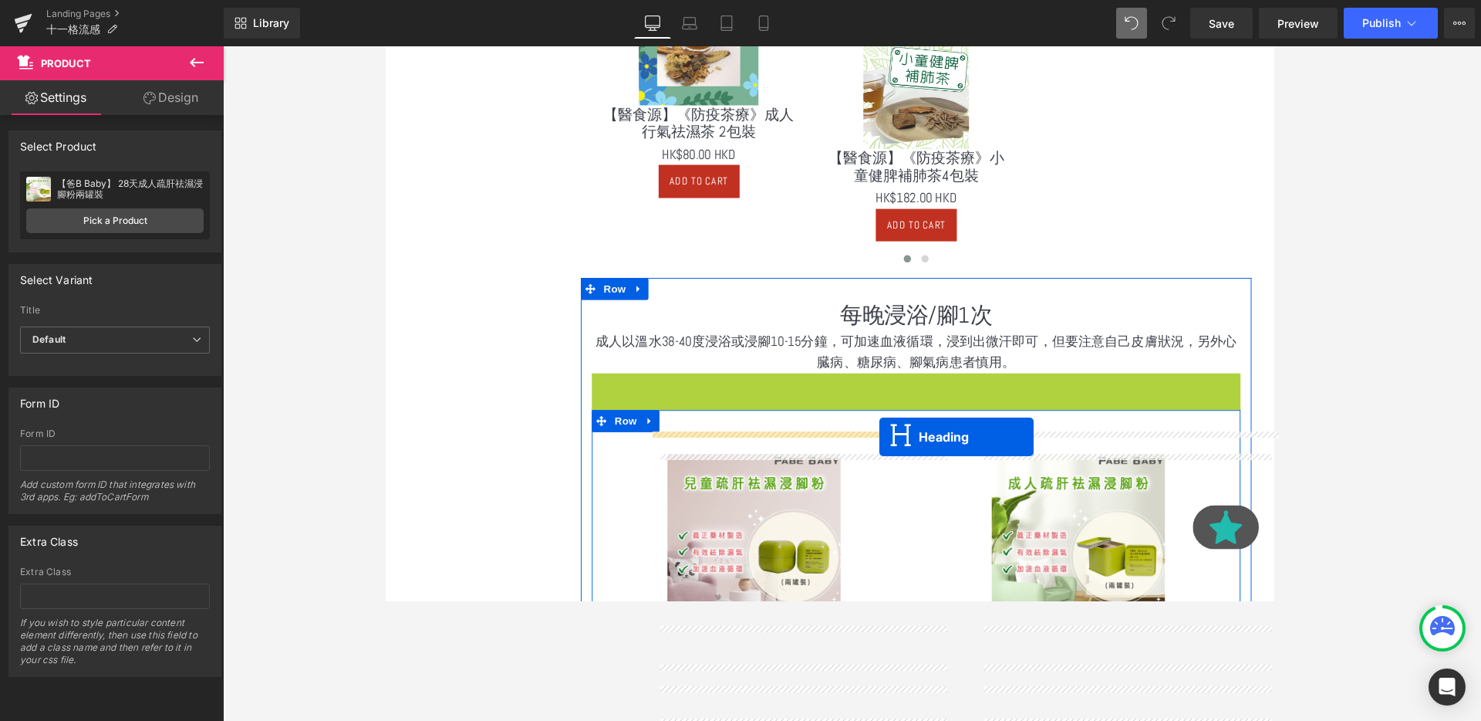
drag, startPoint x: 909, startPoint y: 406, endPoint x: 904, endPoint y: 457, distance: 51.1
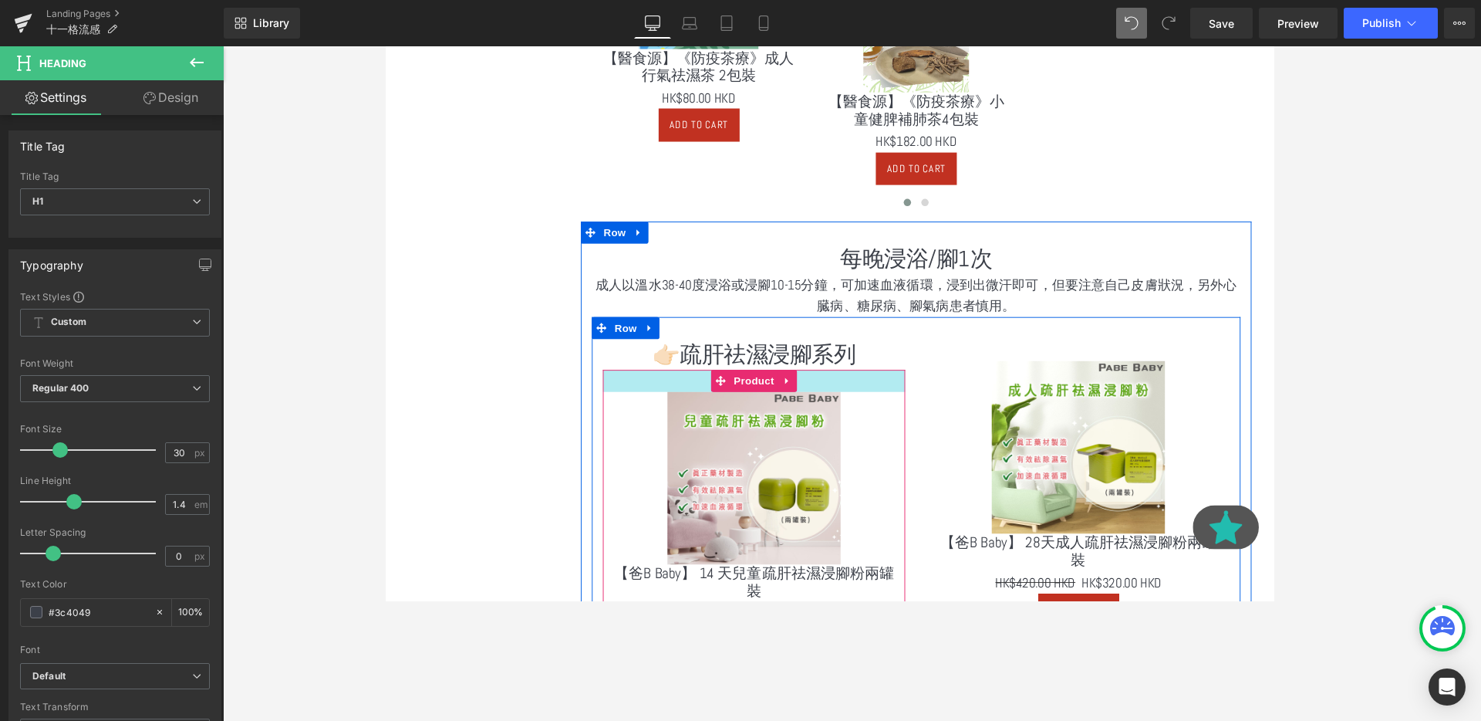
scroll to position [1181, 0]
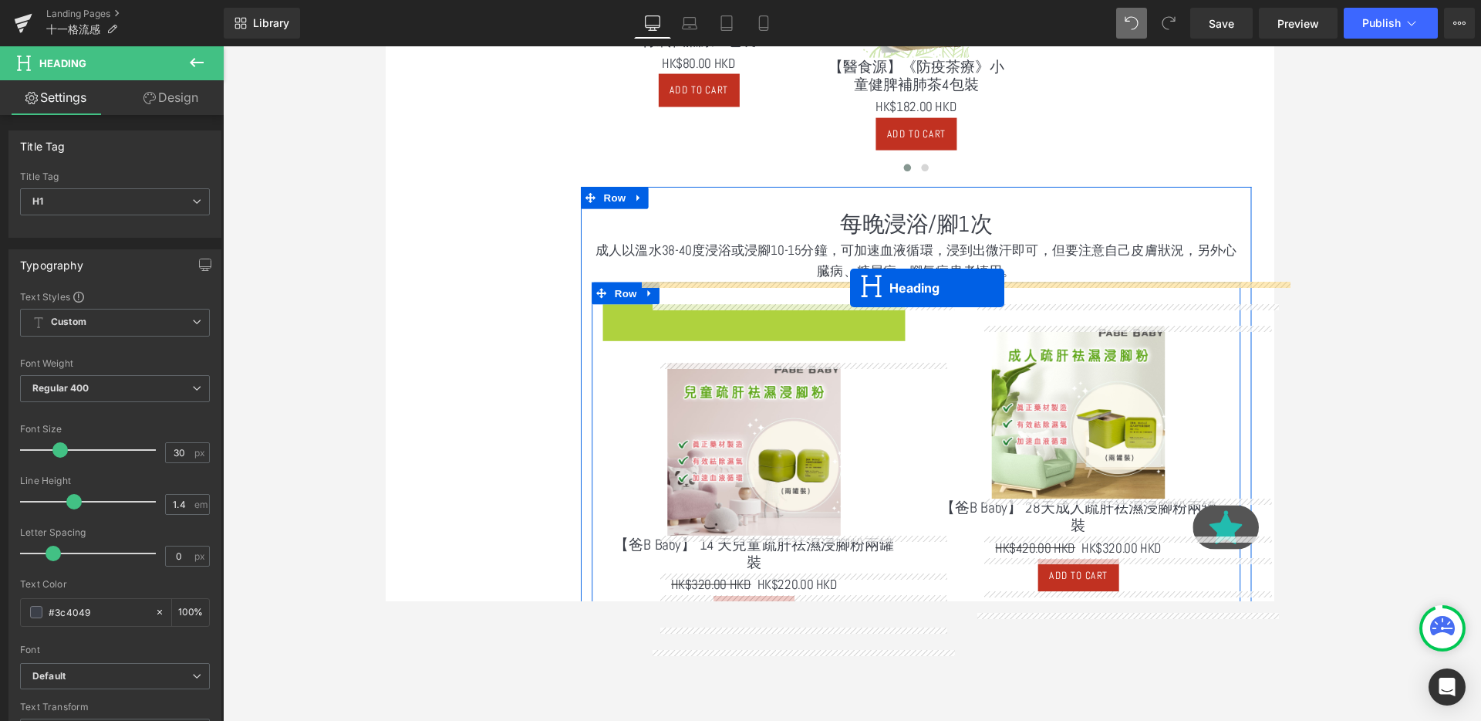
drag, startPoint x: 728, startPoint y: 338, endPoint x: 873, endPoint y: 299, distance: 150.8
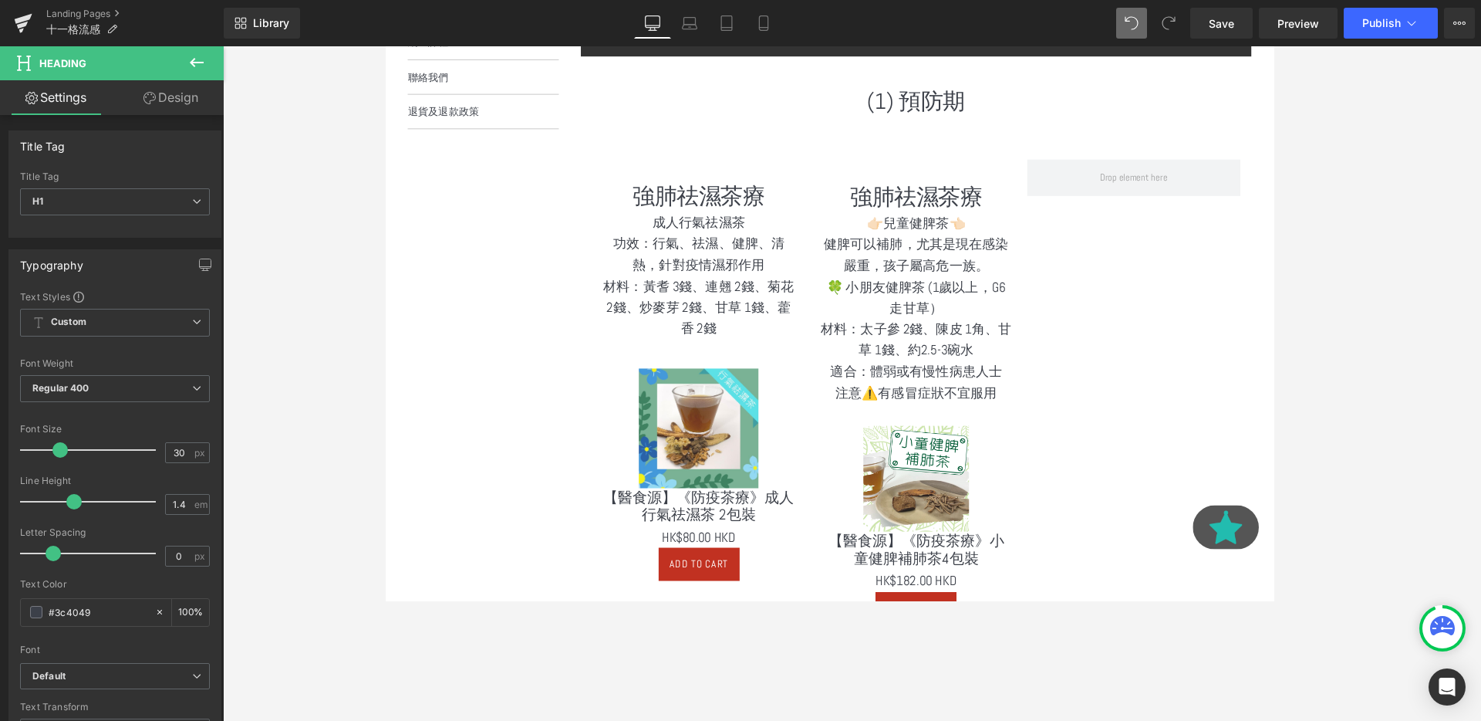
scroll to position [681, 0]
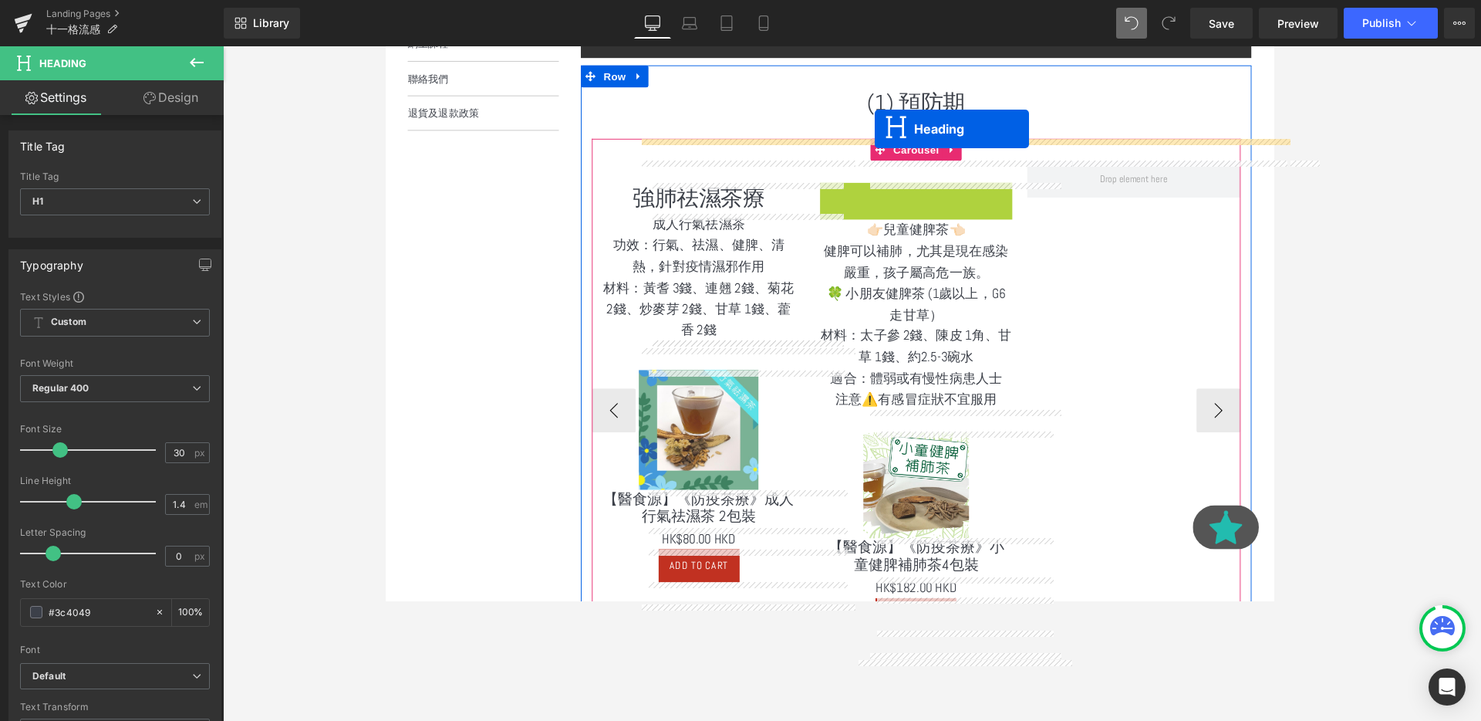
drag, startPoint x: 906, startPoint y: 208, endPoint x: 870, endPoint y: 218, distance: 36.9
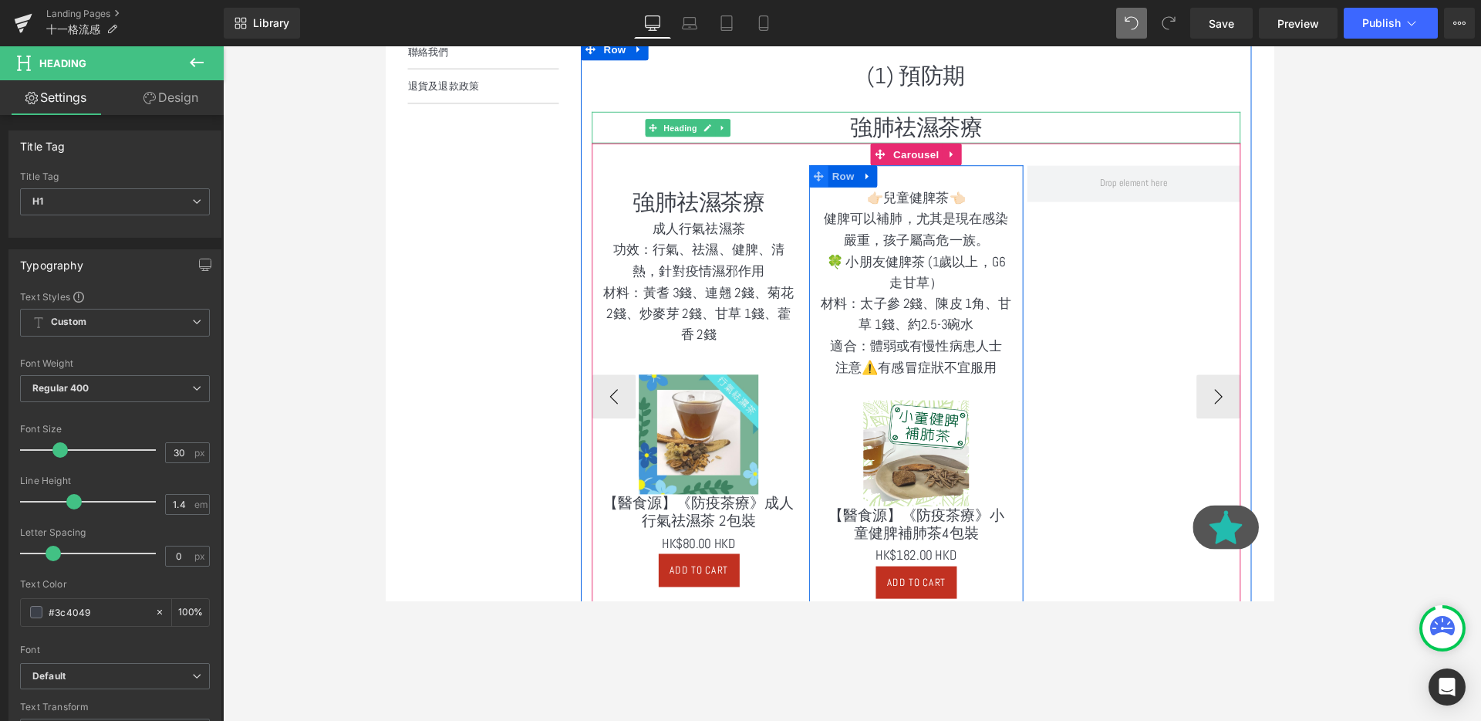
scroll to position [722, 0]
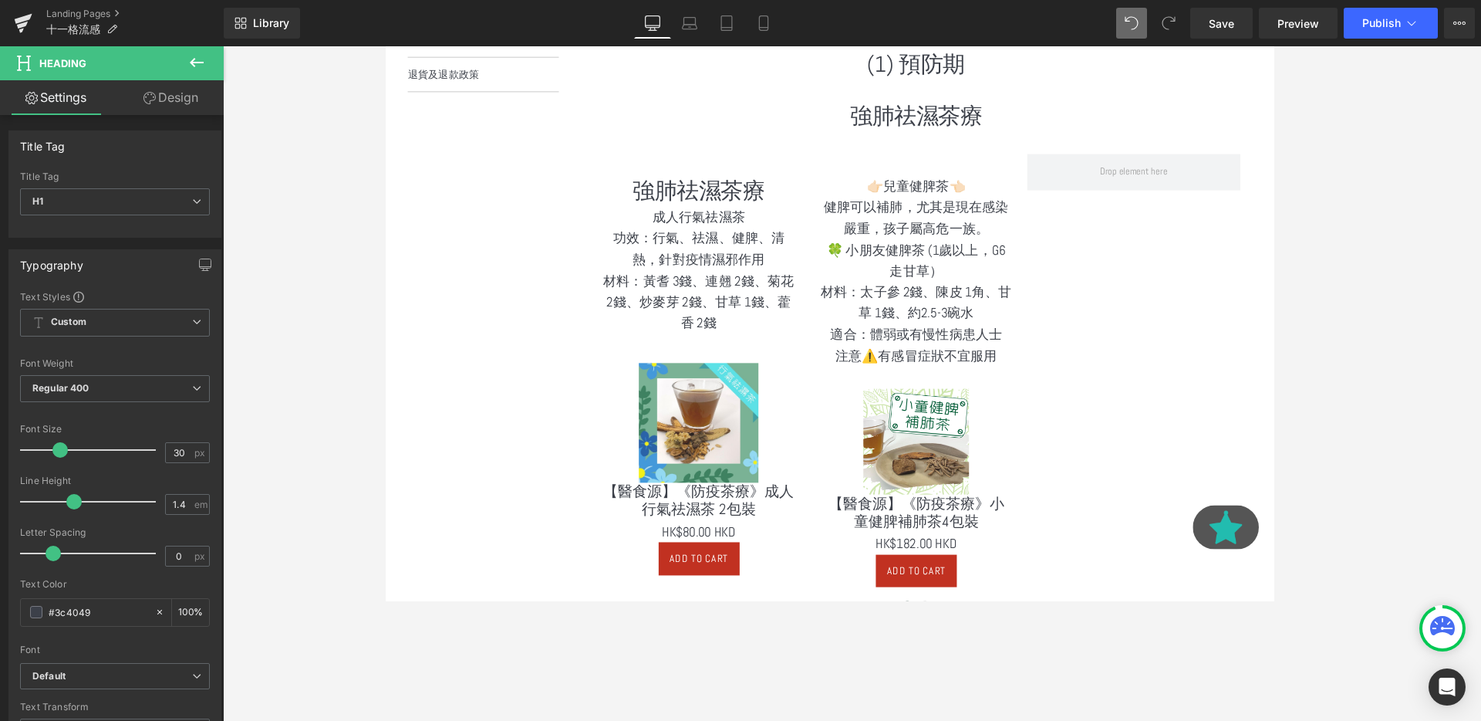
click at [208, 70] on button at bounding box center [197, 63] width 54 height 34
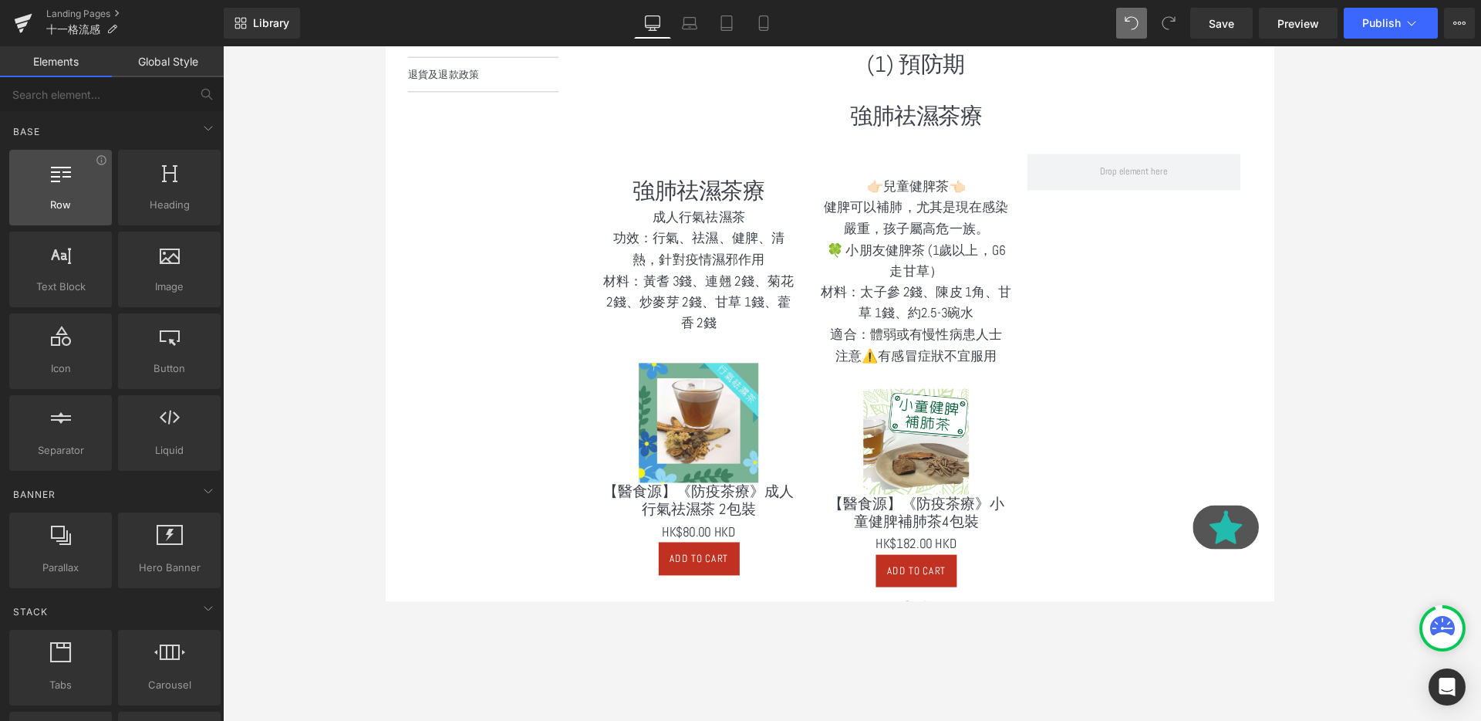
click at [83, 166] on div at bounding box center [60, 179] width 93 height 35
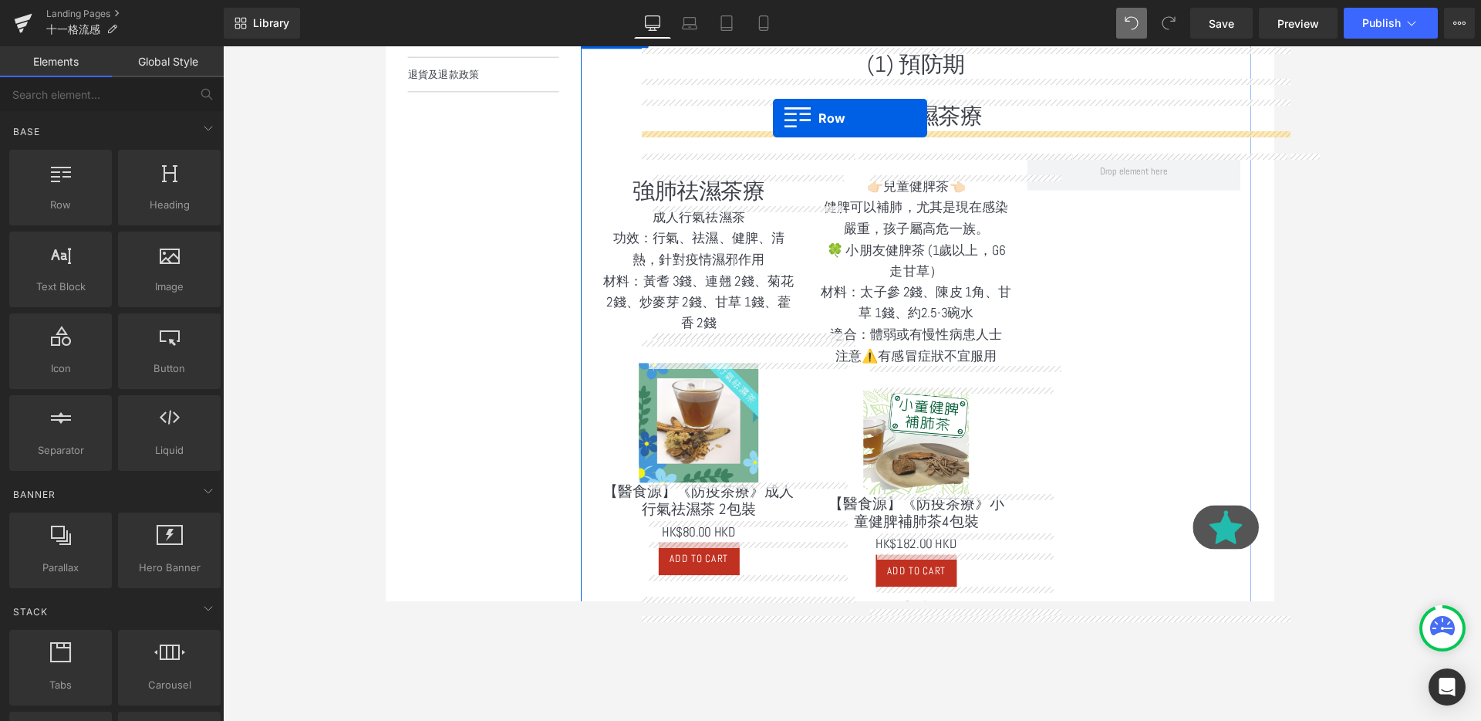
drag, startPoint x: 478, startPoint y: 250, endPoint x: 792, endPoint y: 122, distance: 339.1
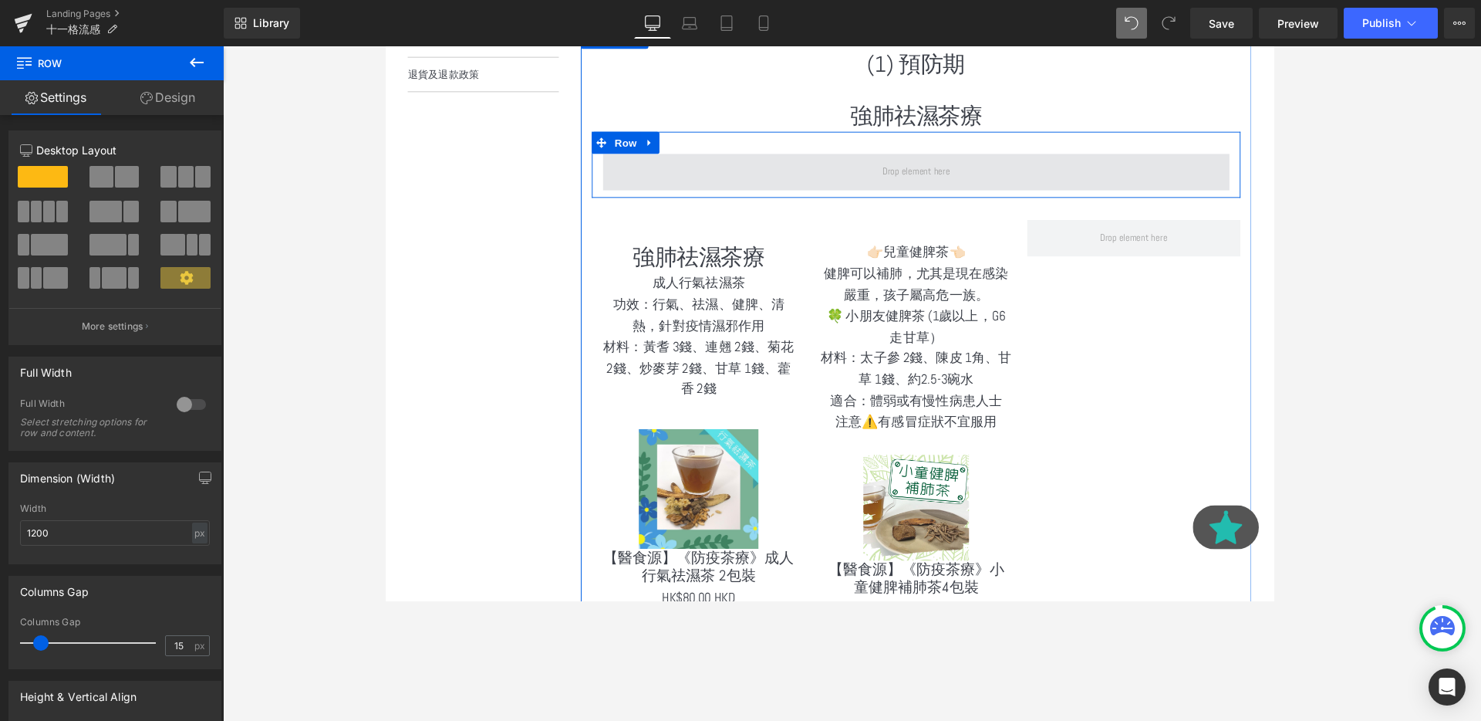
click at [755, 165] on span at bounding box center [942, 178] width 659 height 39
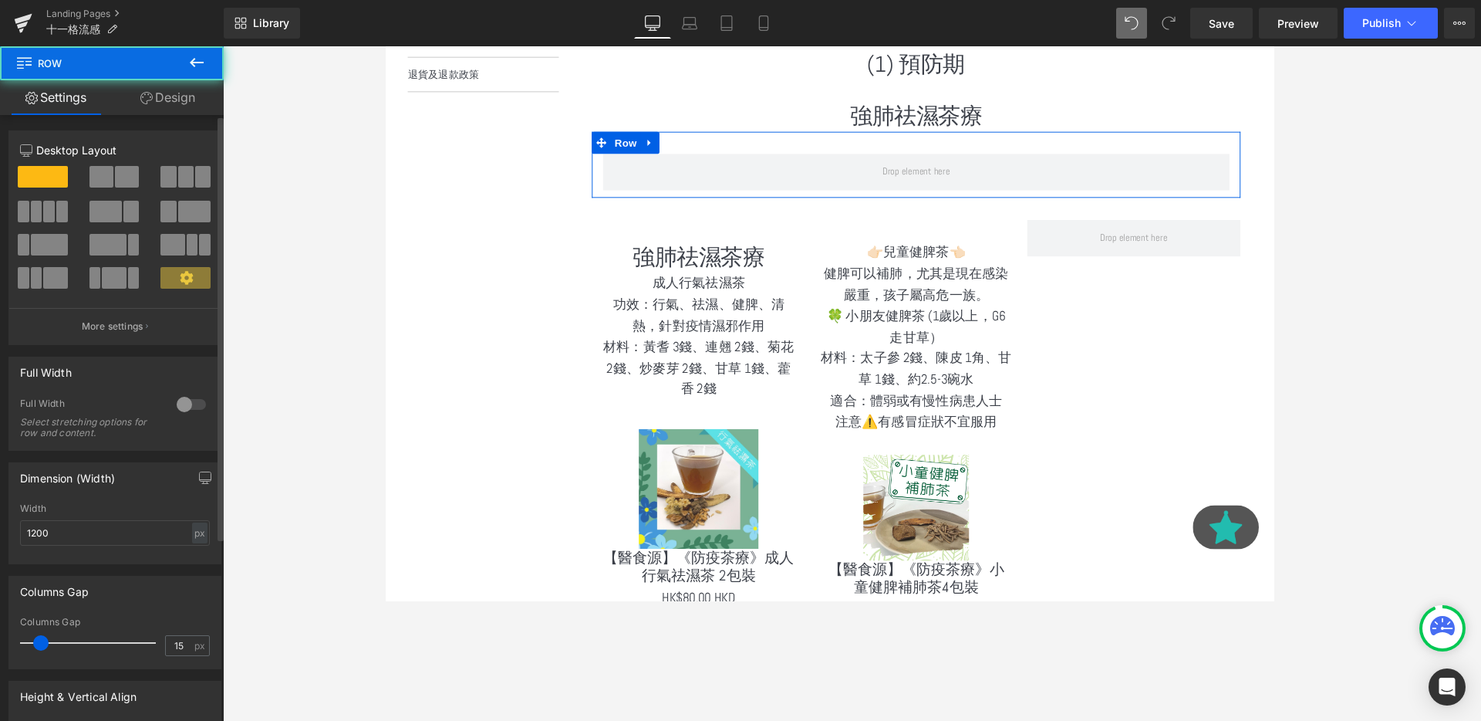
click at [120, 175] on span at bounding box center [127, 177] width 24 height 22
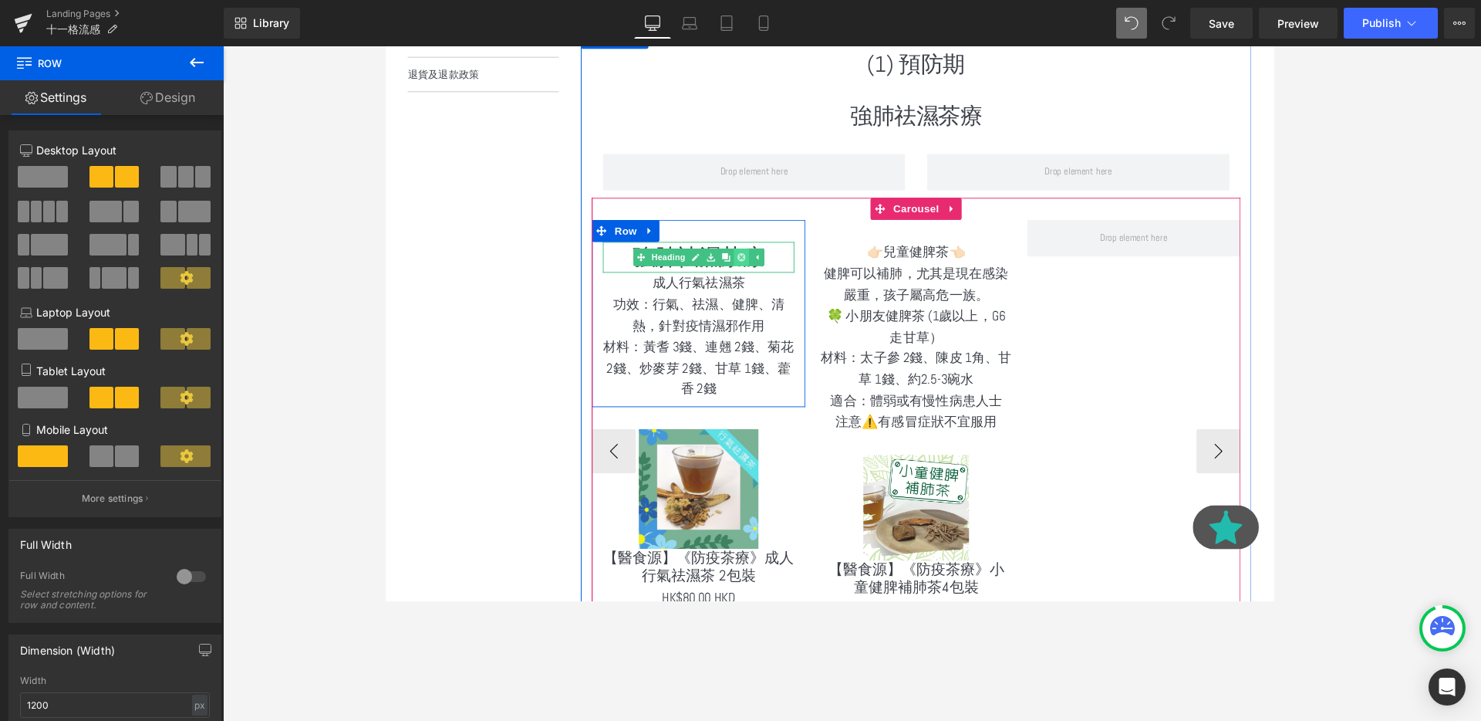
click at [762, 262] on link at bounding box center [759, 267] width 16 height 19
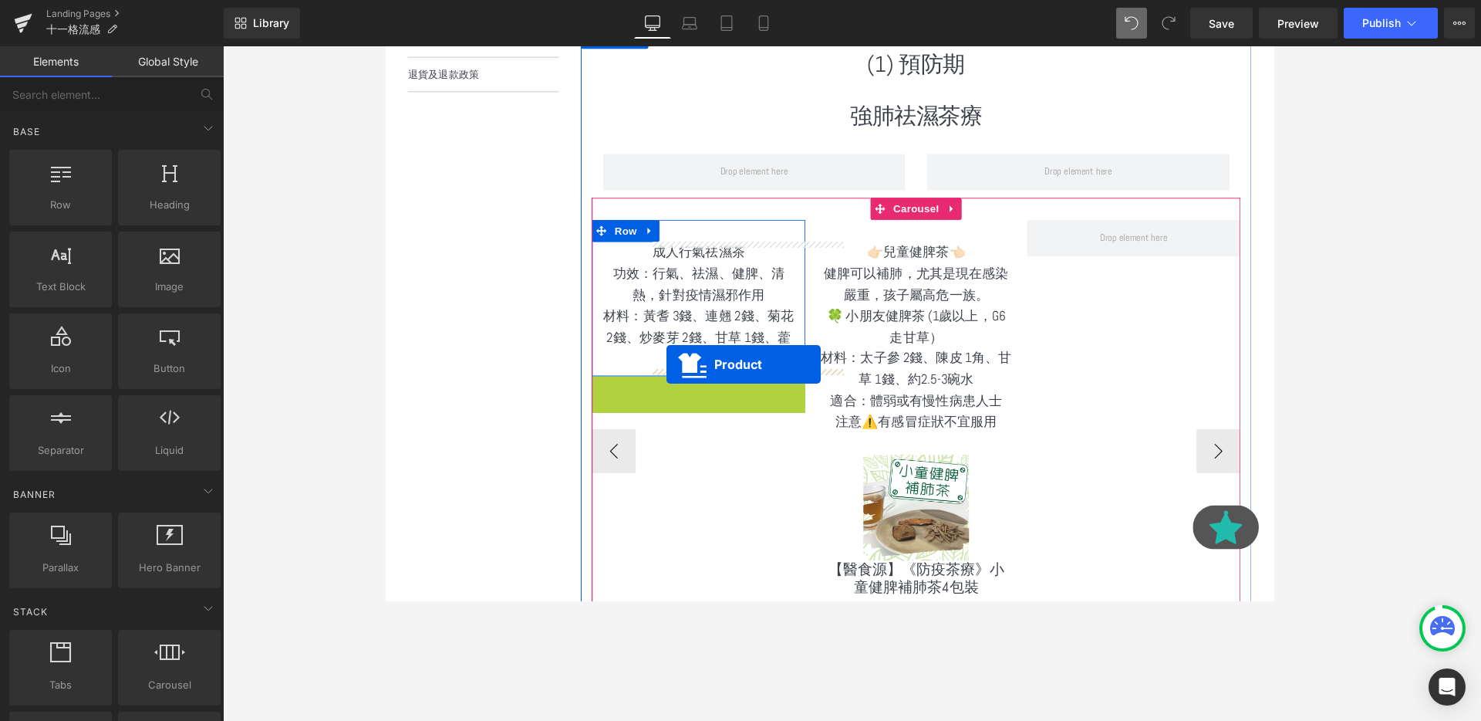
drag, startPoint x: 680, startPoint y: 407, endPoint x: 680, endPoint y: 377, distance: 30.1
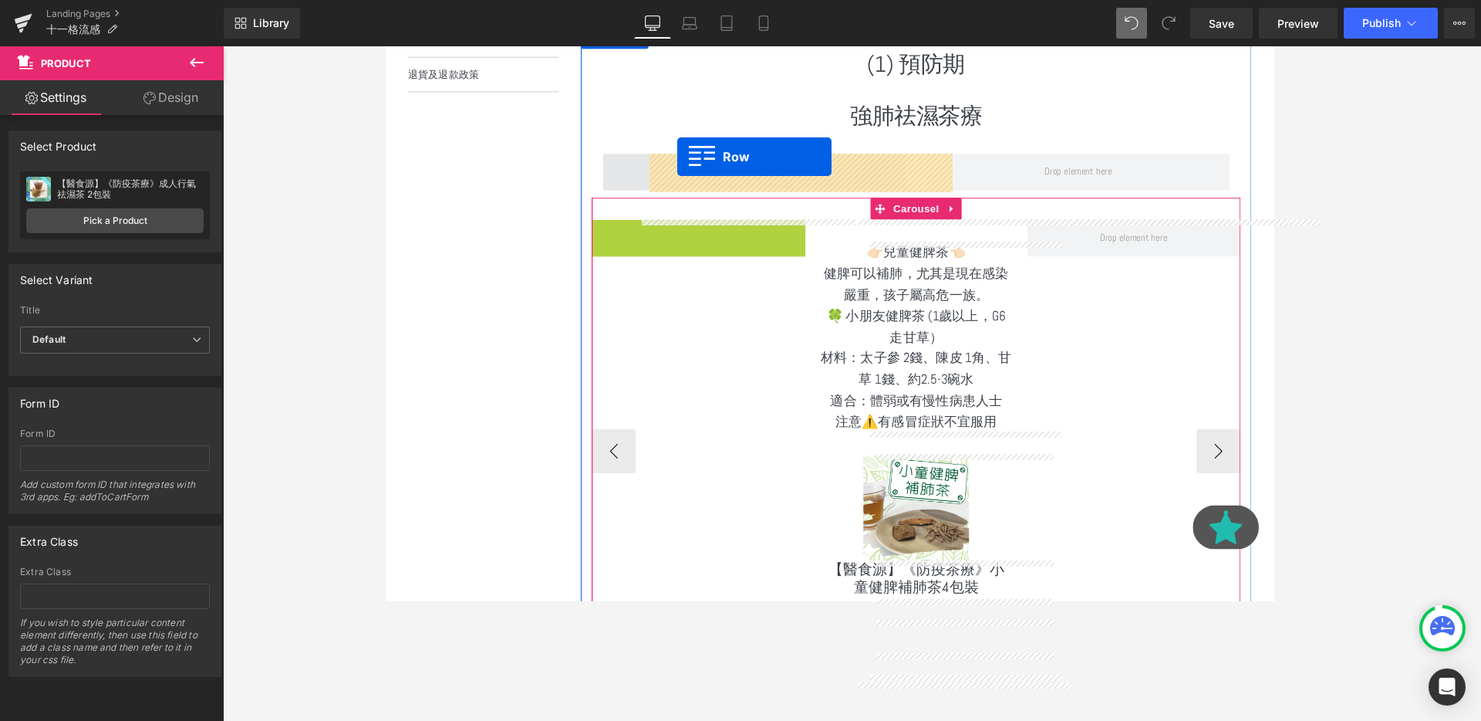
drag, startPoint x: 610, startPoint y: 242, endPoint x: 692, endPoint y: 163, distance: 114.0
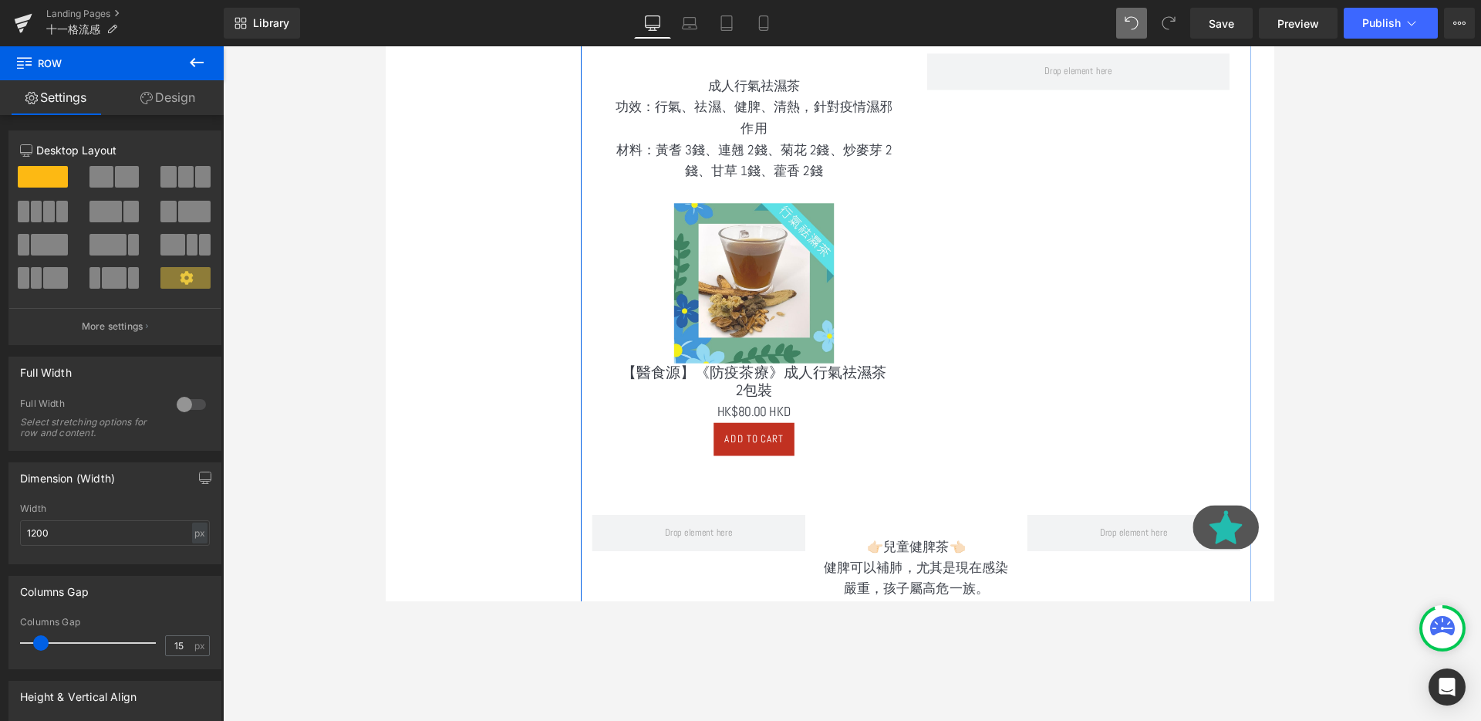
scroll to position [644, 0]
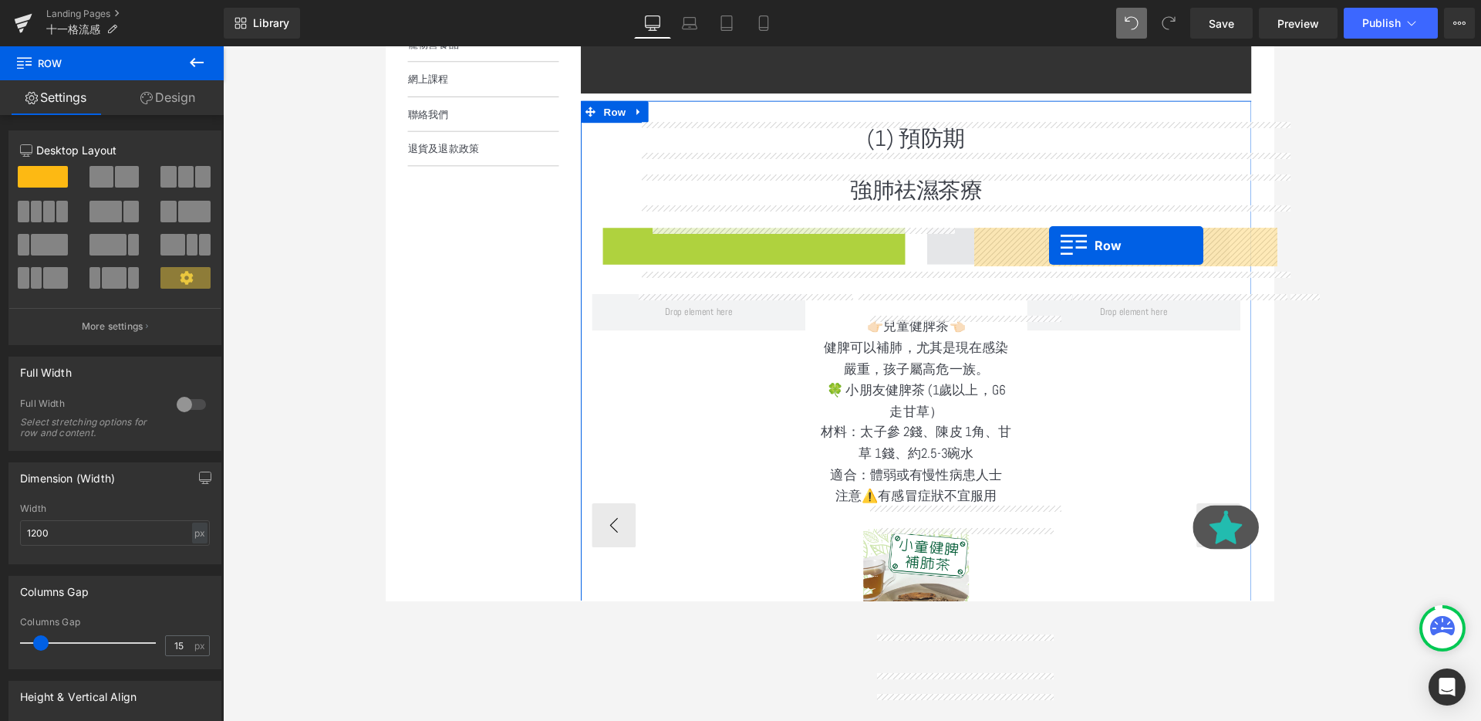
drag, startPoint x: 626, startPoint y: 247, endPoint x: 1083, endPoint y: 255, distance: 457.6
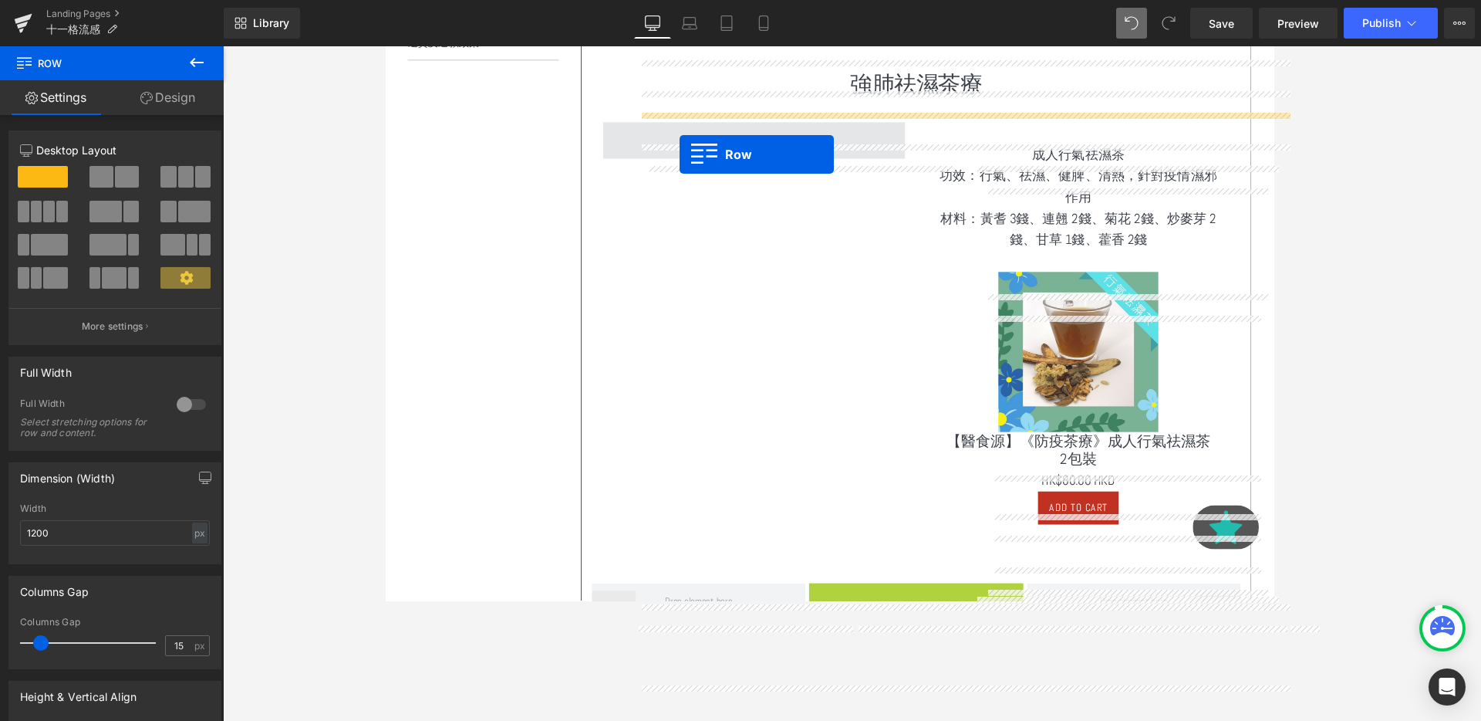
scroll to position [709, 0]
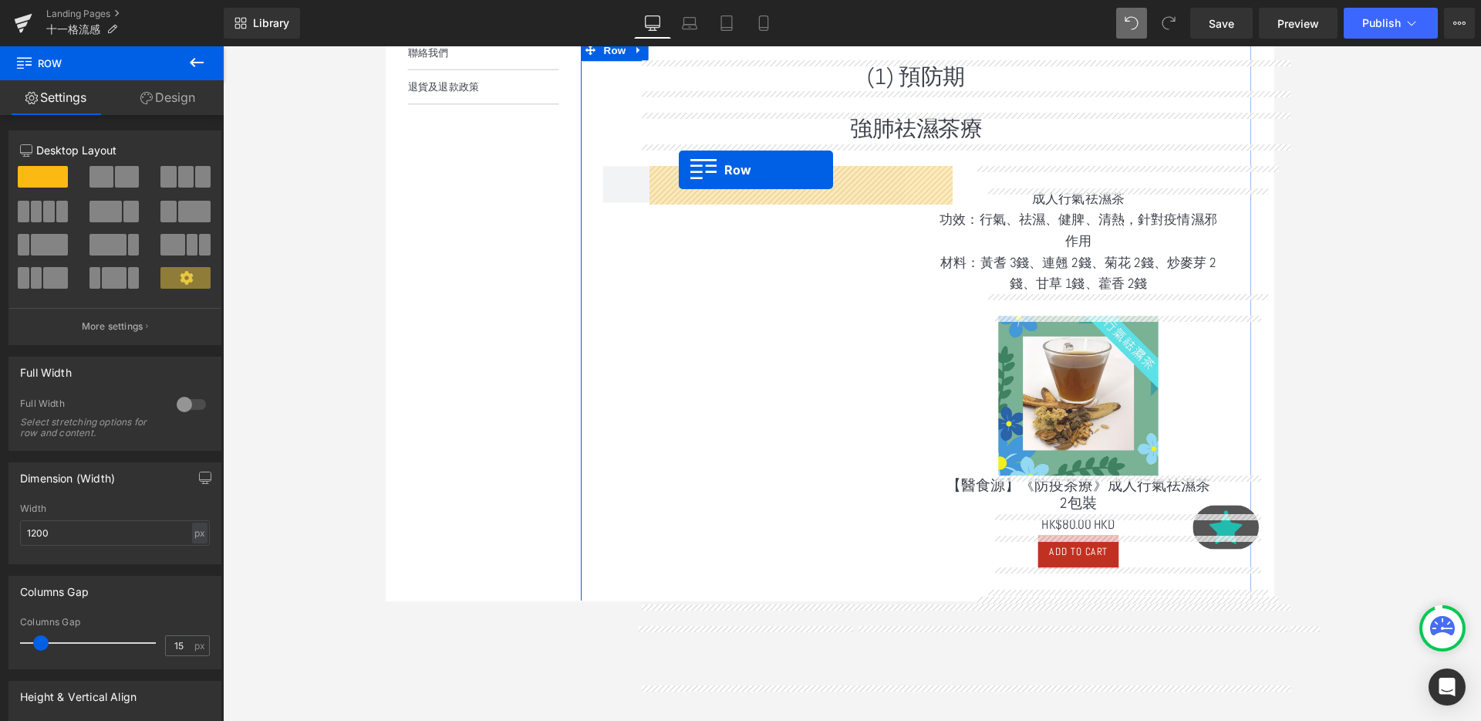
drag, startPoint x: 845, startPoint y: 389, endPoint x: 944, endPoint y: 339, distance: 110.4
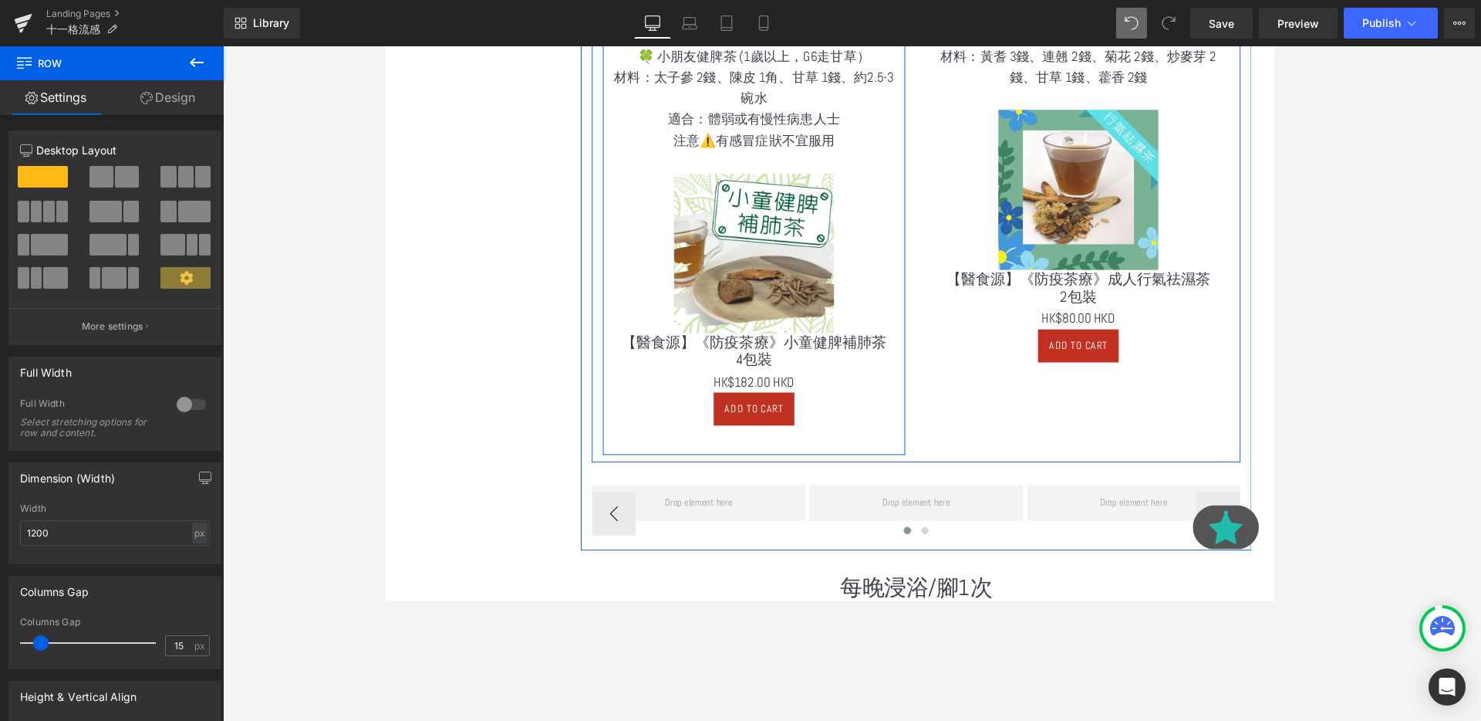
scroll to position [1032, 0]
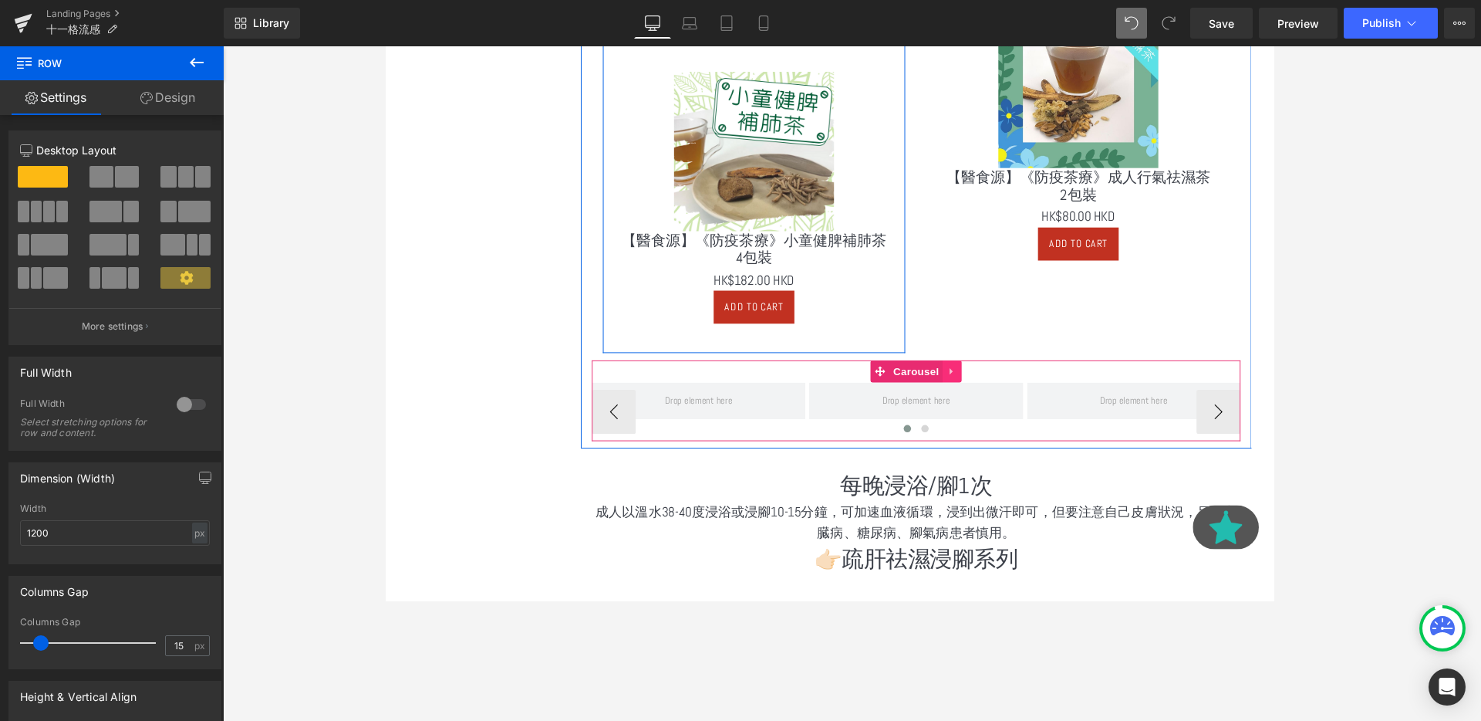
click at [979, 384] on icon at bounding box center [980, 389] width 11 height 12
click at [992, 385] on icon at bounding box center [990, 388] width 11 height 11
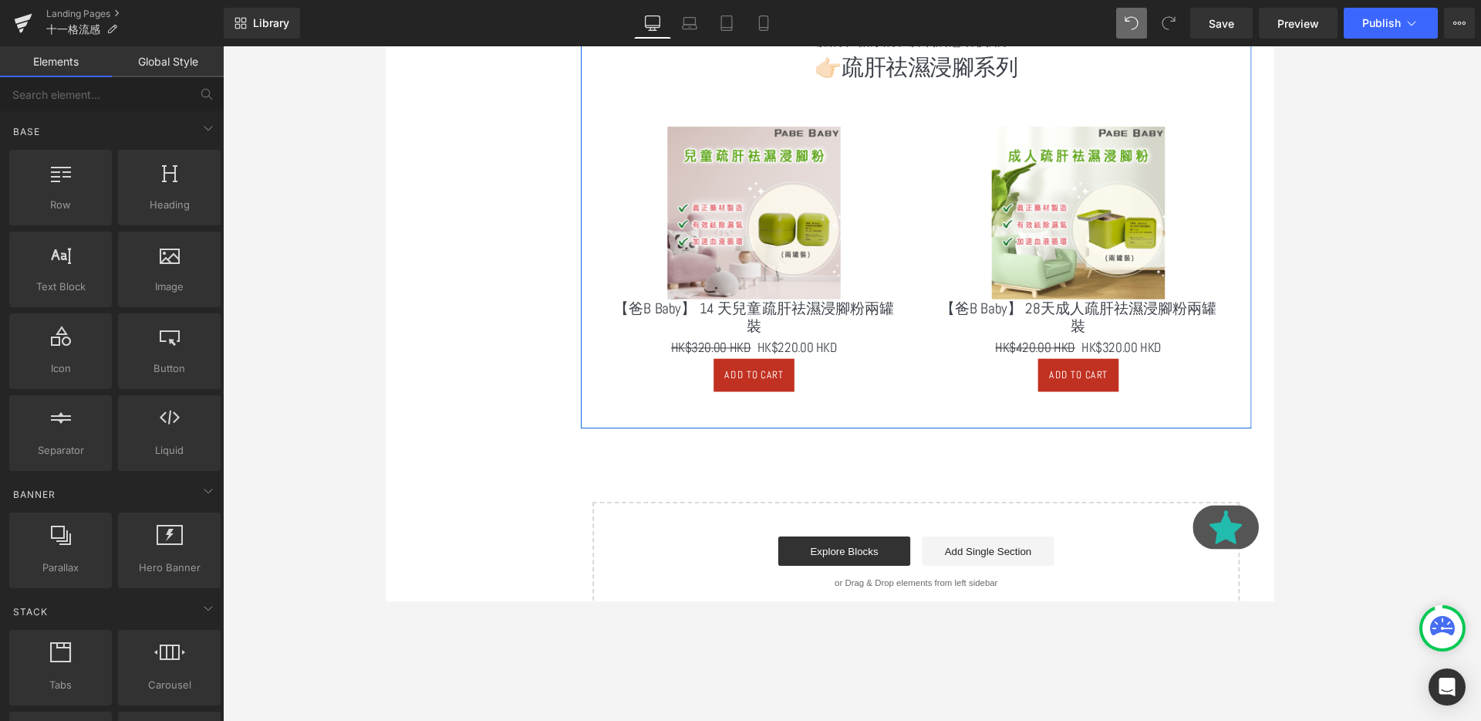
scroll to position [1629, 0]
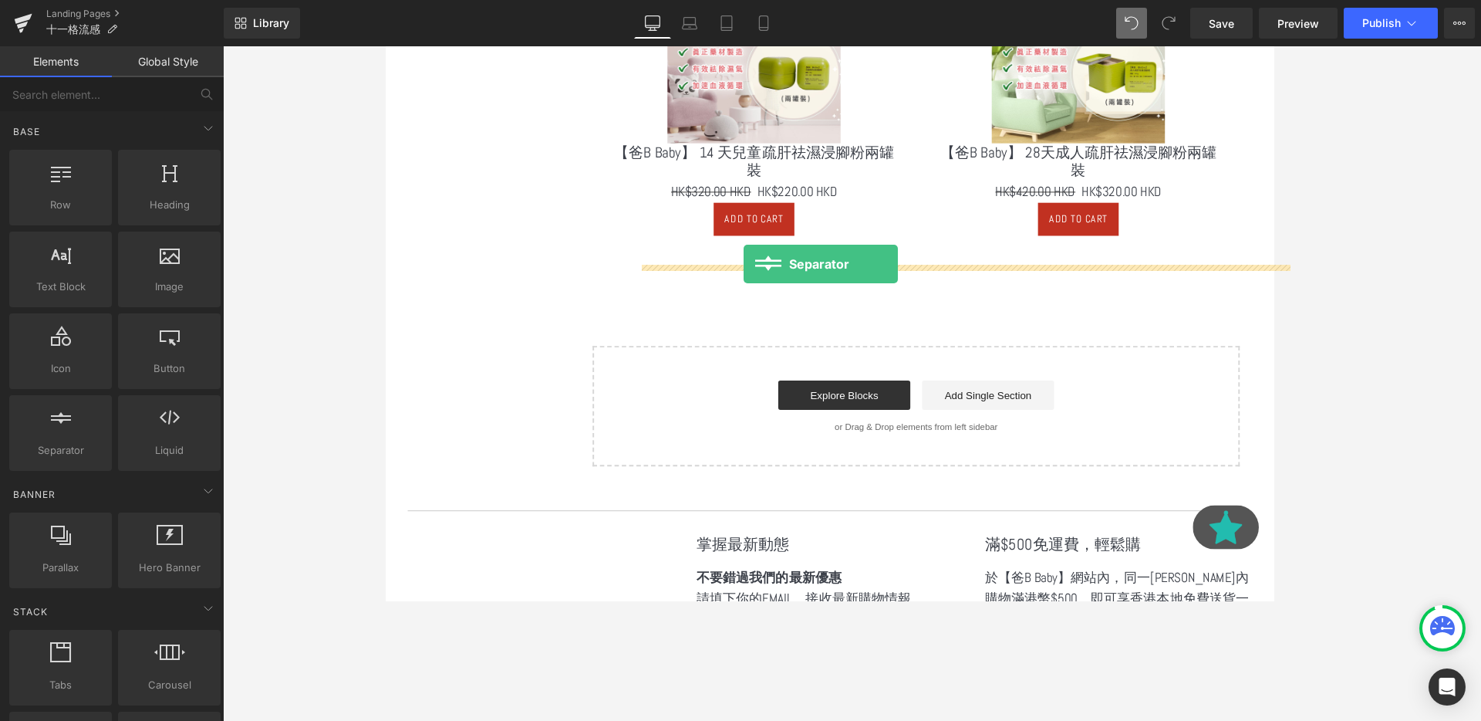
drag, startPoint x: 455, startPoint y: 486, endPoint x: 761, endPoint y: 275, distance: 372.1
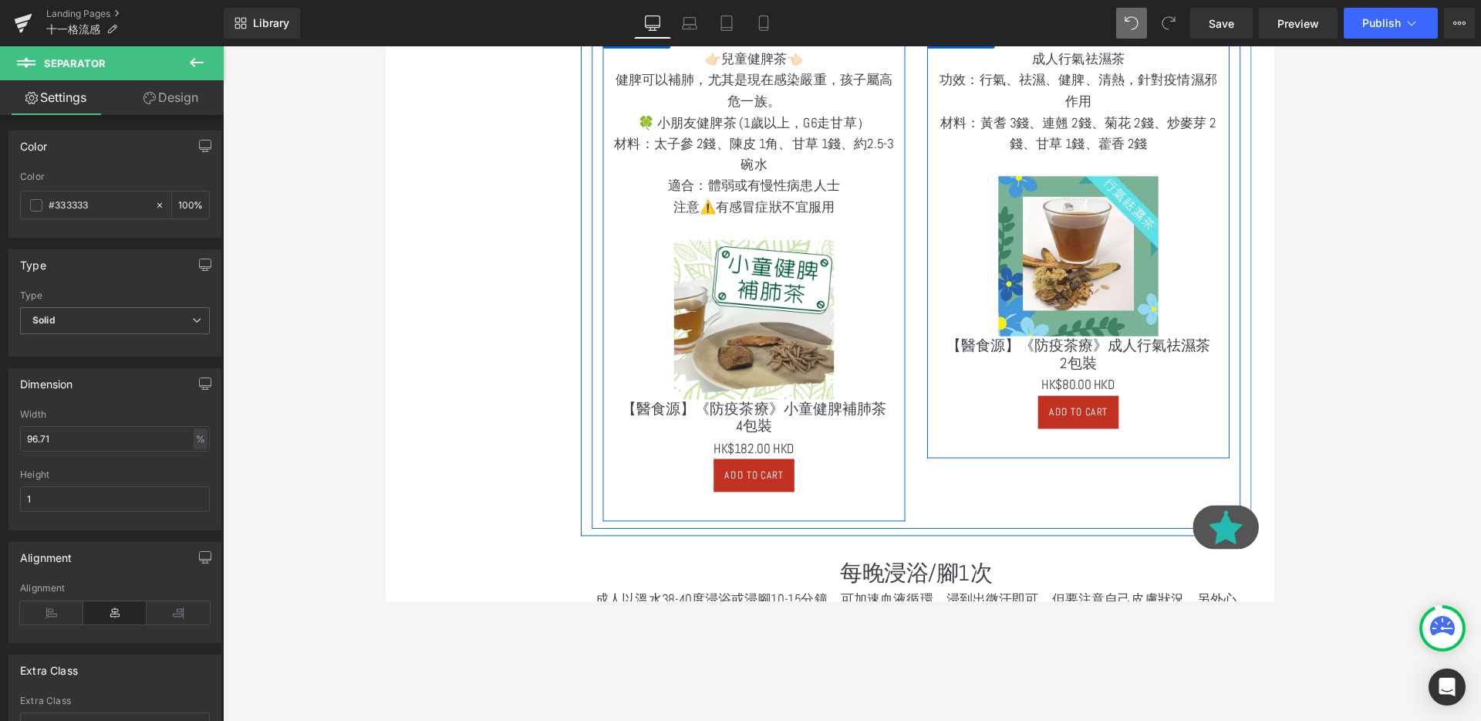
scroll to position [711, 0]
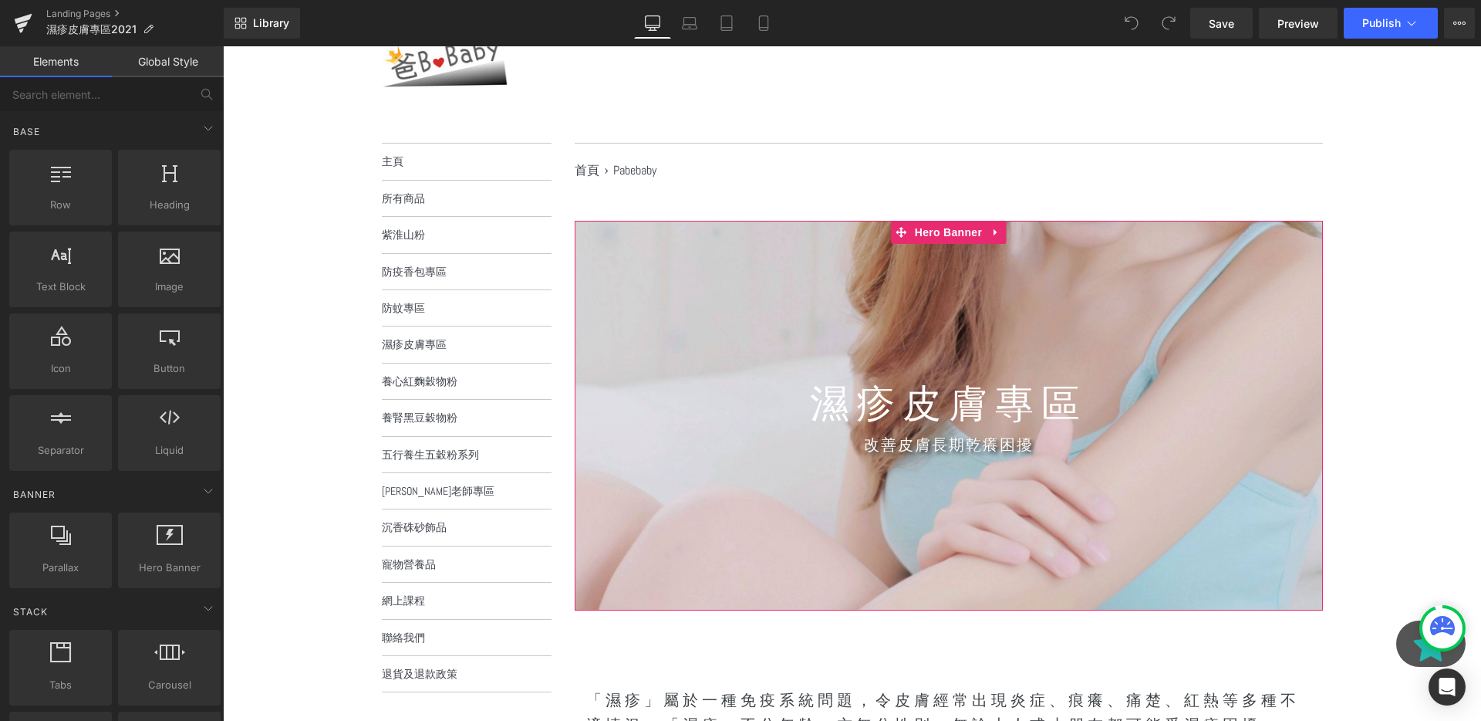
scroll to position [361, 0]
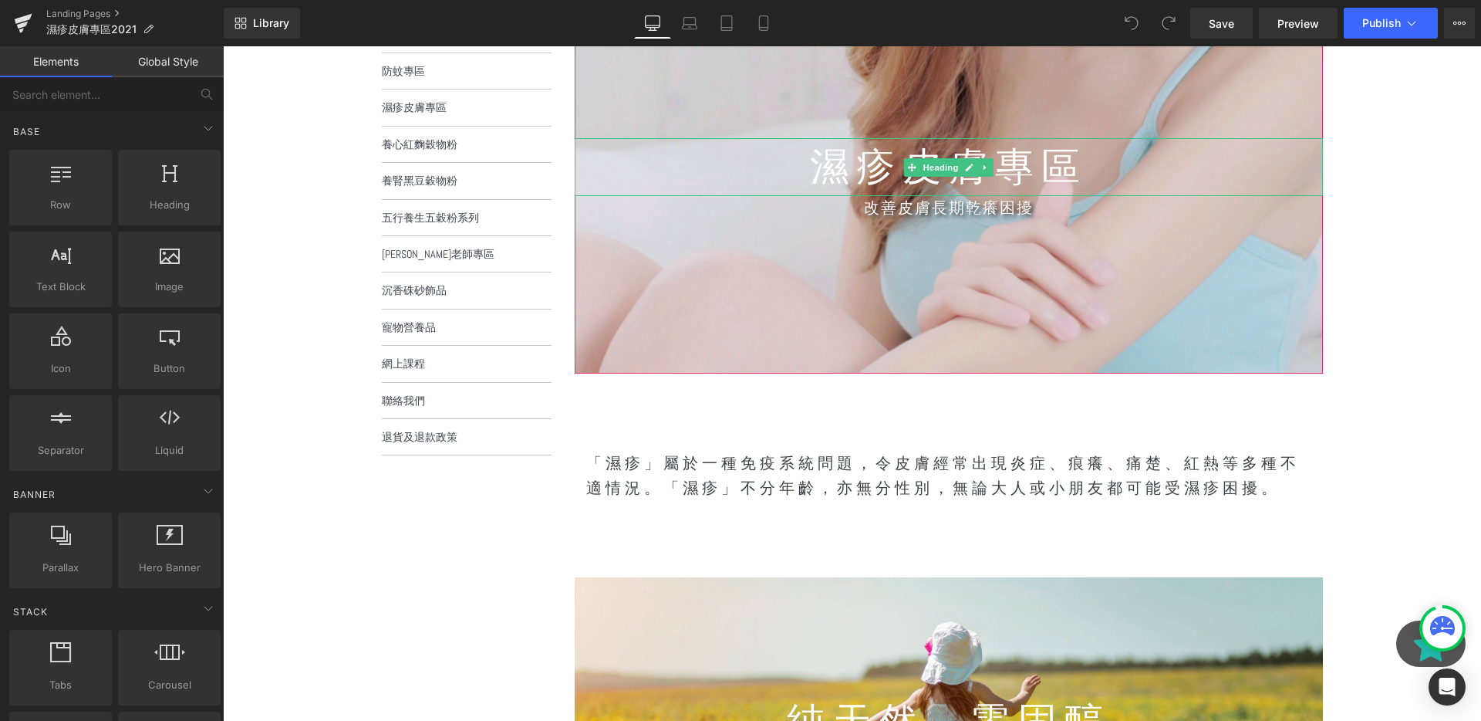
click at [1008, 155] on span "濕疹皮膚專區" at bounding box center [949, 166] width 278 height 49
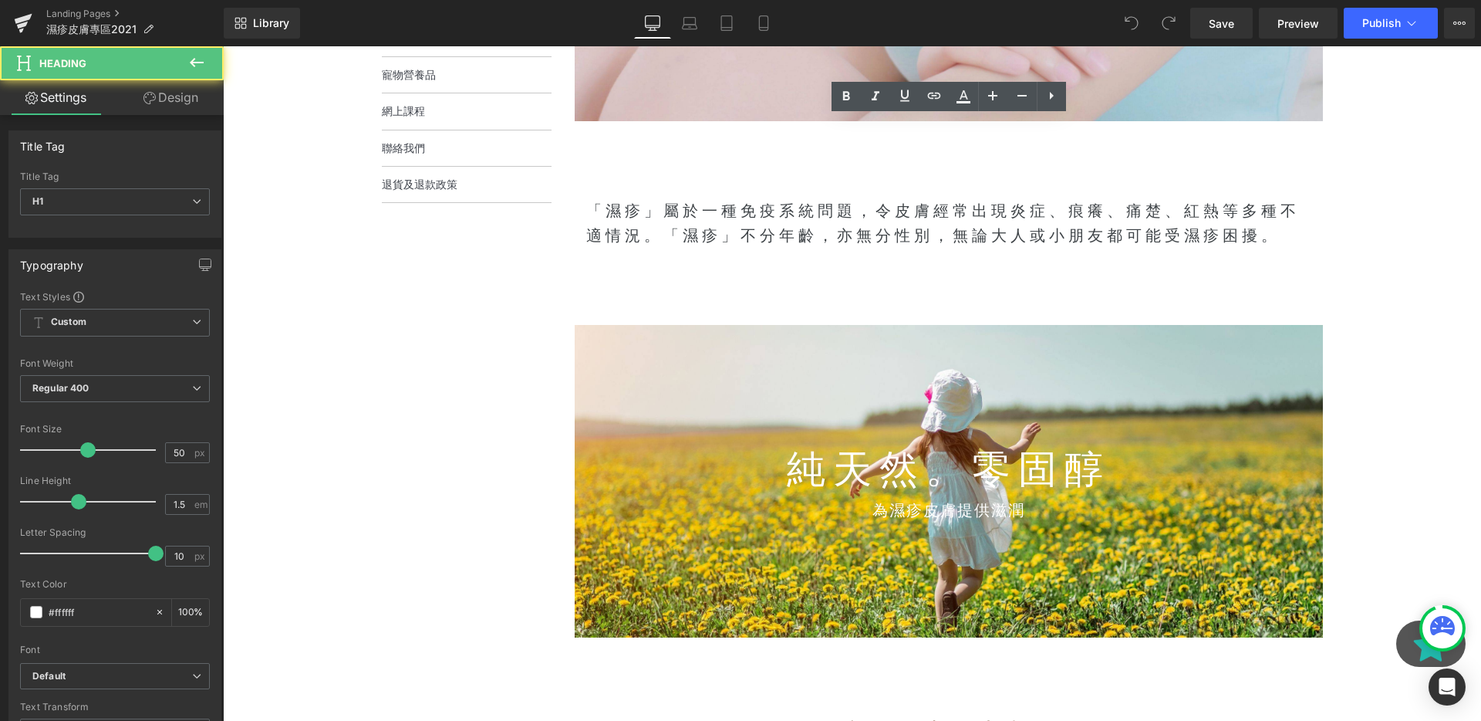
scroll to position [641, 0]
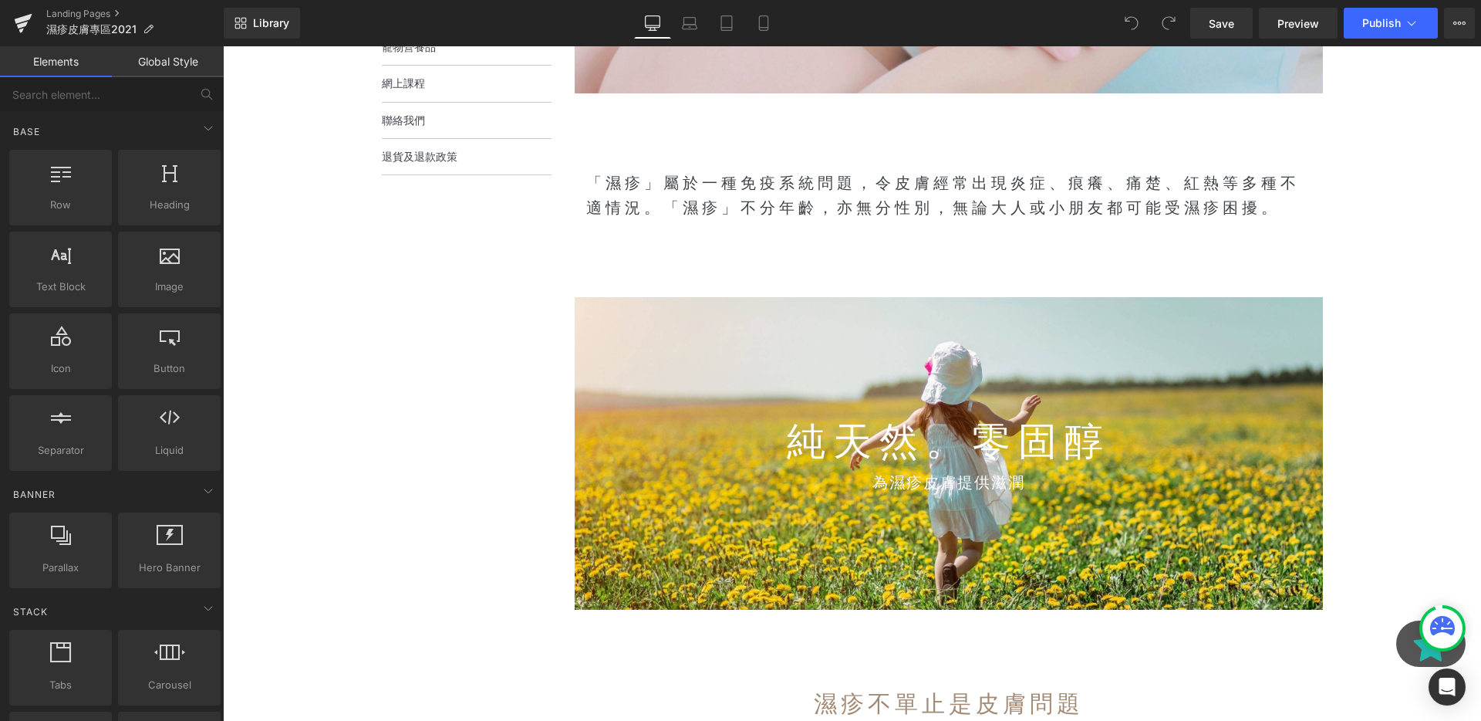
scroll to position [659, 0]
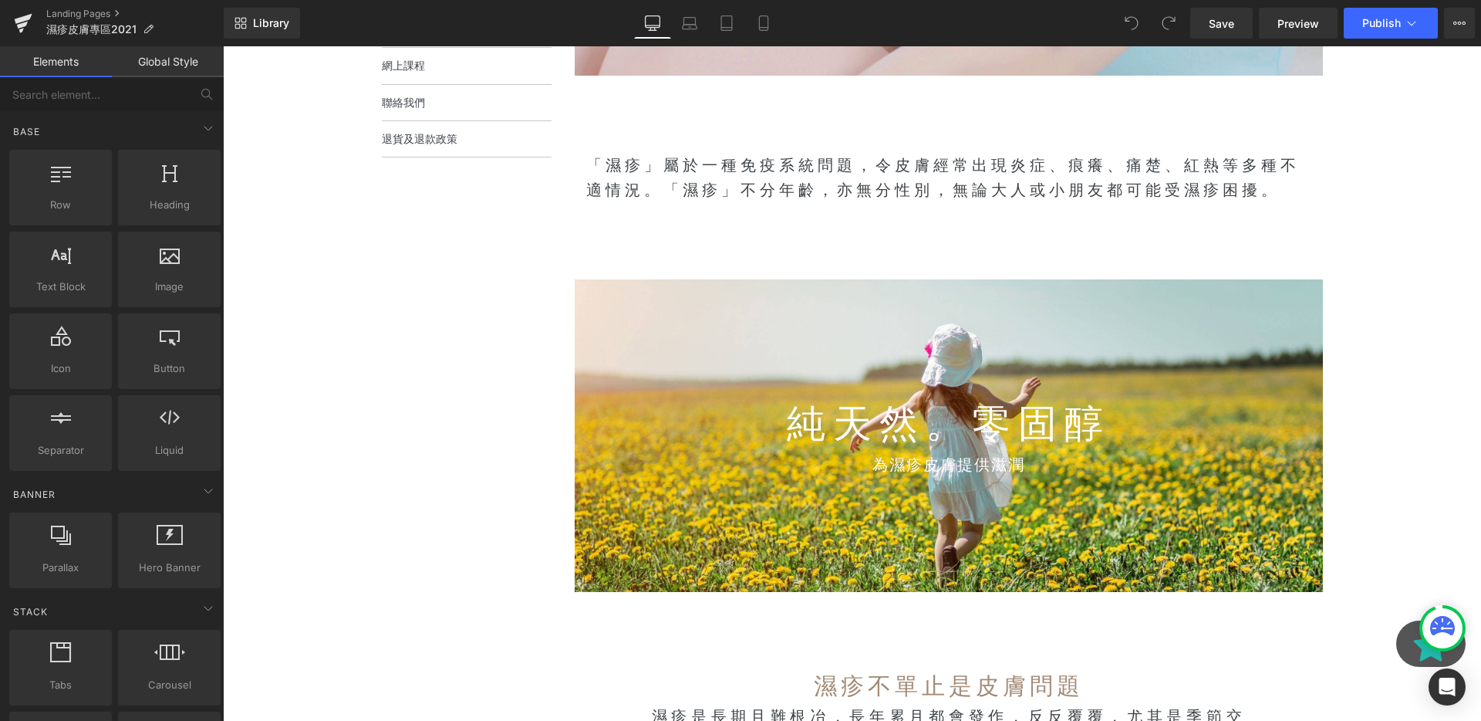
click at [927, 154] on div "「濕疹」屬於一種免疫系統問題，令皮膚經常出現炎症、痕癢、痛楚、紅熱等多種不適情況。「濕疹」不分年齡，亦無分性別，無論大人或小朋友都可能受濕疹困擾。 Text …" at bounding box center [949, 177] width 748 height 49
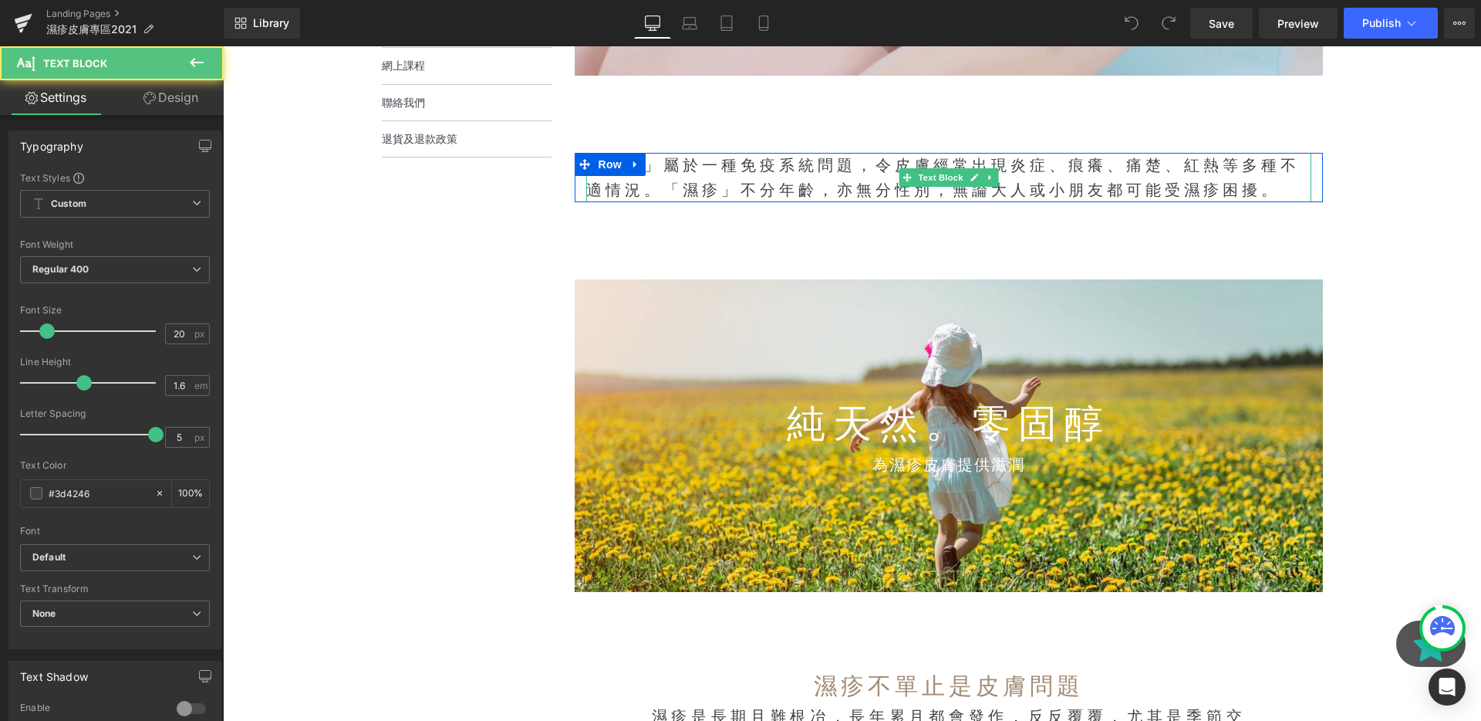
click at [924, 170] on span "Text Block" at bounding box center [940, 177] width 51 height 19
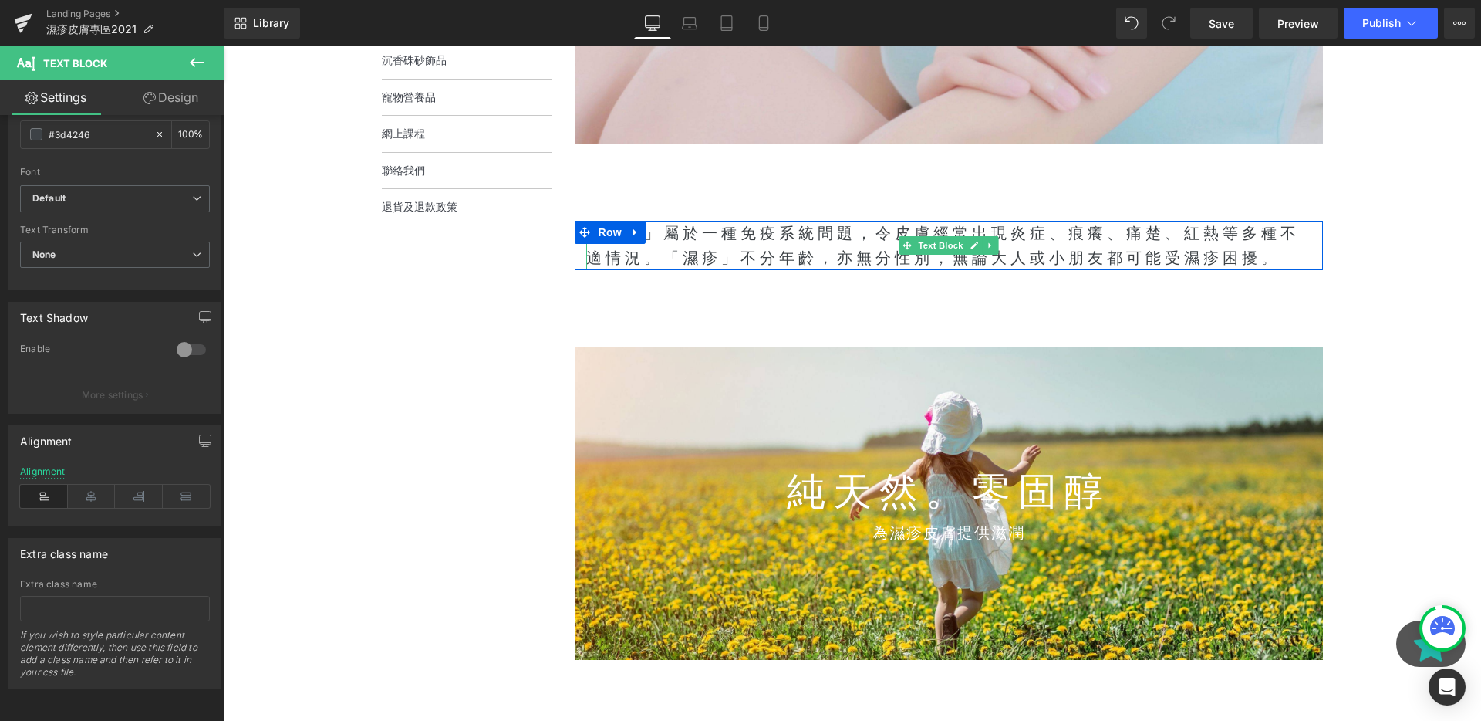
scroll to position [553, 0]
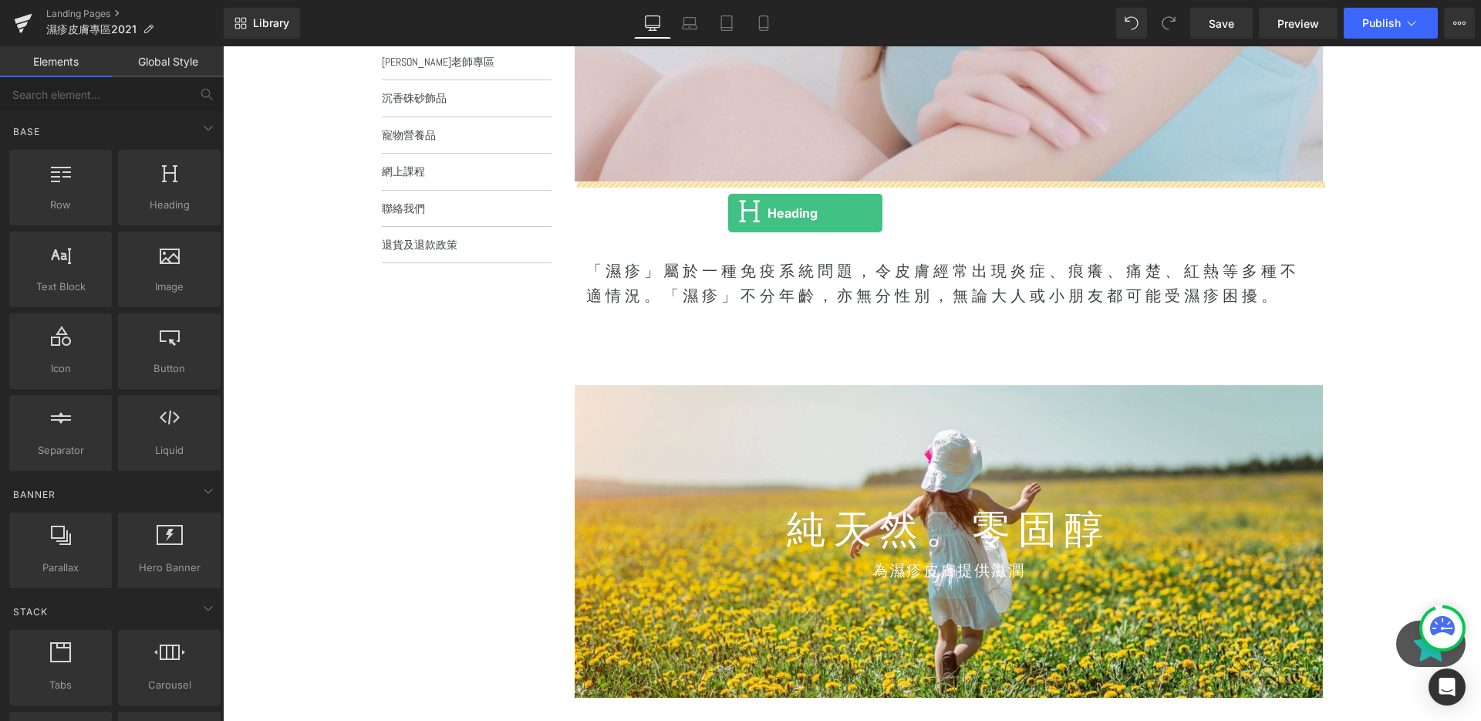
drag, startPoint x: 381, startPoint y: 202, endPoint x: 728, endPoint y: 213, distance: 347.3
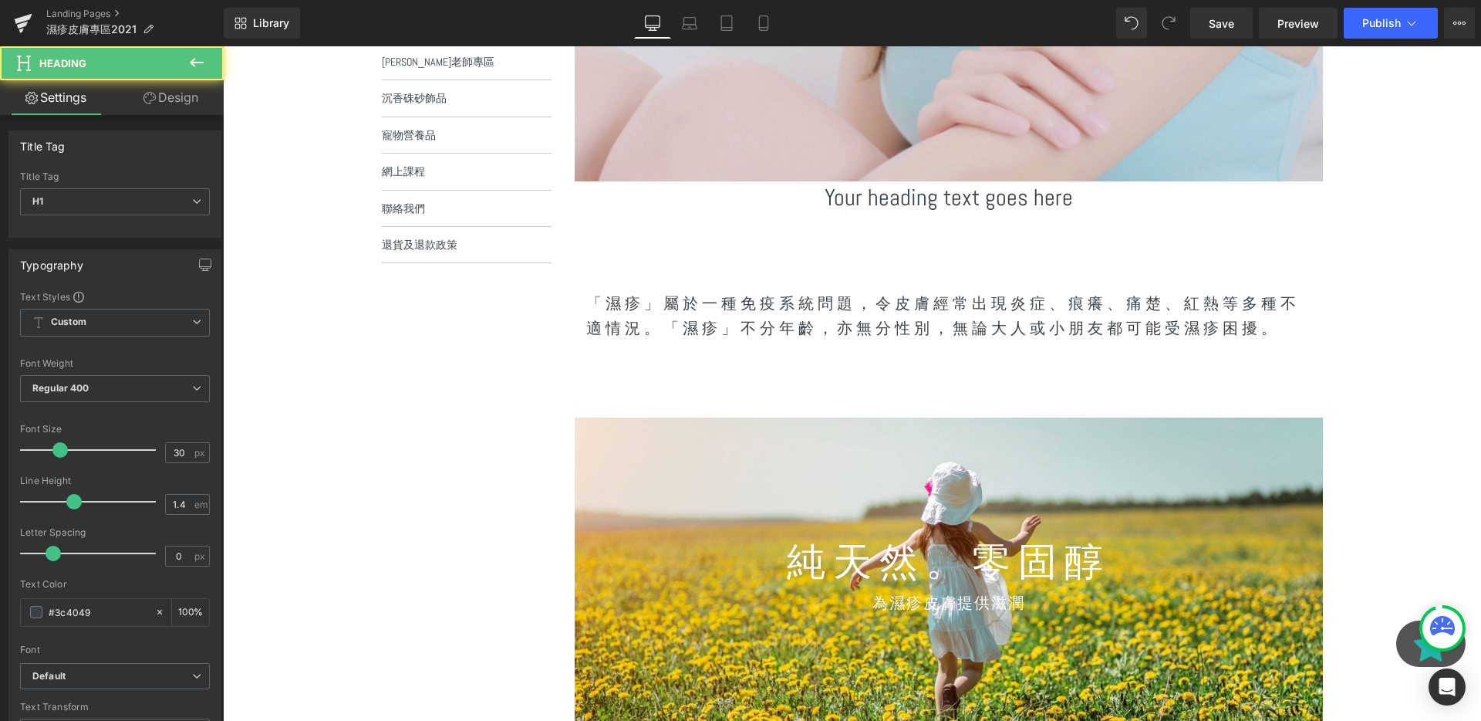
click at [859, 213] on div "Your heading text goes here Heading" at bounding box center [949, 197] width 748 height 32
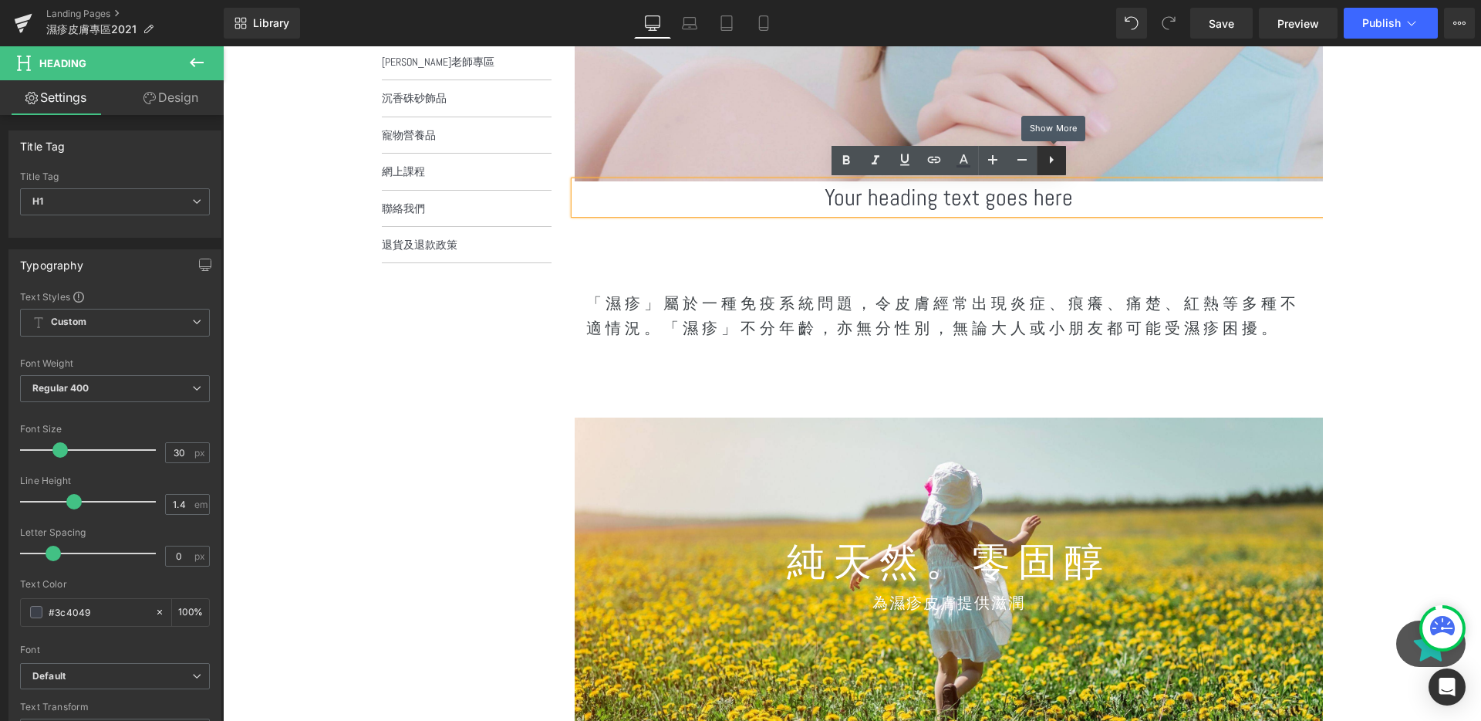
click at [1058, 168] on icon at bounding box center [1051, 159] width 19 height 19
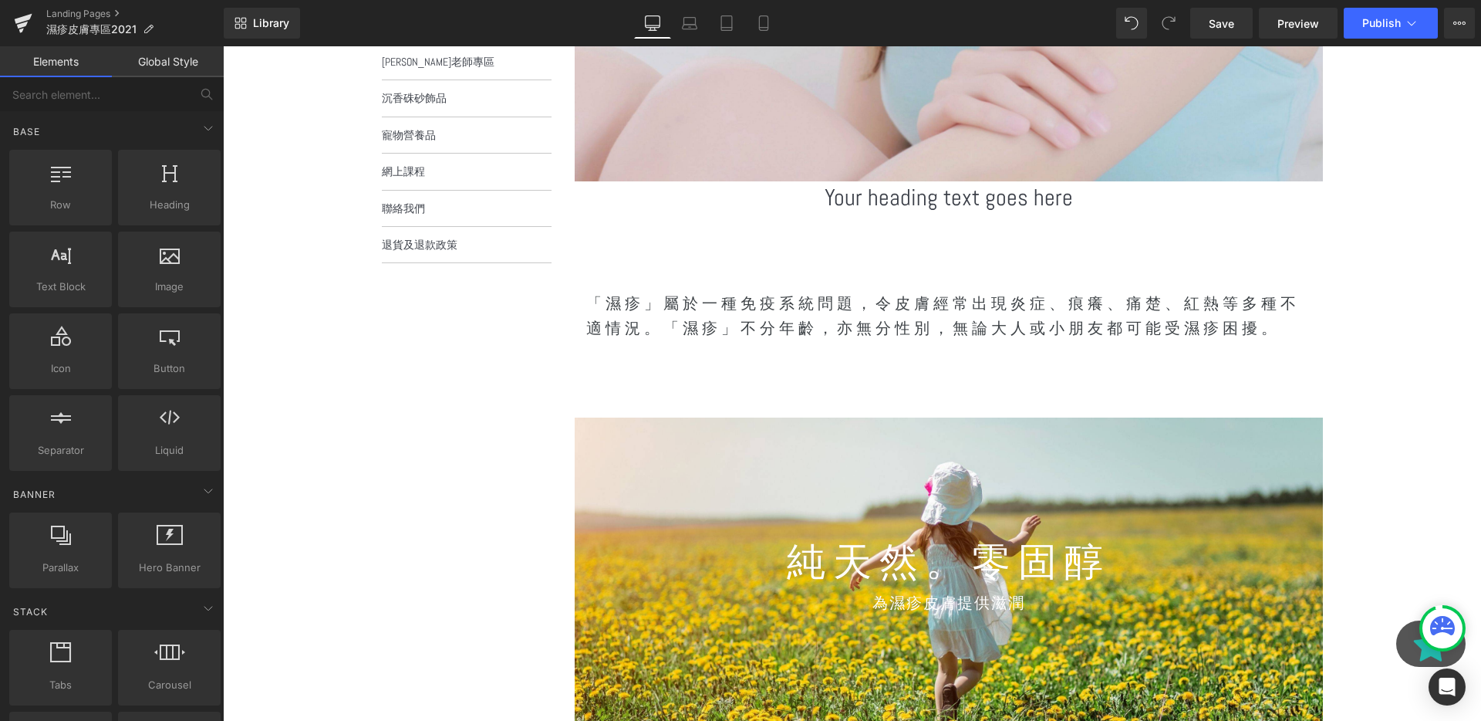
click at [973, 201] on icon at bounding box center [969, 197] width 8 height 9
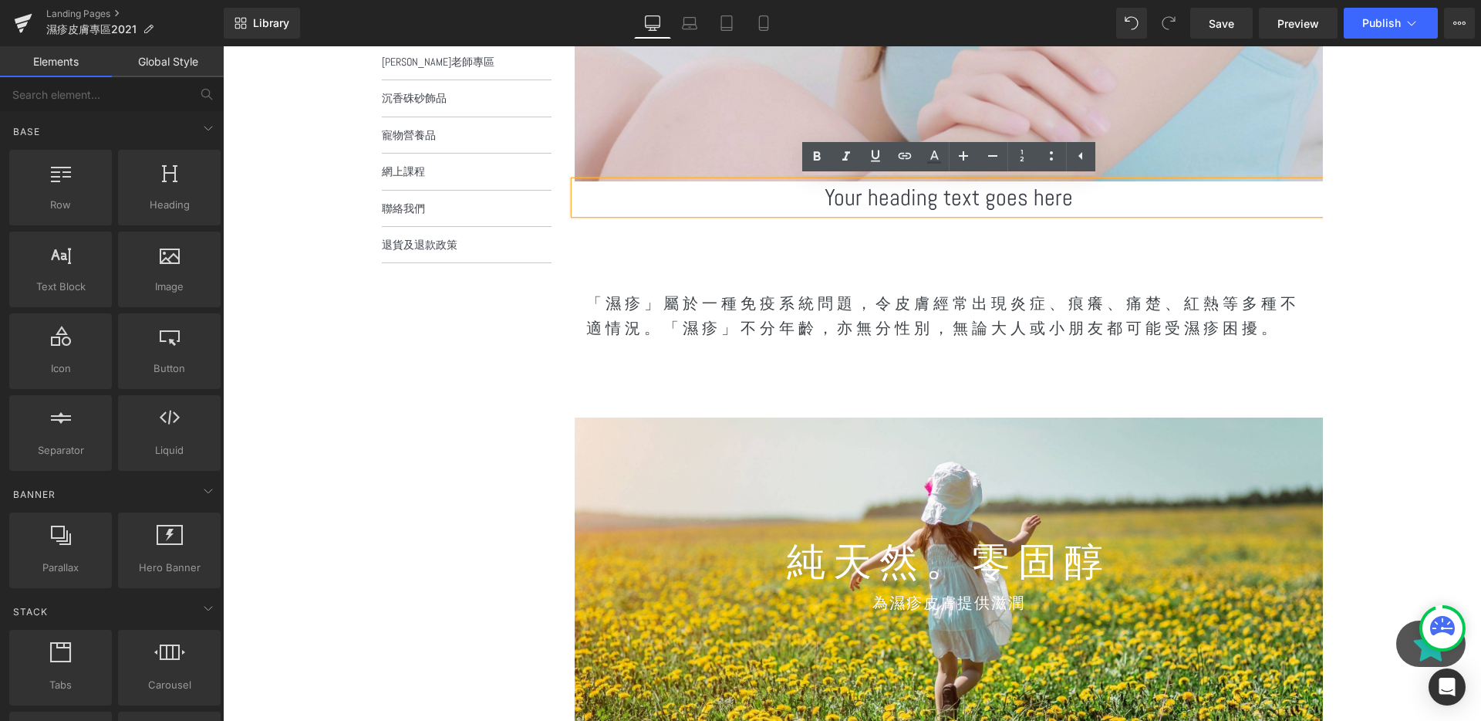
click at [1010, 307] on p "「濕疹」屬於一種免疫系統問題，令皮膚經常出現炎症、痕癢、痛楚、紅熱等多種不適情況。「濕疹」不分年齡，亦無分性別，無論大人或小朋友都可能受濕疹困擾。" at bounding box center [948, 315] width 725 height 49
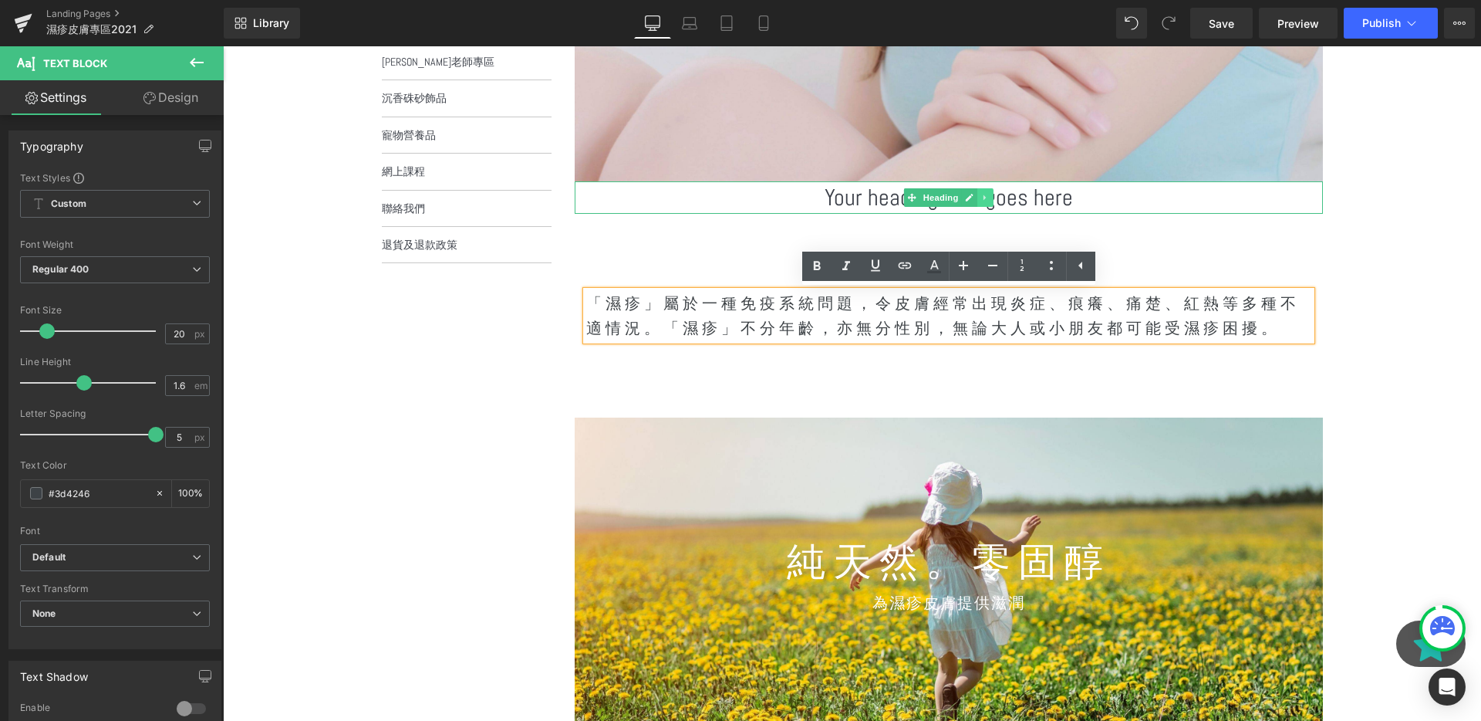
click at [984, 197] on icon at bounding box center [985, 197] width 2 height 5
click at [995, 197] on icon at bounding box center [993, 198] width 8 height 8
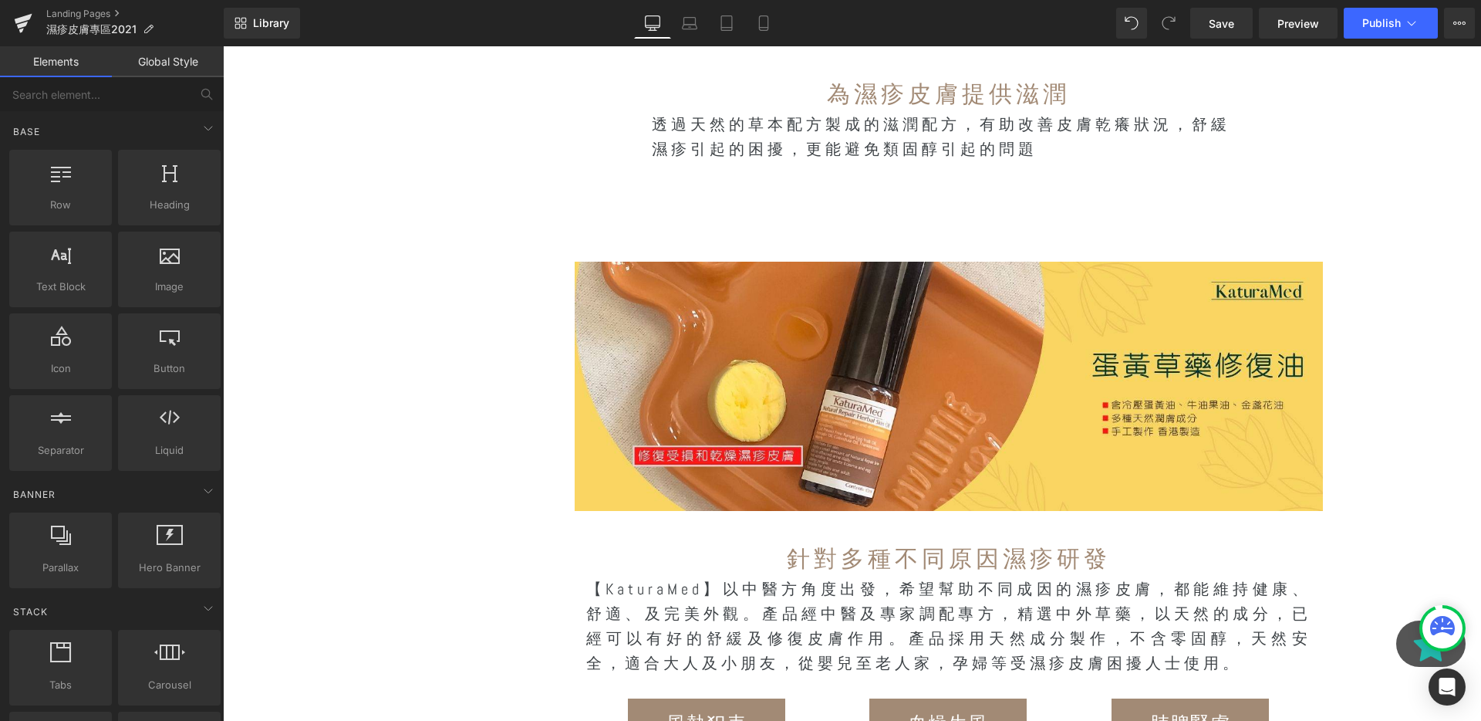
scroll to position [1686, 0]
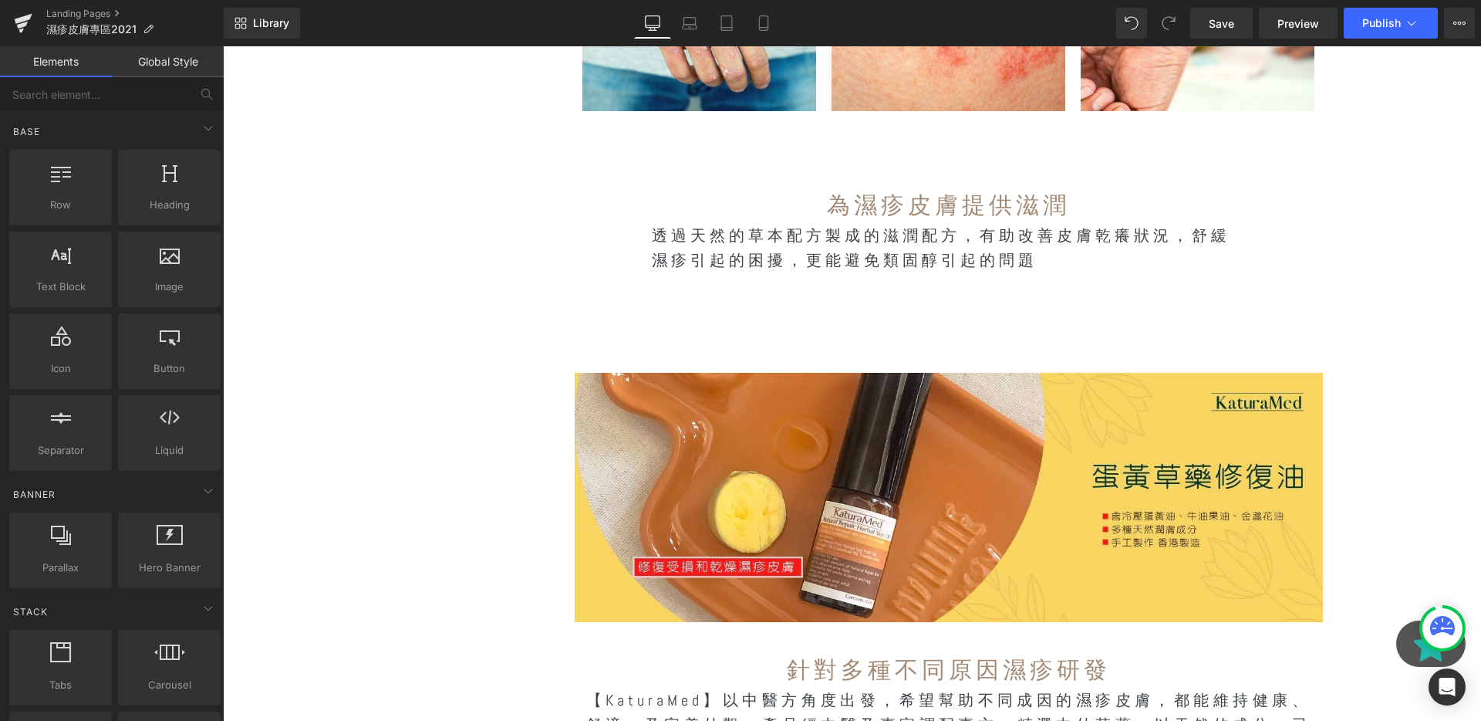
click at [921, 258] on span "透過天然的草本配方製成的滋潤配方，有助改善皮膚乾癢狀況，舒緩濕疹引起的困擾，更能避免類固醇引起的問題" at bounding box center [941, 247] width 579 height 45
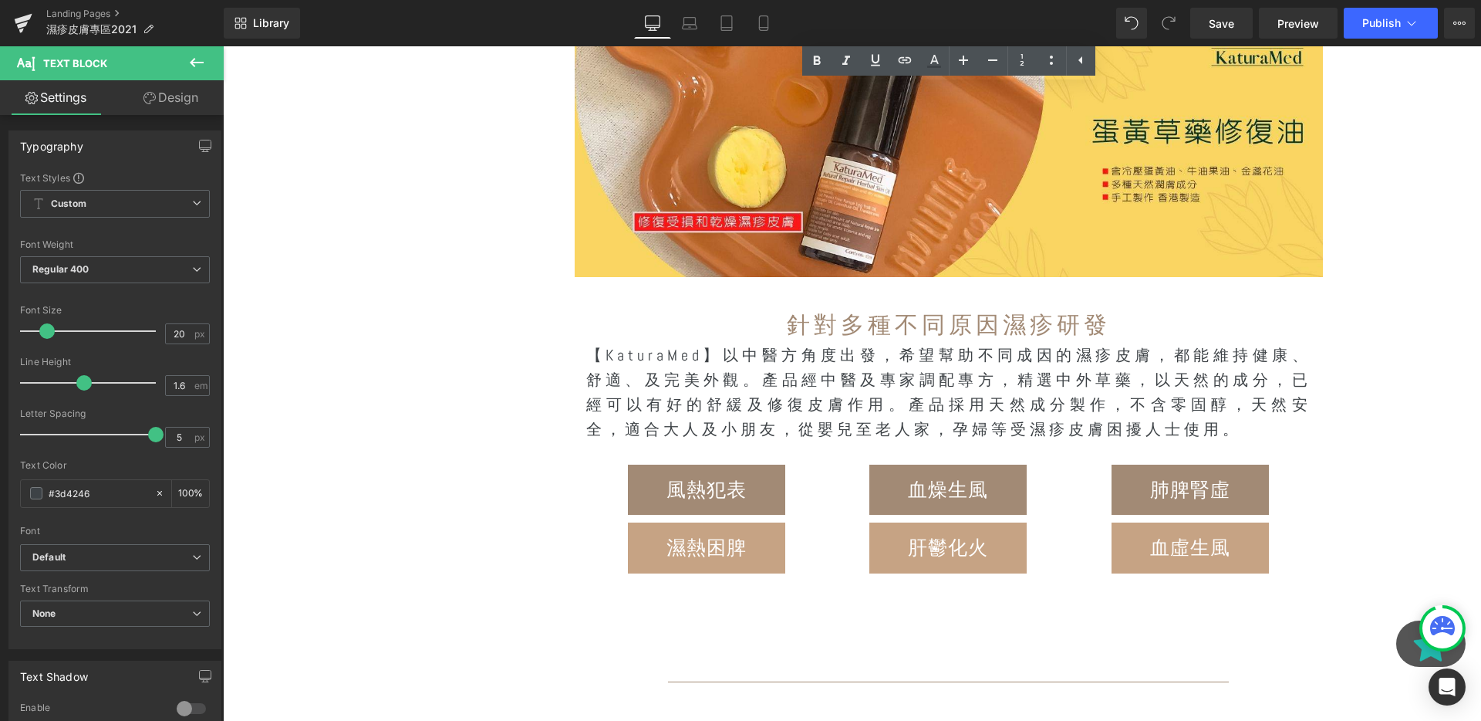
scroll to position [2202, 0]
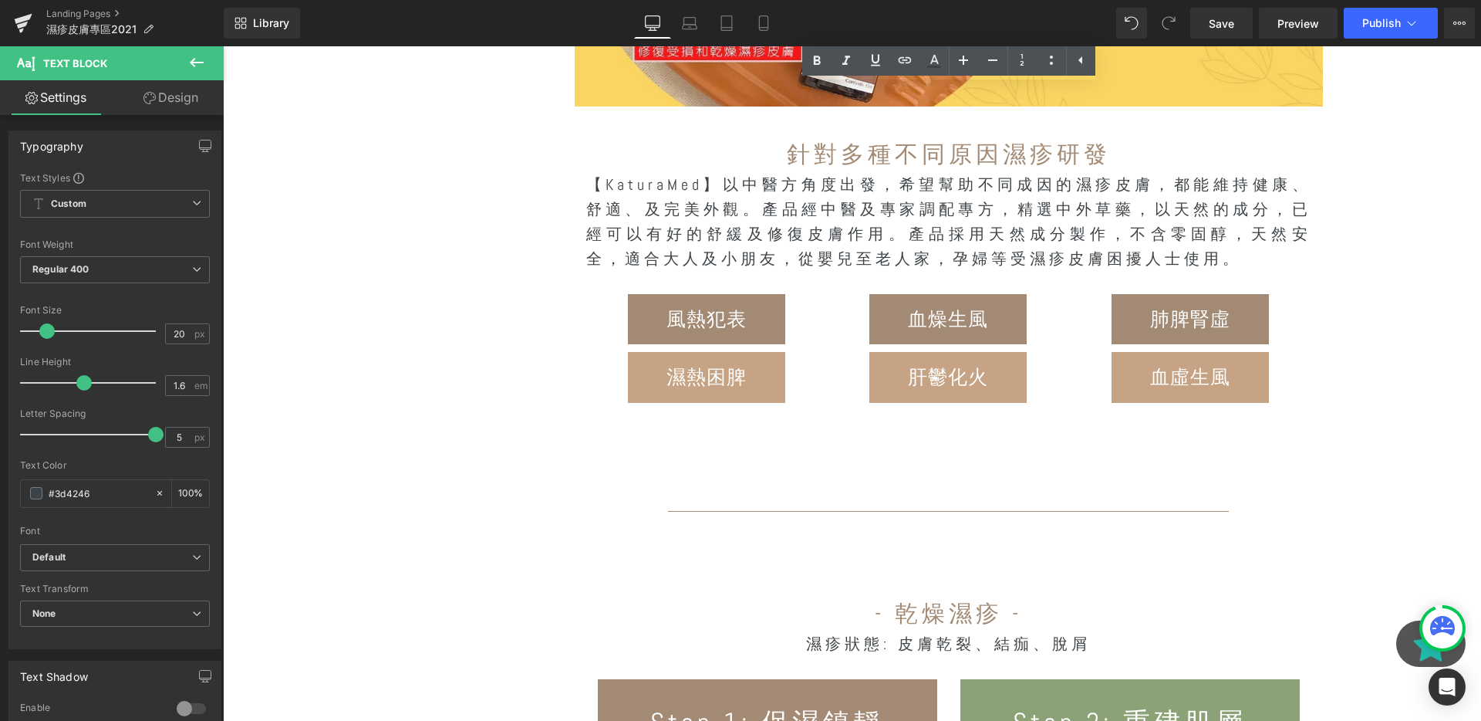
click at [923, 247] on p "【KaturaMed】以中醫方角度出發，希望幫助不同成因的濕疹皮膚，都能維持健康、舒適、及完美外觀。 產品經中醫及專家調配專方，精選中外草藥，以天然的成分，已…" at bounding box center [948, 221] width 725 height 99
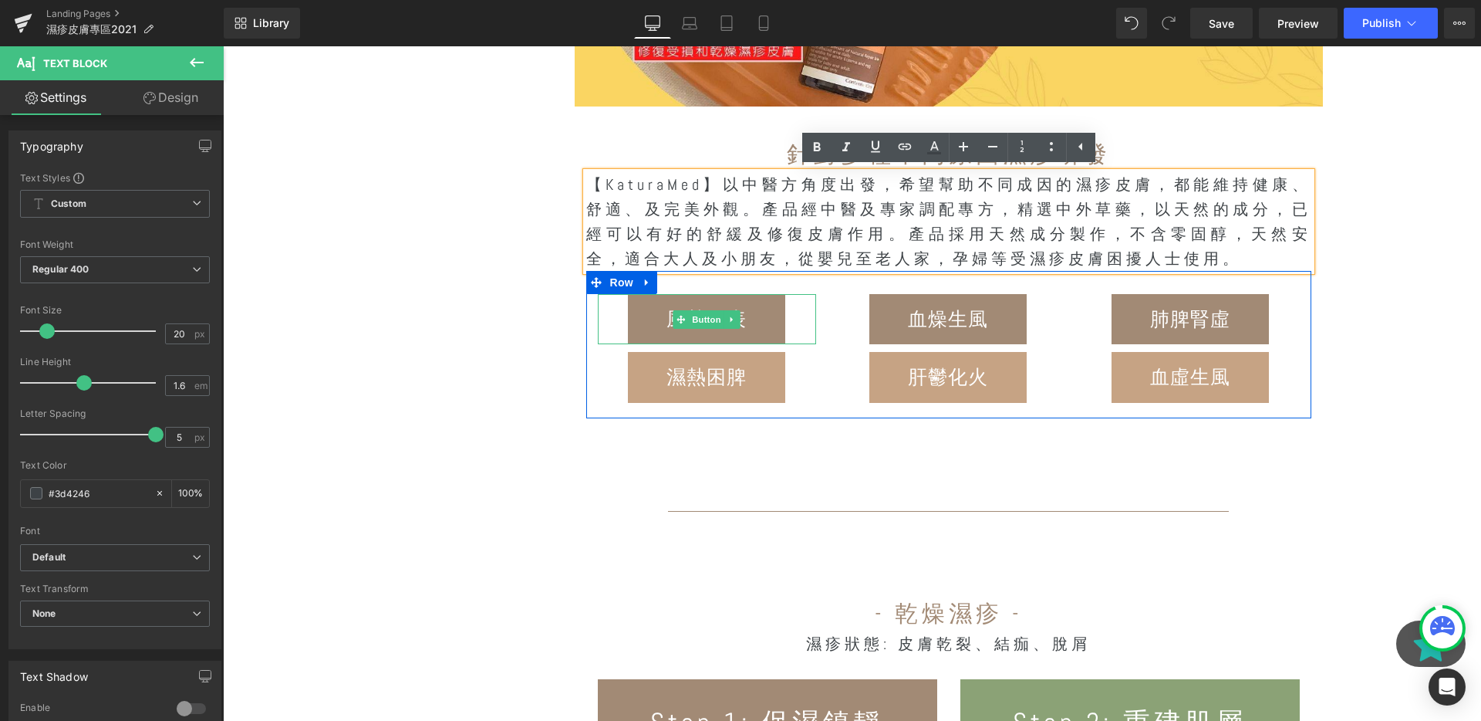
click at [742, 316] on span "風熱犯表" at bounding box center [707, 319] width 80 height 24
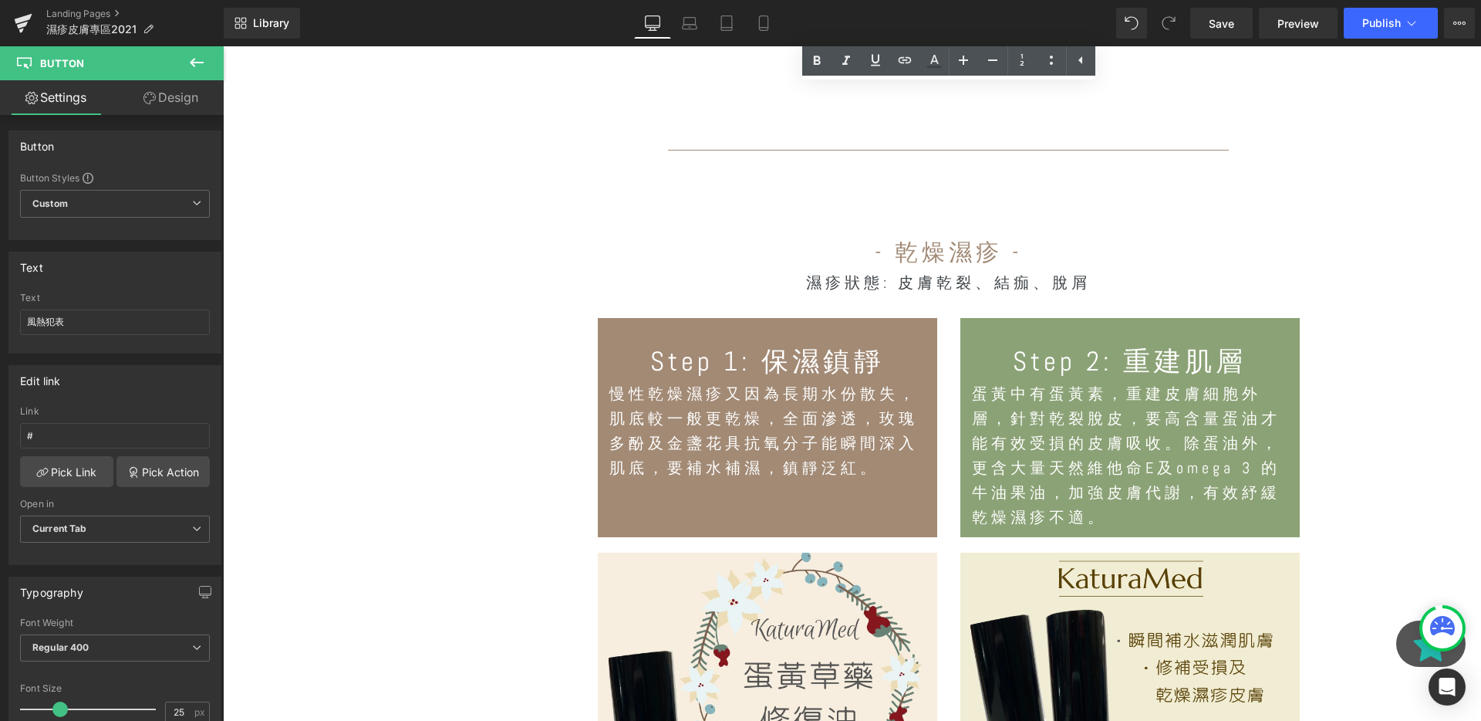
scroll to position [2709, 0]
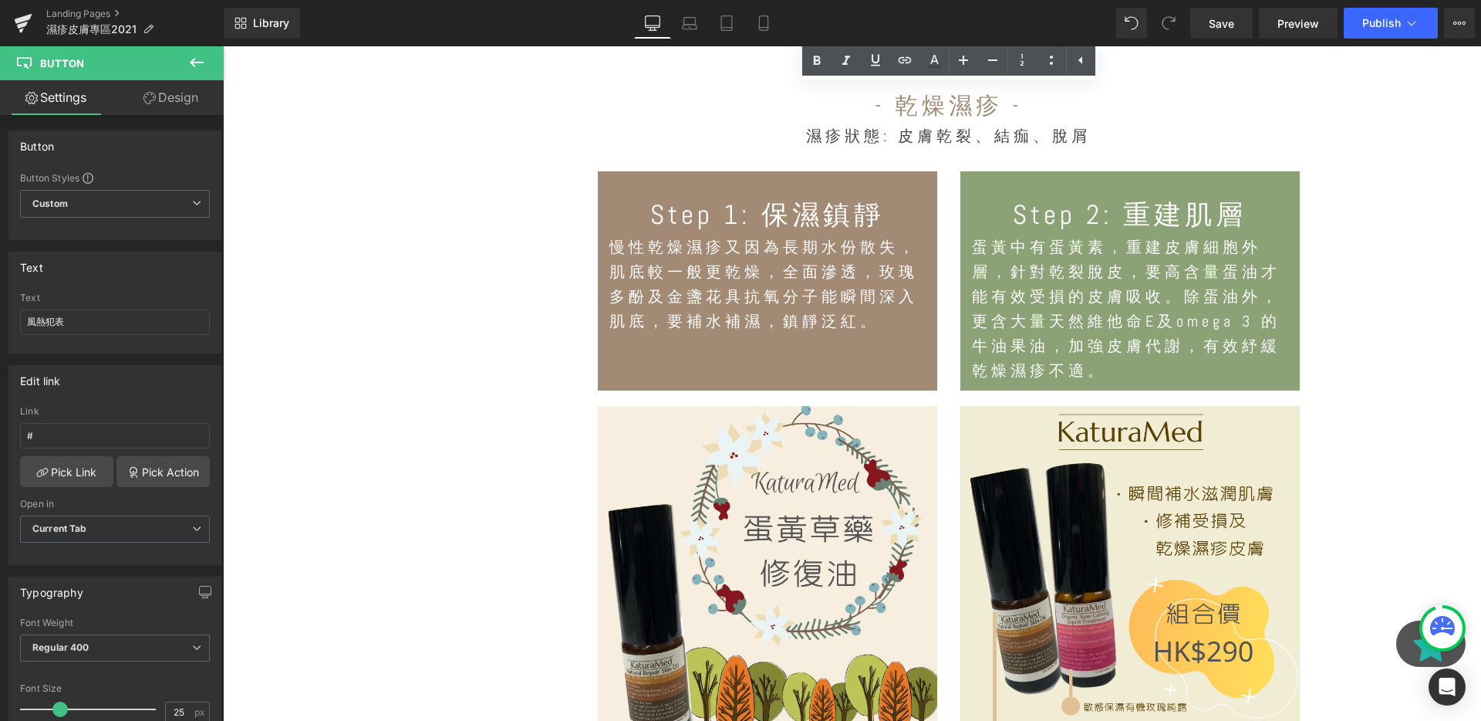
click at [864, 319] on p "慢性乾燥濕疹又因為長期水份散失，肌底較一般更乾燥，全面滲透，玫瑰多酚及金盞花具抗氧分子能瞬間深入肌底，要補水補濕，鎮靜泛紅。" at bounding box center [767, 284] width 316 height 99
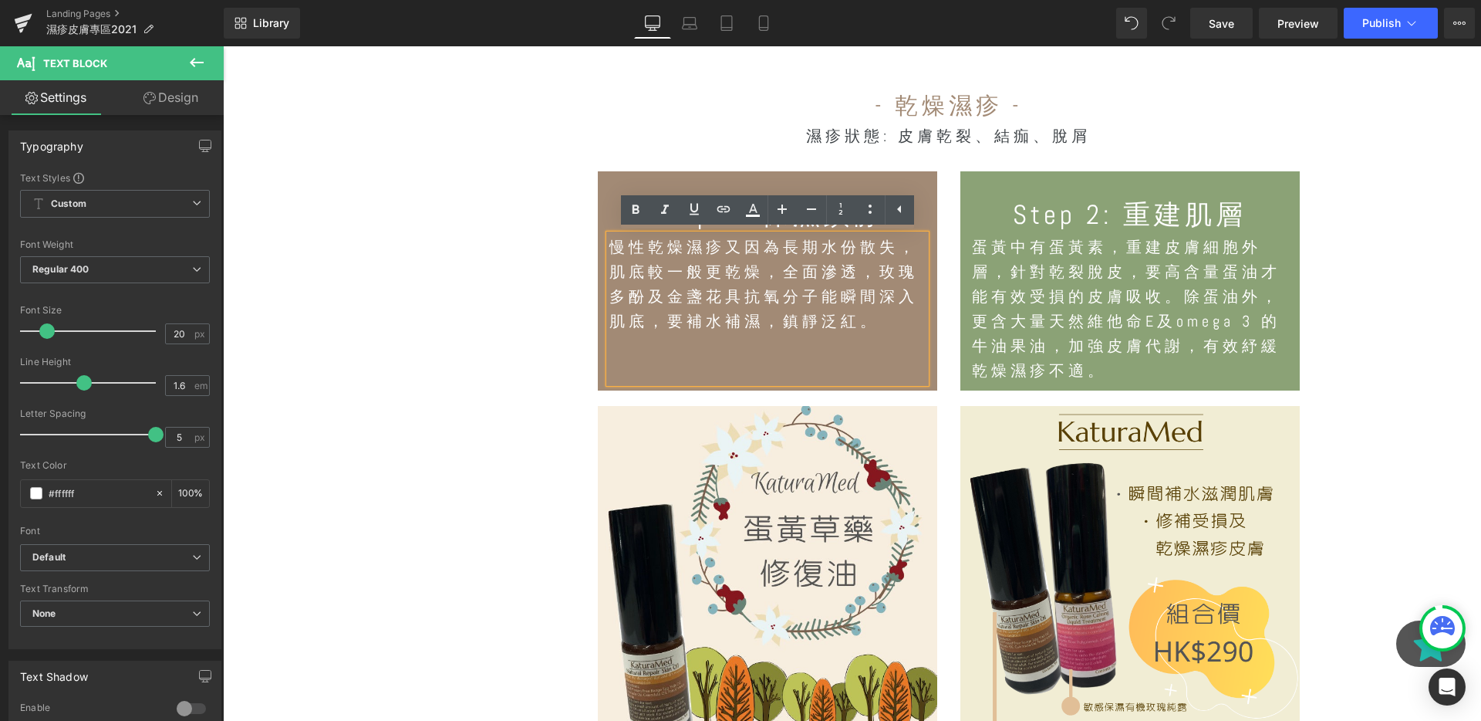
click at [1150, 308] on link at bounding box center [1155, 308] width 16 height 19
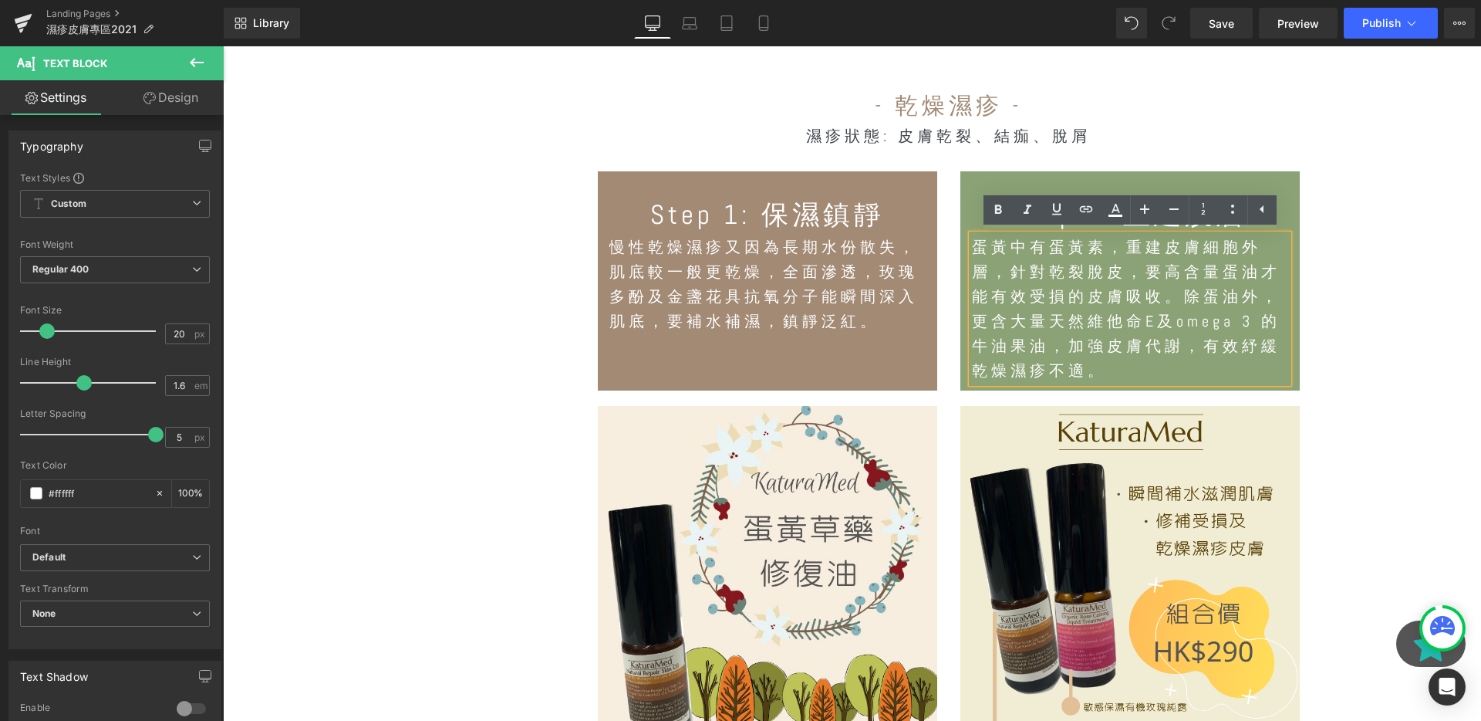
scroll to position [2530, 0]
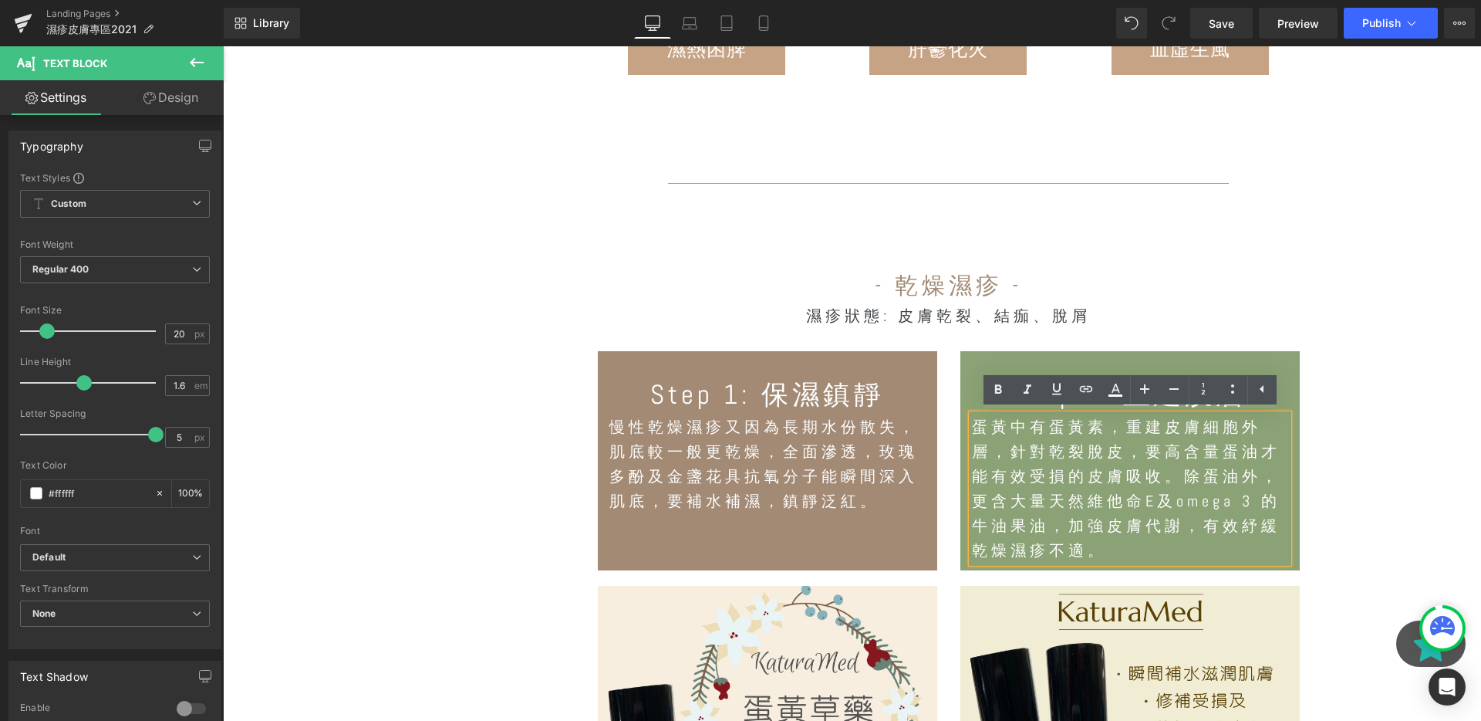
click at [961, 306] on div "濕疹狀態: 皮膚乾裂、結痂、脫屑 Text Block" at bounding box center [948, 315] width 725 height 25
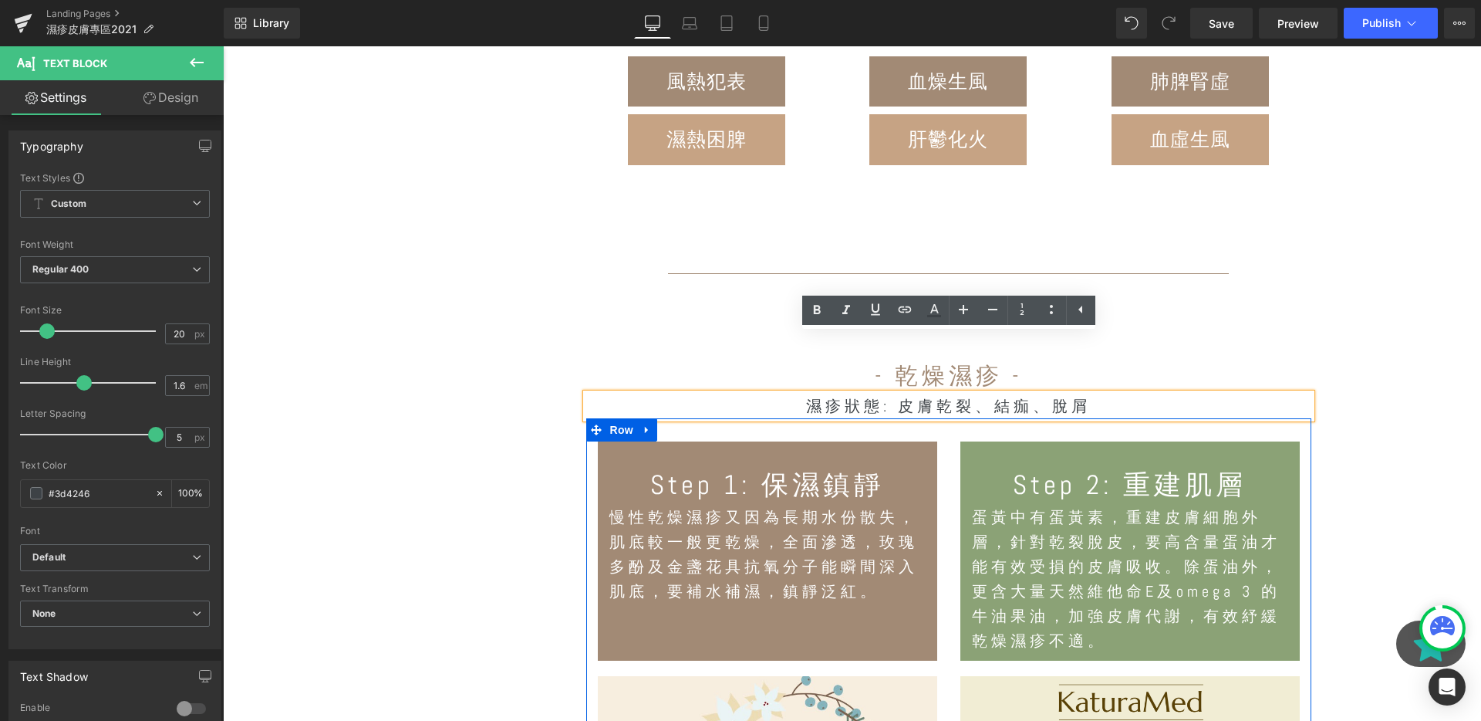
scroll to position [2416, 0]
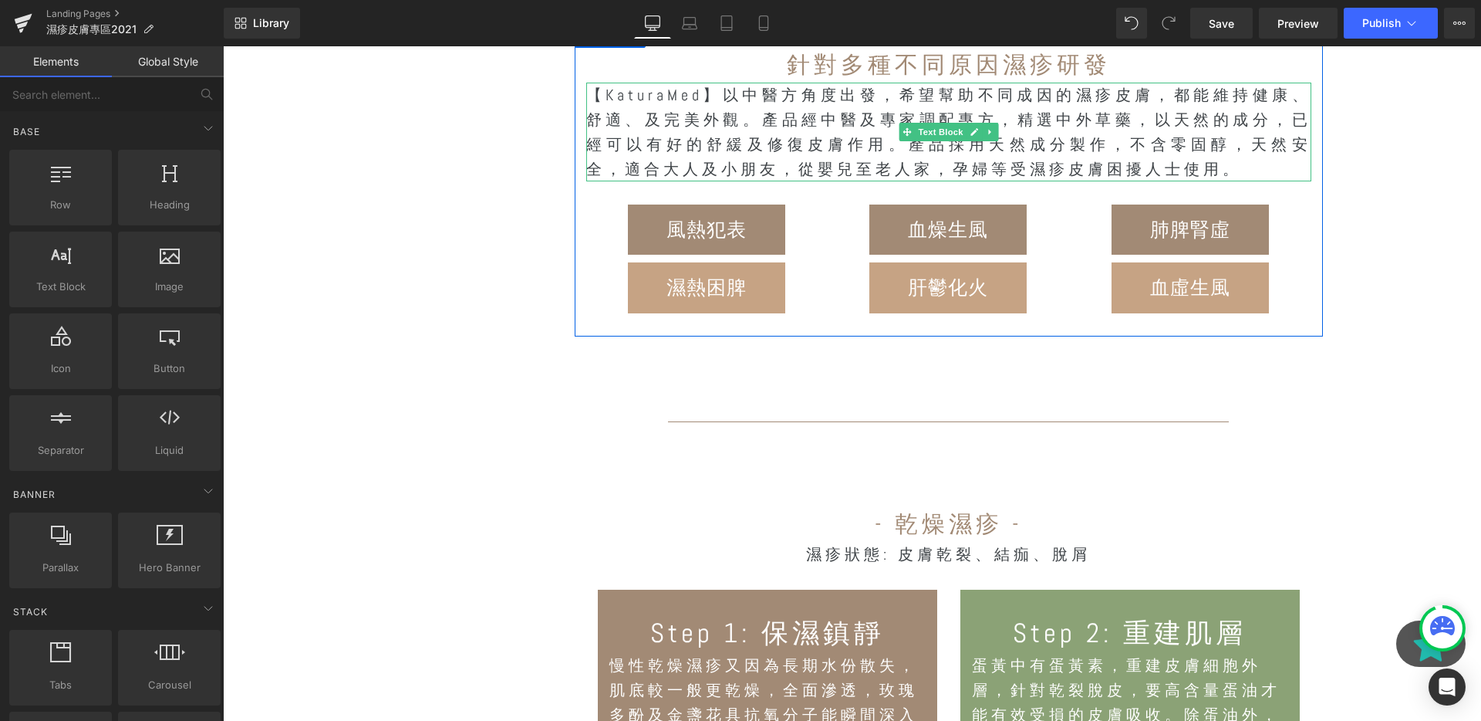
scroll to position [2557, 0]
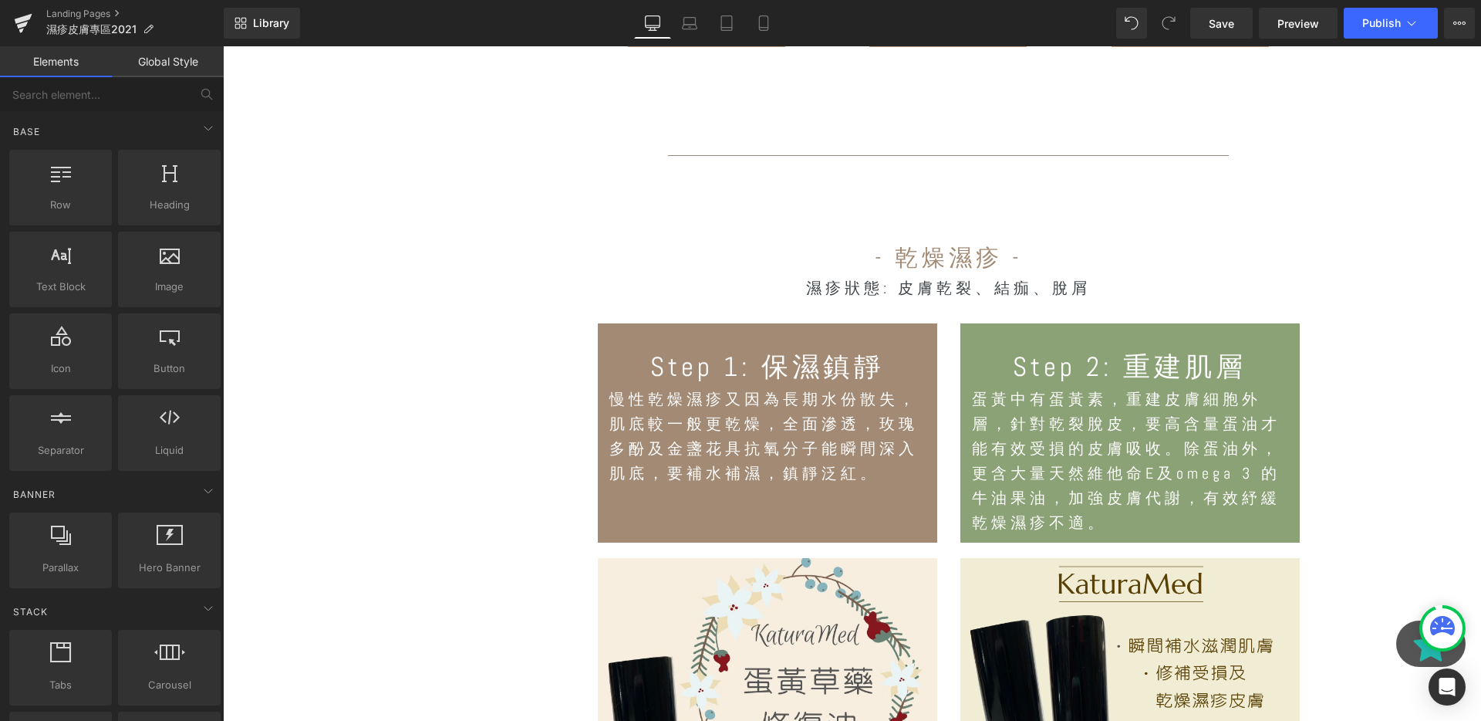
click at [954, 251] on div "- 乾燥濕疹 - Heading" at bounding box center [948, 258] width 725 height 35
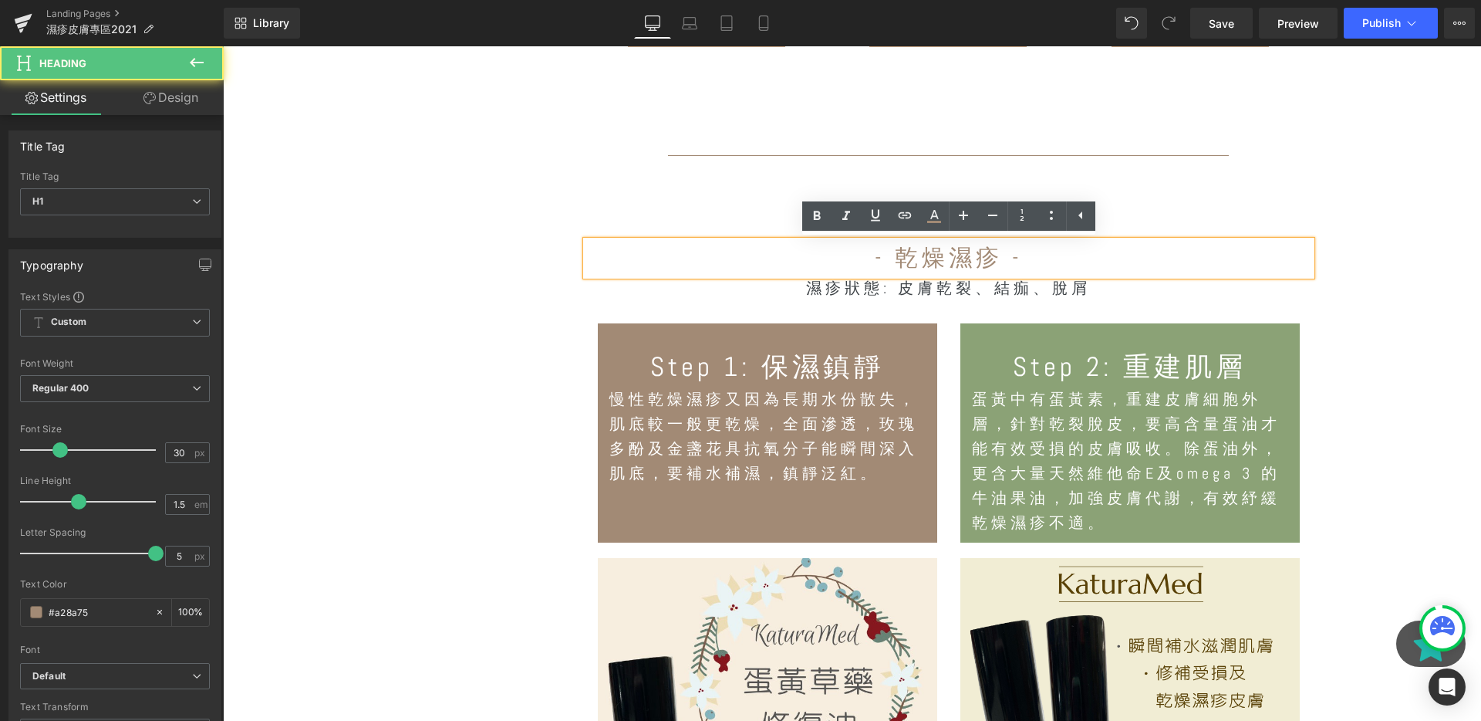
click at [982, 250] on h1 "- 乾燥濕疹 -" at bounding box center [948, 258] width 725 height 35
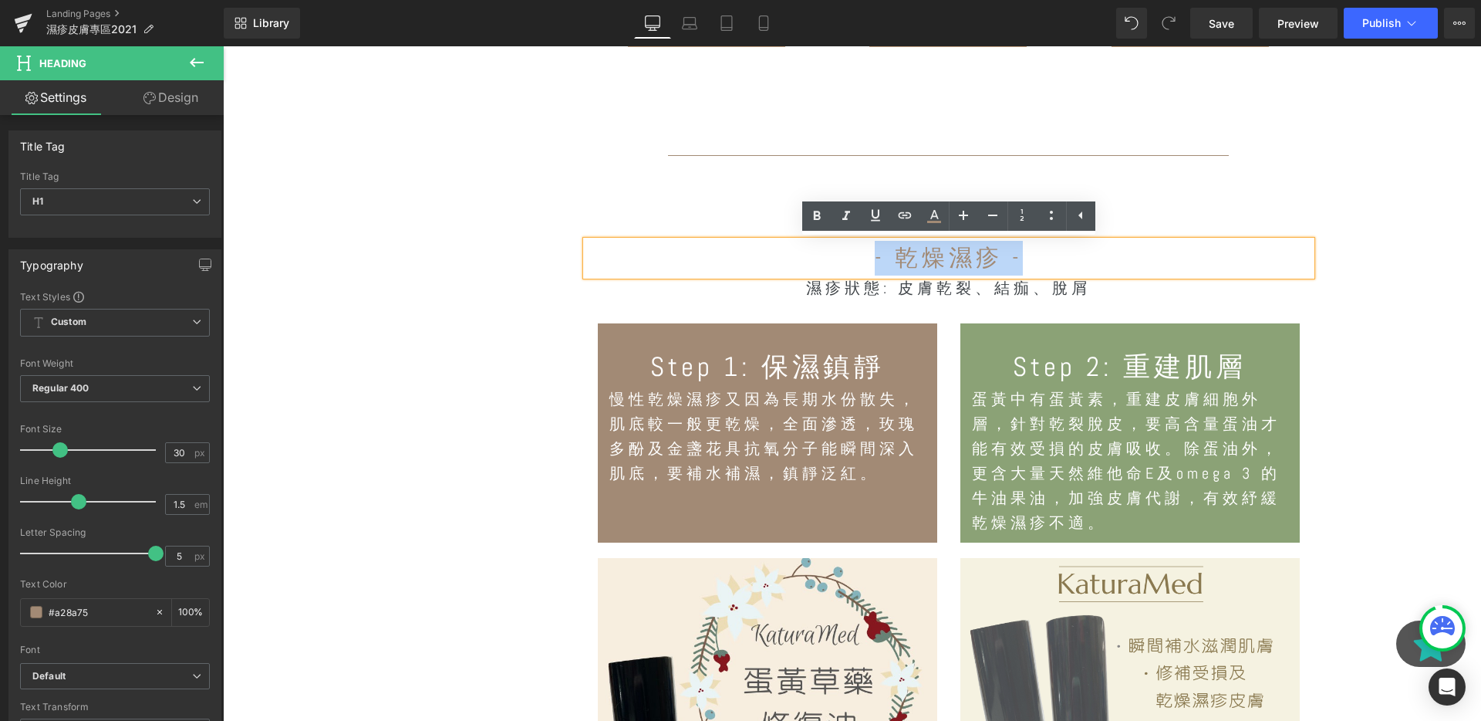
copy h1 "- 乾燥濕疹 -"
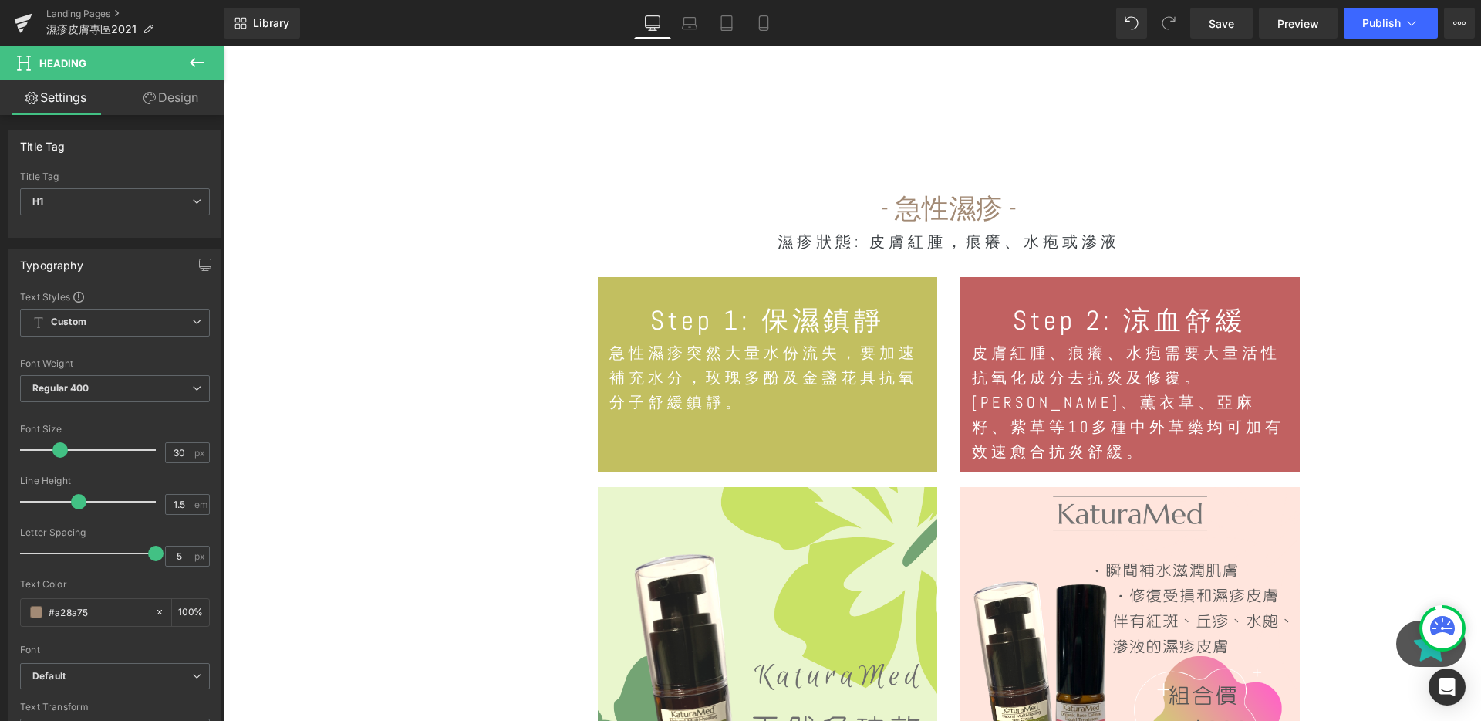
scroll to position [3530, 0]
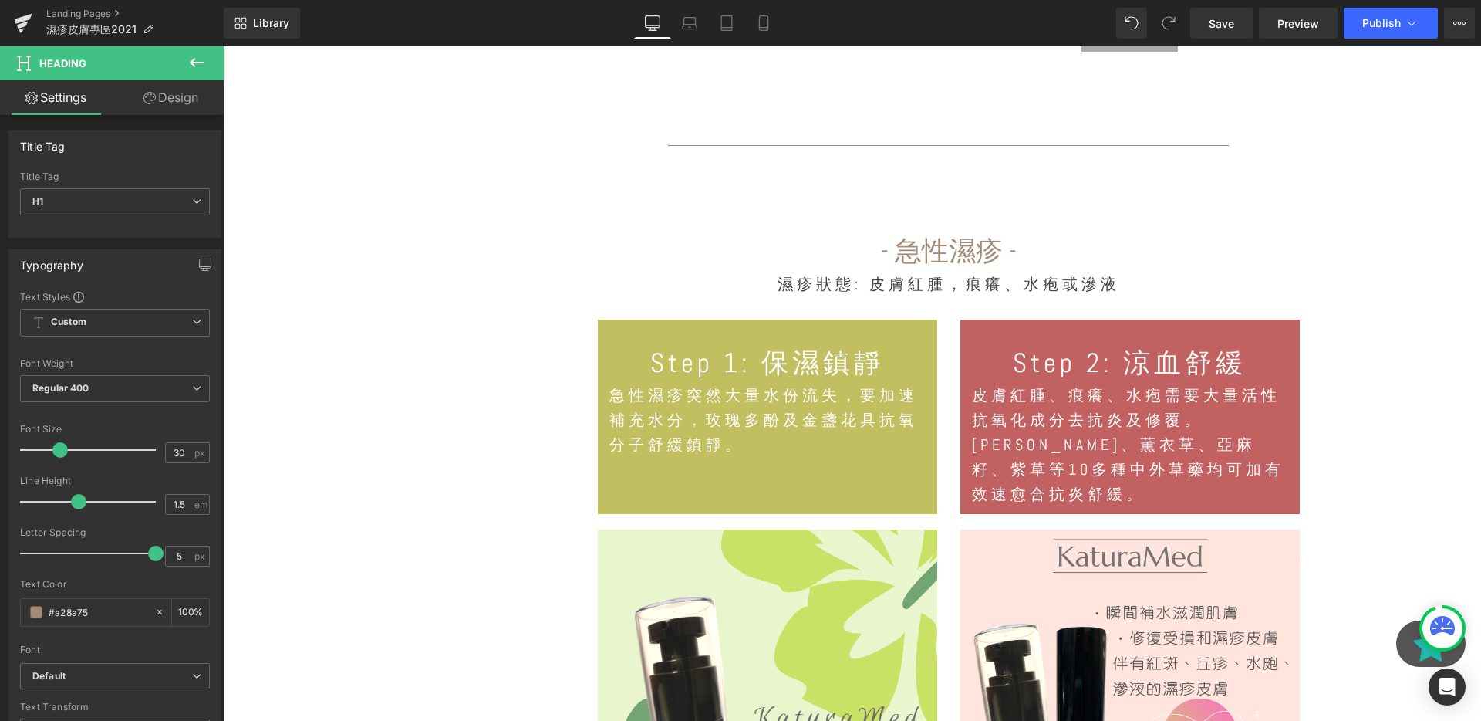
click at [1004, 245] on h1 "- 急性濕疹 -" at bounding box center [948, 251] width 725 height 41
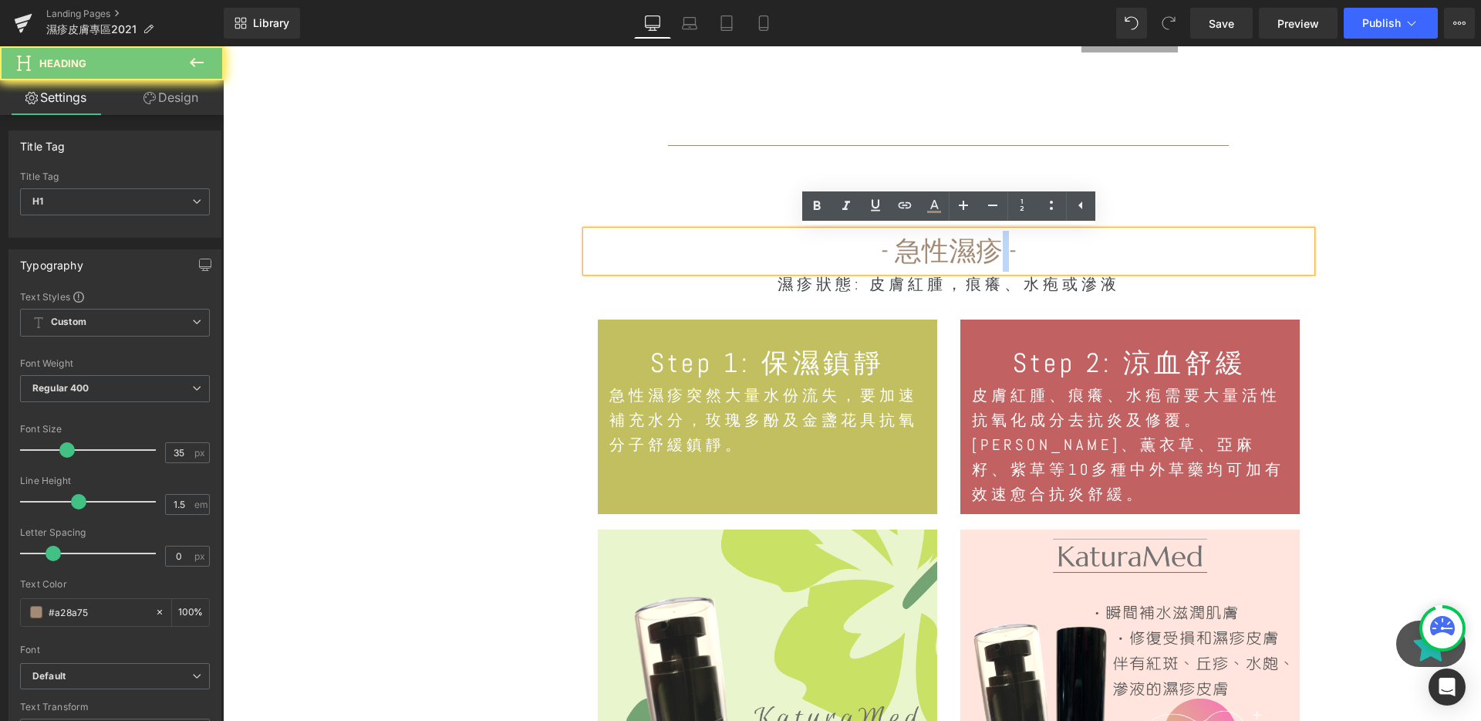
click at [1029, 248] on h1 "- 急性濕疹 -" at bounding box center [948, 251] width 725 height 41
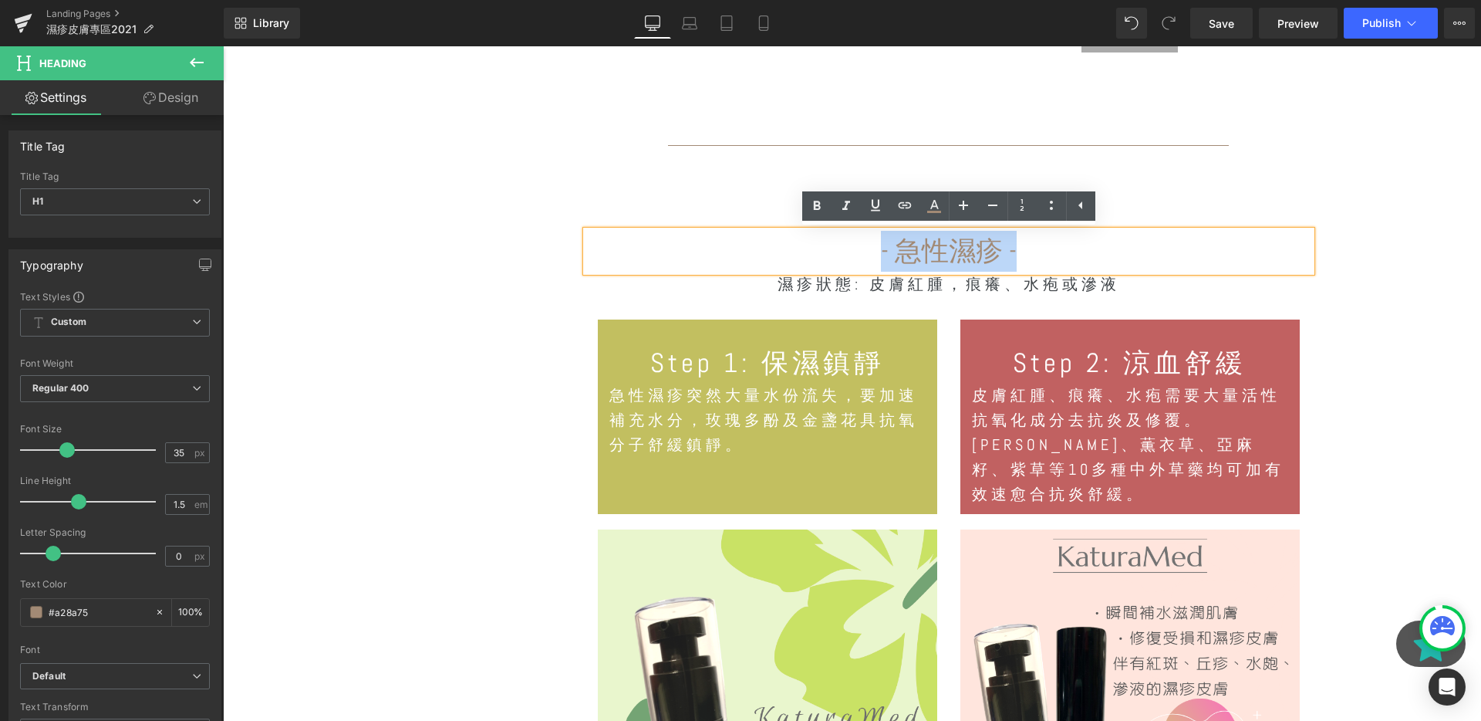
drag, startPoint x: 1029, startPoint y: 248, endPoint x: 804, endPoint y: 248, distance: 225.3
click at [804, 248] on h1 "- 急性濕疹 -" at bounding box center [948, 251] width 725 height 41
copy h1 "- 急性濕疹 -"
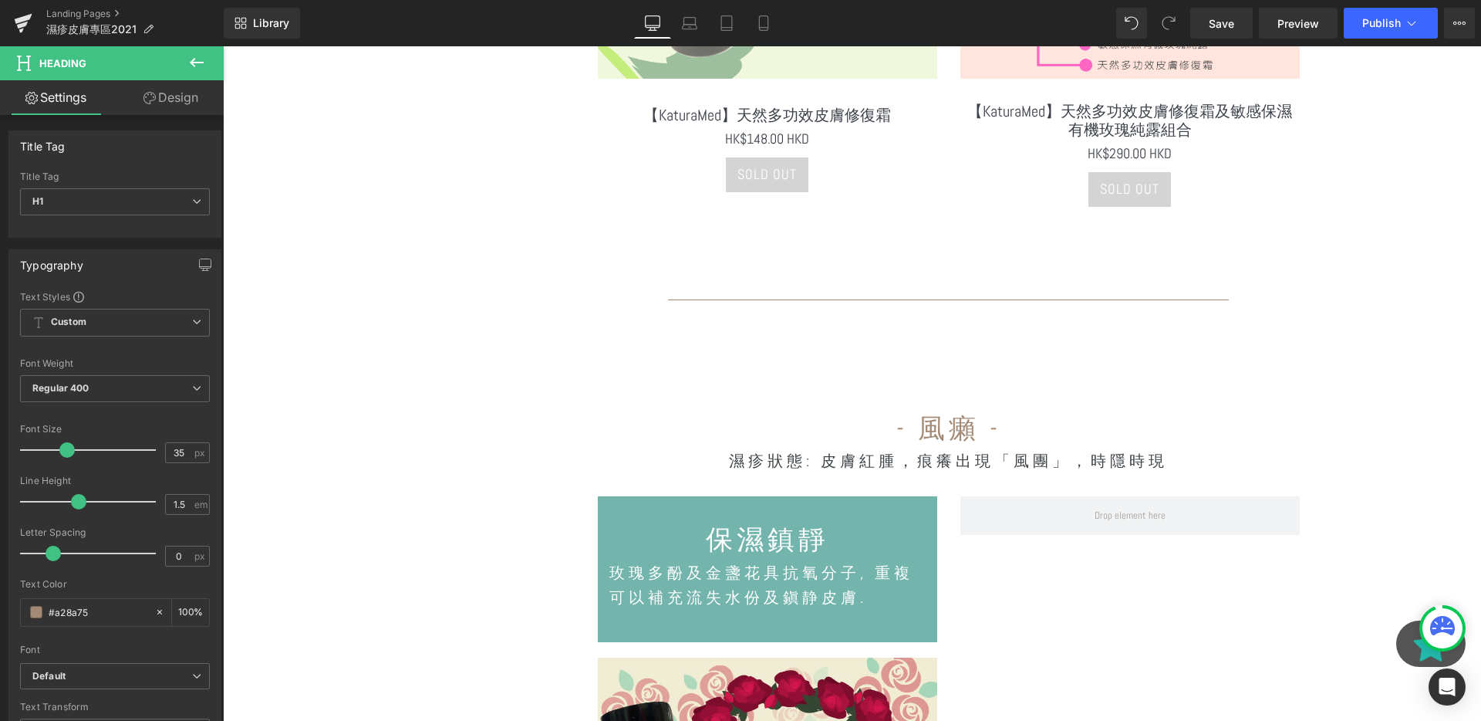
scroll to position [4525, 0]
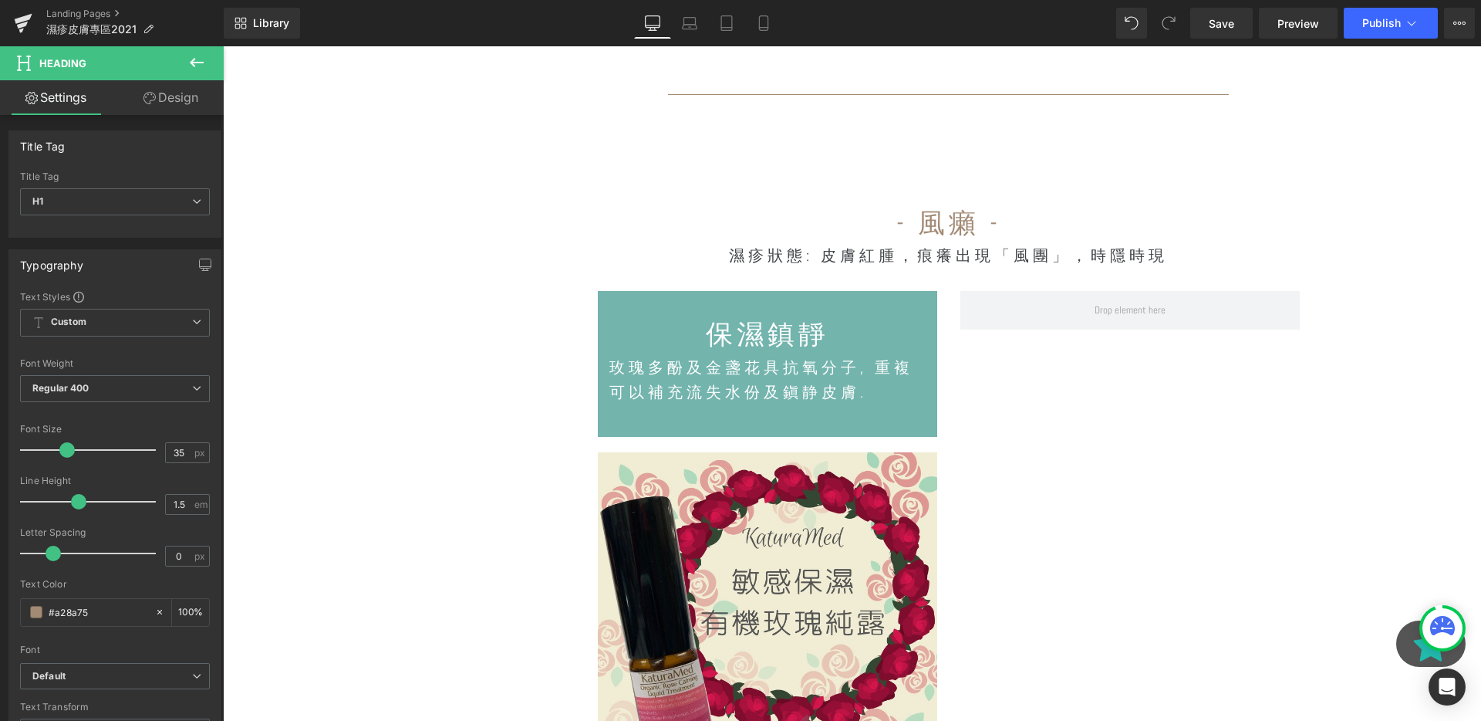
click at [1002, 185] on div "- 風癩 - Heading 濕疹狀態: 皮膚紅腫，痕癢出現「風團」，時隱時現 Text Block 保濕鎮靜 Heading 玫瑰多酚及金盞花具抗氧分子, …" at bounding box center [949, 585] width 748 height 810
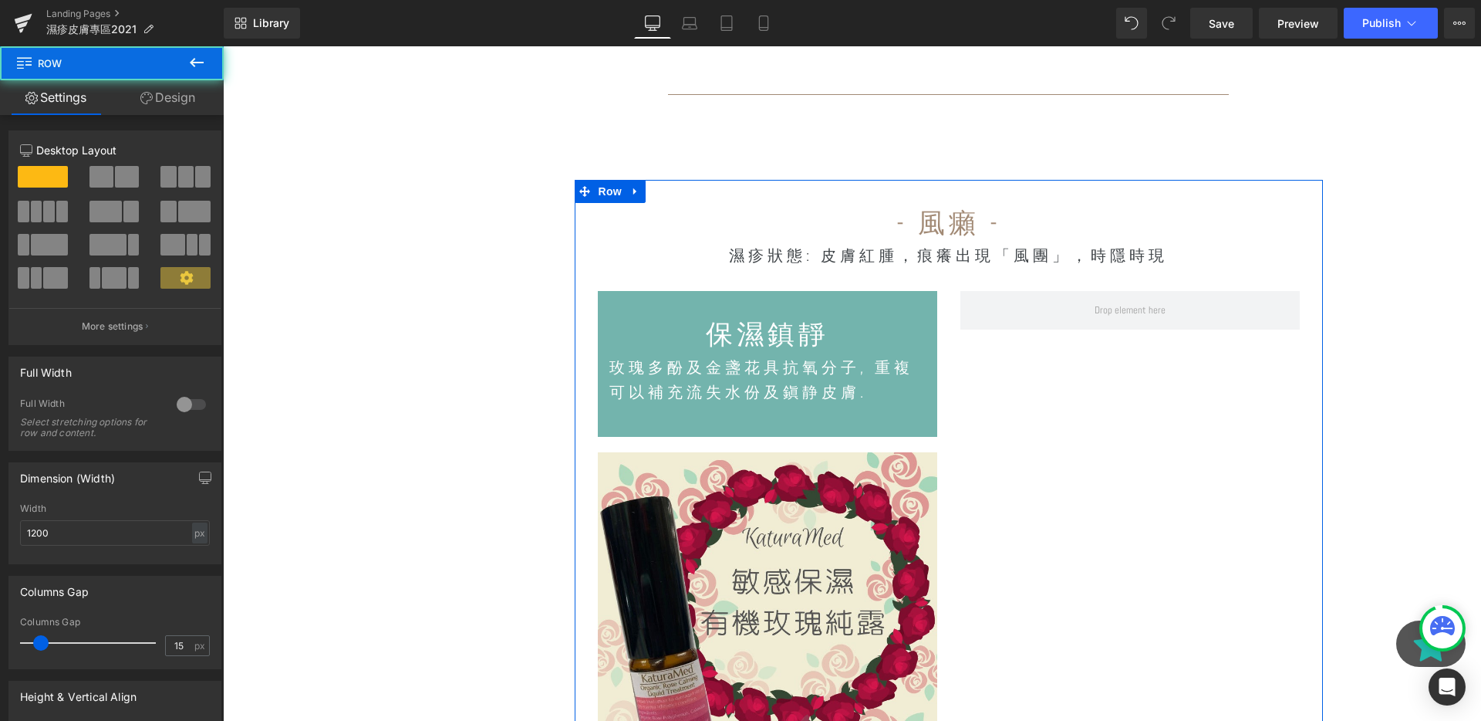
click at [1002, 203] on h1 "- 風癩 -" at bounding box center [948, 223] width 725 height 41
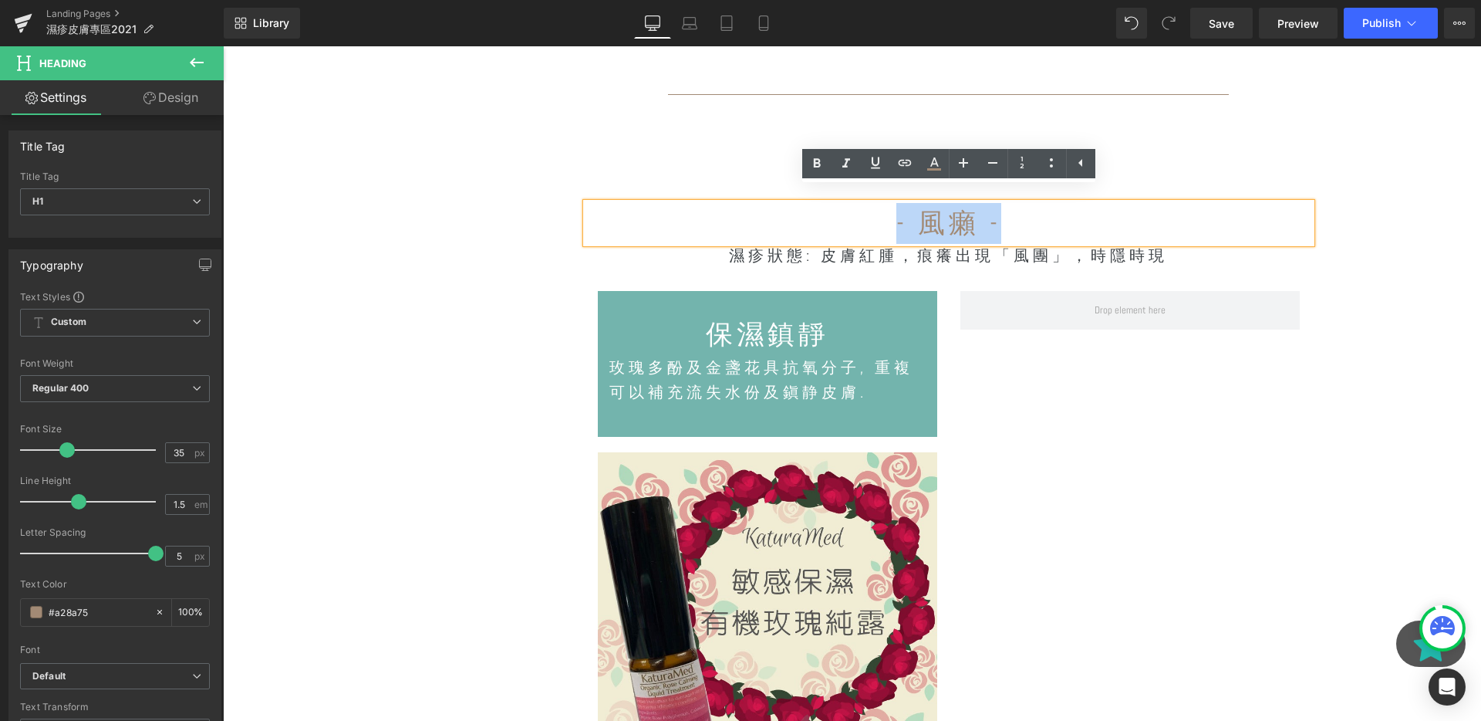
drag, startPoint x: 1005, startPoint y: 200, endPoint x: 795, endPoint y: 207, distance: 210.7
click at [795, 207] on h1 "- 風癩 -" at bounding box center [948, 223] width 725 height 41
copy h1 "- 風癩 -"
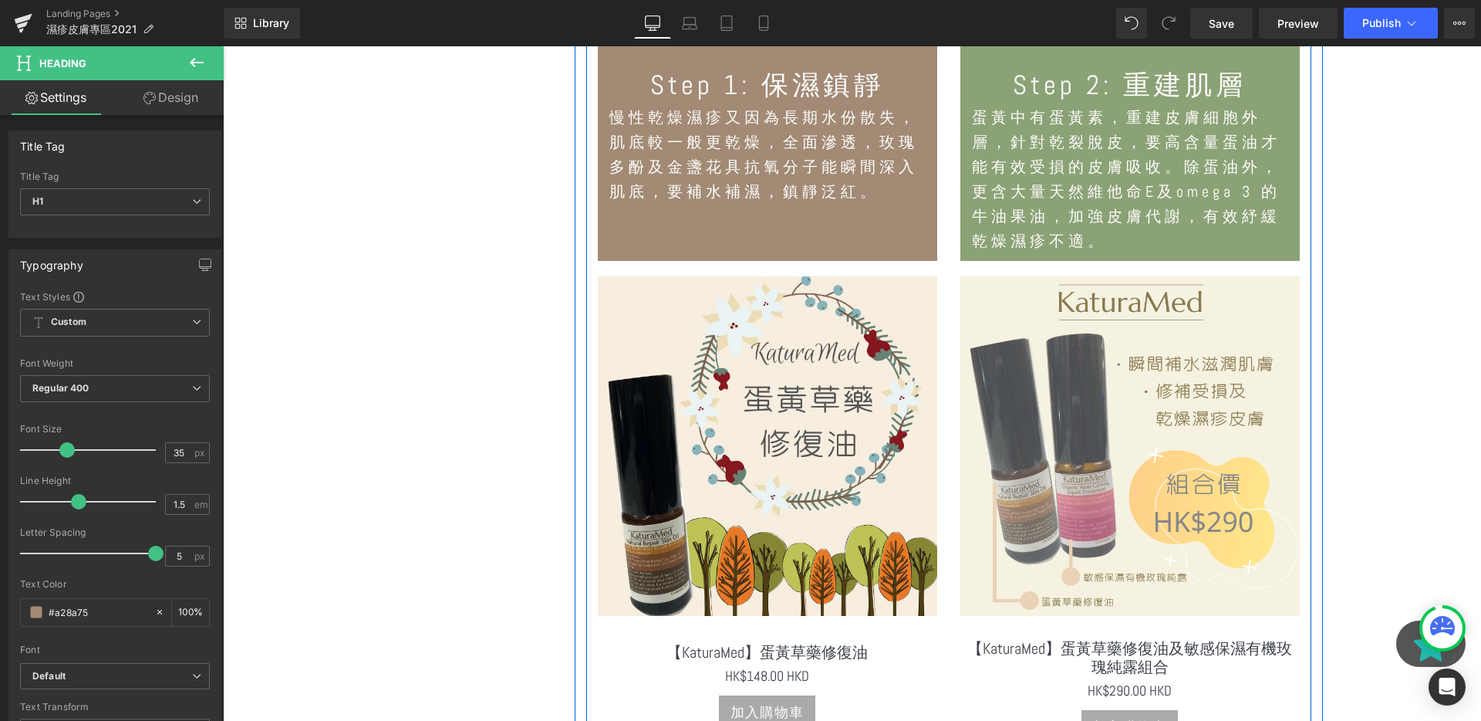
scroll to position [2836, 0]
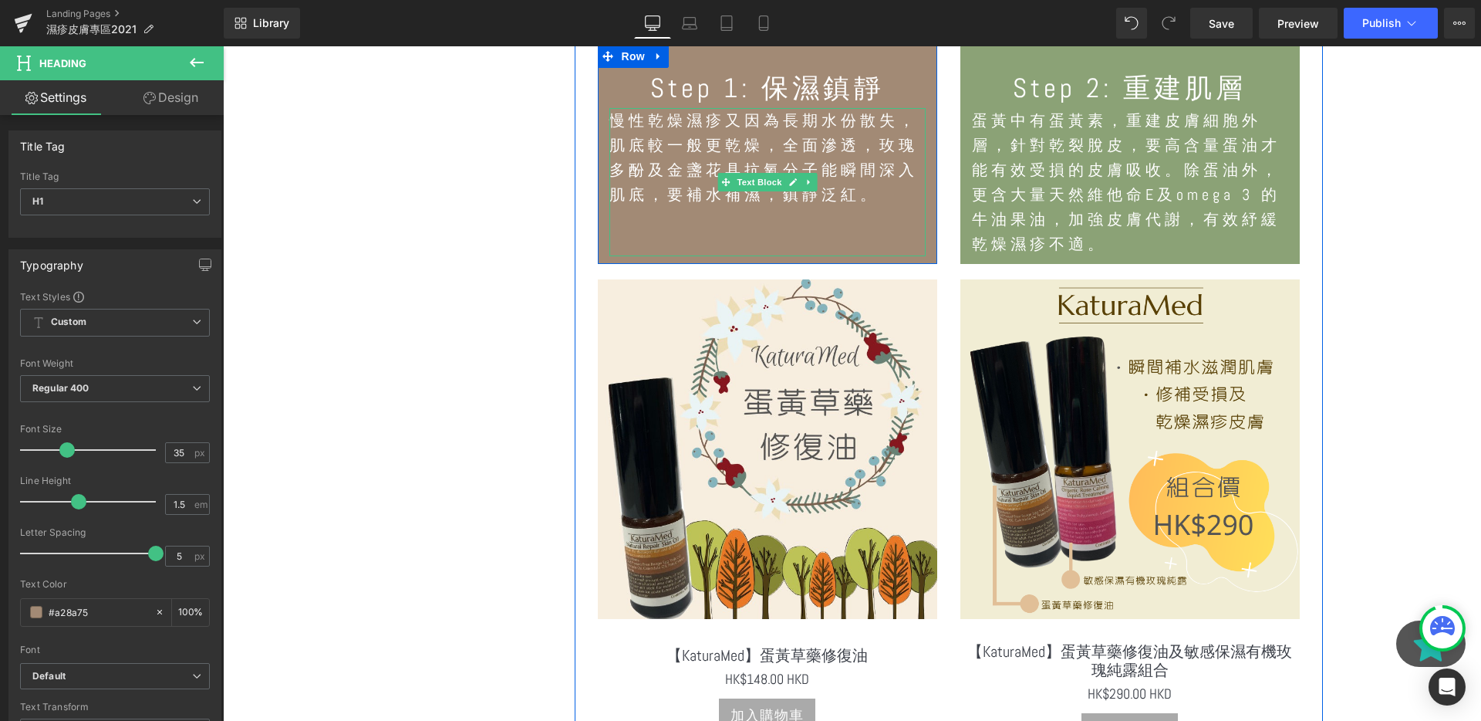
click at [852, 150] on p "慢性乾燥濕疹又因為長期水份散失，肌底較一般更乾燥，全面滲透，玫瑰多酚及金盞花具抗氧分子能瞬間深入肌底，要補水補濕，鎮靜泛紅。" at bounding box center [767, 157] width 316 height 99
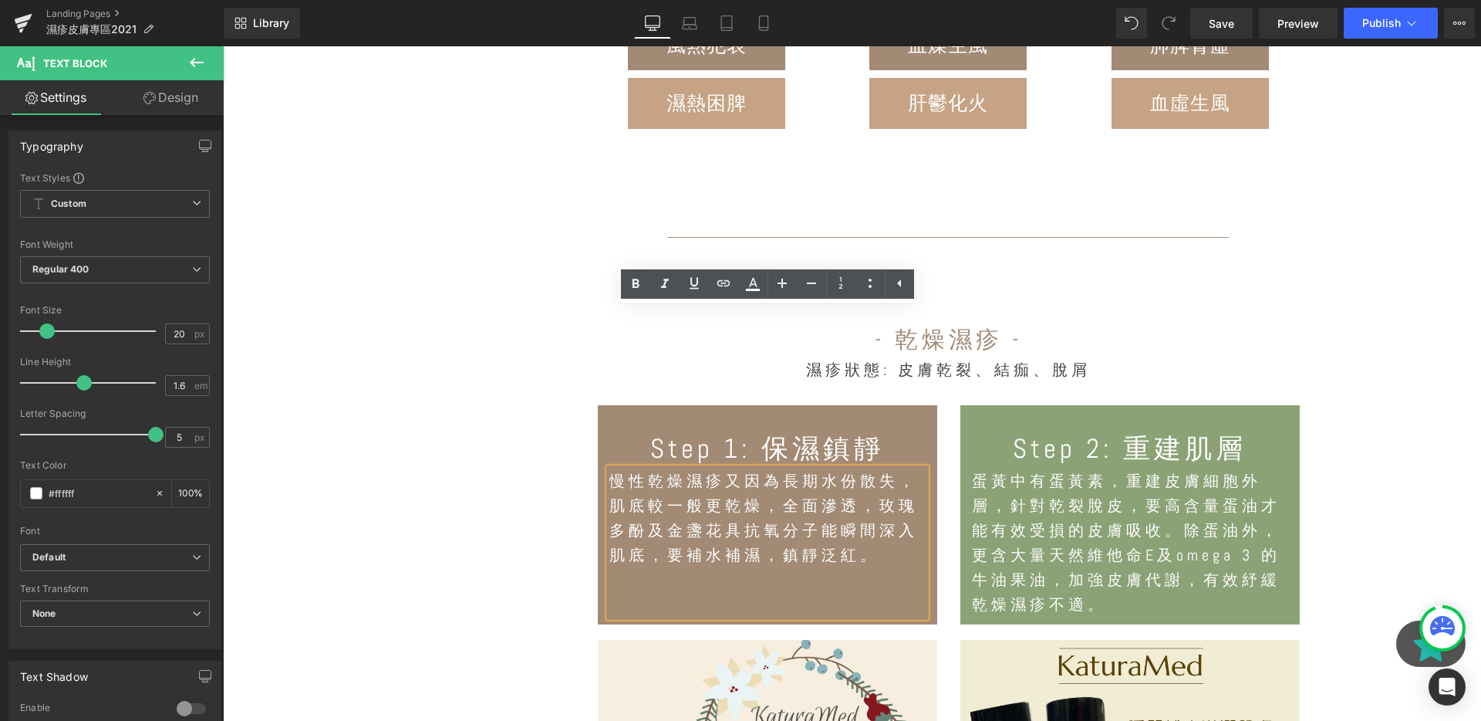
scroll to position [2453, 0]
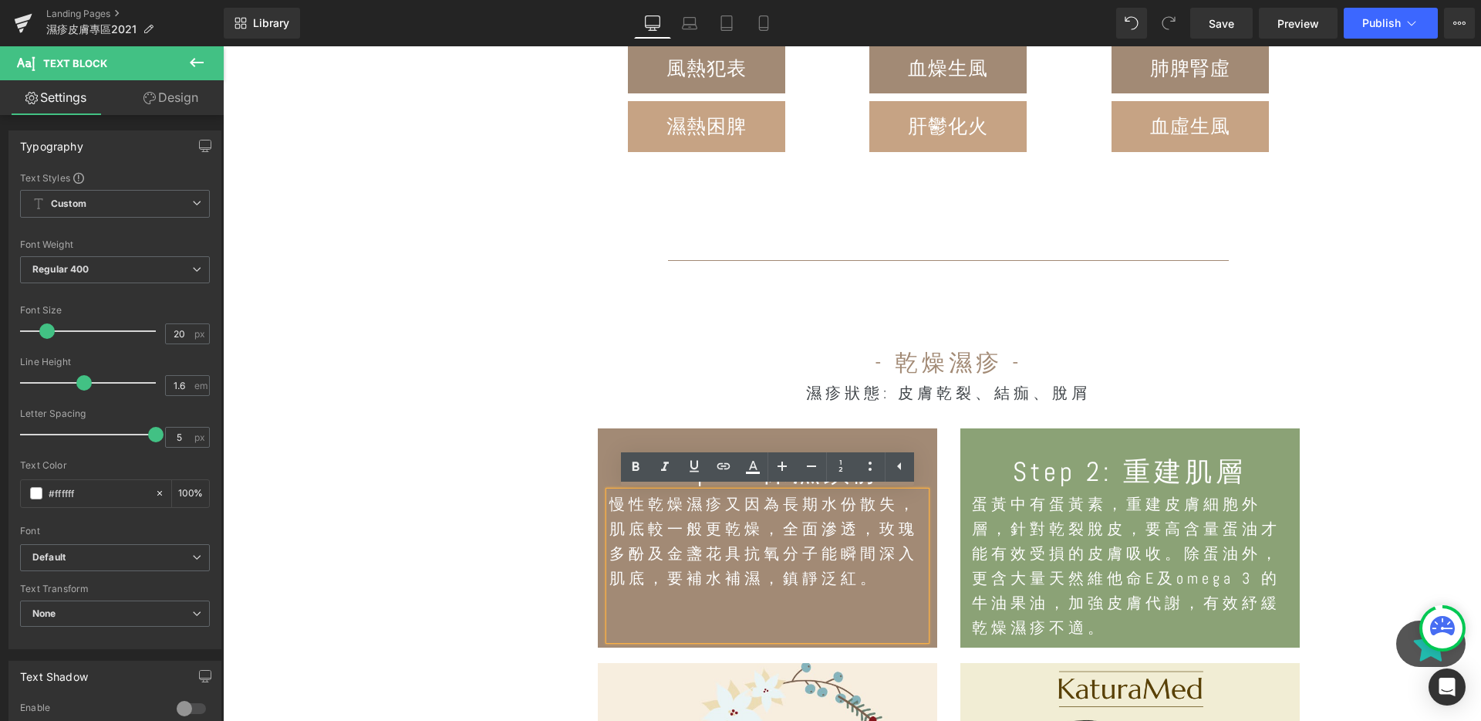
click at [883, 256] on div at bounding box center [949, 260] width 748 height 16
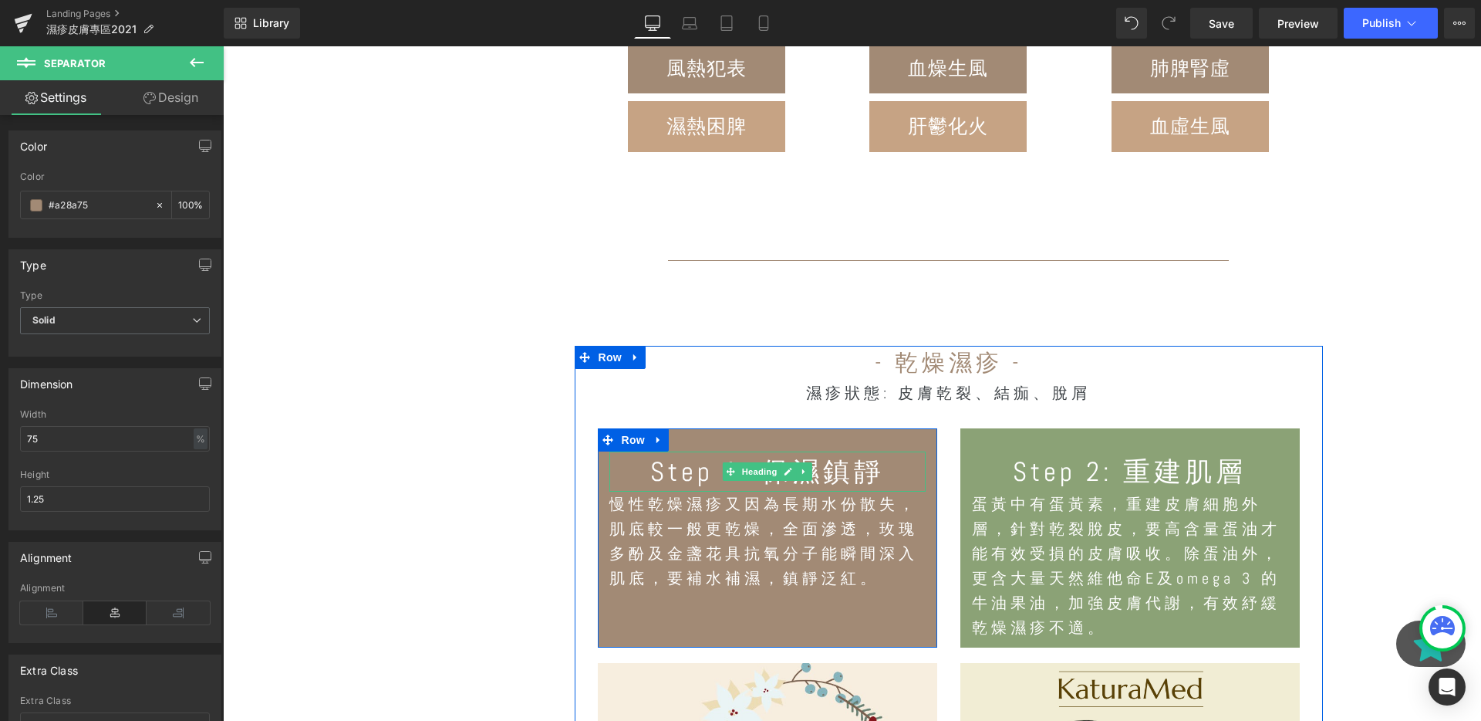
scroll to position [2439, 0]
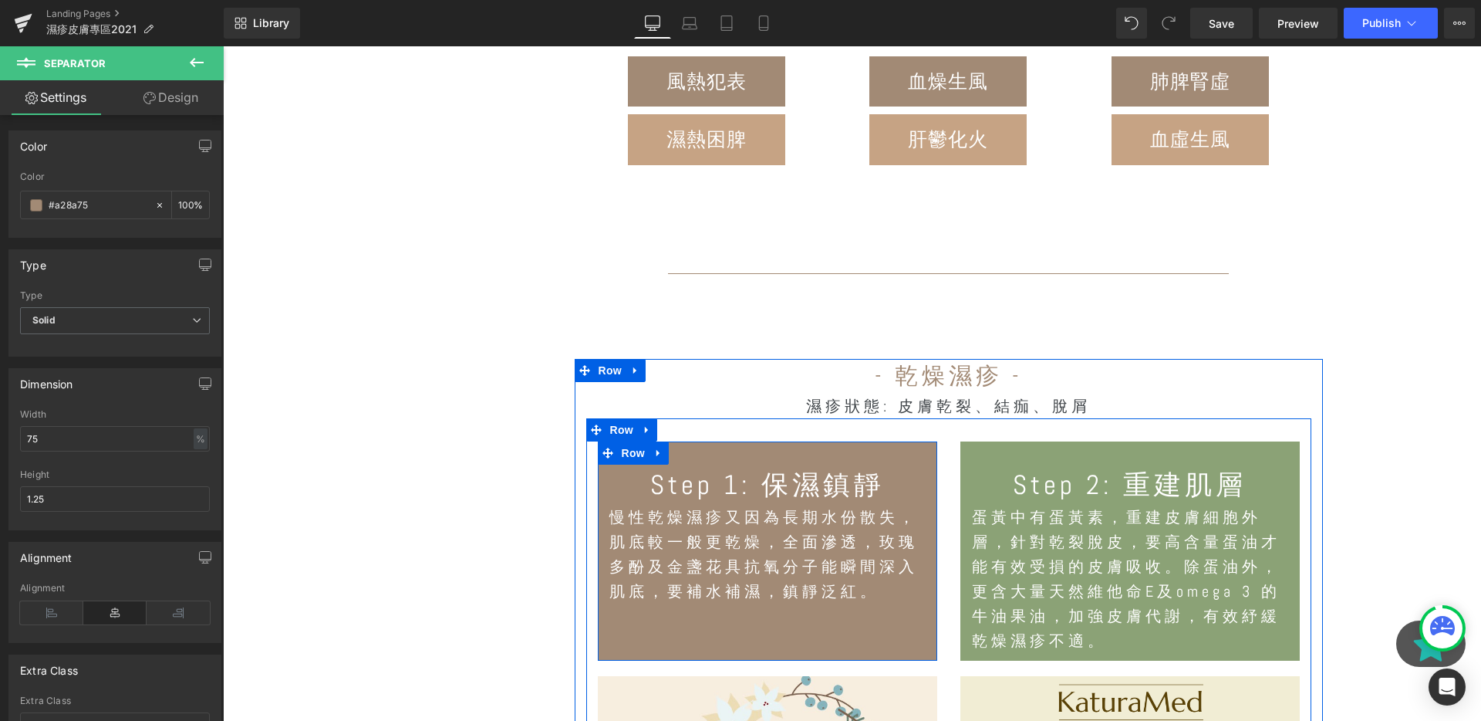
click at [792, 458] on div "Step 1: 保濕鎮靜 Heading 慢性乾燥濕疹又因為長期水份散失，肌底較一般更乾燥，全面滲透，玫瑰多酚及金盞花具抗氧分子能瞬間深入肌底，要補水補濕，鎮…" at bounding box center [767, 551] width 339 height 220
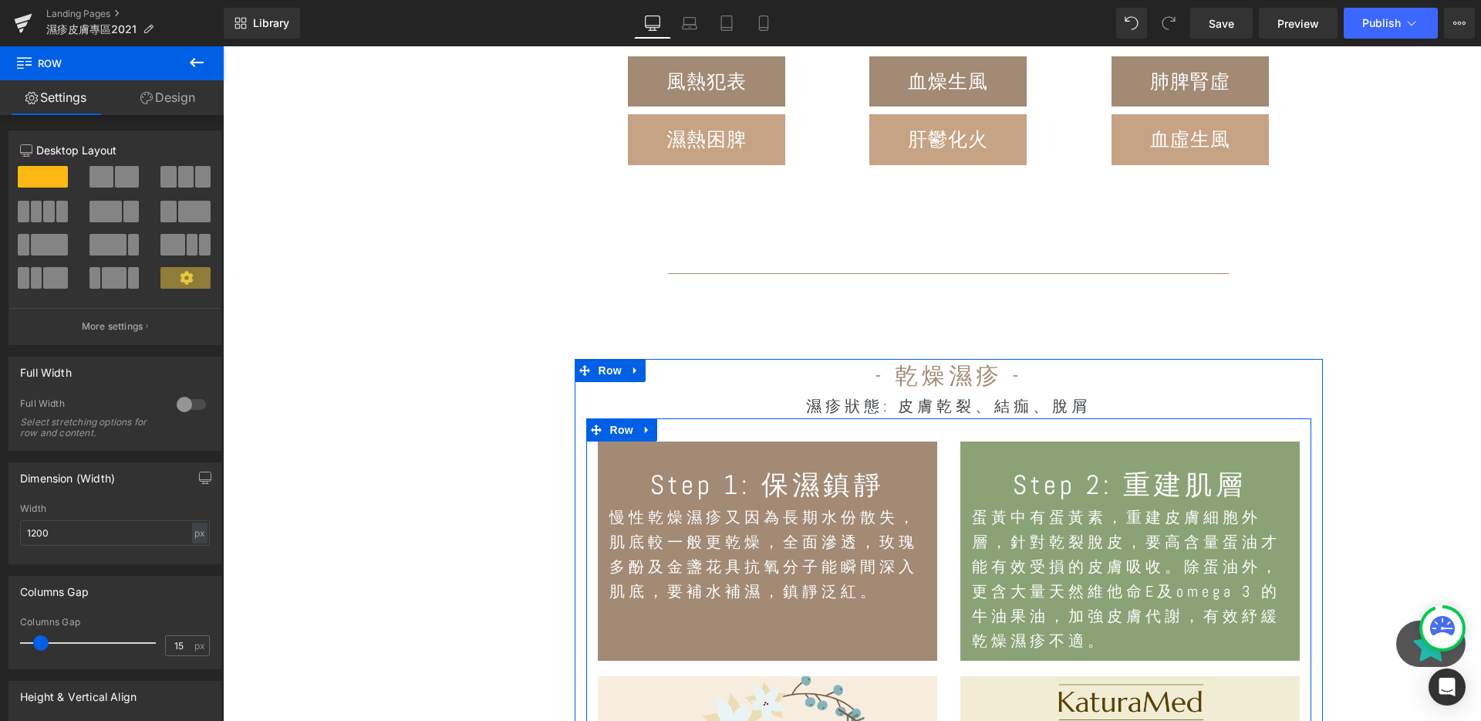
click at [932, 513] on div "Step 1: 保濕鎮靜 Heading 慢性乾燥濕疹又因為長期水份散失，肌底較一般更乾燥，全面滲透，玫瑰多酚及金盞花具抗氧分子能瞬間深入肌底，要補水補濕，鎮…" at bounding box center [767, 551] width 339 height 220
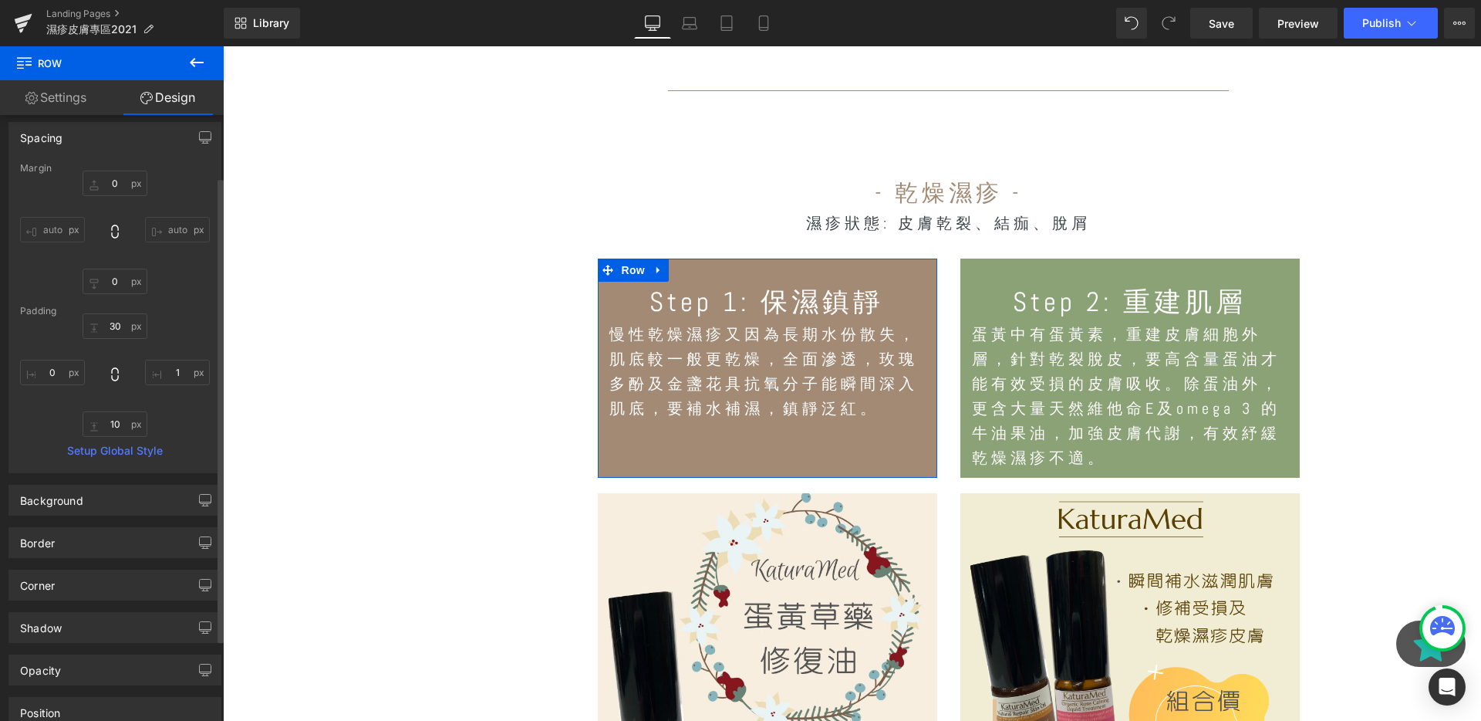
scroll to position [187, 0]
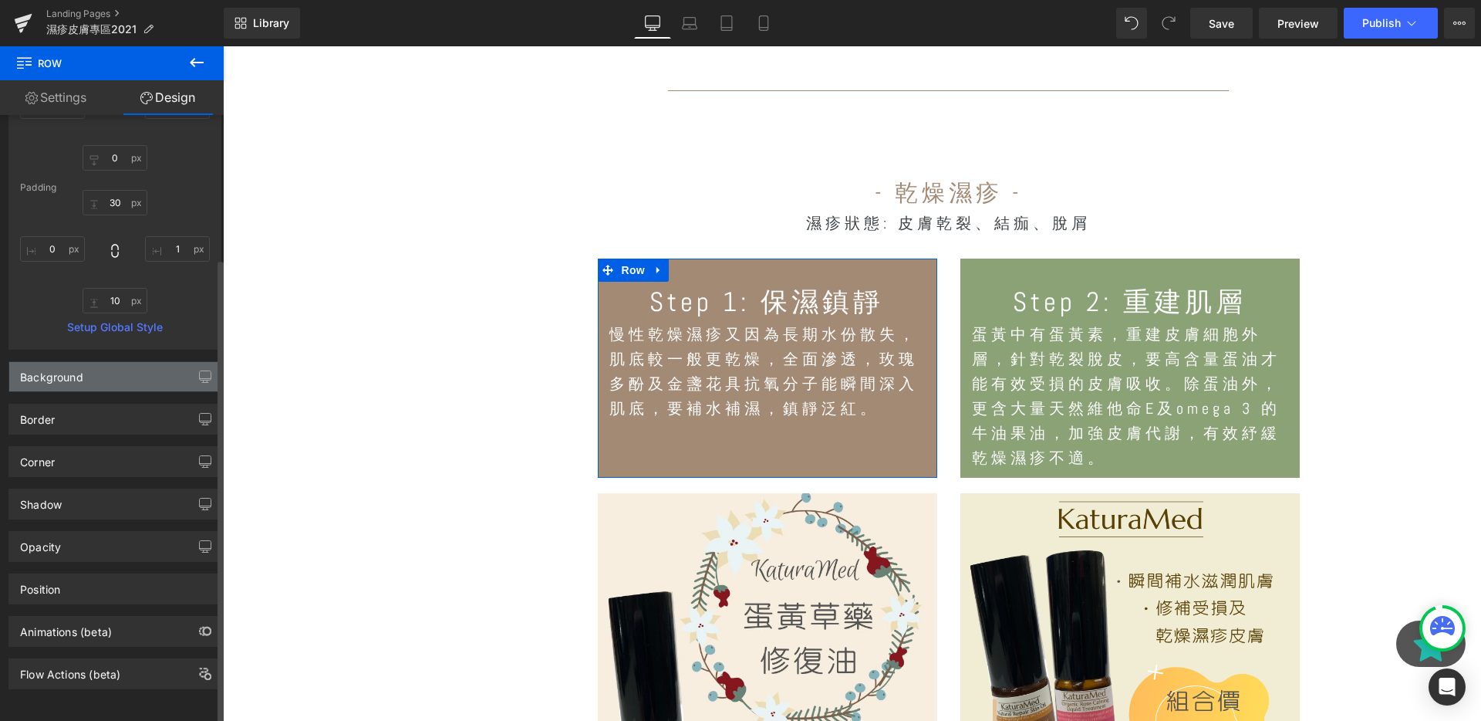
click at [117, 368] on div "Background" at bounding box center [114, 376] width 211 height 29
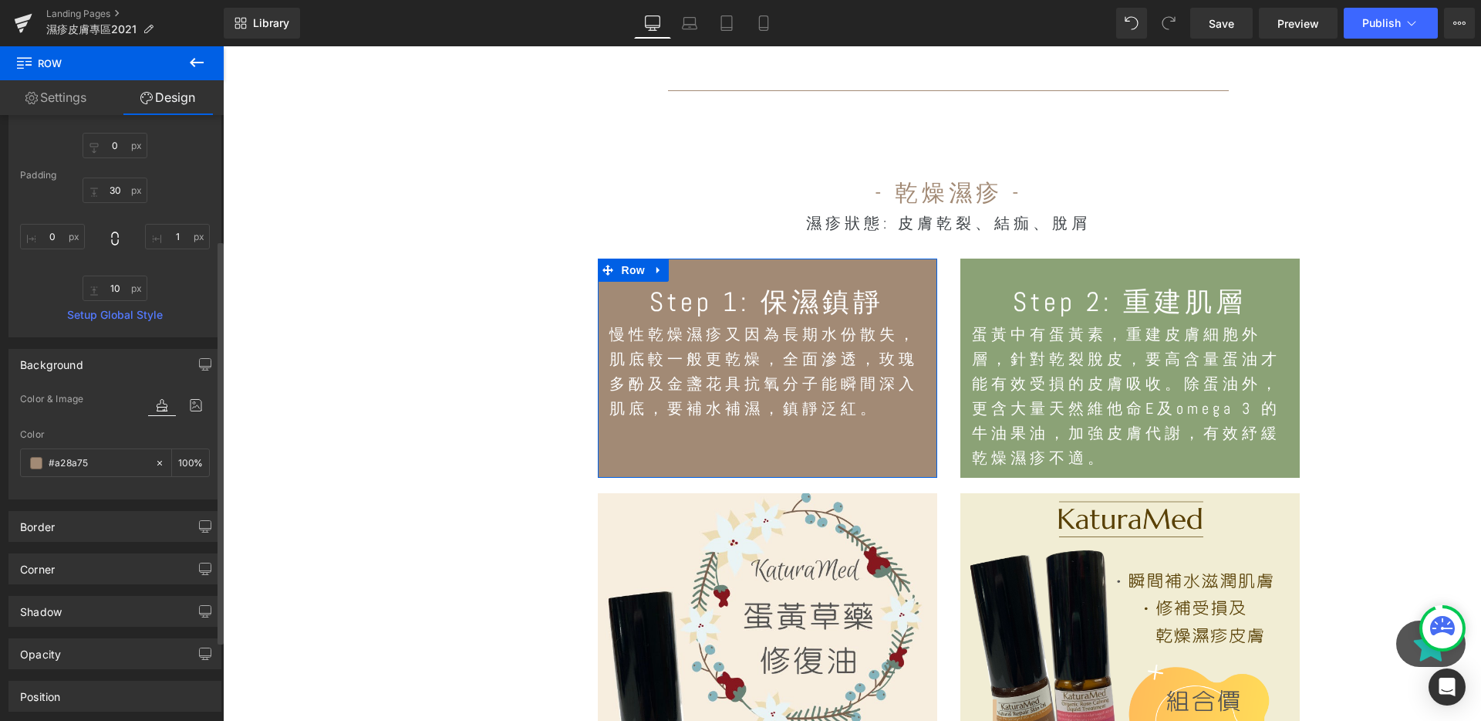
click at [117, 368] on div "Background" at bounding box center [114, 363] width 211 height 29
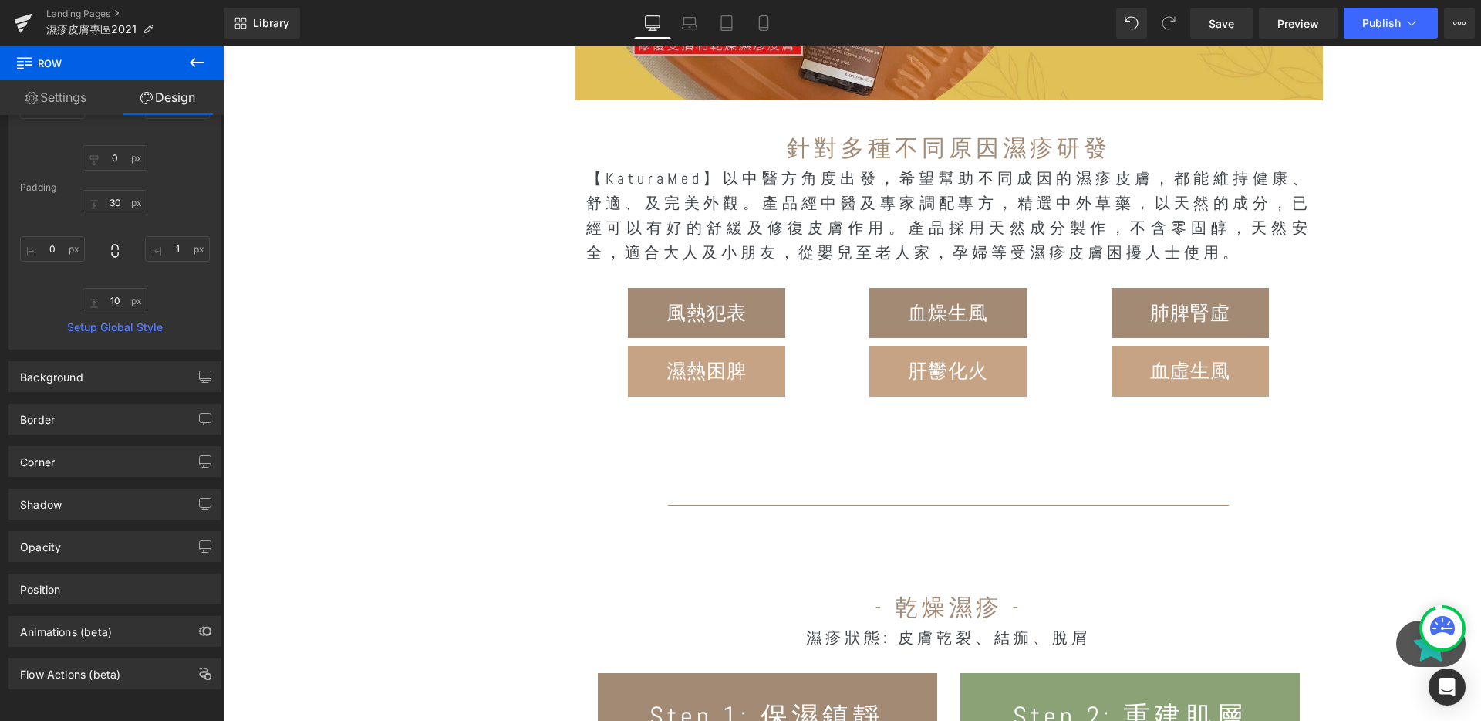
scroll to position [2475, 0]
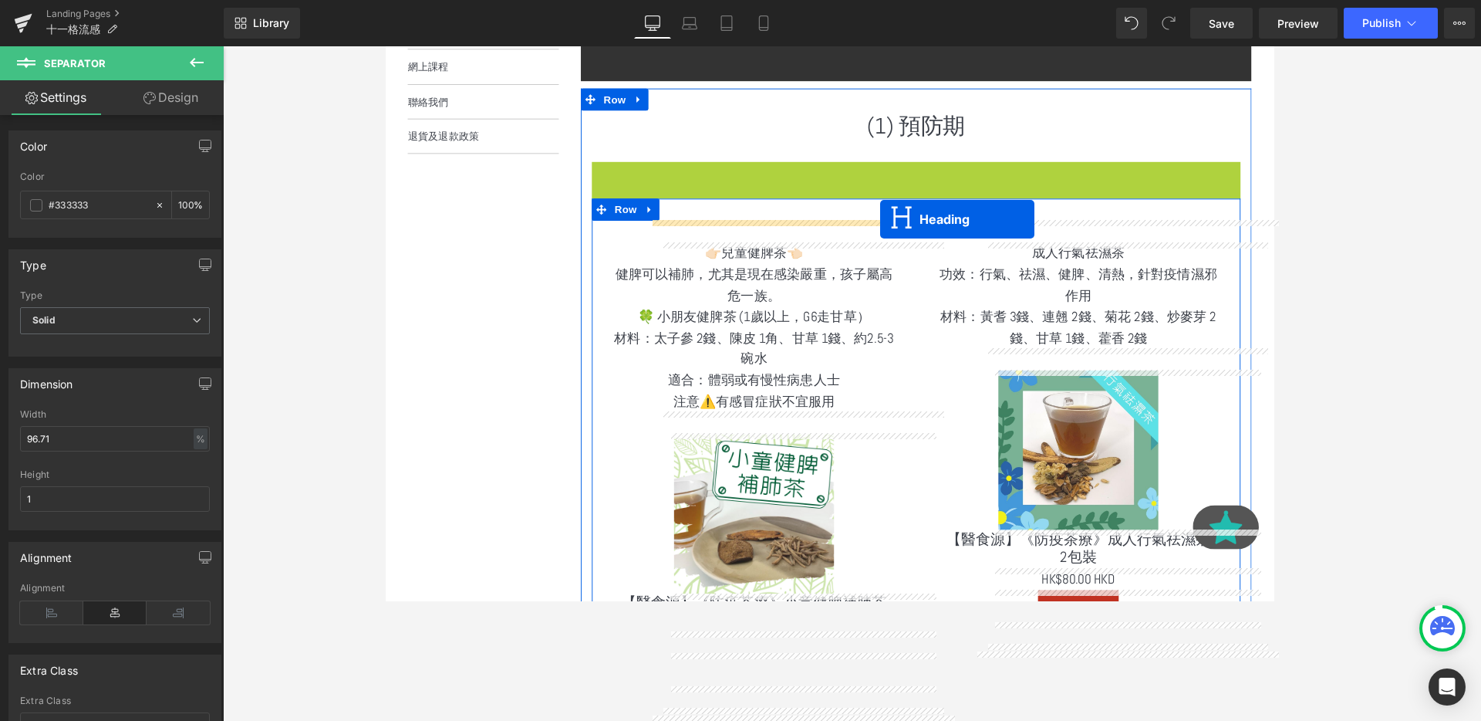
drag, startPoint x: 904, startPoint y: 181, endPoint x: 904, endPoint y: 227, distance: 46.3
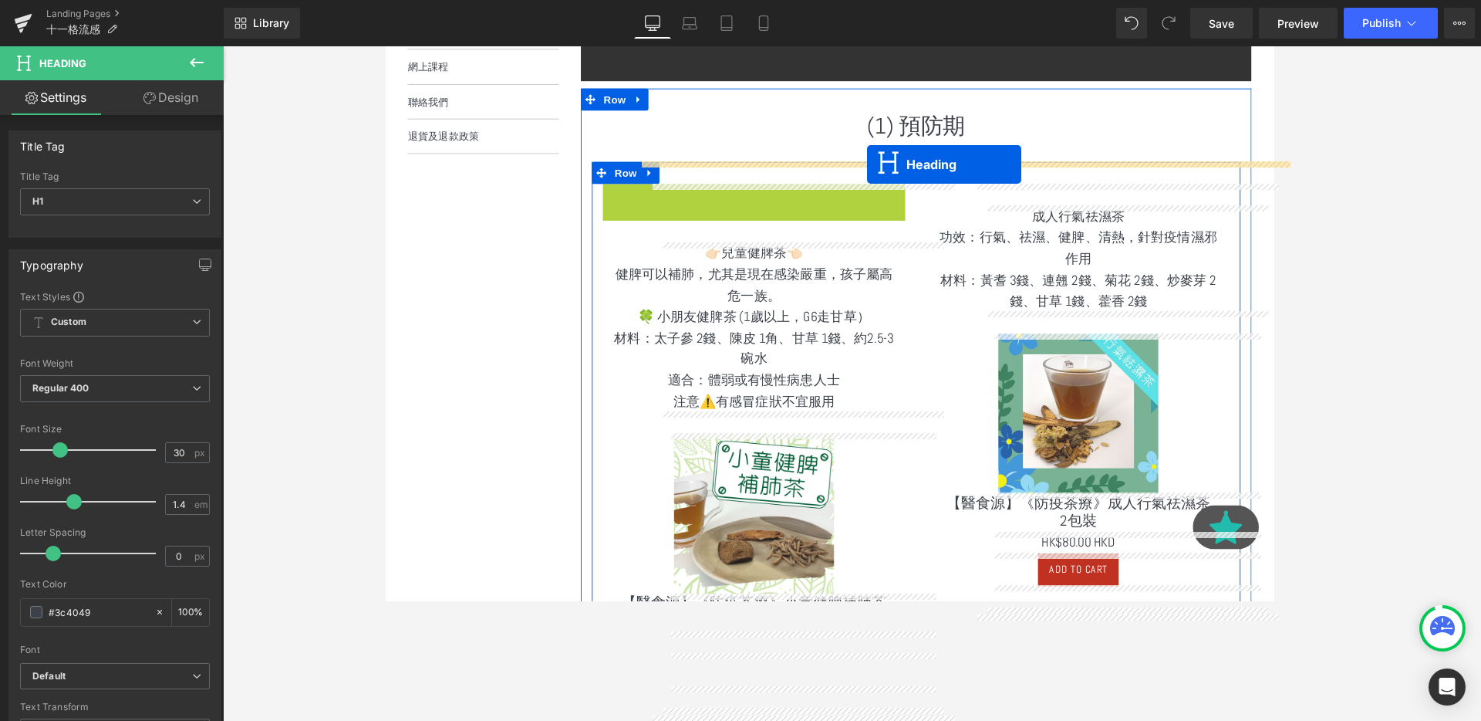
drag, startPoint x: 737, startPoint y: 214, endPoint x: 891, endPoint y: 170, distance: 160.4
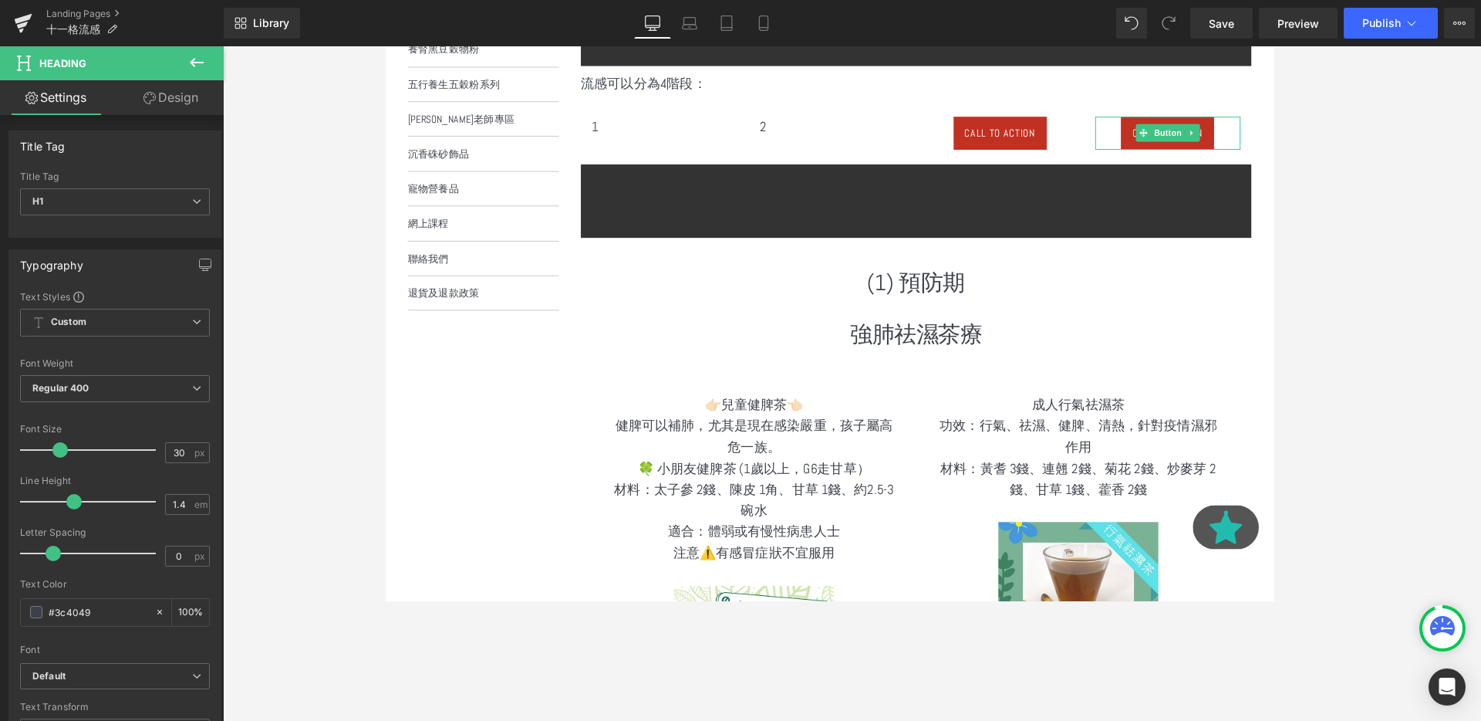
scroll to position [451, 0]
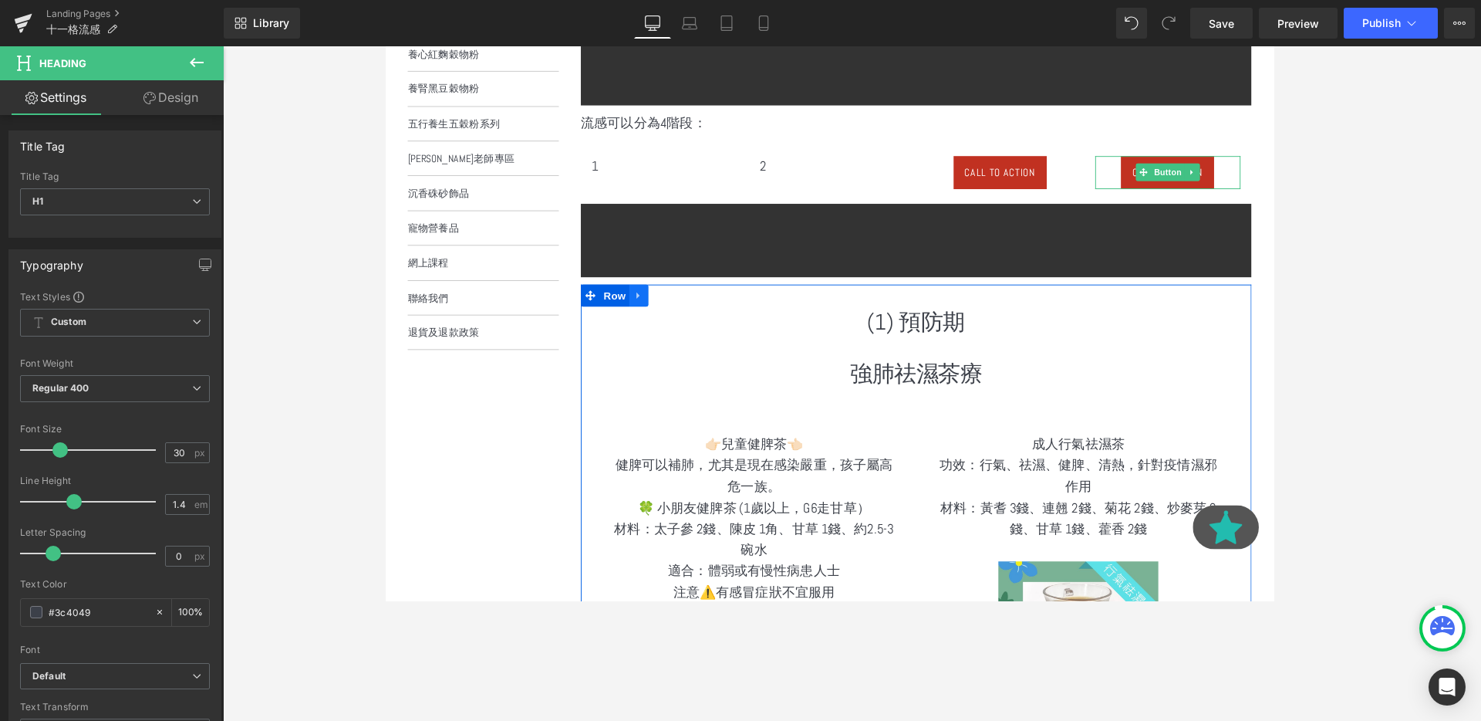
click at [647, 312] on icon at bounding box center [651, 308] width 11 height 12
click at [677, 309] on link at bounding box center [671, 307] width 20 height 23
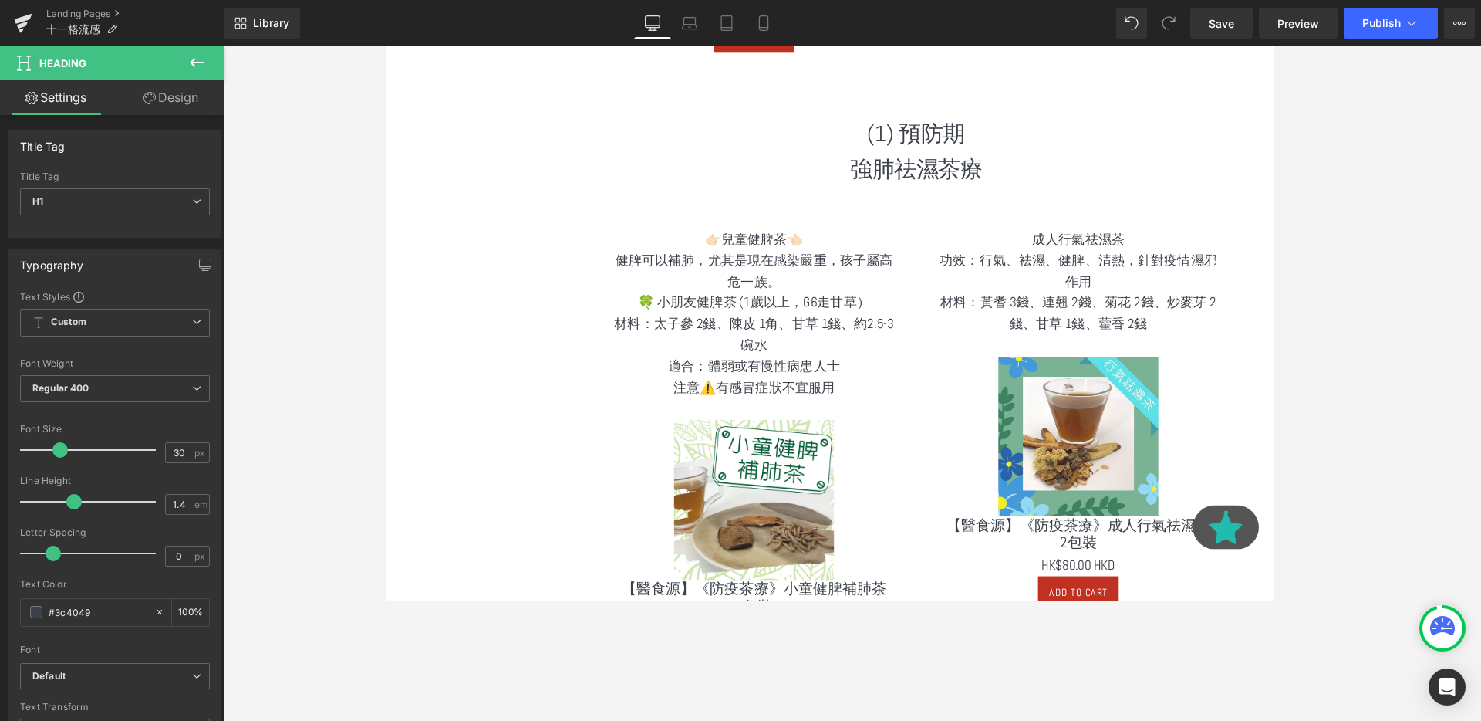
scroll to position [1326, 0]
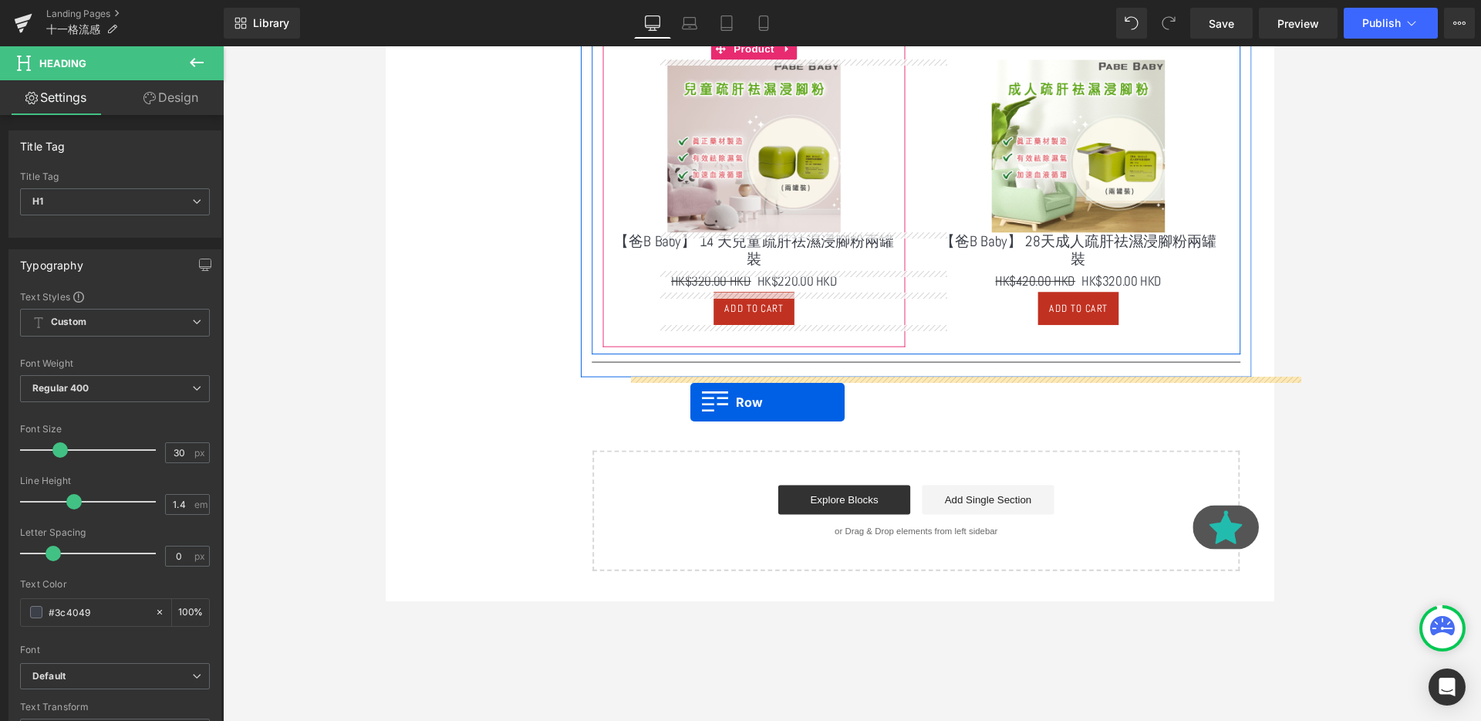
drag, startPoint x: 605, startPoint y: 103, endPoint x: 706, endPoint y: 420, distance: 332.8
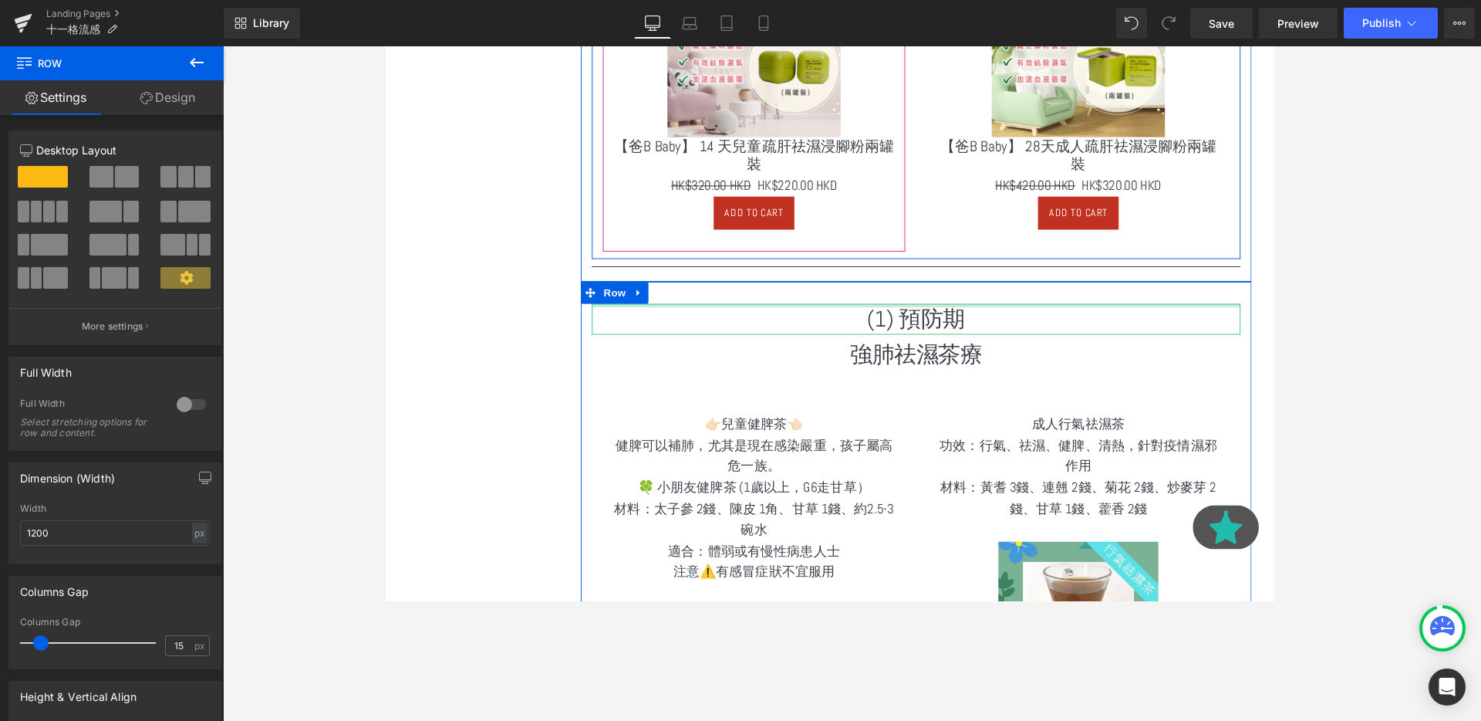
scroll to position [1679, 0]
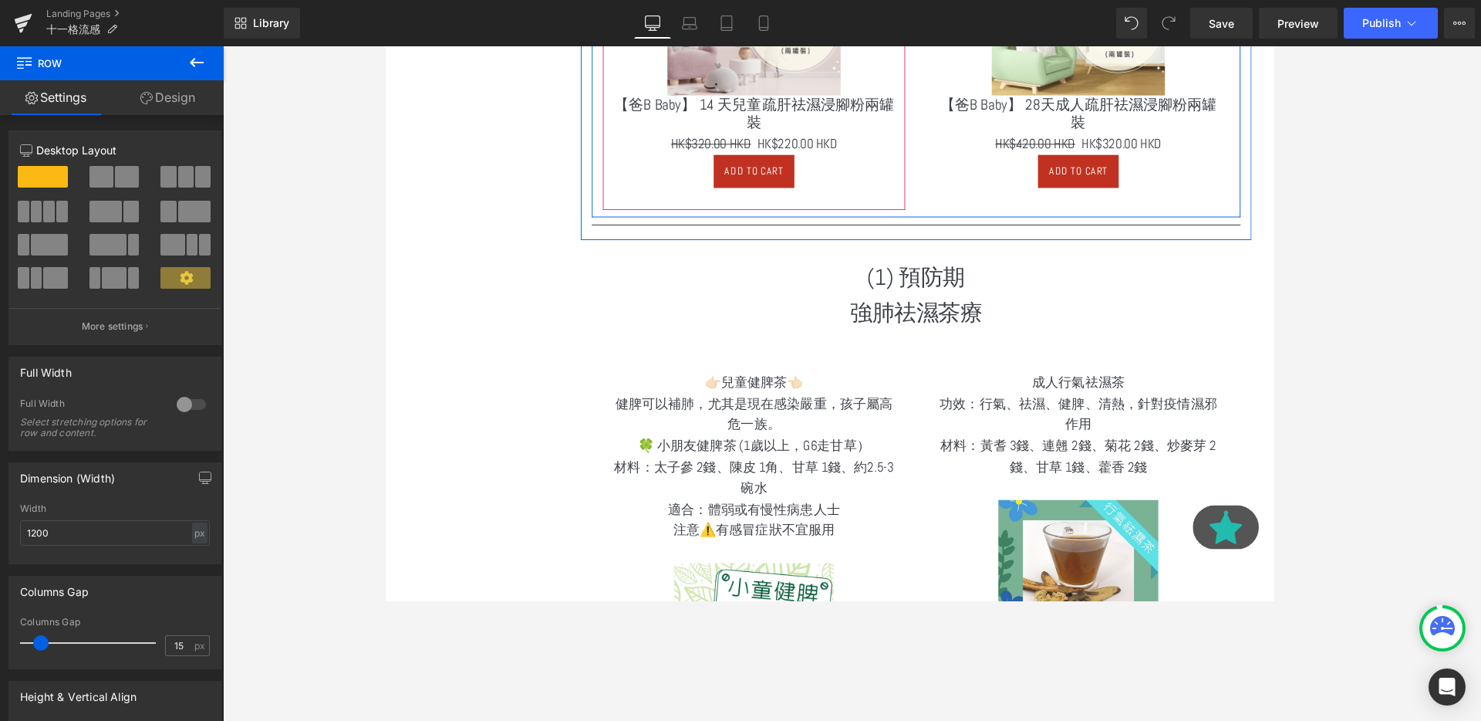
click at [1014, 243] on div at bounding box center [942, 246] width 705 height 8
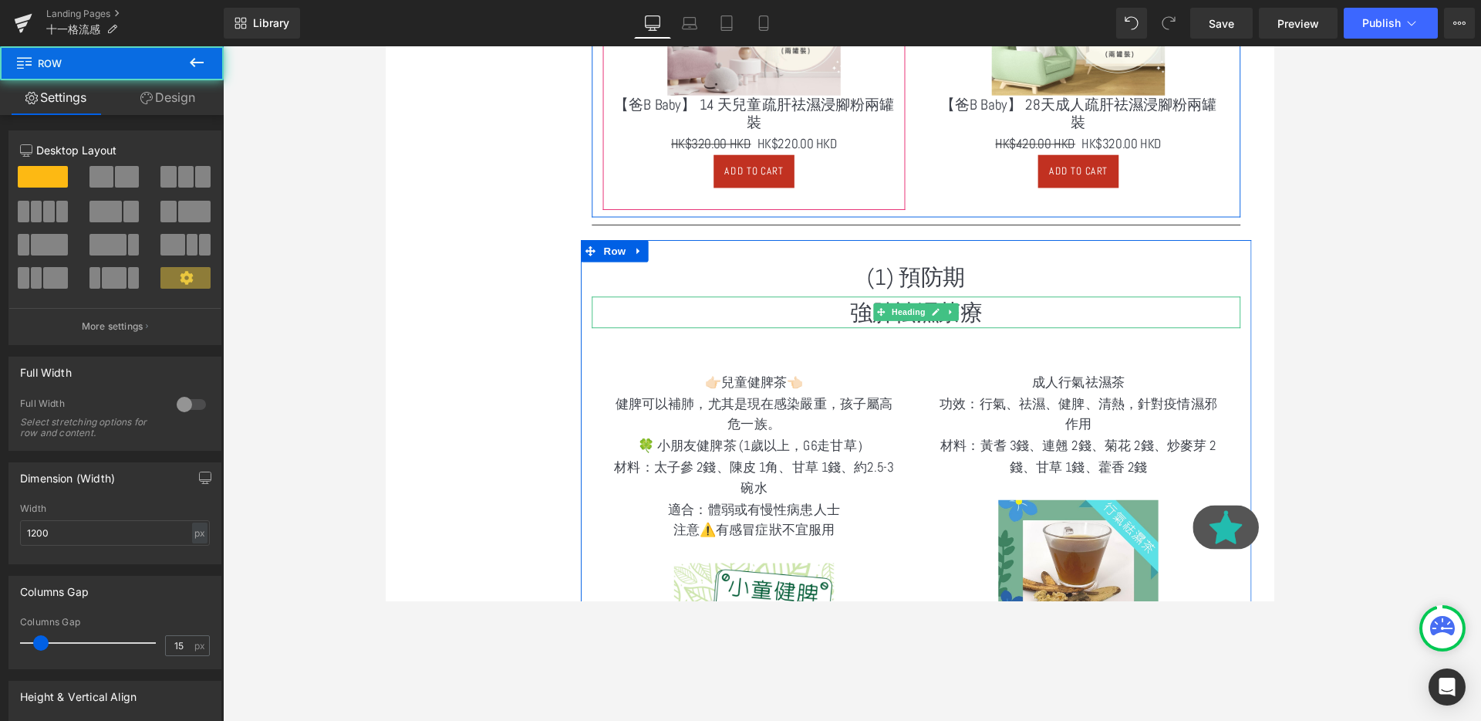
click at [898, 321] on span at bounding box center [906, 325] width 16 height 19
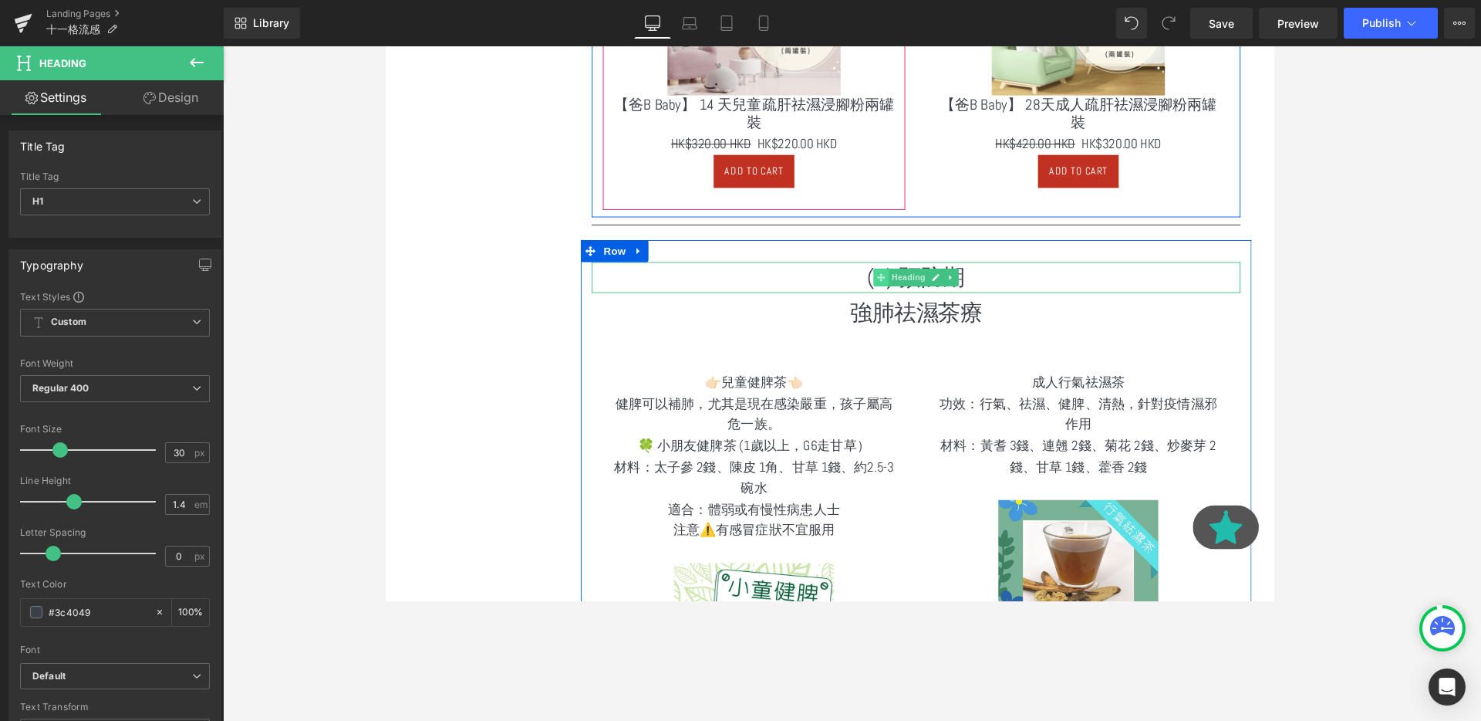
click at [912, 291] on span at bounding box center [906, 289] width 16 height 19
click at [1024, 293] on h1 "(1) 預防期" at bounding box center [943, 289] width 682 height 32
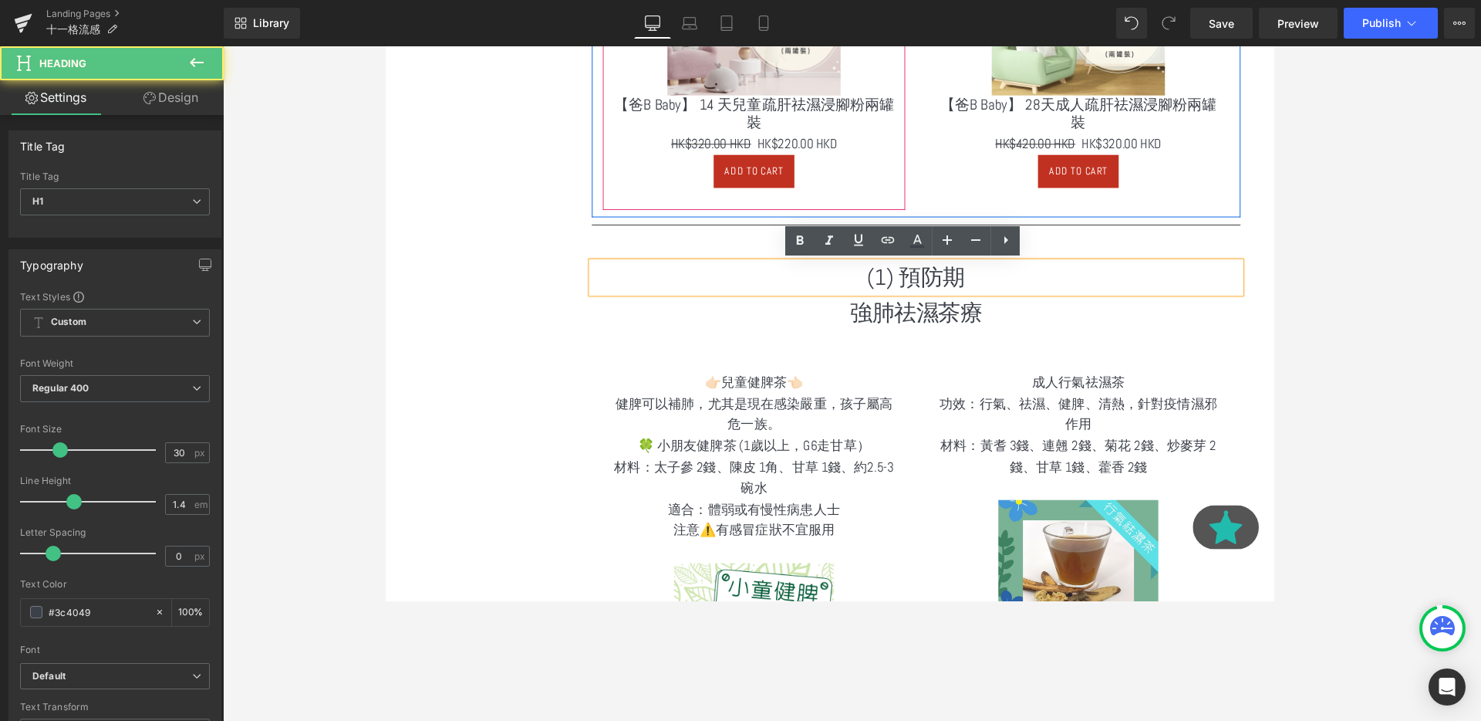
click at [906, 289] on h1 "(1) 預防期" at bounding box center [943, 289] width 682 height 32
drag, startPoint x: 998, startPoint y: 286, endPoint x: 933, endPoint y: 292, distance: 65.8
click at [933, 292] on h1 "(2) 預防期" at bounding box center [943, 289] width 682 height 32
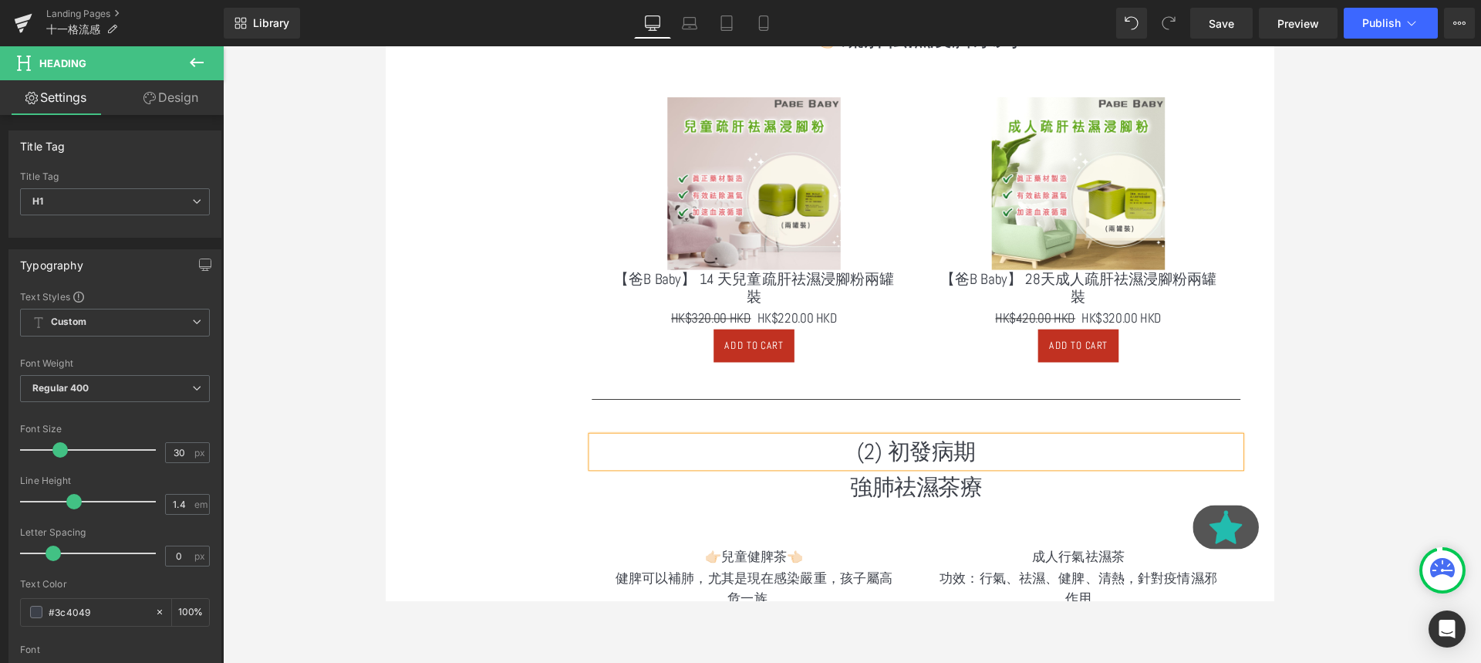
scroll to position [1757, 0]
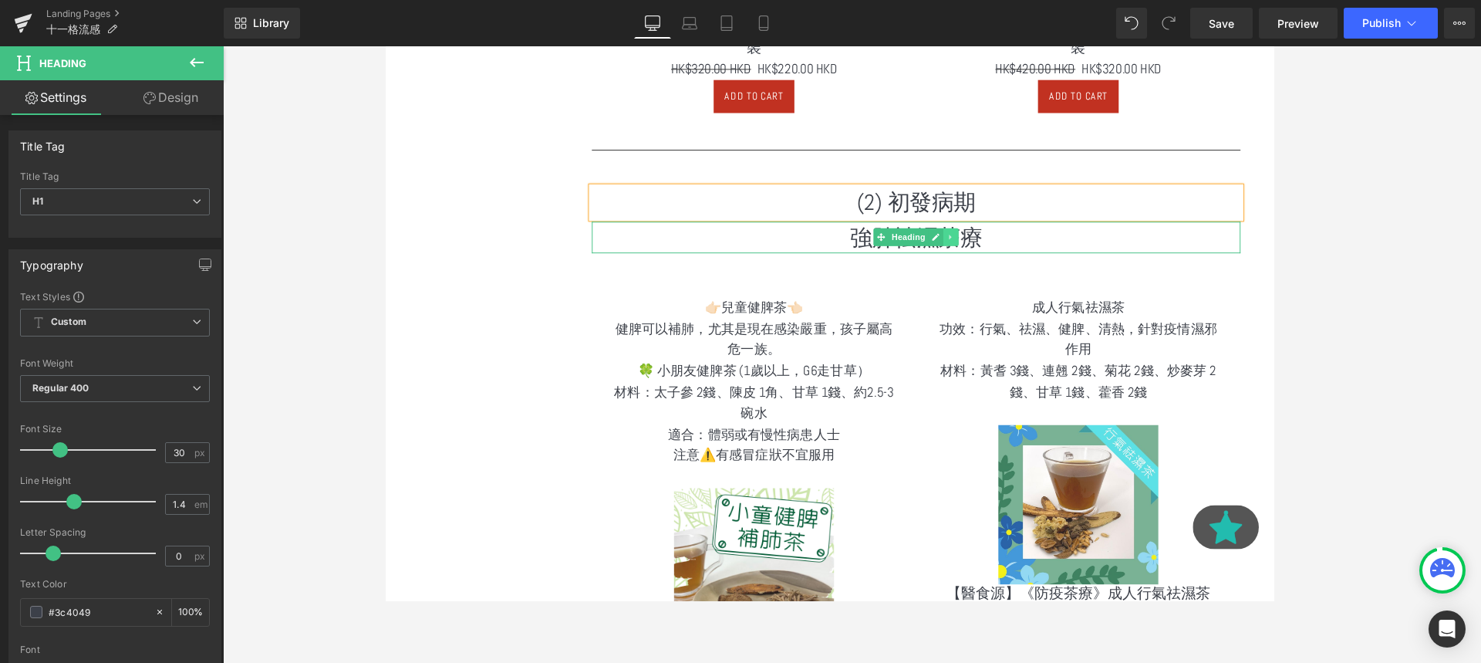
click at [977, 246] on icon at bounding box center [978, 247] width 2 height 5
click at [984, 246] on icon at bounding box center [988, 246] width 8 height 9
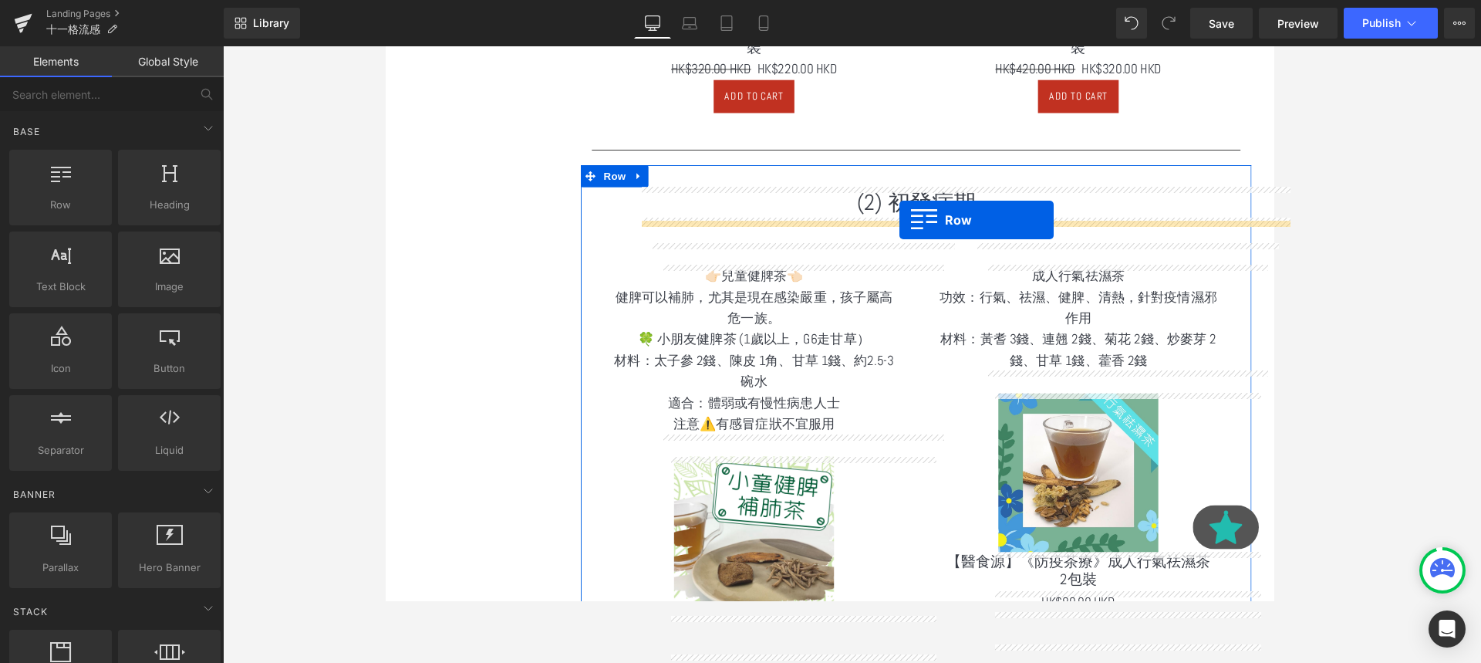
drag, startPoint x: 446, startPoint y: 264, endPoint x: 926, endPoint y: 228, distance: 481.2
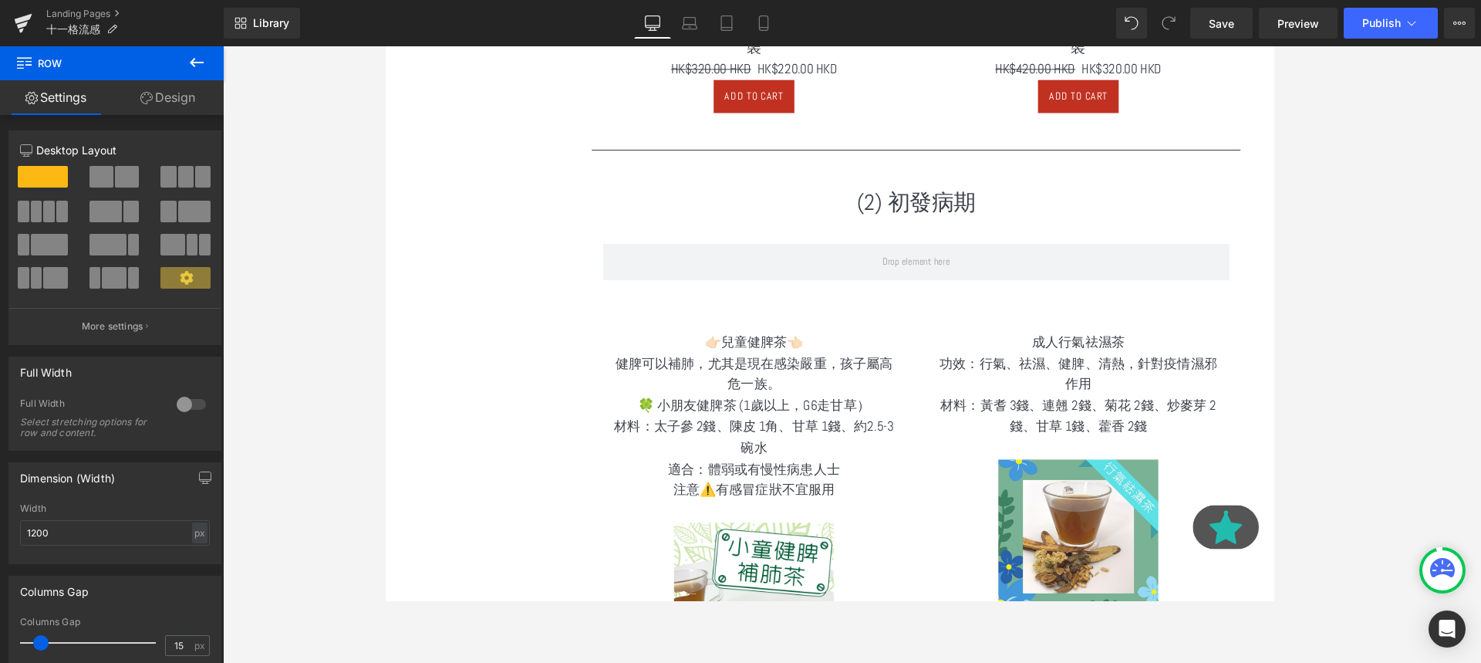
click at [191, 69] on icon at bounding box center [196, 62] width 19 height 19
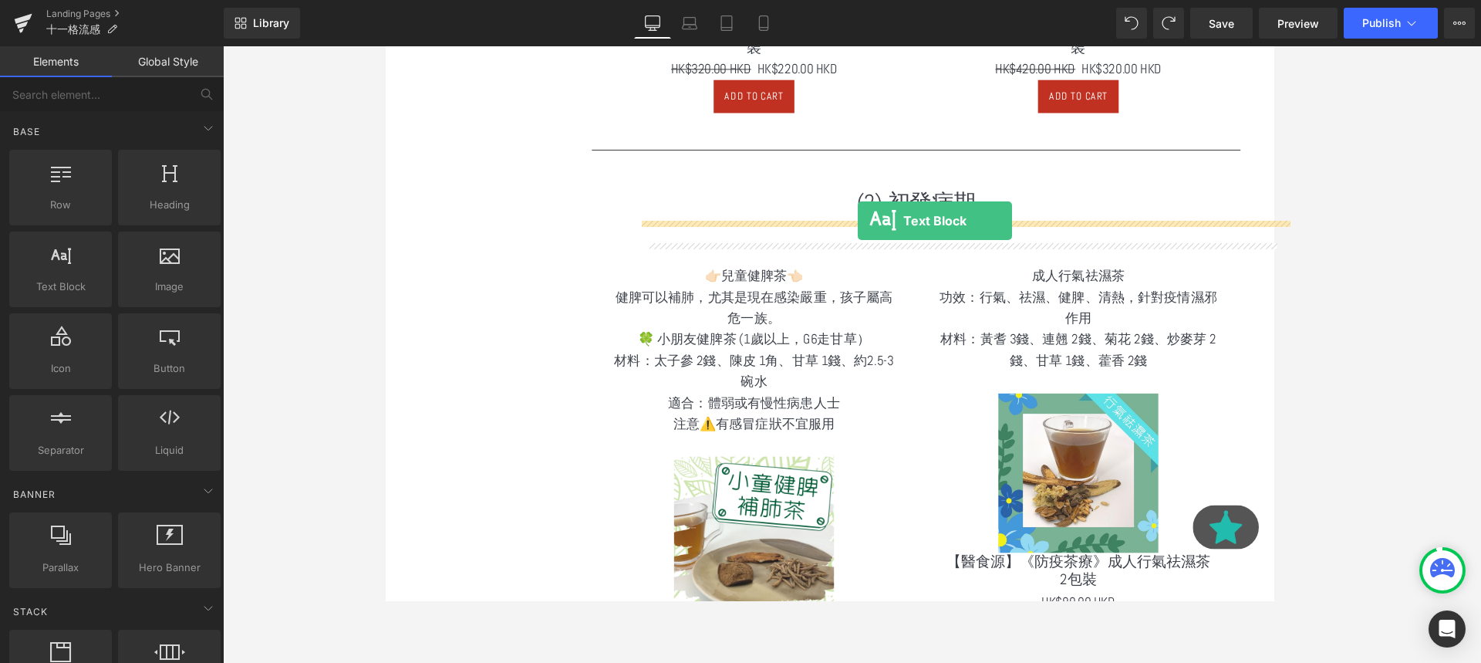
drag, startPoint x: 471, startPoint y: 333, endPoint x: 882, endPoint y: 230, distance: 424.0
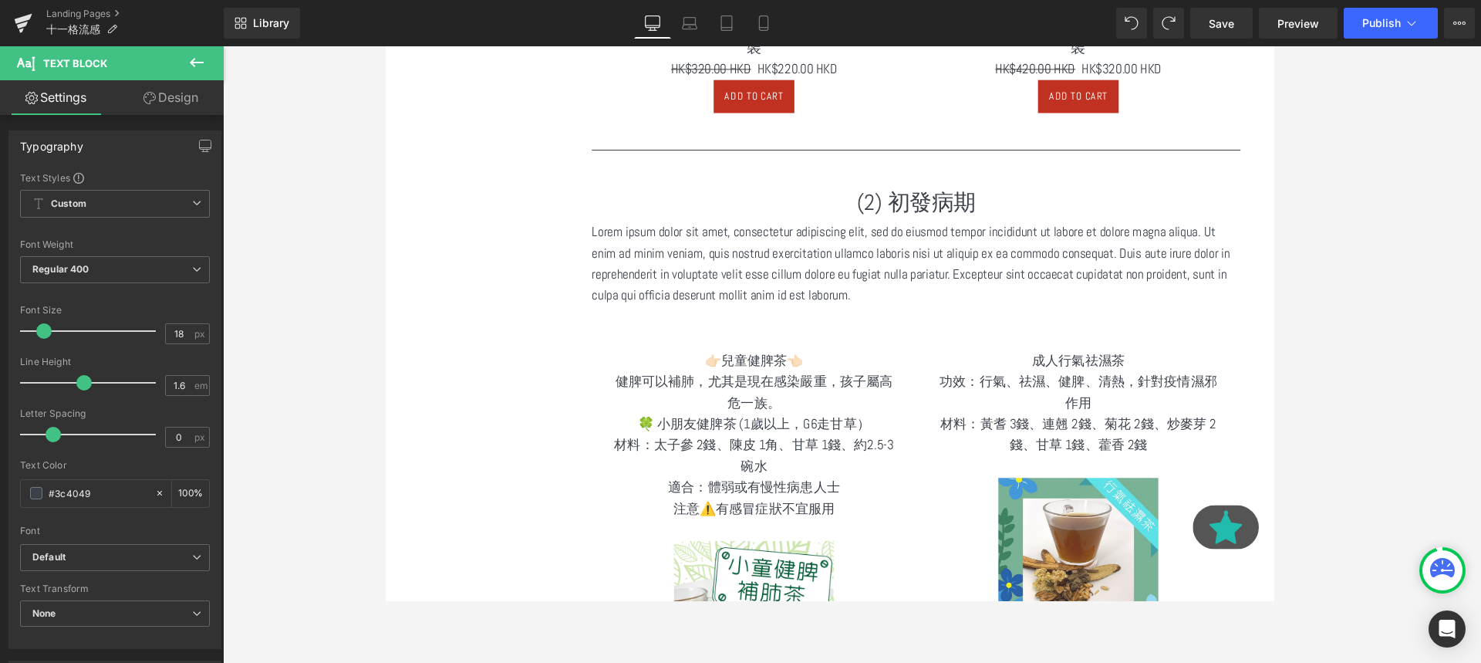
click at [742, 302] on p "Lorem ipsum dolor sit amet, consectetur adipiscing elit, sed do eiusmod tempor …" at bounding box center [943, 275] width 682 height 89
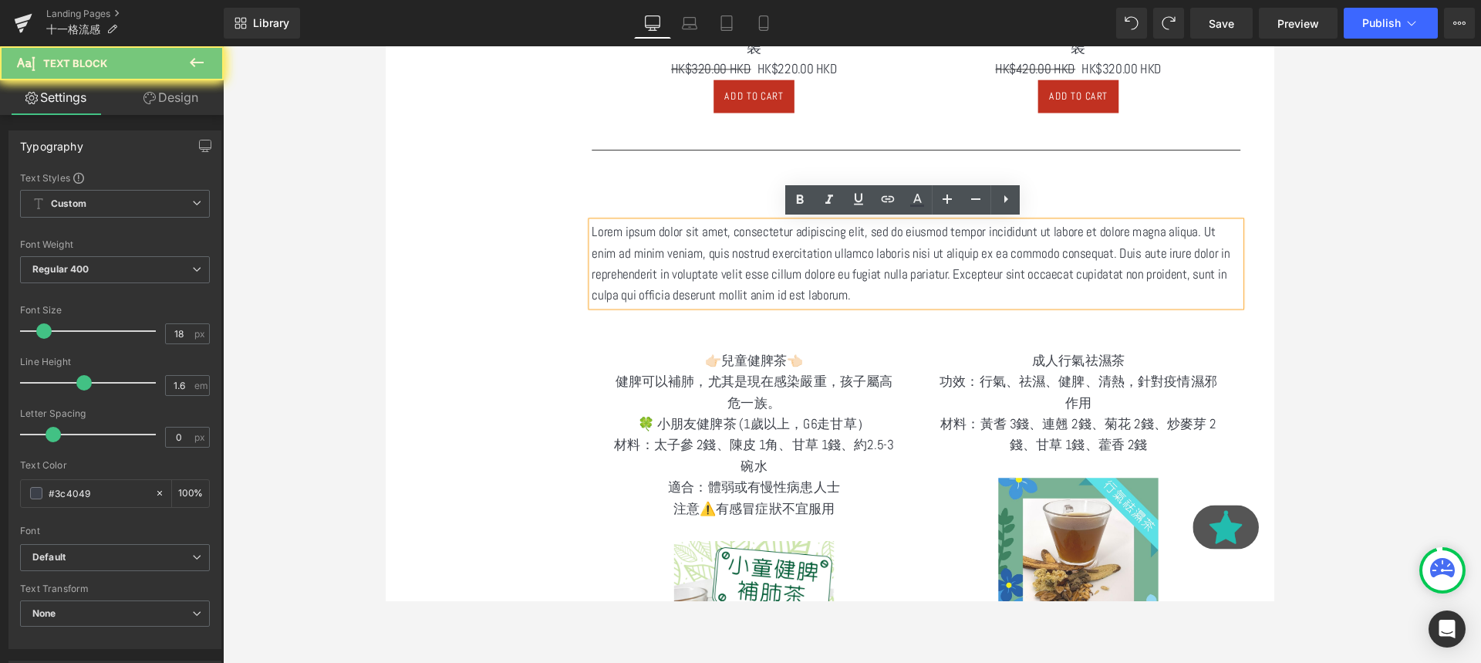
click at [923, 302] on p "Lorem ipsum dolor sit amet, consectetur adipiscing elit, sed do eiusmod tempor …" at bounding box center [943, 275] width 682 height 89
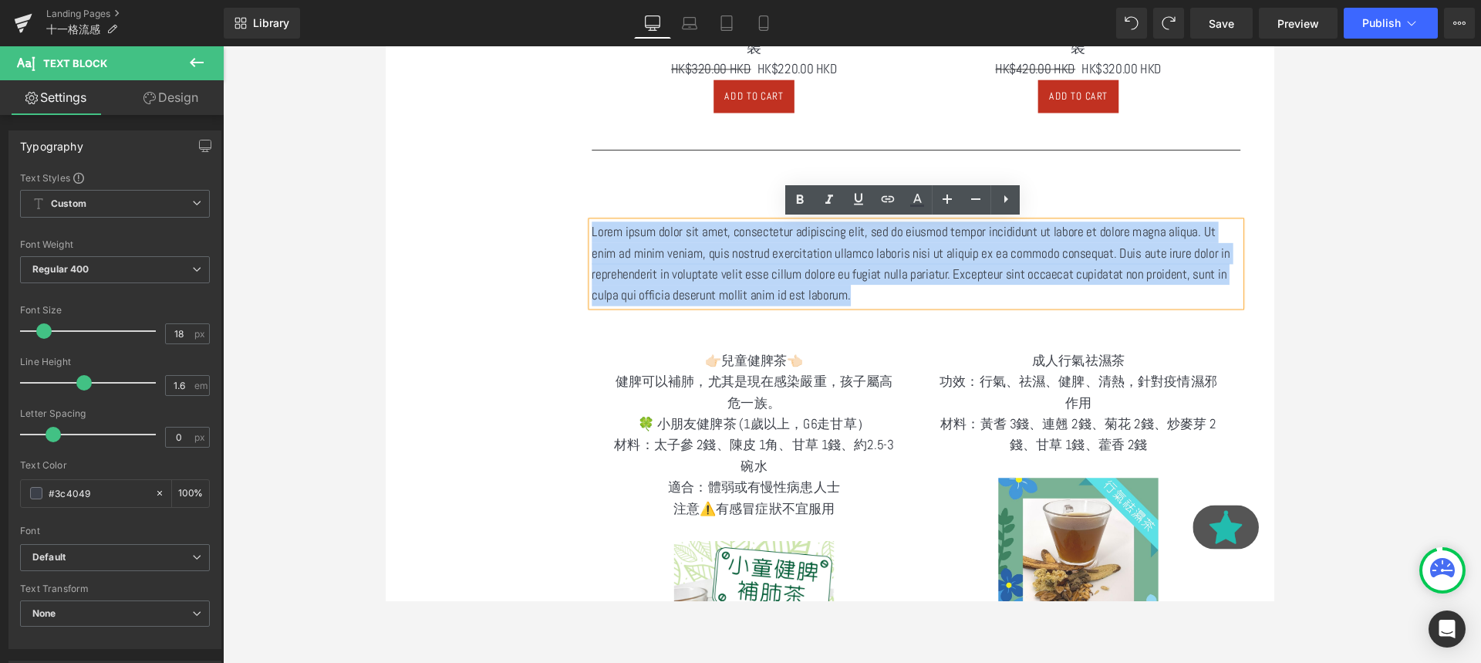
drag, startPoint x: 923, startPoint y: 302, endPoint x: 577, endPoint y: 227, distance: 353.8
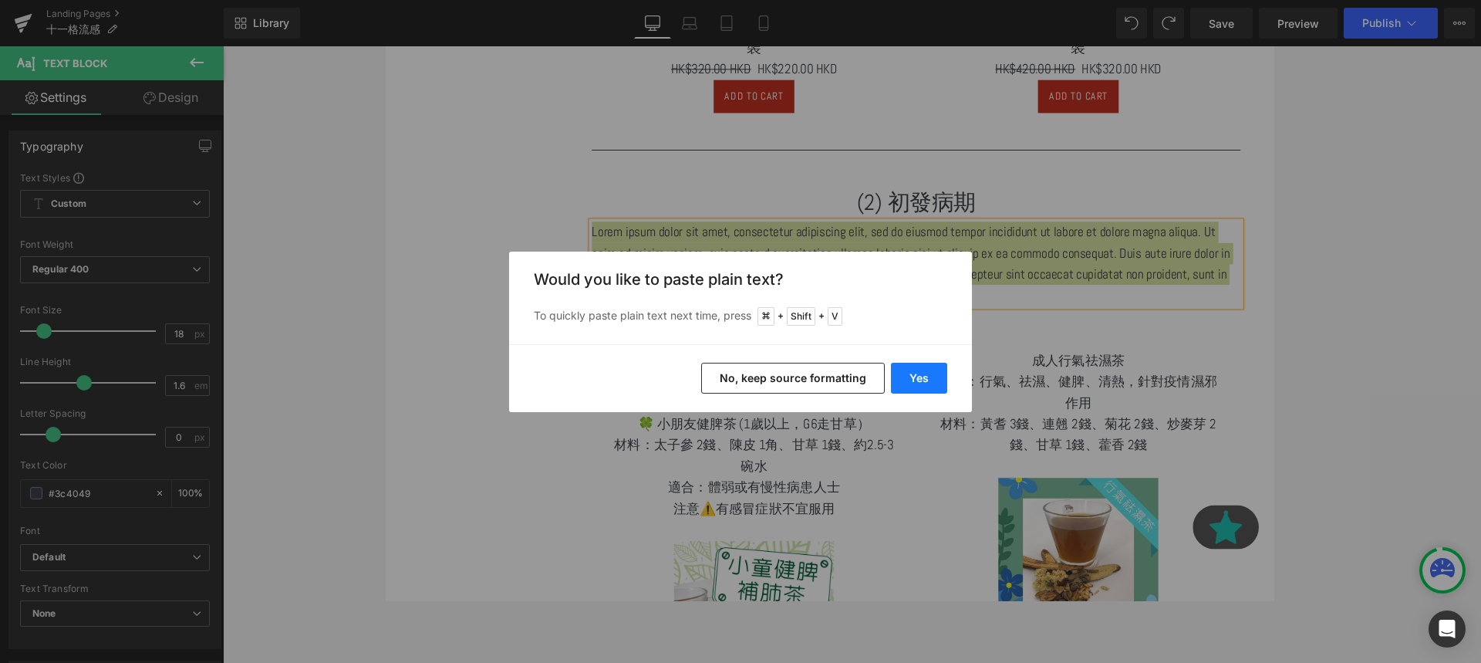
click at [897, 373] on button "Yes" at bounding box center [919, 378] width 56 height 31
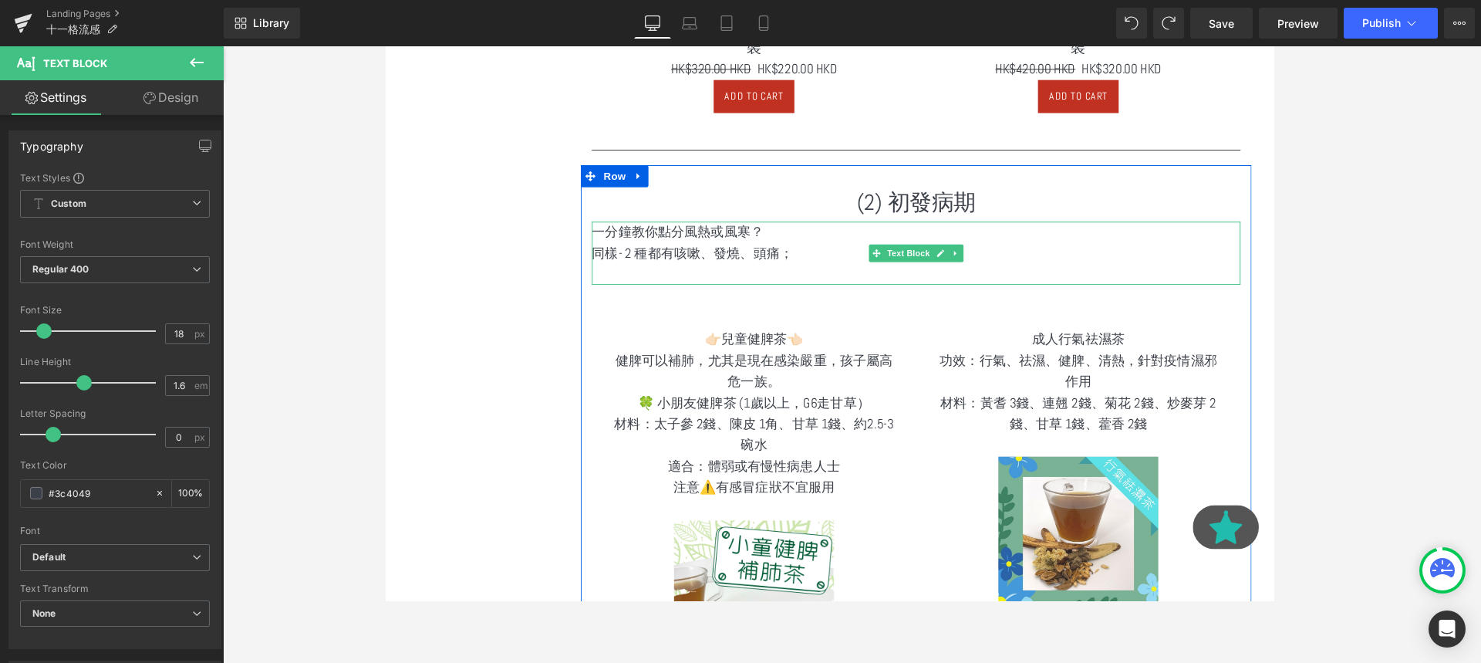
click at [838, 262] on p "同樣- 2 種都有咳嗽、發燒、頭痛；" at bounding box center [943, 264] width 682 height 22
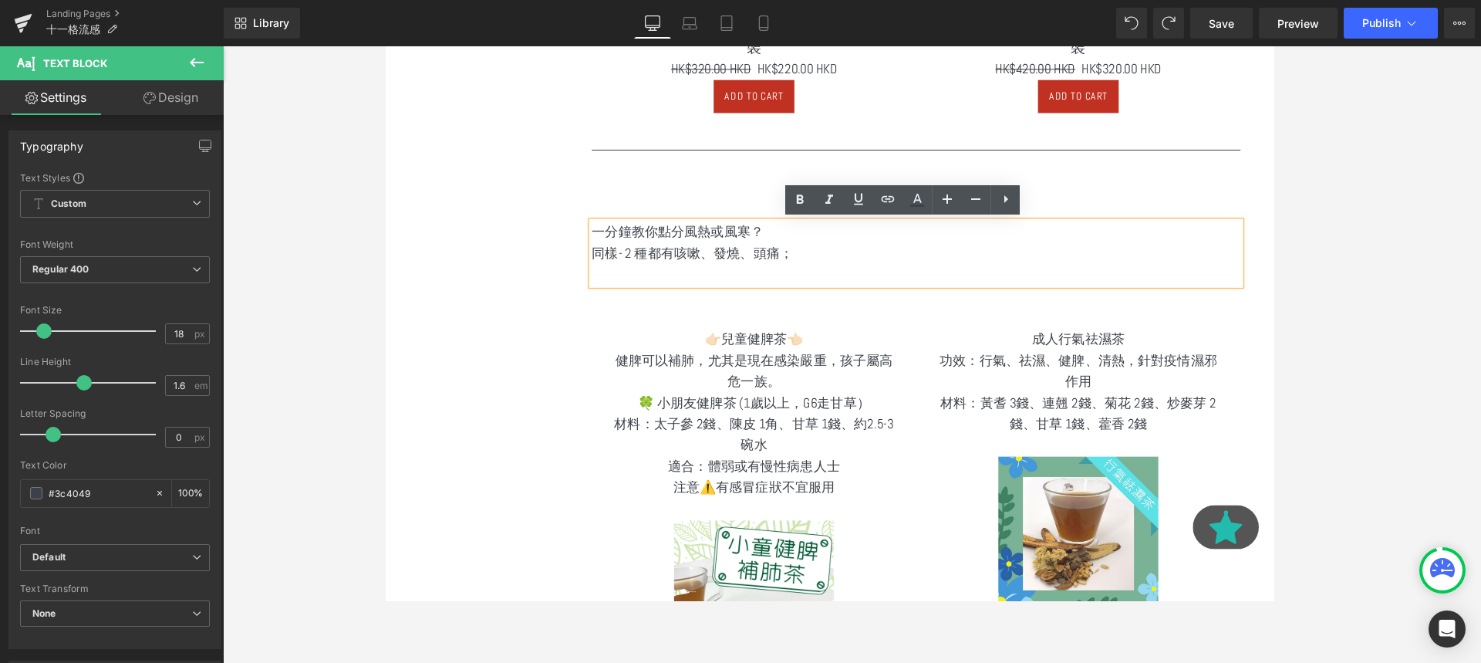
click at [647, 267] on p "同樣- 2 種都有咳嗽、發燒、頭痛；" at bounding box center [943, 264] width 682 height 22
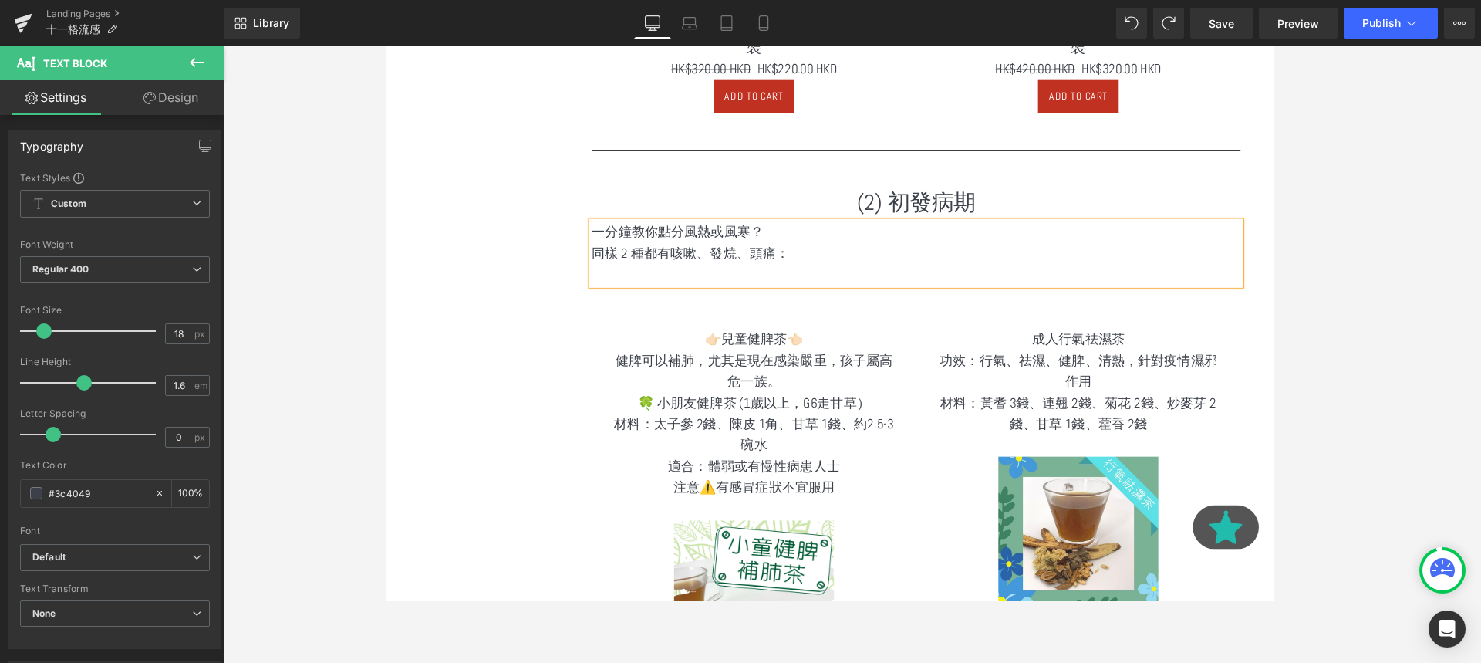
click at [856, 264] on p "同樣 2 種都有咳嗽、發燒、頭痛：" at bounding box center [943, 264] width 682 height 22
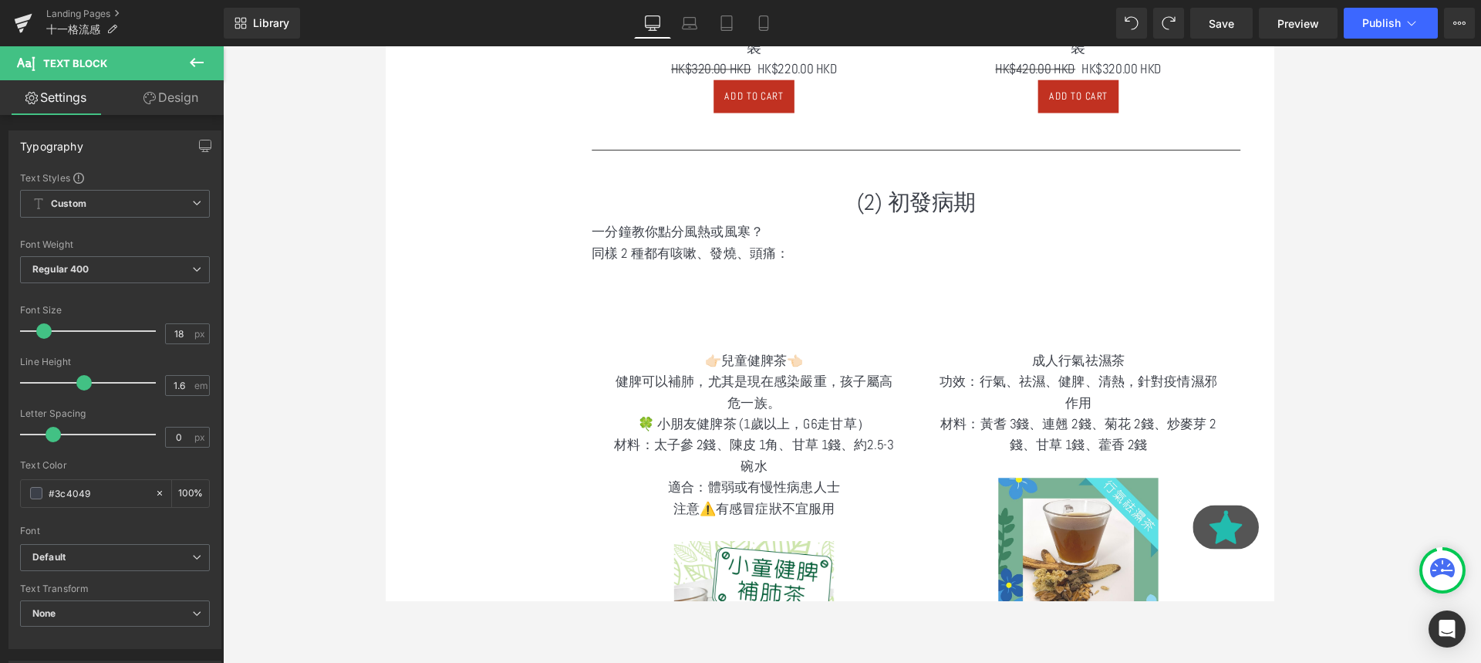
click at [191, 62] on icon at bounding box center [197, 62] width 14 height 9
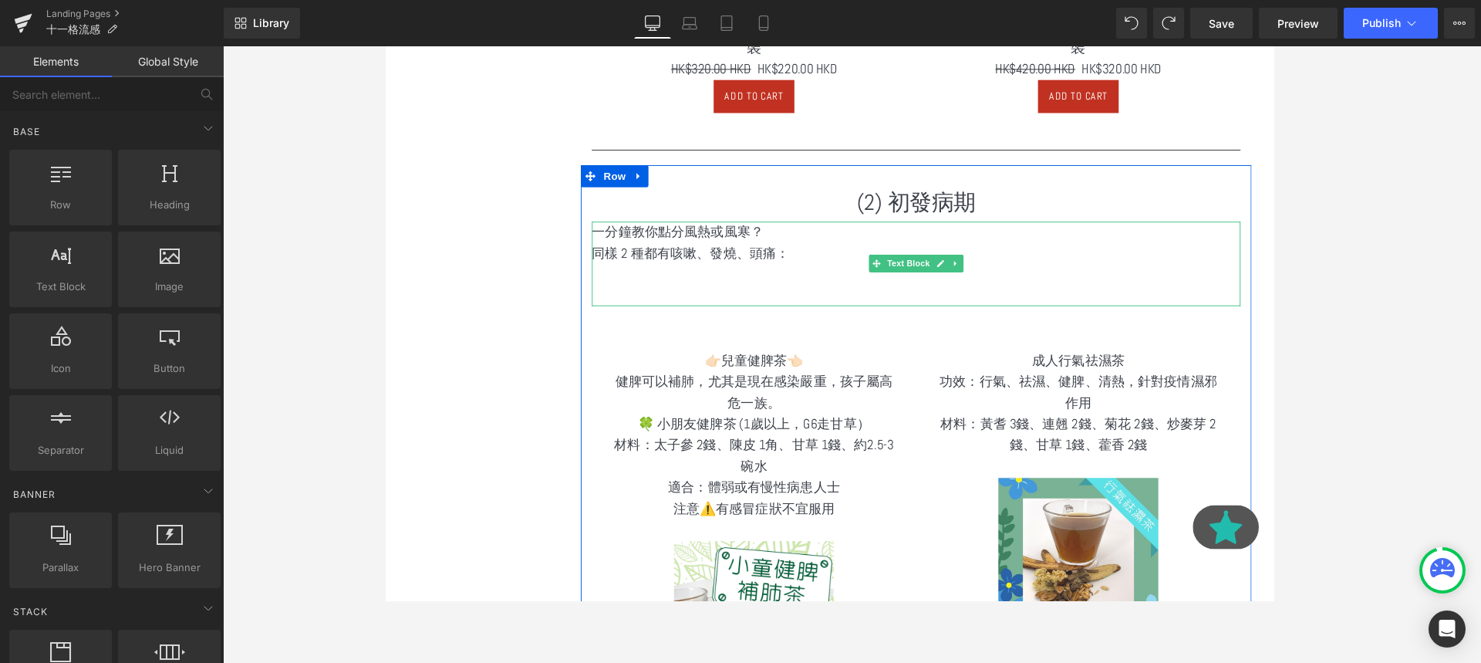
click at [883, 305] on p at bounding box center [943, 308] width 682 height 22
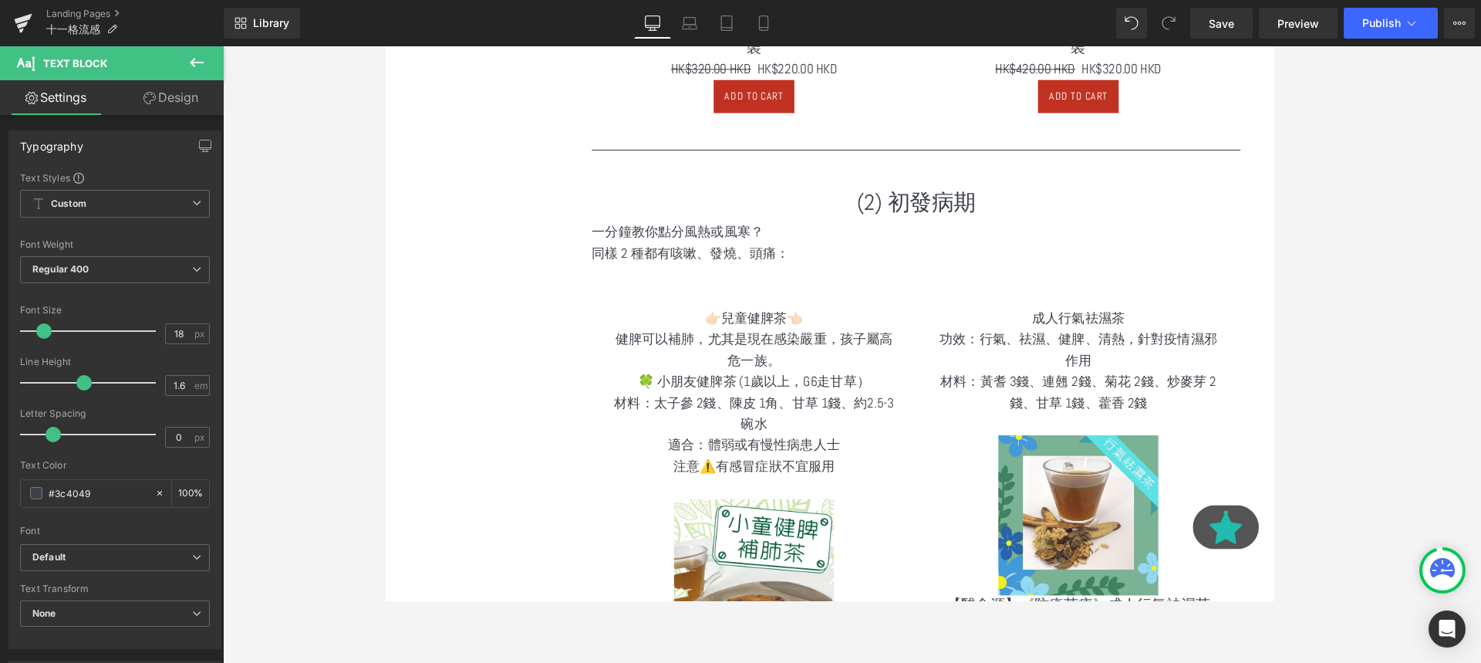
click at [208, 58] on button at bounding box center [197, 63] width 54 height 34
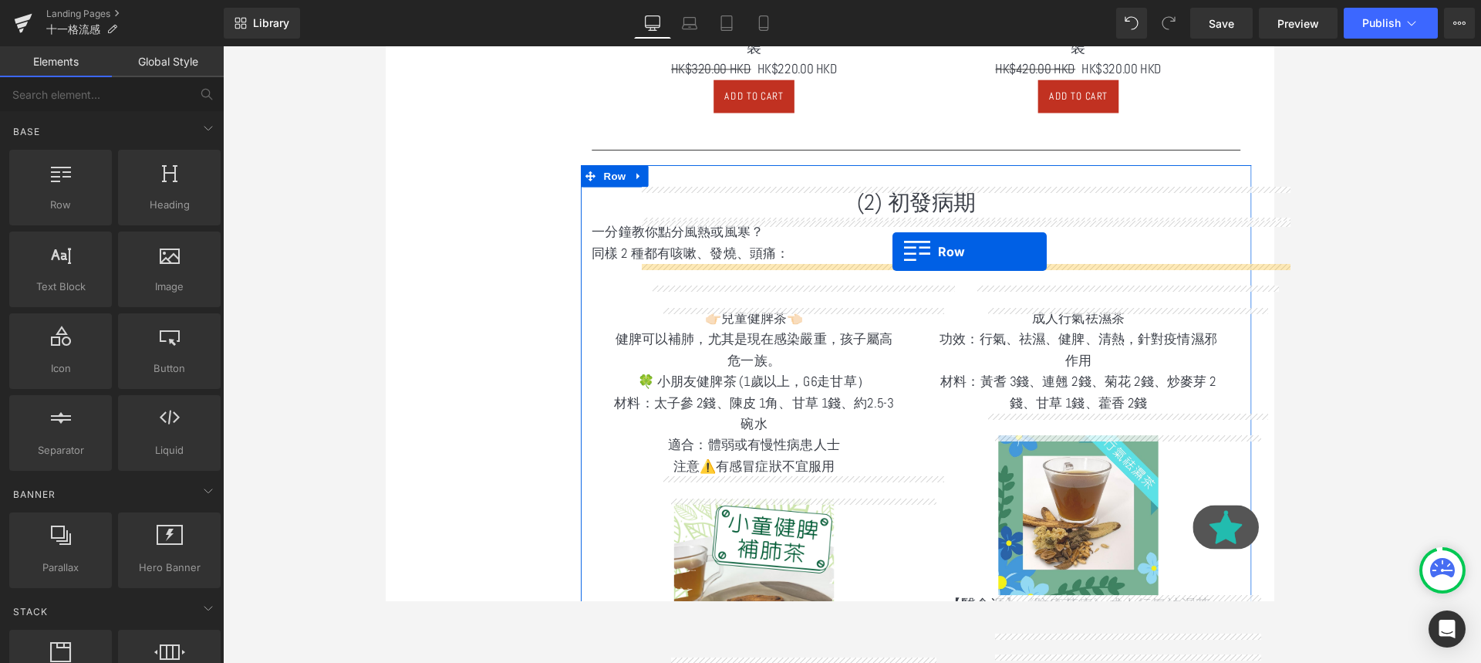
drag, startPoint x: 462, startPoint y: 248, endPoint x: 917, endPoint y: 262, distance: 455.4
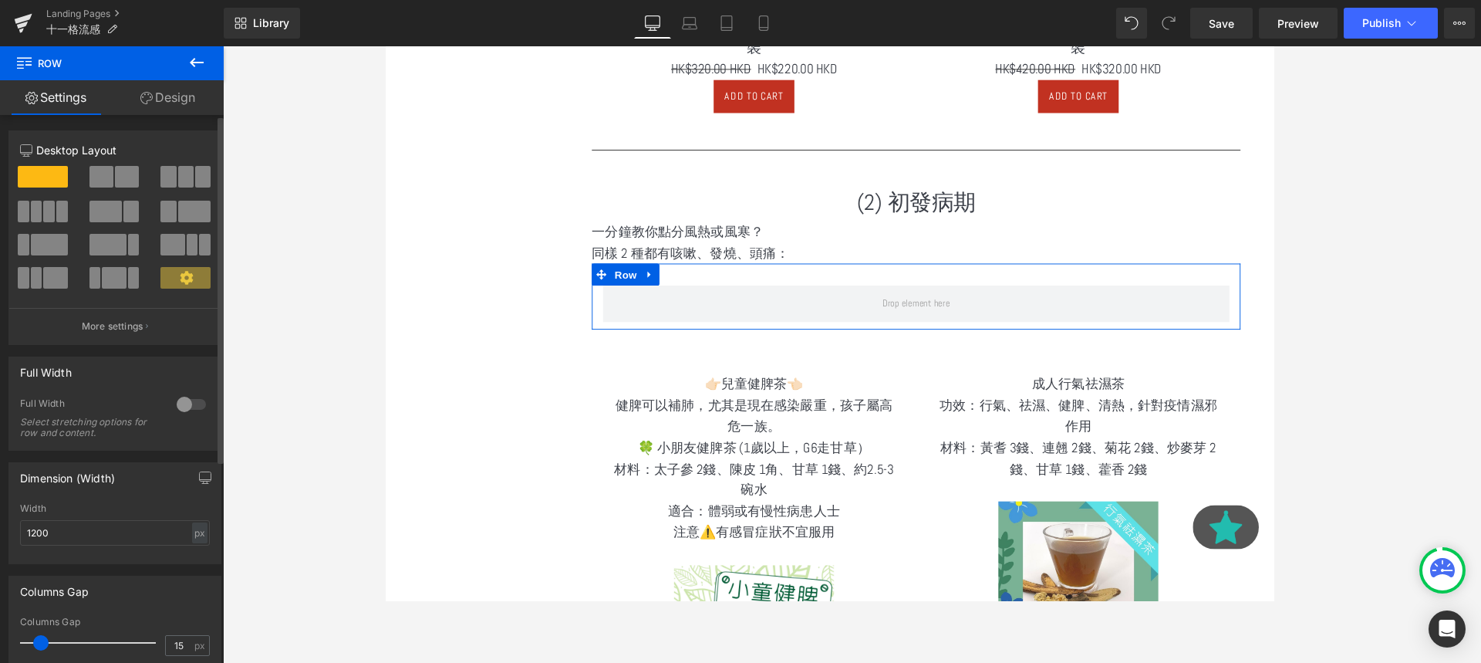
click at [122, 180] on span at bounding box center [127, 177] width 24 height 22
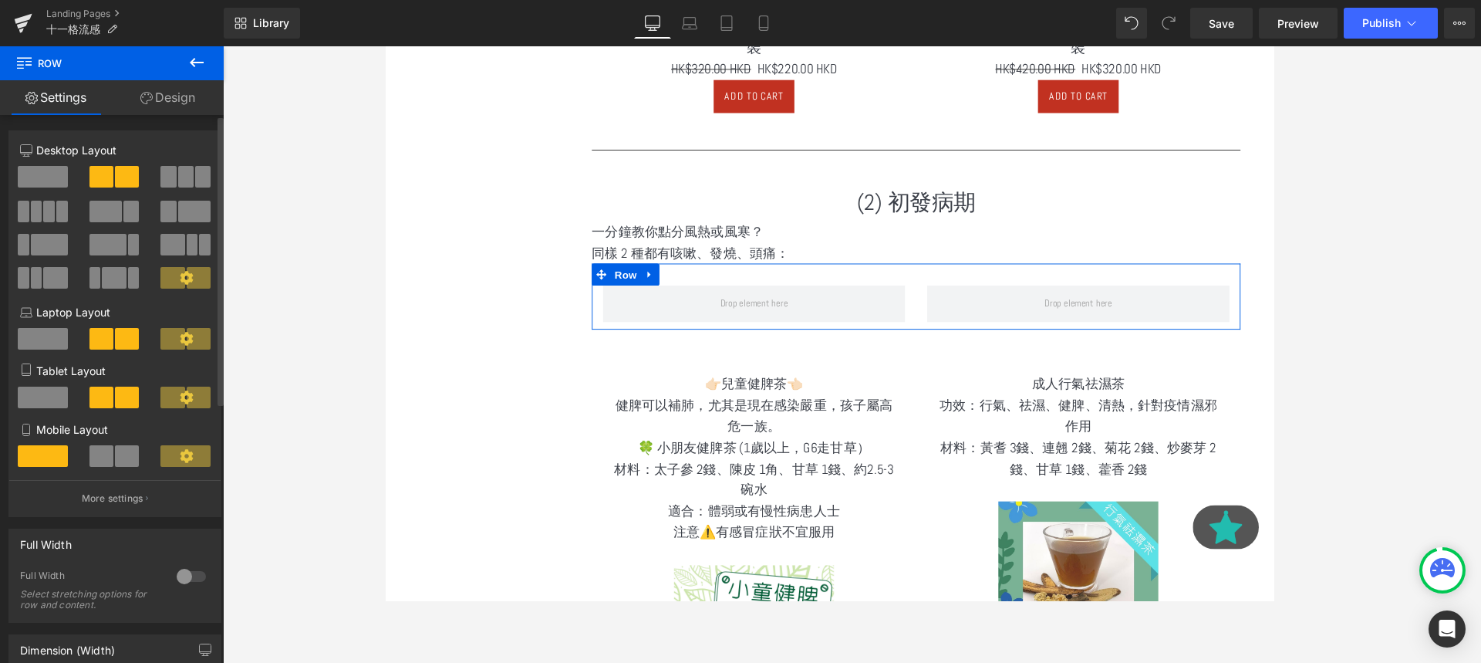
click at [110, 447] on span at bounding box center [101, 456] width 24 height 22
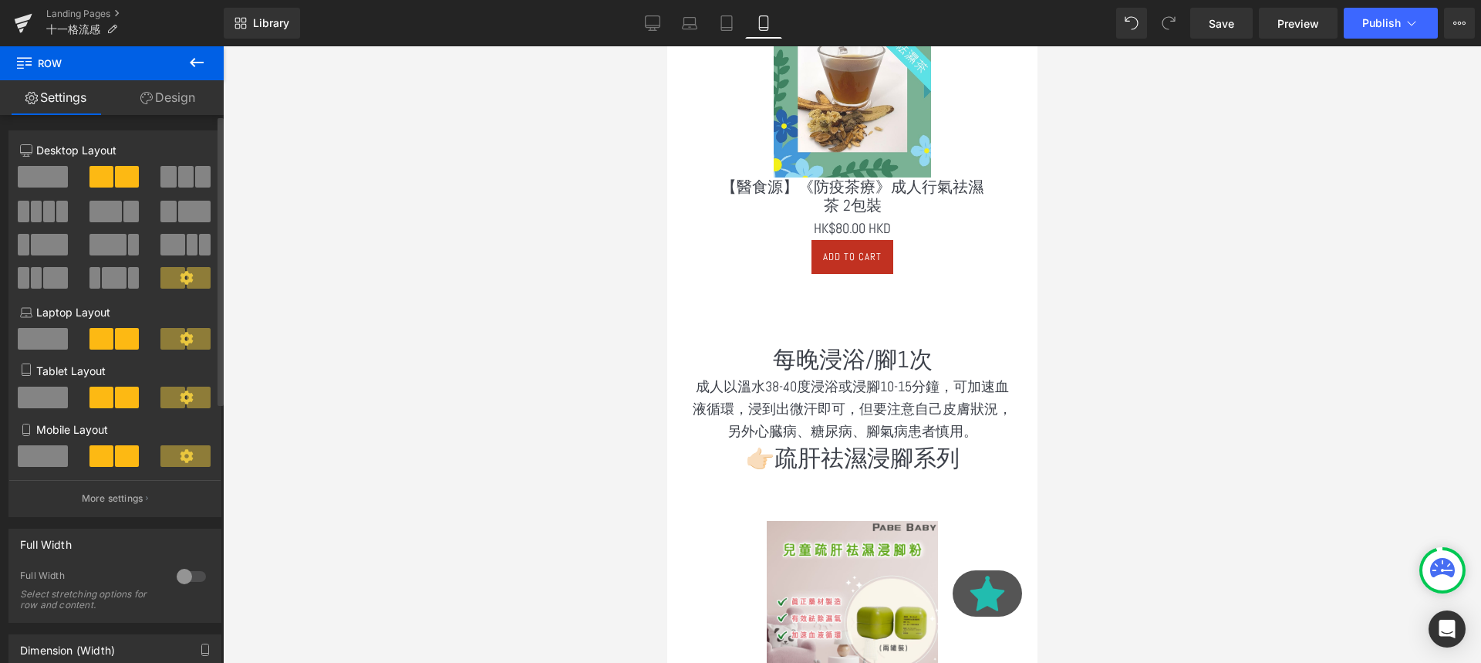
scroll to position [2744, 0]
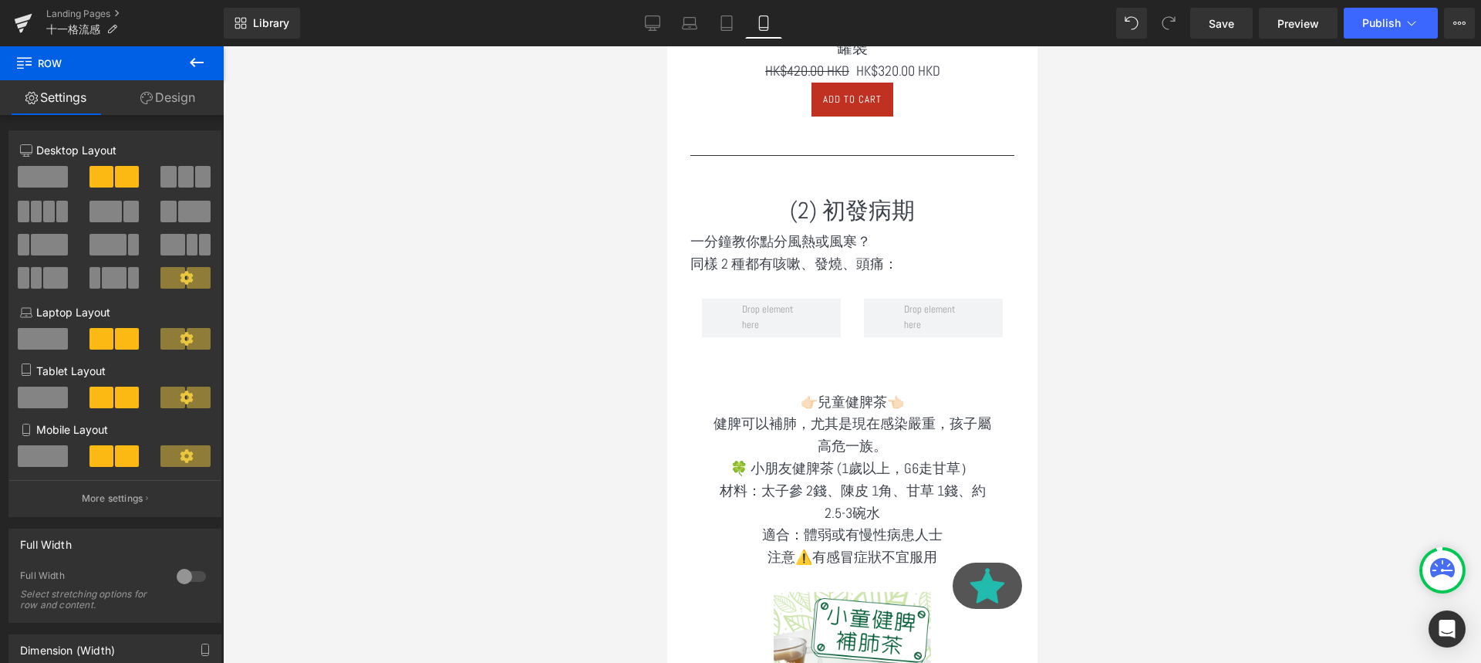
click at [195, 60] on icon at bounding box center [196, 62] width 19 height 19
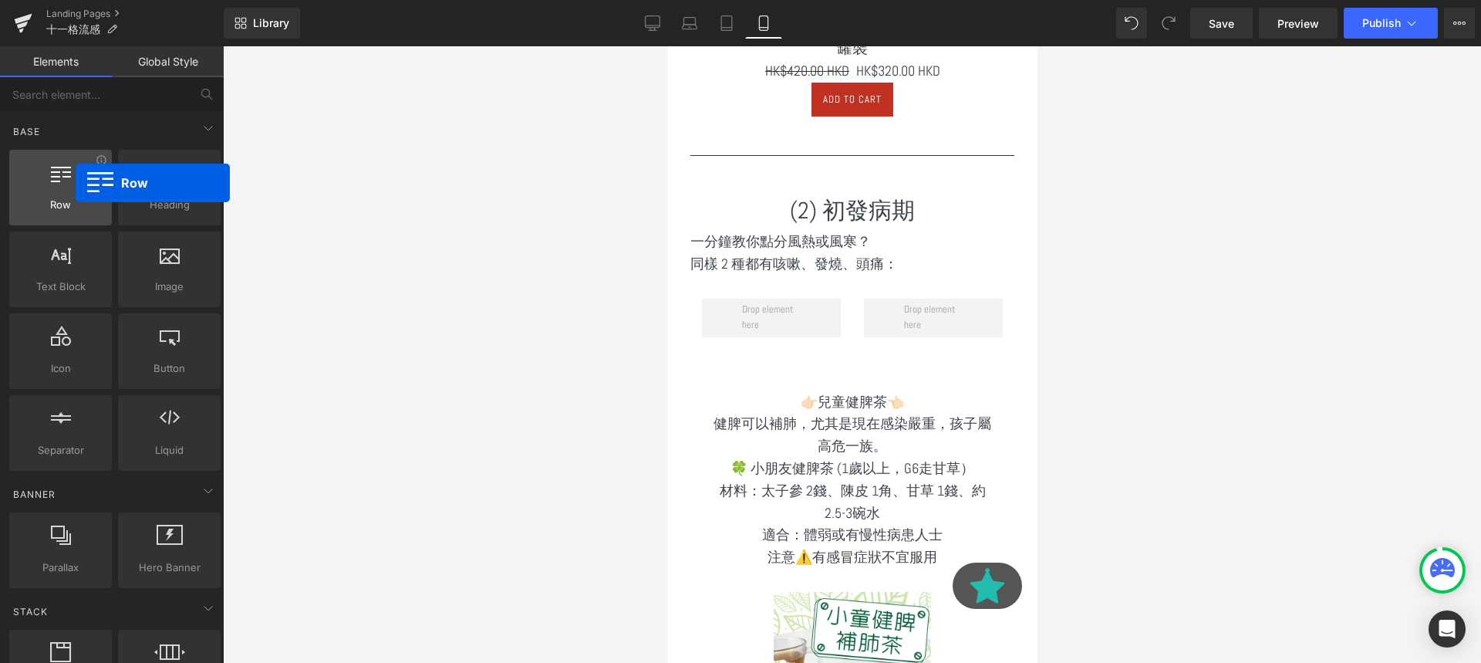
click at [76, 183] on div at bounding box center [60, 179] width 93 height 35
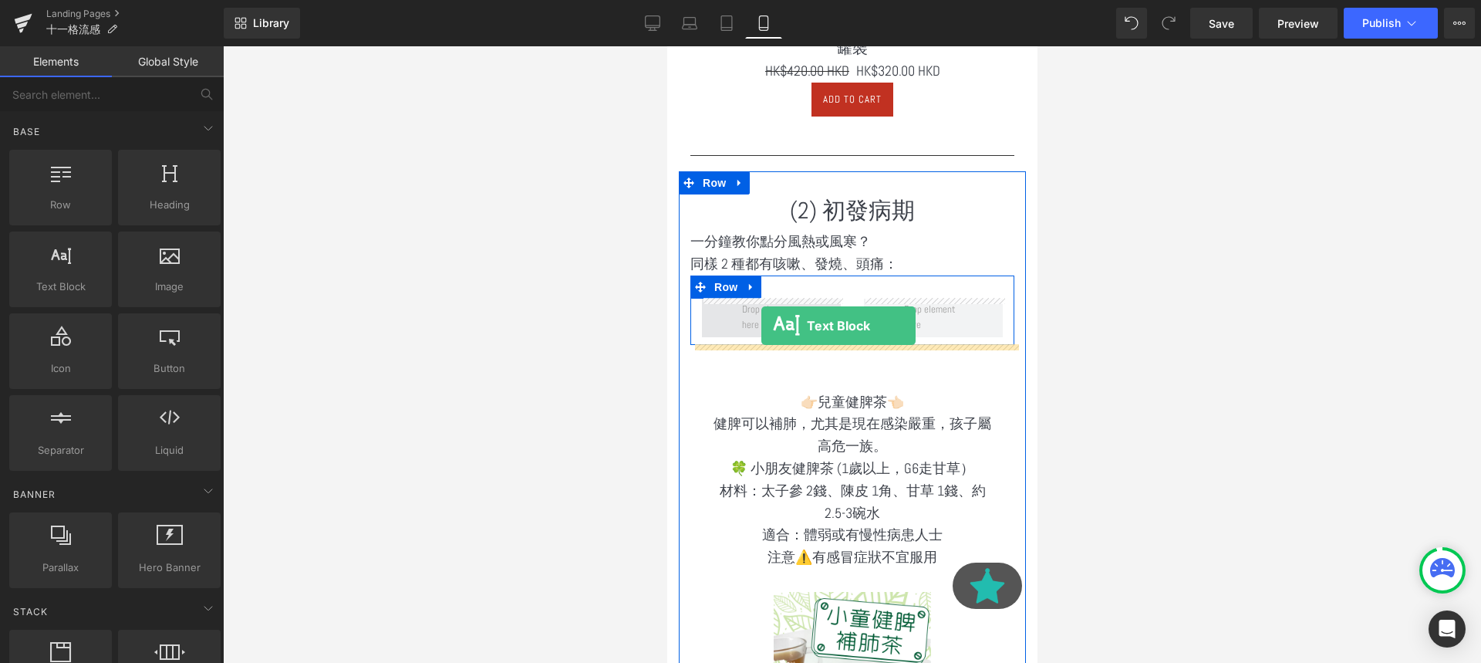
drag, startPoint x: 727, startPoint y: 333, endPoint x: 761, endPoint y: 325, distance: 35.0
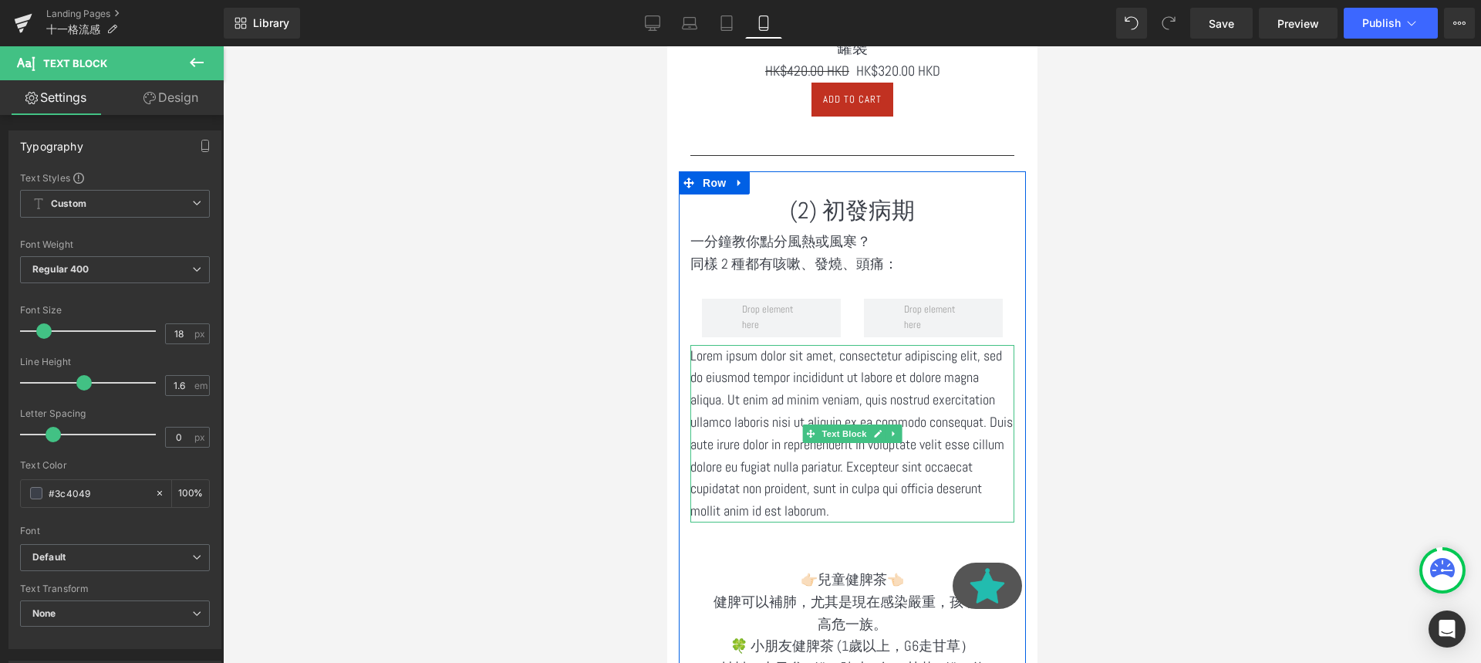
click at [834, 403] on p "Lorem ipsum dolor sit amet, consectetur adipiscing elit, sed do eiusmod tempor …" at bounding box center [852, 433] width 324 height 177
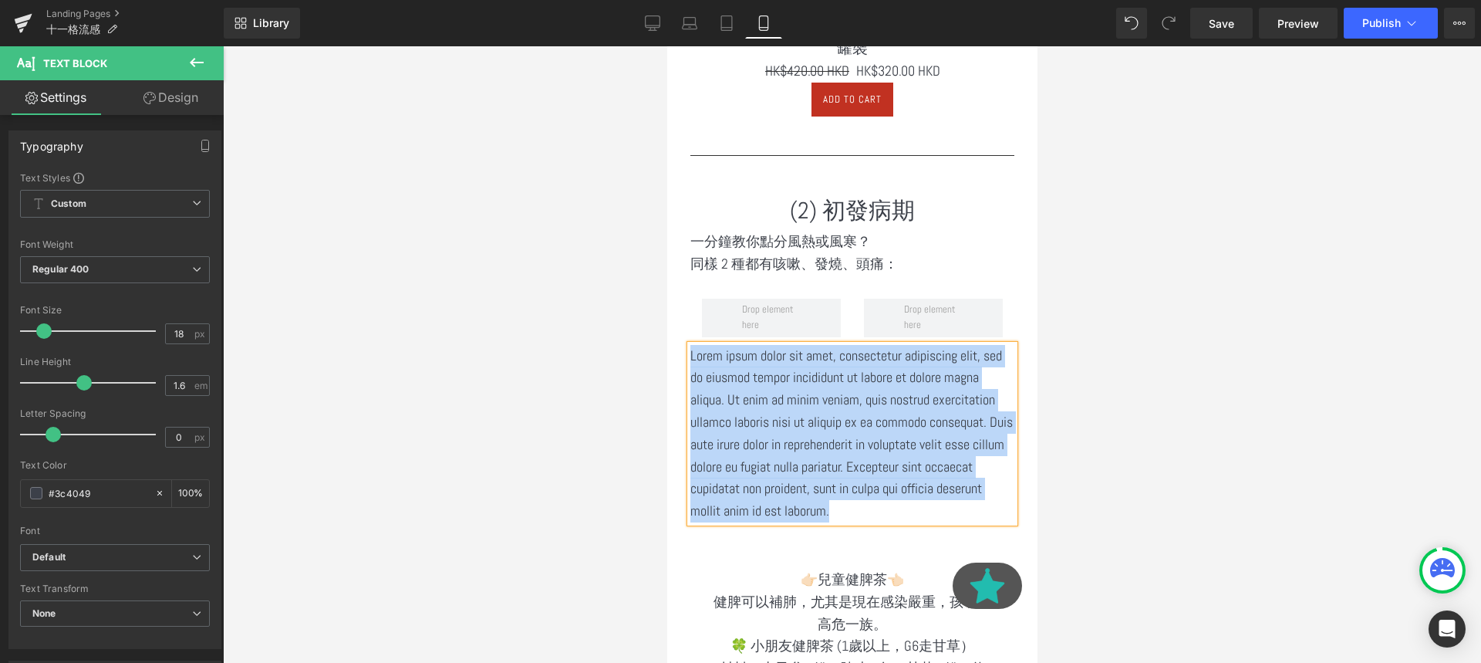
paste div
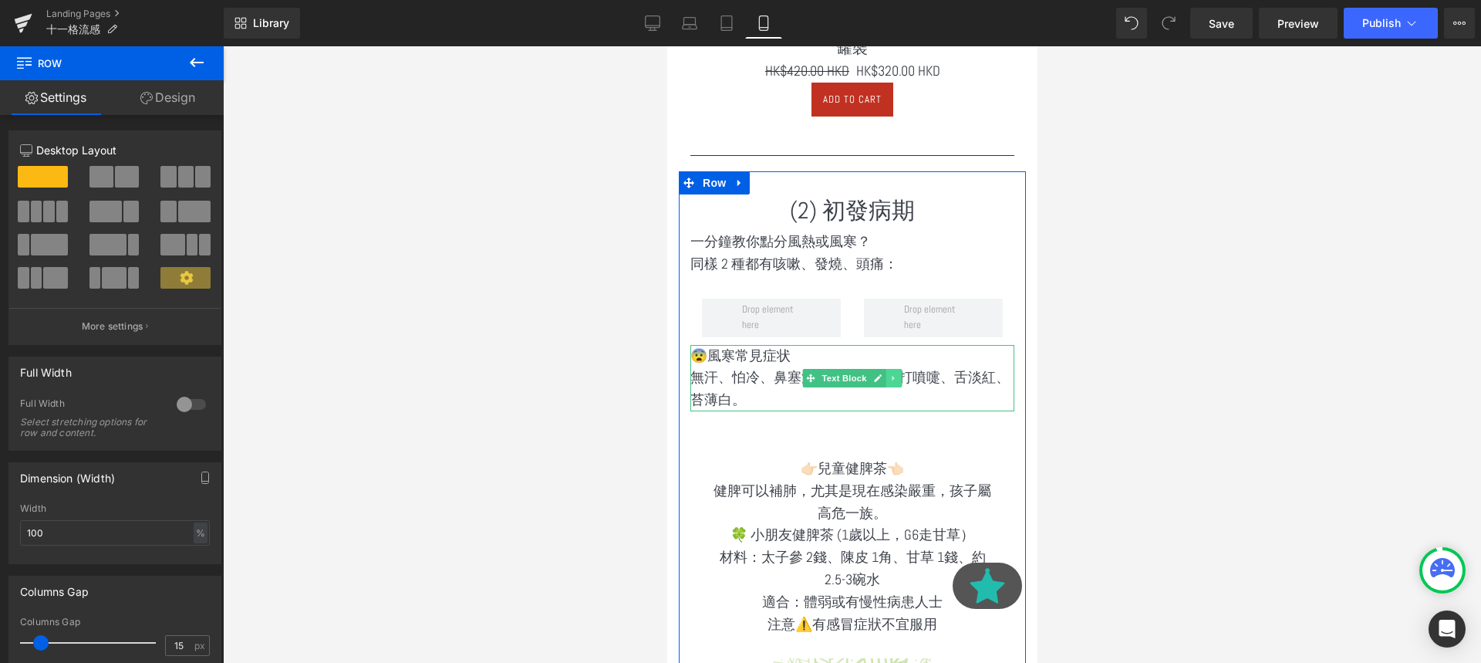
click at [896, 374] on icon at bounding box center [893, 377] width 8 height 9
click at [883, 379] on icon at bounding box center [885, 377] width 8 height 8
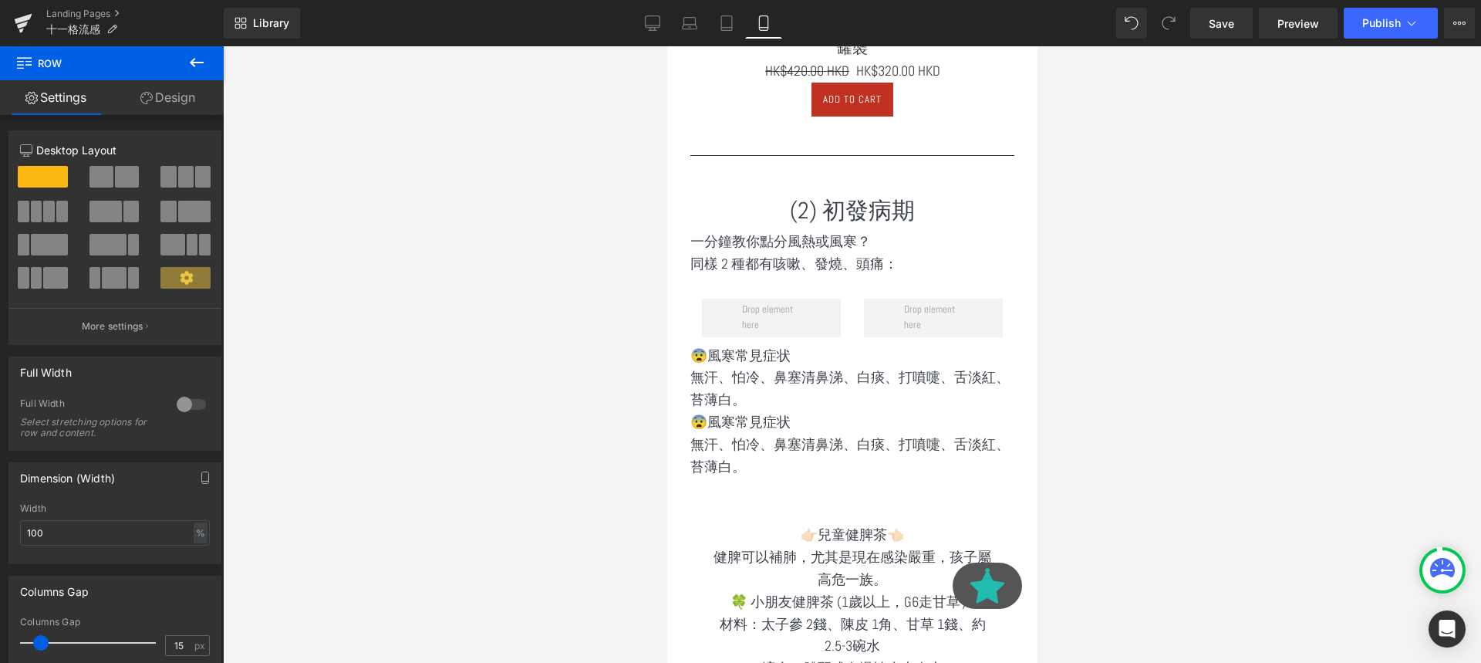
click at [782, 443] on p "無汗、怕冷、鼻塞清鼻涕、白痰、打噴嚏、舌淡紅、苔薄白。" at bounding box center [852, 456] width 324 height 45
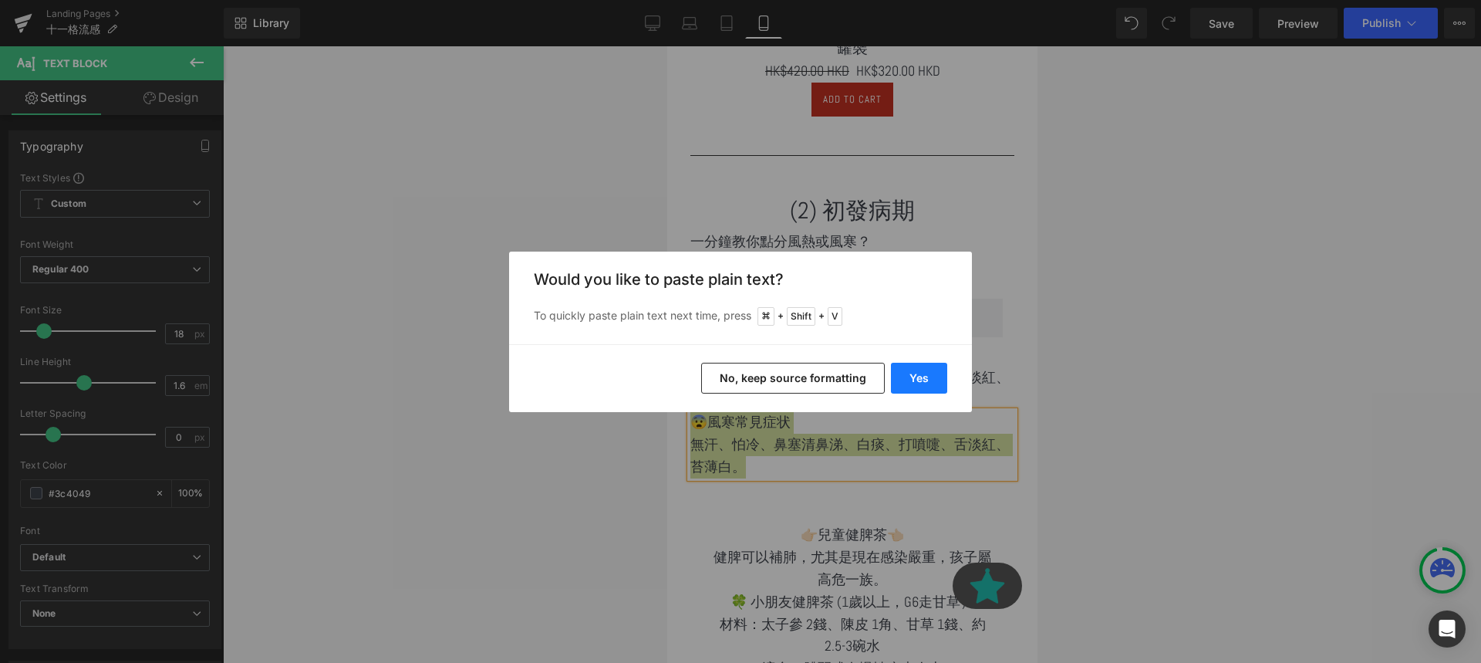
click at [902, 382] on button "Yes" at bounding box center [919, 378] width 56 height 31
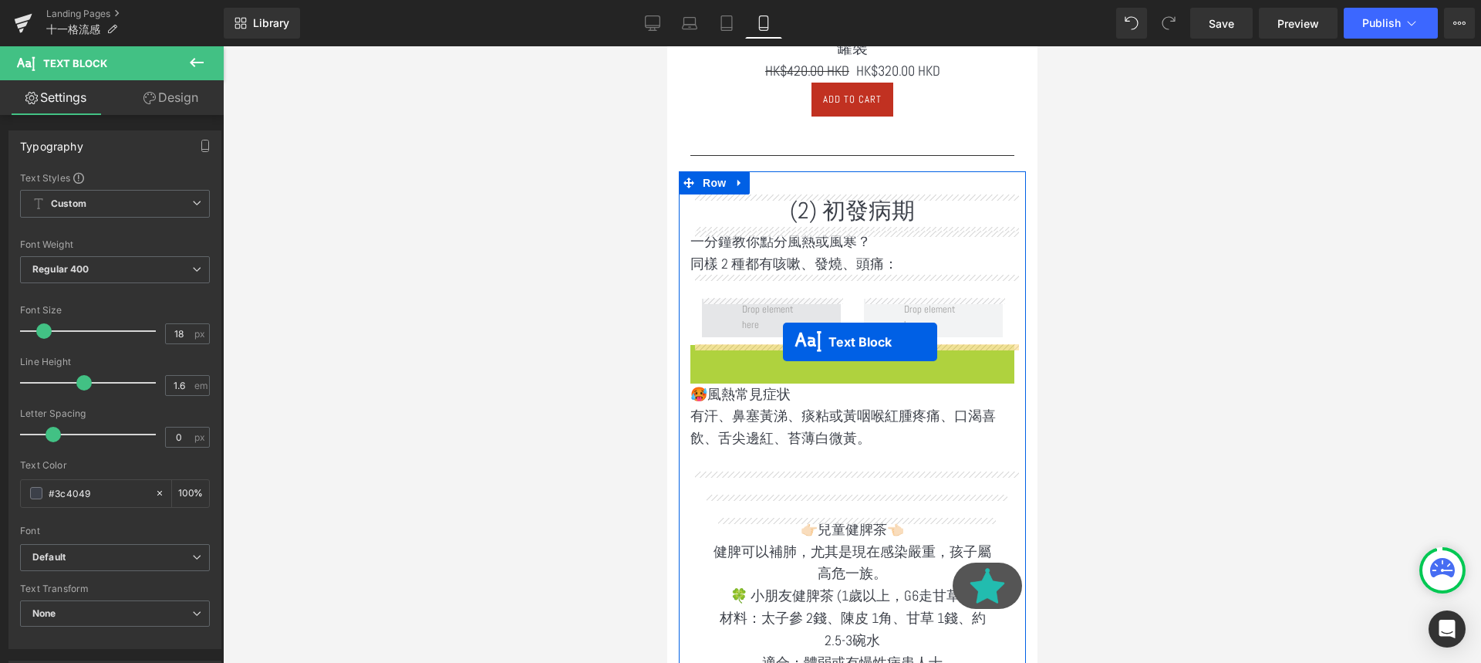
drag, startPoint x: 783, startPoint y: 376, endPoint x: 779, endPoint y: 308, distance: 68.8
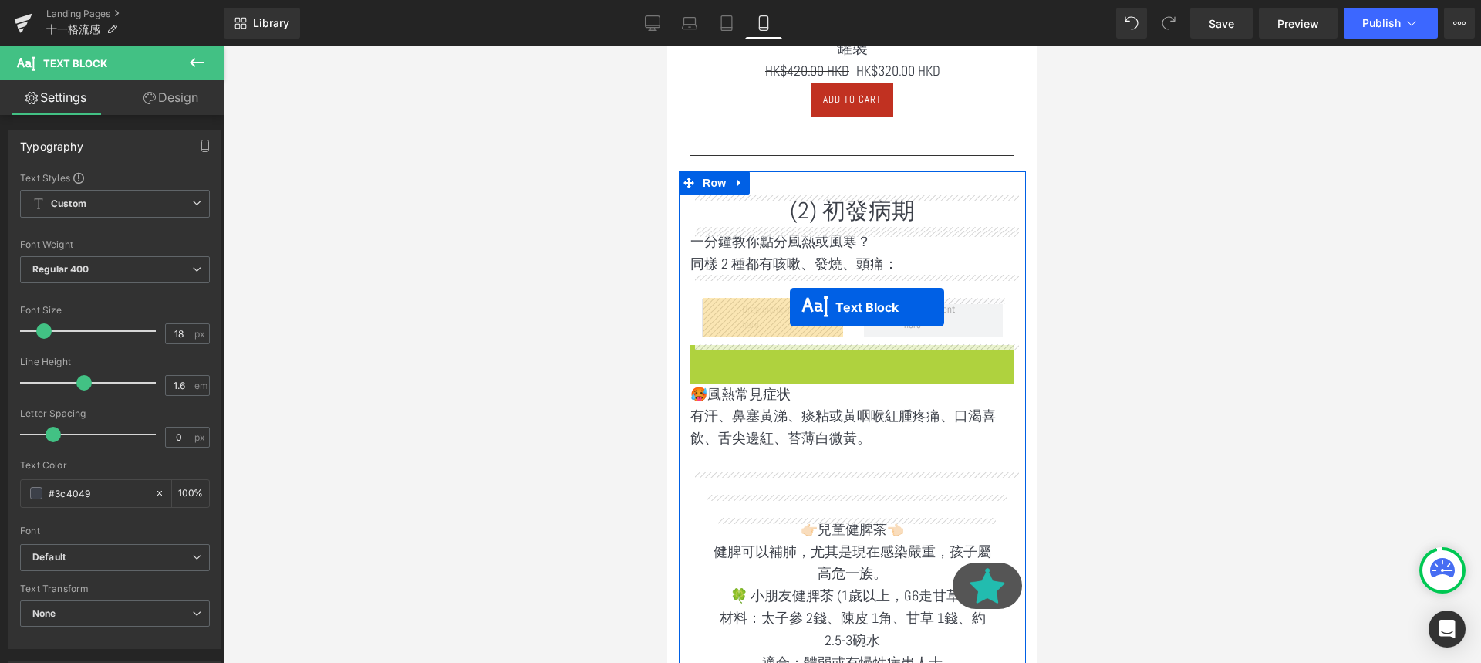
drag, startPoint x: 812, startPoint y: 383, endPoint x: 789, endPoint y: 307, distance: 78.8
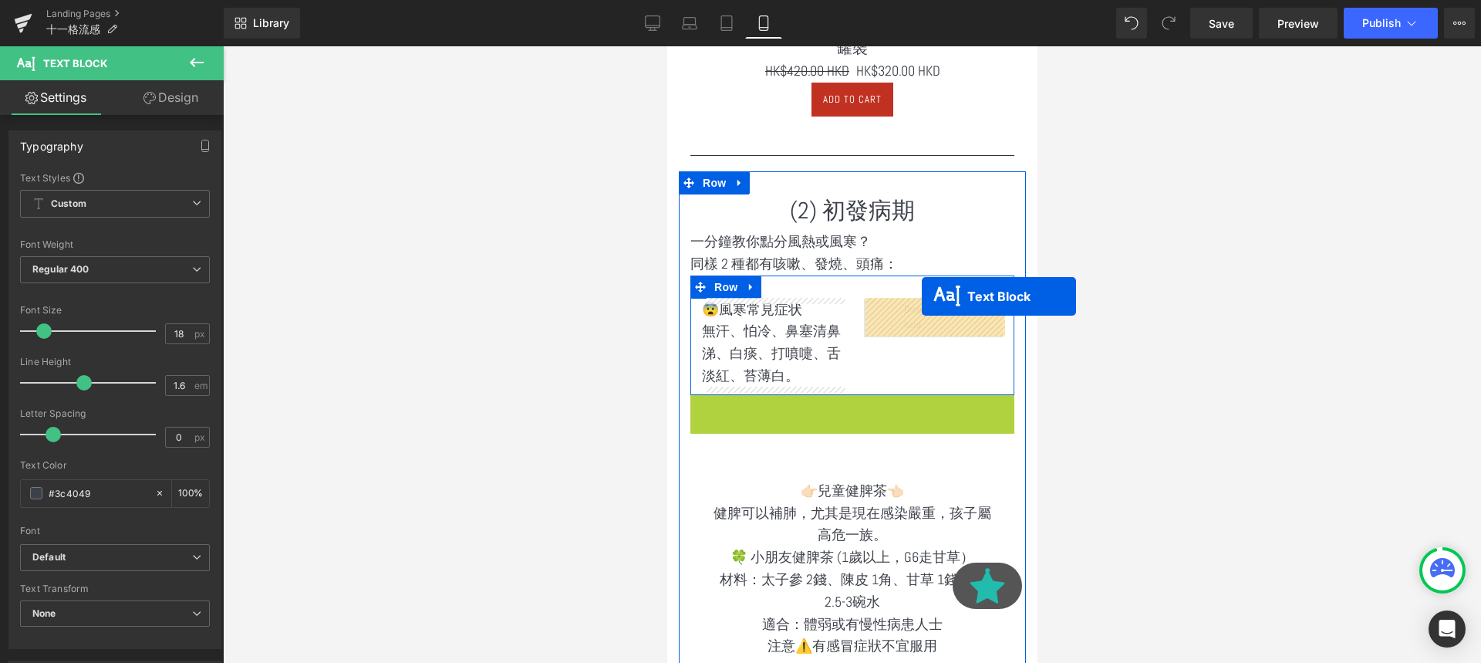
drag, startPoint x: 804, startPoint y: 437, endPoint x: 921, endPoint y: 298, distance: 181.8
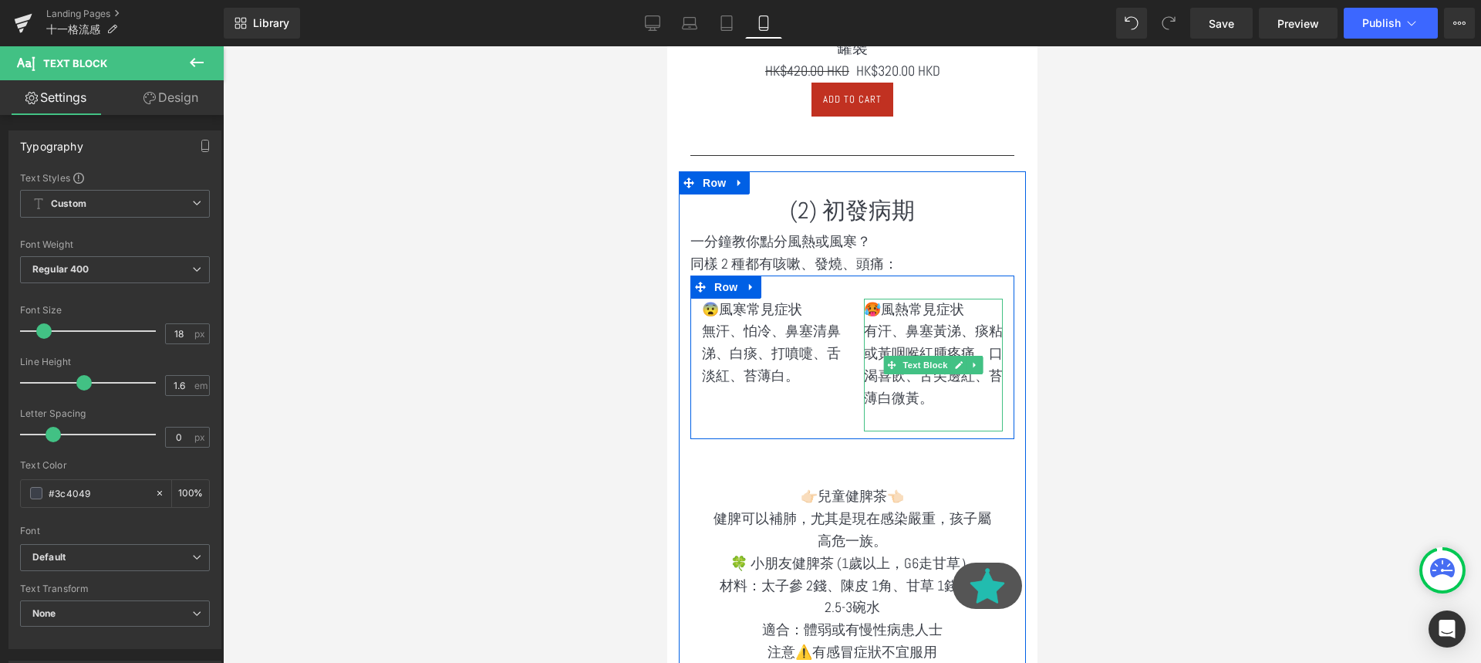
click at [881, 420] on p at bounding box center [932, 421] width 139 height 22
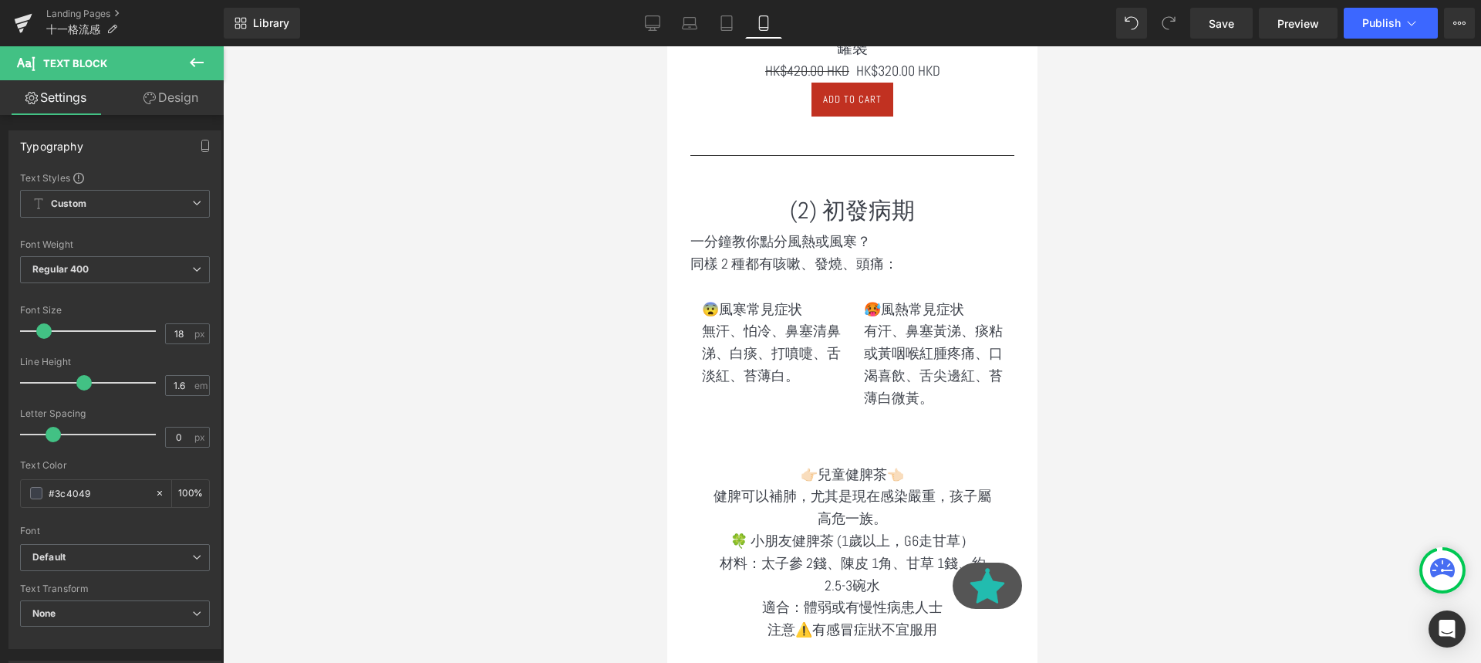
click at [188, 64] on icon at bounding box center [196, 62] width 19 height 19
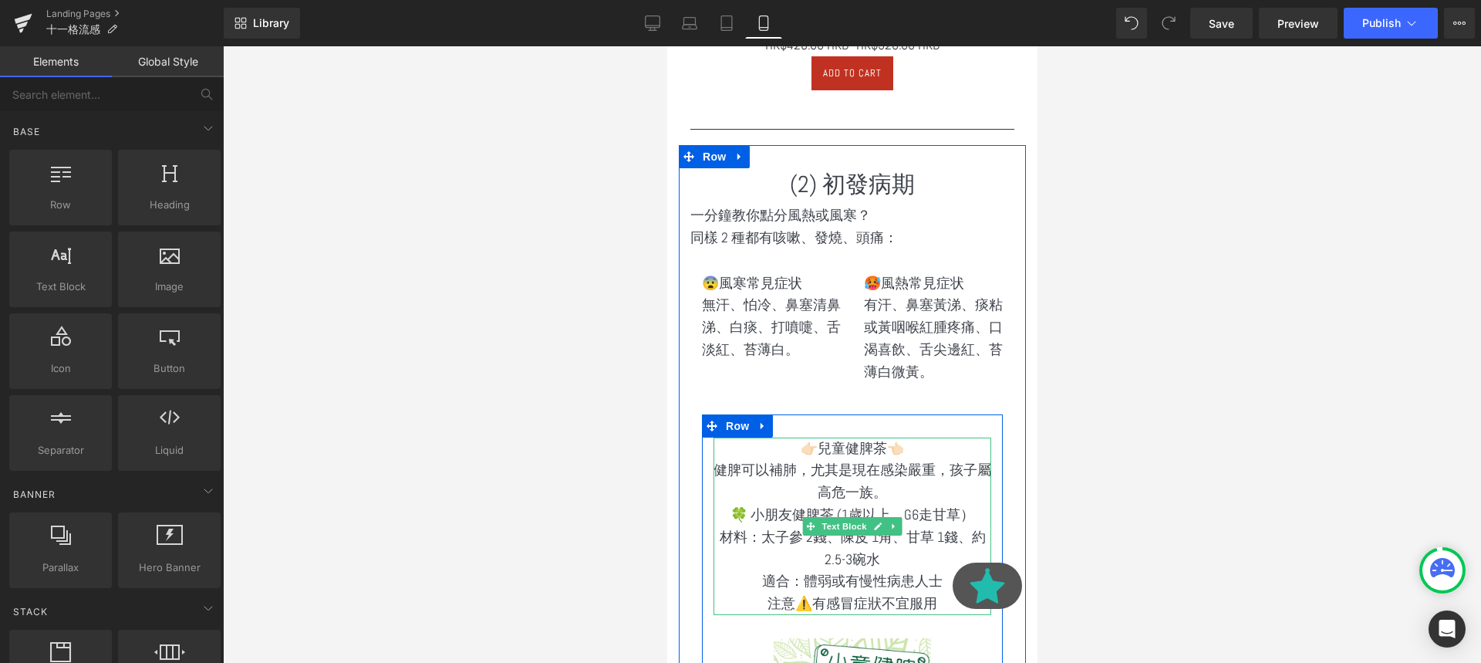
scroll to position [2776, 0]
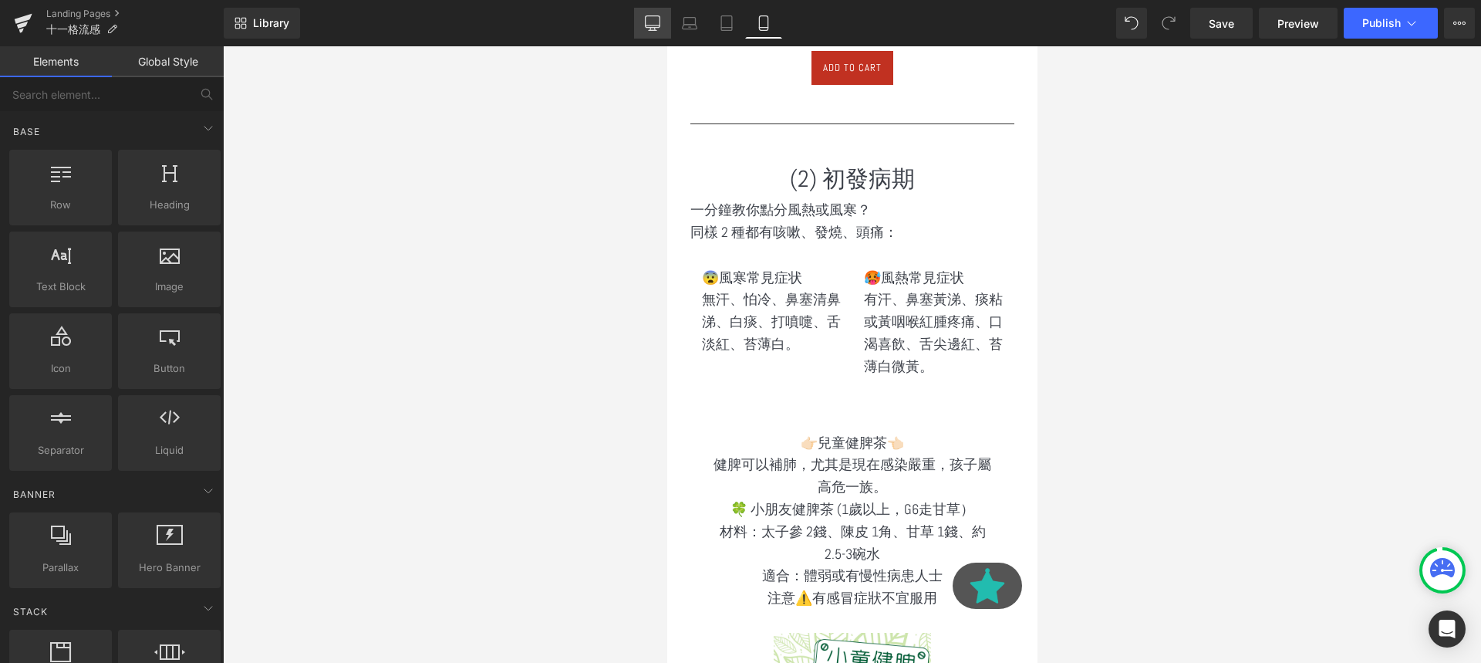
click at [658, 13] on link "Desktop" at bounding box center [652, 23] width 37 height 31
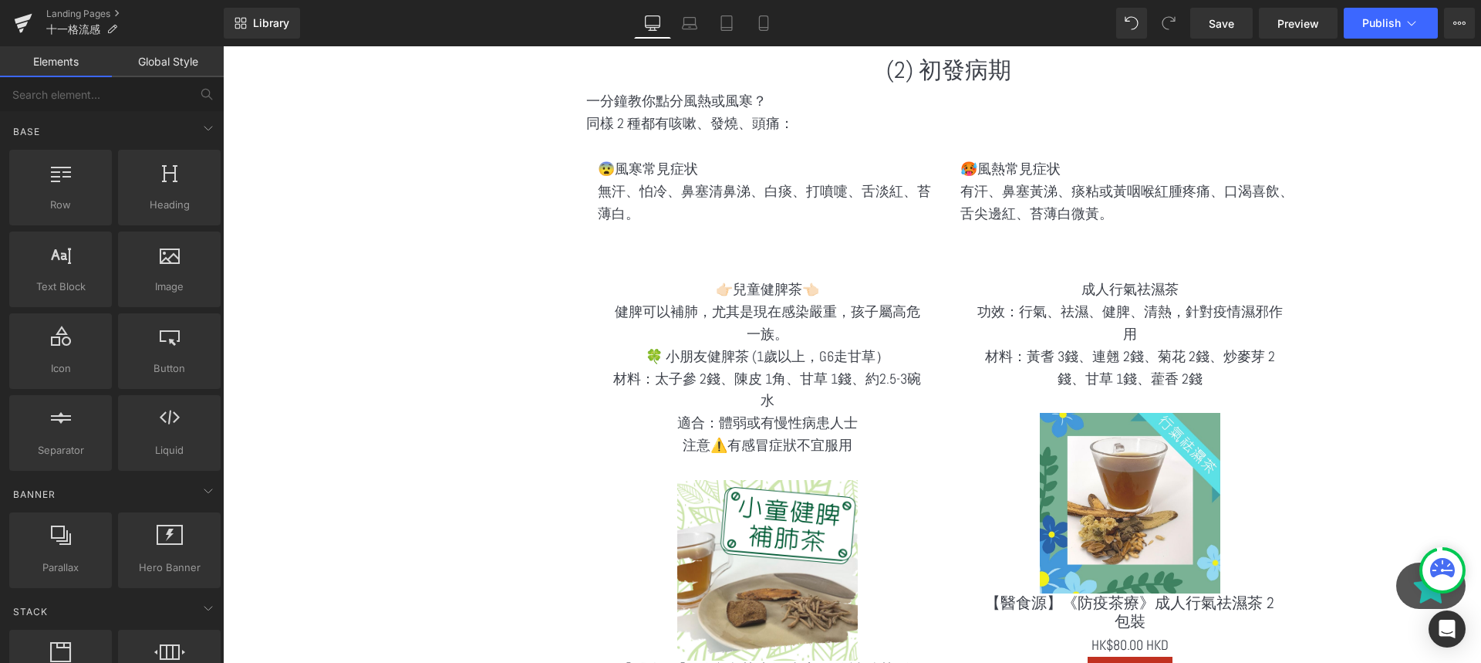
scroll to position [1911, 0]
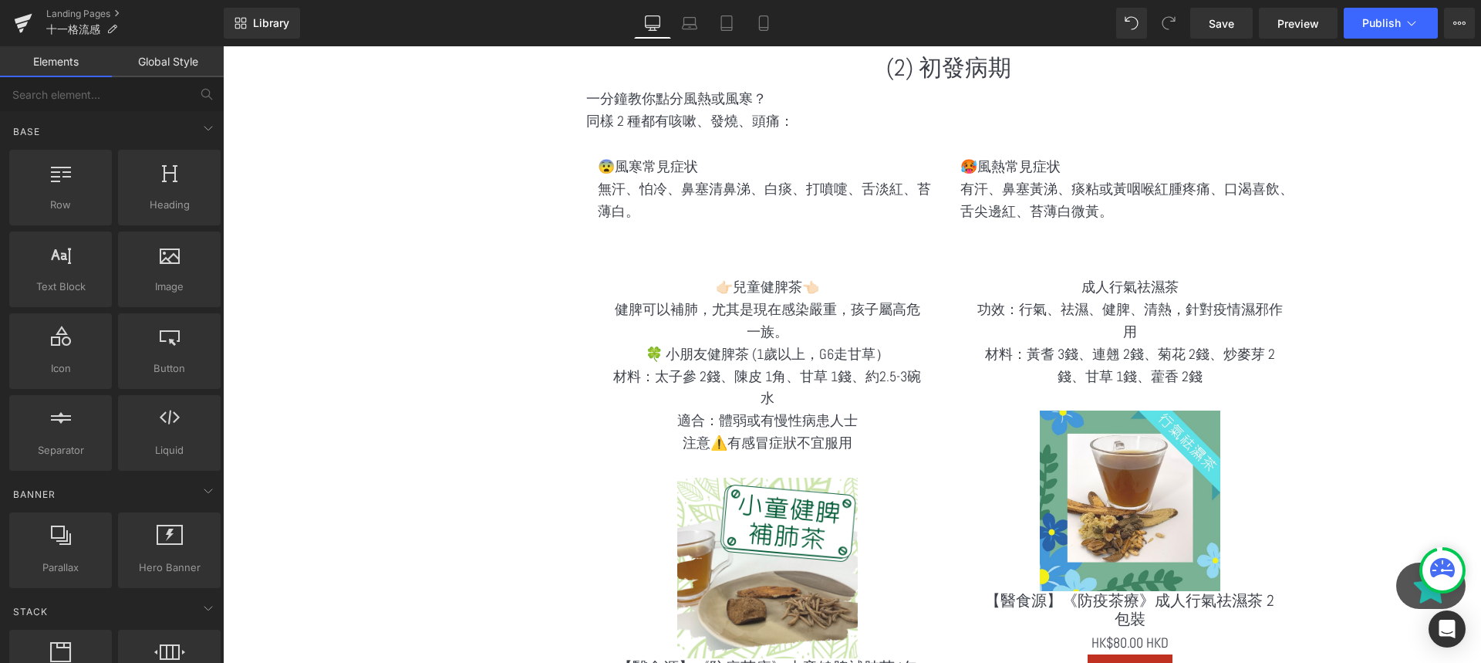
click at [223, 46] on div at bounding box center [223, 46] width 0 height 0
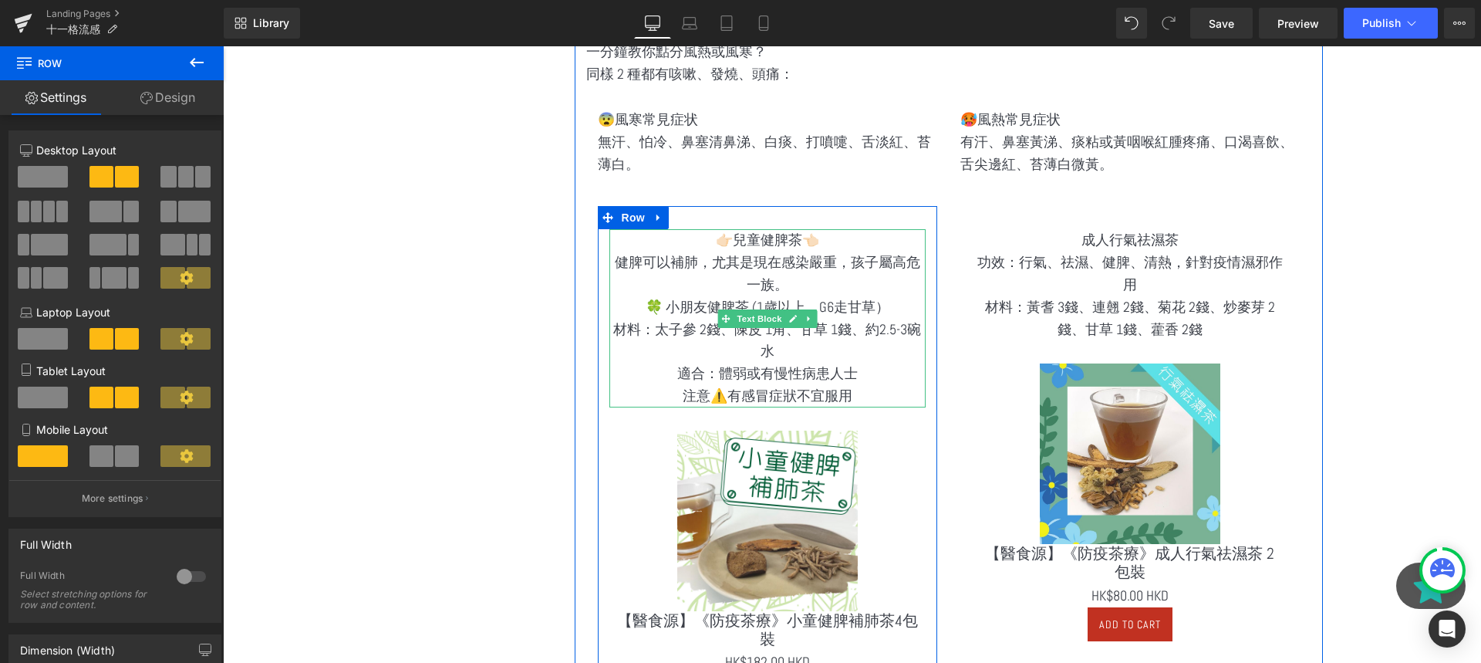
scroll to position [1967, 0]
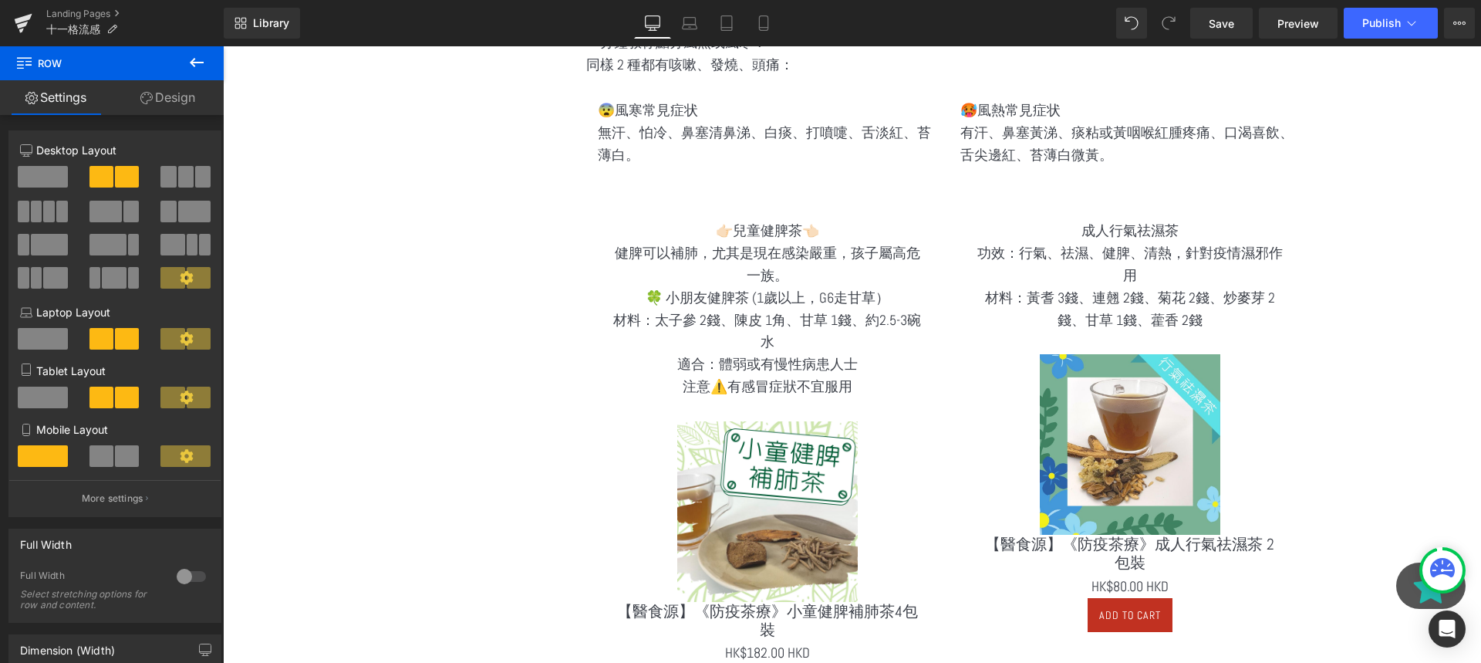
click at [201, 60] on icon at bounding box center [196, 62] width 19 height 19
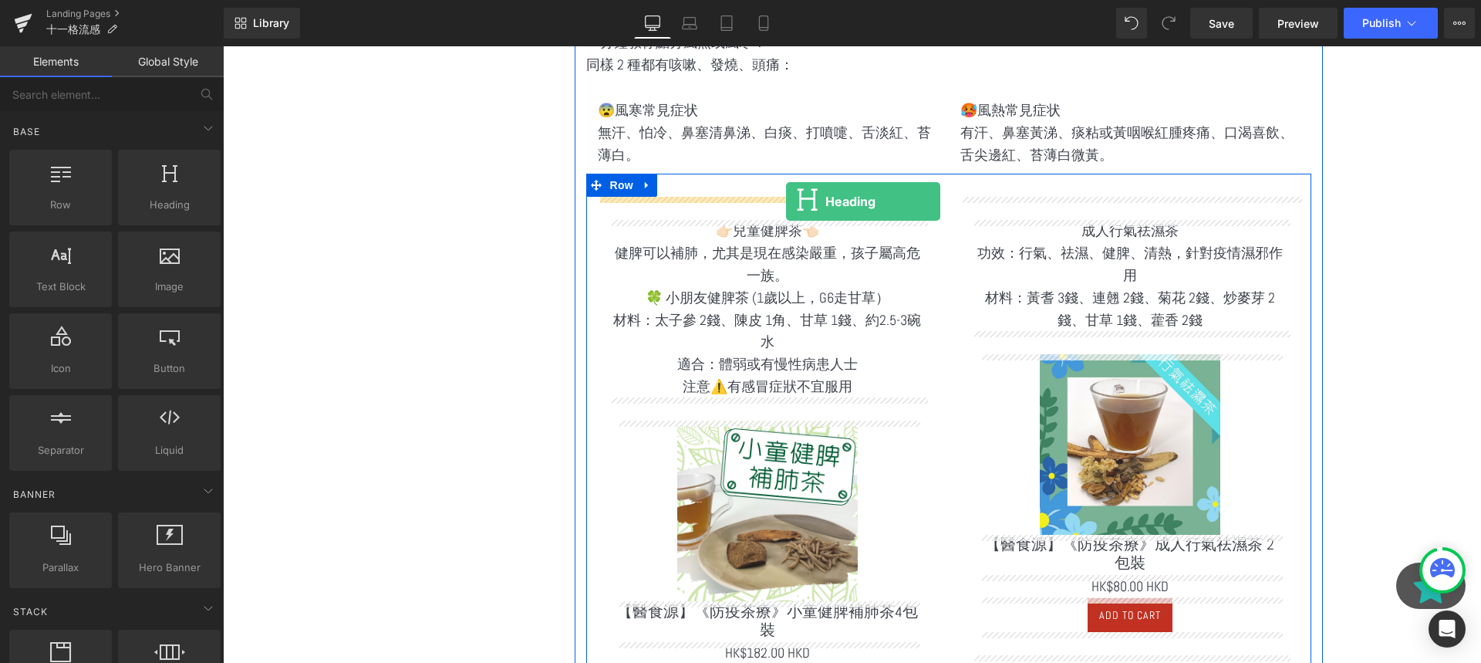
drag, startPoint x: 393, startPoint y: 232, endPoint x: 785, endPoint y: 201, distance: 393.9
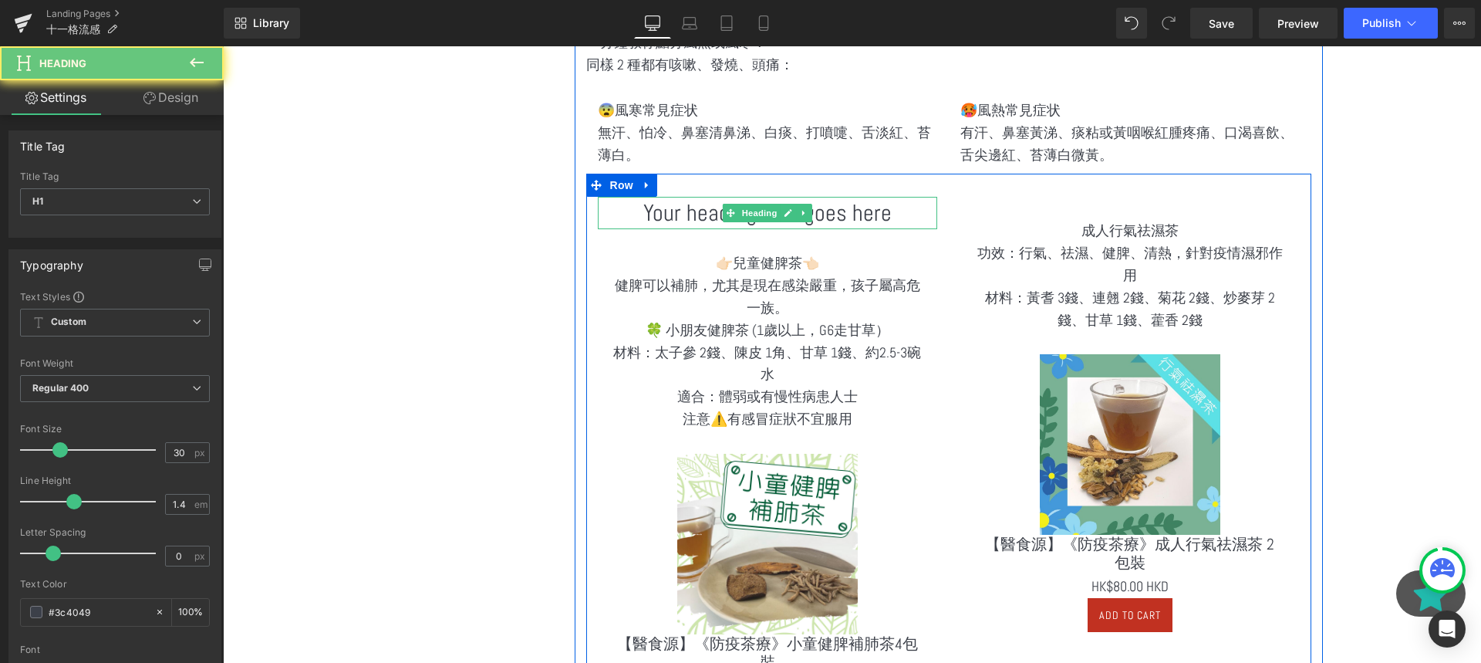
click at [757, 224] on h1 "Your heading text goes here" at bounding box center [767, 213] width 339 height 32
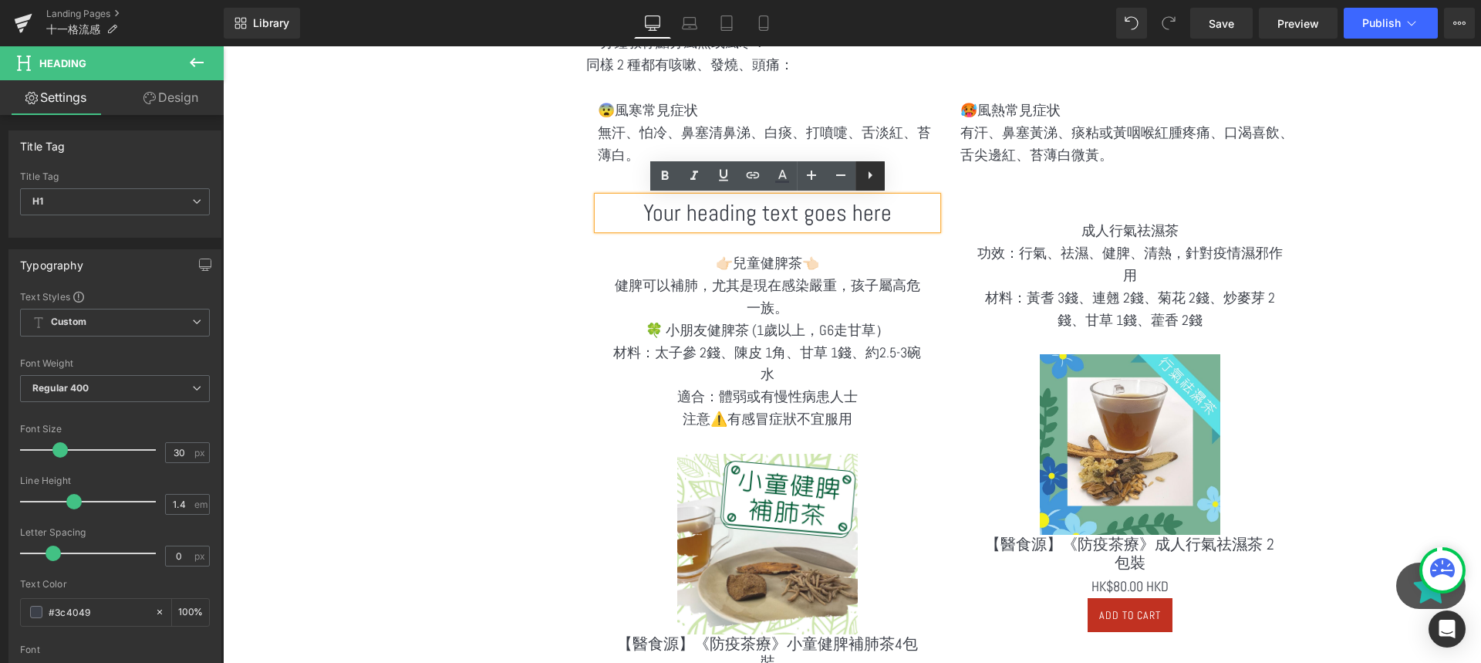
click at [881, 180] on link at bounding box center [870, 175] width 29 height 29
click at [876, 208] on h1 "Your heading text goes here" at bounding box center [767, 213] width 339 height 32
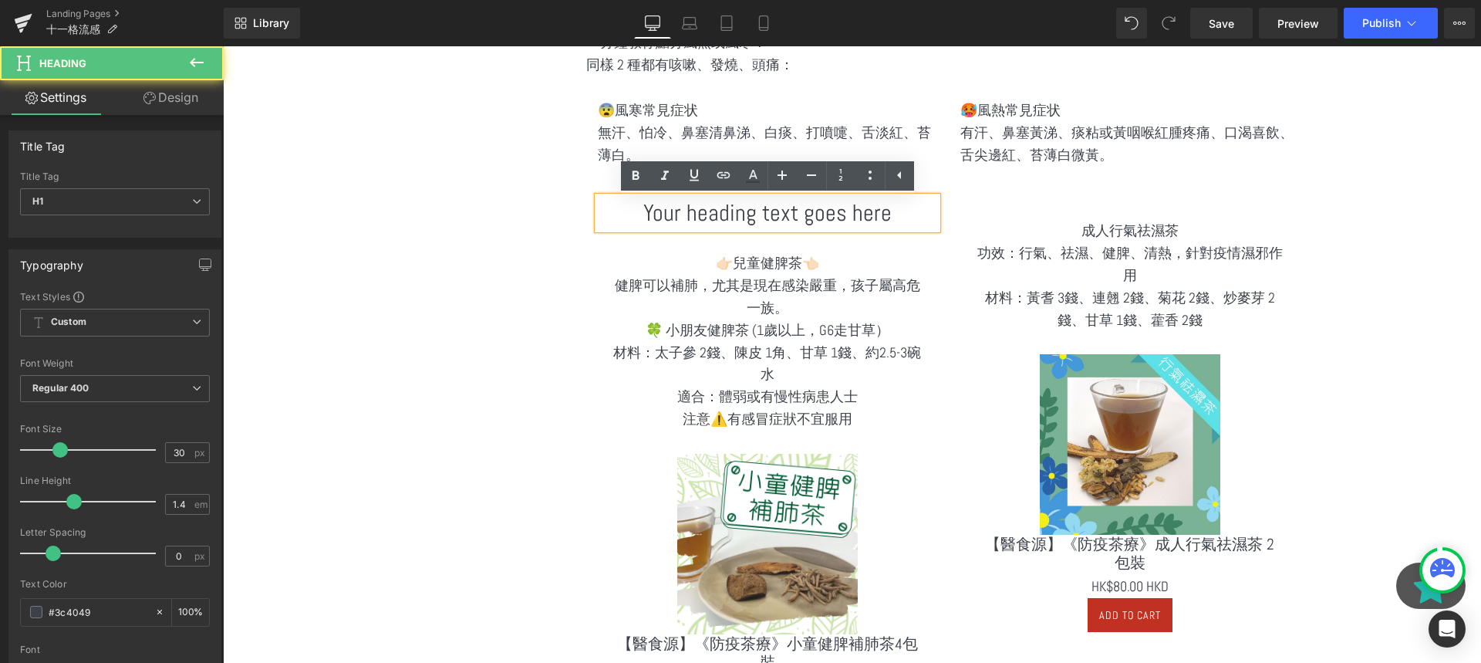
click at [866, 258] on p "👉🏻兒童健脾茶👈🏻" at bounding box center [767, 263] width 316 height 22
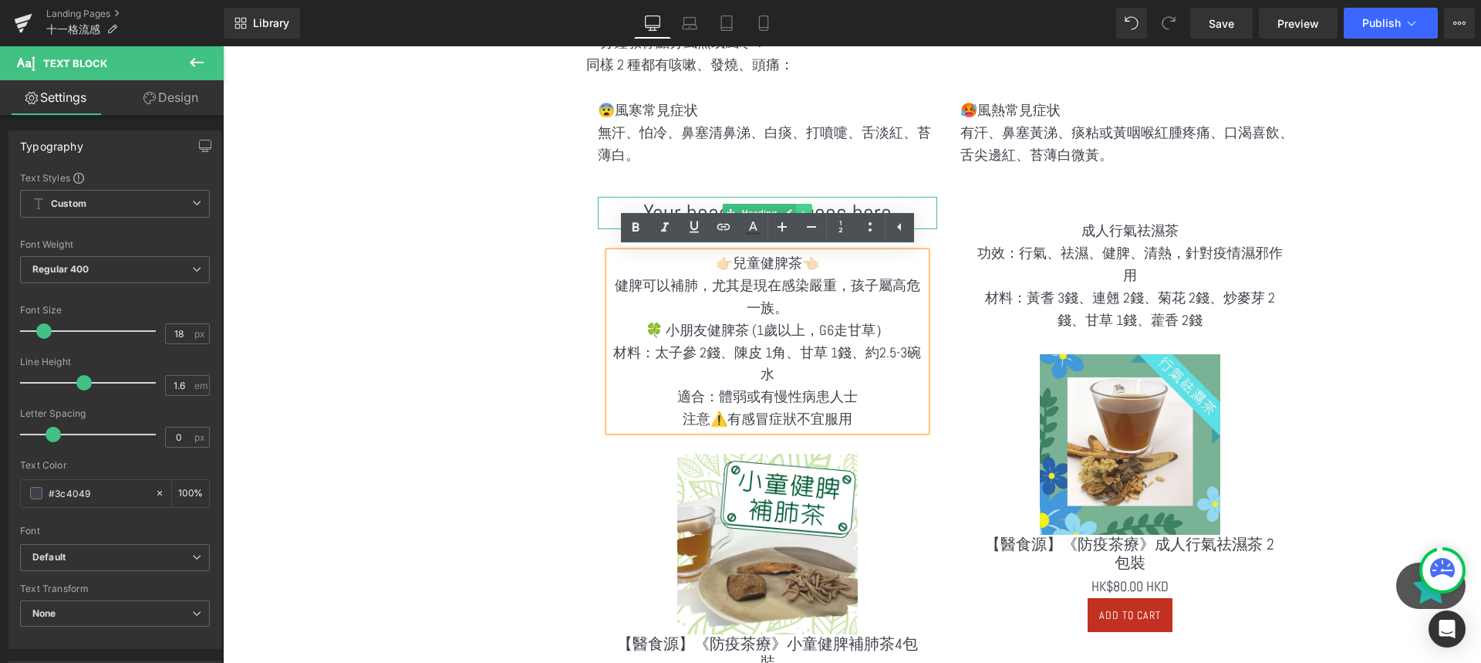
click at [804, 204] on link at bounding box center [804, 213] width 16 height 19
click at [809, 208] on icon at bounding box center [812, 212] width 8 height 9
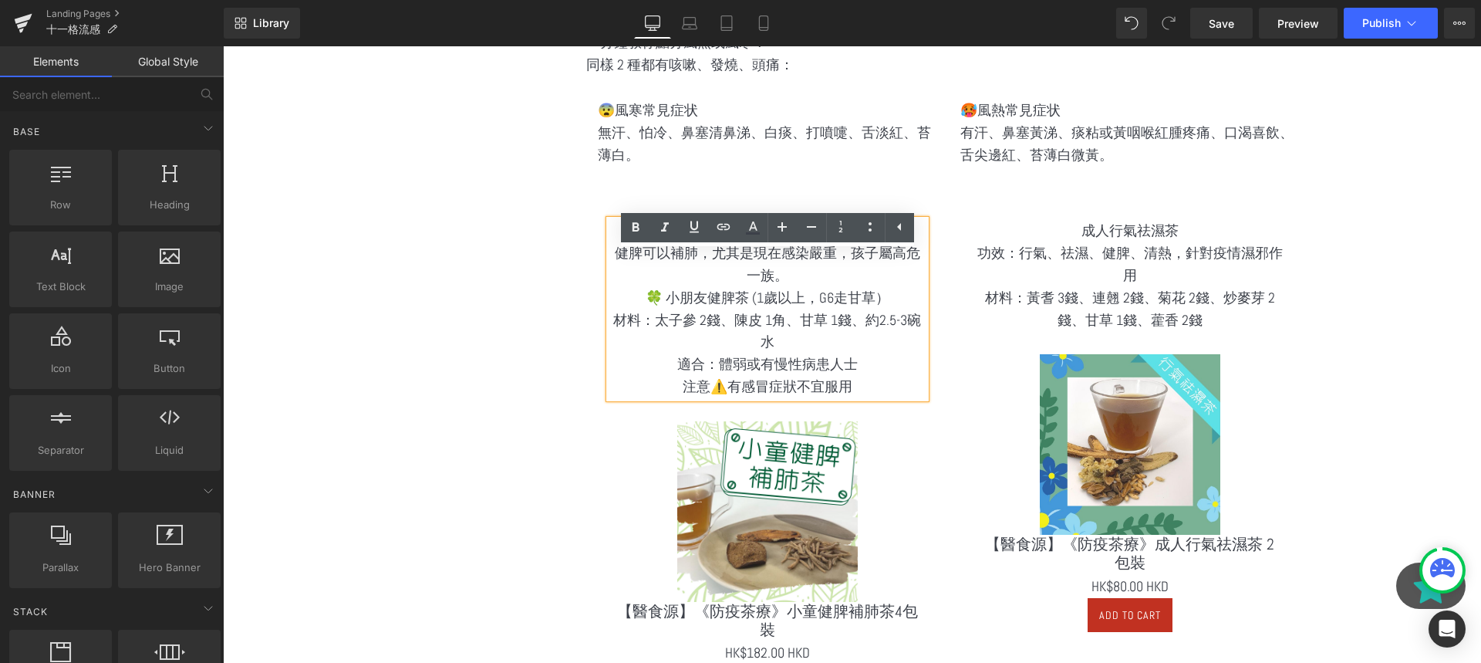
click at [842, 187] on div "👉🏻兒童健脾茶👈🏻 健脾可以補肺，尤其是現在感染嚴重，孩子屬高危一族。 🍀 小朋友健脾茶 (1歲以上，G6走甘草） 材料：太子參 2錢、陳皮 1角、甘草 1錢…" at bounding box center [948, 455] width 725 height 563
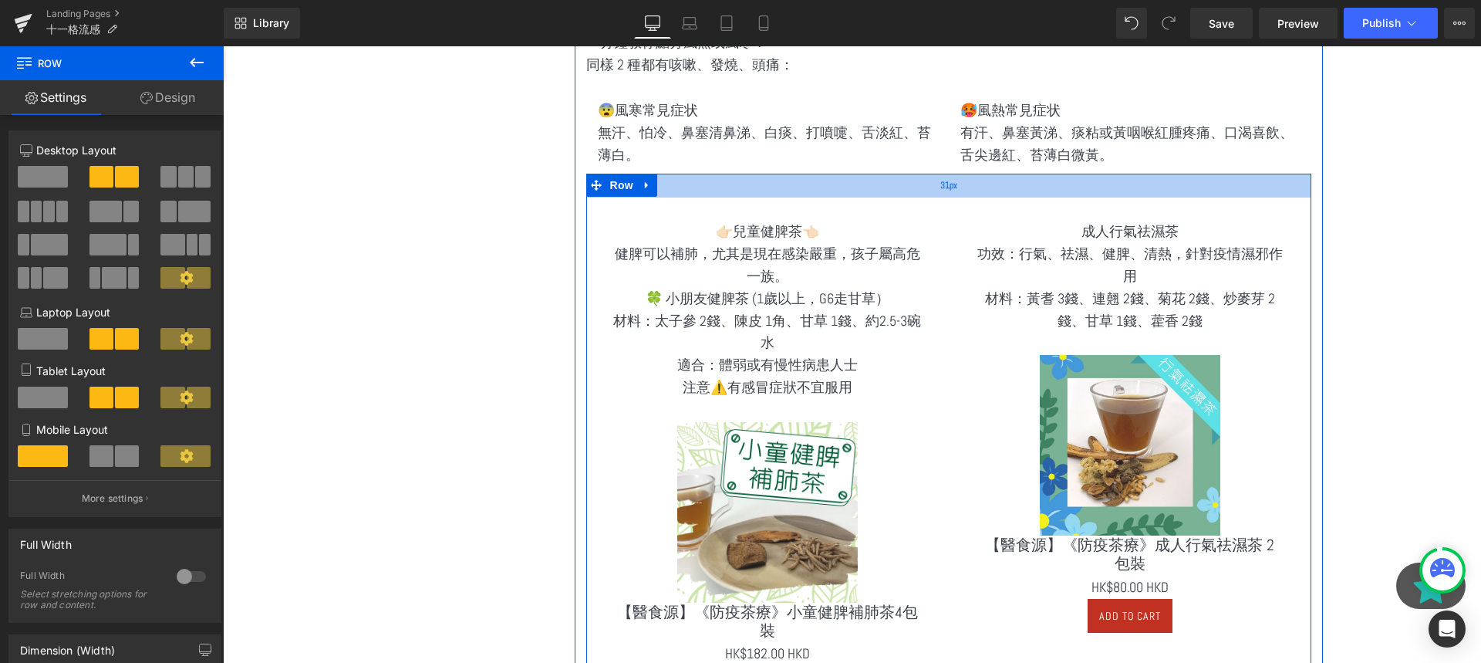
click at [810, 188] on div "31px" at bounding box center [948, 186] width 725 height 24
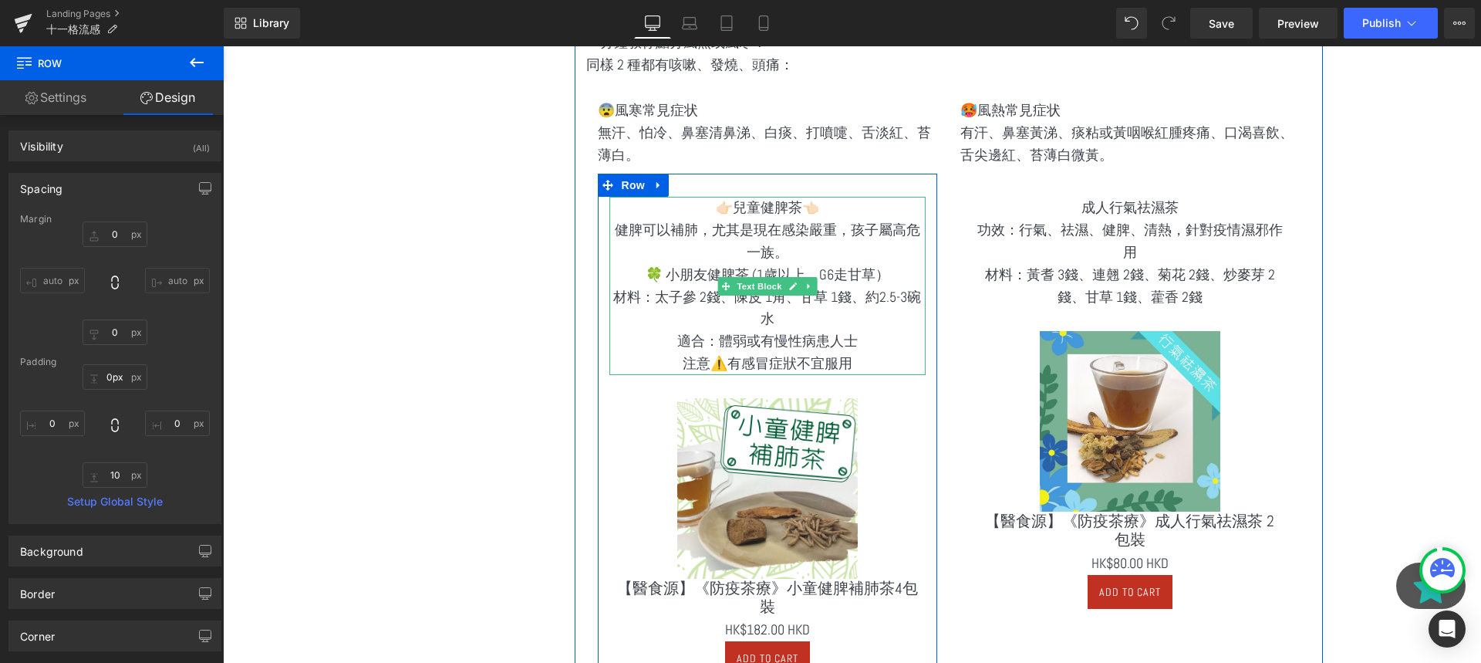
drag, startPoint x: 810, startPoint y: 188, endPoint x: 810, endPoint y: 204, distance: 15.4
click at [810, 204] on div "👉🏻兒童健脾茶👈🏻 健脾可以補肺，尤其是現在感染嚴重，孩子屬高危一族。 🍀 小朋友健脾茶 (1歲以上，G6走甘草） 材料：太子參 2錢、陳皮 1角、甘草 1錢…" at bounding box center [948, 444] width 725 height 540
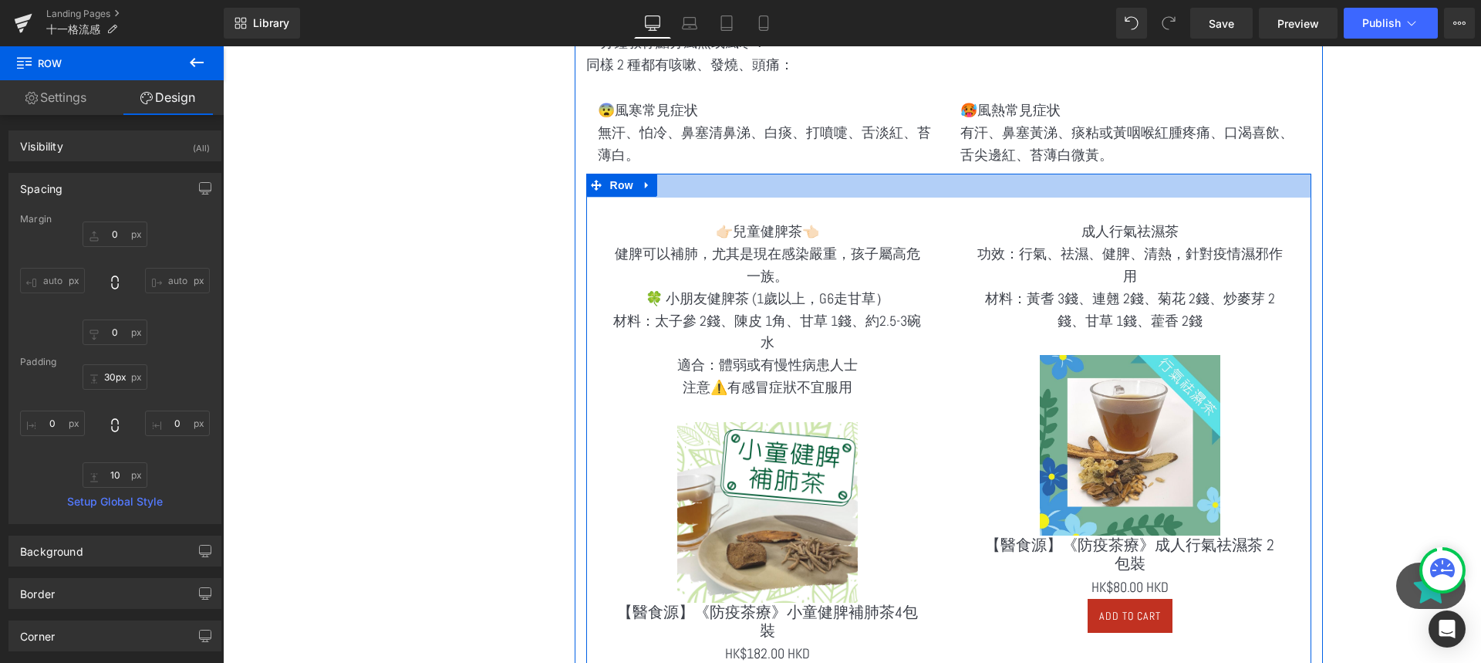
type input "31px"
drag, startPoint x: 927, startPoint y: 175, endPoint x: 922, endPoint y: 199, distance: 24.4
click at [922, 199] on div "👉🏻兒童健脾茶👈🏻 健脾可以補肺，尤其是現在感染嚴重，孩子屬高危一族。 🍀 小朋友健脾茶 (1歲以上，G6走甘草） 材料：太子參 2錢、陳皮 1角、甘草 1錢…" at bounding box center [948, 456] width 725 height 564
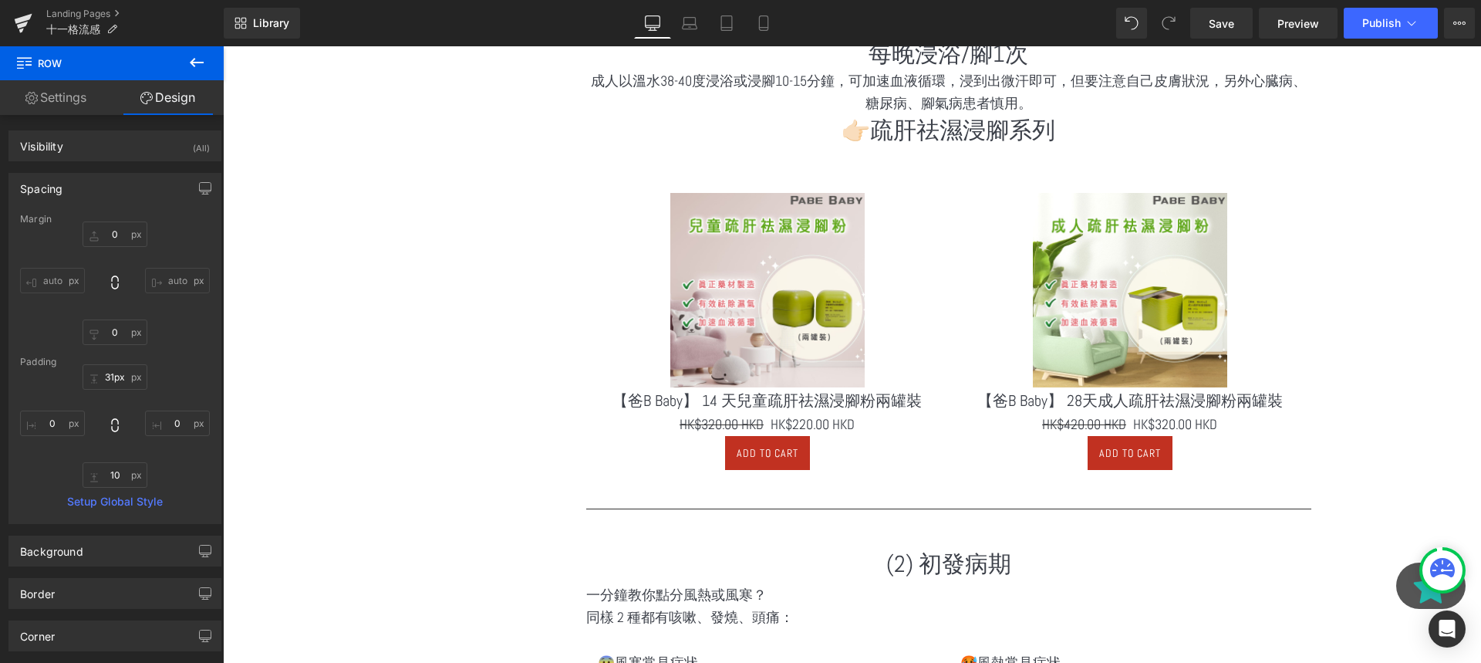
scroll to position [1453, 0]
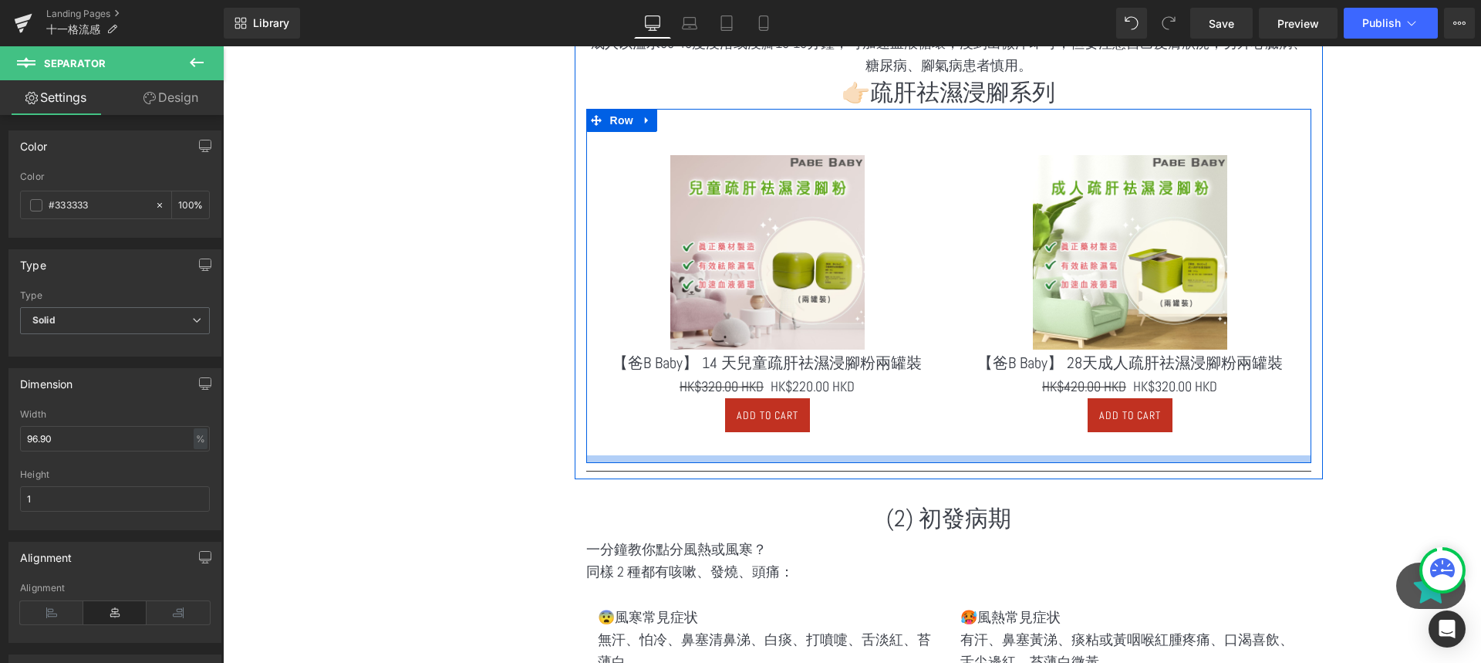
drag, startPoint x: 813, startPoint y: 477, endPoint x: 827, endPoint y: 456, distance: 25.0
click at [827, 456] on div "每晚浸浴/腳1次 Heading 成人以溫水38-40度浸浴或浸腳10-15分鐘，可加速血液循環，浸到出微汗即可，但要注意自己皮膚狀況，另外心臓病、糖尿病、腳…" at bounding box center [949, 236] width 748 height 472
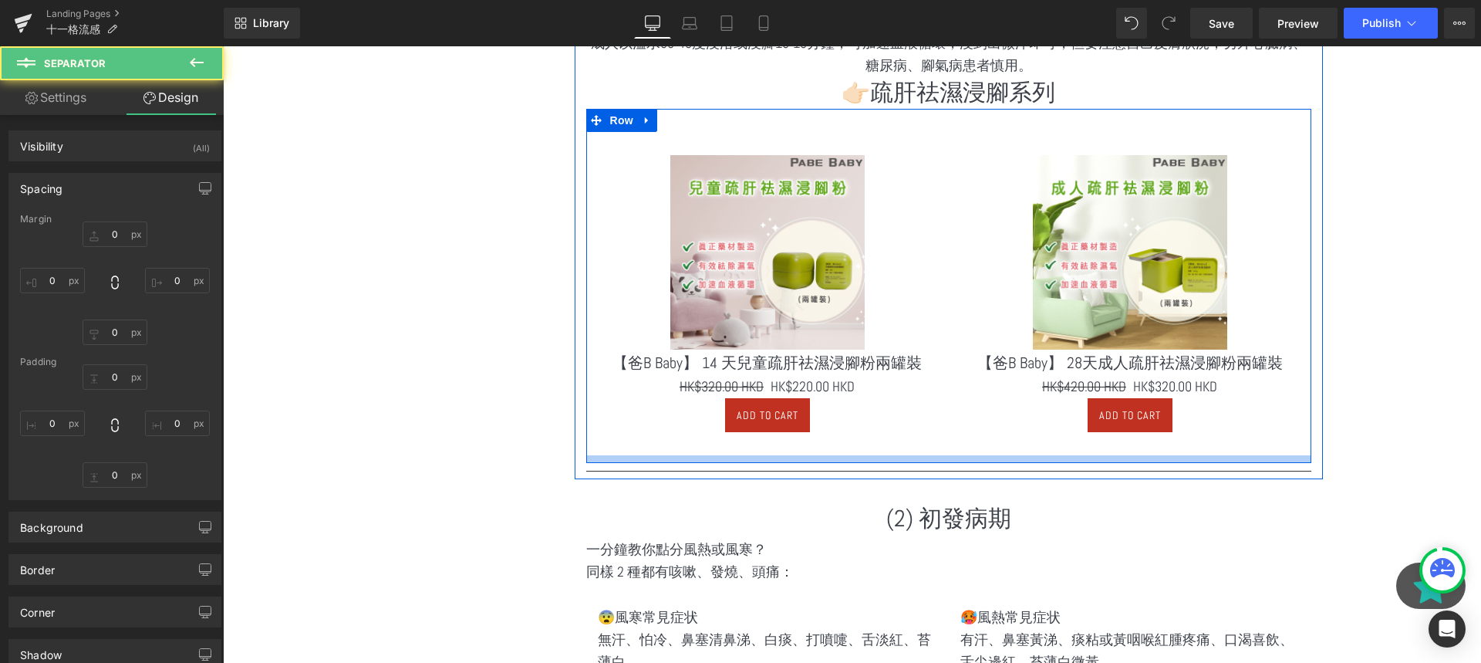
type input "0"
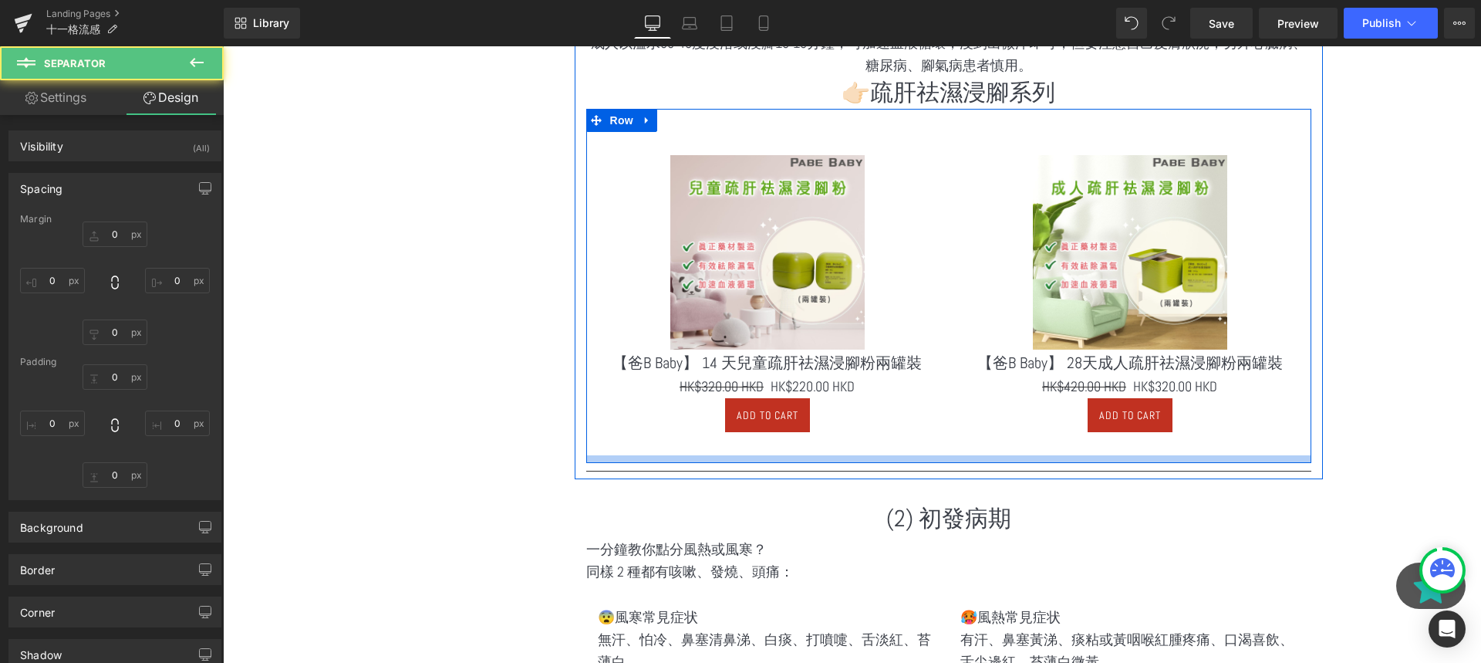
type input "0"
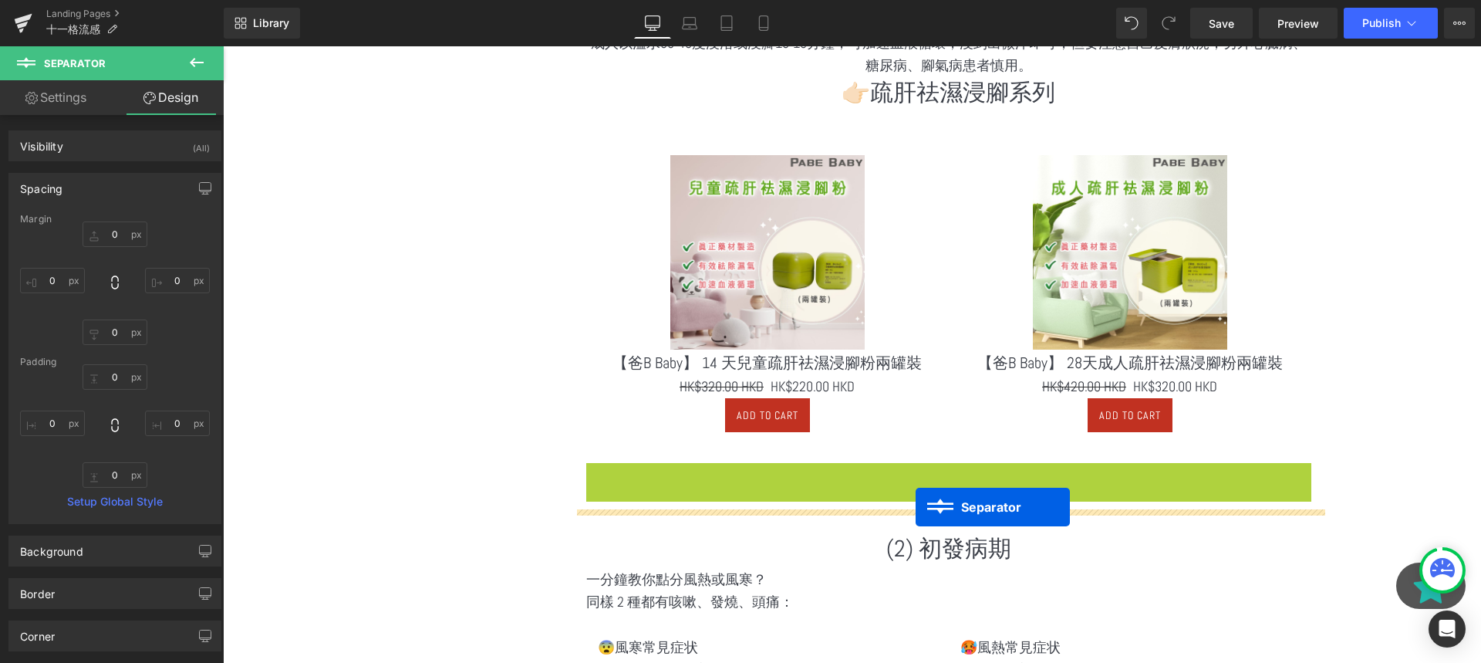
drag, startPoint x: 920, startPoint y: 461, endPoint x: 916, endPoint y: 507, distance: 45.7
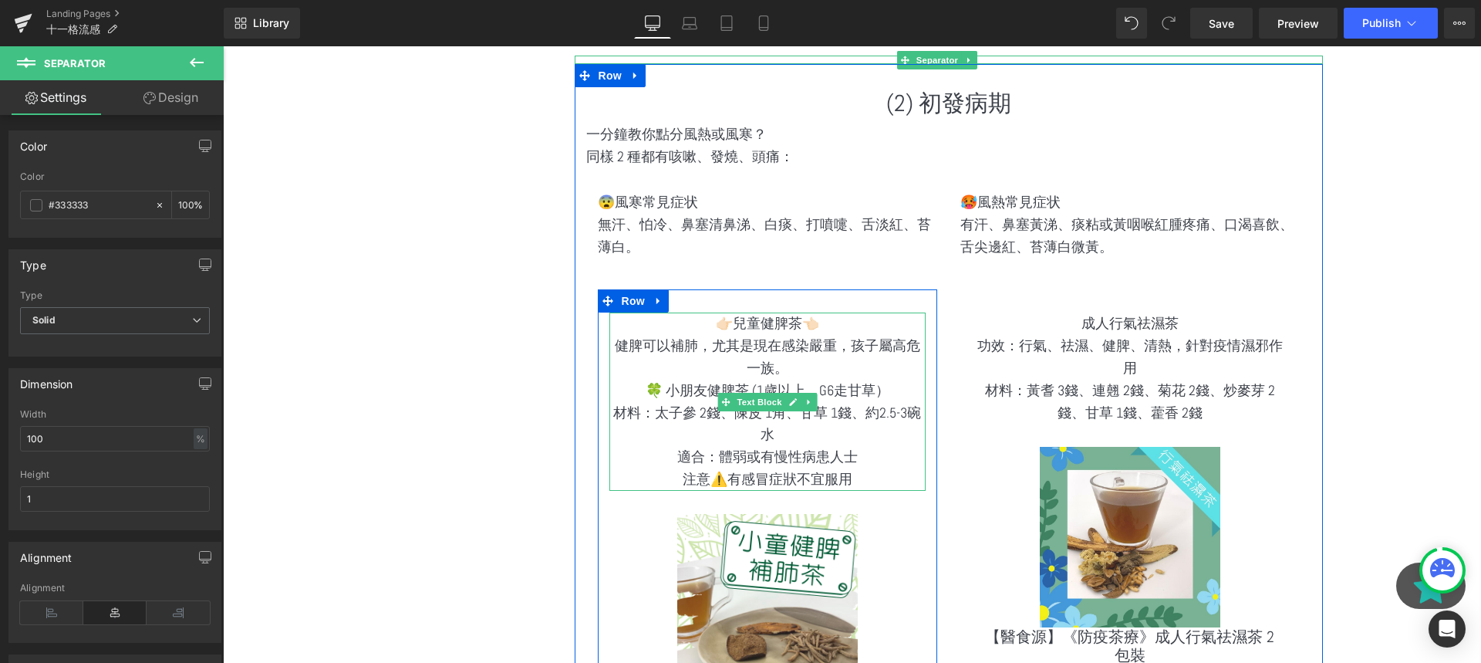
scroll to position [1872, 0]
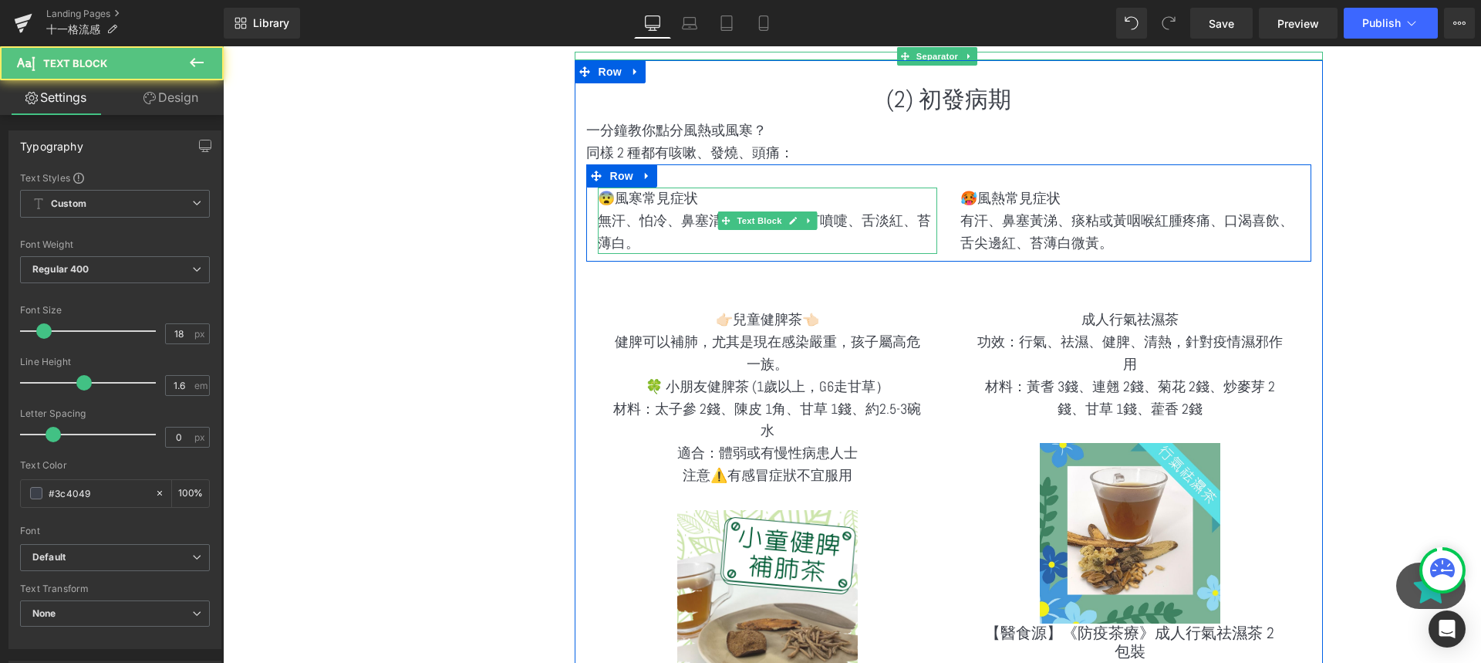
click at [834, 246] on div "😨風寒常見症状 無汗、怕冷、鼻塞清鼻涕、白痰、打噴嚏、舌淡紅、苔薄白。 Text Block" at bounding box center [767, 220] width 339 height 66
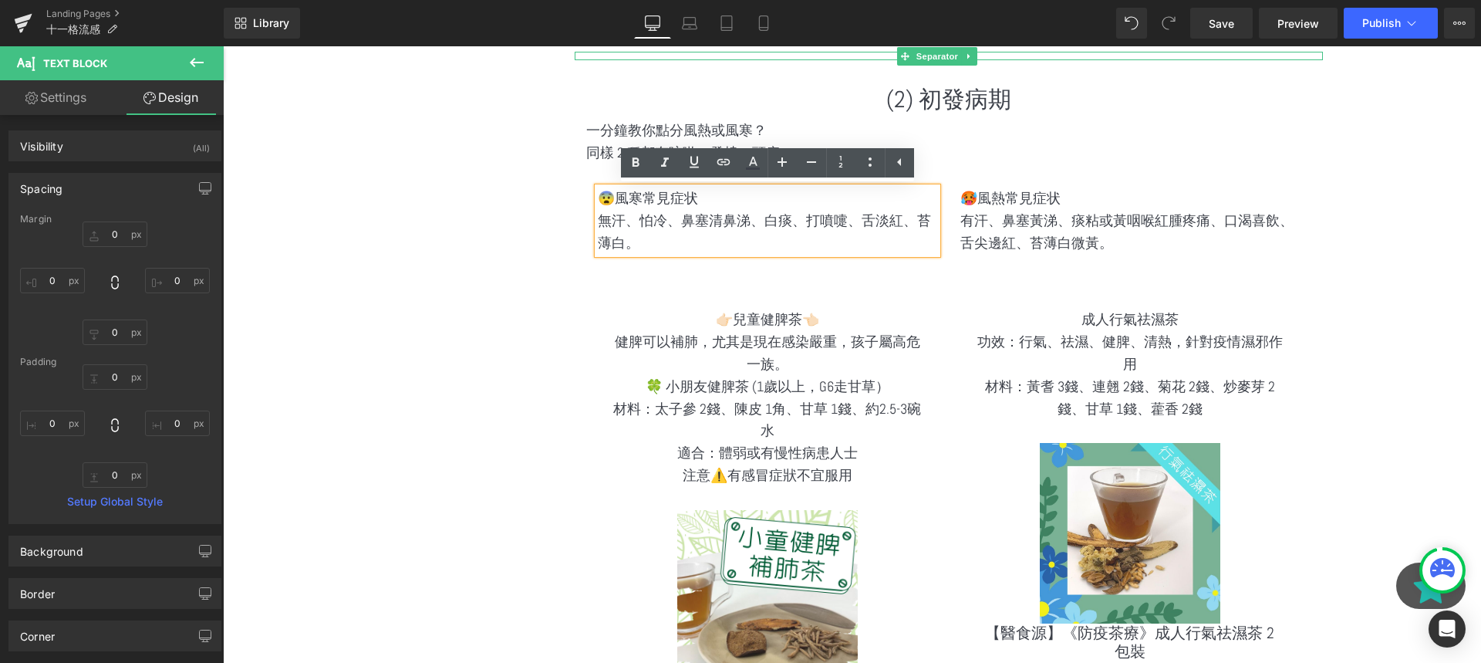
click at [996, 331] on p "功效：行氣、祛濕、健脾、清熱，針對疫情濕邪作用" at bounding box center [1130, 353] width 316 height 45
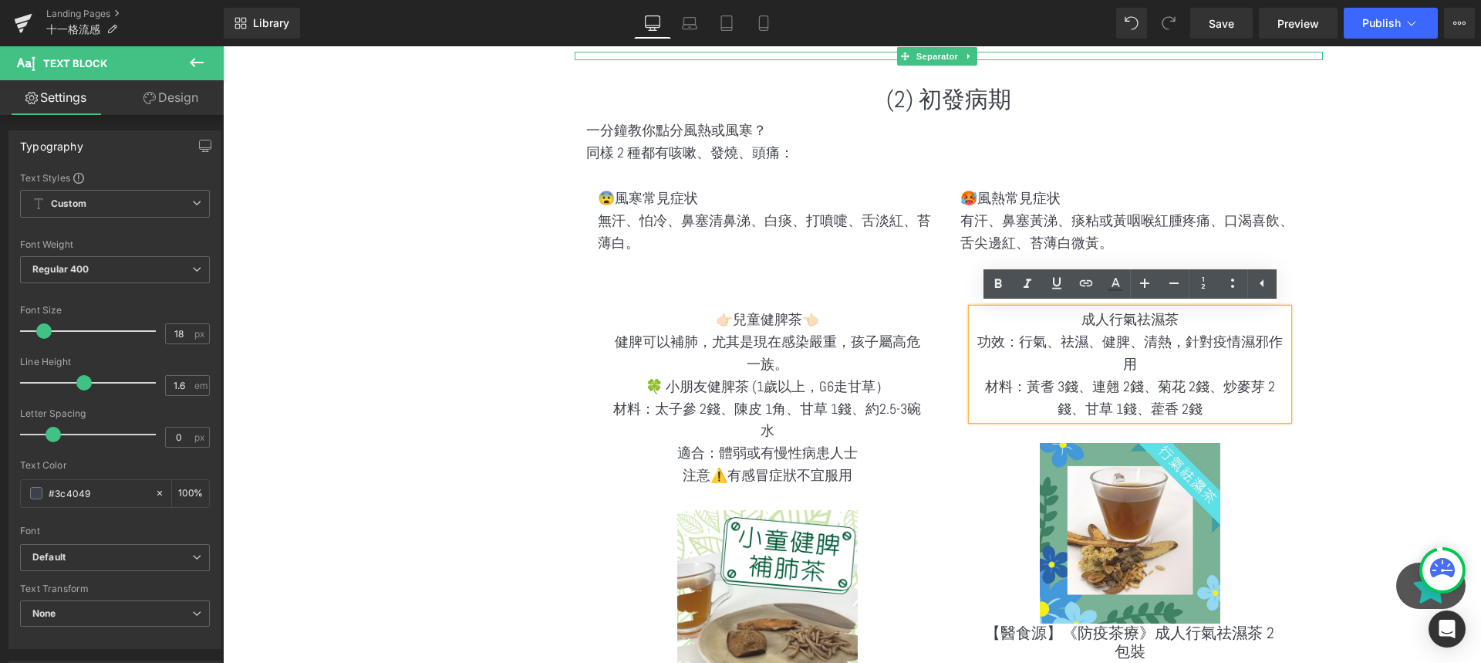
scroll to position [1904, 0]
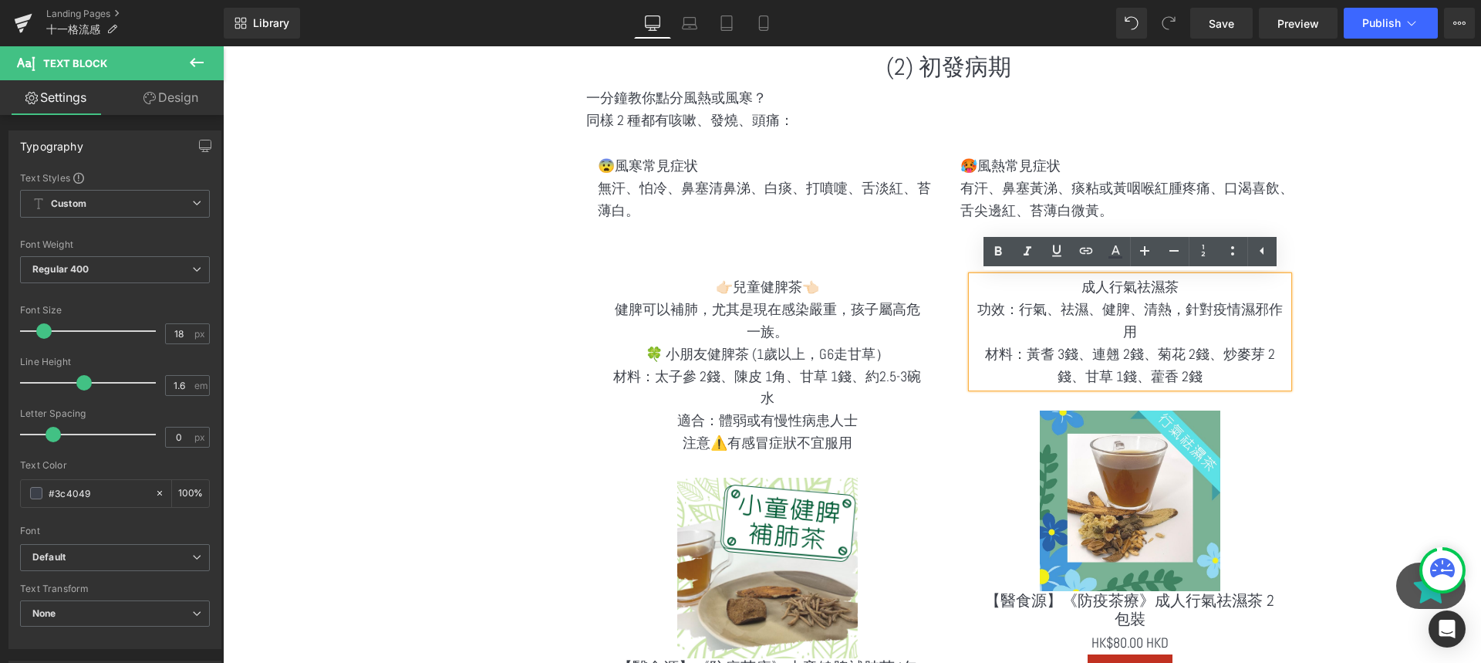
click at [755, 373] on span "Text Block" at bounding box center [759, 365] width 51 height 19
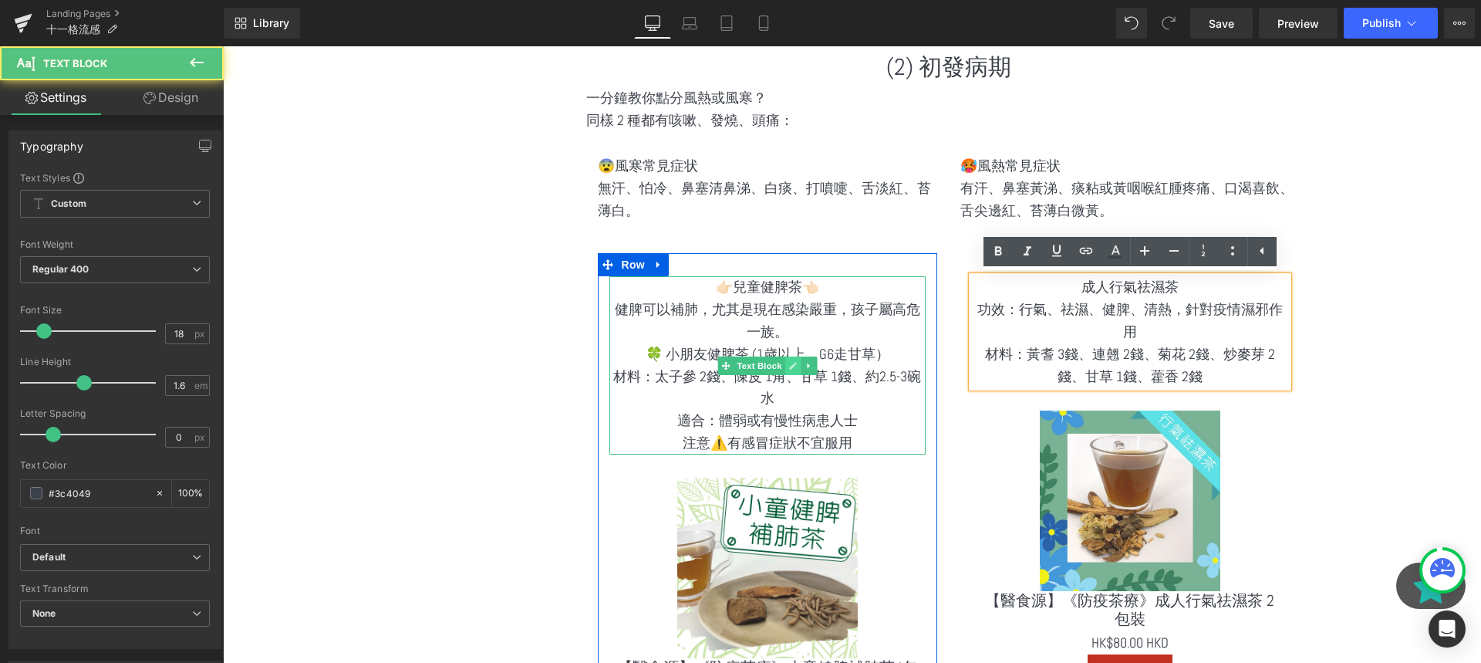
click at [789, 364] on icon at bounding box center [792, 365] width 8 height 9
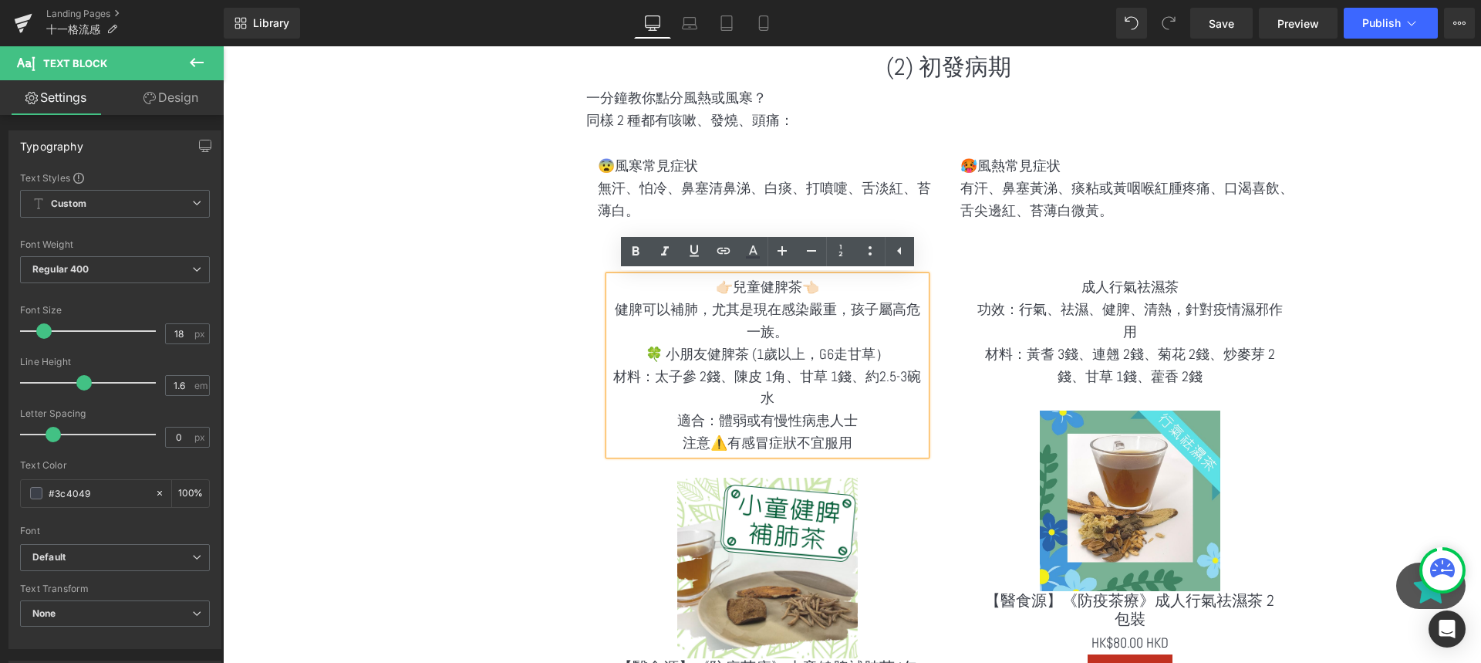
click at [789, 364] on p "🍀 小朋友健脾茶 (1歲以上，G6走甘草）" at bounding box center [767, 354] width 316 height 22
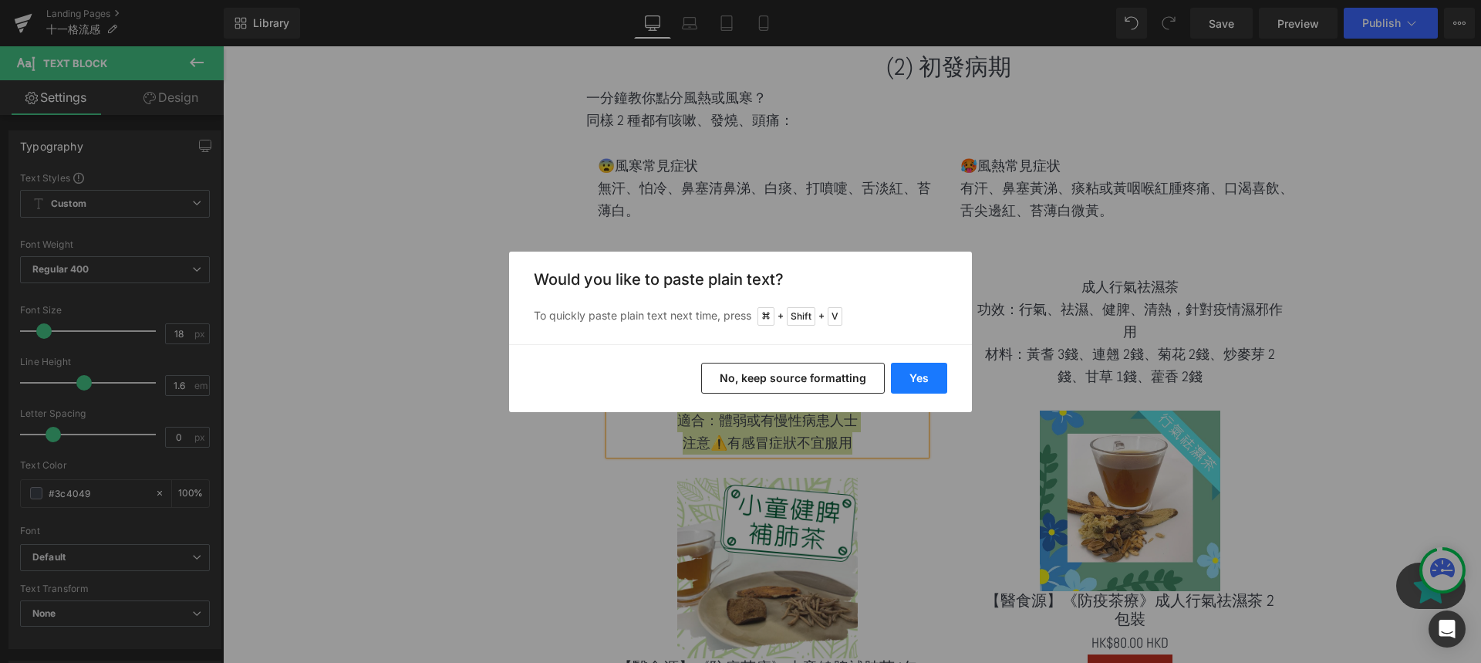
click at [902, 391] on button "Yes" at bounding box center [919, 378] width 56 height 31
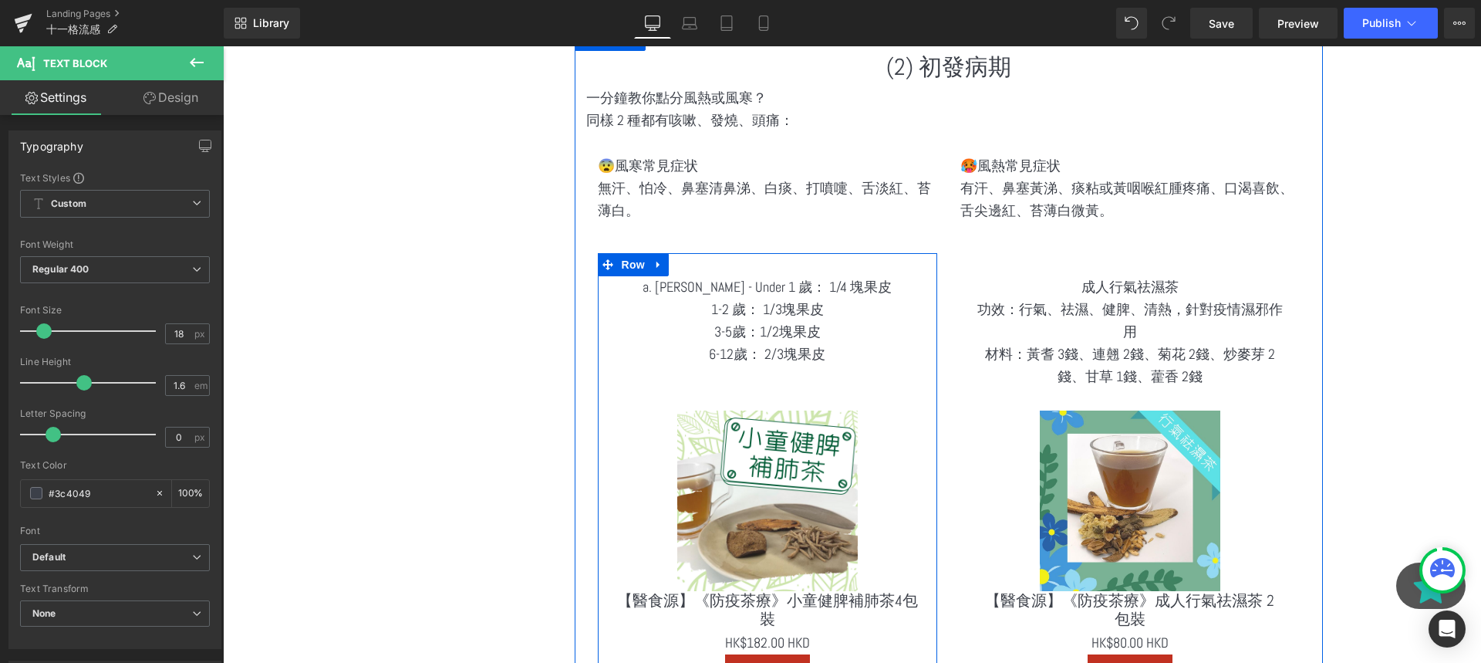
click at [839, 353] on p "6-12歲： 2/3塊果皮" at bounding box center [767, 354] width 316 height 22
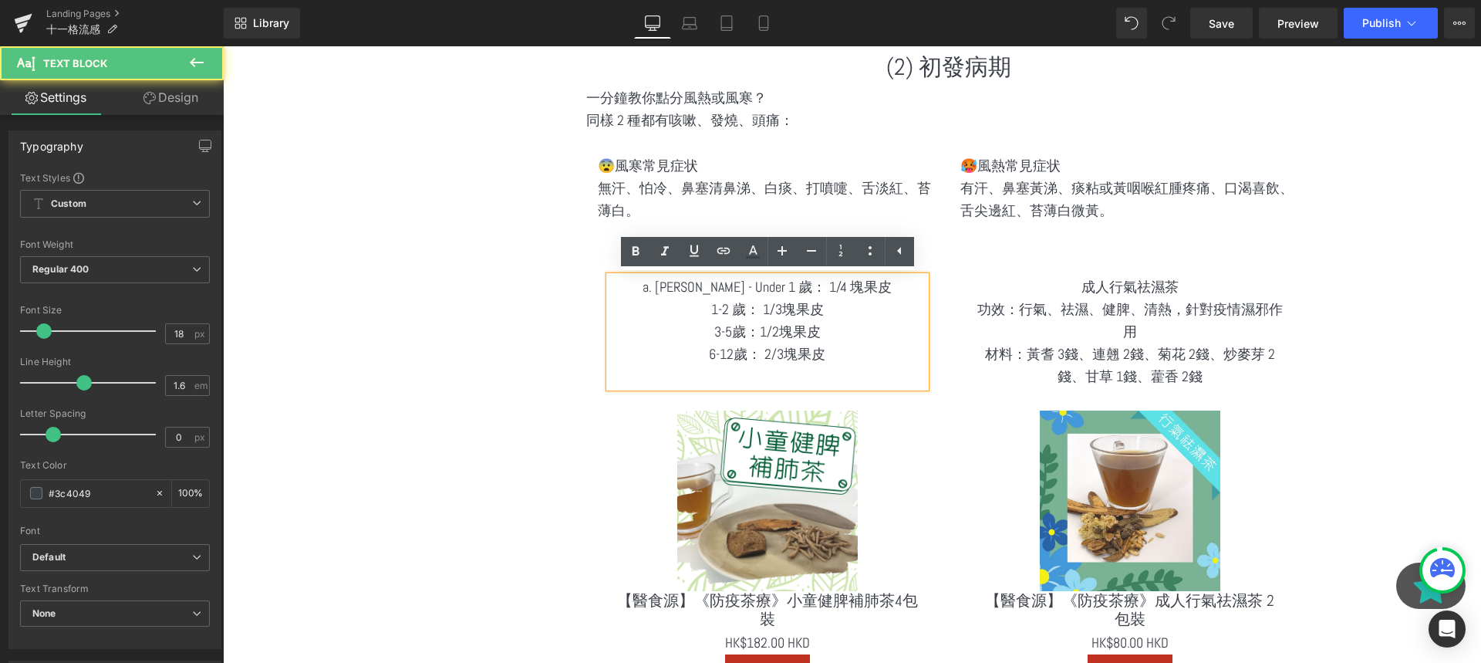
click at [678, 285] on p "a. [PERSON_NAME] - Under 1 歲： 1/4 塊果皮" at bounding box center [767, 287] width 316 height 22
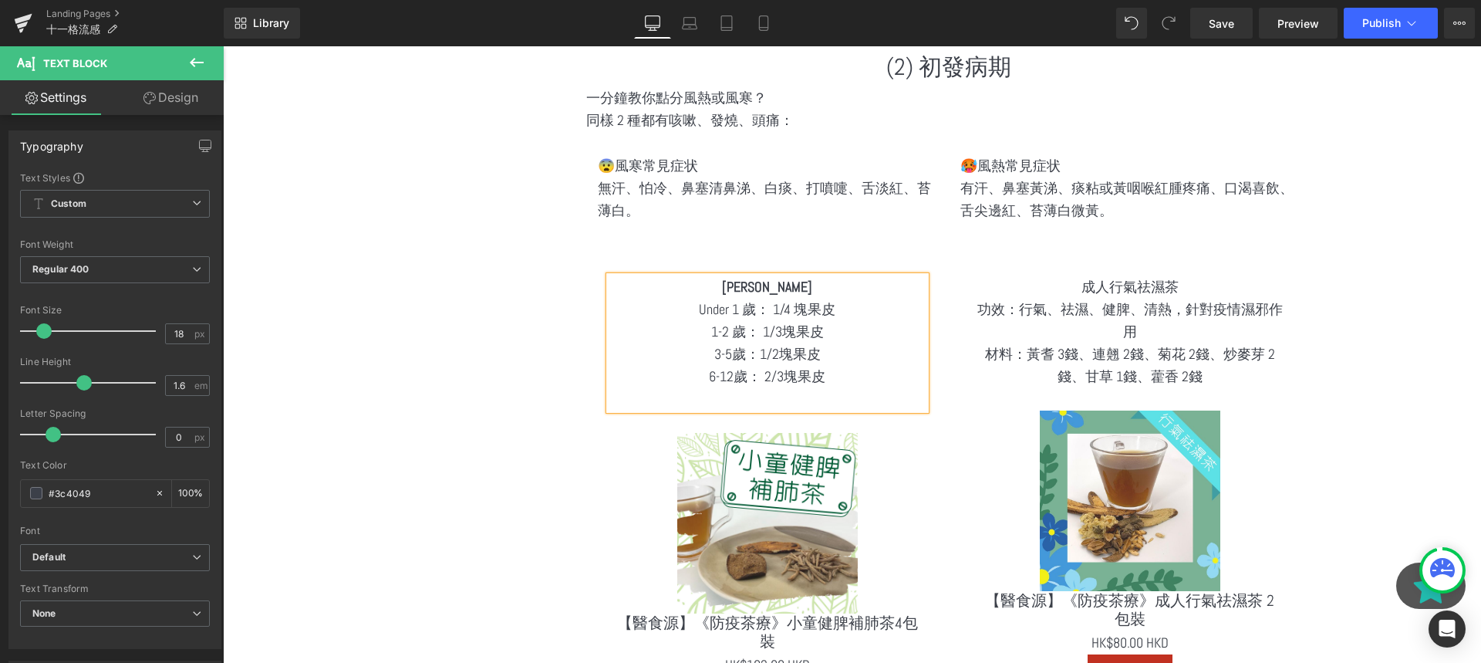
click at [200, 66] on icon at bounding box center [196, 62] width 19 height 19
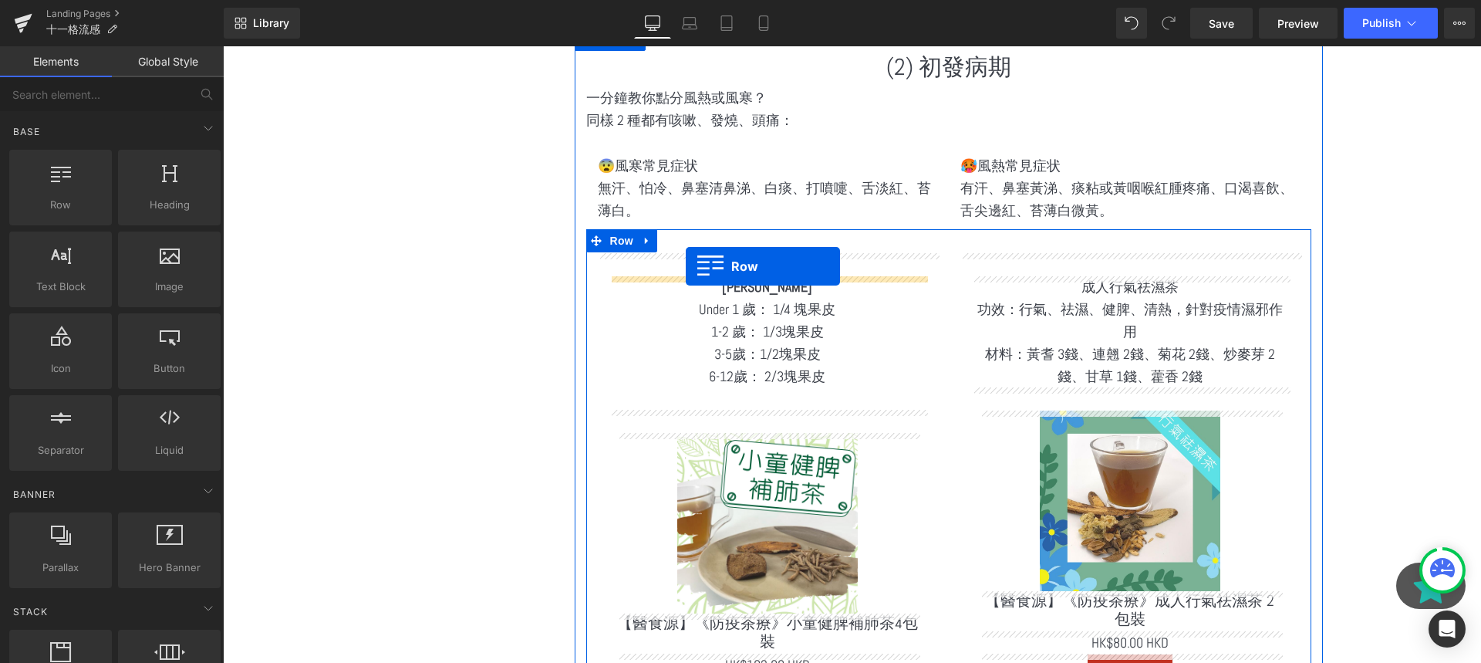
drag, startPoint x: 292, startPoint y: 230, endPoint x: 686, endPoint y: 266, distance: 395.1
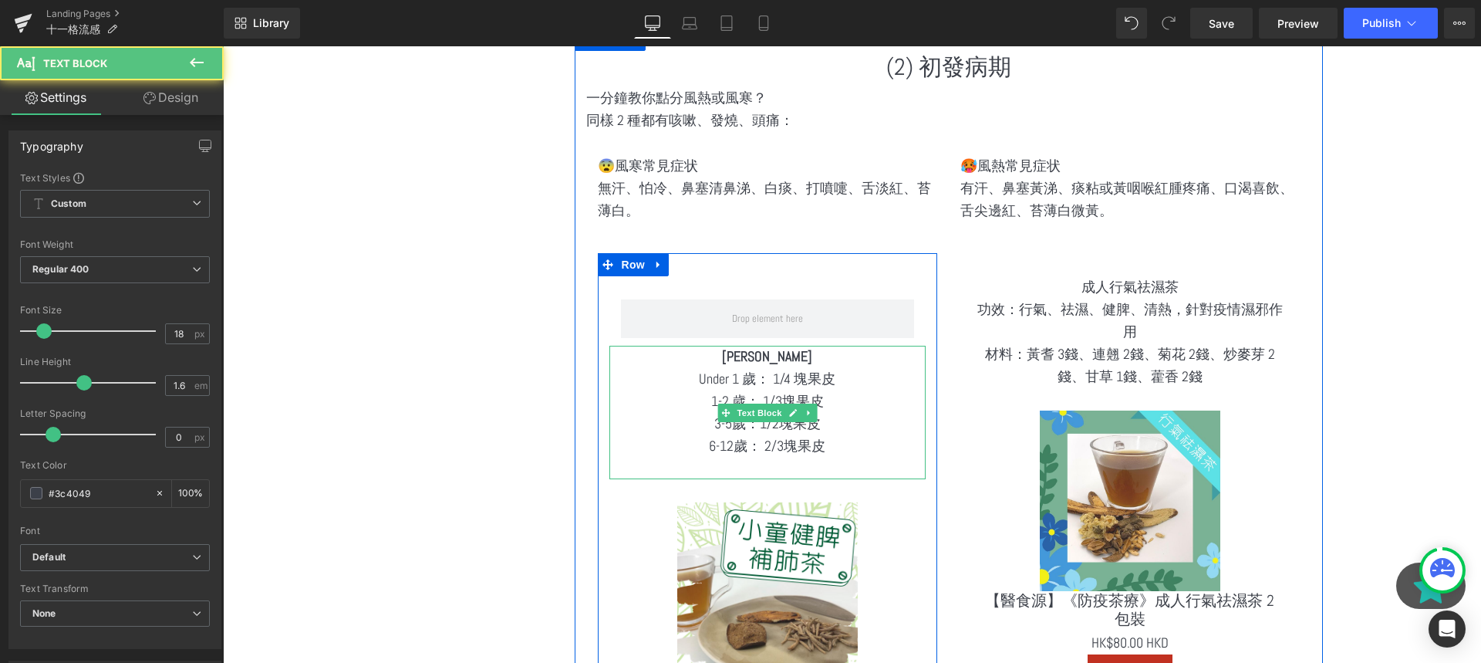
click at [782, 357] on strong "[PERSON_NAME]" at bounding box center [767, 356] width 90 height 18
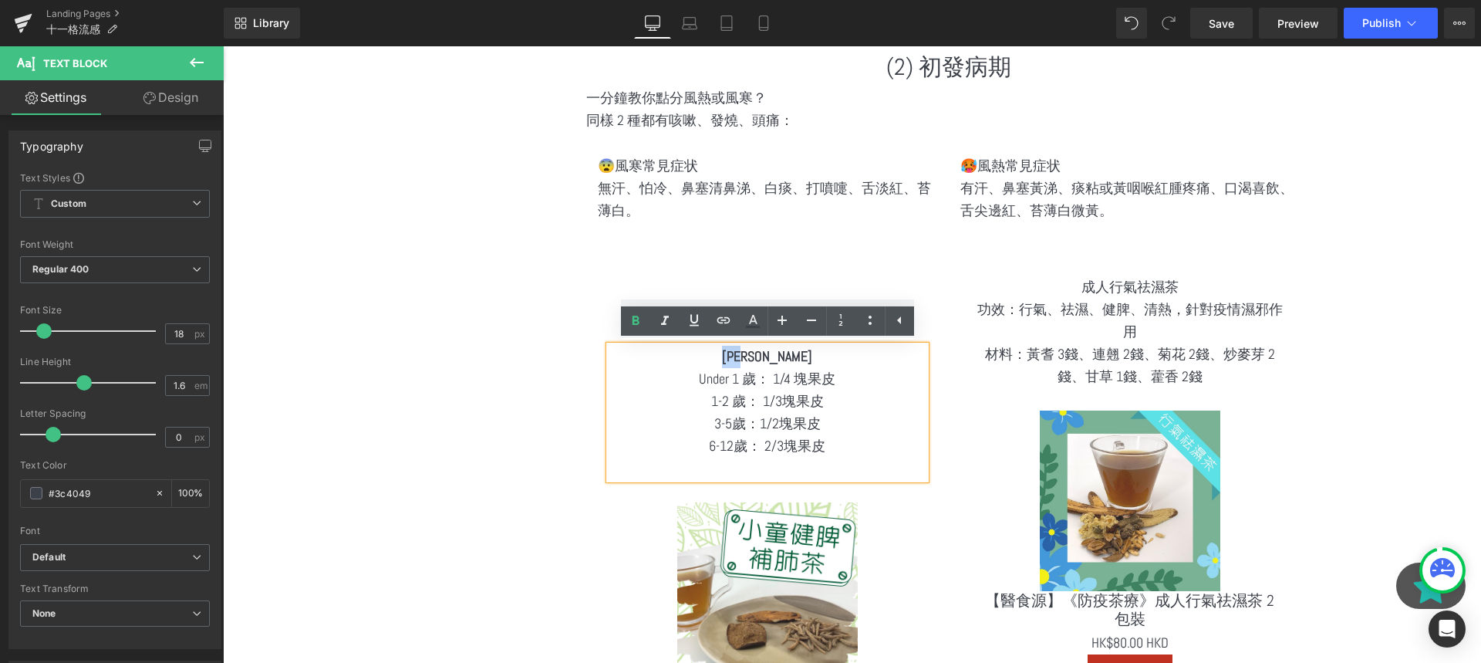
drag, startPoint x: 789, startPoint y: 357, endPoint x: 739, endPoint y: 357, distance: 50.1
click at [739, 357] on p "[PERSON_NAME]" at bounding box center [767, 357] width 316 height 22
copy strong "[PERSON_NAME]"
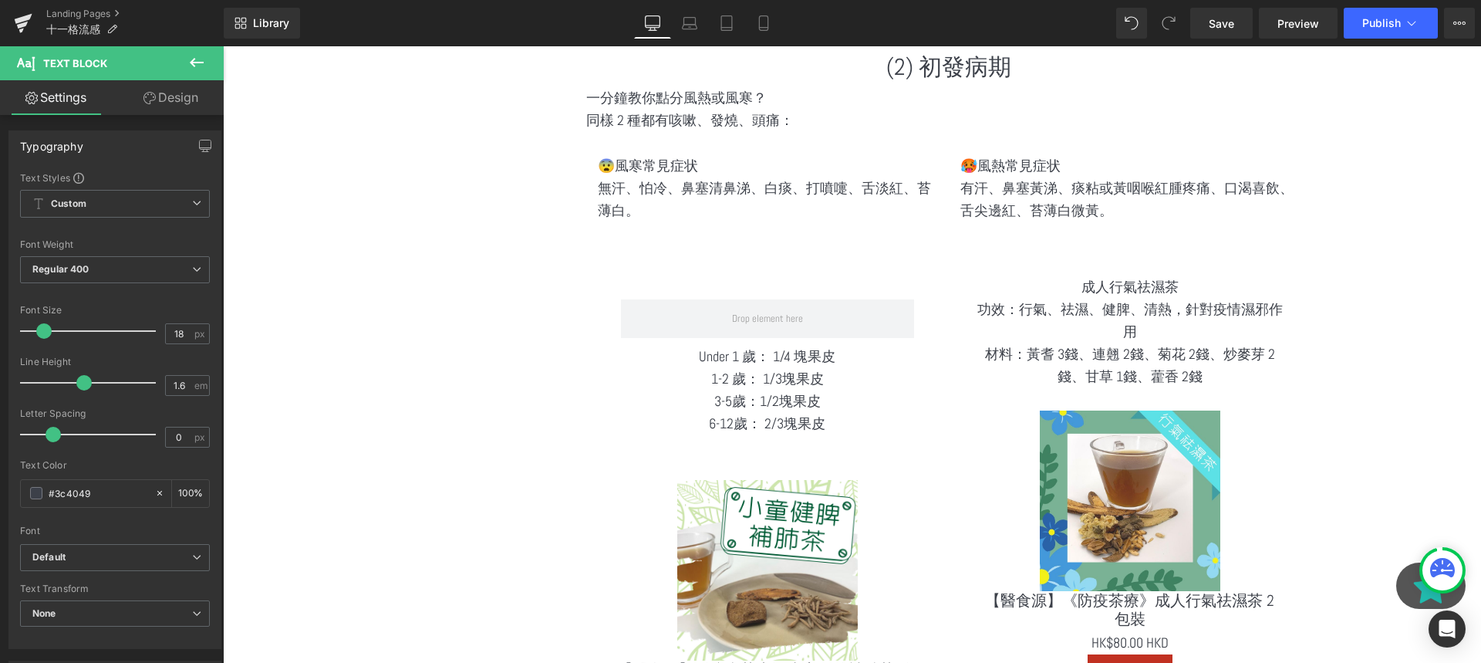
click at [181, 57] on button at bounding box center [197, 63] width 54 height 34
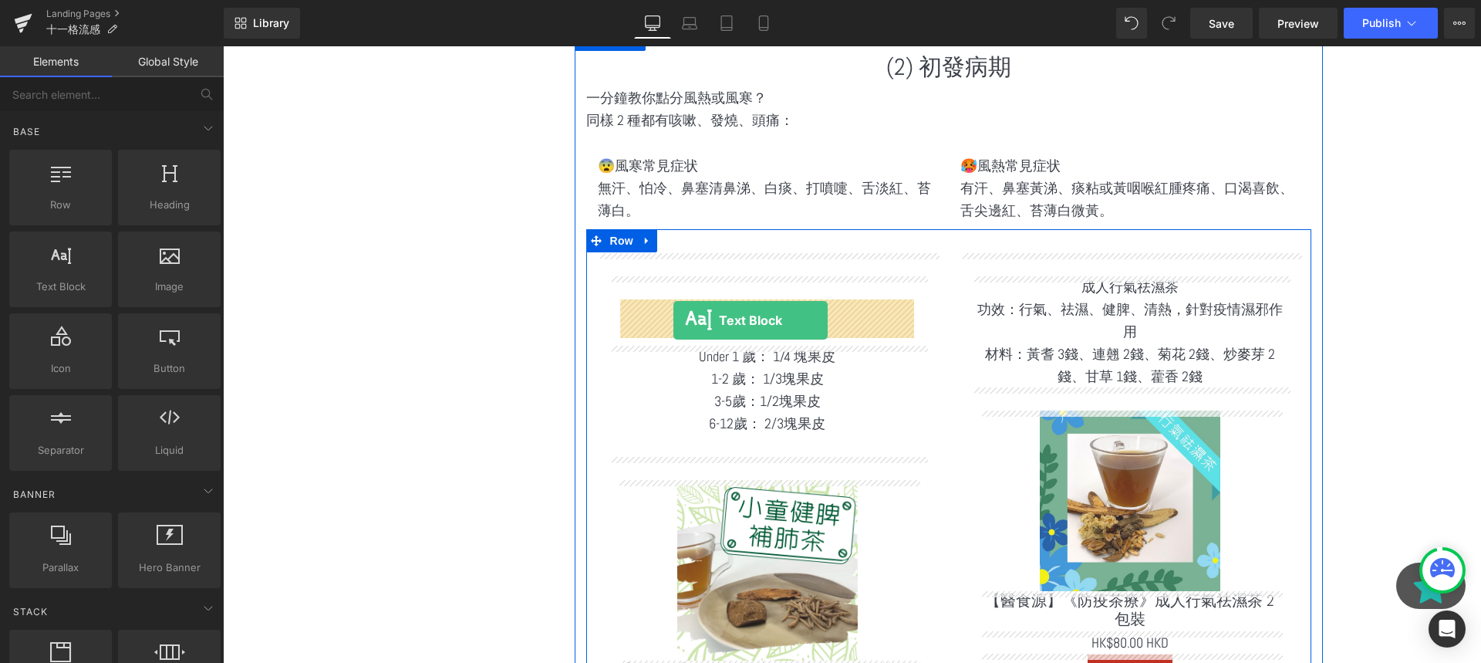
drag, startPoint x: 309, startPoint y: 309, endPoint x: 674, endPoint y: 319, distance: 364.3
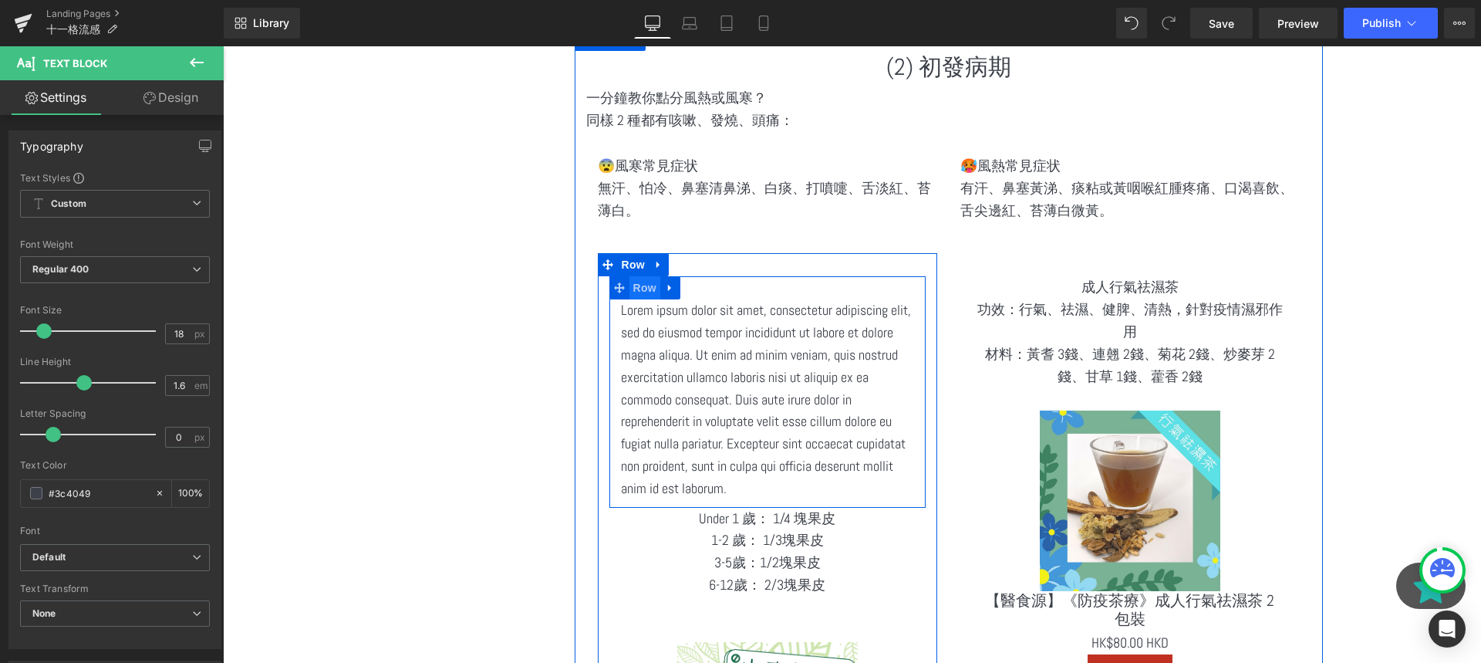
click at [657, 288] on span "Row" at bounding box center [645, 287] width 31 height 23
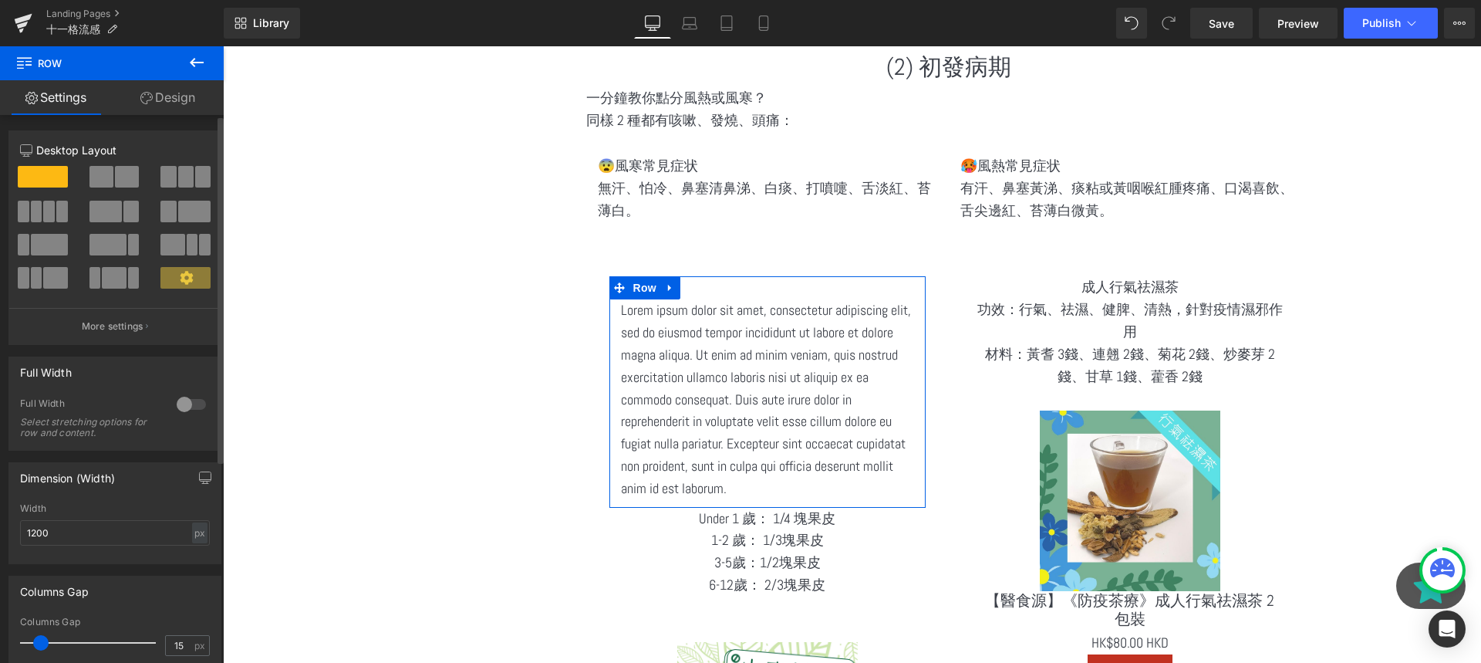
click at [178, 209] on span at bounding box center [194, 212] width 32 height 22
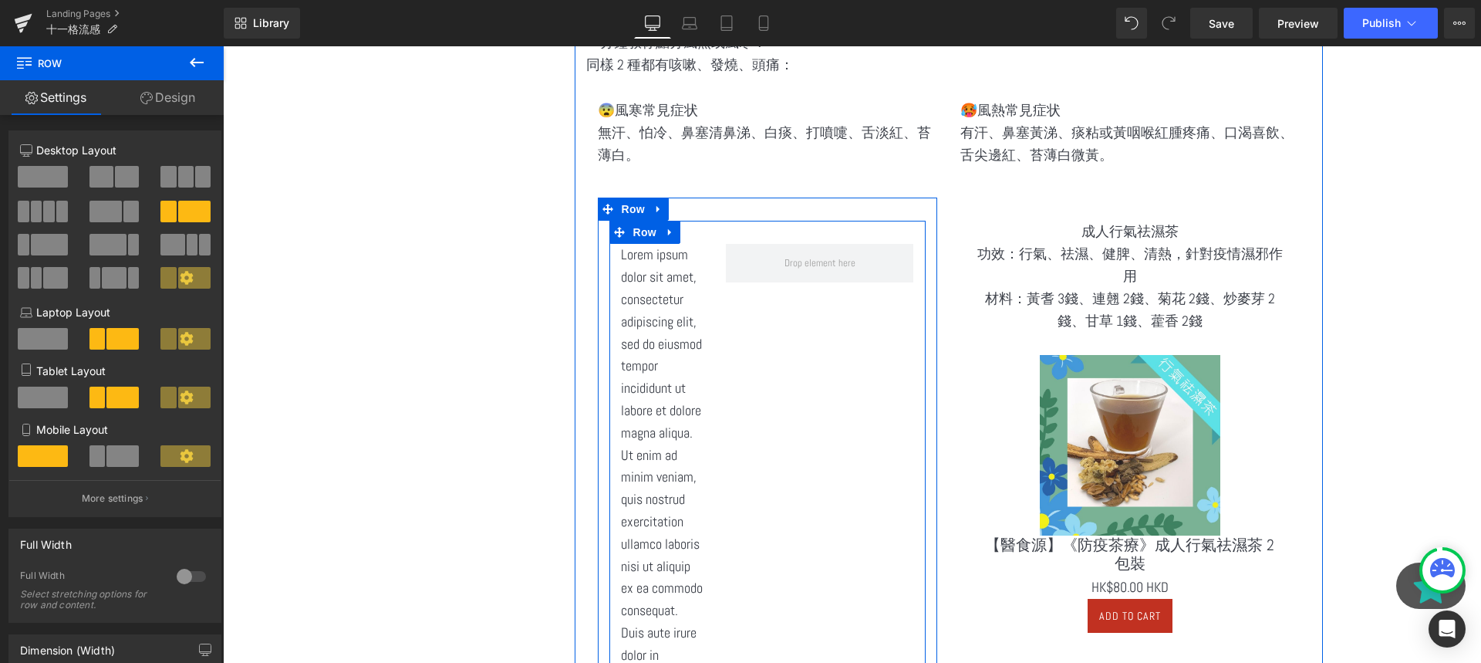
scroll to position [1969, 0]
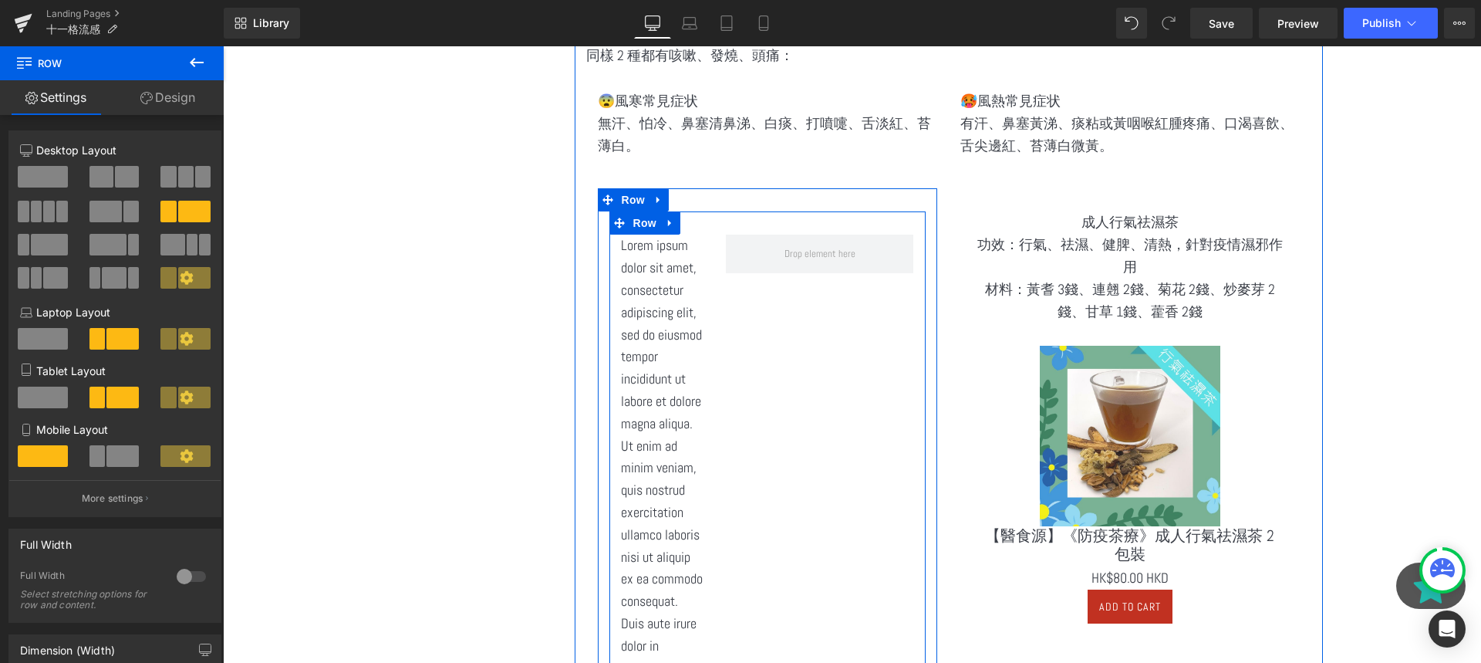
click at [670, 316] on p "Lorem ipsum dolor sit amet, consectetur adipiscing elit, sed do eiusmod tempor …" at bounding box center [662, 590] width 83 height 711
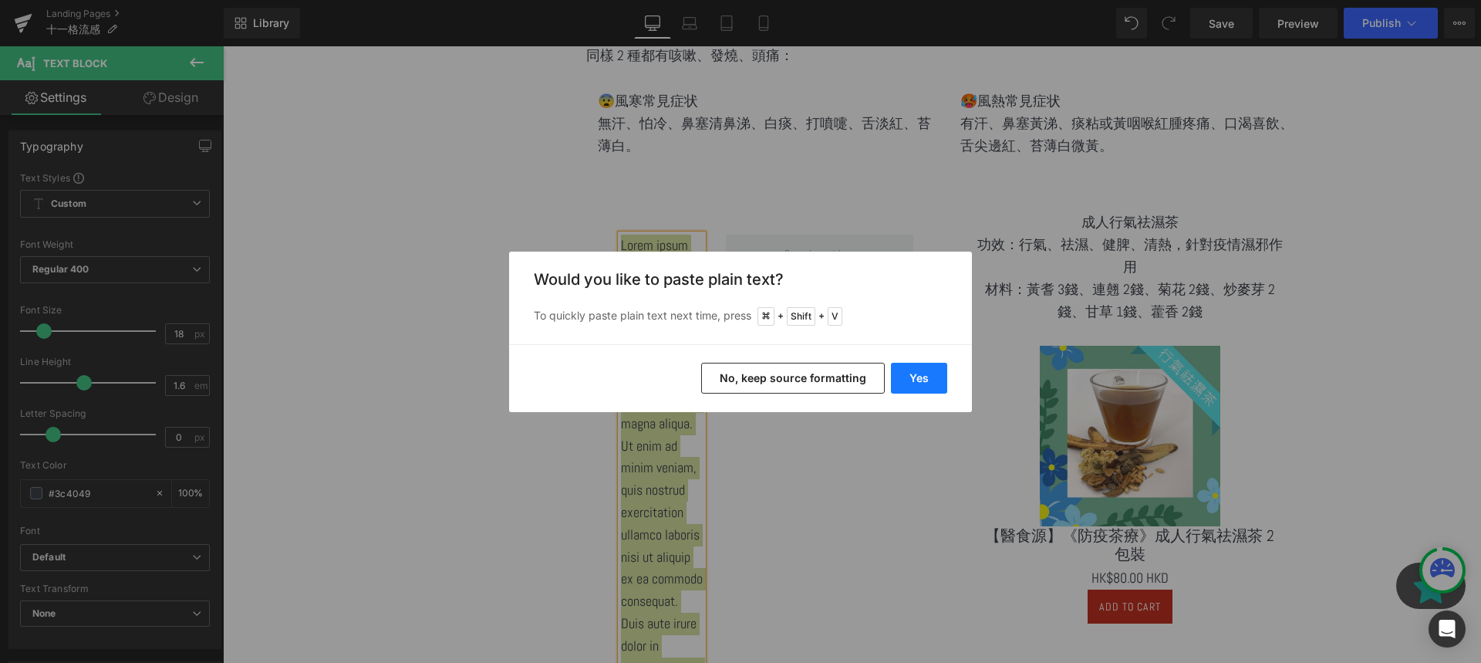
click at [940, 386] on button "Yes" at bounding box center [919, 378] width 56 height 31
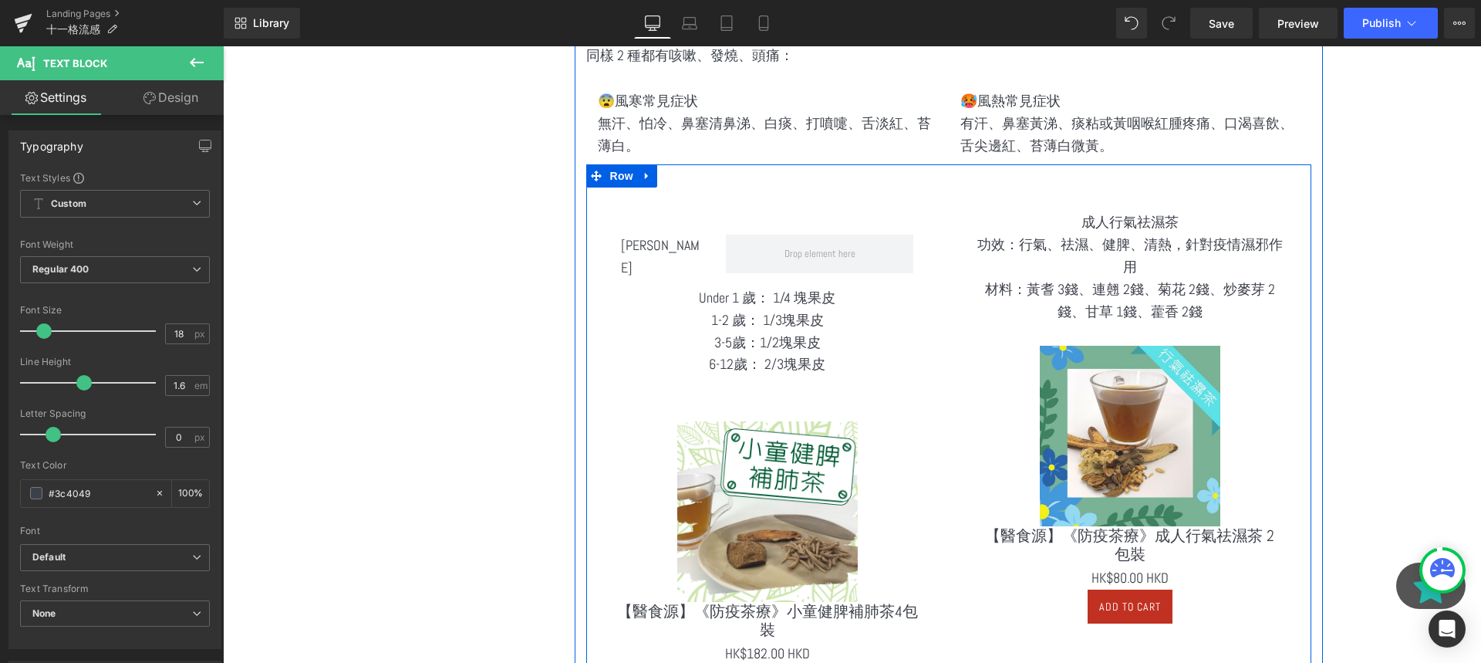
scroll to position [1996, 0]
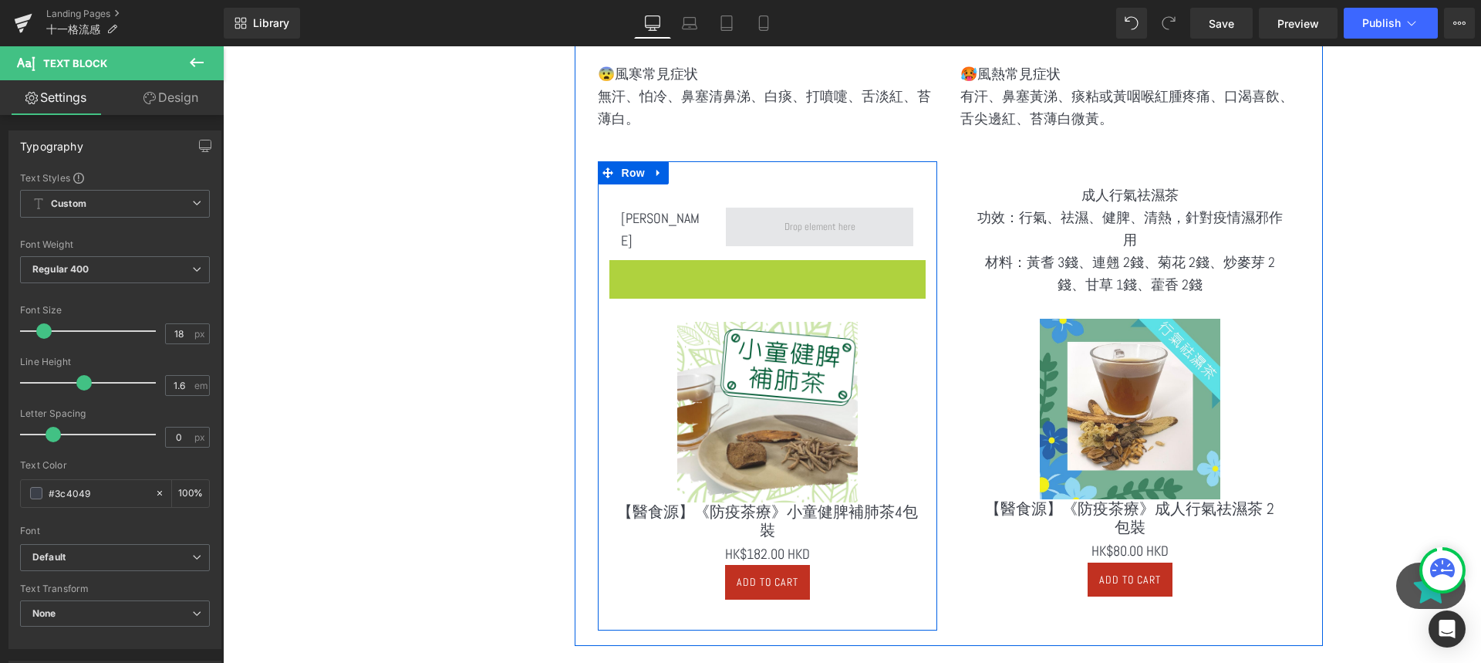
drag, startPoint x: 727, startPoint y: 308, endPoint x: 791, endPoint y: 214, distance: 113.2
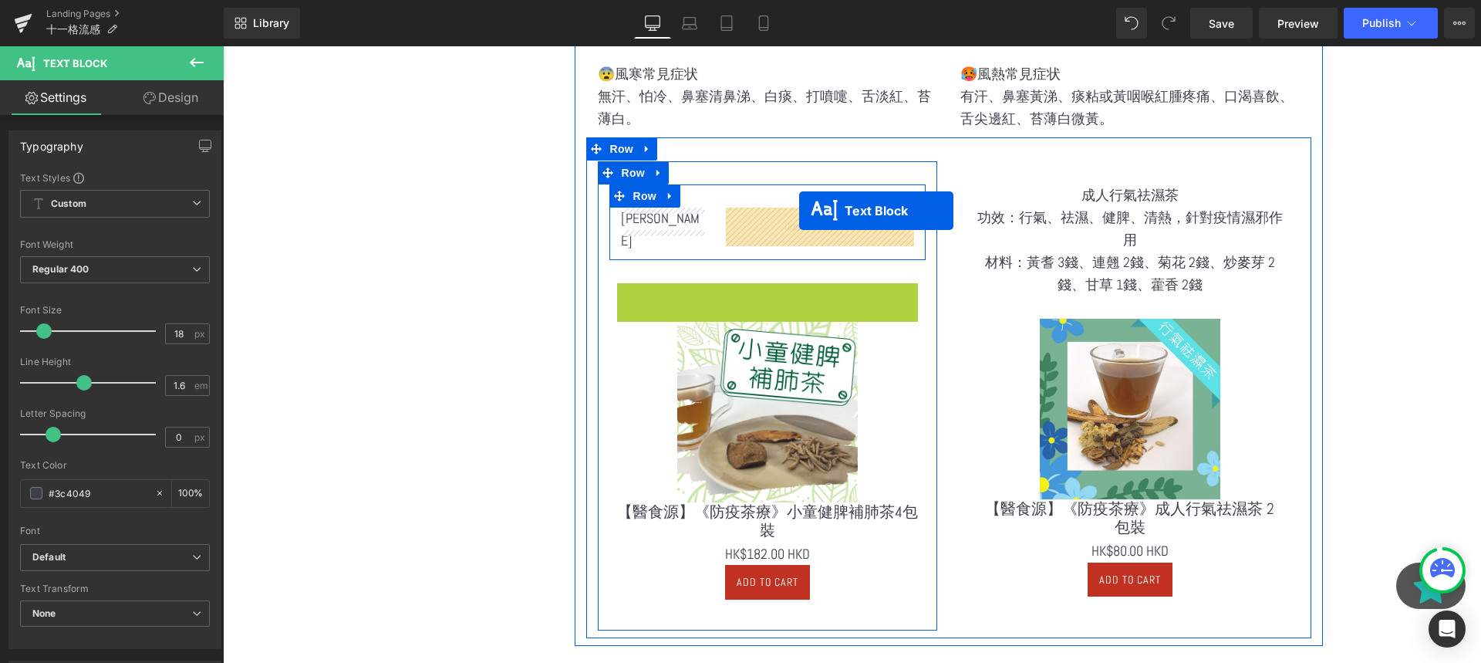
drag, startPoint x: 731, startPoint y: 329, endPoint x: 799, endPoint y: 211, distance: 136.8
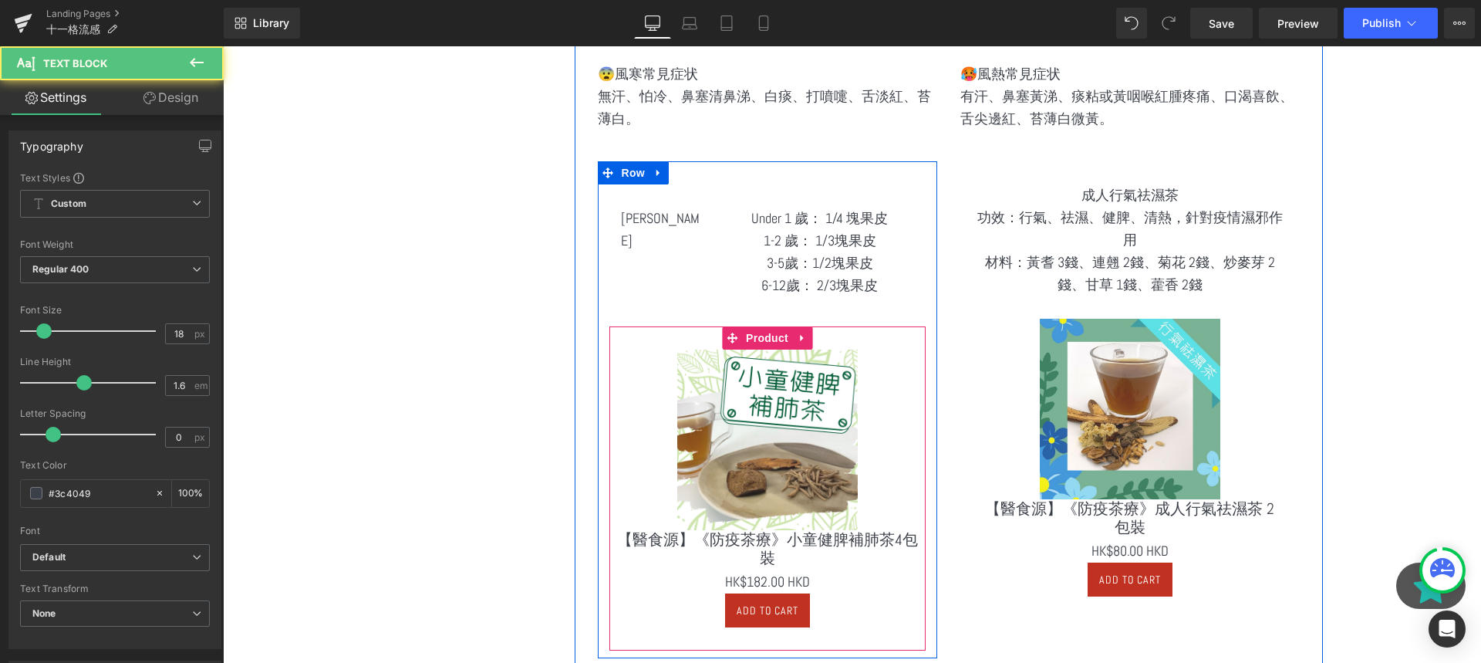
scroll to position [2021, 0]
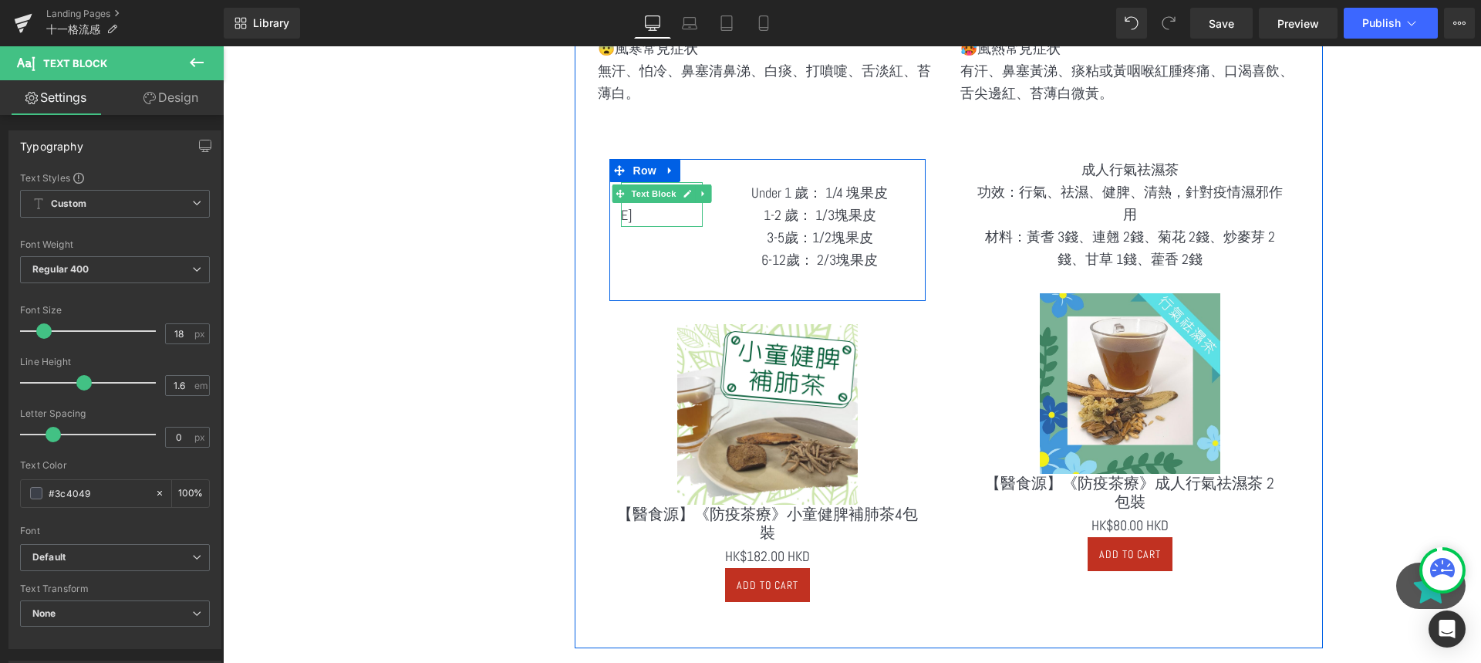
click at [686, 195] on icon at bounding box center [688, 194] width 8 height 8
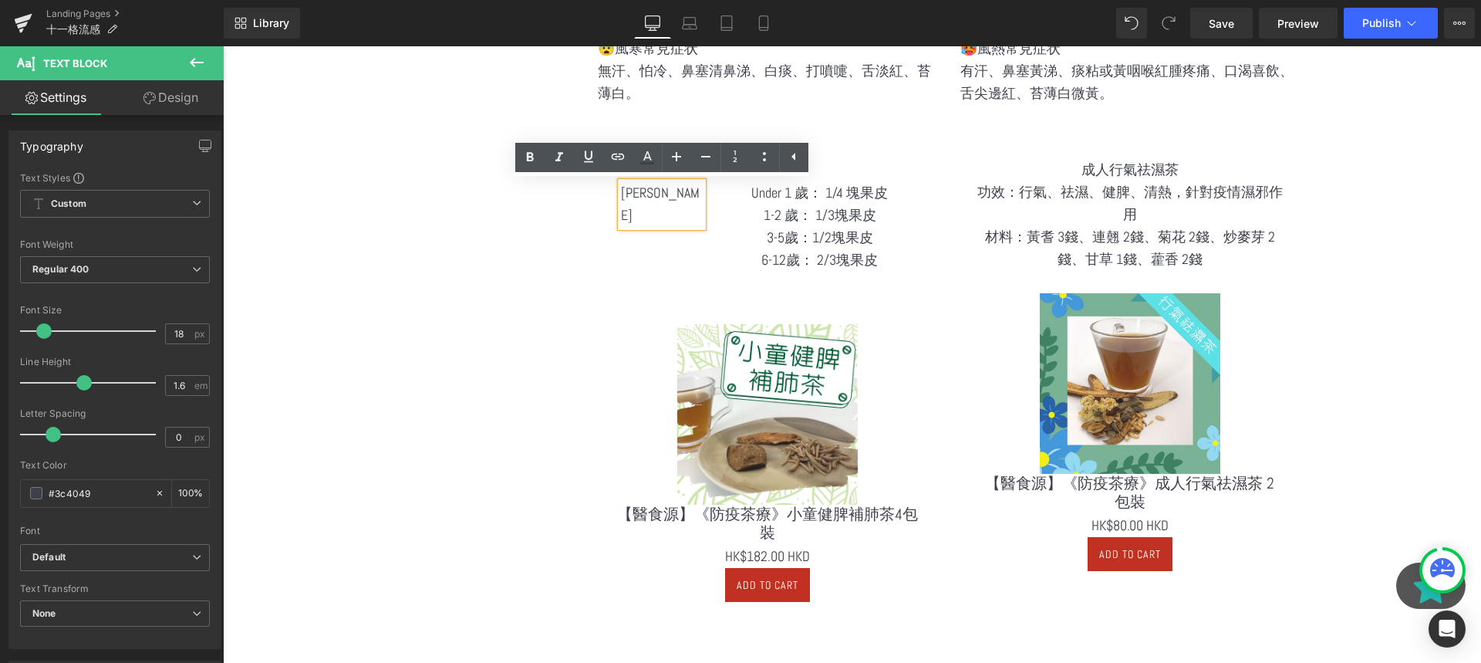
click at [674, 189] on p "[PERSON_NAME]" at bounding box center [662, 204] width 83 height 45
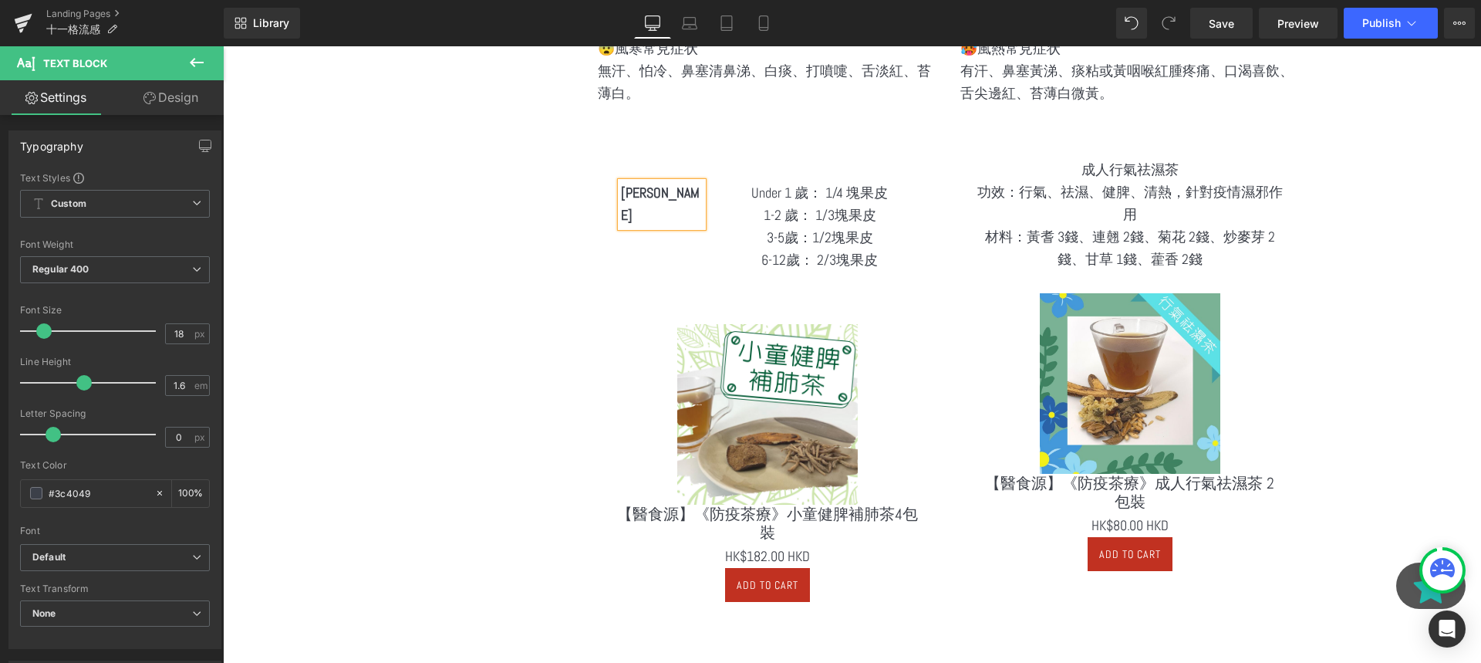
click at [717, 252] on div "Under 1 歲： 1/4 塊果皮 1-2 歲： 1/3塊果皮  3-5歲：1/2塊果皮  6-12歲： 2/3塊果皮  Text Block" at bounding box center [819, 237] width 211 height 111
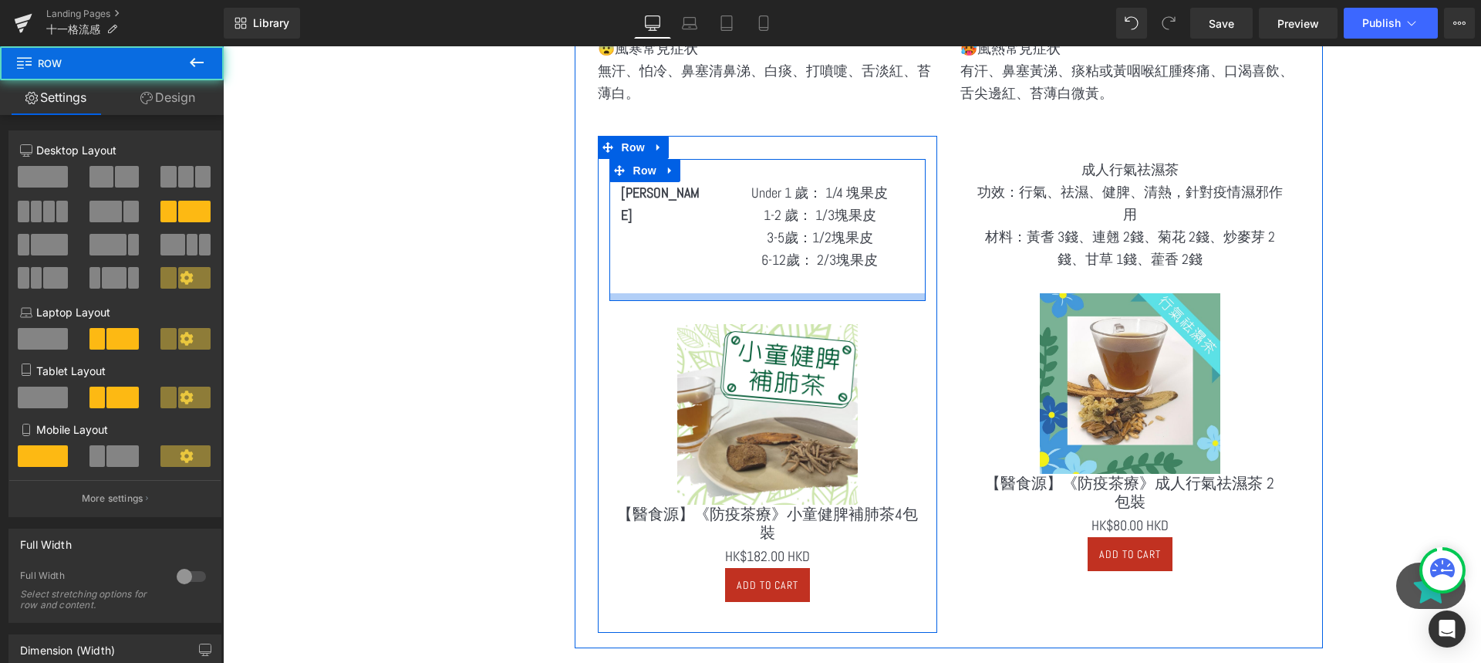
scroll to position [2051, 0]
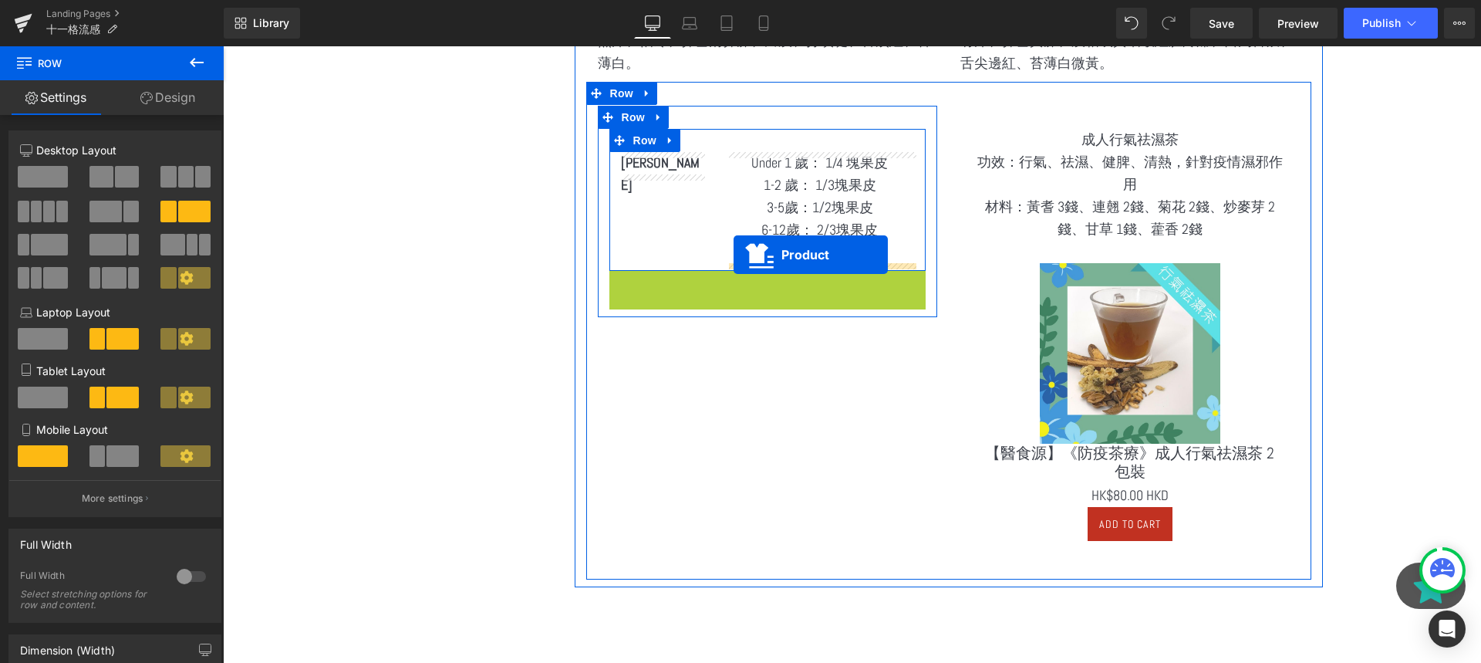
drag, startPoint x: 734, startPoint y: 282, endPoint x: 734, endPoint y: 255, distance: 27.0
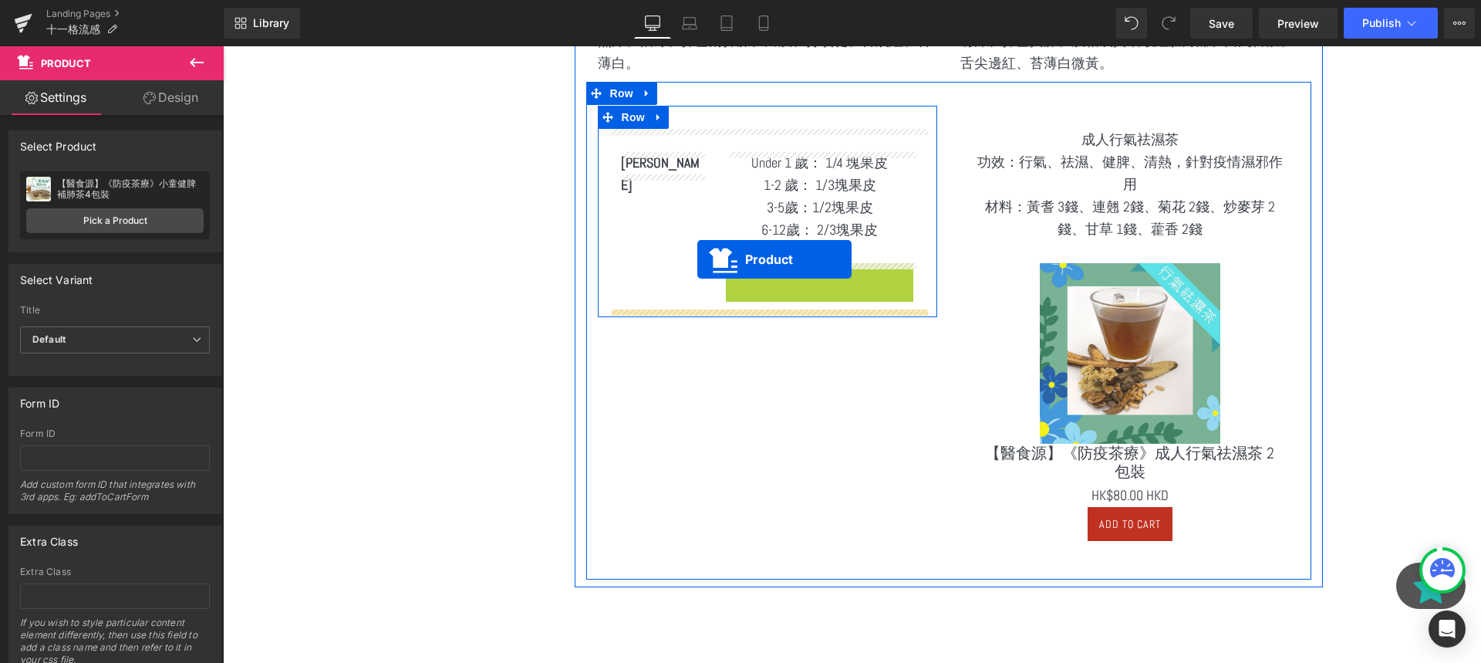
drag, startPoint x: 781, startPoint y: 271, endPoint x: 697, endPoint y: 259, distance: 84.1
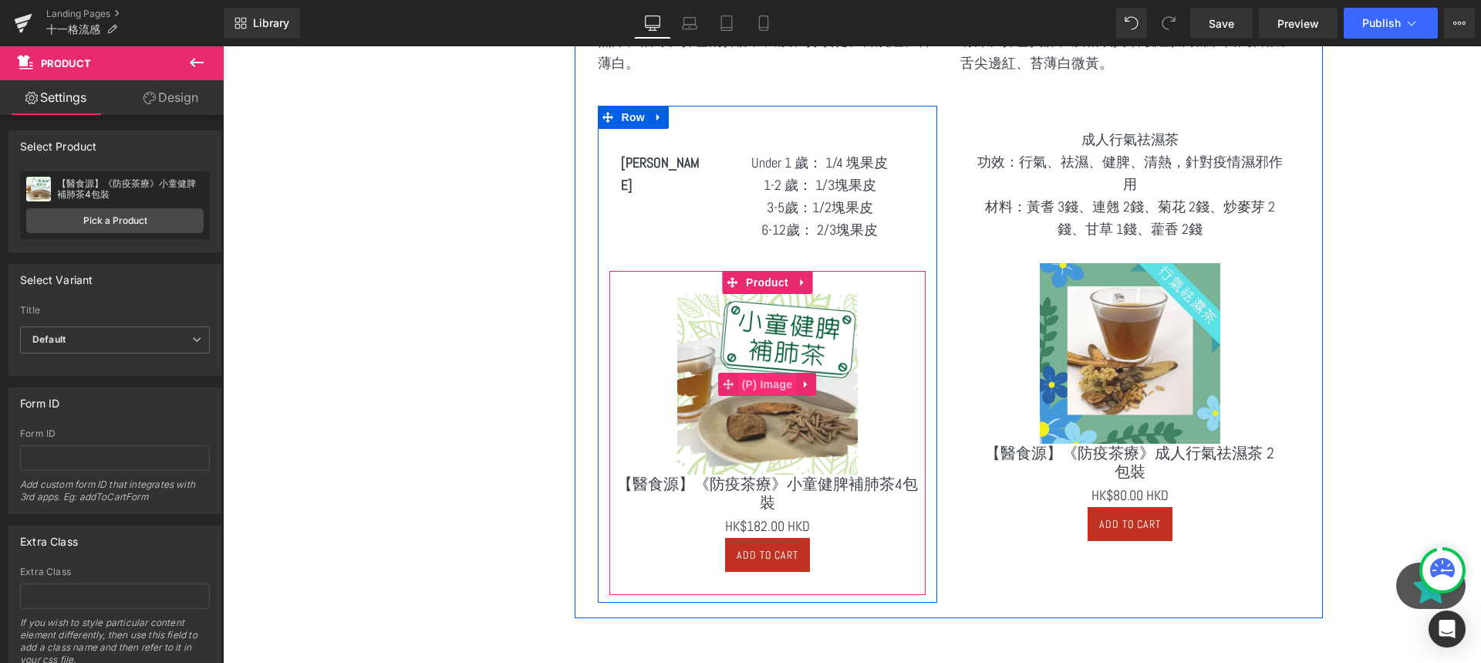
click at [763, 376] on span "(P) Image" at bounding box center [767, 384] width 59 height 23
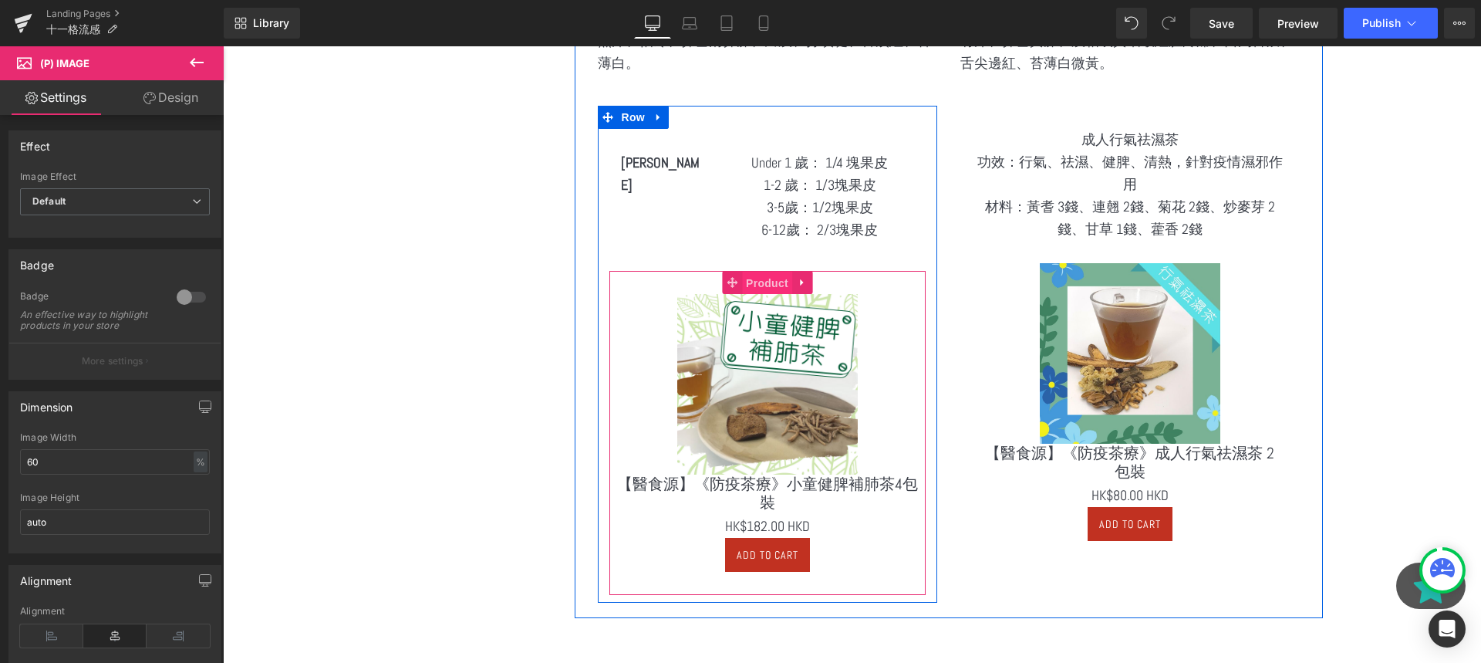
click at [765, 287] on span "Product" at bounding box center [767, 283] width 50 height 23
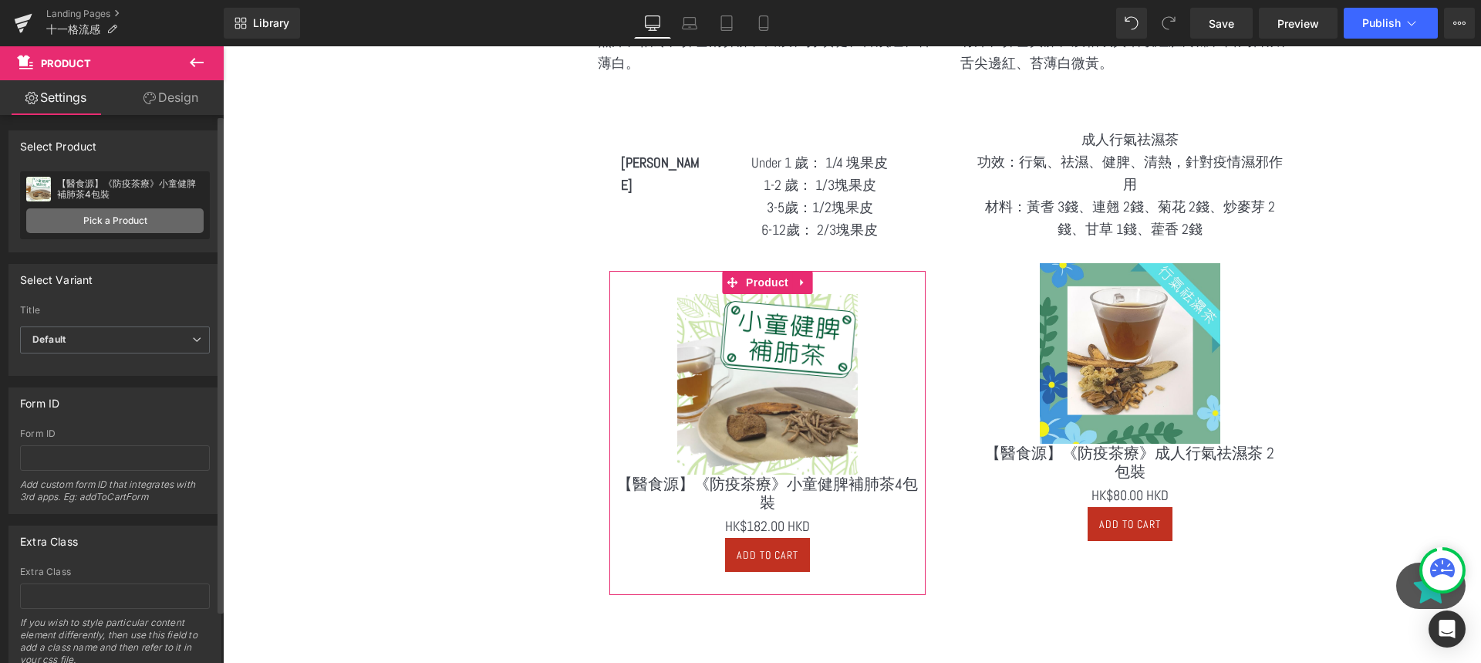
click at [137, 216] on link "Pick a Product" at bounding box center [114, 220] width 177 height 25
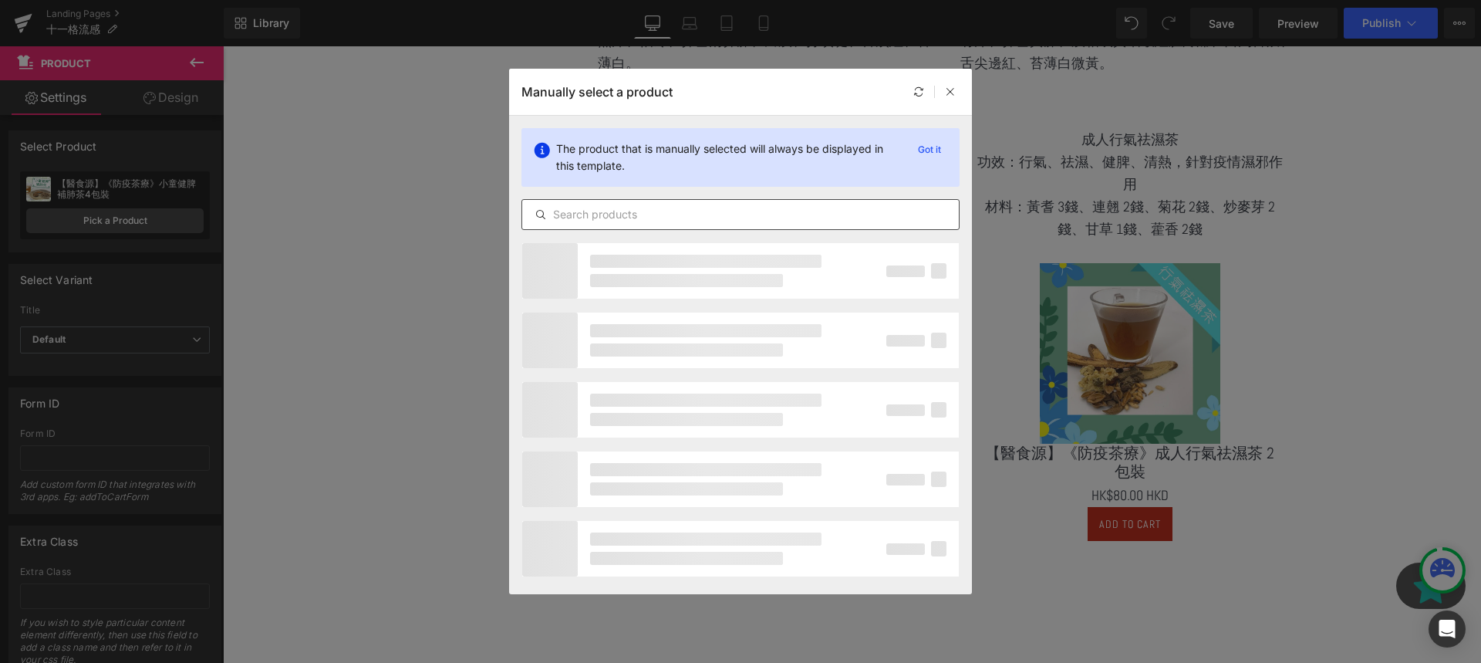
click at [668, 211] on input "text" at bounding box center [740, 214] width 437 height 19
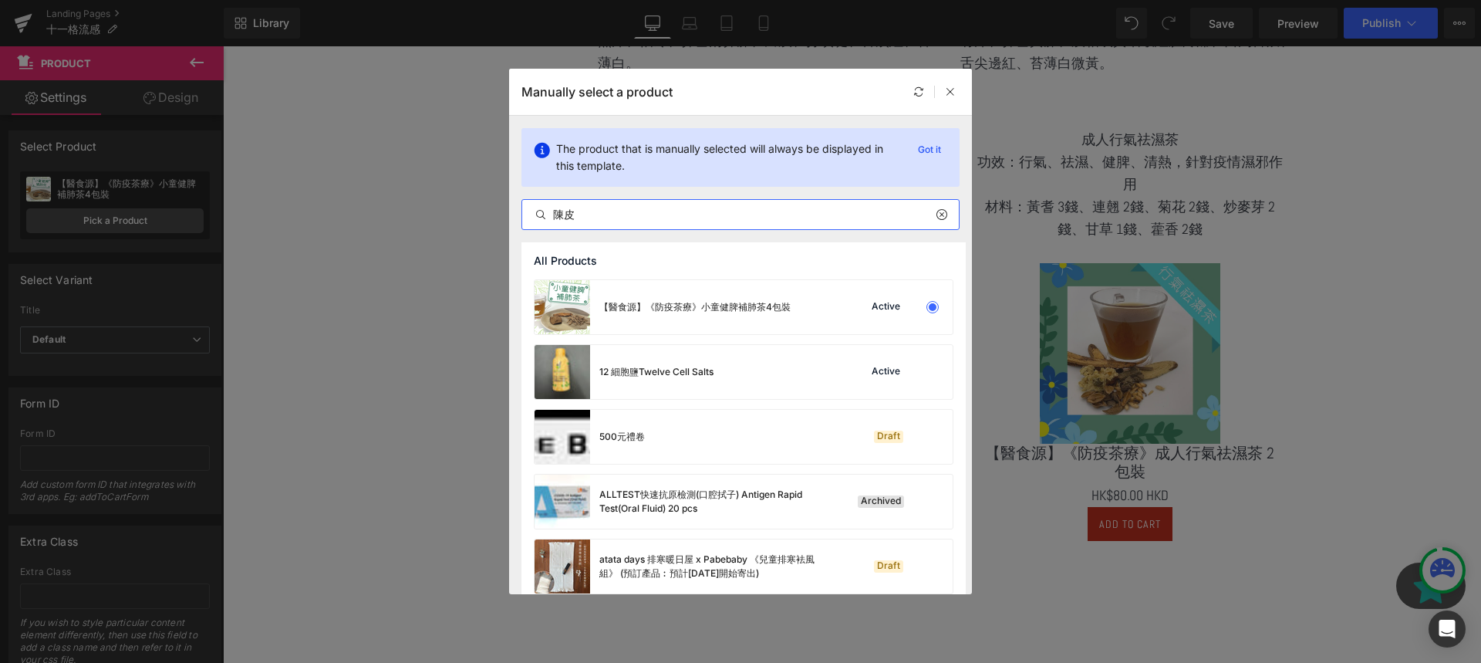
click at [724, 218] on input "陳皮" at bounding box center [740, 214] width 437 height 19
click at [587, 217] on input "陳皮" at bounding box center [740, 214] width 437 height 19
click at [927, 146] on p "Got it" at bounding box center [929, 149] width 35 height 19
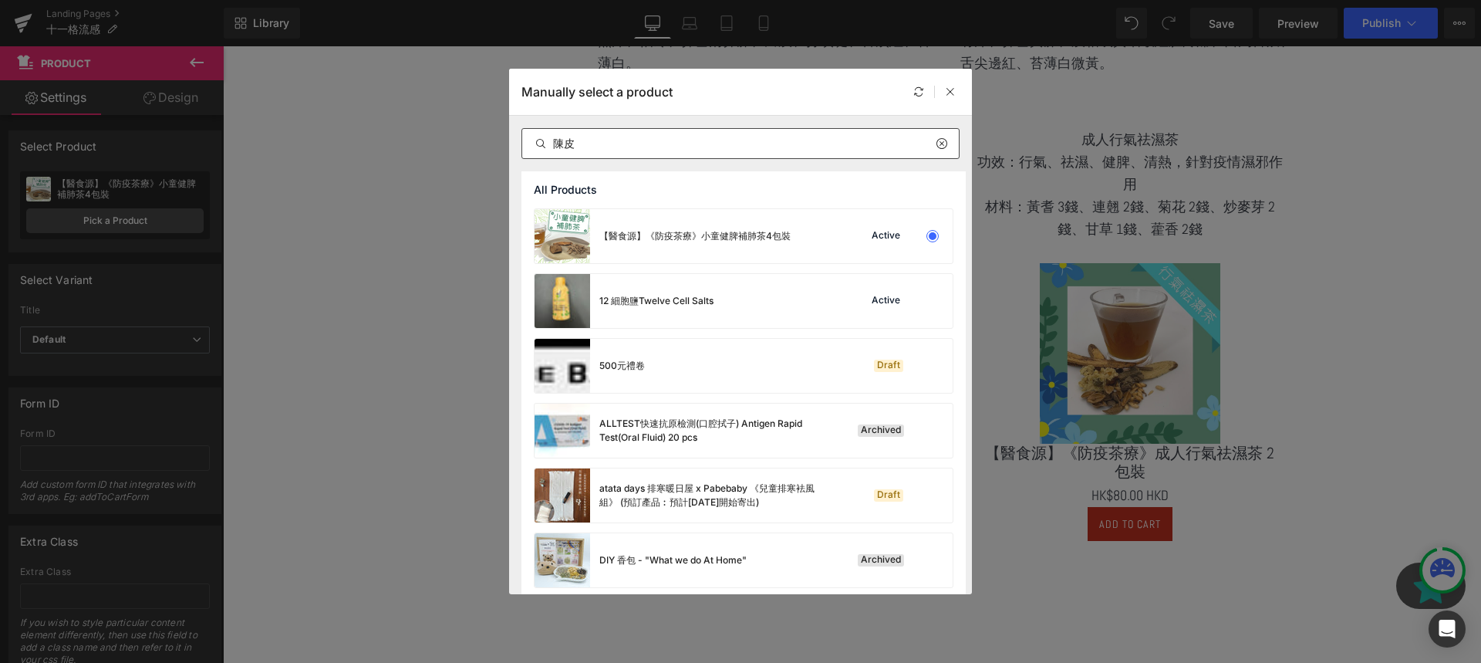
click at [832, 152] on input "陳皮" at bounding box center [740, 143] width 437 height 19
click at [911, 100] on div at bounding box center [919, 92] width 19 height 19
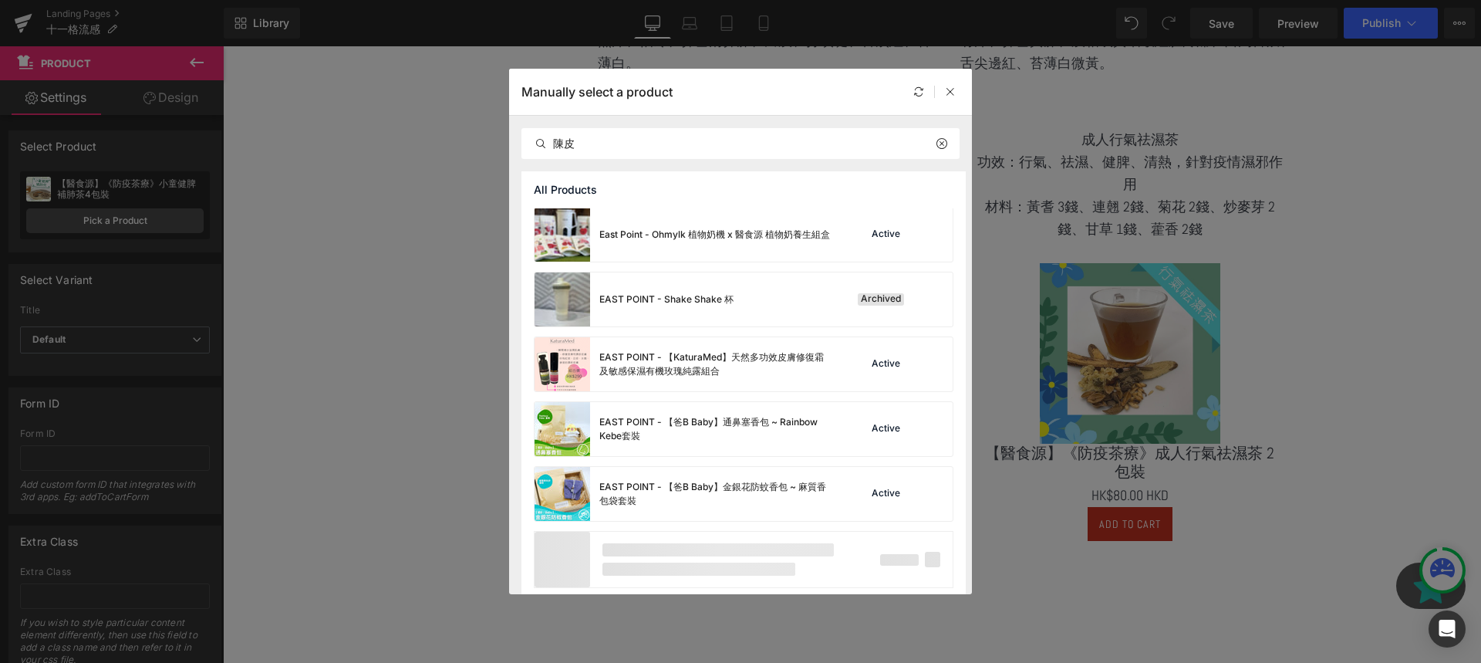
scroll to position [1038, 0]
click at [677, 152] on input "陳皮" at bounding box center [740, 143] width 437 height 19
click at [620, 137] on input "陳皮" at bounding box center [740, 143] width 437 height 19
drag, startPoint x: 606, startPoint y: 140, endPoint x: 514, endPoint y: 138, distance: 92.6
click at [514, 138] on div "陳皮" at bounding box center [740, 144] width 463 height 56
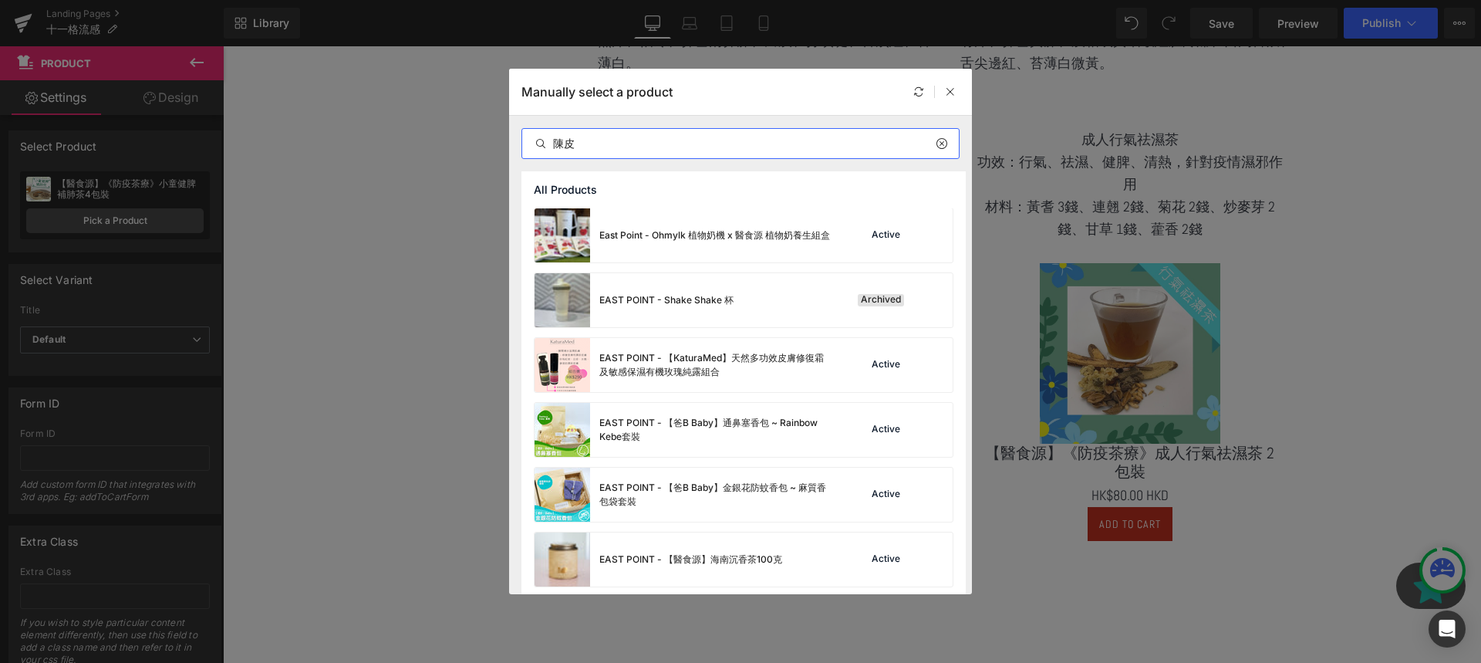
paste input "珍藏陳皮（1両裝）限量發"
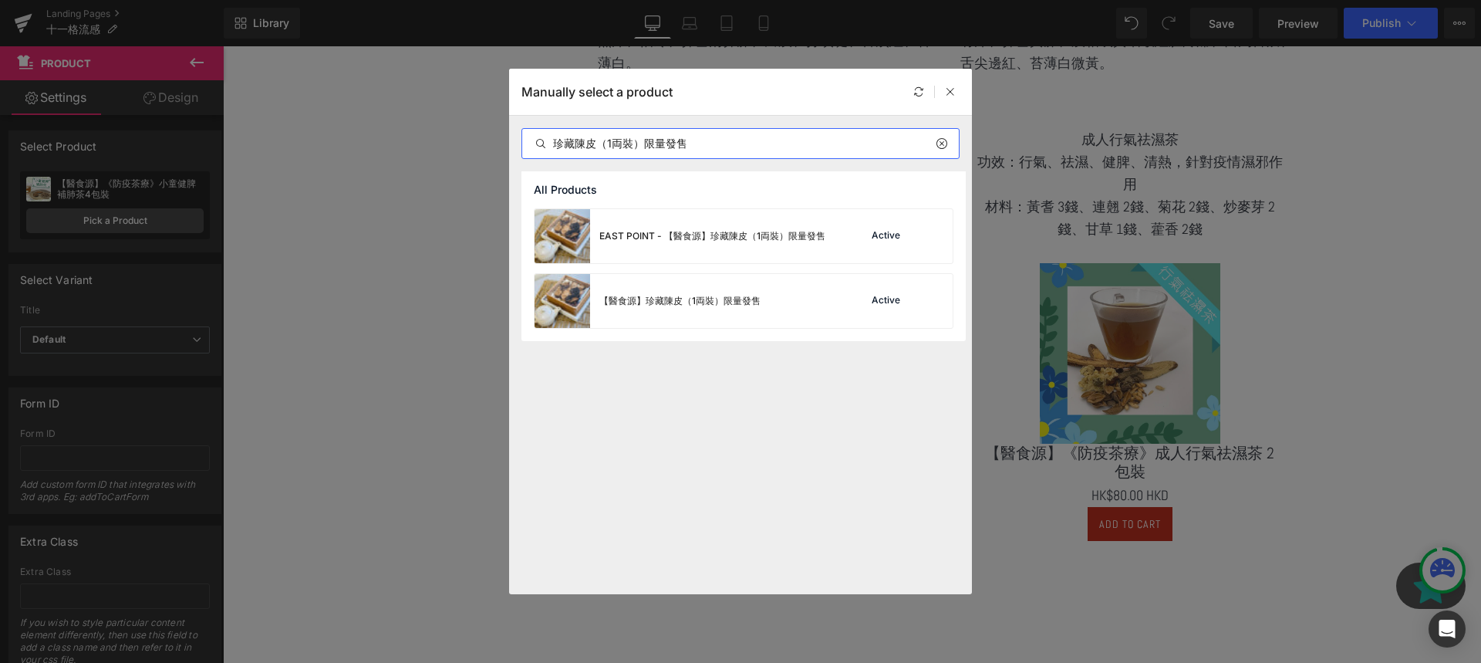
click at [701, 146] on input "珍藏陳皮（1両裝）限量發售" at bounding box center [740, 143] width 437 height 19
type input "珍藏陳皮（1両裝）限量發售"
click at [755, 310] on div "【醫食源】珍藏陳皮（1両裝）限量發售" at bounding box center [648, 301] width 226 height 54
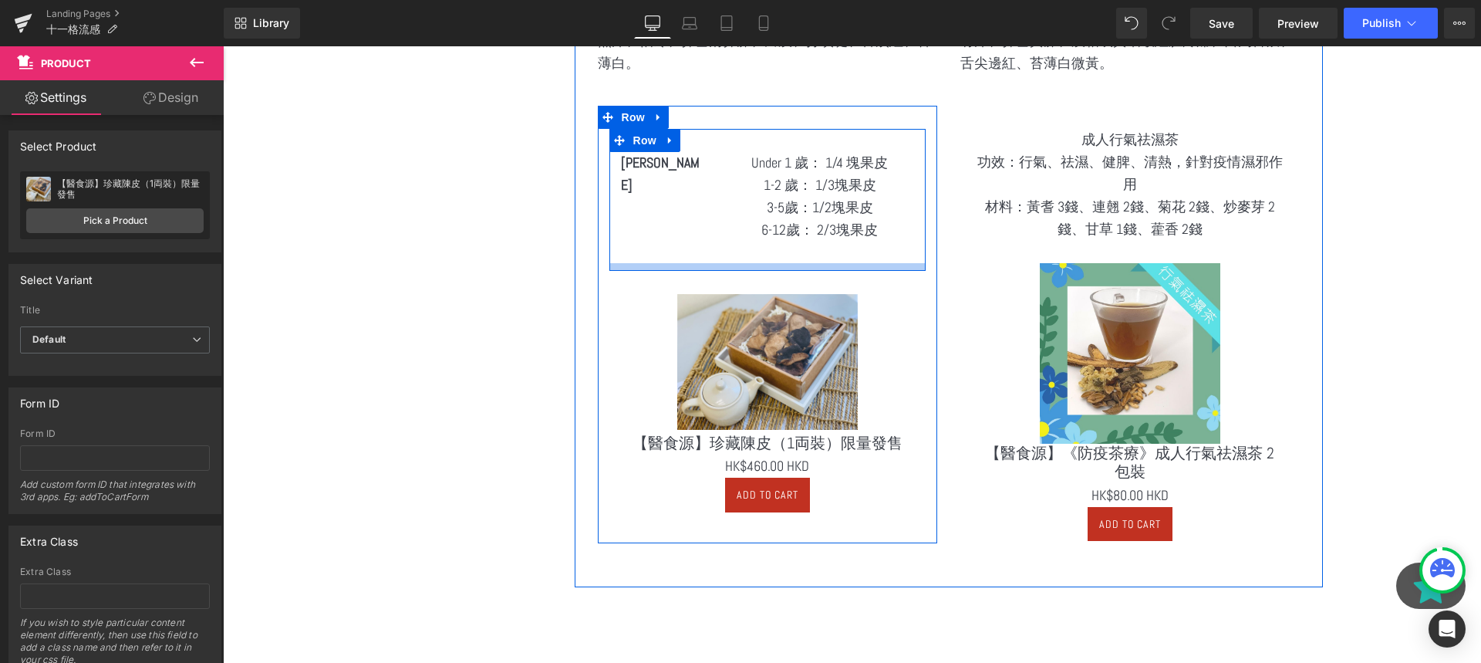
click at [760, 265] on div at bounding box center [767, 267] width 316 height 8
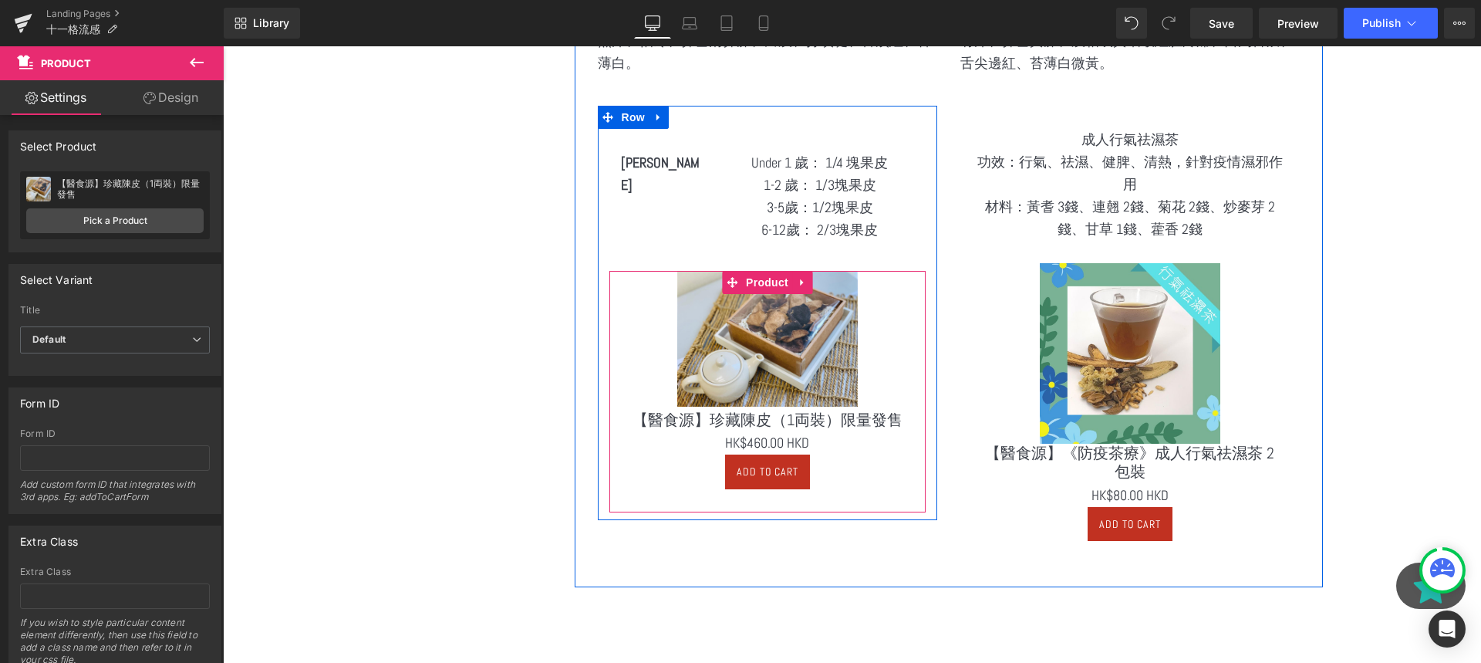
drag, startPoint x: 695, startPoint y: 274, endPoint x: 701, endPoint y: 251, distance: 23.8
click at [701, 251] on div "[PERSON_NAME] Text Block Under 1 歲： 1/4 塊果皮 1-2 歲： 1/3塊果皮  3-5歲：1/2塊果皮  6-12歲…" at bounding box center [767, 320] width 339 height 383
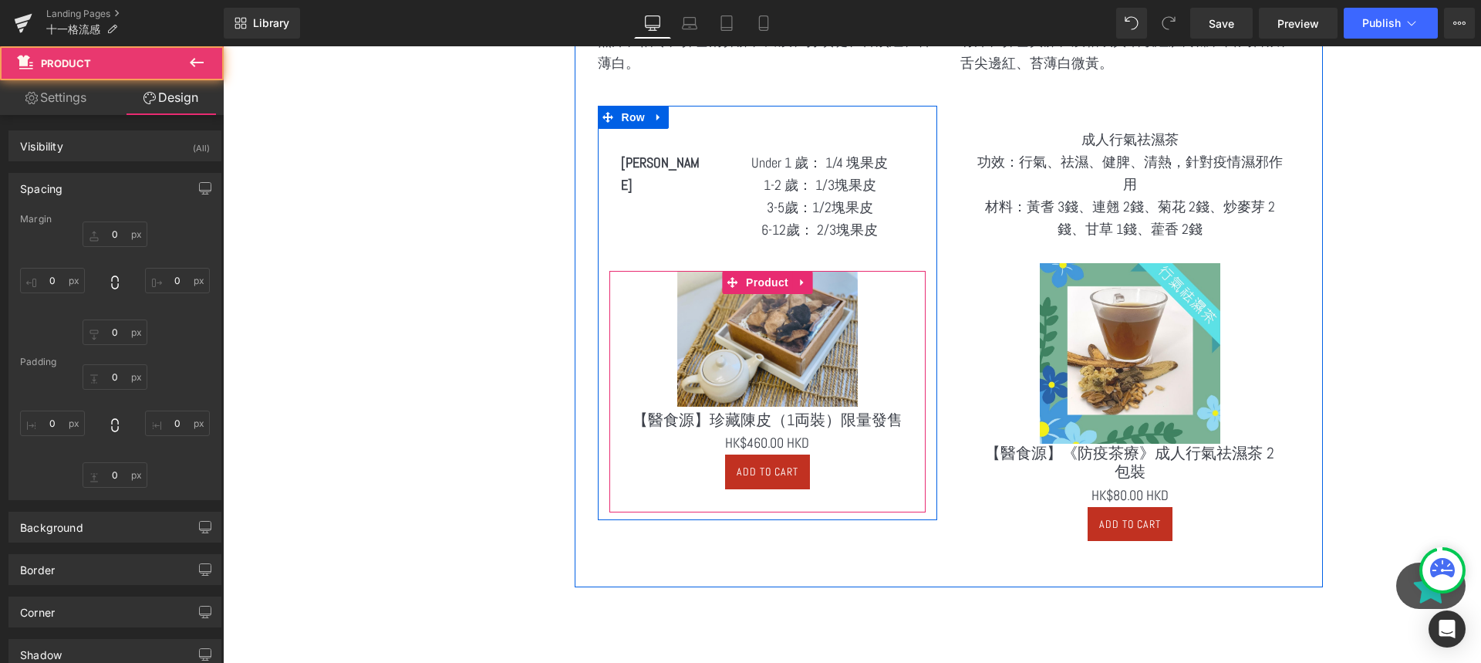
type input "0"
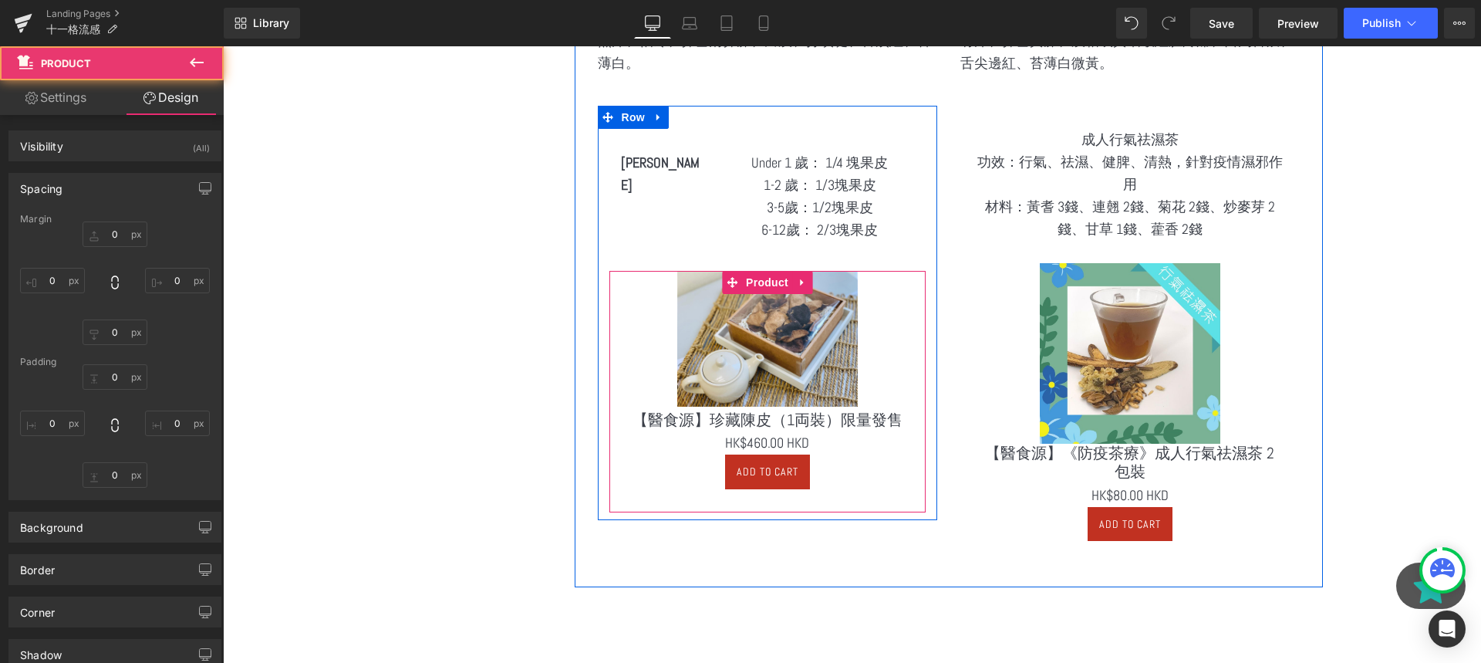
type input "10"
type input "30"
type input "10"
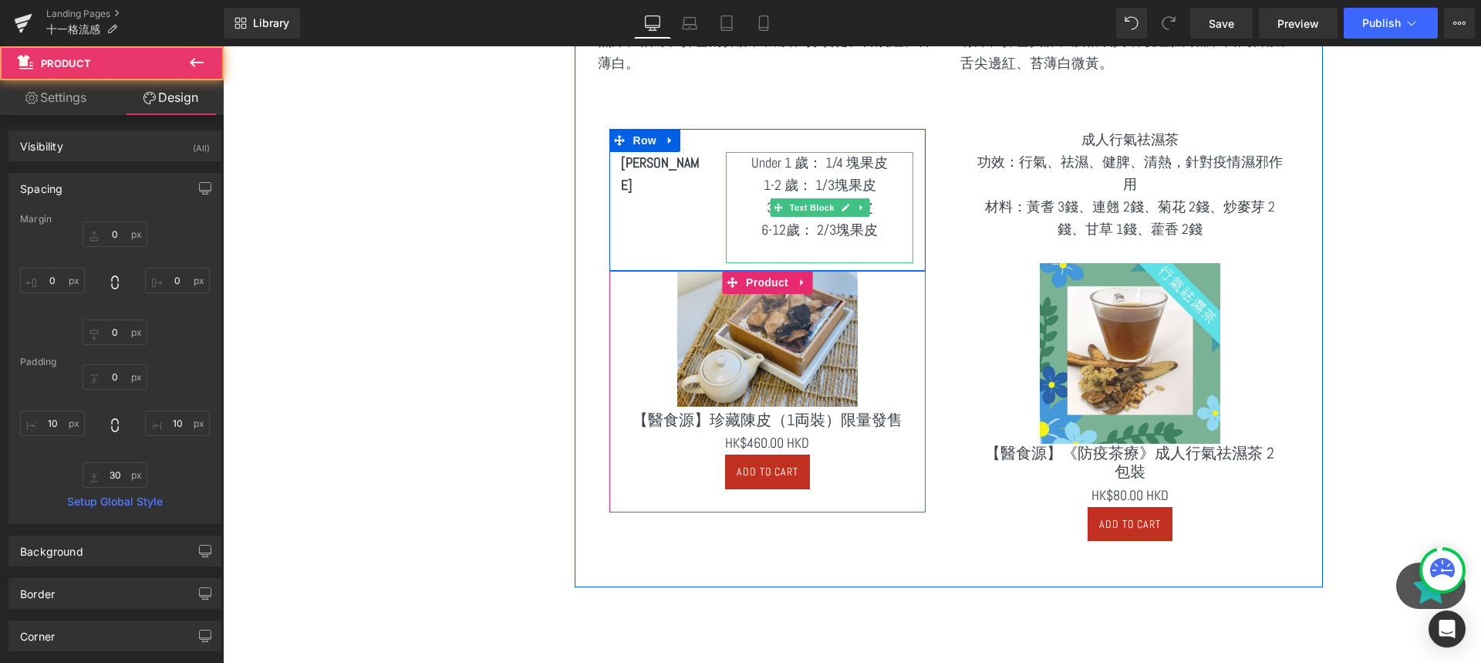
type input "0"
type input "30"
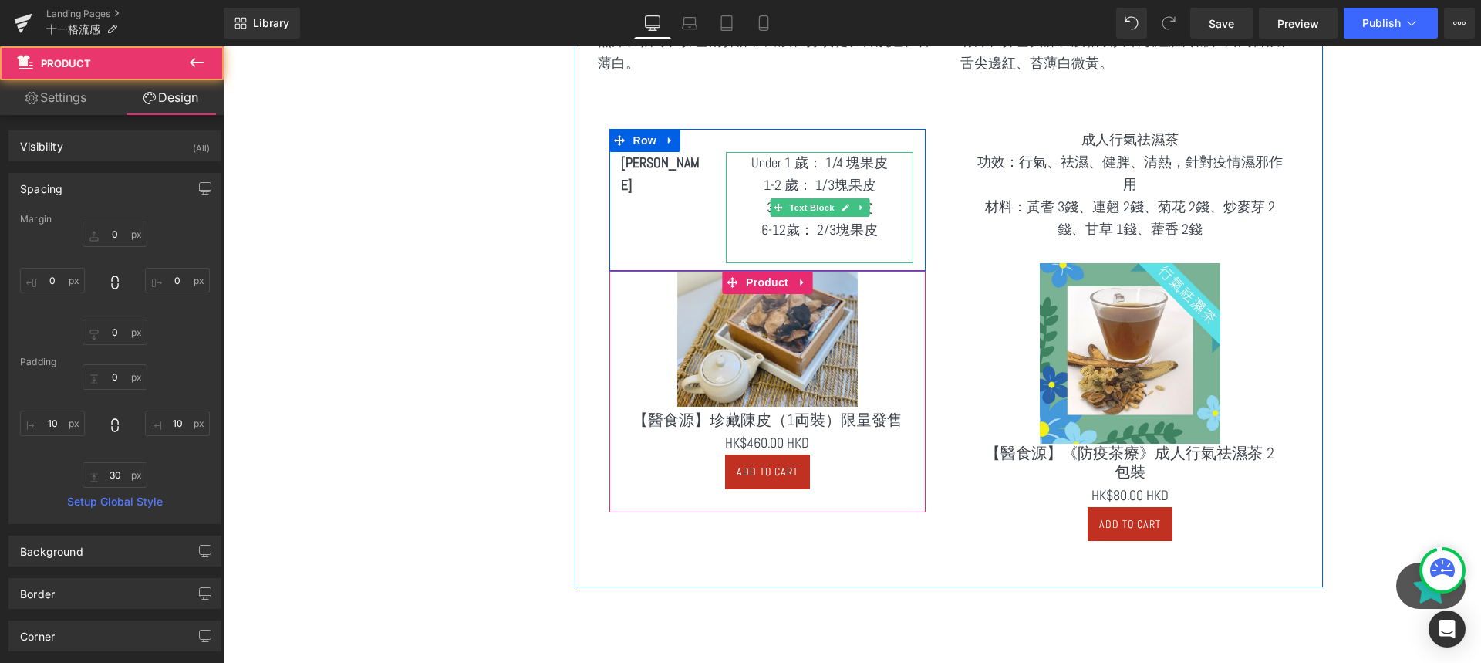
type input "10"
type input "30"
type input "10"
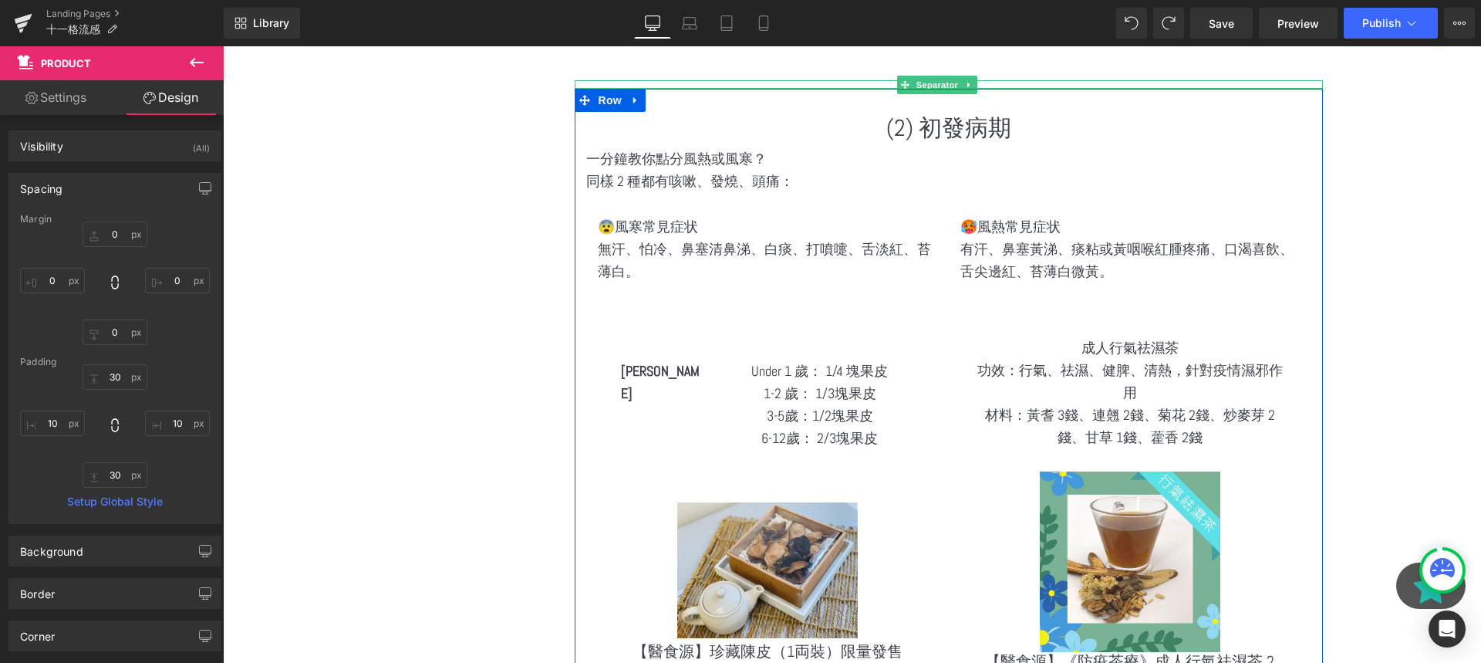
scroll to position [1838, 0]
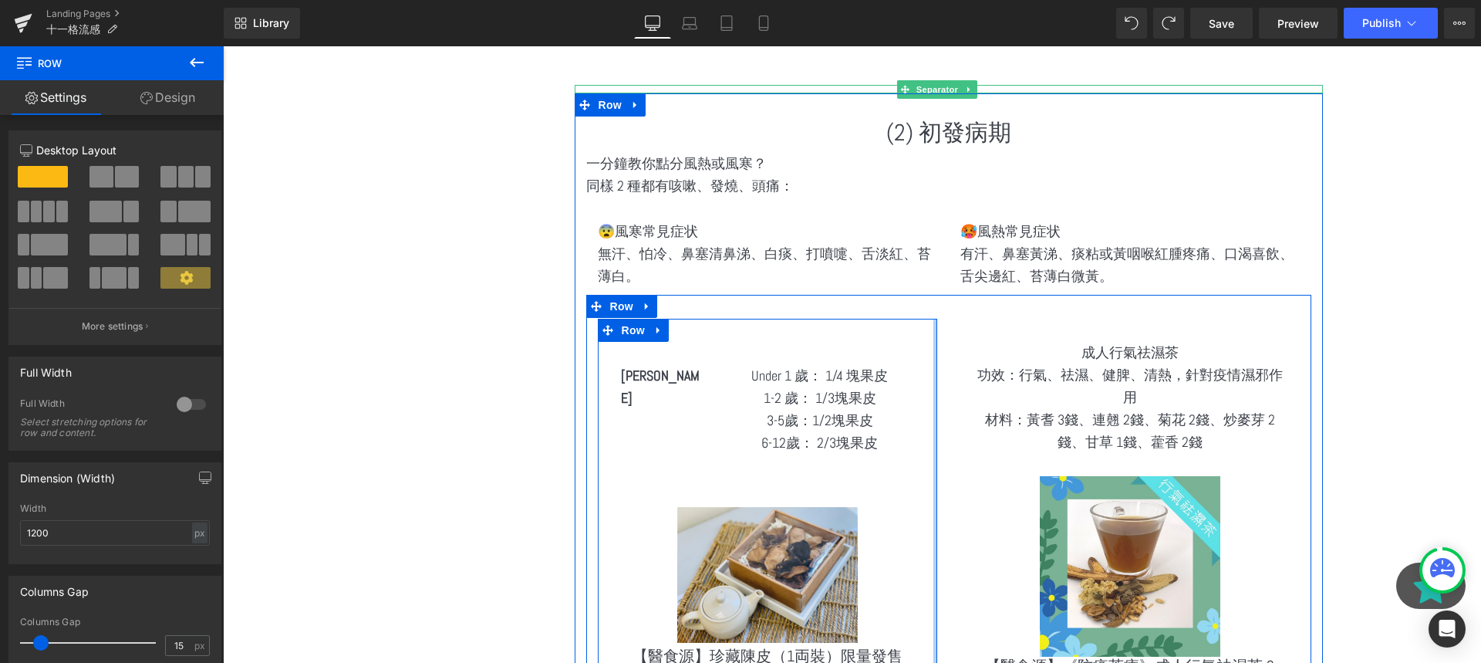
drag, startPoint x: 935, startPoint y: 336, endPoint x: 952, endPoint y: 338, distance: 17.1
click at [952, 338] on div "[PERSON_NAME] Text Block Under 1 歲： 1/4 塊果皮 1-2 歲： 1/3塊果皮  3-5歲：1/2塊果皮  6-12歲…" at bounding box center [948, 544] width 725 height 498
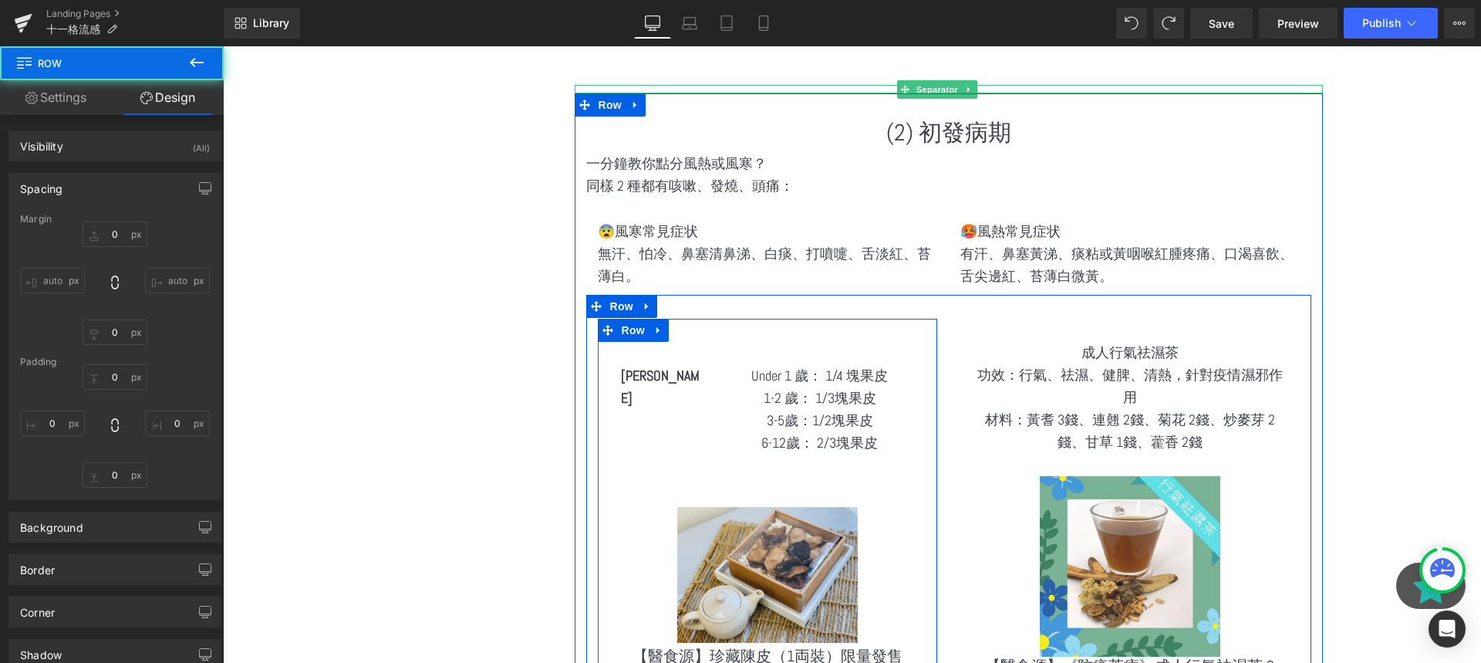
type input "0"
type input "30"
type input "0"
type input "10"
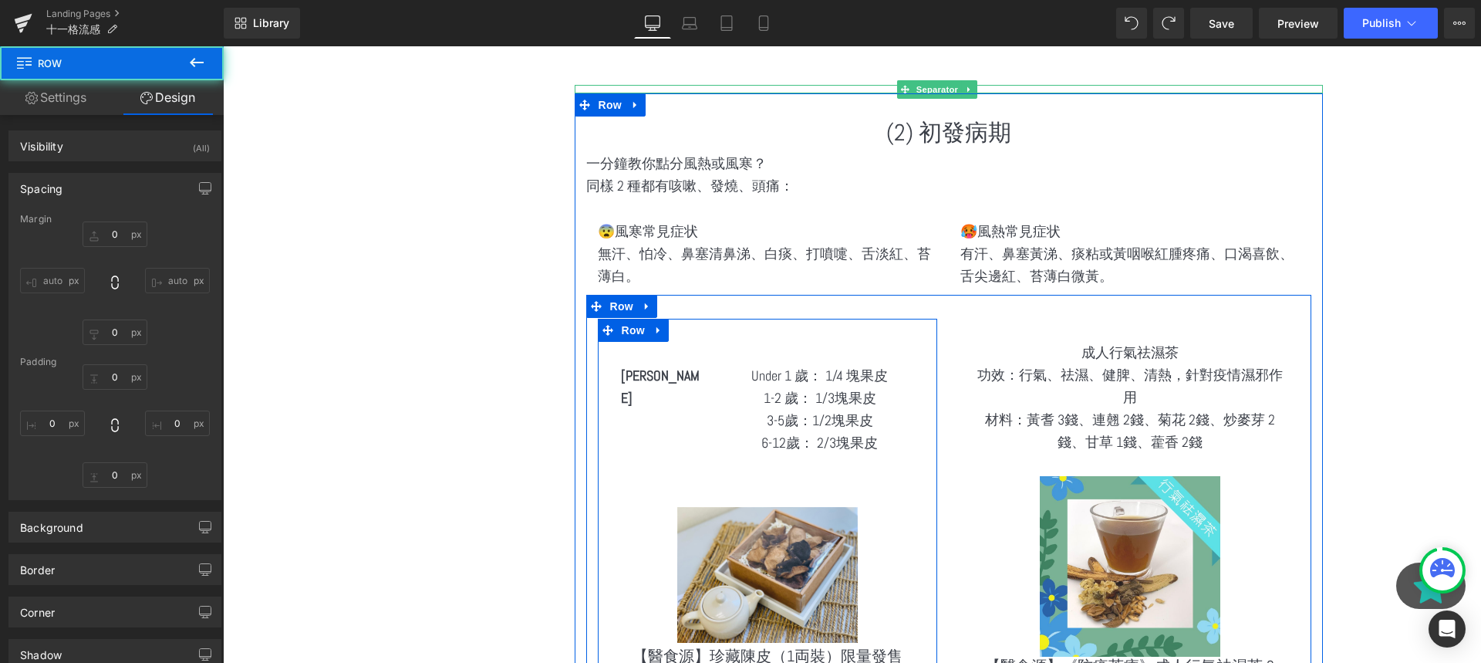
type input "0"
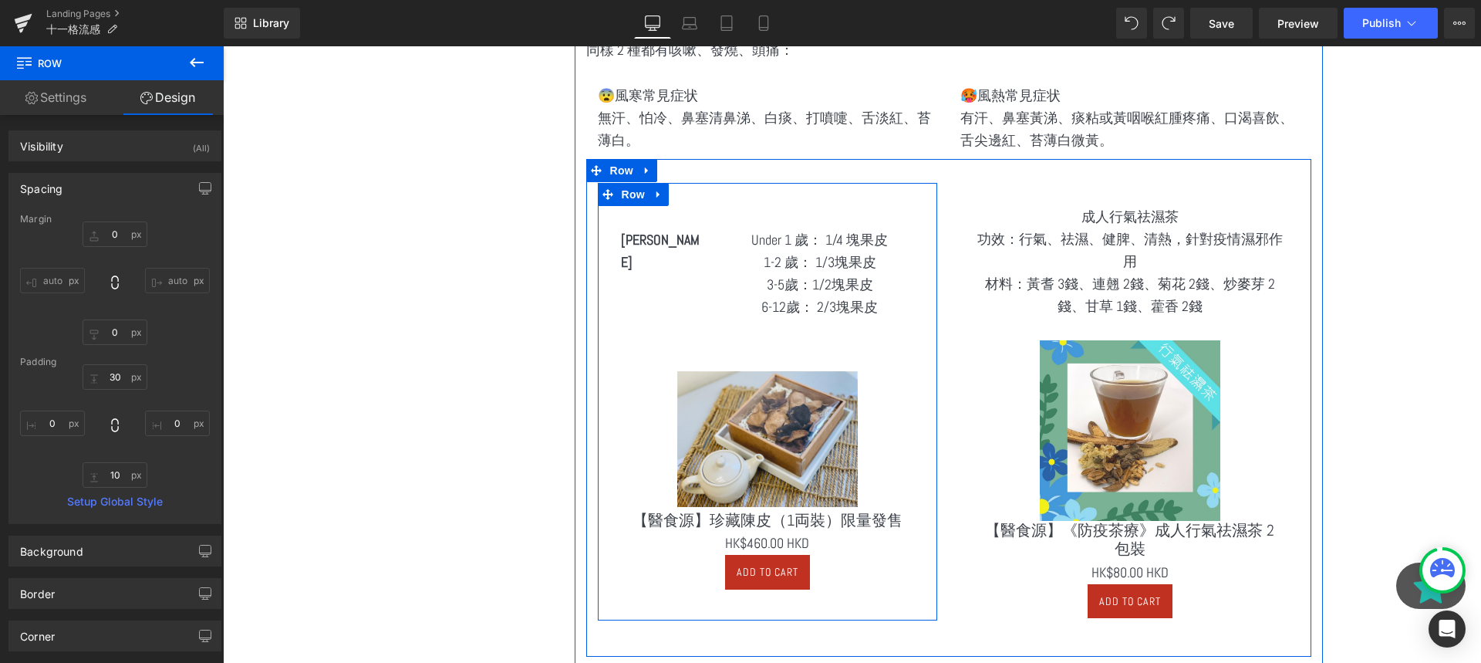
scroll to position [2010, 0]
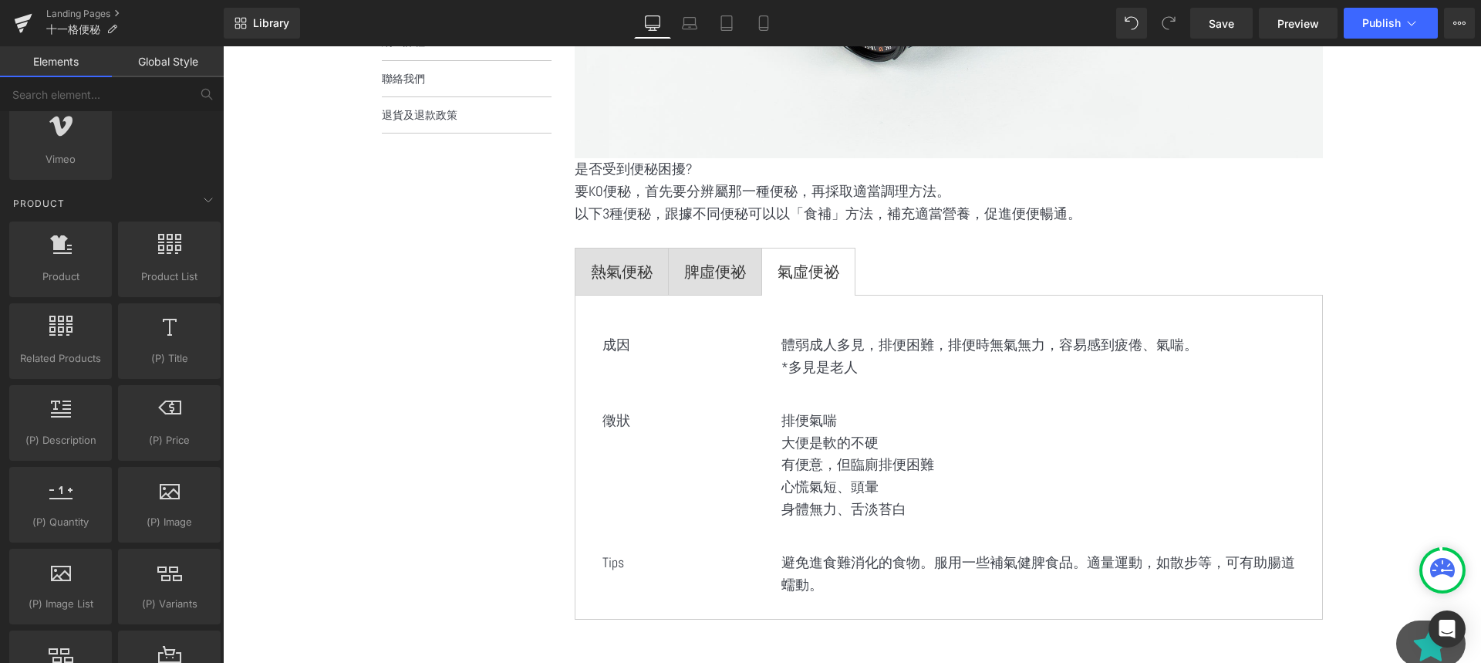
scroll to position [3101, 1258]
